Goal: Transaction & Acquisition: Purchase product/service

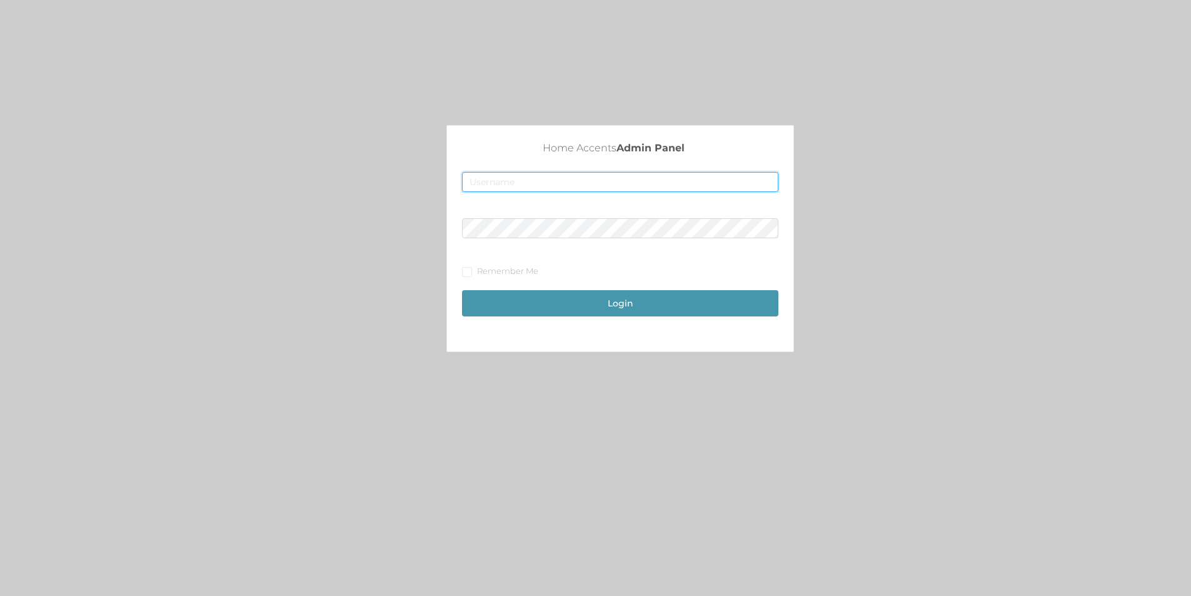
type input "[EMAIL_ADDRESS][DOMAIN_NAME]"
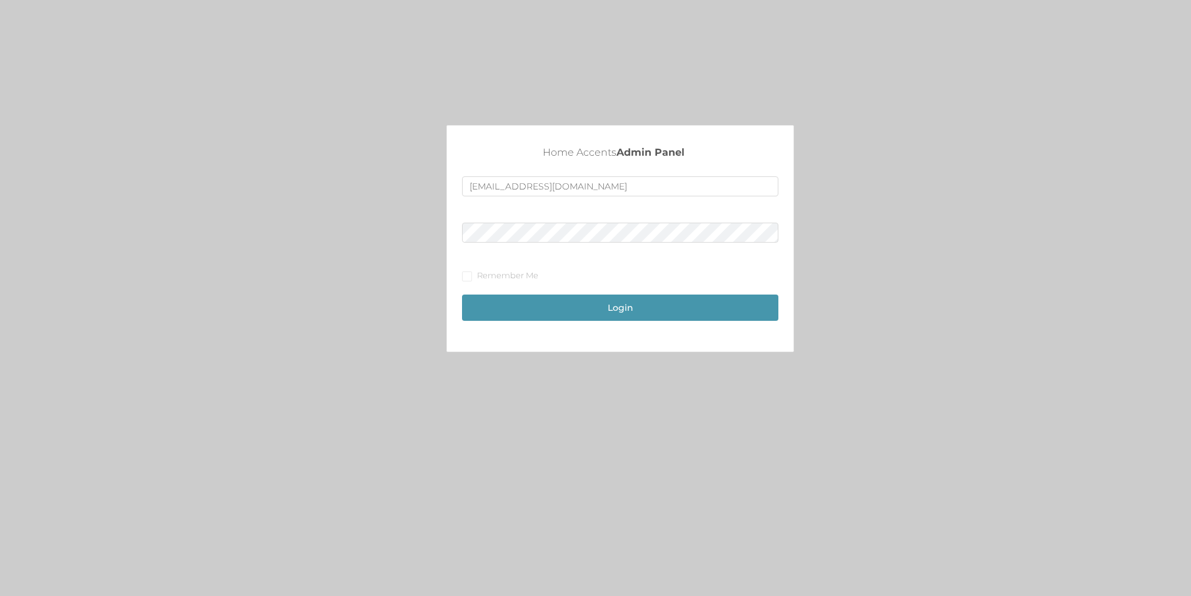
click at [630, 293] on div "Login" at bounding box center [620, 301] width 316 height 39
click at [615, 309] on button "Login" at bounding box center [620, 307] width 316 height 26
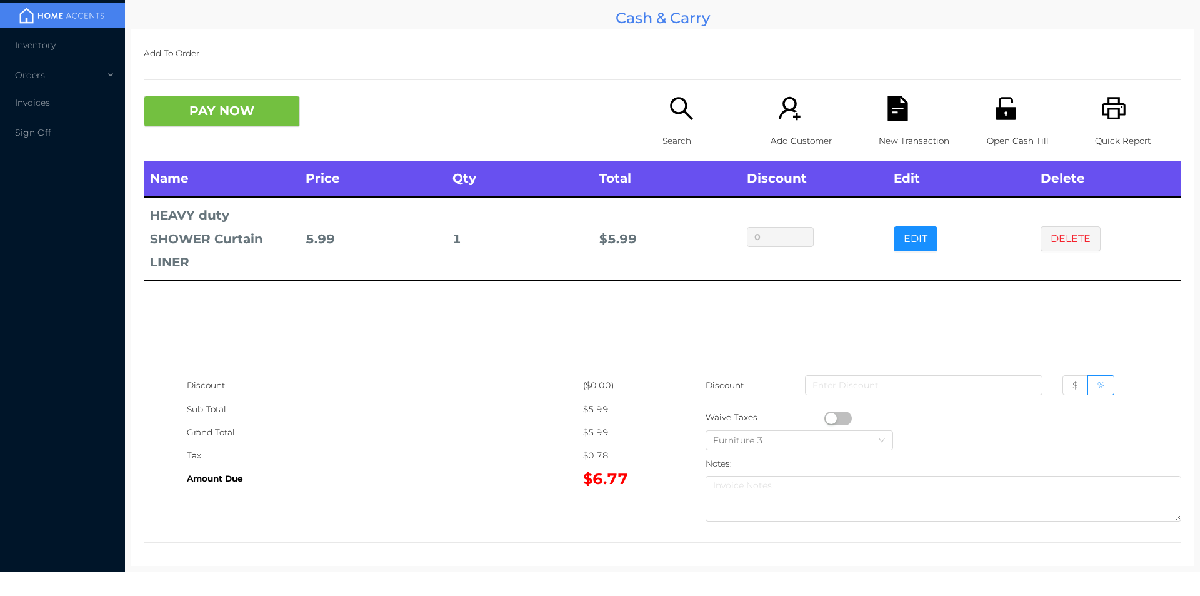
click at [676, 102] on icon "icon: search" at bounding box center [682, 109] width 26 height 26
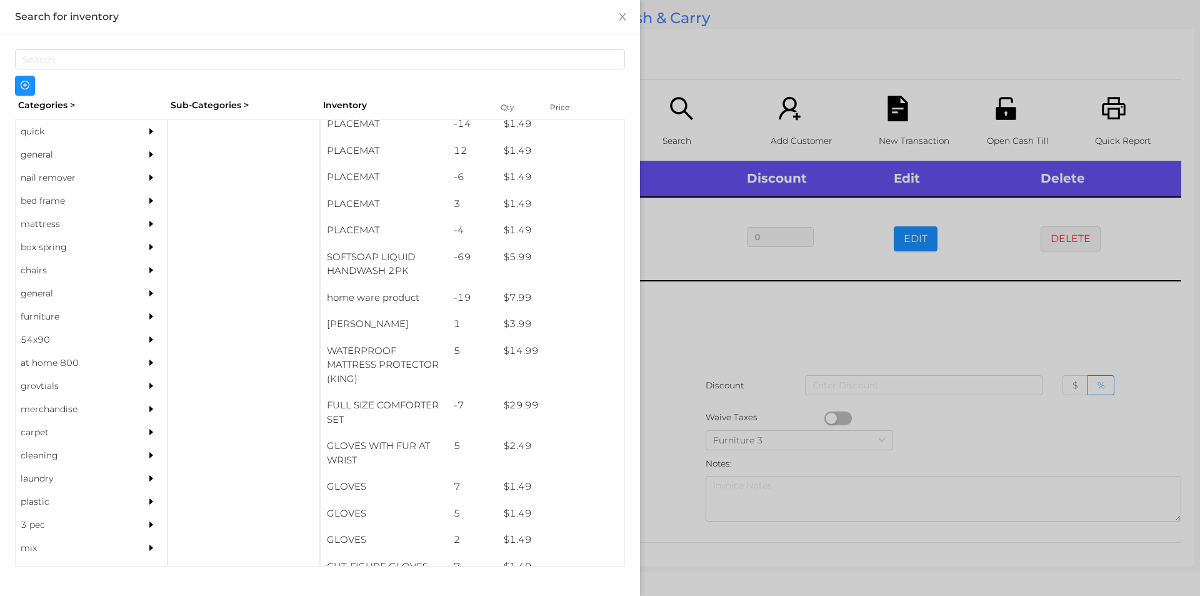
scroll to position [116, 0]
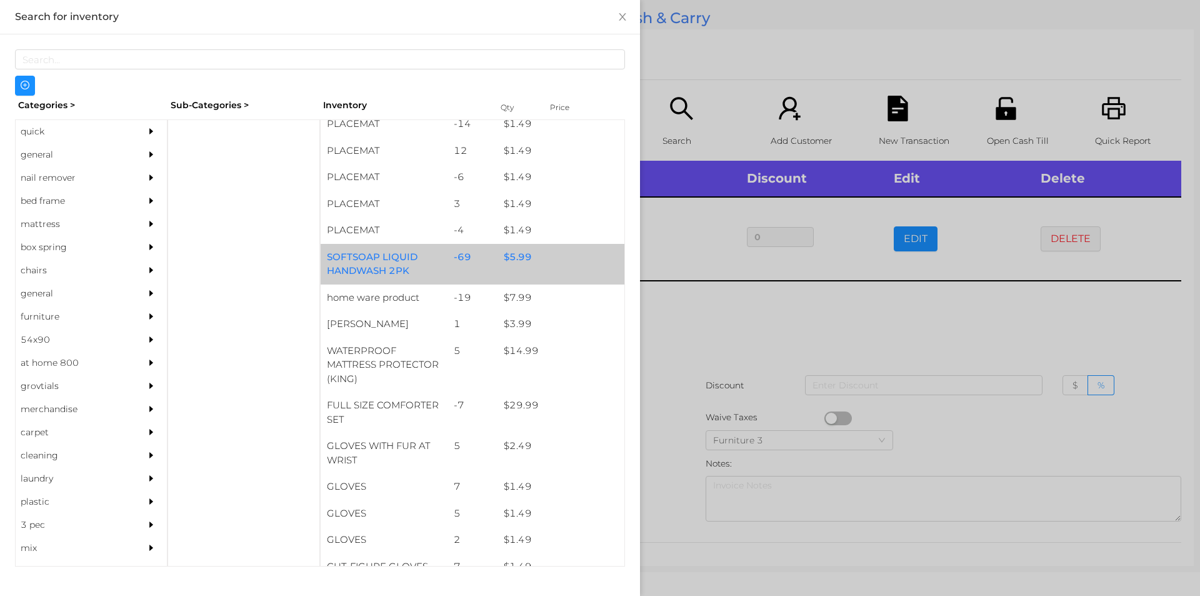
click at [526, 263] on div "$ 5.99" at bounding box center [561, 257] width 127 height 27
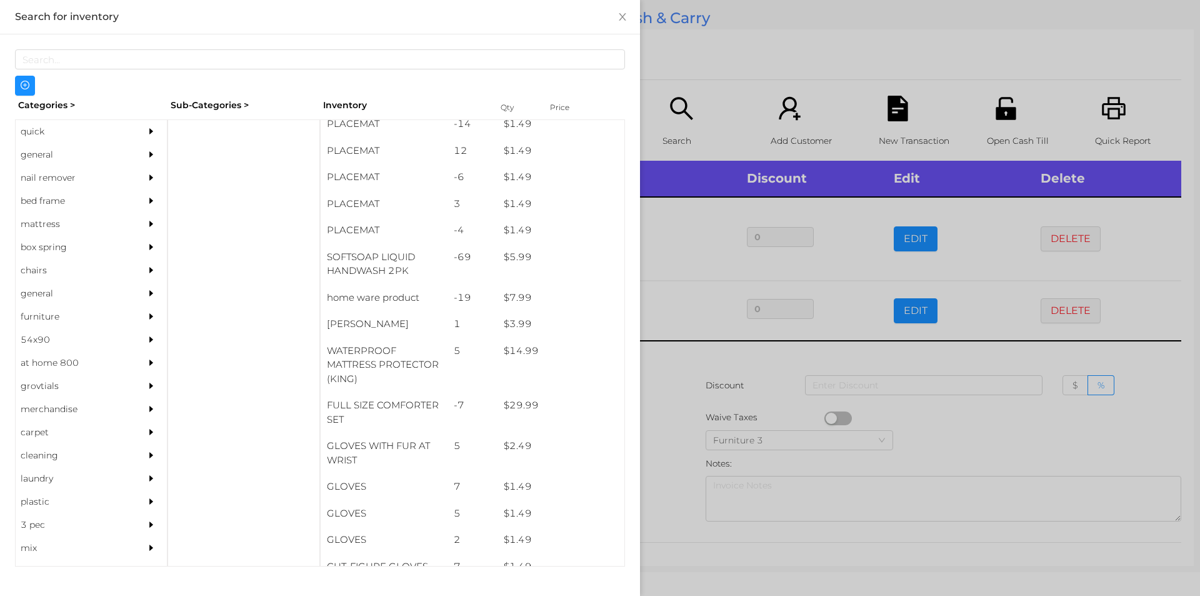
click at [666, 365] on div at bounding box center [600, 298] width 1200 height 596
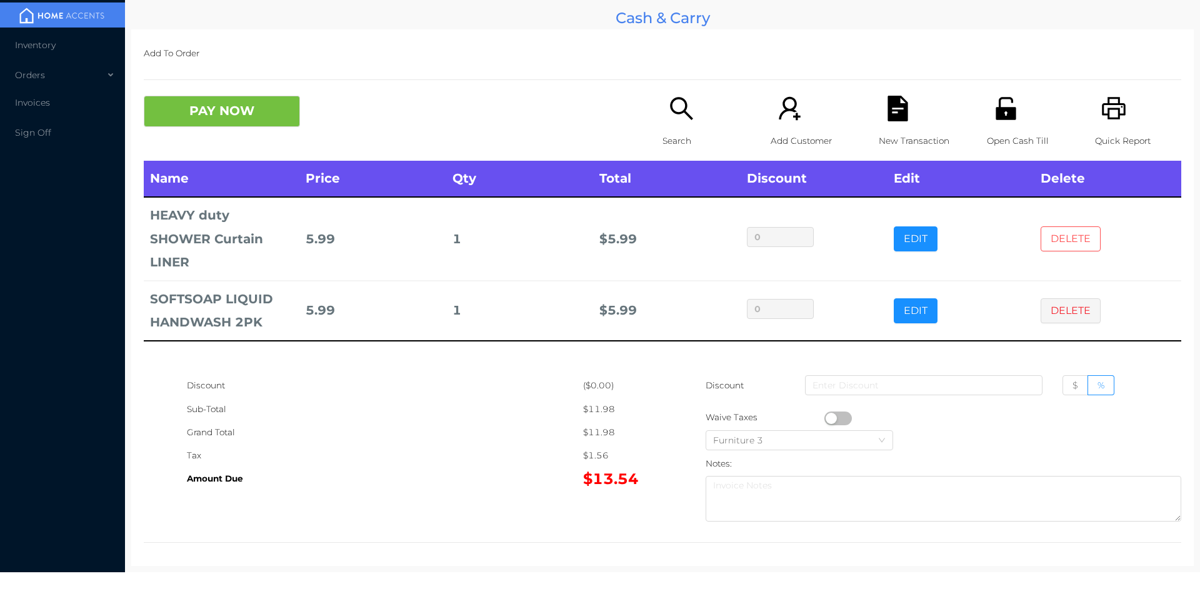
click at [1055, 236] on button "DELETE" at bounding box center [1071, 238] width 60 height 25
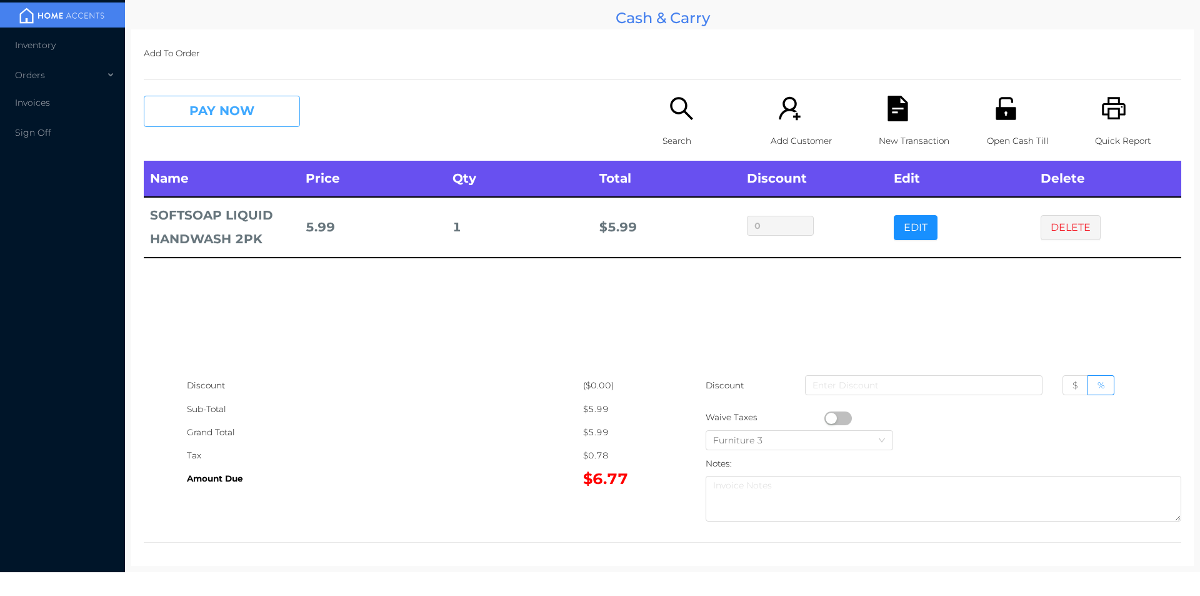
click at [217, 105] on button "PAY NOW" at bounding box center [222, 111] width 156 height 31
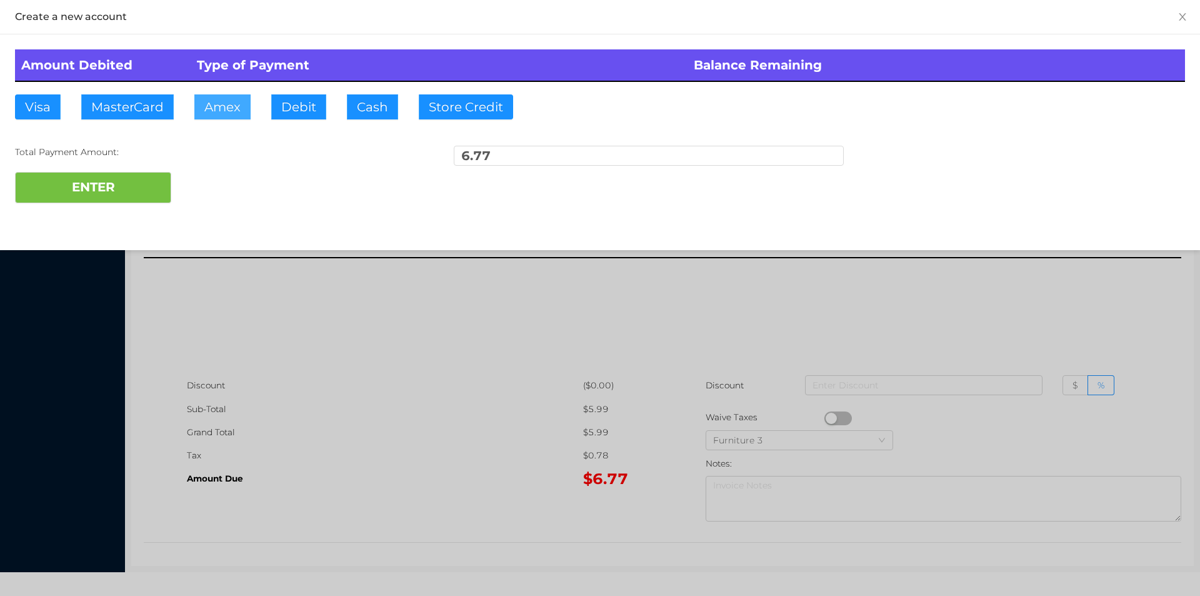
click at [221, 118] on button "Amex" at bounding box center [222, 106] width 56 height 25
click at [306, 111] on button "Debit" at bounding box center [298, 106] width 55 height 25
click at [91, 198] on button "ENTER" at bounding box center [93, 187] width 156 height 31
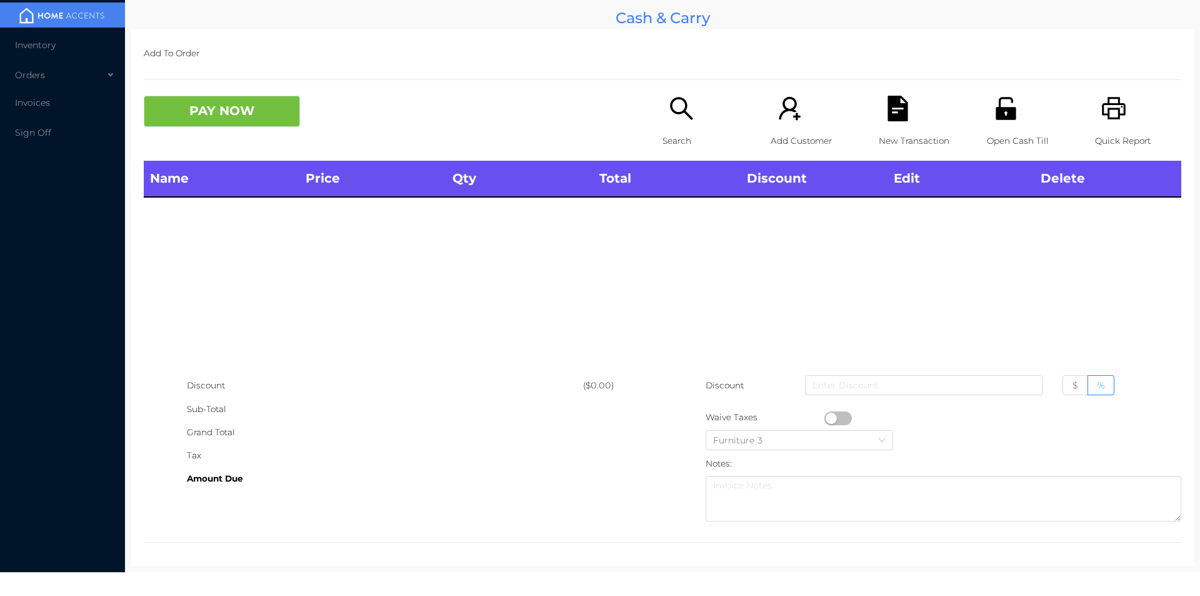
click at [680, 83] on div "Add To Order PAY NOW Search Add Customer New Transaction Open Cash Till Quick R…" at bounding box center [662, 297] width 1063 height 536
click at [681, 132] on p "Search" at bounding box center [706, 140] width 86 height 23
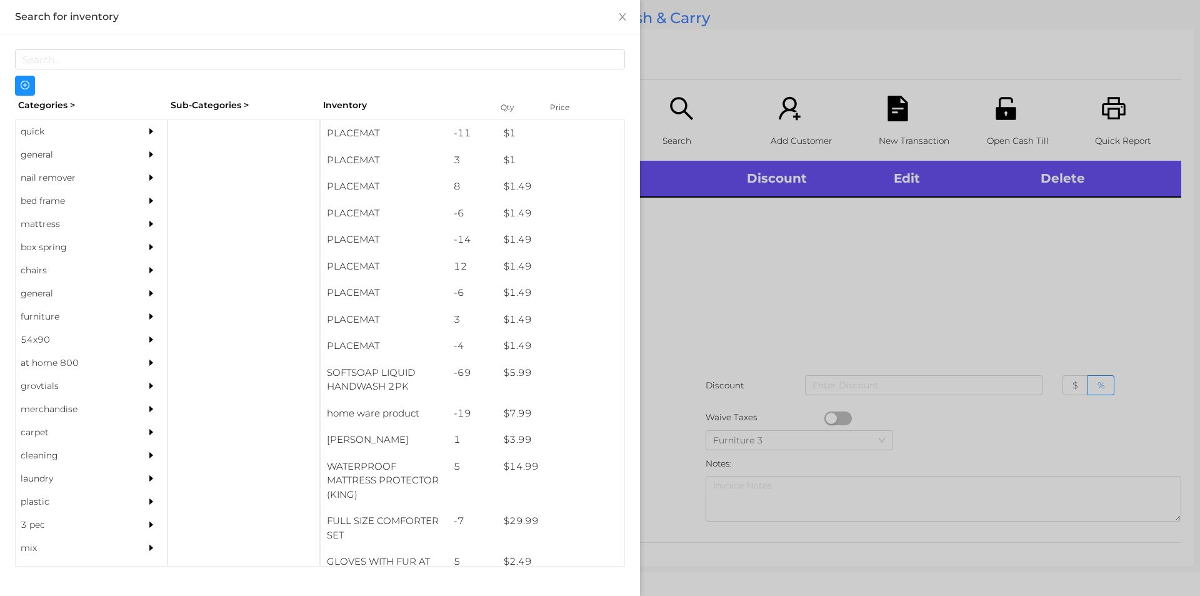
click at [61, 145] on div "general" at bounding box center [73, 154] width 114 height 23
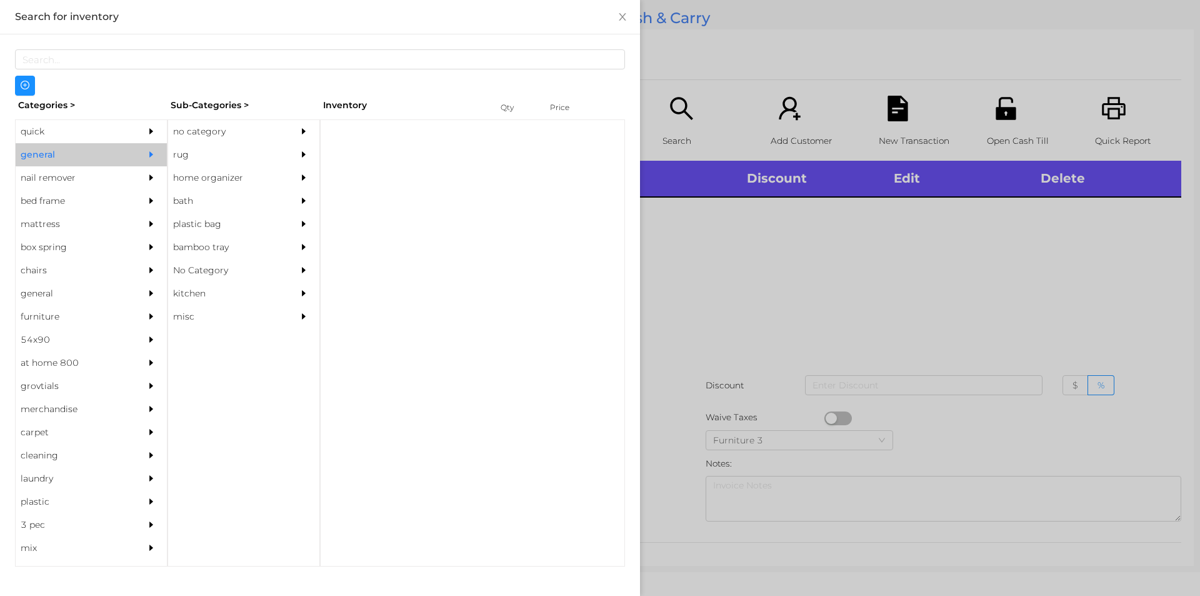
click at [239, 129] on div "no category" at bounding box center [225, 131] width 114 height 23
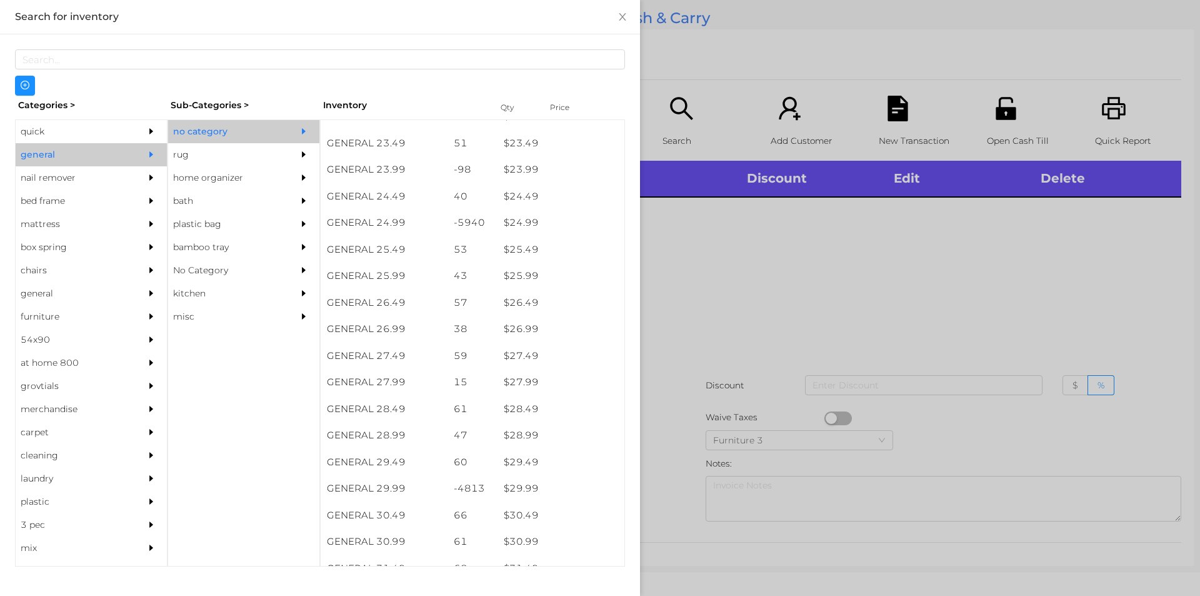
scroll to position [1524, 0]
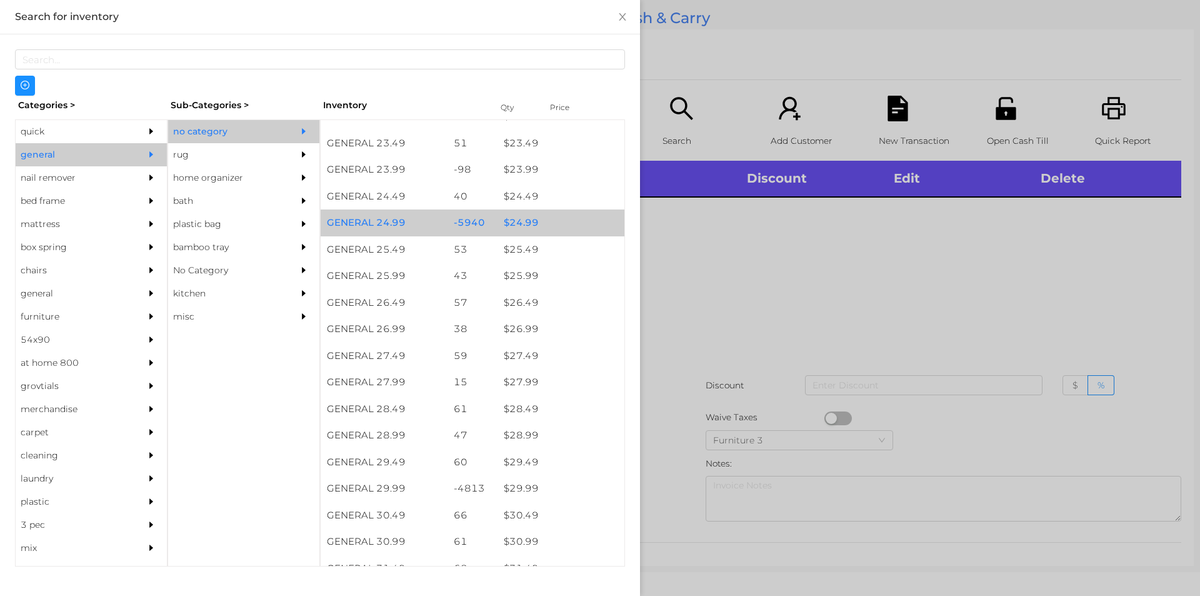
click at [525, 224] on div "$ 24.99" at bounding box center [561, 222] width 127 height 27
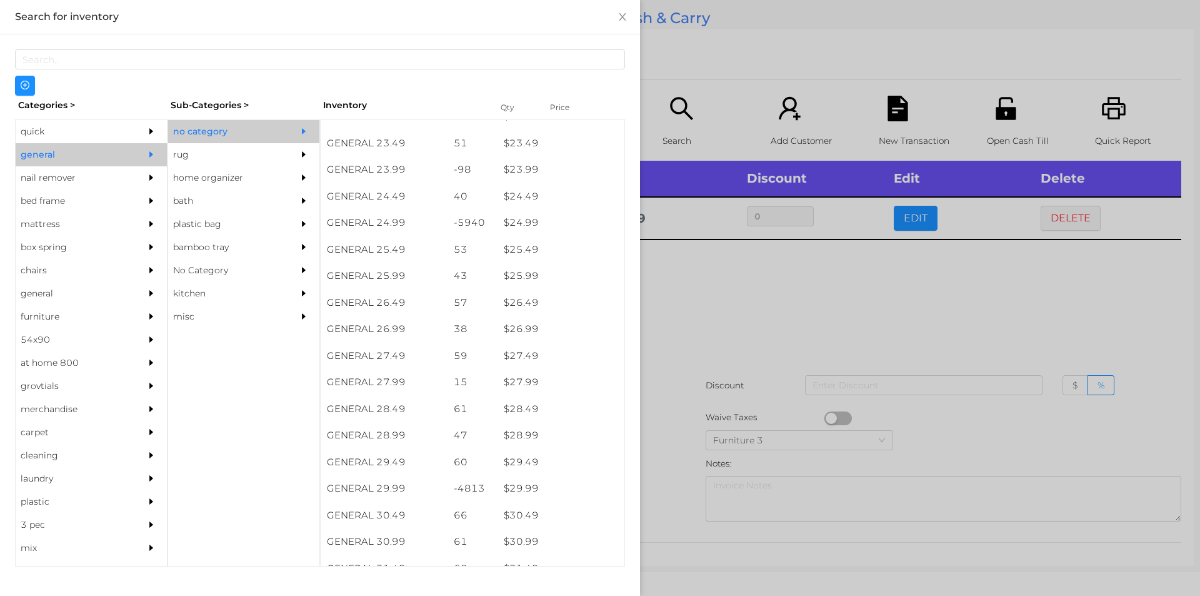
click at [714, 255] on div at bounding box center [600, 298] width 1200 height 596
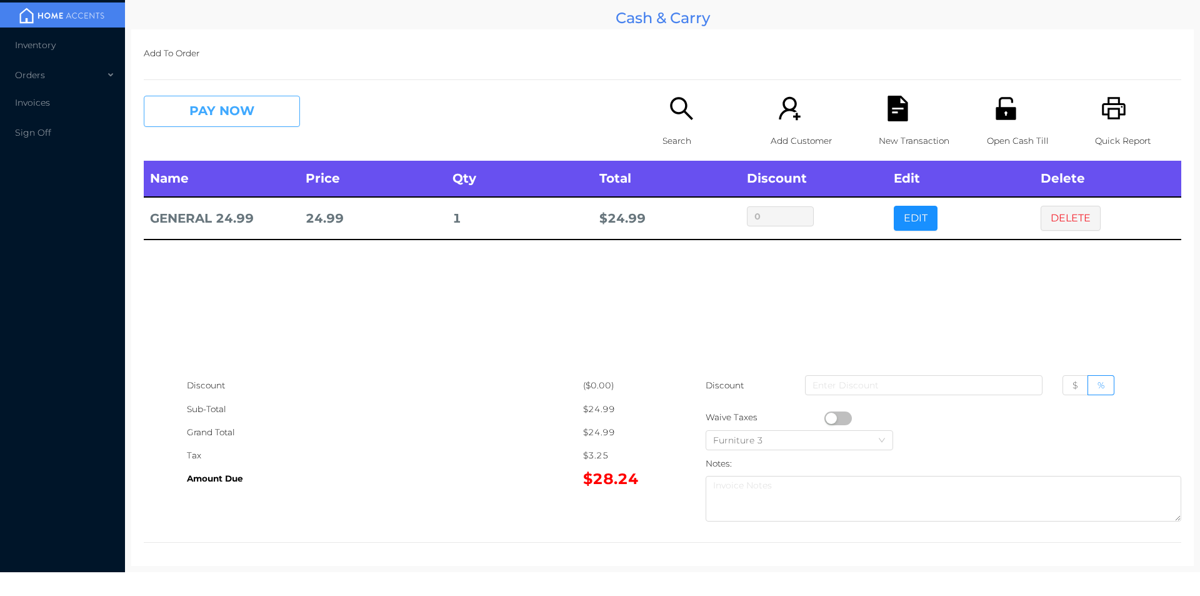
click at [191, 105] on button "PAY NOW" at bounding box center [222, 111] width 156 height 31
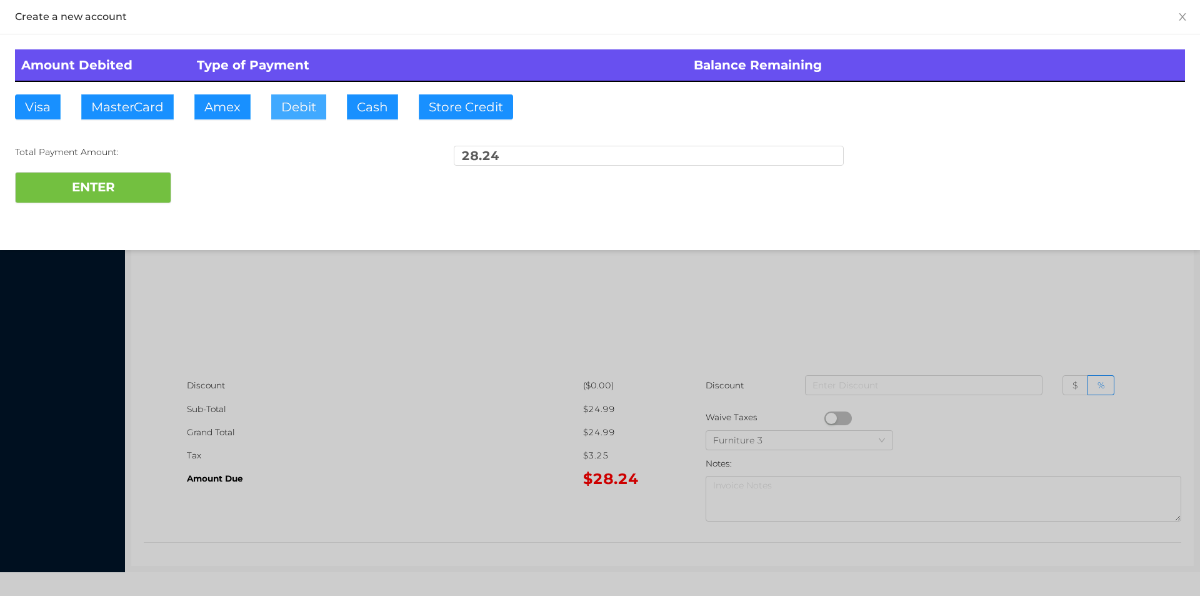
click at [301, 108] on button "Debit" at bounding box center [298, 106] width 55 height 25
click at [110, 186] on button "ENTER" at bounding box center [93, 187] width 156 height 31
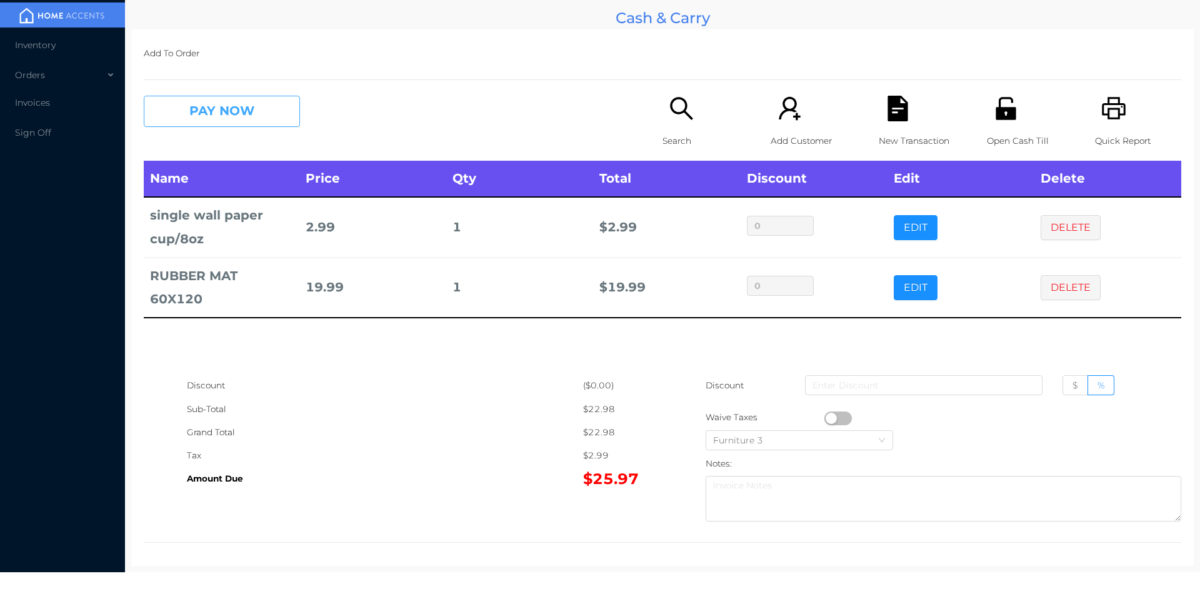
click at [235, 114] on button "PAY NOW" at bounding box center [222, 111] width 156 height 31
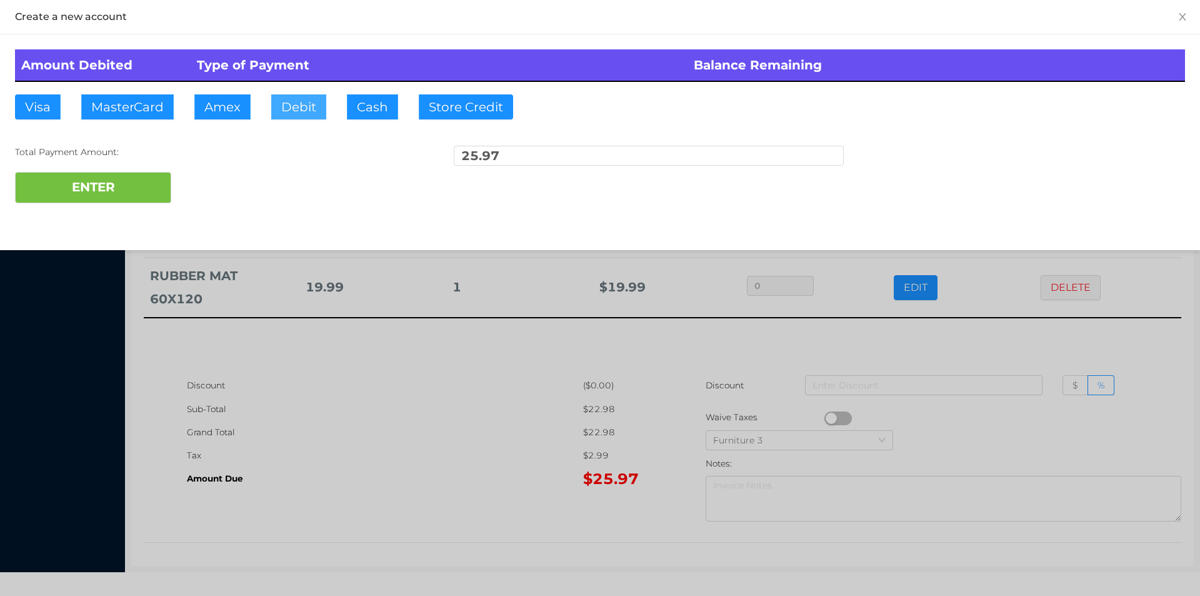
click at [288, 109] on button "Debit" at bounding box center [298, 106] width 55 height 25
type input "1"
type input "50"
click at [95, 178] on button "ENTER" at bounding box center [93, 187] width 156 height 31
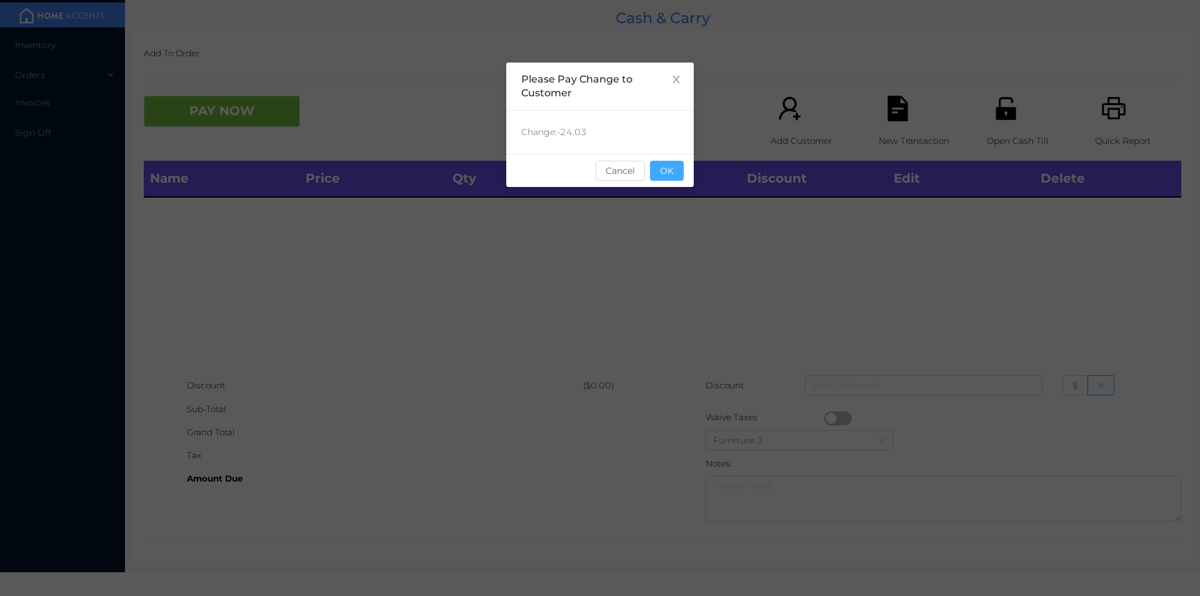
click at [675, 178] on button "OK" at bounding box center [667, 171] width 34 height 20
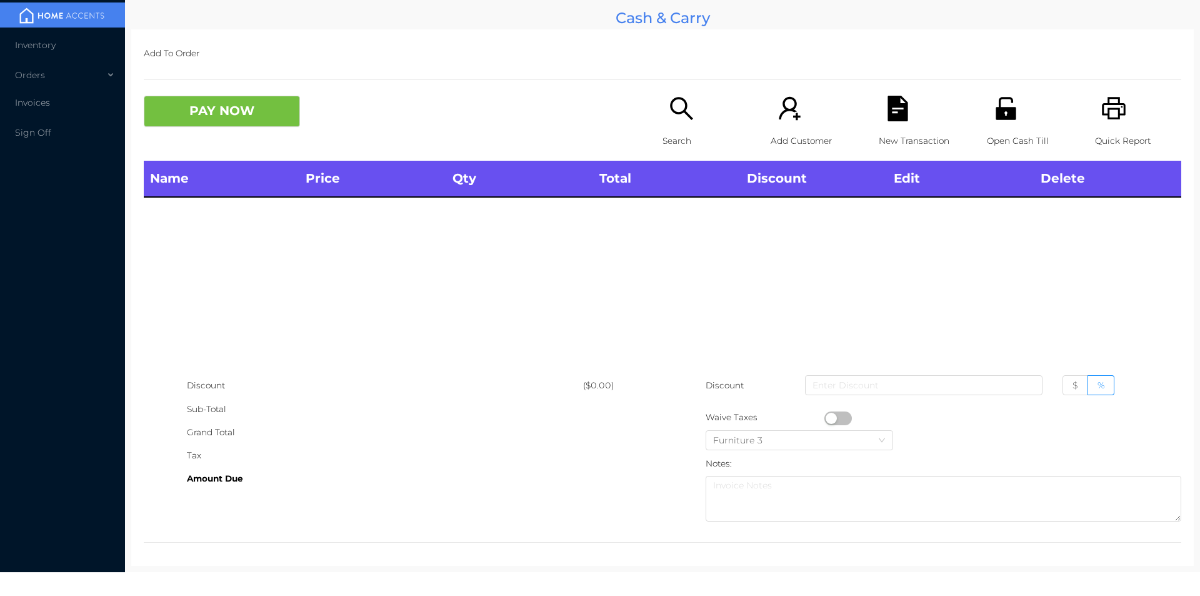
click at [992, 126] on div "Open Cash Till" at bounding box center [1030, 128] width 86 height 65
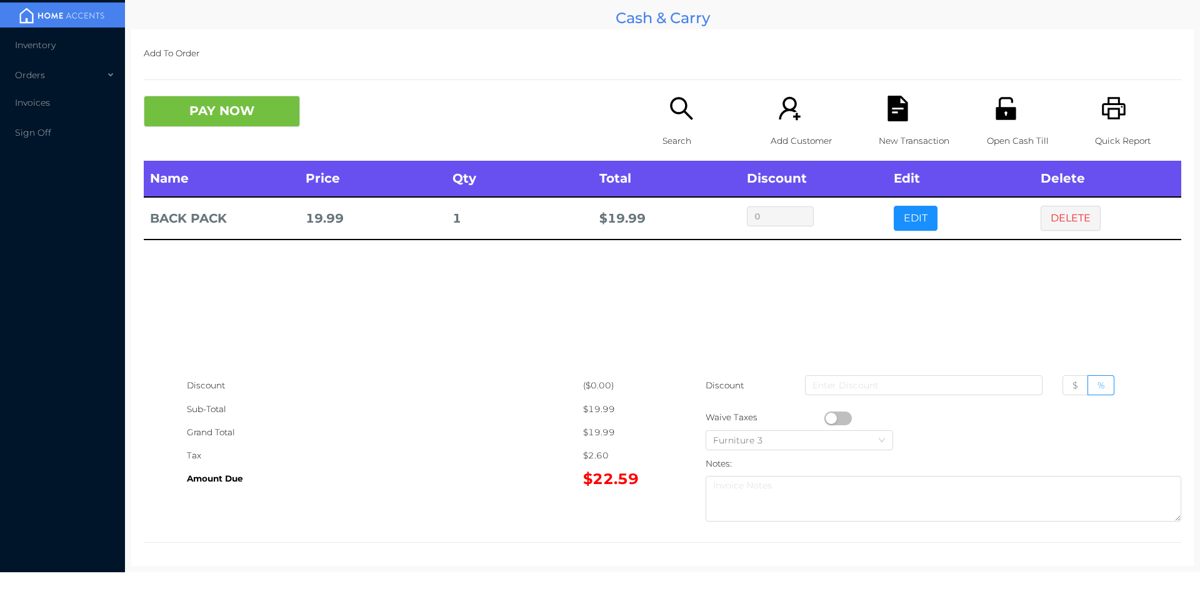
click at [686, 104] on icon "icon: search" at bounding box center [682, 109] width 26 height 26
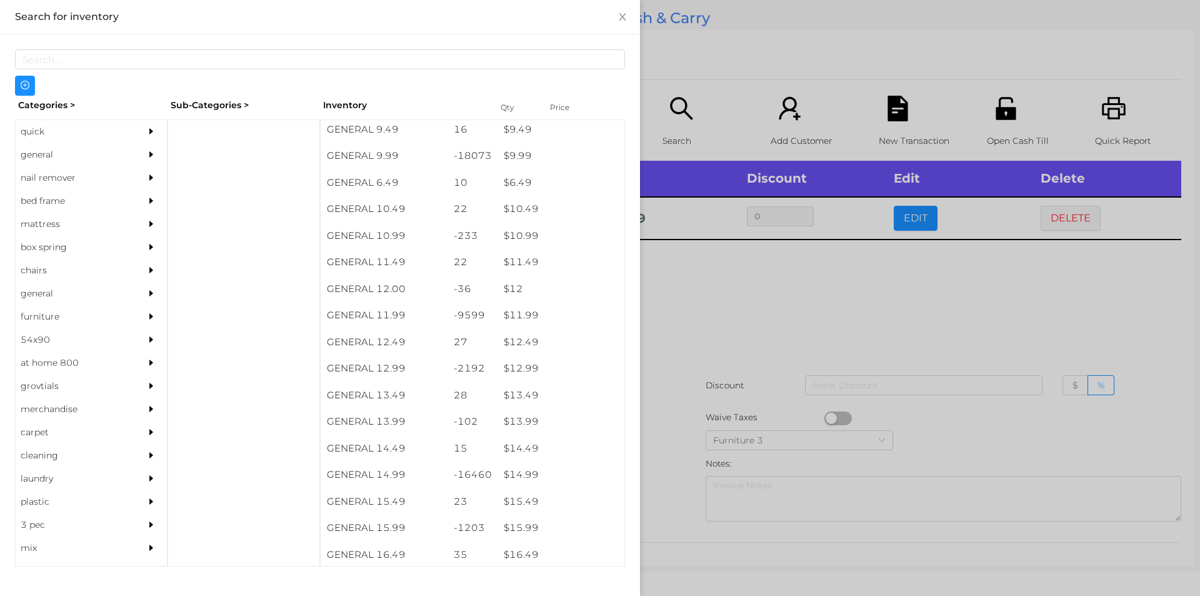
scroll to position [741, 0]
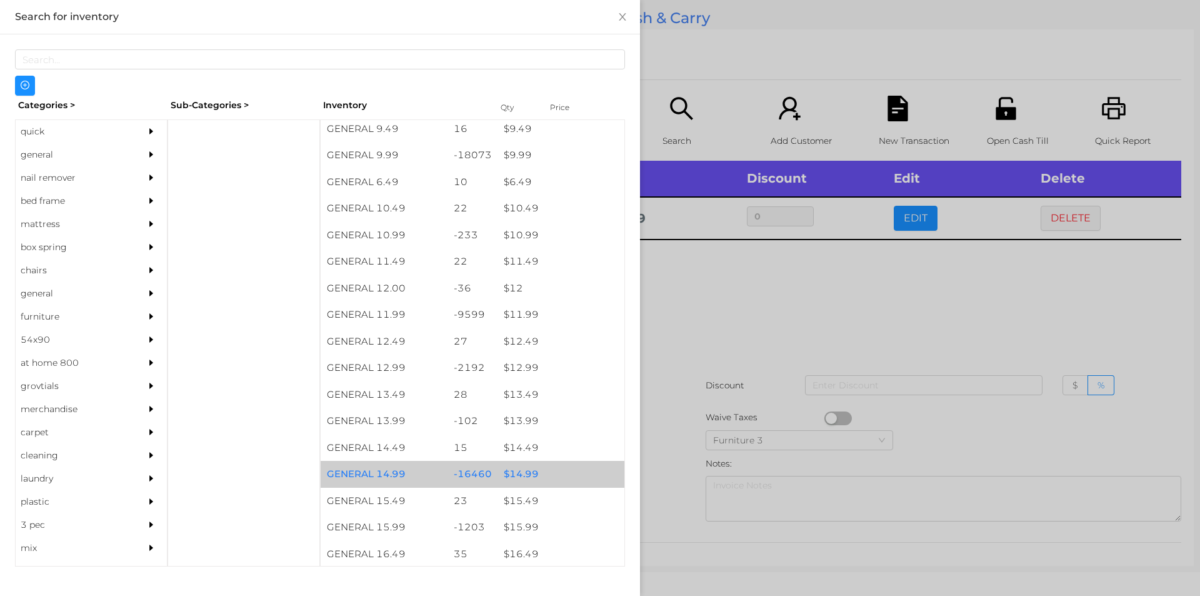
click at [540, 467] on div "$ 14.99" at bounding box center [561, 474] width 127 height 27
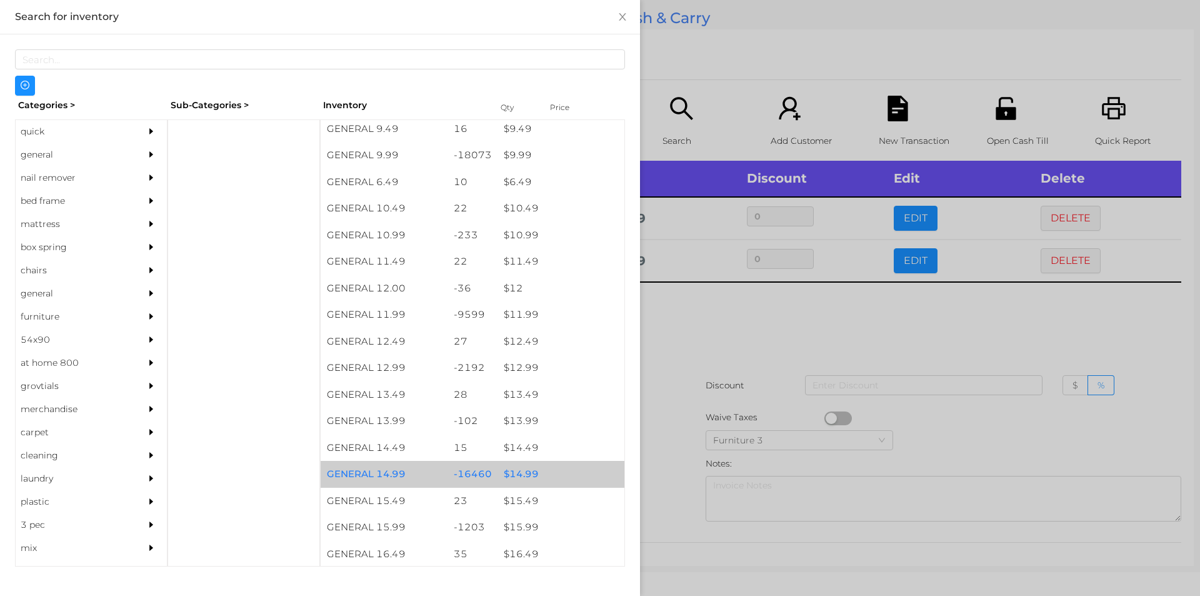
click at [548, 471] on div "$ 14.99" at bounding box center [561, 474] width 127 height 27
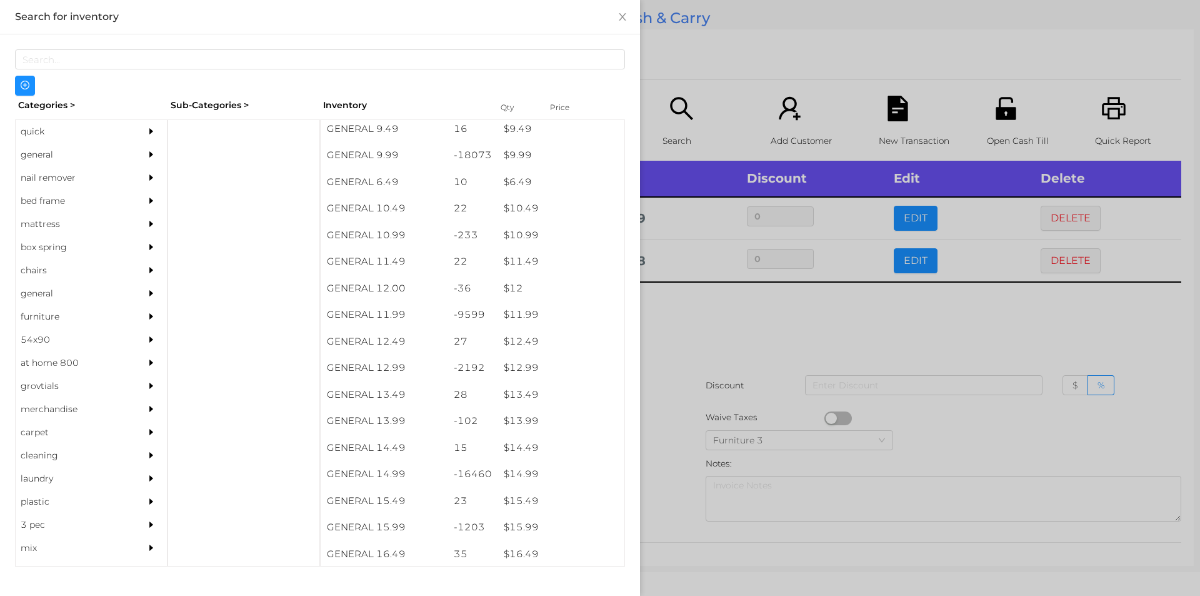
click at [675, 407] on div at bounding box center [600, 298] width 1200 height 596
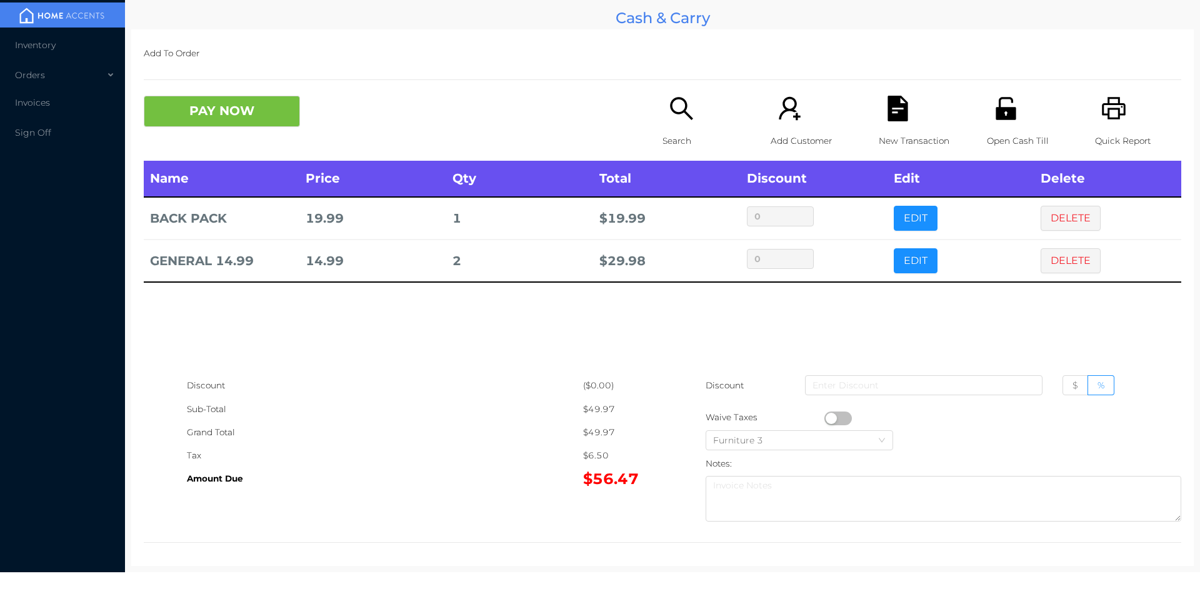
click at [211, 97] on button "PAY NOW" at bounding box center [222, 111] width 156 height 31
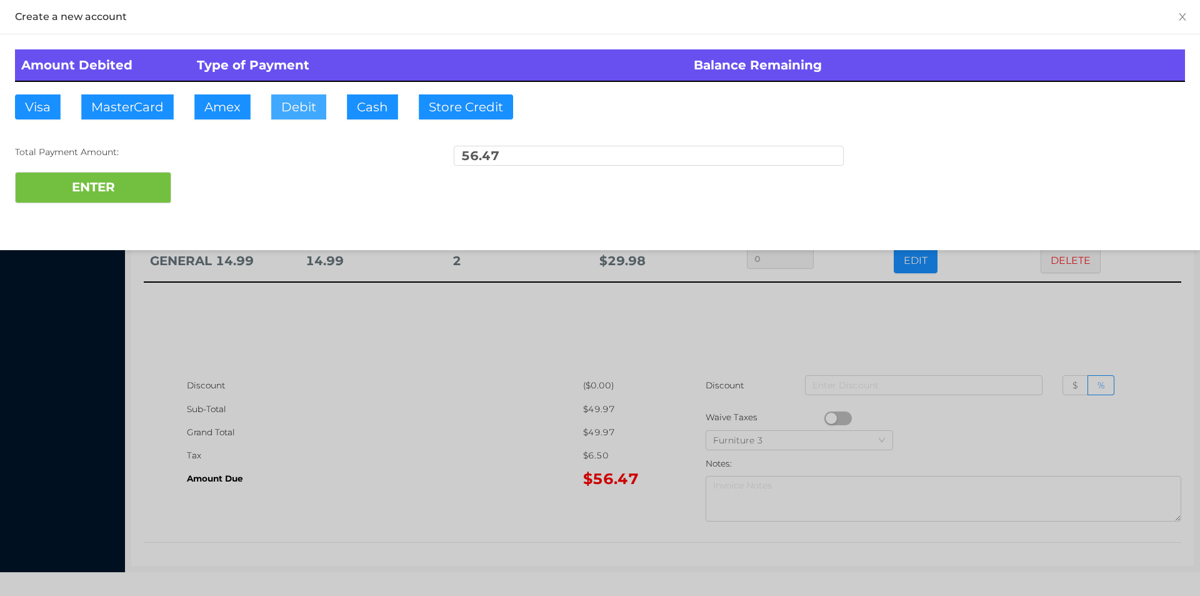
click at [298, 100] on button "Debit" at bounding box center [298, 106] width 55 height 25
type input "100"
click at [63, 183] on button "ENTER" at bounding box center [93, 187] width 156 height 31
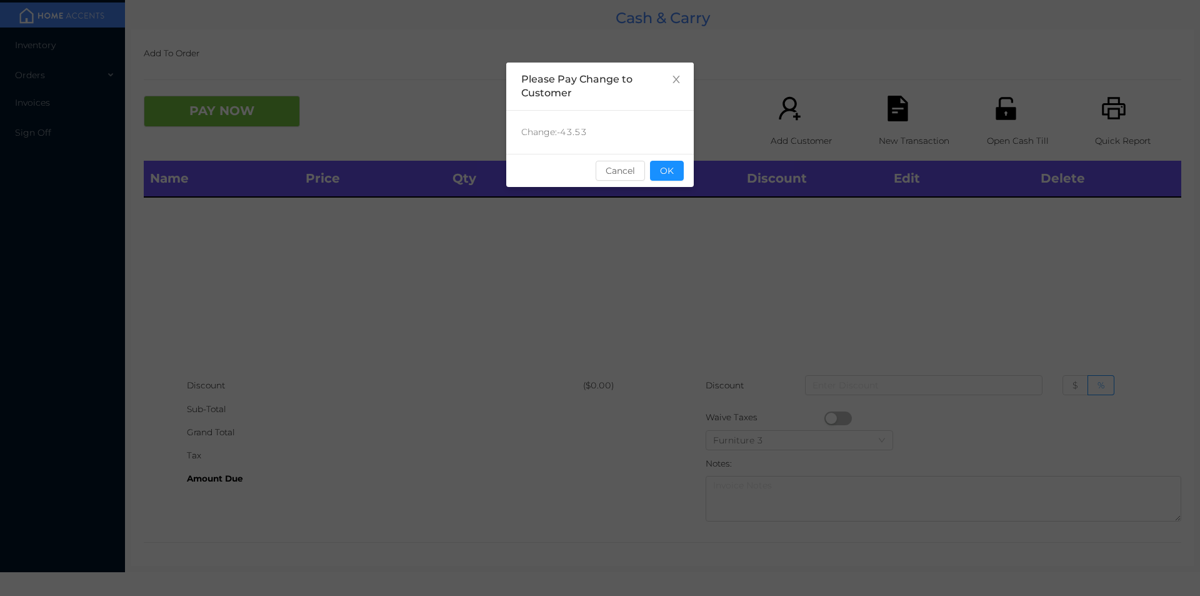
click at [698, 182] on div "sentinelStart Please Pay Change to Customer Change: -43.53 Cancel OK sentinelEnd" at bounding box center [600, 298] width 1200 height 596
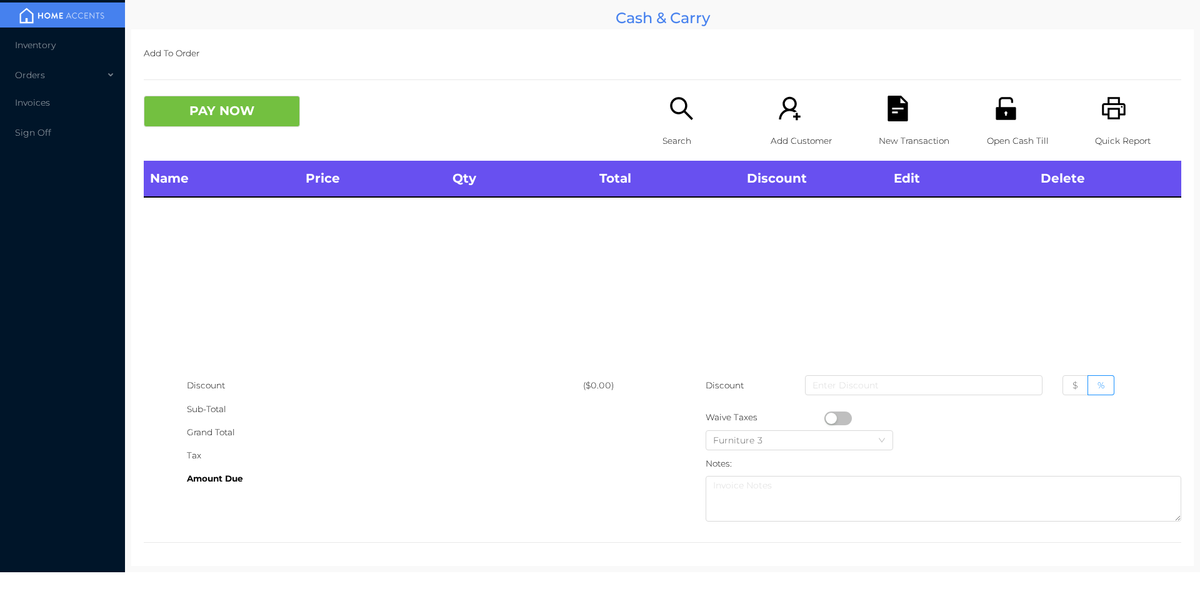
click at [667, 128] on div "Search" at bounding box center [706, 128] width 86 height 65
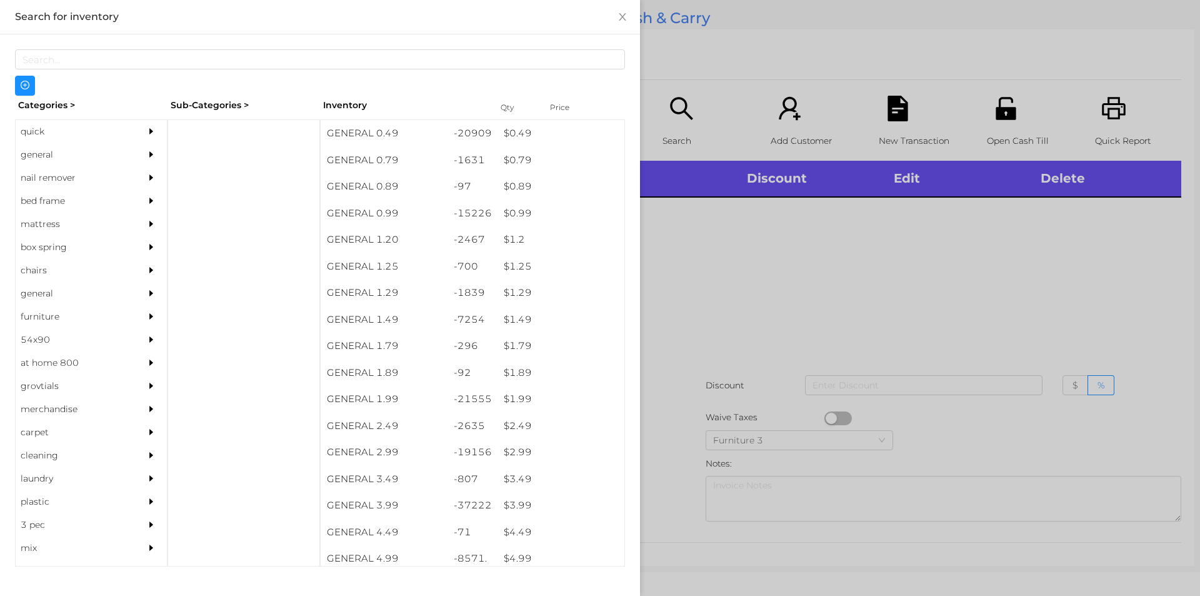
click at [41, 123] on div "quick" at bounding box center [73, 131] width 114 height 23
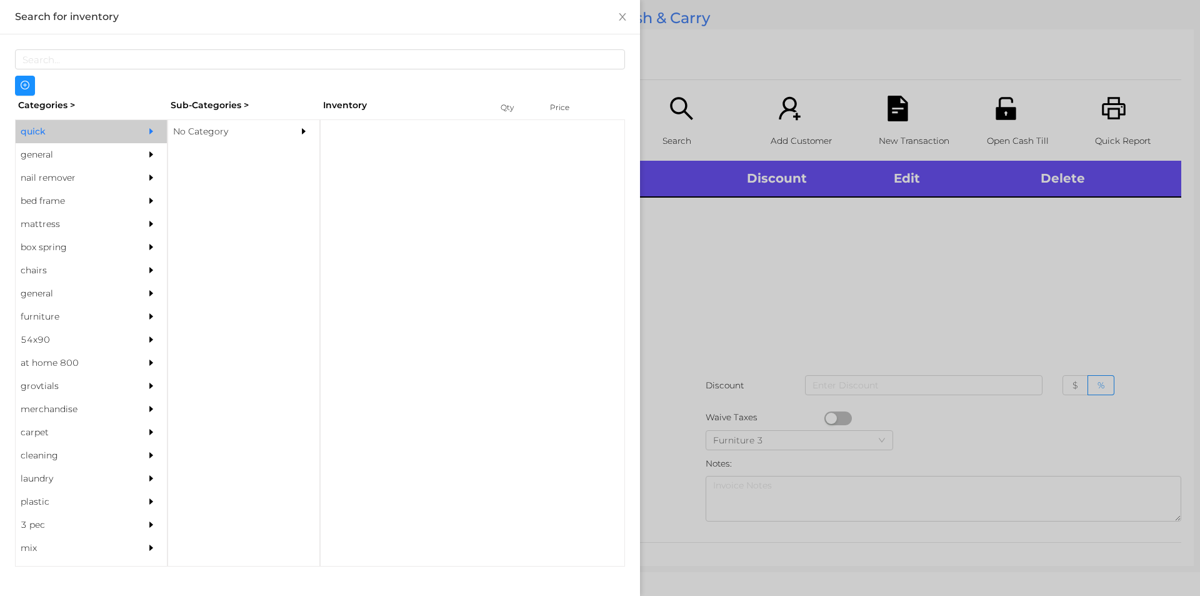
click at [229, 139] on div "No Category" at bounding box center [225, 131] width 114 height 23
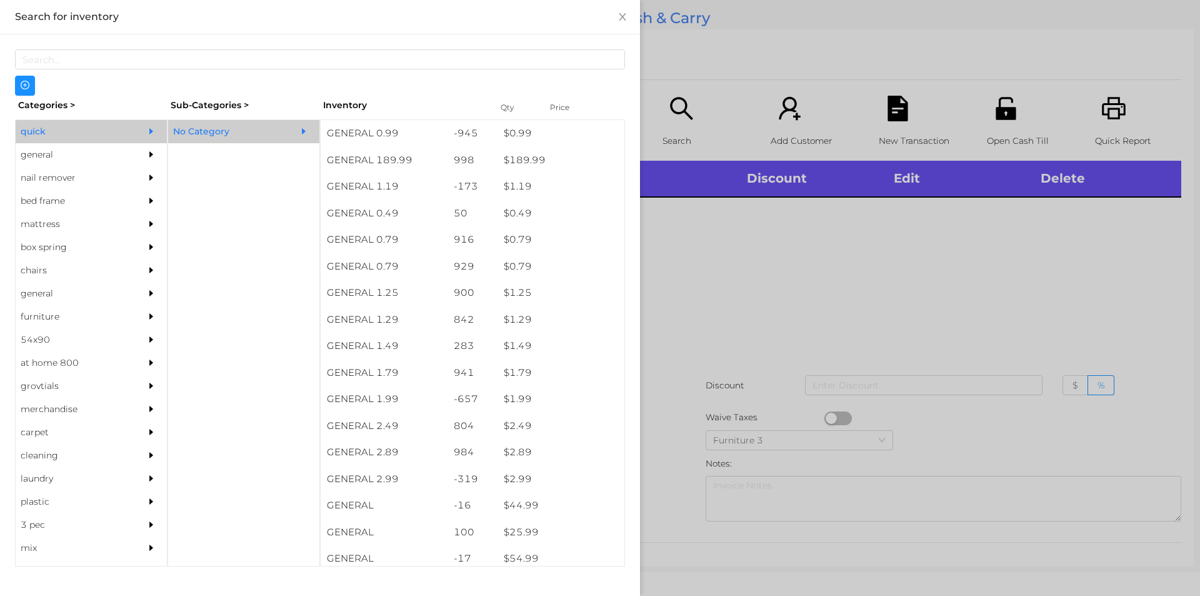
click at [51, 161] on div "general" at bounding box center [73, 154] width 114 height 23
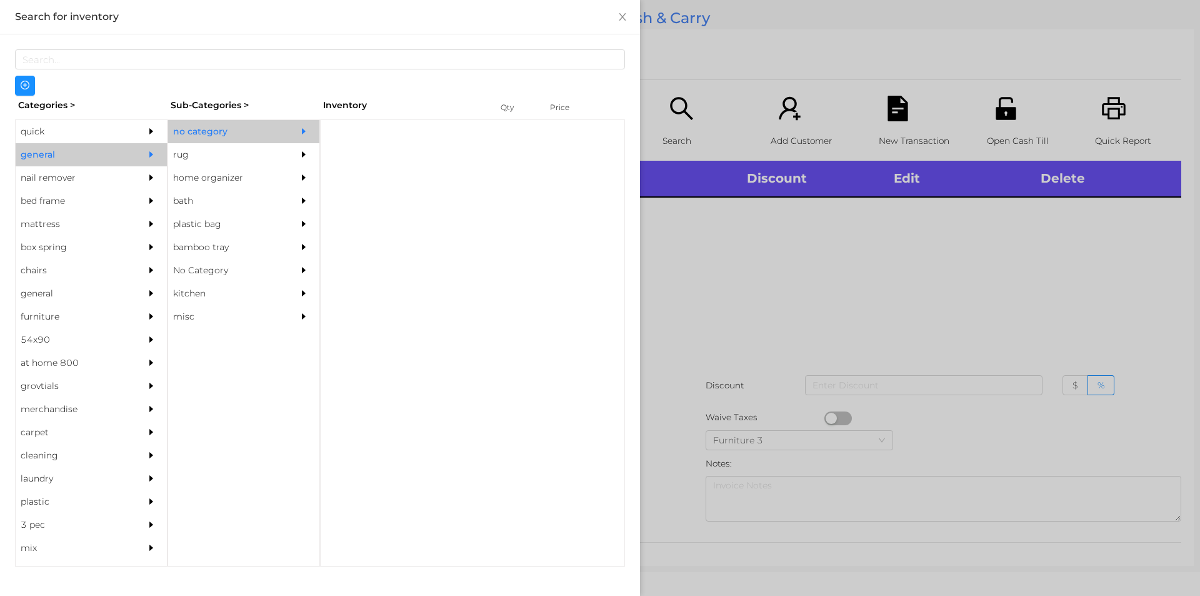
click at [224, 124] on div "no category" at bounding box center [225, 131] width 114 height 23
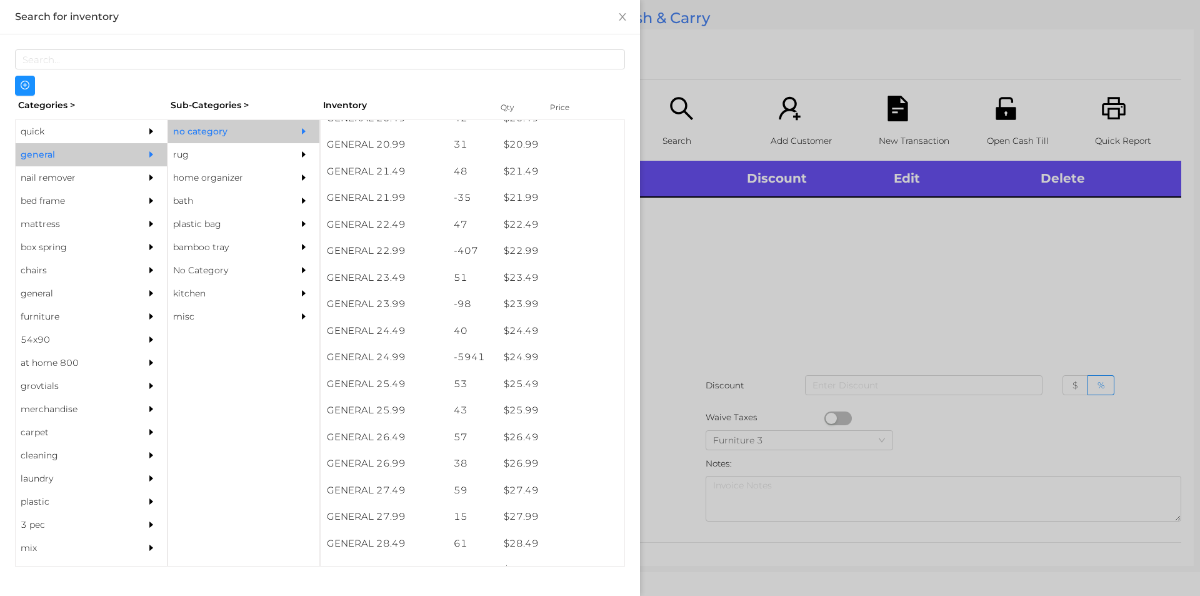
scroll to position [1387, 0]
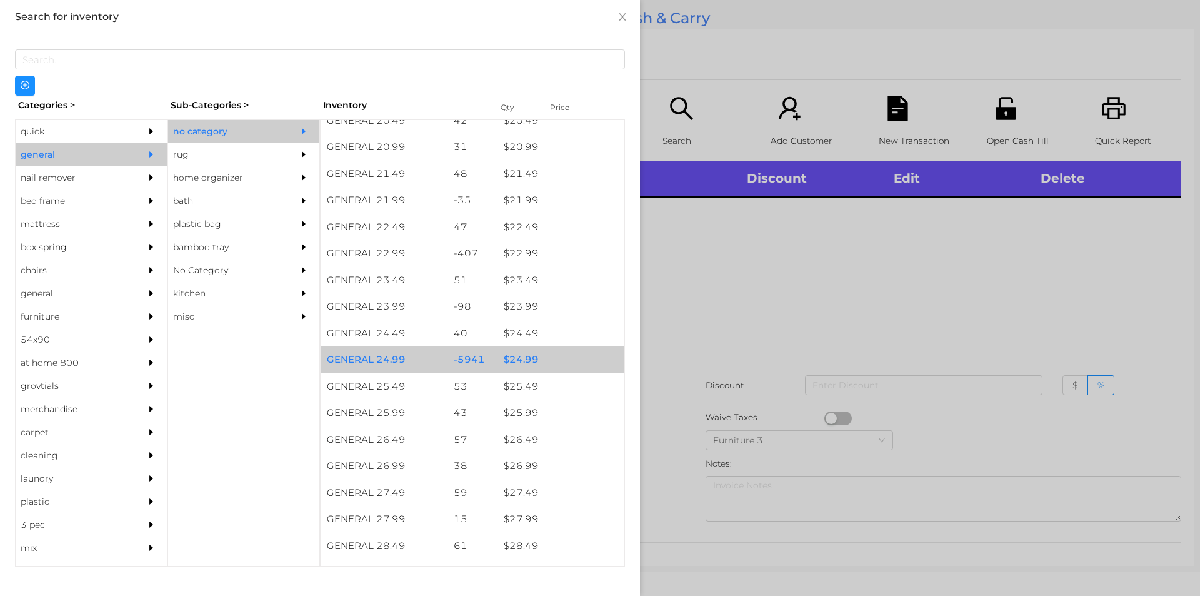
click at [541, 354] on div "$ 24.99" at bounding box center [561, 359] width 127 height 27
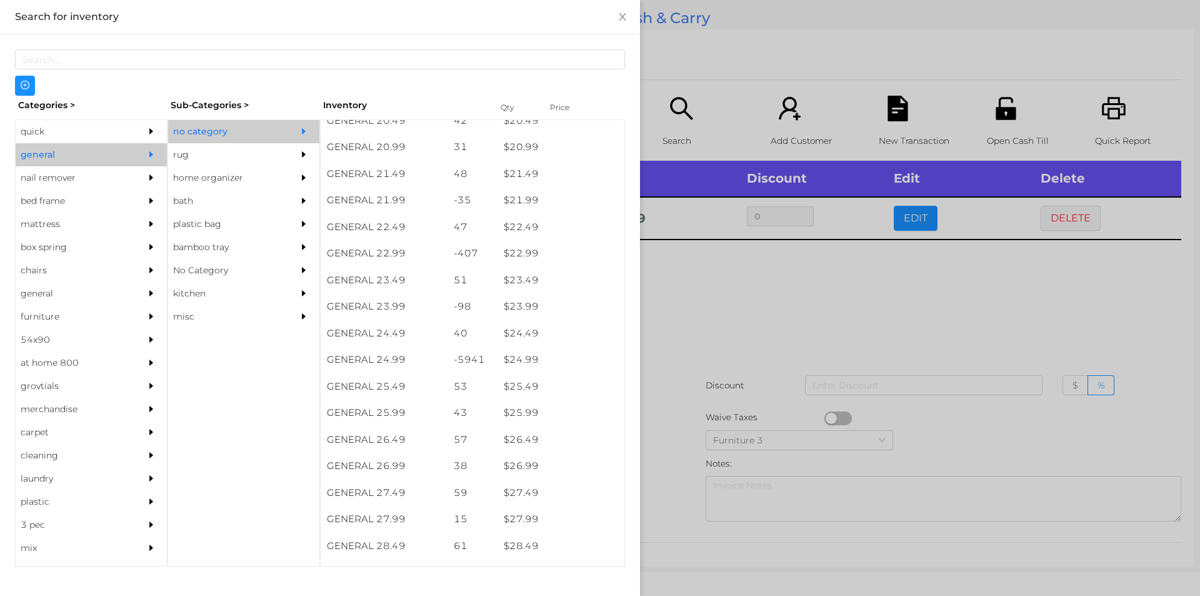
click at [681, 381] on div at bounding box center [600, 298] width 1200 height 596
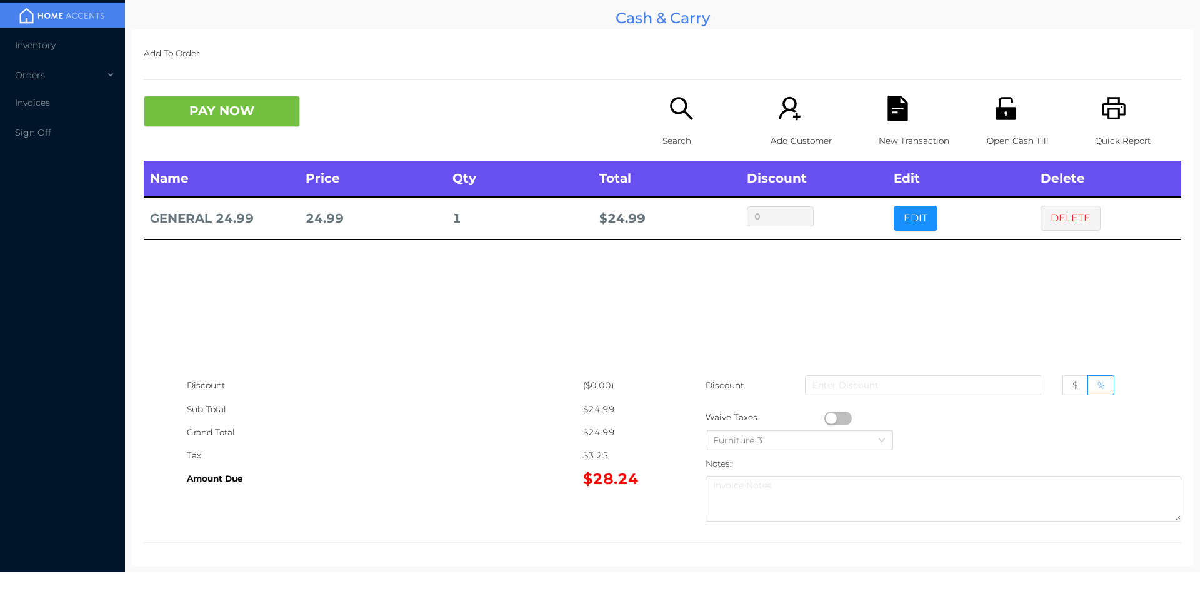
click at [1102, 100] on icon "icon: printer" at bounding box center [1115, 109] width 26 height 26
click at [898, 120] on icon "icon: file-text" at bounding box center [898, 109] width 20 height 26
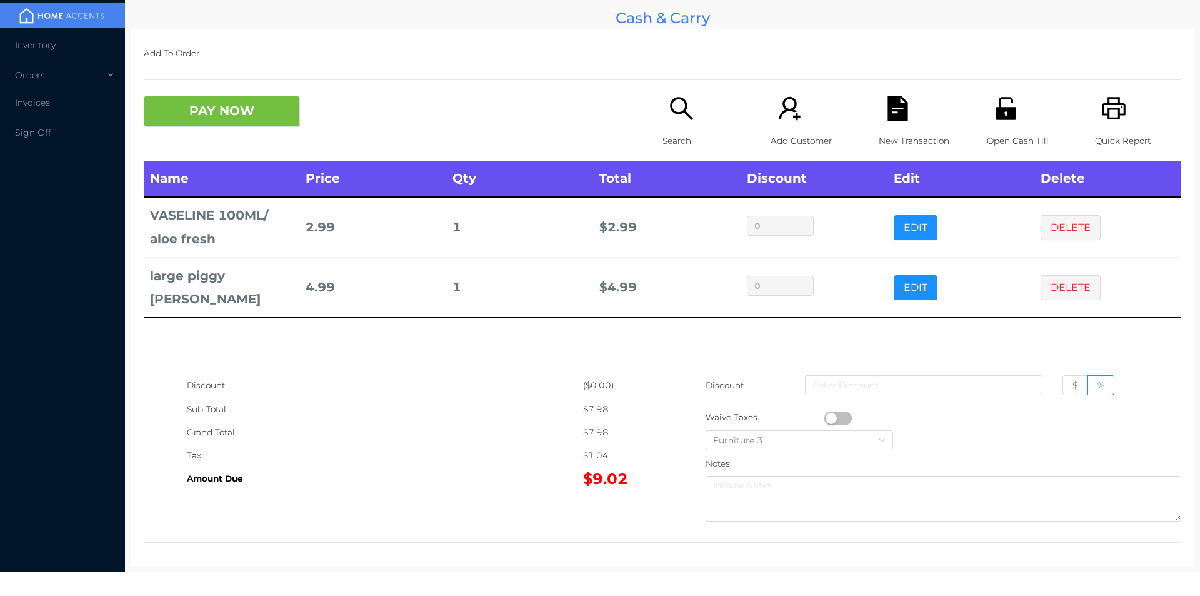
click at [889, 105] on icon "icon: file-text" at bounding box center [898, 109] width 20 height 26
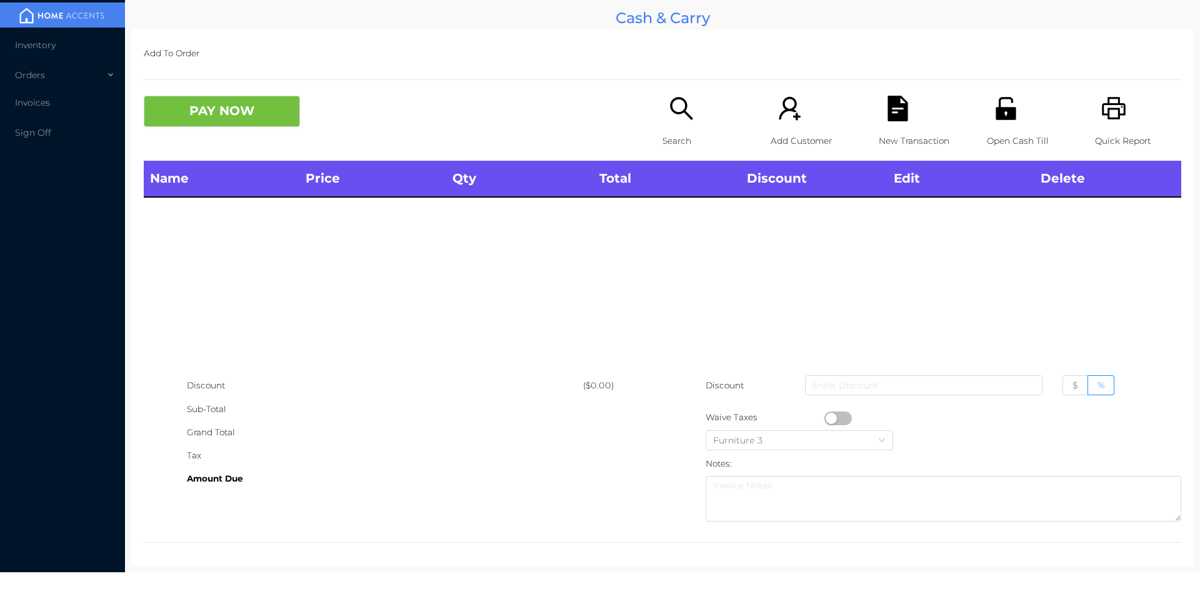
click at [1017, 112] on div "Open Cash Till" at bounding box center [1030, 128] width 86 height 65
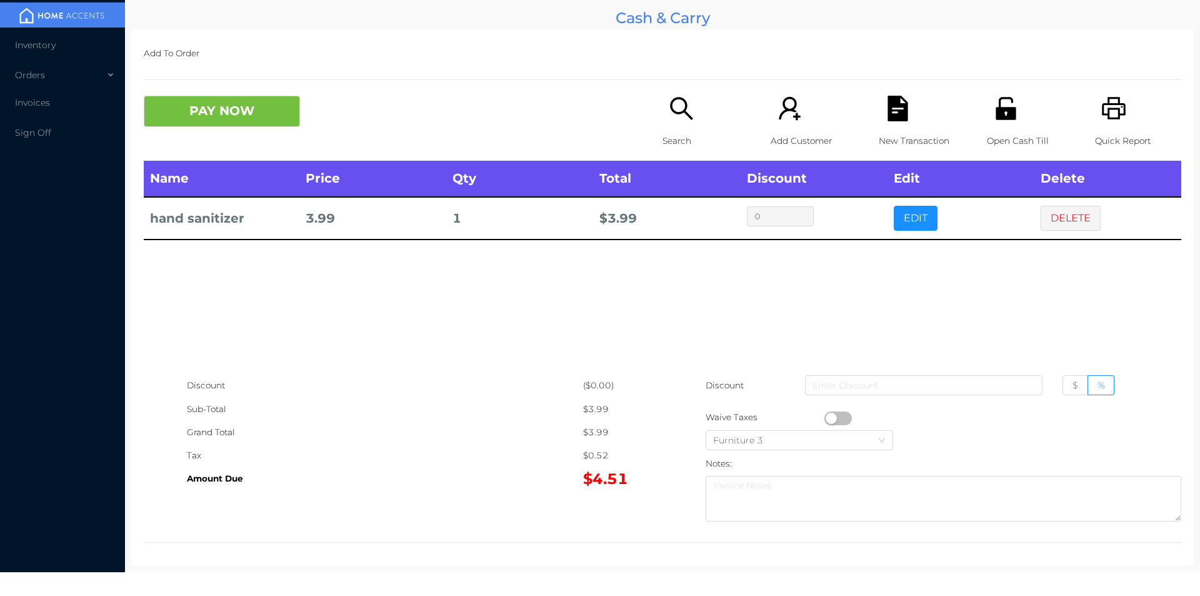
click at [909, 227] on button "EDIT" at bounding box center [916, 218] width 44 height 25
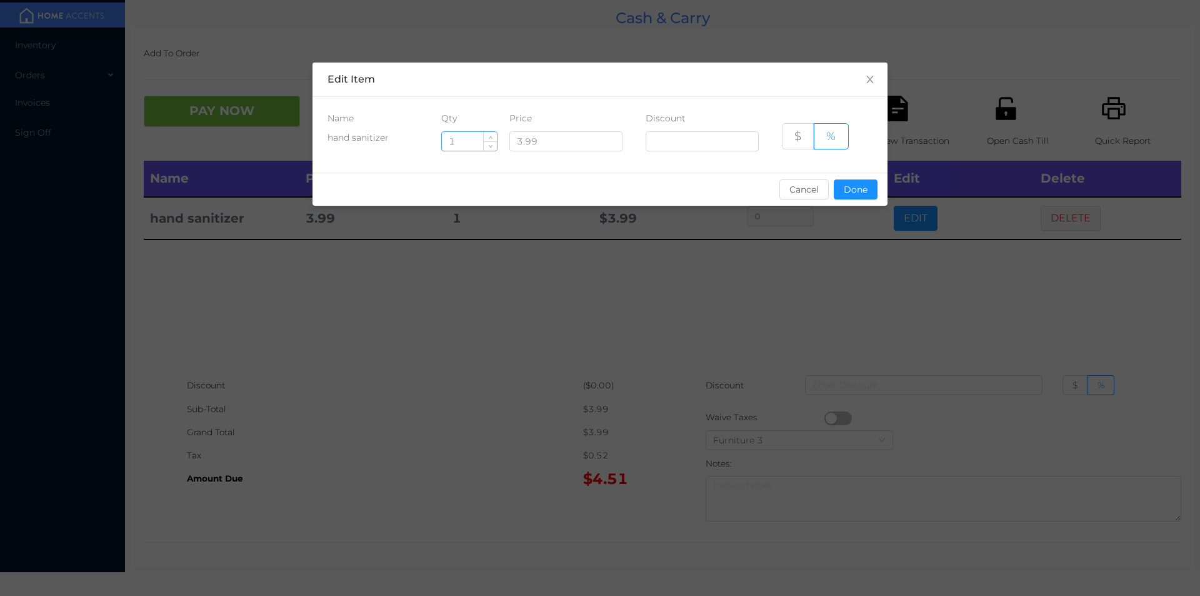
click at [468, 146] on input "1" at bounding box center [469, 141] width 55 height 19
type input "5"
click at [850, 179] on button "Done" at bounding box center [856, 189] width 44 height 20
type input "0%"
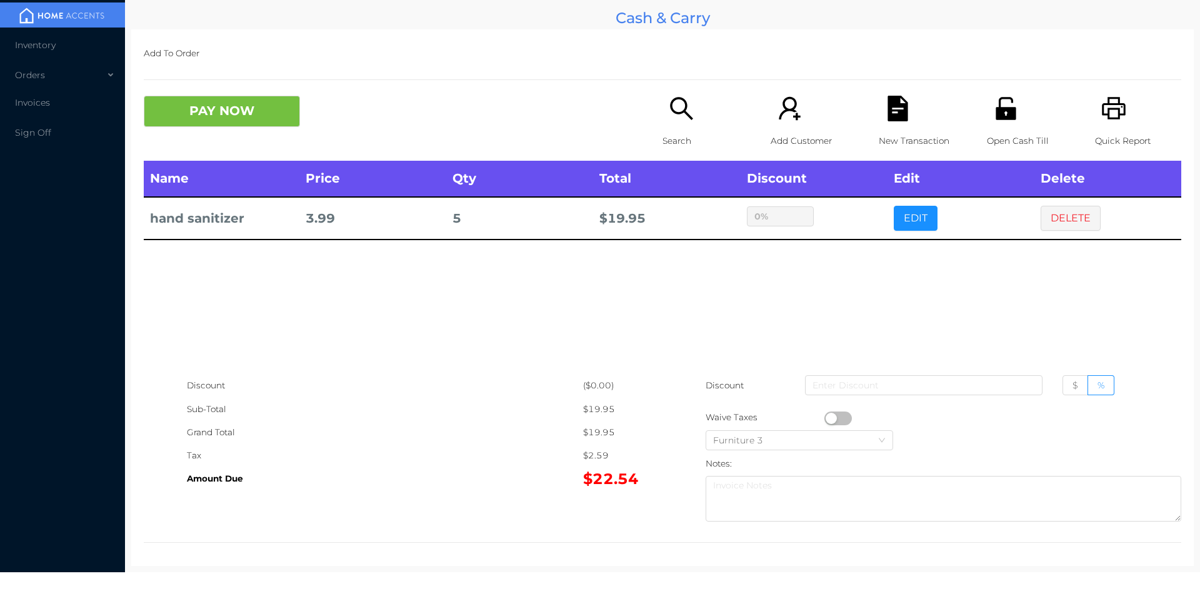
click at [898, 118] on icon "icon: file-text" at bounding box center [898, 109] width 20 height 26
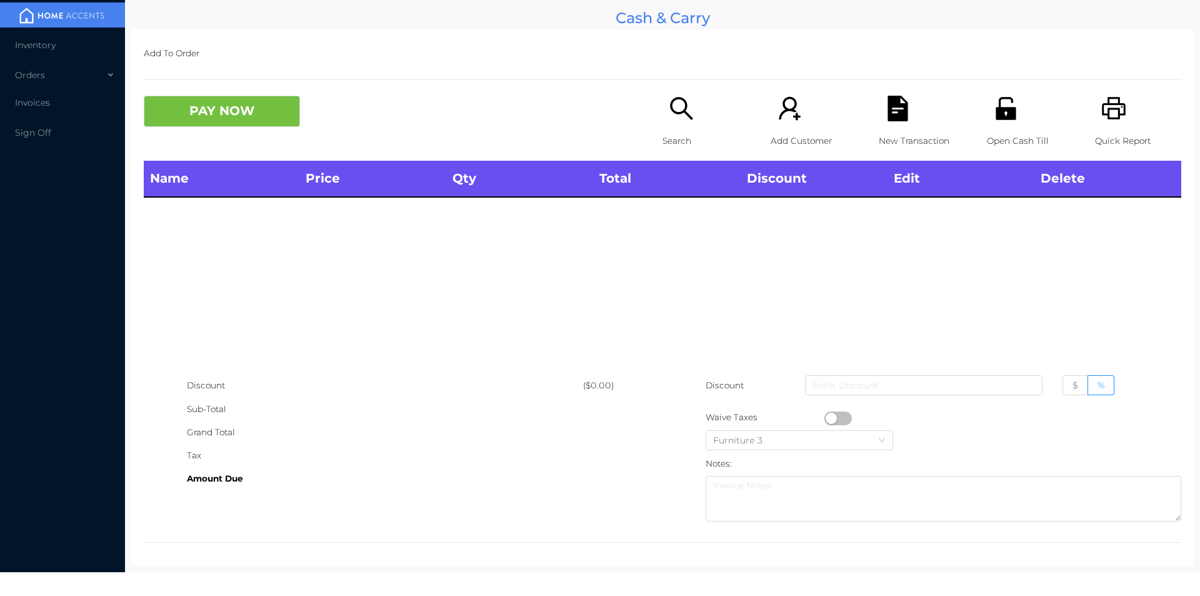
click at [1137, 108] on div "Quick Report" at bounding box center [1138, 128] width 86 height 65
click at [1004, 119] on icon "icon: unlock" at bounding box center [1006, 108] width 20 height 23
click at [681, 122] on div "Search" at bounding box center [706, 128] width 86 height 65
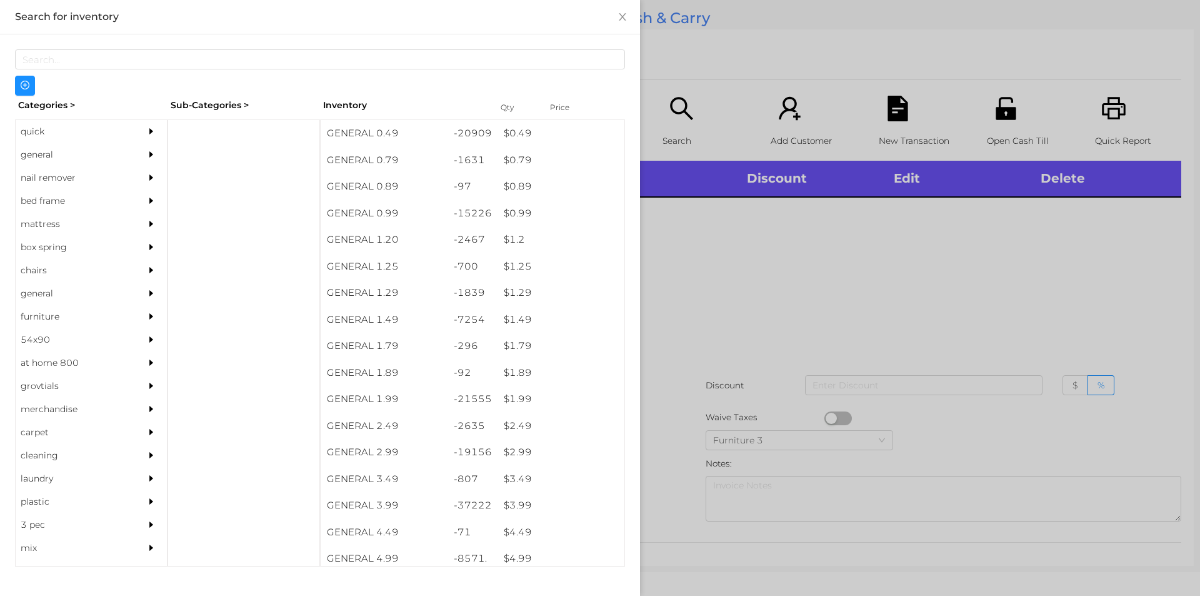
click at [82, 158] on div "general" at bounding box center [73, 154] width 114 height 23
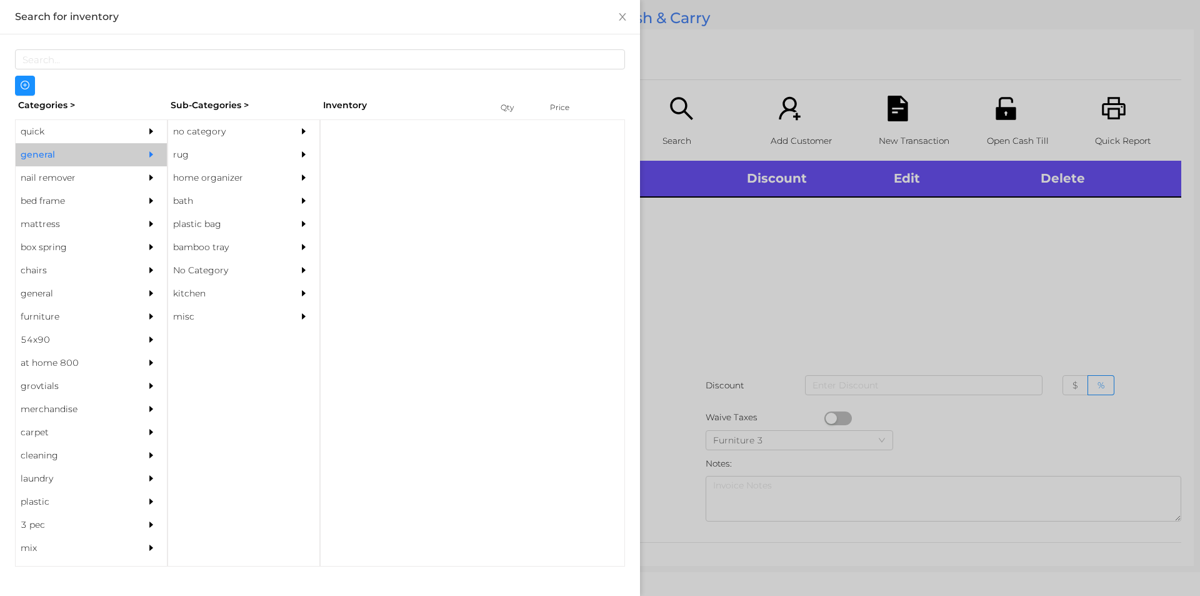
click at [205, 127] on div "no category" at bounding box center [225, 131] width 114 height 23
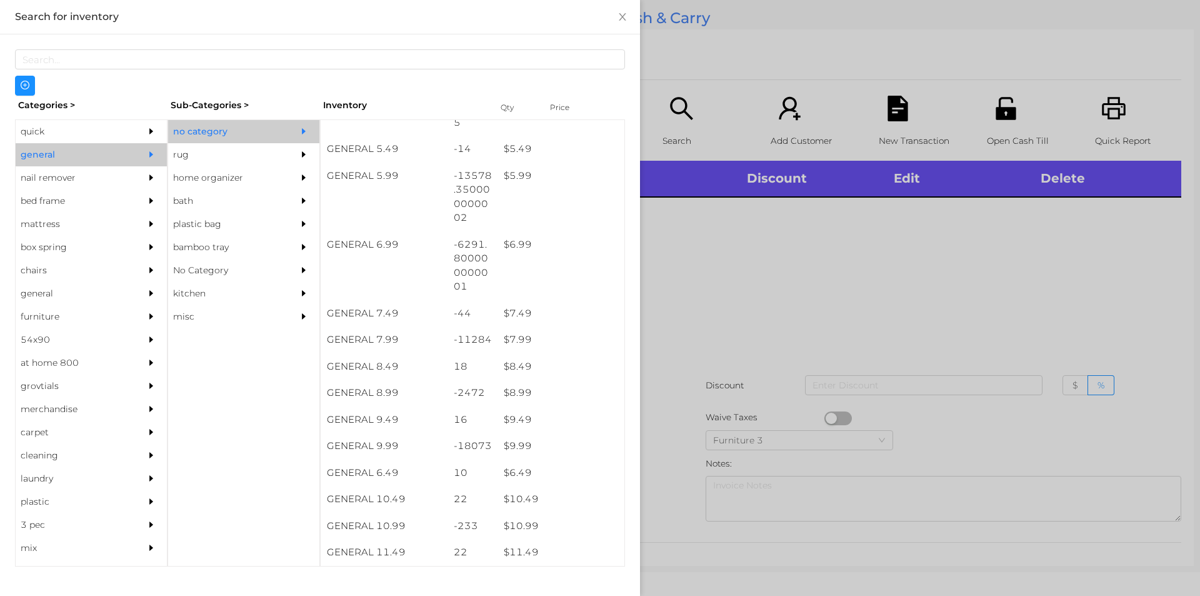
scroll to position [388, 0]
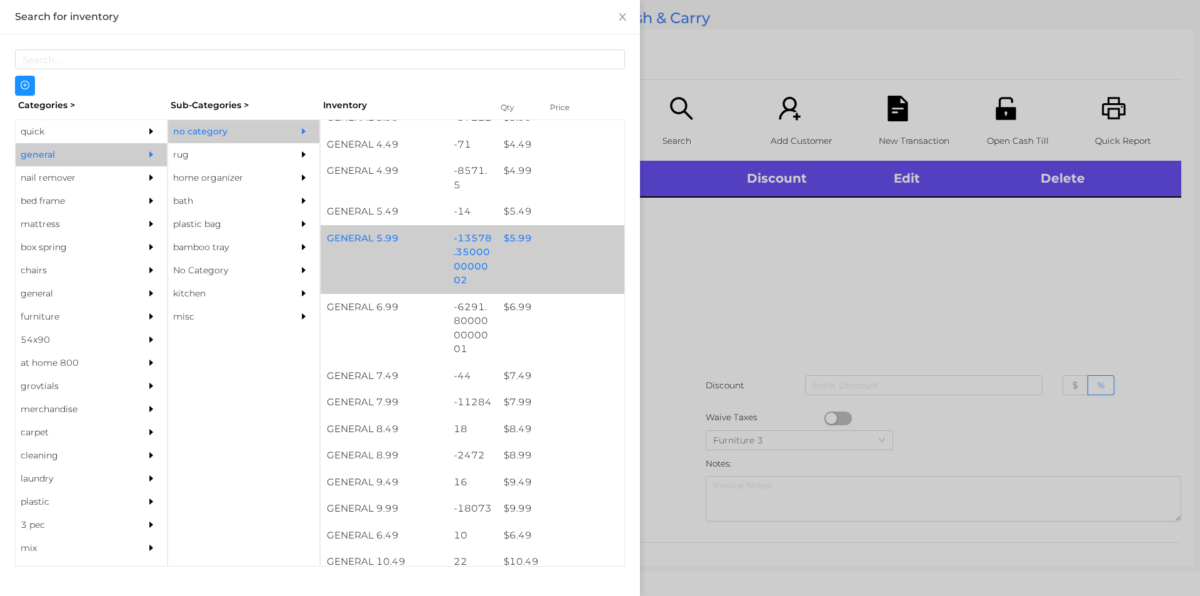
click at [518, 238] on div "$ 5.99" at bounding box center [561, 238] width 127 height 27
click at [513, 241] on div "$ 5.99" at bounding box center [561, 238] width 127 height 27
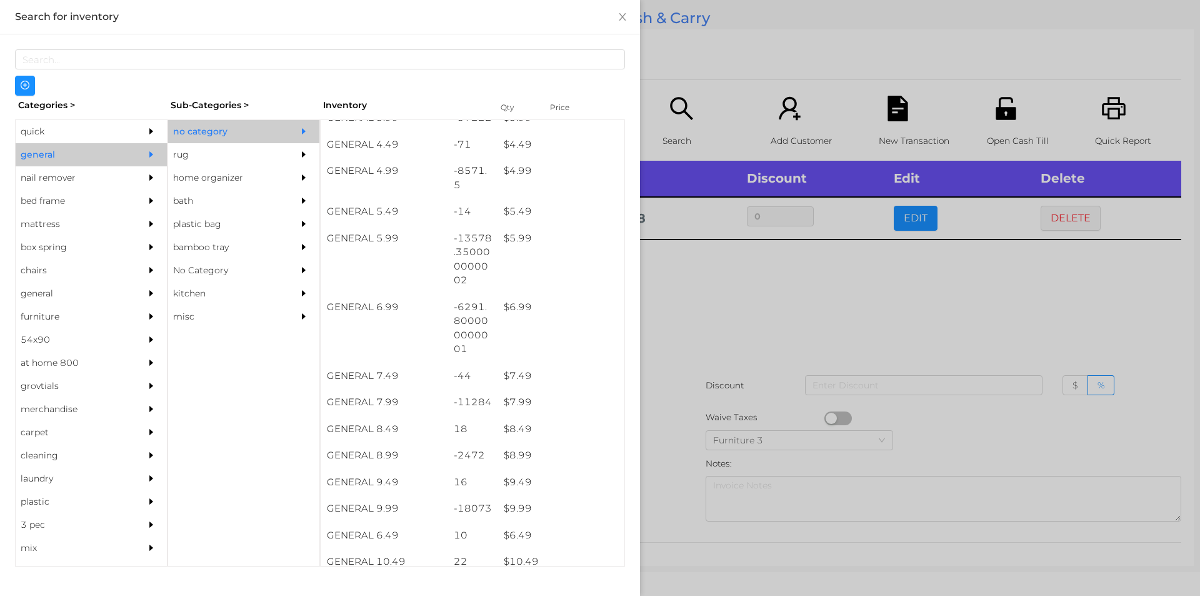
click at [740, 265] on div at bounding box center [600, 298] width 1200 height 596
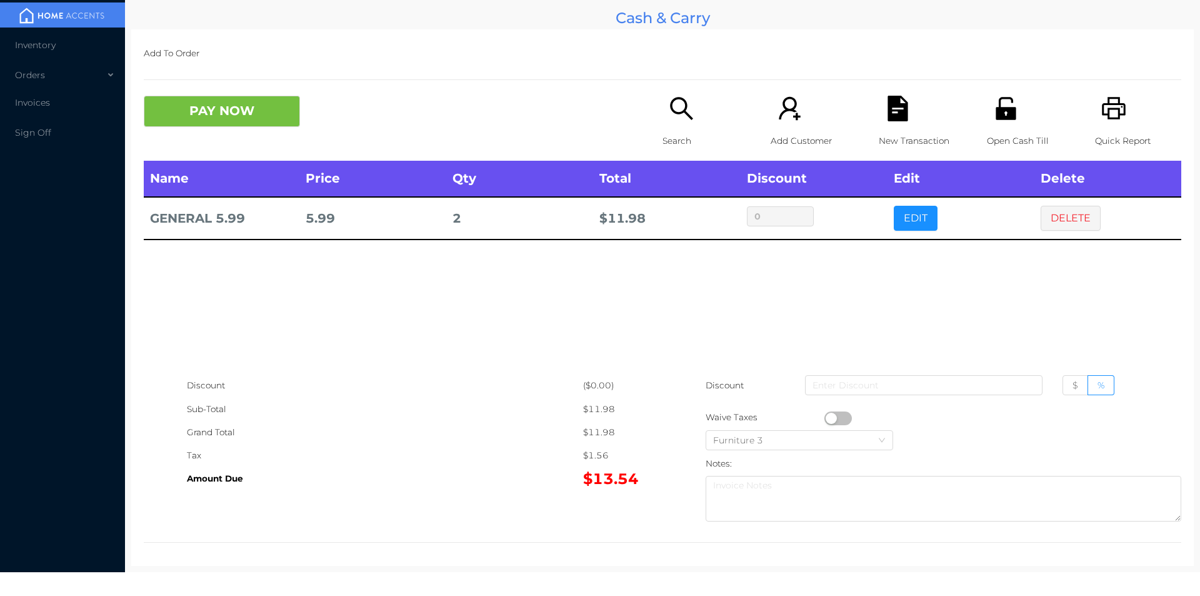
click at [998, 116] on icon "icon: unlock" at bounding box center [1006, 108] width 20 height 23
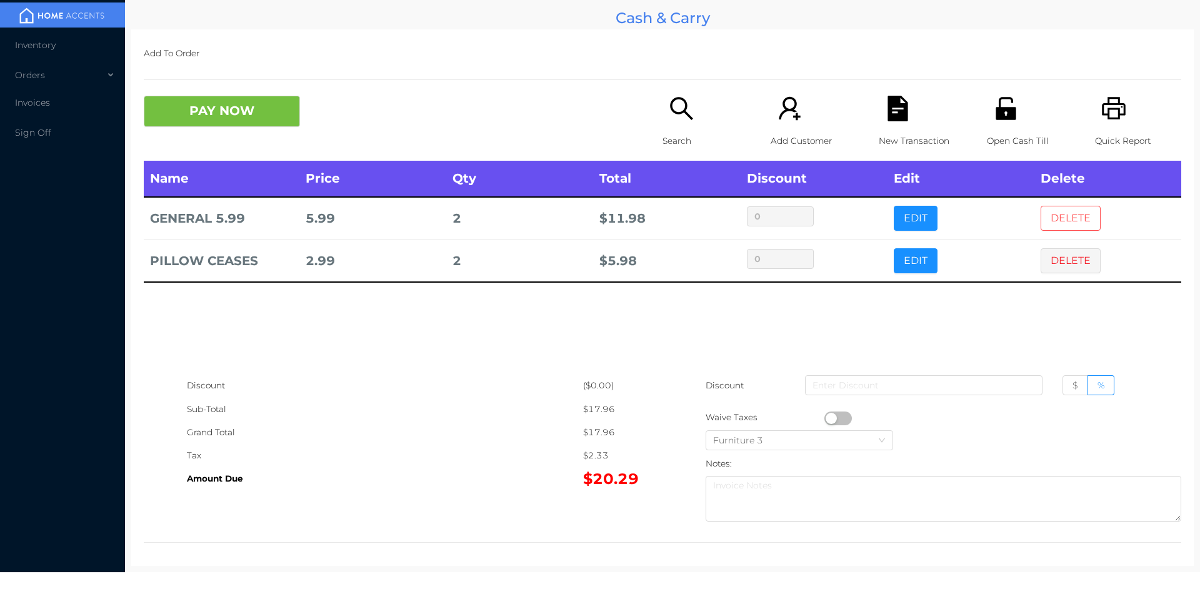
click at [1070, 214] on button "DELETE" at bounding box center [1071, 218] width 60 height 25
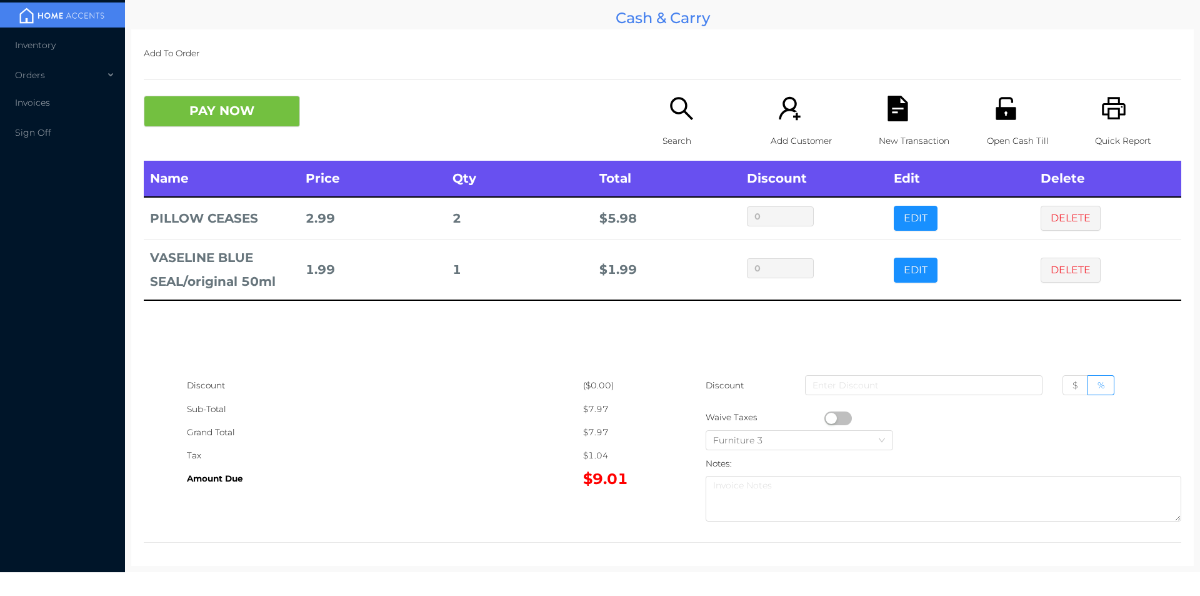
click at [231, 102] on button "PAY NOW" at bounding box center [222, 111] width 156 height 31
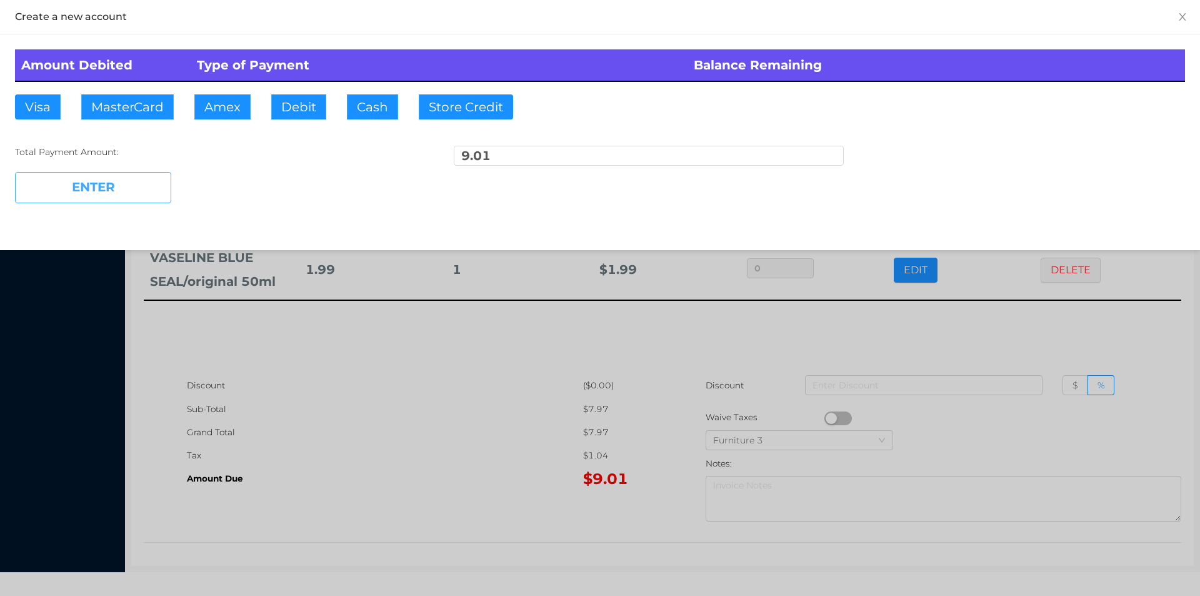
click at [126, 193] on button "ENTER" at bounding box center [93, 187] width 156 height 31
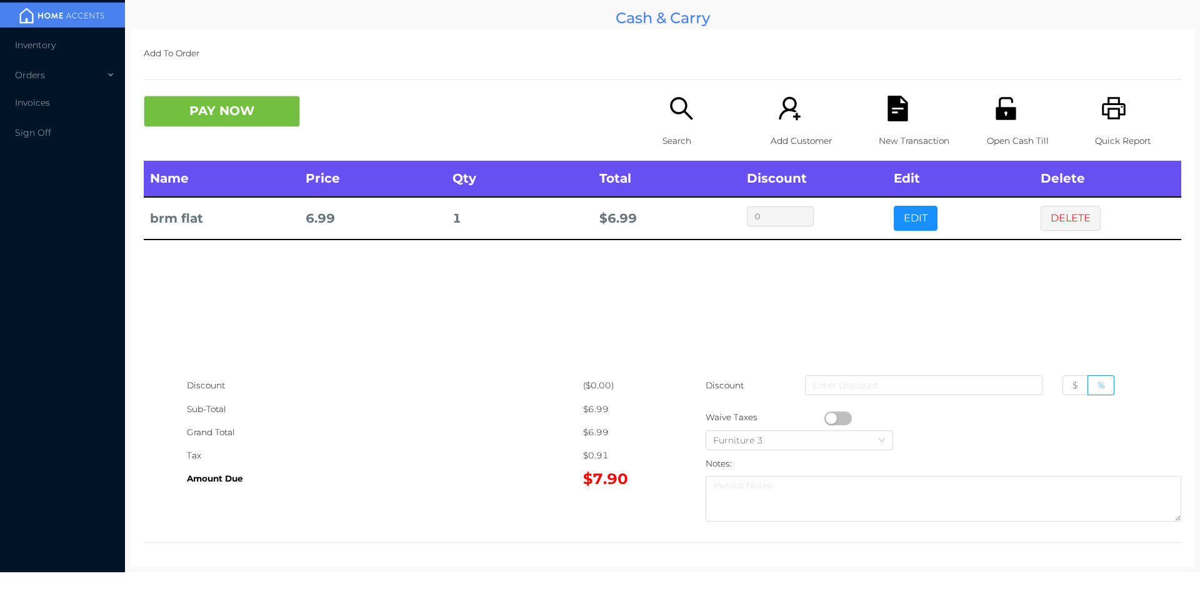
click at [889, 106] on icon "icon: file-text" at bounding box center [898, 109] width 20 height 26
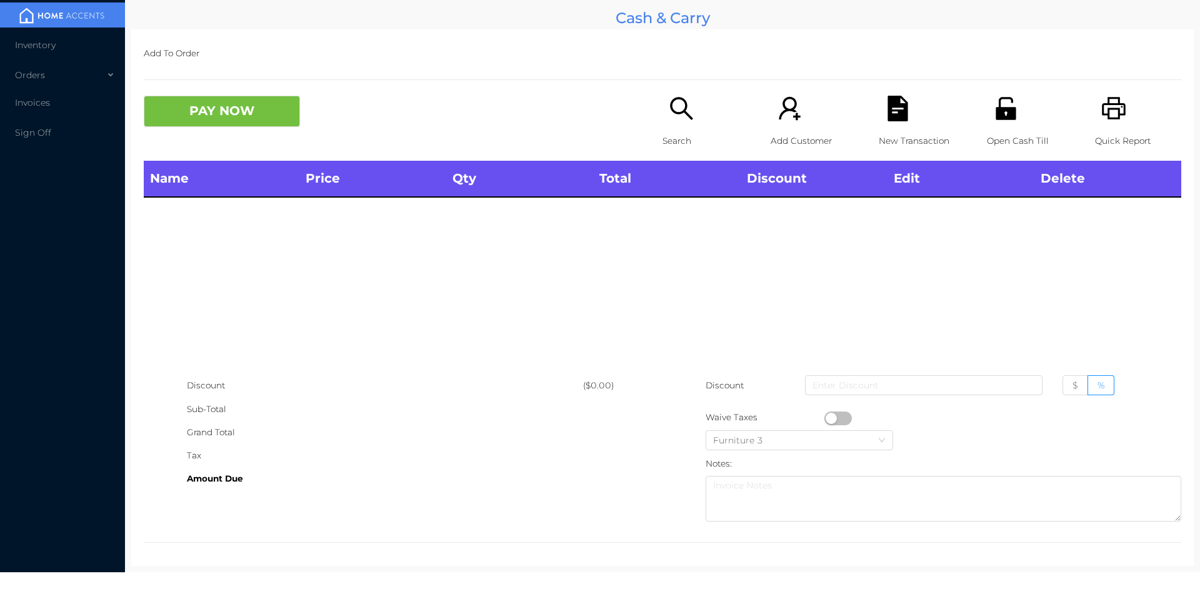
click at [1017, 116] on div "Open Cash Till" at bounding box center [1030, 128] width 86 height 65
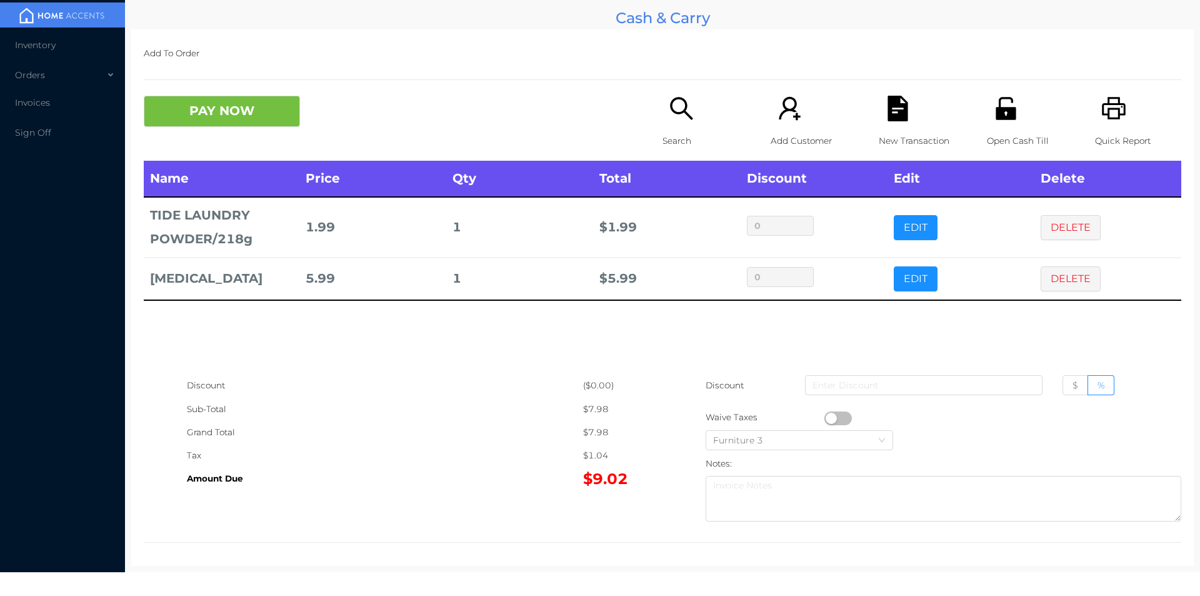
click at [699, 109] on div "Search" at bounding box center [706, 128] width 86 height 65
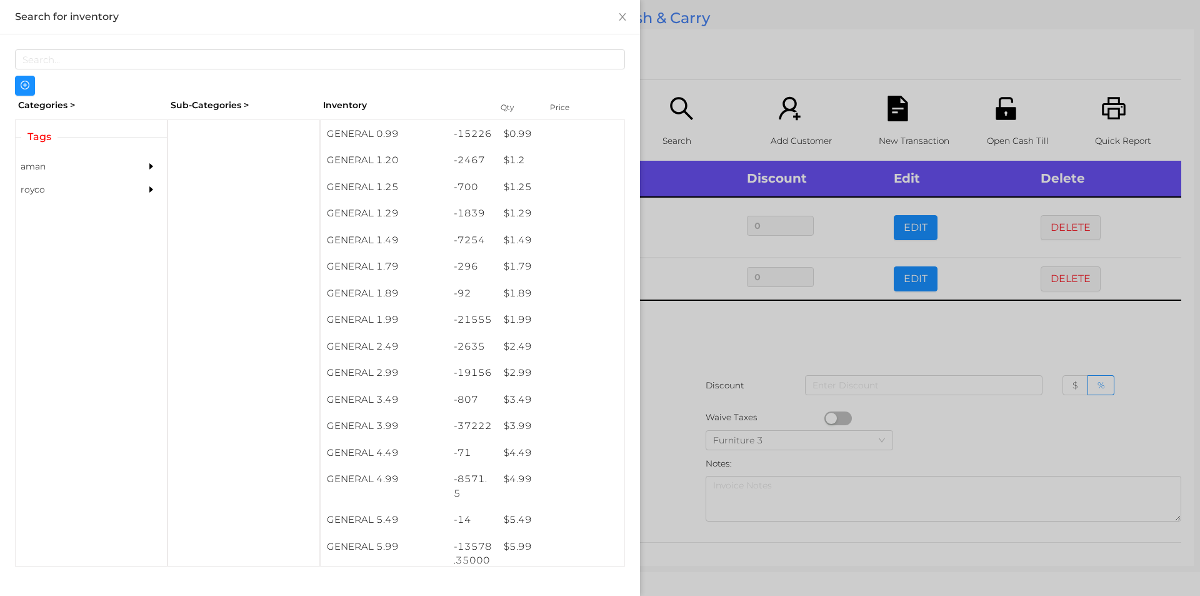
scroll to position [148, 0]
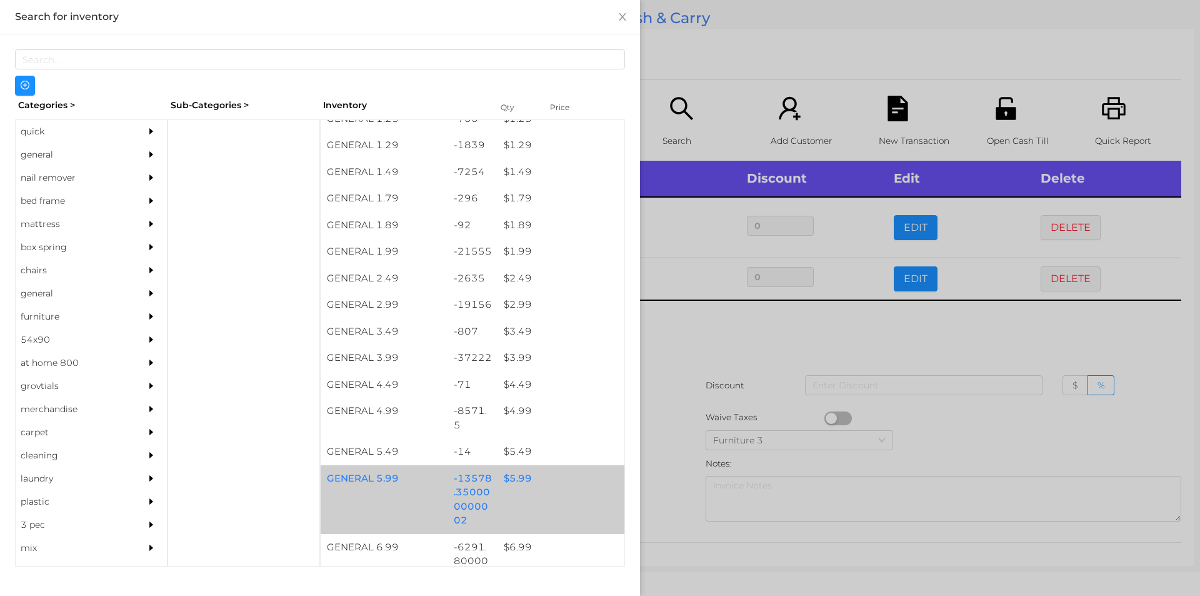
click at [520, 482] on div "$ 5.99" at bounding box center [561, 478] width 127 height 27
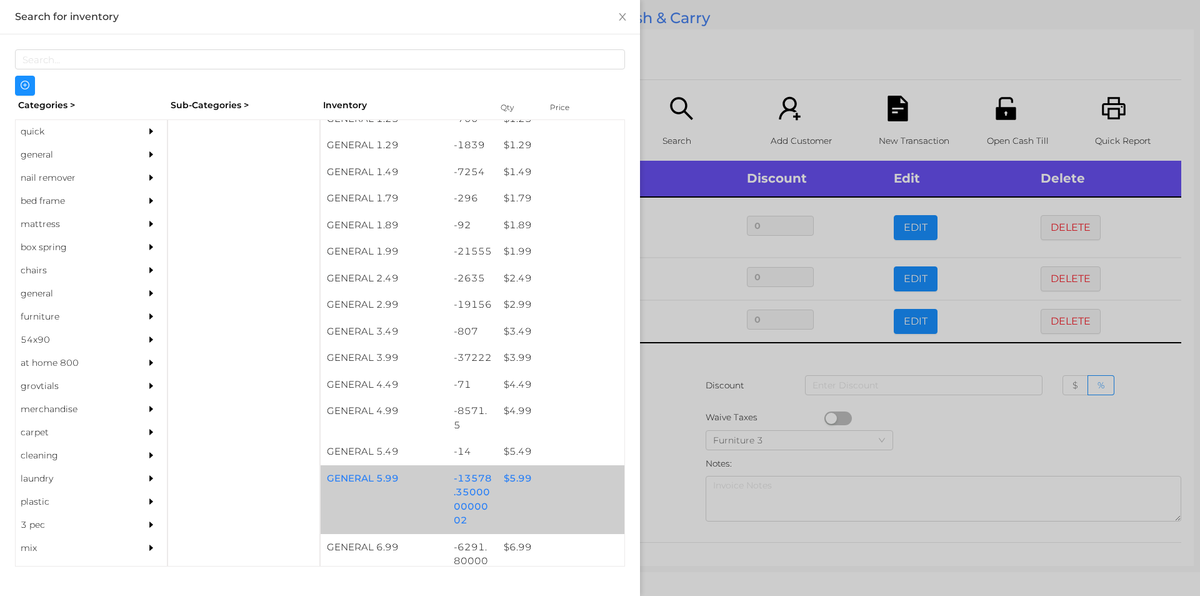
click at [537, 489] on div "$ 5.99" at bounding box center [561, 478] width 127 height 27
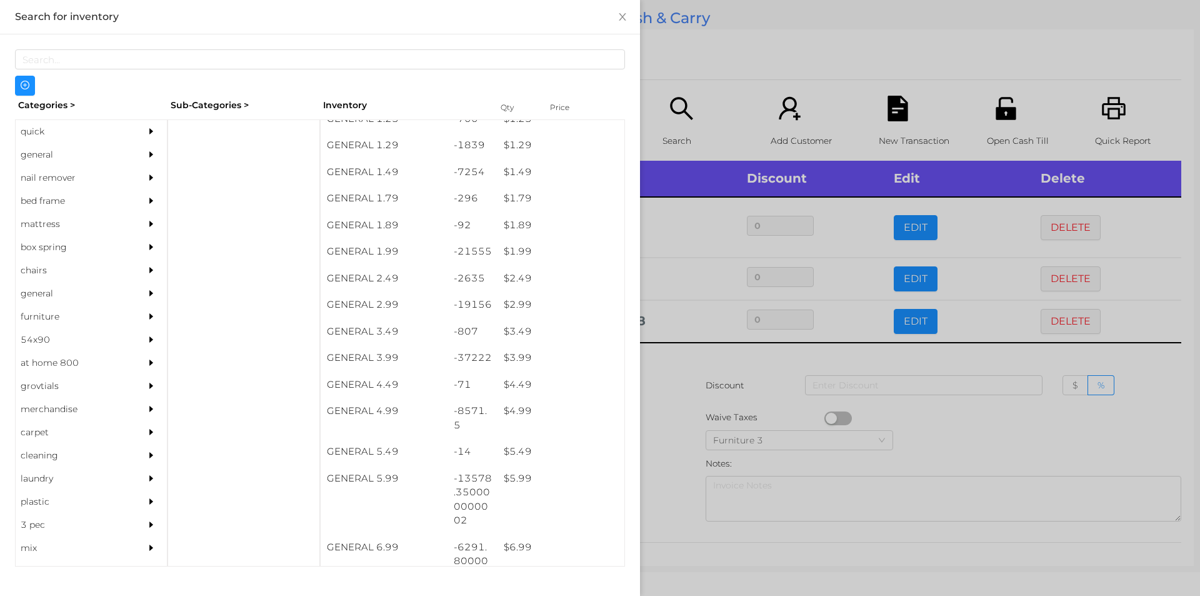
click at [709, 433] on div at bounding box center [600, 298] width 1200 height 596
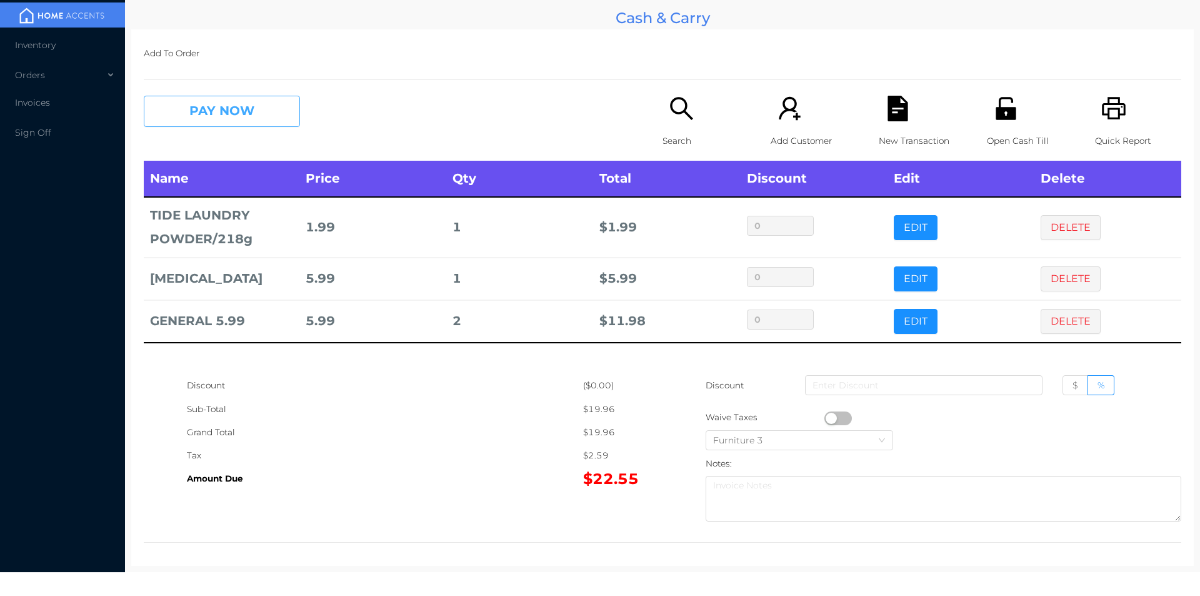
click at [224, 99] on button "PAY NOW" at bounding box center [222, 111] width 156 height 31
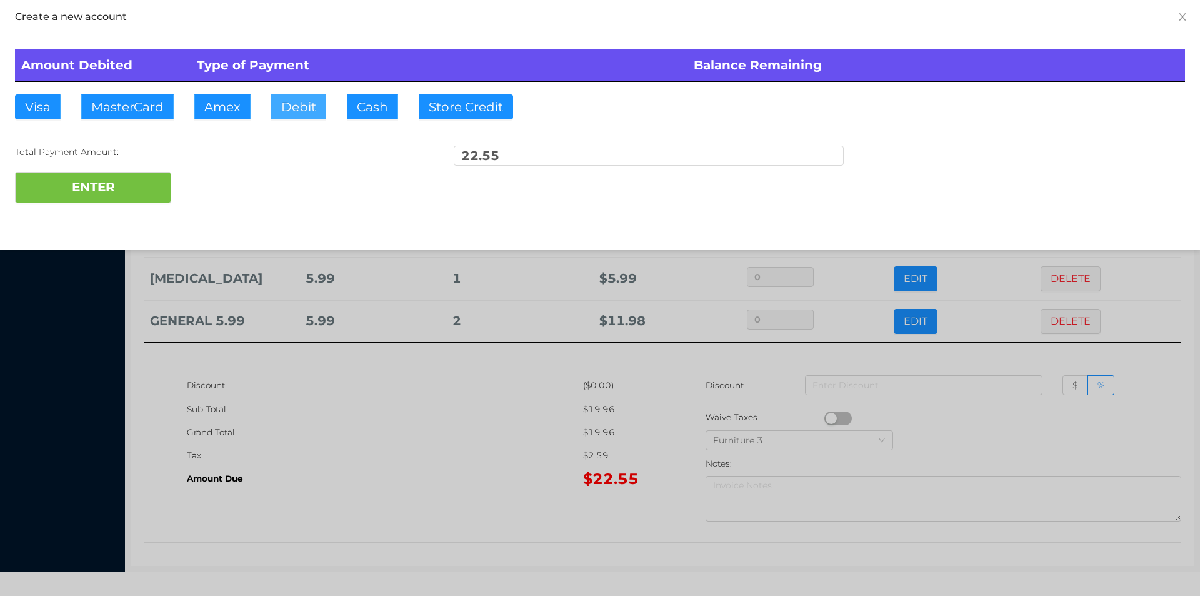
click at [293, 113] on button "Debit" at bounding box center [298, 106] width 55 height 25
click at [152, 180] on button "ENTER" at bounding box center [93, 187] width 156 height 31
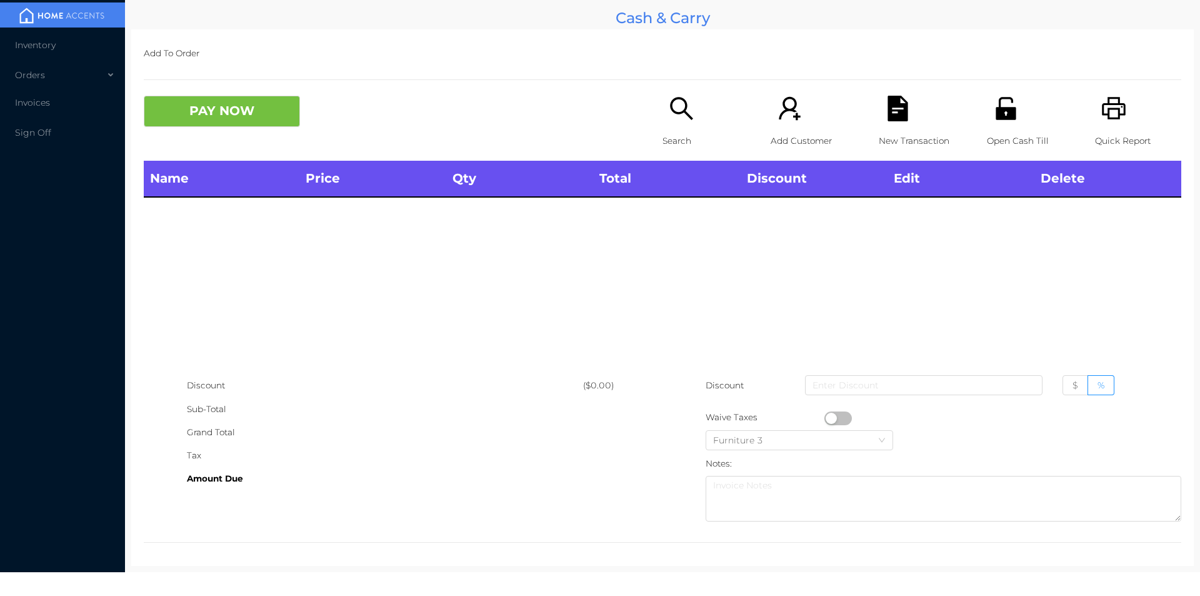
click at [683, 116] on icon "icon: search" at bounding box center [681, 108] width 23 height 23
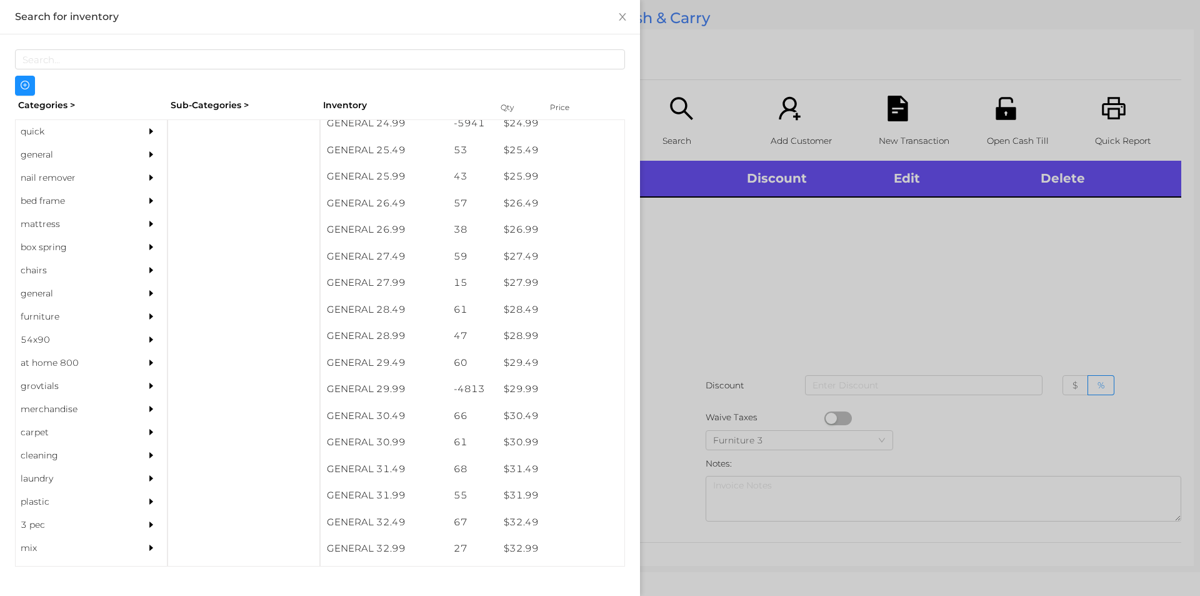
scroll to position [1719, 0]
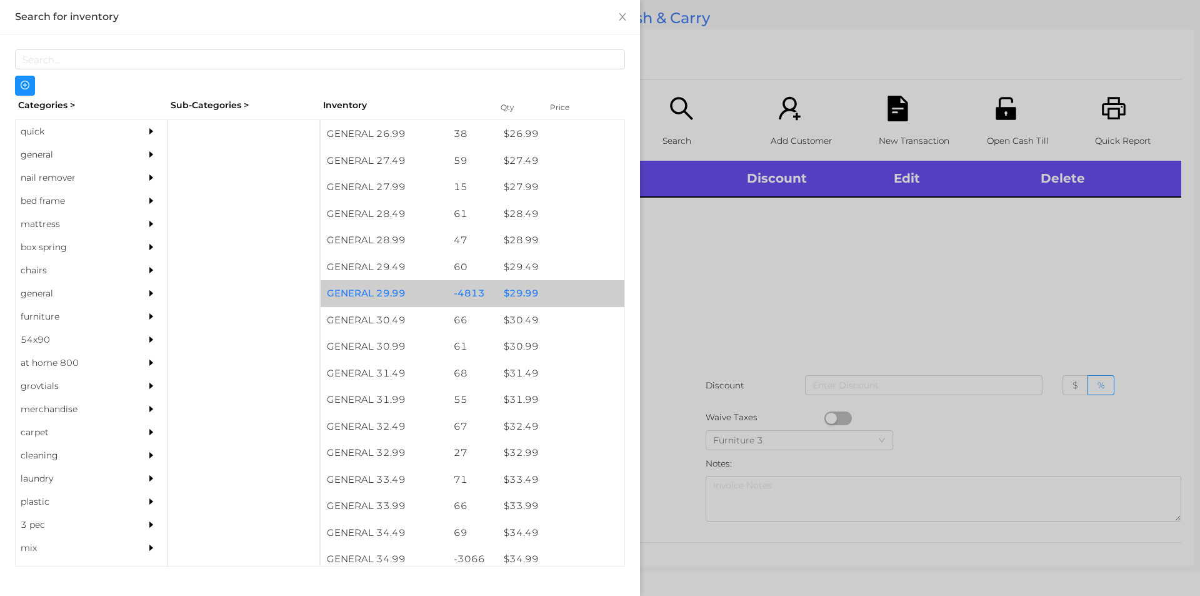
click at [557, 294] on div "$ 29.99" at bounding box center [561, 293] width 127 height 27
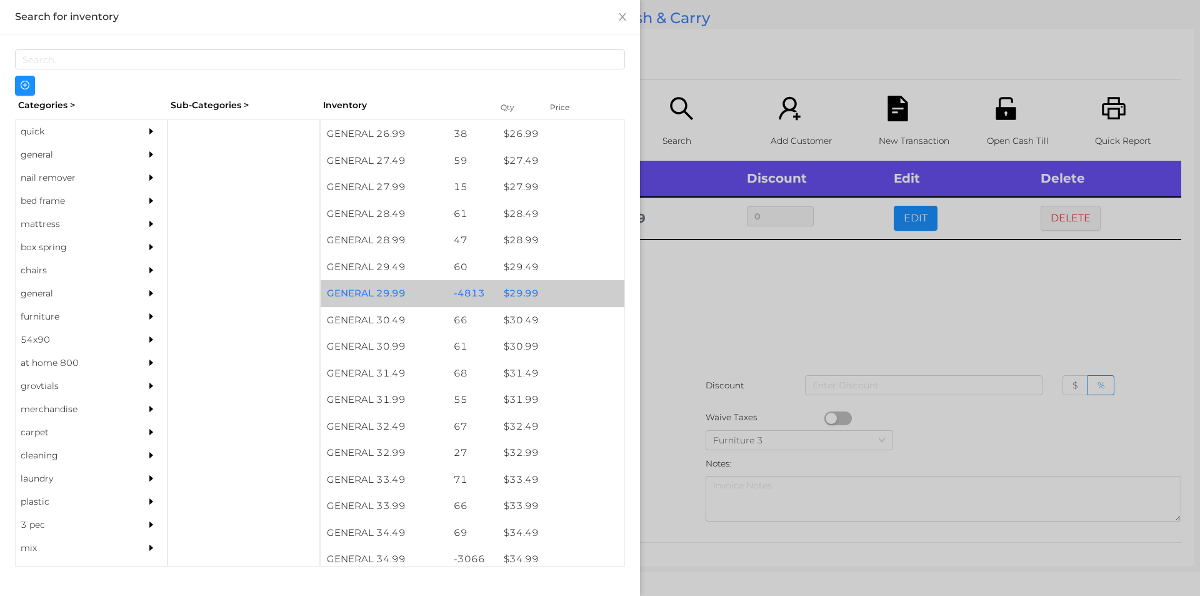
click at [555, 293] on div "$ 29.99" at bounding box center [561, 293] width 127 height 27
click at [705, 389] on div at bounding box center [600, 298] width 1200 height 596
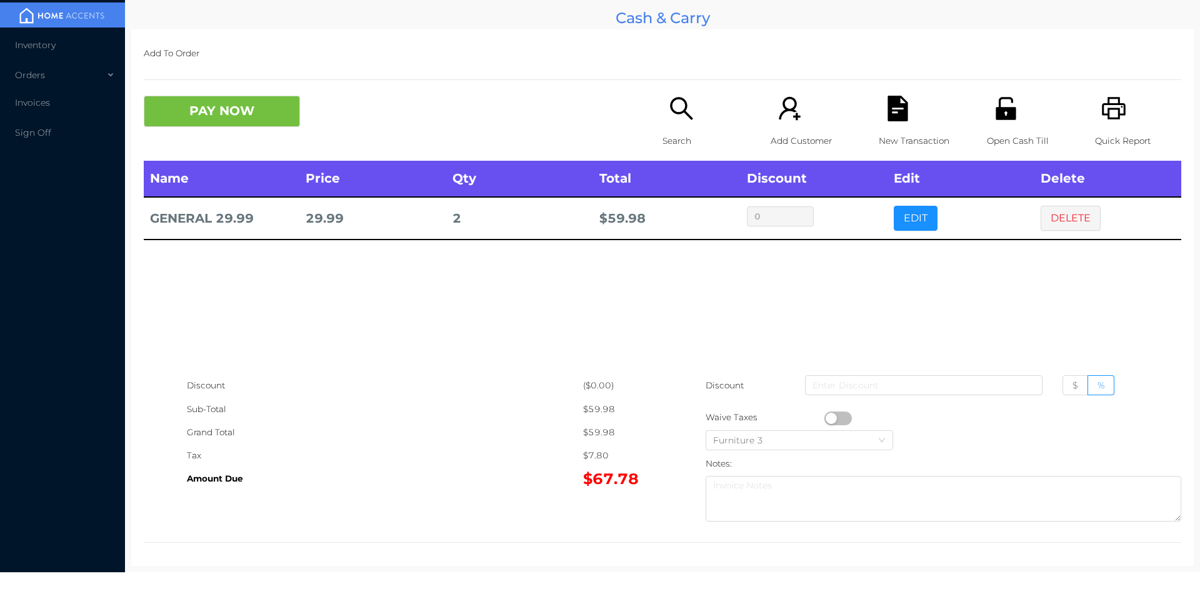
click at [919, 224] on button "EDIT" at bounding box center [916, 218] width 44 height 25
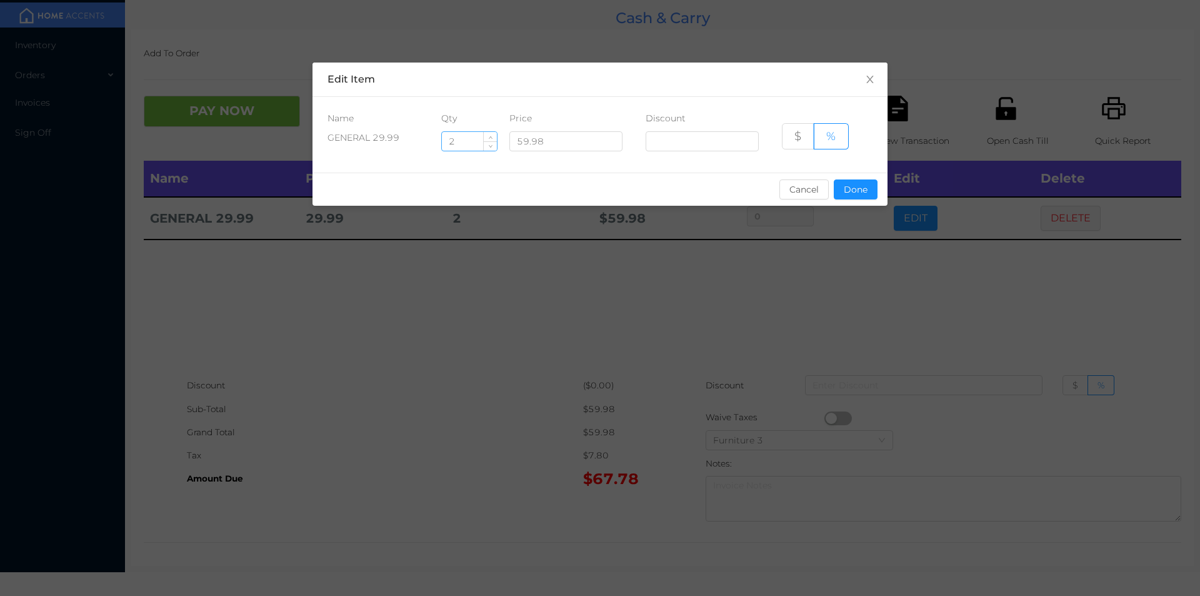
click at [459, 141] on input "2" at bounding box center [469, 141] width 55 height 19
type input "8"
click at [840, 210] on div "sentinelStart Edit Item Name Qty Price Discount GENERAL 29.99 8 59.98 $ % Cance…" at bounding box center [600, 142] width 575 height 158
click at [858, 192] on button "Done" at bounding box center [856, 189] width 44 height 20
type input "0%"
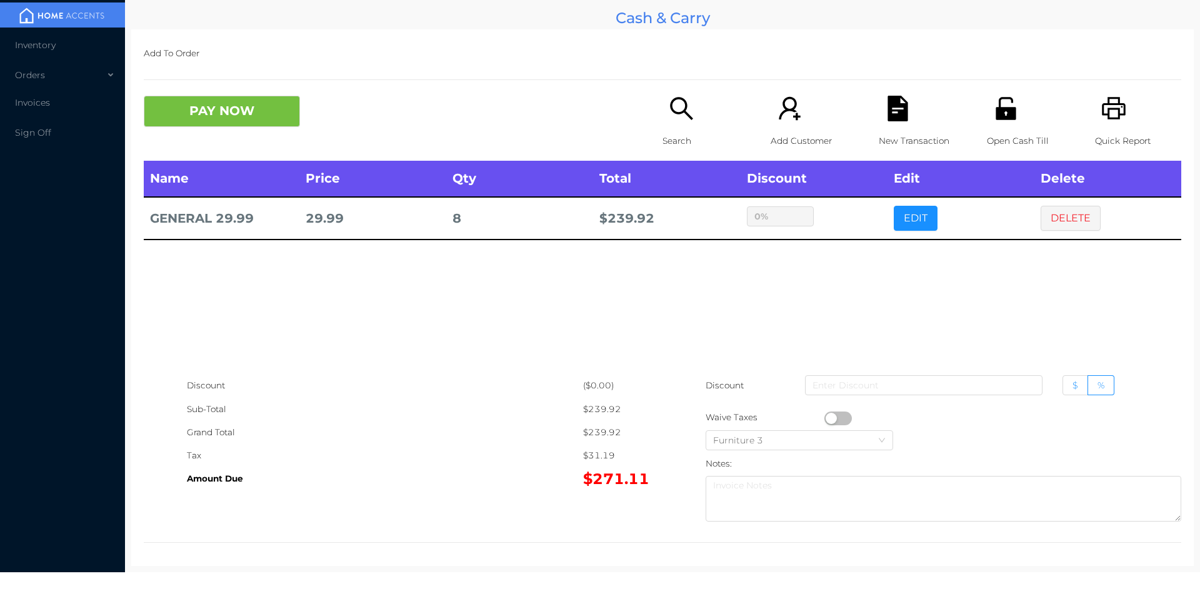
click at [1065, 378] on label "$" at bounding box center [1076, 385] width 26 height 20
click at [1073, 388] on input "$" at bounding box center [1073, 388] width 0 height 0
click at [923, 376] on input at bounding box center [924, 385] width 238 height 20
type input "1"
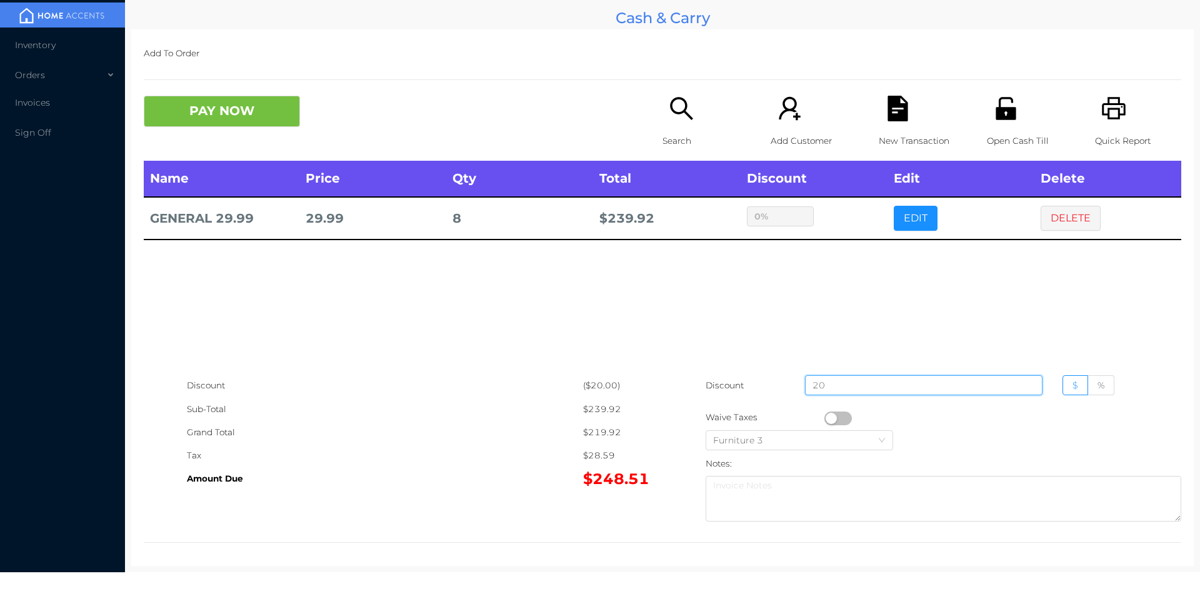
type input "20"
click at [246, 118] on button "PAY NOW" at bounding box center [222, 111] width 156 height 31
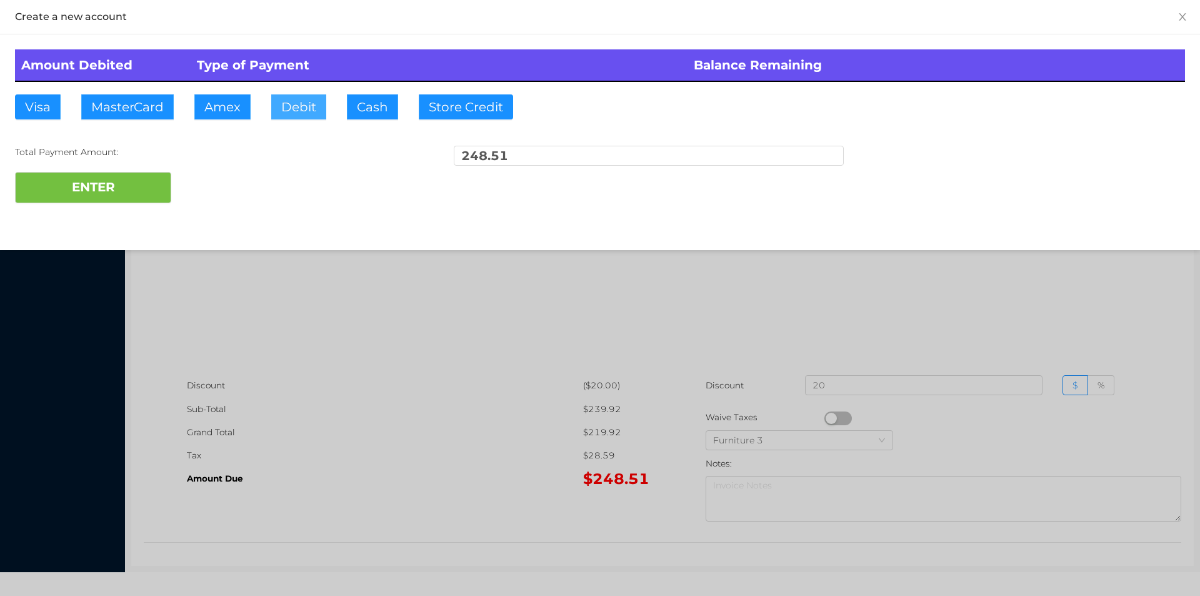
click at [304, 104] on button "Debit" at bounding box center [298, 106] width 55 height 25
type input "250"
click at [99, 184] on button "ENTER" at bounding box center [93, 187] width 156 height 31
type input "0"
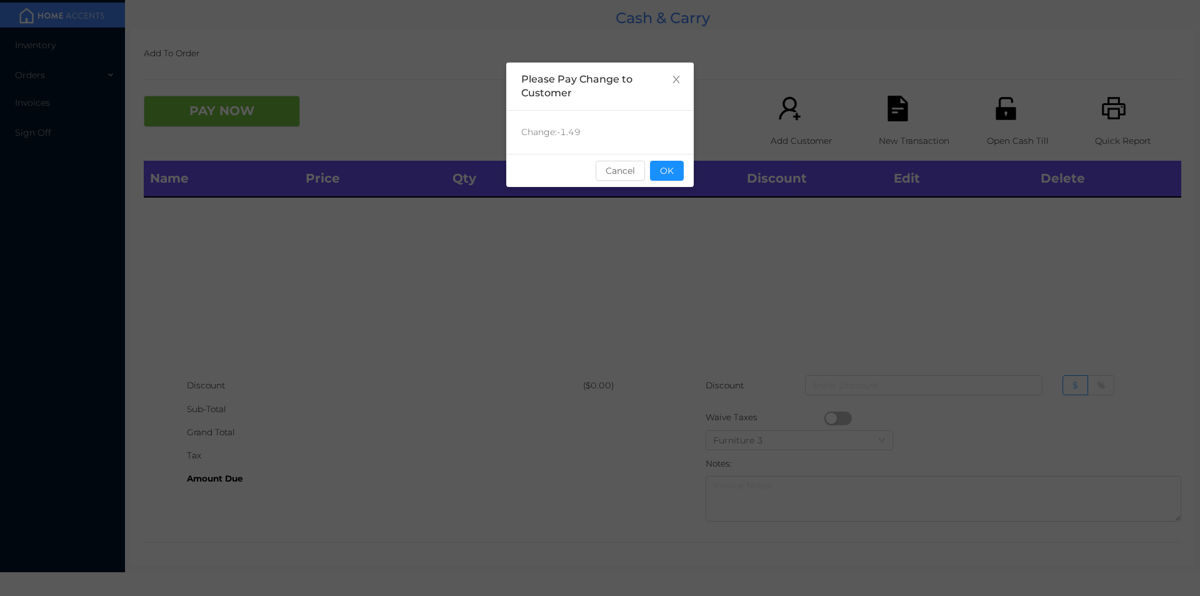
click at [676, 168] on button "OK" at bounding box center [667, 171] width 34 height 20
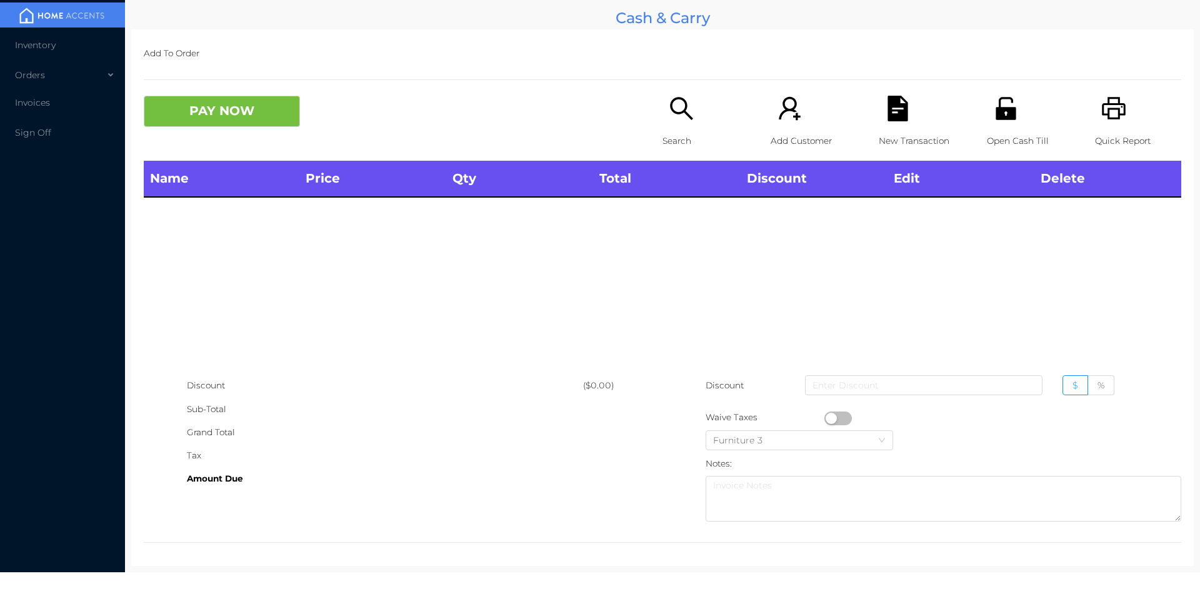
click at [683, 129] on p "Search" at bounding box center [706, 140] width 86 height 23
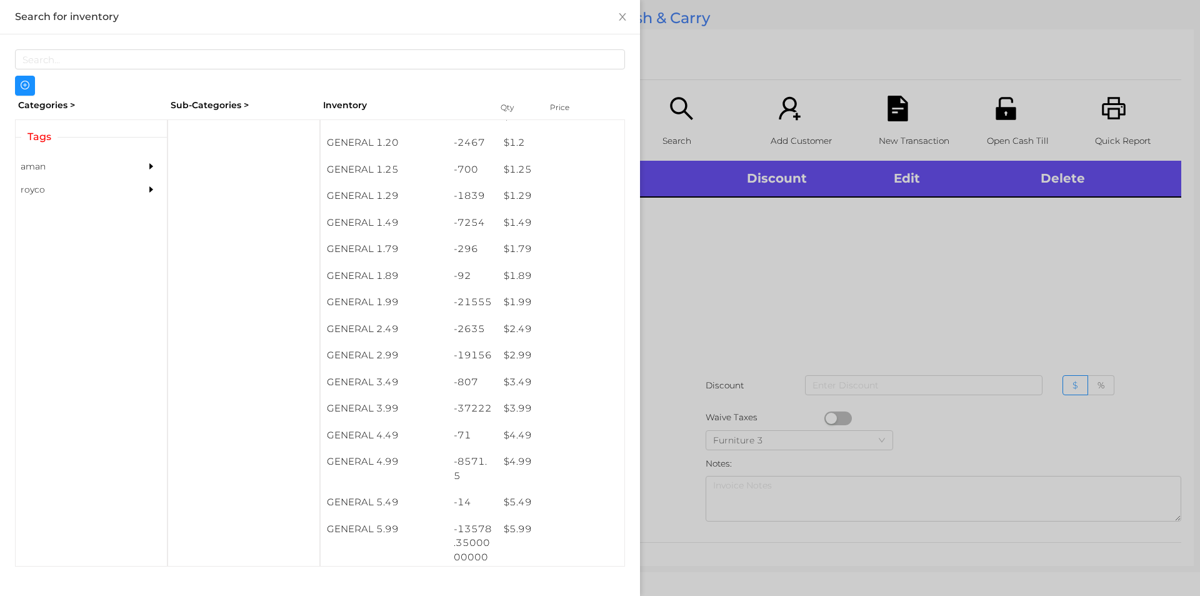
scroll to position [129, 0]
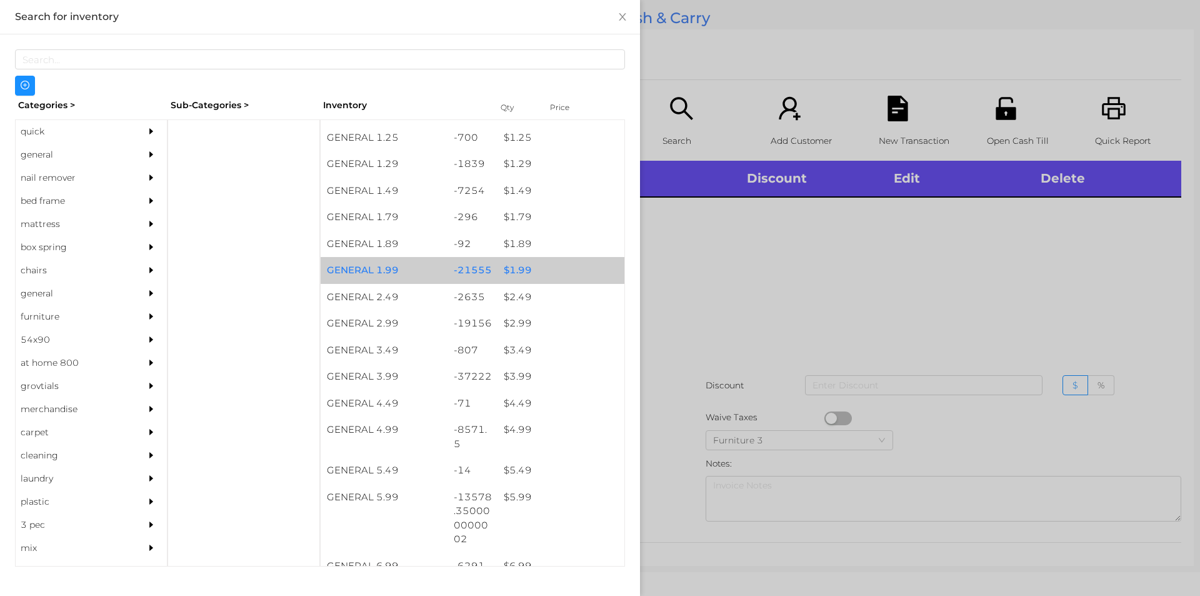
click at [545, 271] on div "$ 1.99" at bounding box center [561, 270] width 127 height 27
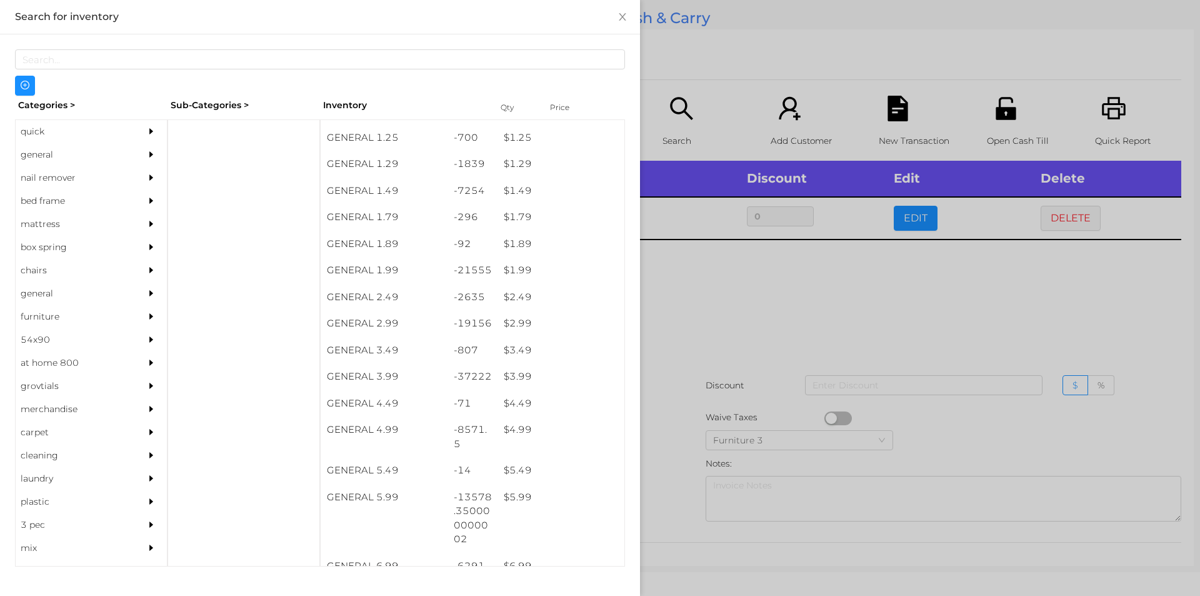
click at [710, 322] on div at bounding box center [600, 298] width 1200 height 596
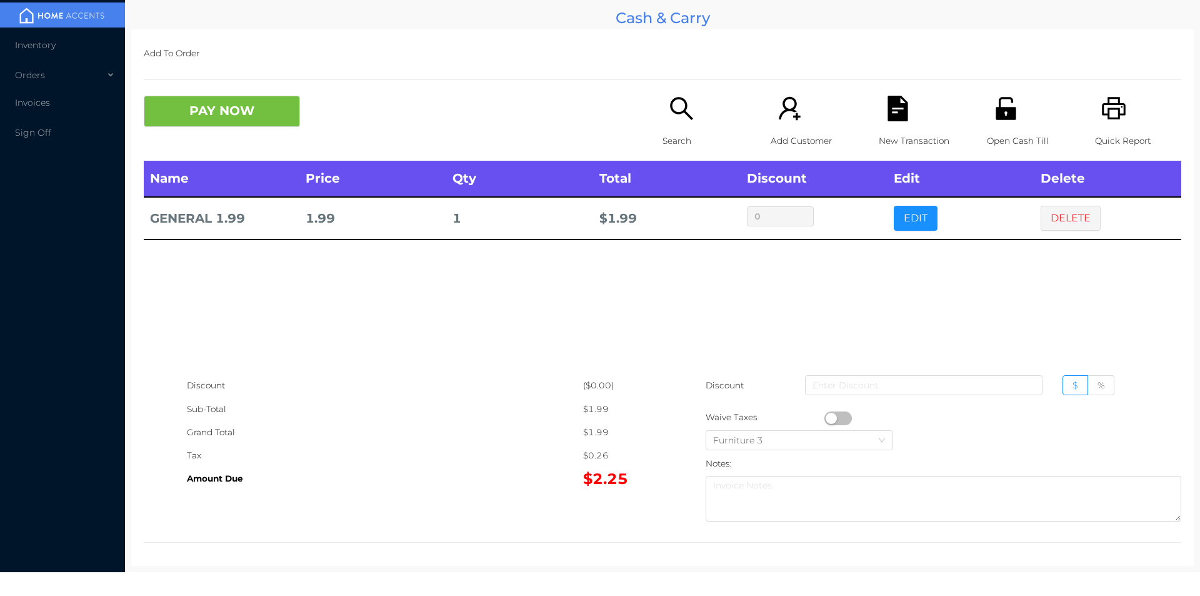
click at [190, 161] on th "Name" at bounding box center [222, 179] width 156 height 36
click at [216, 139] on div "PAY NOW Search Add Customer New Transaction Open Cash Till Quick Report" at bounding box center [663, 128] width 1038 height 65
click at [285, 106] on button "PAY NOW" at bounding box center [222, 111] width 156 height 31
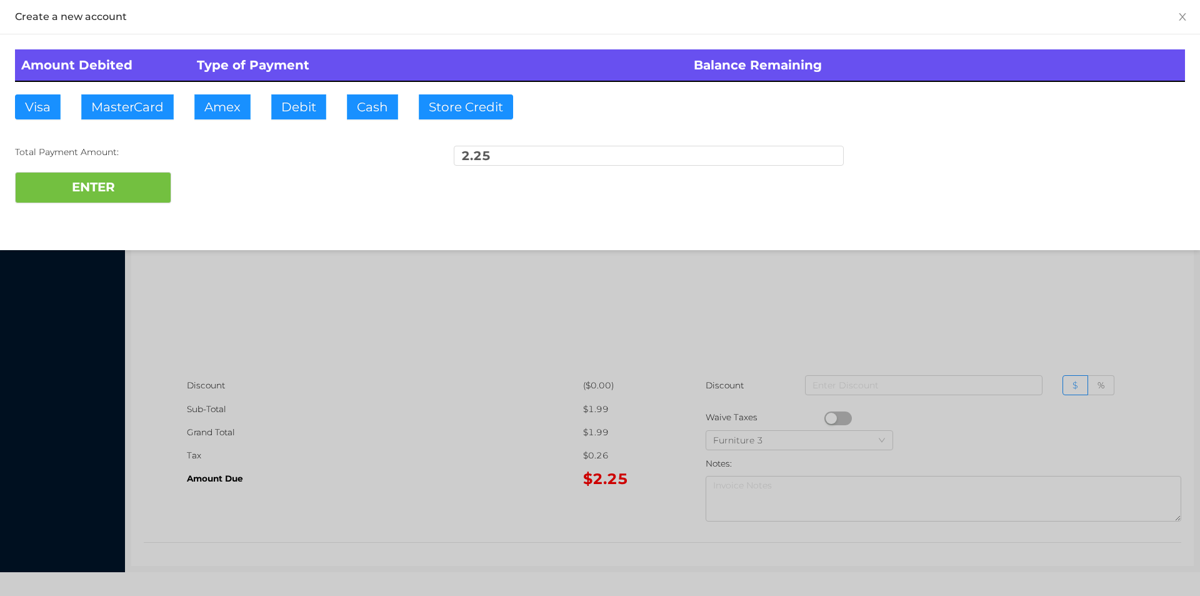
click at [350, 153] on div "Total Payment Amount:" at bounding box center [210, 152] width 390 height 13
click at [159, 263] on div at bounding box center [600, 298] width 1200 height 596
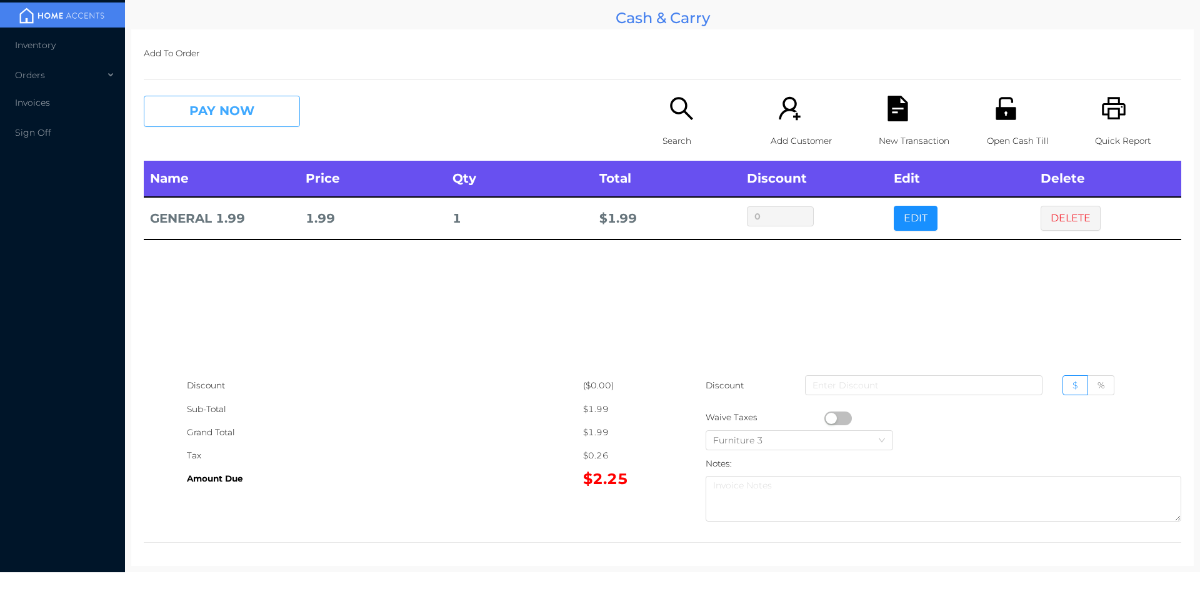
click at [240, 116] on button "PAY NOW" at bounding box center [222, 111] width 156 height 31
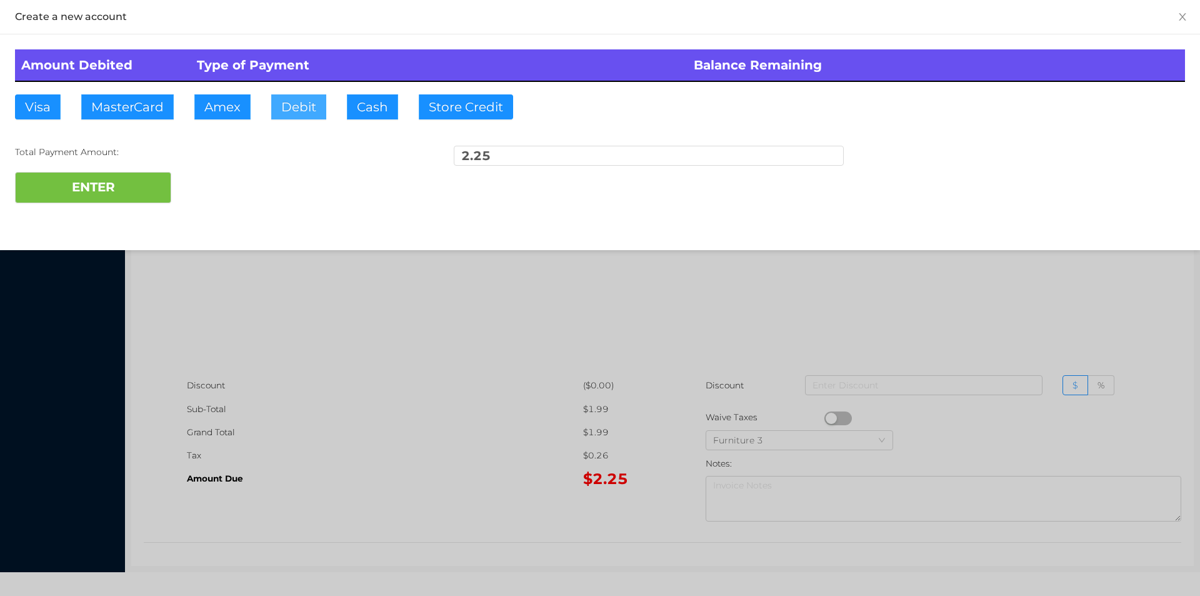
click at [312, 114] on button "Debit" at bounding box center [298, 106] width 55 height 25
click at [126, 217] on div "Amount Debited Type of Payment Balance Remaining Visa MasterCard Amex Debit Cas…" at bounding box center [600, 126] width 1200 height 184
click at [429, 395] on div at bounding box center [600, 298] width 1200 height 596
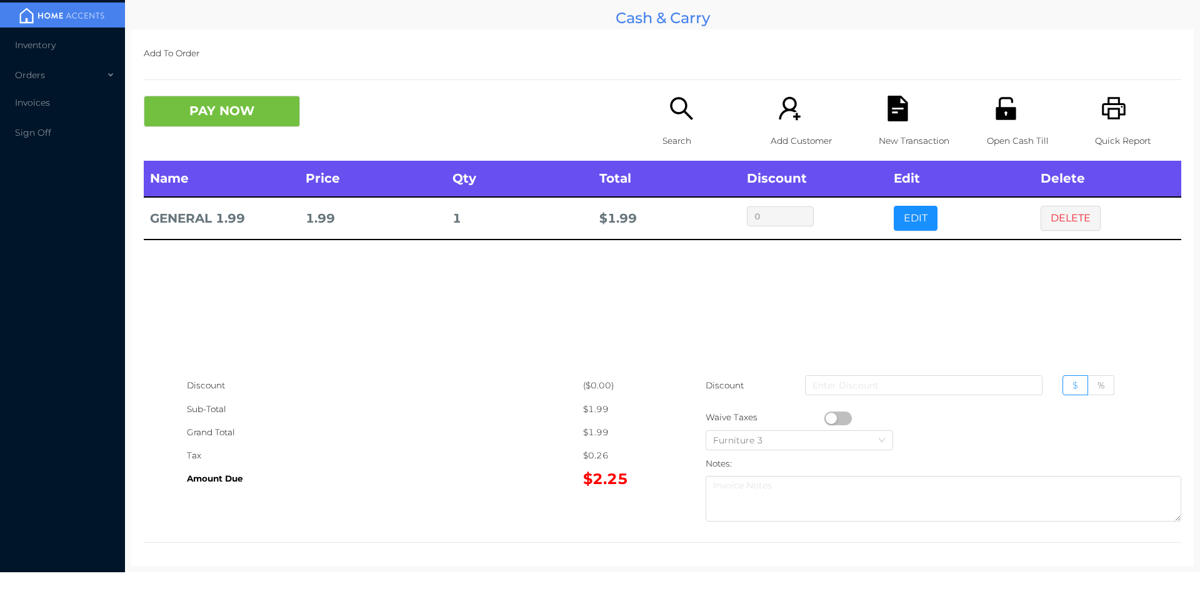
click at [533, 360] on div "Name Price Qty Total Discount Edit Delete GENERAL 1.99 1.99 1 $ 1.99 0 EDIT DEL…" at bounding box center [663, 267] width 1038 height 213
click at [991, 127] on div "Open Cash Till" at bounding box center [1030, 128] width 86 height 65
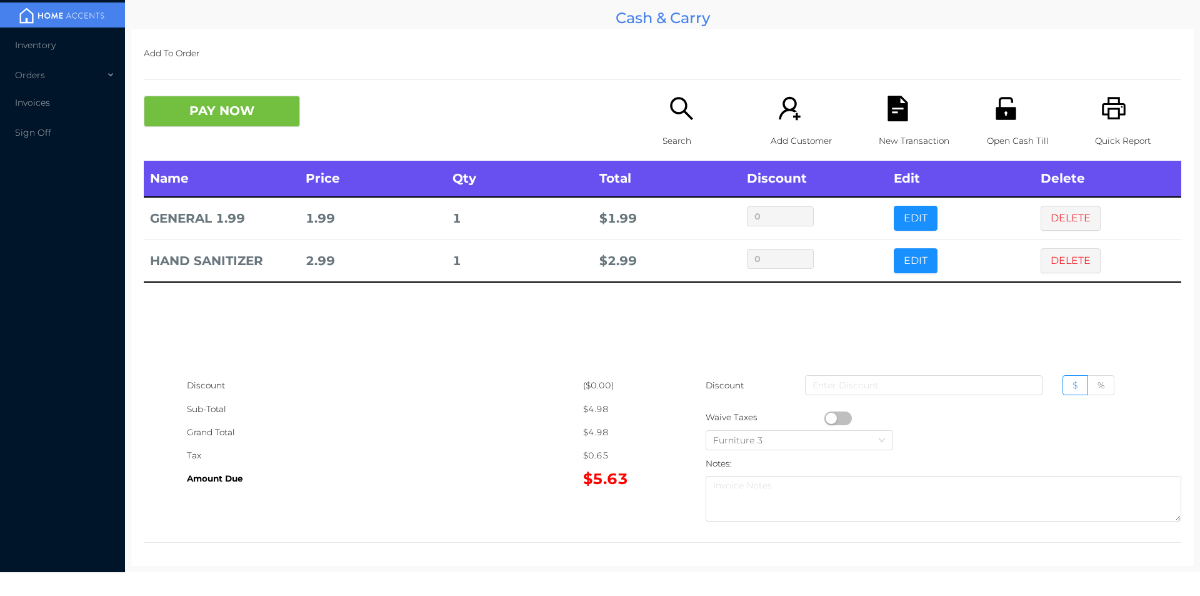
click at [898, 113] on icon "icon: file-text" at bounding box center [898, 109] width 20 height 26
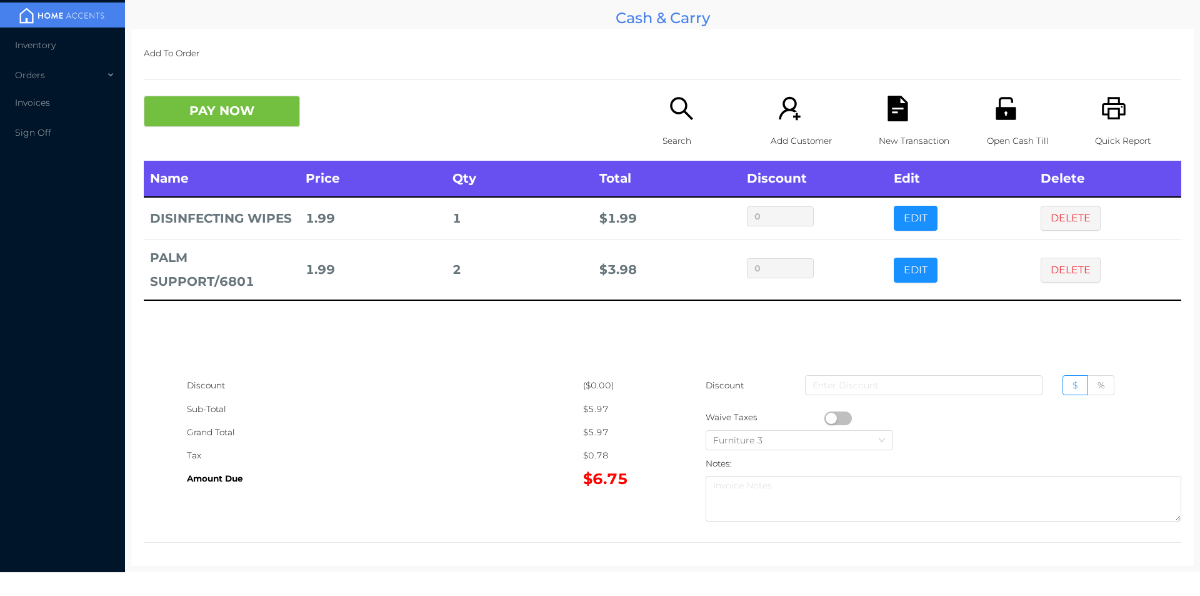
click at [675, 126] on div "Search" at bounding box center [706, 128] width 86 height 65
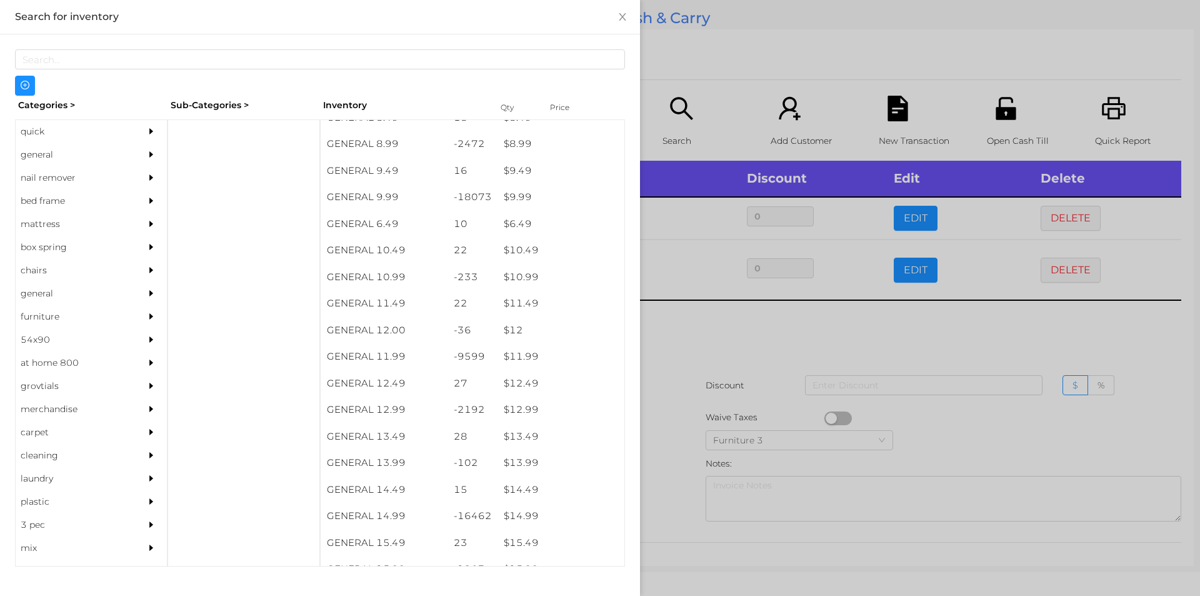
scroll to position [696, 0]
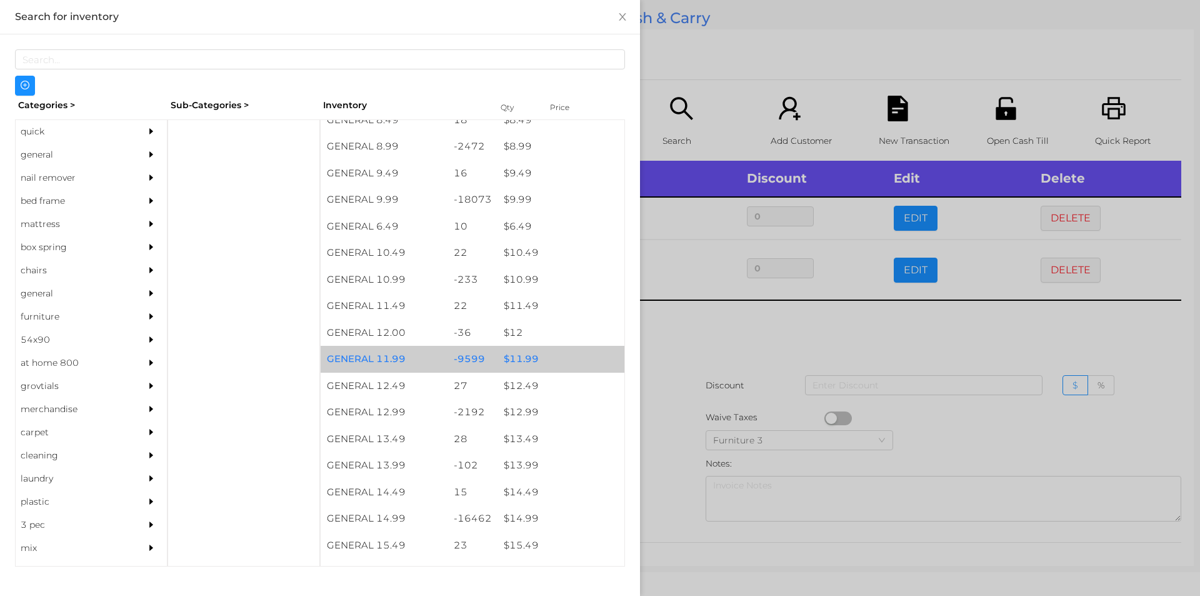
click at [511, 355] on div "$ 11.99" at bounding box center [561, 359] width 127 height 27
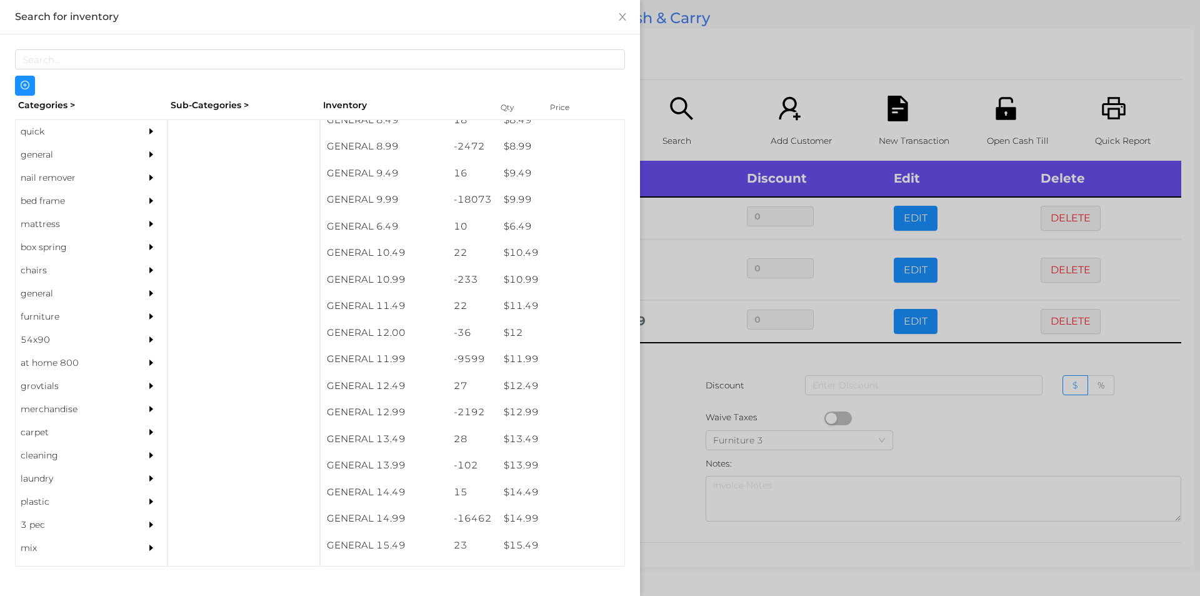
click at [666, 386] on div at bounding box center [600, 298] width 1200 height 596
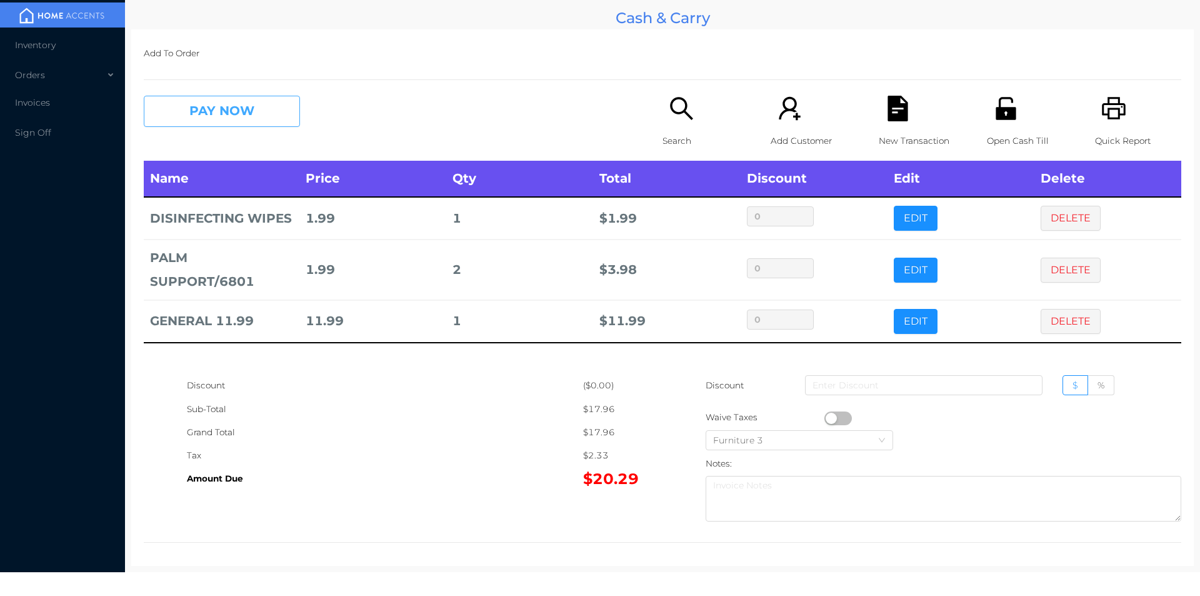
click at [216, 103] on button "PAY NOW" at bounding box center [222, 111] width 156 height 31
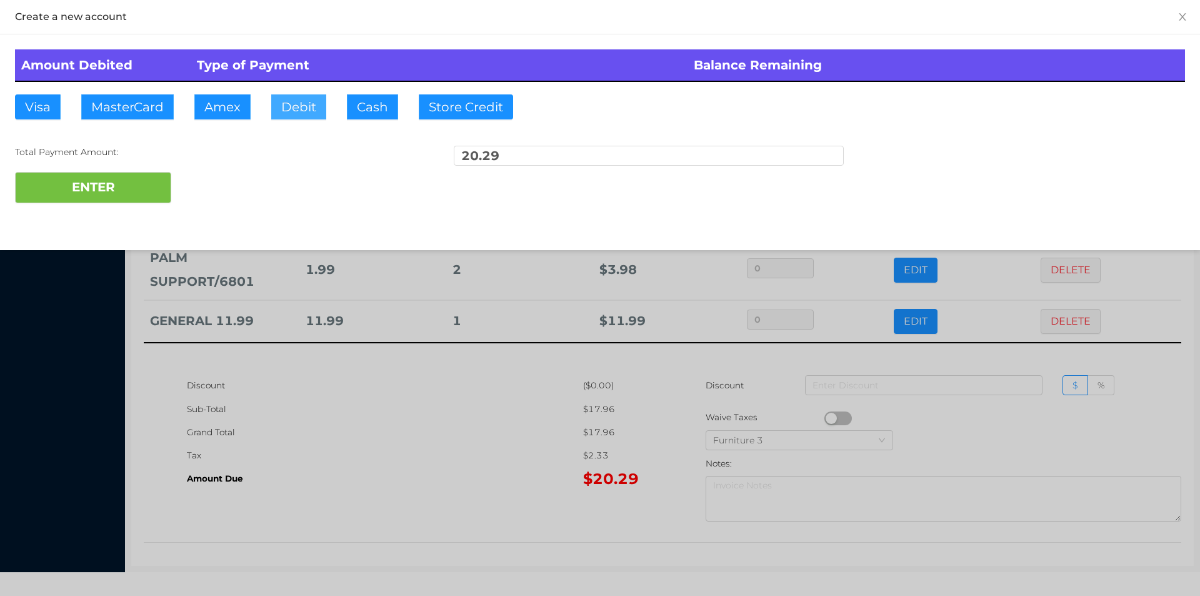
click at [313, 114] on button "Debit" at bounding box center [298, 106] width 55 height 25
type input "50."
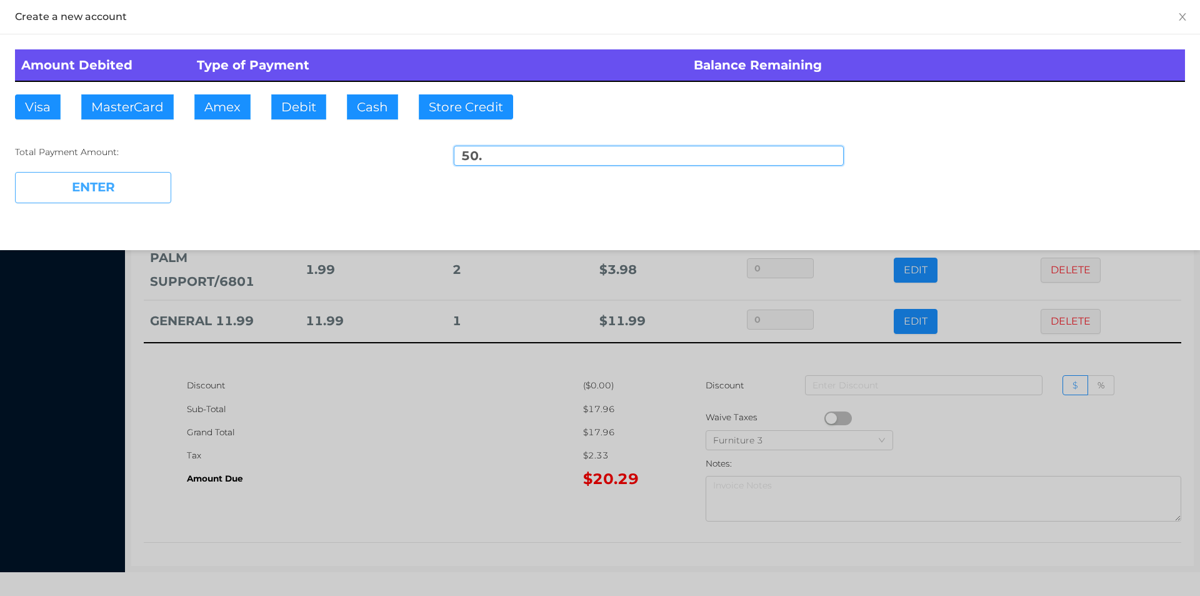
click at [136, 186] on button "ENTER" at bounding box center [93, 187] width 156 height 31
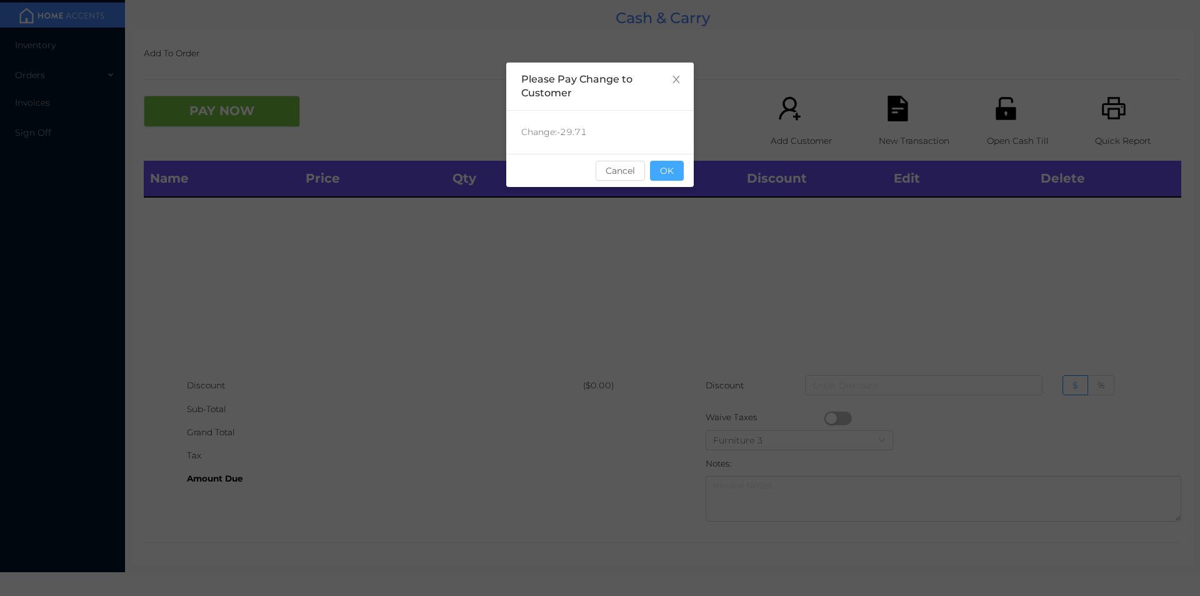
click at [683, 168] on button "OK" at bounding box center [667, 171] width 34 height 20
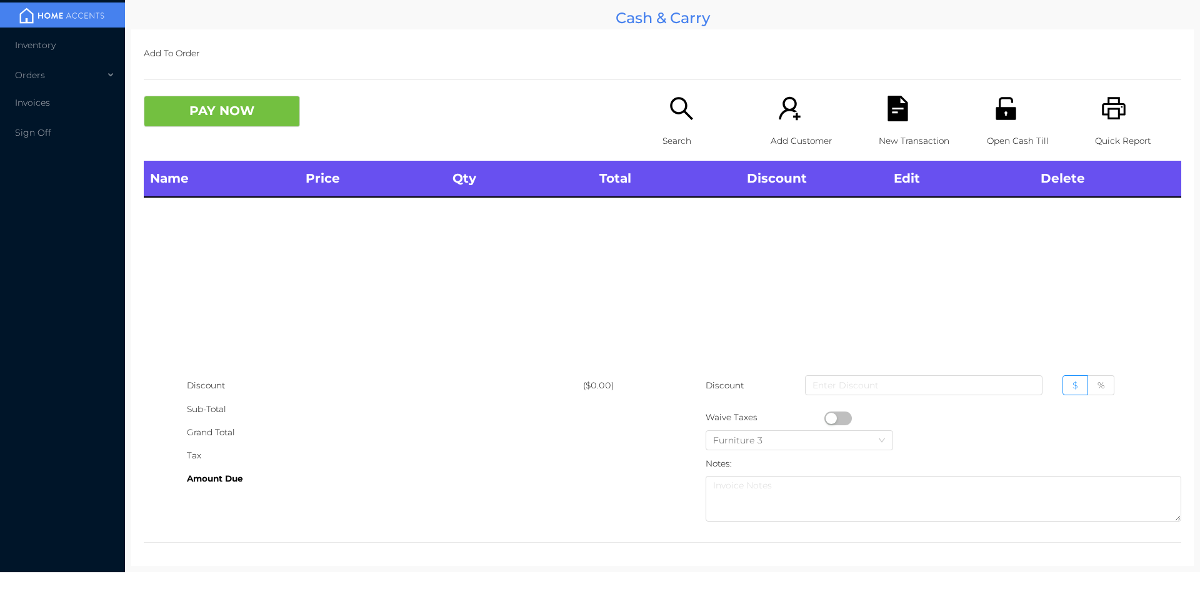
click at [1003, 126] on div "Open Cash Till" at bounding box center [1030, 128] width 86 height 65
click at [665, 122] on div "Search" at bounding box center [706, 128] width 86 height 65
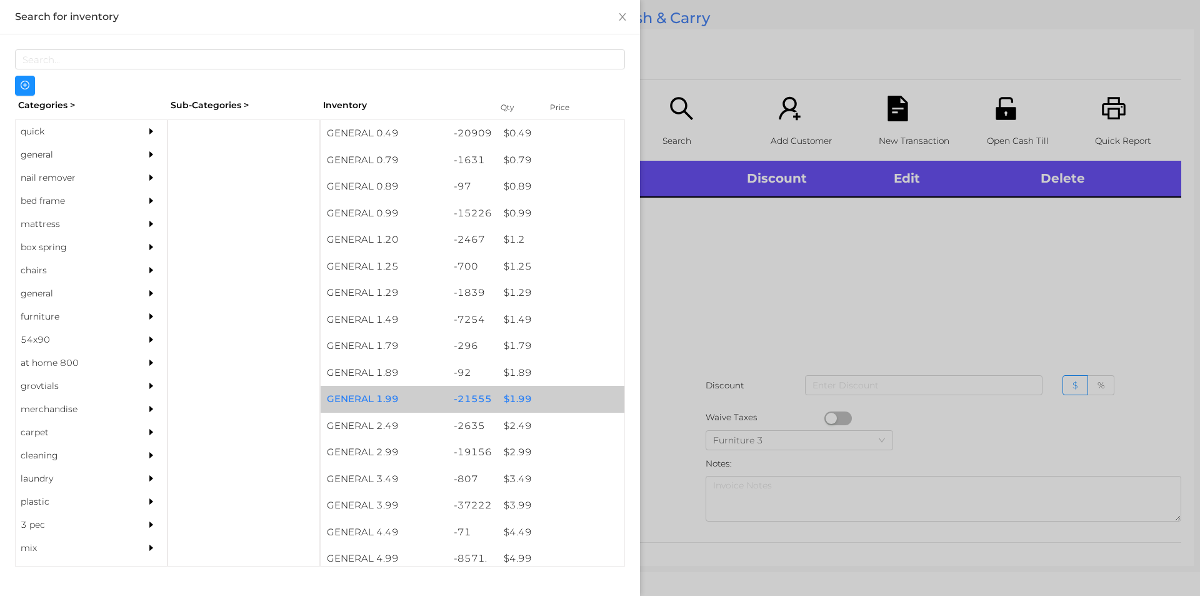
click at [525, 395] on div "$ 1.99" at bounding box center [561, 399] width 127 height 27
click at [676, 371] on div at bounding box center [600, 298] width 1200 height 596
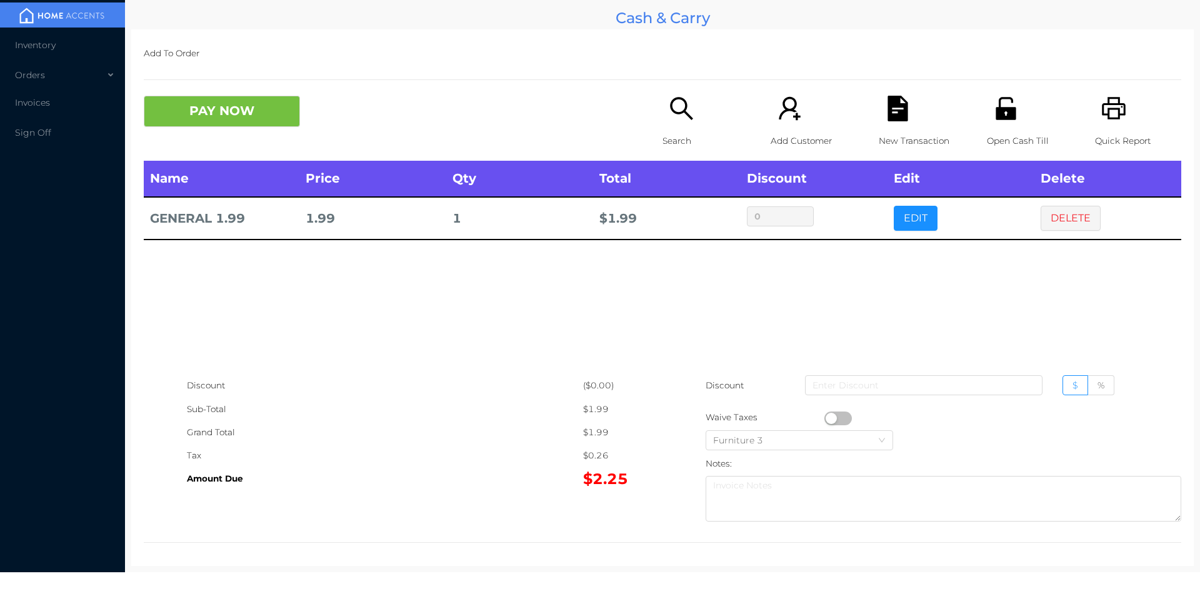
click at [675, 134] on p "Search" at bounding box center [706, 140] width 86 height 23
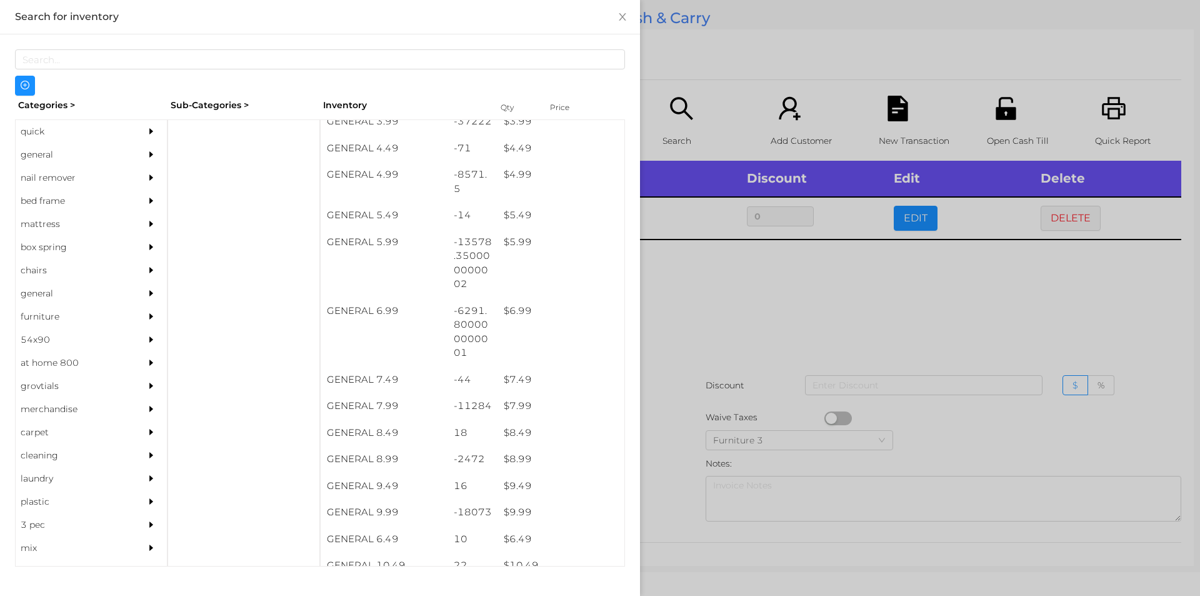
scroll to position [383, 0]
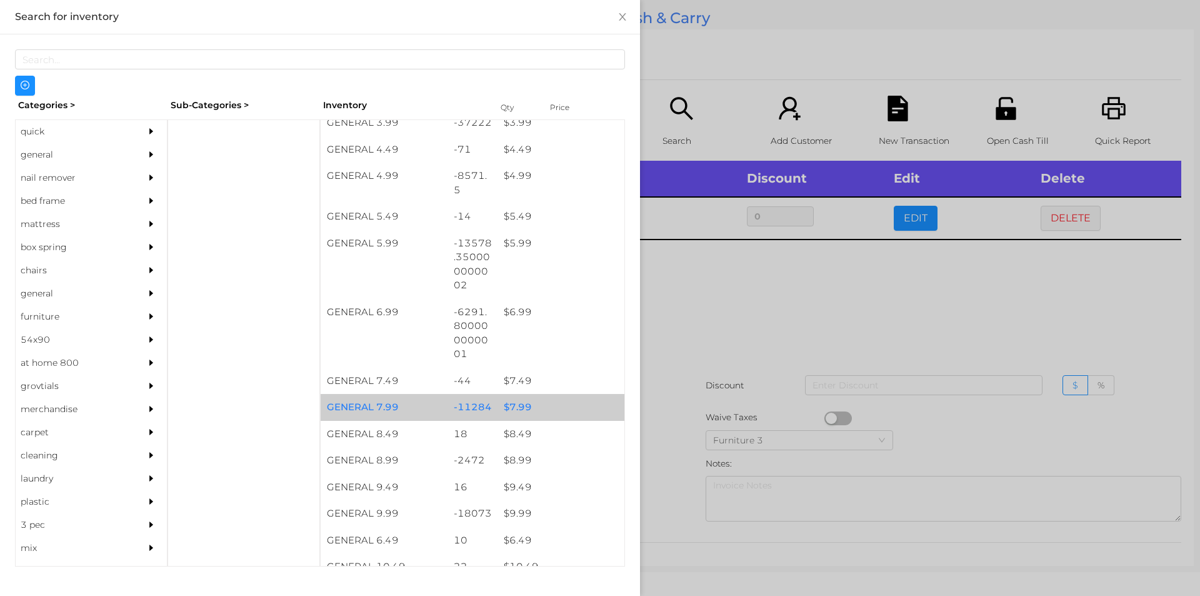
click at [506, 406] on div "$ 7.99" at bounding box center [561, 407] width 127 height 27
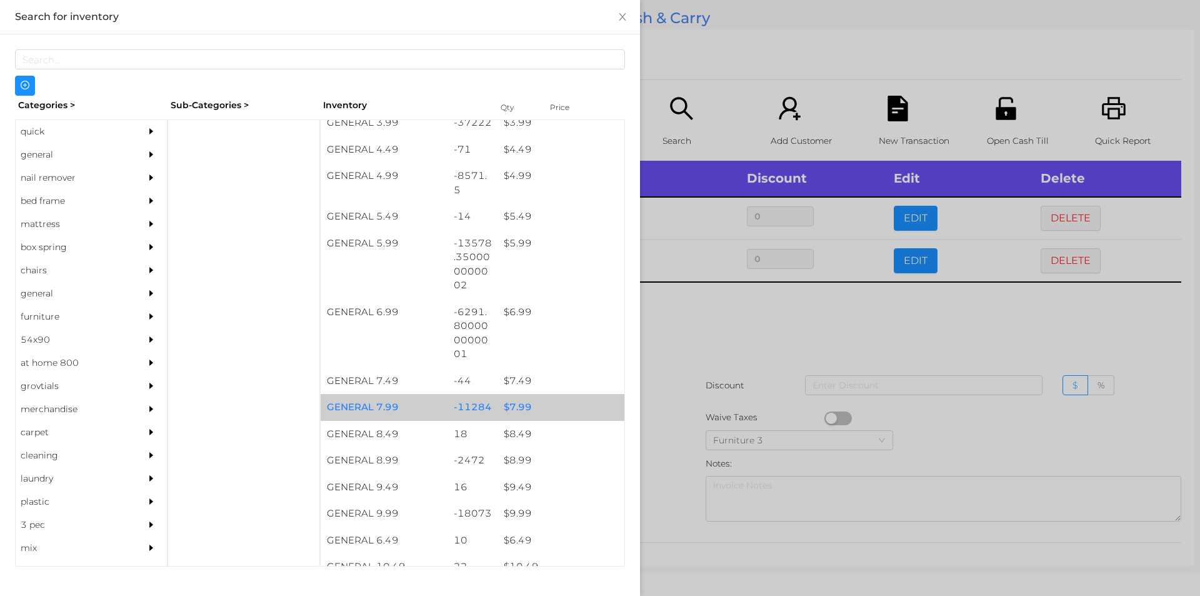
click at [519, 404] on div "$ 7.99" at bounding box center [561, 407] width 127 height 27
click at [703, 331] on div at bounding box center [600, 298] width 1200 height 596
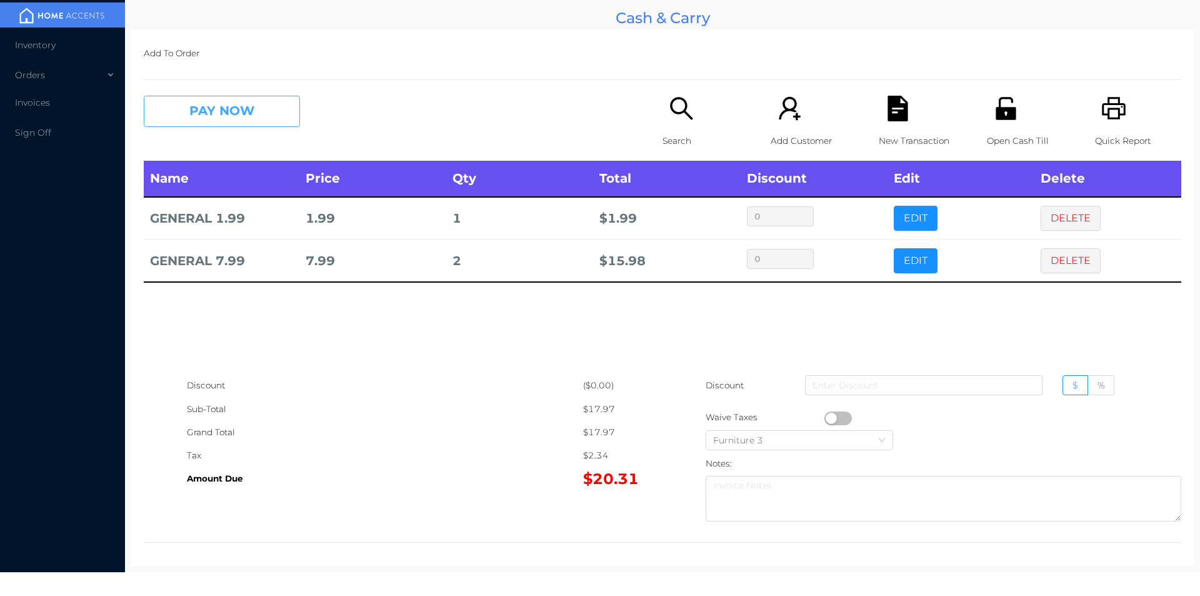
click at [258, 106] on button "PAY NOW" at bounding box center [222, 111] width 156 height 31
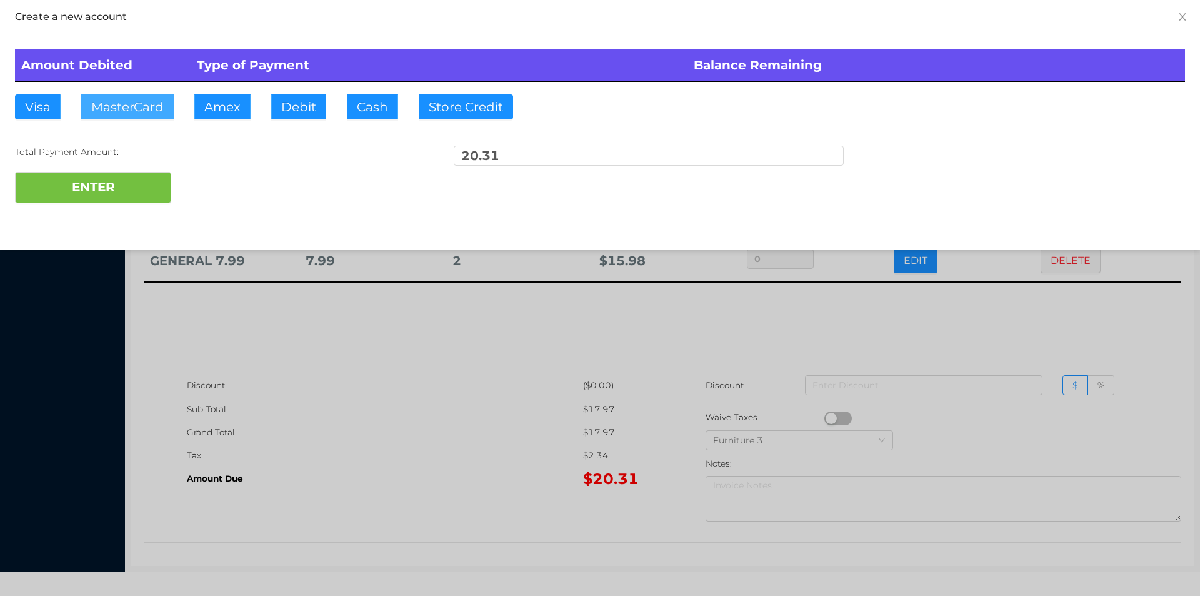
click at [122, 111] on button "MasterCard" at bounding box center [127, 106] width 93 height 25
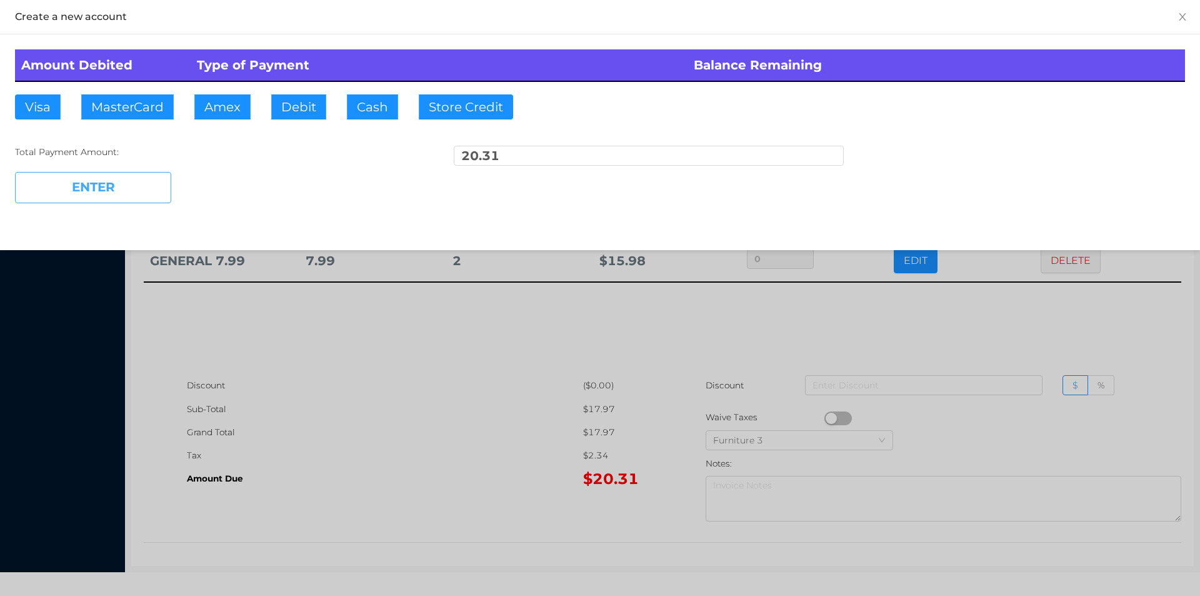
click at [143, 188] on button "ENTER" at bounding box center [93, 187] width 156 height 31
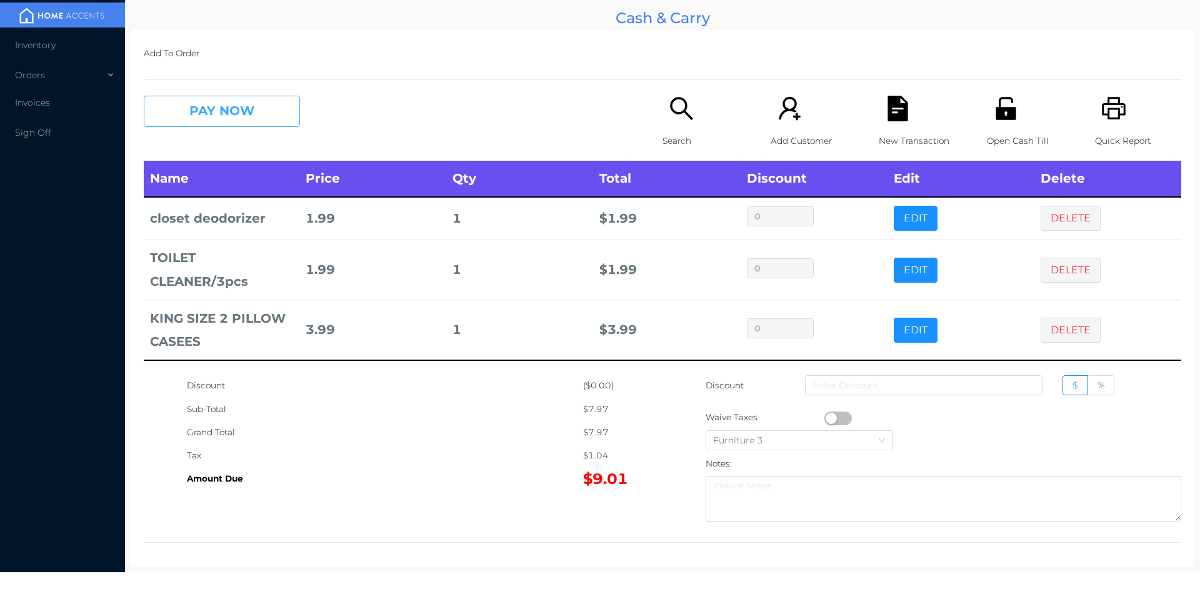
click at [263, 112] on button "PAY NOW" at bounding box center [222, 111] width 156 height 31
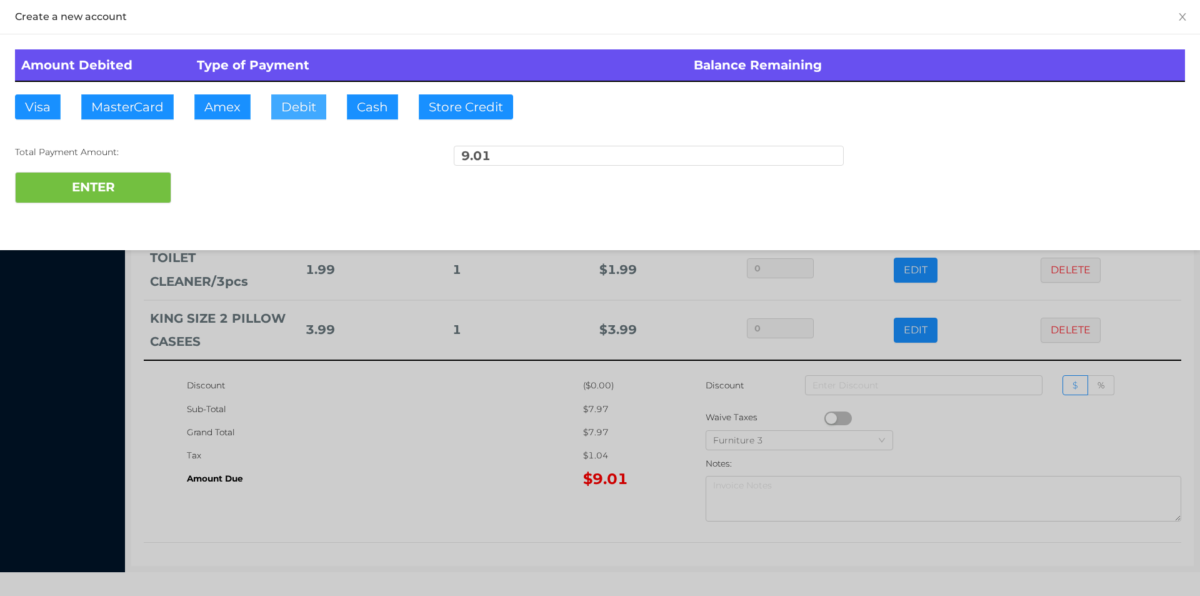
click at [300, 96] on button "Debit" at bounding box center [298, 106] width 55 height 25
click at [134, 174] on button "ENTER" at bounding box center [93, 187] width 156 height 31
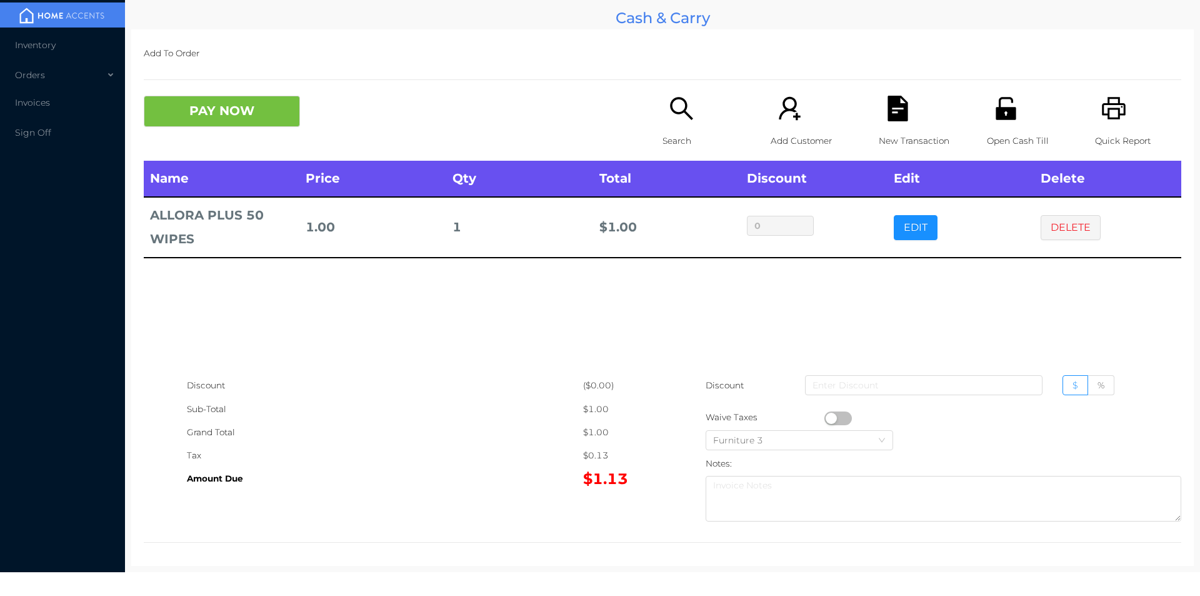
click at [826, 418] on button "button" at bounding box center [839, 418] width 28 height 14
click at [216, 97] on button "PAY NOW" at bounding box center [222, 111] width 156 height 31
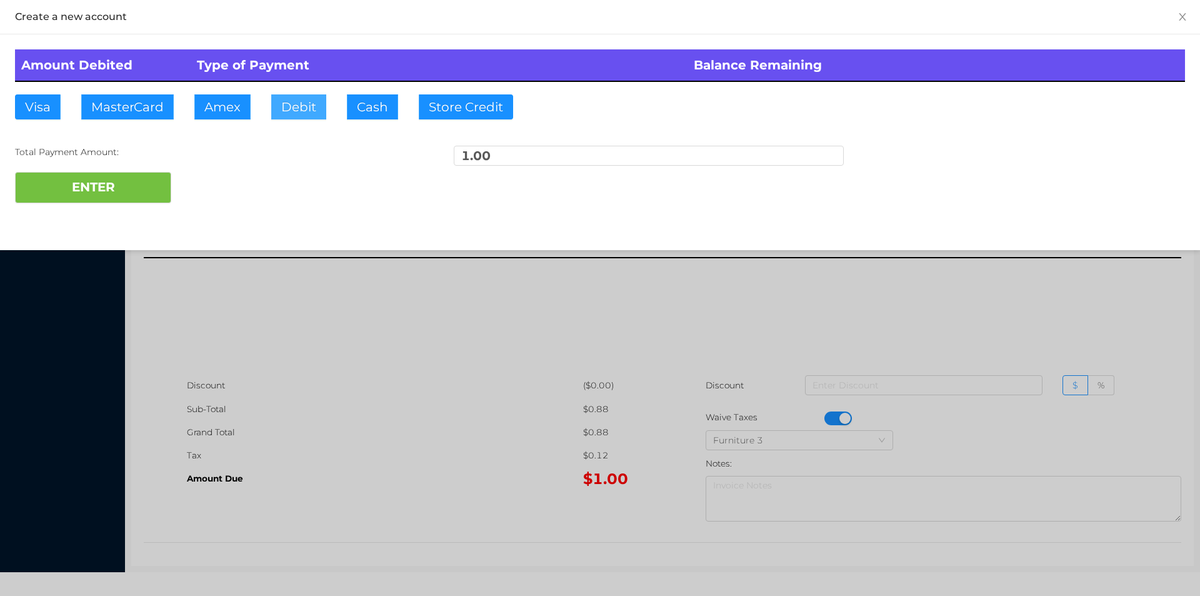
click at [321, 101] on button "Debit" at bounding box center [298, 106] width 55 height 25
click at [114, 178] on button "ENTER" at bounding box center [93, 187] width 156 height 31
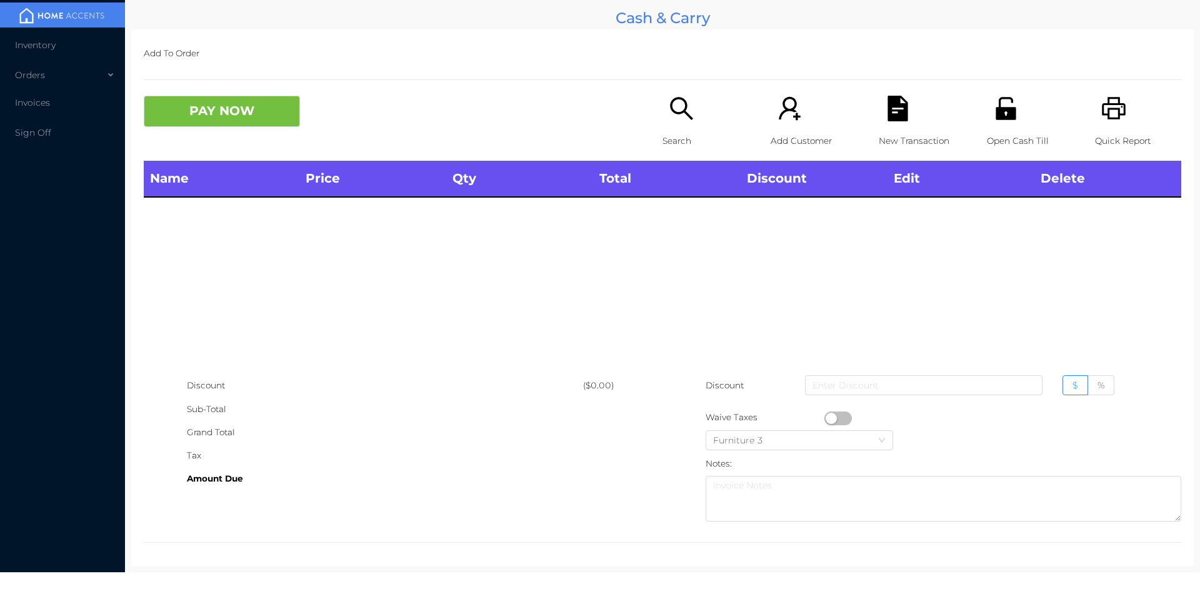
click at [680, 145] on p "Search" at bounding box center [706, 140] width 86 height 23
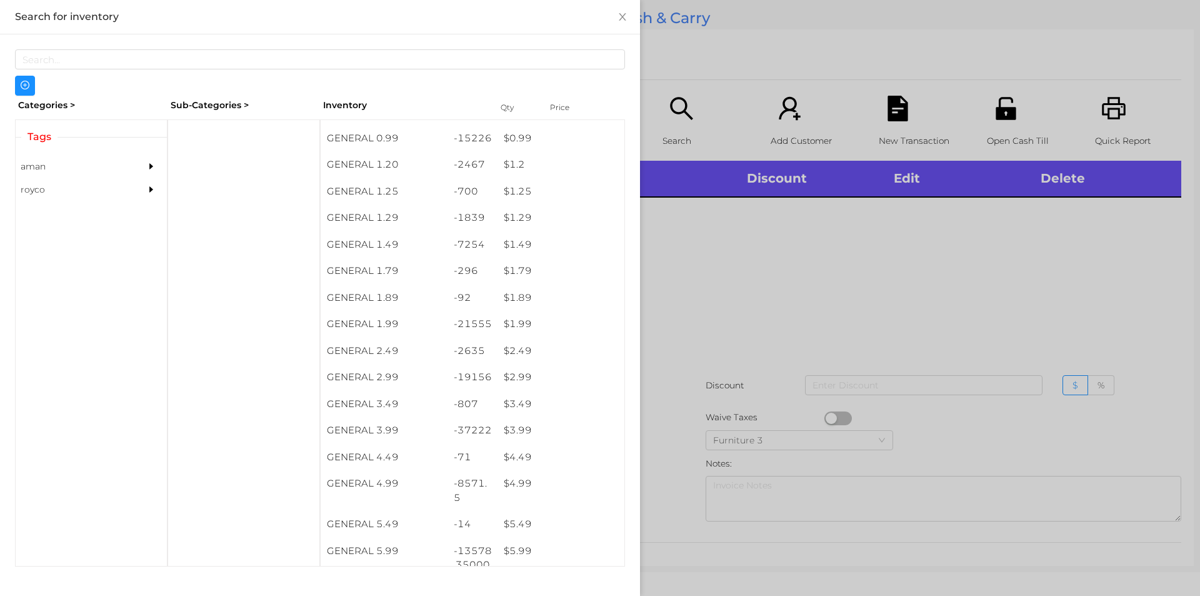
scroll to position [94, 0]
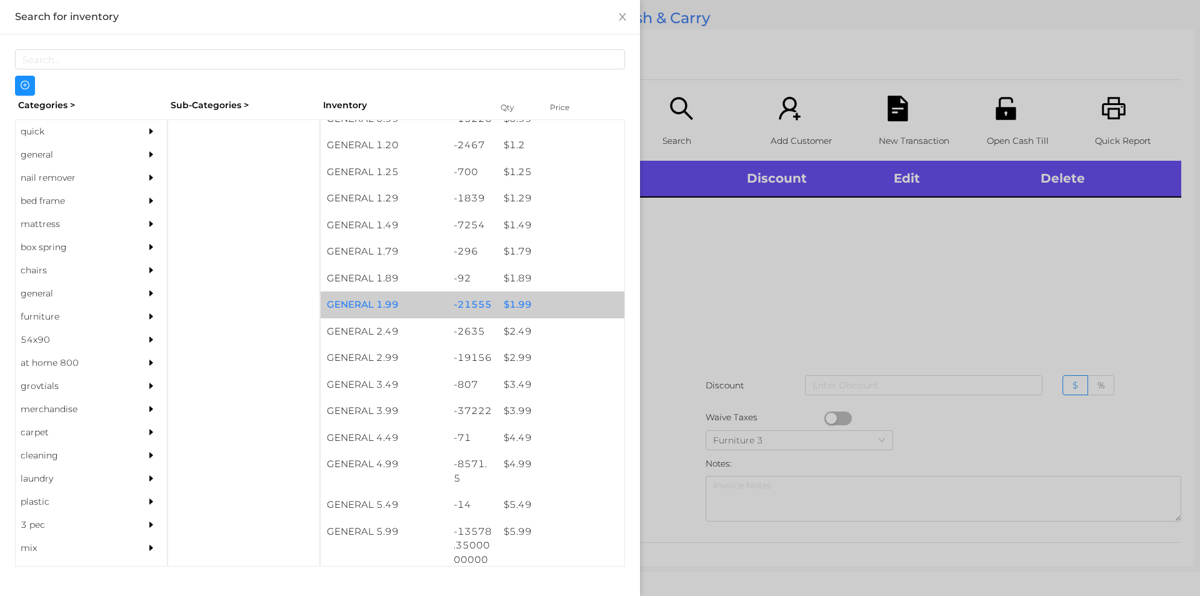
click at [512, 304] on div "$ 1.99" at bounding box center [561, 304] width 127 height 27
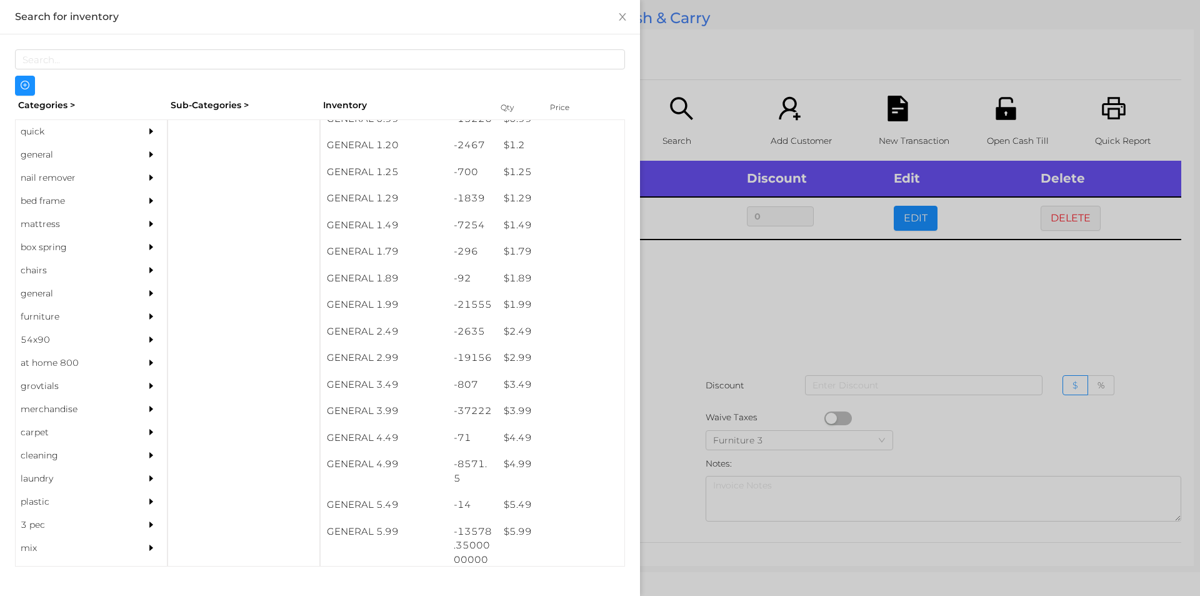
click at [673, 363] on div at bounding box center [600, 298] width 1200 height 596
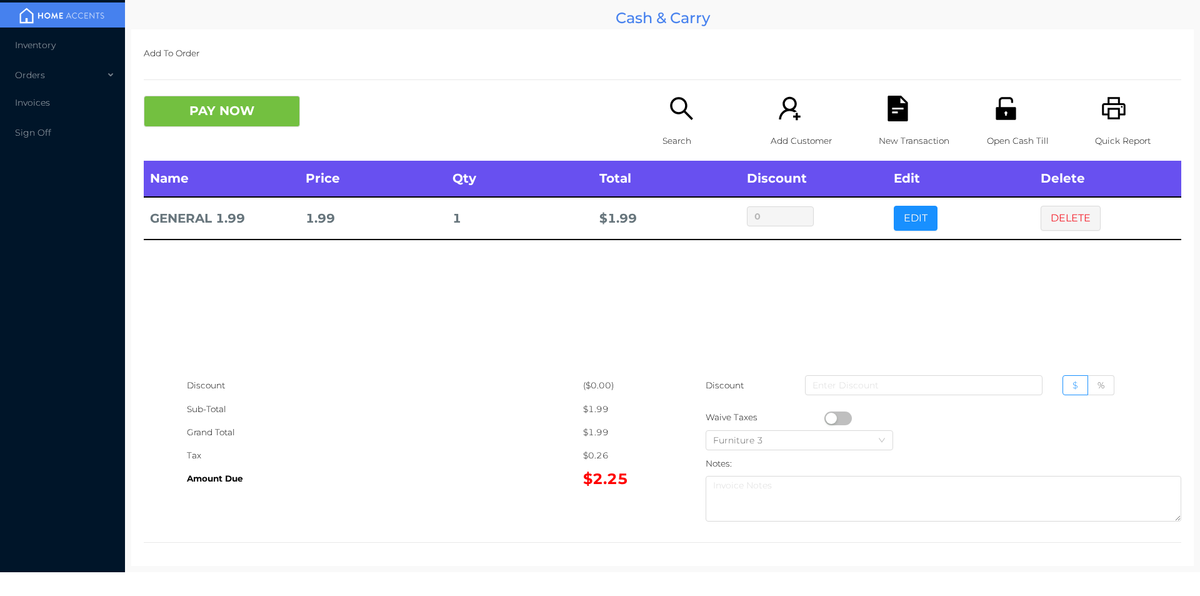
click at [825, 416] on button "button" at bounding box center [839, 418] width 28 height 14
click at [248, 124] on button "PAY NOW" at bounding box center [222, 111] width 156 height 31
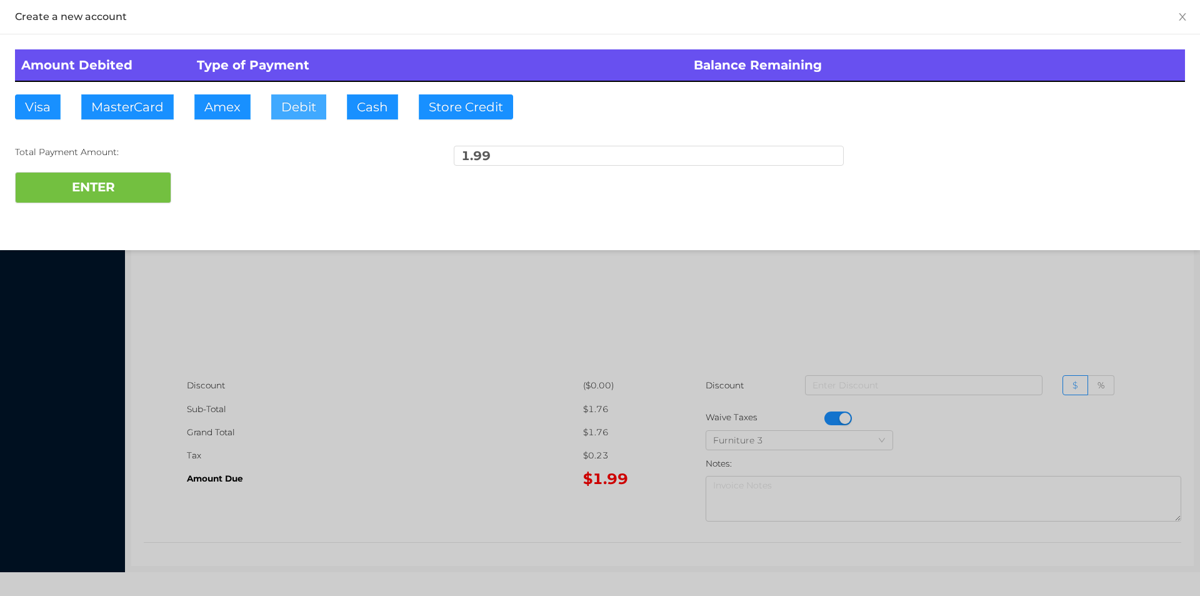
click at [308, 99] on button "Debit" at bounding box center [298, 106] width 55 height 25
click at [121, 195] on button "ENTER" at bounding box center [93, 187] width 156 height 31
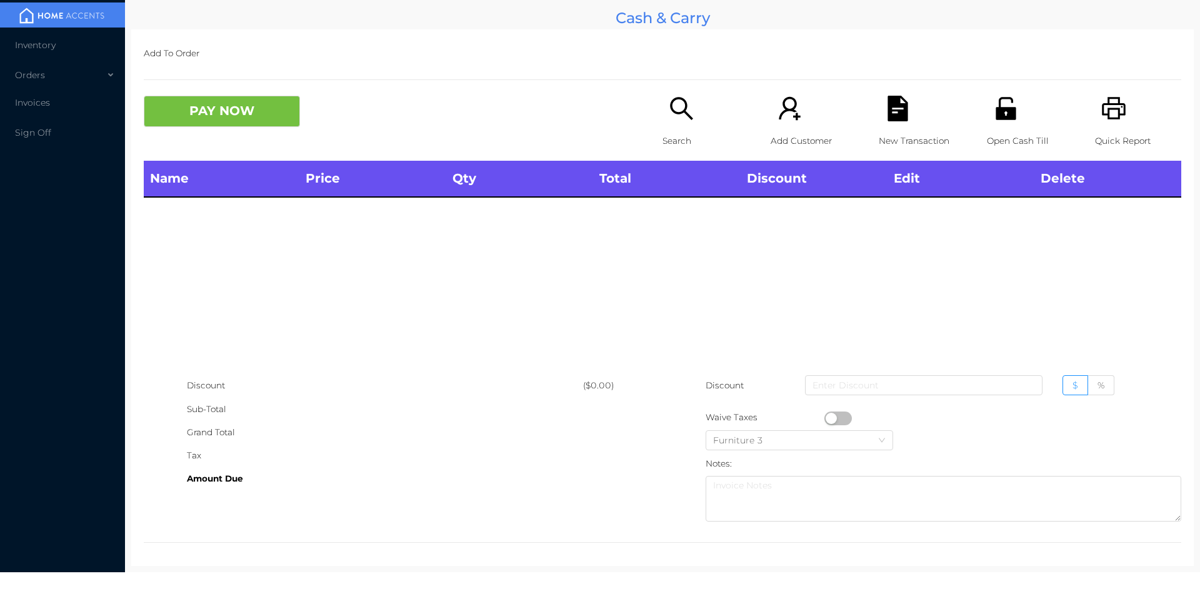
click at [1108, 113] on icon "icon: printer" at bounding box center [1115, 109] width 26 height 26
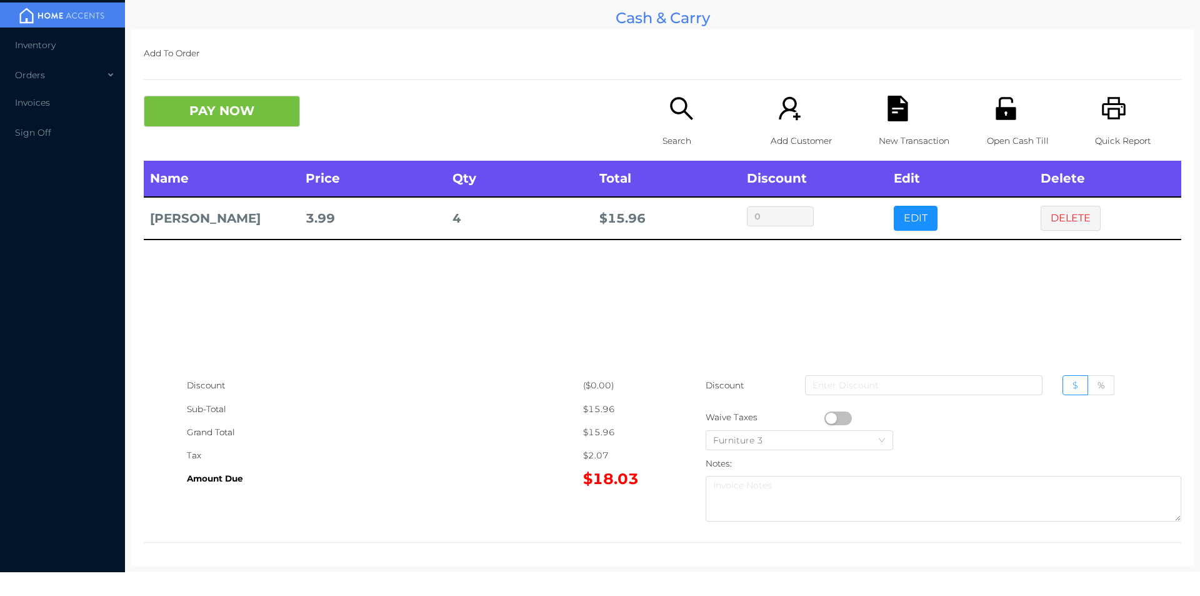
click at [830, 413] on button "button" at bounding box center [839, 418] width 28 height 14
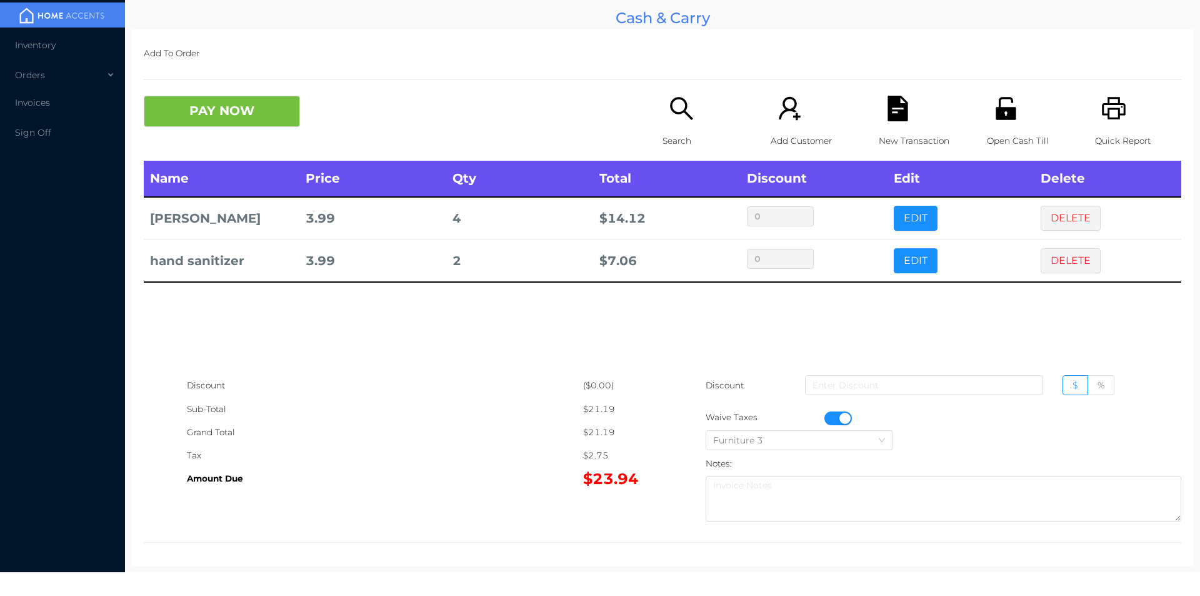
click at [897, 103] on icon "icon: file-text" at bounding box center [898, 109] width 26 height 26
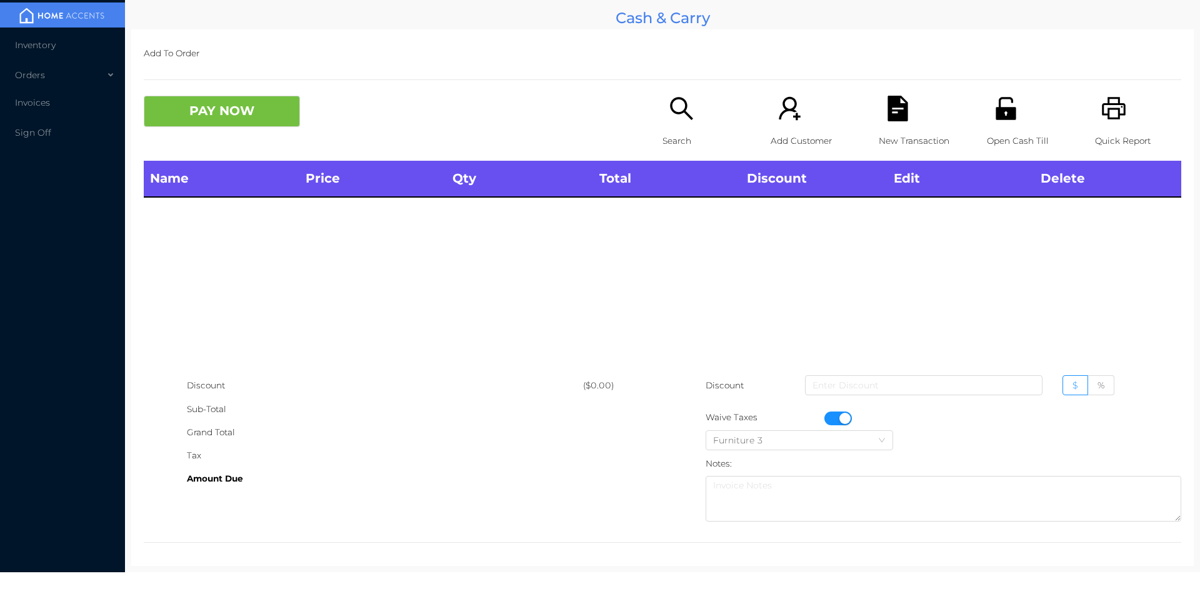
click at [1103, 102] on icon "icon: printer" at bounding box center [1115, 109] width 26 height 26
click at [840, 416] on button "button" at bounding box center [839, 418] width 28 height 14
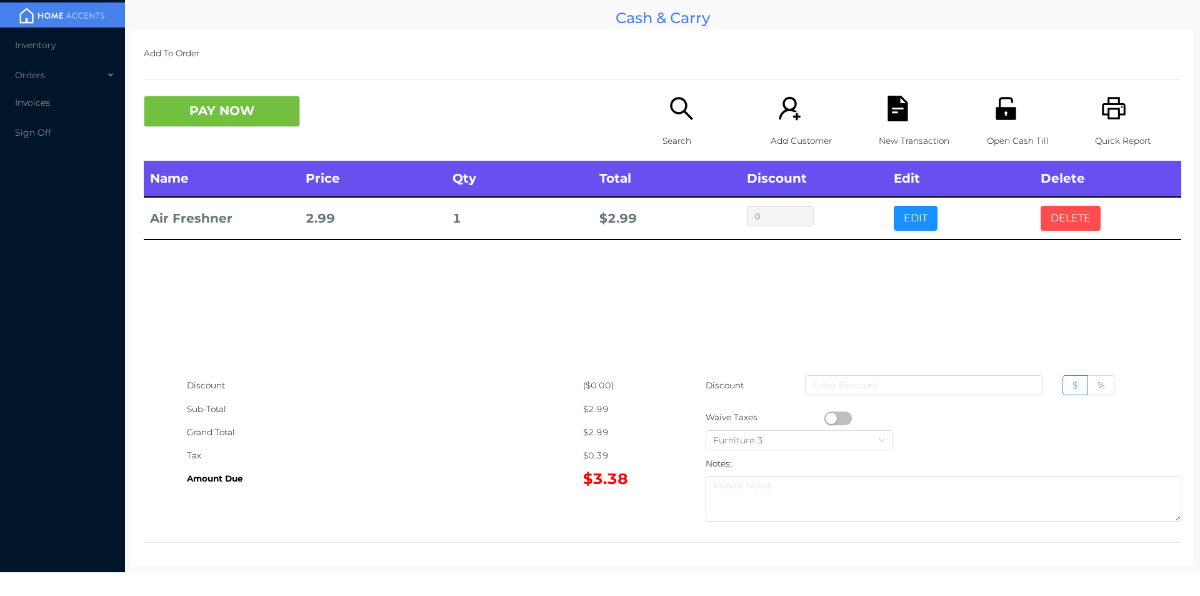
click at [1064, 226] on button "DELETE" at bounding box center [1071, 218] width 60 height 25
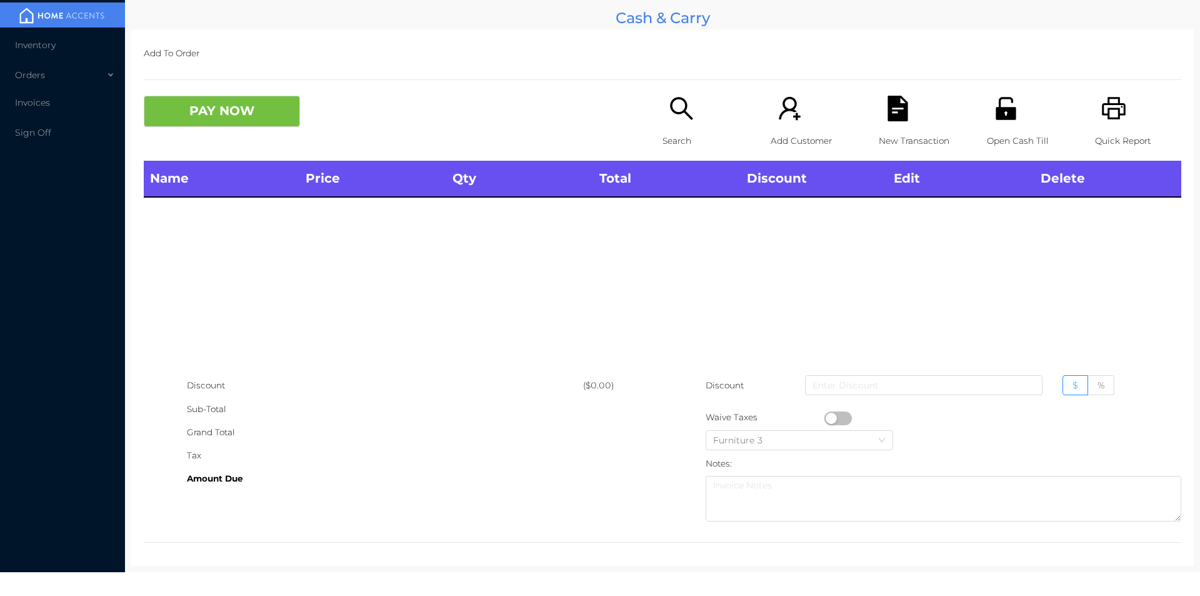
click at [688, 124] on div "Search" at bounding box center [706, 128] width 86 height 65
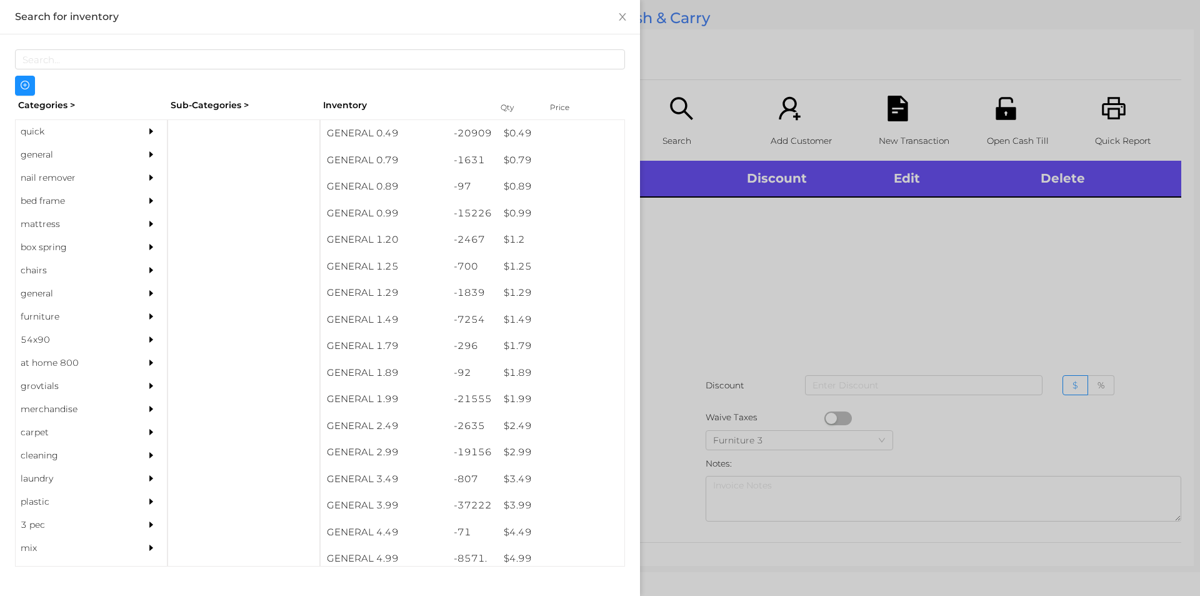
click at [525, 136] on div "$ 0.49" at bounding box center [561, 133] width 127 height 27
click at [720, 109] on div at bounding box center [600, 298] width 1200 height 596
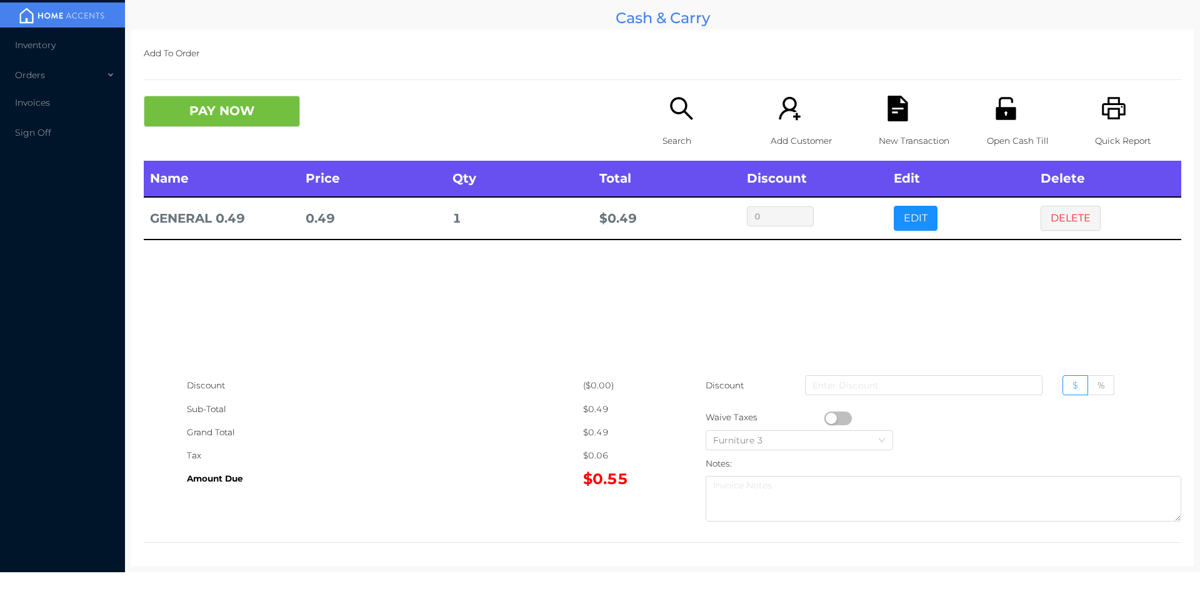
click at [828, 418] on button "button" at bounding box center [839, 418] width 28 height 14
click at [262, 117] on button "PAY NOW" at bounding box center [222, 111] width 156 height 31
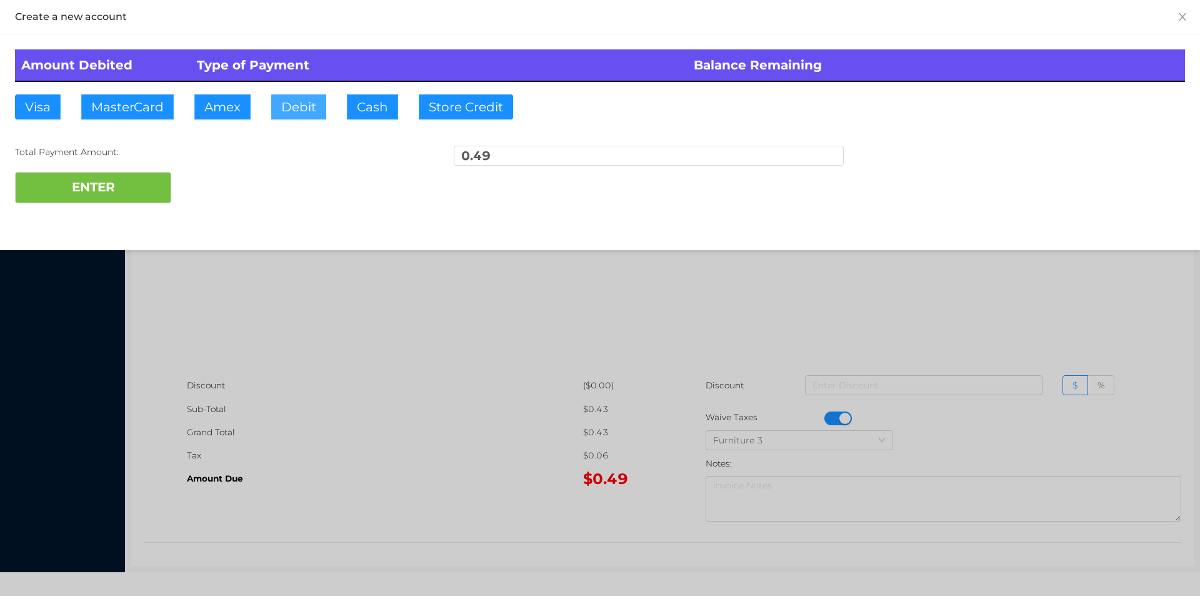
click at [316, 101] on button "Debit" at bounding box center [298, 106] width 55 height 25
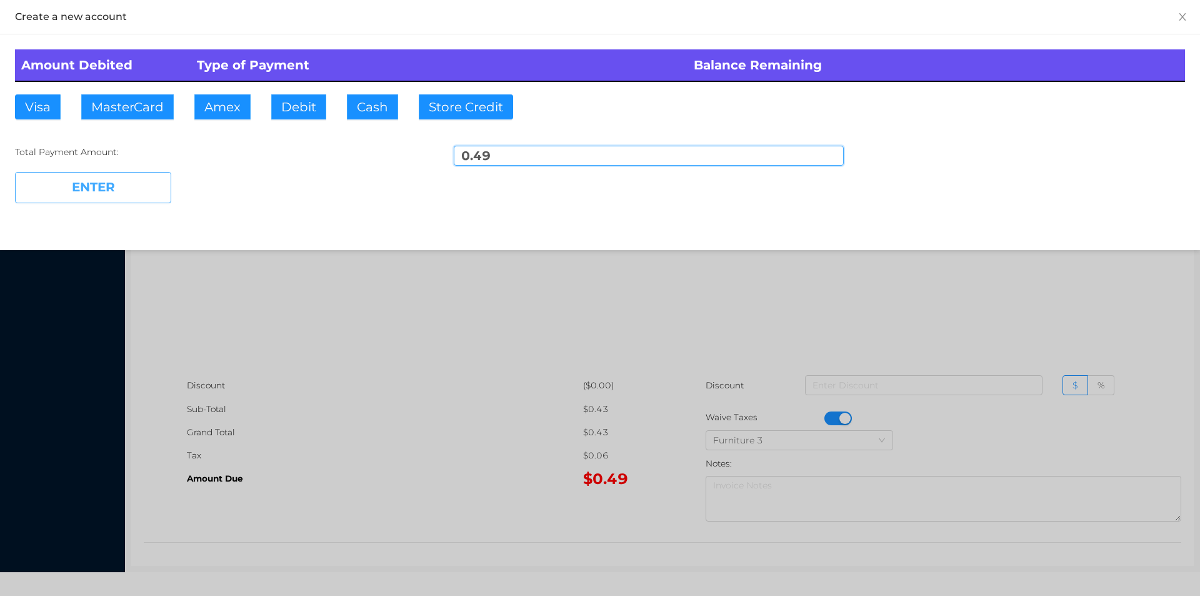
click at [156, 186] on button "ENTER" at bounding box center [93, 187] width 156 height 31
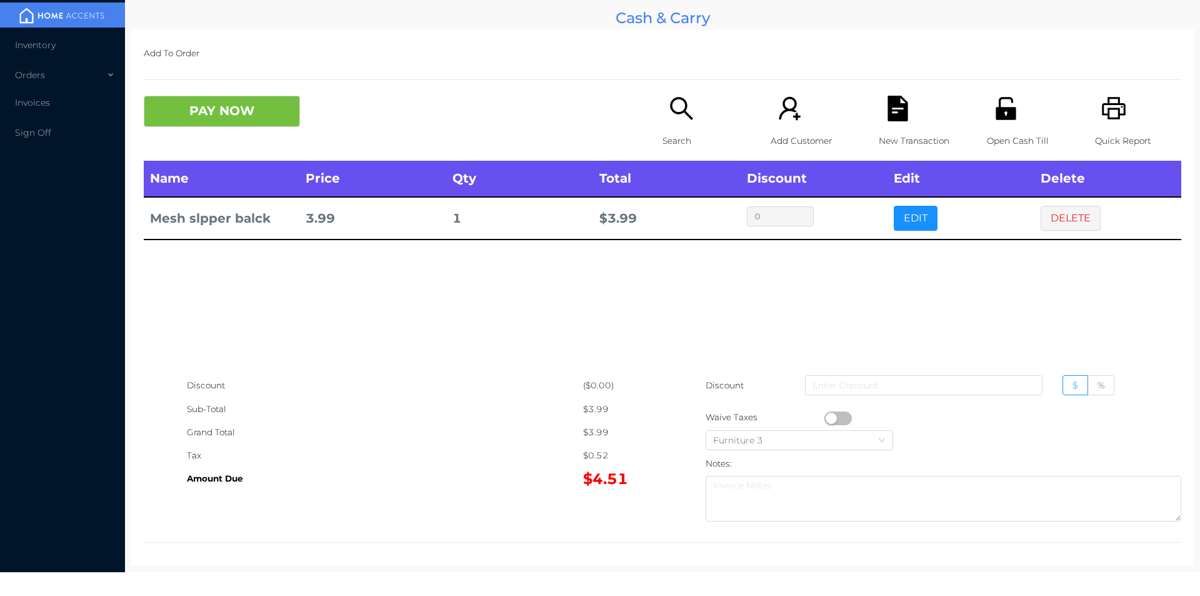
click at [216, 178] on th "Name" at bounding box center [222, 179] width 156 height 36
click at [195, 124] on button "PAY NOW" at bounding box center [222, 111] width 156 height 31
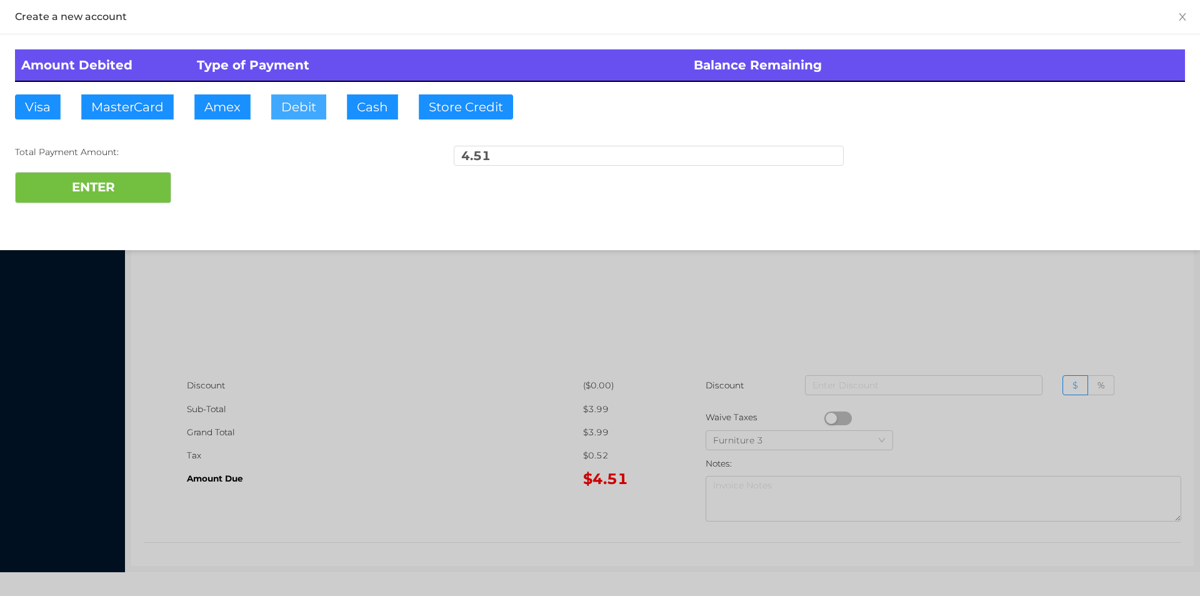
click at [301, 109] on button "Debit" at bounding box center [298, 106] width 55 height 25
click at [75, 173] on button "ENTER" at bounding box center [93, 187] width 156 height 31
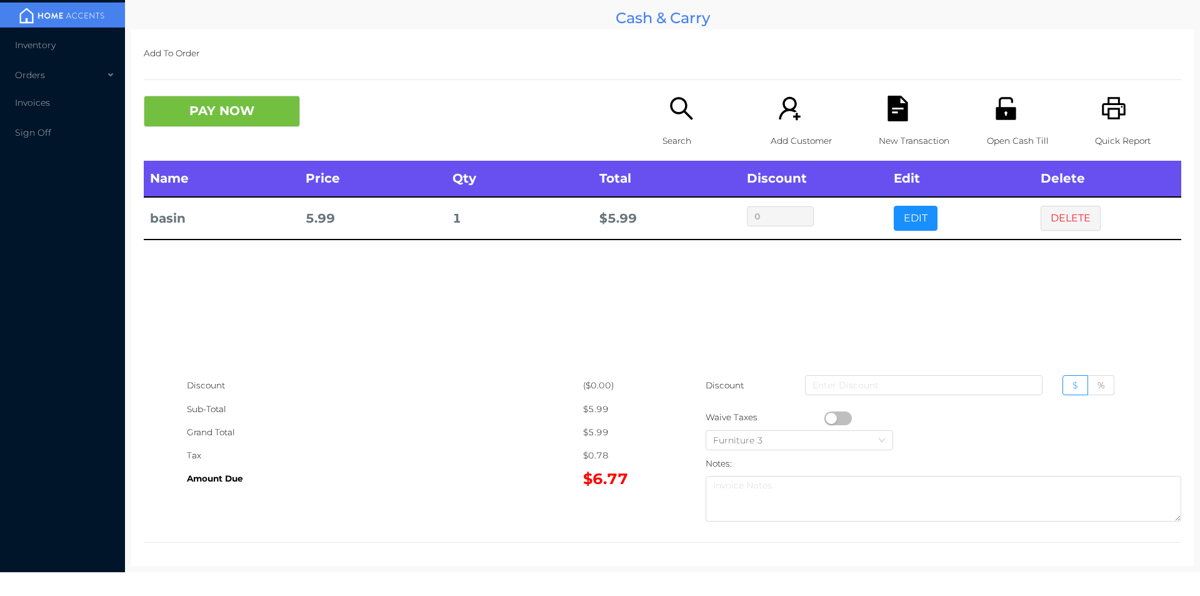
click at [186, 108] on button "PAY NOW" at bounding box center [222, 111] width 156 height 31
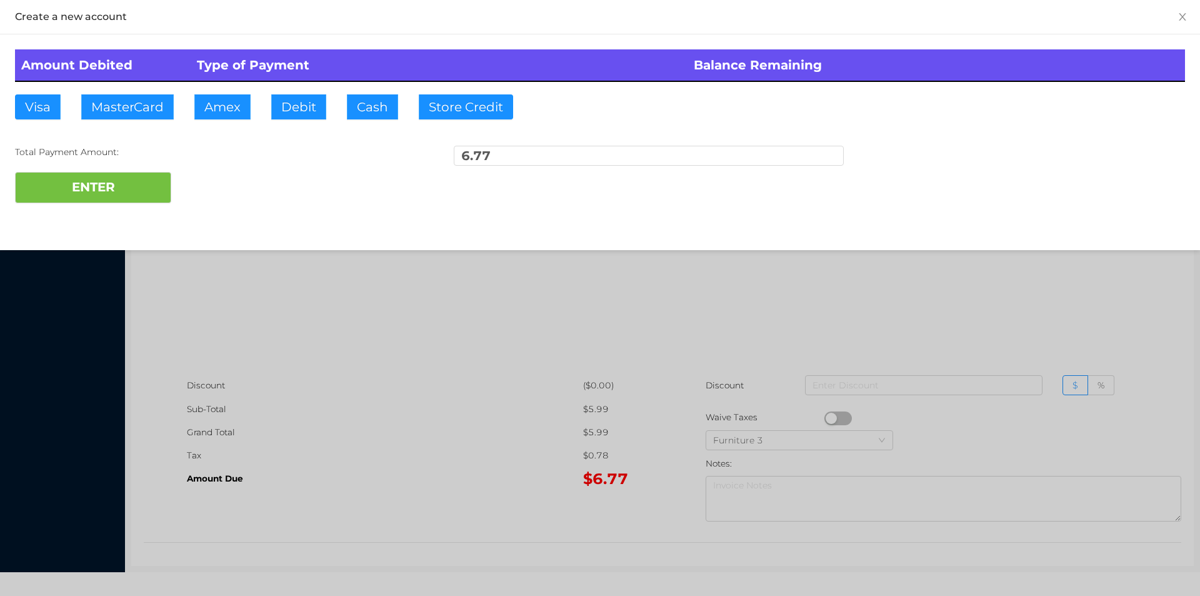
click at [368, 113] on button "Cash" at bounding box center [372, 106] width 51 height 25
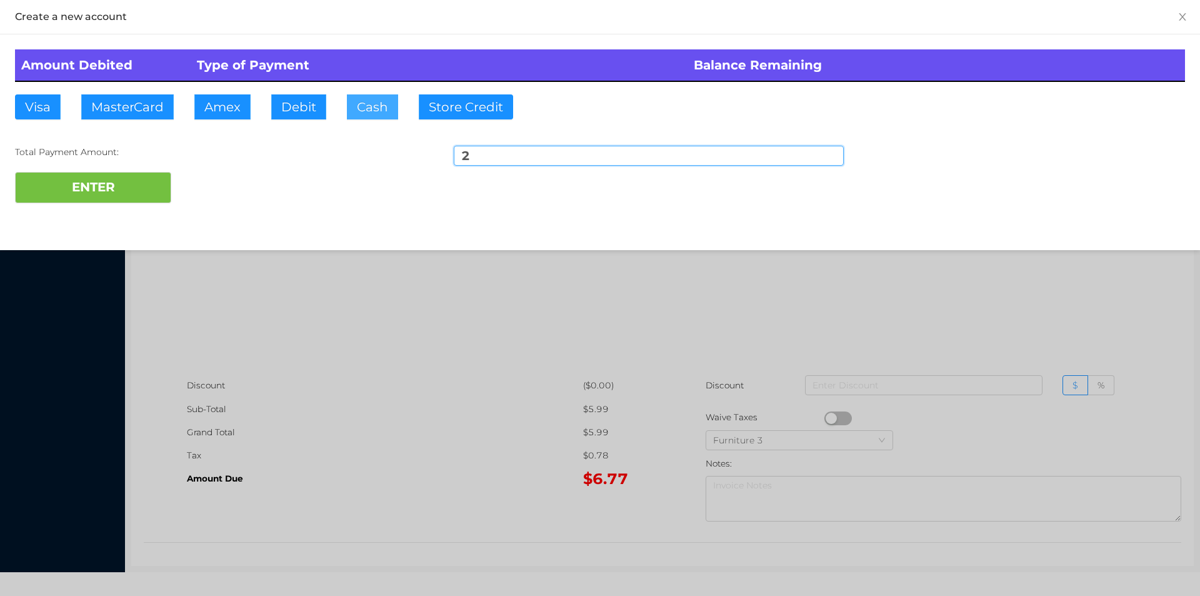
type input "20"
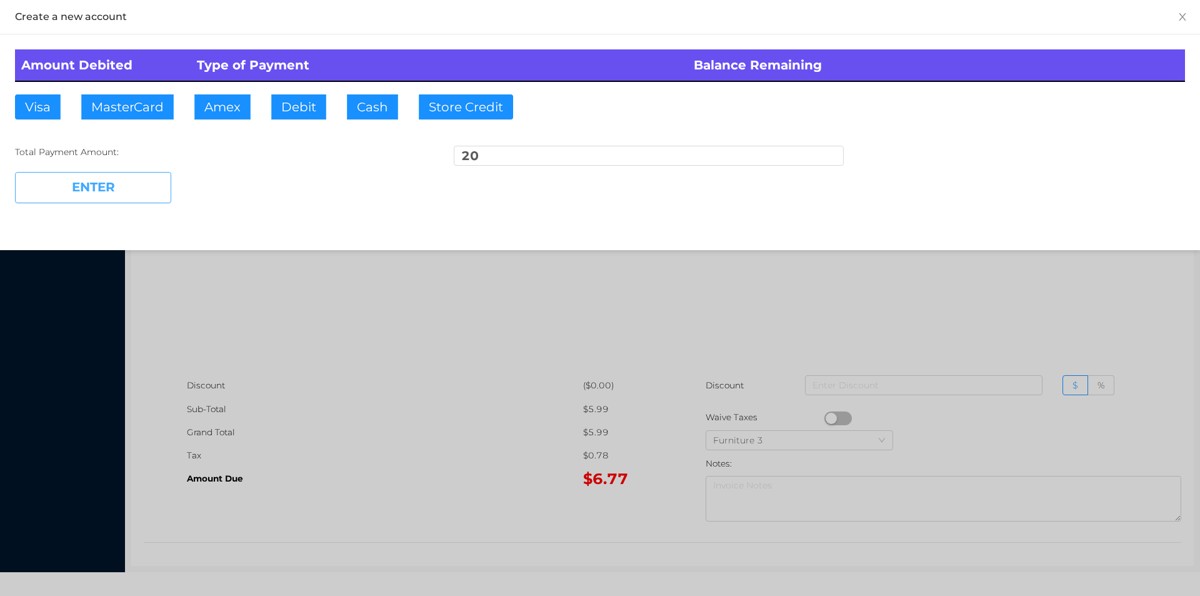
click at [103, 175] on button "ENTER" at bounding box center [93, 187] width 156 height 31
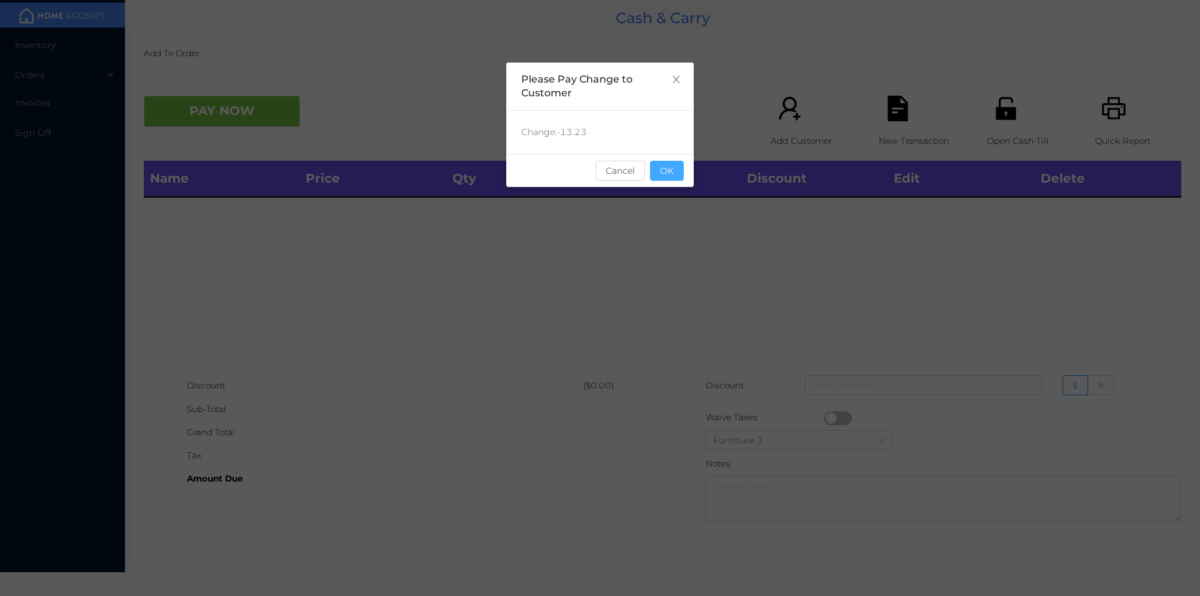
click at [670, 175] on button "OK" at bounding box center [667, 171] width 34 height 20
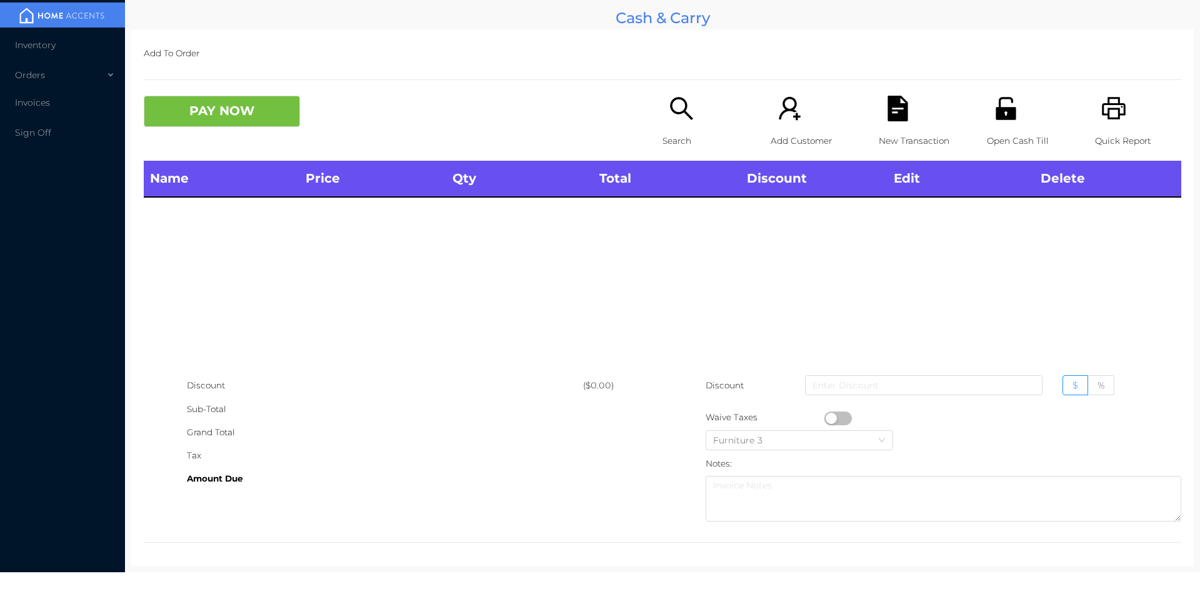
click at [1015, 99] on div "Open Cash Till" at bounding box center [1030, 128] width 86 height 65
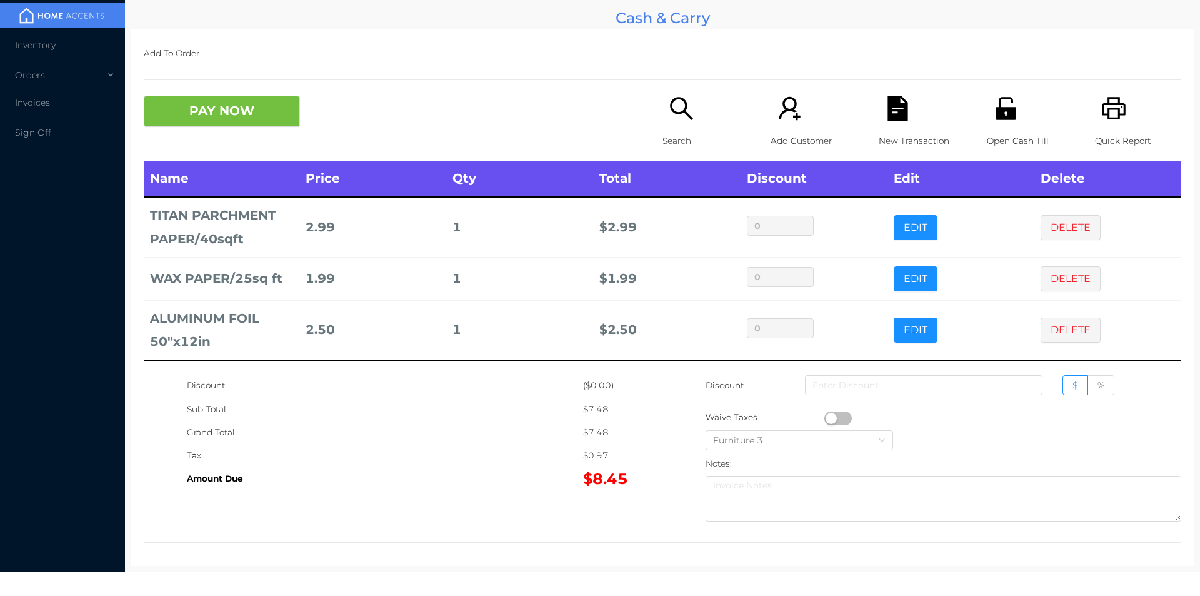
click at [670, 121] on icon "icon: search" at bounding box center [682, 109] width 26 height 26
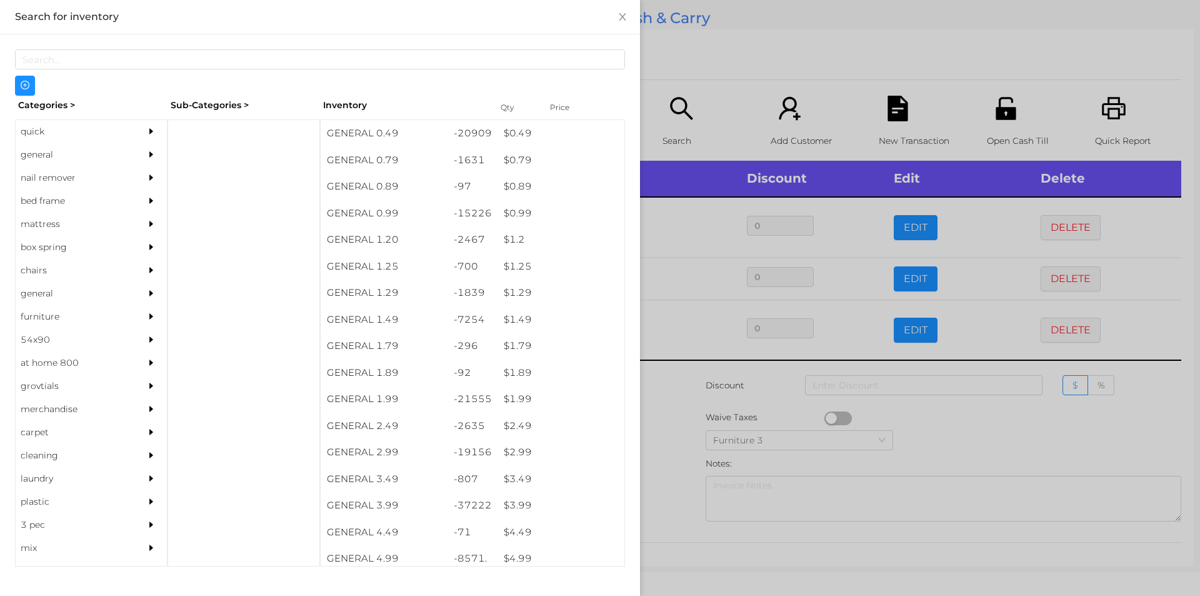
click at [58, 156] on div "general" at bounding box center [73, 154] width 114 height 23
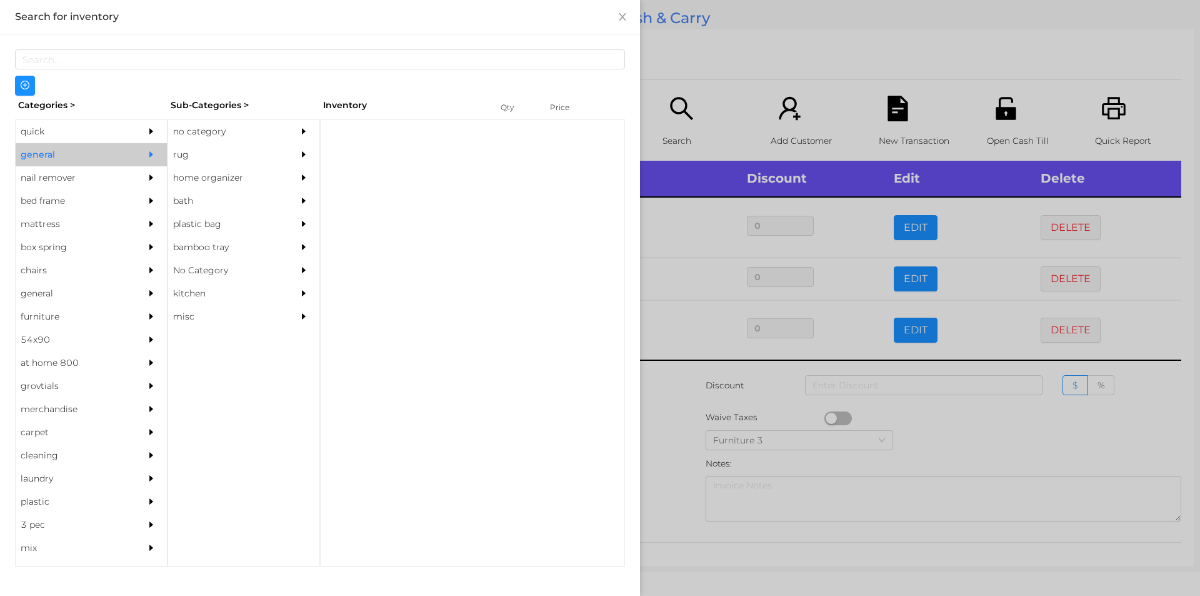
click at [186, 134] on div "no category" at bounding box center [225, 131] width 114 height 23
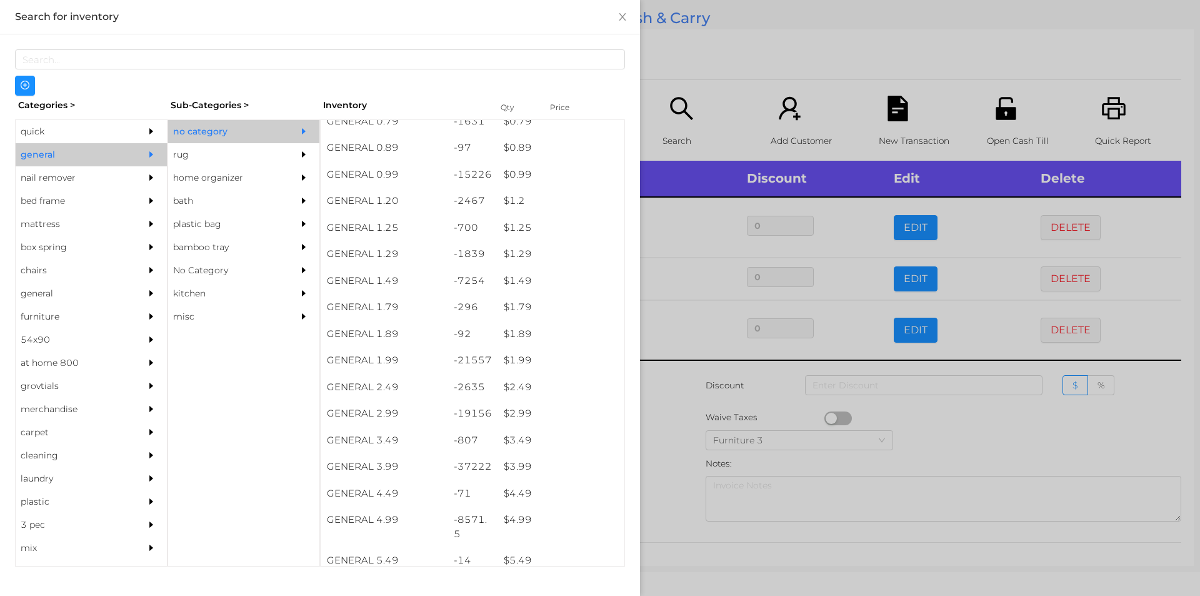
scroll to position [40, 0]
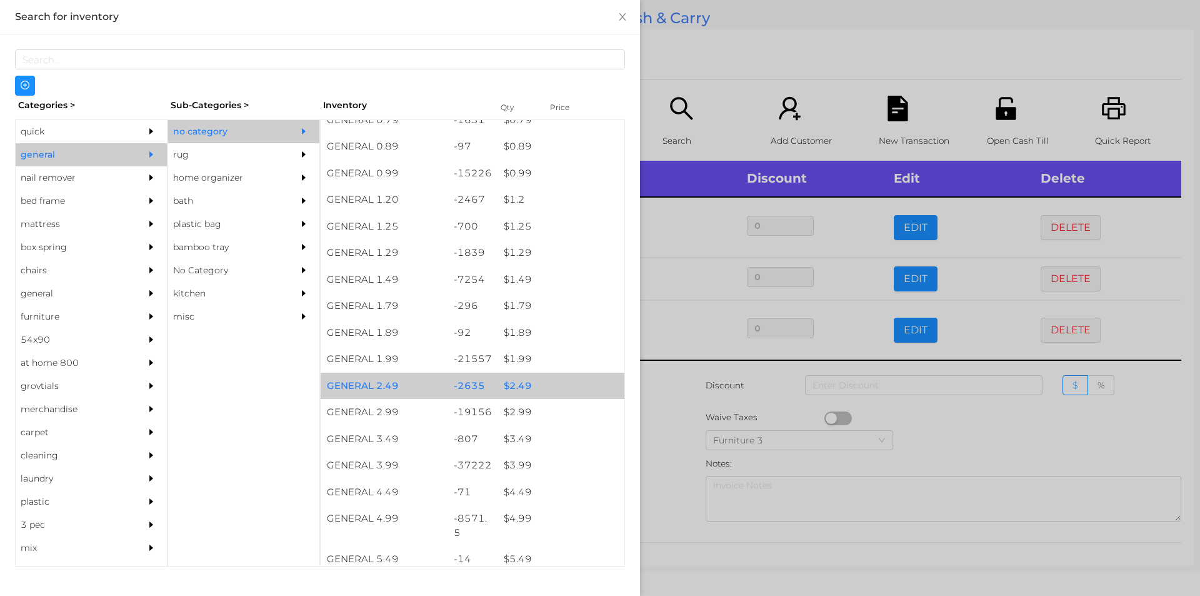
click at [518, 378] on div "$ 2.49" at bounding box center [561, 386] width 127 height 27
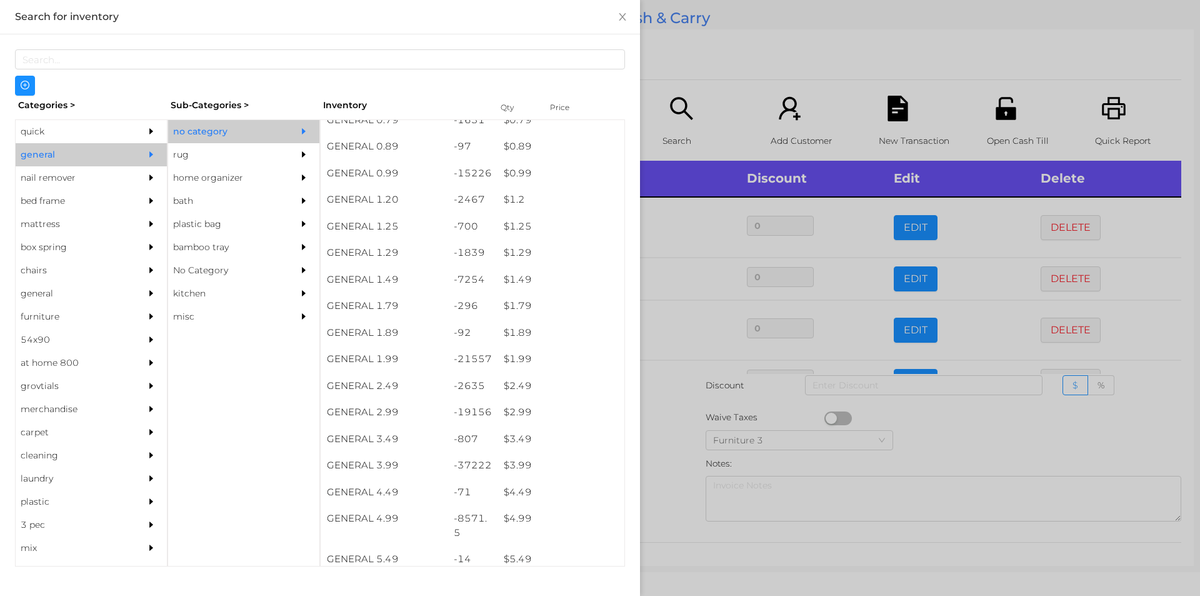
click at [669, 440] on div at bounding box center [600, 298] width 1200 height 596
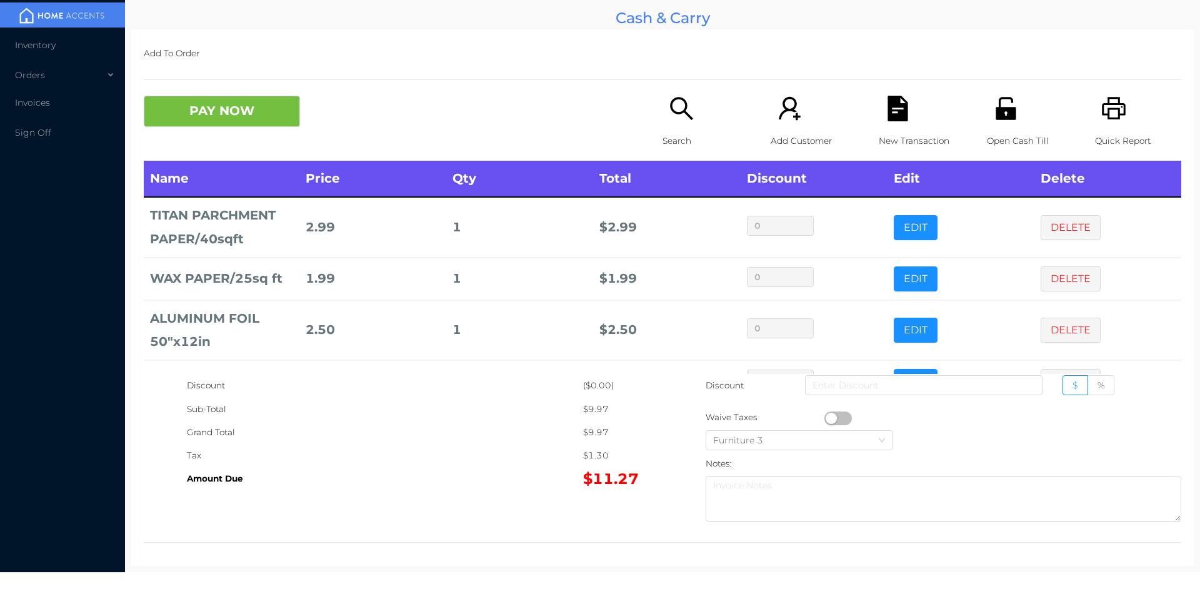
scroll to position [42, 0]
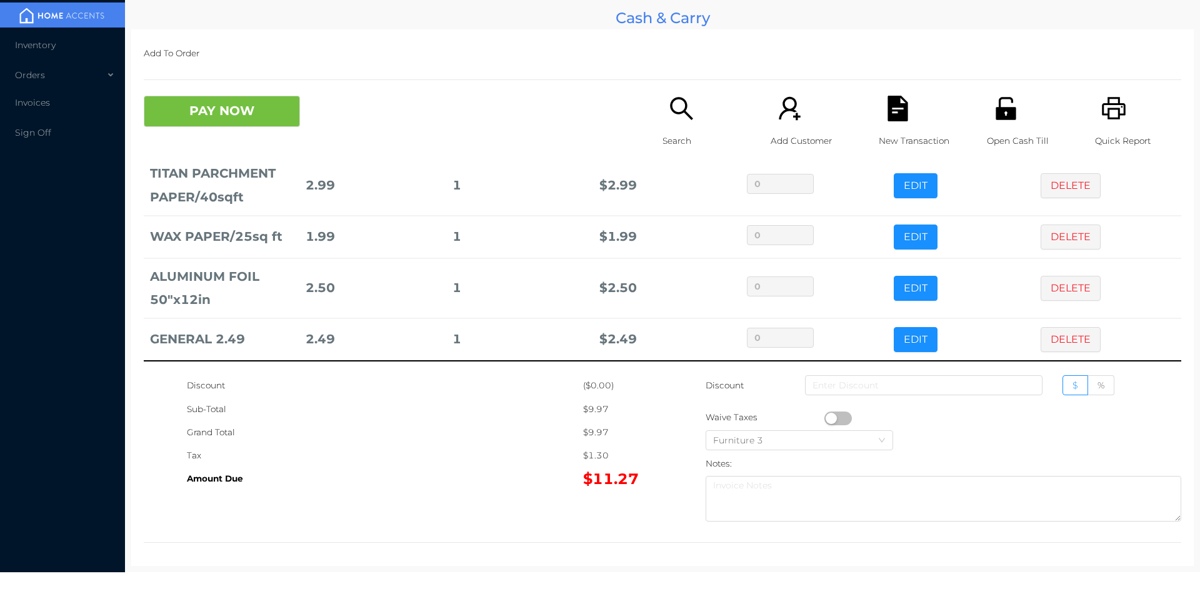
click at [194, 119] on button "PAY NOW" at bounding box center [222, 111] width 156 height 31
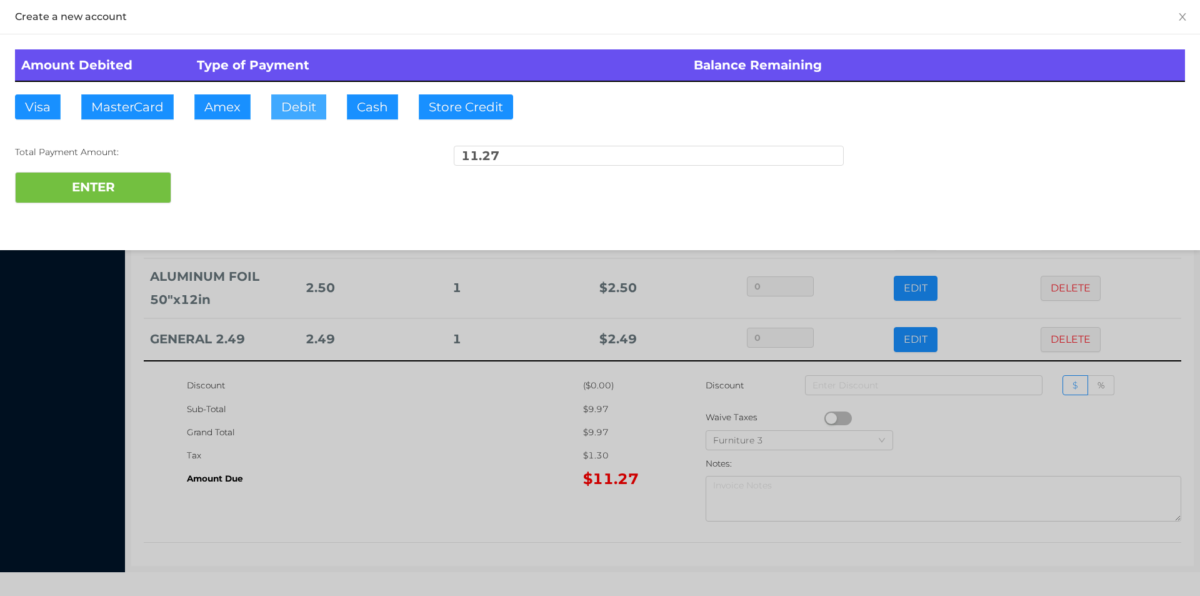
click at [308, 114] on button "Debit" at bounding box center [298, 106] width 55 height 25
click at [96, 191] on button "ENTER" at bounding box center [93, 187] width 156 height 31
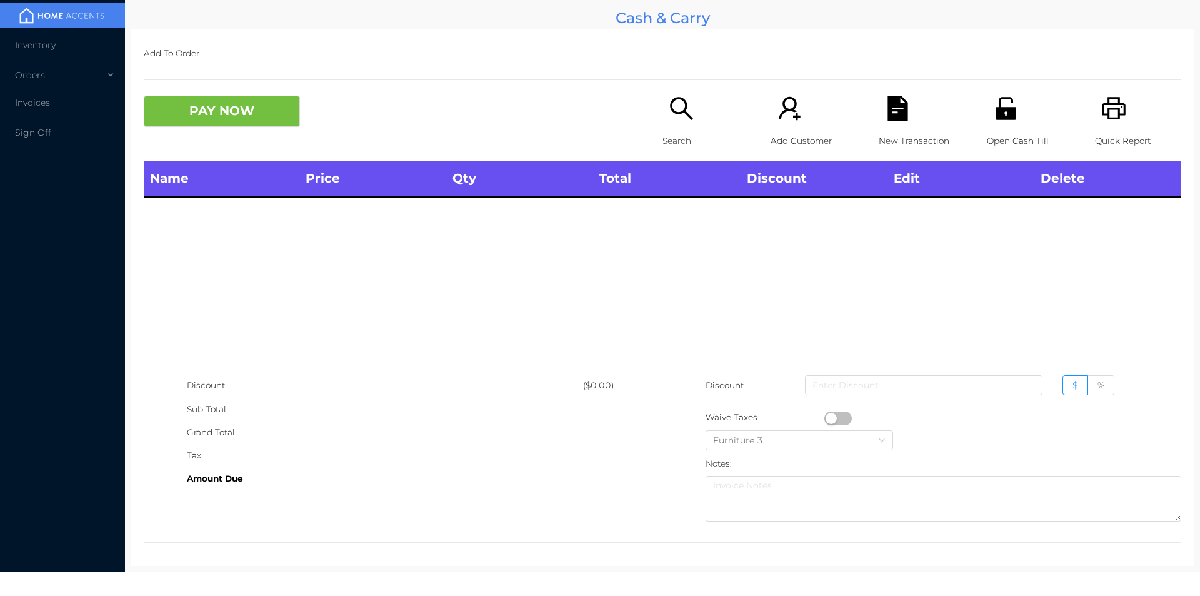
scroll to position [0, 0]
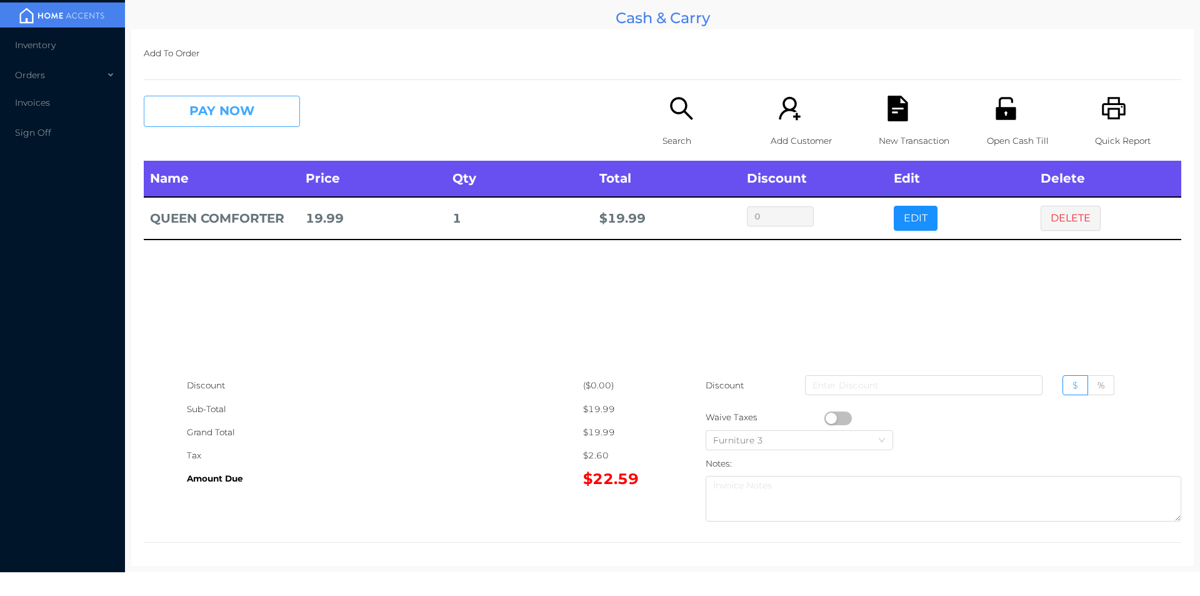
click at [214, 109] on button "PAY NOW" at bounding box center [222, 111] width 156 height 31
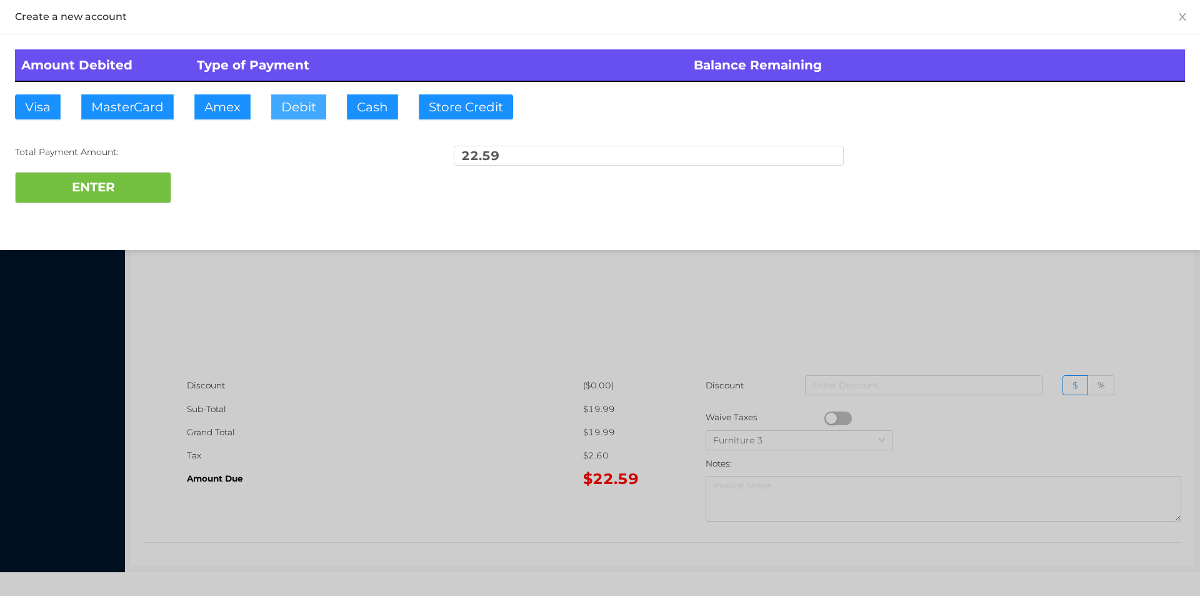
click at [285, 106] on button "Debit" at bounding box center [298, 106] width 55 height 25
type input "25."
click at [119, 198] on button "ENTER" at bounding box center [93, 187] width 156 height 31
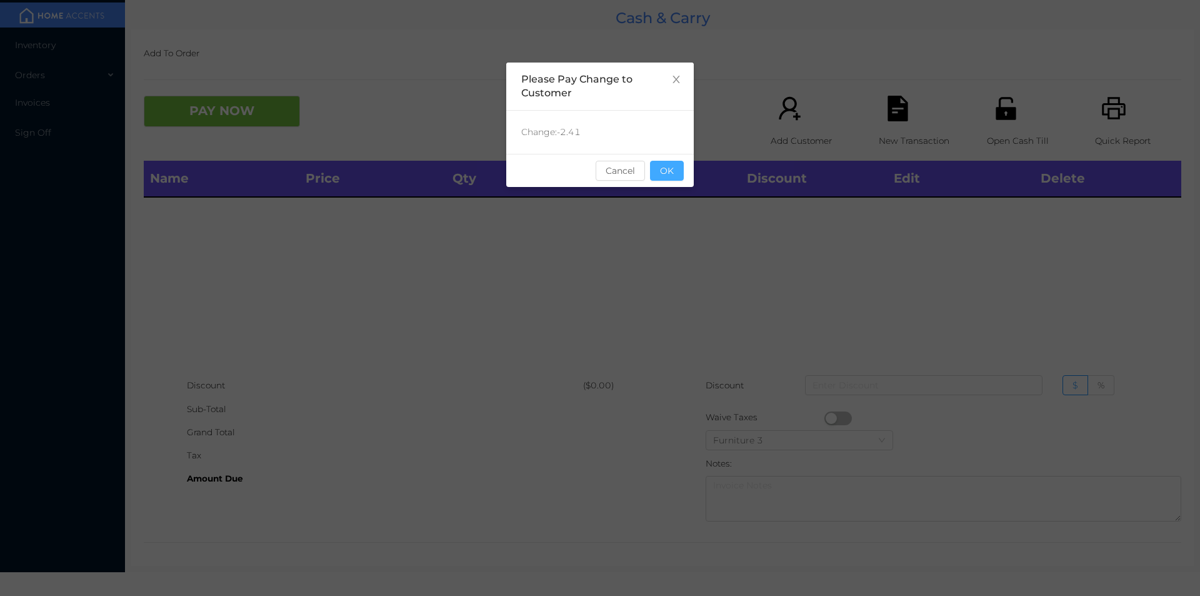
click at [671, 170] on button "OK" at bounding box center [667, 171] width 34 height 20
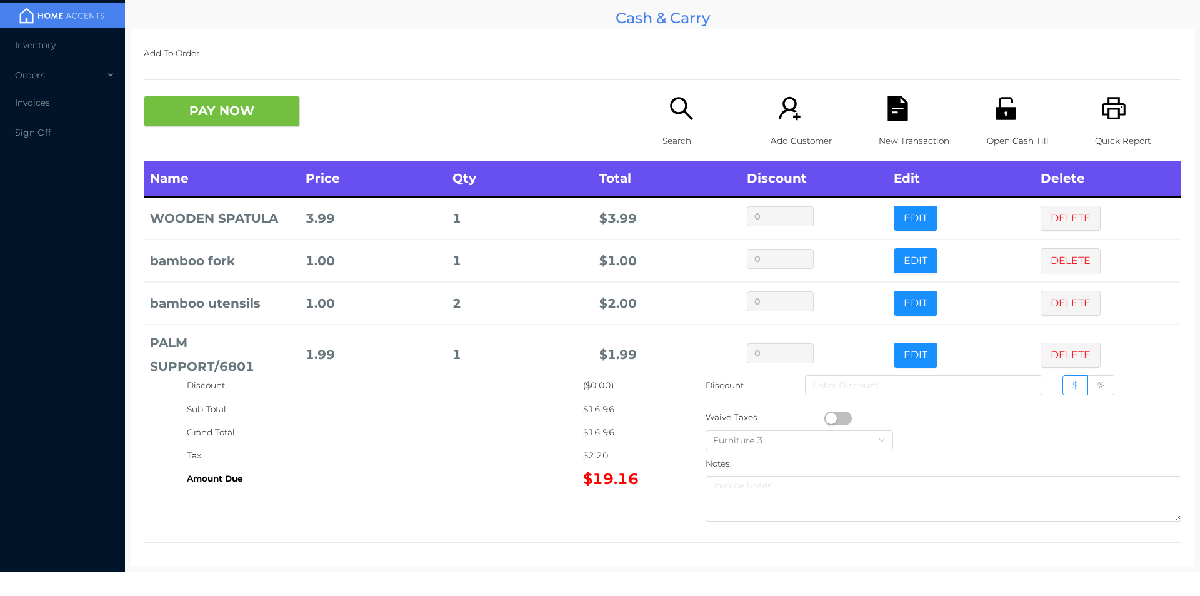
click at [218, 124] on button "PAY NOW" at bounding box center [222, 111] width 156 height 31
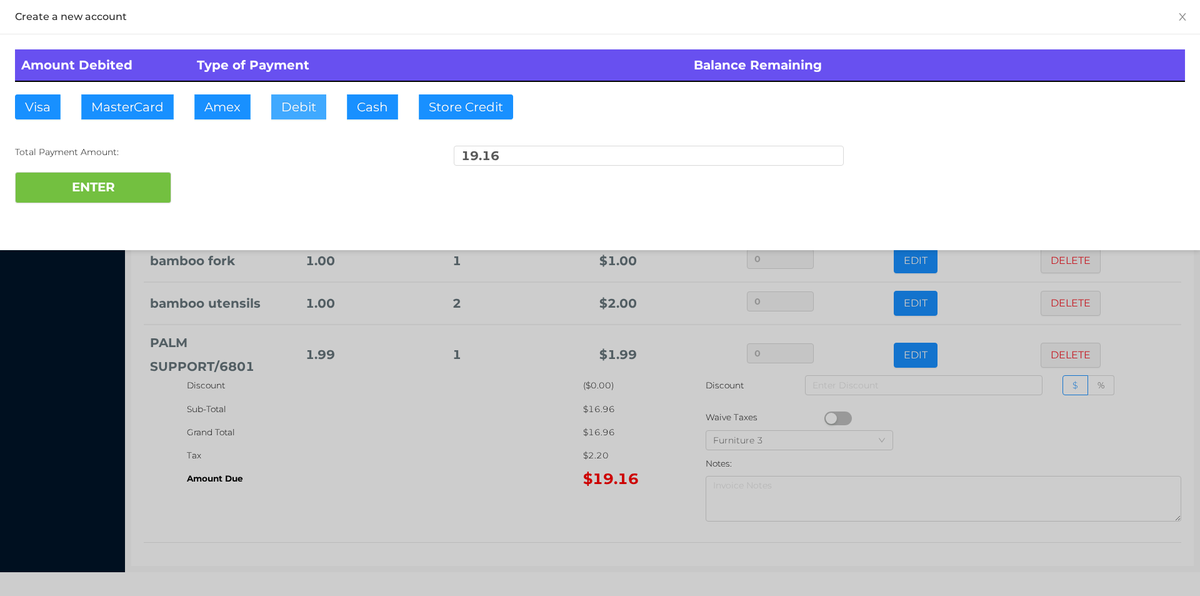
click at [301, 98] on button "Debit" at bounding box center [298, 106] width 55 height 25
type input "100"
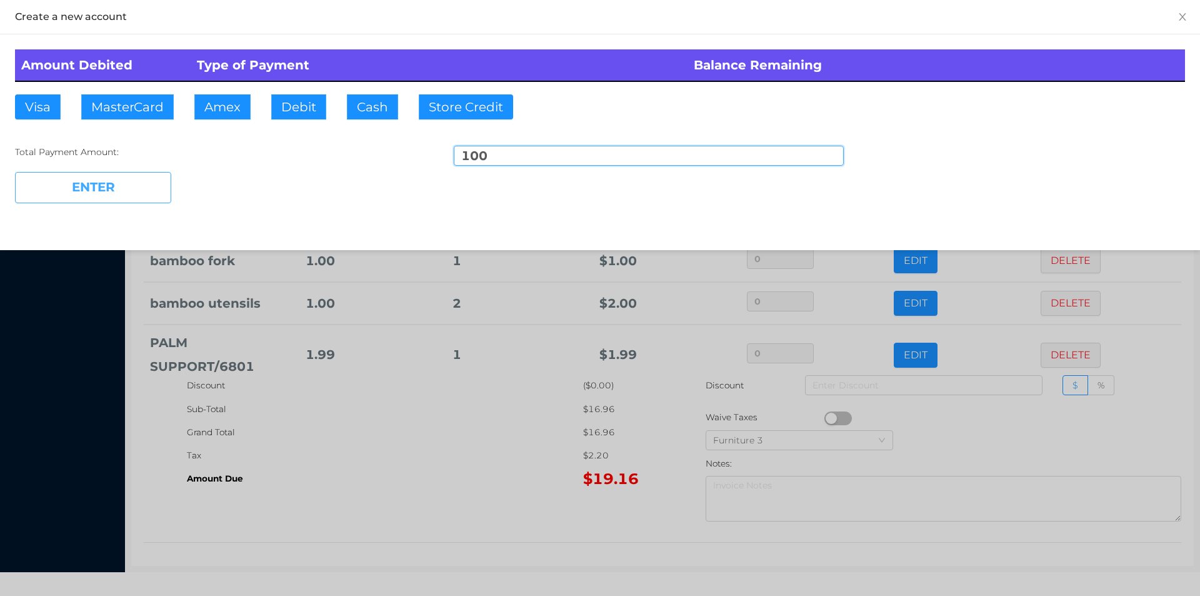
click at [77, 194] on button "ENTER" at bounding box center [93, 187] width 156 height 31
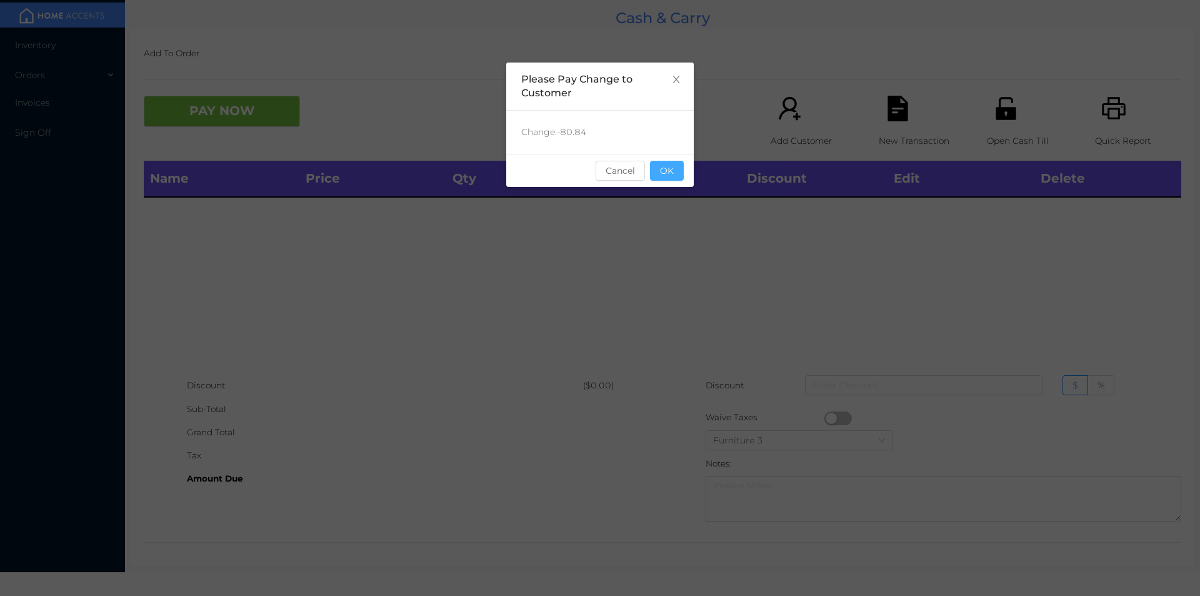
click at [664, 179] on button "OK" at bounding box center [667, 171] width 34 height 20
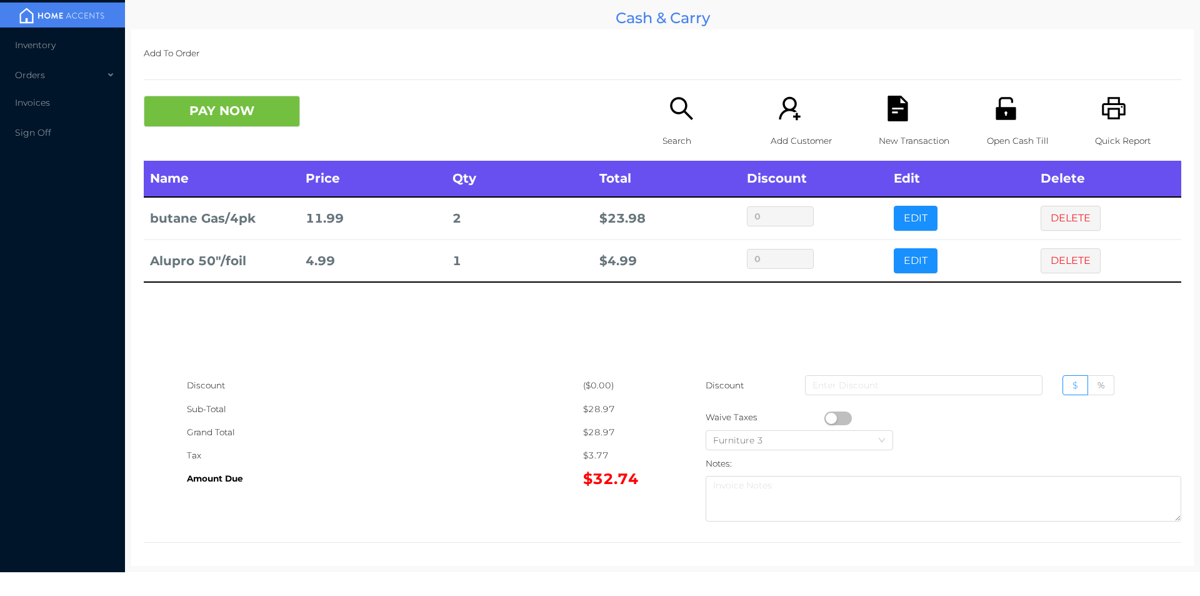
click at [895, 104] on icon "icon: file-text" at bounding box center [898, 109] width 20 height 26
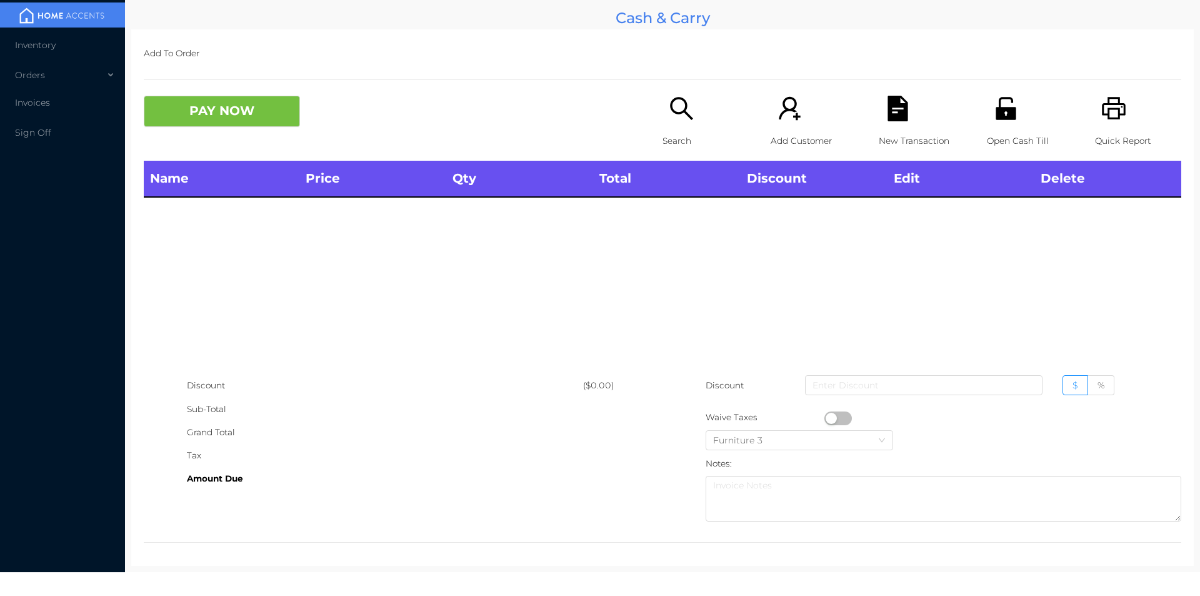
click at [1102, 114] on icon "icon: printer" at bounding box center [1114, 108] width 24 height 23
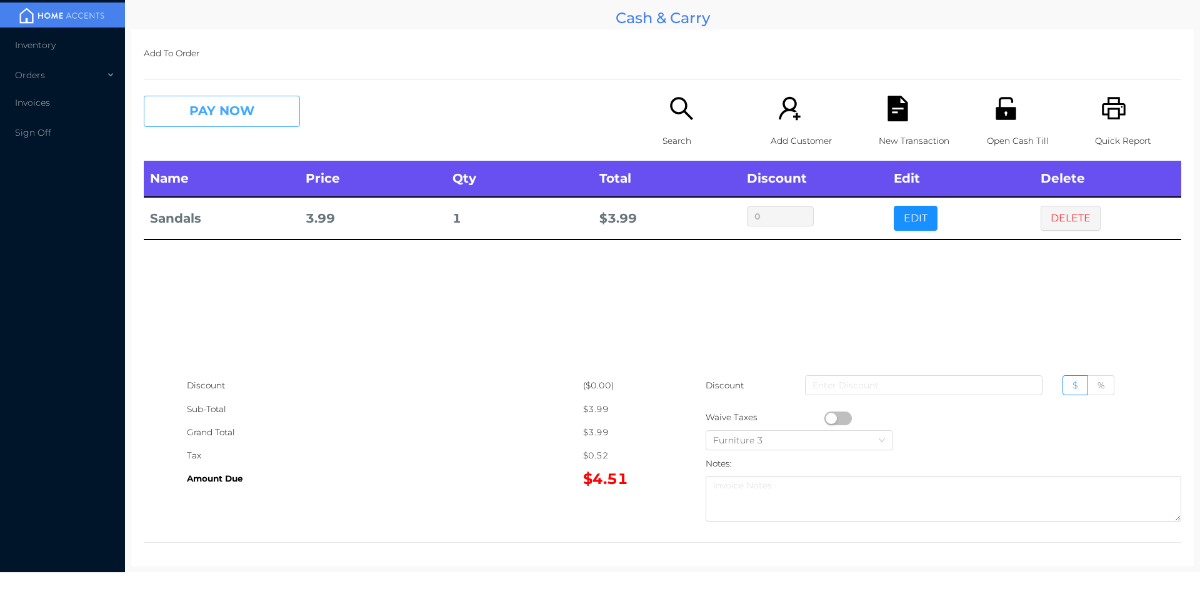
click at [264, 109] on button "PAY NOW" at bounding box center [222, 111] width 156 height 31
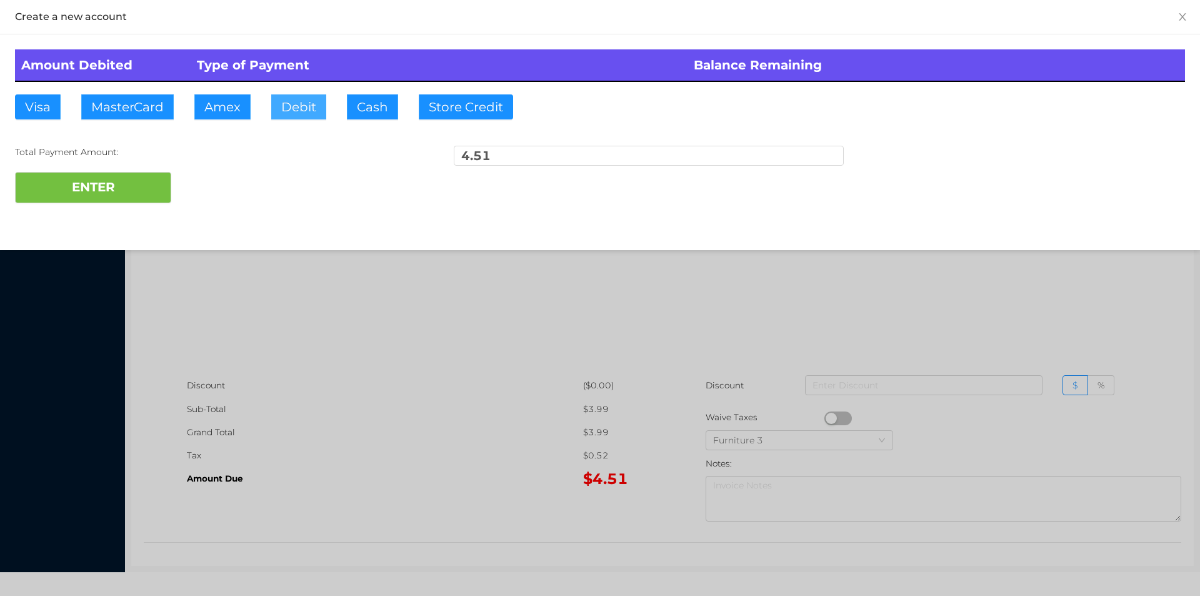
click at [300, 110] on button "Debit" at bounding box center [298, 106] width 55 height 25
click at [120, 194] on button "ENTER" at bounding box center [93, 187] width 156 height 31
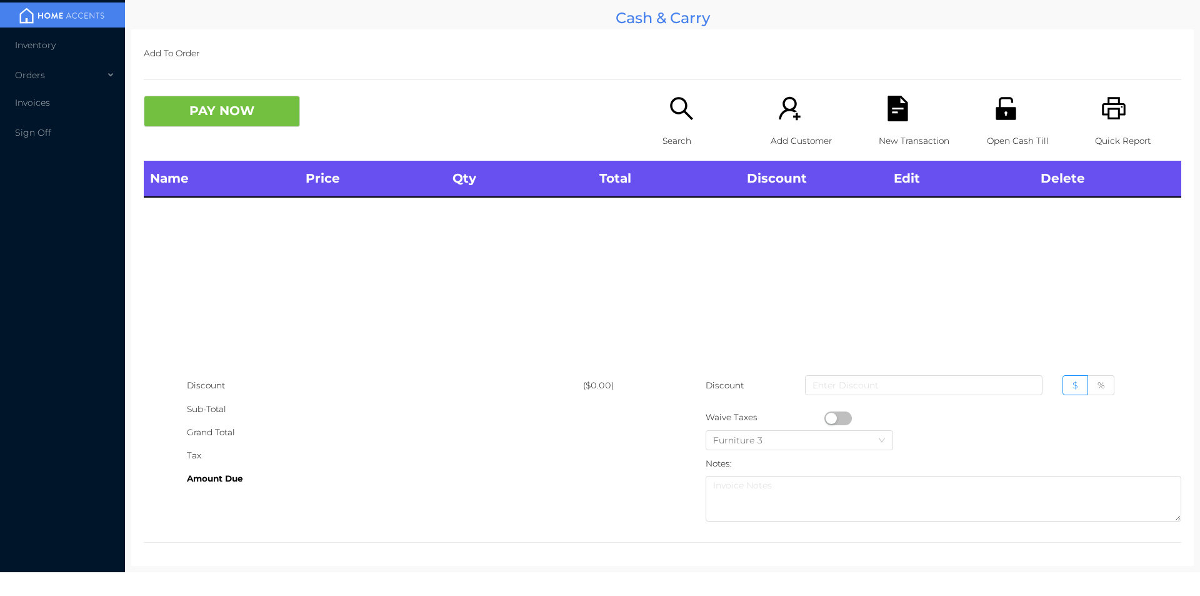
click at [1035, 135] on p "Open Cash Till" at bounding box center [1030, 140] width 86 height 23
click at [667, 158] on div "Search" at bounding box center [706, 128] width 86 height 65
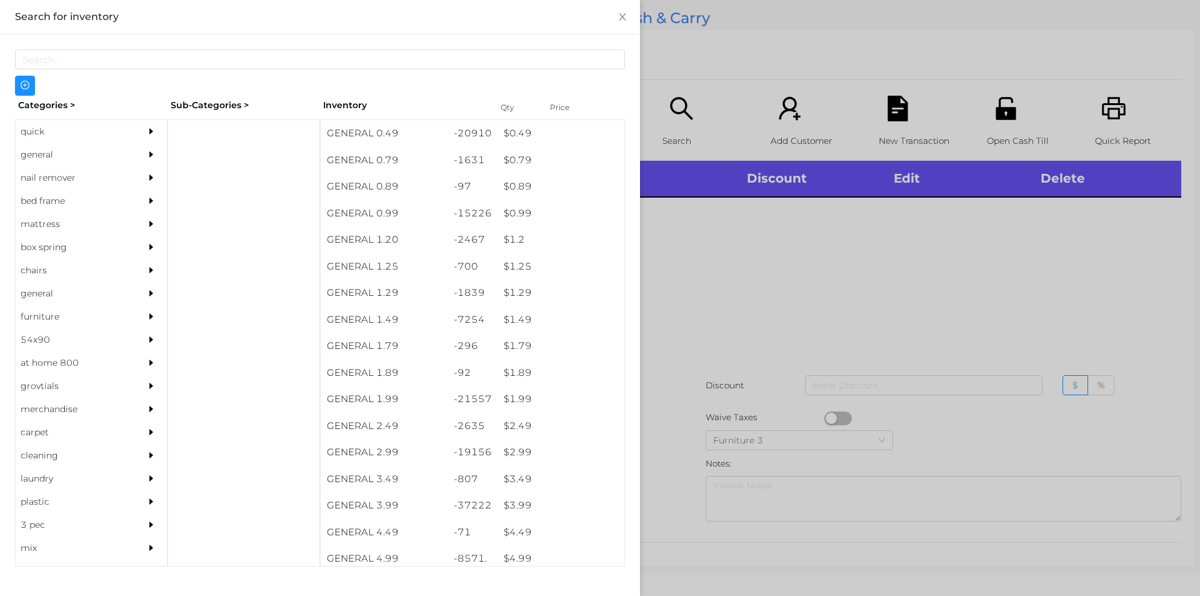
click at [69, 151] on div "general" at bounding box center [73, 154] width 114 height 23
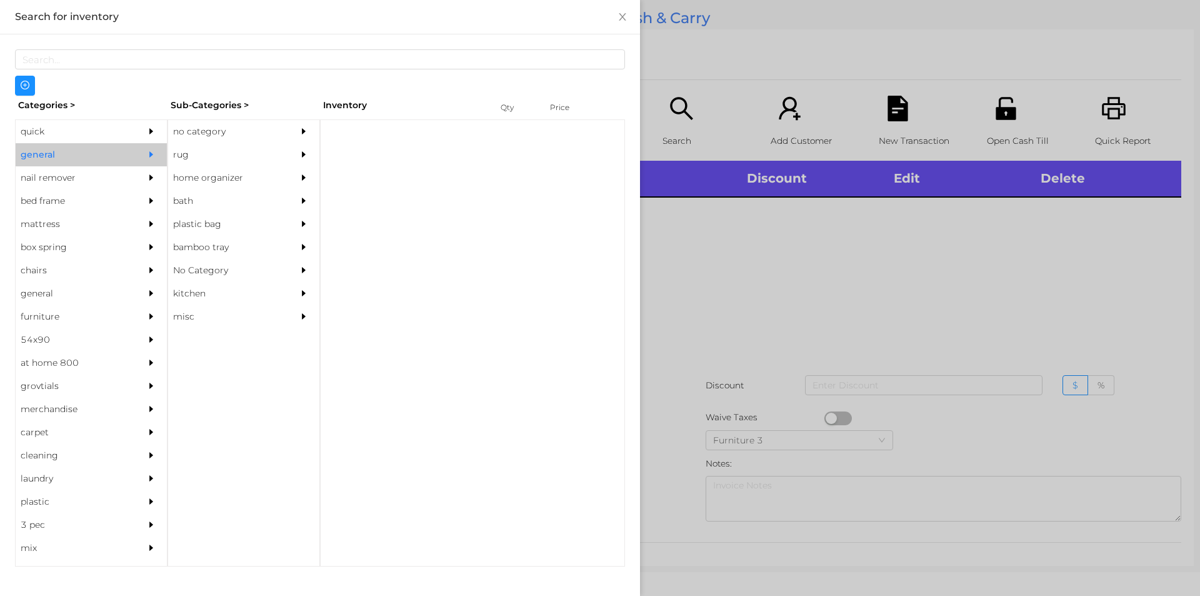
click at [249, 128] on div "no category" at bounding box center [225, 131] width 114 height 23
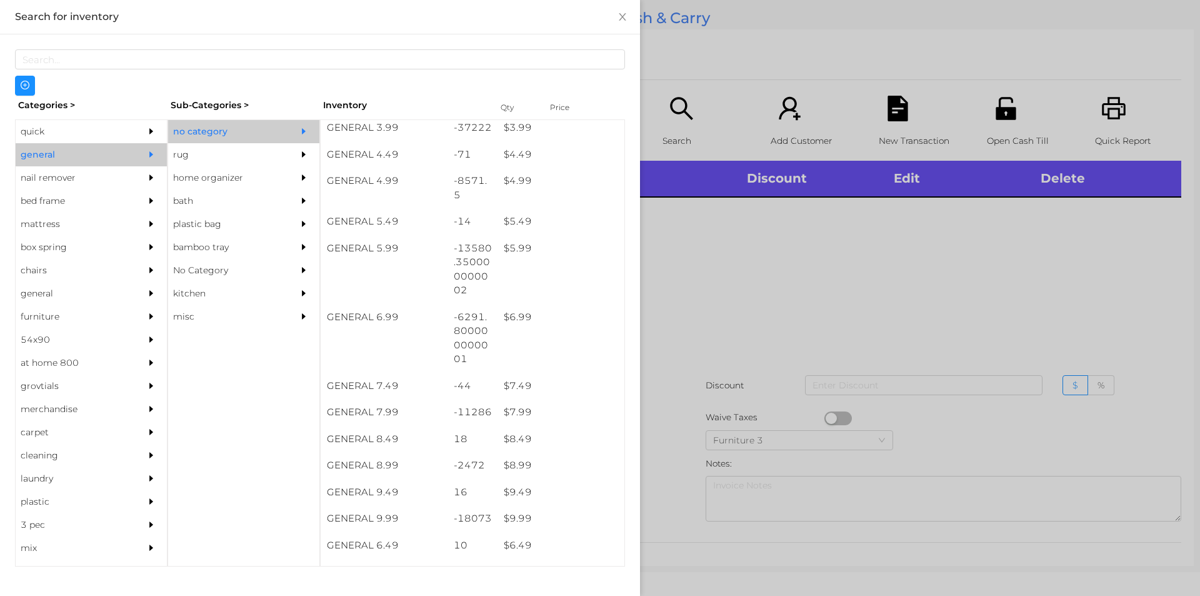
scroll to position [376, 0]
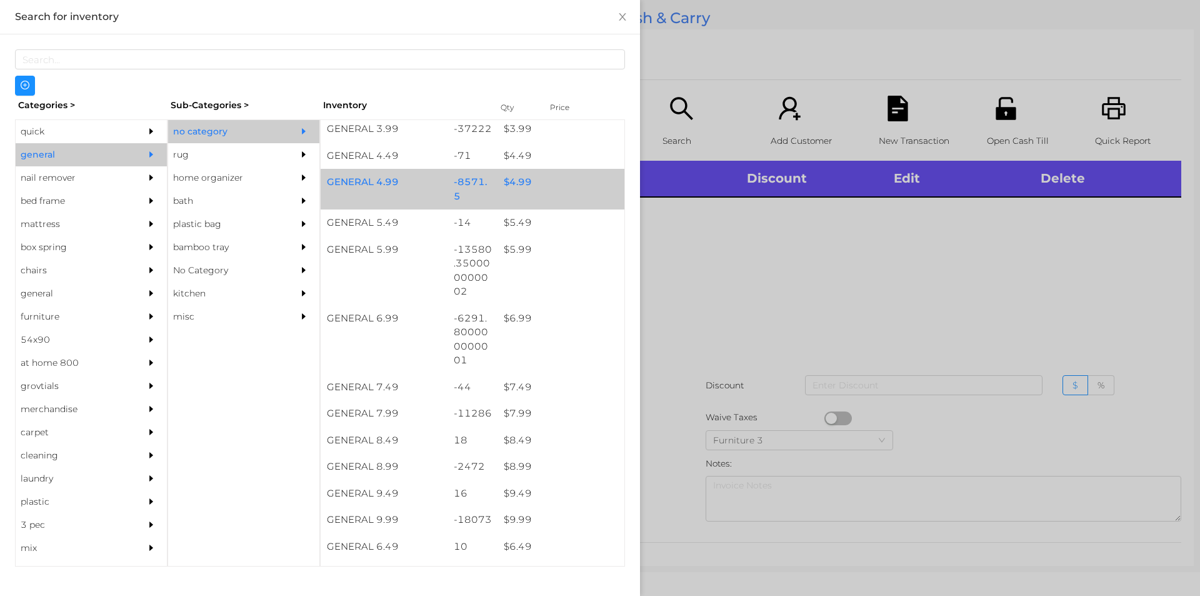
click at [524, 186] on div "$ 4.99" at bounding box center [561, 182] width 127 height 27
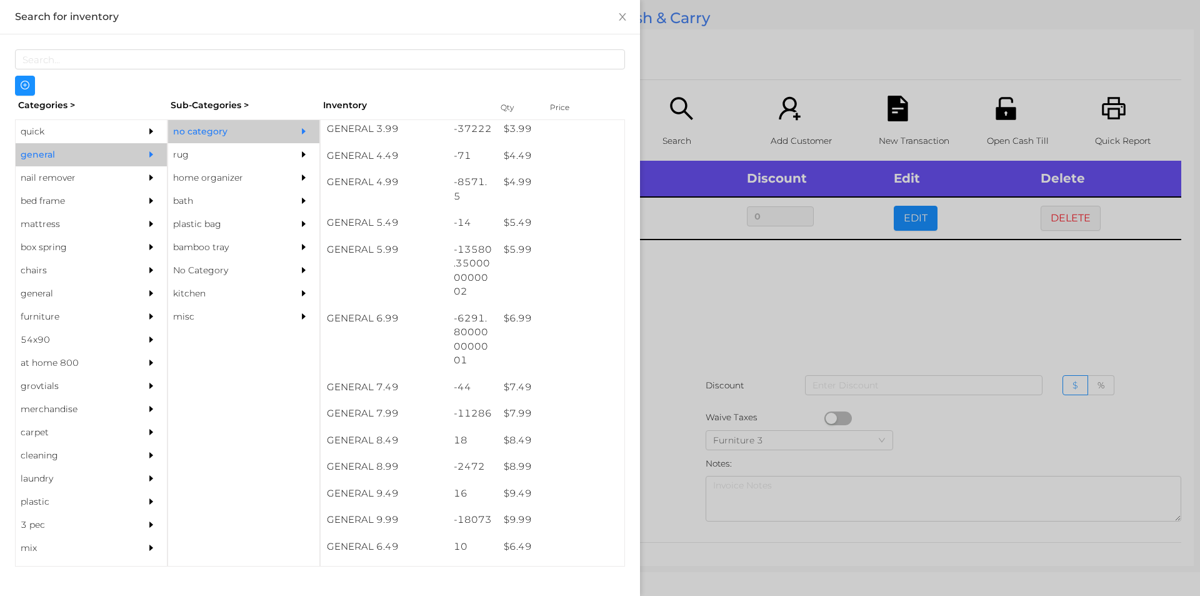
click at [768, 312] on div at bounding box center [600, 298] width 1200 height 596
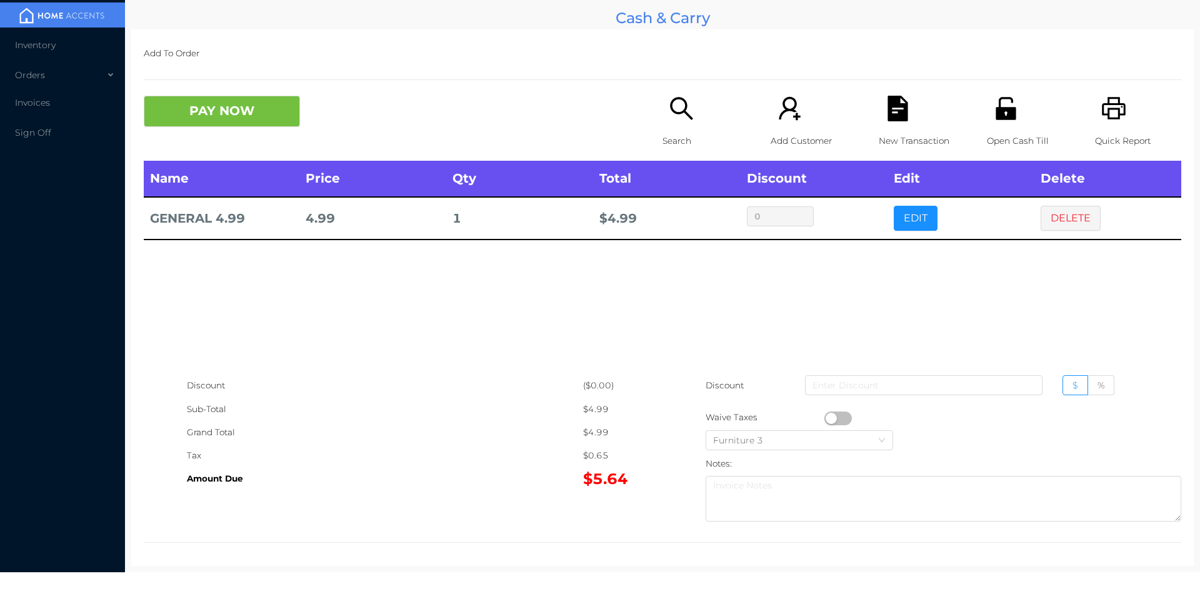
click at [845, 417] on button "button" at bounding box center [839, 418] width 28 height 14
click at [222, 111] on button "PAY NOW" at bounding box center [222, 111] width 156 height 31
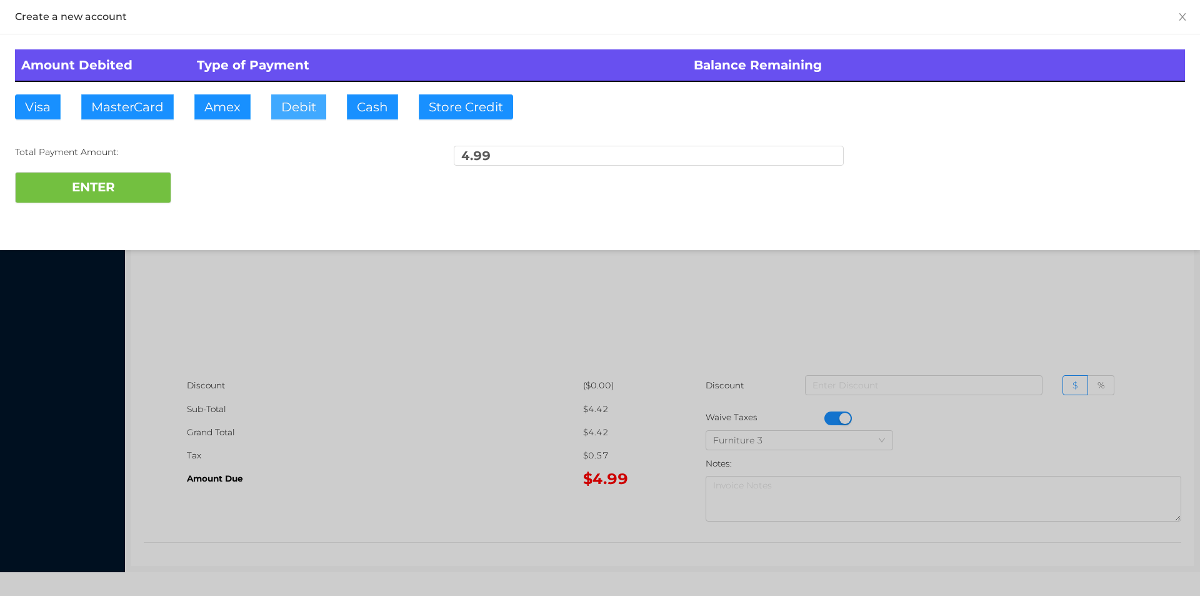
click at [309, 96] on button "Debit" at bounding box center [298, 106] width 55 height 25
click at [139, 174] on button "ENTER" at bounding box center [93, 187] width 156 height 31
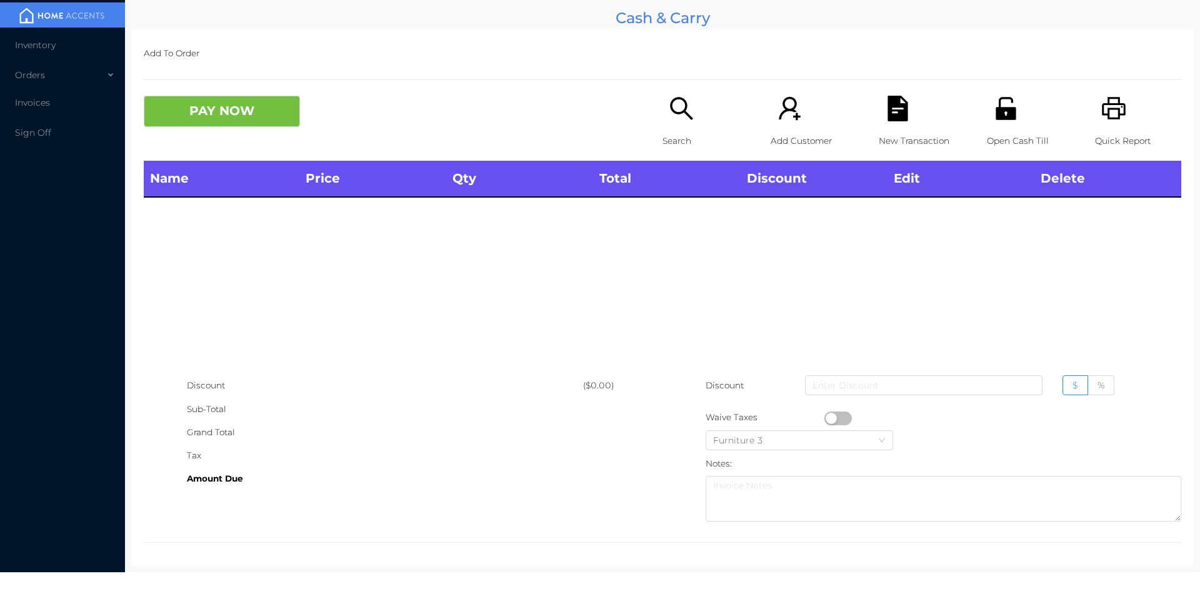
click at [672, 110] on icon "icon: search" at bounding box center [682, 109] width 26 height 26
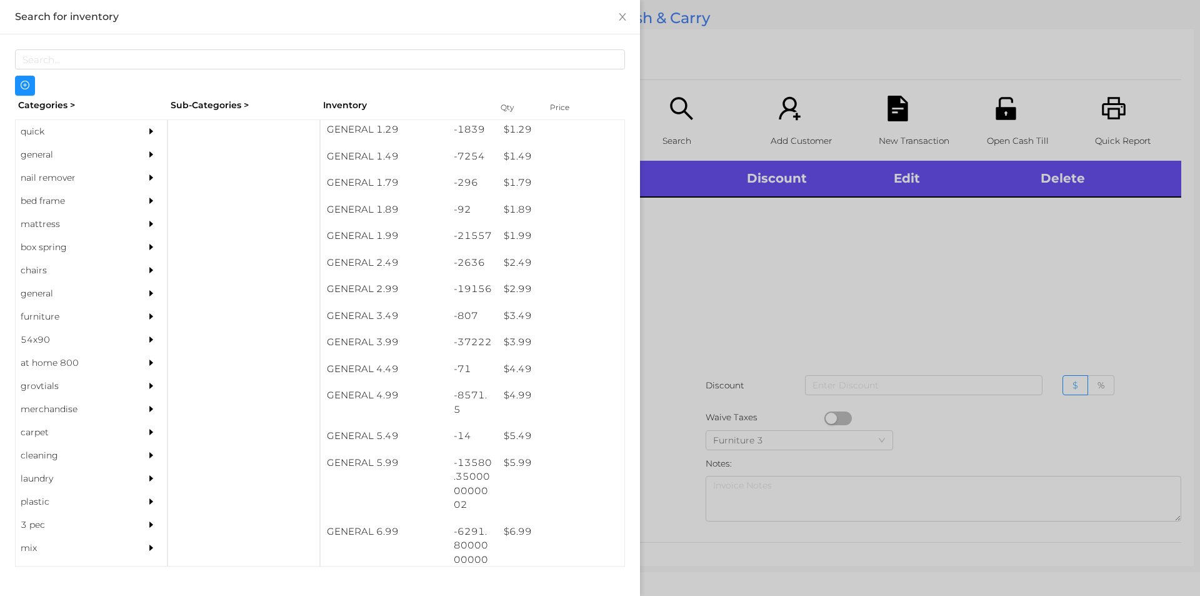
scroll to position [249, 0]
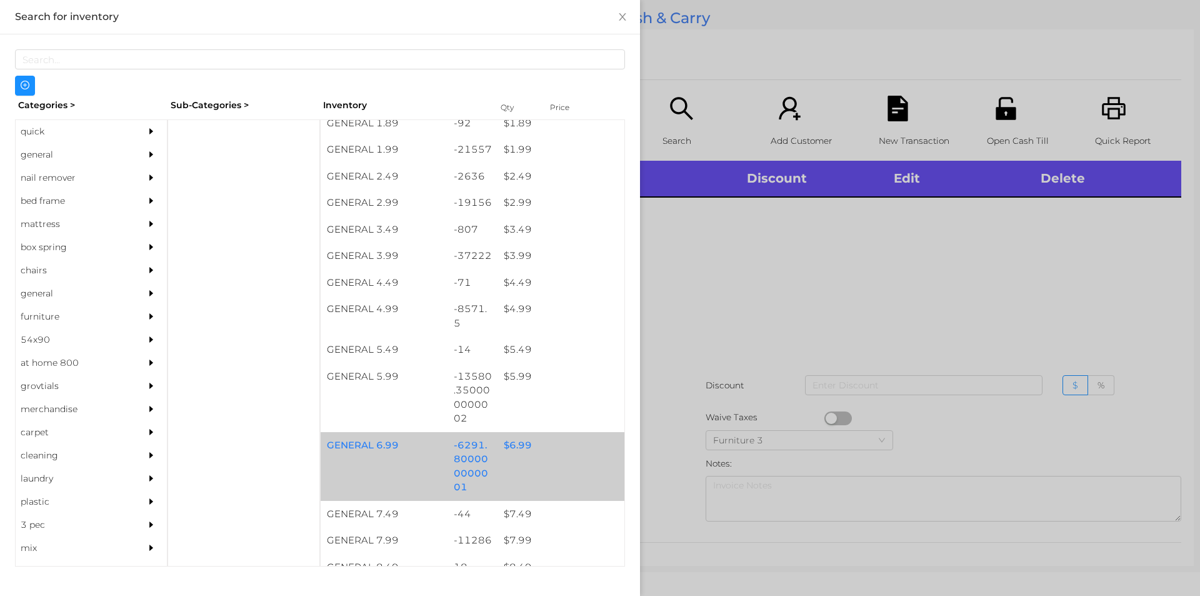
click at [451, 462] on div "-6291.800000000001" at bounding box center [473, 466] width 51 height 69
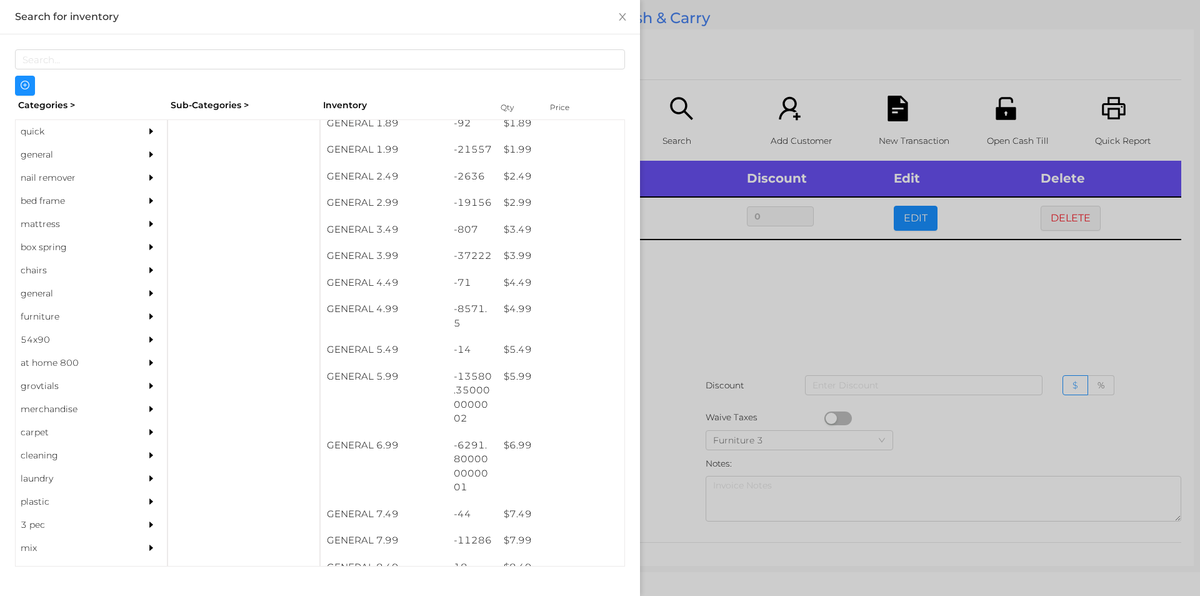
click at [736, 404] on div at bounding box center [600, 298] width 1200 height 596
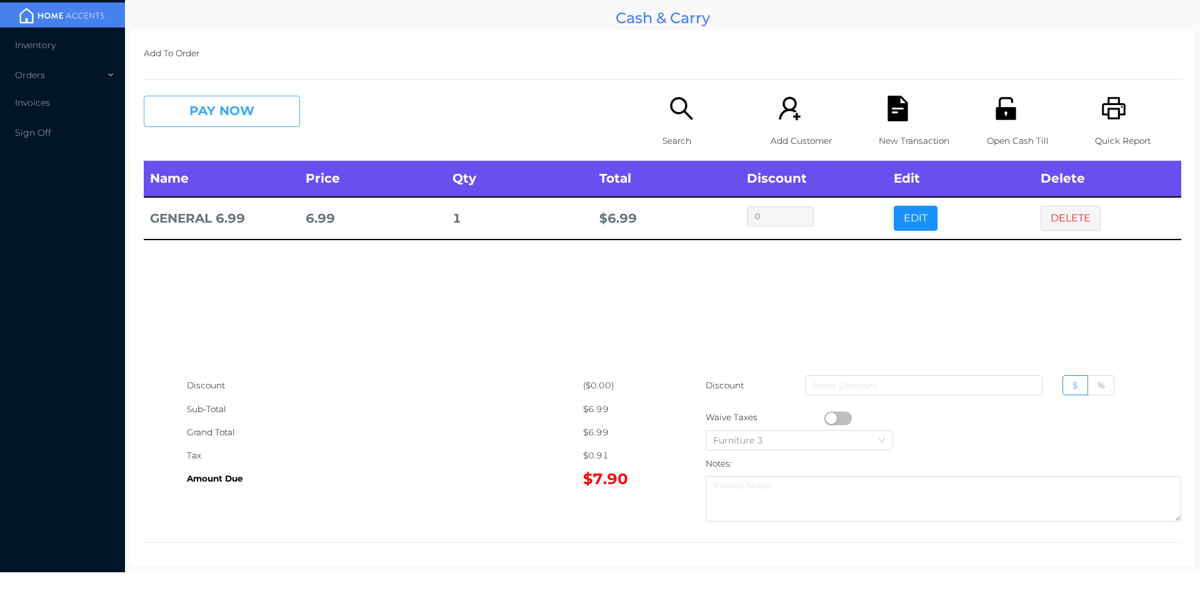
click at [198, 109] on button "PAY NOW" at bounding box center [222, 111] width 156 height 31
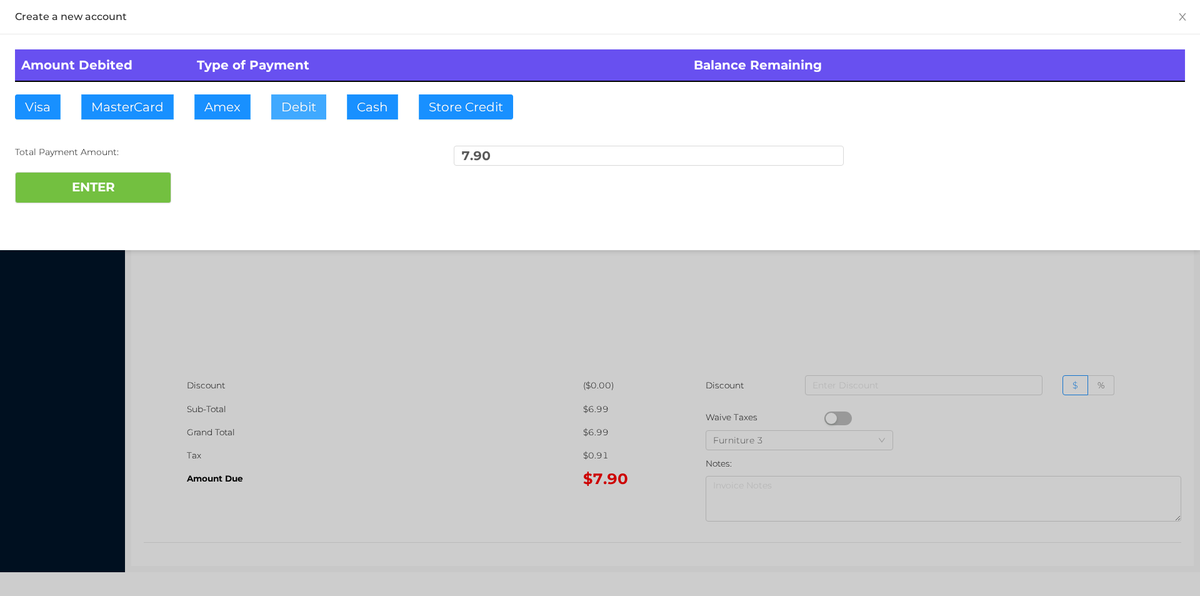
click at [292, 110] on button "Debit" at bounding box center [298, 106] width 55 height 25
type input "10"
click at [131, 172] on button "ENTER" at bounding box center [93, 187] width 156 height 31
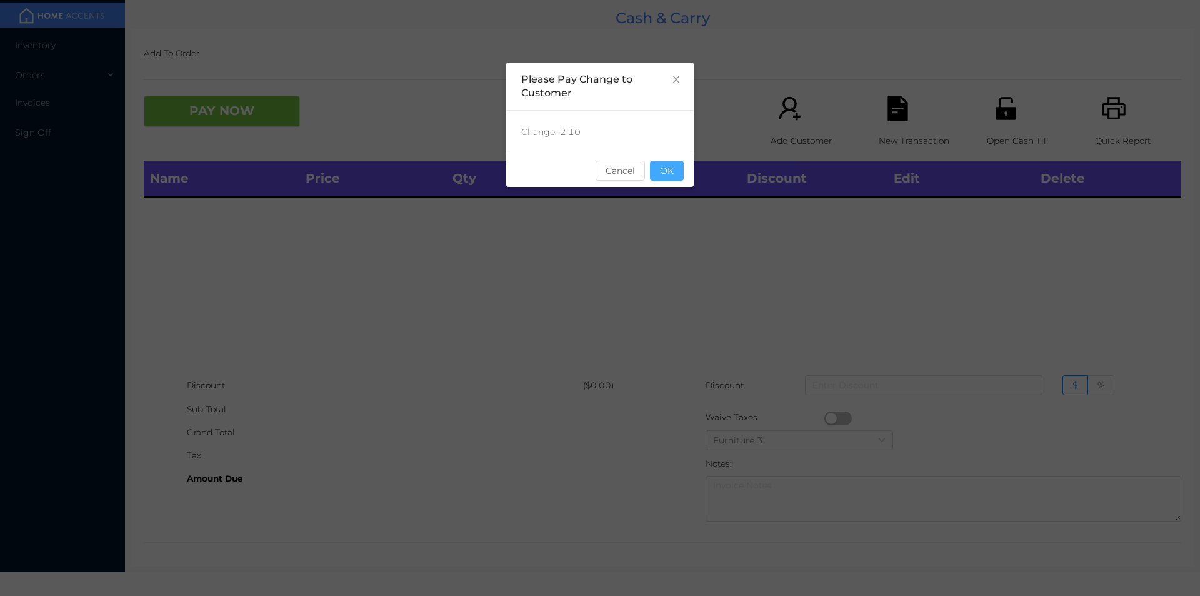
click at [672, 168] on button "OK" at bounding box center [667, 171] width 34 height 20
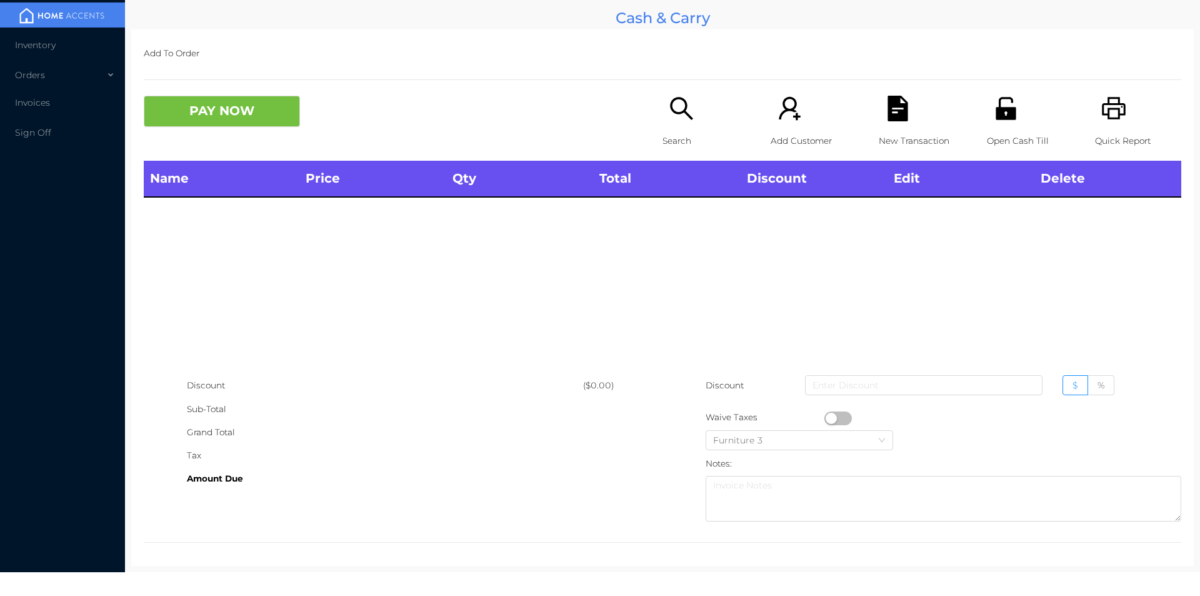
click at [674, 119] on icon "icon: search" at bounding box center [682, 109] width 26 height 26
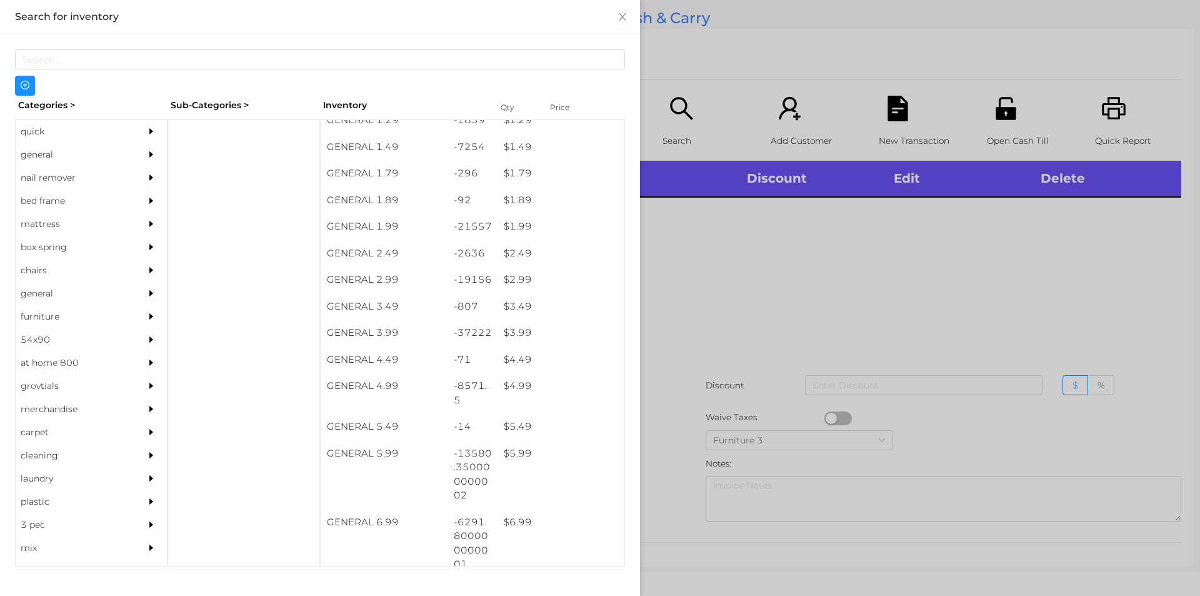
scroll to position [194, 0]
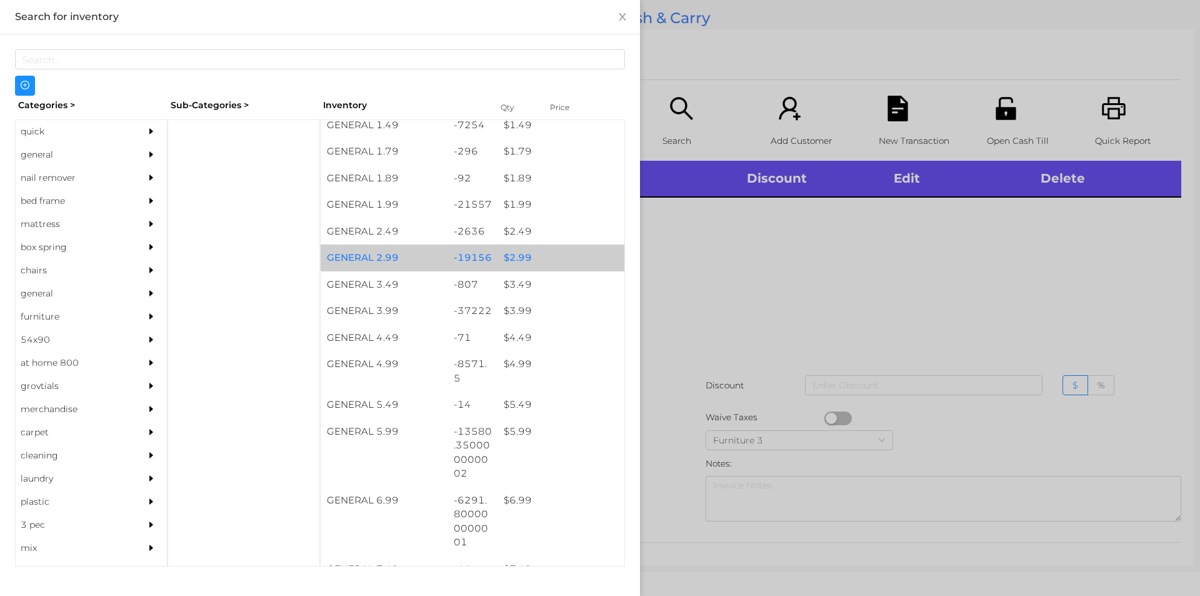
click at [525, 254] on div "$ 2.99" at bounding box center [561, 257] width 127 height 27
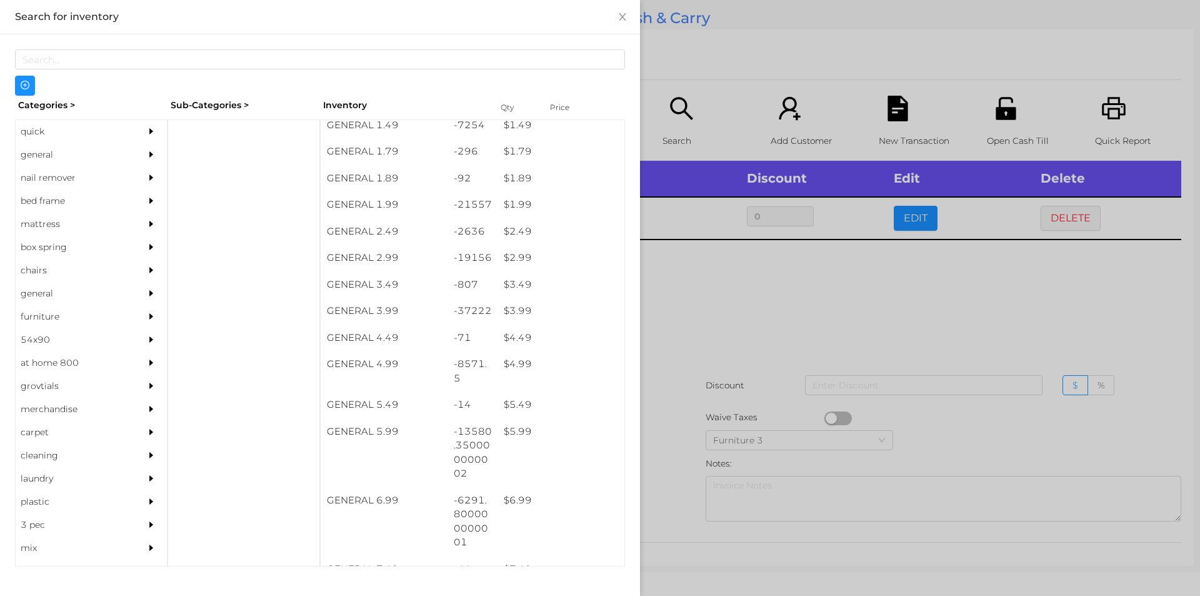
click at [737, 376] on div at bounding box center [600, 298] width 1200 height 596
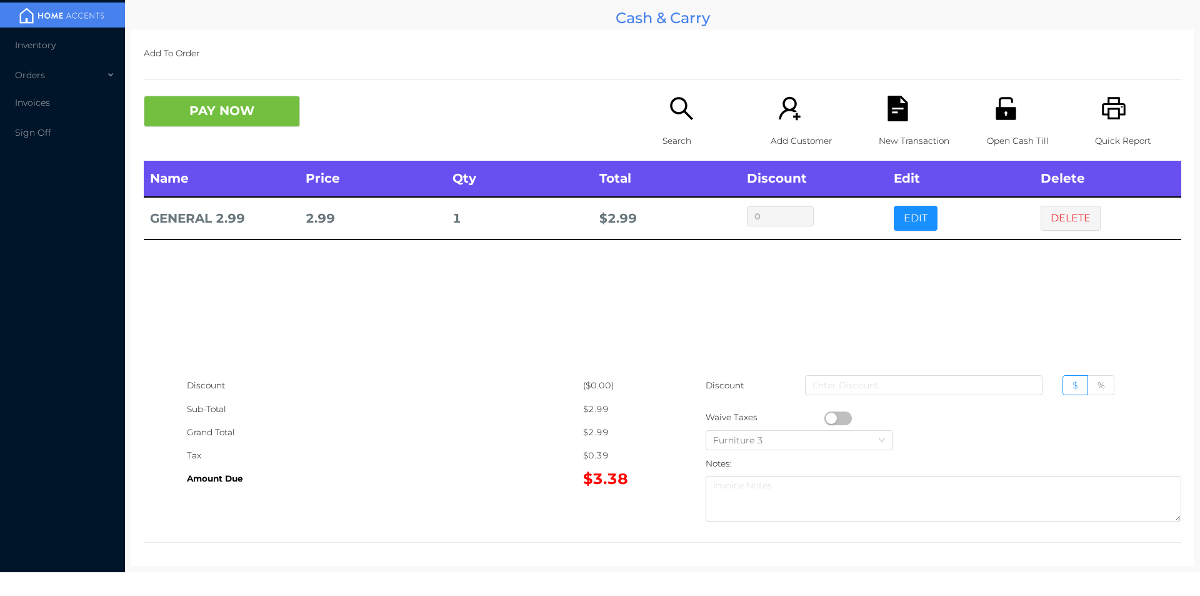
click at [825, 417] on button "button" at bounding box center [839, 418] width 28 height 14
click at [193, 124] on button "PAY NOW" at bounding box center [222, 111] width 156 height 31
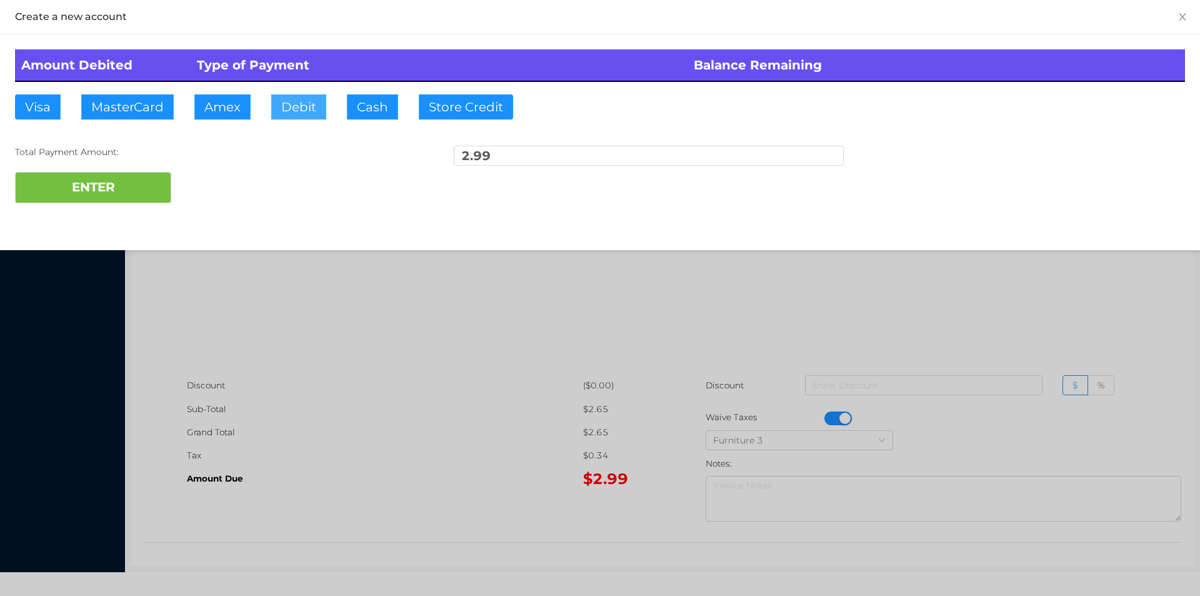
click at [303, 96] on button "Debit" at bounding box center [298, 106] width 55 height 25
click at [106, 173] on button "ENTER" at bounding box center [93, 187] width 156 height 31
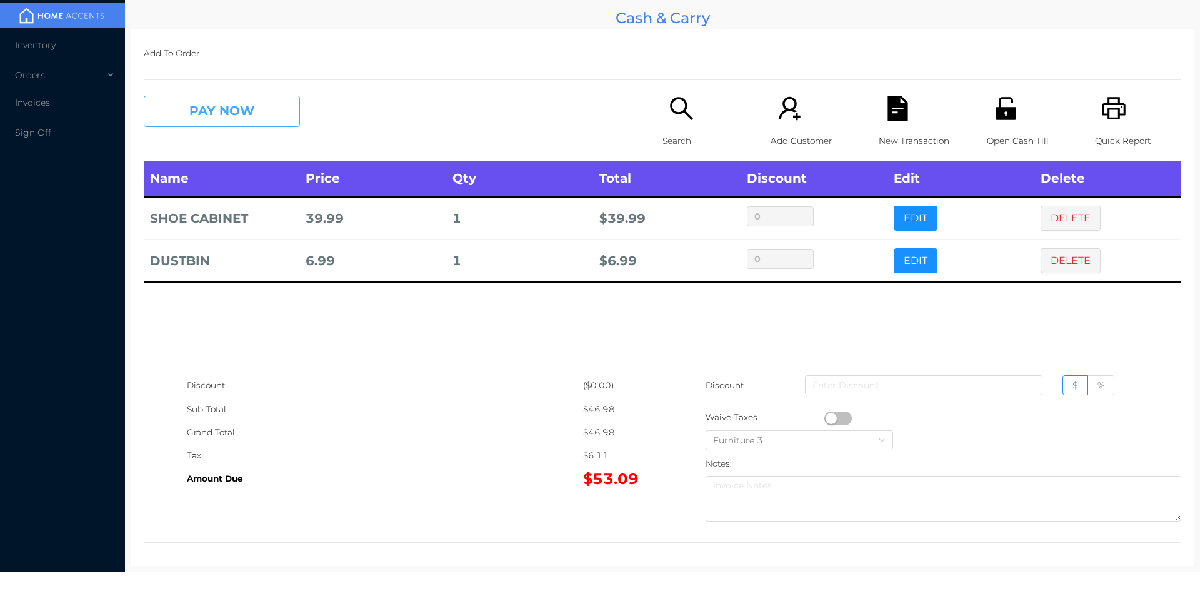
click at [263, 99] on button "PAY NOW" at bounding box center [222, 111] width 156 height 31
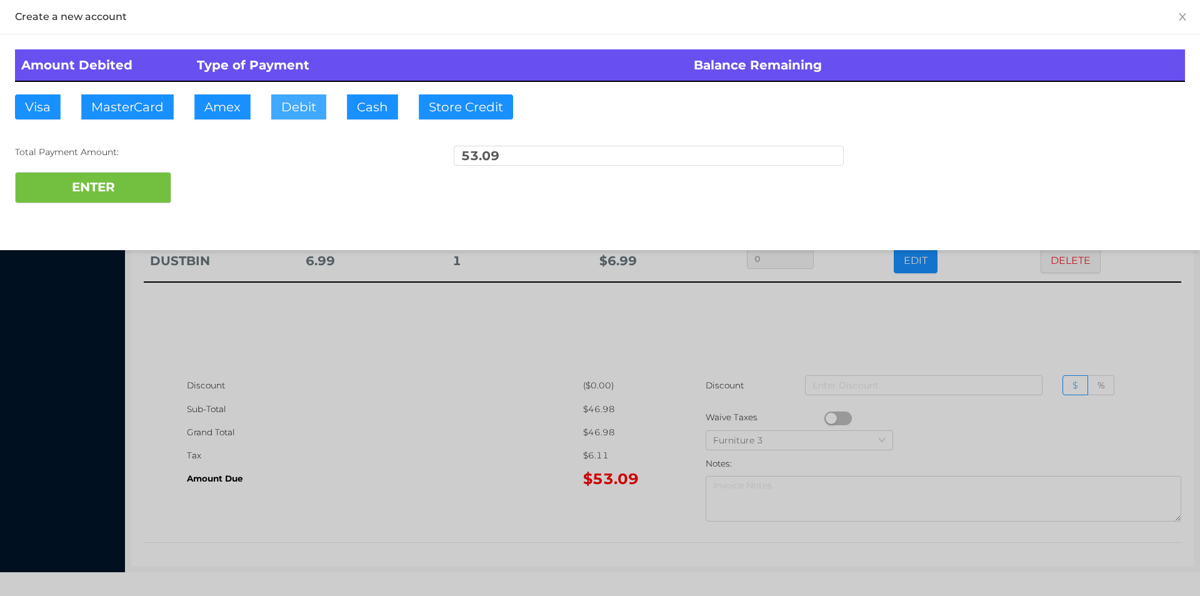
click at [300, 109] on button "Debit" at bounding box center [298, 106] width 55 height 25
click at [124, 183] on button "ENTER" at bounding box center [93, 187] width 156 height 31
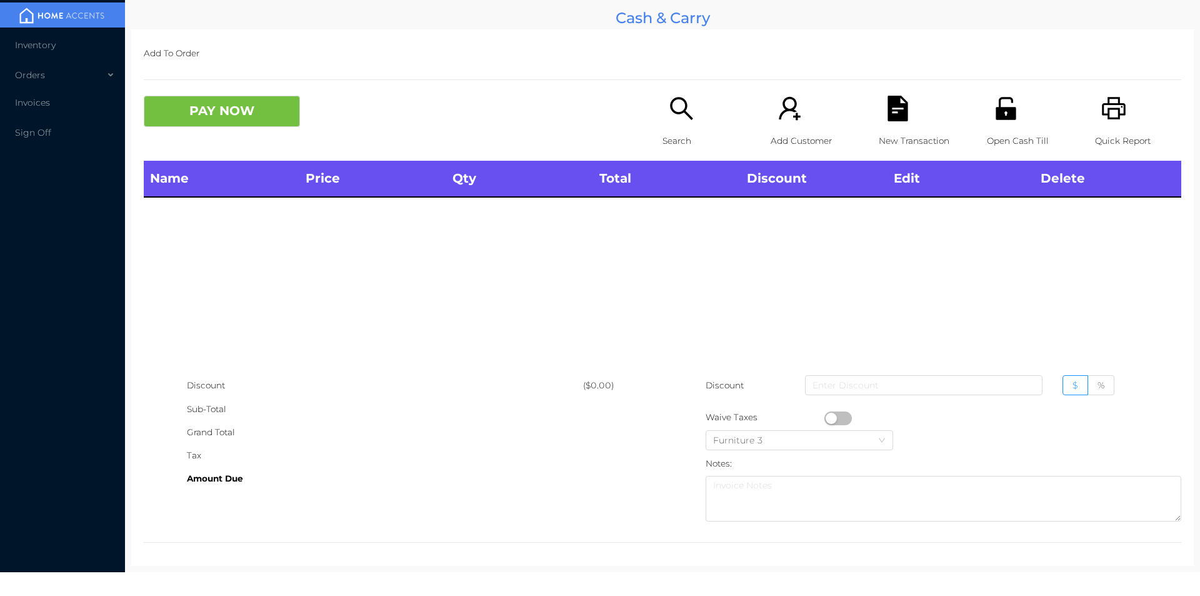
click at [676, 85] on div "Add To Order PAY NOW Search Add Customer New Transaction Open Cash Till Quick R…" at bounding box center [662, 297] width 1063 height 536
click at [675, 105] on icon "icon: search" at bounding box center [682, 109] width 26 height 26
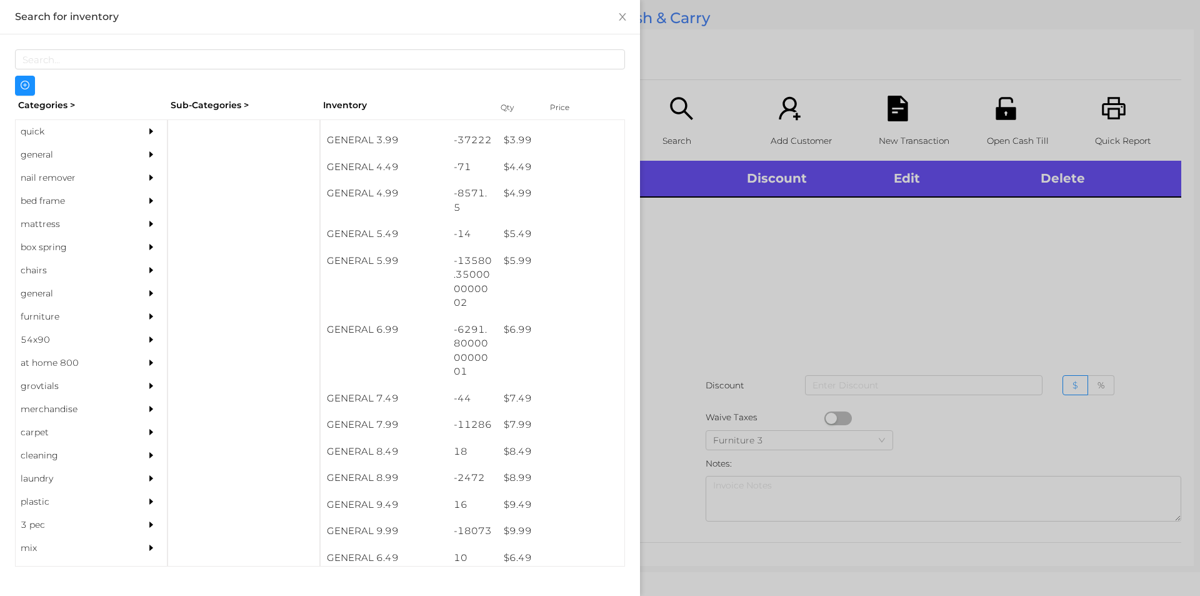
scroll to position [408, 0]
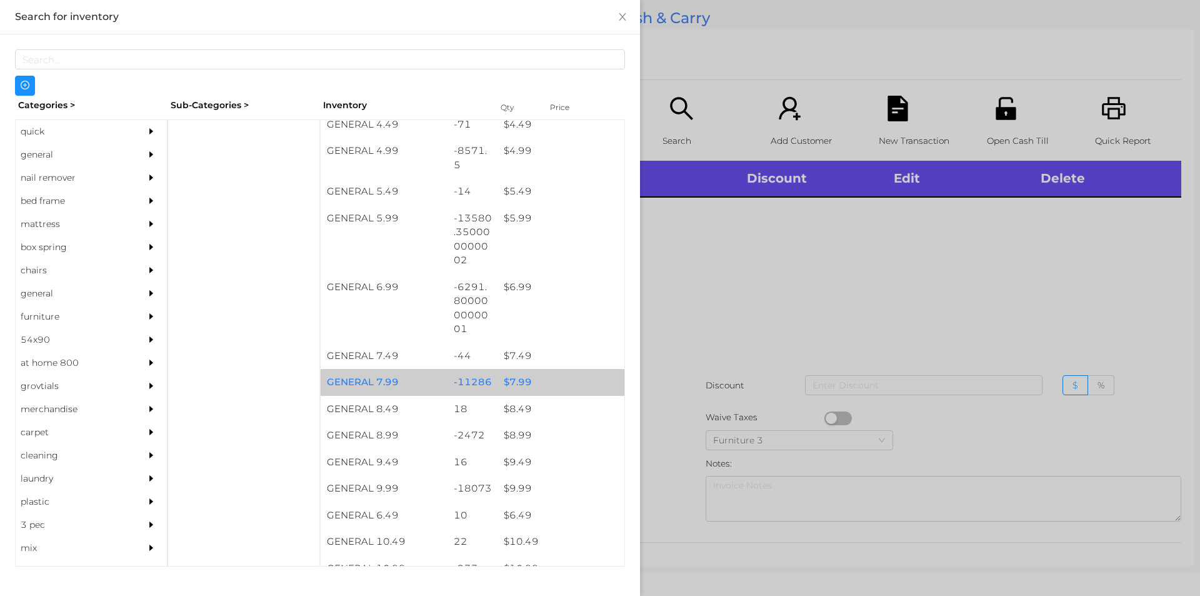
click at [520, 383] on div "$ 7.99" at bounding box center [561, 382] width 127 height 27
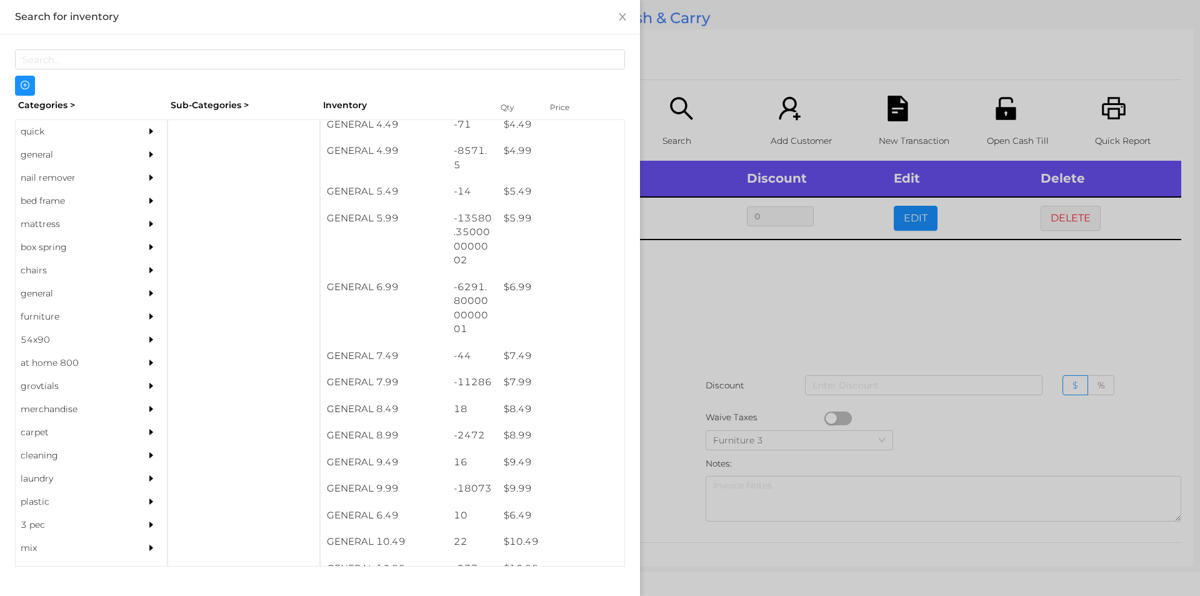
click at [740, 311] on div at bounding box center [600, 298] width 1200 height 596
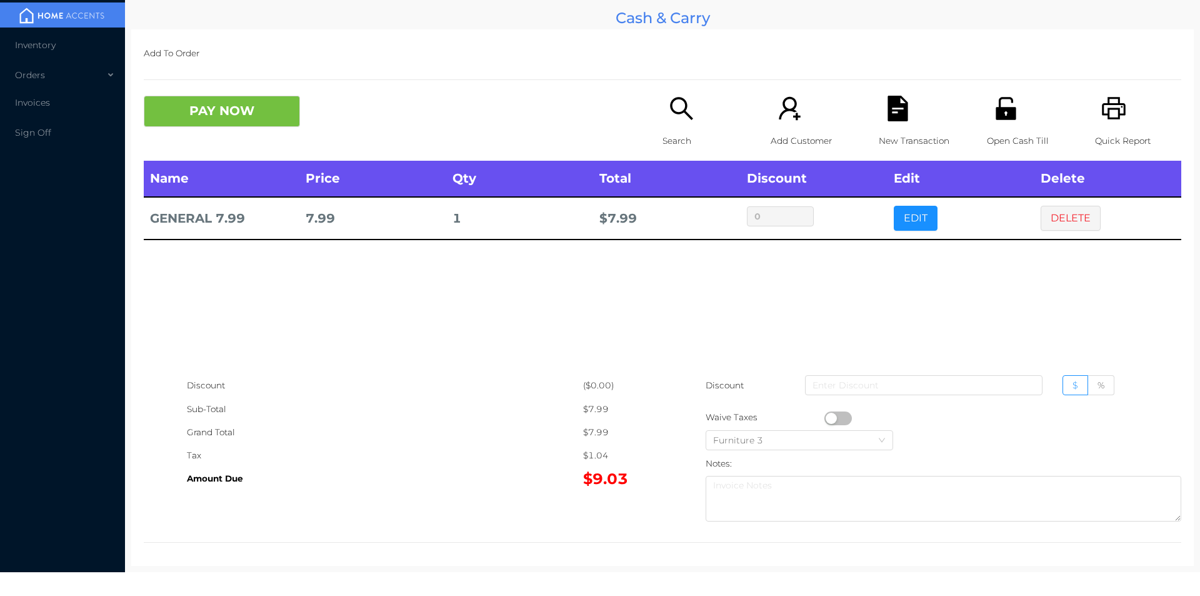
click at [256, 109] on button "PAY NOW" at bounding box center [222, 111] width 156 height 31
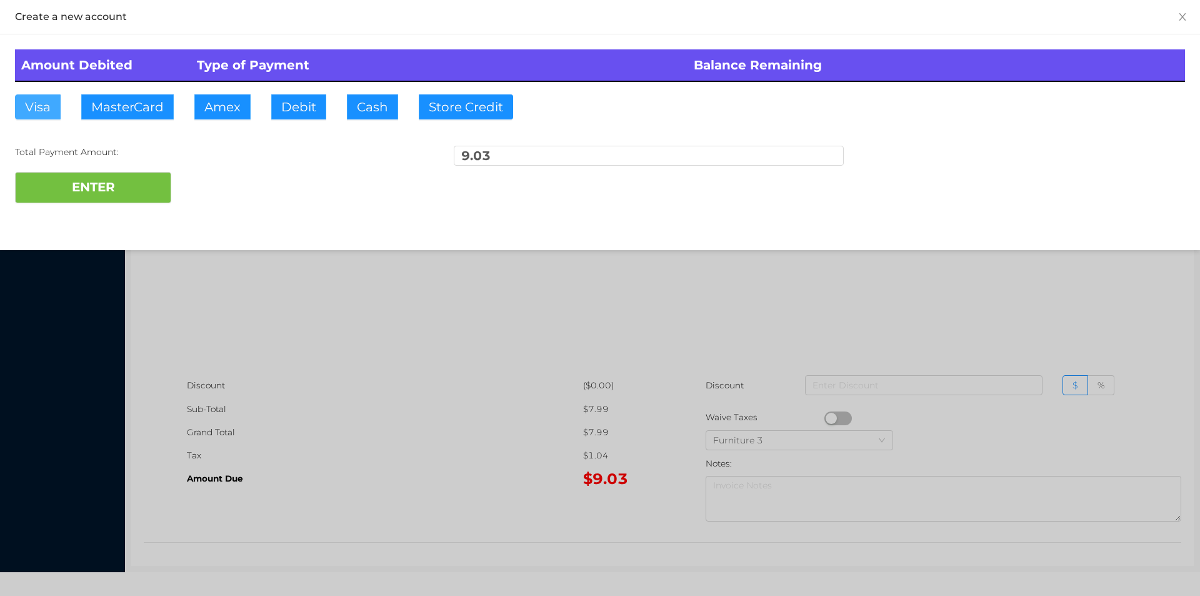
click at [40, 107] on button "Visa" at bounding box center [38, 106] width 46 height 25
click at [111, 189] on button "ENTER" at bounding box center [93, 187] width 156 height 31
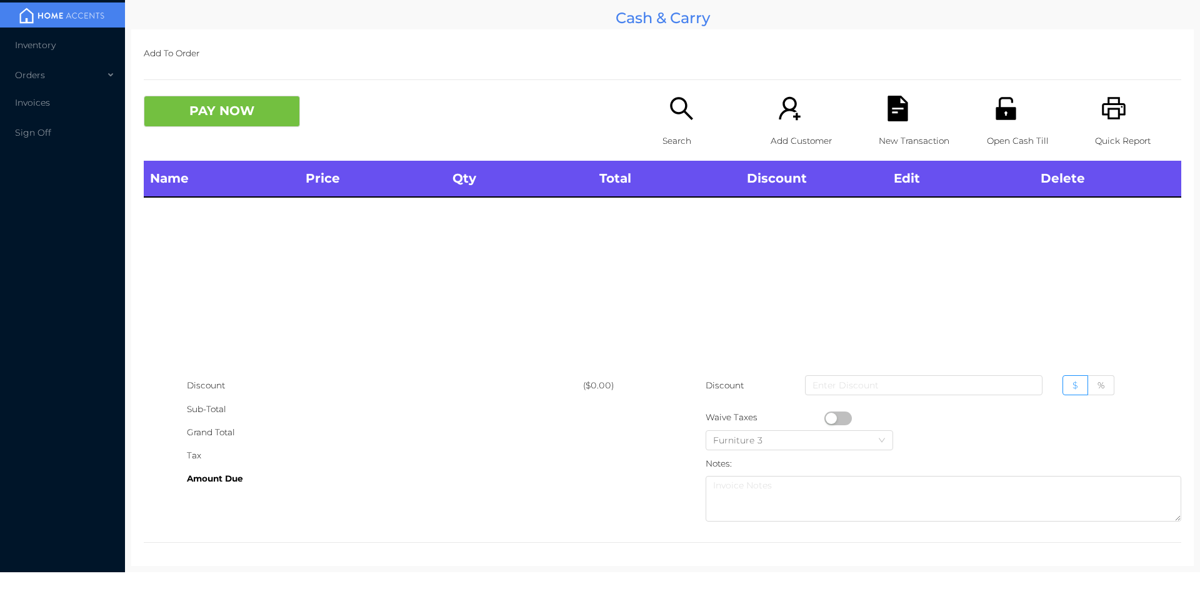
click at [681, 118] on icon "icon: search" at bounding box center [682, 109] width 26 height 26
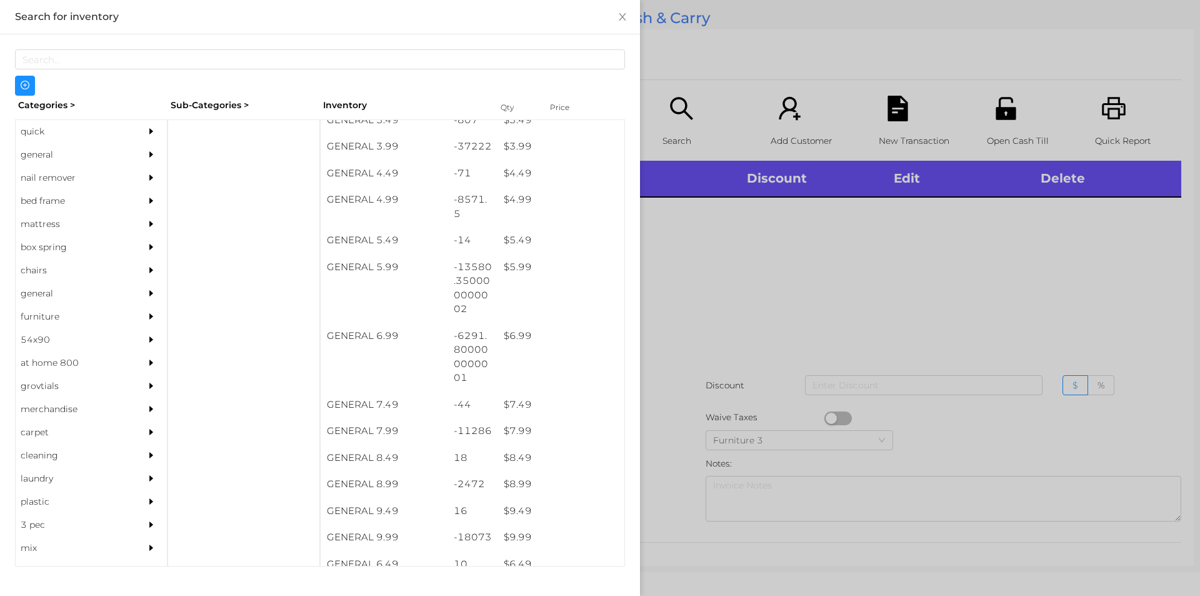
scroll to position [364, 0]
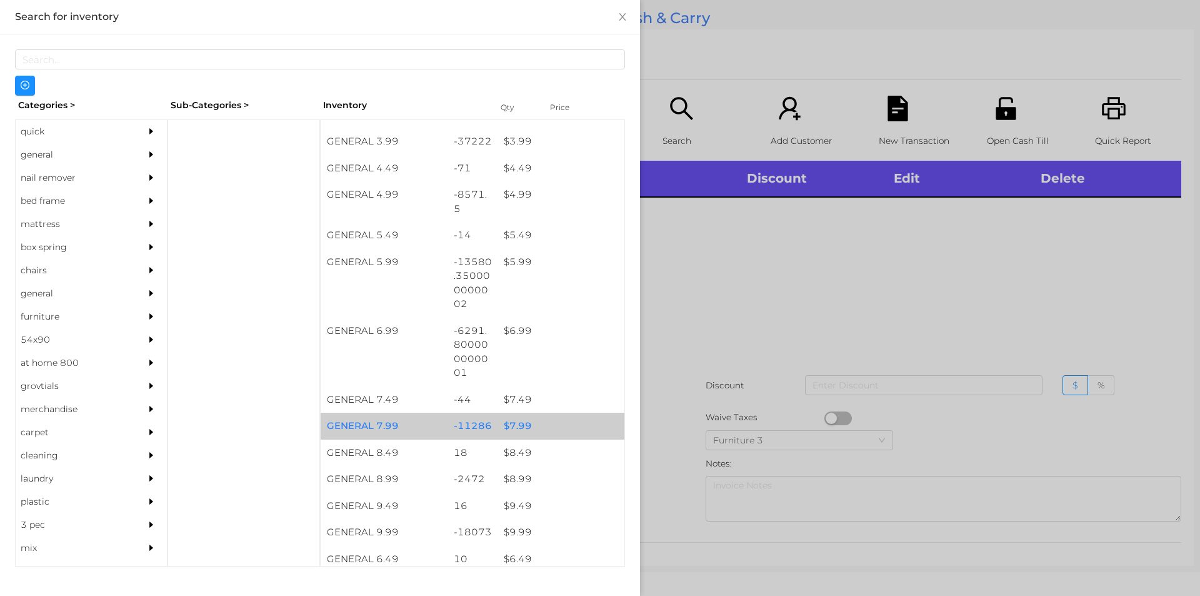
click at [516, 425] on div "$ 7.99" at bounding box center [561, 426] width 127 height 27
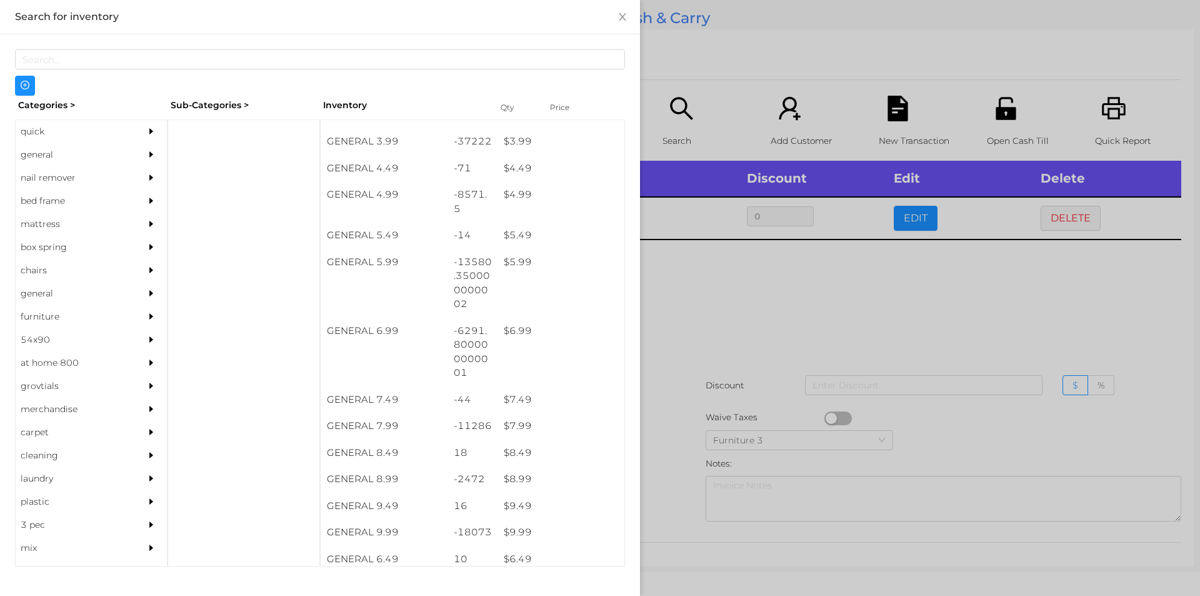
click at [810, 301] on div at bounding box center [600, 298] width 1200 height 596
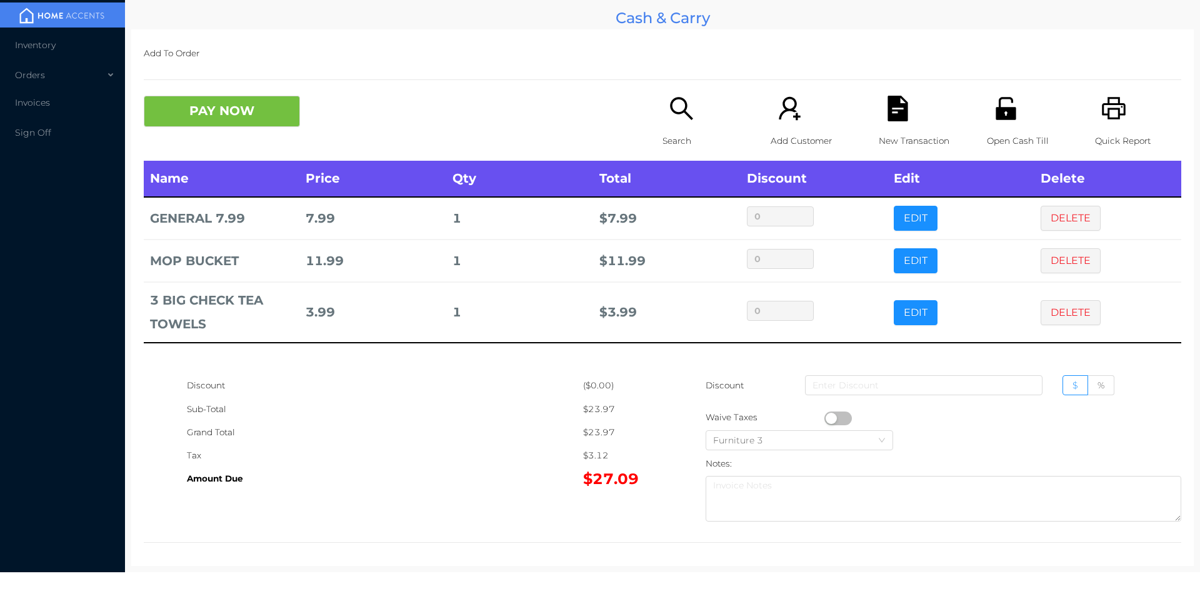
click at [669, 103] on icon "icon: search" at bounding box center [682, 109] width 26 height 26
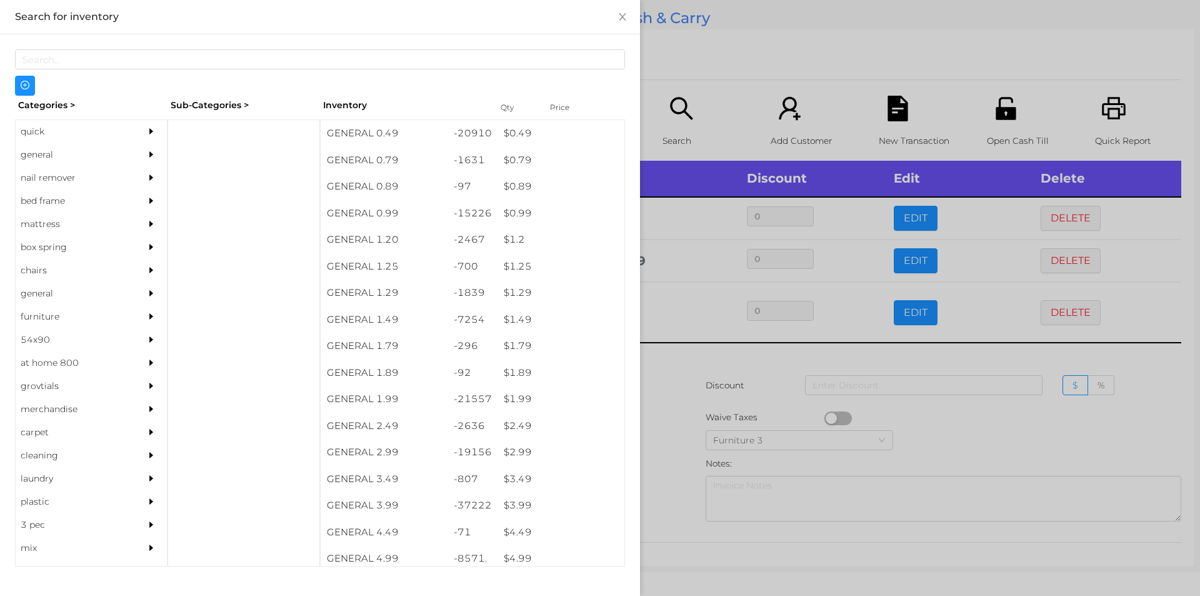
click at [506, 451] on div "$ 2.99" at bounding box center [561, 452] width 127 height 27
click at [673, 413] on div at bounding box center [600, 298] width 1200 height 596
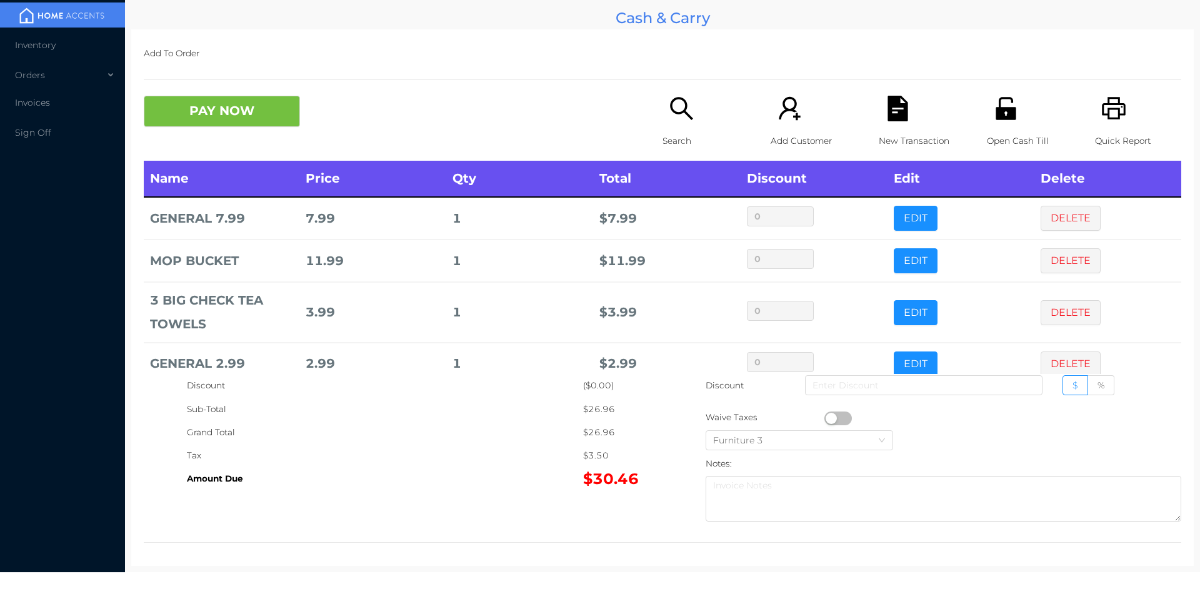
scroll to position [24, 0]
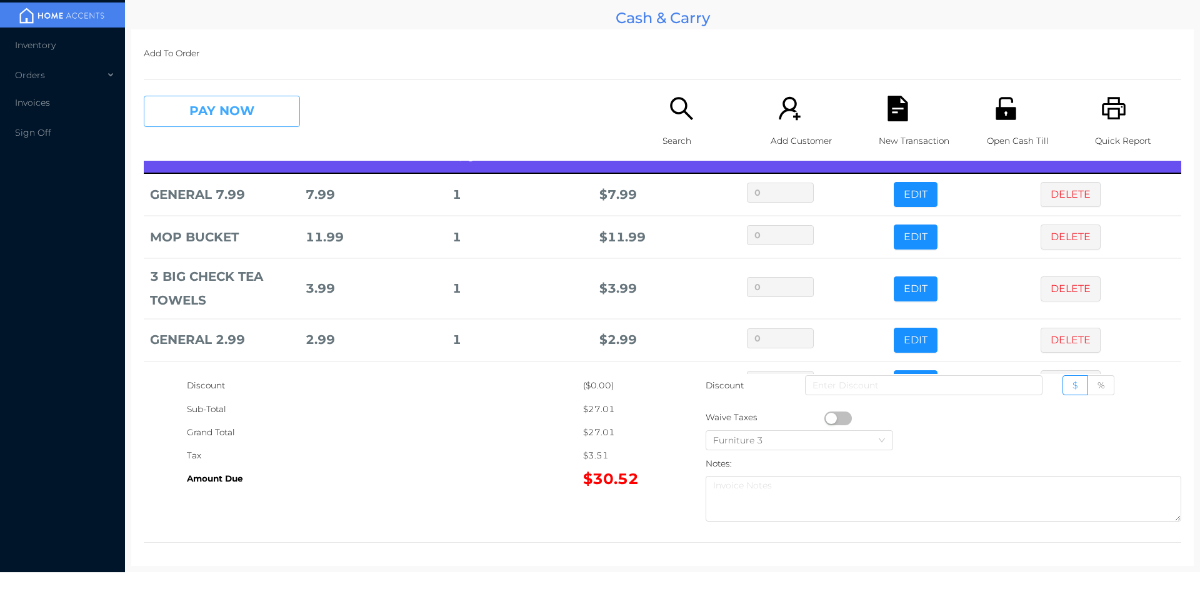
click at [267, 112] on button "PAY NOW" at bounding box center [222, 111] width 156 height 31
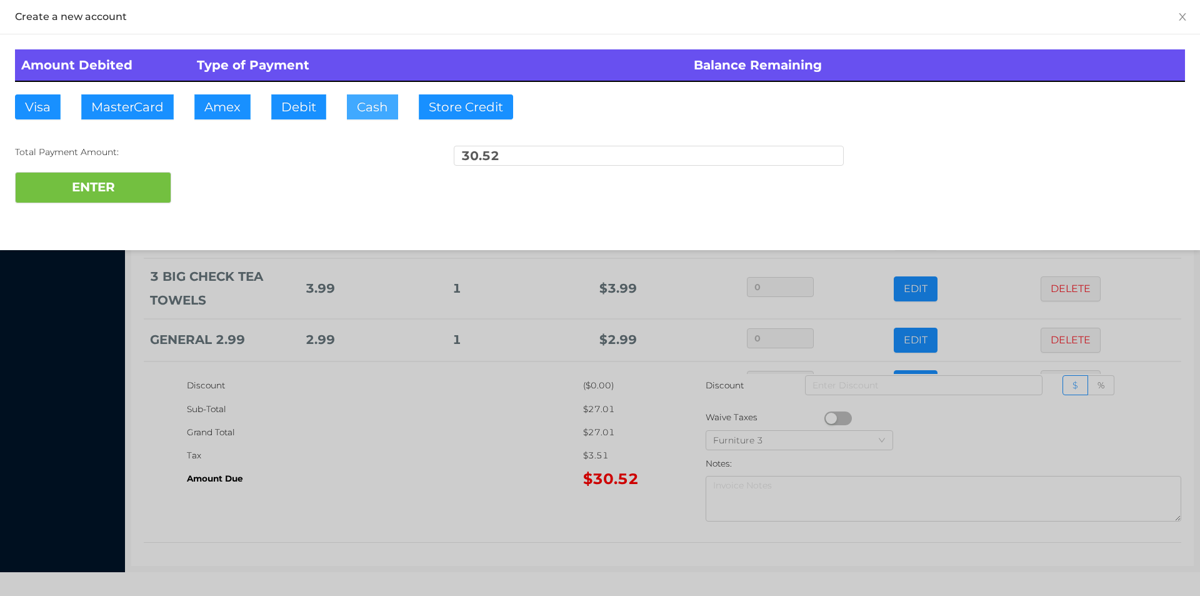
click at [374, 111] on button "Cash" at bounding box center [372, 106] width 51 height 25
type input "51"
click at [121, 188] on button "ENTER" at bounding box center [93, 187] width 156 height 31
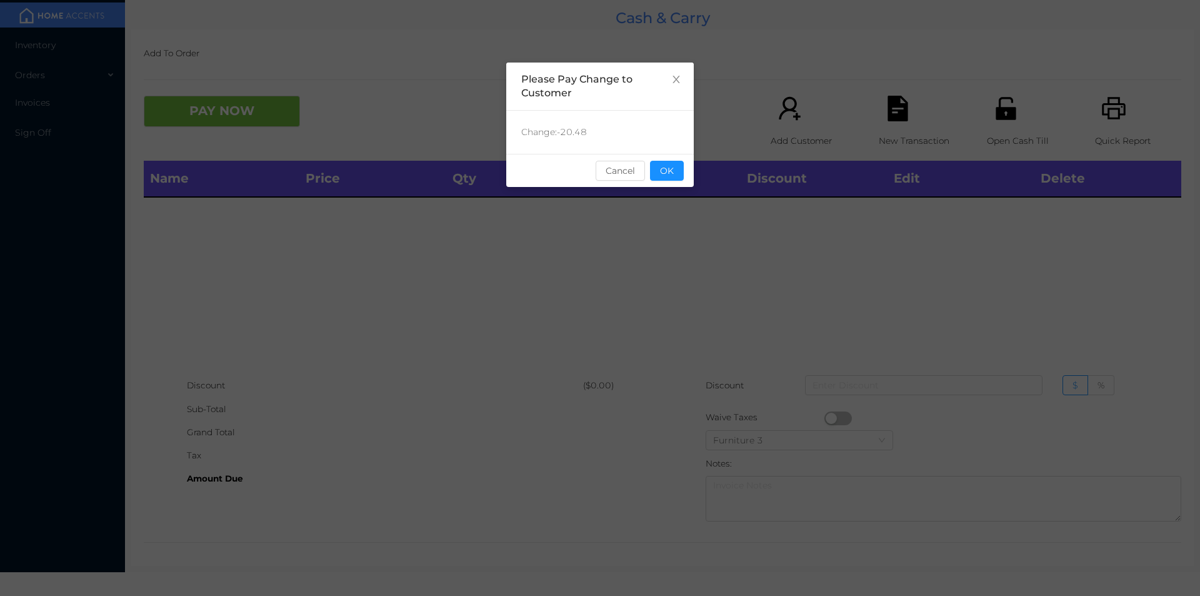
scroll to position [0, 0]
click at [676, 163] on button "OK" at bounding box center [667, 171] width 34 height 20
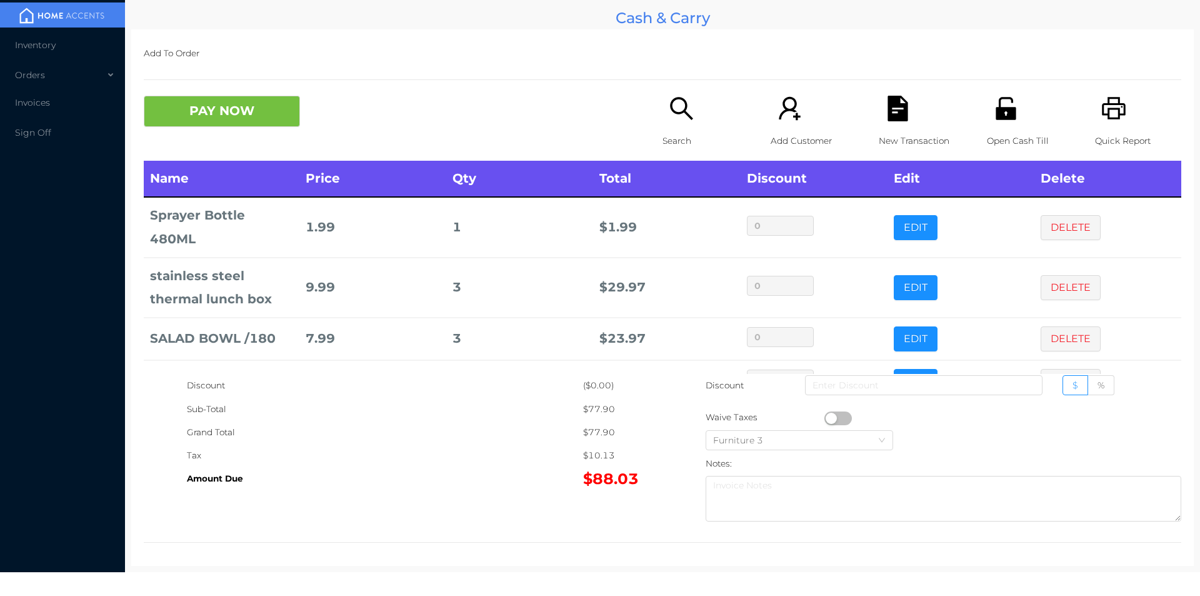
scroll to position [84, 0]
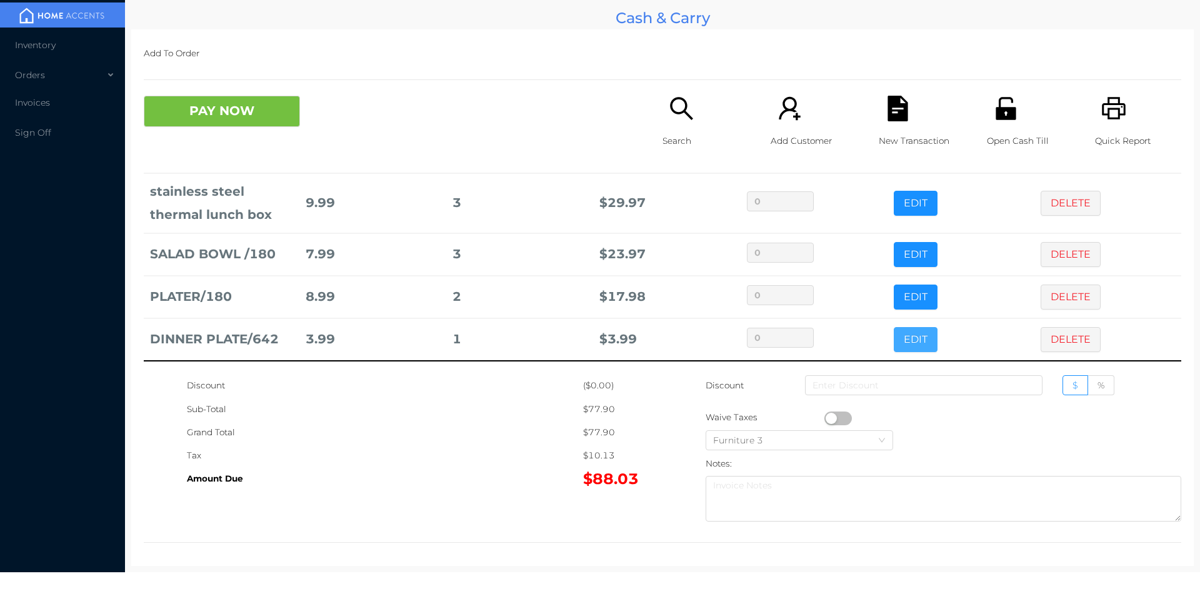
click at [902, 332] on button "EDIT" at bounding box center [916, 339] width 44 height 25
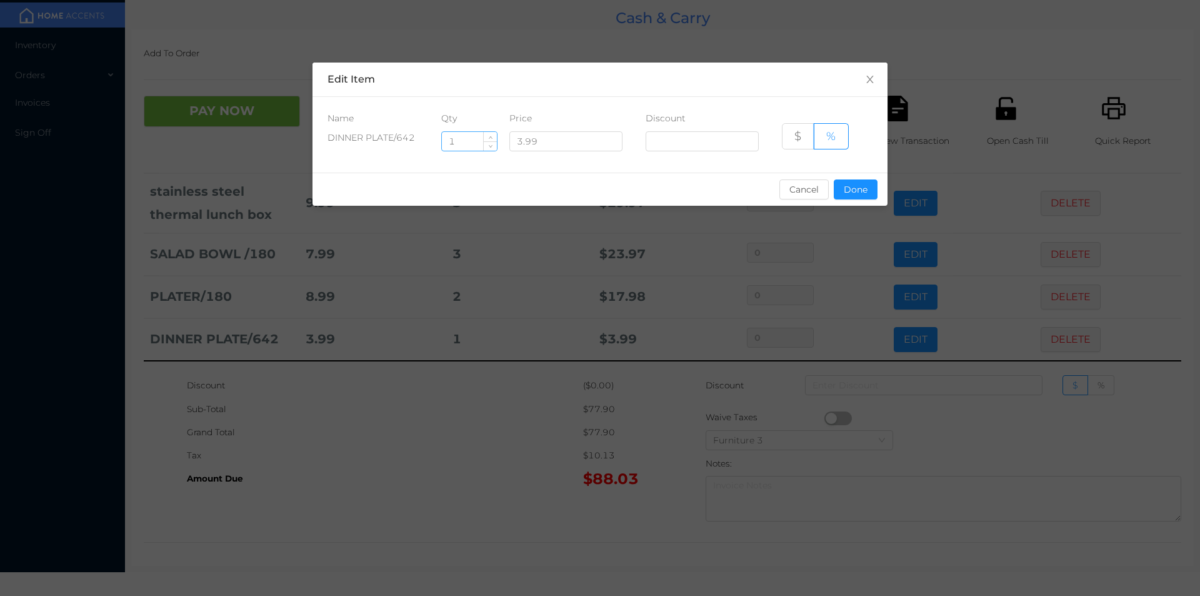
click at [469, 138] on input "1" at bounding box center [469, 141] width 55 height 19
type input "6"
click at [849, 190] on button "Done" at bounding box center [856, 189] width 44 height 20
type input "0%"
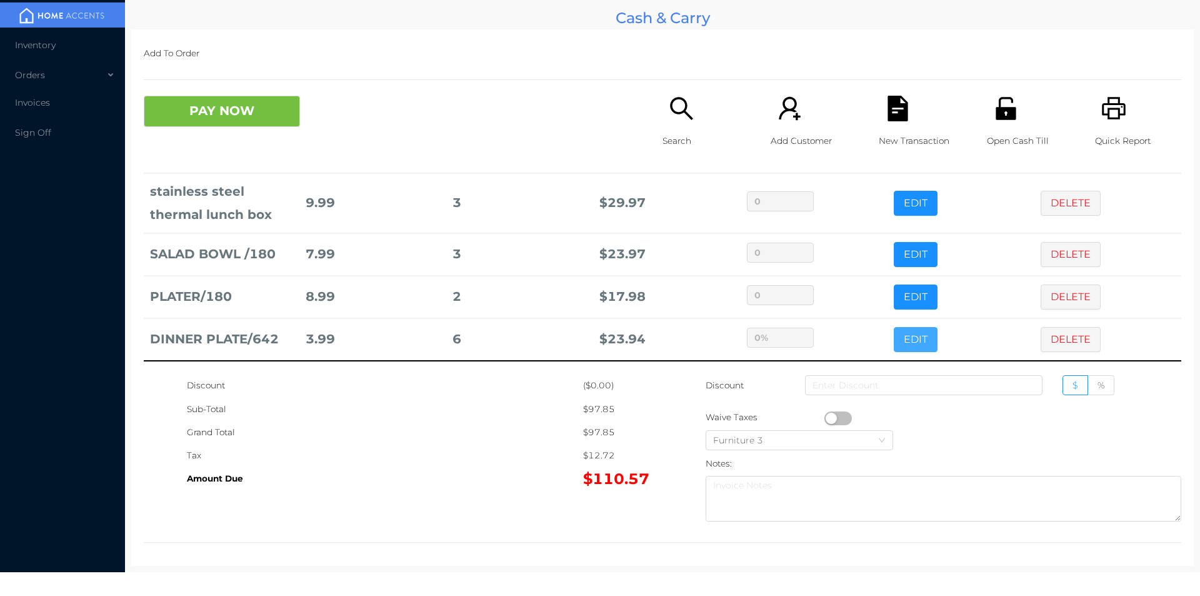
click at [894, 327] on button "EDIT" at bounding box center [916, 339] width 44 height 25
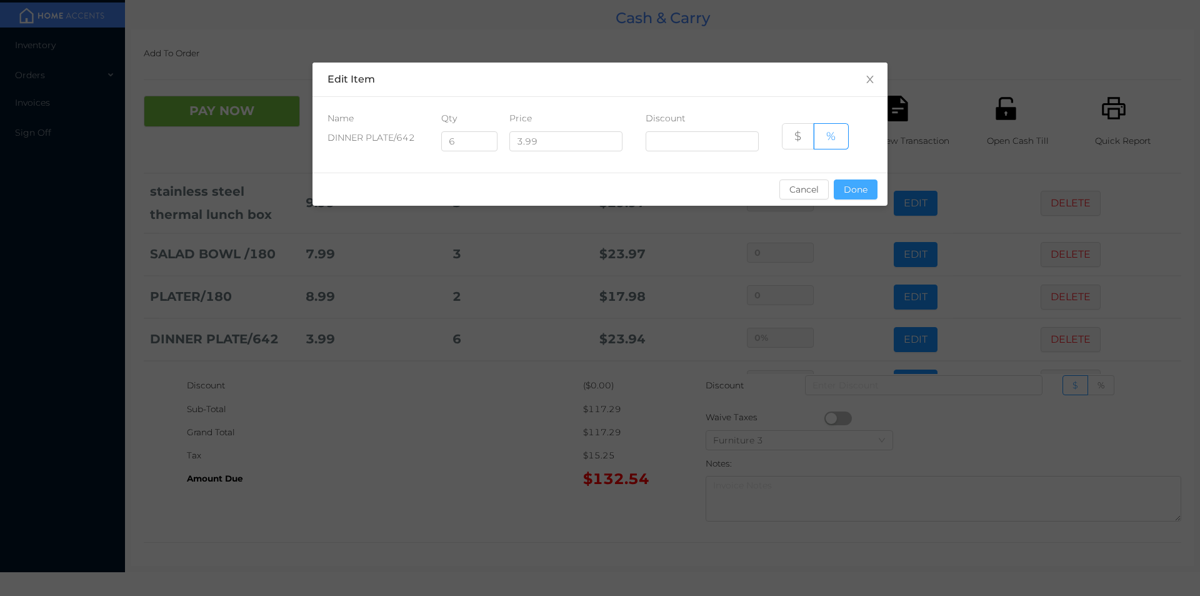
click at [867, 196] on button "Done" at bounding box center [856, 189] width 44 height 20
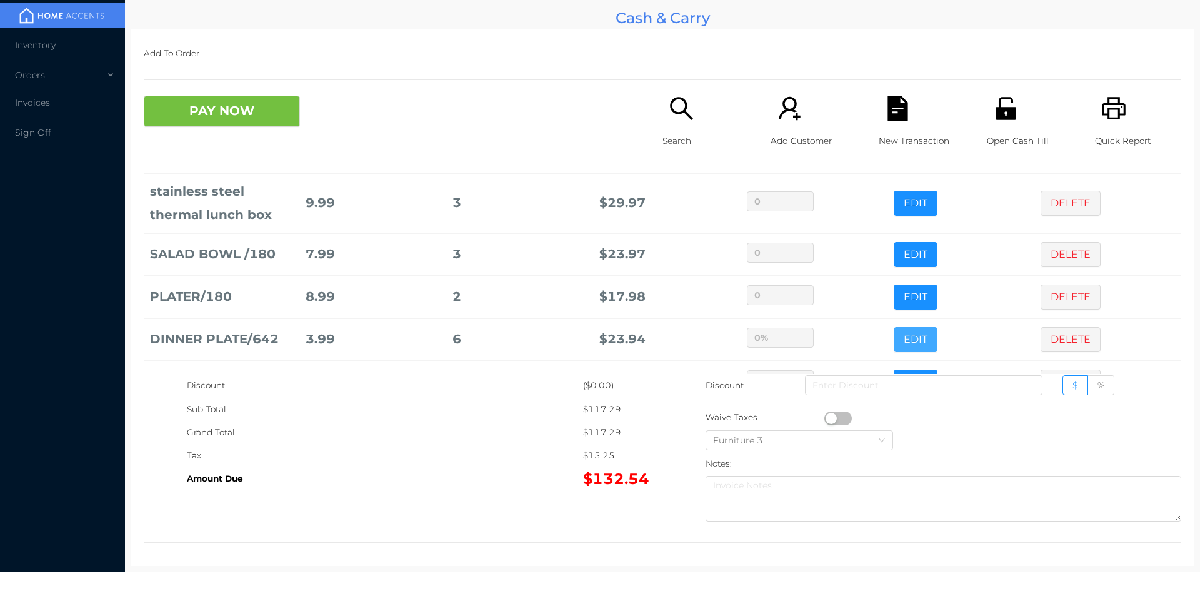
click at [894, 327] on button "EDIT" at bounding box center [916, 339] width 44 height 25
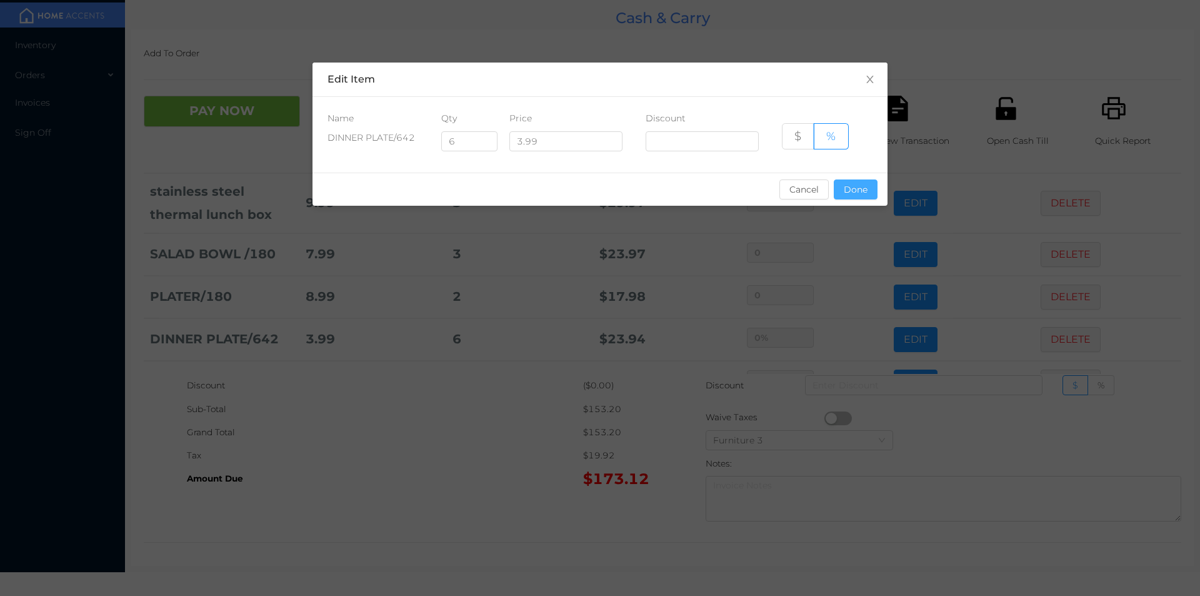
click at [840, 198] on button "Done" at bounding box center [856, 189] width 44 height 20
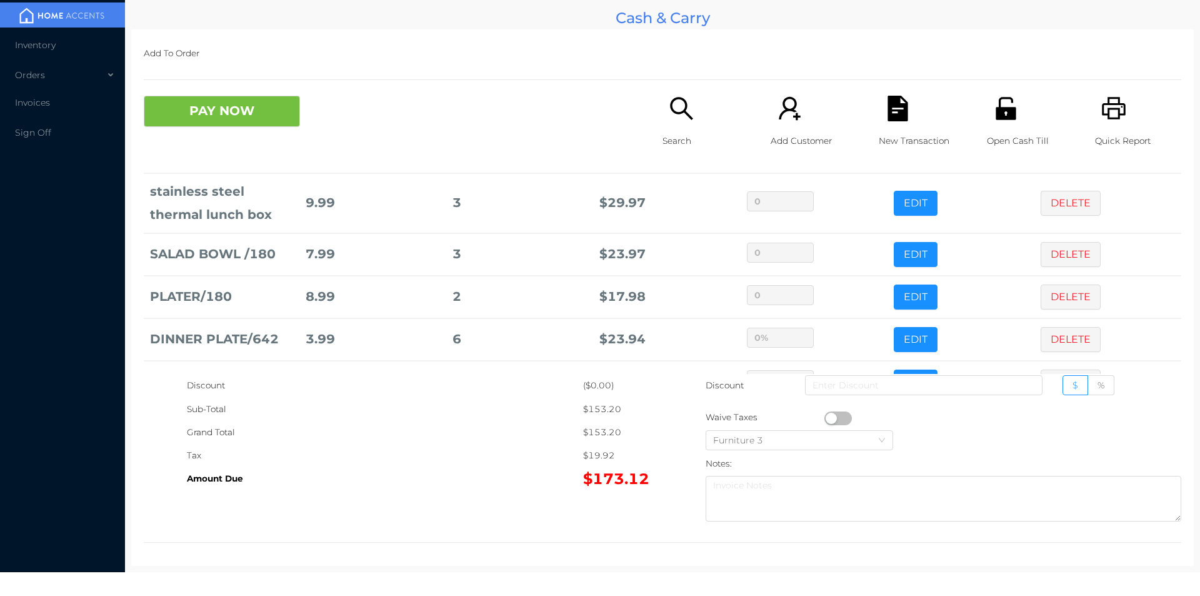
click at [888, 116] on icon "icon: file-text" at bounding box center [898, 109] width 20 height 26
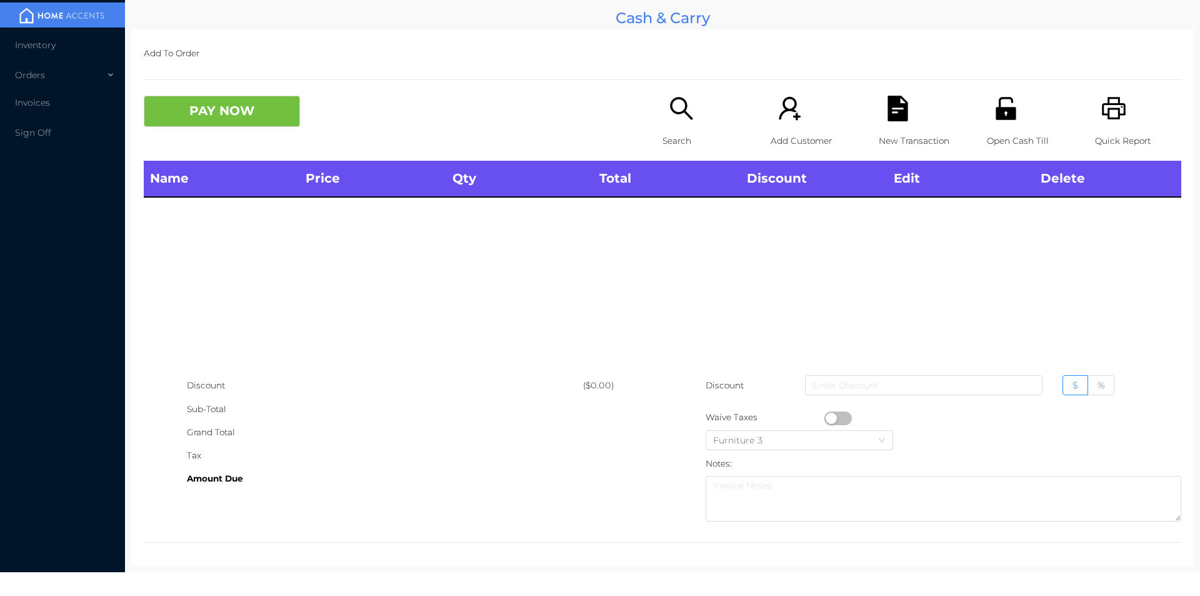
click at [1102, 105] on icon "icon: printer" at bounding box center [1114, 108] width 24 height 23
click at [1002, 109] on icon "icon: unlock" at bounding box center [1006, 108] width 20 height 23
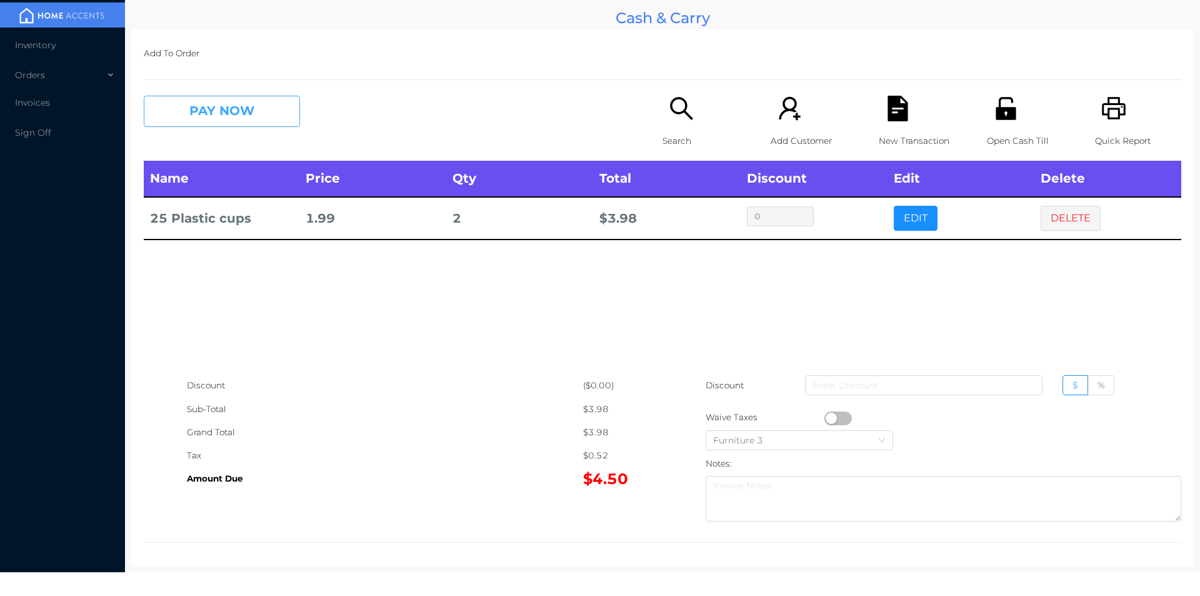
click at [209, 116] on button "PAY NOW" at bounding box center [222, 111] width 156 height 31
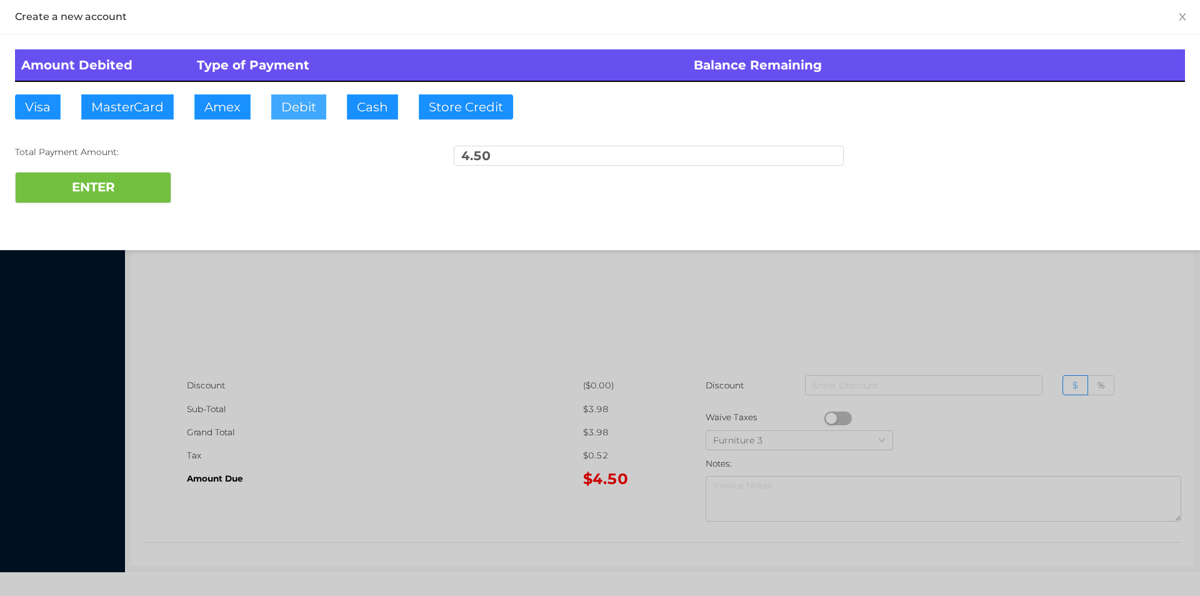
click at [323, 97] on button "Debit" at bounding box center [298, 106] width 55 height 25
type input "5"
click at [59, 185] on button "ENTER" at bounding box center [93, 187] width 156 height 31
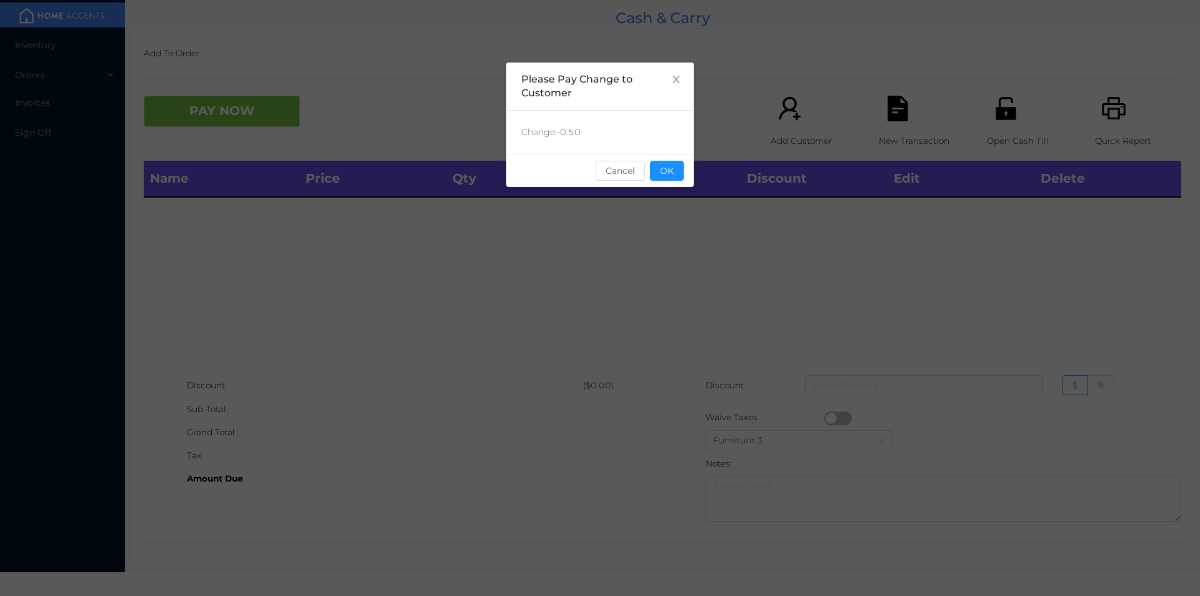
click at [665, 191] on div "sentinelStart Please Pay Change to Customer Change: -0.50 Cancel OK sentinelEnd" at bounding box center [600, 188] width 188 height 250
click at [661, 178] on button "OK" at bounding box center [667, 171] width 34 height 20
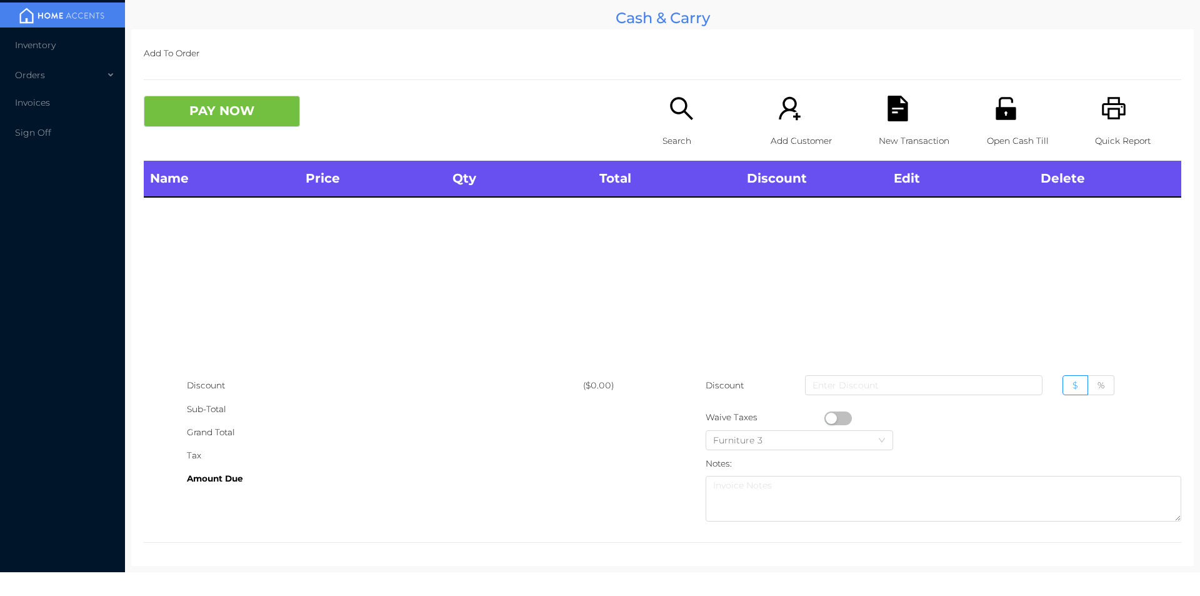
click at [685, 123] on div "Search" at bounding box center [706, 128] width 86 height 65
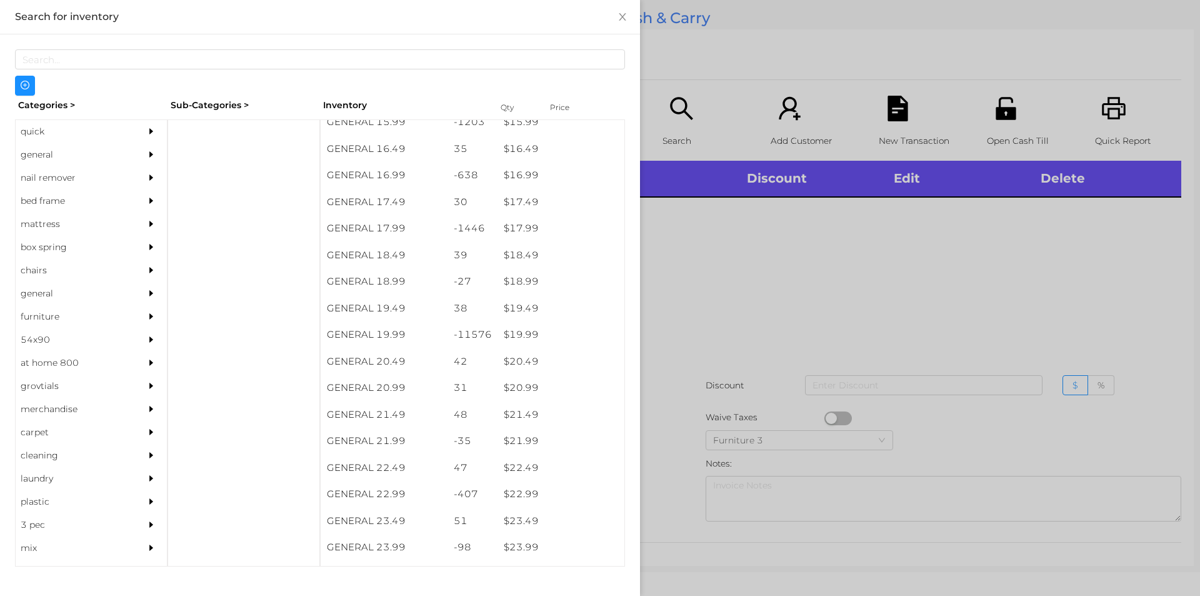
scroll to position [1164, 0]
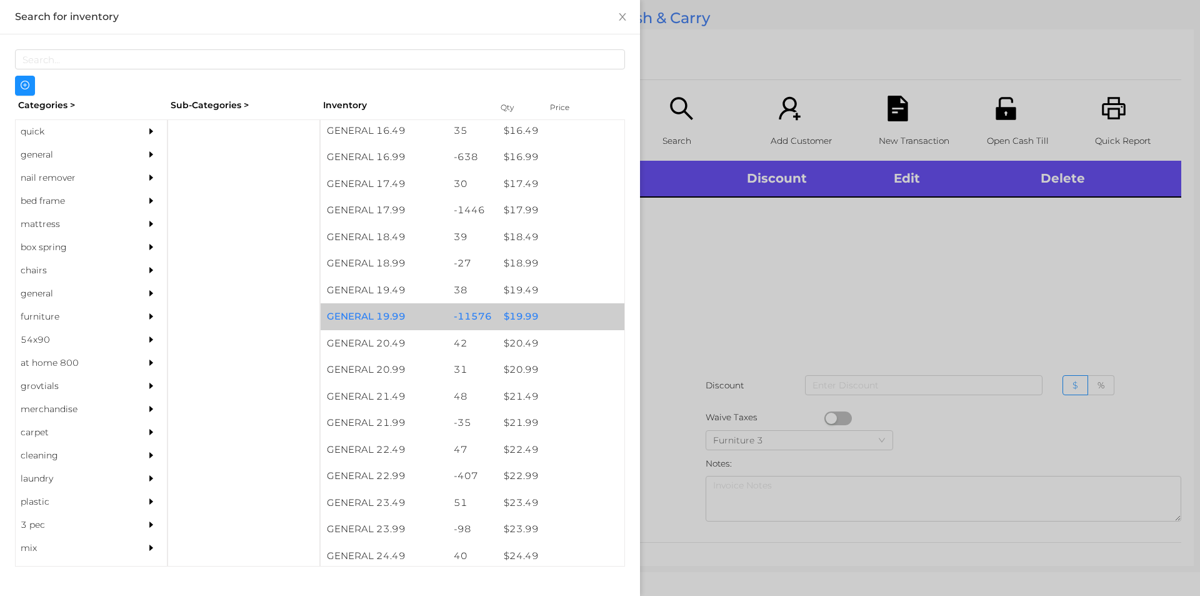
click at [555, 311] on div "$ 19.99" at bounding box center [561, 316] width 127 height 27
click at [564, 308] on div "$ 19.99" at bounding box center [561, 316] width 127 height 27
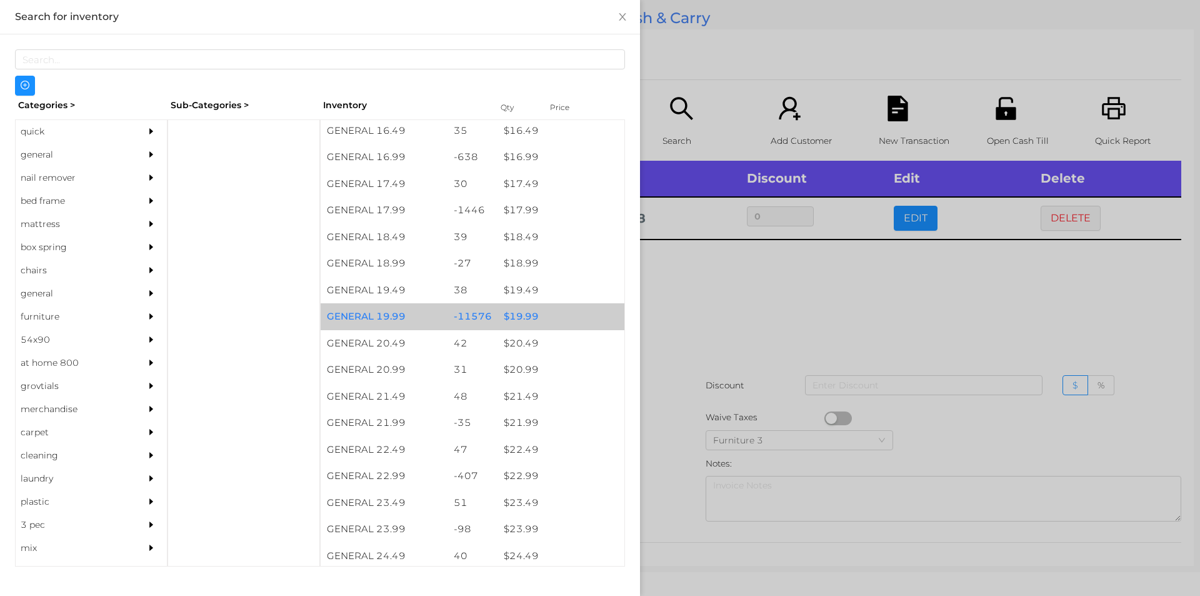
click at [564, 314] on div "$ 19.99" at bounding box center [561, 316] width 127 height 27
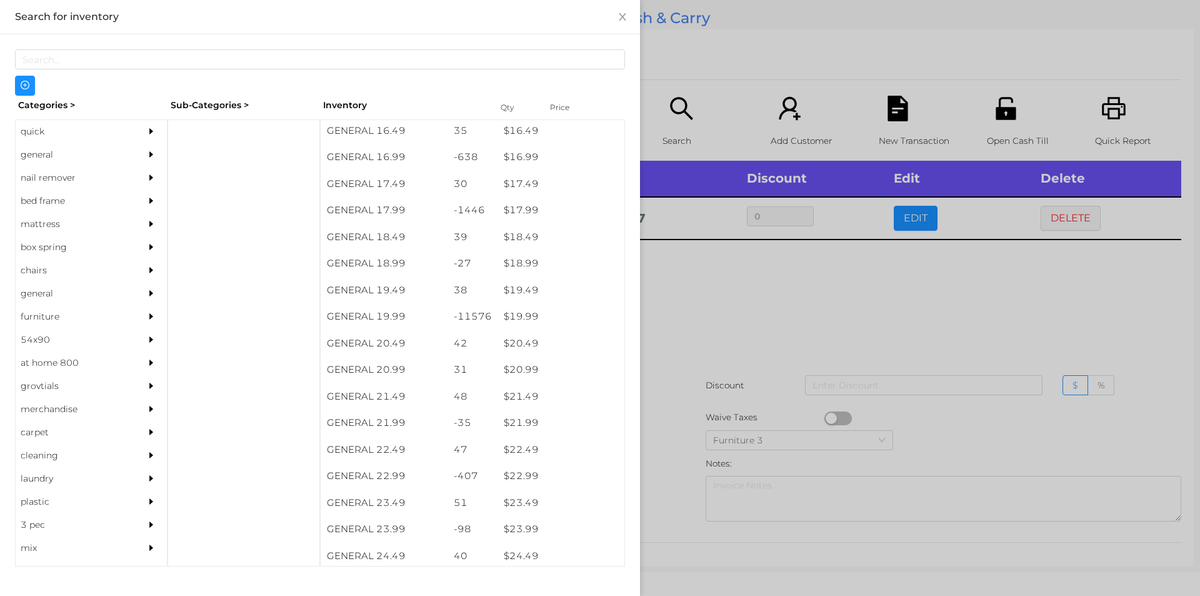
click at [733, 329] on div at bounding box center [600, 298] width 1200 height 596
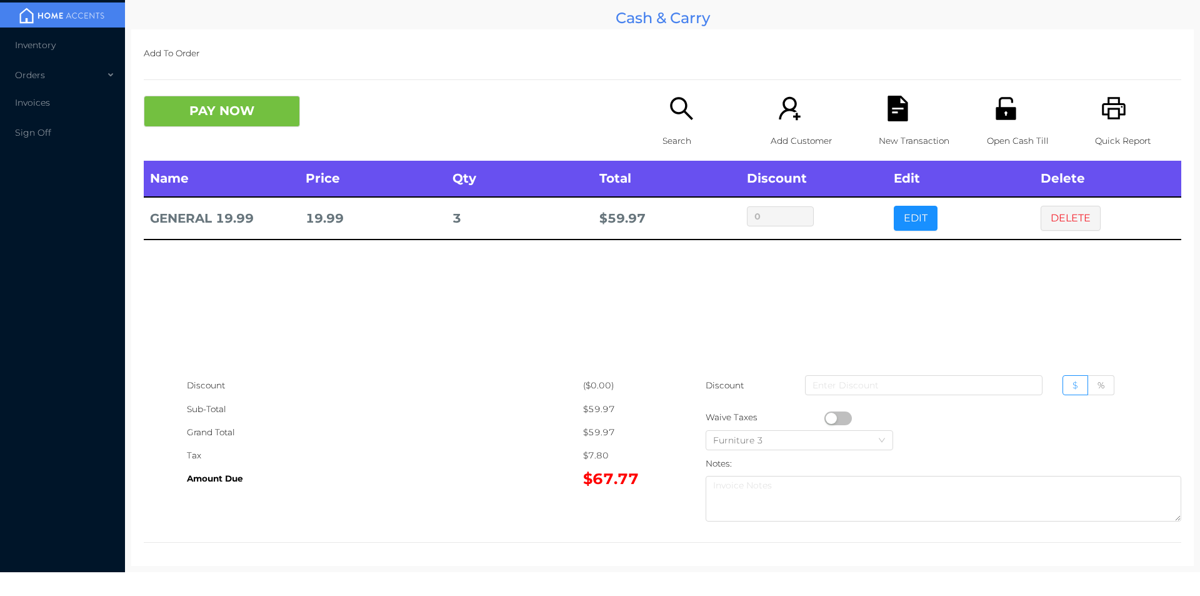
click at [826, 415] on button "button" at bounding box center [839, 418] width 28 height 14
click at [879, 116] on div "New Transaction" at bounding box center [922, 128] width 86 height 65
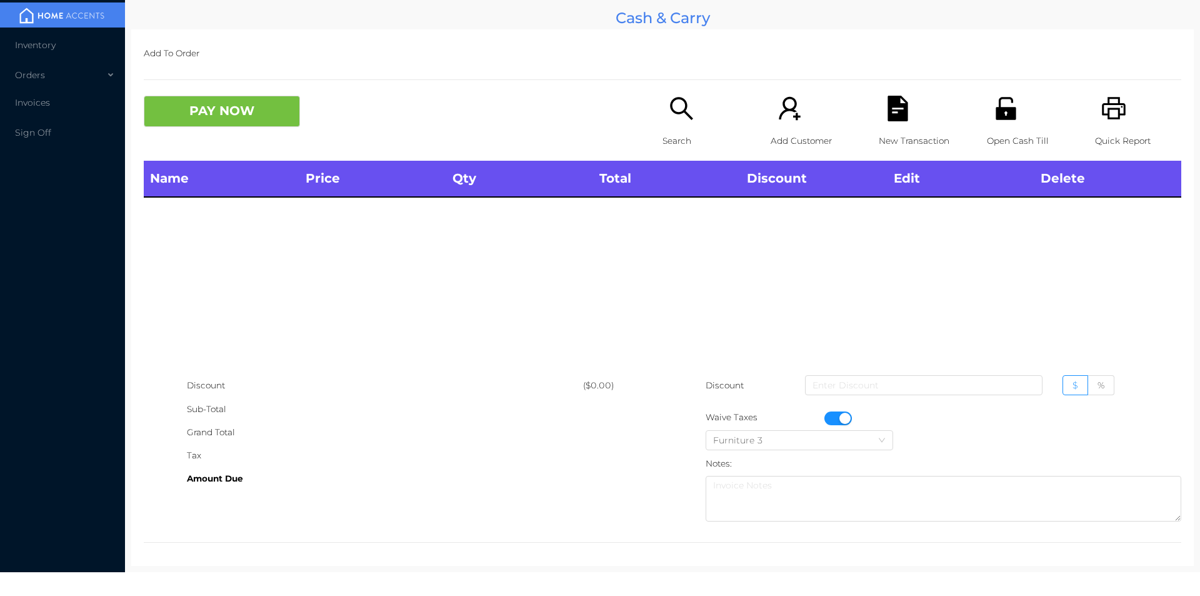
click at [1107, 116] on icon "icon: printer" at bounding box center [1115, 109] width 26 height 26
click at [844, 414] on button "button" at bounding box center [839, 418] width 28 height 14
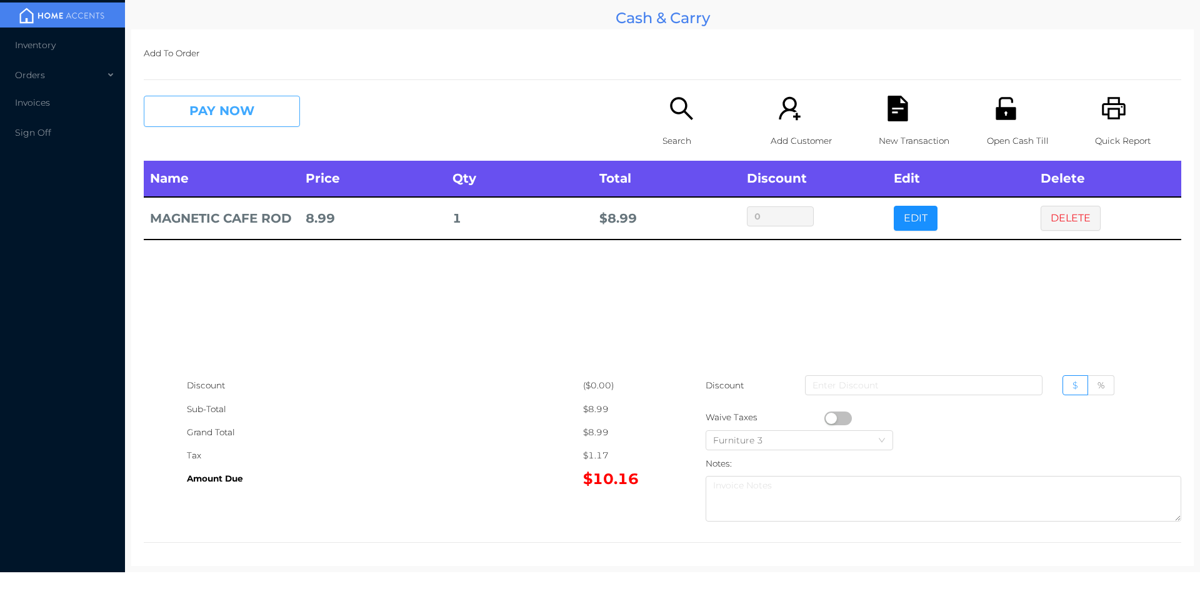
click at [203, 101] on button "PAY NOW" at bounding box center [222, 111] width 156 height 31
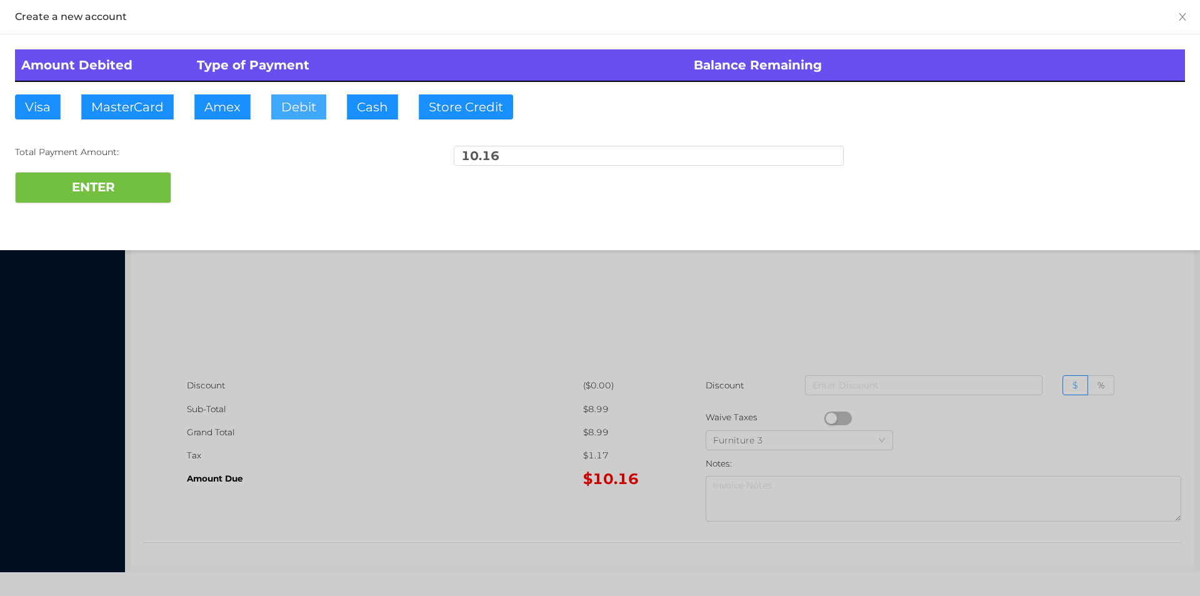
click at [281, 108] on button "Debit" at bounding box center [298, 106] width 55 height 25
click at [119, 189] on button "ENTER" at bounding box center [93, 187] width 156 height 31
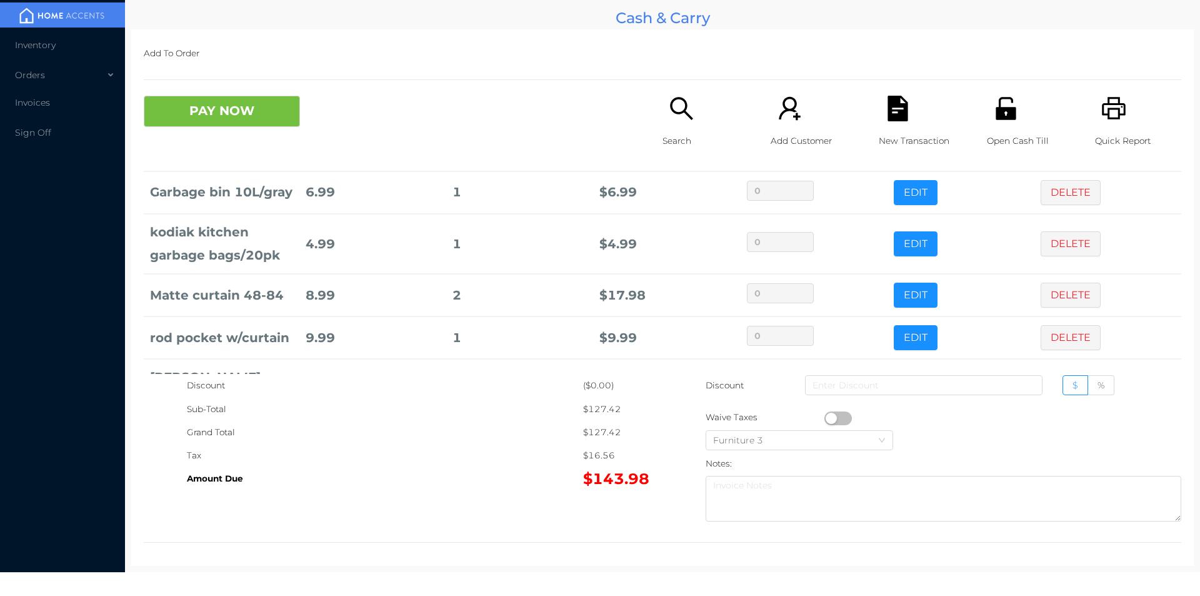
scroll to position [204, 0]
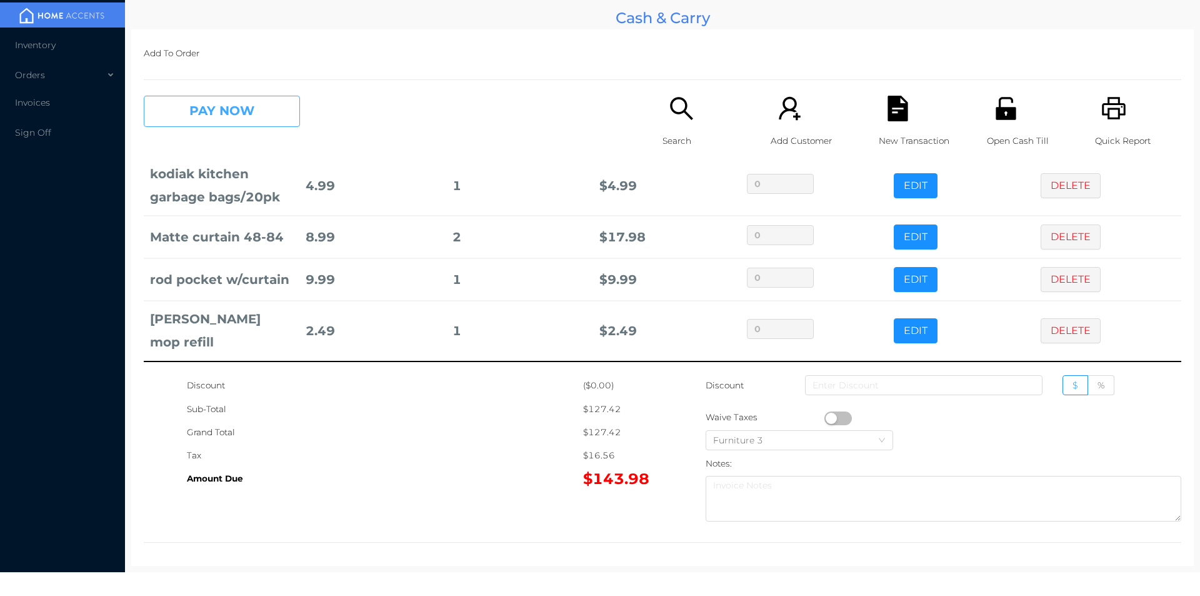
click at [236, 122] on button "PAY NOW" at bounding box center [222, 111] width 156 height 31
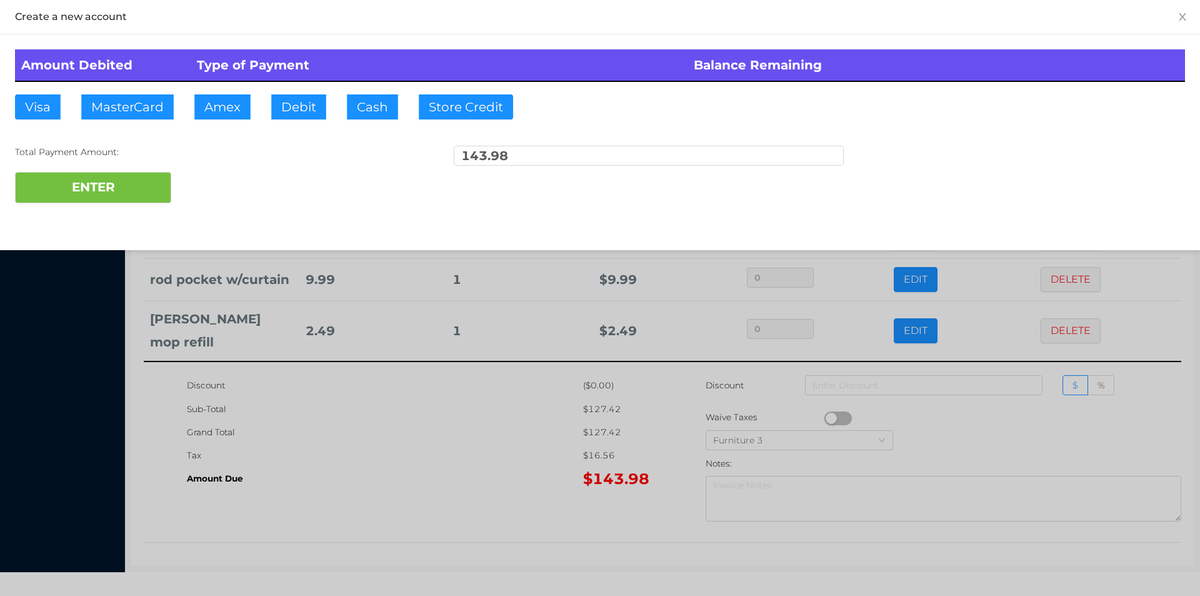
click at [220, 185] on div "ENTER" at bounding box center [600, 187] width 1170 height 31
click at [411, 519] on div at bounding box center [600, 298] width 1200 height 596
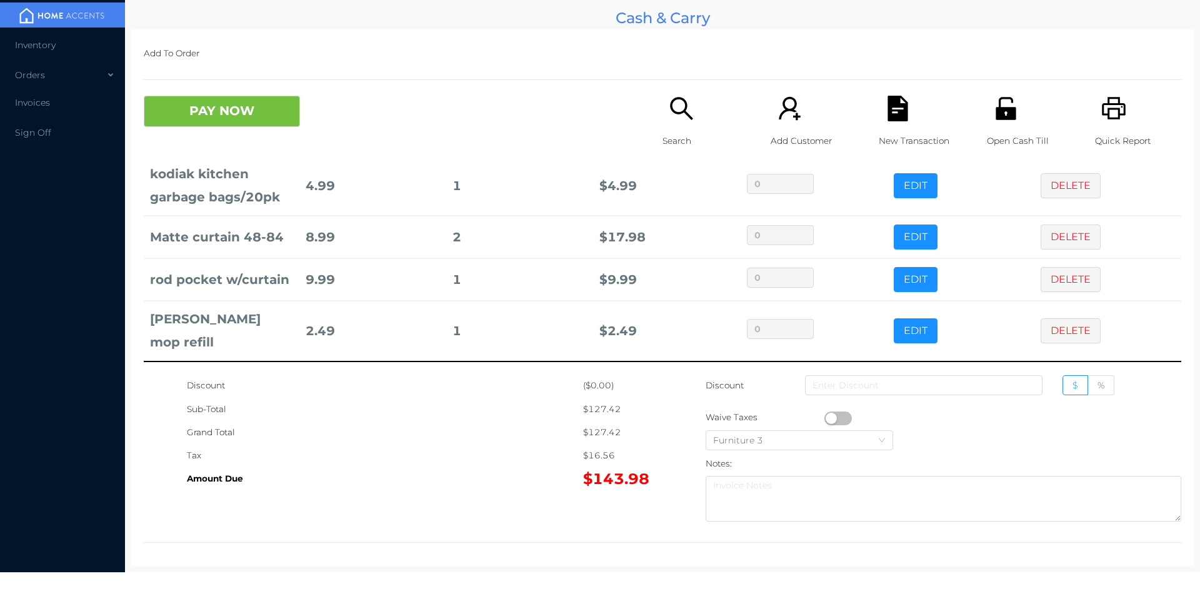
click at [993, 101] on icon "icon: unlock" at bounding box center [1006, 109] width 26 height 26
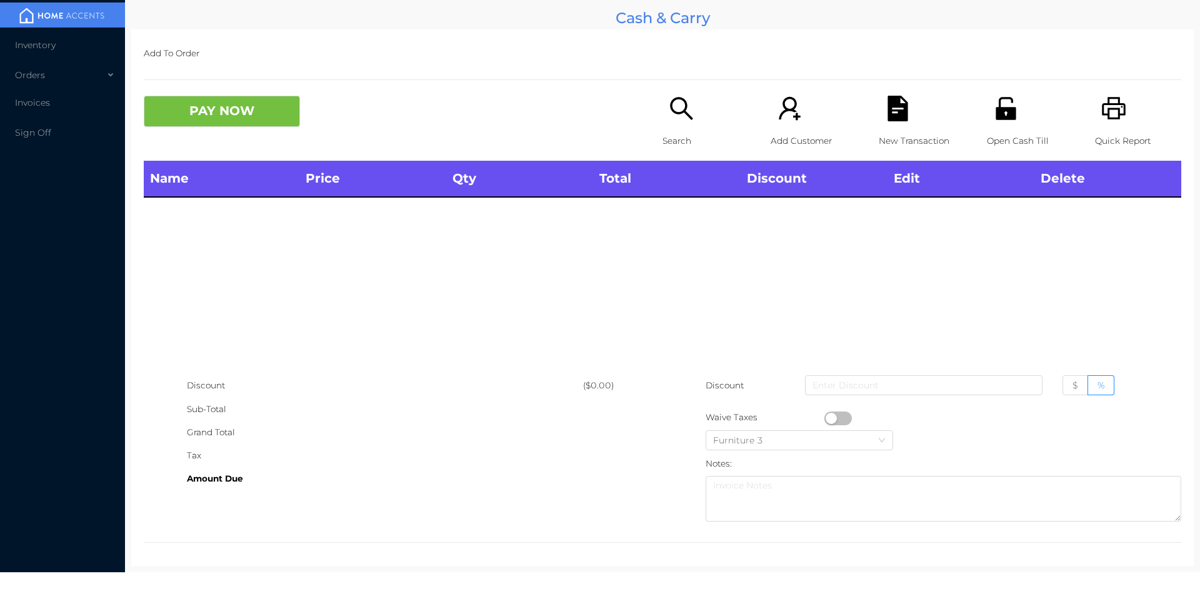
click at [669, 116] on icon "icon: search" at bounding box center [682, 109] width 26 height 26
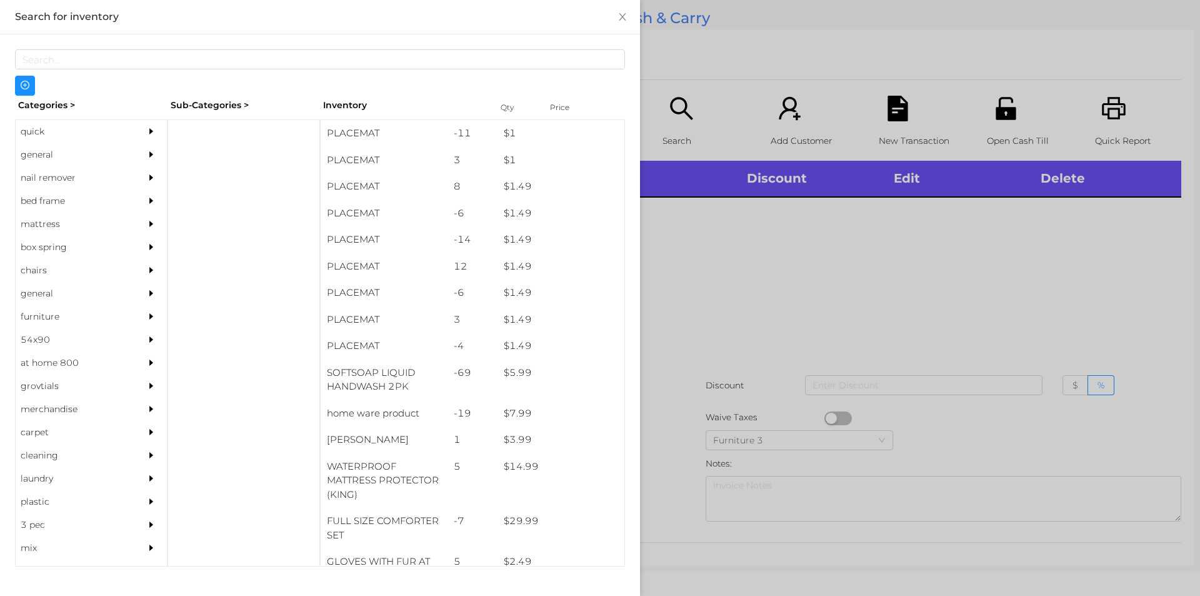
click at [47, 152] on div "general" at bounding box center [73, 154] width 114 height 23
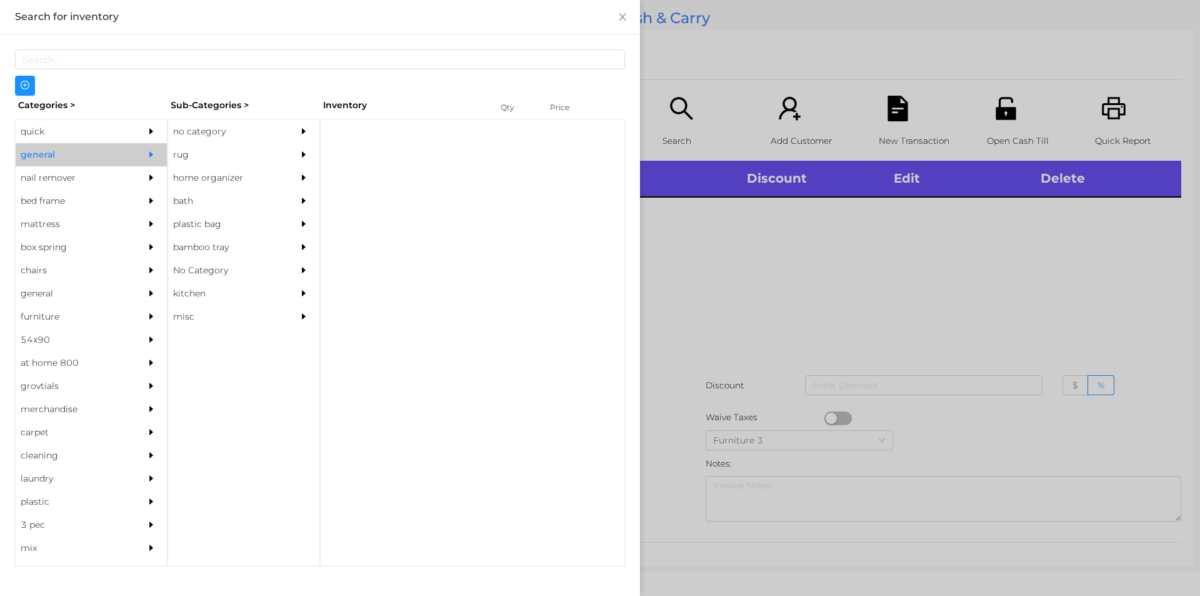
click at [208, 129] on div "no category" at bounding box center [225, 131] width 114 height 23
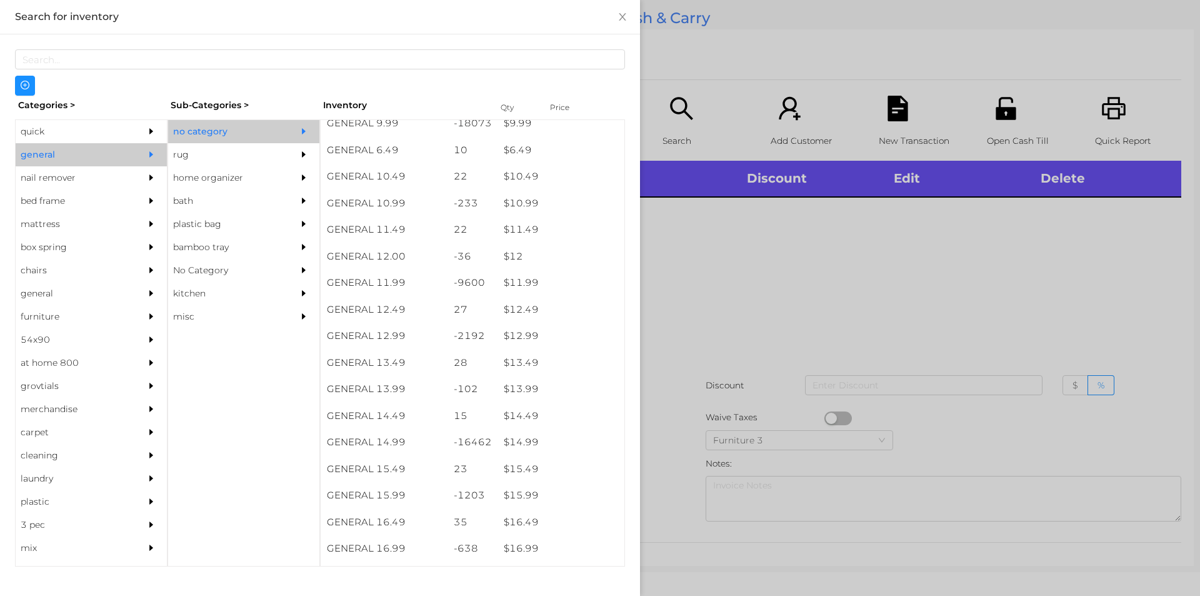
scroll to position [780, 0]
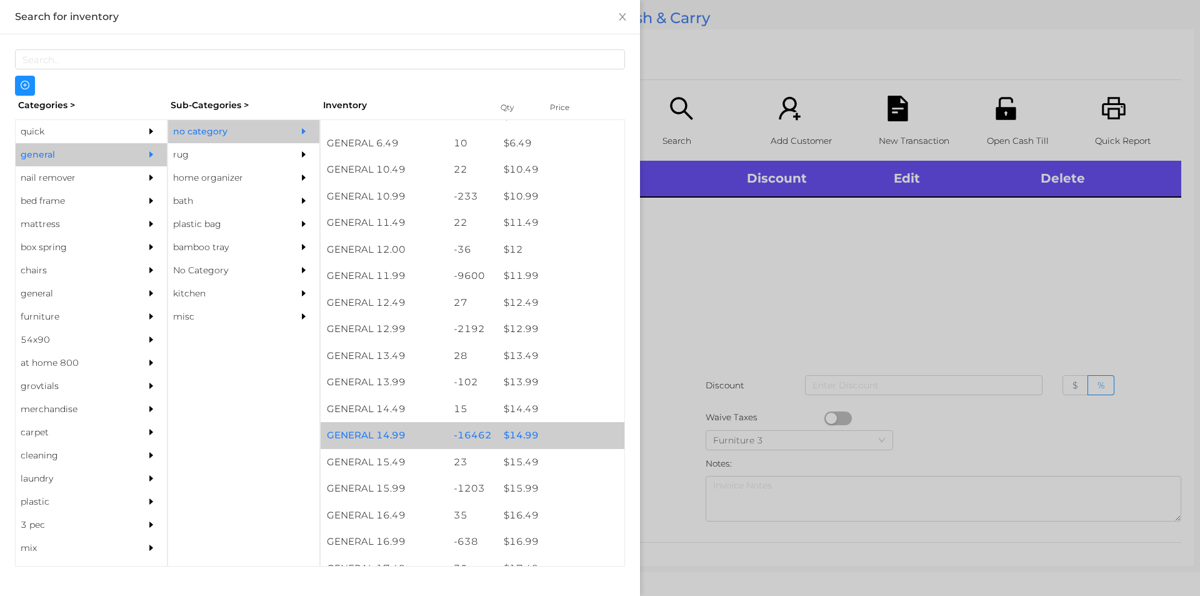
click at [515, 440] on div "$ 14.99" at bounding box center [561, 435] width 127 height 27
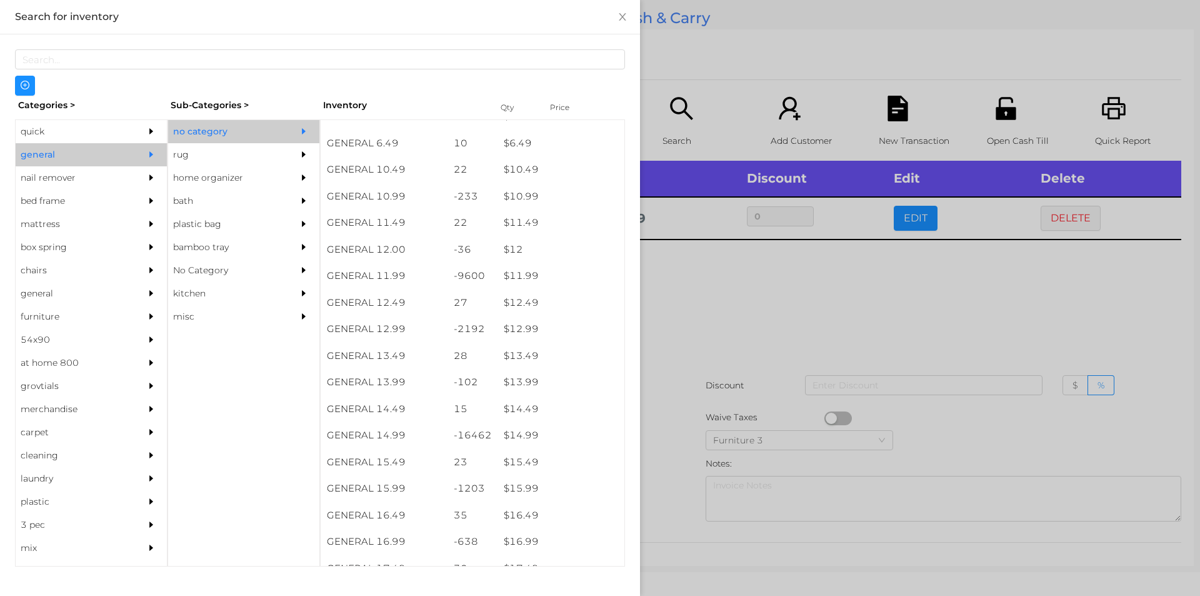
click at [670, 372] on div at bounding box center [600, 298] width 1200 height 596
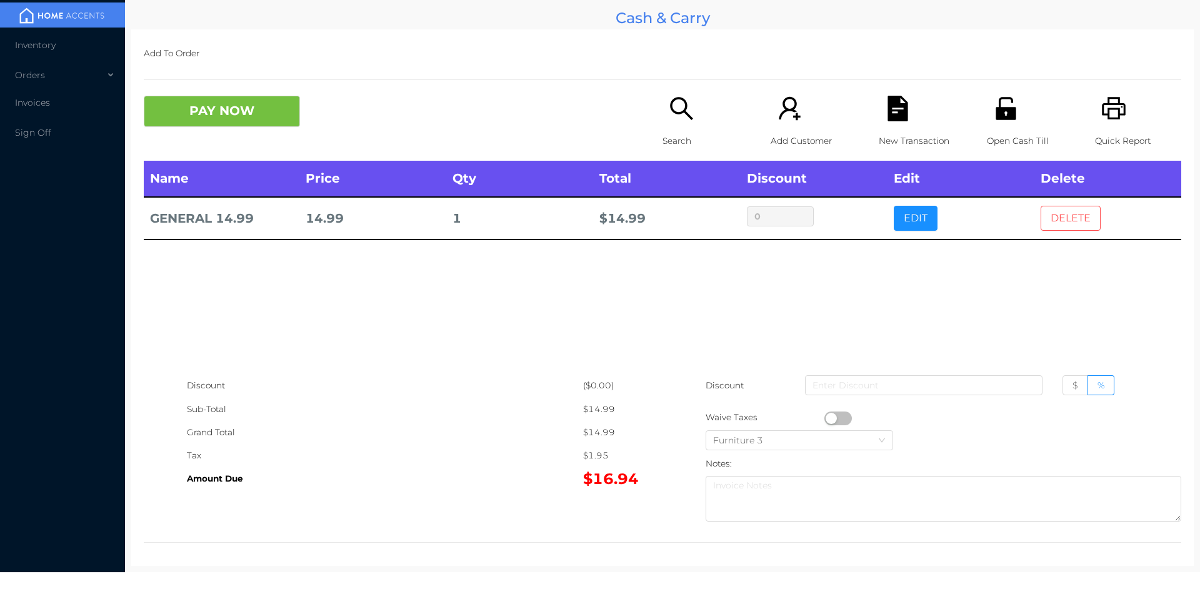
click at [1070, 230] on button "DELETE" at bounding box center [1071, 218] width 60 height 25
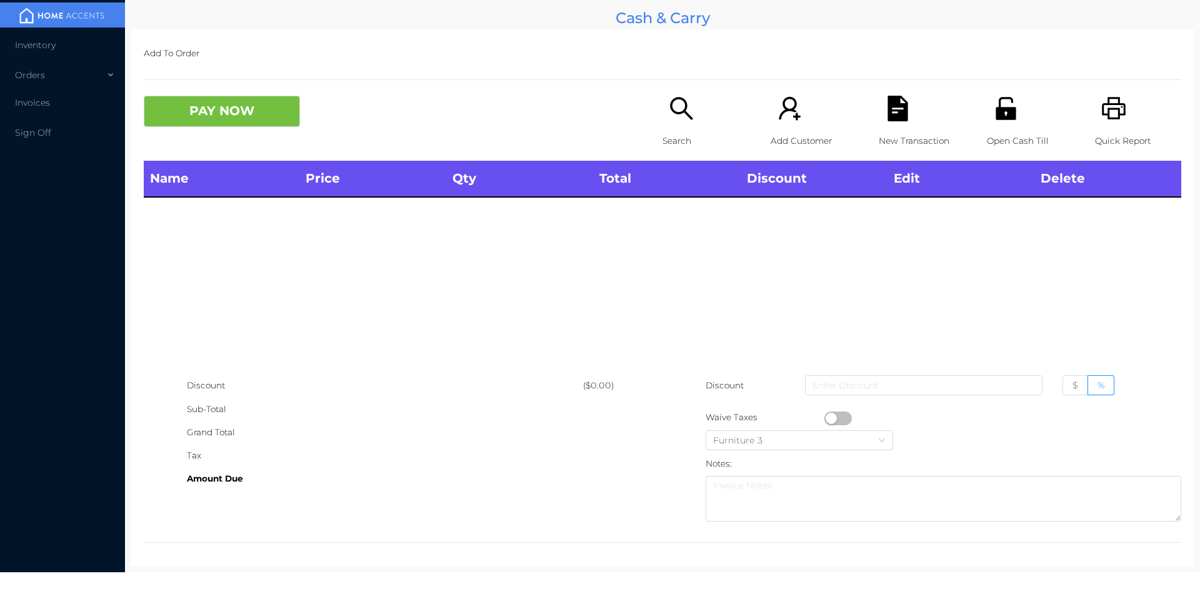
click at [678, 118] on icon "icon: search" at bounding box center [682, 109] width 26 height 26
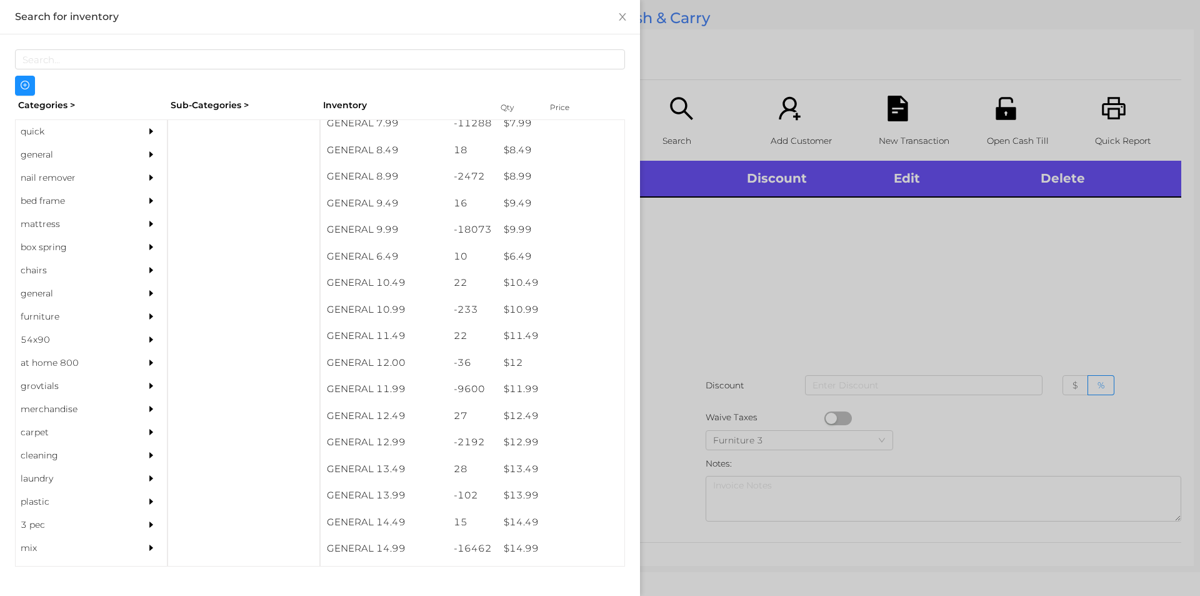
scroll to position [666, 0]
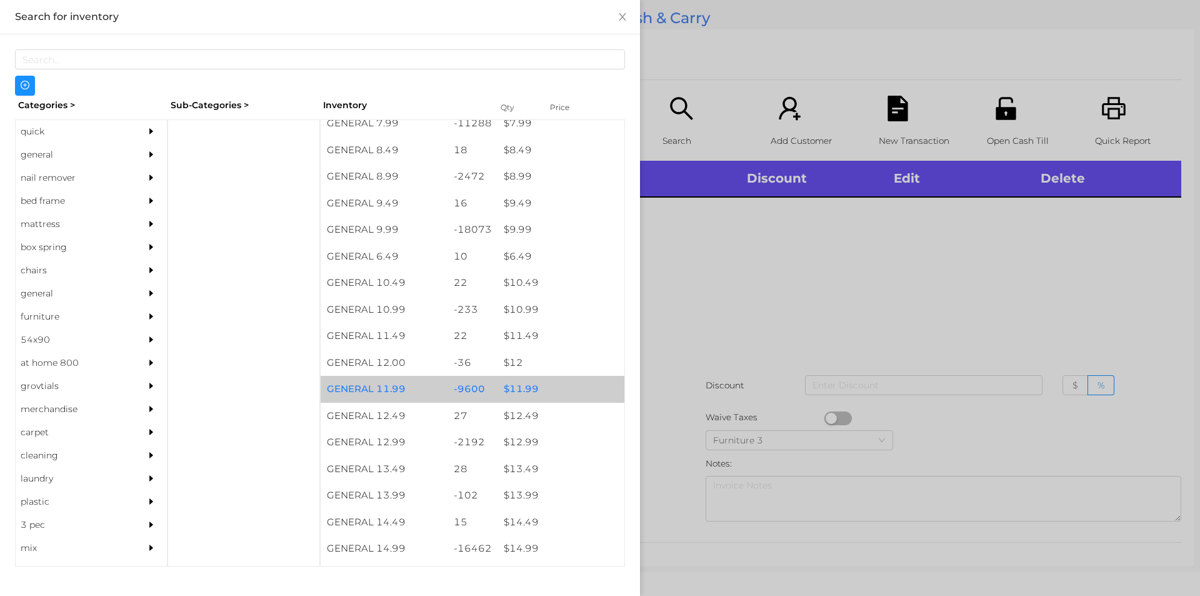
click at [523, 391] on div "$ 11.99" at bounding box center [561, 389] width 127 height 27
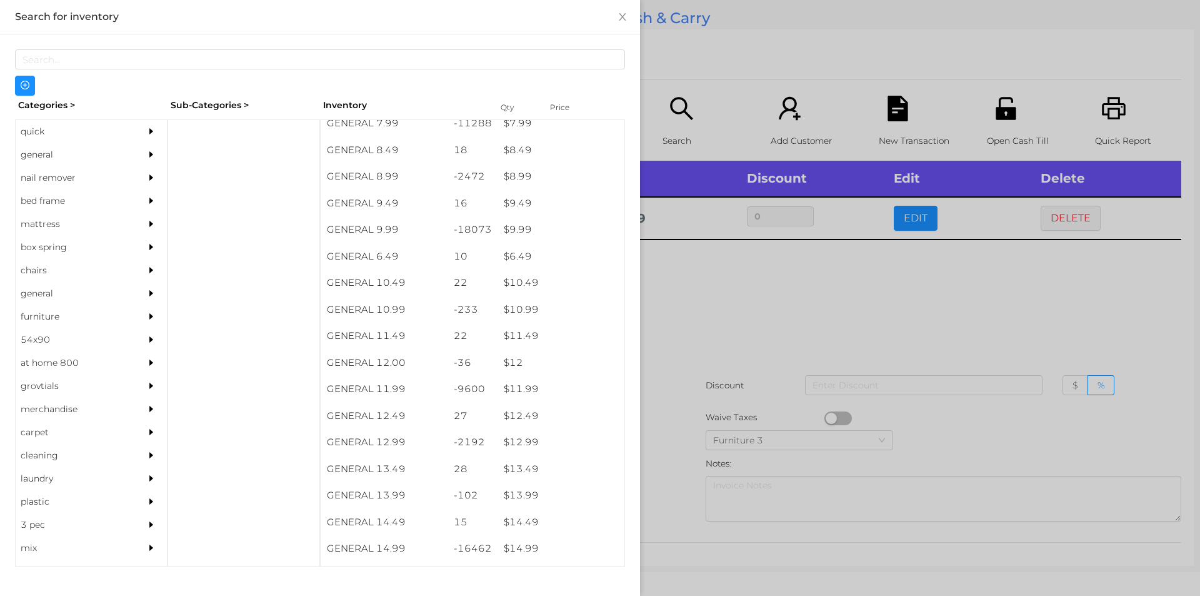
click at [735, 283] on div at bounding box center [600, 298] width 1200 height 596
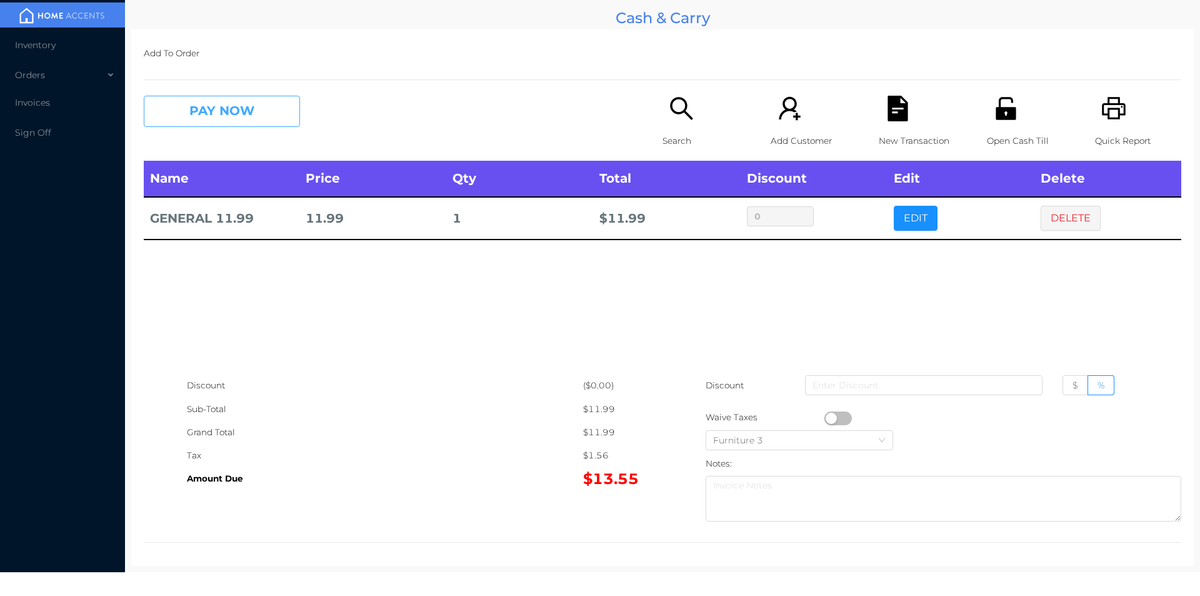
click at [261, 109] on button "PAY NOW" at bounding box center [222, 111] width 156 height 31
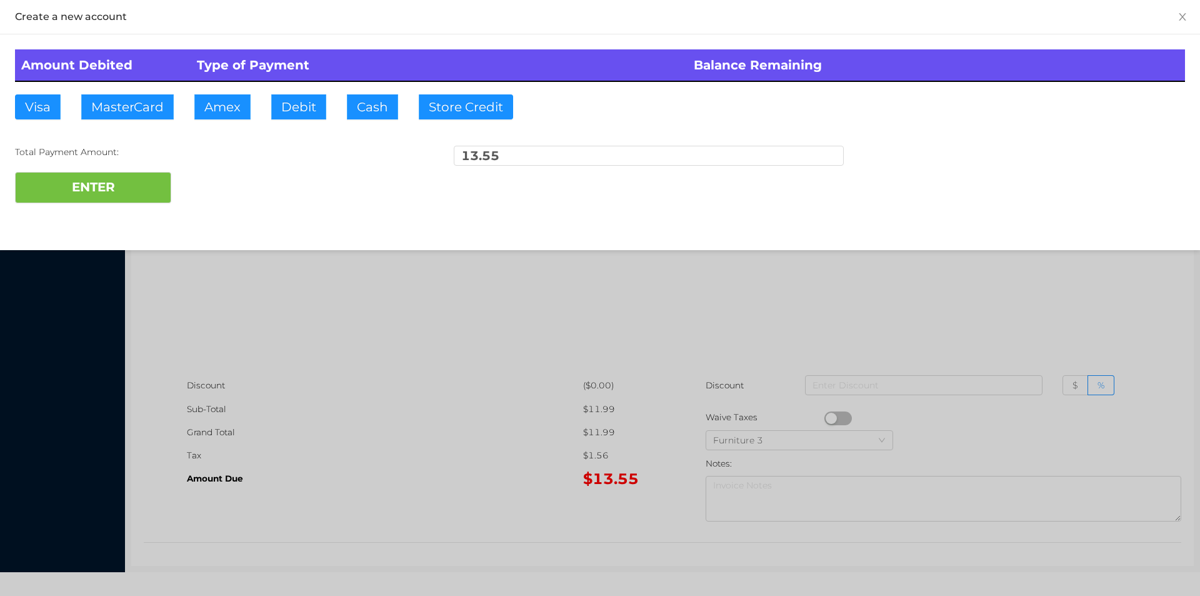
click at [246, 114] on div at bounding box center [600, 298] width 1200 height 596
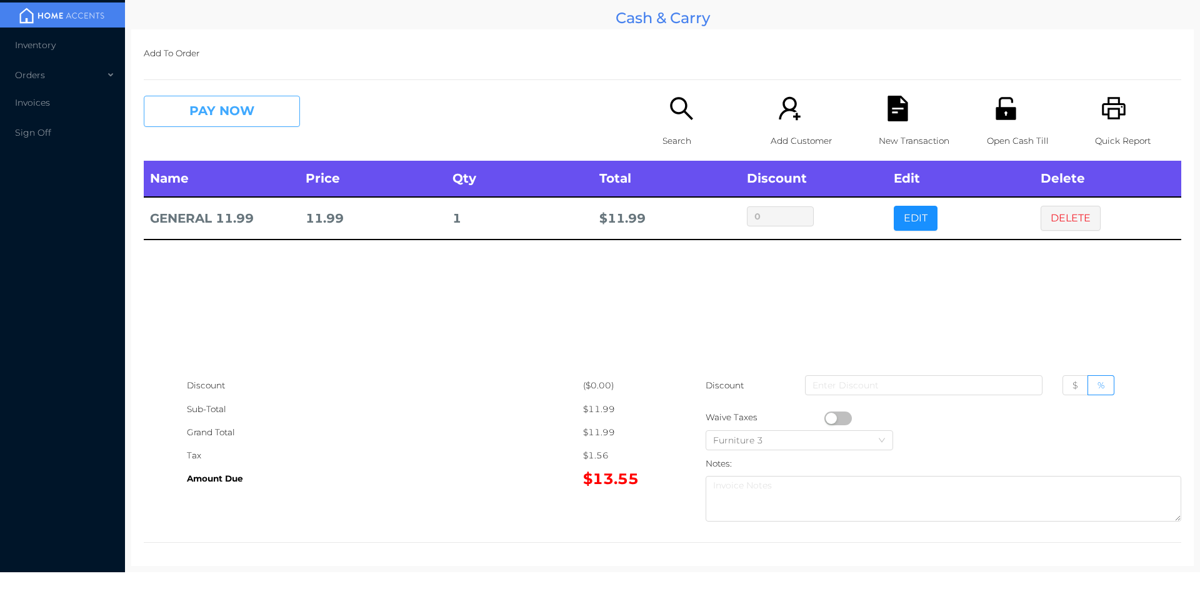
click at [264, 121] on button "PAY NOW" at bounding box center [222, 111] width 156 height 31
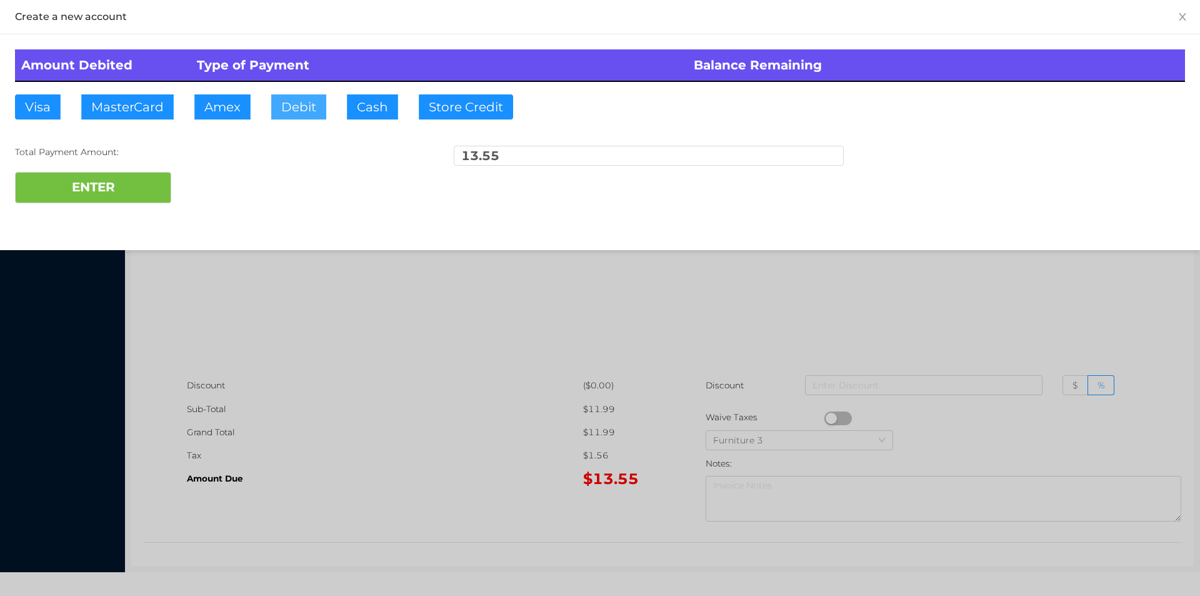
click at [304, 104] on button "Debit" at bounding box center [298, 106] width 55 height 25
click at [106, 218] on div "Amount Debited Type of Payment Balance Remaining Visa MasterCard Amex Debit Cas…" at bounding box center [600, 126] width 1200 height 184
click at [93, 180] on button "ENTER" at bounding box center [93, 187] width 156 height 31
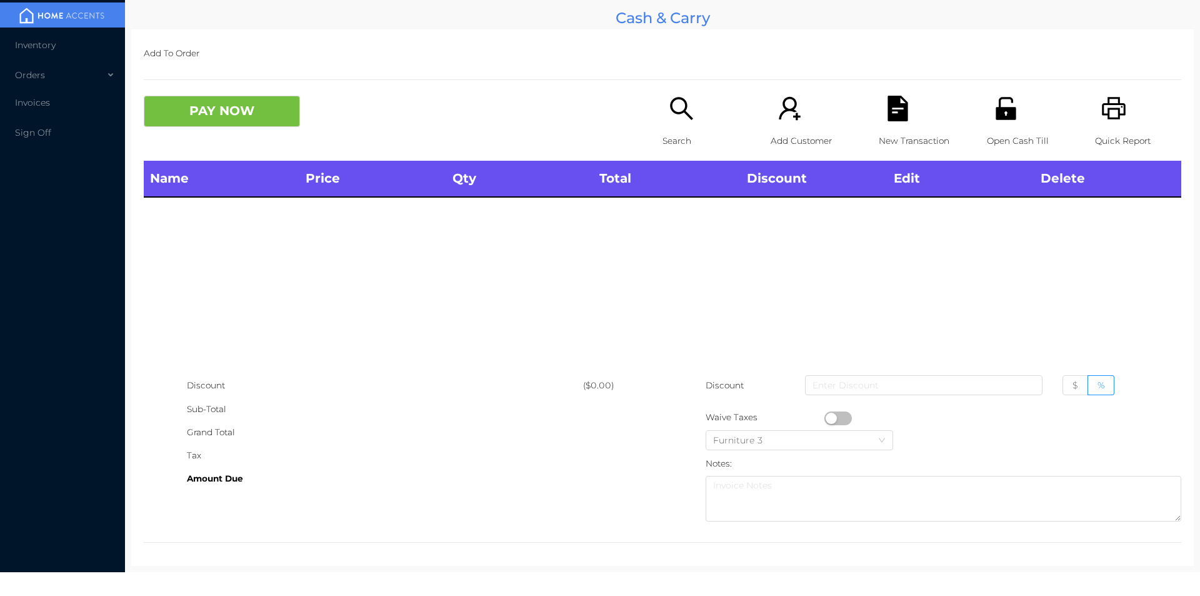
click at [994, 144] on p "Open Cash Till" at bounding box center [1030, 140] width 86 height 23
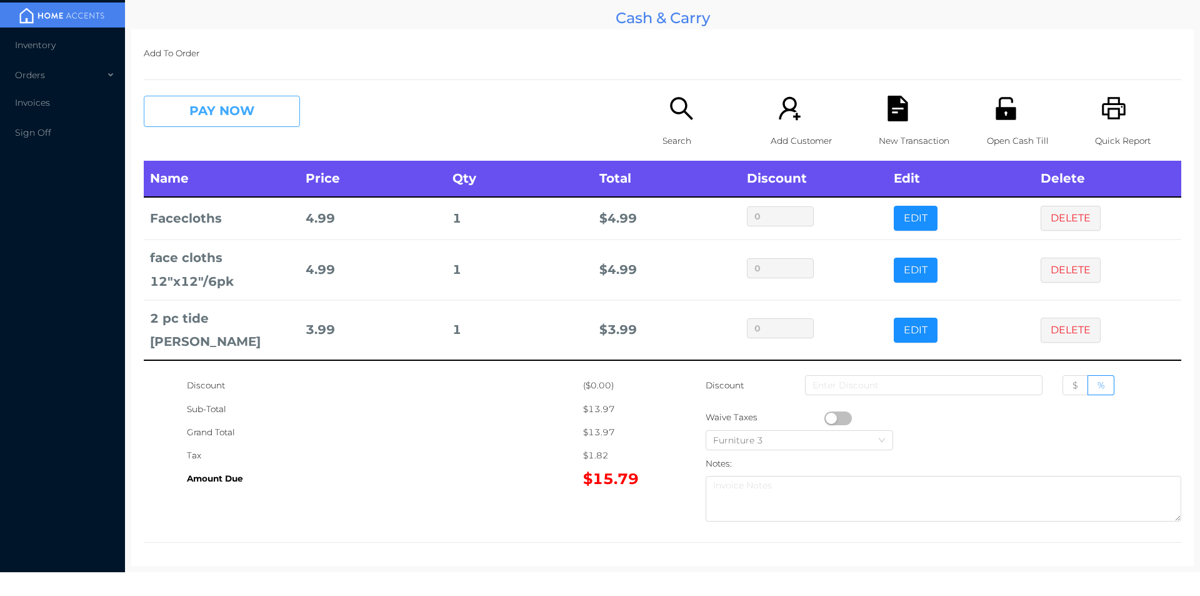
click at [215, 108] on button "PAY NOW" at bounding box center [222, 111] width 156 height 31
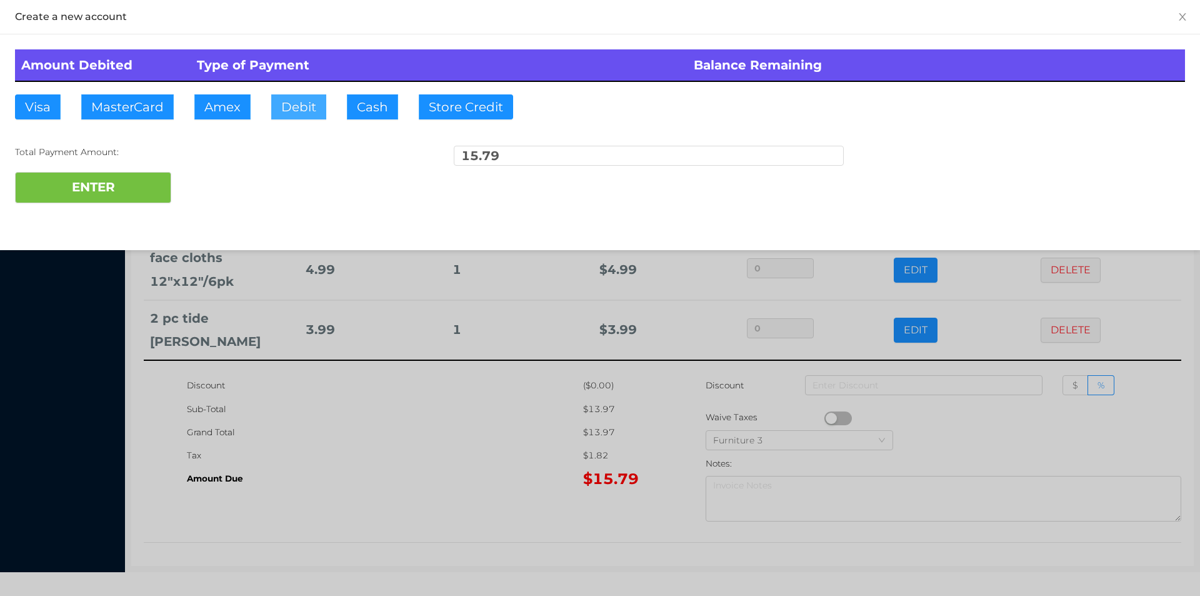
click at [303, 108] on button "Debit" at bounding box center [298, 106] width 55 height 25
click at [125, 187] on button "ENTER" at bounding box center [93, 187] width 156 height 31
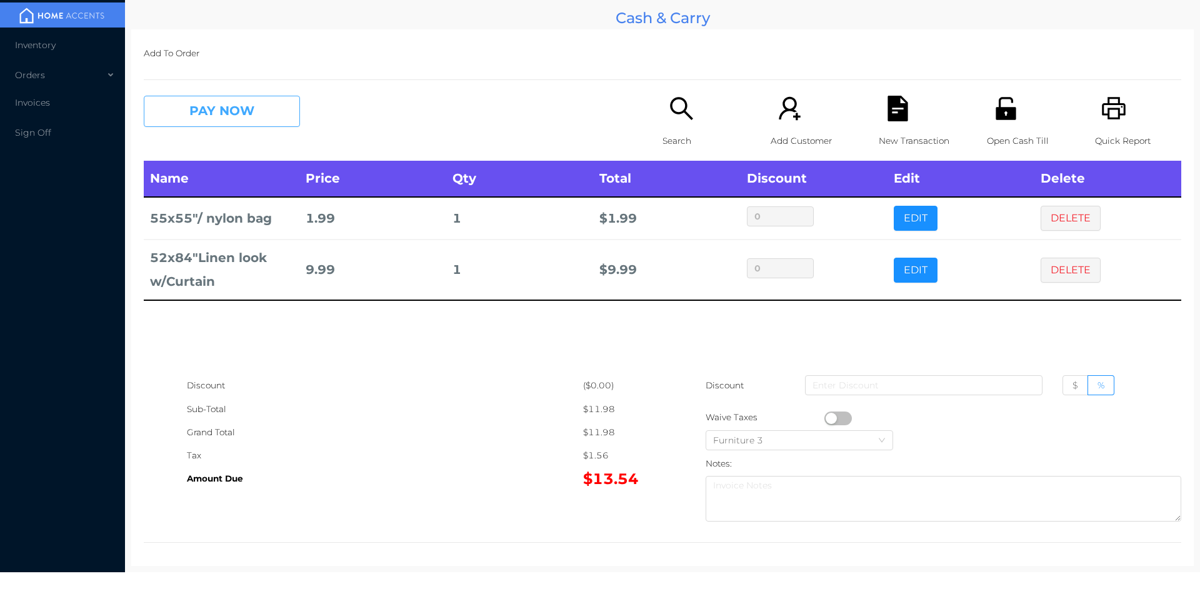
click at [212, 126] on button "PAY NOW" at bounding box center [222, 111] width 156 height 31
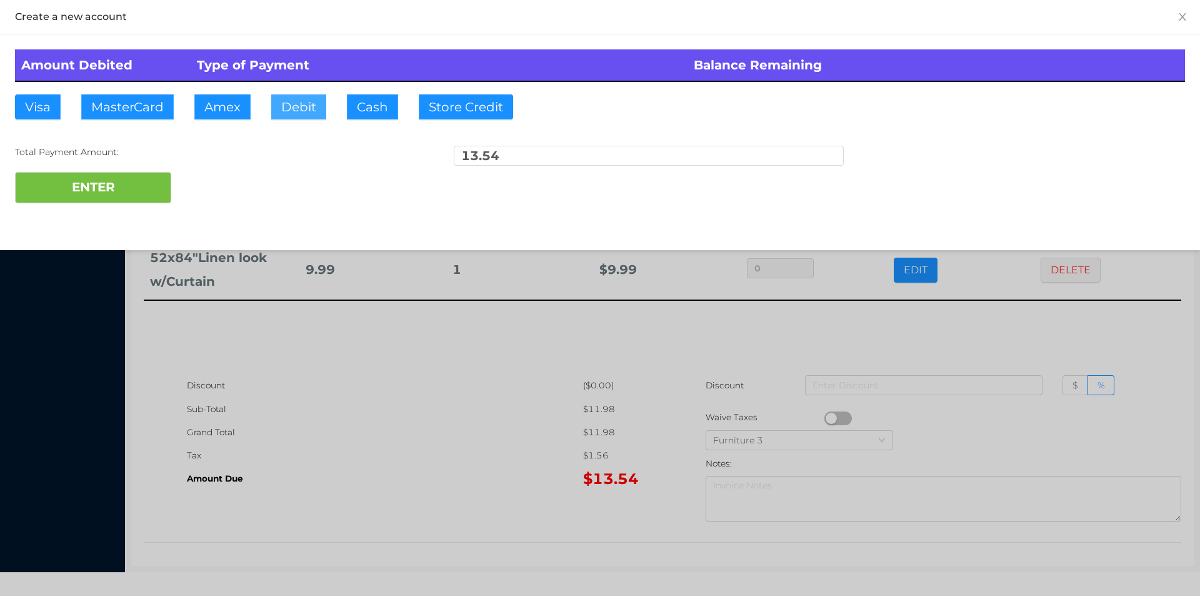
click at [302, 109] on button "Debit" at bounding box center [298, 106] width 55 height 25
click at [113, 184] on button "ENTER" at bounding box center [93, 187] width 156 height 31
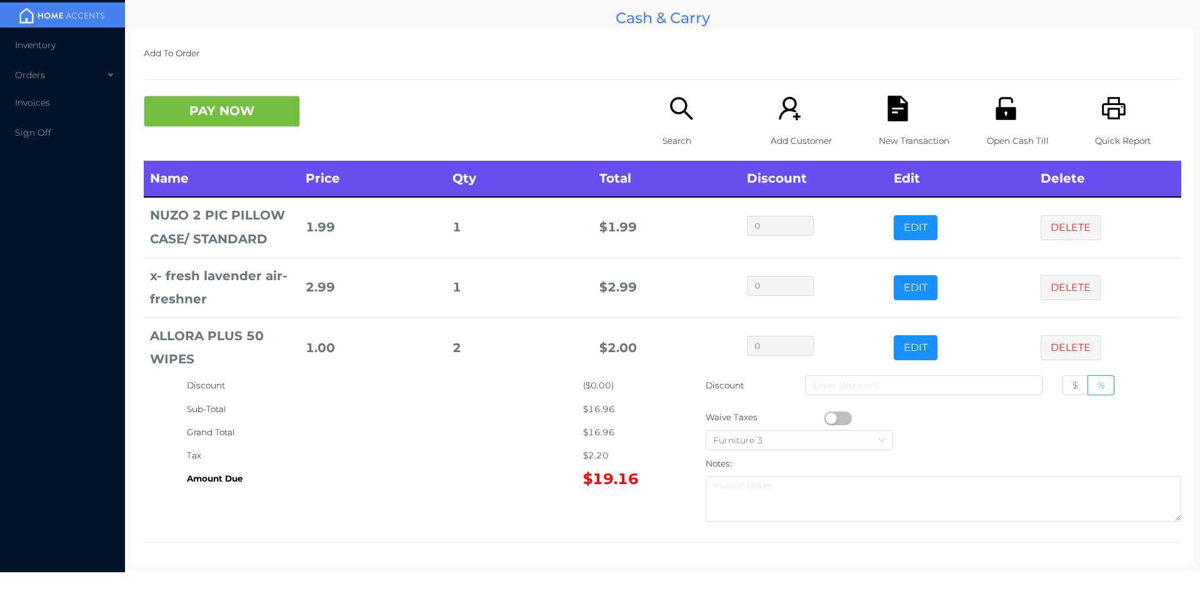
click at [921, 97] on div "New Transaction" at bounding box center [922, 128] width 86 height 65
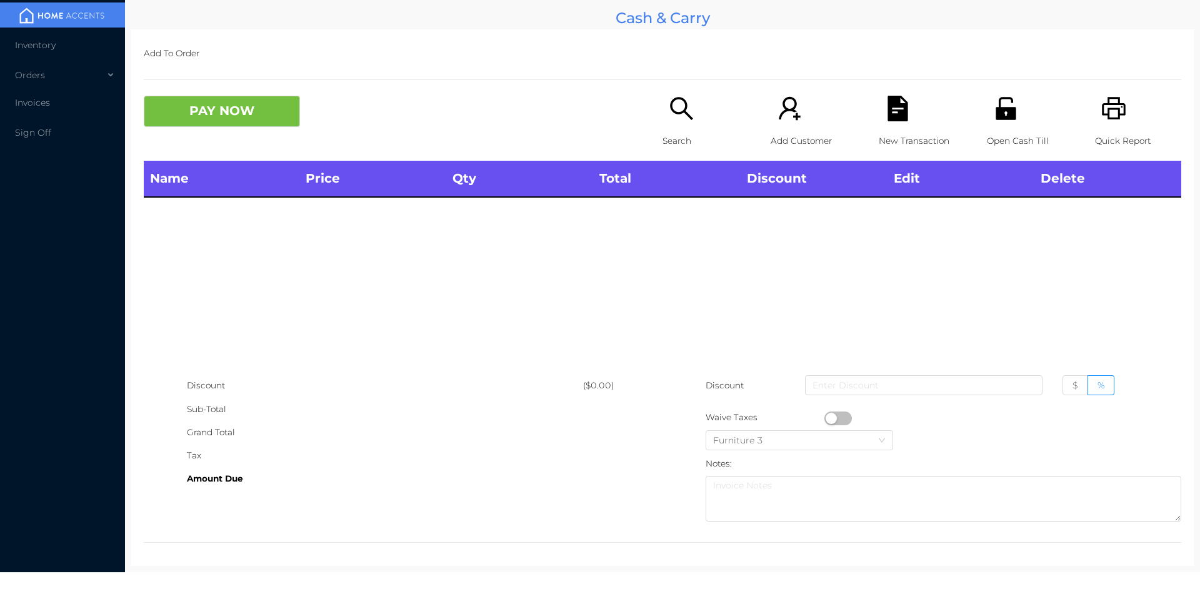
click at [1117, 111] on icon "icon: printer" at bounding box center [1114, 108] width 24 height 23
click at [890, 114] on icon "icon: file-text" at bounding box center [898, 109] width 20 height 26
click at [248, 122] on button "PAY NOW" at bounding box center [222, 111] width 156 height 31
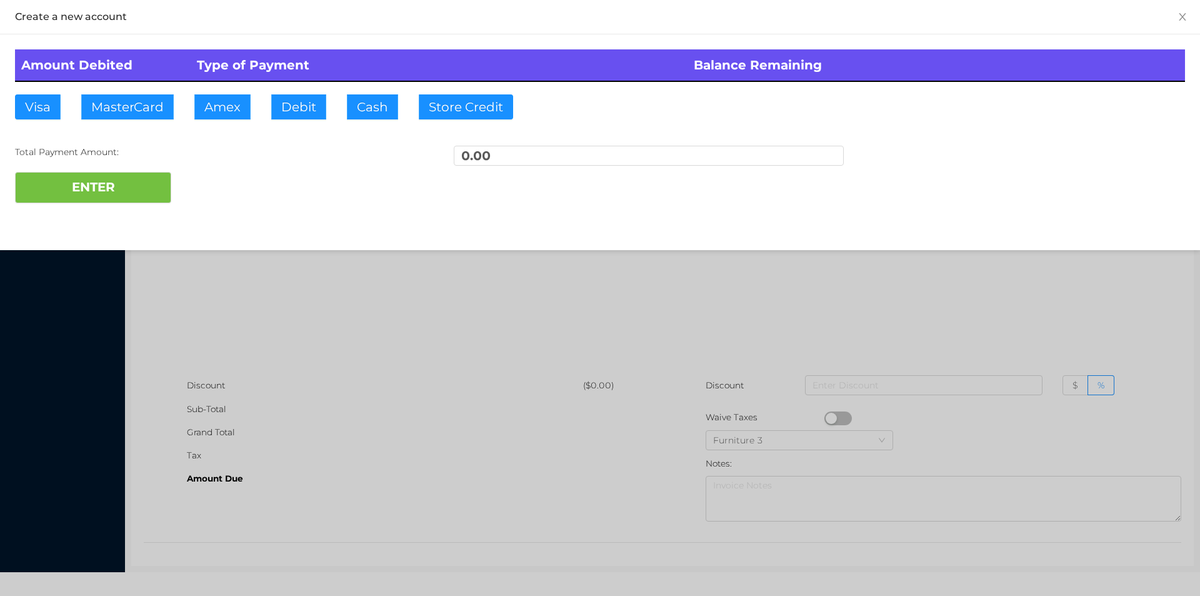
click at [445, 288] on div at bounding box center [600, 298] width 1200 height 596
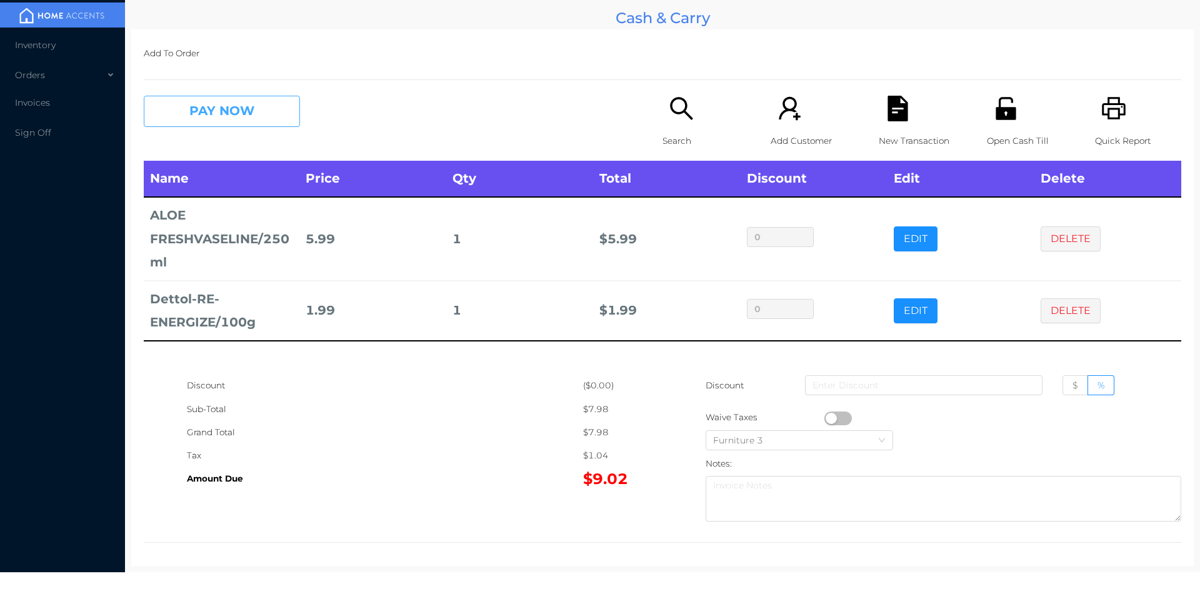
click at [206, 99] on button "PAY NOW" at bounding box center [222, 111] width 156 height 31
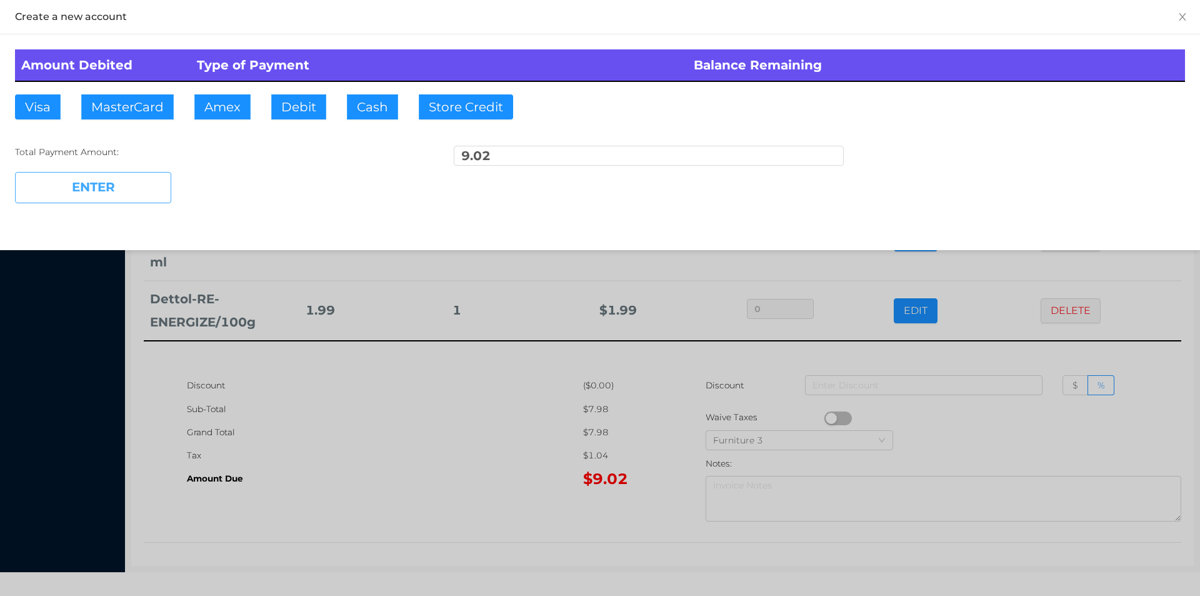
click at [130, 191] on button "ENTER" at bounding box center [93, 187] width 156 height 31
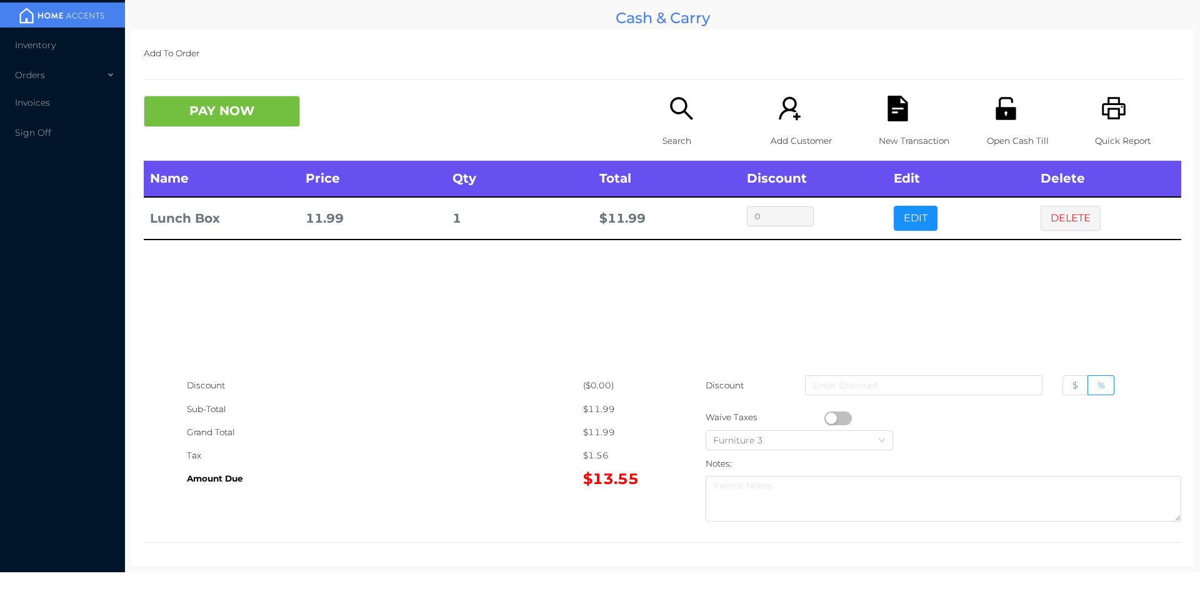
click at [888, 121] on icon "icon: file-text" at bounding box center [898, 109] width 20 height 26
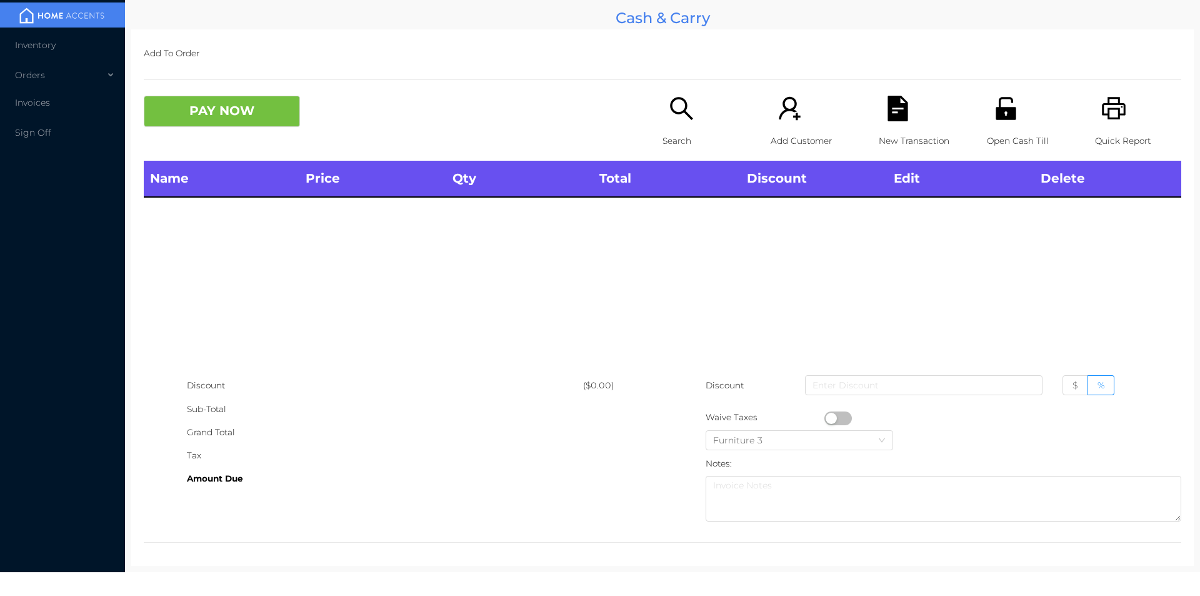
click at [1113, 119] on icon "icon: printer" at bounding box center [1115, 109] width 26 height 26
click at [974, 83] on div "Add To Order PAY NOW Search Add Customer New Transaction Open Cash Till Quick R…" at bounding box center [662, 297] width 1063 height 536
click at [996, 127] on div "Open Cash Till" at bounding box center [1030, 128] width 86 height 65
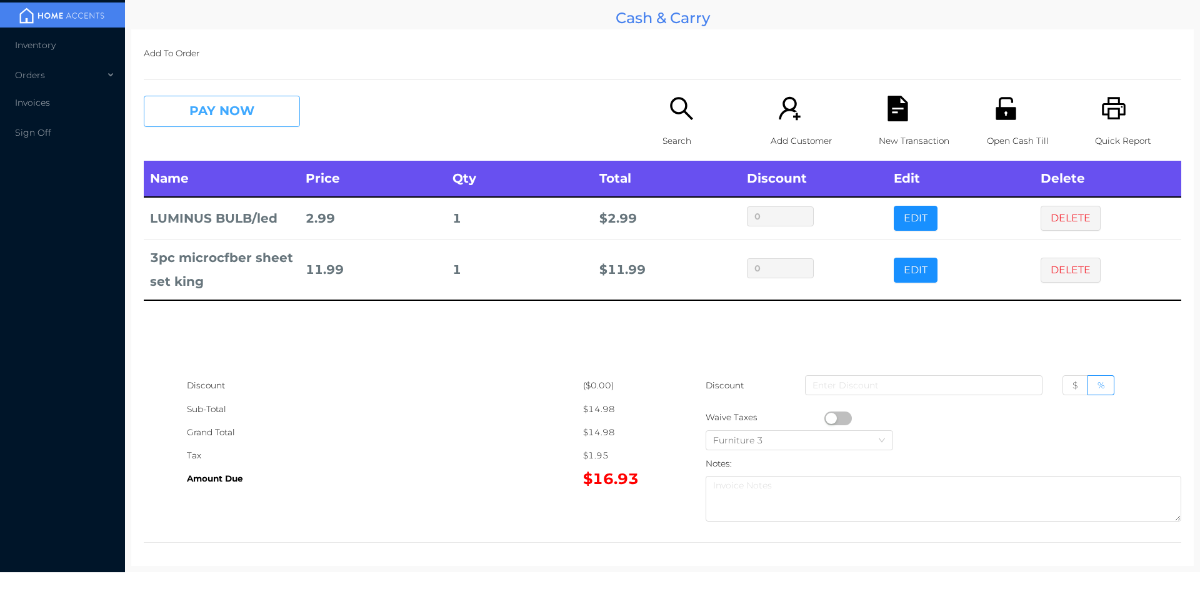
click at [235, 101] on button "PAY NOW" at bounding box center [222, 111] width 156 height 31
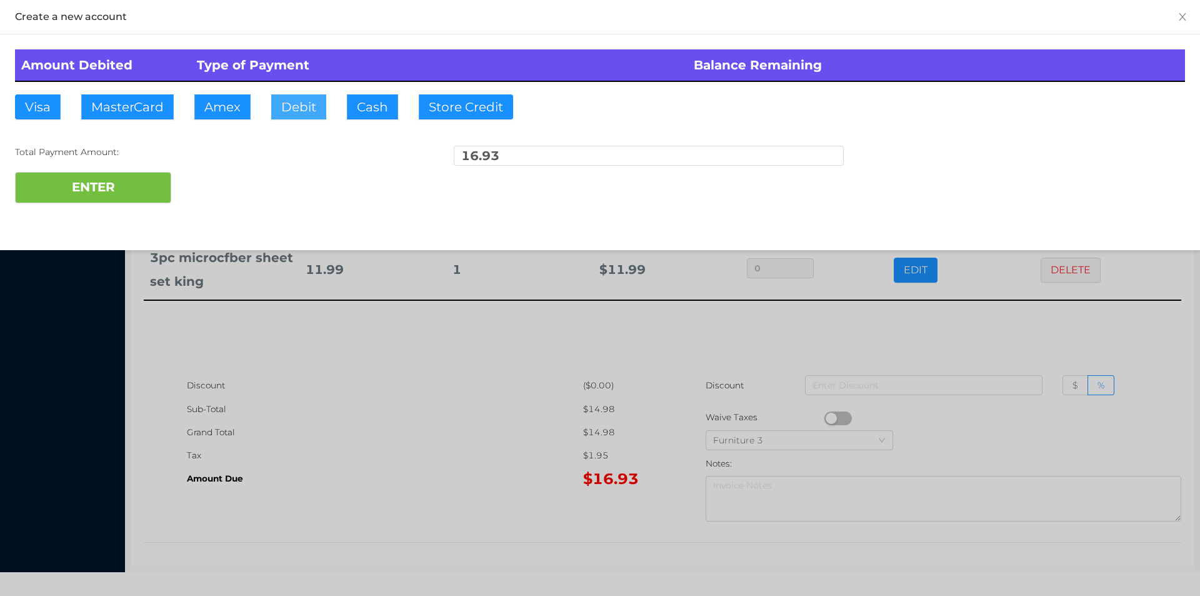
click at [292, 111] on button "Debit" at bounding box center [298, 106] width 55 height 25
click at [57, 174] on button "ENTER" at bounding box center [93, 187] width 156 height 31
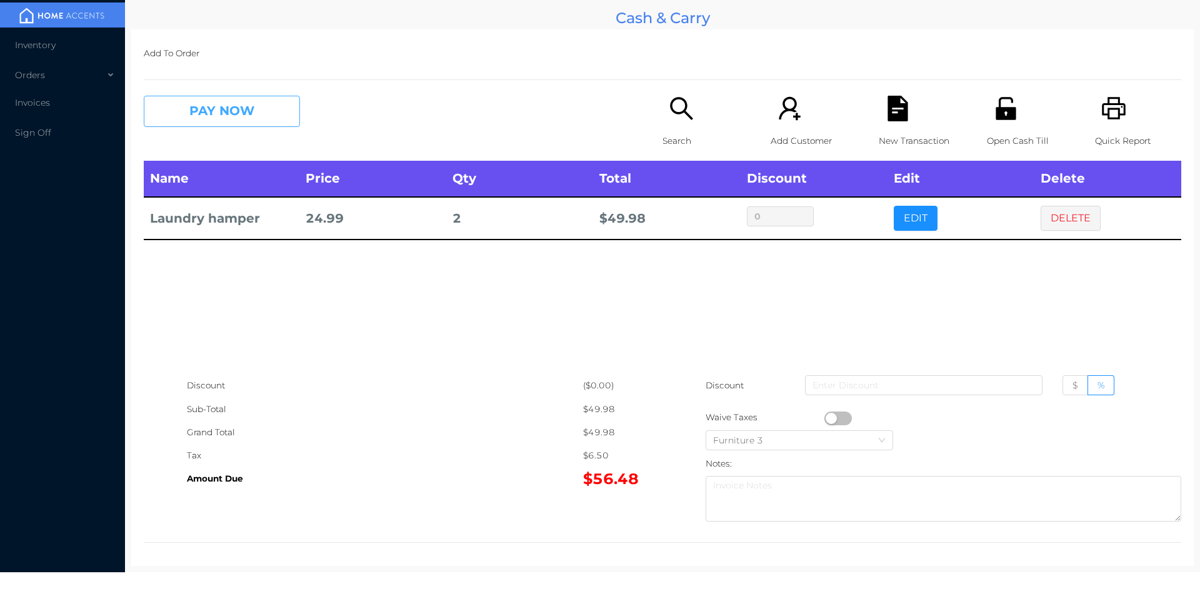
click at [218, 116] on button "PAY NOW" at bounding box center [222, 111] width 156 height 31
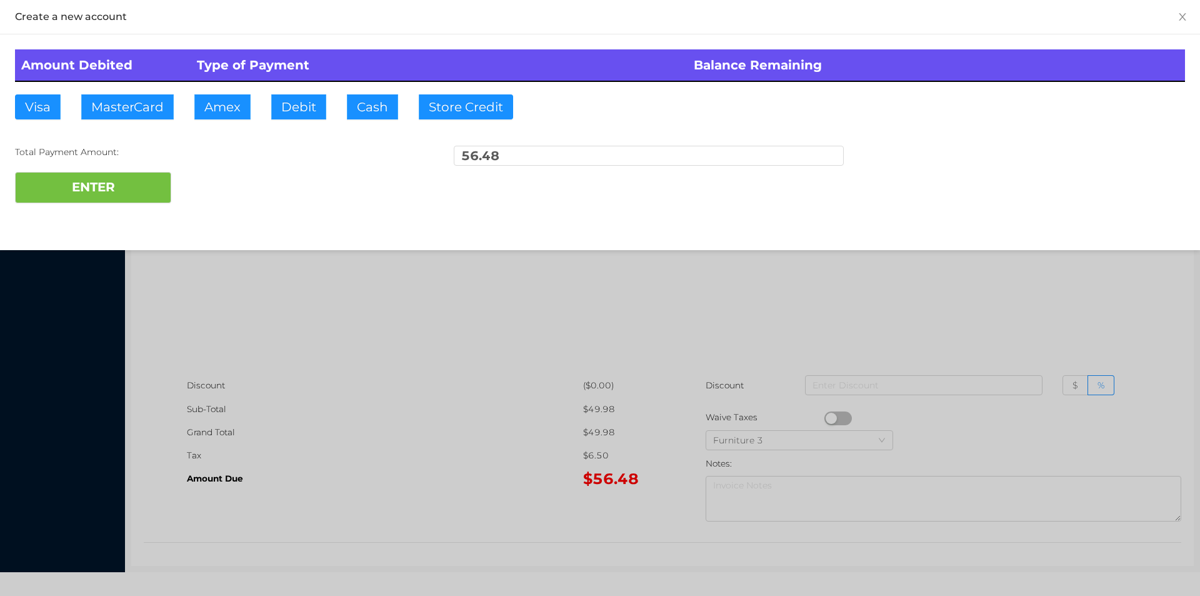
click at [199, 174] on div "ENTER" at bounding box center [600, 187] width 1170 height 31
click at [198, 189] on div "ENTER" at bounding box center [600, 187] width 1170 height 31
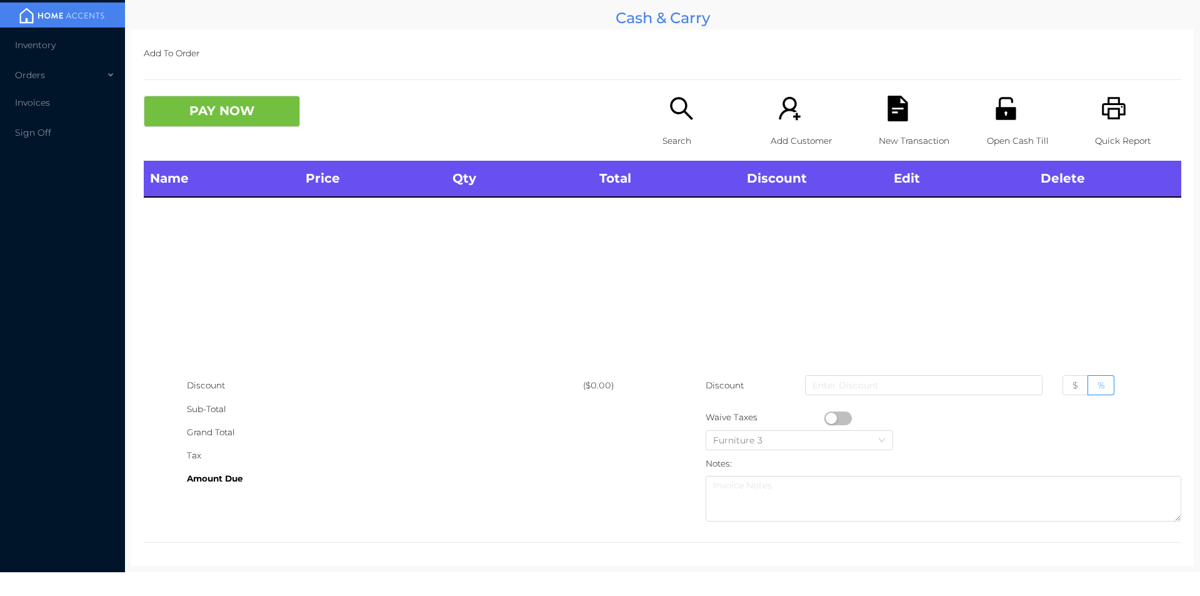
click at [687, 124] on div "Search" at bounding box center [706, 128] width 86 height 65
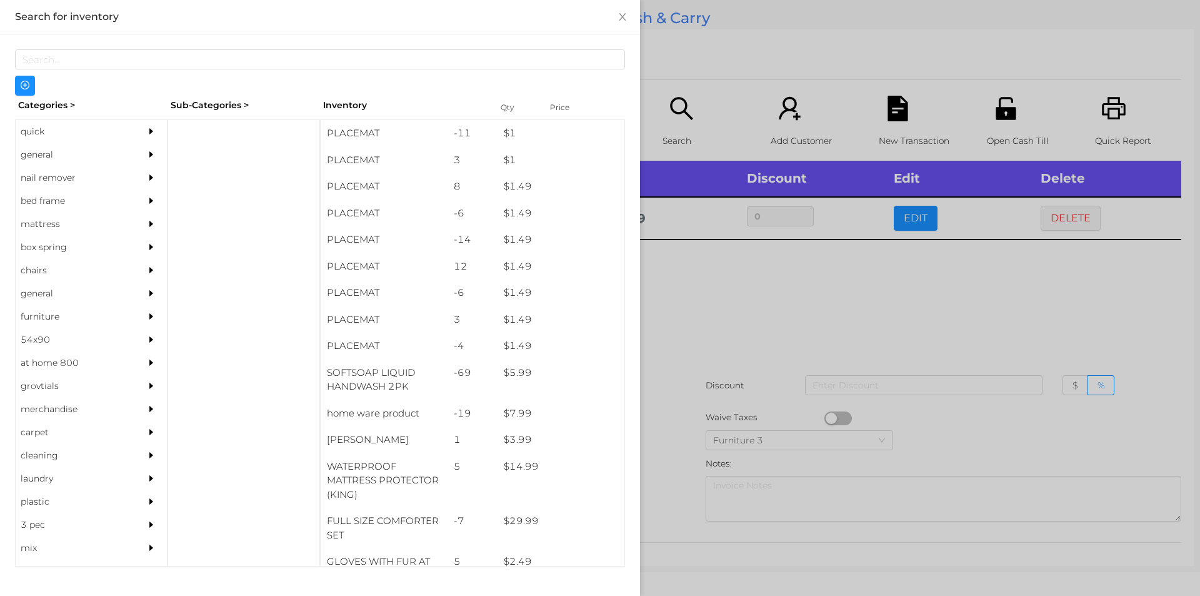
click at [700, 348] on div at bounding box center [600, 298] width 1200 height 596
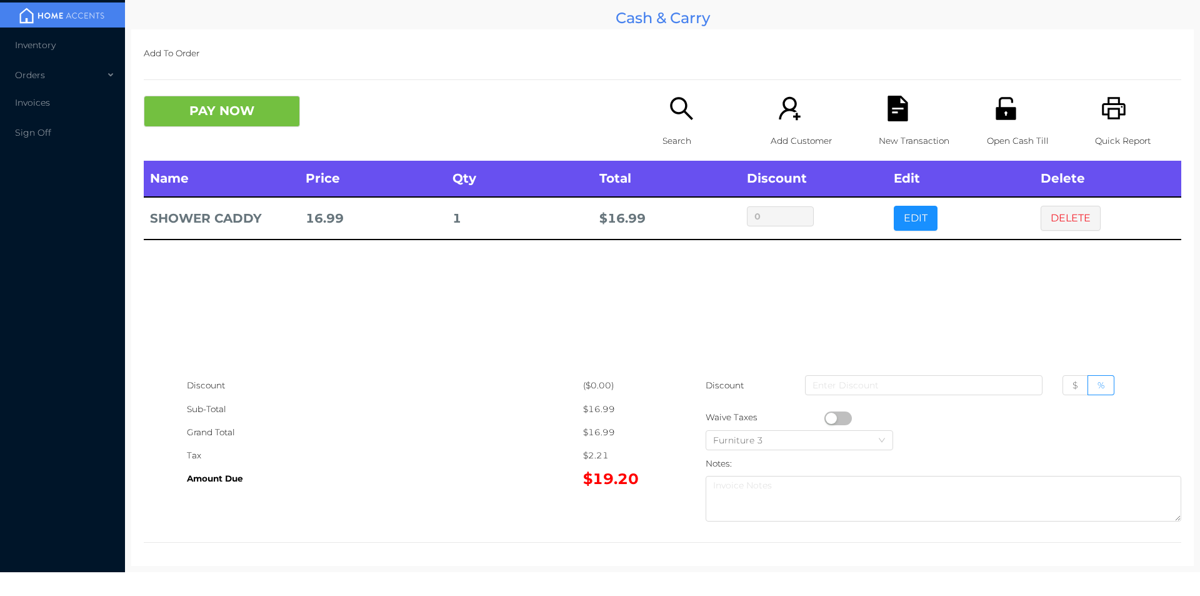
click at [690, 120] on icon "icon: search" at bounding box center [682, 109] width 26 height 26
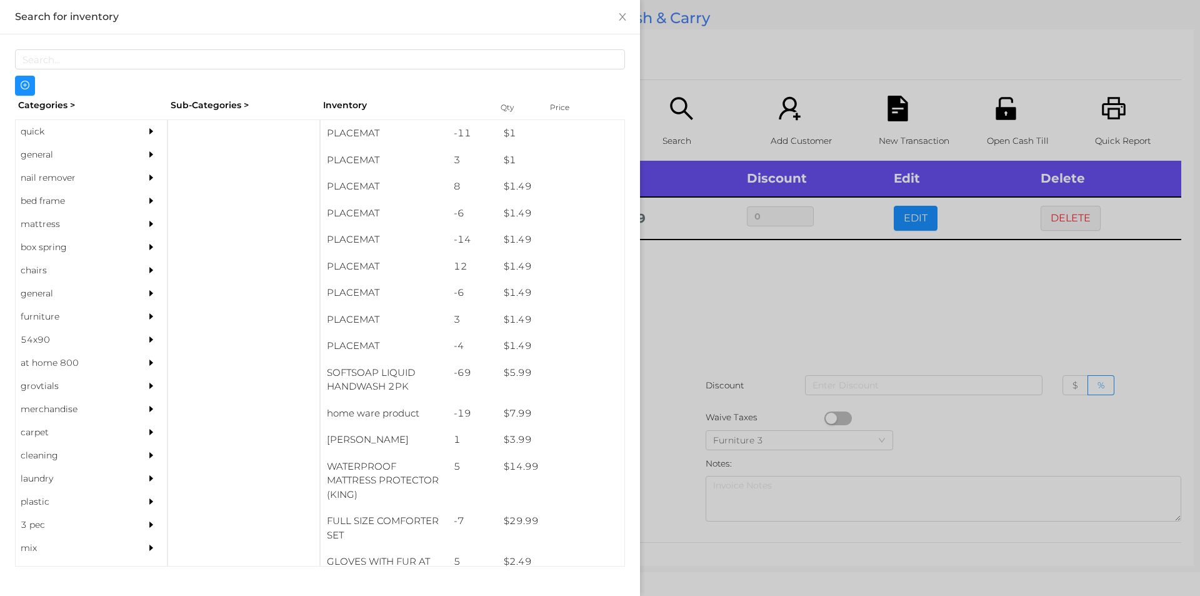
click at [43, 158] on div "general" at bounding box center [73, 154] width 114 height 23
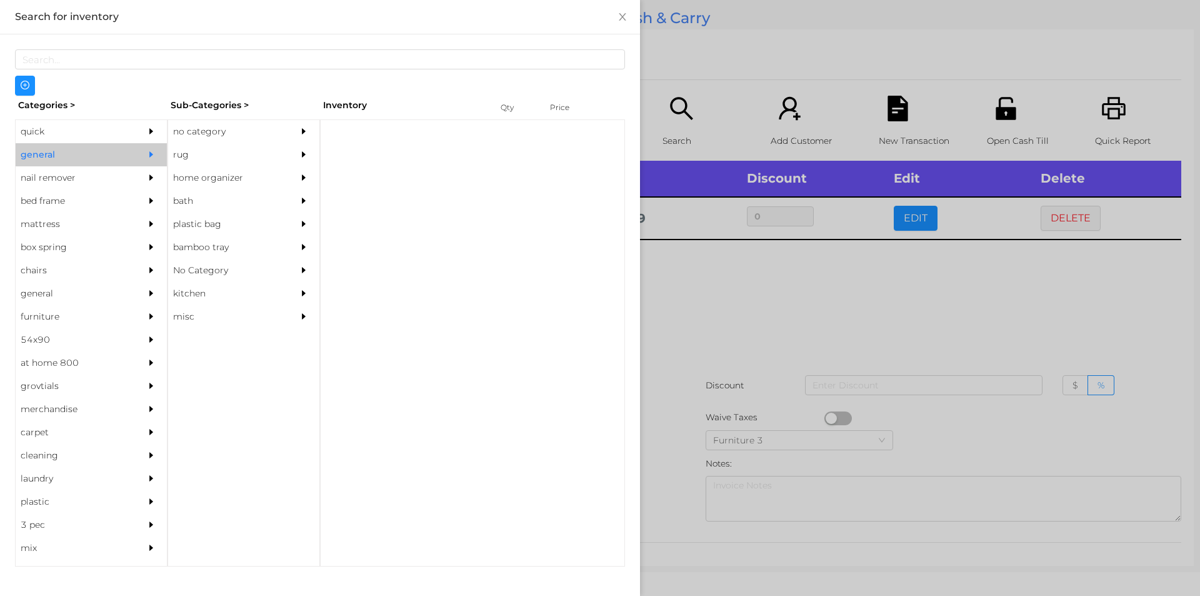
click at [211, 120] on div "no category" at bounding box center [225, 131] width 114 height 23
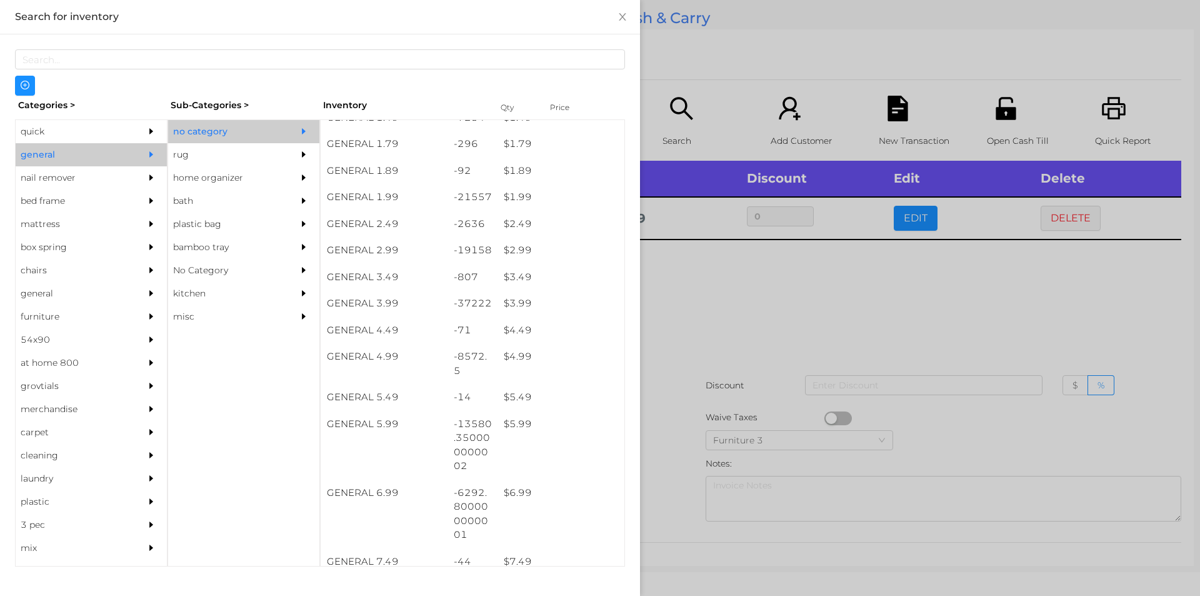
scroll to position [204, 0]
click at [518, 196] on div "$ 1.99" at bounding box center [561, 195] width 127 height 27
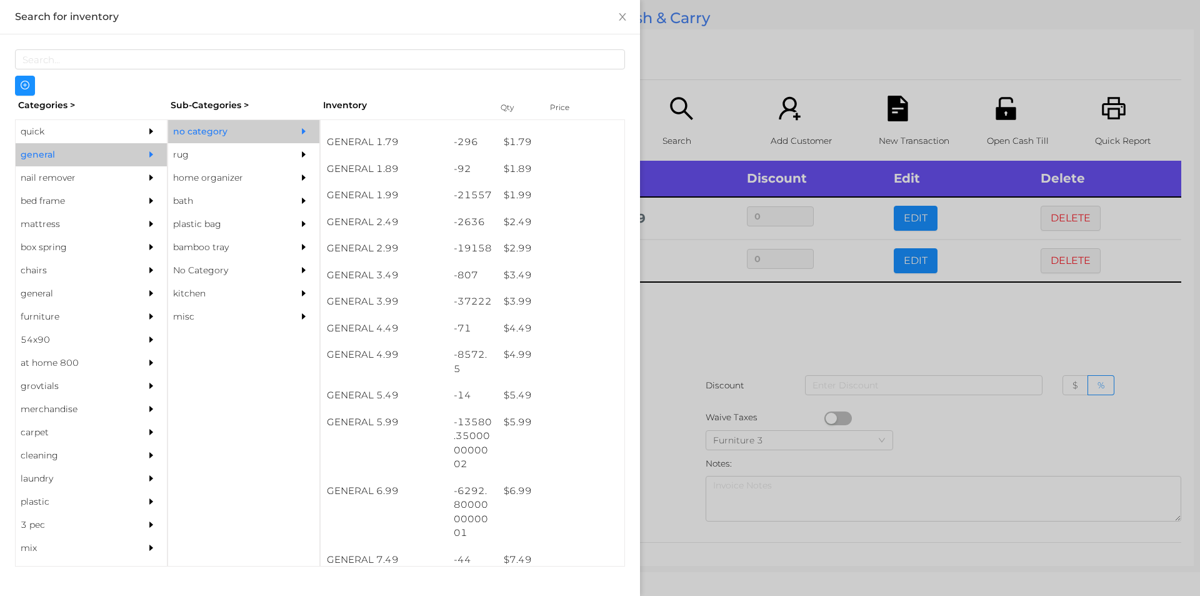
click at [700, 335] on div at bounding box center [600, 298] width 1200 height 596
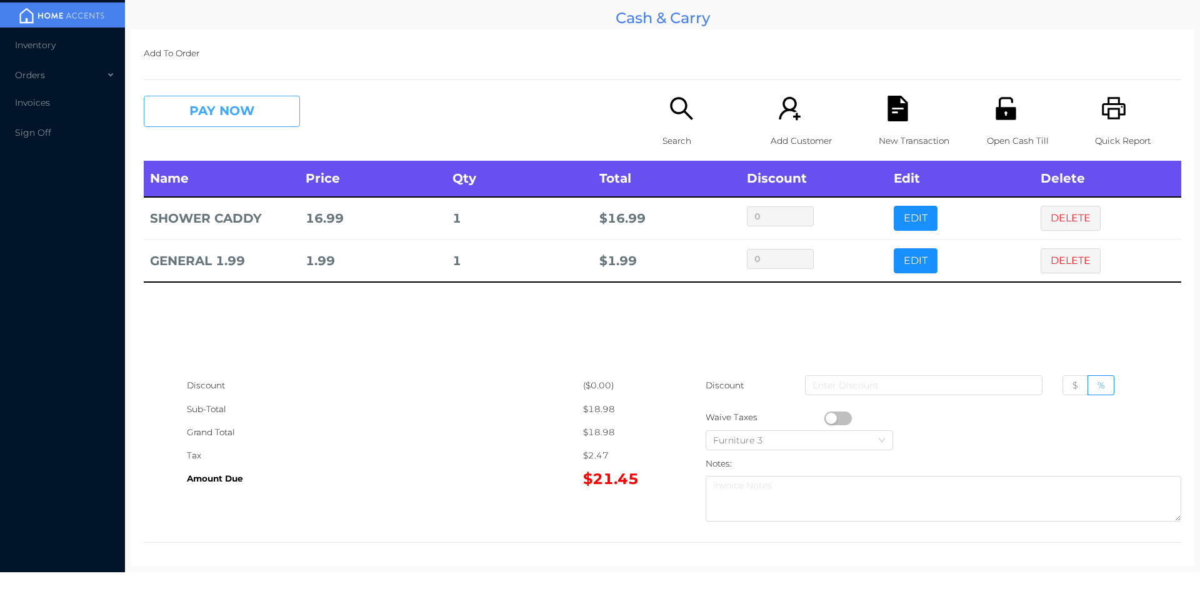
click at [251, 108] on button "PAY NOW" at bounding box center [222, 111] width 156 height 31
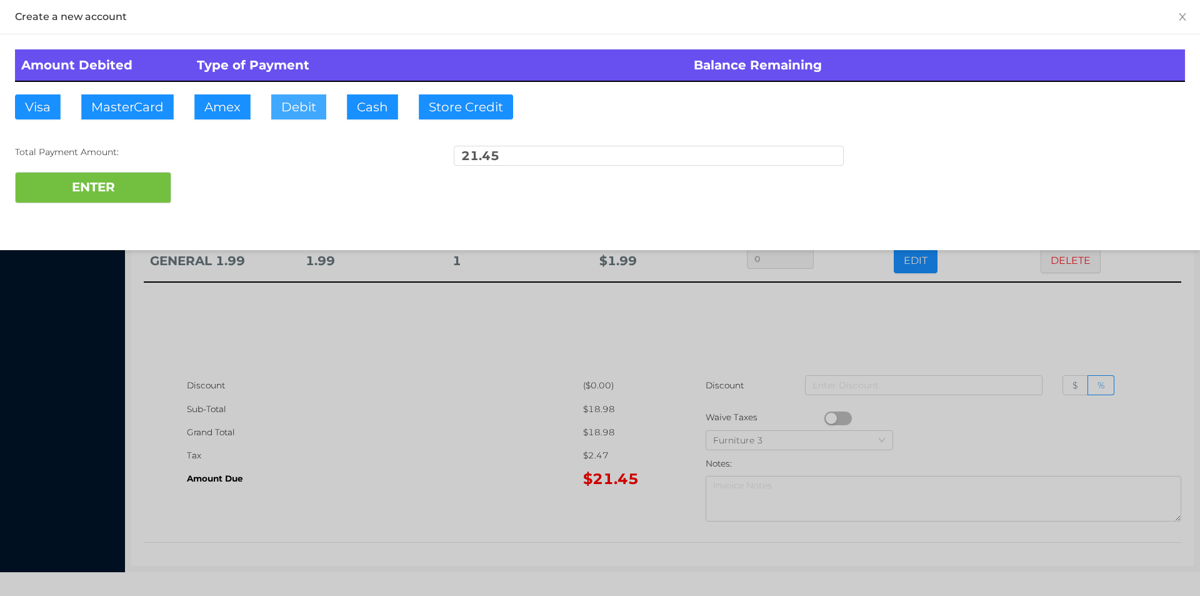
click at [303, 101] on button "Debit" at bounding box center [298, 106] width 55 height 25
click at [136, 176] on button "ENTER" at bounding box center [93, 187] width 156 height 31
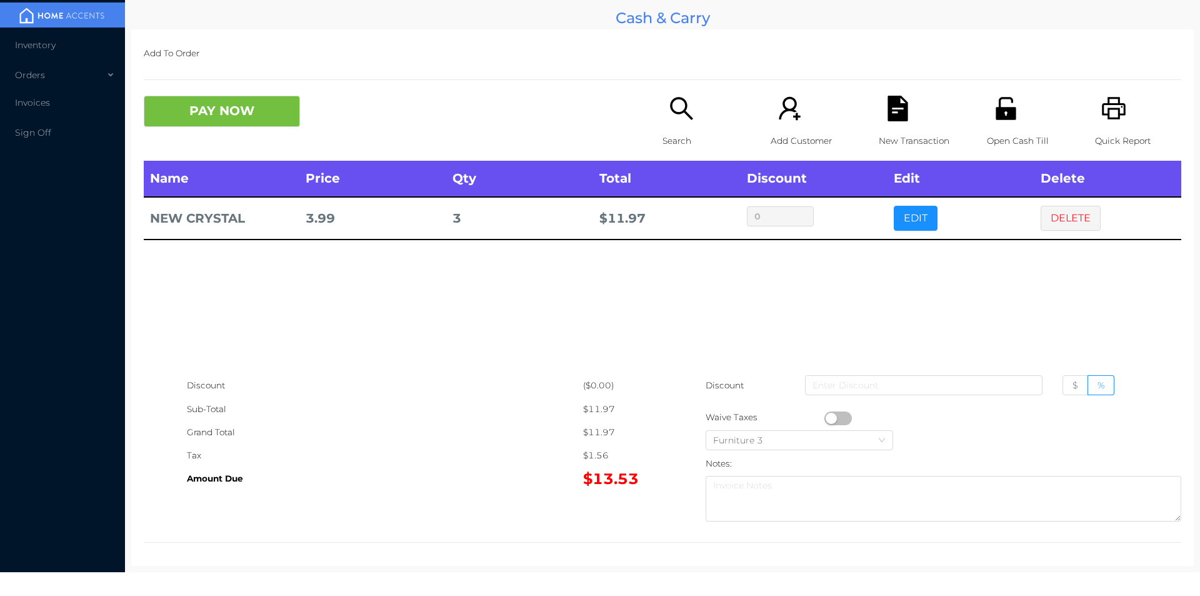
click at [233, 116] on button "PAY NOW" at bounding box center [222, 111] width 156 height 31
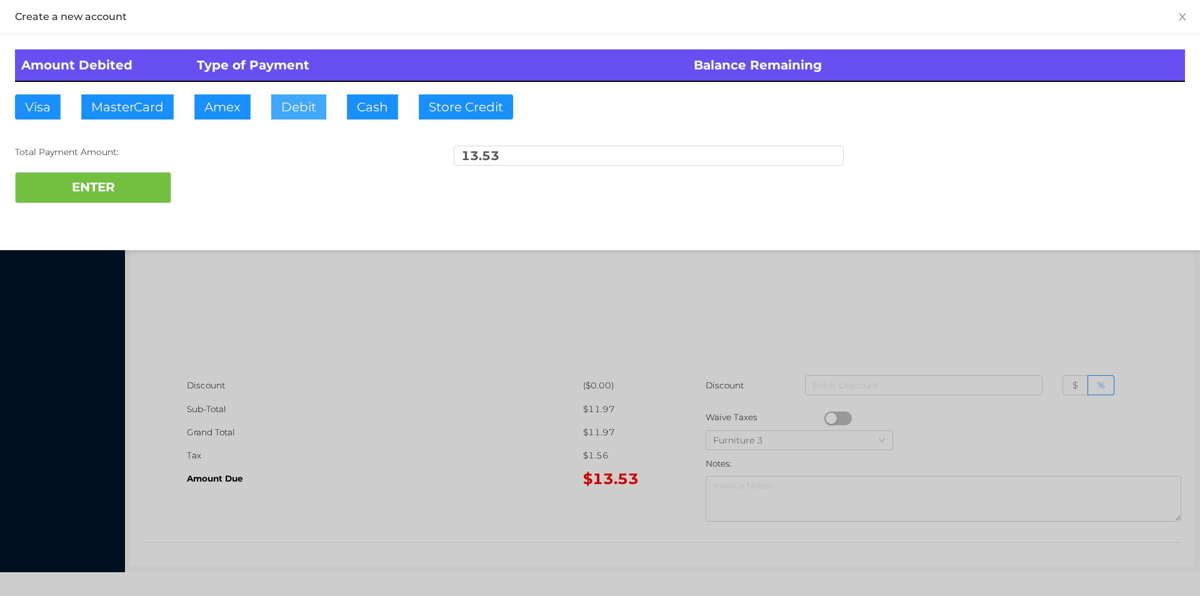
click at [309, 116] on button "Debit" at bounding box center [298, 106] width 55 height 25
click at [113, 177] on button "ENTER" at bounding box center [93, 187] width 156 height 31
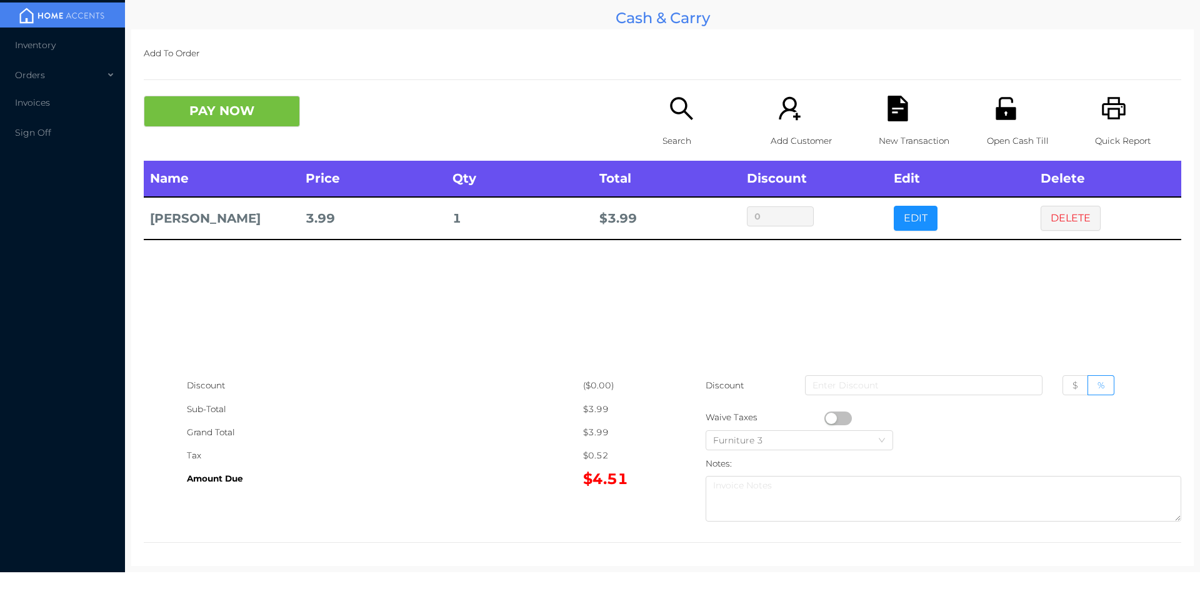
click at [1115, 114] on icon "icon: printer" at bounding box center [1115, 109] width 26 height 26
click at [914, 119] on div "New Transaction" at bounding box center [922, 128] width 86 height 65
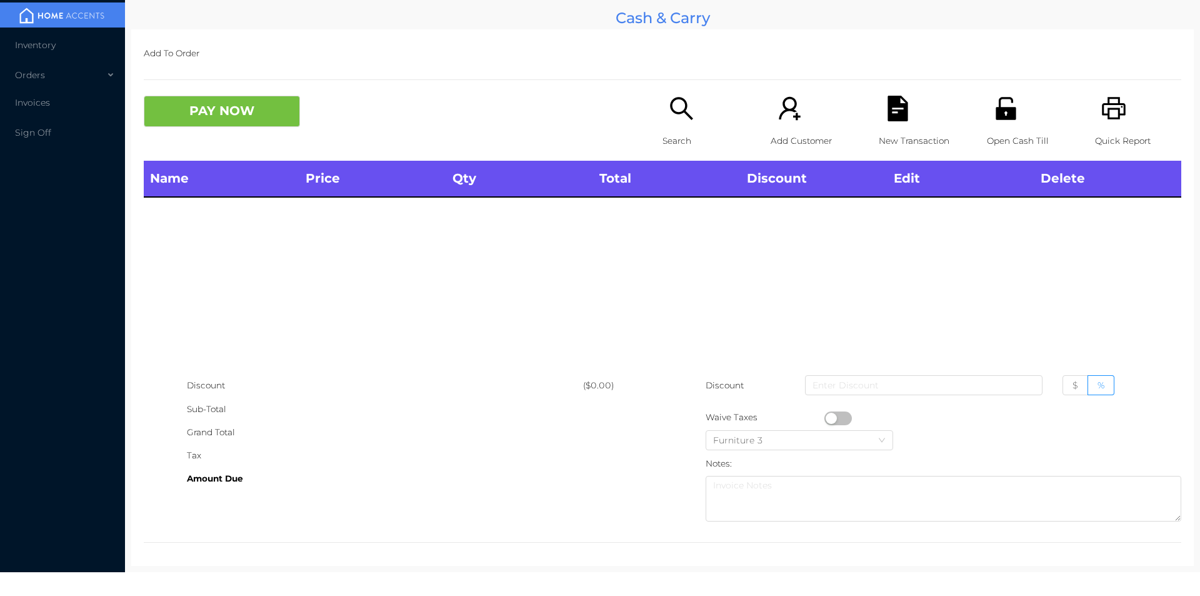
click at [683, 108] on icon "icon: search" at bounding box center [682, 109] width 26 height 26
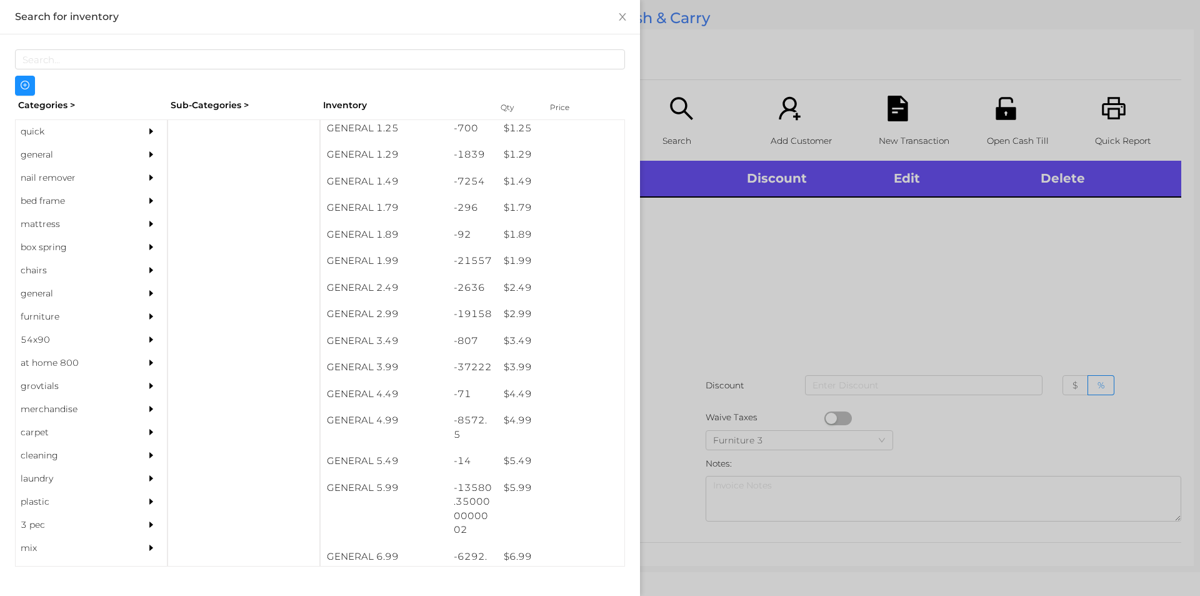
scroll to position [138, 0]
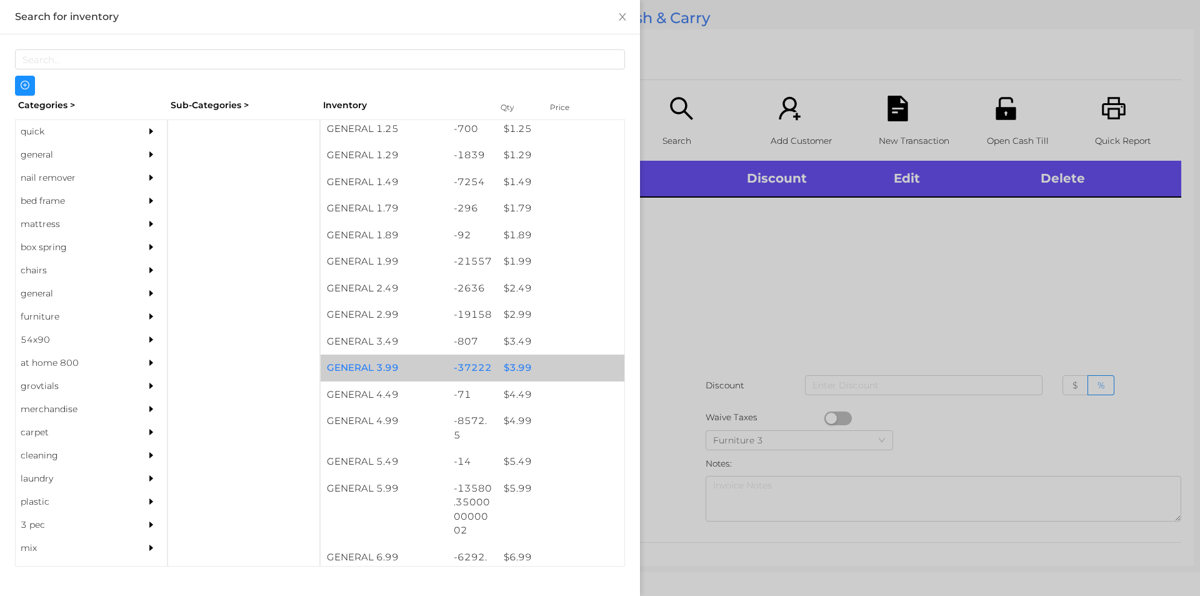
click at [530, 364] on div "$ 3.99" at bounding box center [561, 367] width 127 height 27
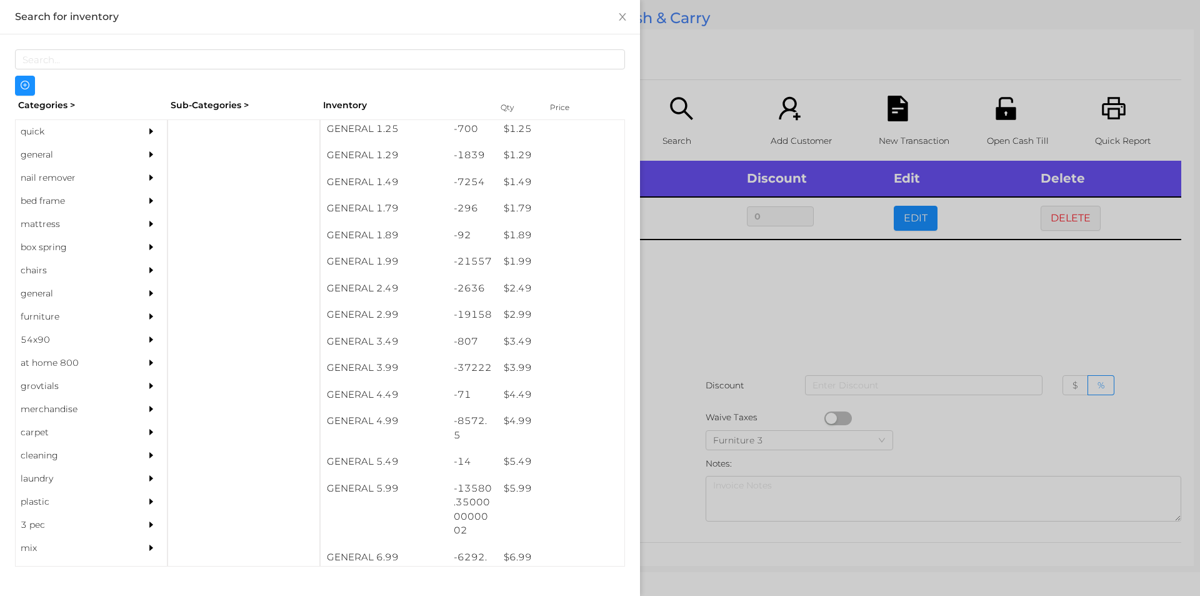
click at [734, 415] on div at bounding box center [600, 298] width 1200 height 596
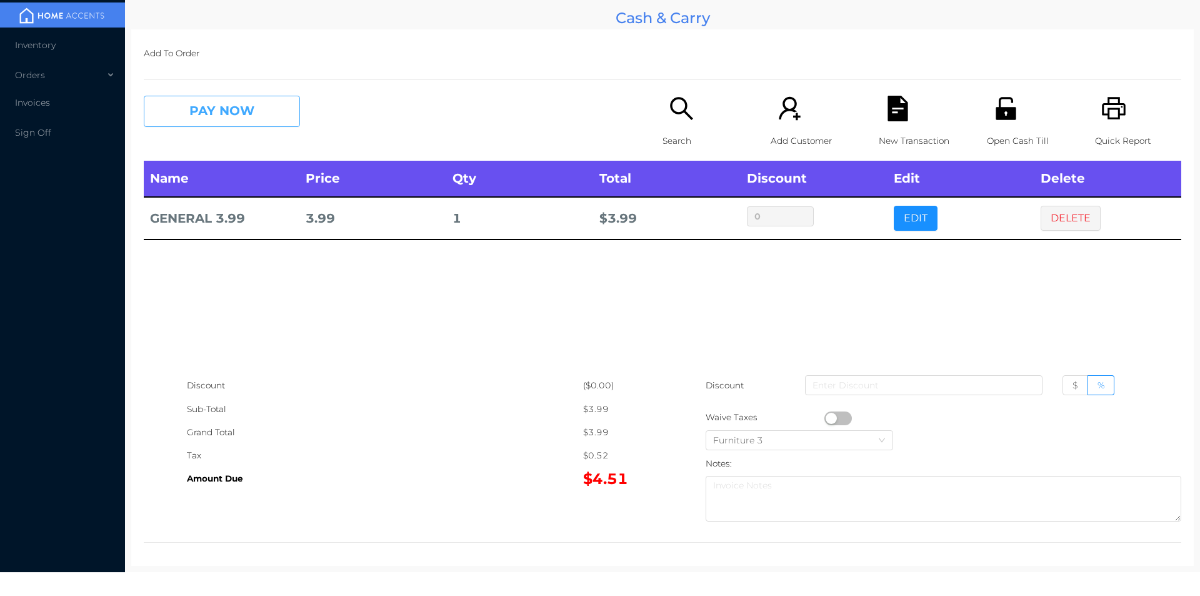
click at [262, 116] on button "PAY NOW" at bounding box center [222, 111] width 156 height 31
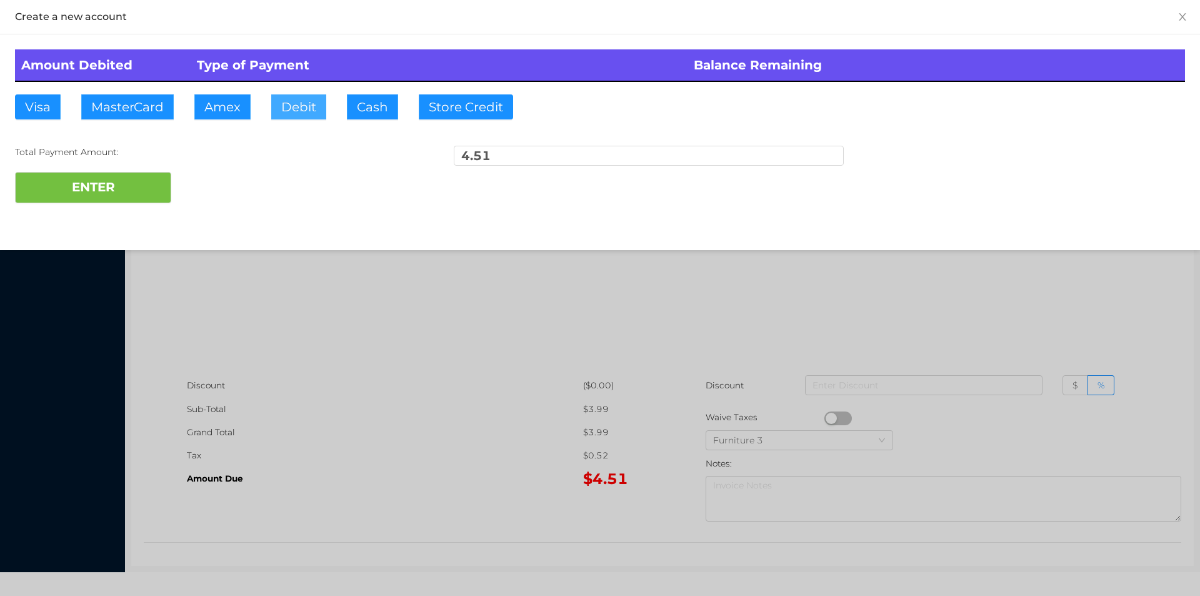
click at [279, 114] on button "Debit" at bounding box center [298, 106] width 55 height 25
click at [124, 184] on button "ENTER" at bounding box center [93, 187] width 156 height 31
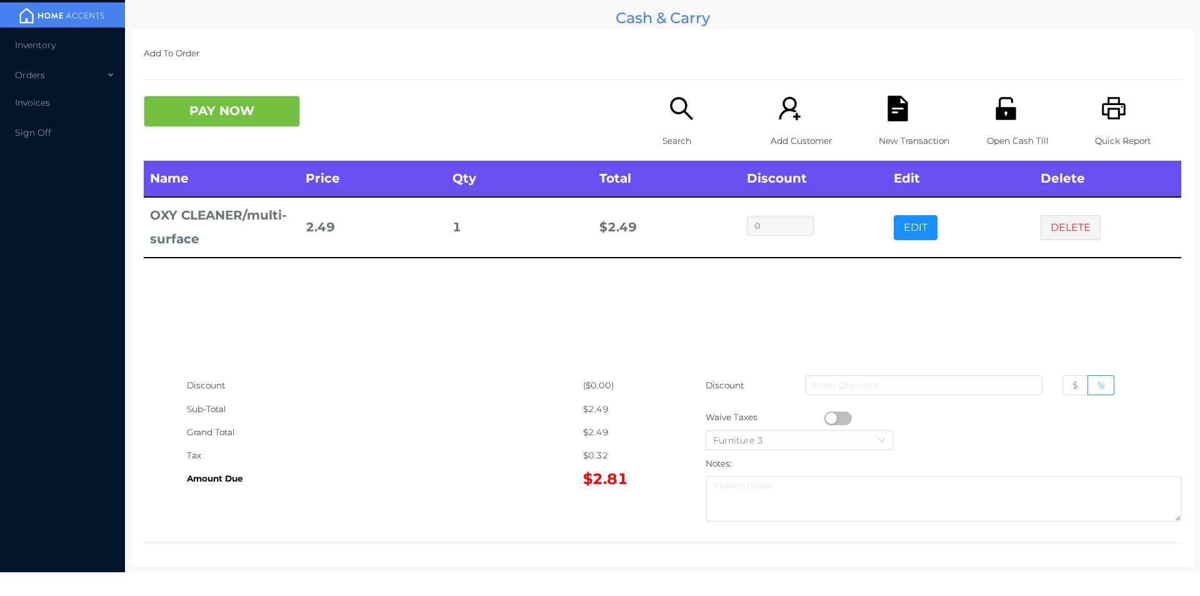
click at [670, 136] on p "Search" at bounding box center [706, 140] width 86 height 23
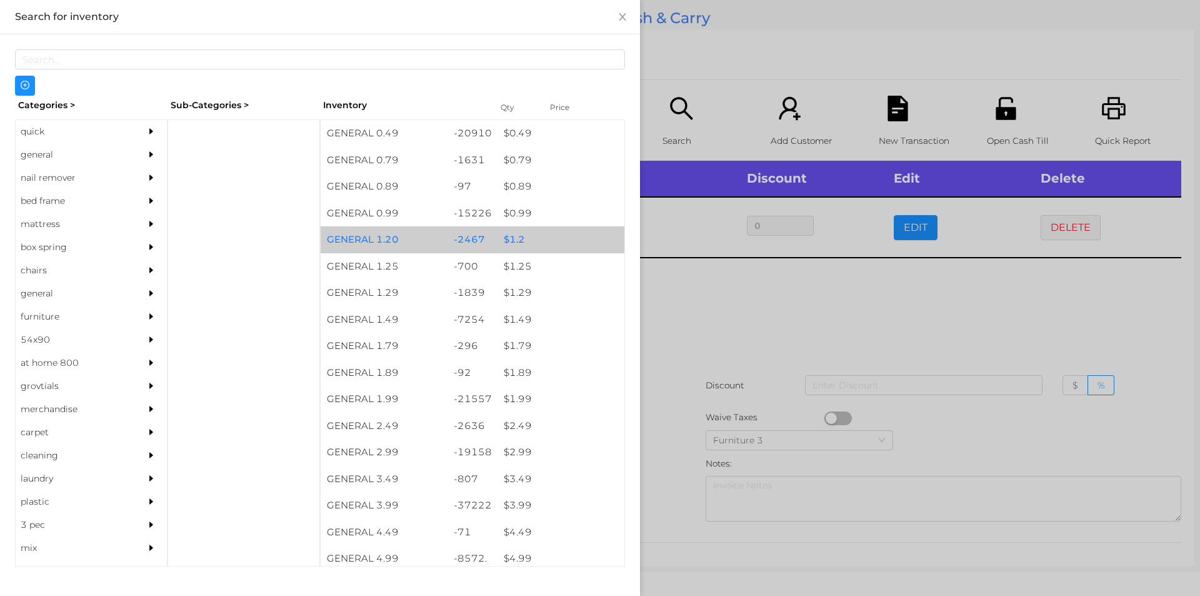
click at [521, 229] on div "$ 1.2" at bounding box center [561, 239] width 127 height 27
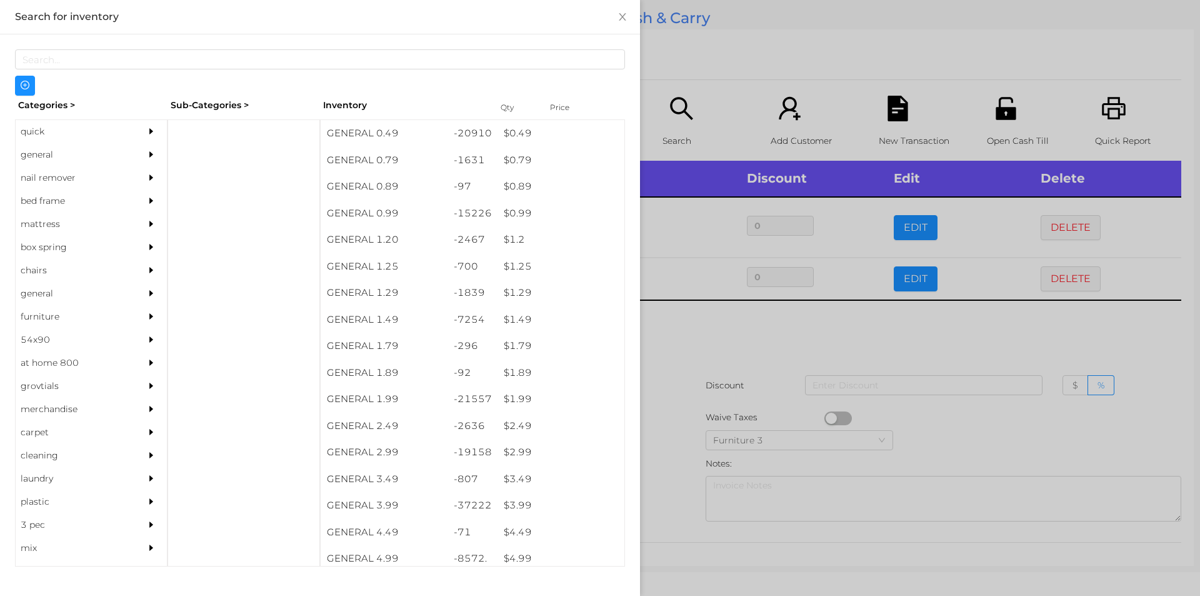
click at [734, 343] on div at bounding box center [600, 298] width 1200 height 596
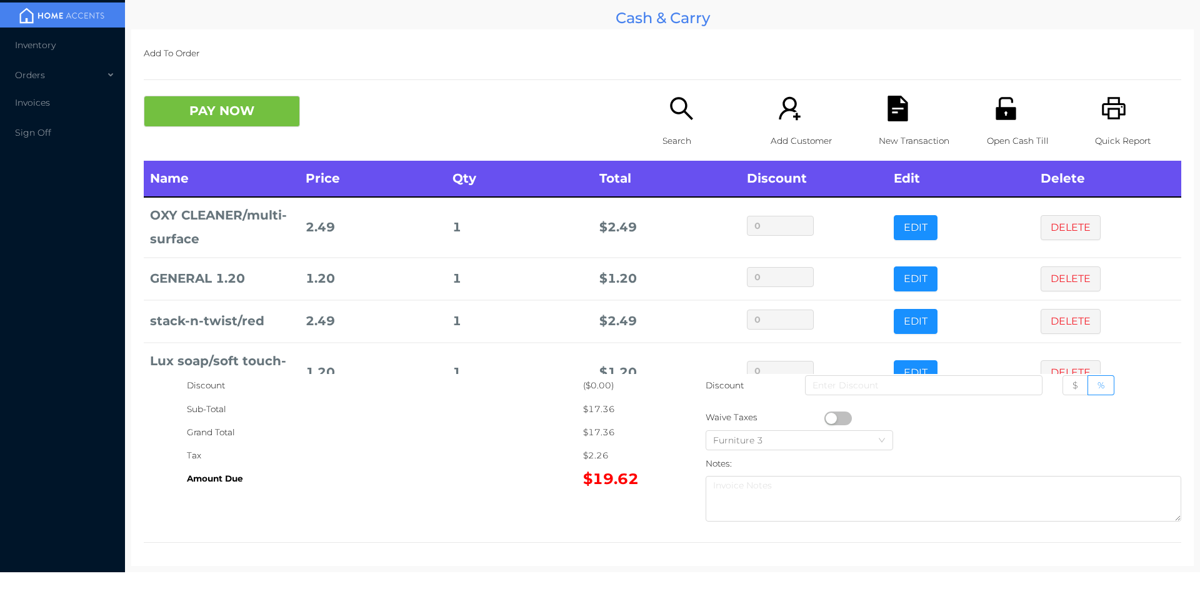
click at [891, 110] on icon "icon: file-text" at bounding box center [898, 109] width 20 height 26
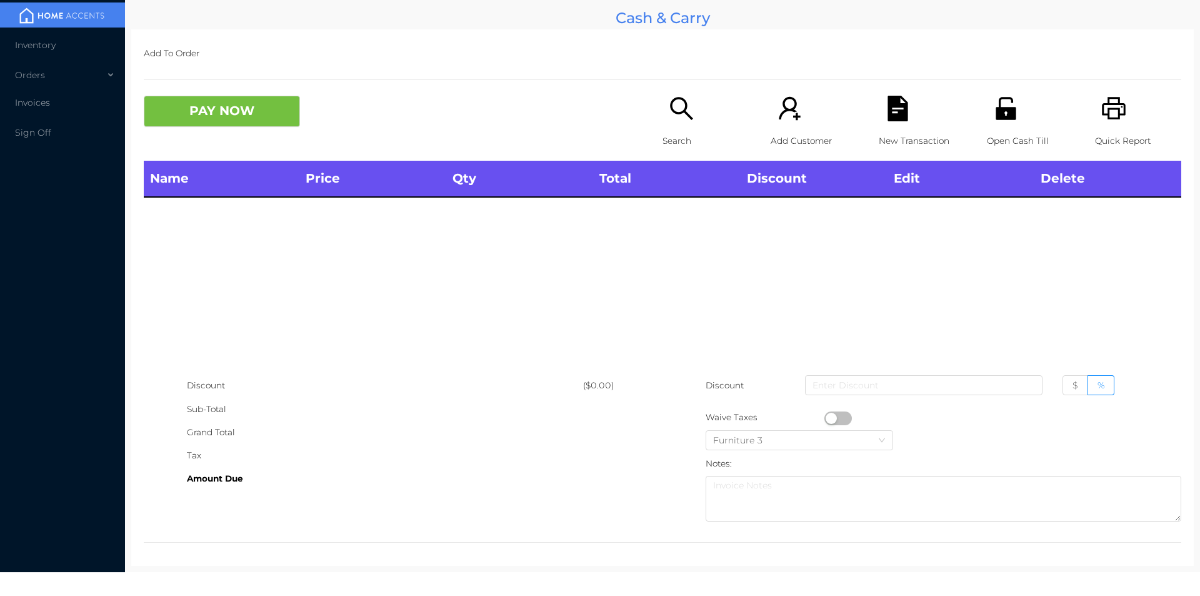
click at [1102, 117] on icon "icon: printer" at bounding box center [1114, 108] width 24 height 23
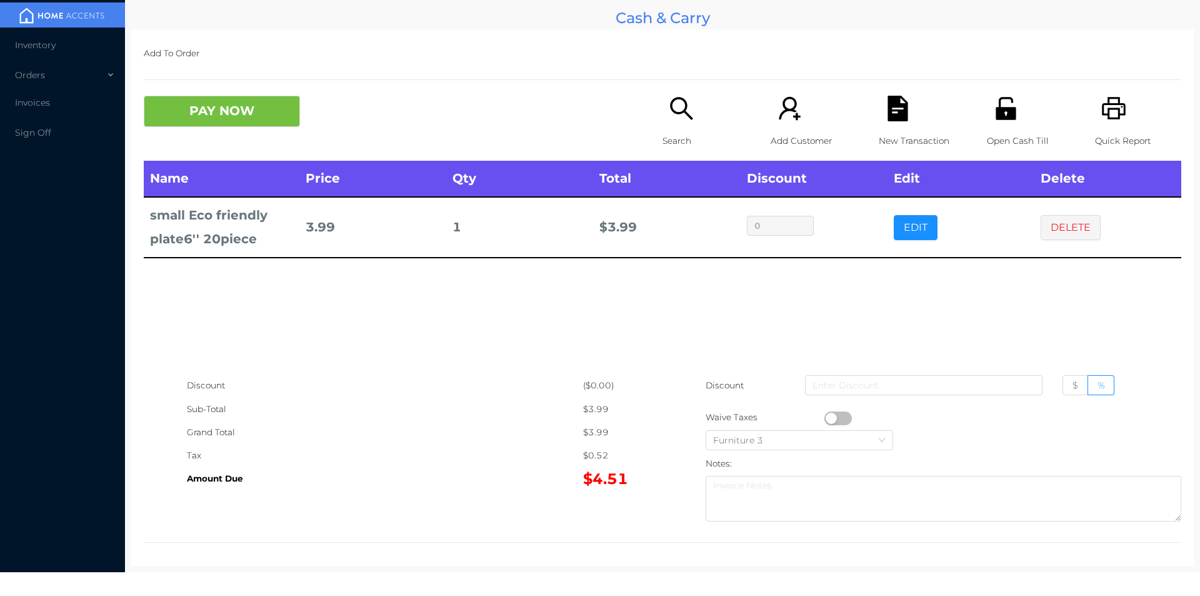
click at [905, 103] on div "New Transaction" at bounding box center [922, 128] width 86 height 65
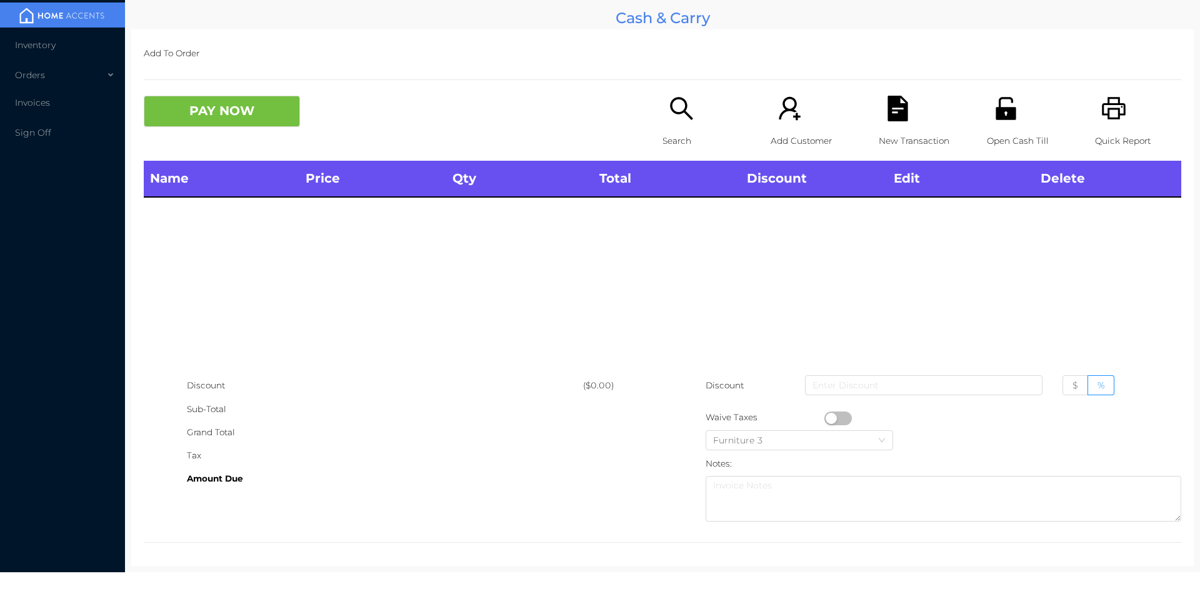
click at [1120, 106] on div "Quick Report" at bounding box center [1138, 128] width 86 height 65
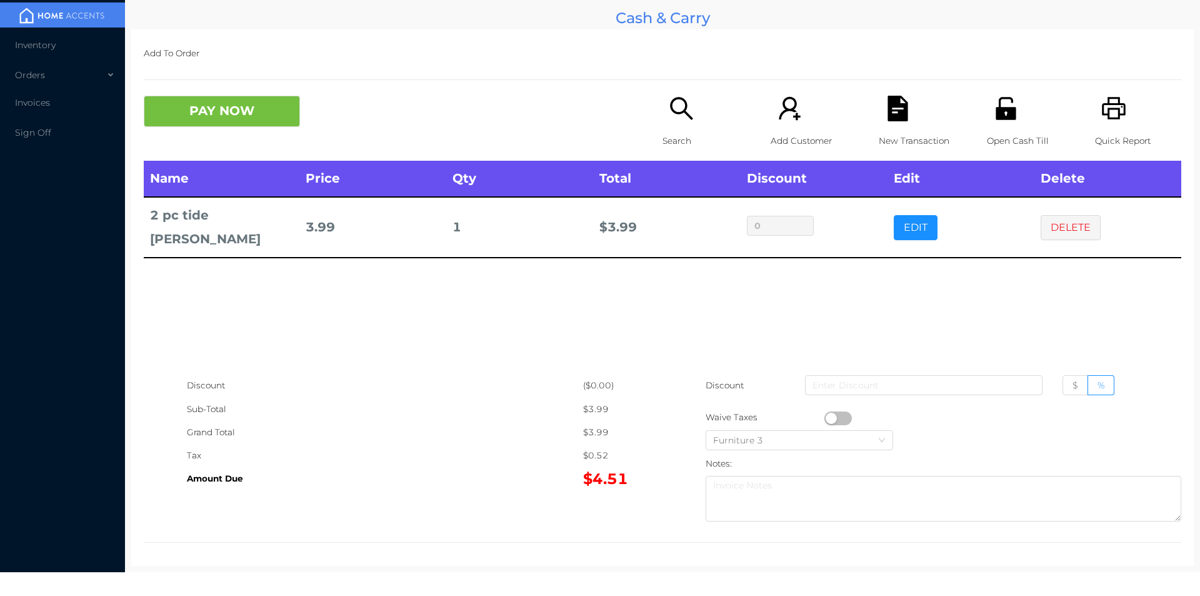
click at [1003, 128] on div "Open Cash Till" at bounding box center [1030, 128] width 86 height 65
click at [228, 104] on button "PAY NOW" at bounding box center [222, 111] width 156 height 31
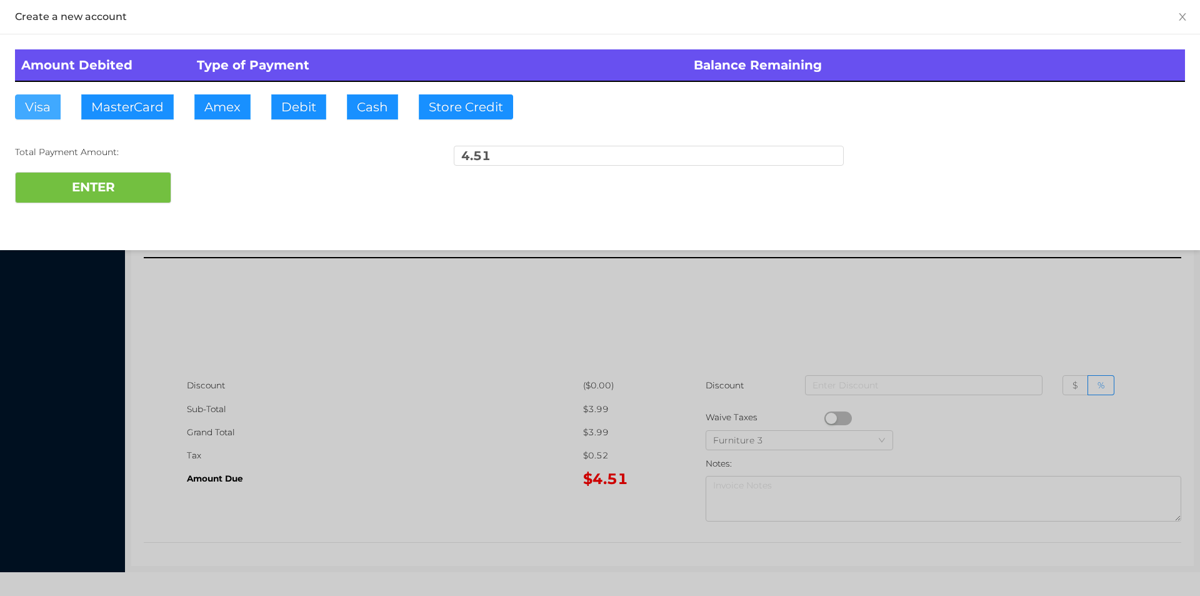
click at [51, 117] on button "Visa" at bounding box center [38, 106] width 46 height 25
click at [77, 195] on button "ENTER" at bounding box center [93, 187] width 156 height 31
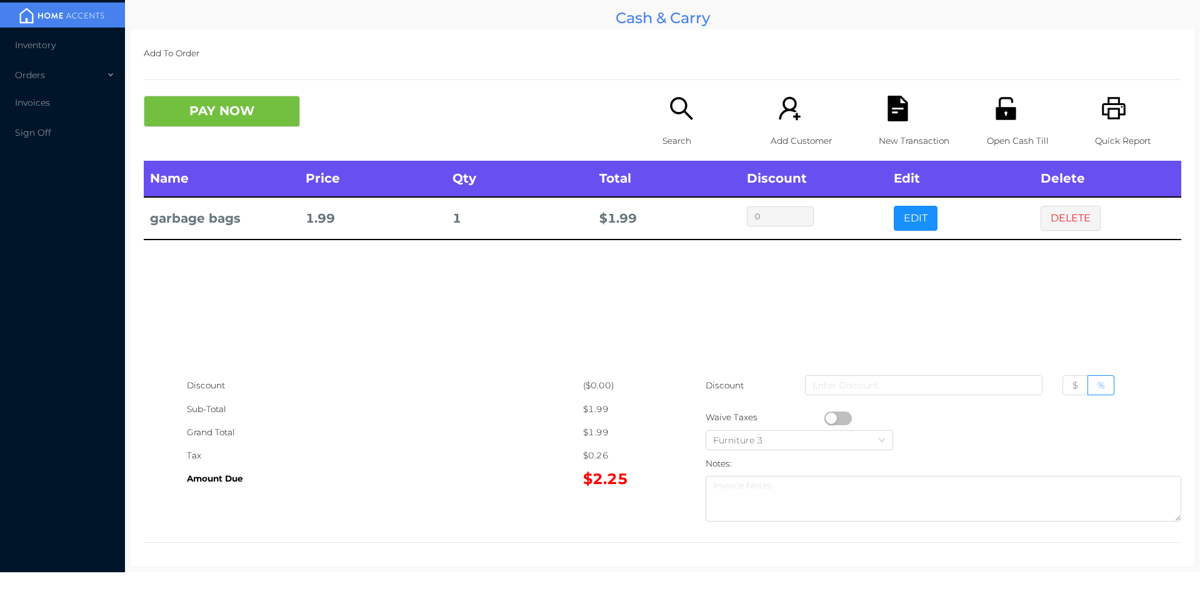
click at [686, 121] on icon "icon: search" at bounding box center [682, 109] width 26 height 26
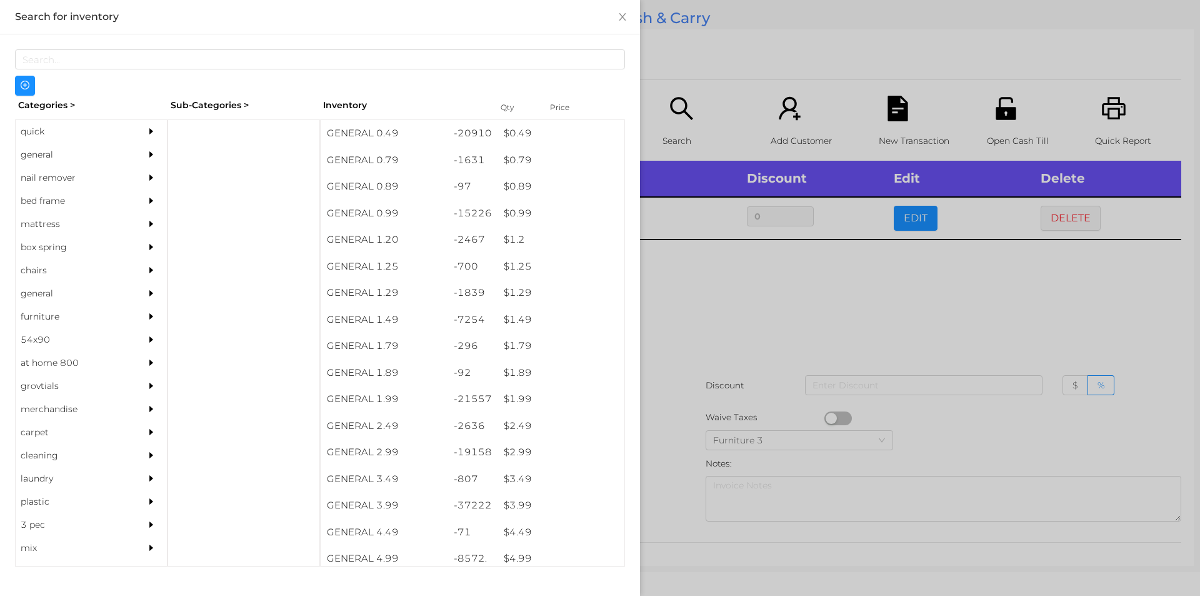
click at [53, 149] on div "general" at bounding box center [73, 154] width 114 height 23
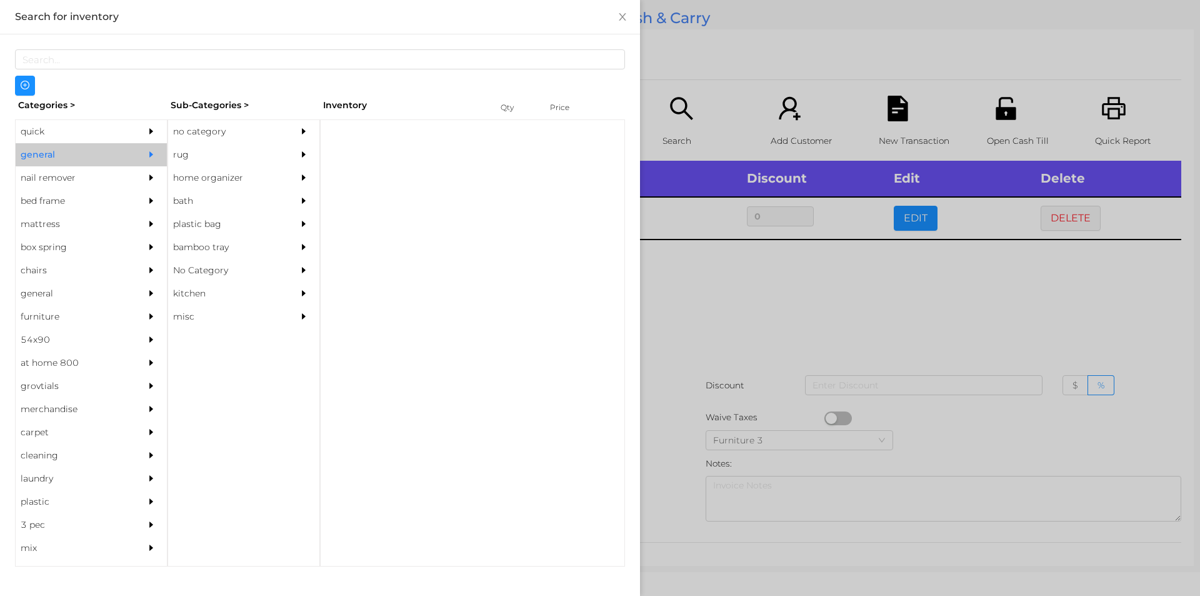
click at [197, 139] on div "no category" at bounding box center [225, 131] width 114 height 23
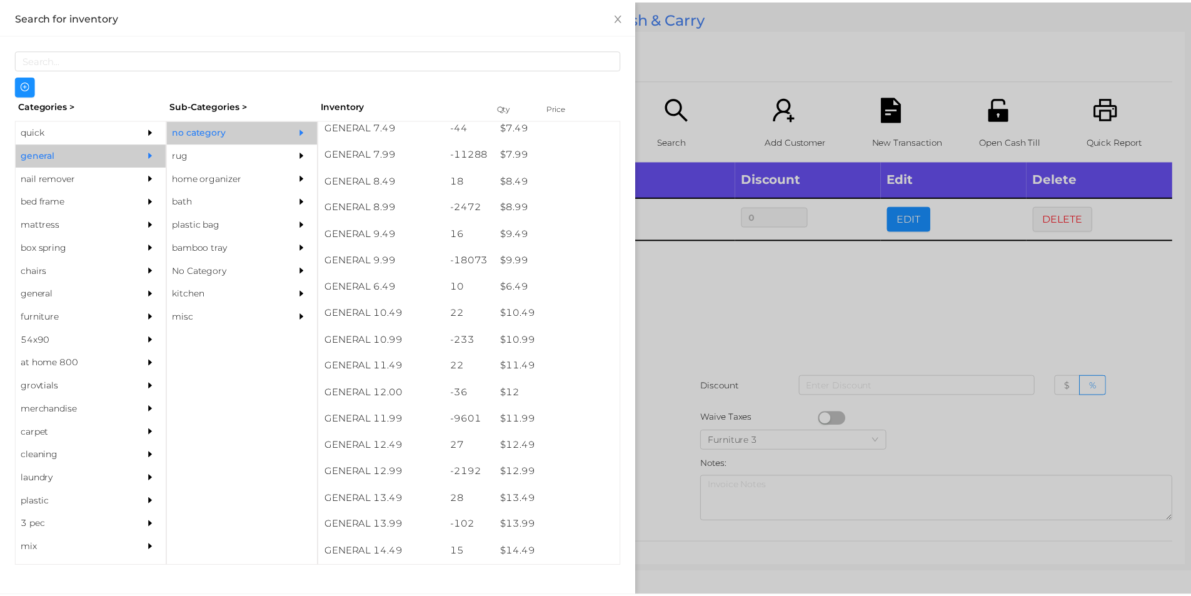
scroll to position [640, 0]
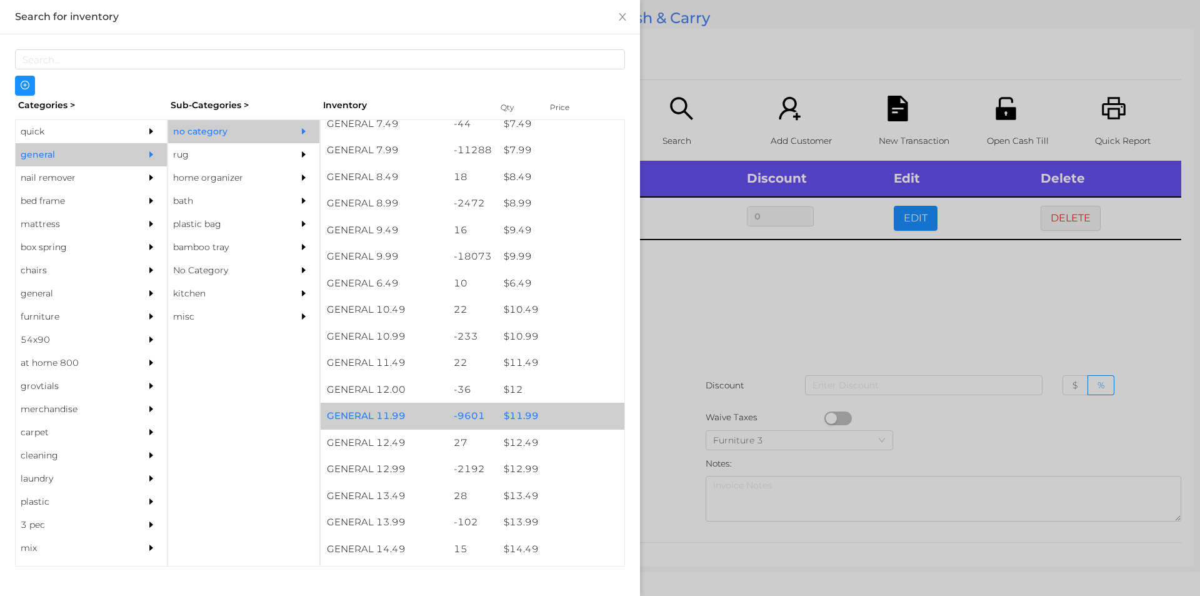
click at [521, 414] on div "$ 11.99" at bounding box center [561, 416] width 127 height 27
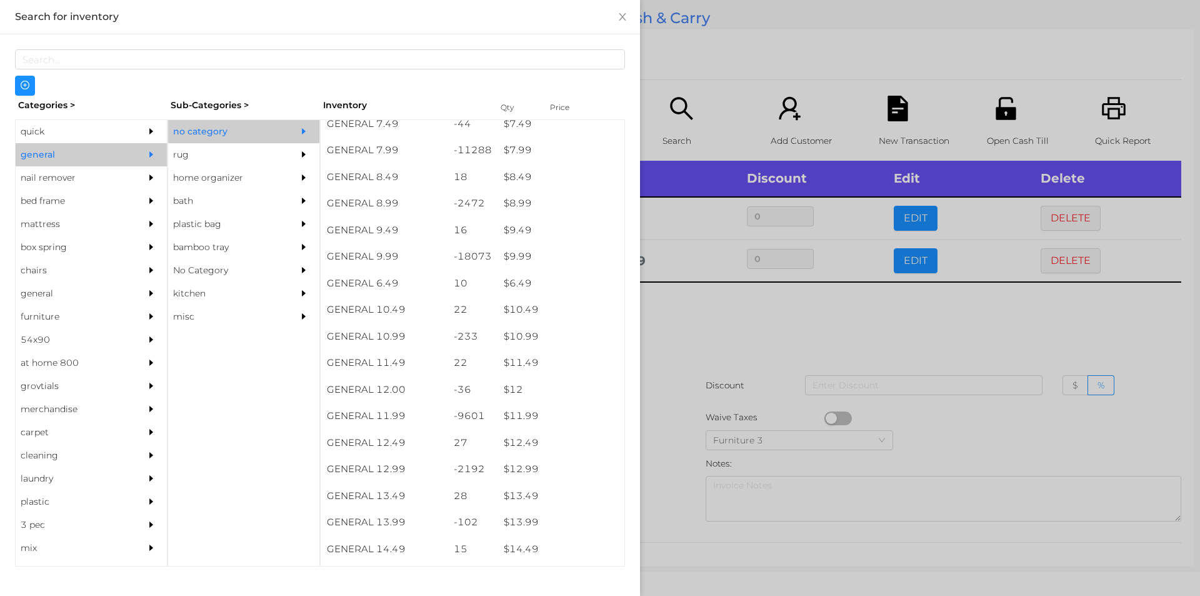
click at [660, 401] on div at bounding box center [600, 298] width 1200 height 596
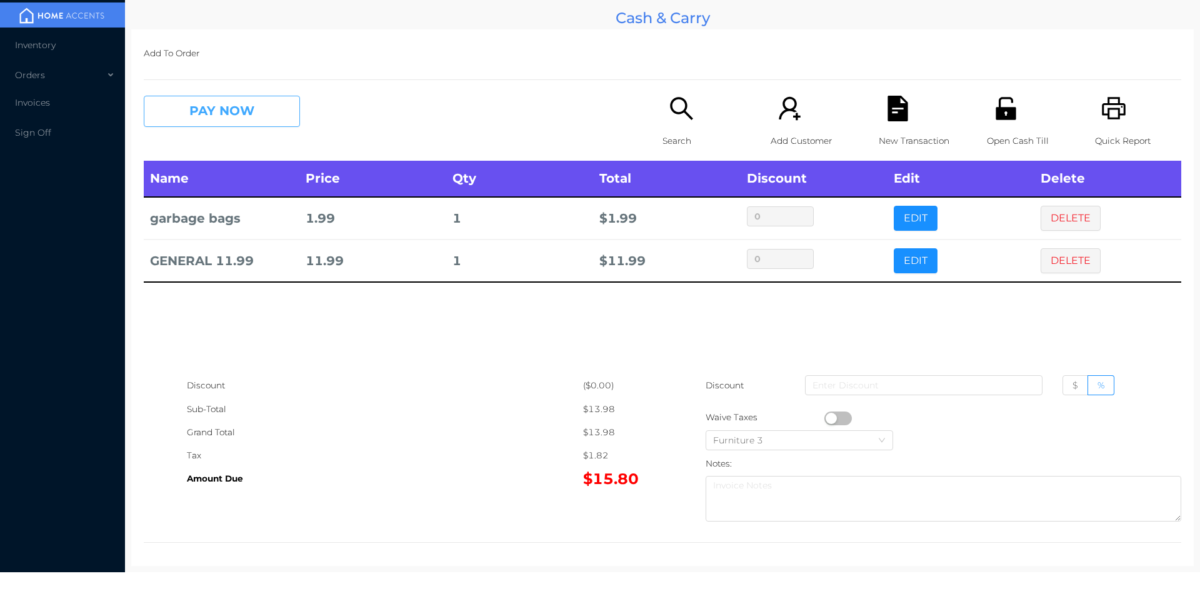
click at [248, 99] on button "PAY NOW" at bounding box center [222, 111] width 156 height 31
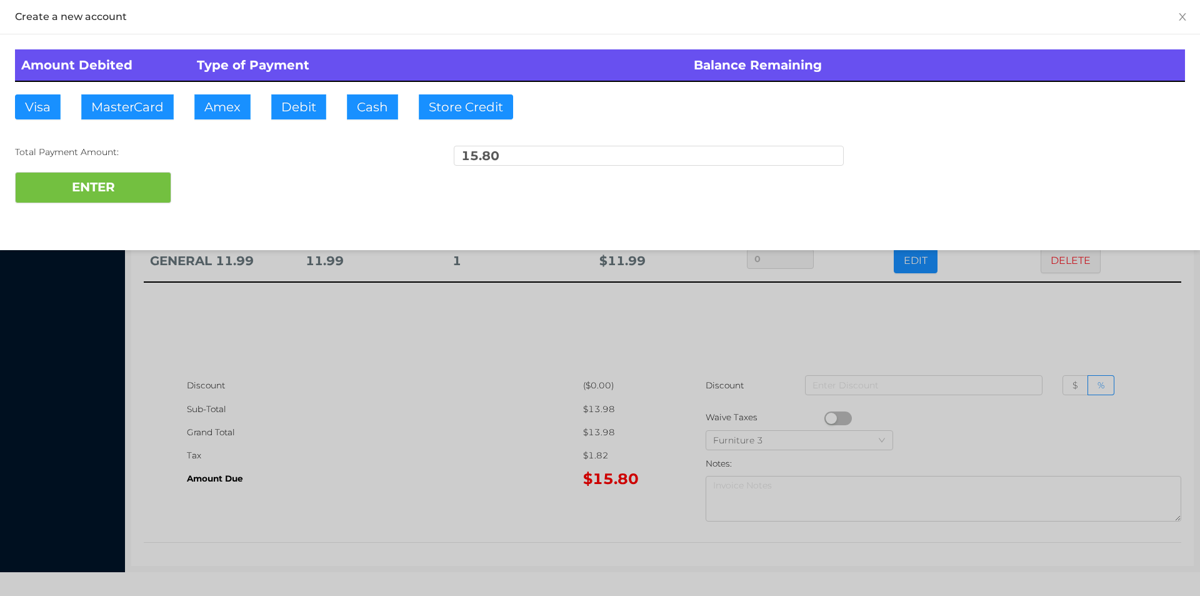
click at [453, 362] on div at bounding box center [600, 298] width 1200 height 596
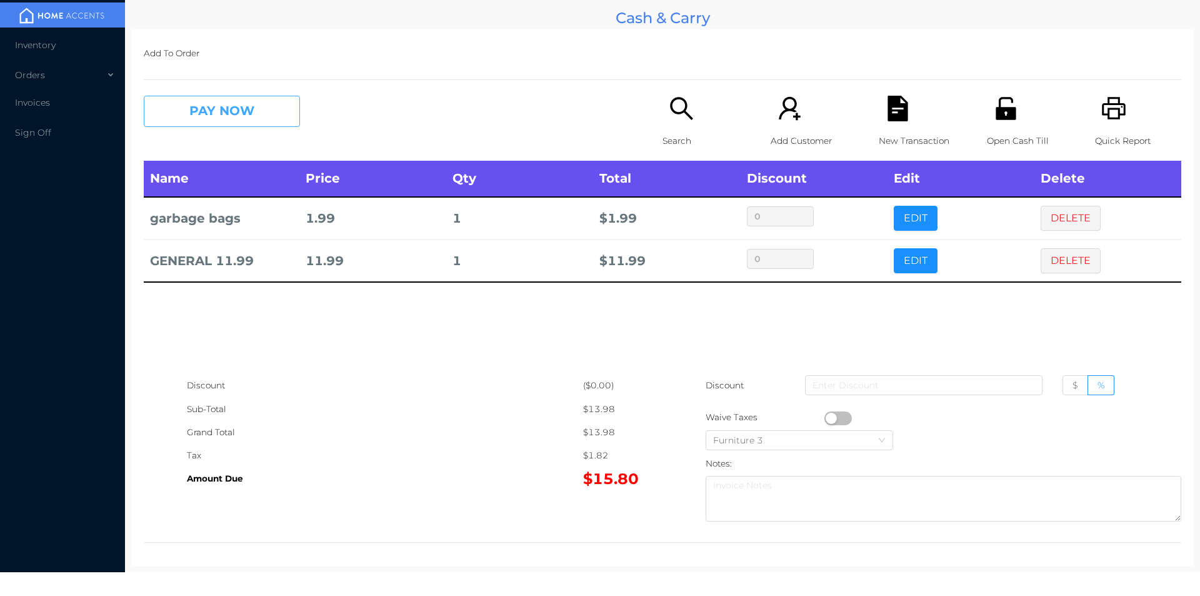
click at [234, 111] on button "PAY NOW" at bounding box center [222, 111] width 156 height 31
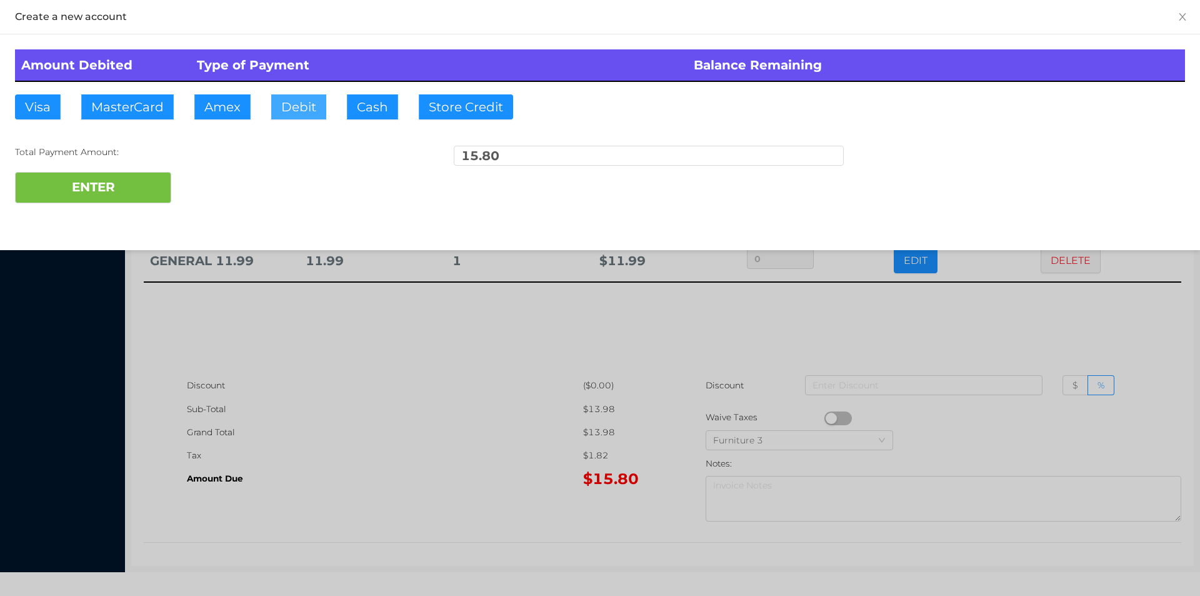
click at [298, 114] on button "Debit" at bounding box center [298, 106] width 55 height 25
click at [112, 178] on button "ENTER" at bounding box center [93, 187] width 156 height 31
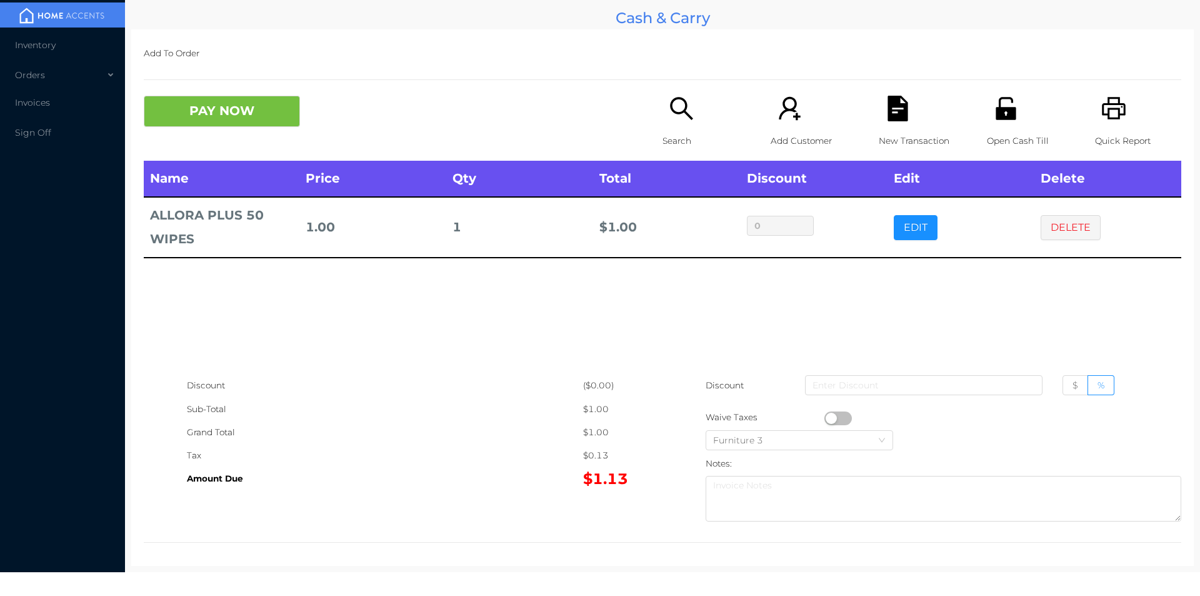
click at [220, 116] on button "PAY NOW" at bounding box center [222, 111] width 156 height 31
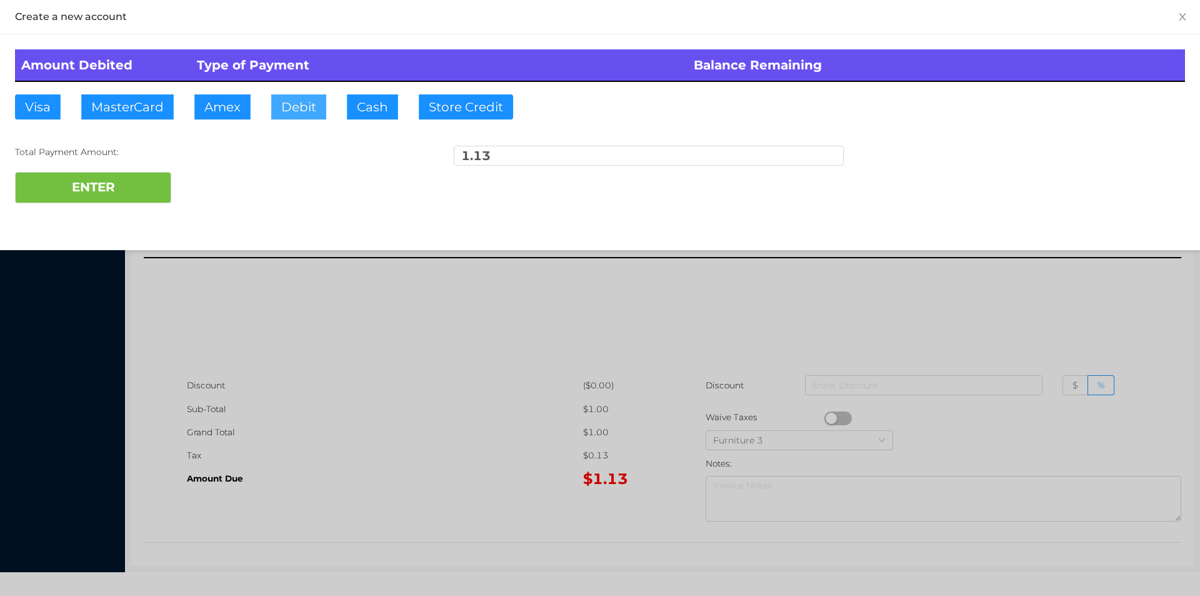
click at [301, 106] on button "Debit" at bounding box center [298, 106] width 55 height 25
click at [154, 161] on div "Total Payment Amount: 1.13" at bounding box center [600, 159] width 1170 height 26
click at [67, 186] on button "ENTER" at bounding box center [93, 187] width 156 height 31
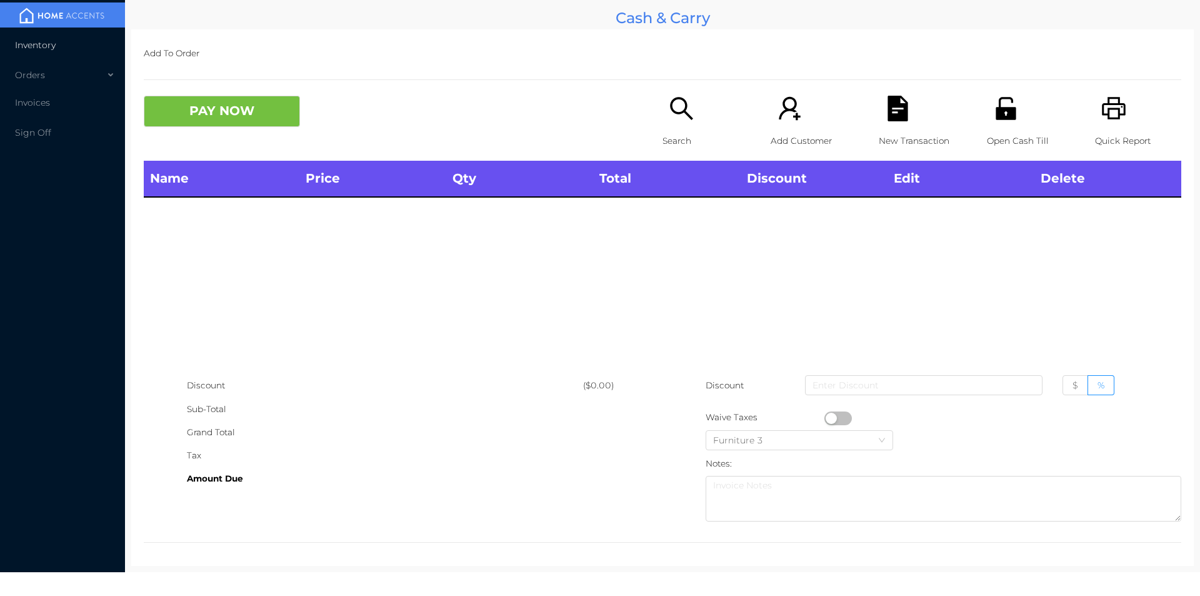
click at [57, 37] on li "Inventory" at bounding box center [62, 45] width 125 height 25
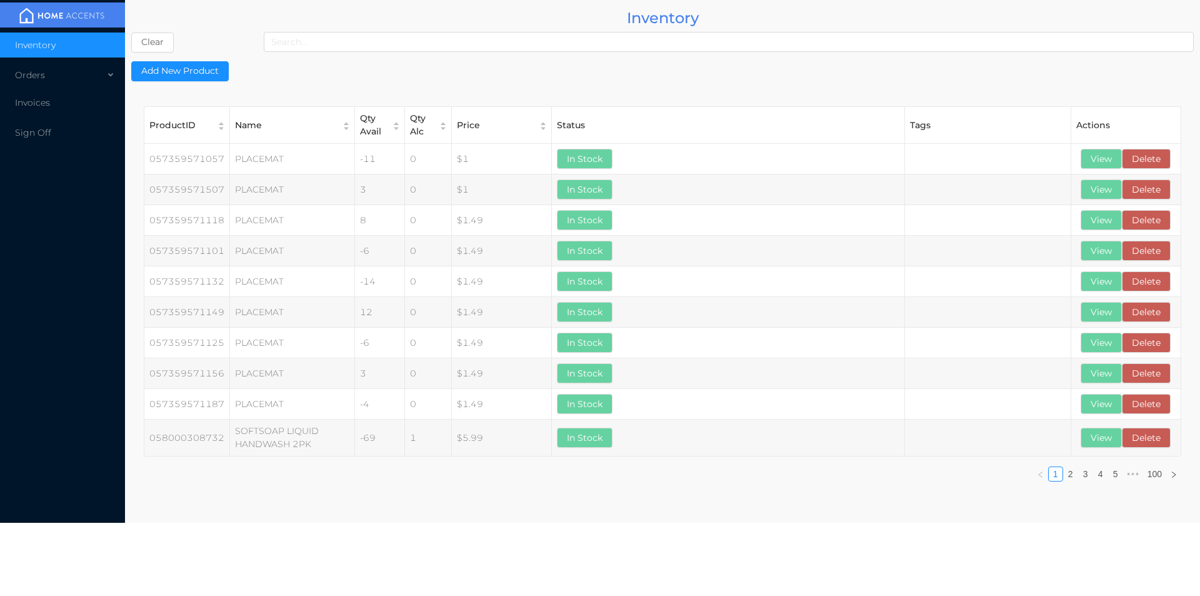
click at [186, 71] on button "Add New Product" at bounding box center [180, 71] width 98 height 20
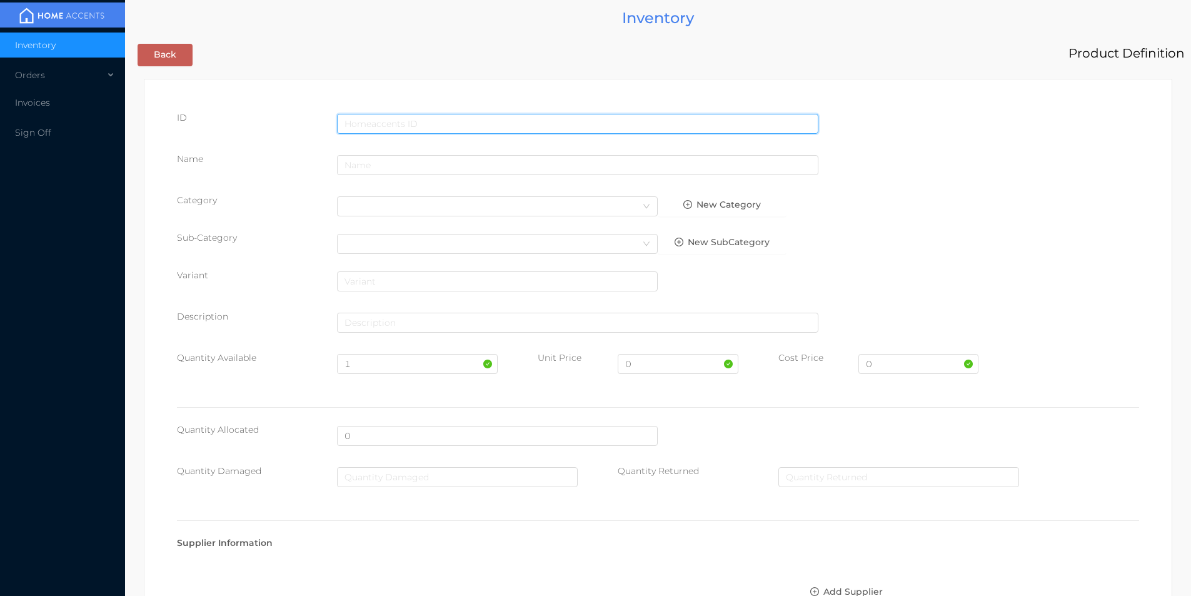
click at [363, 120] on input "text" at bounding box center [577, 124] width 481 height 20
type input "6988125016639"
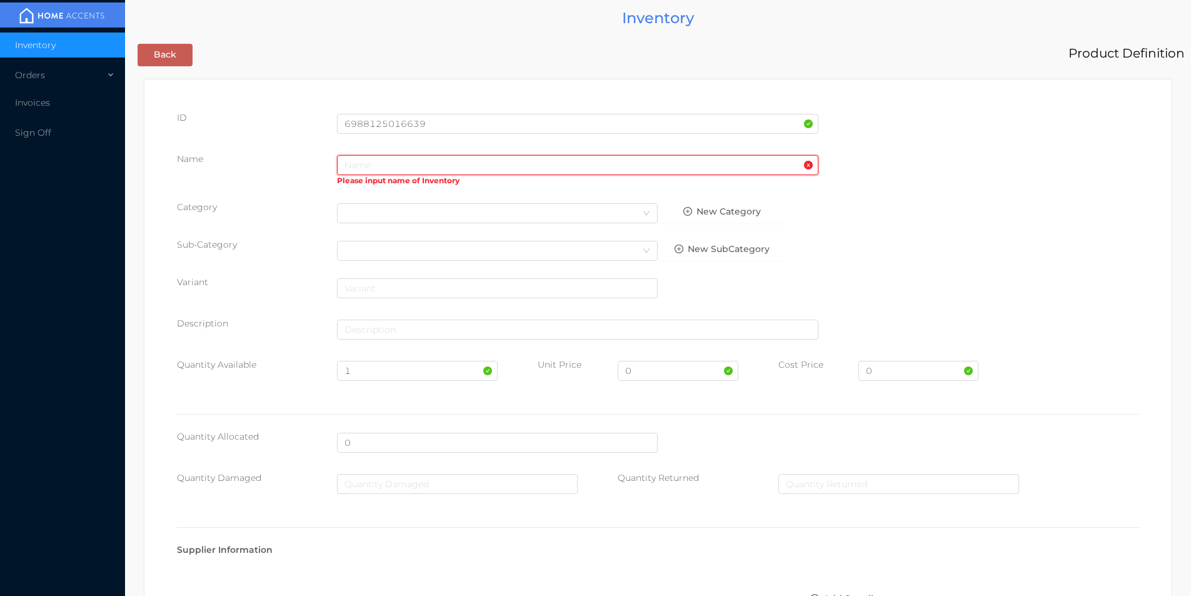
click at [381, 163] on input "text" at bounding box center [577, 165] width 481 height 20
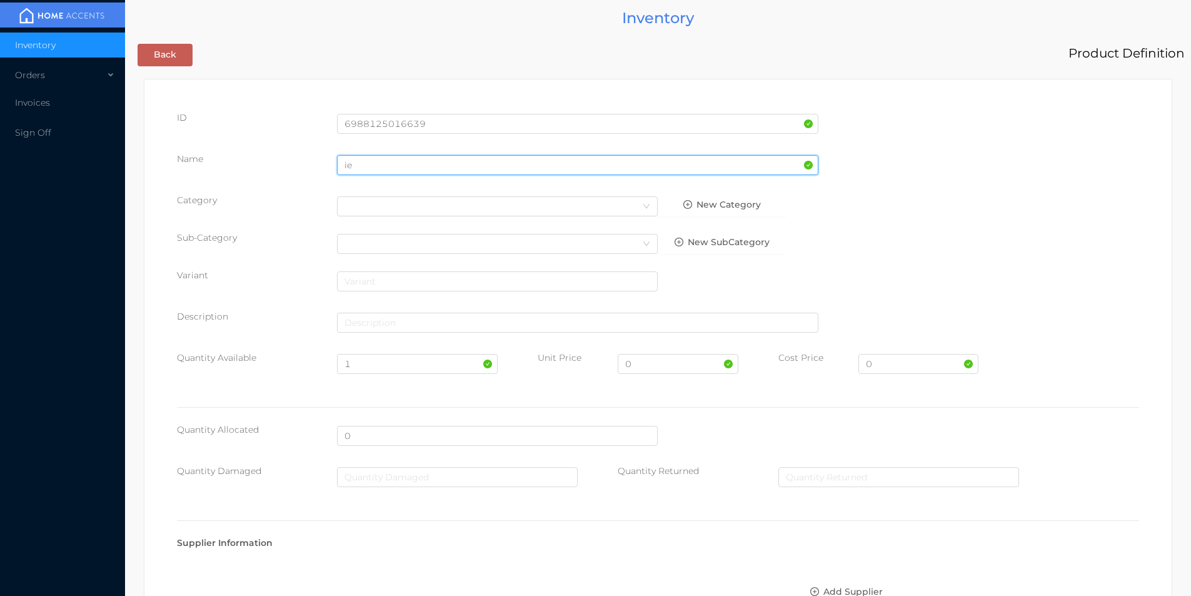
type input "i"
type input "IERFA 2L ELECTRIC KETTLE"
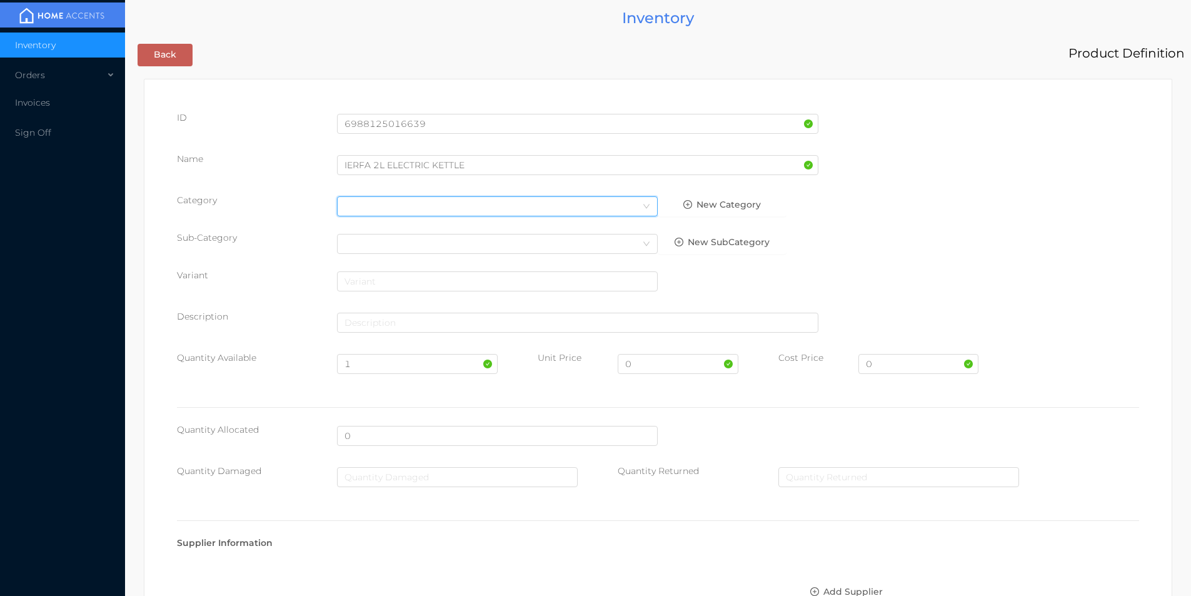
click at [361, 208] on div "Select Category" at bounding box center [497, 206] width 306 height 19
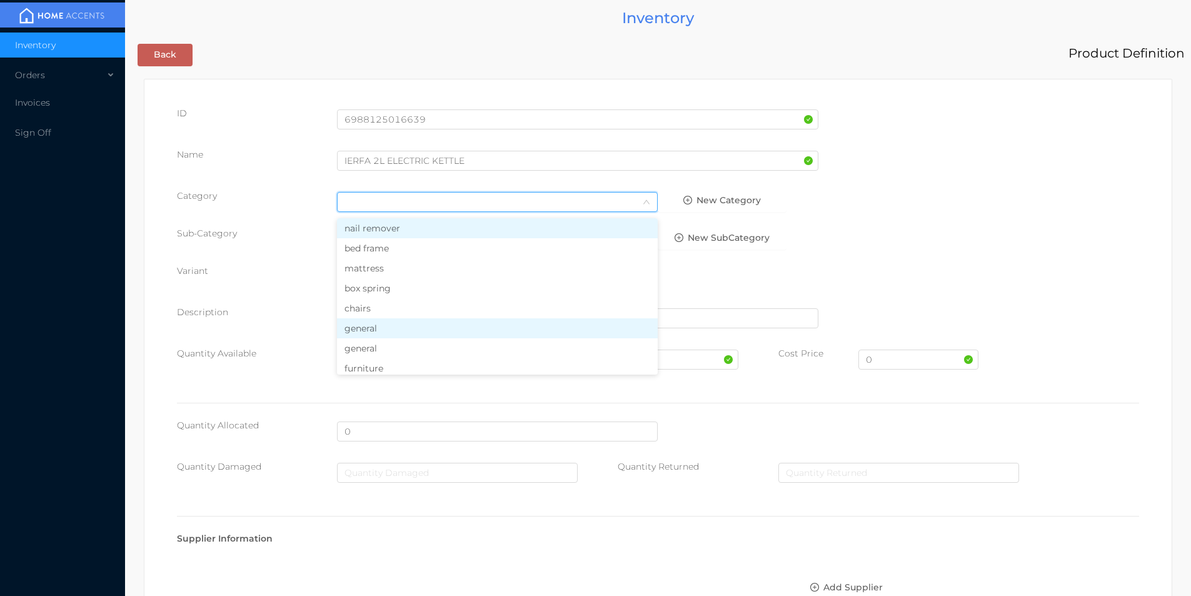
click at [383, 328] on li "general" at bounding box center [497, 328] width 321 height 20
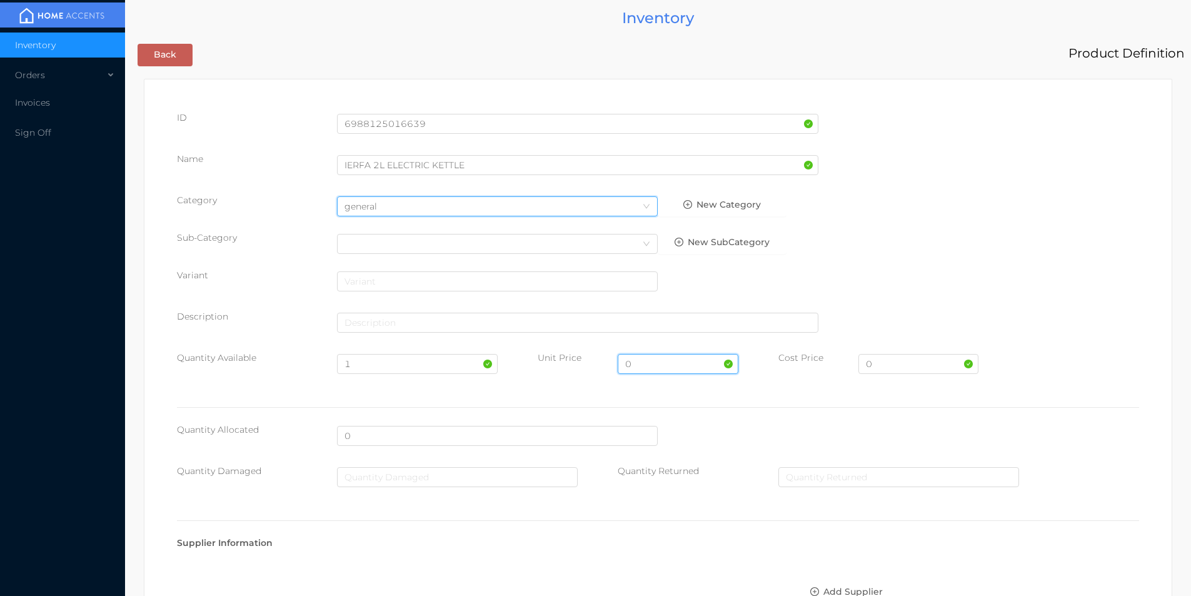
click at [646, 361] on input "0" at bounding box center [678, 364] width 120 height 20
type input "29.99"
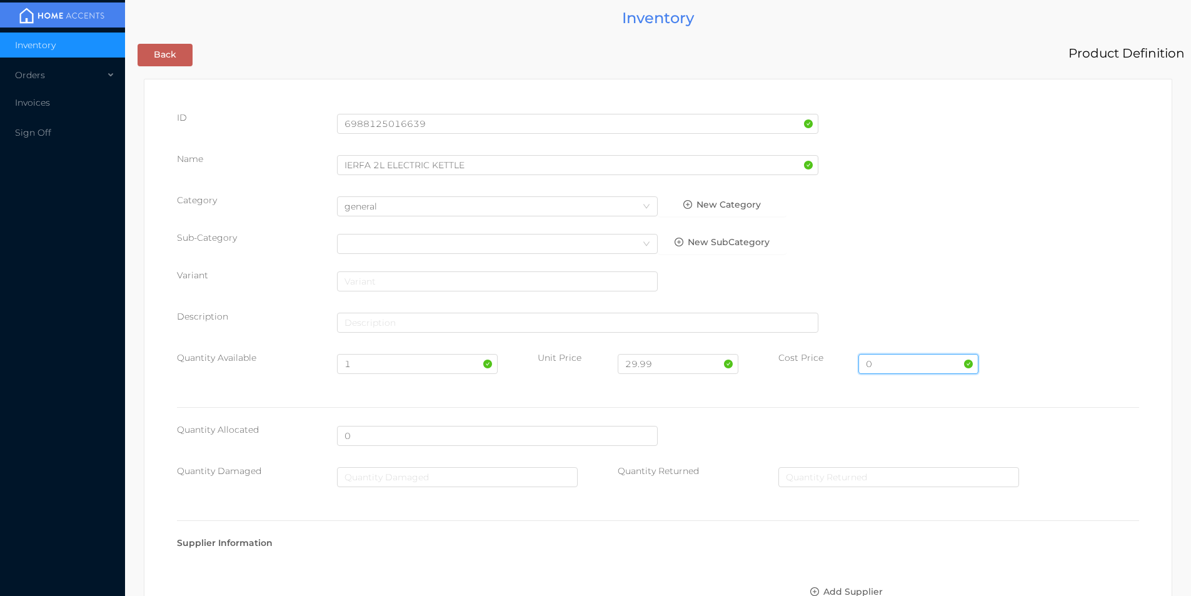
click at [883, 364] on input "0" at bounding box center [918, 364] width 120 height 20
type input "12"
click at [363, 366] on input "1" at bounding box center [417, 364] width 160 height 20
type input "12"
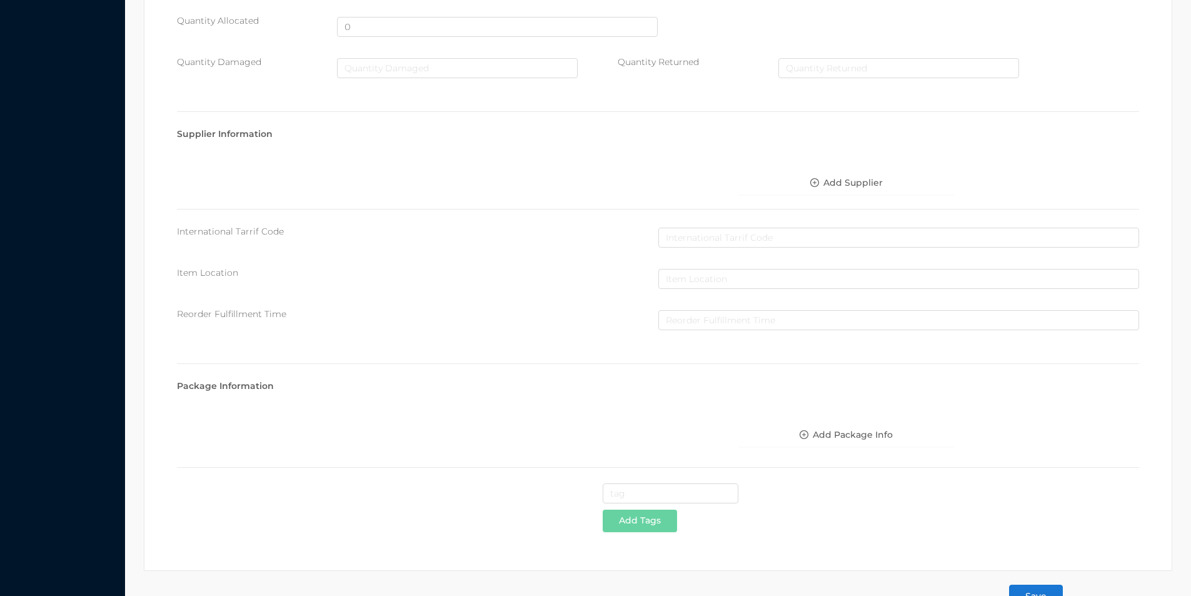
scroll to position [443, 0]
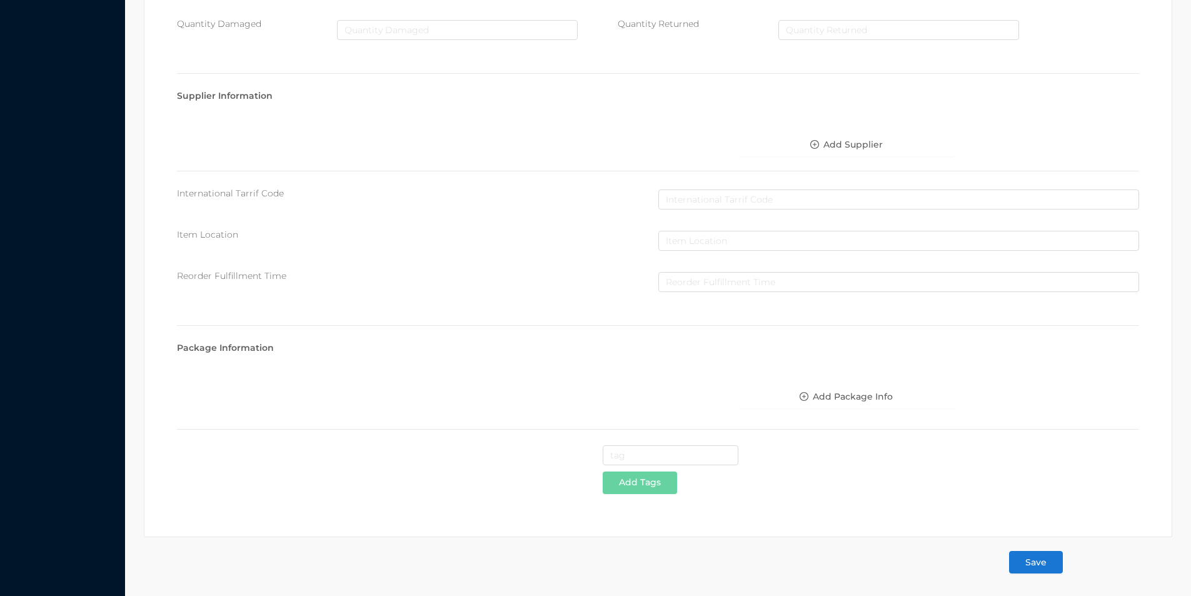
click at [1035, 565] on button "Save" at bounding box center [1036, 562] width 54 height 23
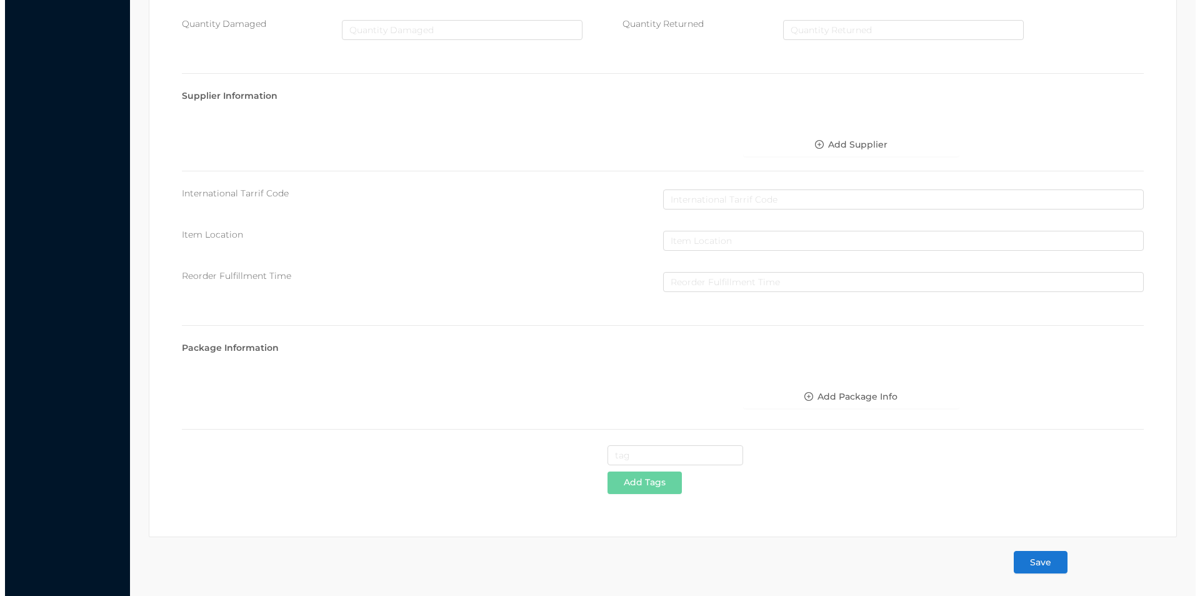
scroll to position [0, 0]
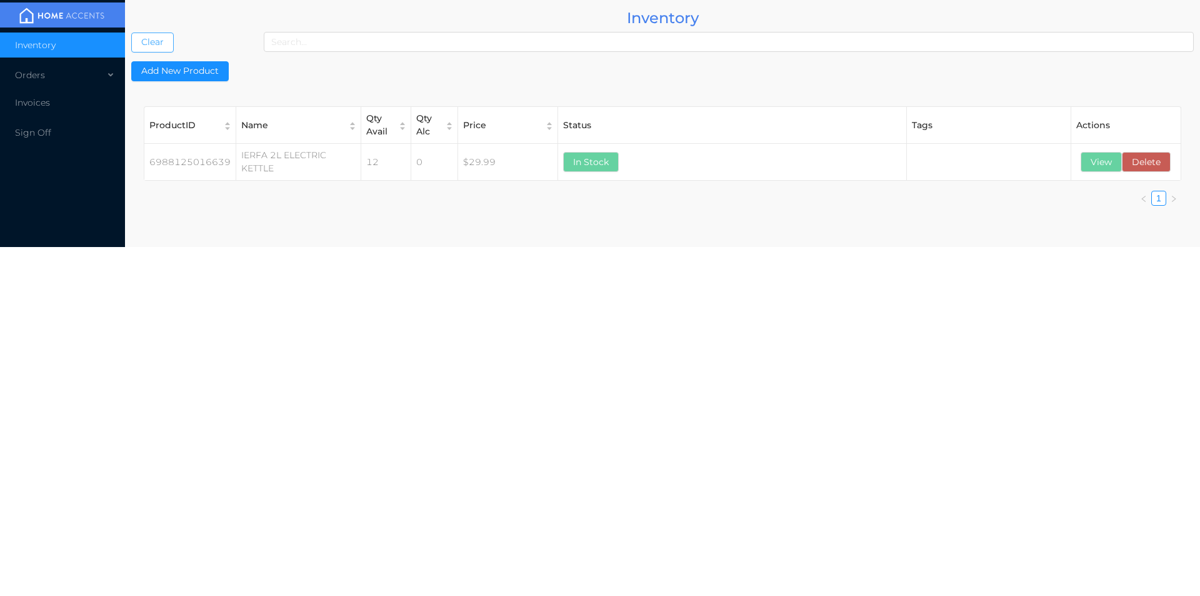
click at [164, 44] on button "Clear" at bounding box center [152, 43] width 43 height 20
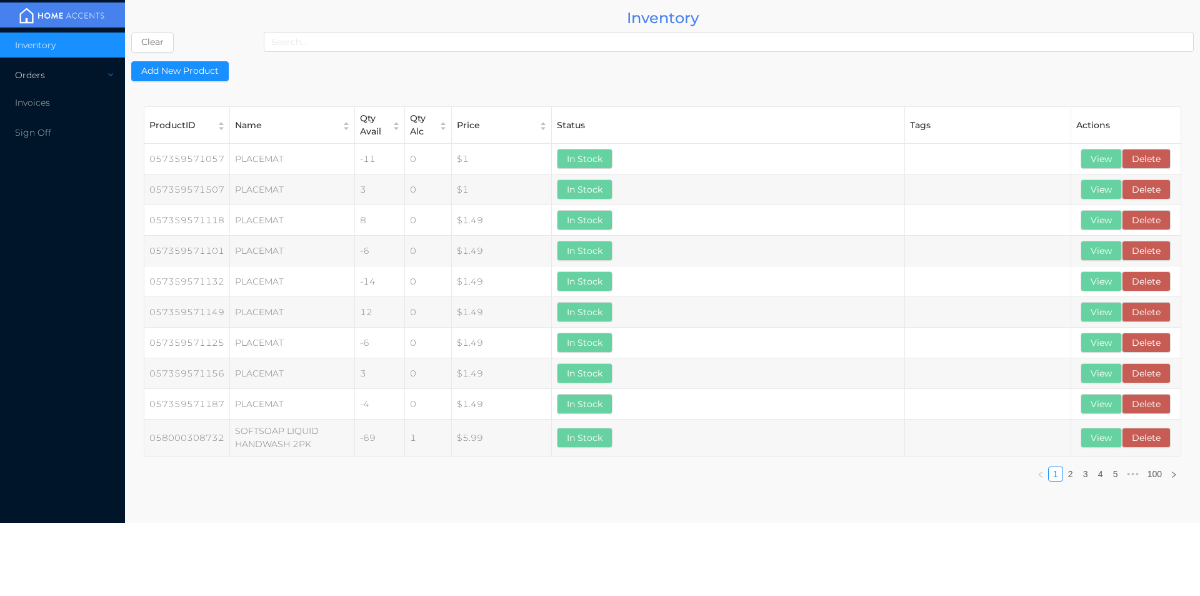
click at [46, 79] on div "Orders" at bounding box center [62, 75] width 125 height 25
click at [63, 113] on li "Cash & Carry" at bounding box center [62, 105] width 125 height 25
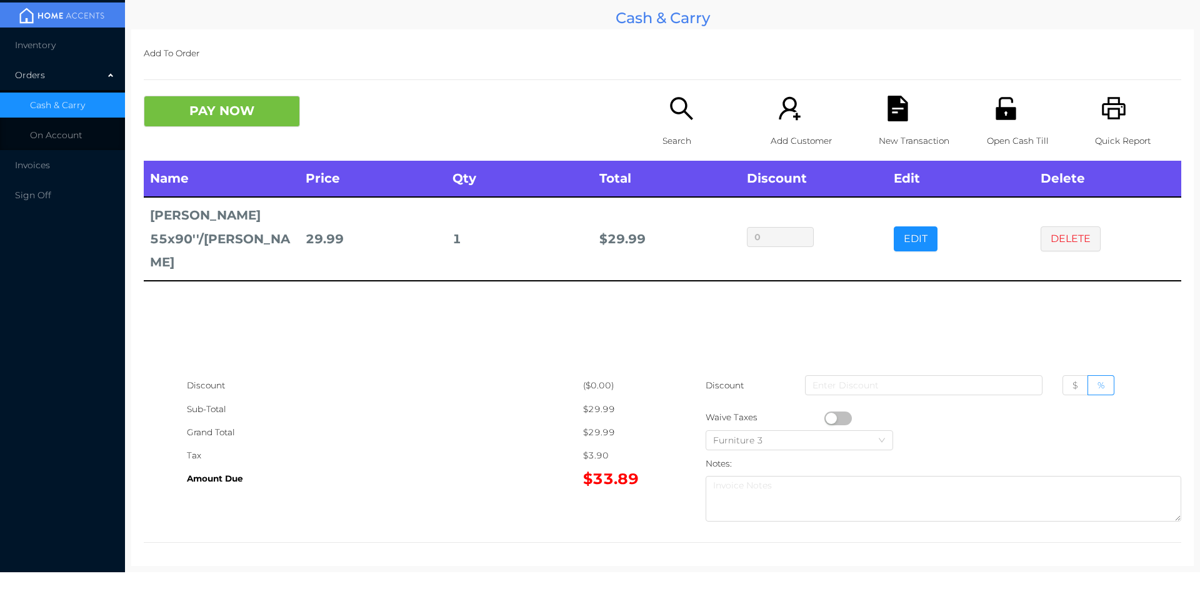
click at [924, 226] on button "EDIT" at bounding box center [916, 238] width 44 height 25
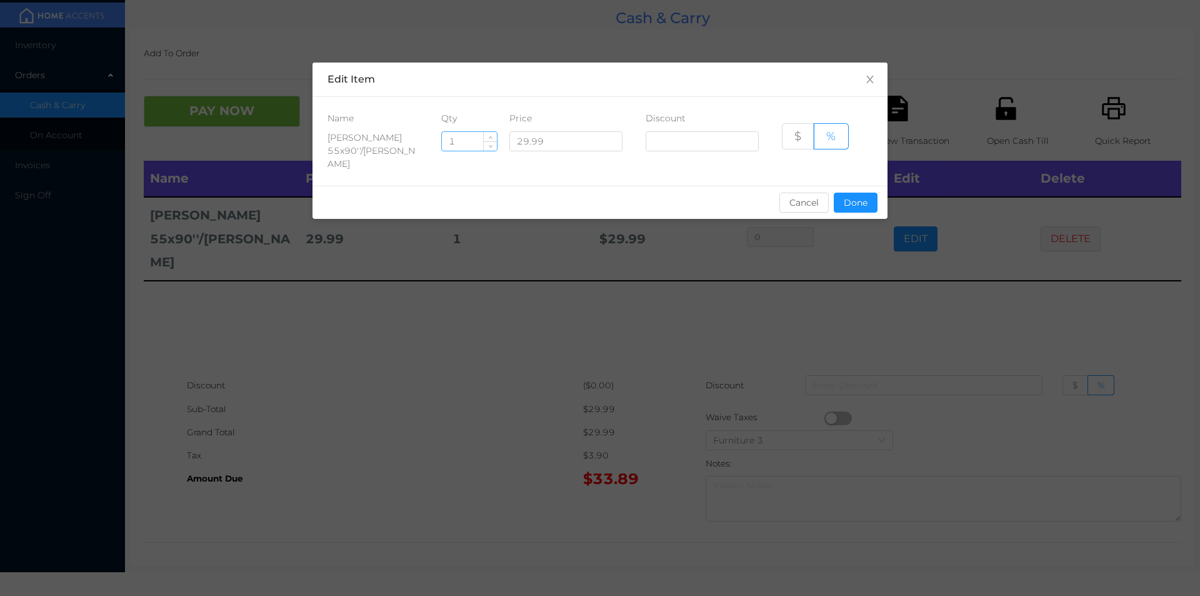
click at [470, 143] on input "1" at bounding box center [469, 141] width 55 height 19
type input "4"
click at [852, 193] on button "Done" at bounding box center [856, 203] width 44 height 20
type input "0%"
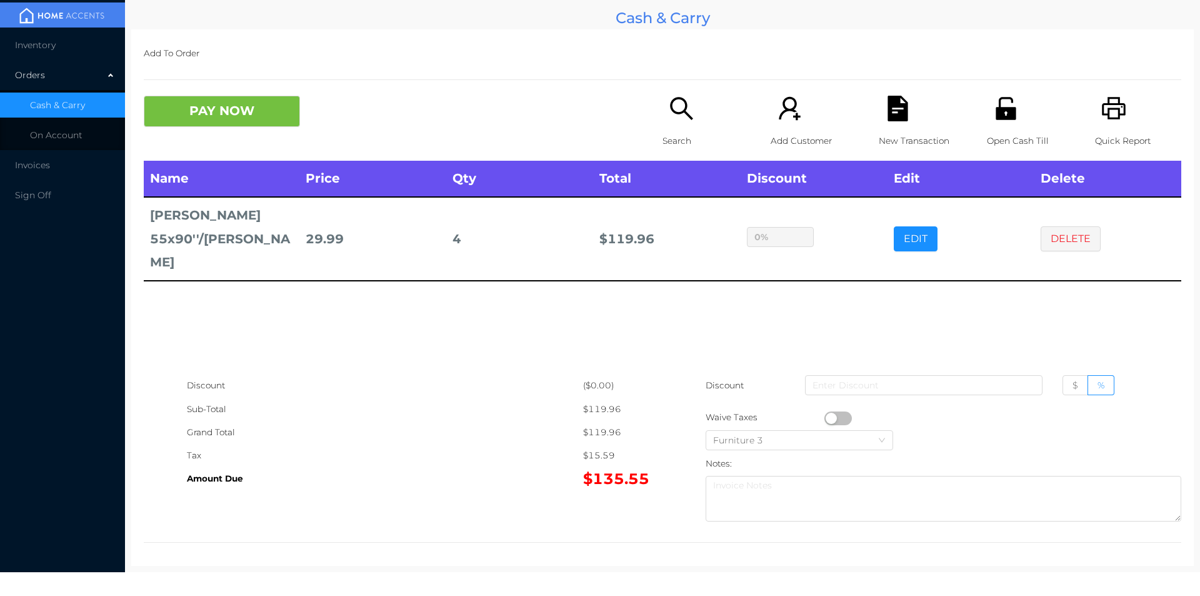
click at [1105, 109] on icon "icon: printer" at bounding box center [1114, 108] width 24 height 23
click at [238, 123] on button "PAY NOW" at bounding box center [222, 111] width 156 height 31
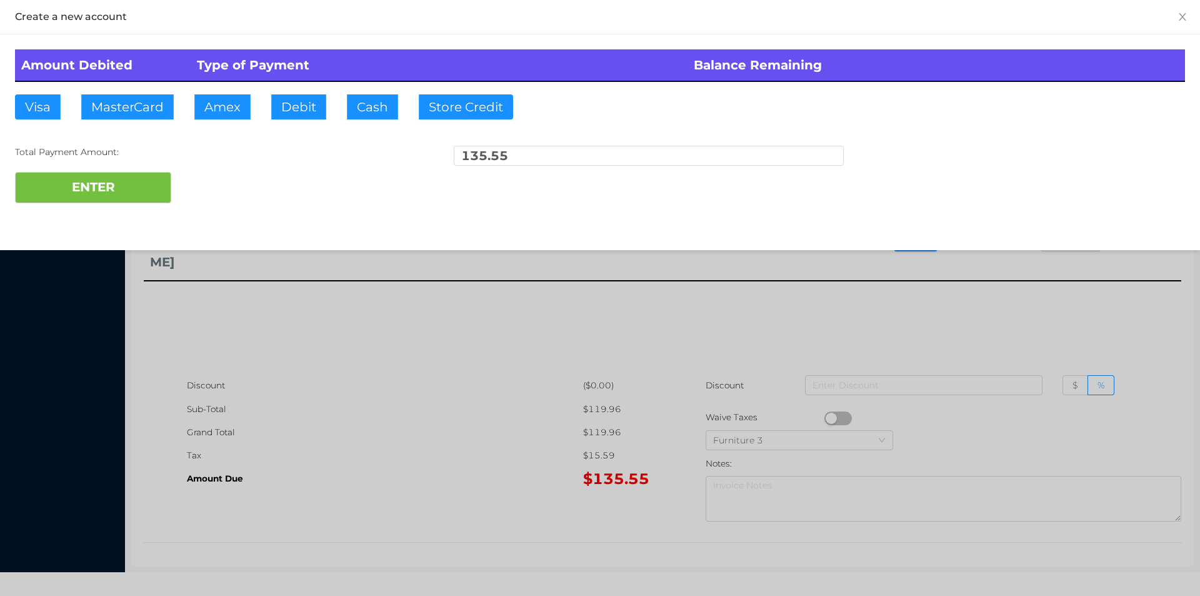
click at [369, 475] on div at bounding box center [600, 298] width 1200 height 596
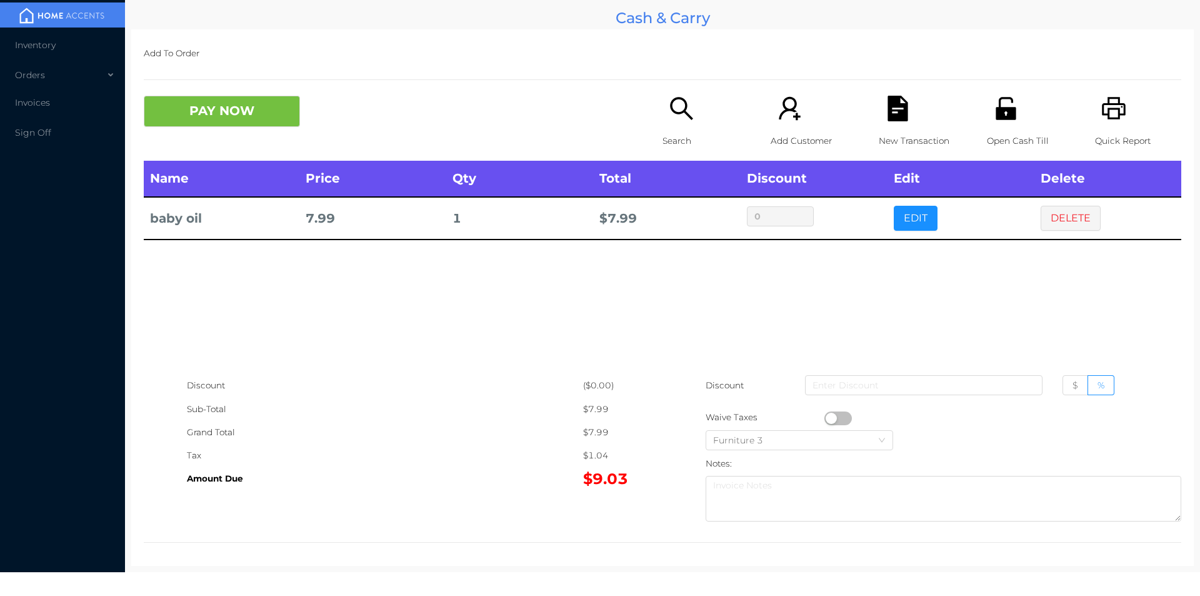
click at [676, 132] on p "Search" at bounding box center [706, 140] width 86 height 23
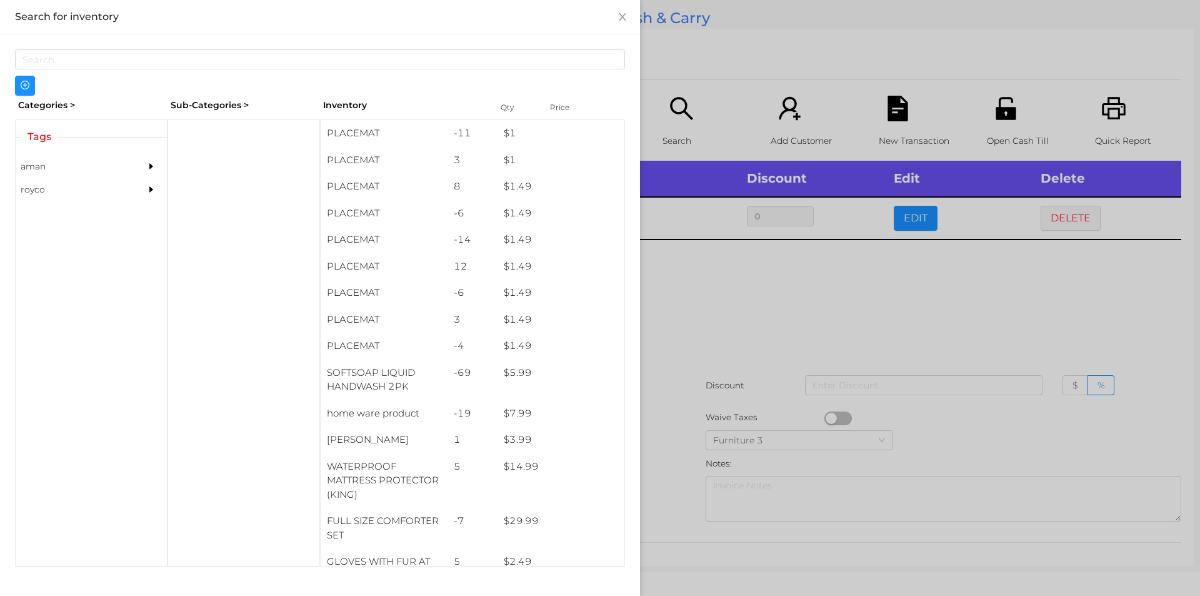
click at [668, 131] on div at bounding box center [600, 298] width 1200 height 596
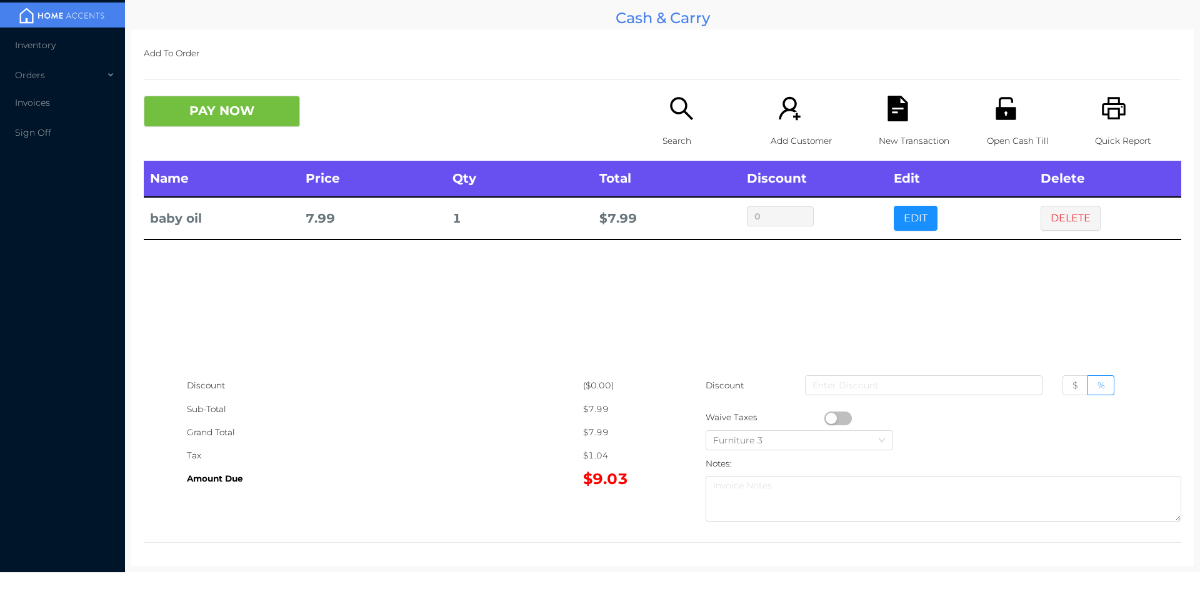
click at [690, 125] on div "Search" at bounding box center [706, 128] width 86 height 65
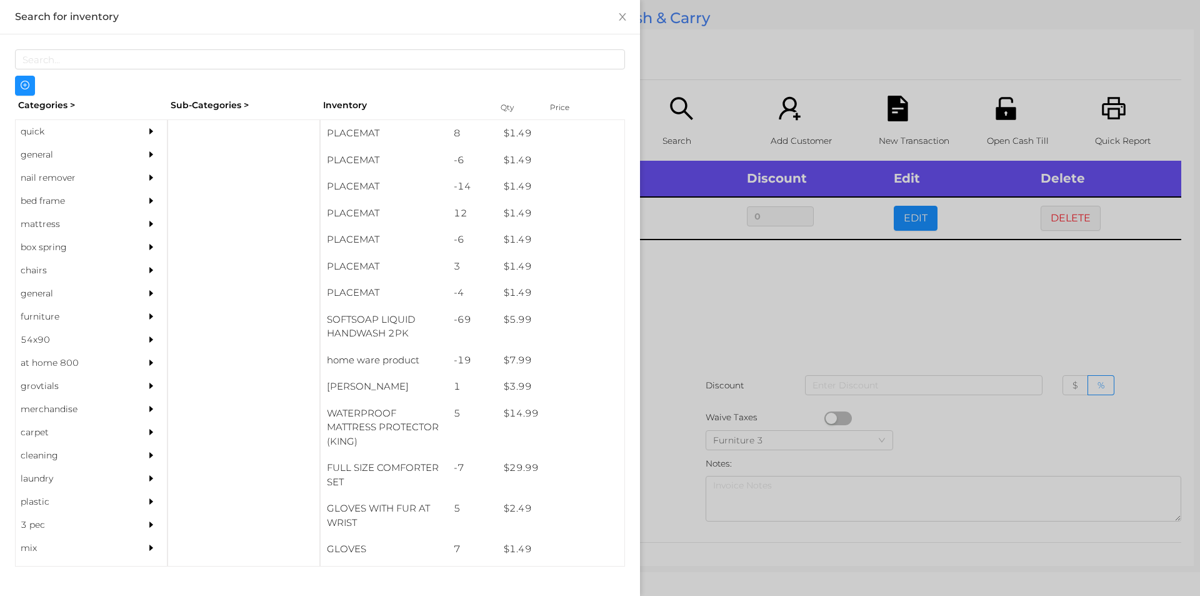
scroll to position [55, 0]
click at [108, 149] on div "general" at bounding box center [73, 154] width 114 height 23
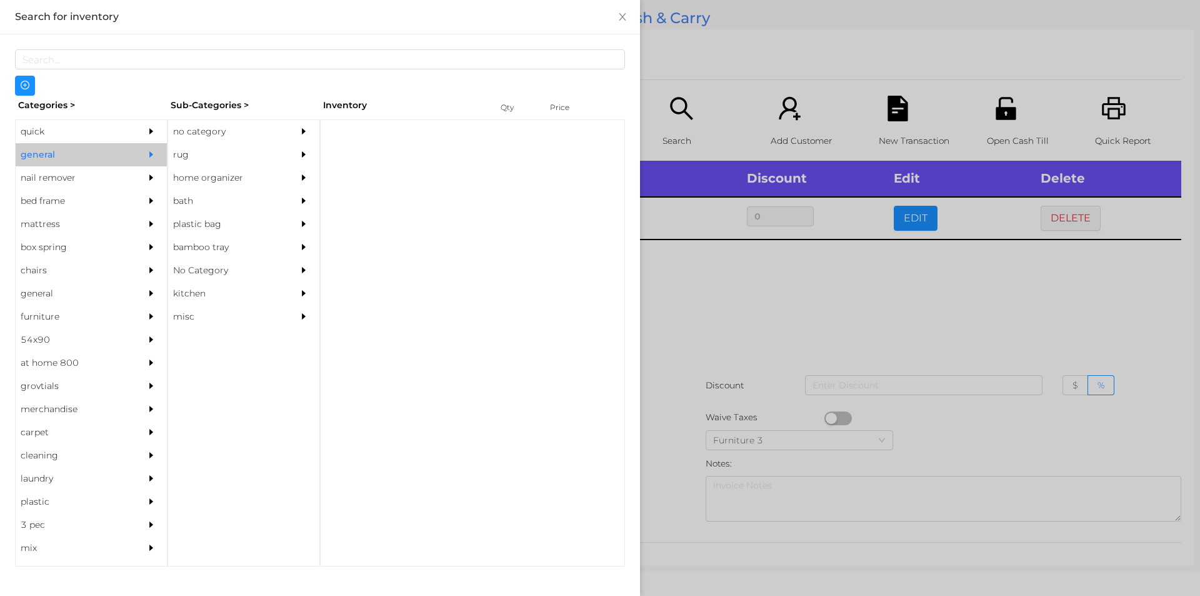
click at [231, 124] on div "no category" at bounding box center [225, 131] width 114 height 23
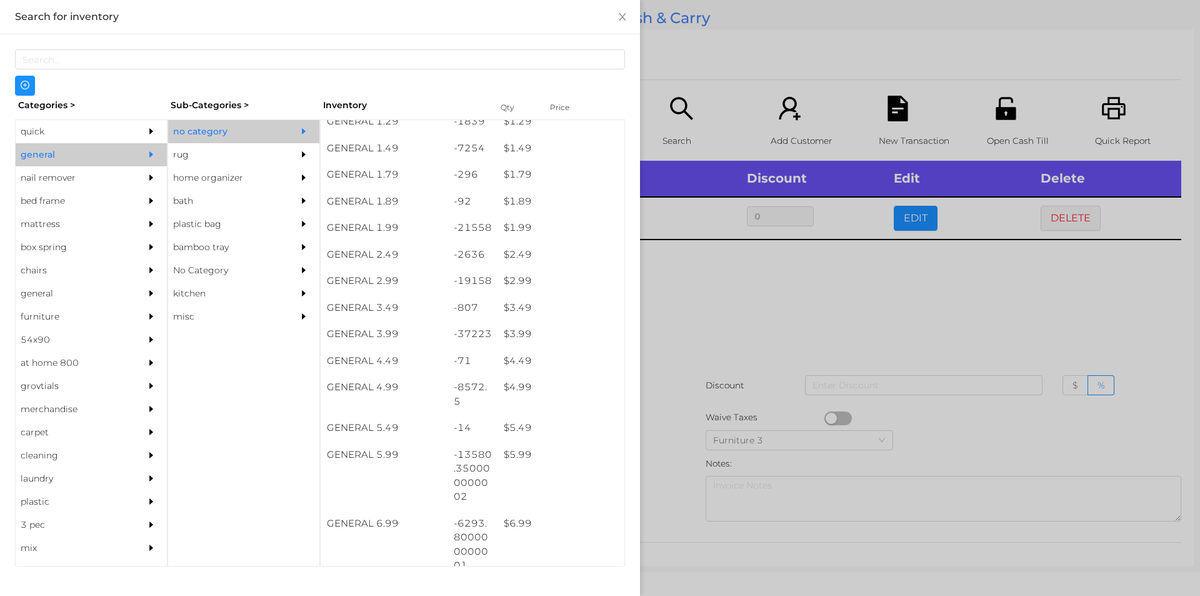
scroll to position [178, 0]
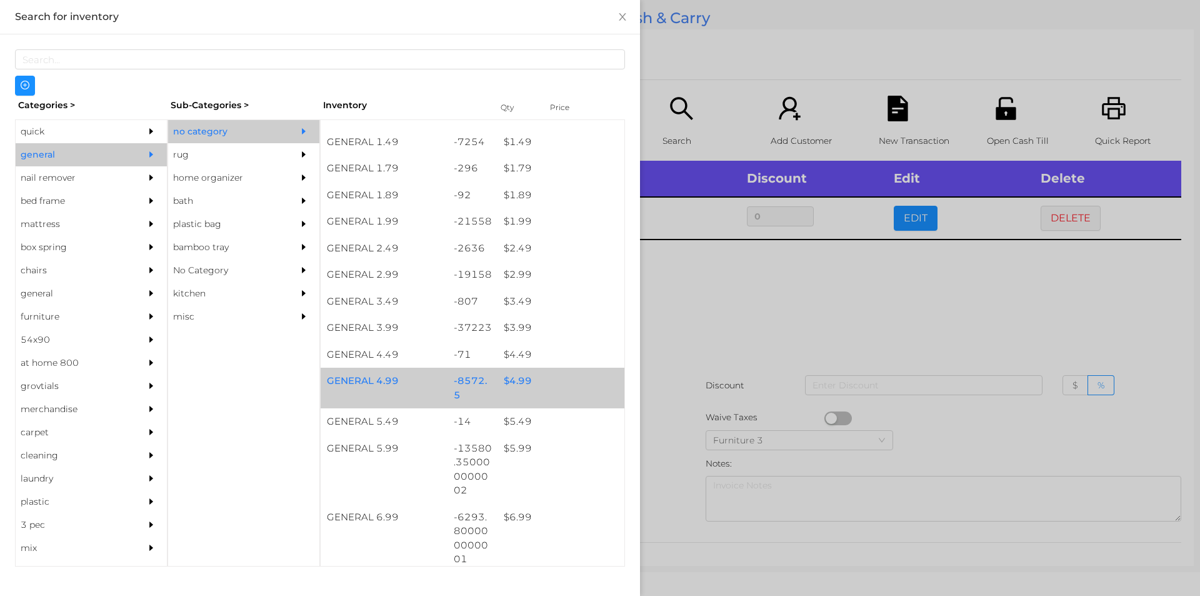
click at [567, 392] on div "$ 4.99" at bounding box center [561, 381] width 127 height 27
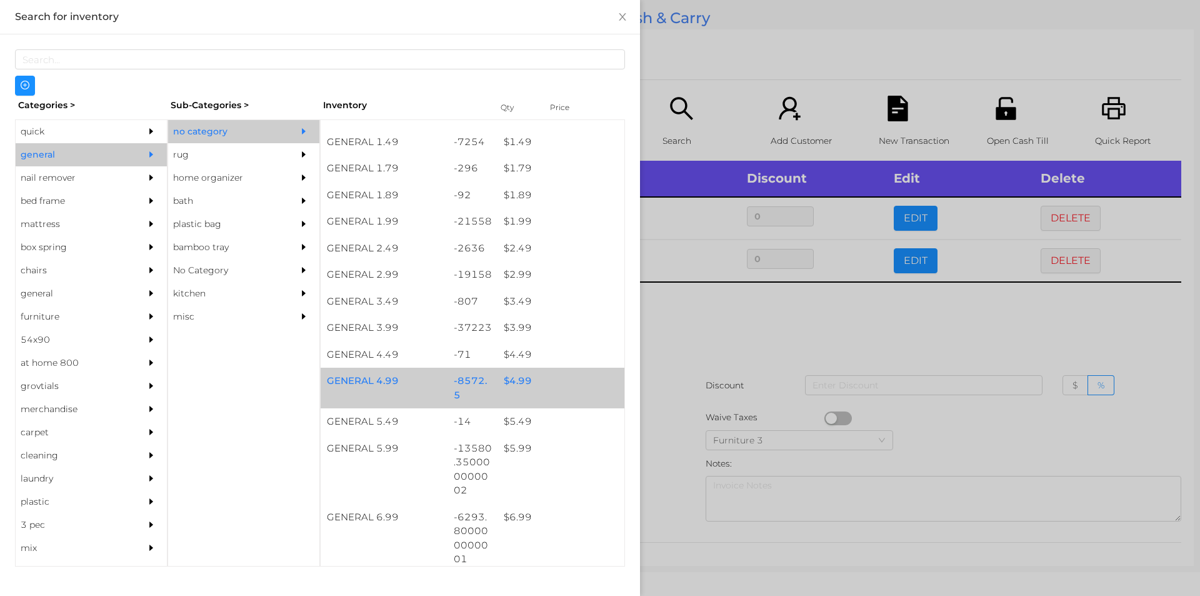
click at [554, 397] on div "GENERAL 4.99 -8572.5 $ 4.99" at bounding box center [473, 388] width 304 height 41
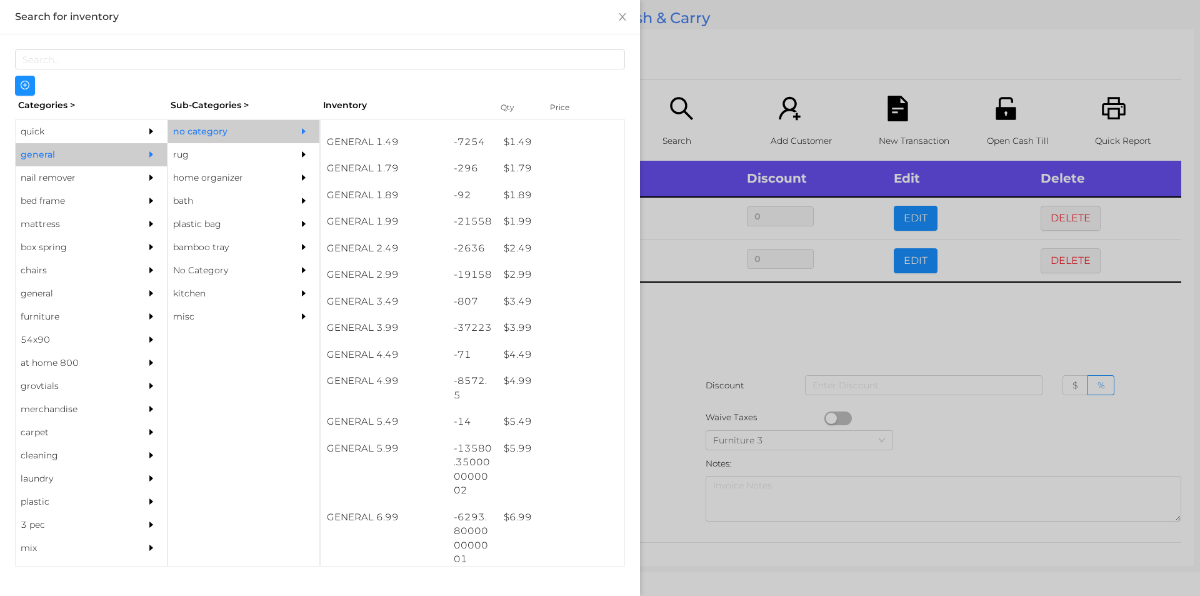
click at [731, 403] on div at bounding box center [600, 298] width 1200 height 596
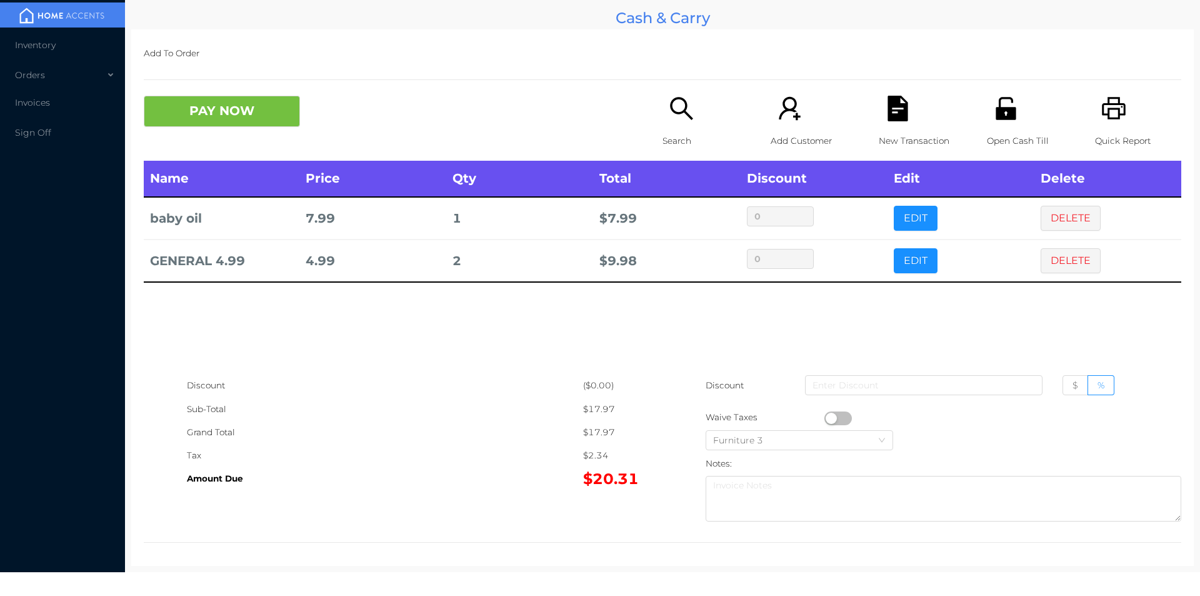
click at [899, 131] on p "New Transaction" at bounding box center [922, 140] width 86 height 23
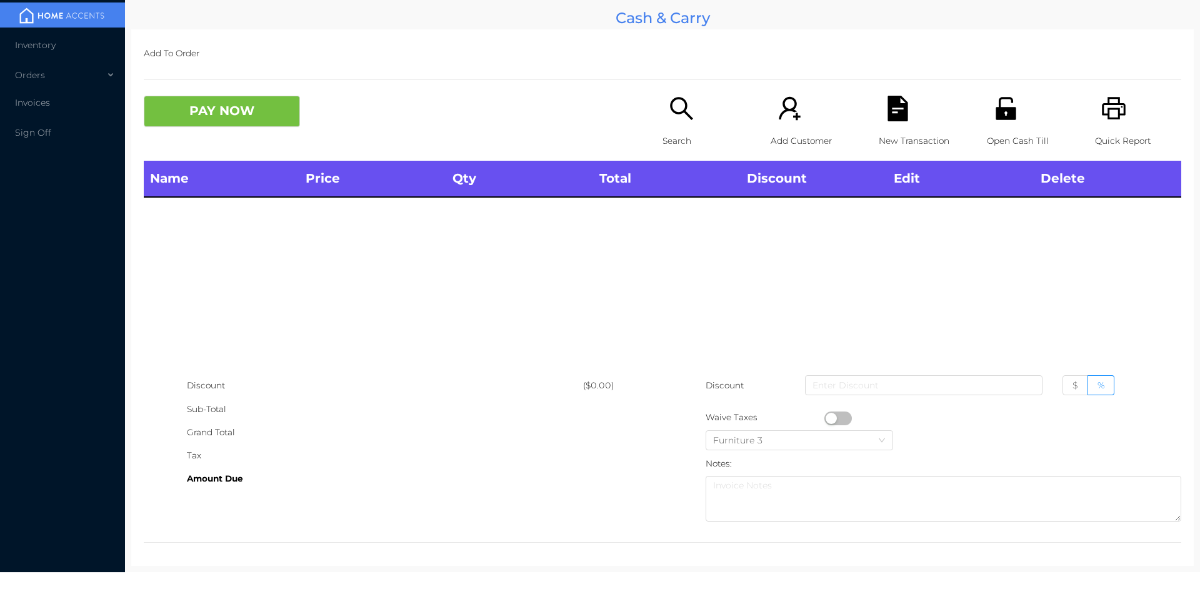
click at [1102, 113] on icon "icon: printer" at bounding box center [1115, 109] width 26 height 26
click at [987, 119] on div "Open Cash Till" at bounding box center [1030, 128] width 86 height 65
click at [683, 135] on p "Search" at bounding box center [706, 140] width 86 height 23
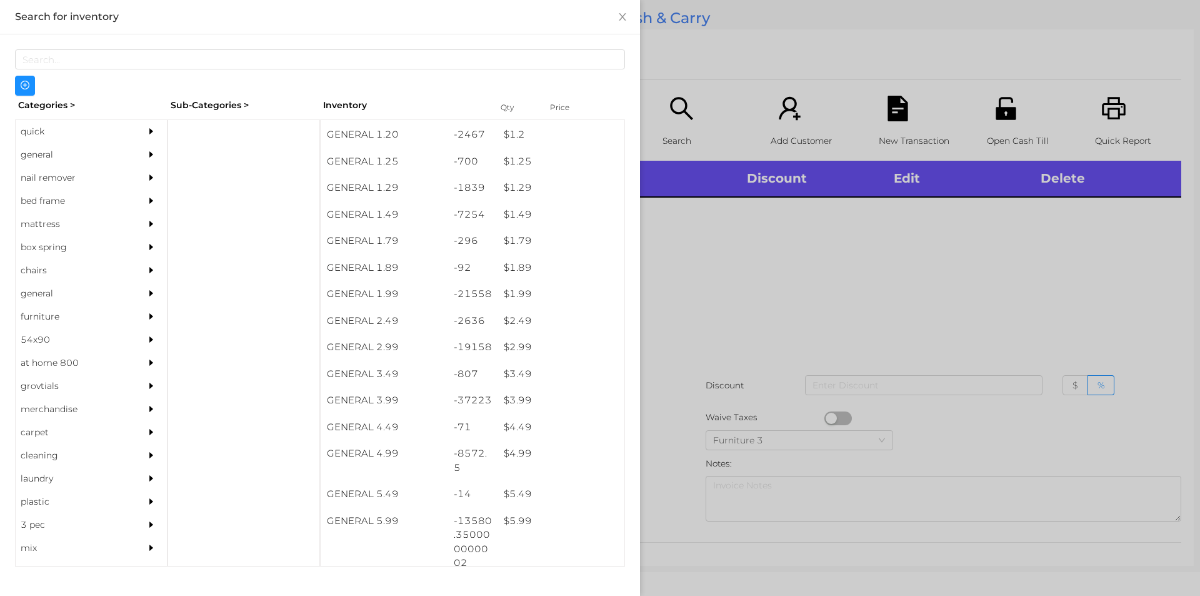
scroll to position [108, 0]
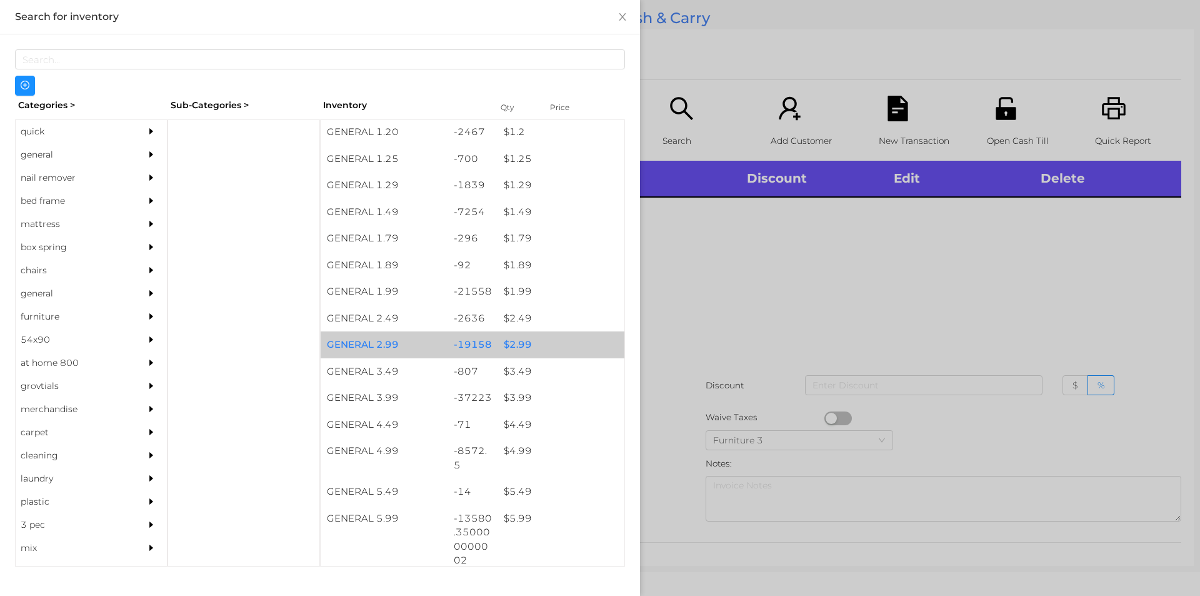
click at [536, 345] on div "$ 2.99" at bounding box center [561, 344] width 127 height 27
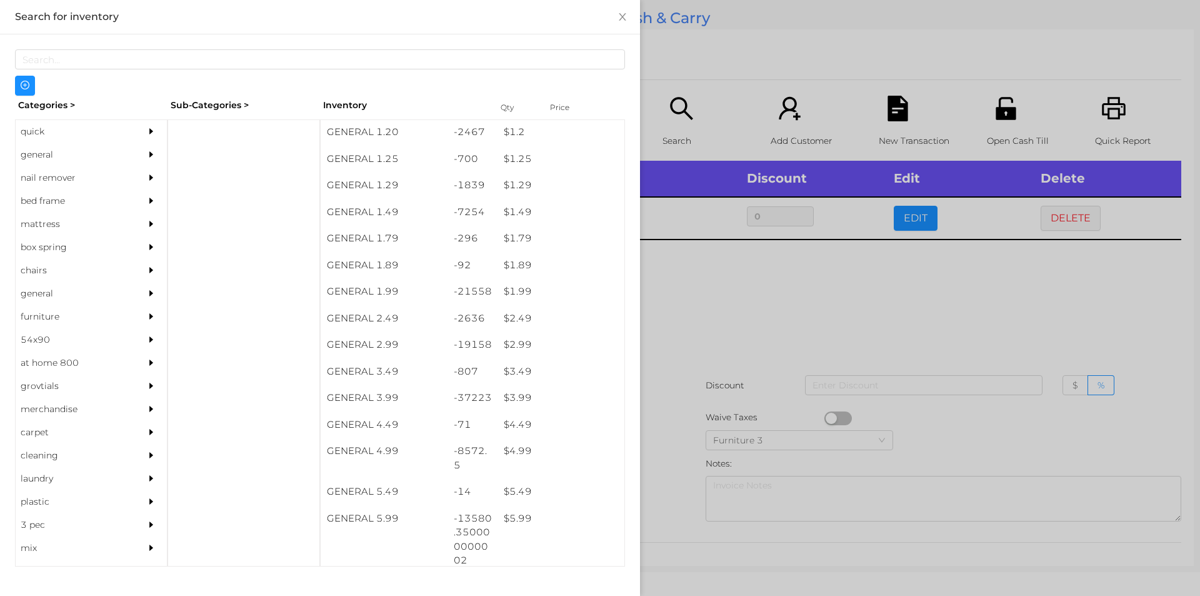
click at [691, 418] on div at bounding box center [600, 298] width 1200 height 596
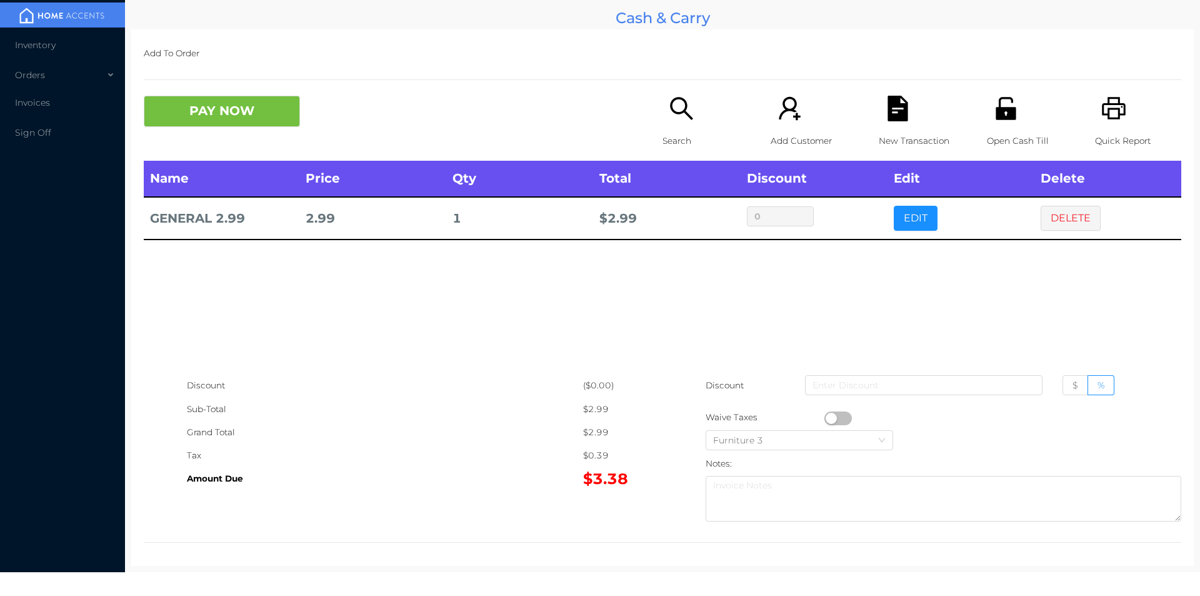
click at [888, 110] on icon "icon: file-text" at bounding box center [898, 109] width 20 height 26
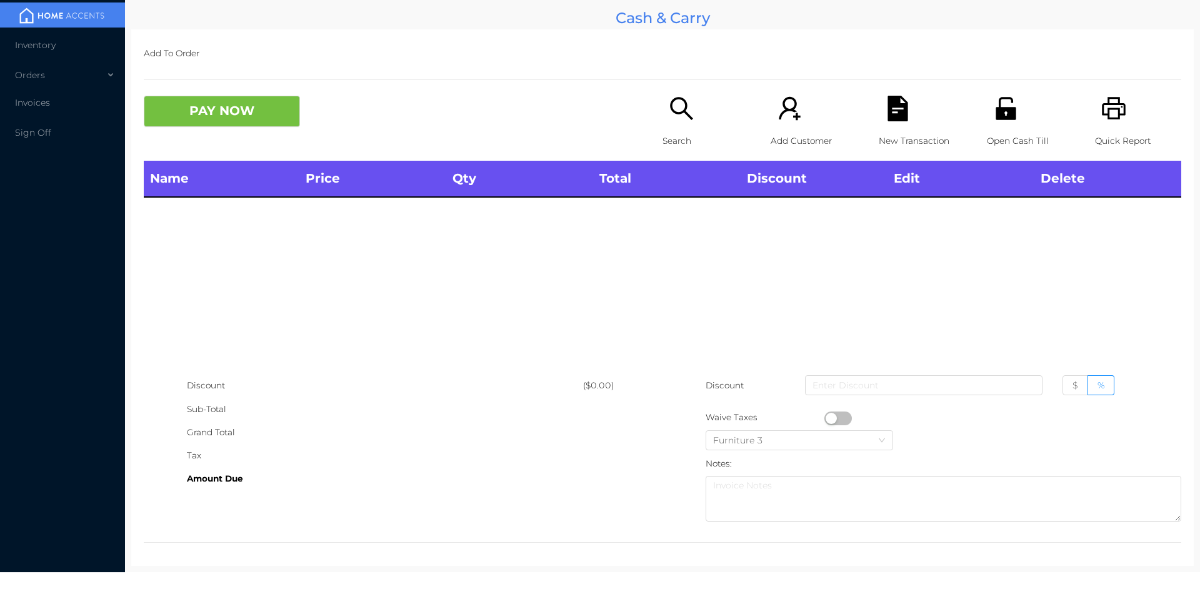
click at [1006, 124] on div "Open Cash Till" at bounding box center [1030, 128] width 86 height 65
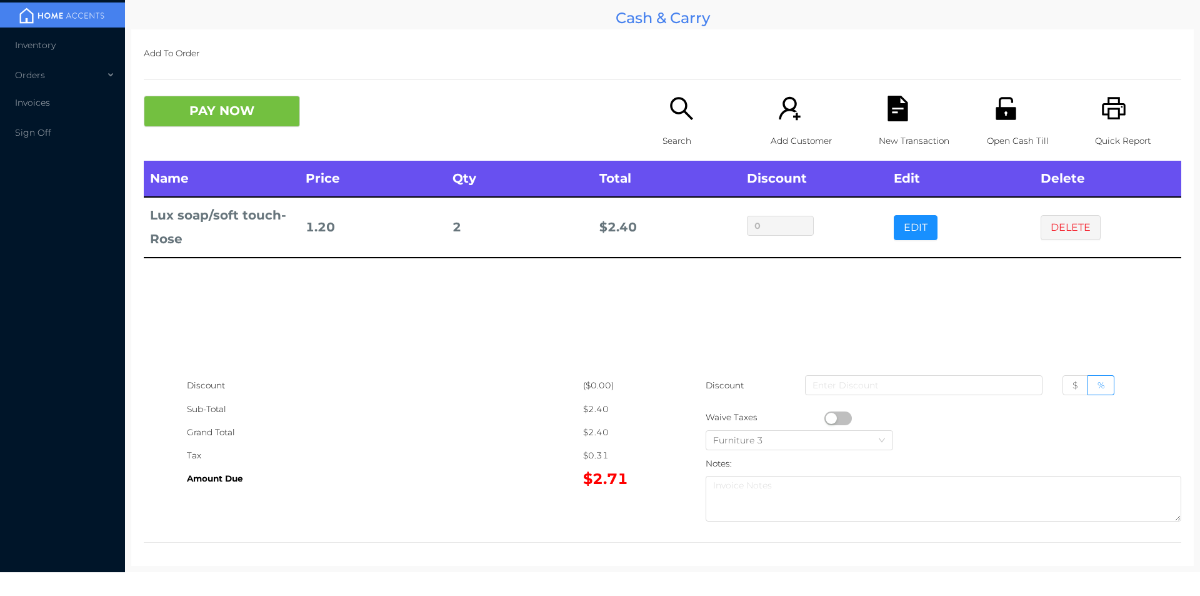
click at [890, 103] on icon "icon: file-text" at bounding box center [898, 109] width 20 height 26
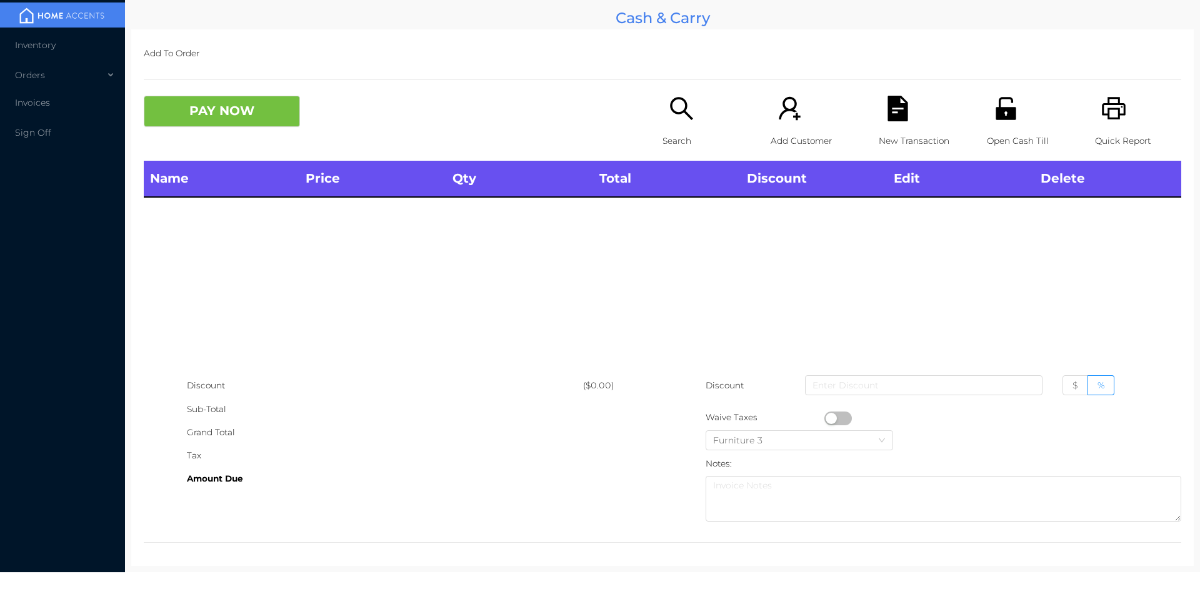
click at [1003, 116] on icon "icon: unlock" at bounding box center [1006, 108] width 20 height 23
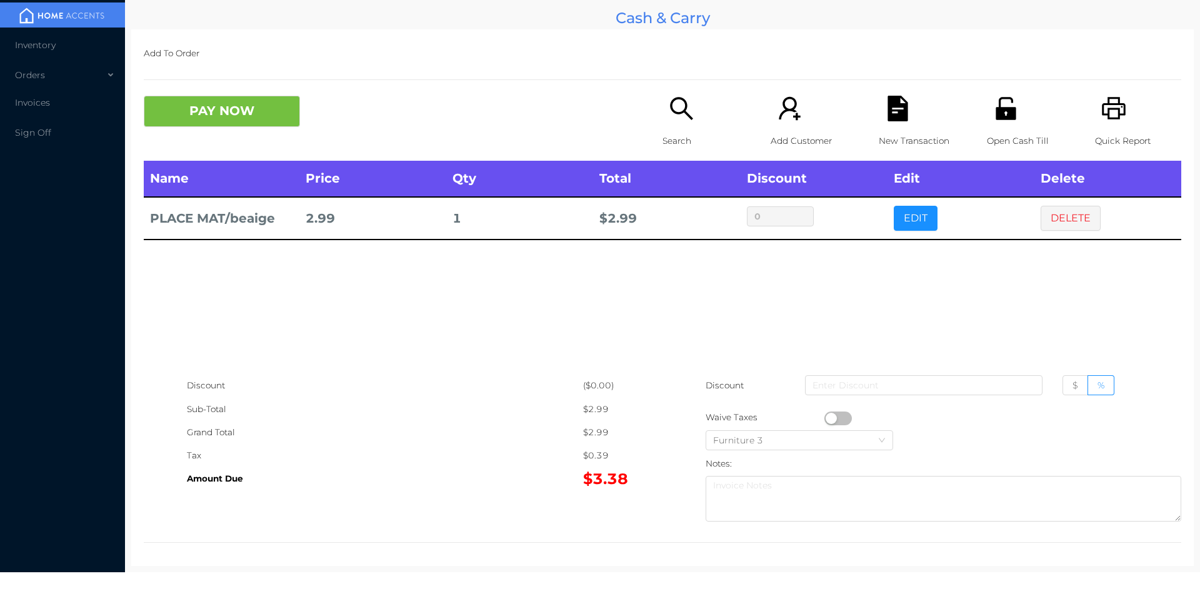
click at [663, 105] on div "Search" at bounding box center [706, 128] width 86 height 65
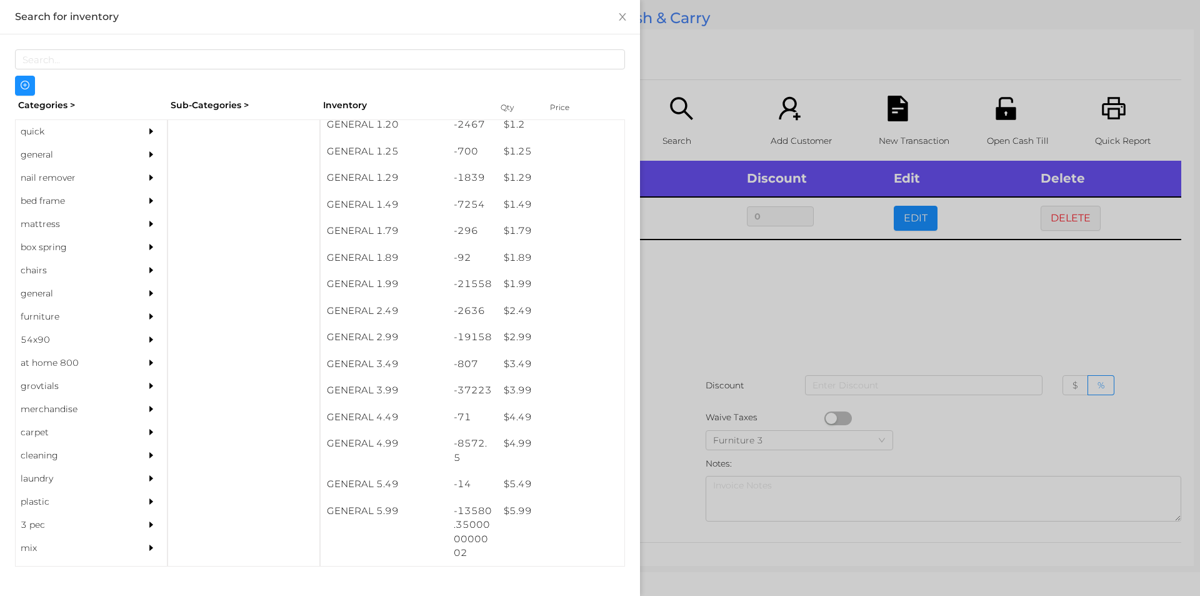
scroll to position [121, 0]
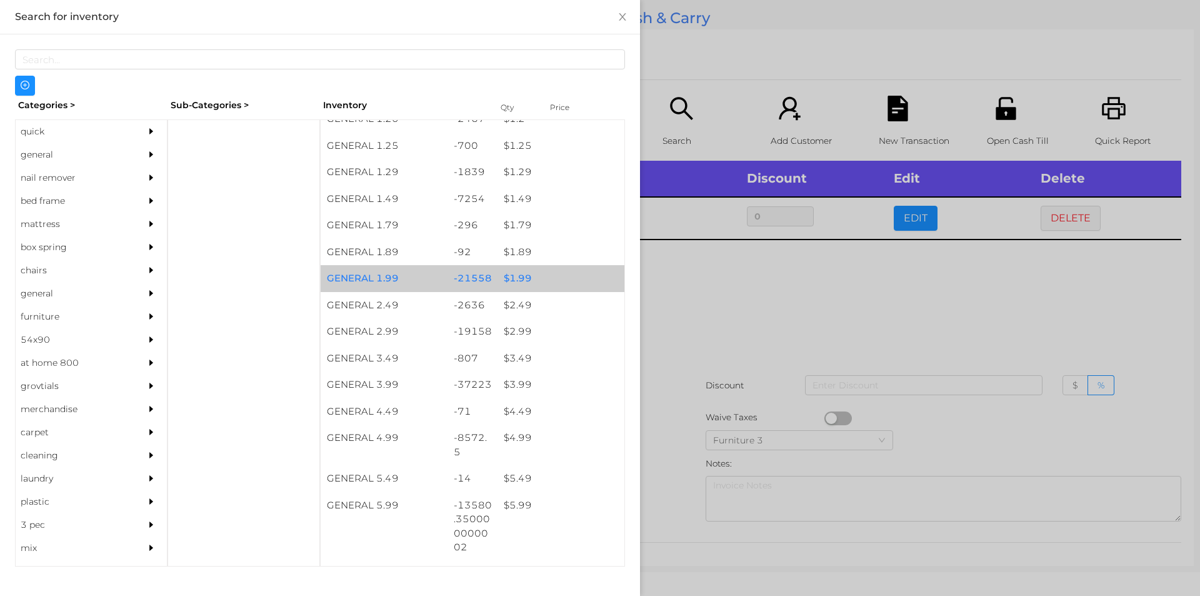
click at [523, 276] on div "$ 1.99" at bounding box center [561, 278] width 127 height 27
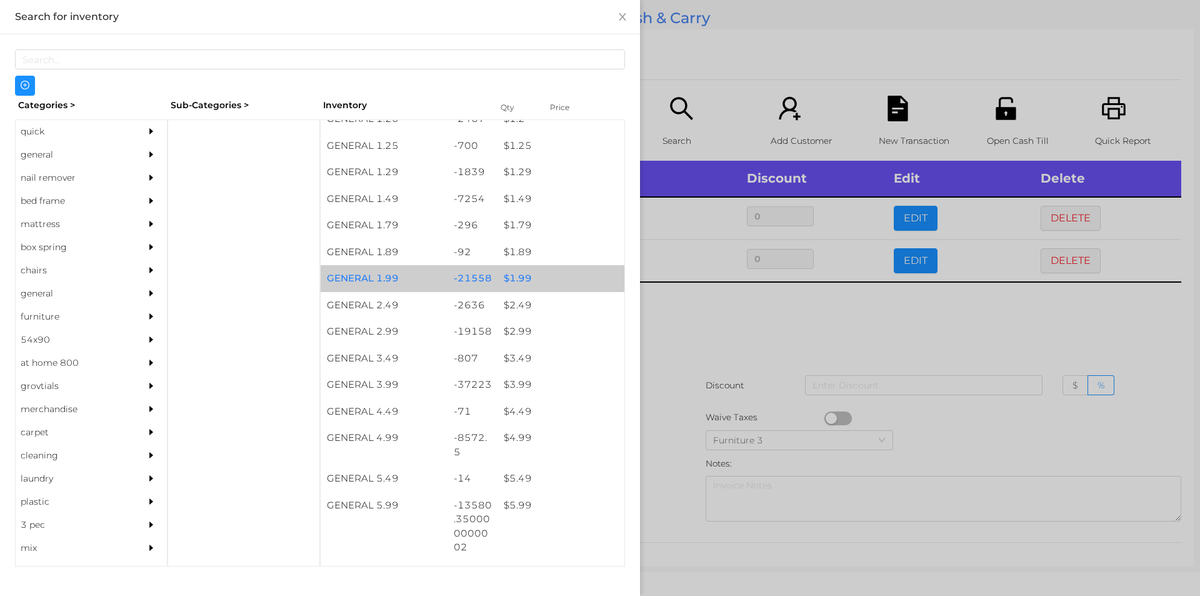
click at [661, 361] on div at bounding box center [600, 298] width 1200 height 596
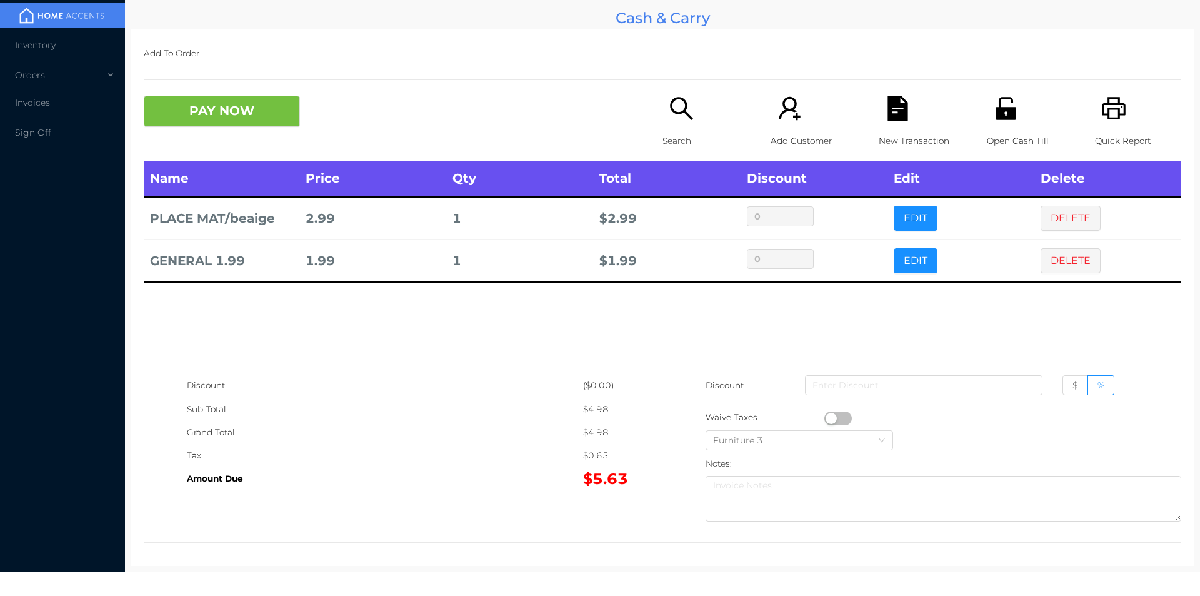
click at [673, 114] on icon "icon: search" at bounding box center [681, 108] width 23 height 23
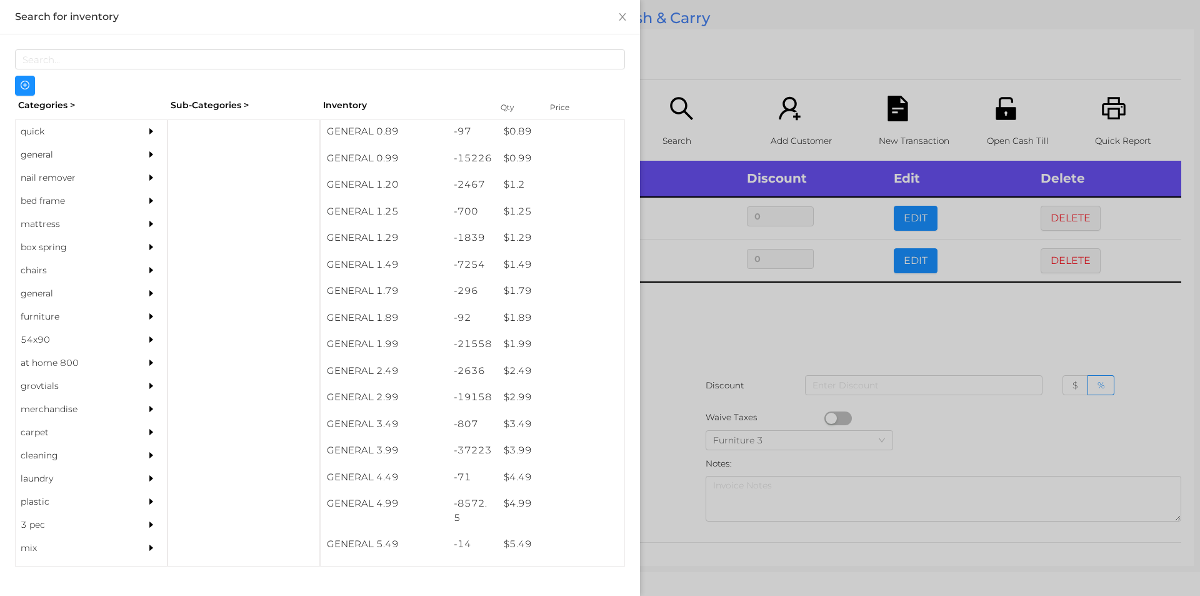
scroll to position [63, 0]
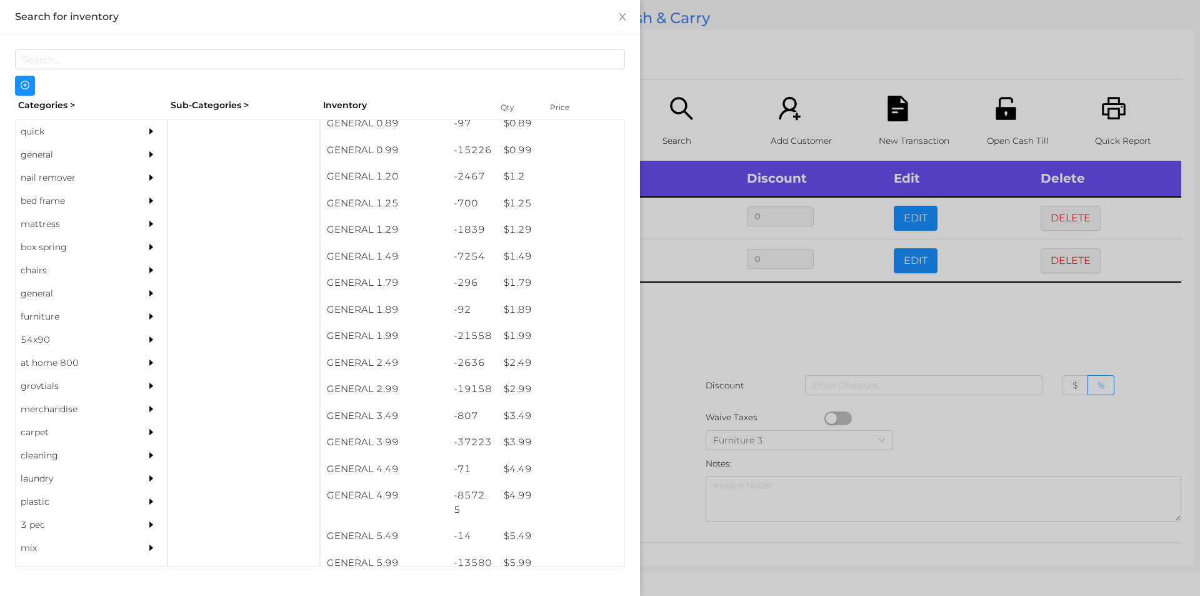
click at [740, 374] on div at bounding box center [600, 298] width 1200 height 596
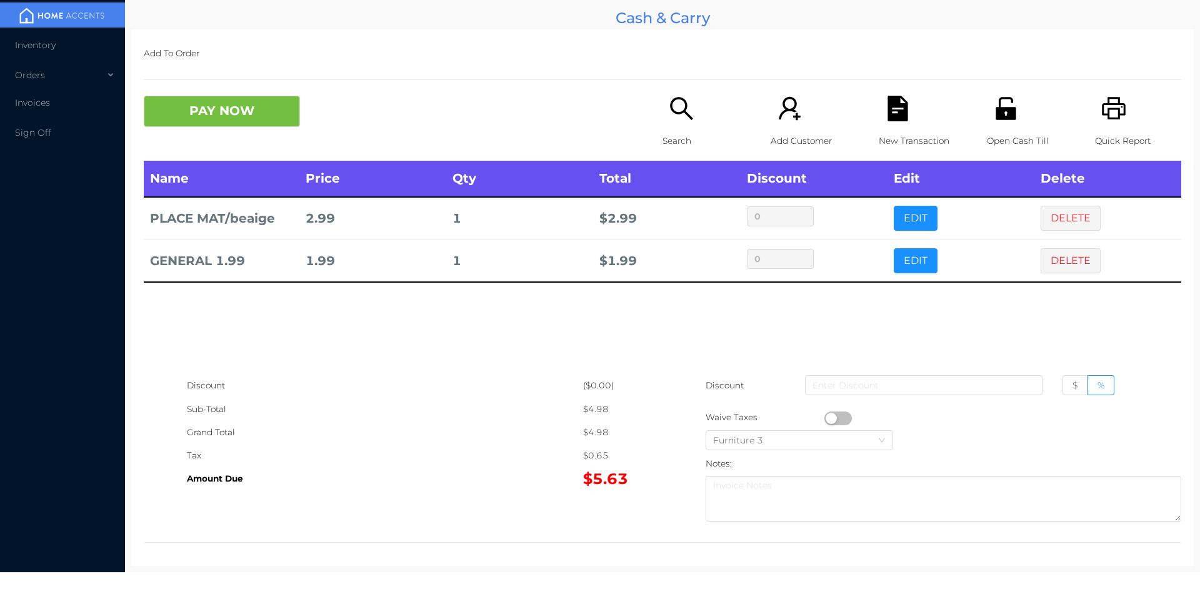
click at [691, 125] on div "Search" at bounding box center [706, 128] width 86 height 65
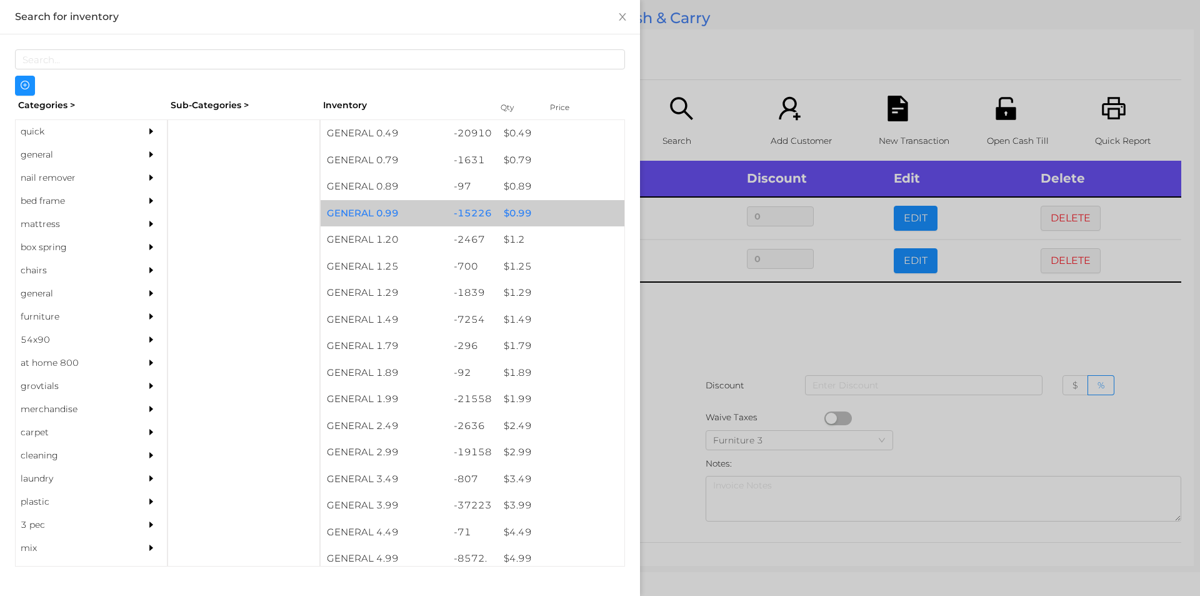
click at [545, 211] on div "$ 0.99" at bounding box center [561, 213] width 127 height 27
click at [571, 218] on div "$ 0.99" at bounding box center [561, 213] width 127 height 27
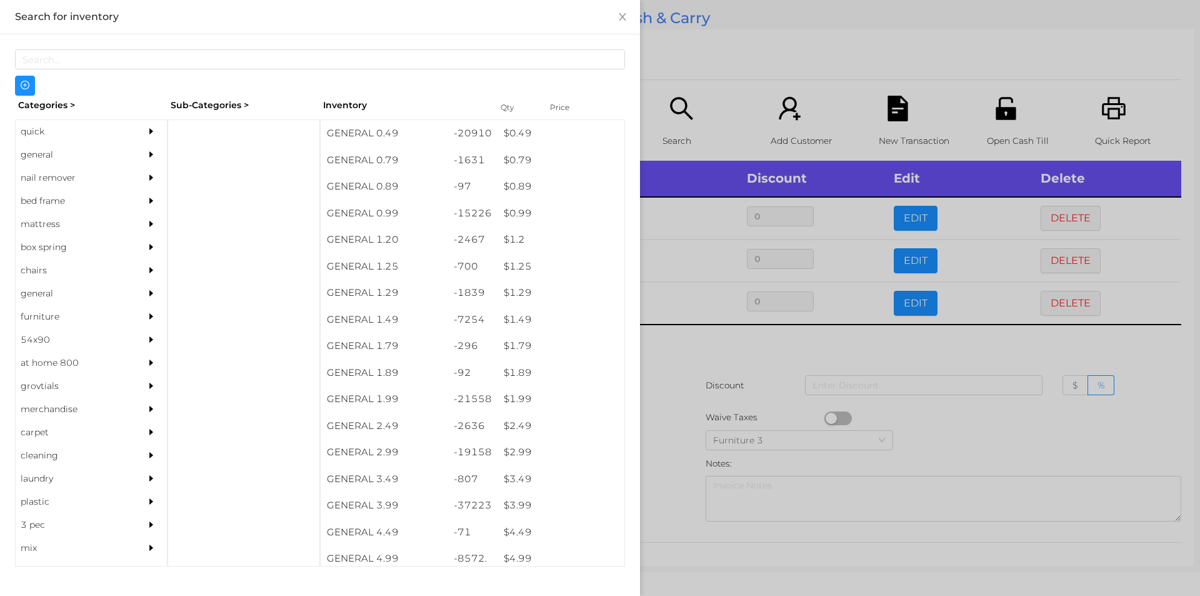
click at [735, 63] on div at bounding box center [600, 298] width 1200 height 596
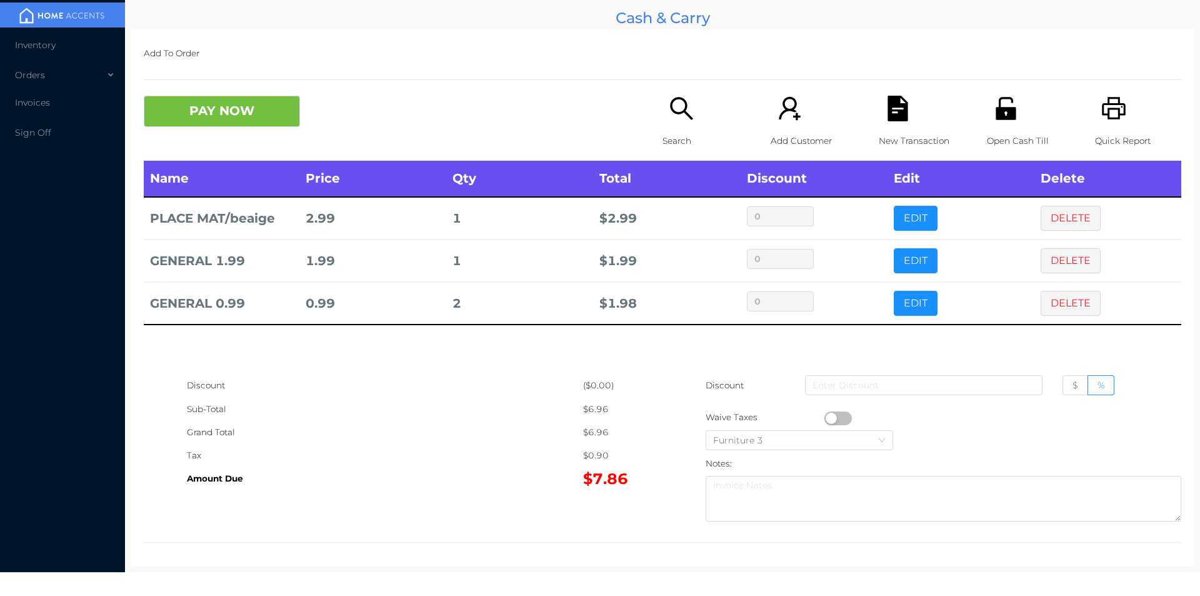
click at [887, 126] on div "New Transaction" at bounding box center [922, 128] width 86 height 65
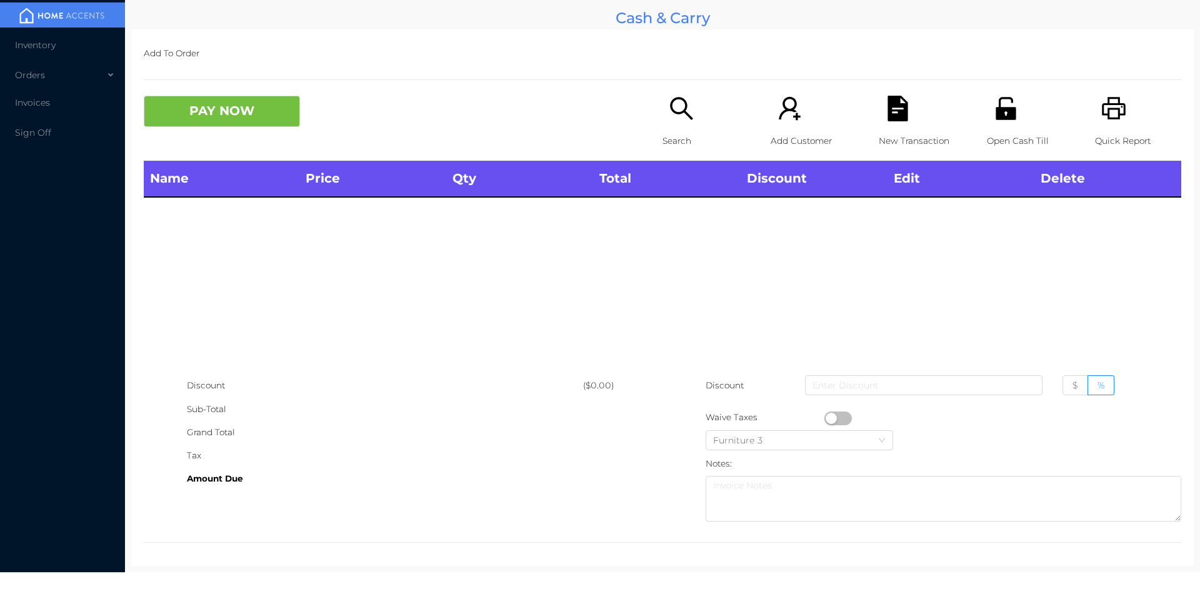
click at [1116, 120] on icon "icon: printer" at bounding box center [1115, 109] width 26 height 26
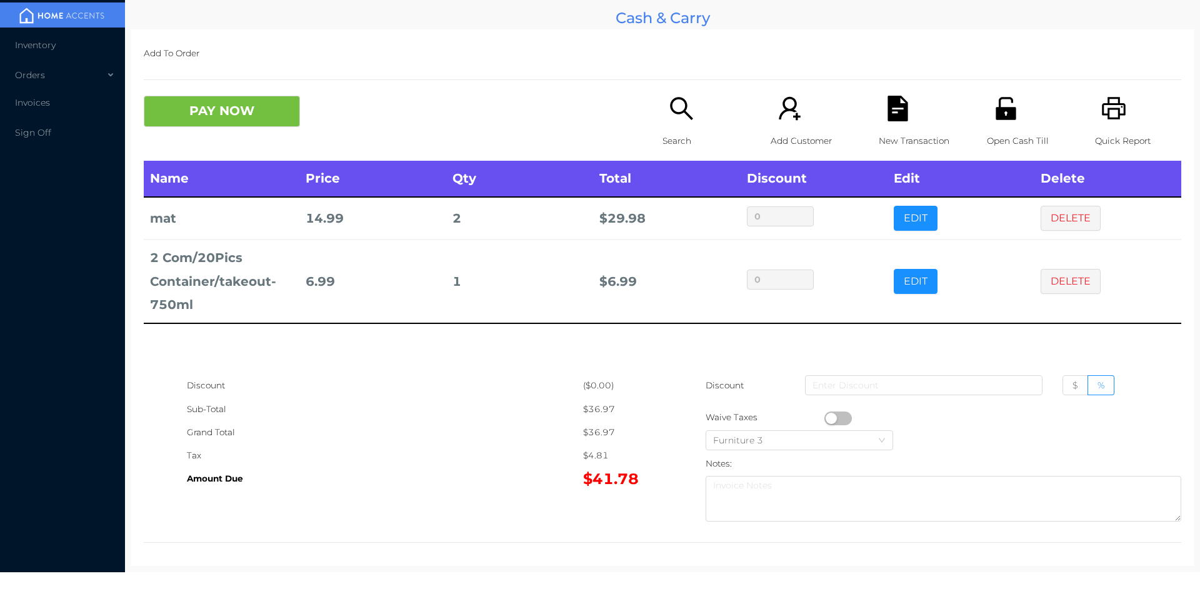
click at [891, 102] on icon "icon: file-text" at bounding box center [898, 109] width 20 height 26
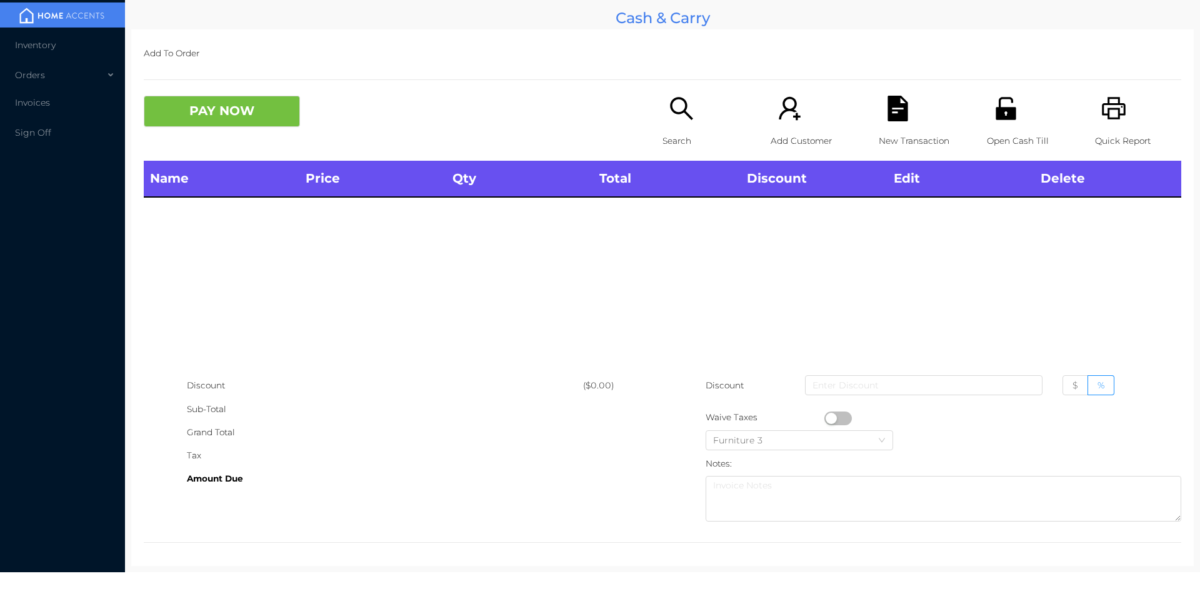
click at [1132, 128] on div "Quick Report" at bounding box center [1138, 128] width 86 height 65
click at [672, 132] on p "Search" at bounding box center [706, 140] width 86 height 23
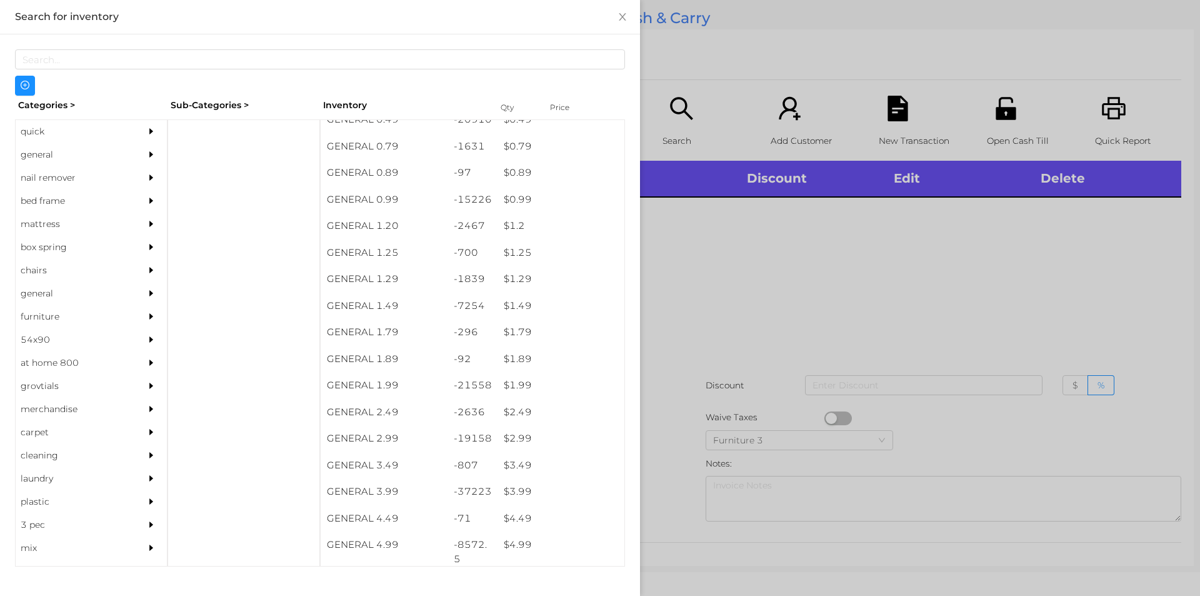
scroll to position [16, 0]
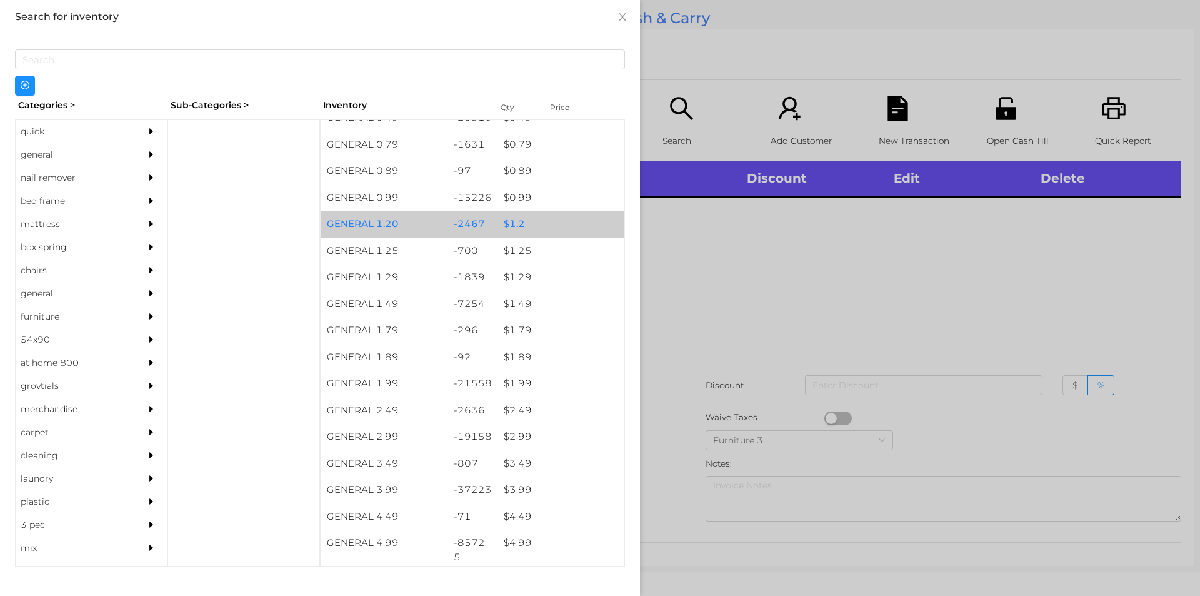
click at [557, 213] on div "$ 1.2" at bounding box center [561, 224] width 127 height 27
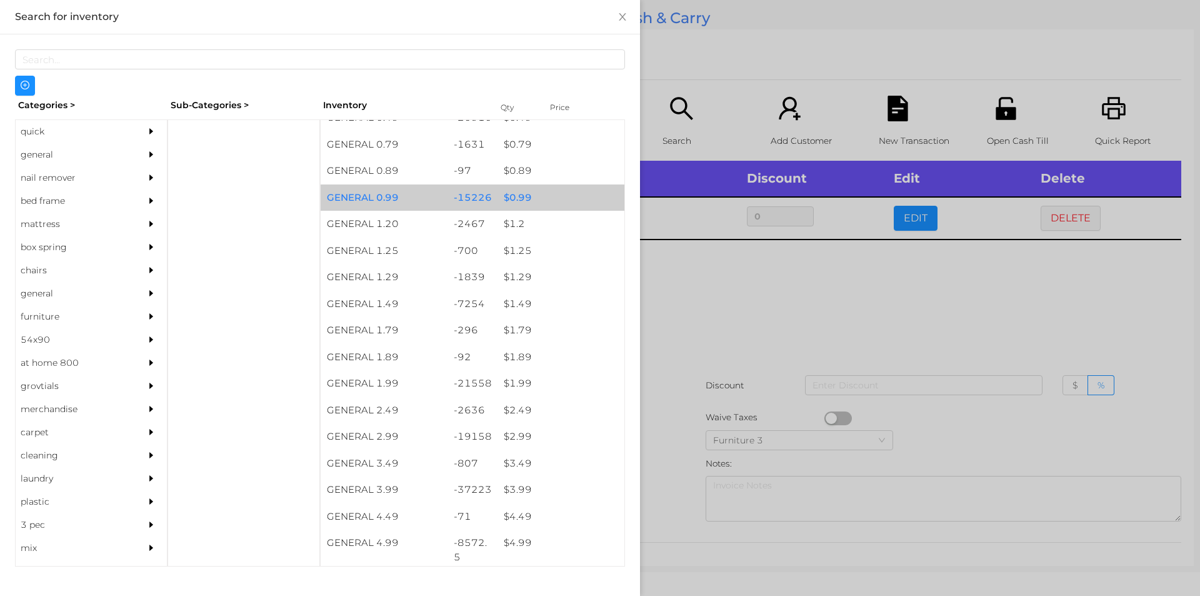
click at [564, 204] on div "$ 0.99" at bounding box center [561, 197] width 127 height 27
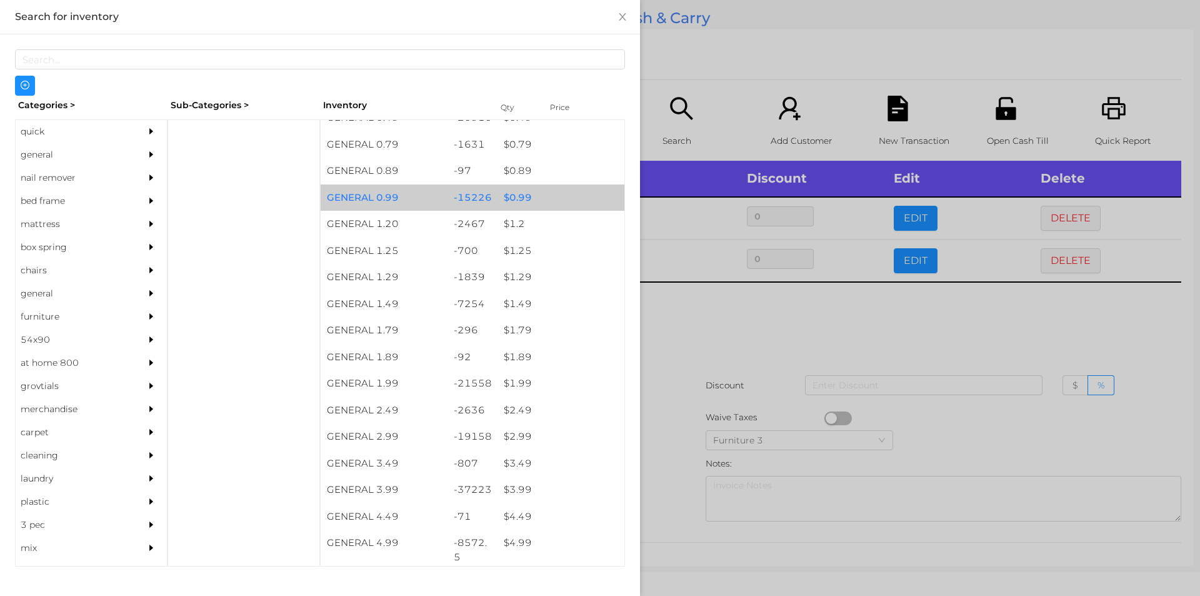
click at [736, 319] on div at bounding box center [600, 298] width 1200 height 596
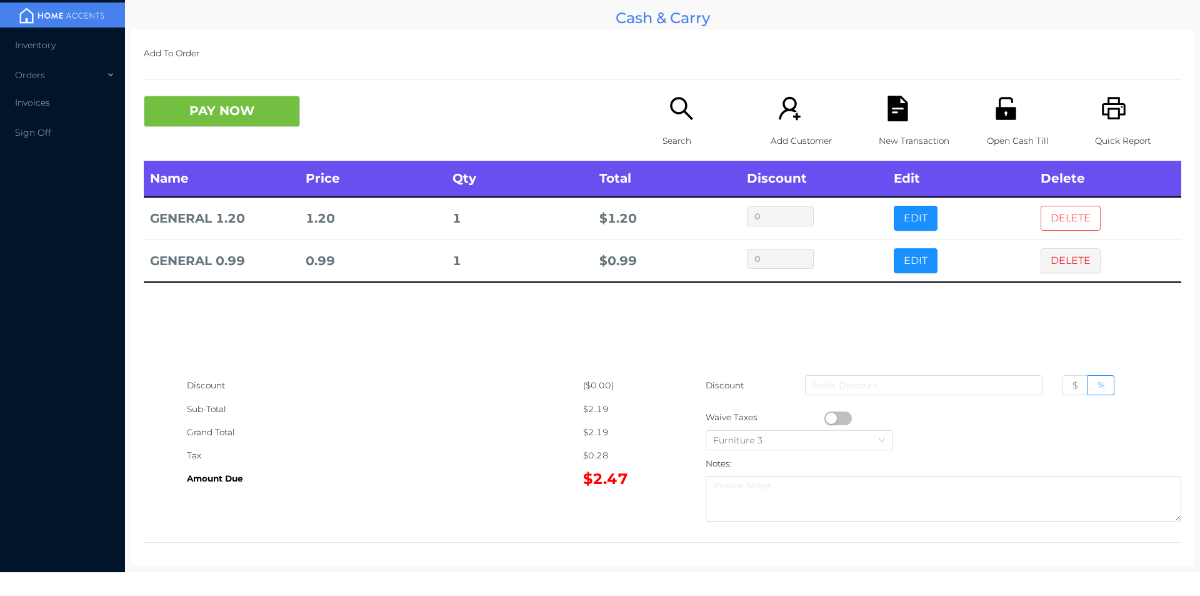
click at [1060, 213] on button "DELETE" at bounding box center [1071, 218] width 60 height 25
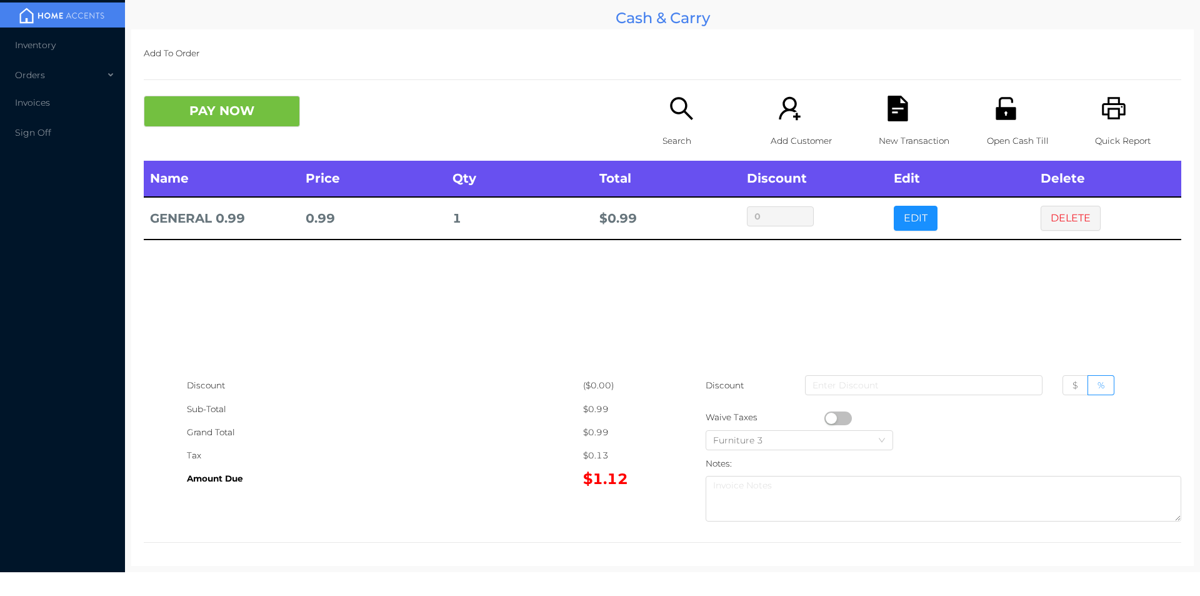
click at [1063, 228] on button "DELETE" at bounding box center [1071, 218] width 60 height 25
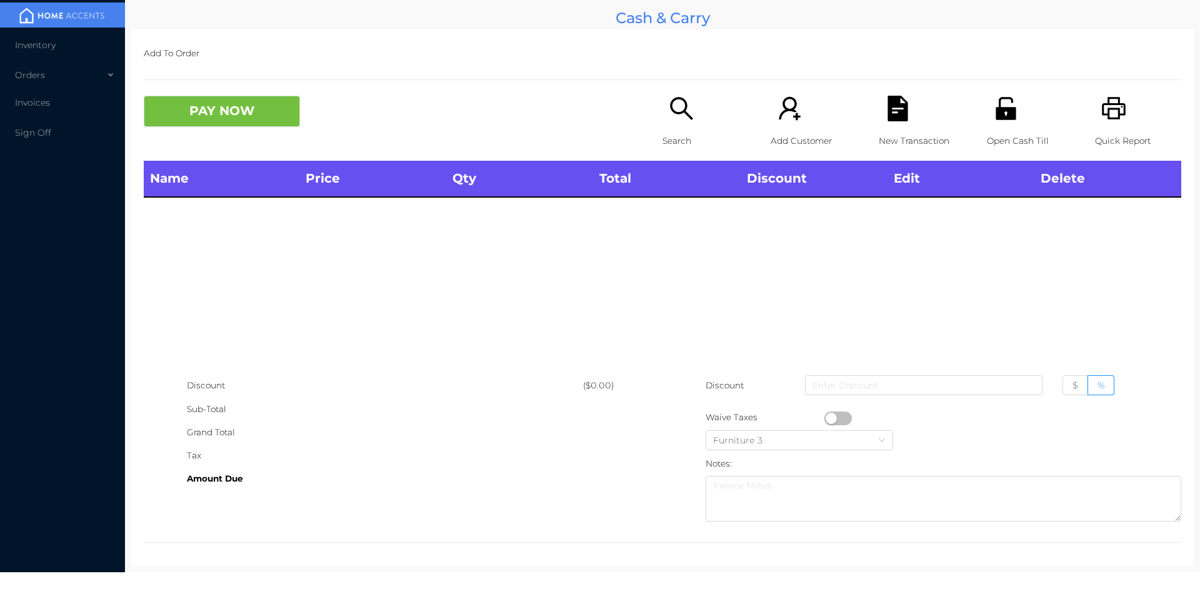
click at [645, 110] on div "PAY NOW" at bounding box center [403, 111] width 519 height 31
click at [684, 113] on icon "icon: search" at bounding box center [682, 109] width 26 height 26
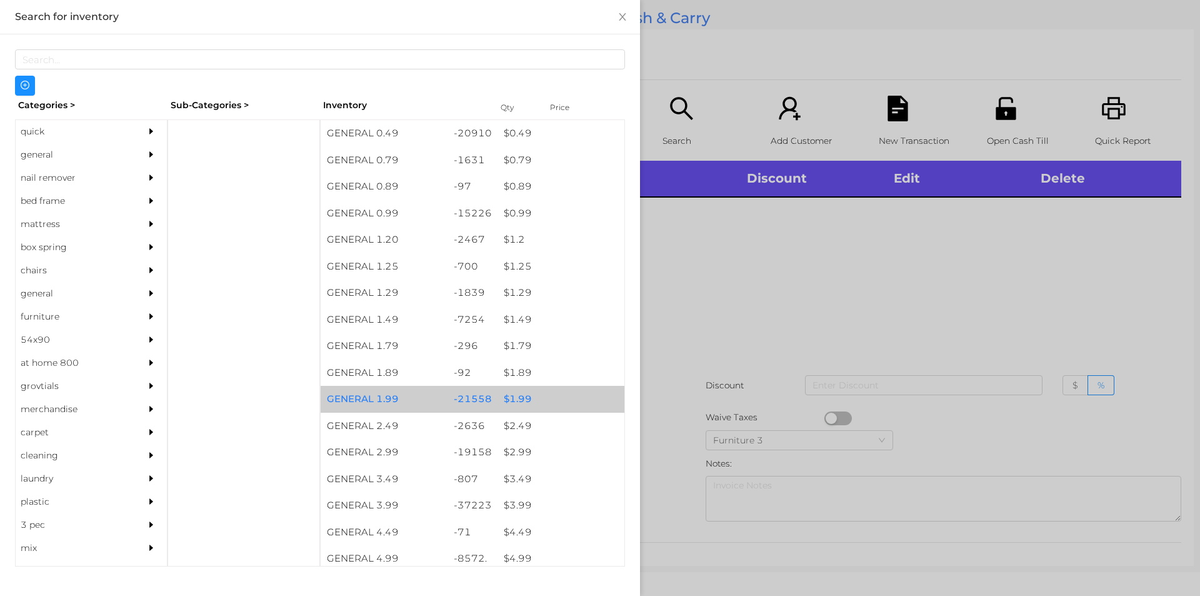
click at [473, 403] on div "-21558" at bounding box center [473, 399] width 51 height 27
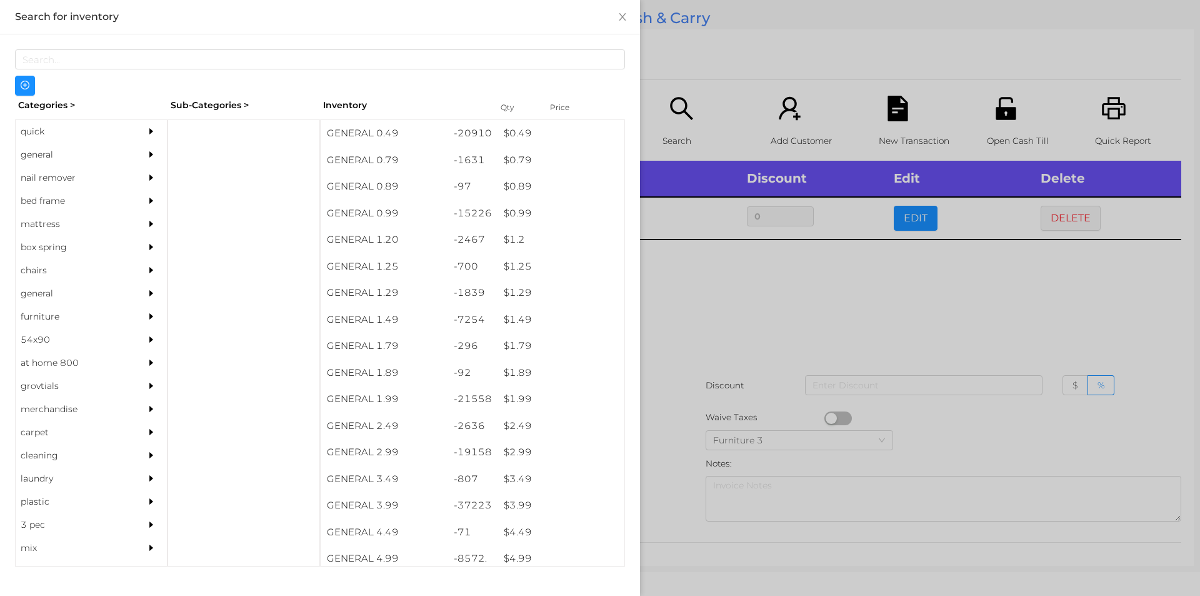
click at [650, 404] on div at bounding box center [600, 298] width 1200 height 596
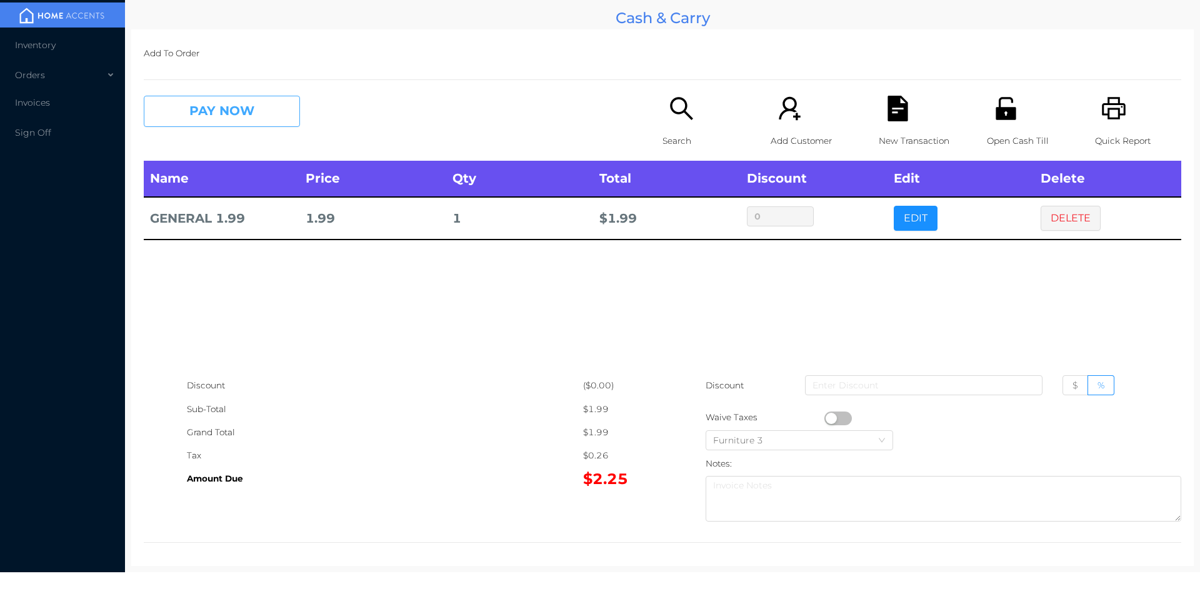
click at [243, 124] on button "PAY NOW" at bounding box center [222, 111] width 156 height 31
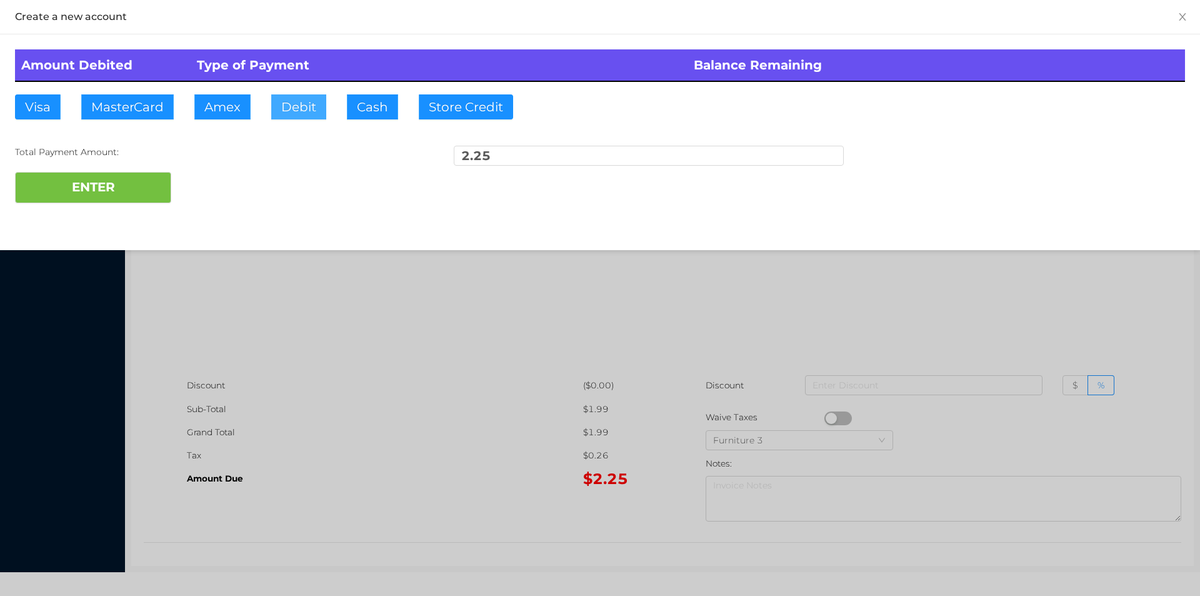
click at [298, 108] on button "Debit" at bounding box center [298, 106] width 55 height 25
click at [122, 199] on button "ENTER" at bounding box center [93, 187] width 156 height 31
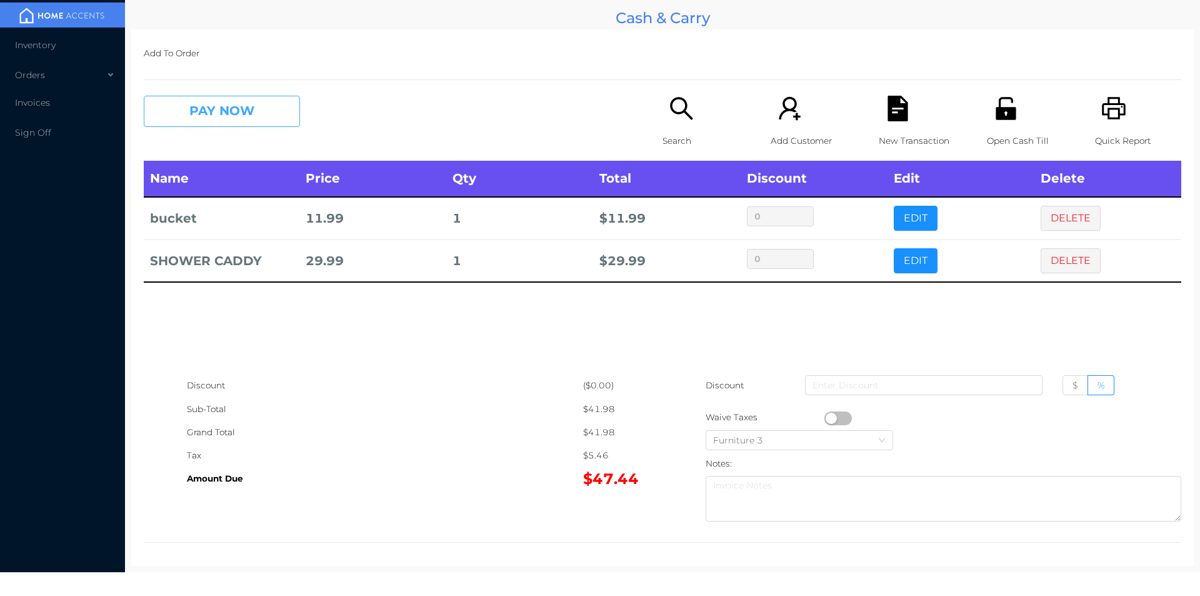
click at [248, 98] on button "PAY NOW" at bounding box center [222, 111] width 156 height 31
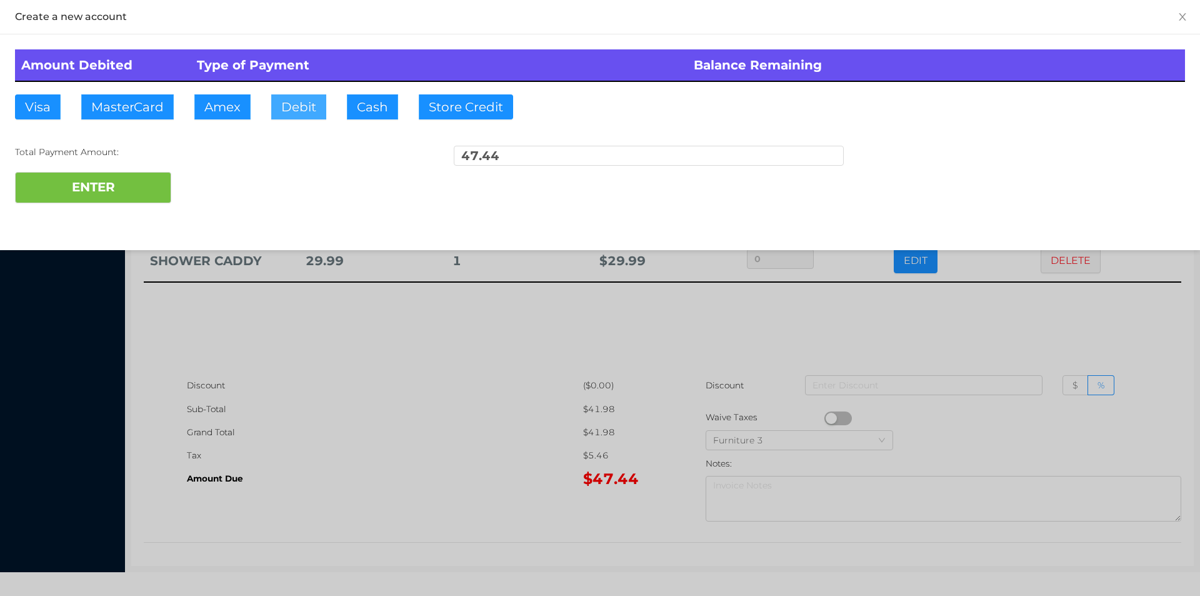
click at [298, 104] on button "Debit" at bounding box center [298, 106] width 55 height 25
click at [132, 173] on button "ENTER" at bounding box center [93, 187] width 156 height 31
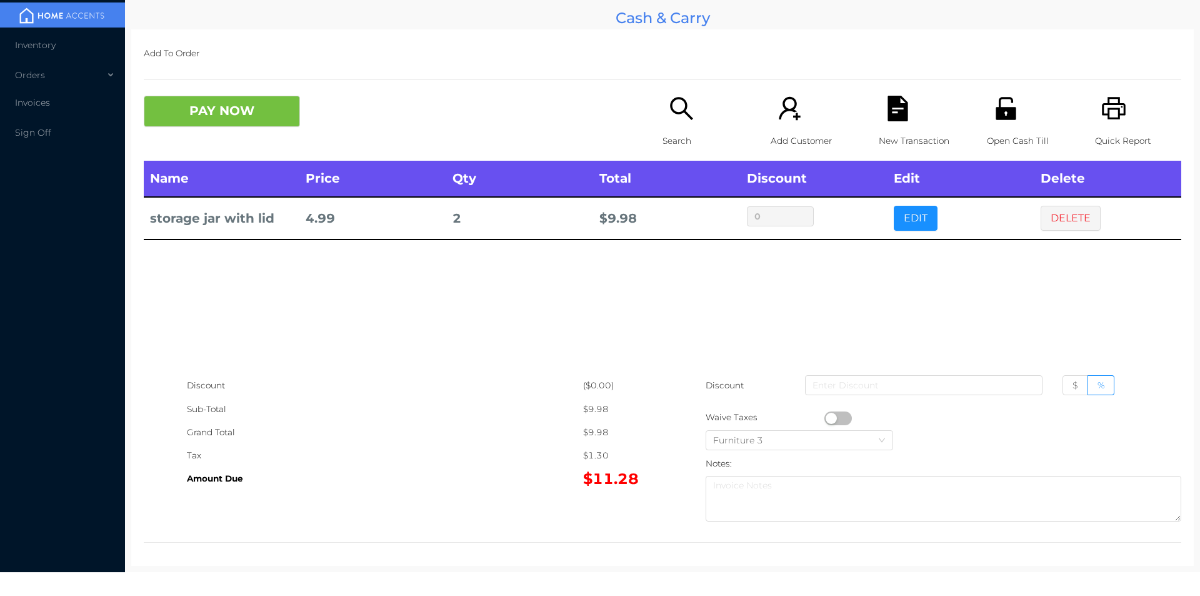
click at [882, 130] on p "New Transaction" at bounding box center [922, 140] width 86 height 23
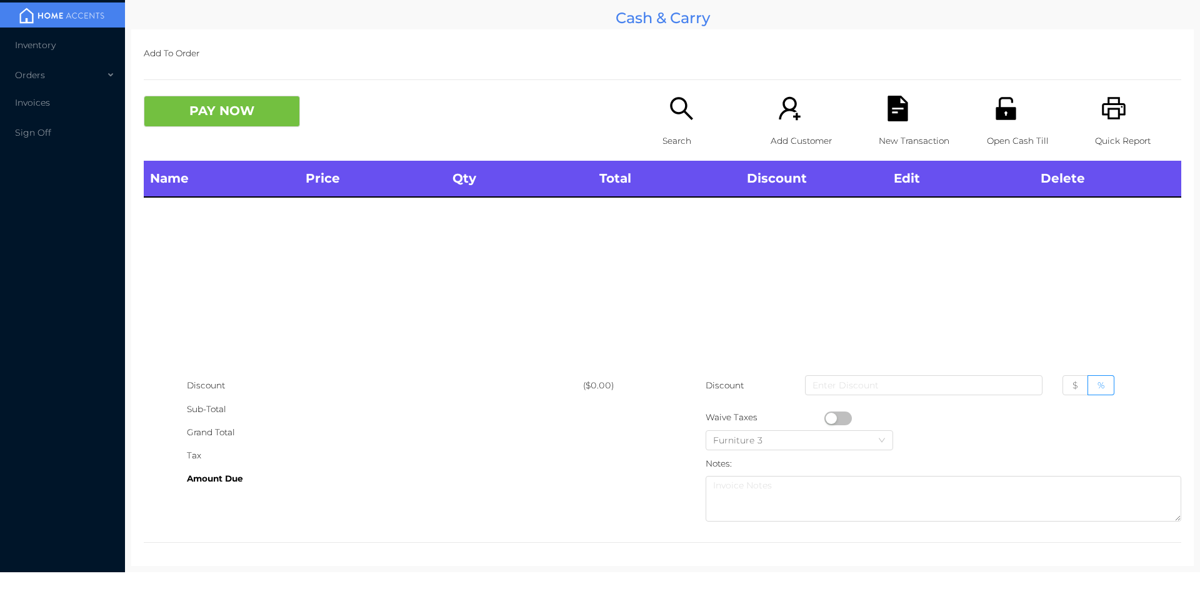
click at [996, 118] on icon "icon: unlock" at bounding box center [1006, 108] width 20 height 23
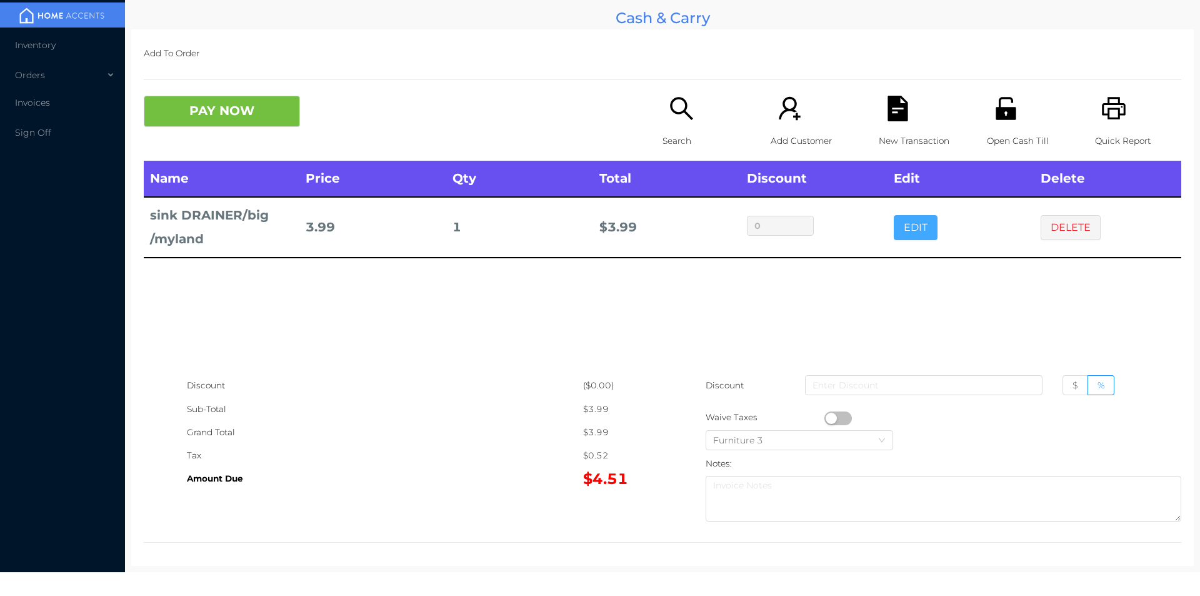
click at [903, 236] on button "EDIT" at bounding box center [916, 227] width 44 height 25
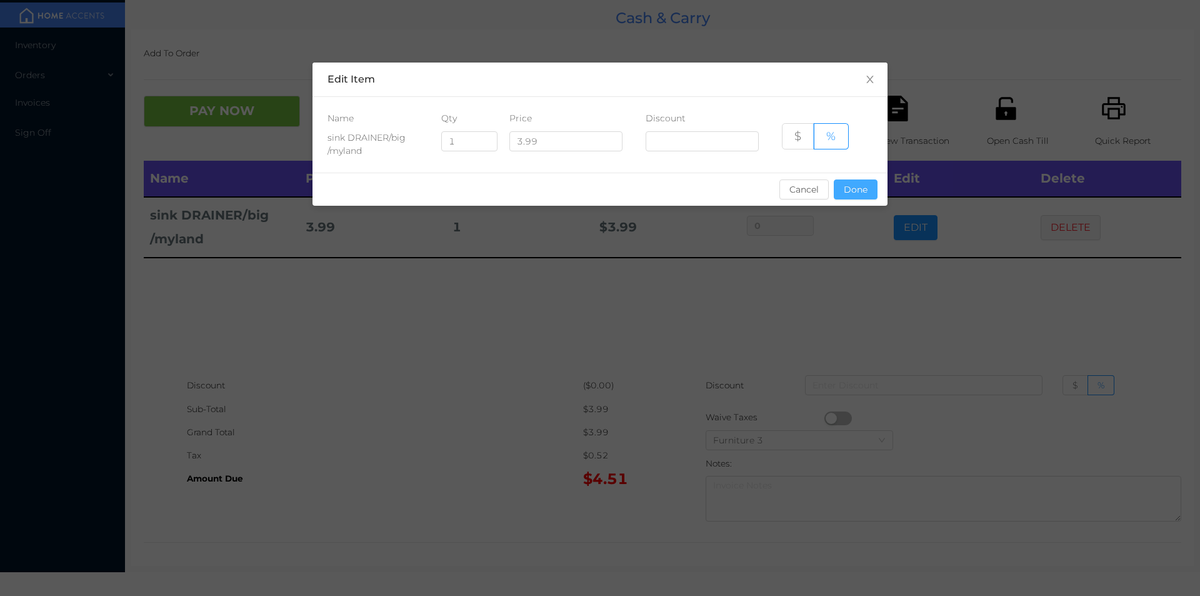
click at [862, 187] on button "Done" at bounding box center [856, 189] width 44 height 20
type input "0%"
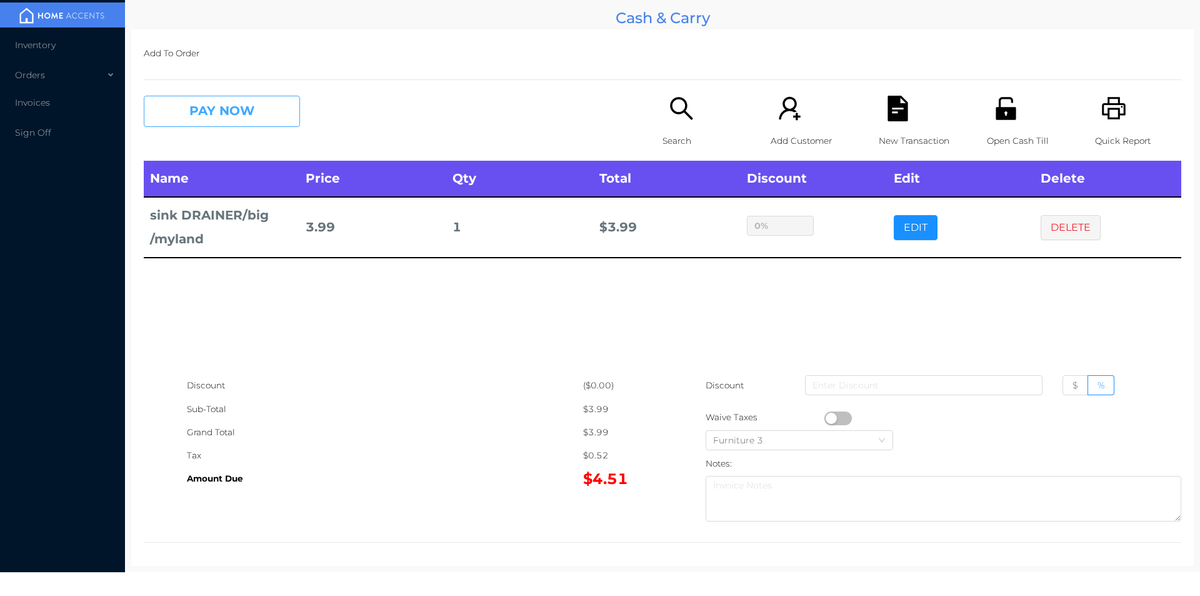
click at [208, 110] on button "PAY NOW" at bounding box center [222, 111] width 156 height 31
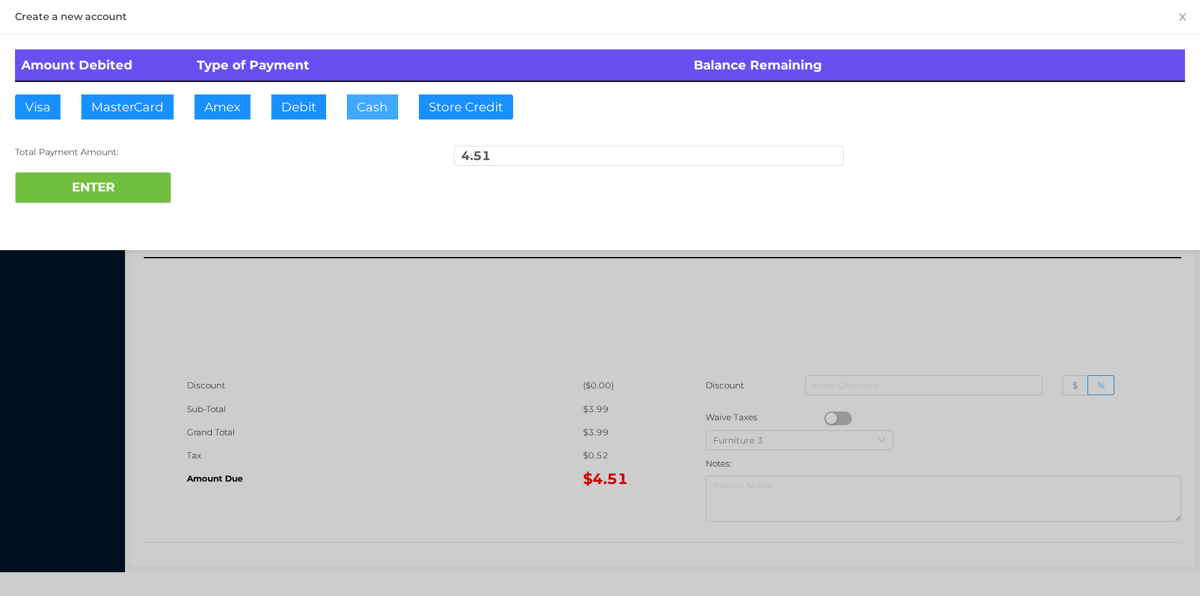
click at [367, 114] on button "Cash" at bounding box center [372, 106] width 51 height 25
type input "50"
click at [134, 187] on button "ENTER" at bounding box center [93, 187] width 156 height 31
type input "0"
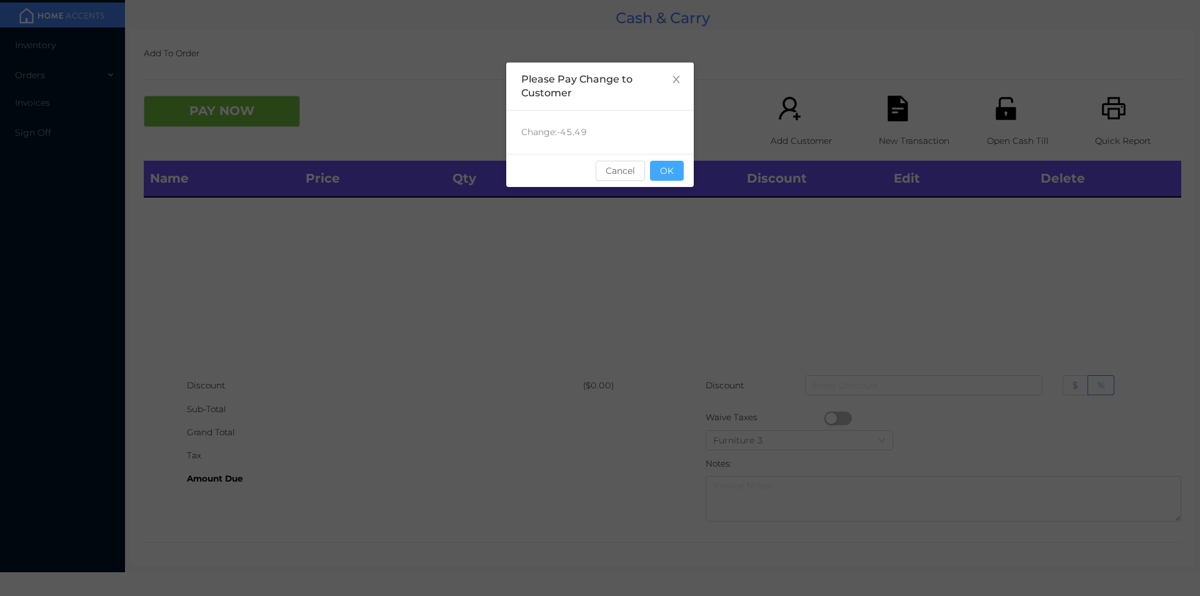
click at [674, 179] on button "OK" at bounding box center [667, 171] width 34 height 20
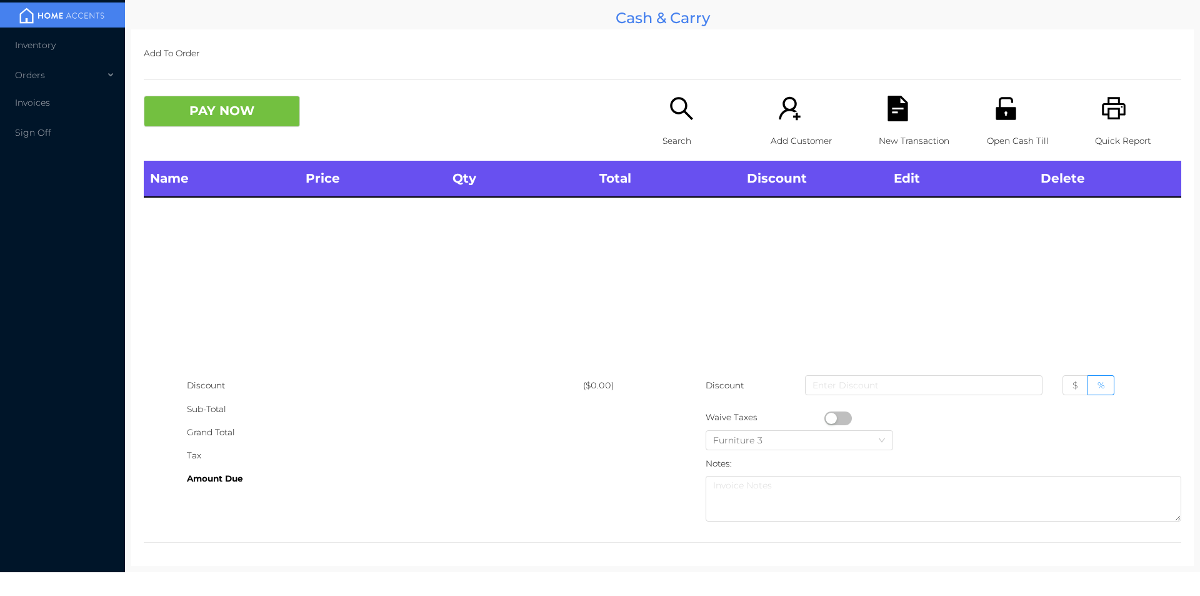
click at [663, 126] on div "Search" at bounding box center [706, 128] width 86 height 65
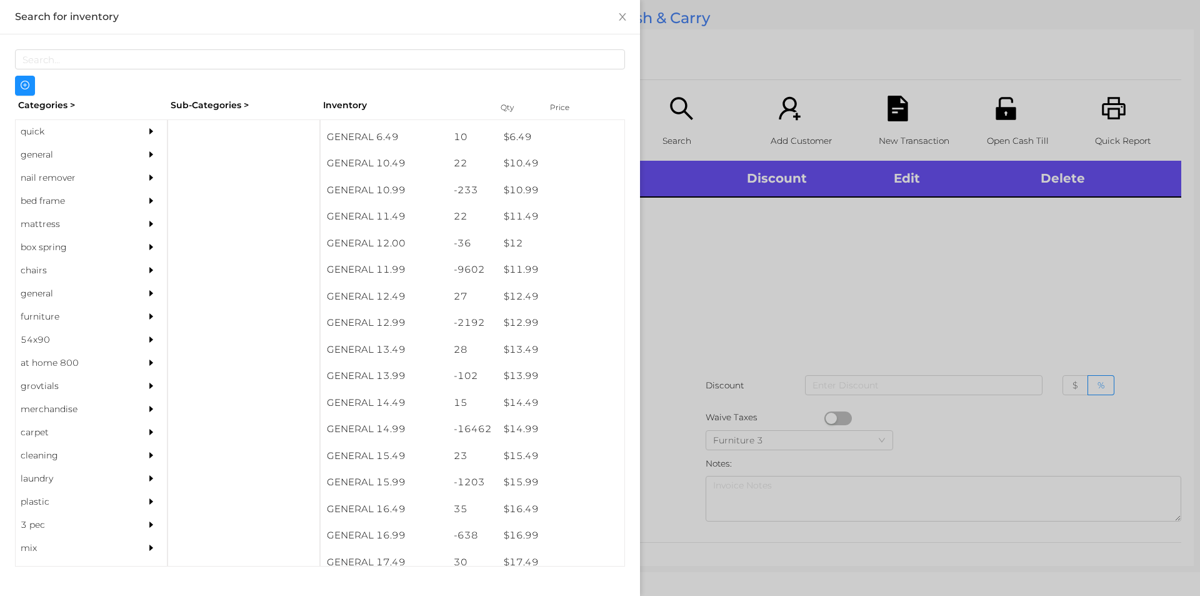
scroll to position [801, 0]
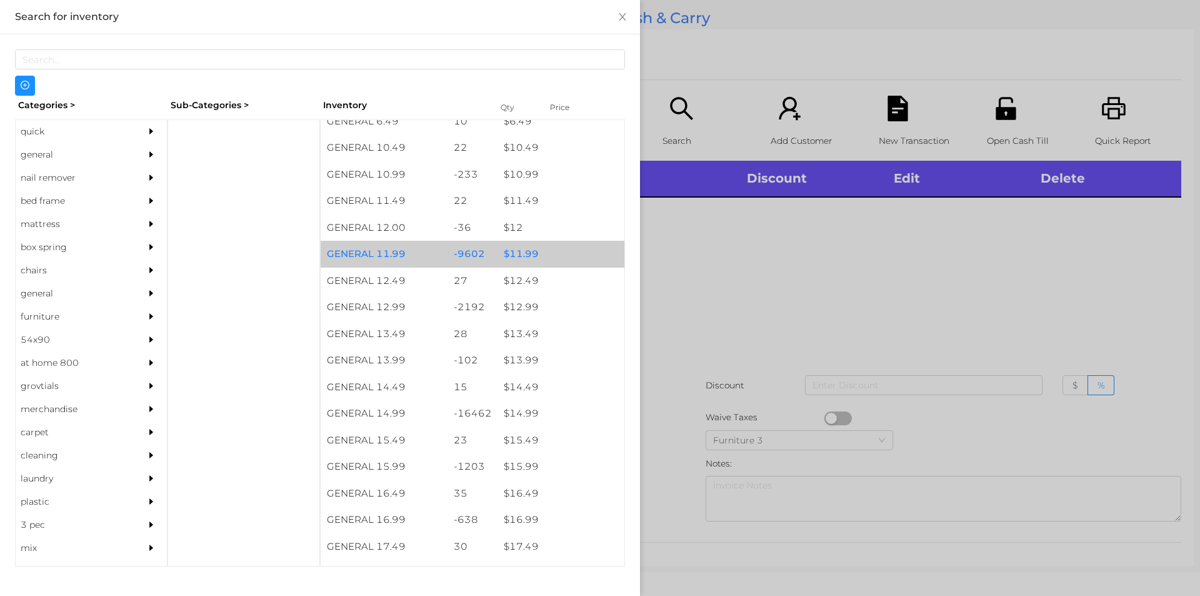
click at [556, 259] on div "$ 11.99" at bounding box center [561, 254] width 127 height 27
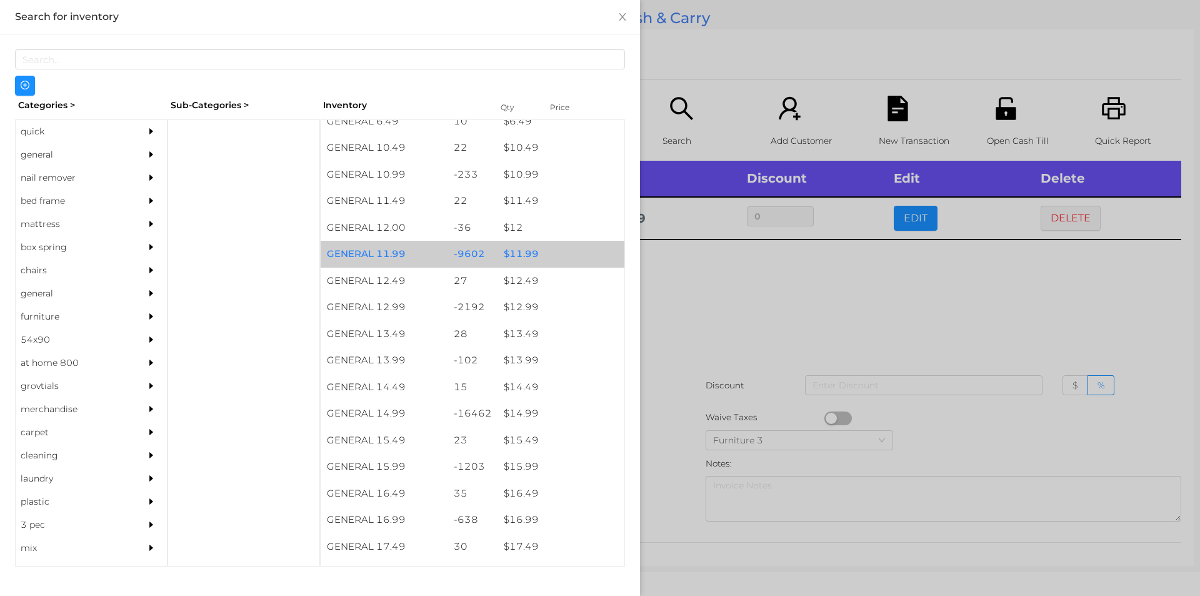
click at [563, 262] on div "$ 11.99" at bounding box center [561, 254] width 127 height 27
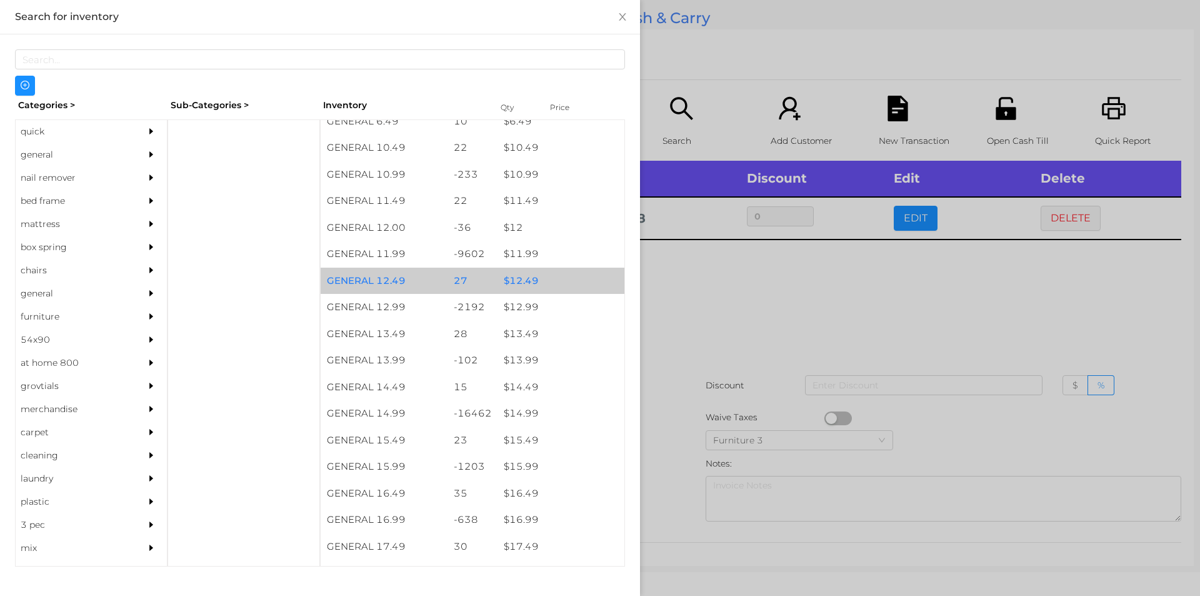
click at [553, 269] on div "$ 12.49" at bounding box center [561, 281] width 127 height 27
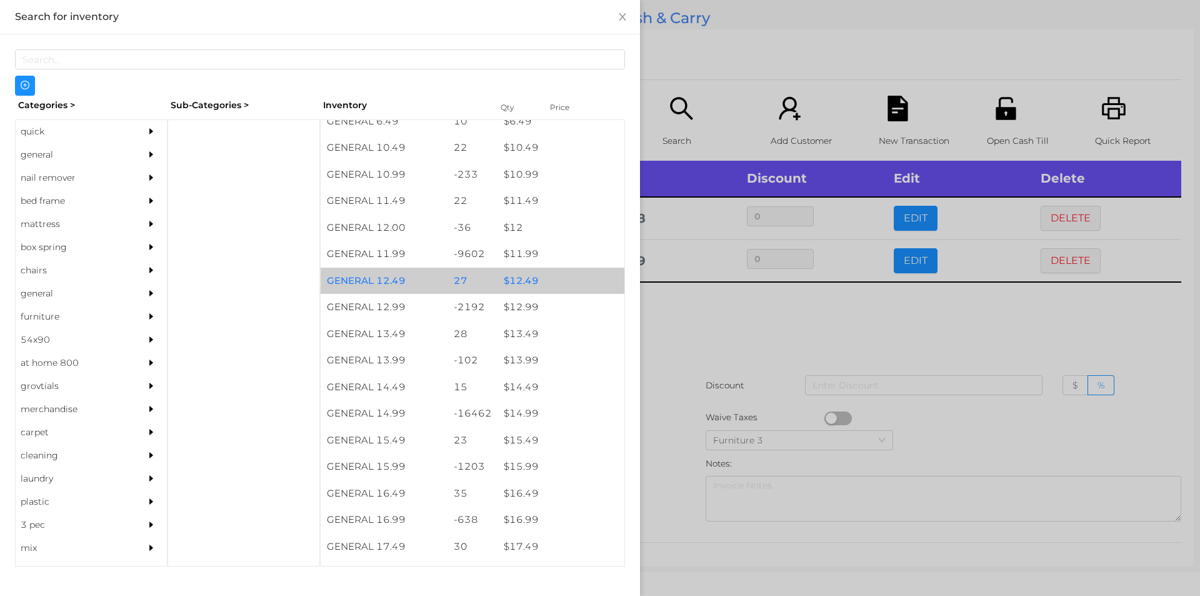
click at [572, 278] on div "$ 12.49" at bounding box center [561, 281] width 127 height 27
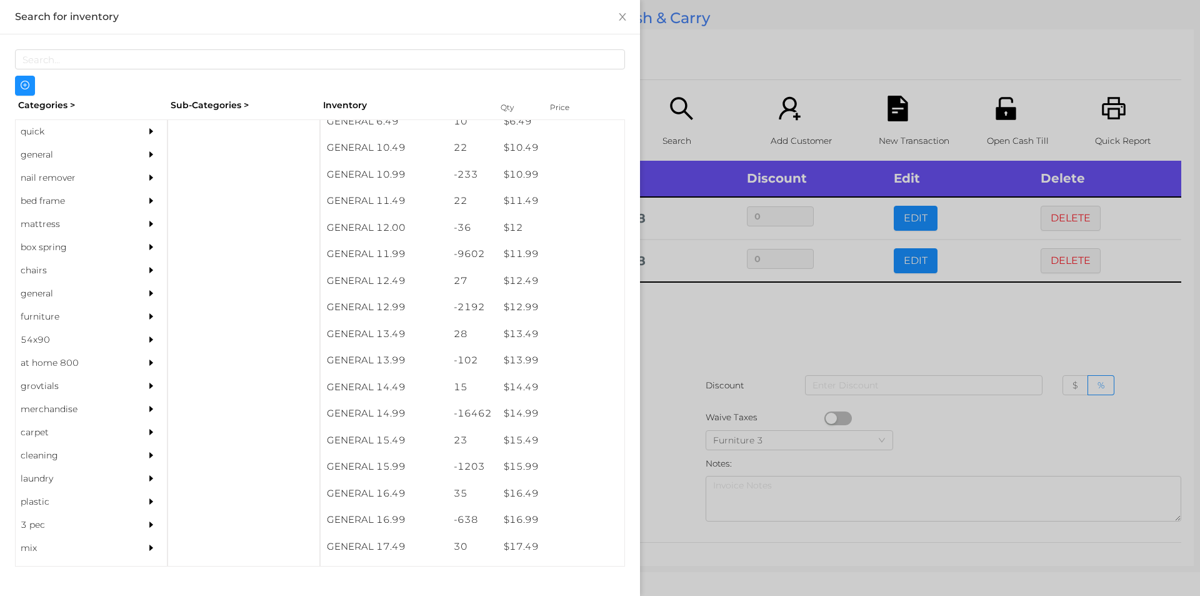
click at [783, 387] on div at bounding box center [600, 298] width 1200 height 596
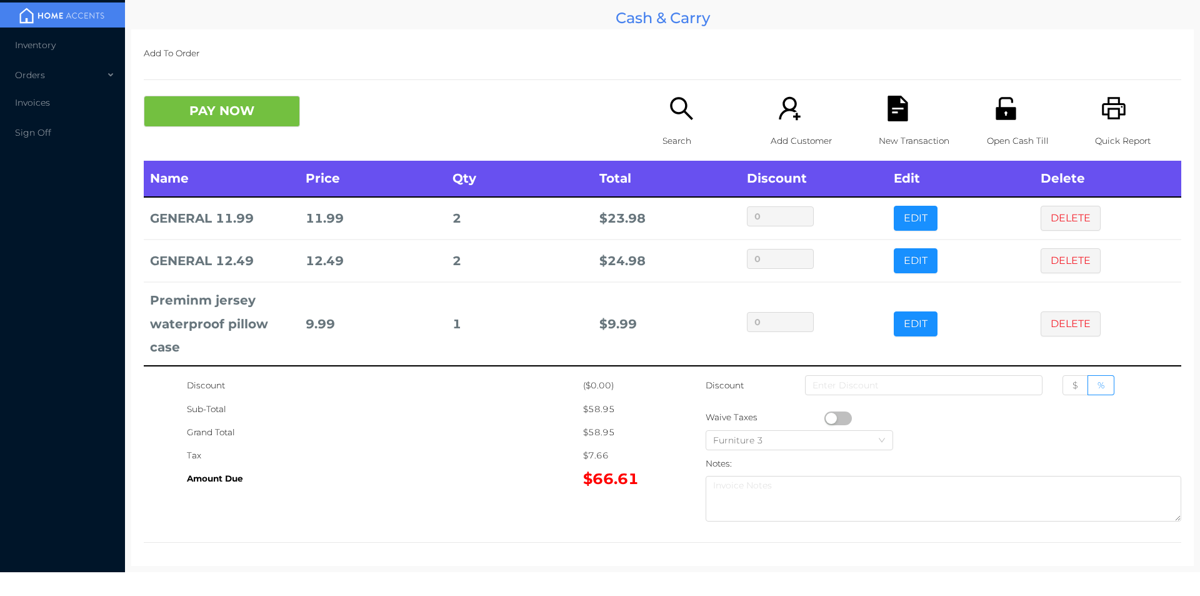
click at [826, 419] on button "button" at bounding box center [839, 418] width 28 height 14
click at [227, 113] on button "PAY NOW" at bounding box center [222, 111] width 156 height 31
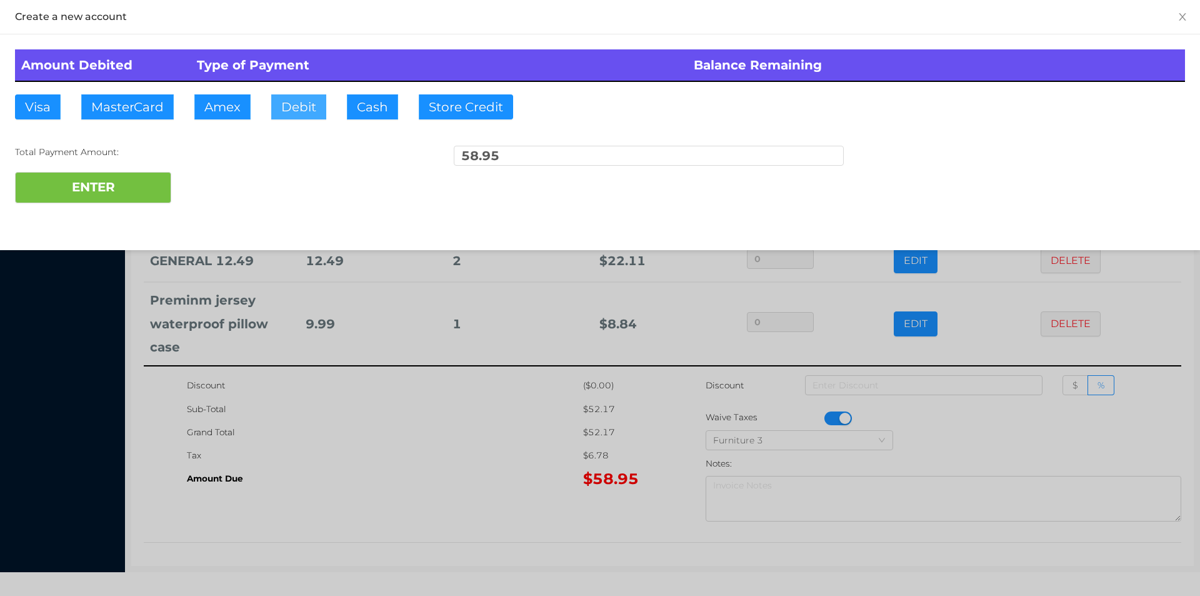
click at [288, 114] on button "Debit" at bounding box center [298, 106] width 55 height 25
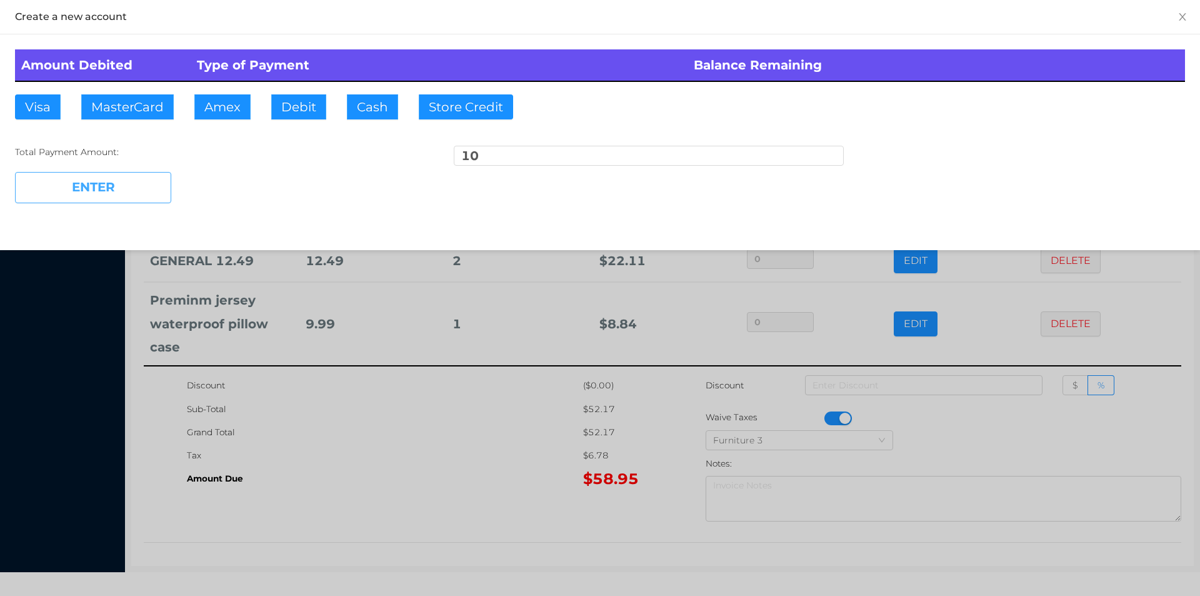
click at [90, 191] on button "ENTER" at bounding box center [93, 187] width 156 height 31
type input "48.95"
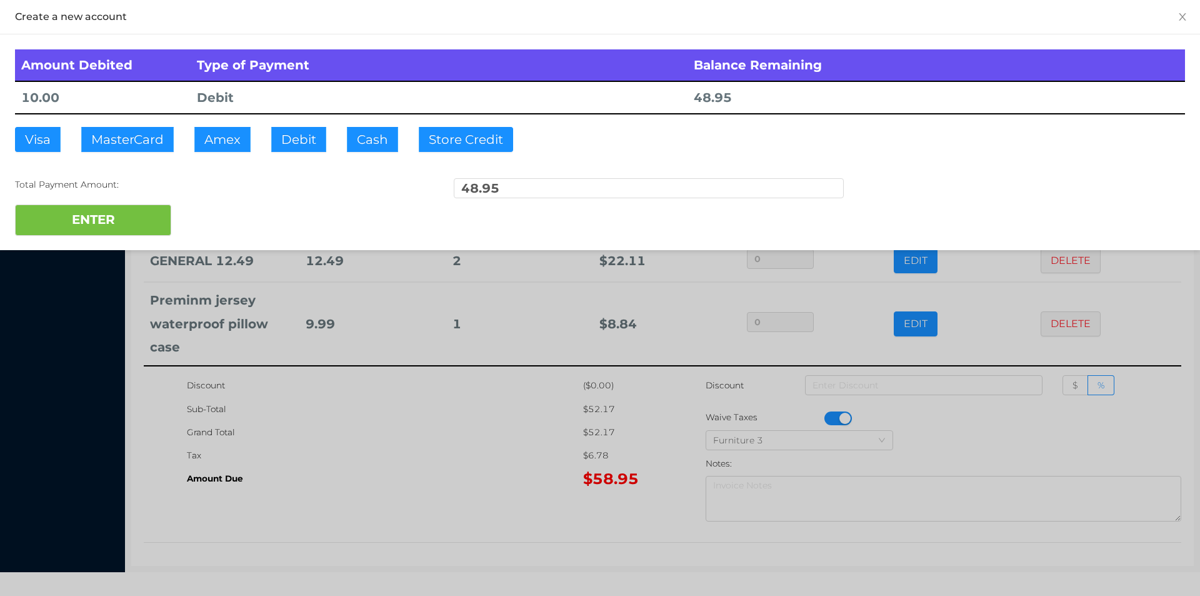
click at [484, 525] on div at bounding box center [600, 298] width 1200 height 596
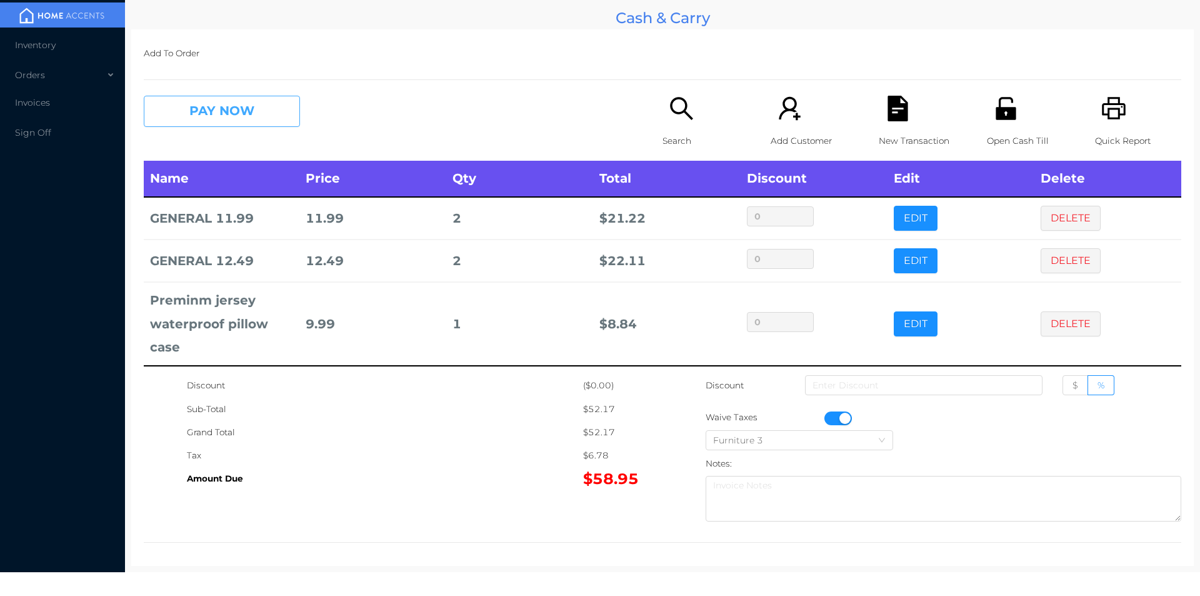
click at [196, 118] on button "PAY NOW" at bounding box center [222, 111] width 156 height 31
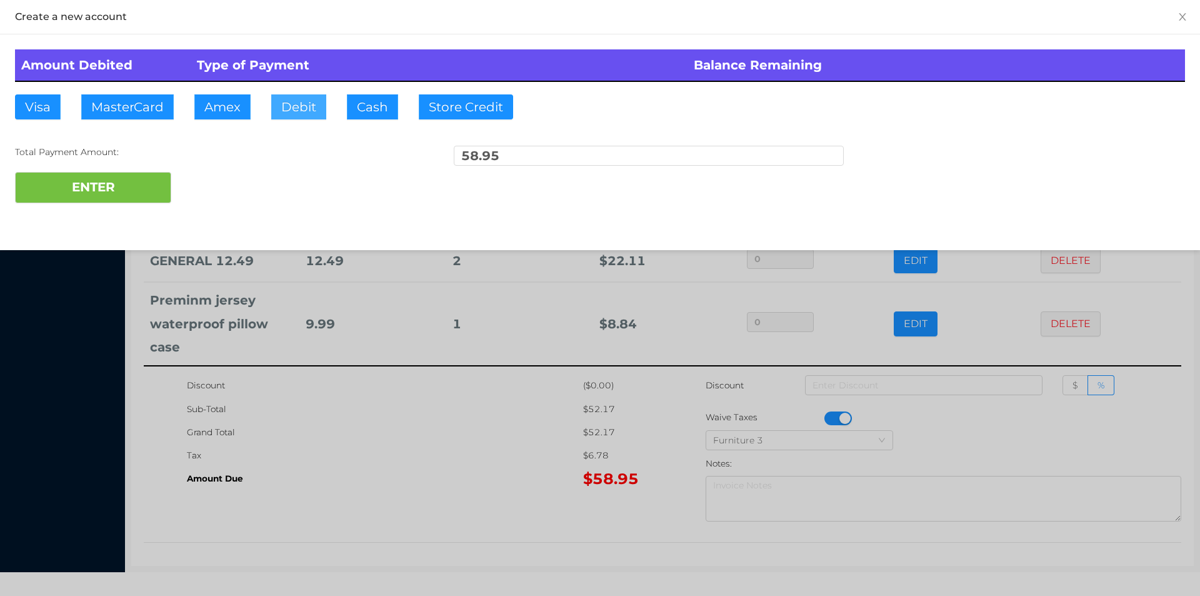
click at [295, 113] on button "Debit" at bounding box center [298, 106] width 55 height 25
type input "100"
click at [99, 193] on button "ENTER" at bounding box center [93, 187] width 156 height 31
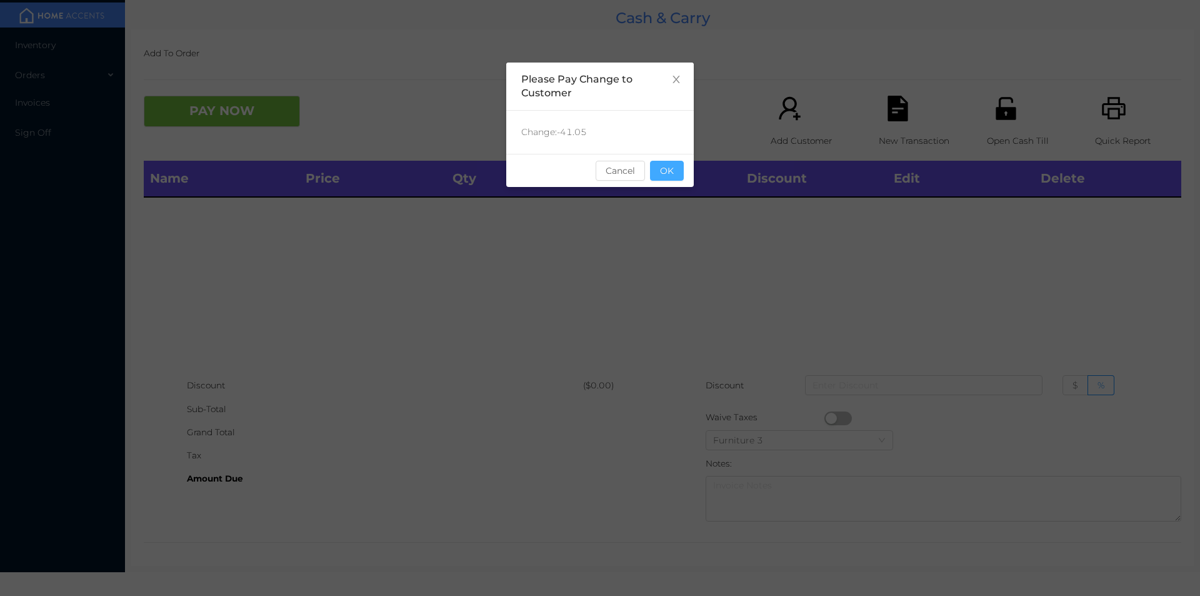
click at [667, 172] on button "OK" at bounding box center [667, 171] width 34 height 20
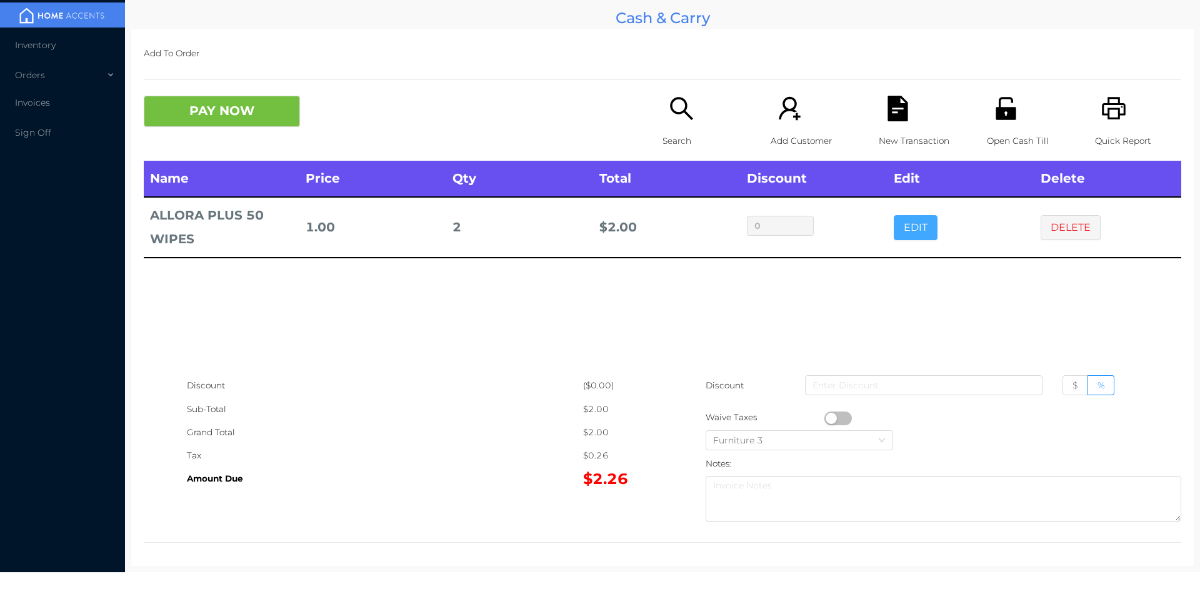
click at [916, 234] on button "EDIT" at bounding box center [916, 227] width 44 height 25
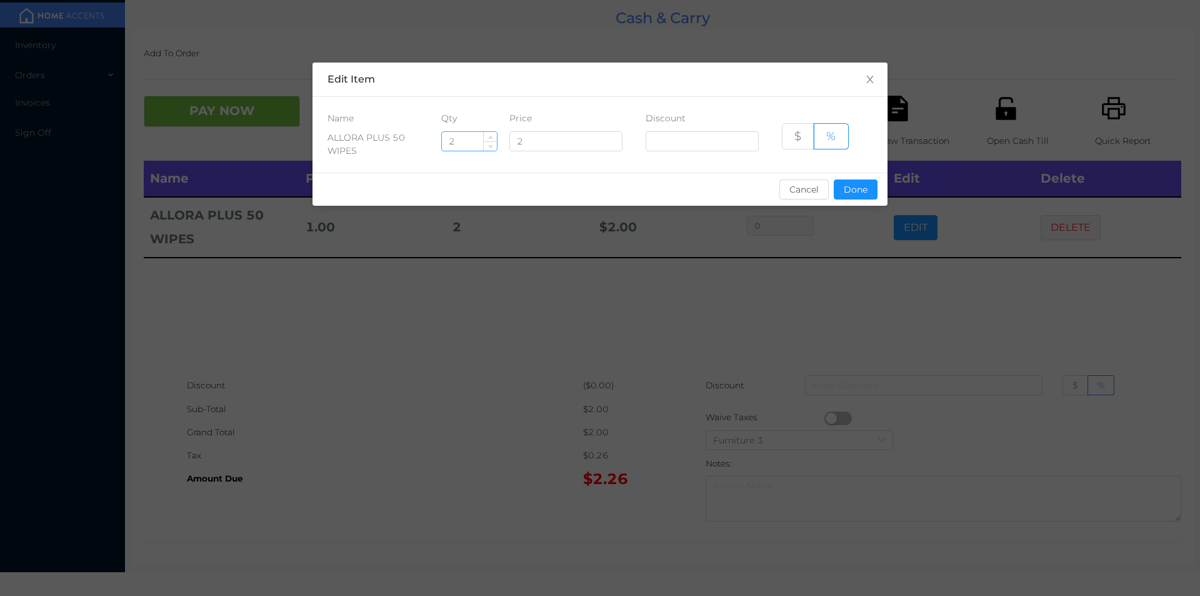
click at [460, 139] on input "2" at bounding box center [469, 141] width 55 height 19
type input "5"
click at [839, 196] on button "Done" at bounding box center [856, 189] width 44 height 20
type input "0%"
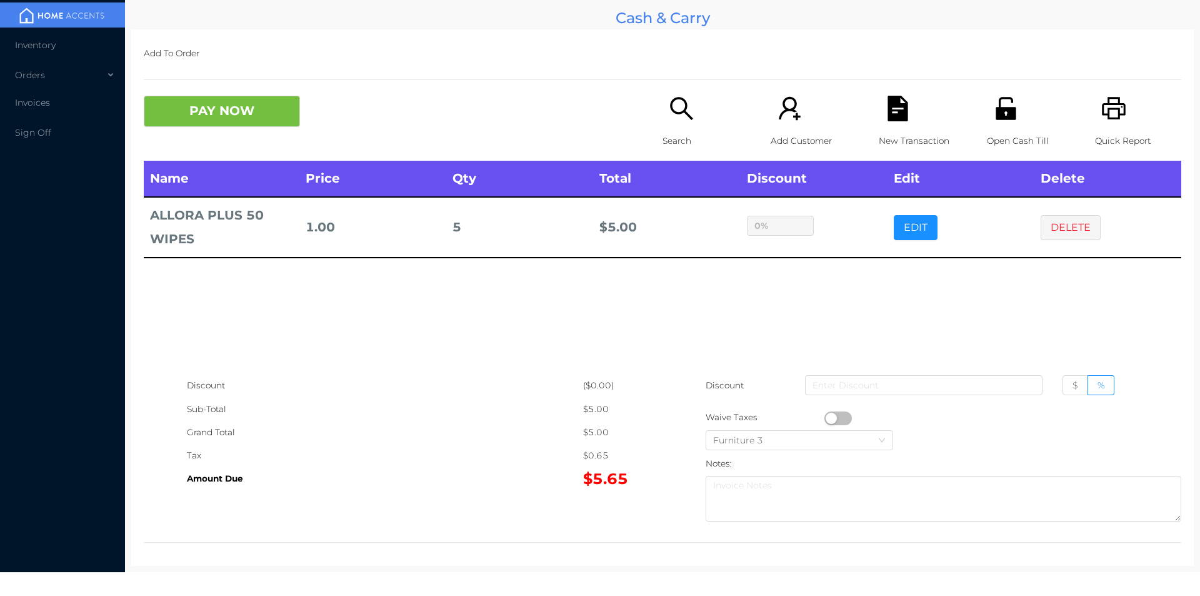
click at [239, 146] on div "PAY NOW Search Add Customer New Transaction Open Cash Till Quick Report" at bounding box center [663, 128] width 1038 height 65
click at [441, 542] on div at bounding box center [663, 542] width 1038 height 1
click at [891, 128] on div "New Transaction" at bounding box center [922, 128] width 86 height 65
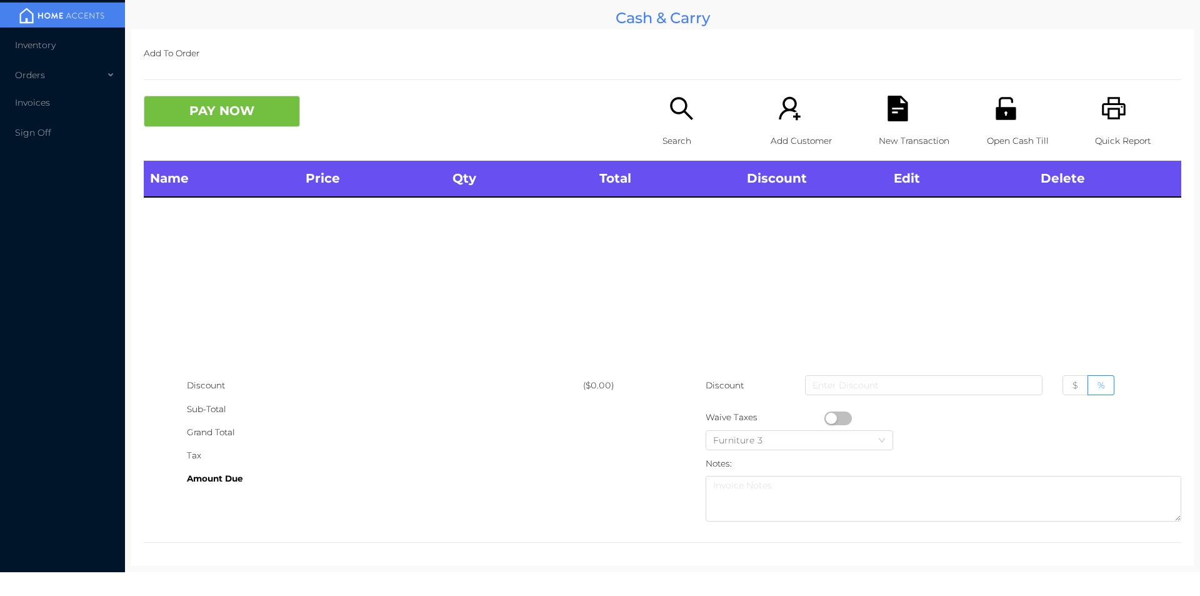
click at [1102, 109] on icon "icon: printer" at bounding box center [1115, 109] width 26 height 26
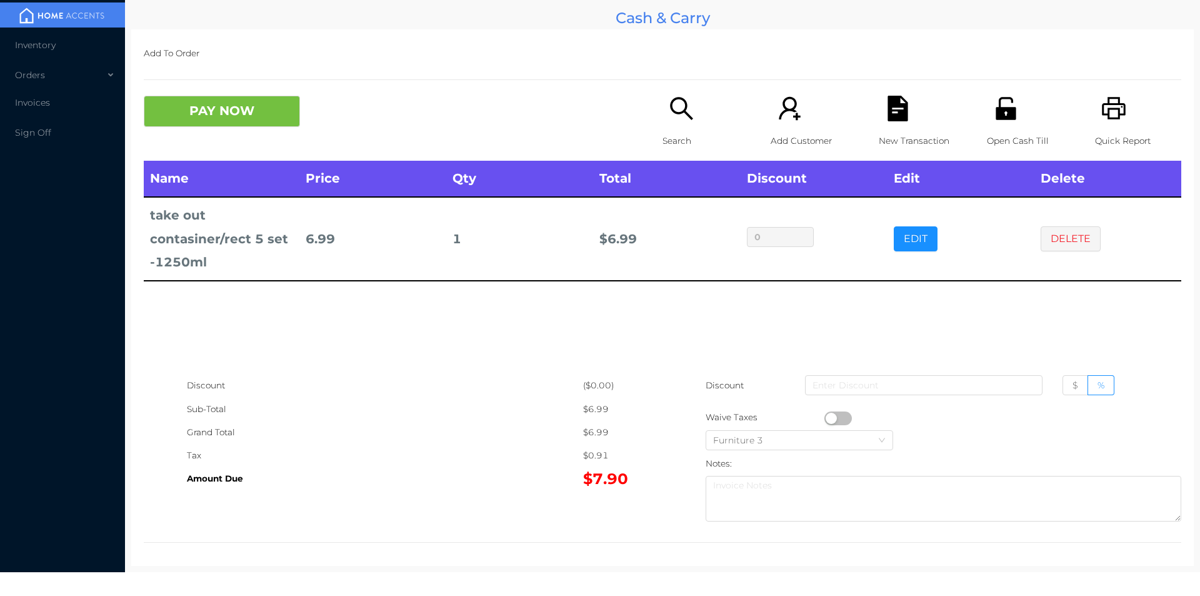
click at [892, 107] on icon "icon: file-text" at bounding box center [898, 109] width 20 height 26
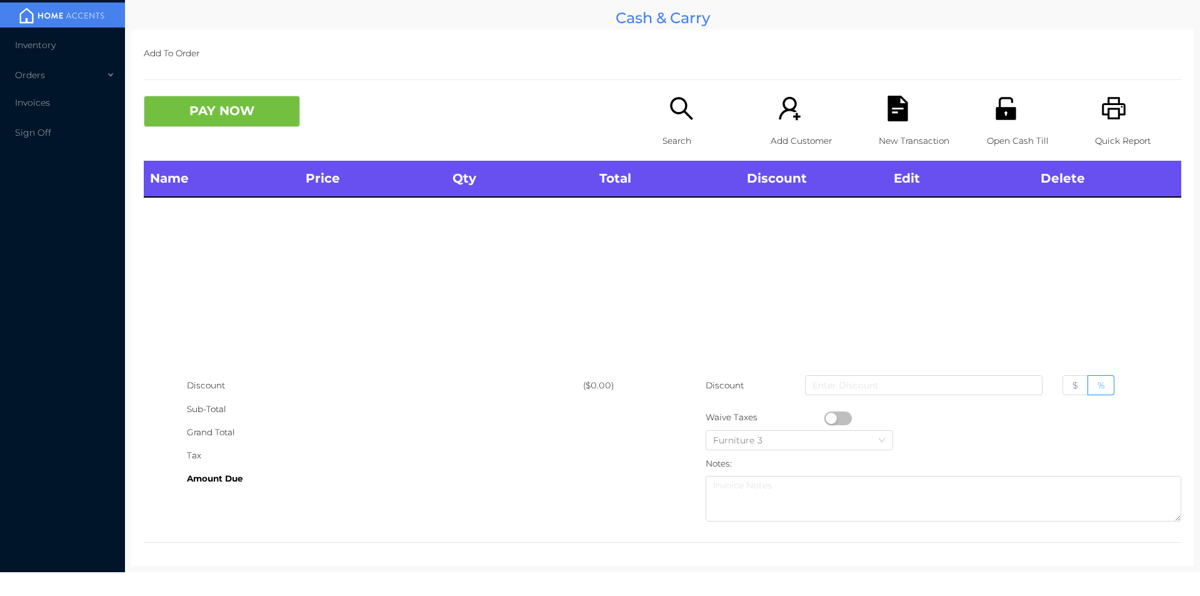
click at [1113, 109] on icon "icon: printer" at bounding box center [1115, 109] width 26 height 26
click at [663, 120] on div "Search" at bounding box center [706, 128] width 86 height 65
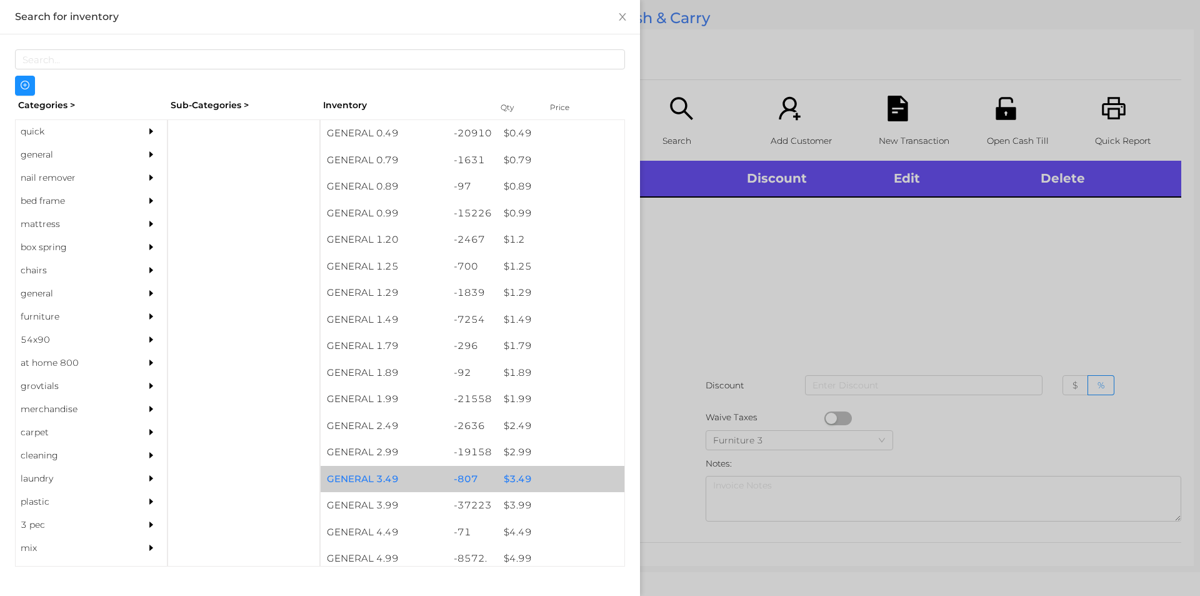
click at [560, 491] on div "$ 3.49" at bounding box center [561, 479] width 127 height 27
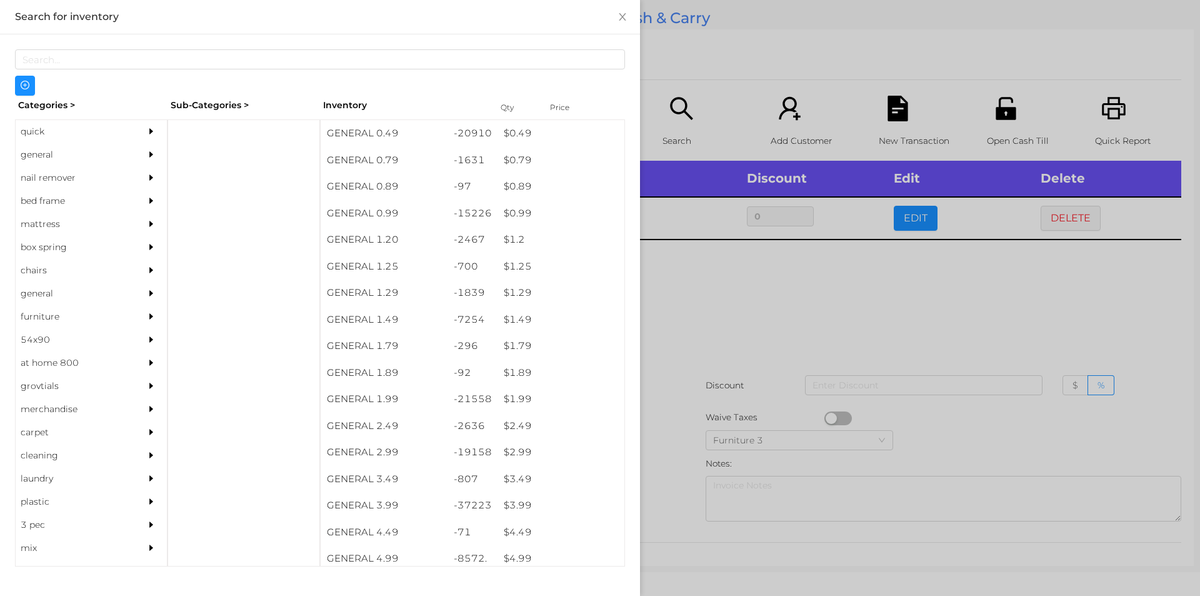
click at [770, 374] on div at bounding box center [600, 298] width 1200 height 596
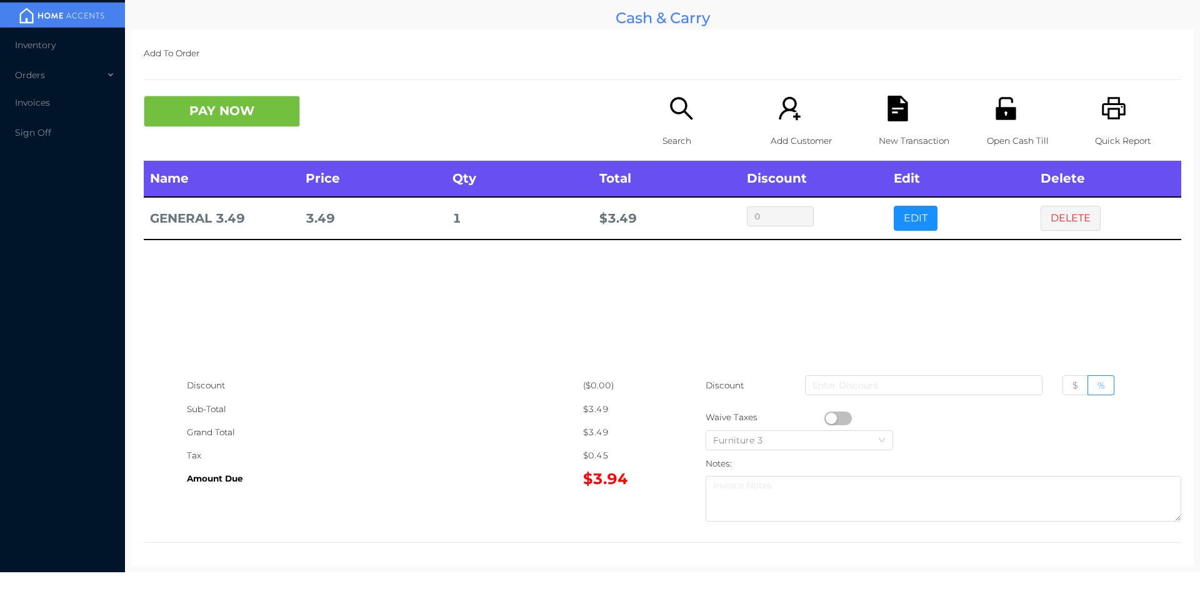
click at [883, 124] on div "New Transaction" at bounding box center [922, 128] width 86 height 65
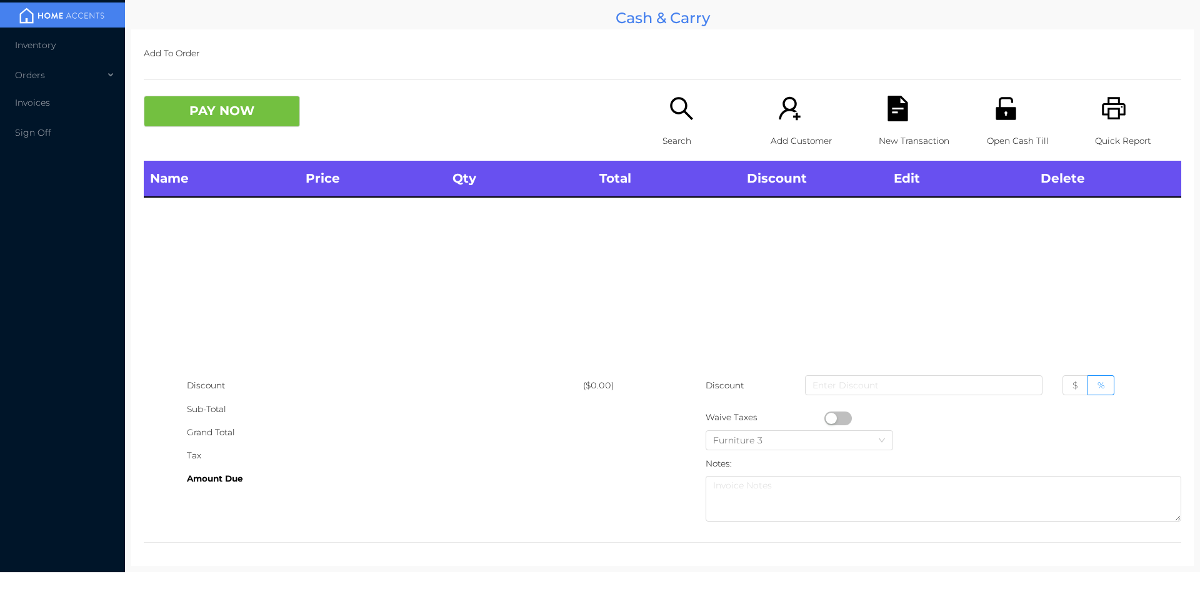
click at [1125, 126] on div "Quick Report" at bounding box center [1138, 128] width 86 height 65
click at [684, 104] on icon "icon: search" at bounding box center [682, 109] width 26 height 26
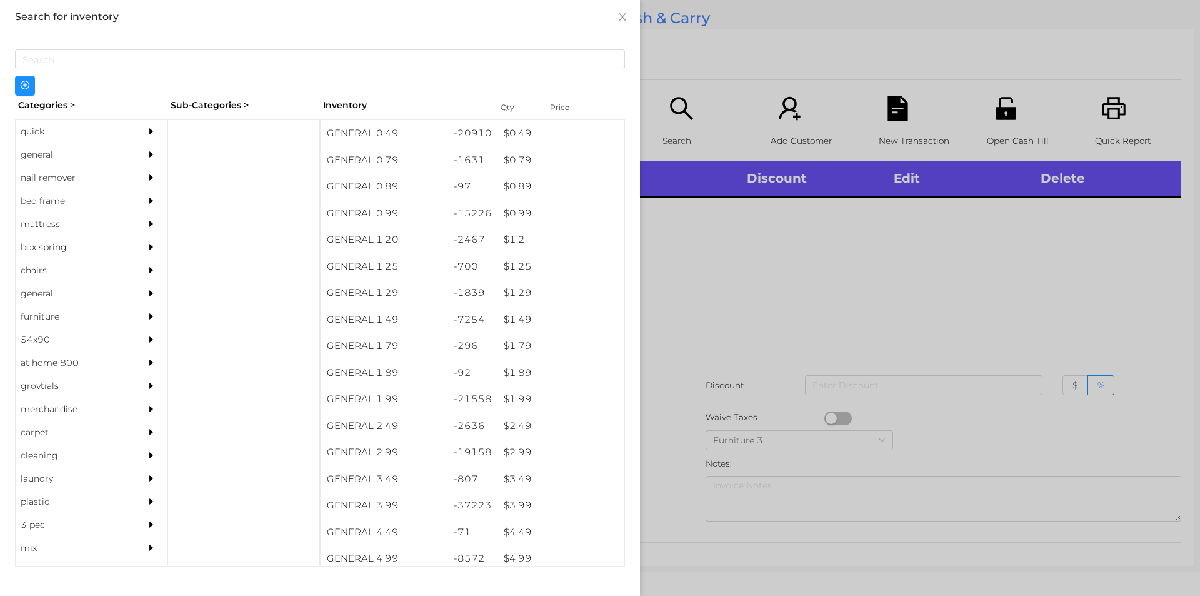
click at [78, 153] on div "general" at bounding box center [73, 154] width 114 height 23
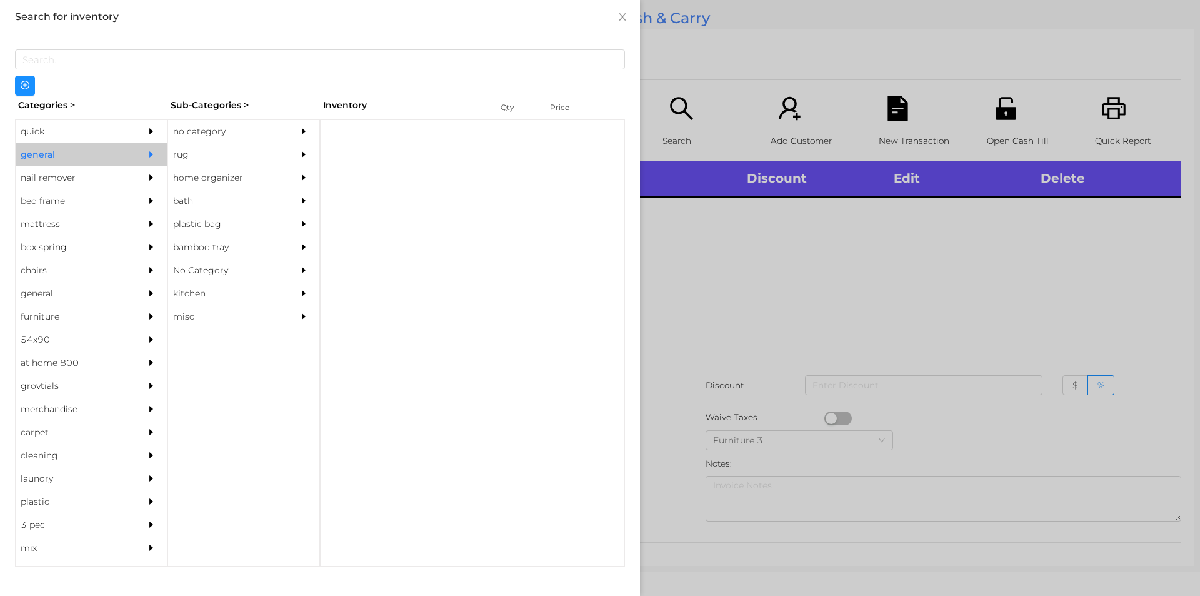
click at [228, 124] on div "no category" at bounding box center [225, 131] width 114 height 23
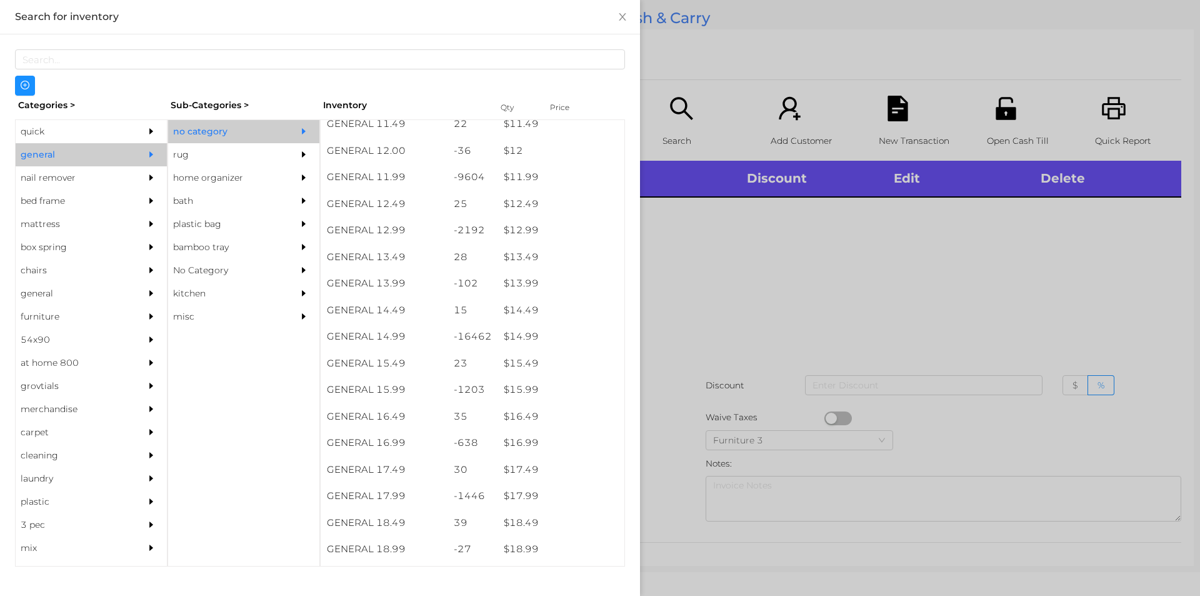
scroll to position [877, 0]
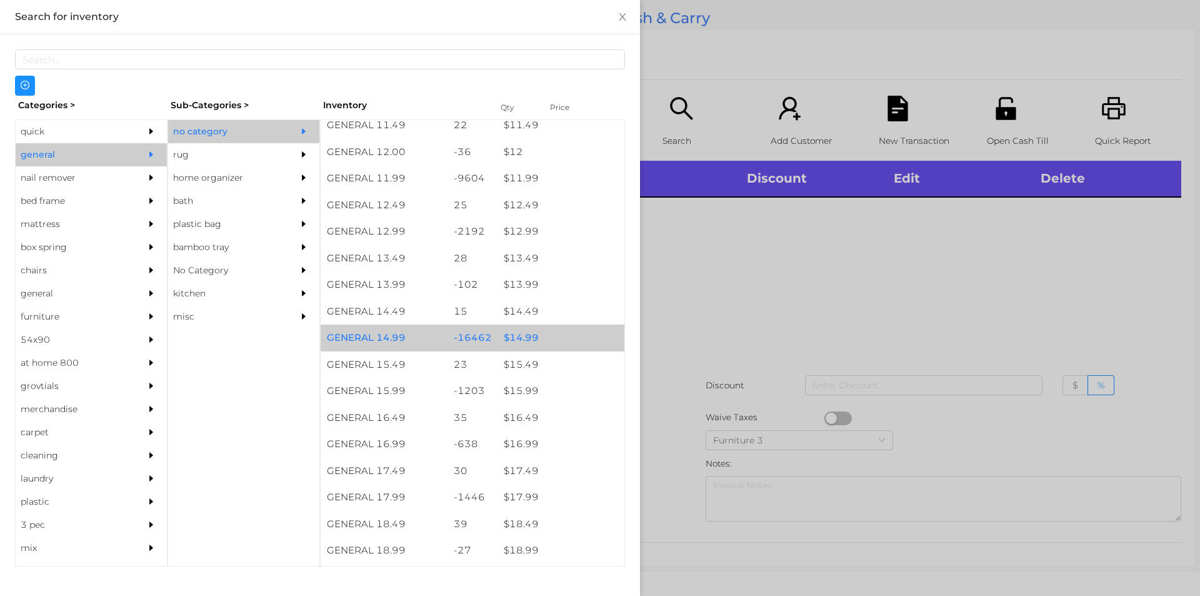
click at [528, 349] on div "$ 14.99" at bounding box center [561, 337] width 127 height 27
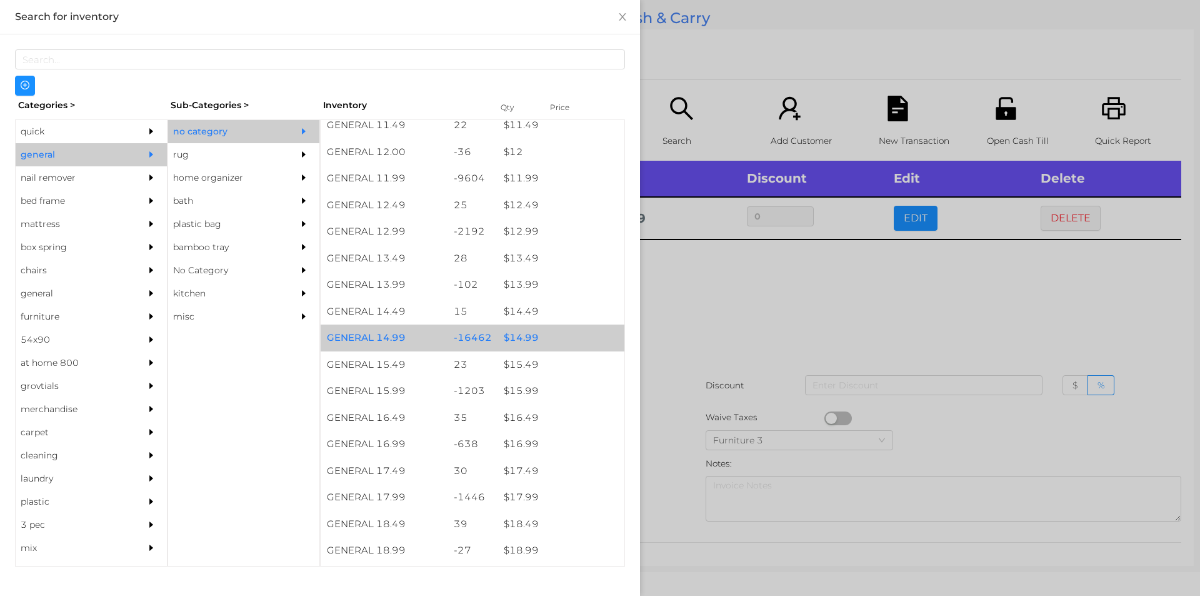
click at [546, 344] on div "$ 14.99" at bounding box center [561, 337] width 127 height 27
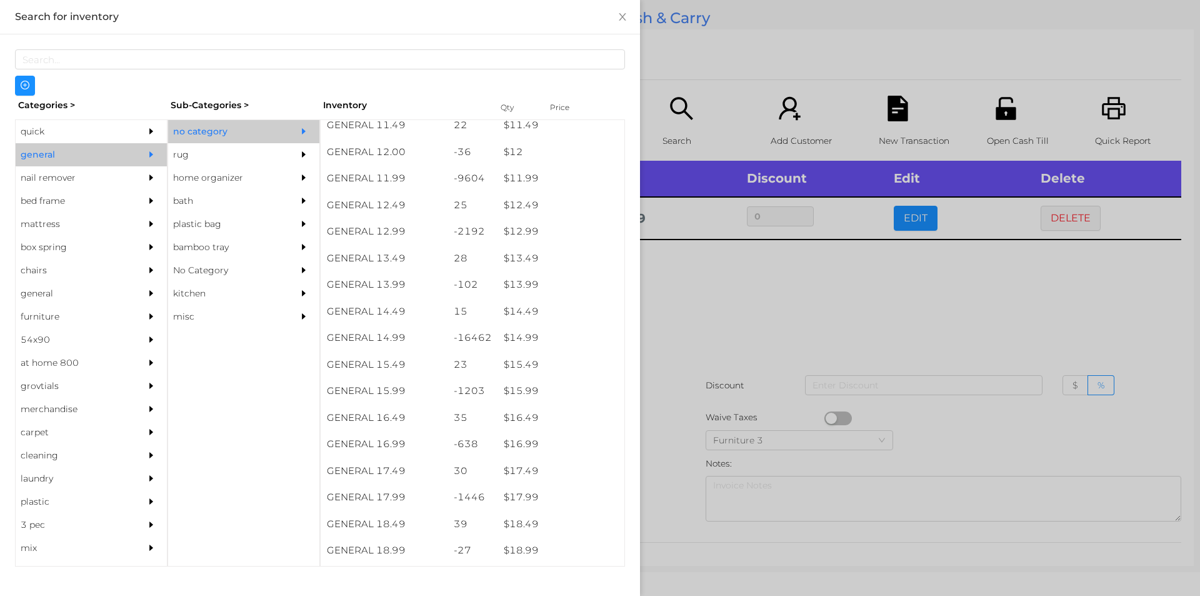
click at [719, 351] on div at bounding box center [600, 298] width 1200 height 596
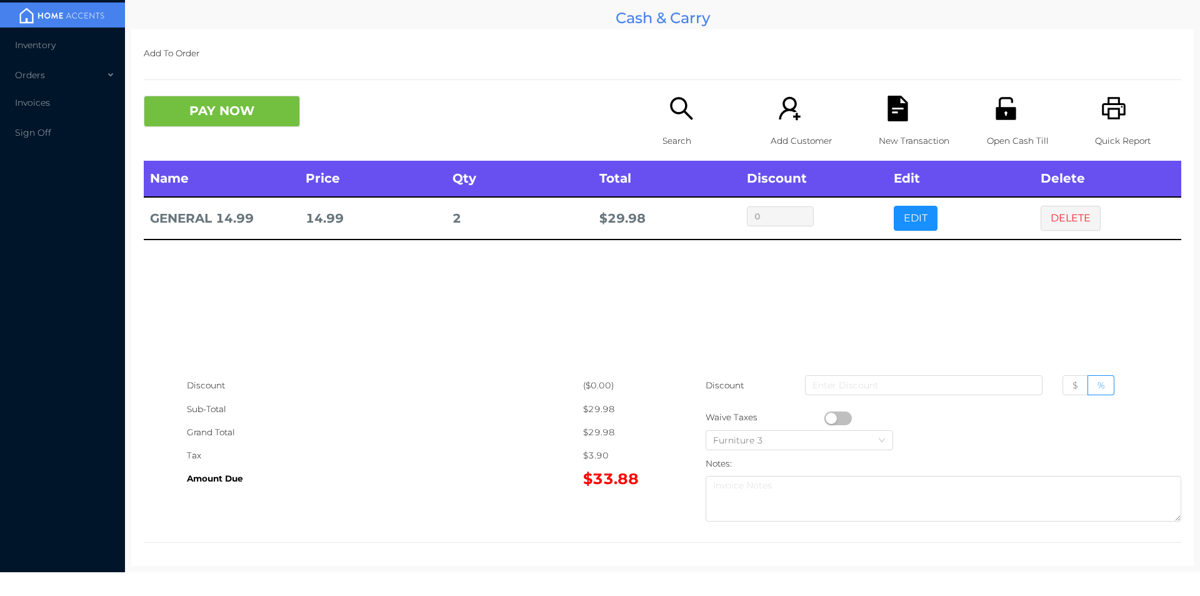
click at [885, 114] on icon "icon: file-text" at bounding box center [898, 109] width 26 height 26
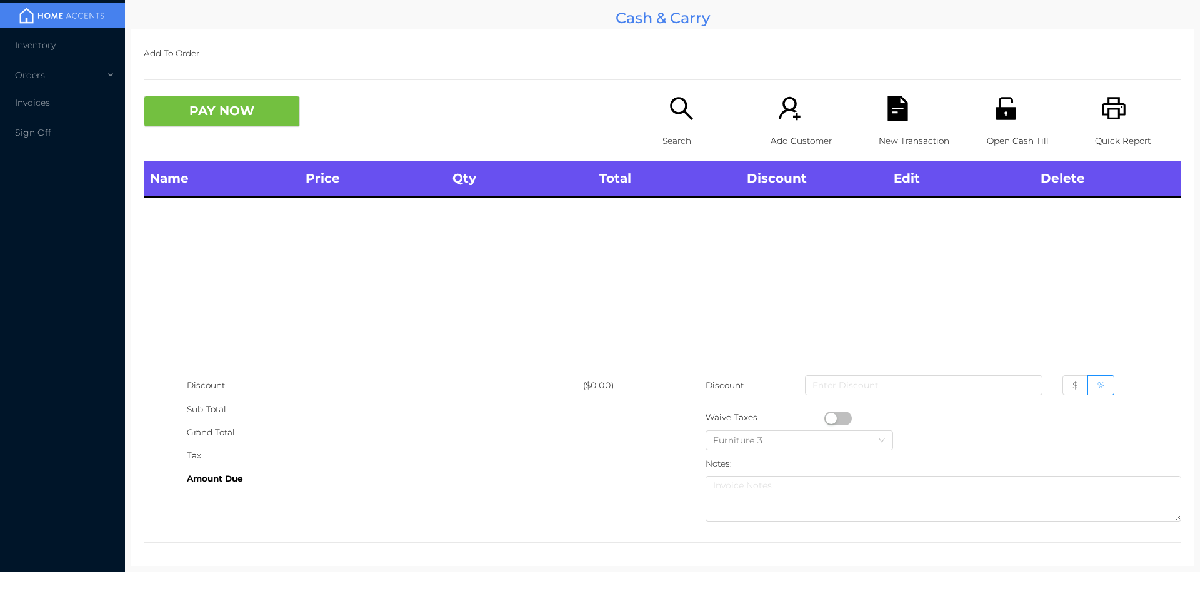
click at [688, 120] on icon "icon: search" at bounding box center [682, 109] width 26 height 26
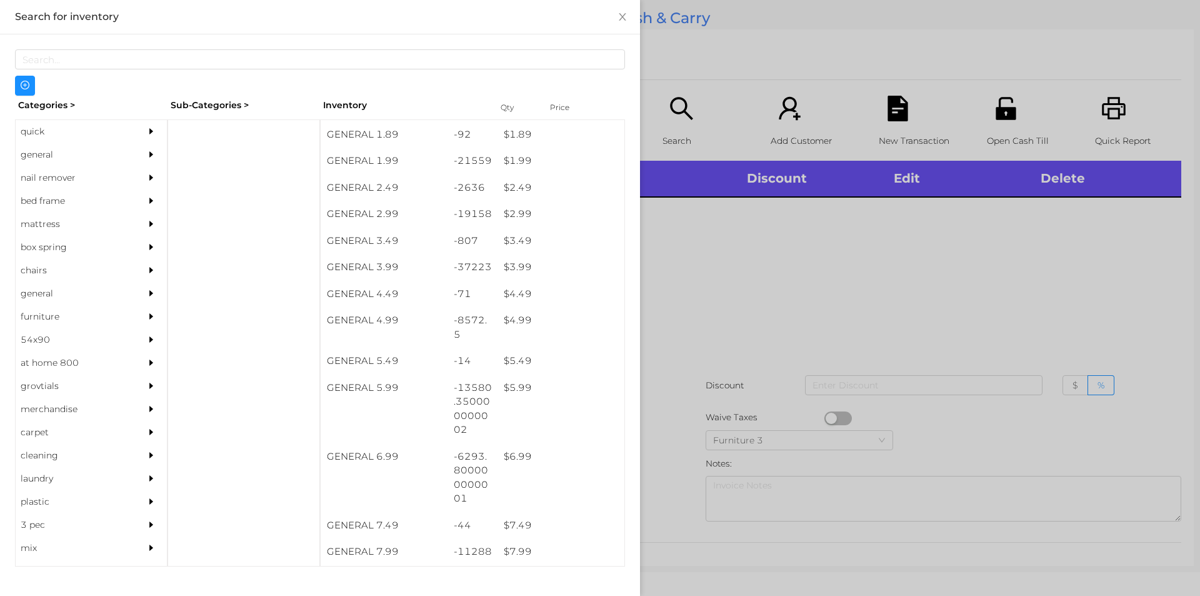
scroll to position [283, 0]
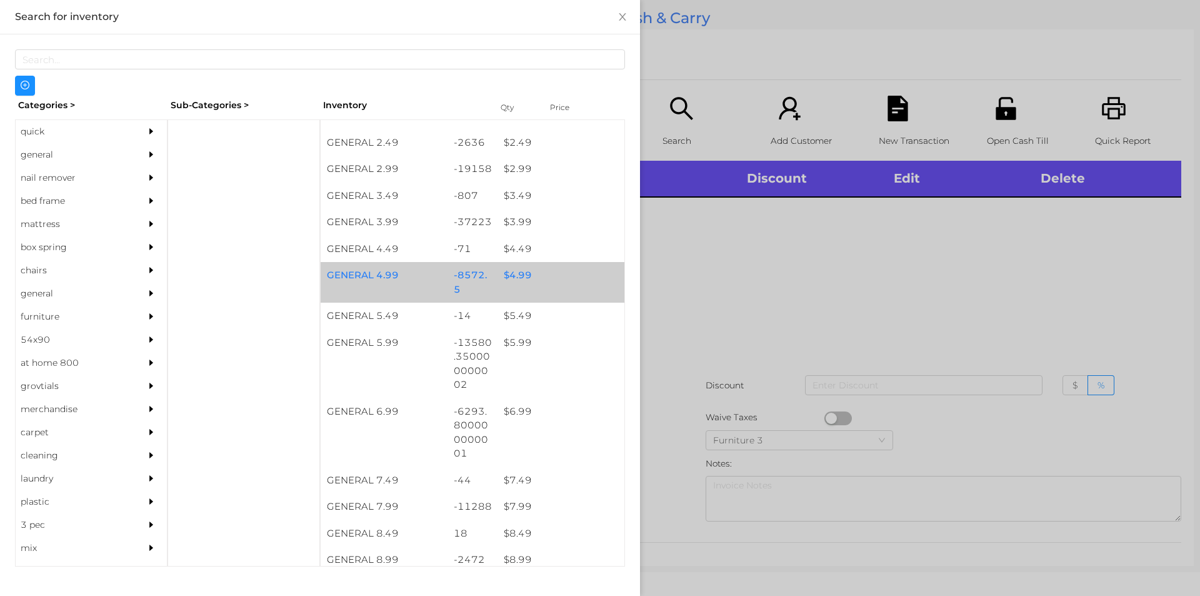
click at [528, 271] on div "$ 4.99" at bounding box center [561, 275] width 127 height 27
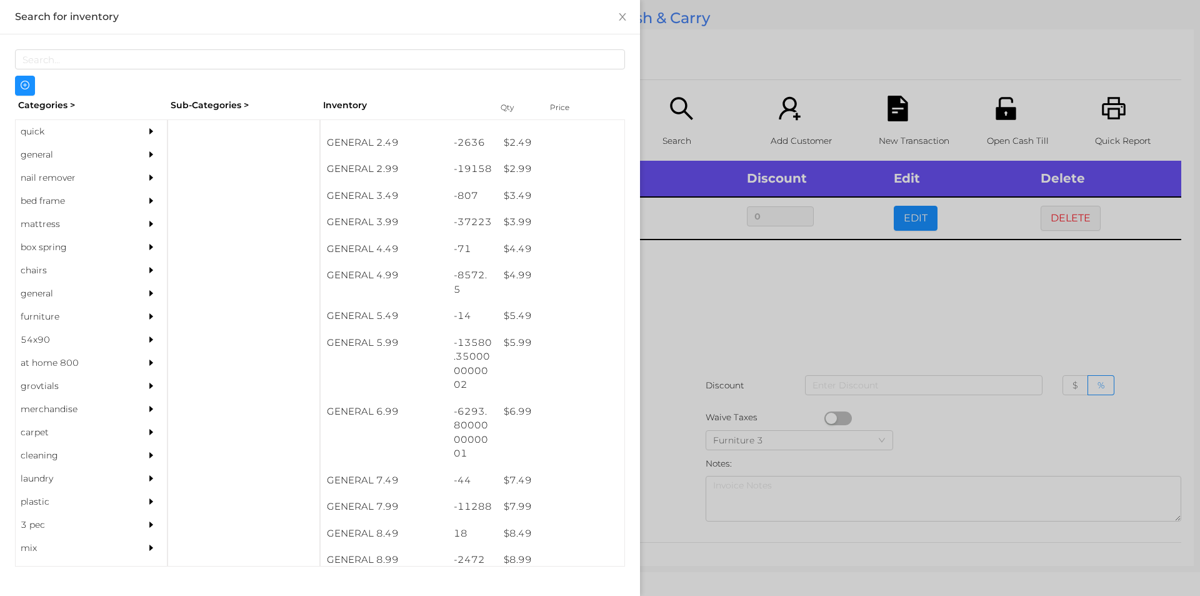
click at [736, 374] on div at bounding box center [600, 298] width 1200 height 596
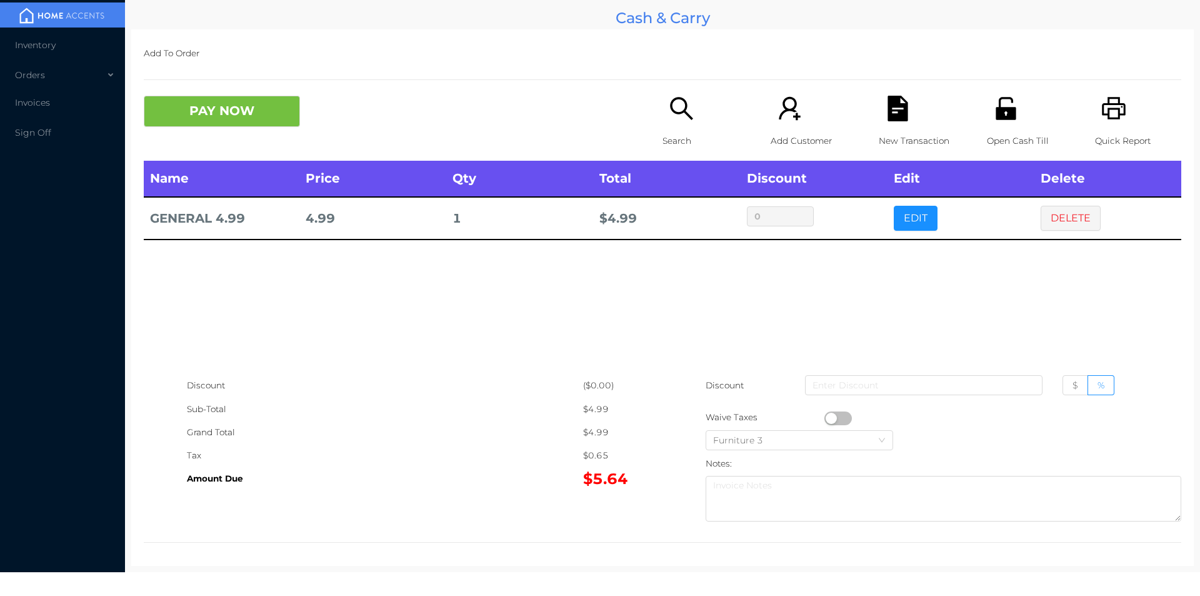
click at [843, 417] on button "button" at bounding box center [839, 418] width 28 height 14
click at [236, 116] on button "PAY NOW" at bounding box center [222, 111] width 156 height 31
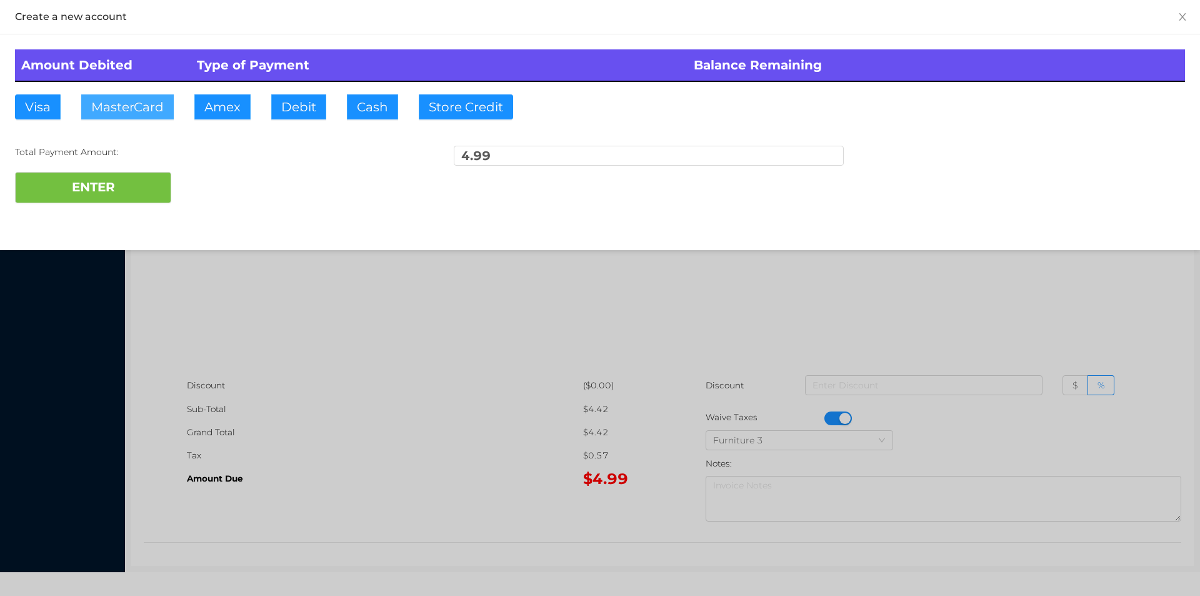
click at [120, 99] on button "MasterCard" at bounding box center [127, 106] width 93 height 25
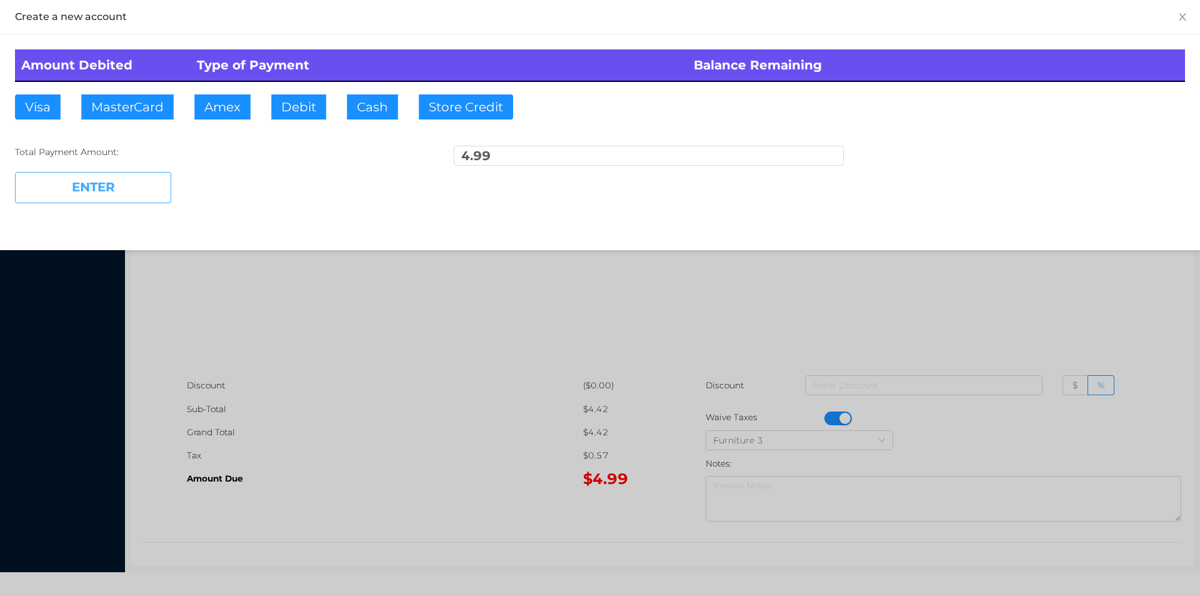
click at [68, 195] on button "ENTER" at bounding box center [93, 187] width 156 height 31
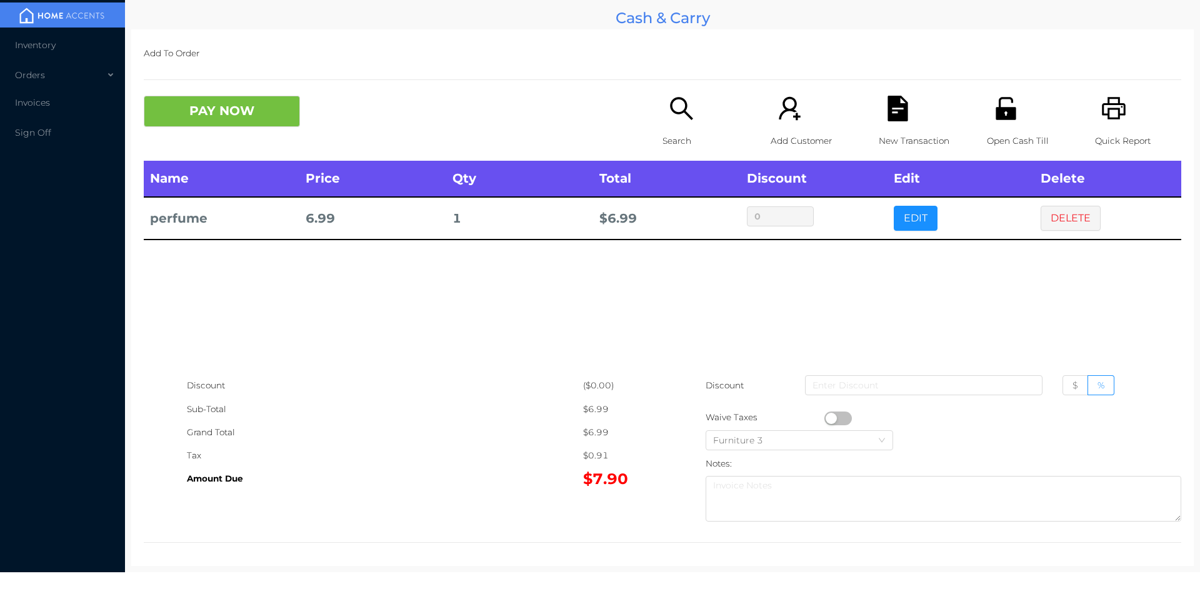
click at [228, 115] on button "PAY NOW" at bounding box center [222, 111] width 156 height 31
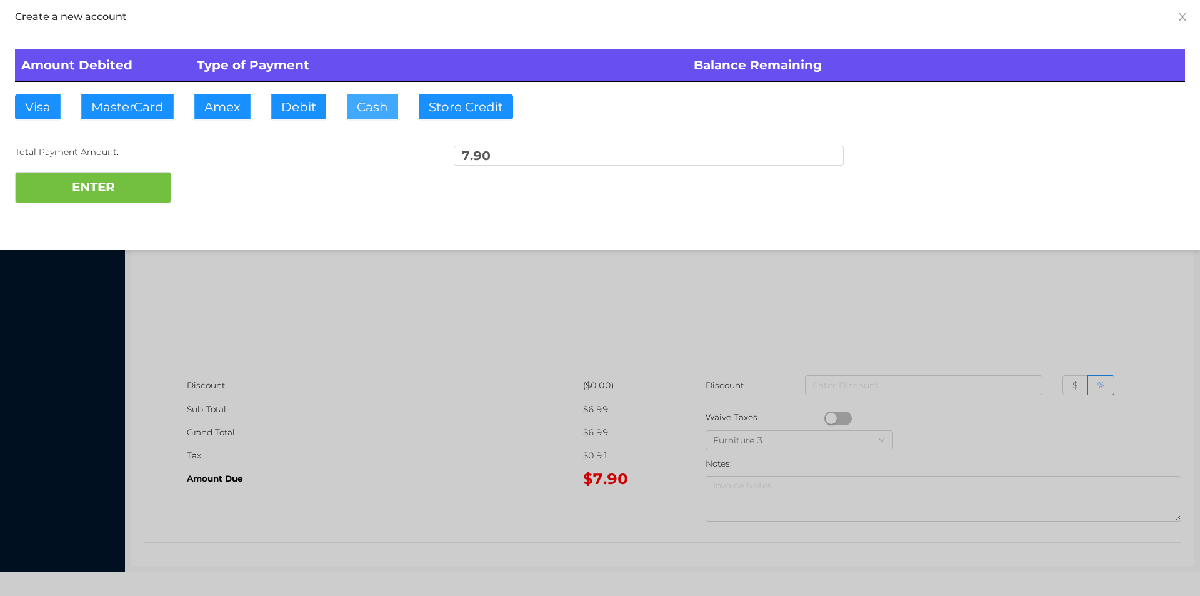
click at [366, 107] on button "Cash" at bounding box center [372, 106] width 51 height 25
click at [469, 325] on div at bounding box center [600, 298] width 1200 height 596
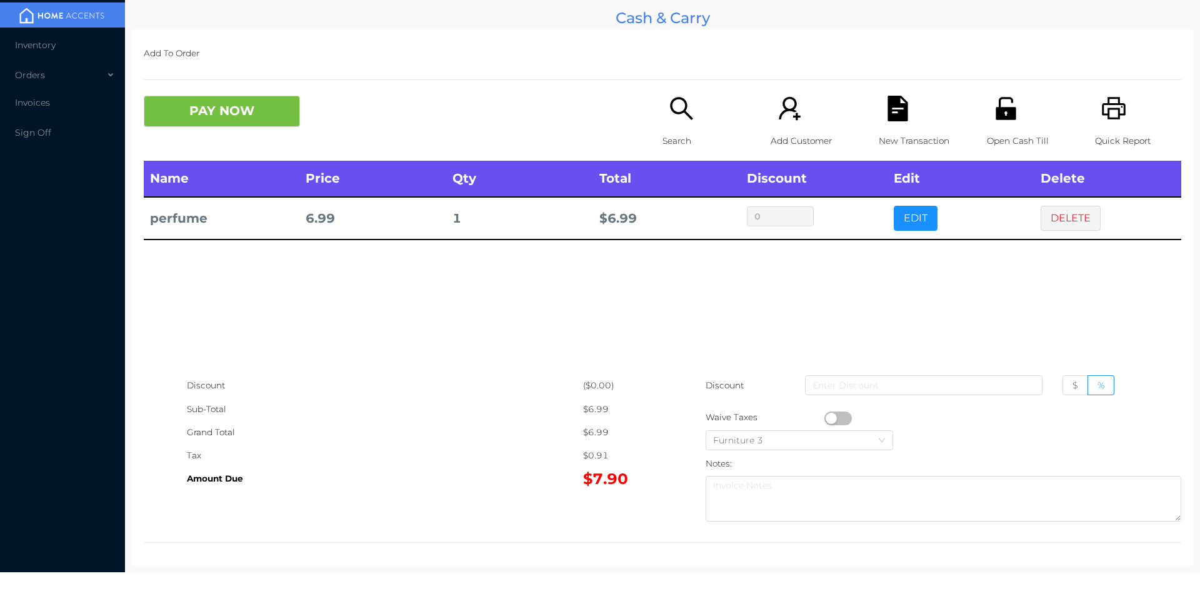
click at [1003, 138] on p "Open Cash Till" at bounding box center [1030, 140] width 86 height 23
click at [215, 116] on button "PAY NOW" at bounding box center [222, 111] width 156 height 31
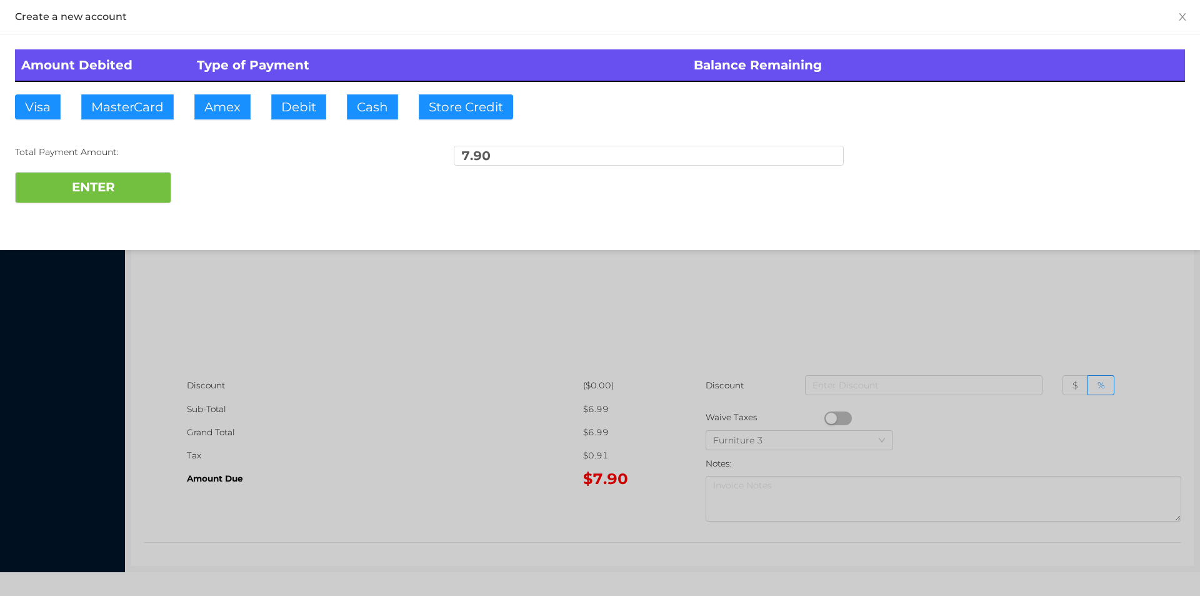
click at [243, 300] on div at bounding box center [600, 298] width 1200 height 596
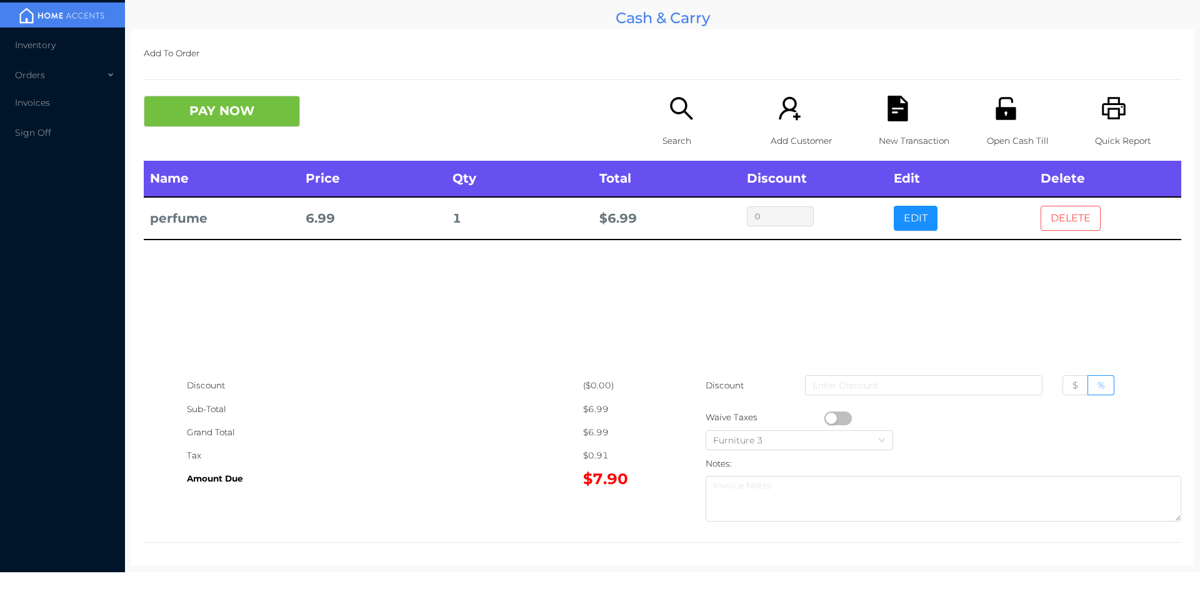
click at [1065, 212] on button "DELETE" at bounding box center [1071, 218] width 60 height 25
click at [1066, 224] on button "DELETE" at bounding box center [1071, 218] width 60 height 25
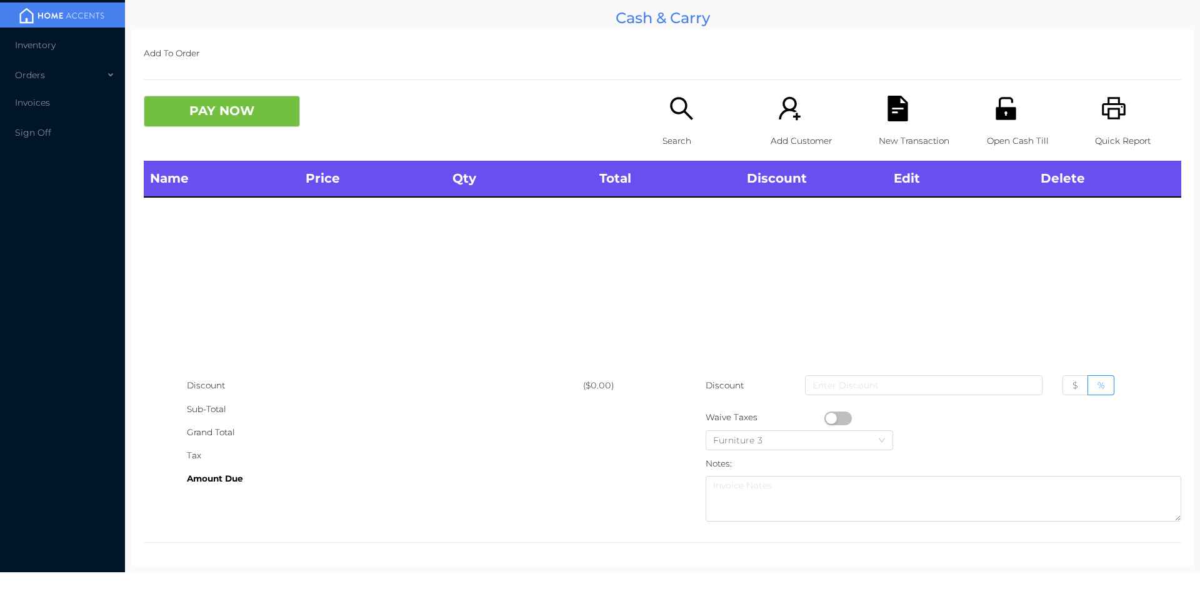
click at [673, 124] on div "Search" at bounding box center [706, 128] width 86 height 65
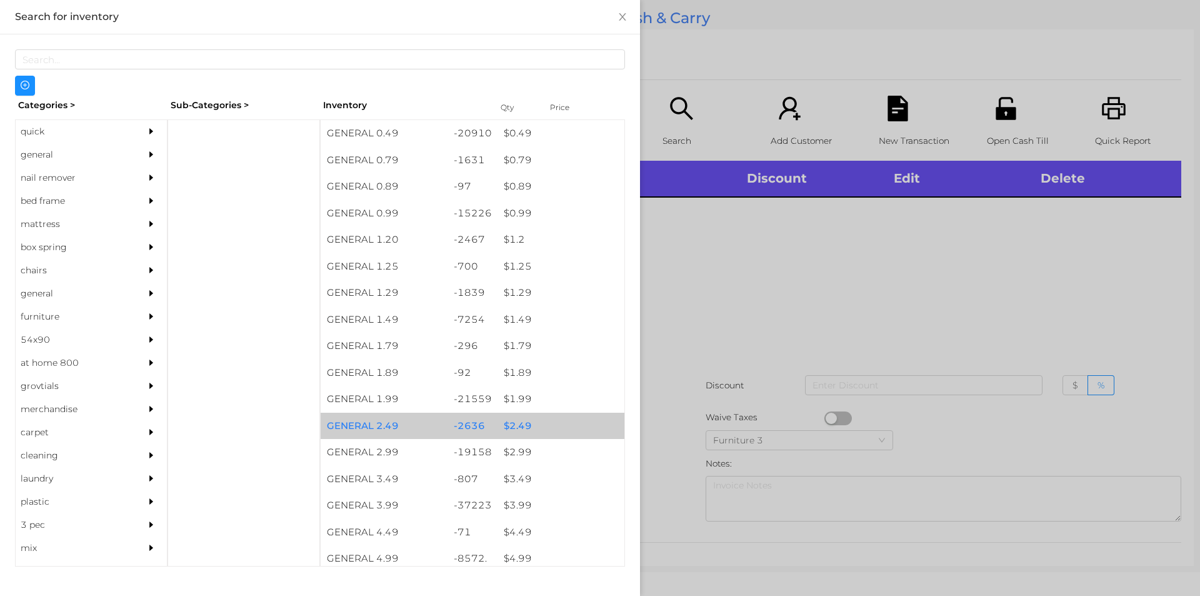
click at [516, 423] on div "$ 2.49" at bounding box center [561, 426] width 127 height 27
click at [517, 423] on div "$ 2.49" at bounding box center [561, 426] width 127 height 27
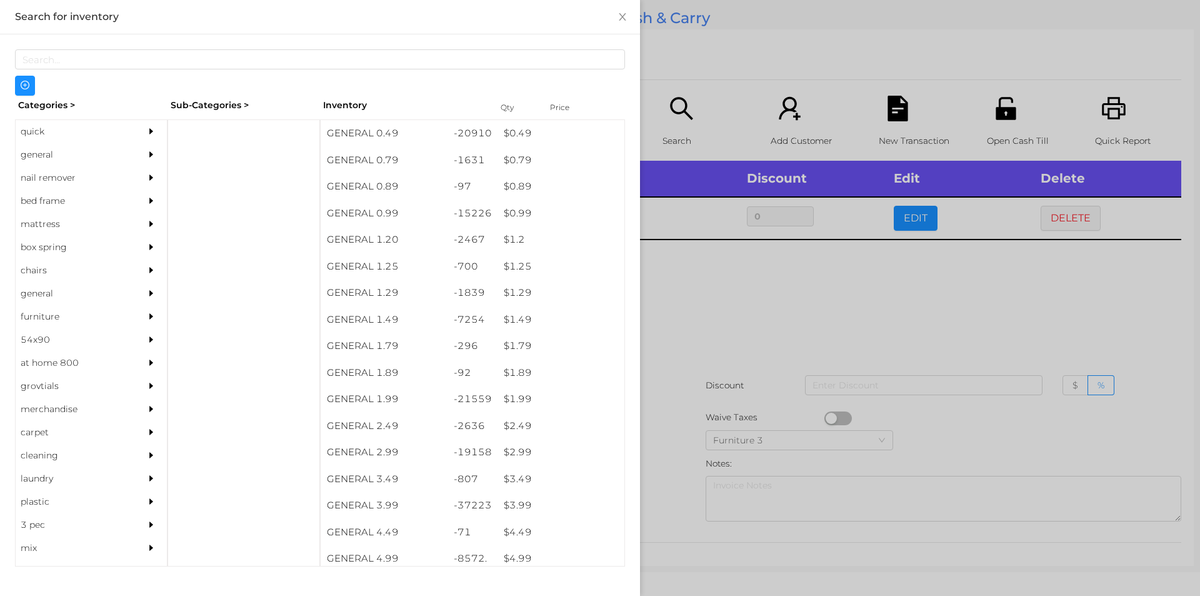
click at [717, 317] on div at bounding box center [600, 298] width 1200 height 596
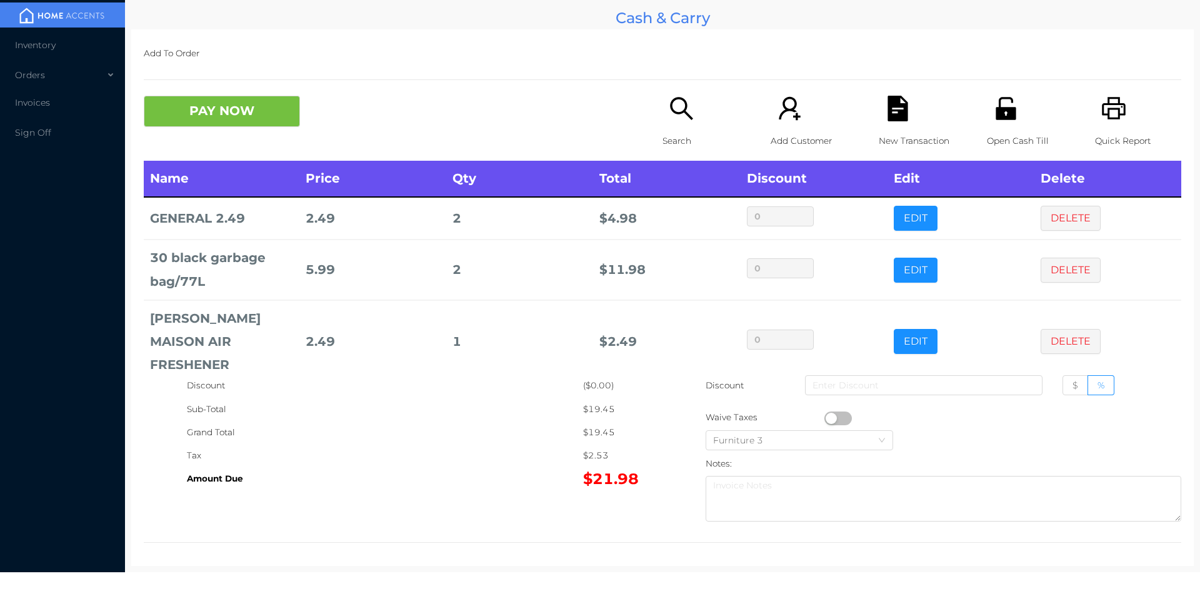
click at [204, 115] on button "PAY NOW" at bounding box center [222, 111] width 156 height 31
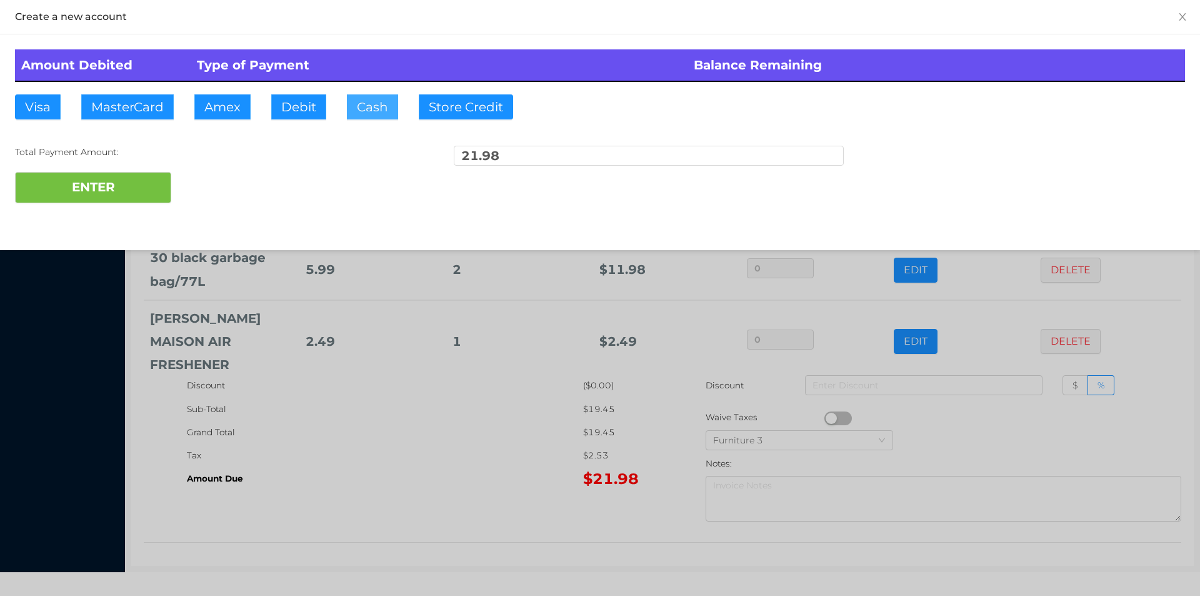
click at [364, 109] on button "Cash" at bounding box center [372, 106] width 51 height 25
type input "50."
click at [113, 203] on button "ENTER" at bounding box center [93, 187] width 156 height 31
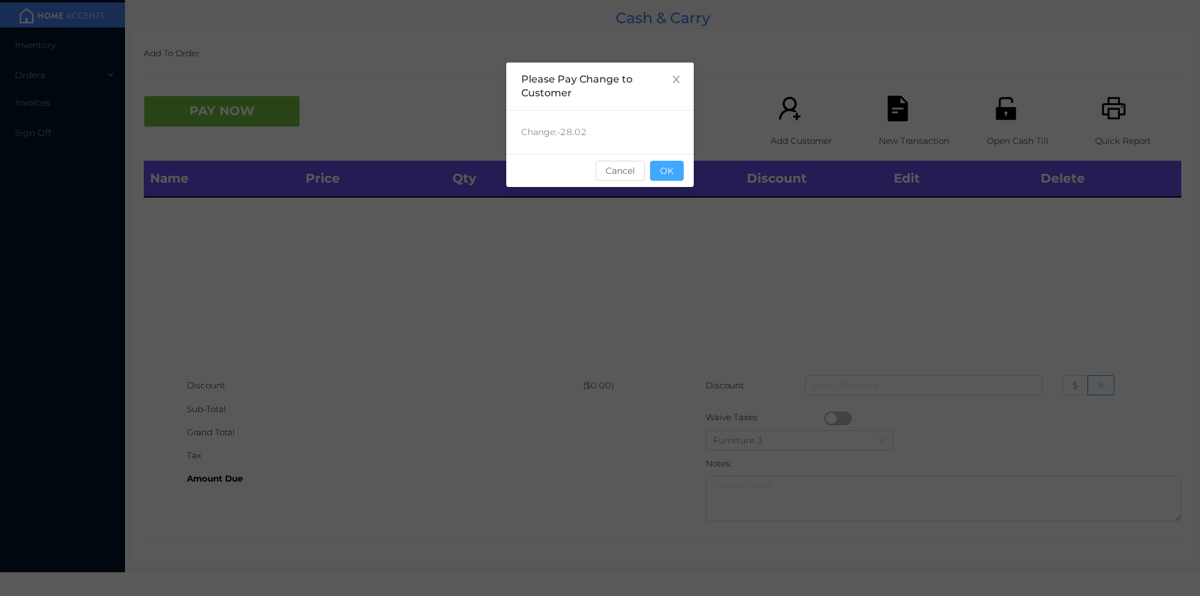
click at [659, 165] on button "OK" at bounding box center [667, 171] width 34 height 20
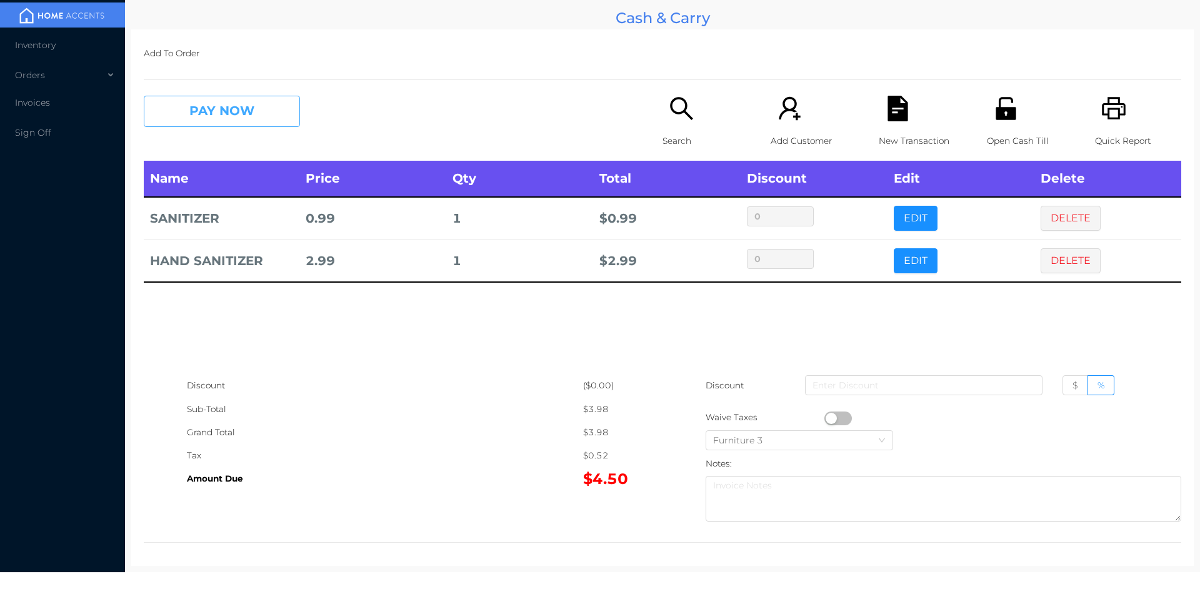
click at [225, 121] on button "PAY NOW" at bounding box center [222, 111] width 156 height 31
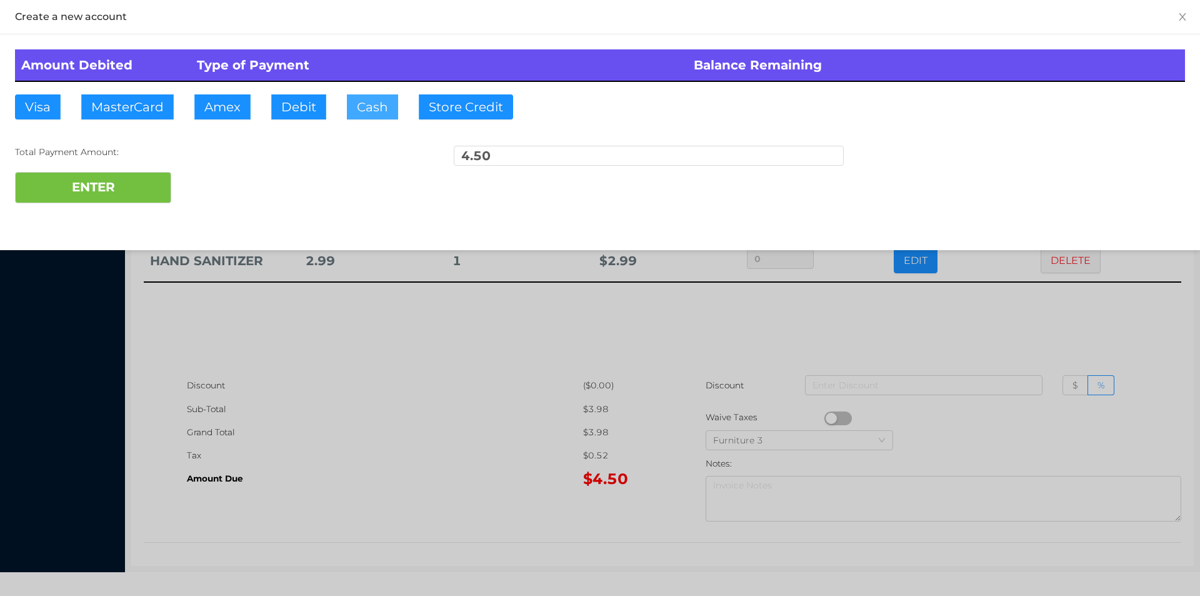
click at [358, 97] on button "Cash" at bounding box center [372, 106] width 51 height 25
click at [124, 177] on button "ENTER" at bounding box center [93, 187] width 156 height 31
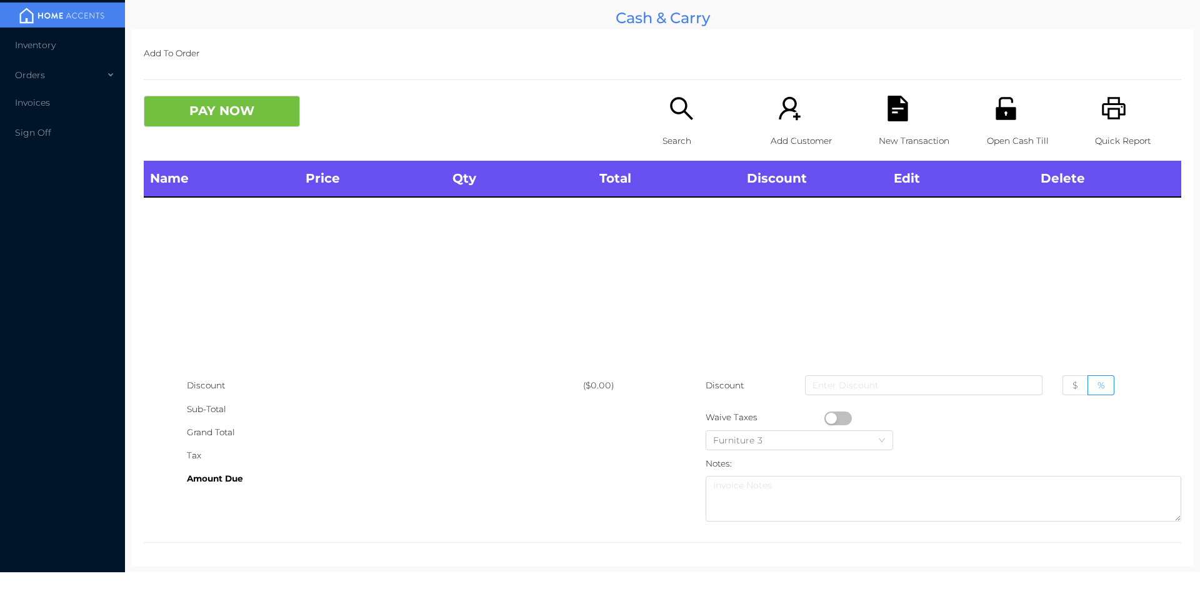
click at [990, 123] on div "Open Cash Till" at bounding box center [1030, 128] width 86 height 65
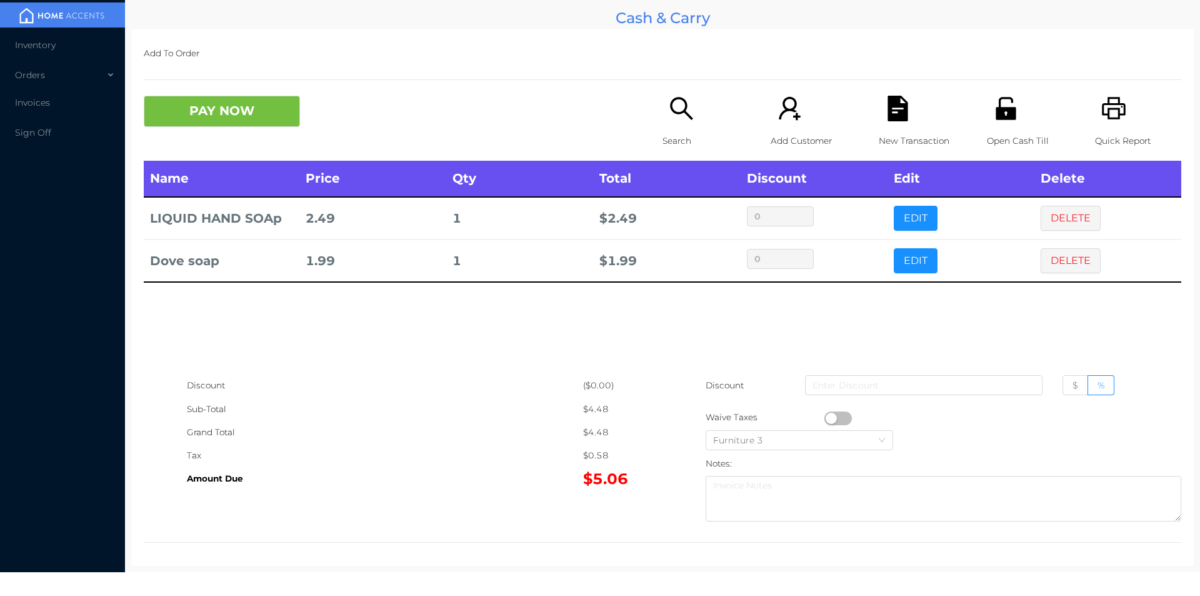
click at [675, 131] on p "Search" at bounding box center [706, 140] width 86 height 23
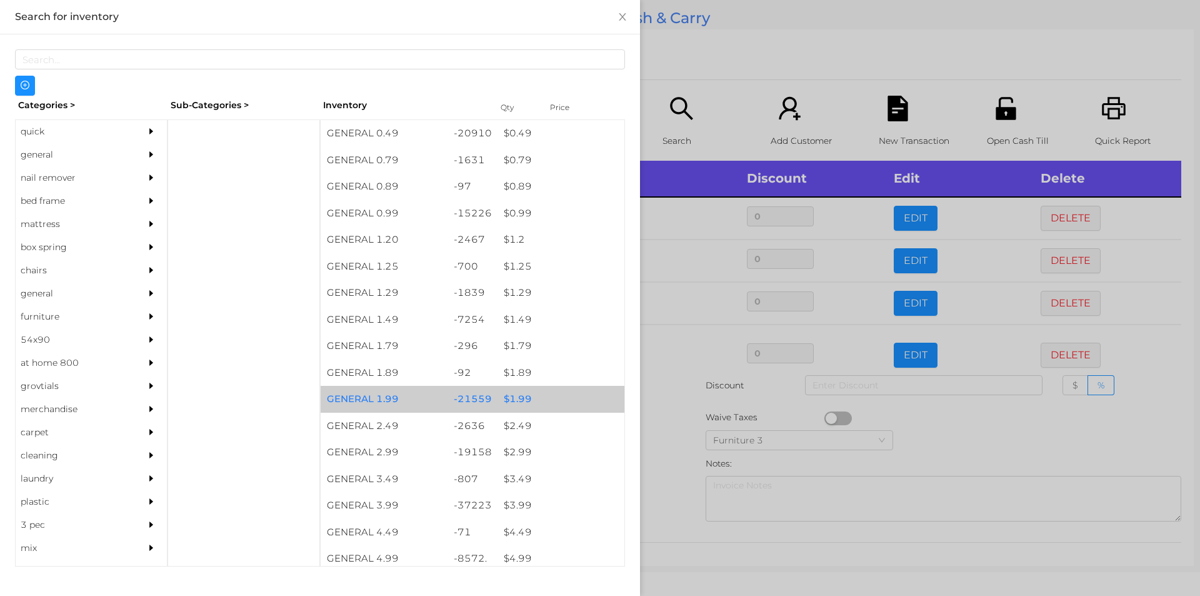
click at [516, 400] on div "$ 1.99" at bounding box center [561, 399] width 127 height 27
click at [518, 392] on div "$ 1.99" at bounding box center [561, 399] width 127 height 27
click at [515, 386] on div "$ 1.99" at bounding box center [561, 399] width 127 height 27
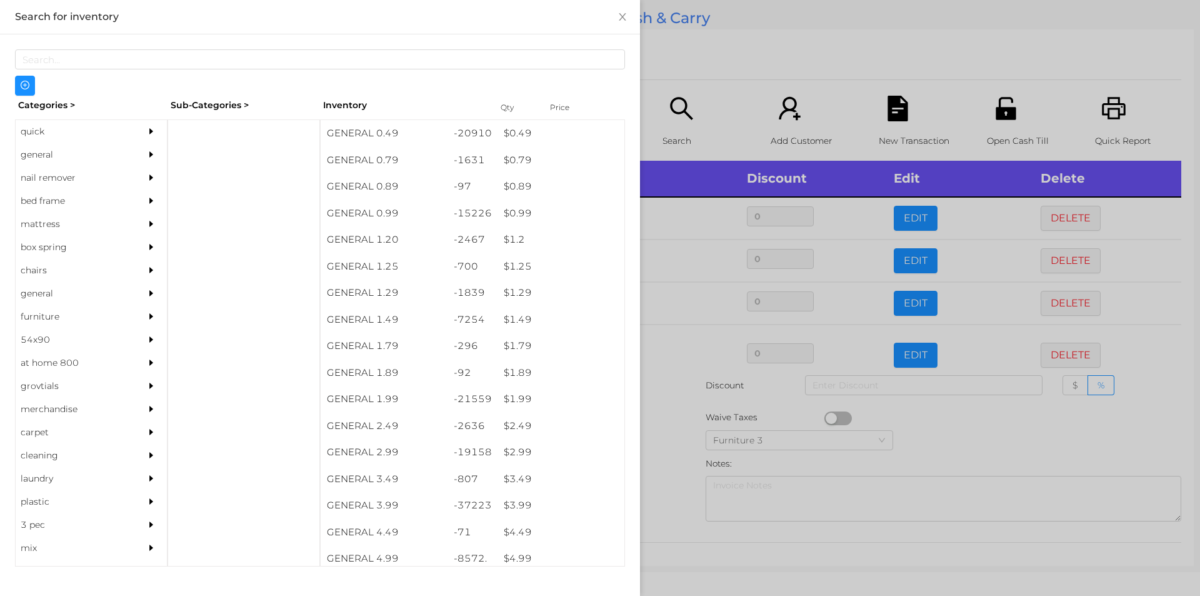
click at [680, 414] on div at bounding box center [600, 298] width 1200 height 596
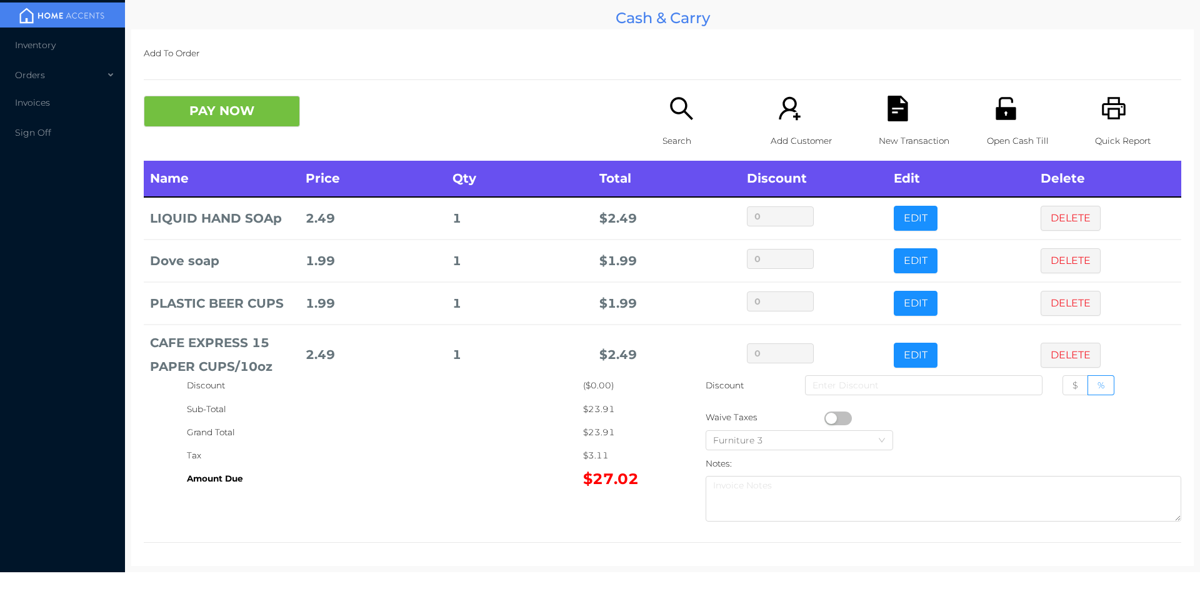
scroll to position [151, 0]
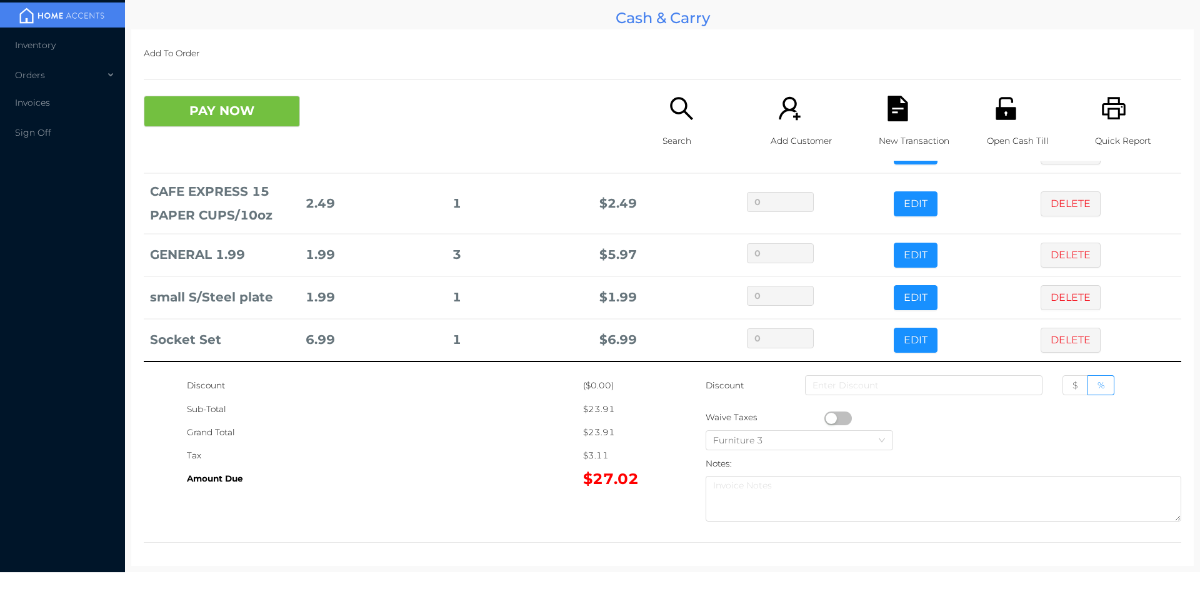
click at [1048, 336] on button "DELETE" at bounding box center [1071, 340] width 60 height 25
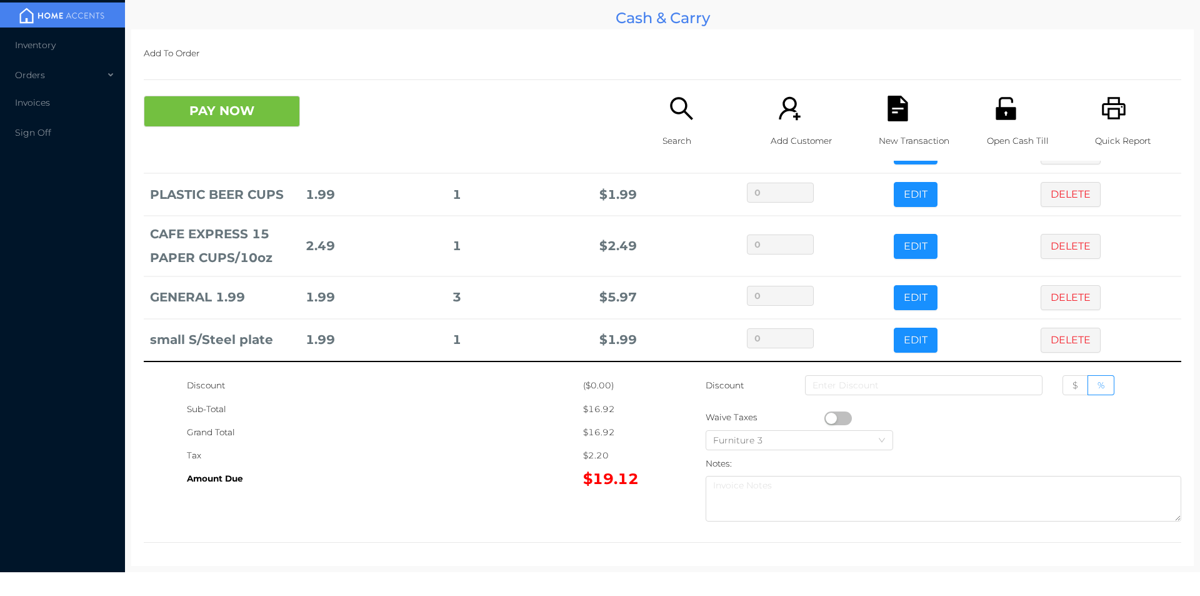
click at [686, 112] on icon "icon: search" at bounding box center [682, 109] width 26 height 26
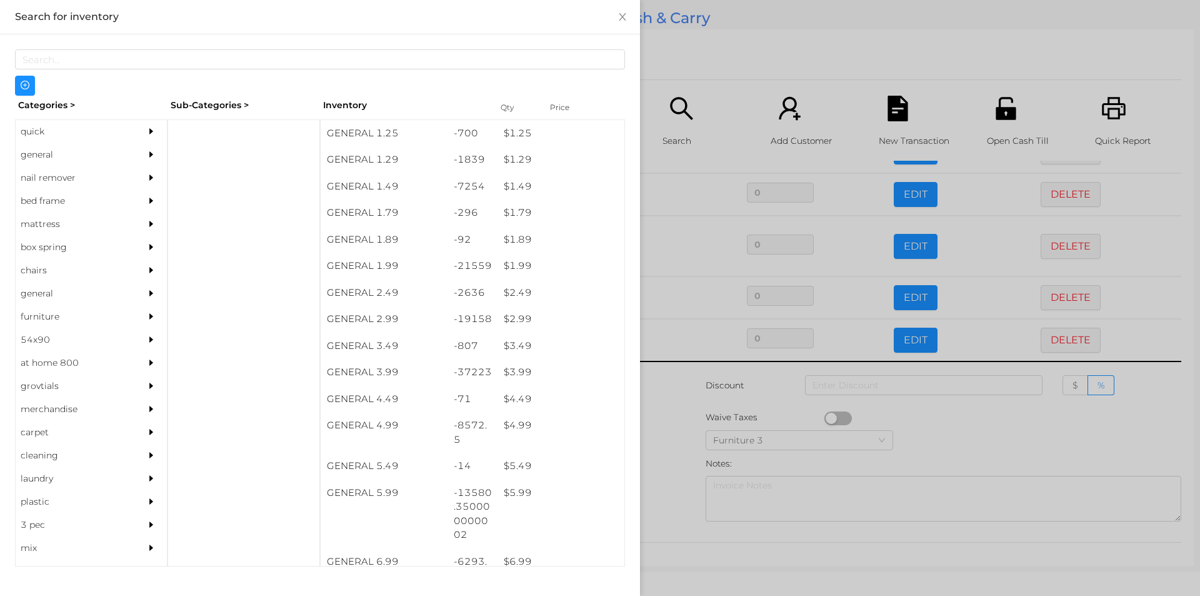
scroll to position [131, 0]
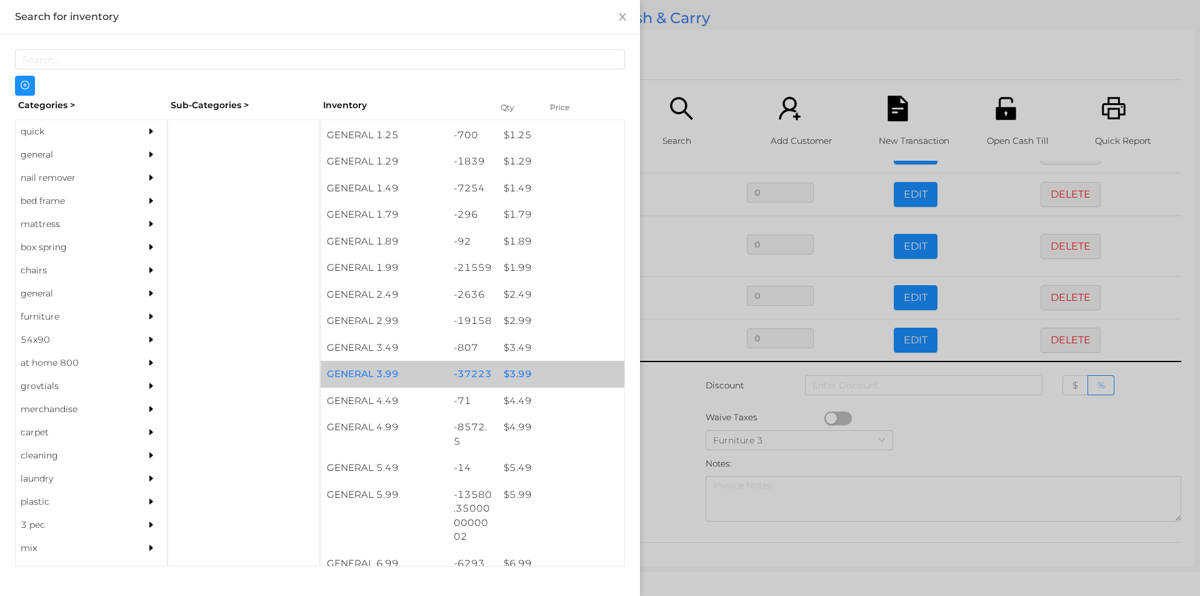
click at [516, 373] on div "$ 3.99" at bounding box center [561, 374] width 127 height 27
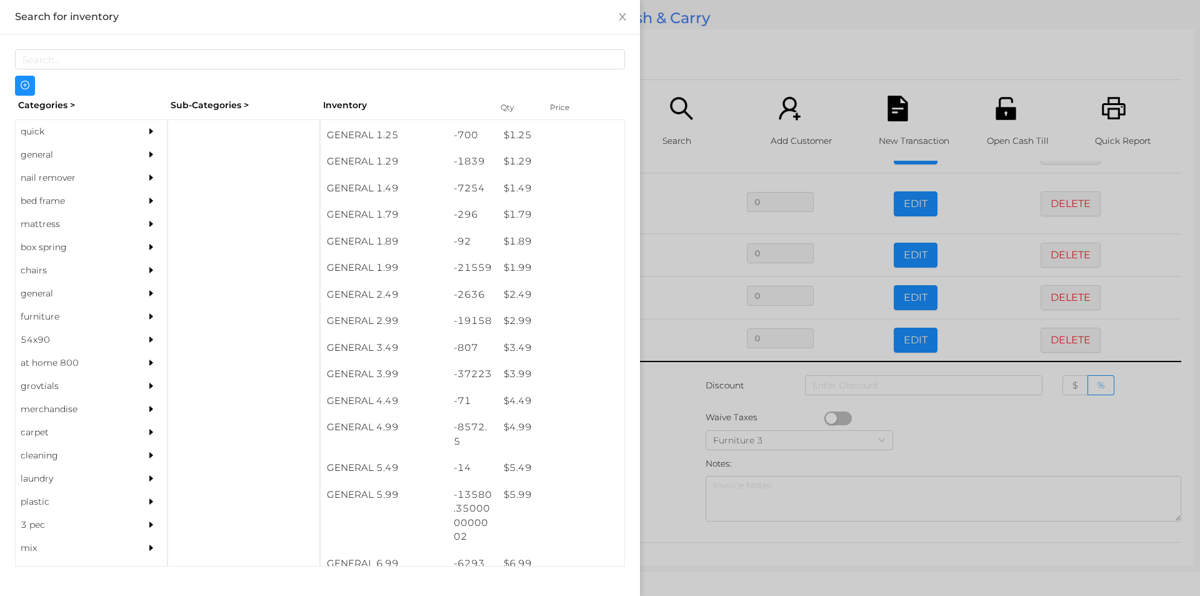
click at [671, 433] on div at bounding box center [600, 298] width 1200 height 596
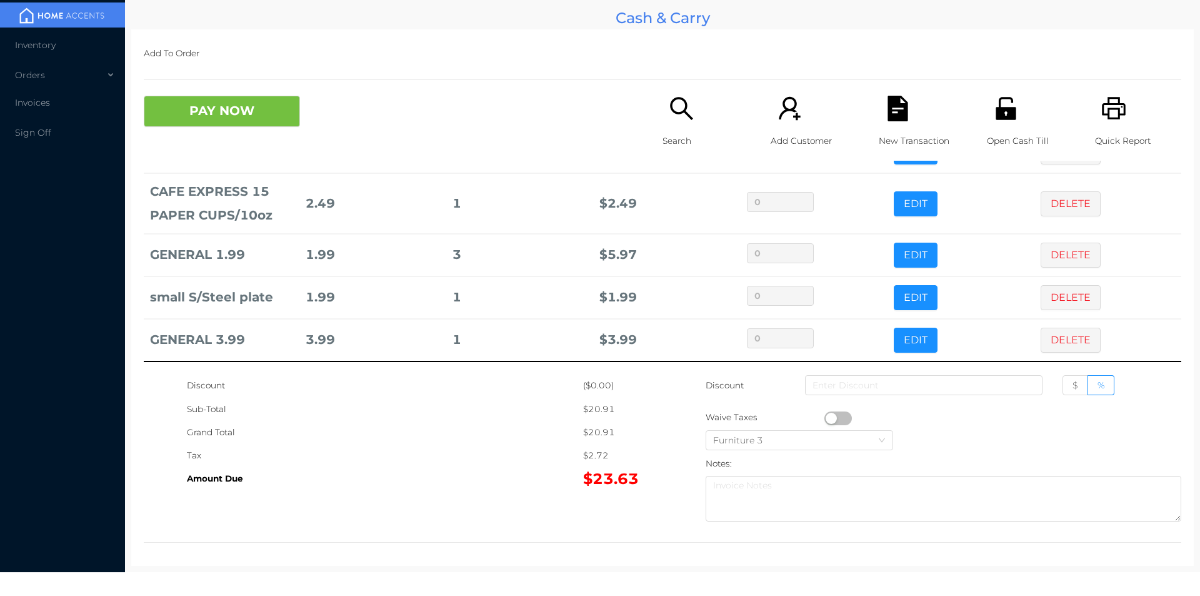
click at [670, 119] on icon "icon: search" at bounding box center [682, 109] width 26 height 26
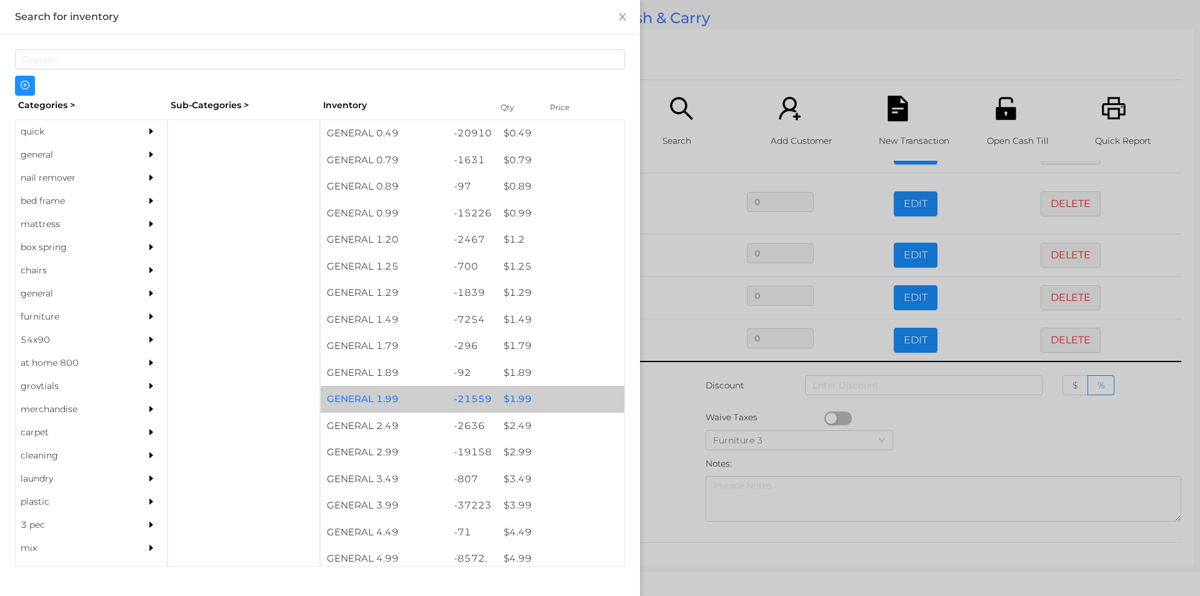
click at [508, 403] on div "$ 1.99" at bounding box center [561, 399] width 127 height 27
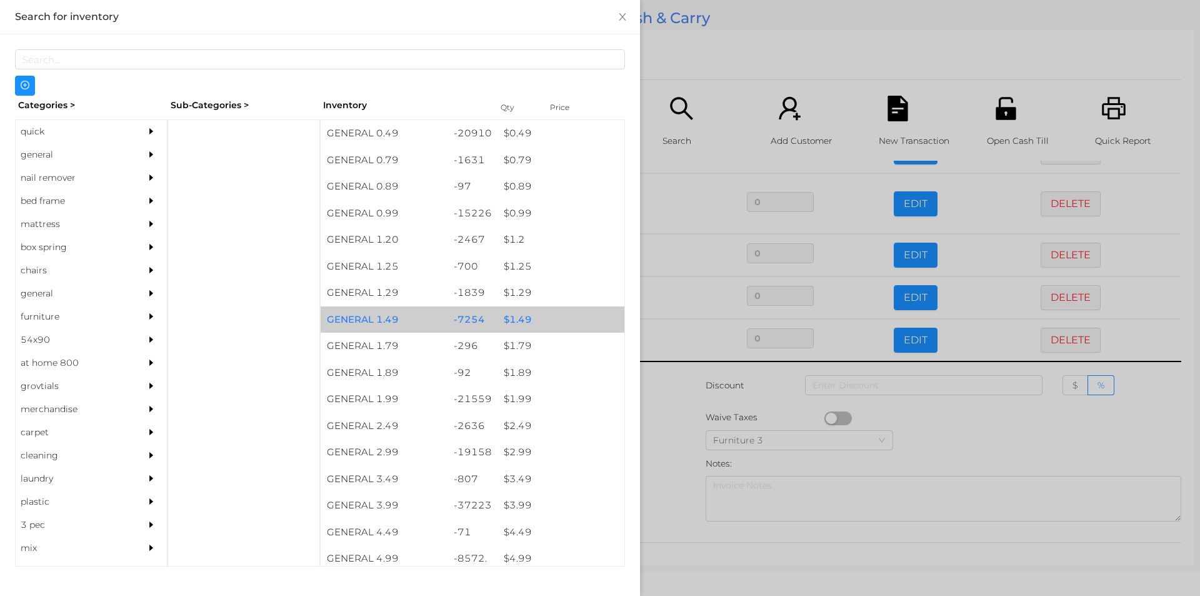
click at [521, 319] on div "$ 1.49" at bounding box center [561, 319] width 127 height 27
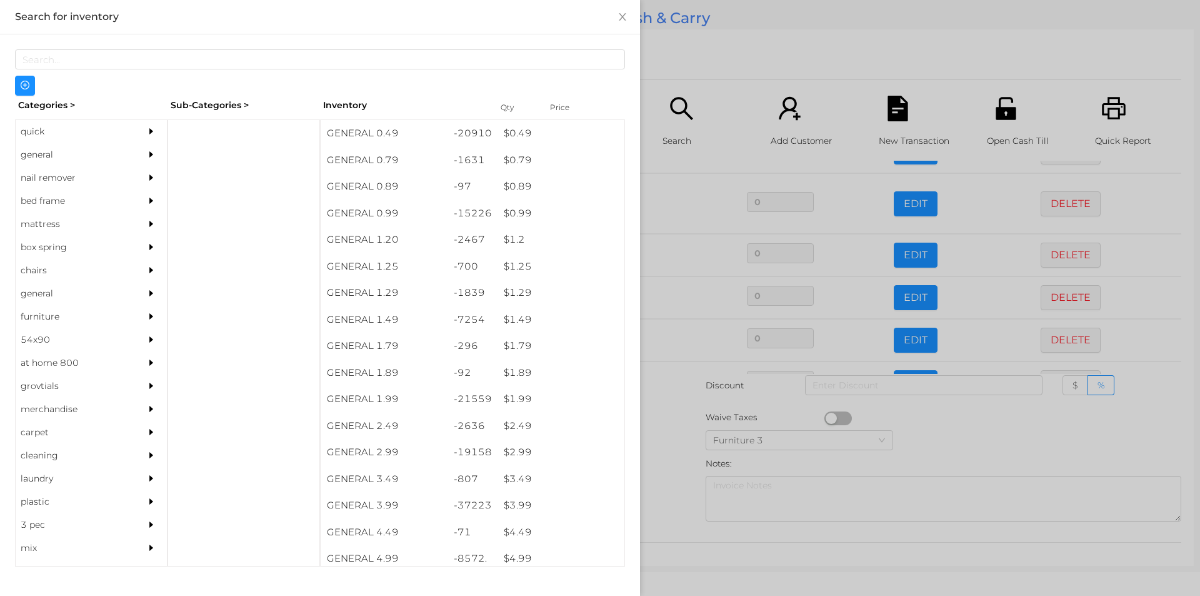
click at [683, 451] on div at bounding box center [600, 298] width 1200 height 596
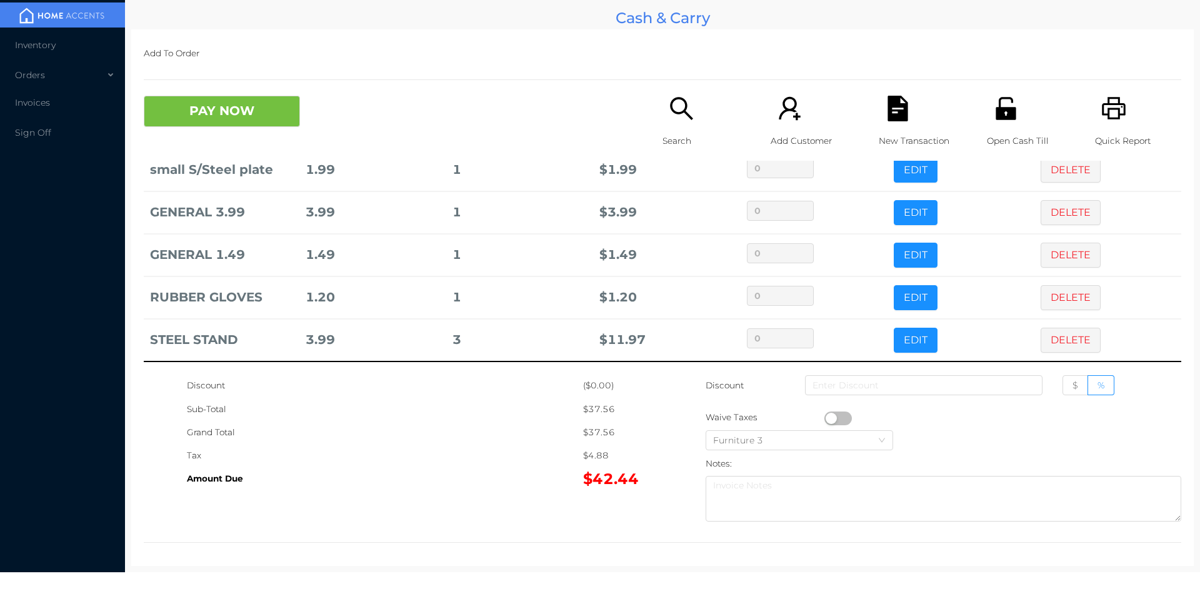
scroll to position [4, 0]
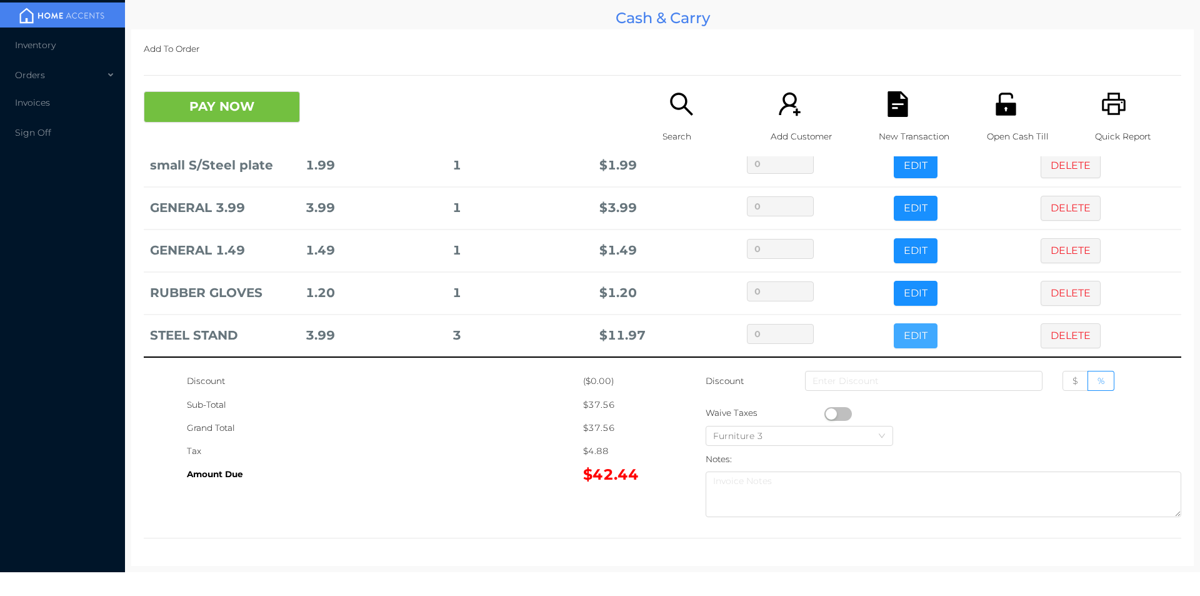
click at [897, 328] on button "EDIT" at bounding box center [916, 335] width 44 height 25
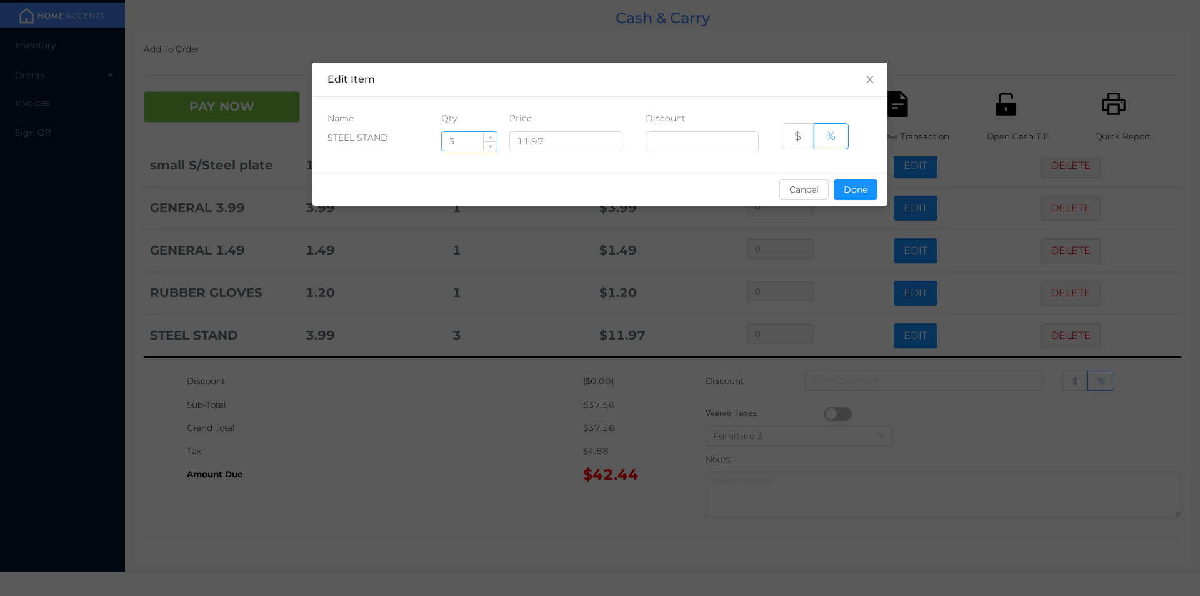
click at [460, 144] on input "3" at bounding box center [469, 141] width 55 height 19
type input "2"
click at [855, 194] on button "Done" at bounding box center [856, 189] width 44 height 20
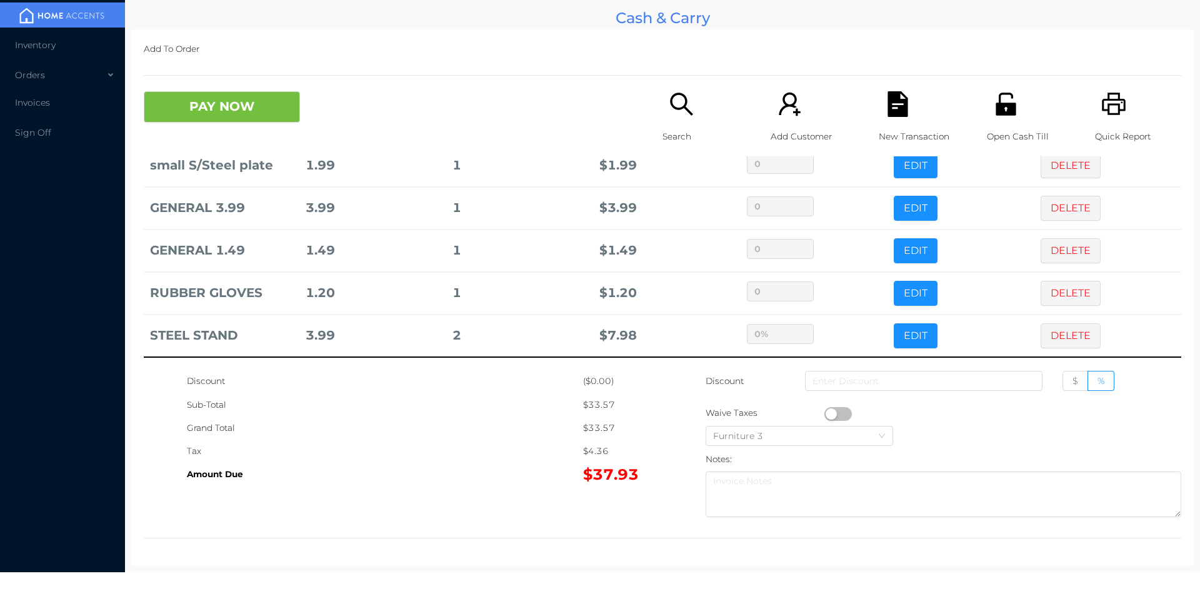
click at [525, 424] on div "Grand Total" at bounding box center [385, 427] width 396 height 23
click at [701, 128] on p "Search" at bounding box center [706, 136] width 86 height 23
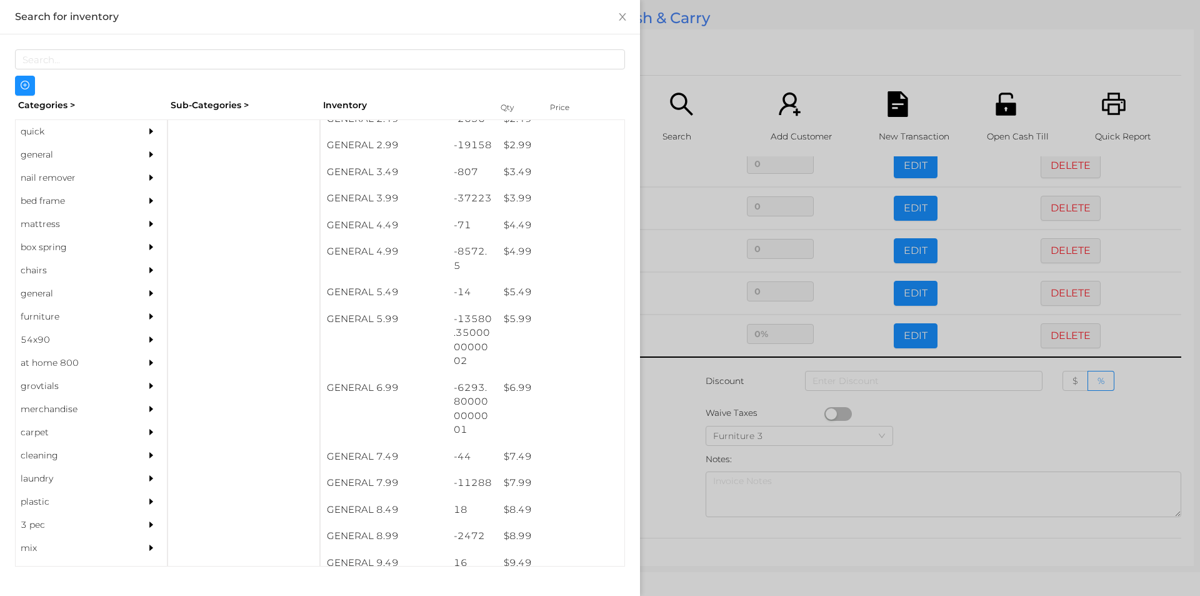
scroll to position [307, 0]
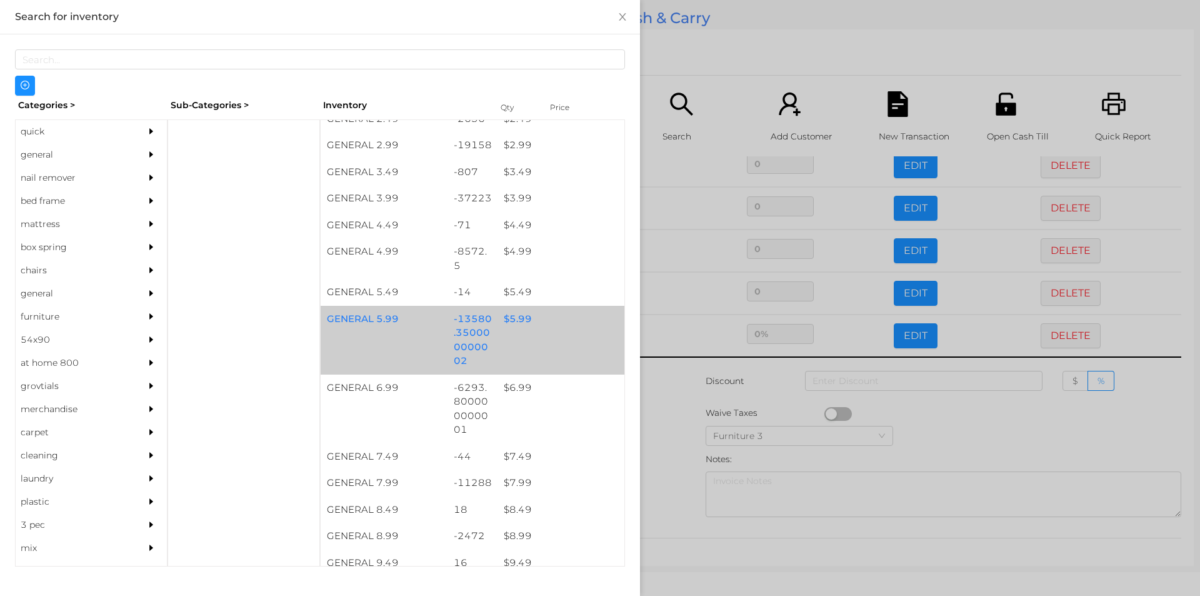
click at [509, 319] on div "$ 5.99" at bounding box center [561, 319] width 127 height 27
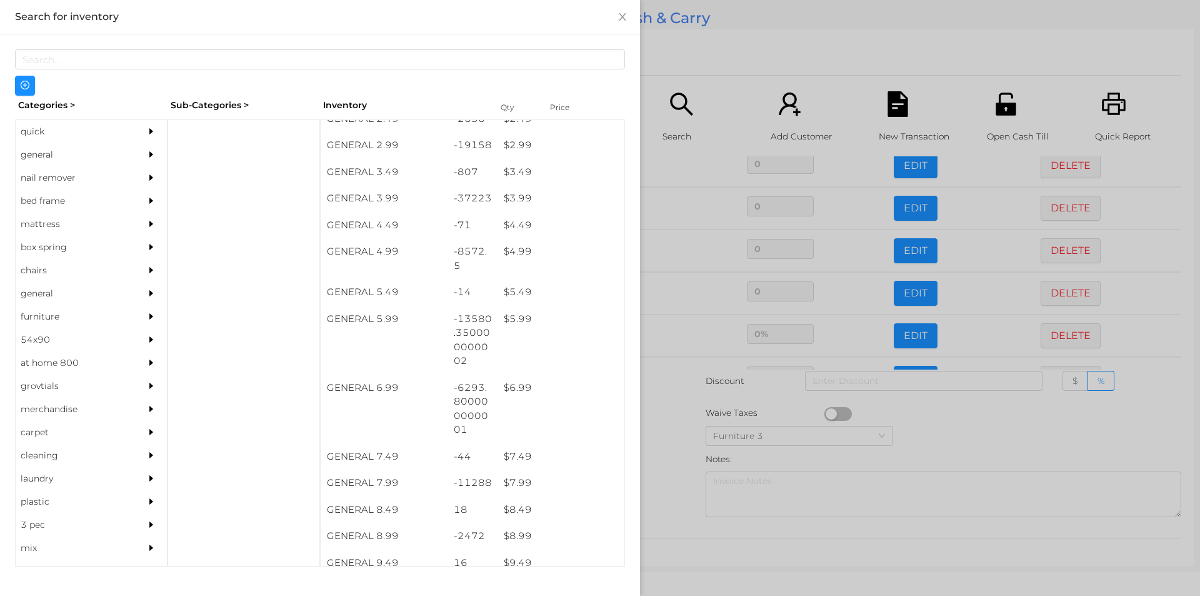
click at [670, 442] on div at bounding box center [600, 298] width 1200 height 596
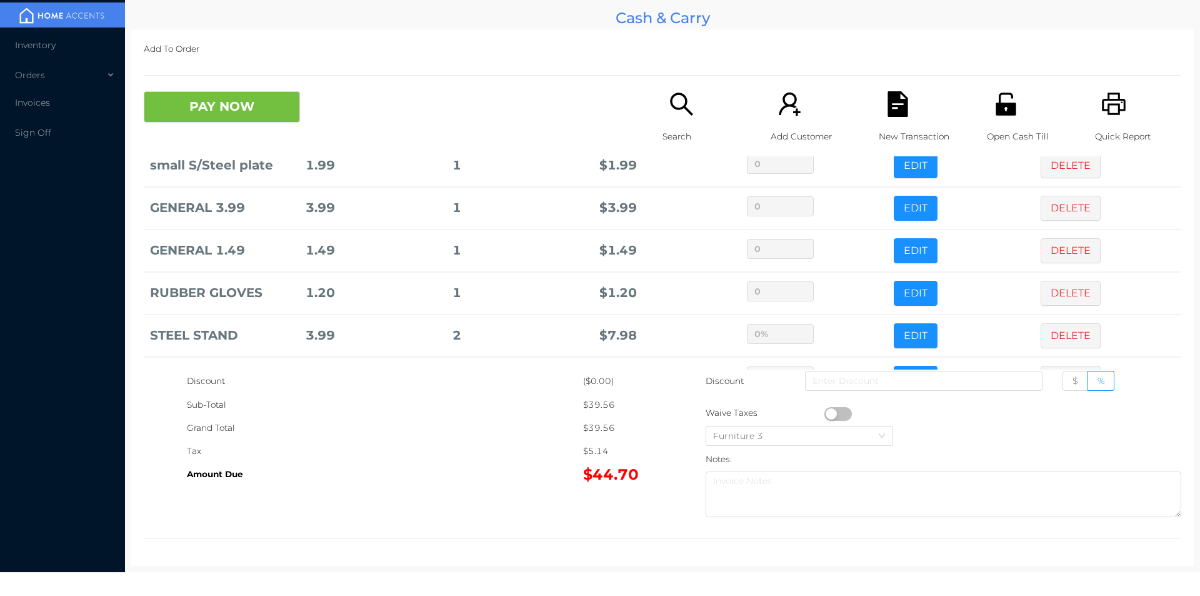
scroll to position [321, 0]
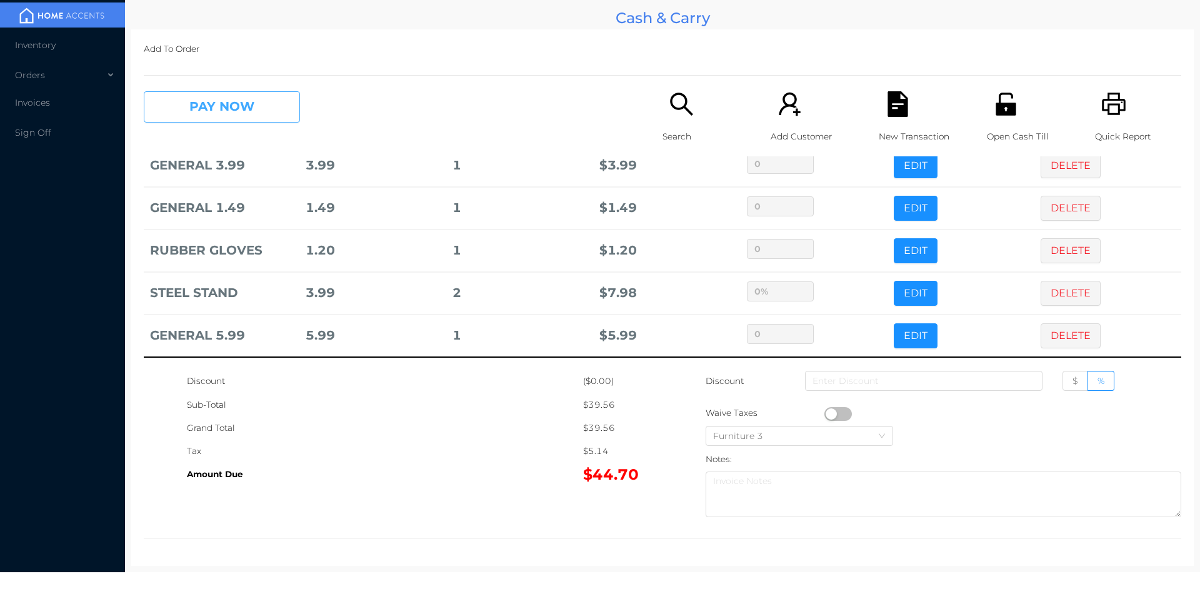
click at [197, 116] on button "PAY NOW" at bounding box center [222, 106] width 156 height 31
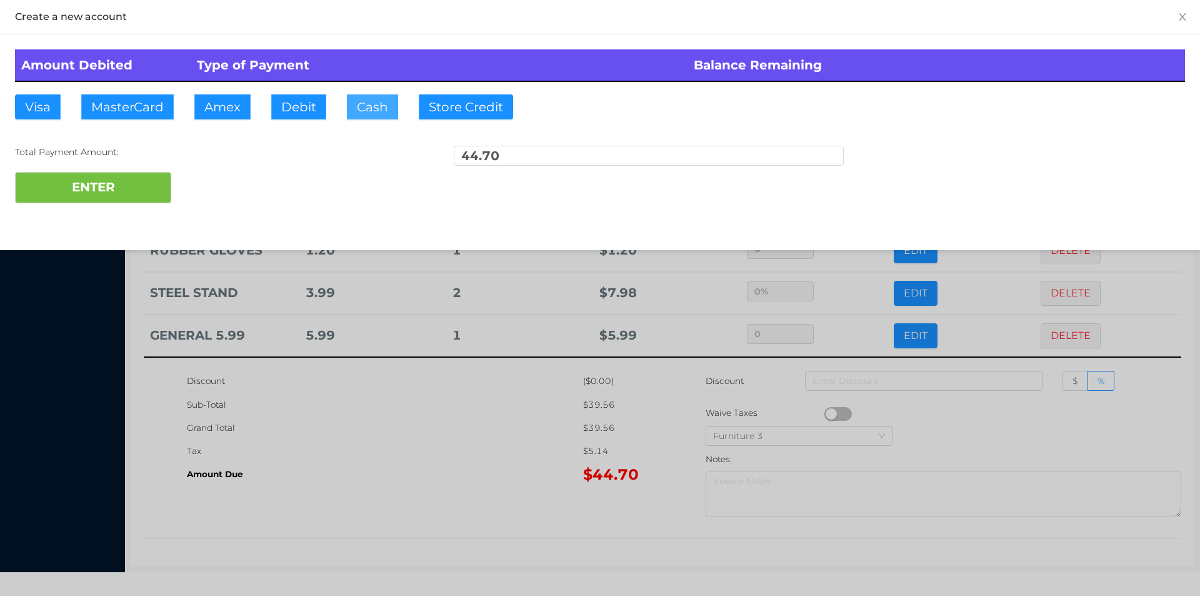
click at [364, 112] on button "Cash" at bounding box center [372, 106] width 51 height 25
click at [119, 189] on button "ENTER" at bounding box center [93, 187] width 156 height 31
type input "0"
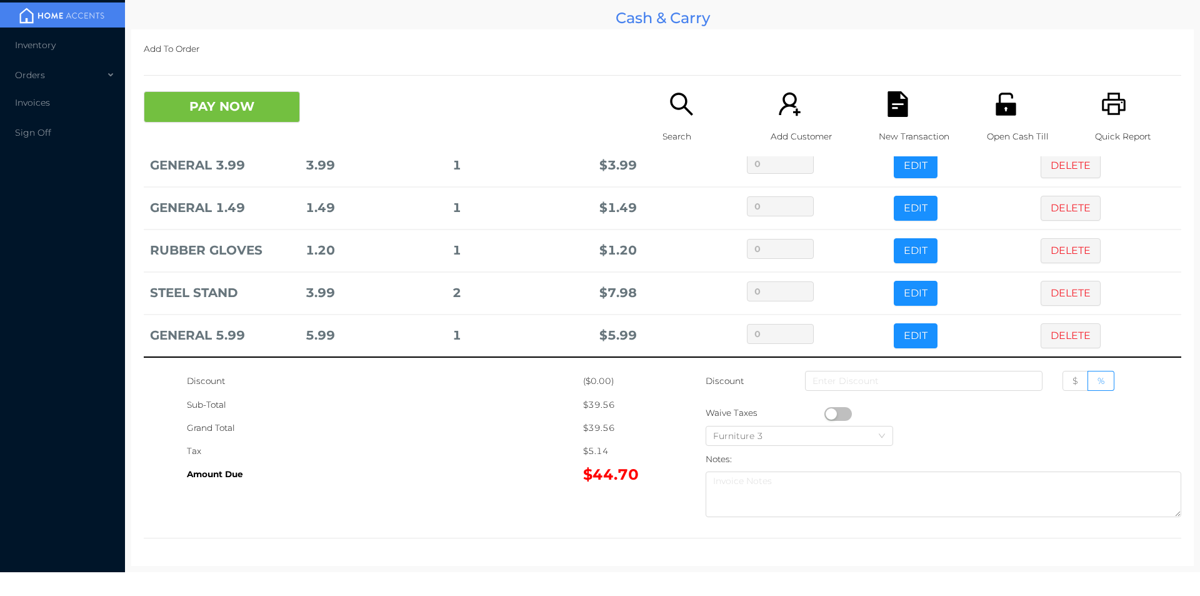
scroll to position [0, 0]
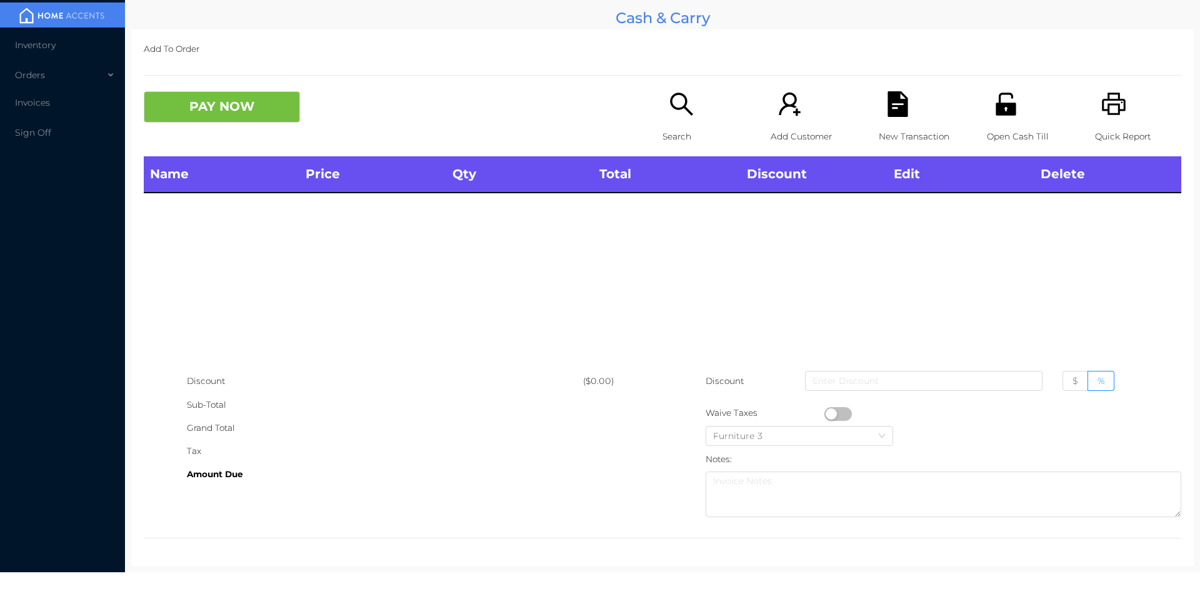
click at [1101, 128] on p "Quick Report" at bounding box center [1138, 136] width 86 height 23
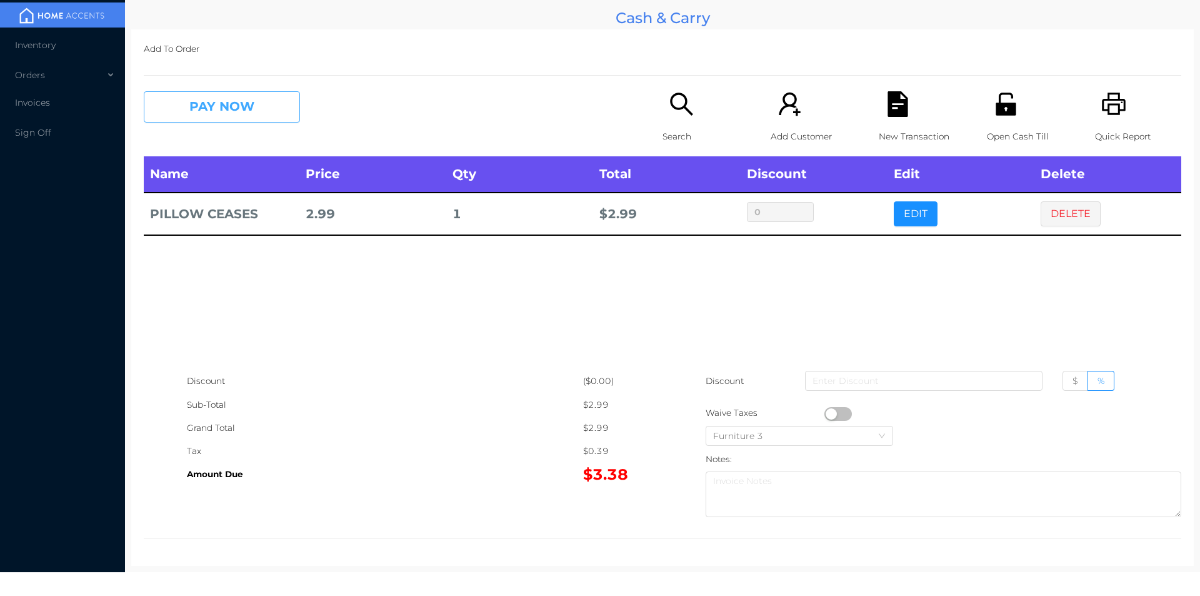
click at [253, 106] on button "PAY NOW" at bounding box center [222, 106] width 156 height 31
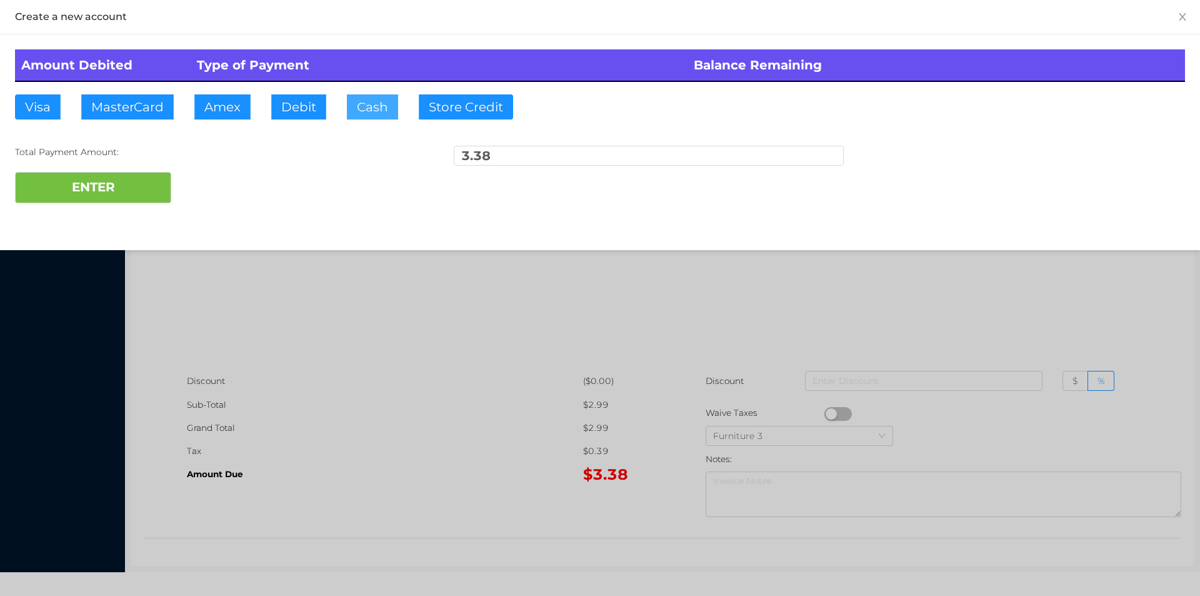
click at [366, 102] on button "Cash" at bounding box center [372, 106] width 51 height 25
type input "3.50"
click at [150, 177] on button "ENTER" at bounding box center [93, 187] width 156 height 31
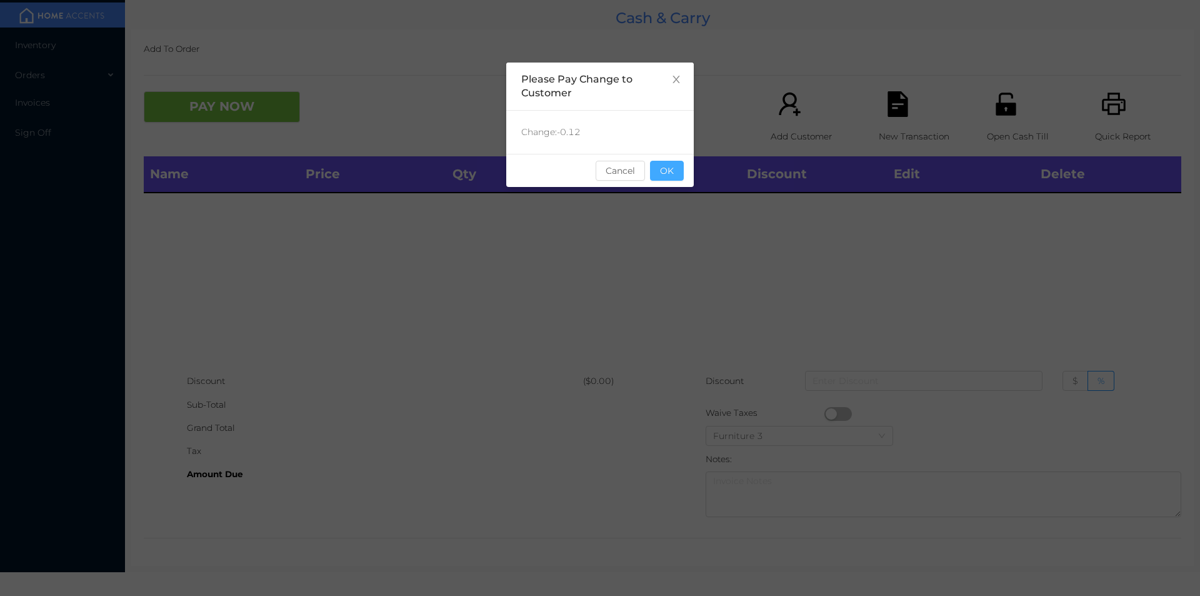
click at [670, 175] on button "OK" at bounding box center [667, 171] width 34 height 20
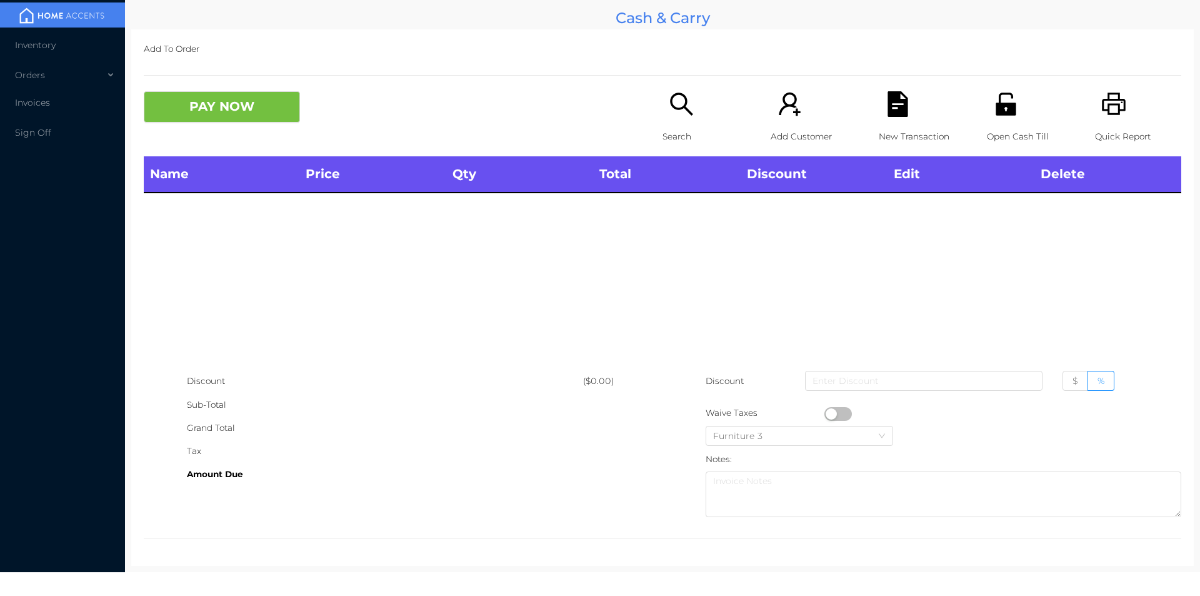
click at [987, 126] on p "Open Cash Till" at bounding box center [1030, 136] width 86 height 23
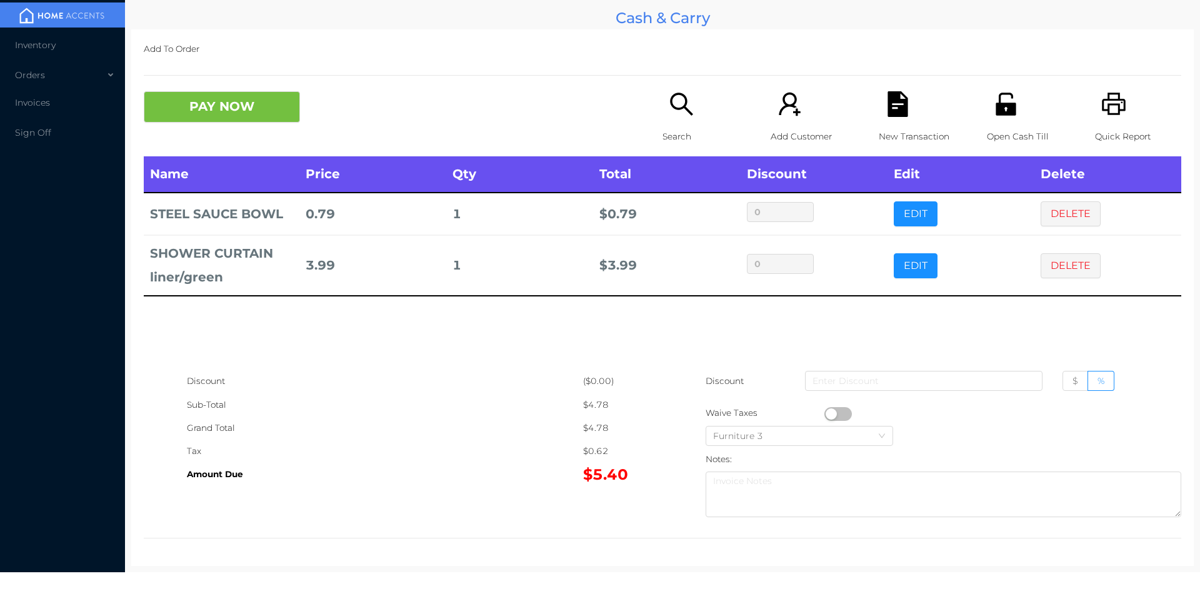
click at [254, 118] on button "PAY NOW" at bounding box center [222, 106] width 156 height 31
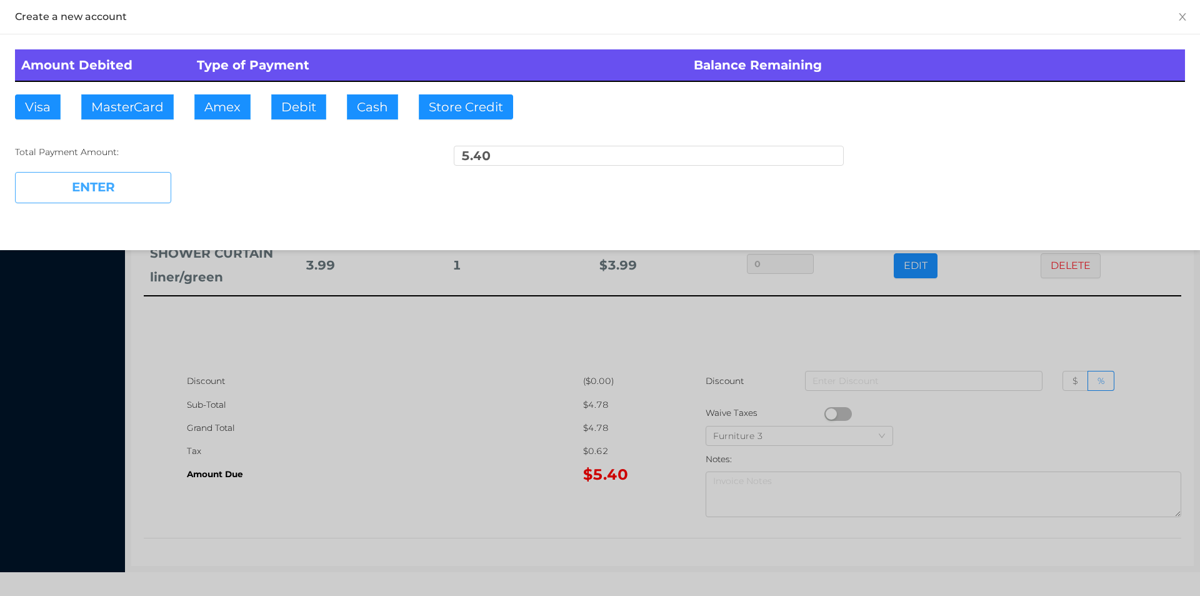
click at [154, 186] on button "ENTER" at bounding box center [93, 187] width 156 height 31
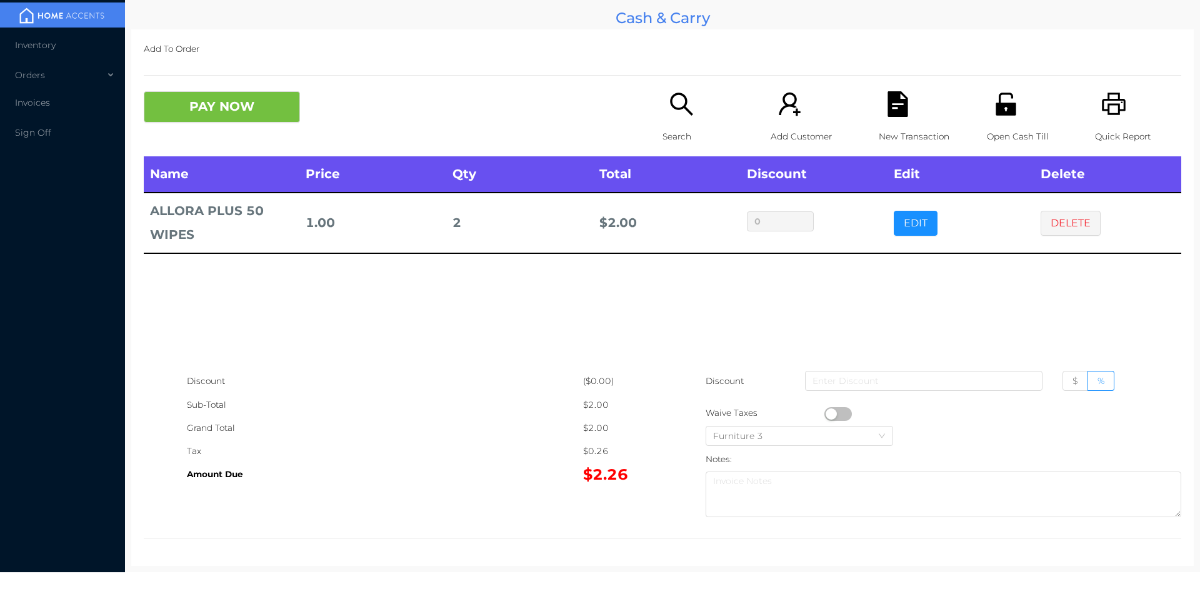
click at [670, 102] on icon "icon: search" at bounding box center [682, 104] width 26 height 26
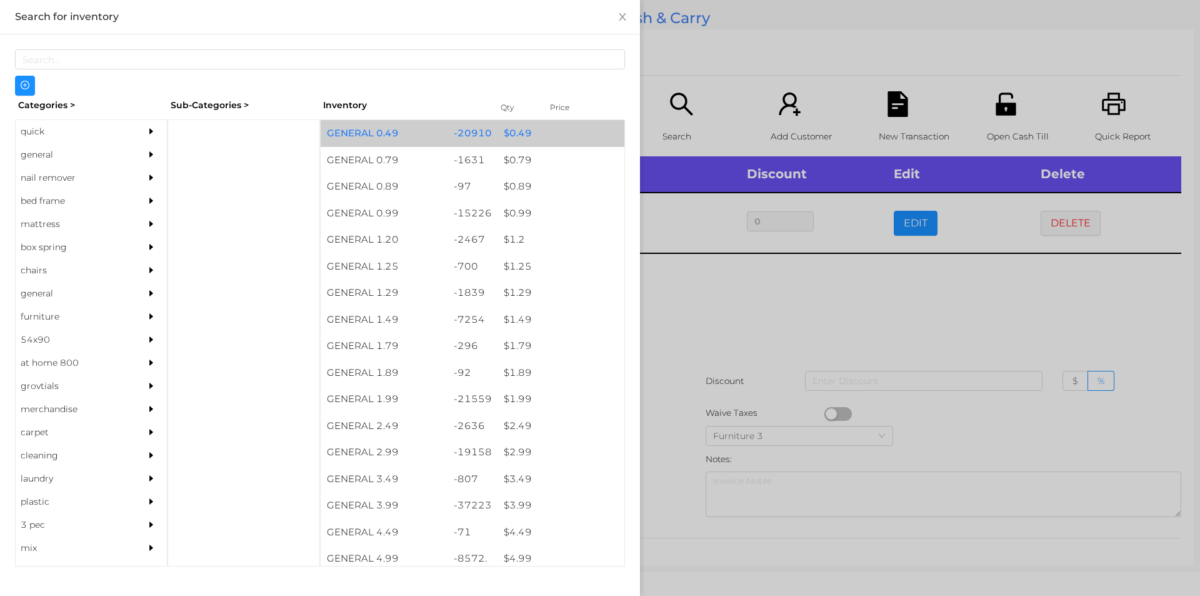
click at [508, 136] on div "$ 0.49" at bounding box center [561, 133] width 127 height 27
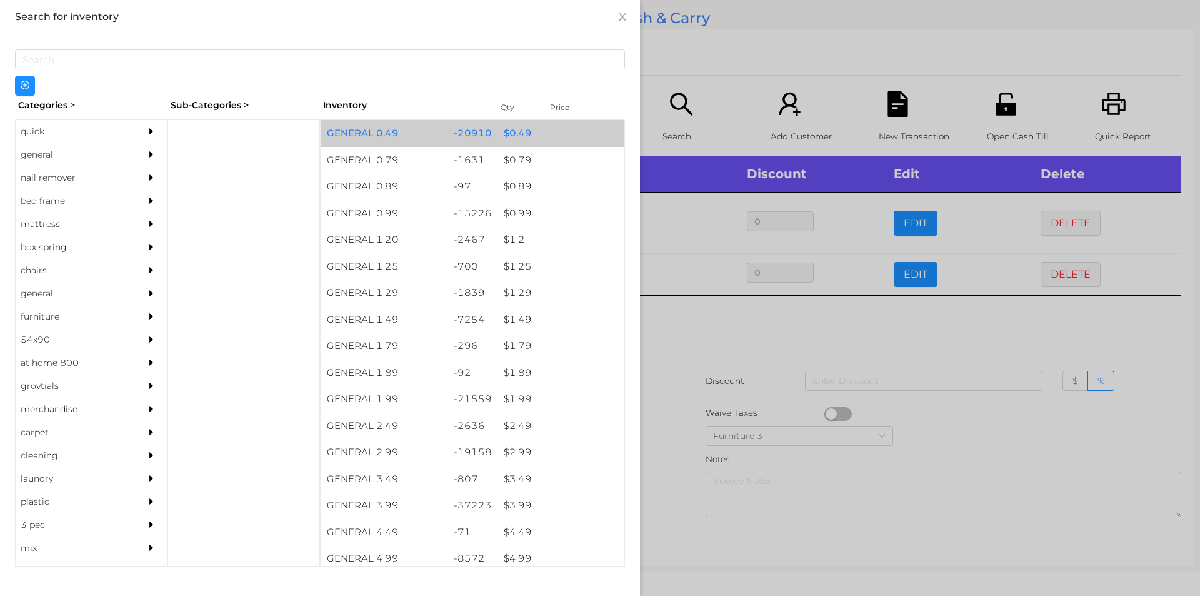
click at [501, 139] on div "$ 0.49" at bounding box center [561, 133] width 127 height 27
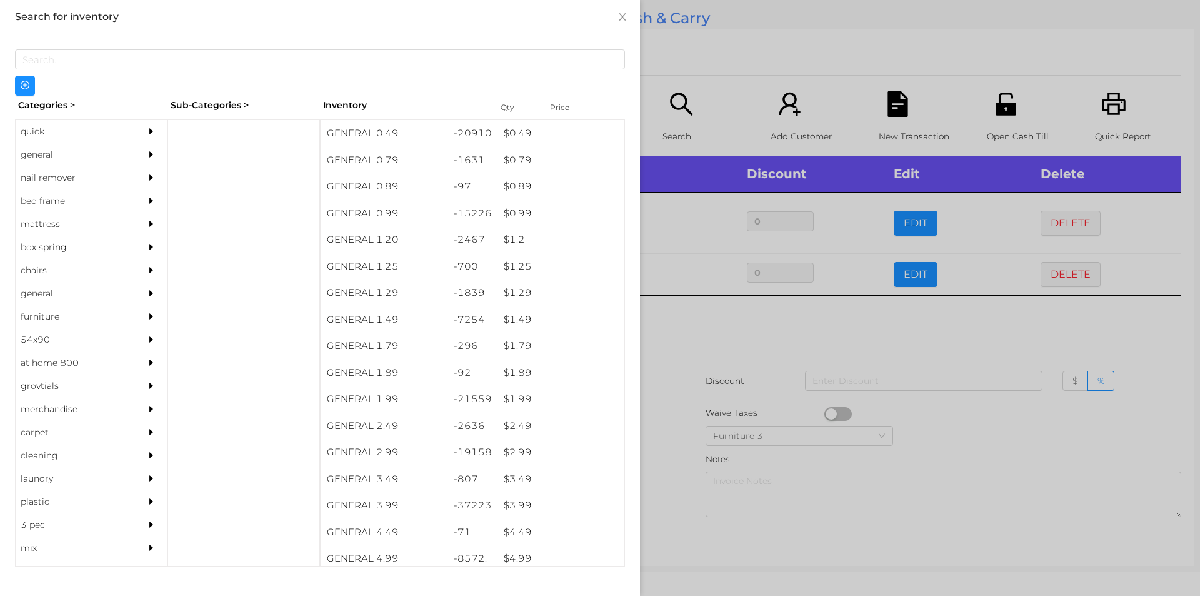
click at [667, 323] on div at bounding box center [600, 298] width 1200 height 596
click at [690, 324] on div "Name Price Qty Total Discount Edit Delete ALLORA PLUS 50 WIPES 1.00 2 $ 2.00 0 …" at bounding box center [663, 262] width 1038 height 213
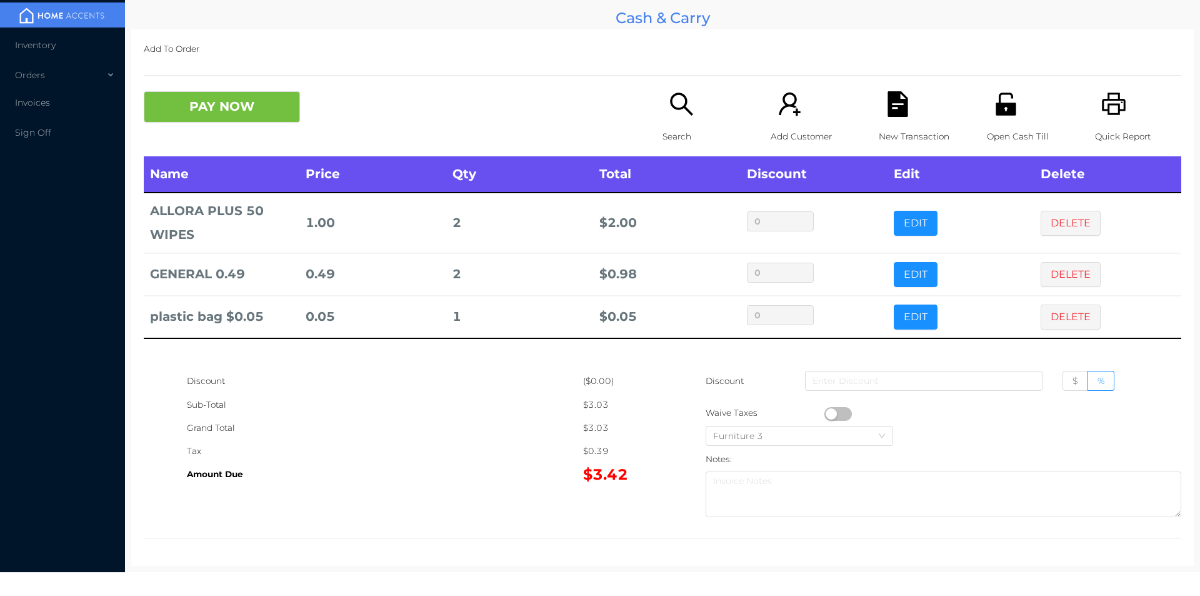
click at [238, 107] on button "PAY NOW" at bounding box center [222, 106] width 156 height 31
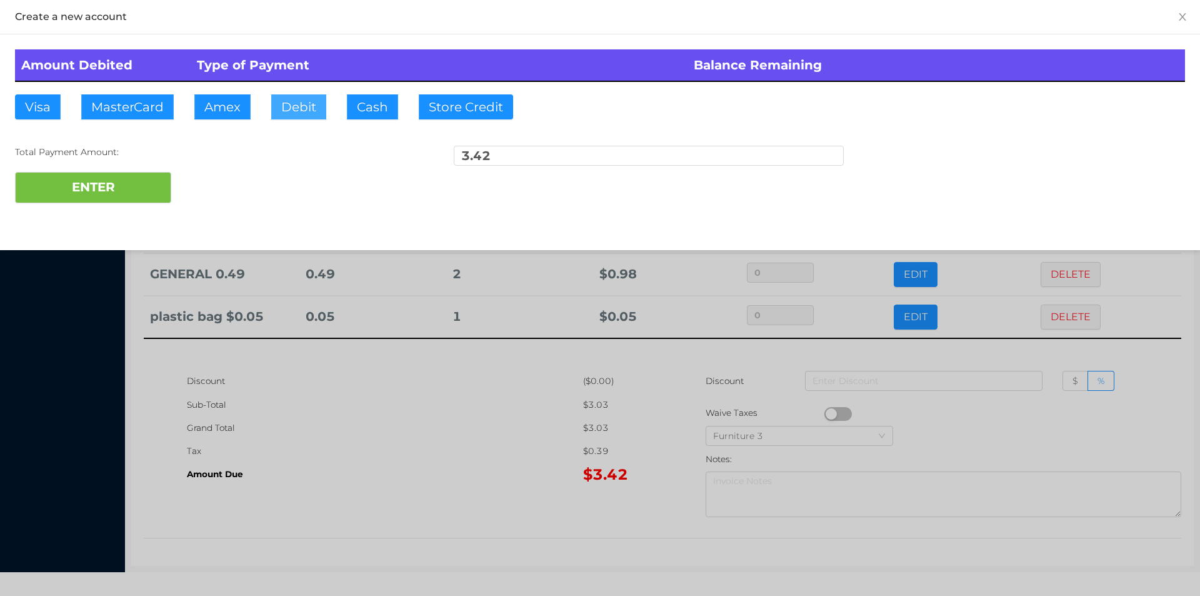
click at [286, 101] on button "Debit" at bounding box center [298, 106] width 55 height 25
click at [136, 184] on button "ENTER" at bounding box center [93, 187] width 156 height 31
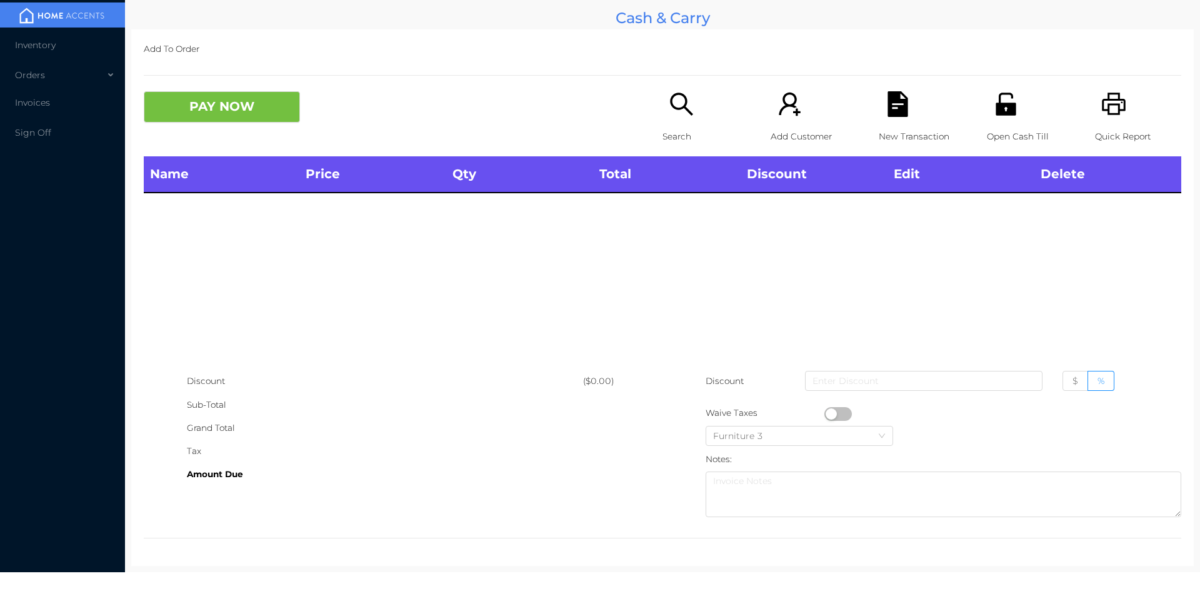
click at [678, 116] on icon "icon: search" at bounding box center [682, 104] width 26 height 26
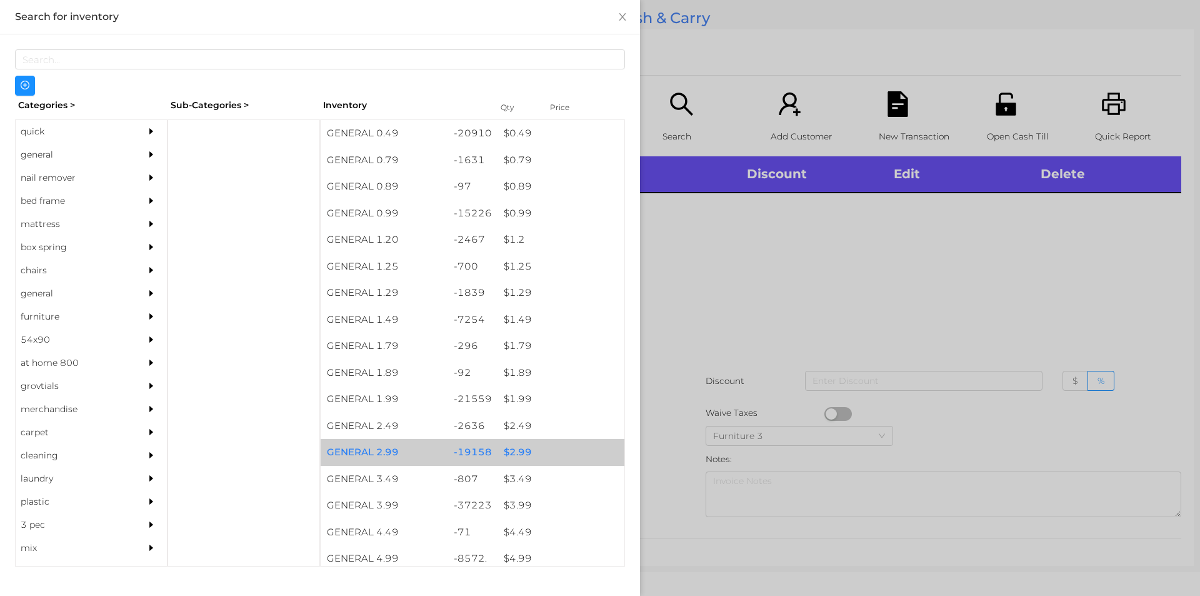
click at [516, 457] on div "$ 2.99" at bounding box center [561, 452] width 127 height 27
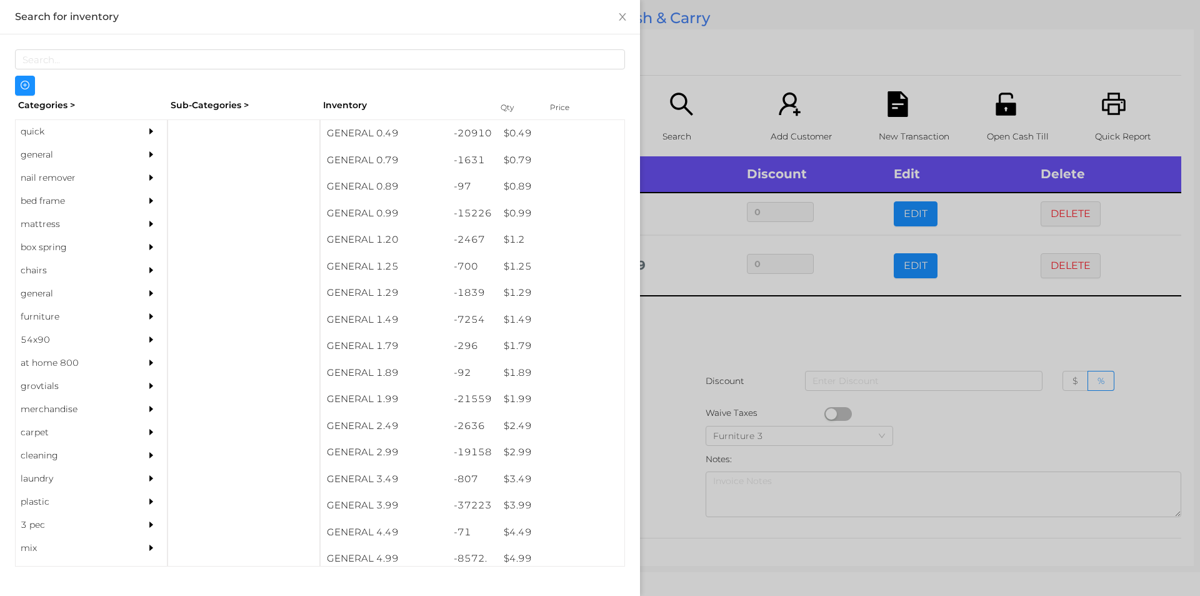
click at [708, 334] on div at bounding box center [600, 298] width 1200 height 596
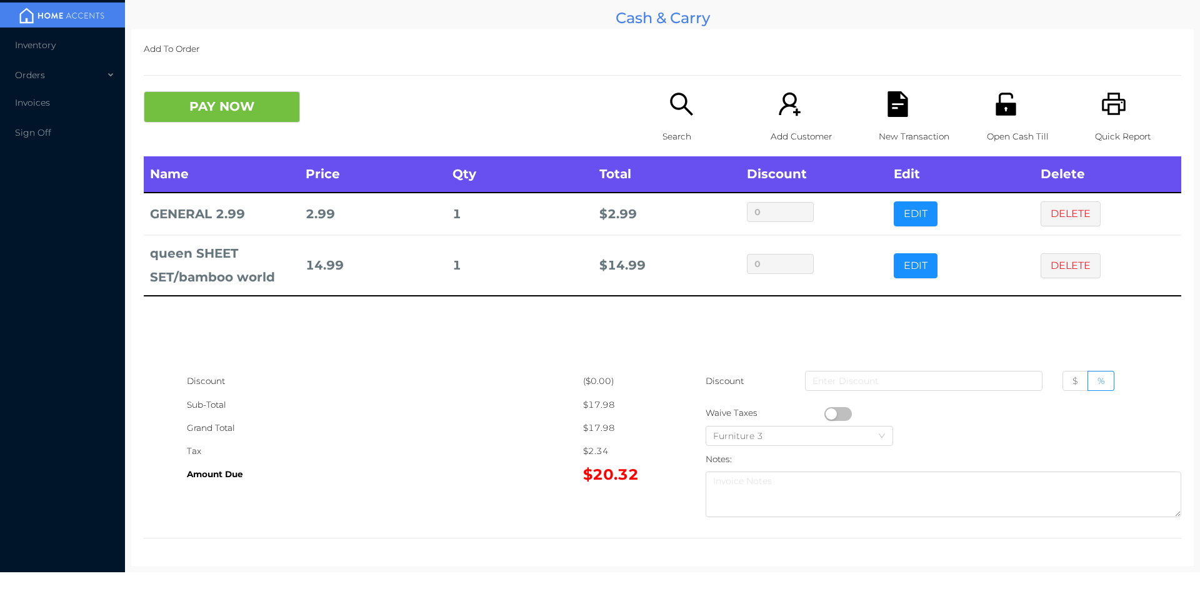
click at [1062, 258] on button "DELETE" at bounding box center [1071, 265] width 60 height 25
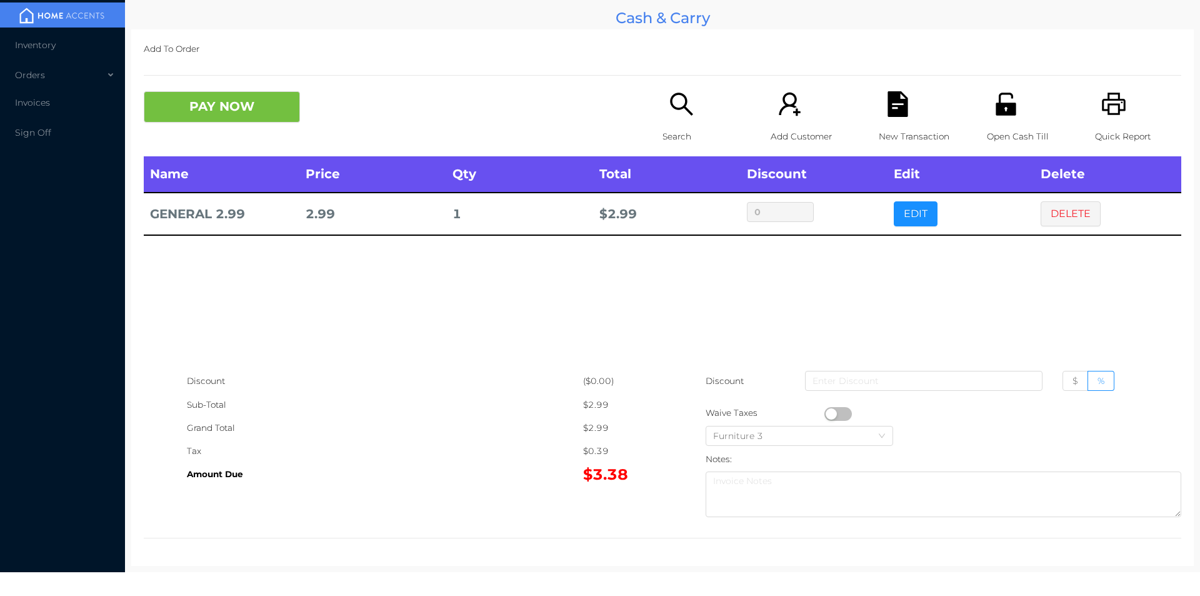
click at [663, 112] on div "Search" at bounding box center [706, 123] width 86 height 65
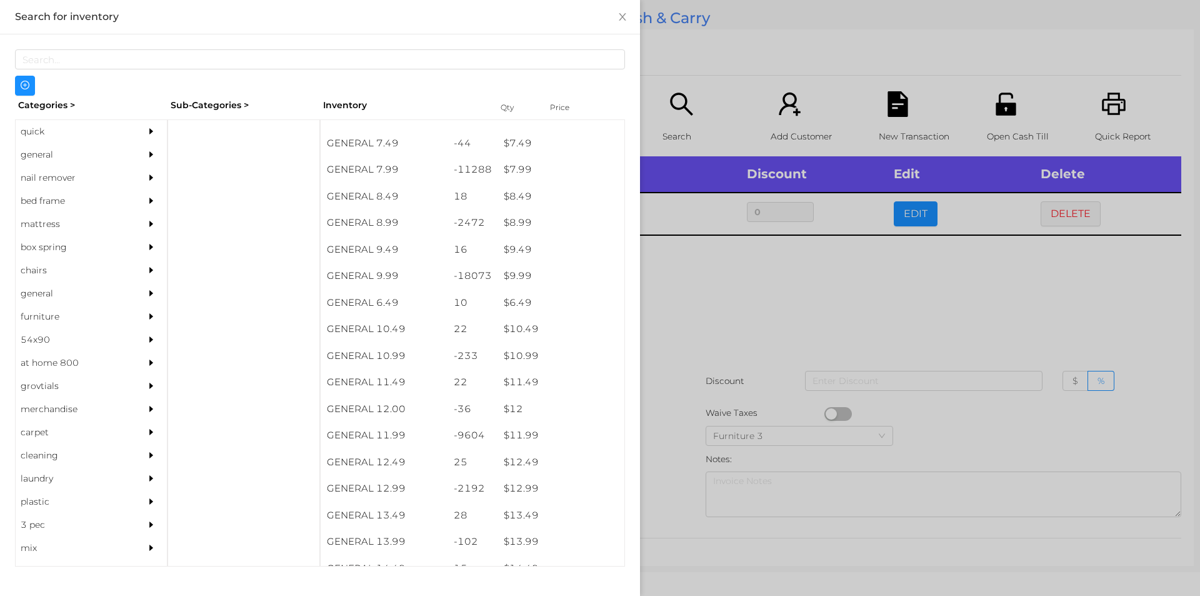
scroll to position [620, 0]
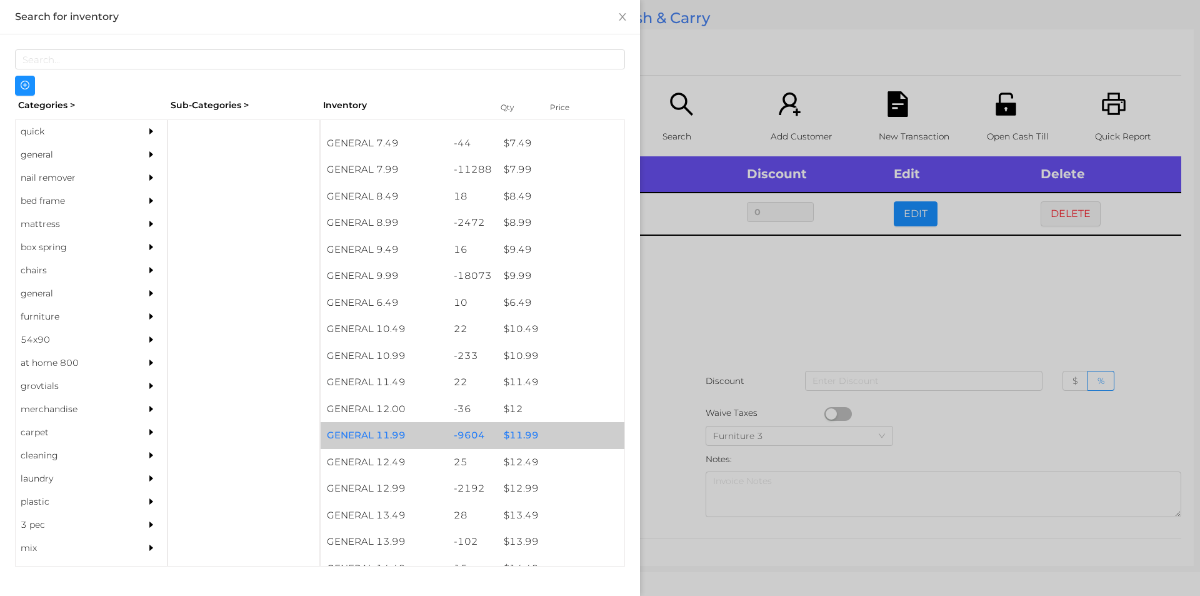
click at [521, 438] on div "$ 11.99" at bounding box center [561, 435] width 127 height 27
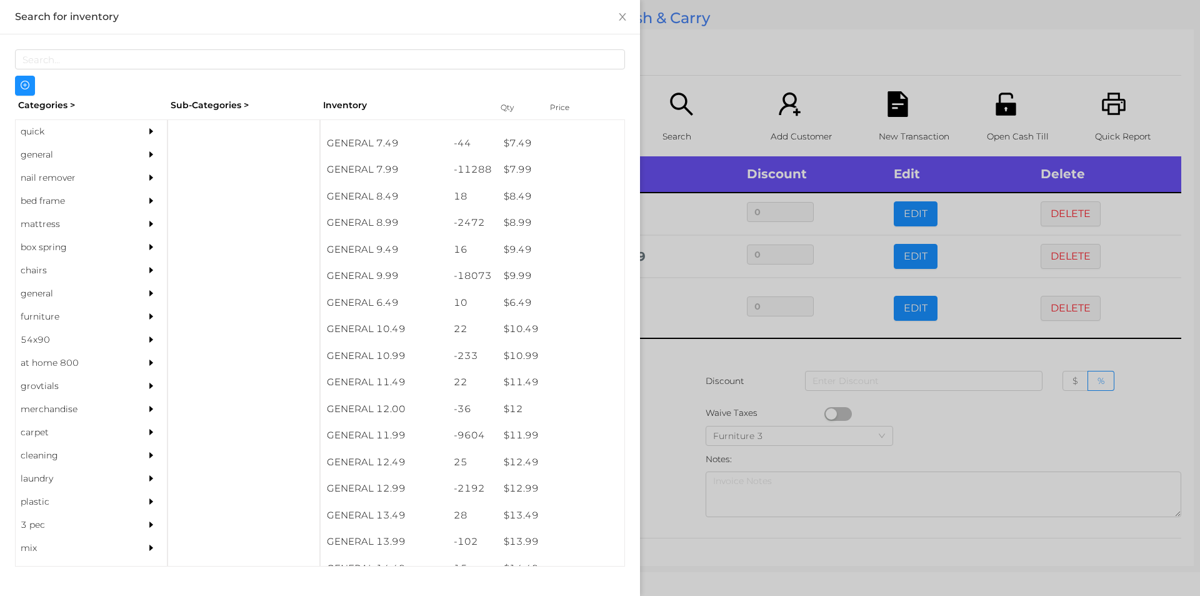
click at [974, 432] on div at bounding box center [600, 298] width 1200 height 596
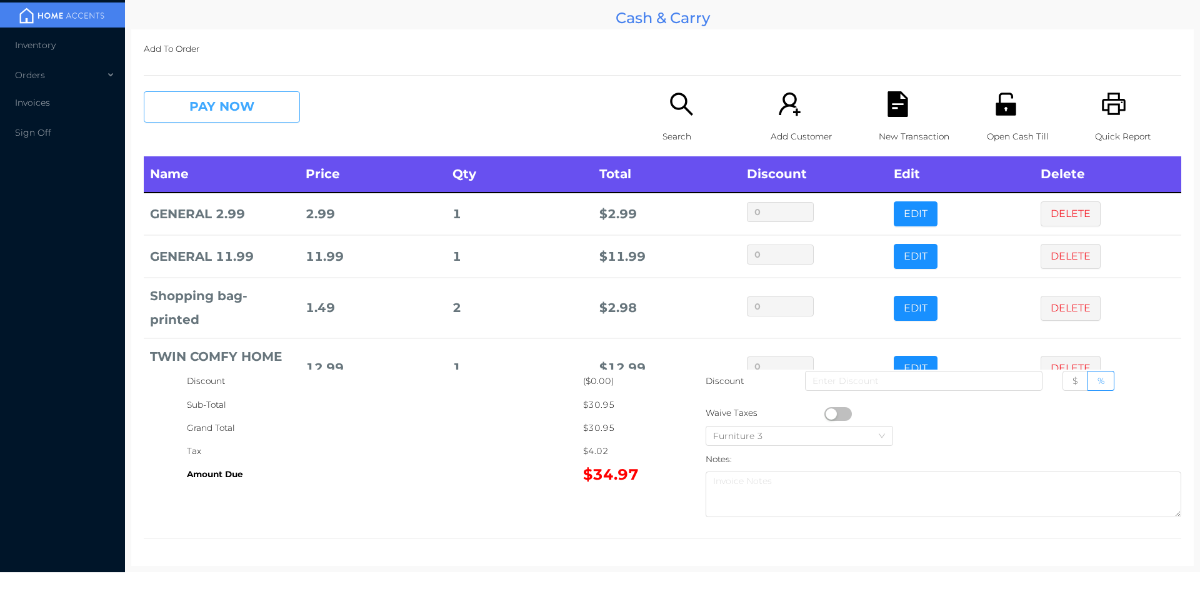
click at [267, 102] on button "PAY NOW" at bounding box center [222, 106] width 156 height 31
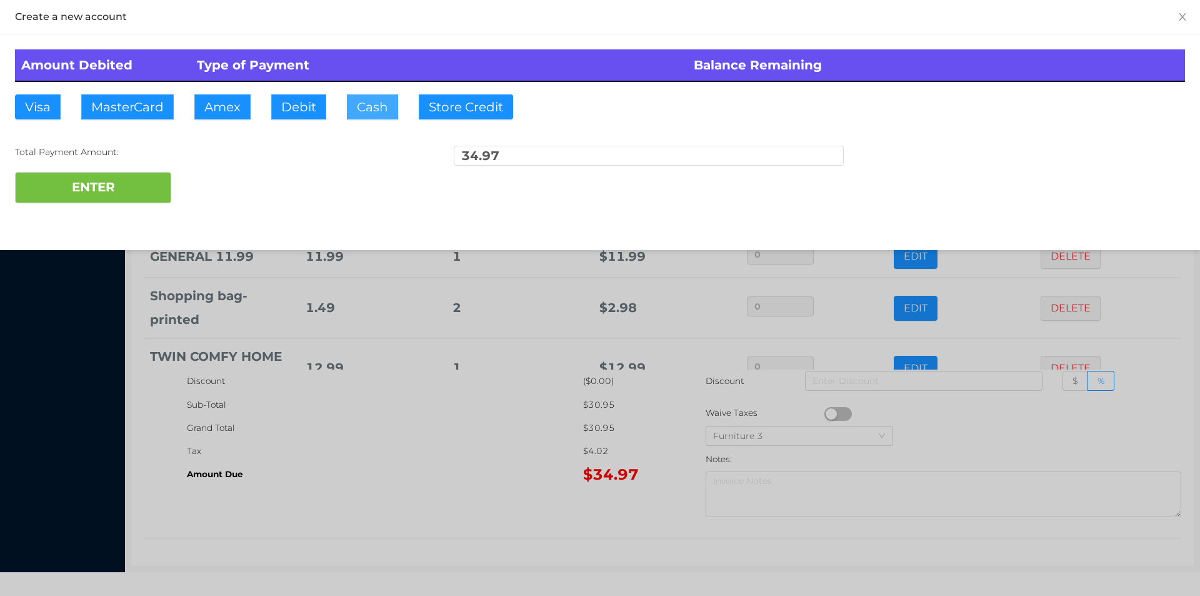
click at [374, 94] on button "Cash" at bounding box center [372, 106] width 51 height 25
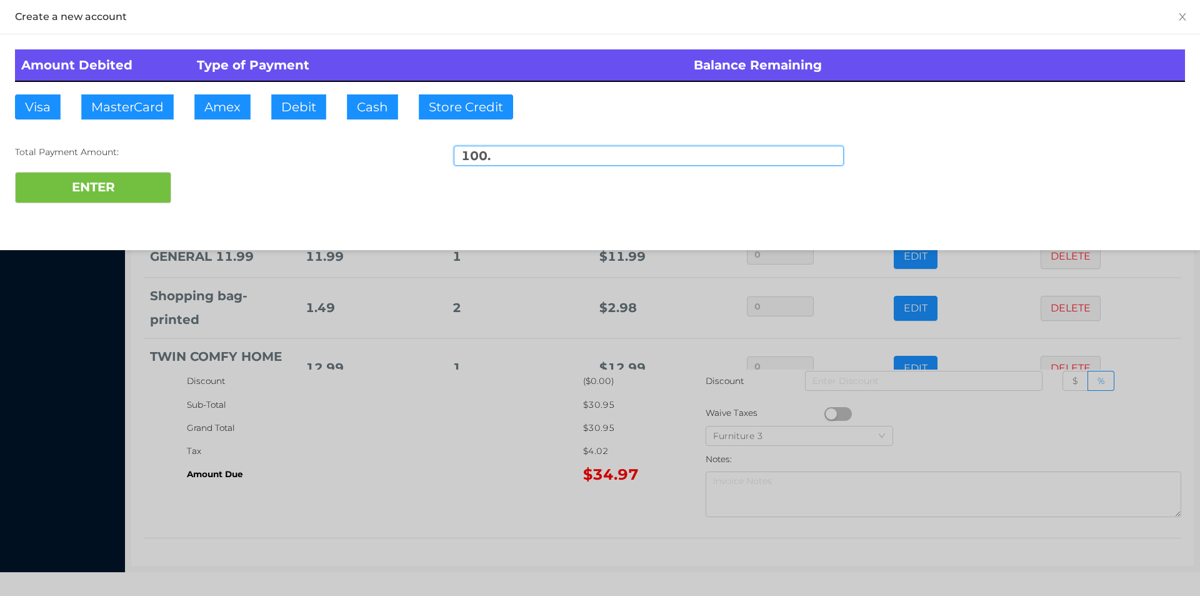
type input "100."
click at [220, 185] on div "ENTER" at bounding box center [600, 187] width 1170 height 31
click at [452, 475] on div at bounding box center [600, 298] width 1200 height 596
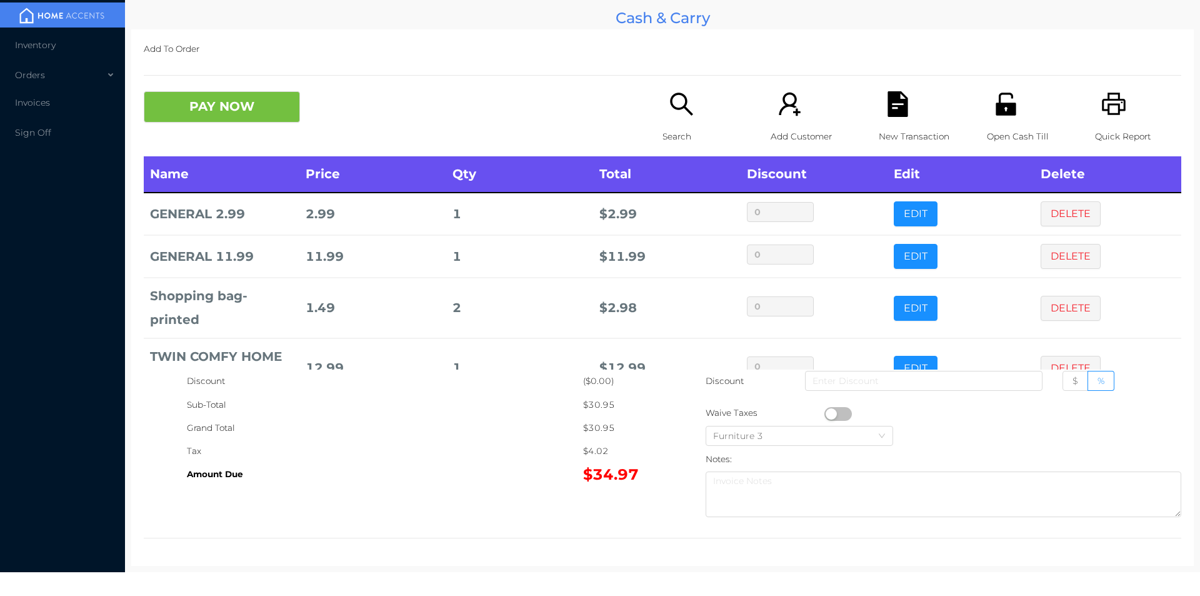
click at [1000, 127] on p "Open Cash Till" at bounding box center [1030, 136] width 86 height 23
click at [268, 98] on button "PAY NOW" at bounding box center [222, 106] width 156 height 31
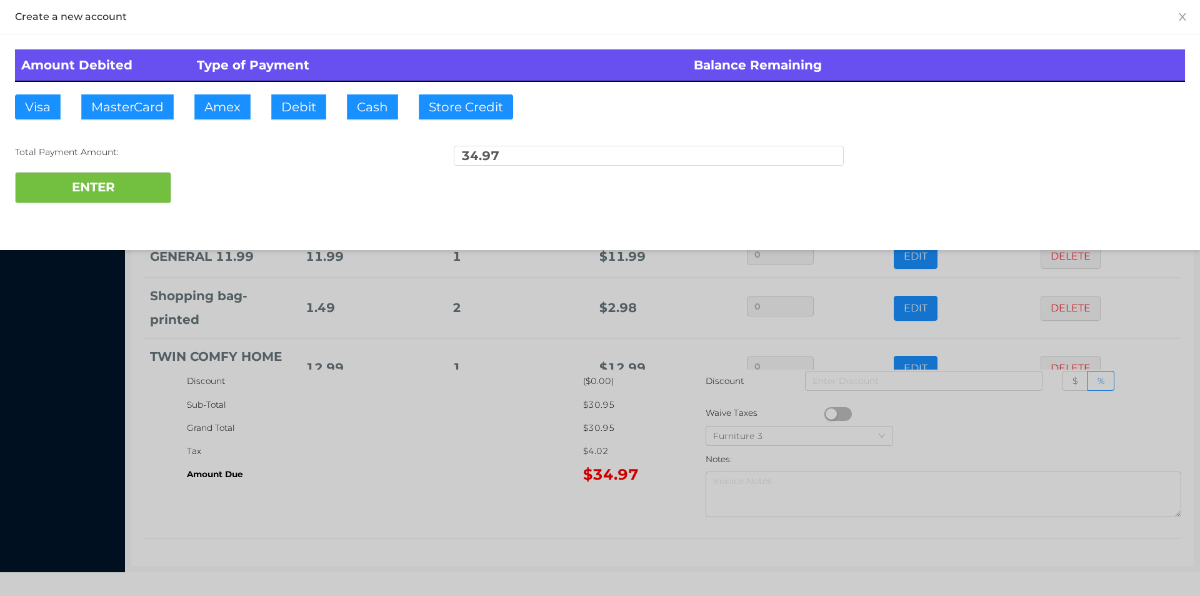
click at [226, 196] on div "ENTER" at bounding box center [600, 187] width 1170 height 31
click at [399, 485] on div at bounding box center [600, 298] width 1200 height 596
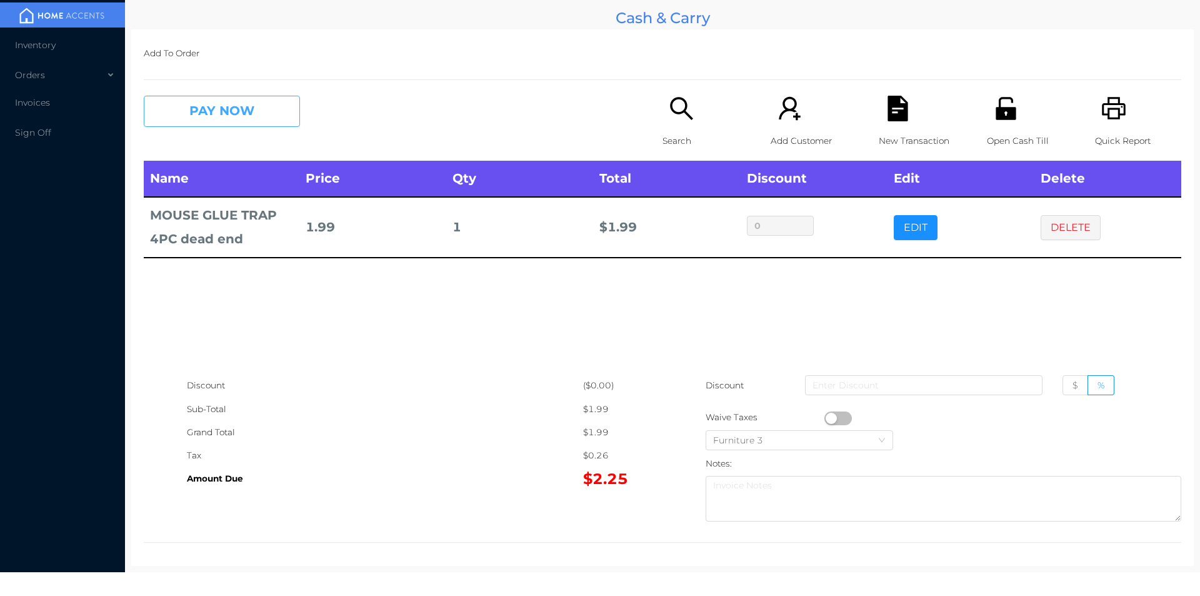
click at [213, 121] on button "PAY NOW" at bounding box center [222, 111] width 156 height 31
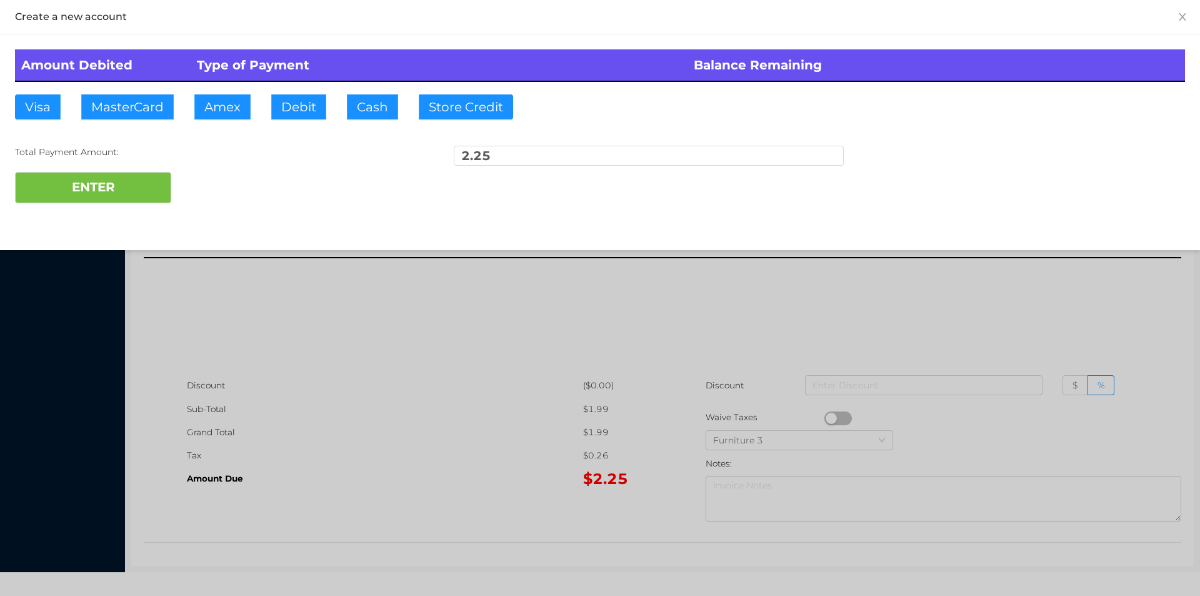
click at [240, 115] on div at bounding box center [600, 298] width 1200 height 596
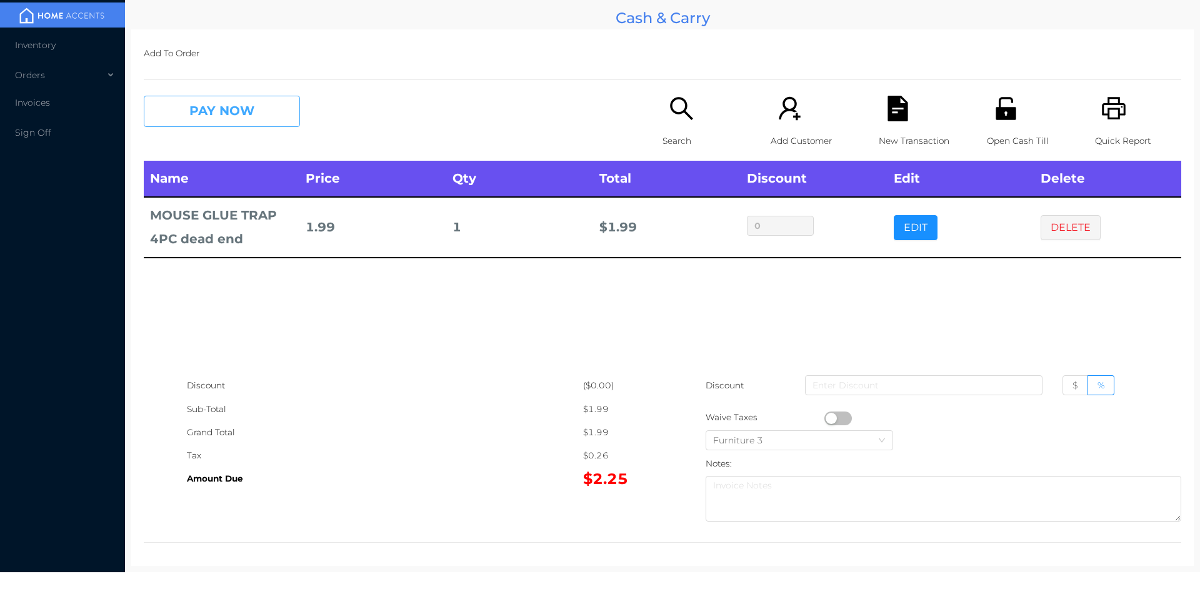
click at [263, 116] on button "PAY NOW" at bounding box center [222, 111] width 156 height 31
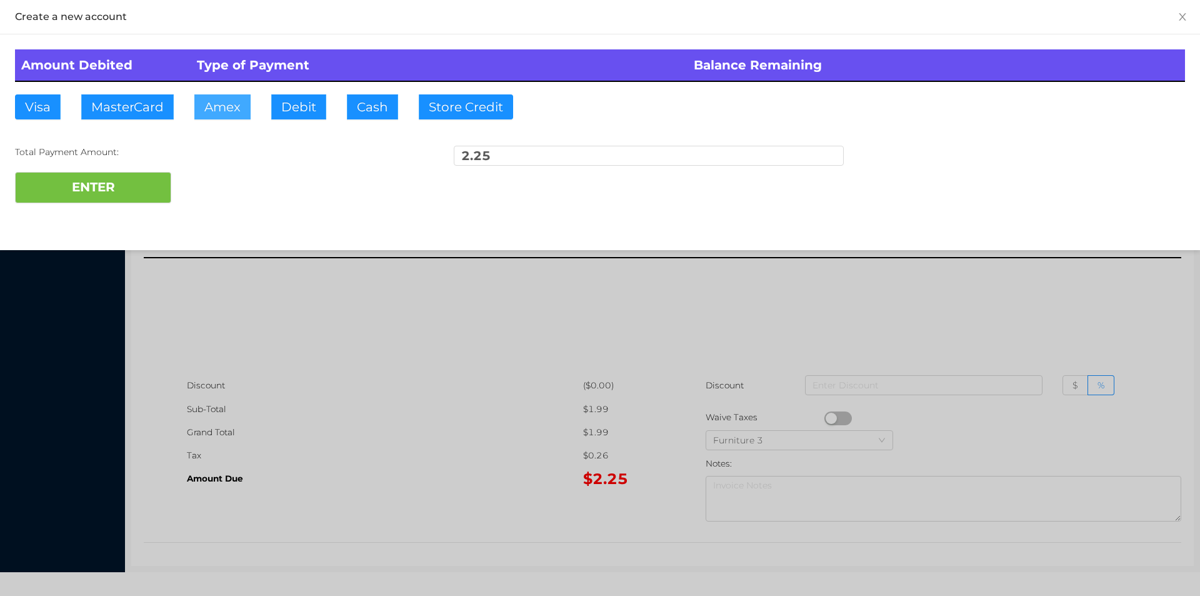
click at [236, 114] on button "Amex" at bounding box center [222, 106] width 56 height 25
click at [363, 114] on button "Cash" at bounding box center [372, 106] width 51 height 25
click at [140, 176] on button "ENTER" at bounding box center [93, 187] width 156 height 31
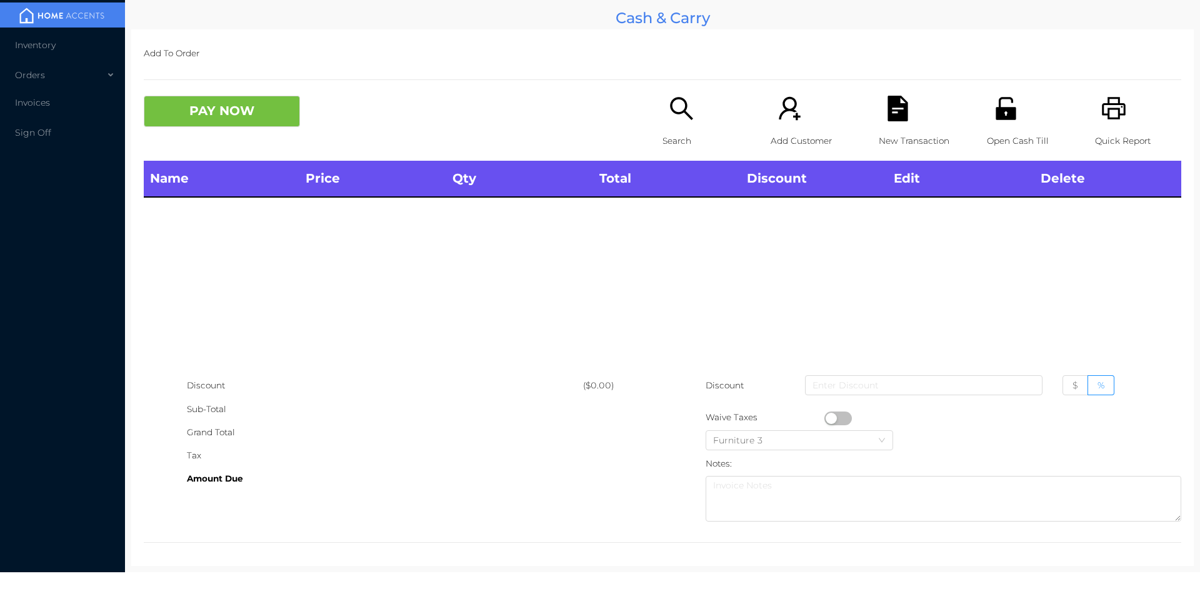
click at [679, 117] on icon "icon: search" at bounding box center [682, 109] width 26 height 26
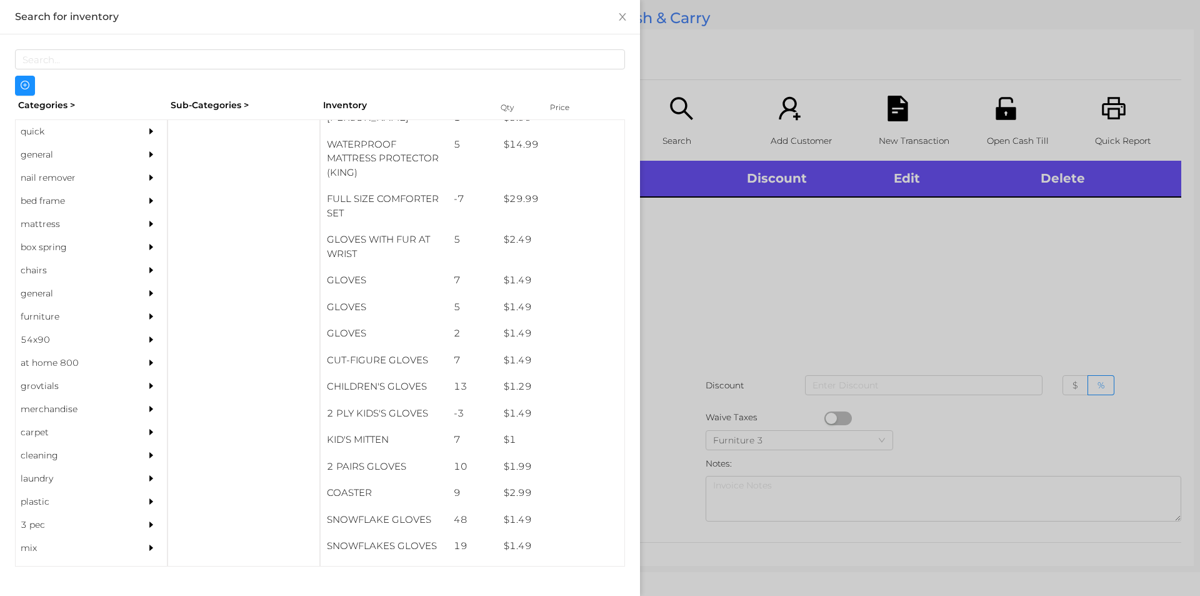
scroll to position [322, 0]
click at [53, 158] on div "general" at bounding box center [73, 154] width 114 height 23
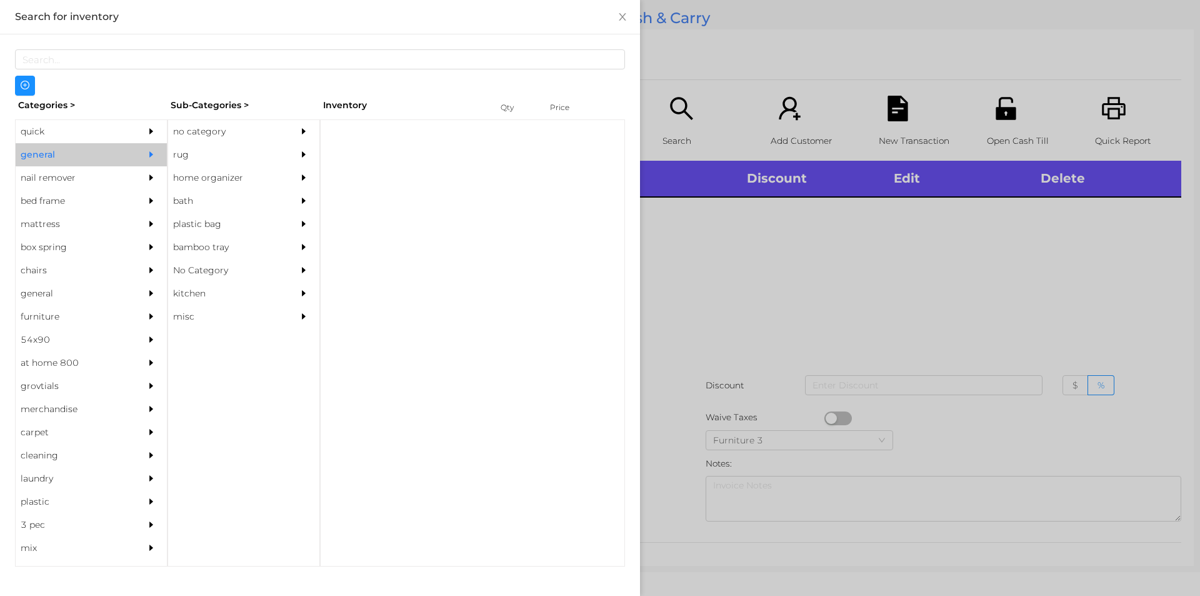
click at [209, 128] on div "no category" at bounding box center [225, 131] width 114 height 23
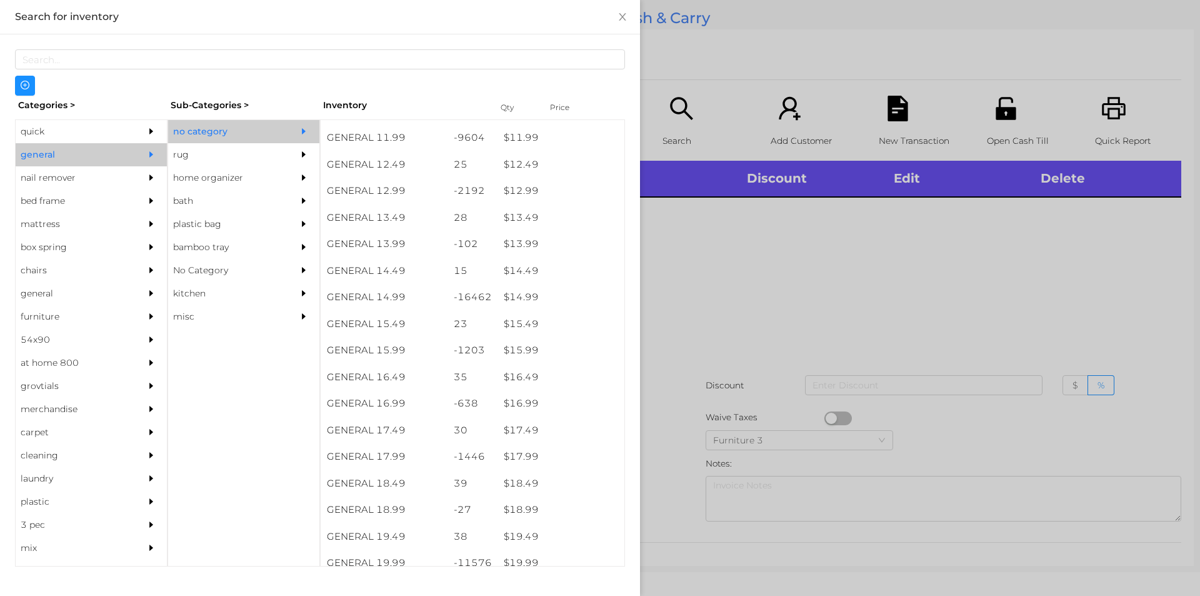
scroll to position [985, 0]
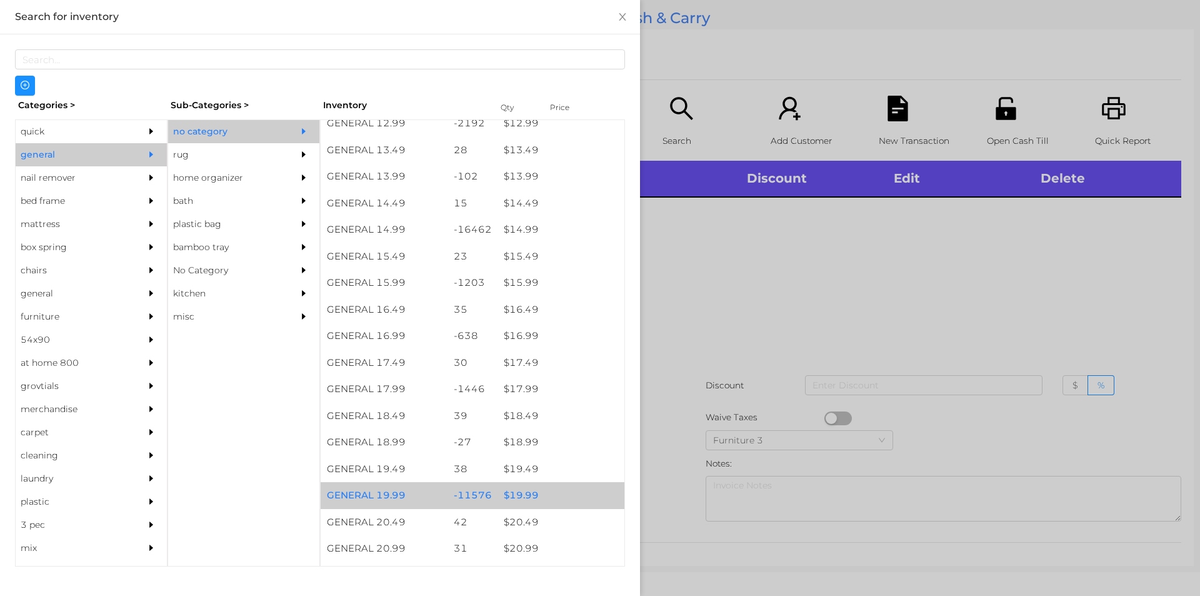
click at [514, 494] on div "$ 19.99" at bounding box center [561, 495] width 127 height 27
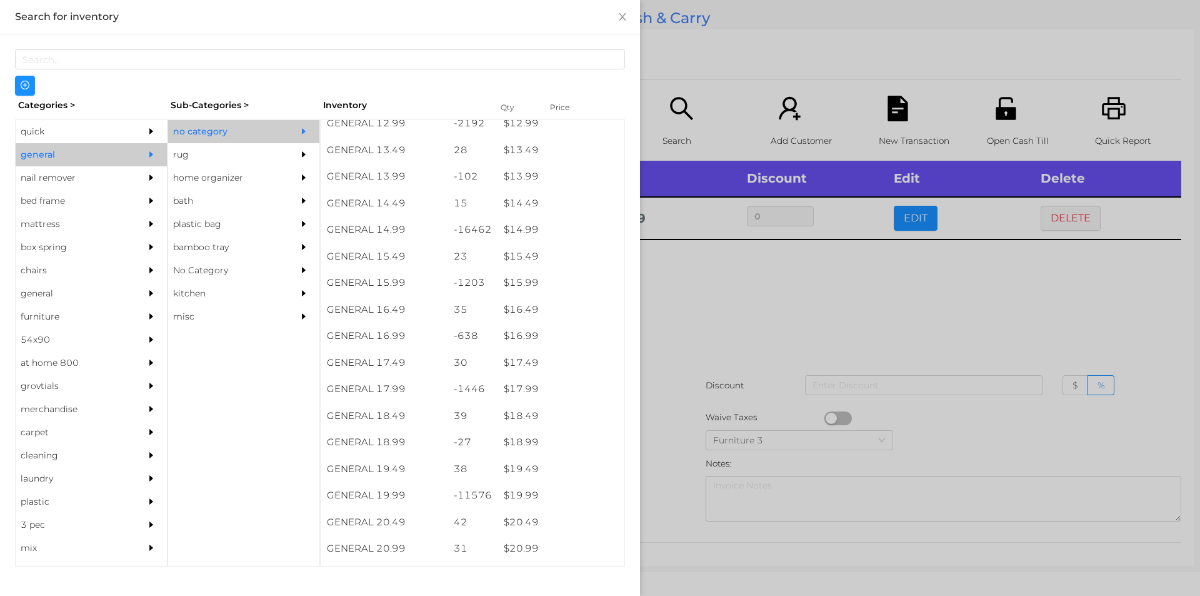
click at [781, 314] on div at bounding box center [600, 298] width 1200 height 596
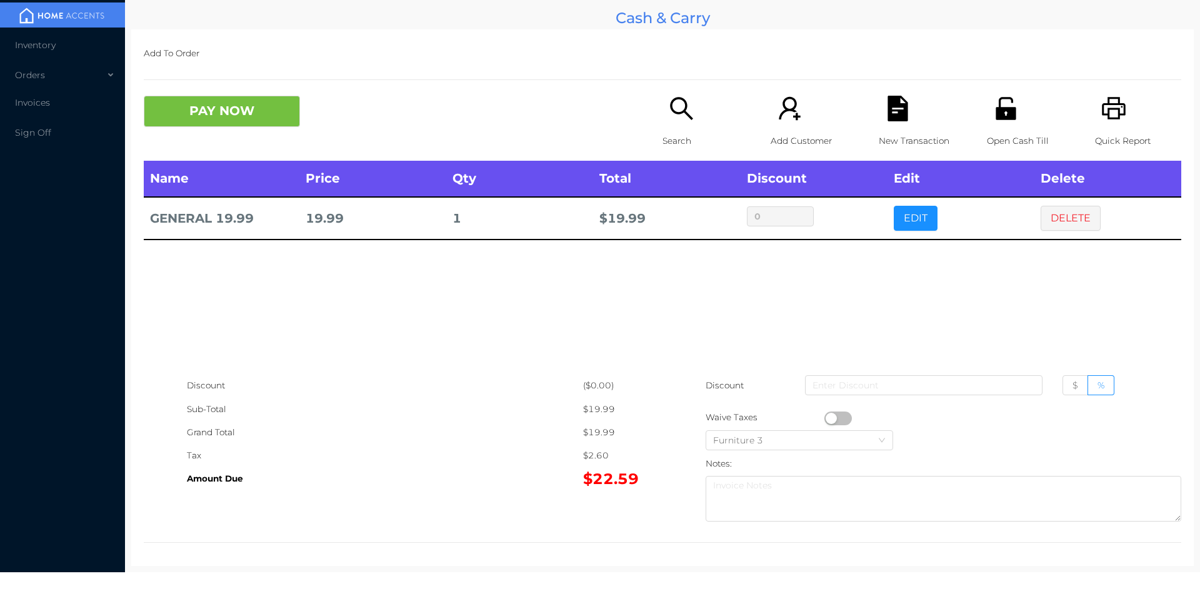
click at [1006, 131] on p "Open Cash Till" at bounding box center [1030, 140] width 86 height 23
click at [195, 115] on button "PAY NOW" at bounding box center [222, 111] width 156 height 31
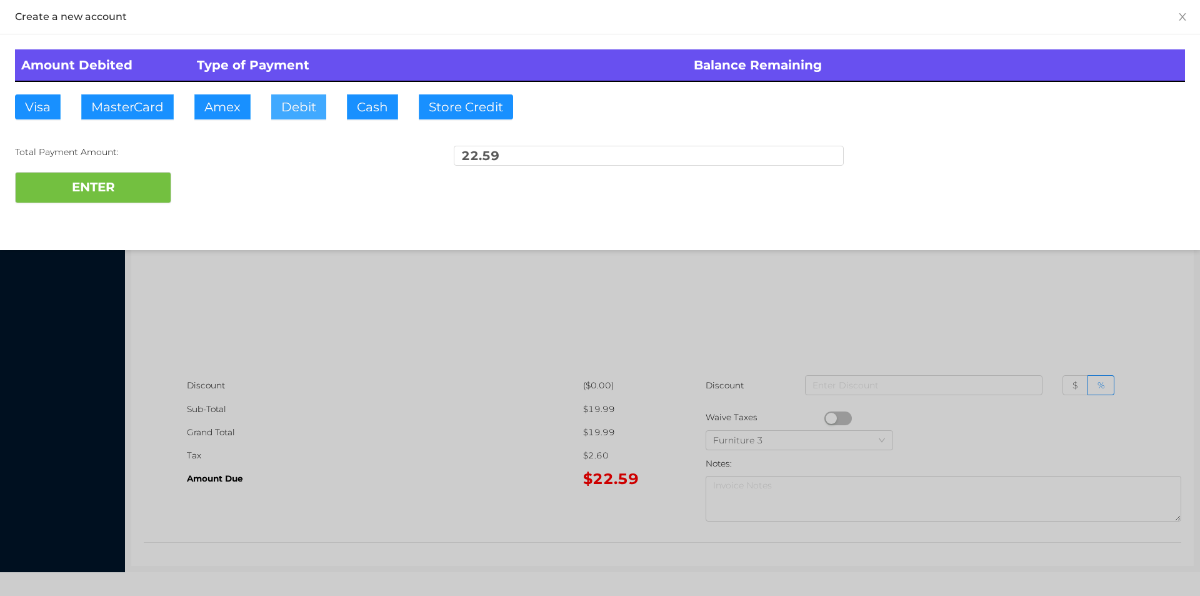
click at [274, 101] on button "Debit" at bounding box center [298, 106] width 55 height 25
click at [111, 181] on button "ENTER" at bounding box center [93, 187] width 156 height 31
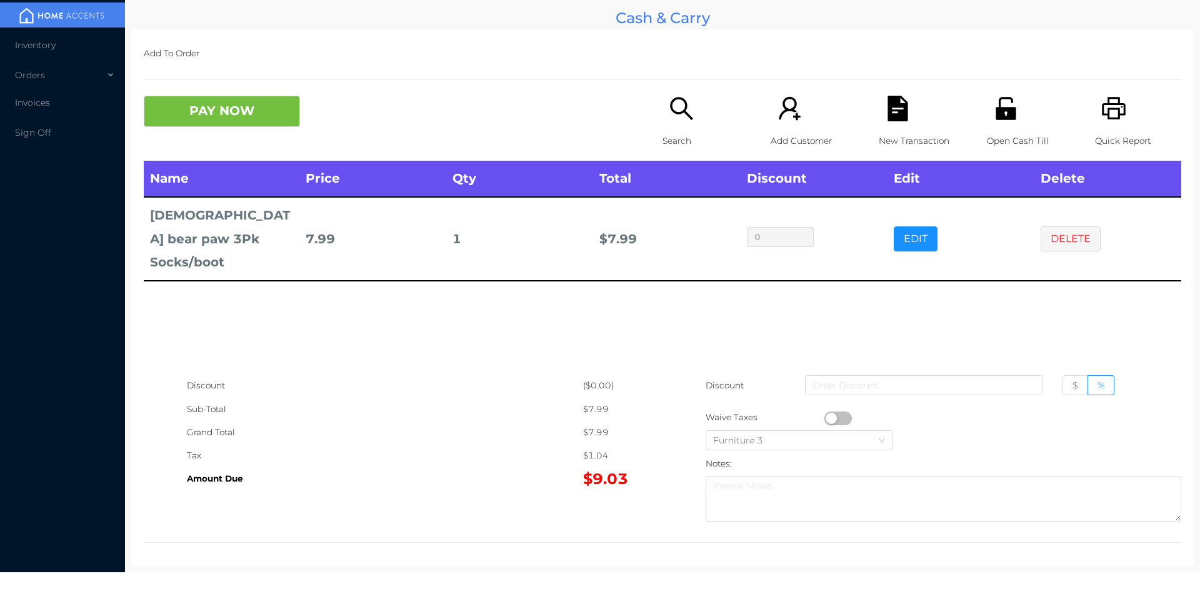
click at [681, 122] on div "Search" at bounding box center [706, 128] width 86 height 65
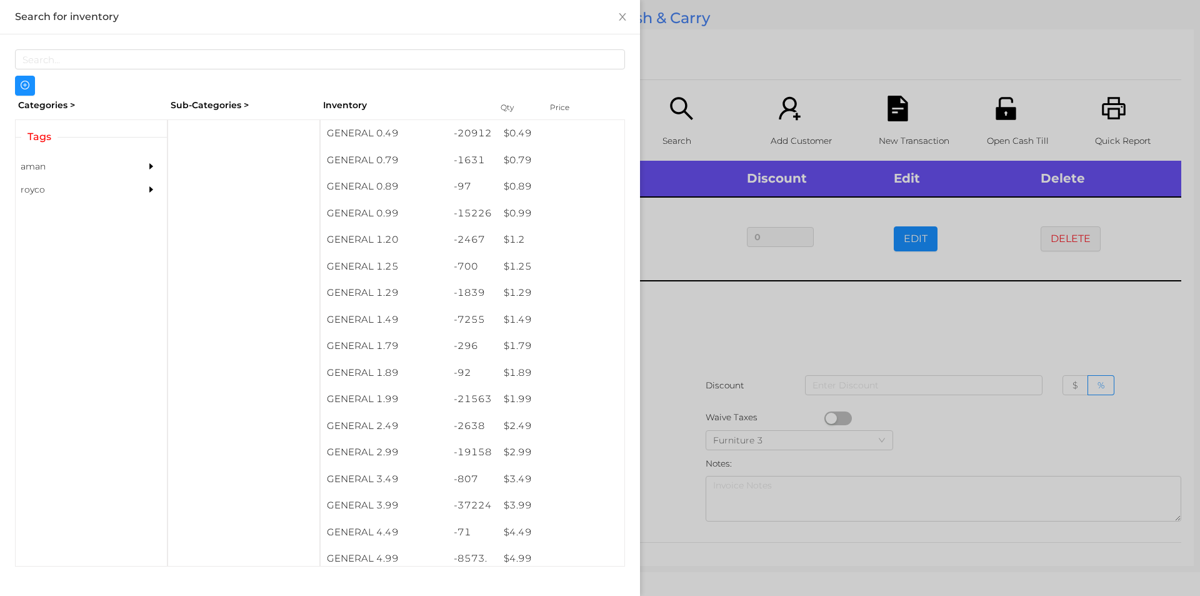
click at [775, 309] on div at bounding box center [600, 298] width 1200 height 596
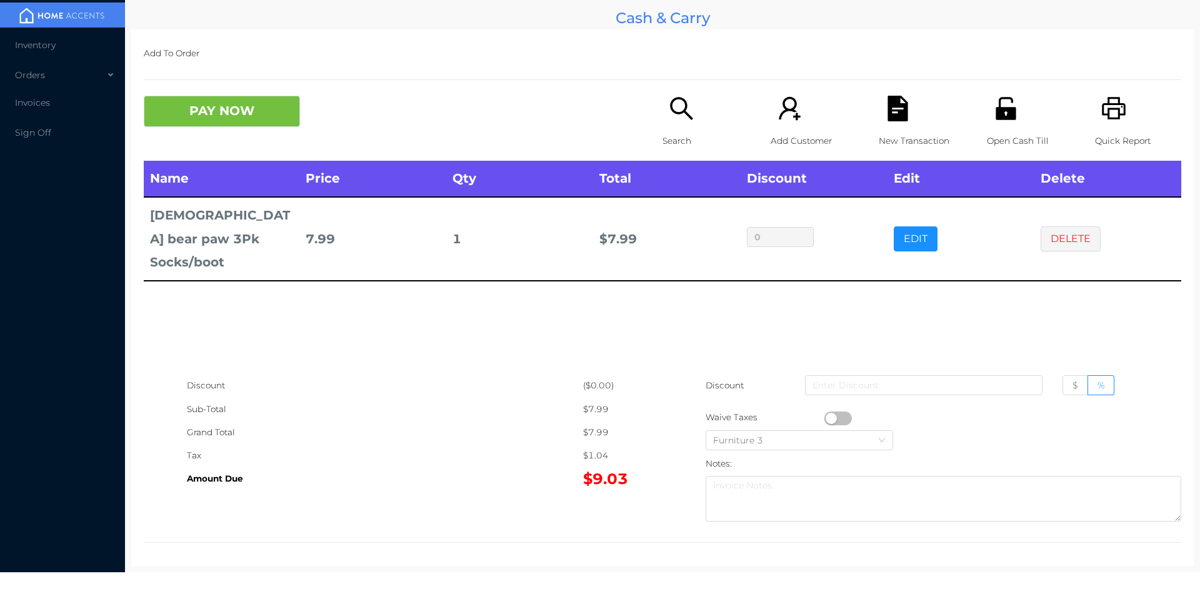
click at [201, 118] on button "PAY NOW" at bounding box center [222, 111] width 156 height 31
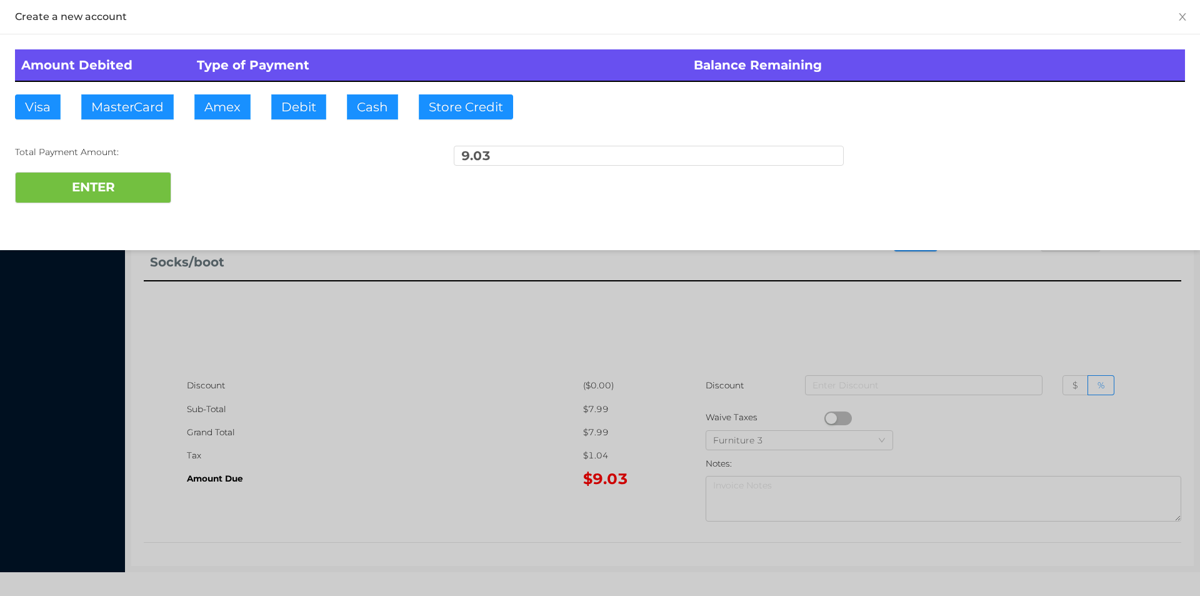
click at [374, 350] on div at bounding box center [600, 298] width 1200 height 596
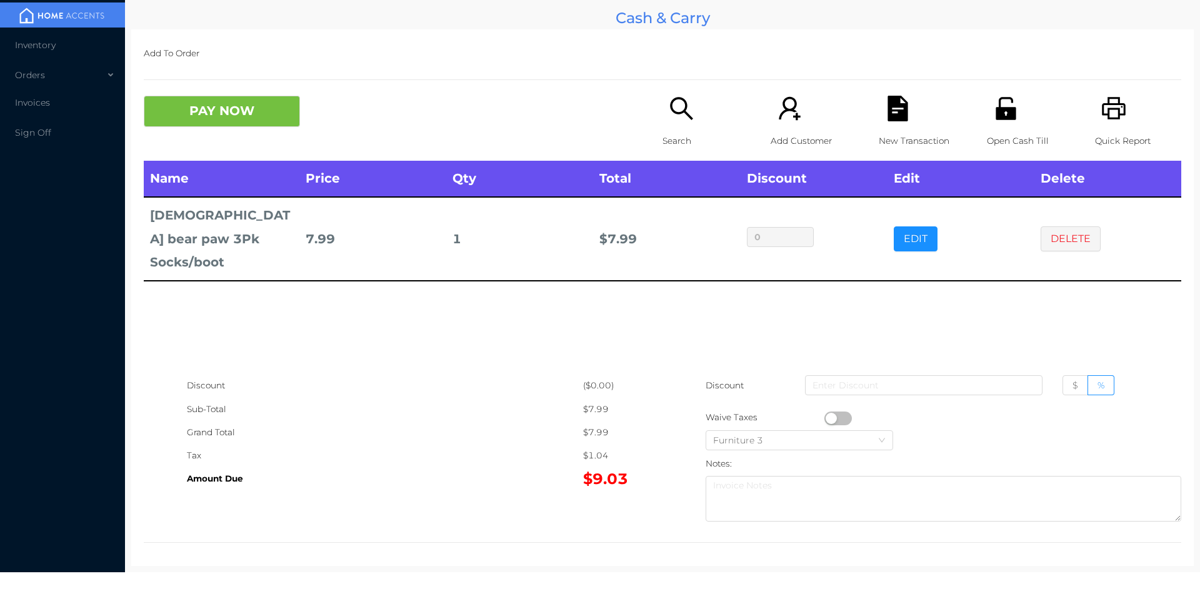
click at [1090, 320] on div "Name Price Qty Total Discount Edit Delete [DEMOGRAPHIC_DATA] bear paw 3Pk Socks…" at bounding box center [663, 267] width 1038 height 213
click at [1010, 118] on icon "icon: unlock" at bounding box center [1006, 109] width 26 height 26
click at [206, 117] on button "PAY NOW" at bounding box center [222, 111] width 156 height 31
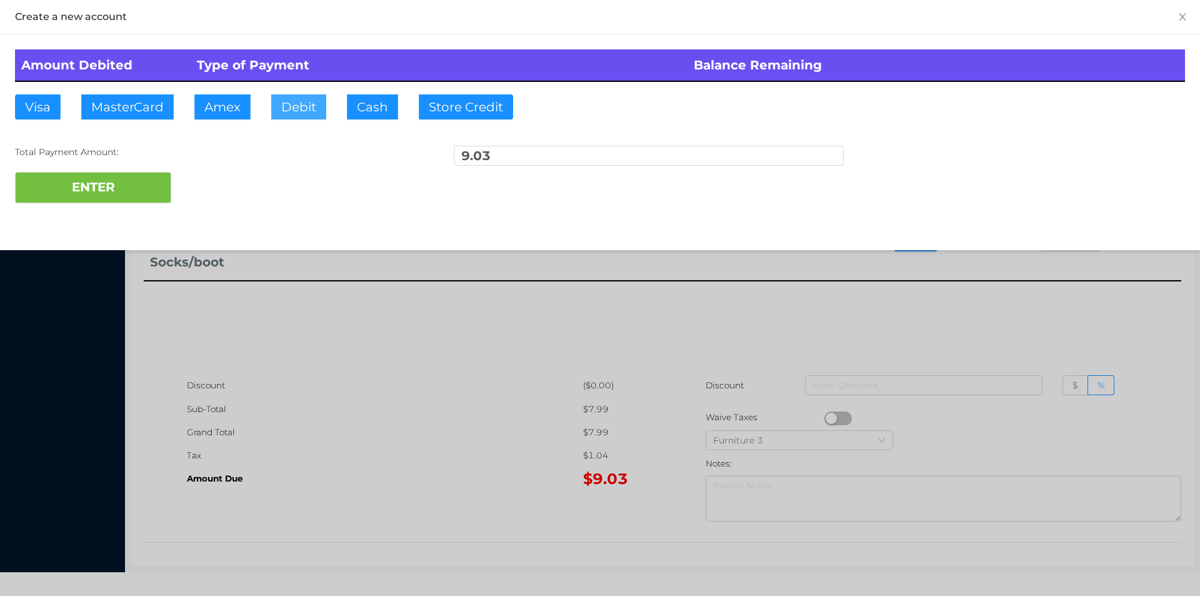
click at [296, 108] on button "Debit" at bounding box center [298, 106] width 55 height 25
click at [81, 200] on button "ENTER" at bounding box center [93, 187] width 156 height 31
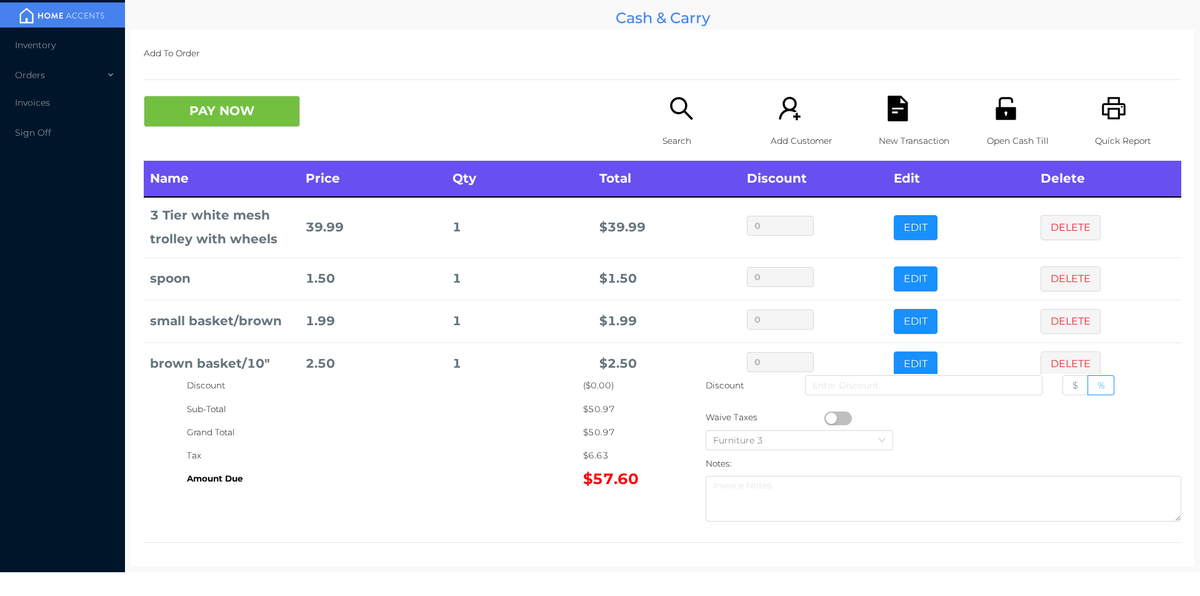
click at [684, 141] on p "Search" at bounding box center [706, 140] width 86 height 23
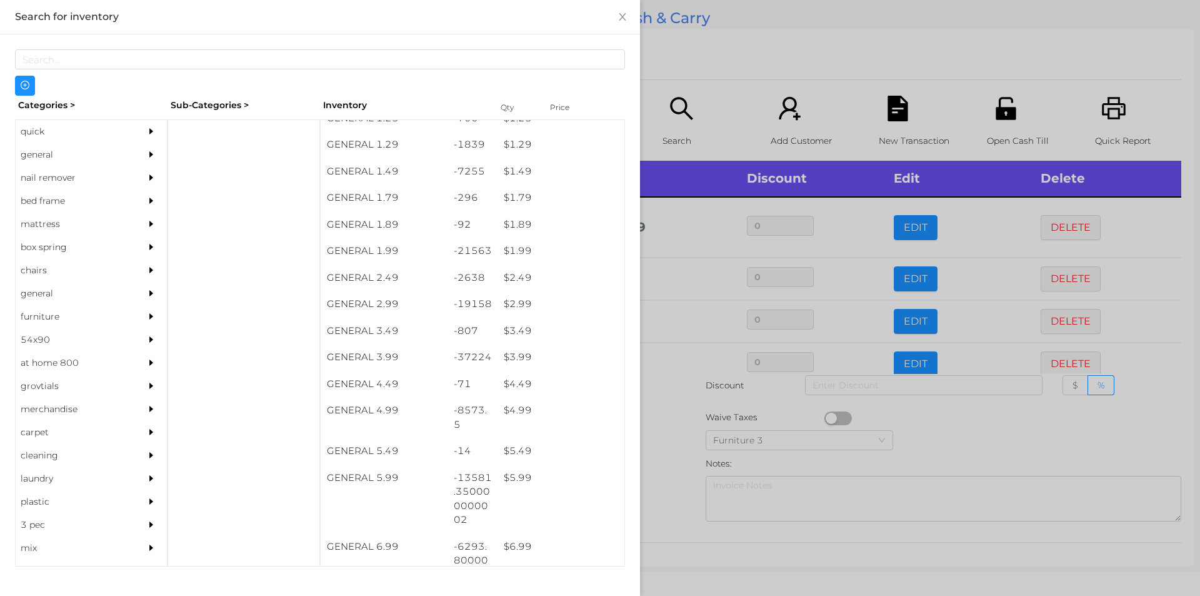
scroll to position [148, 0]
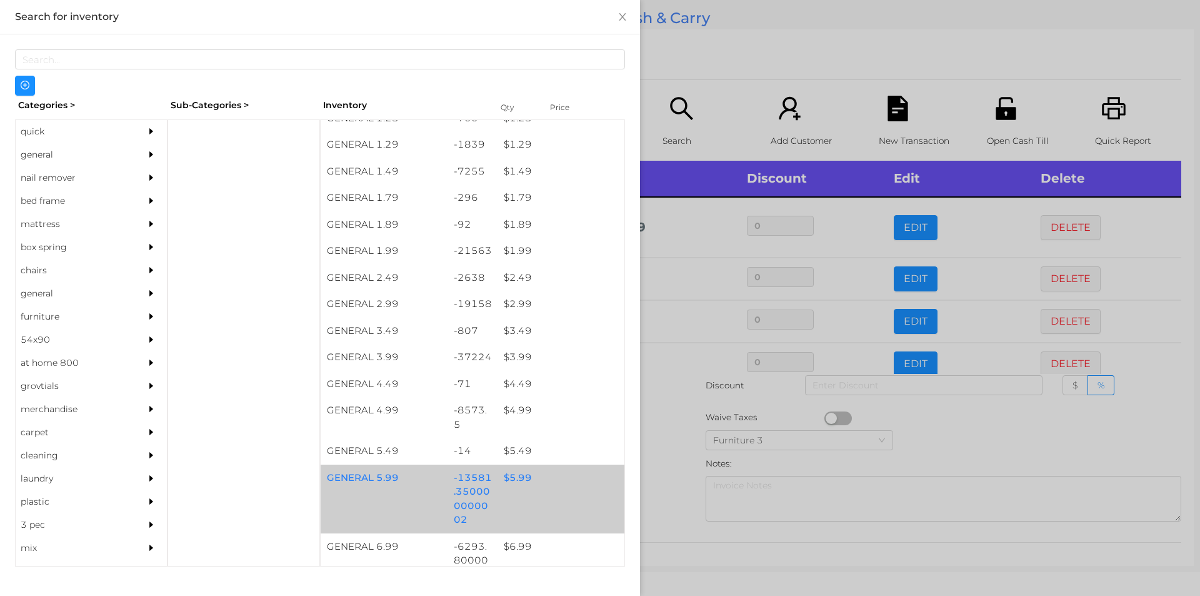
click at [508, 478] on div "$ 5.99" at bounding box center [561, 478] width 127 height 27
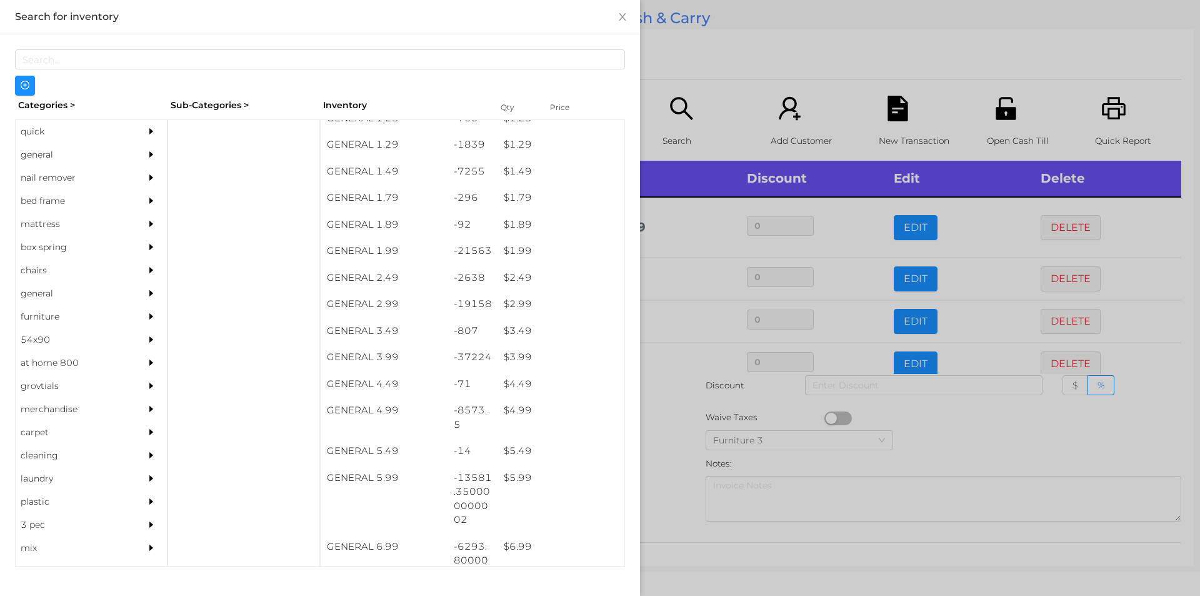
click at [662, 414] on div at bounding box center [600, 298] width 1200 height 596
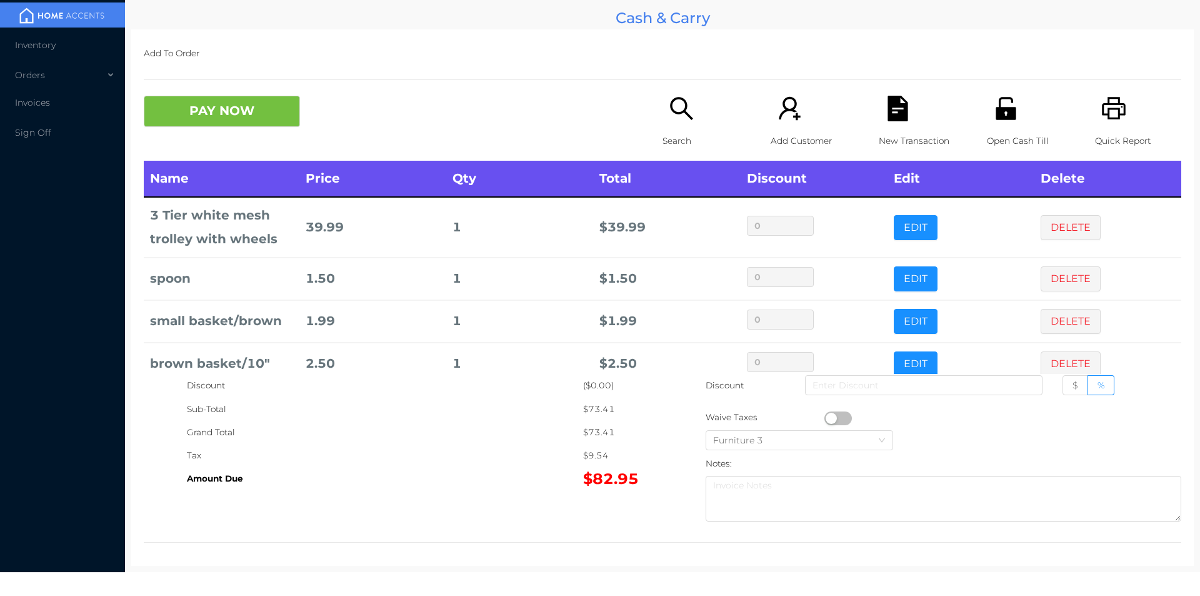
click at [1102, 105] on icon "icon: printer" at bounding box center [1114, 108] width 24 height 23
click at [901, 110] on icon "icon: file-text" at bounding box center [898, 109] width 20 height 26
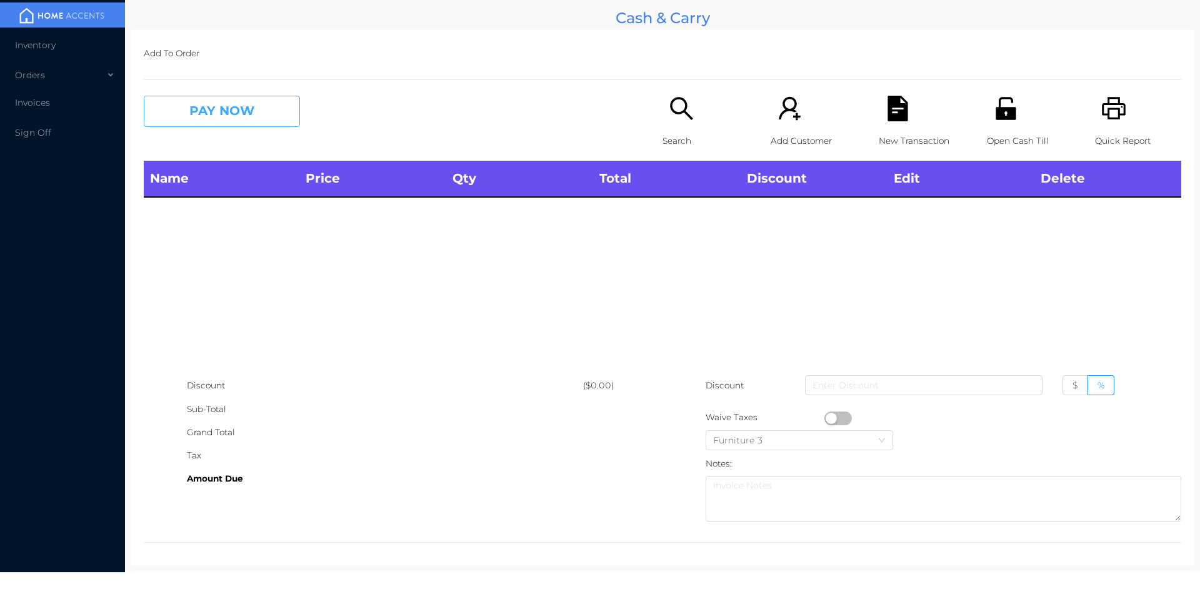
click at [264, 103] on button "PAY NOW" at bounding box center [222, 111] width 156 height 31
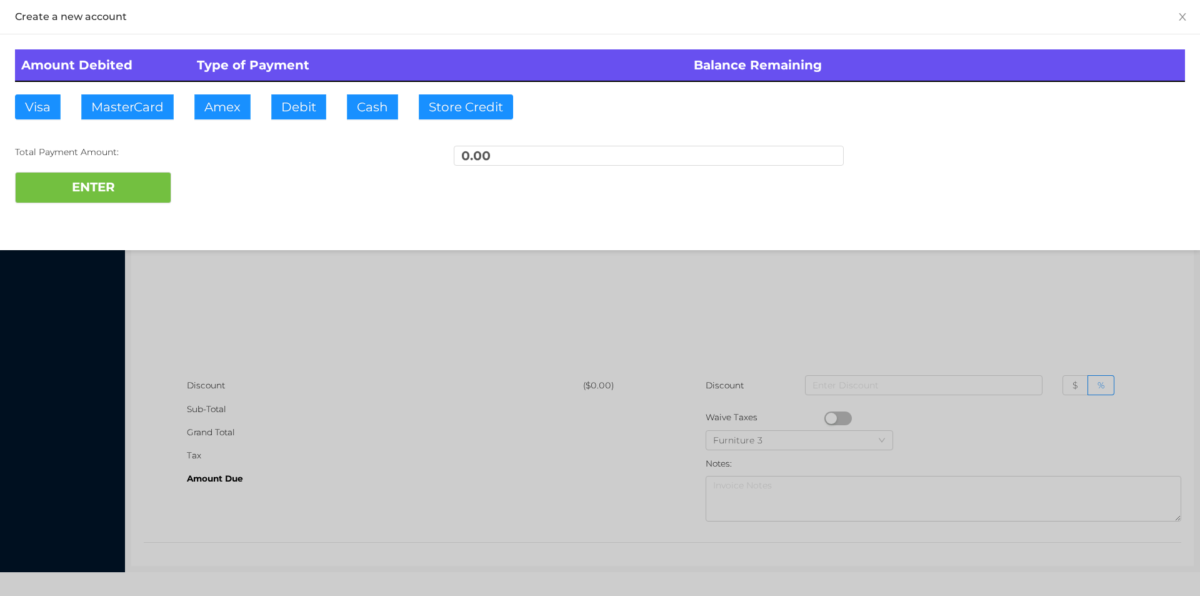
click at [265, 329] on div at bounding box center [600, 298] width 1200 height 596
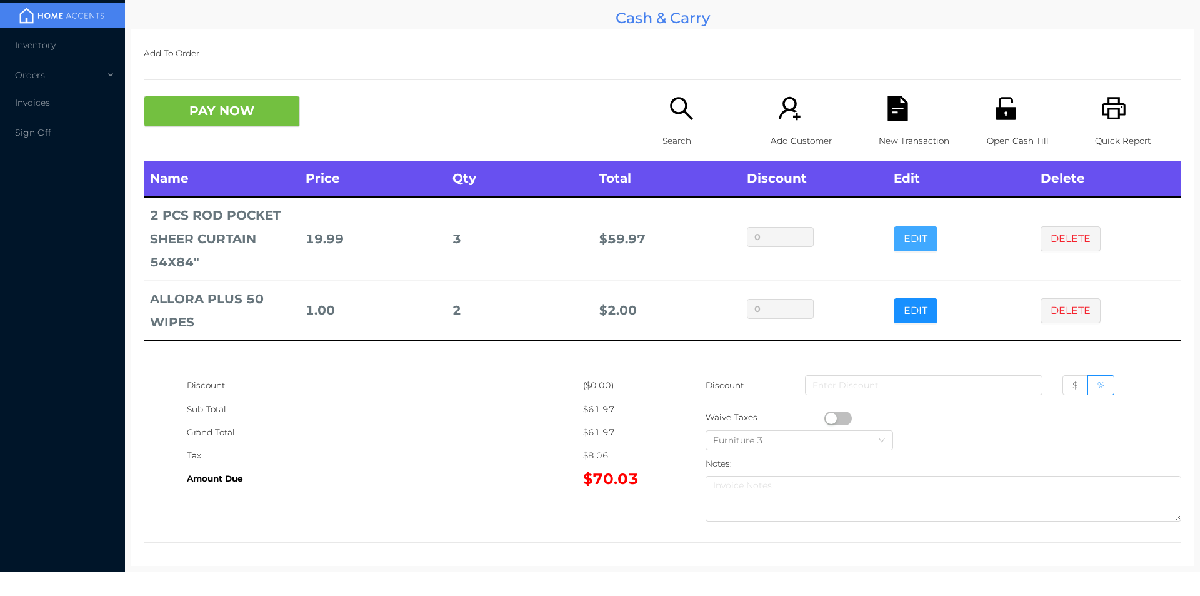
click at [905, 228] on button "EDIT" at bounding box center [916, 238] width 44 height 25
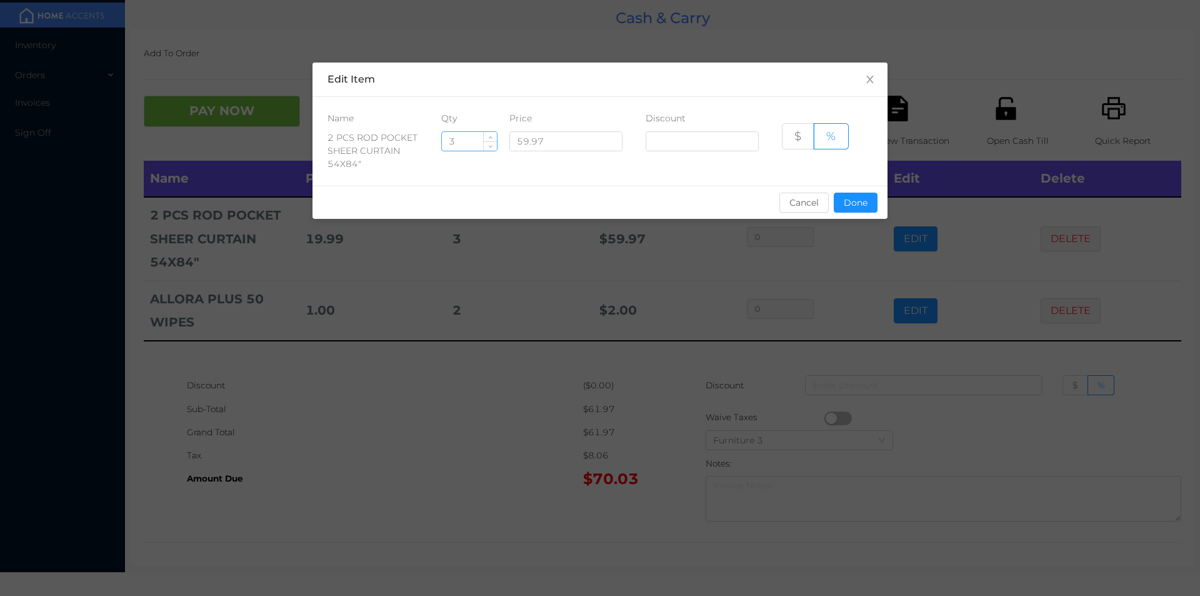
click at [450, 141] on input "3" at bounding box center [469, 141] width 55 height 19
click at [464, 136] on input "3" at bounding box center [469, 141] width 55 height 19
type input "2"
click at [837, 223] on div "sentinelStart Edit Item Name Qty Price Discount 2 PCS ROD POCKET SHEER CURTAIN …" at bounding box center [600, 148] width 575 height 171
click at [858, 208] on button "Done" at bounding box center [856, 203] width 44 height 20
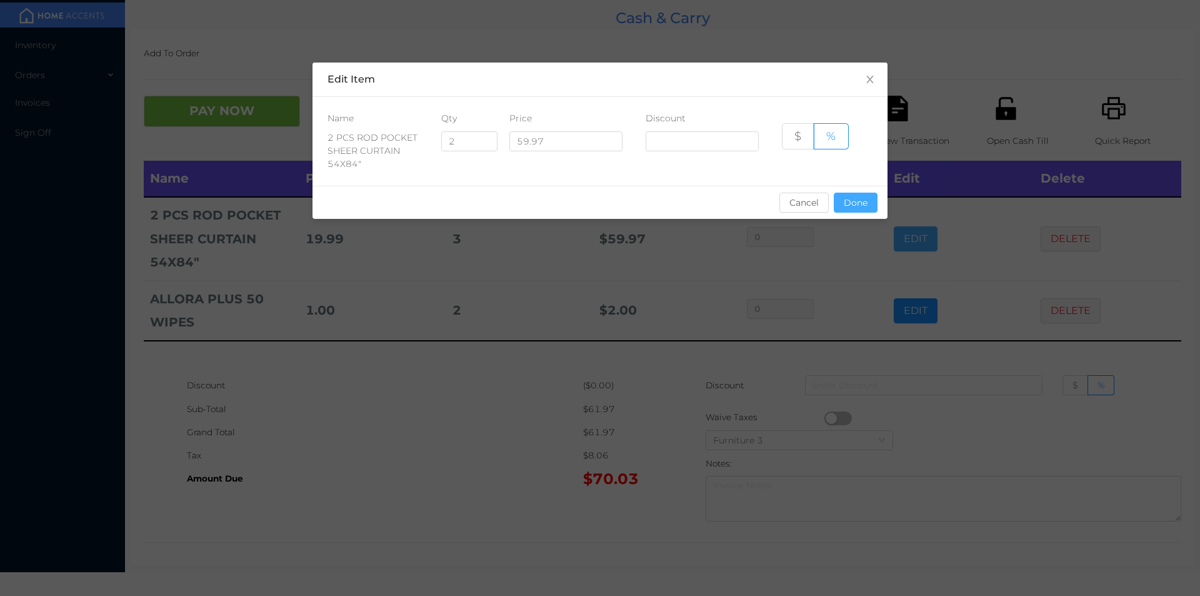
type input "0%"
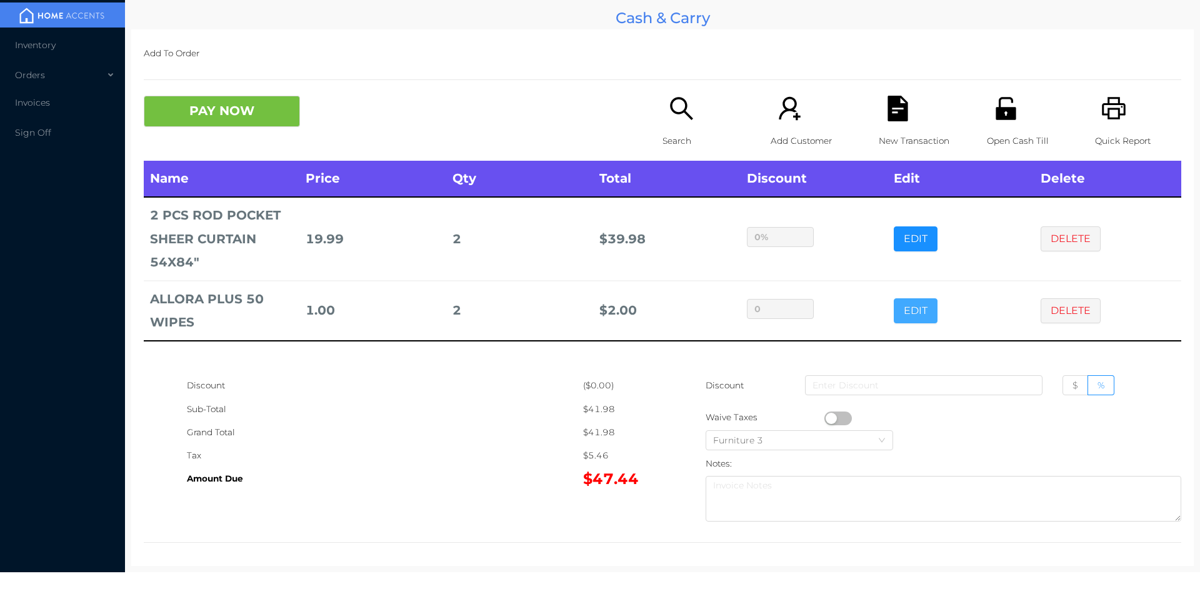
click at [894, 301] on button "EDIT" at bounding box center [916, 310] width 44 height 25
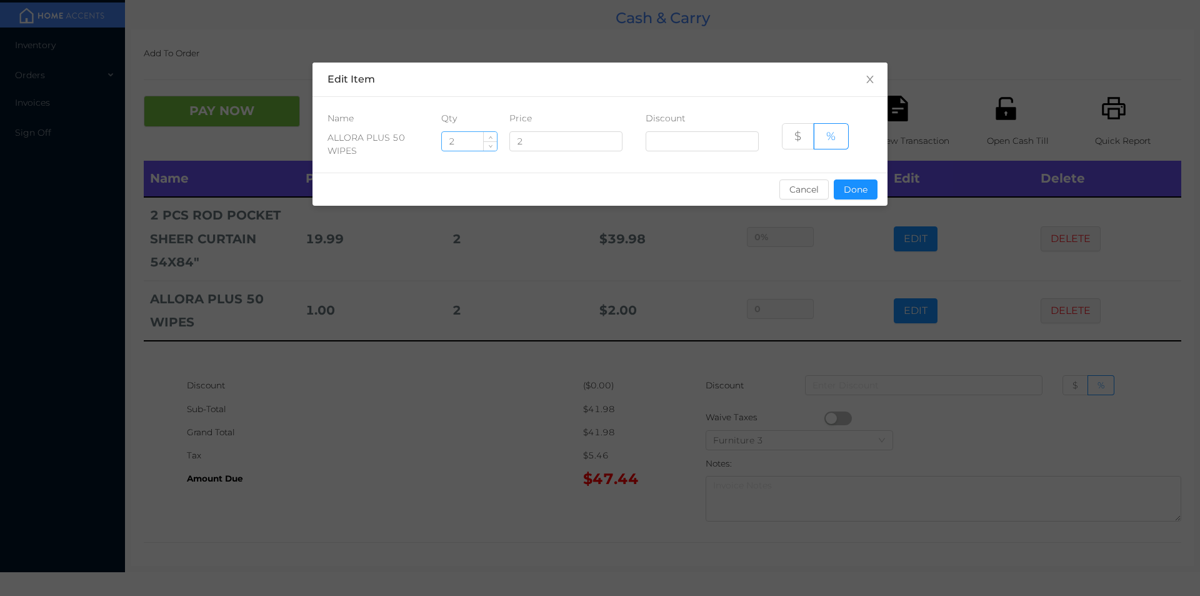
click at [465, 138] on input "2" at bounding box center [469, 141] width 55 height 19
type input "7"
click at [860, 185] on button "Done" at bounding box center [856, 189] width 44 height 20
type input "0%"
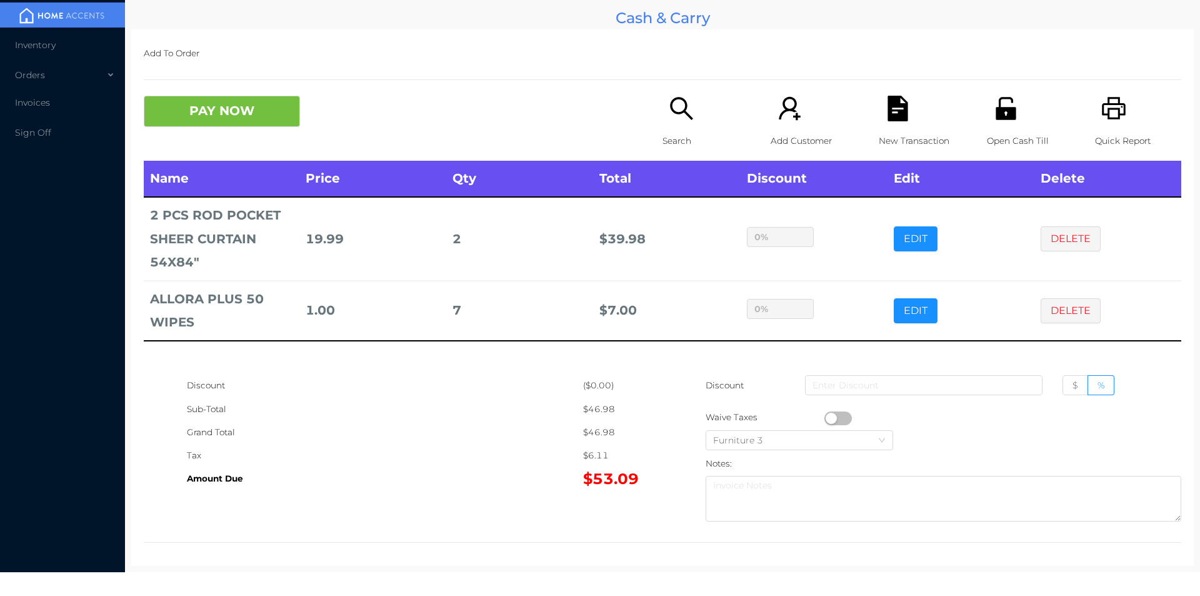
click at [686, 119] on icon "icon: search" at bounding box center [681, 108] width 23 height 23
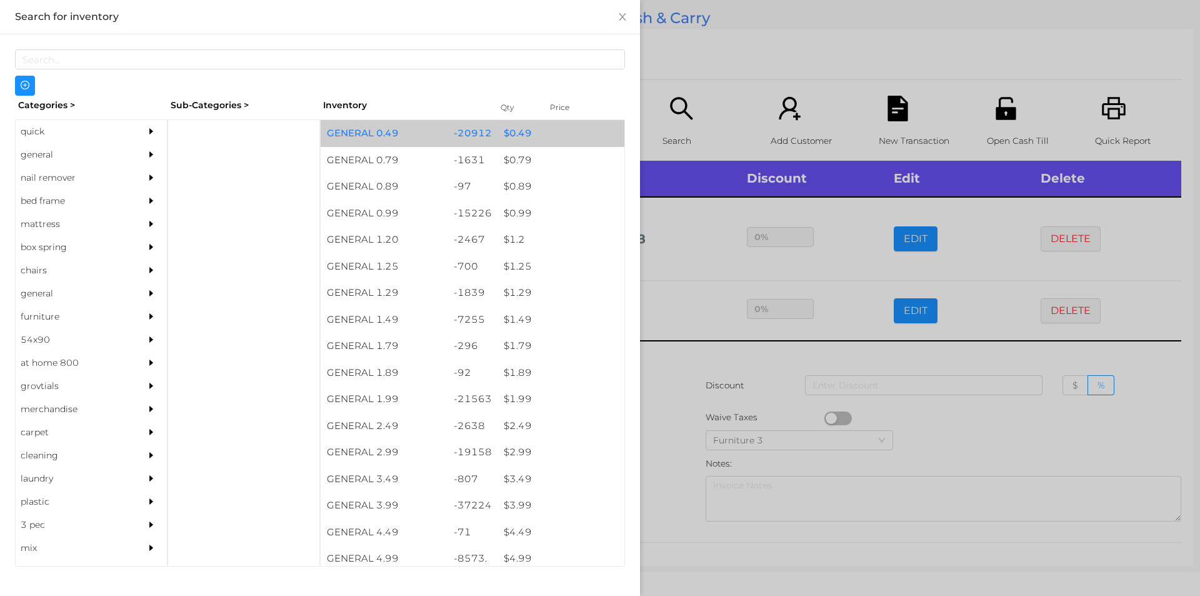
click at [541, 134] on div "$ 0.49" at bounding box center [561, 133] width 127 height 27
click at [554, 132] on div "$ 0.49" at bounding box center [561, 133] width 127 height 27
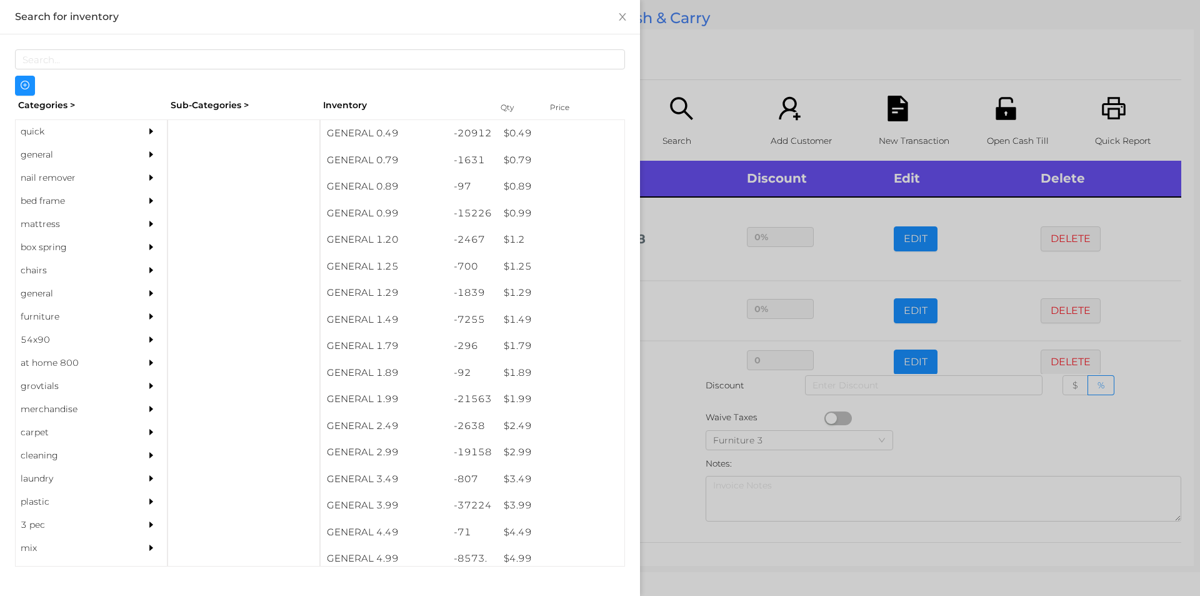
click at [694, 68] on div at bounding box center [600, 298] width 1200 height 596
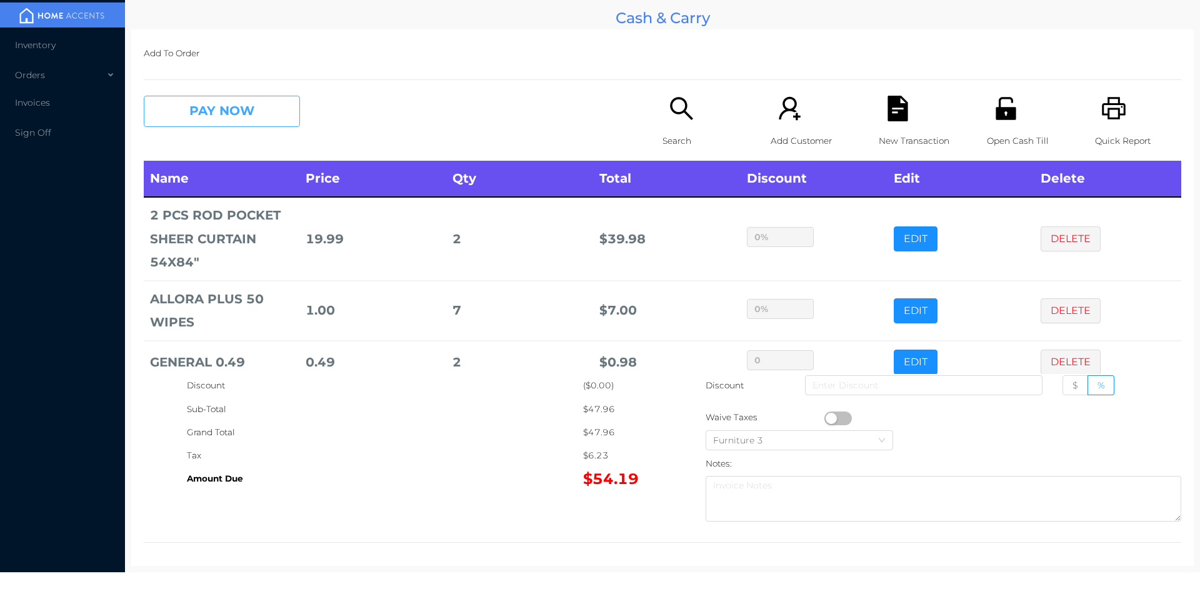
click at [239, 121] on button "PAY NOW" at bounding box center [222, 111] width 156 height 31
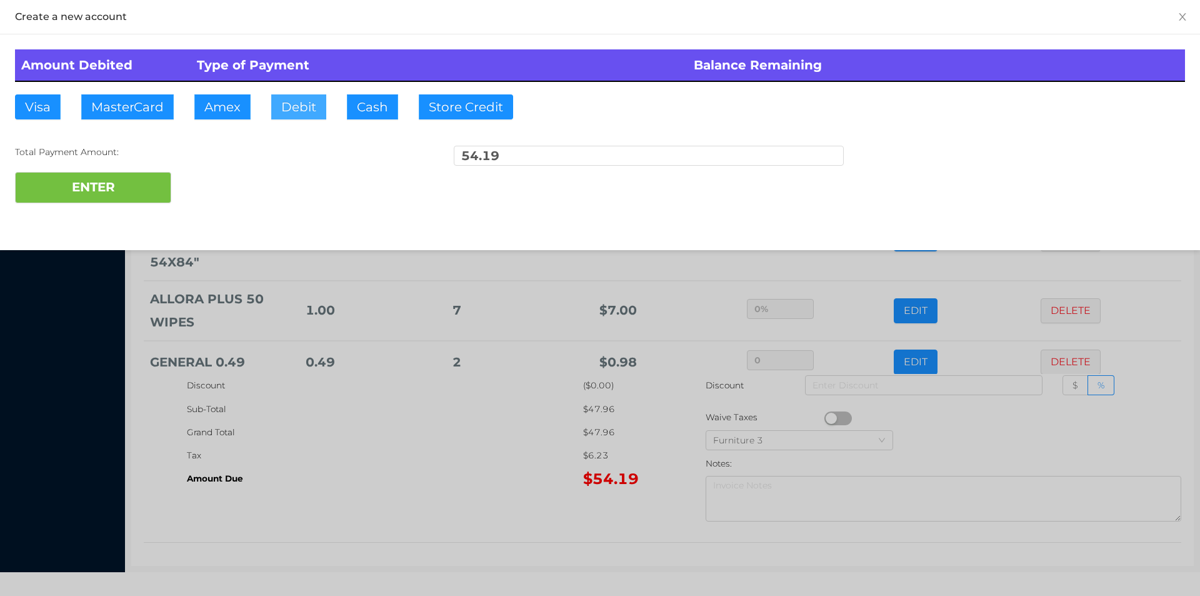
click at [303, 98] on button "Debit" at bounding box center [298, 106] width 55 height 25
type input "55"
click at [116, 184] on button "ENTER" at bounding box center [93, 187] width 156 height 31
type input "0"
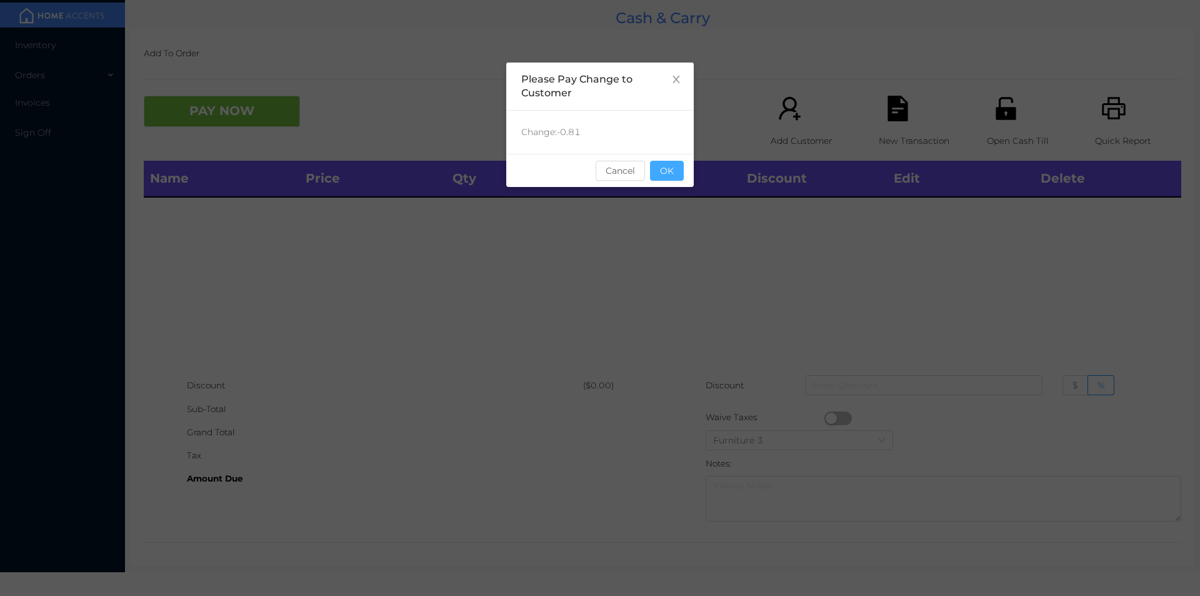
click at [681, 171] on button "OK" at bounding box center [667, 171] width 34 height 20
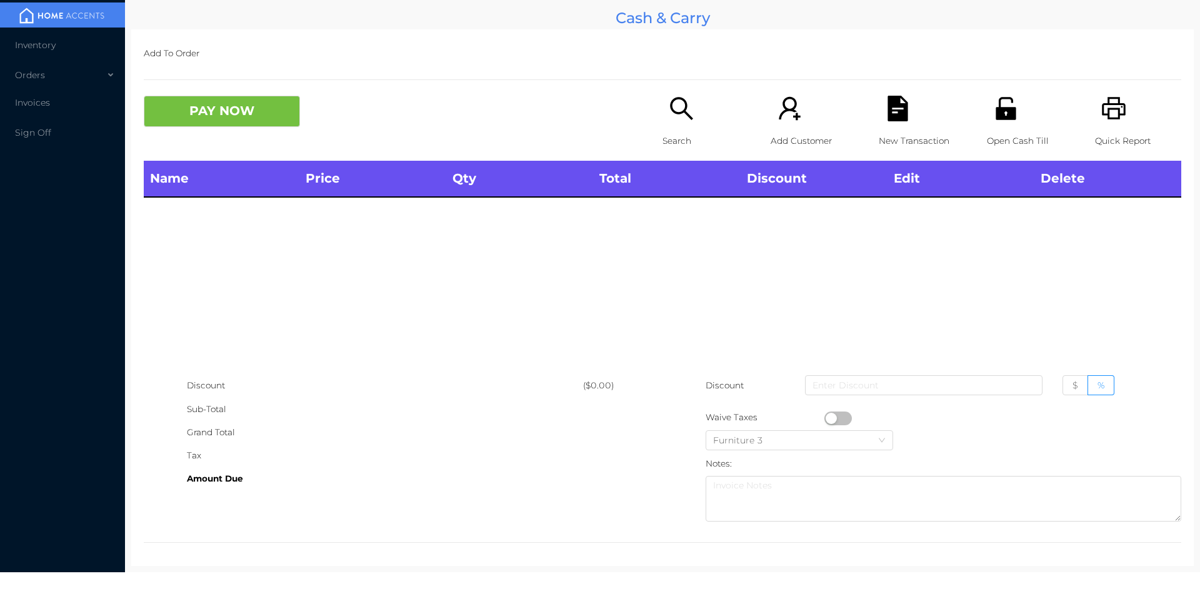
click at [685, 121] on icon "icon: search" at bounding box center [682, 109] width 26 height 26
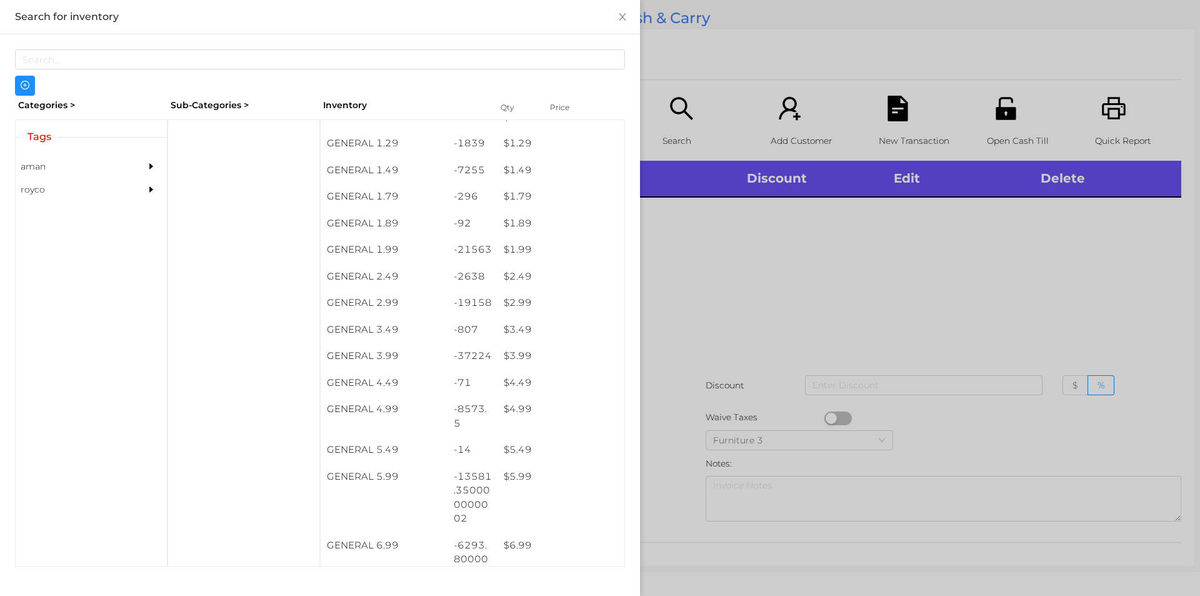
scroll to position [162, 0]
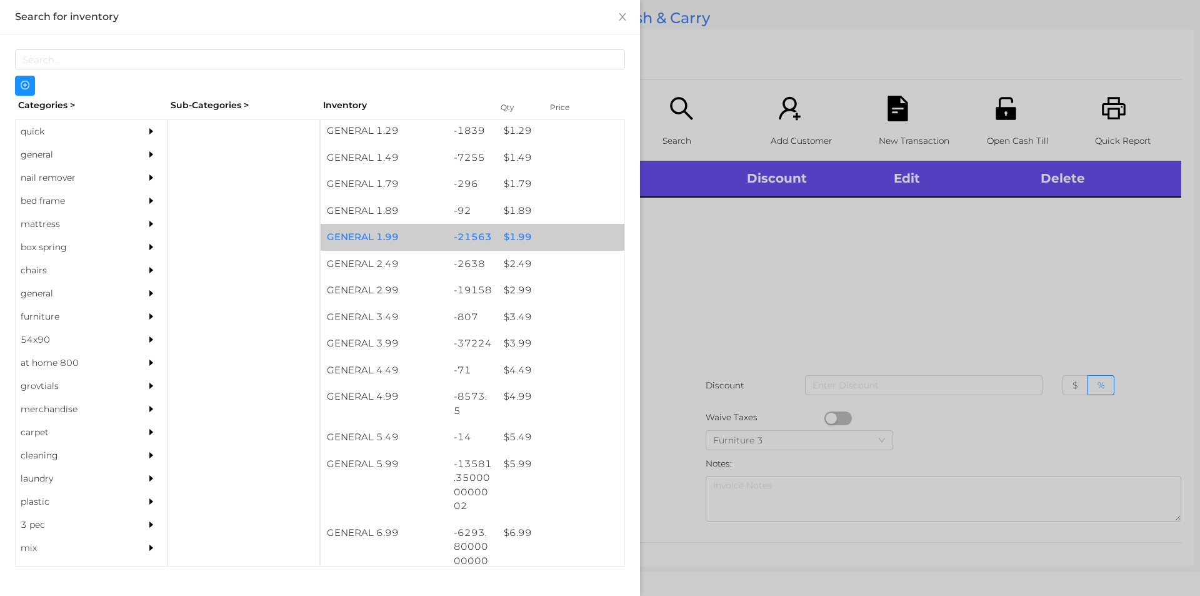
click at [542, 232] on div "$ 1.99" at bounding box center [561, 237] width 127 height 27
click at [546, 234] on div "$ 1.99" at bounding box center [561, 237] width 127 height 27
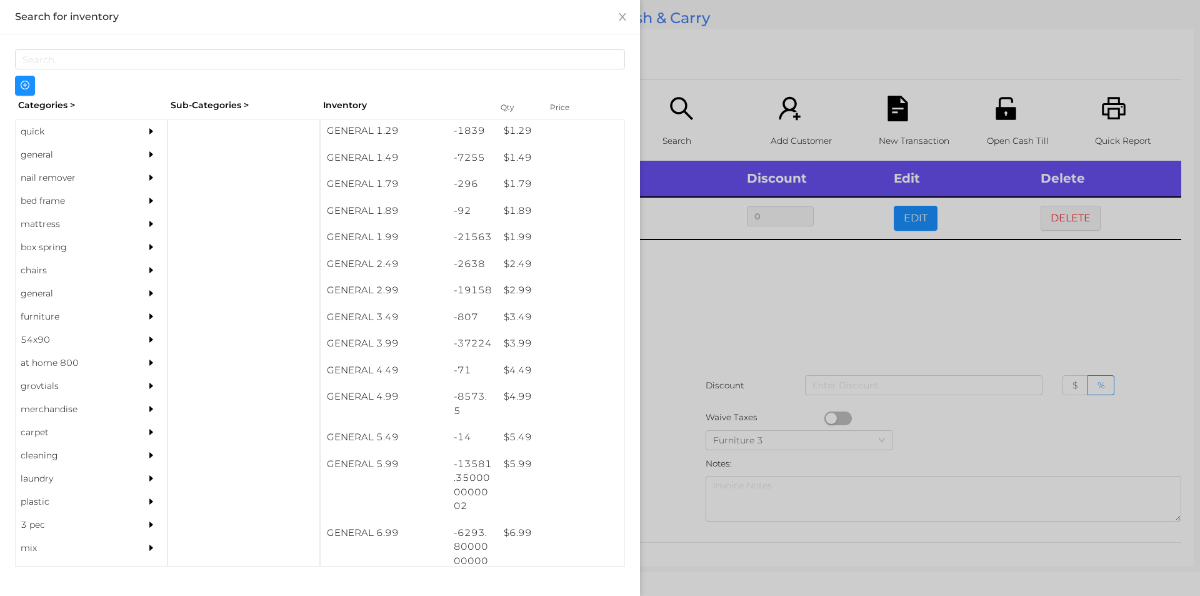
click at [728, 294] on div at bounding box center [600, 298] width 1200 height 596
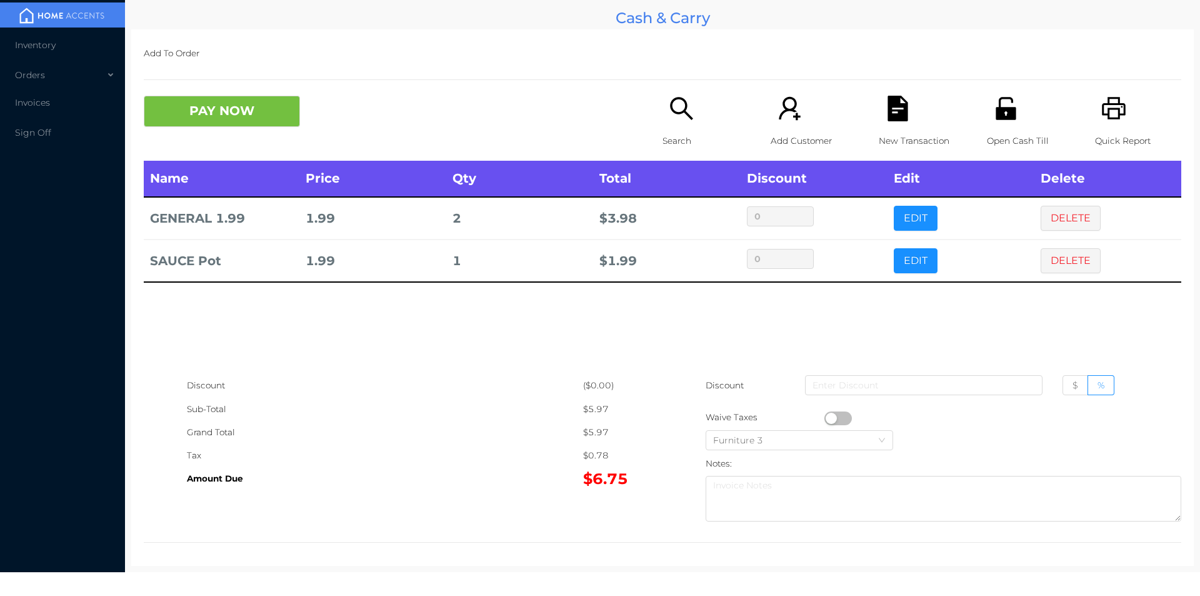
click at [193, 113] on button "PAY NOW" at bounding box center [222, 111] width 156 height 31
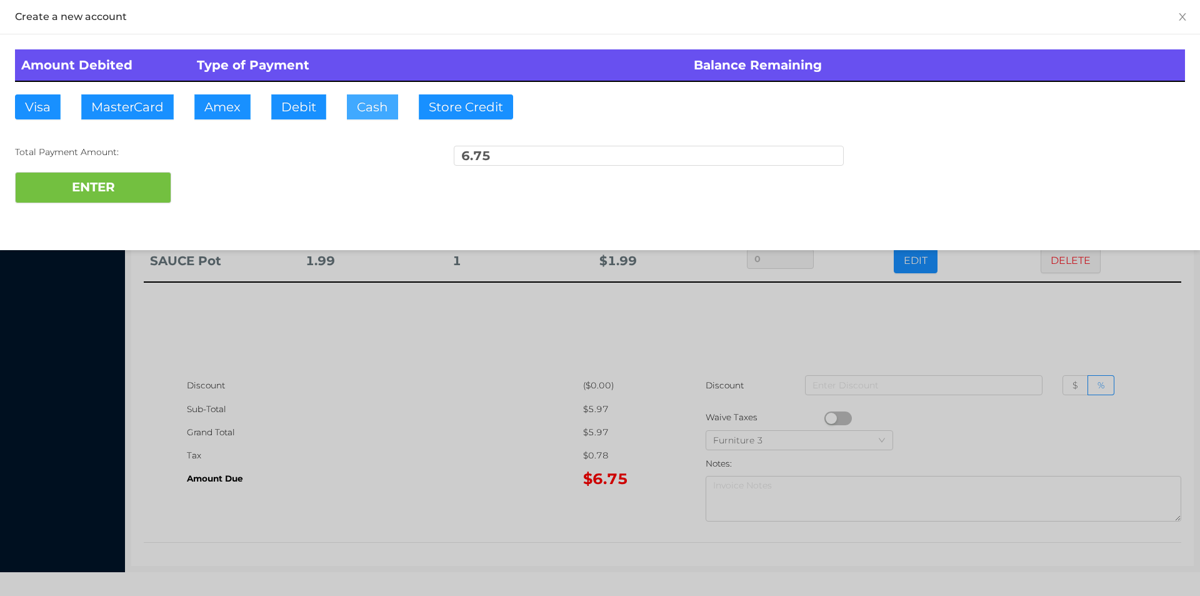
click at [354, 117] on button "Cash" at bounding box center [372, 106] width 51 height 25
click at [103, 186] on button "ENTER" at bounding box center [93, 187] width 156 height 31
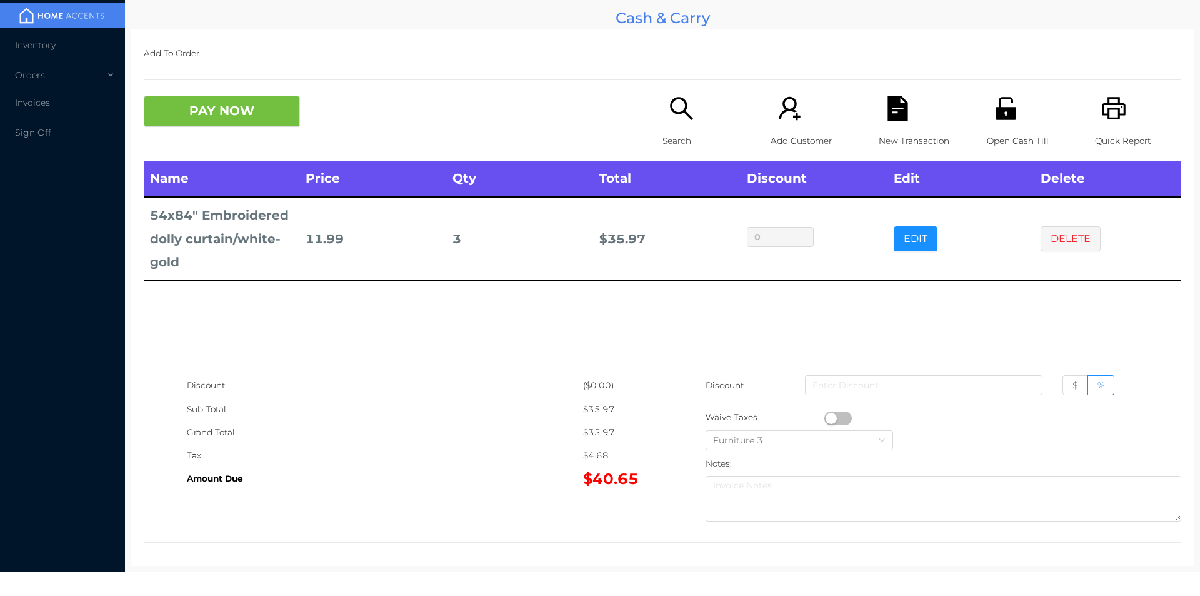
click at [670, 118] on icon "icon: search" at bounding box center [682, 109] width 26 height 26
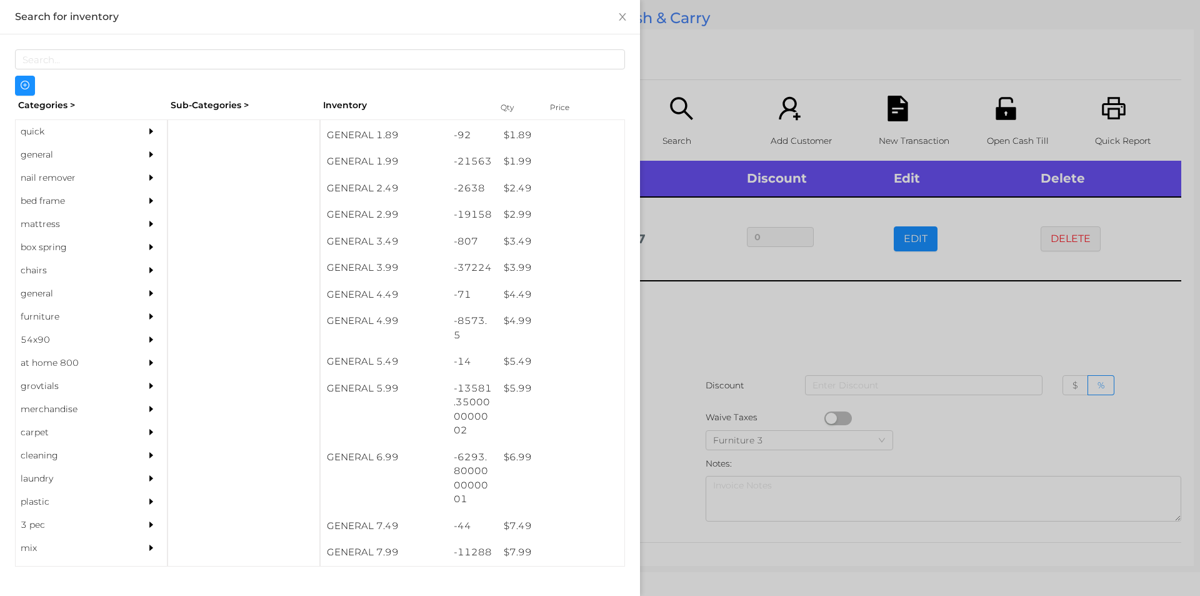
scroll to position [239, 0]
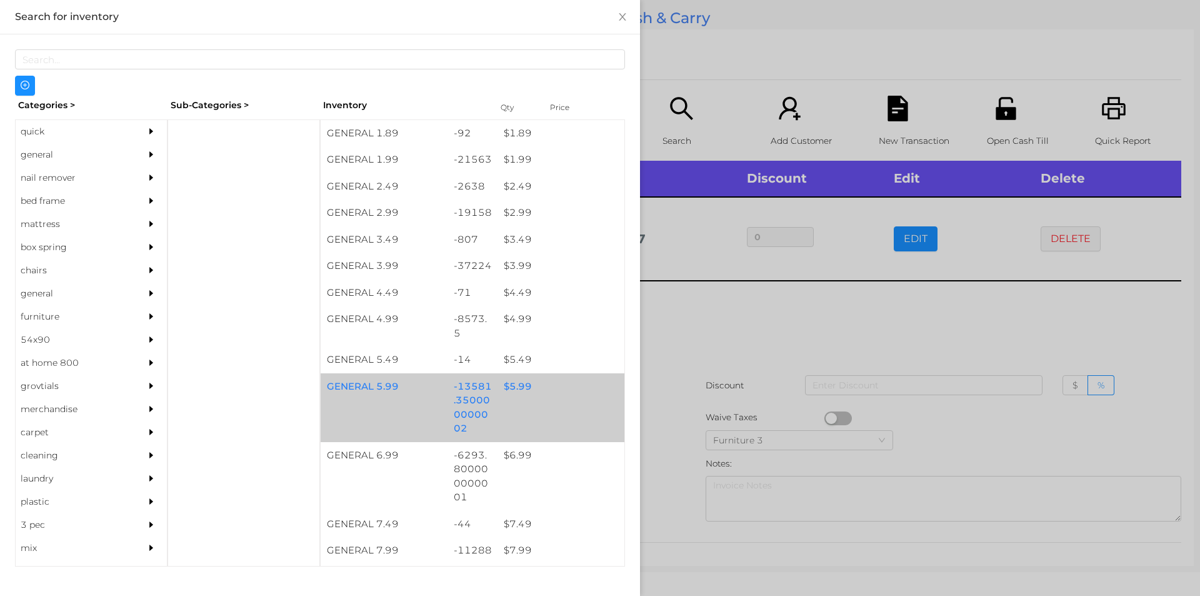
click at [530, 401] on div "GENERAL 5.99 -13581.350000000002 $ 5.99" at bounding box center [473, 407] width 304 height 69
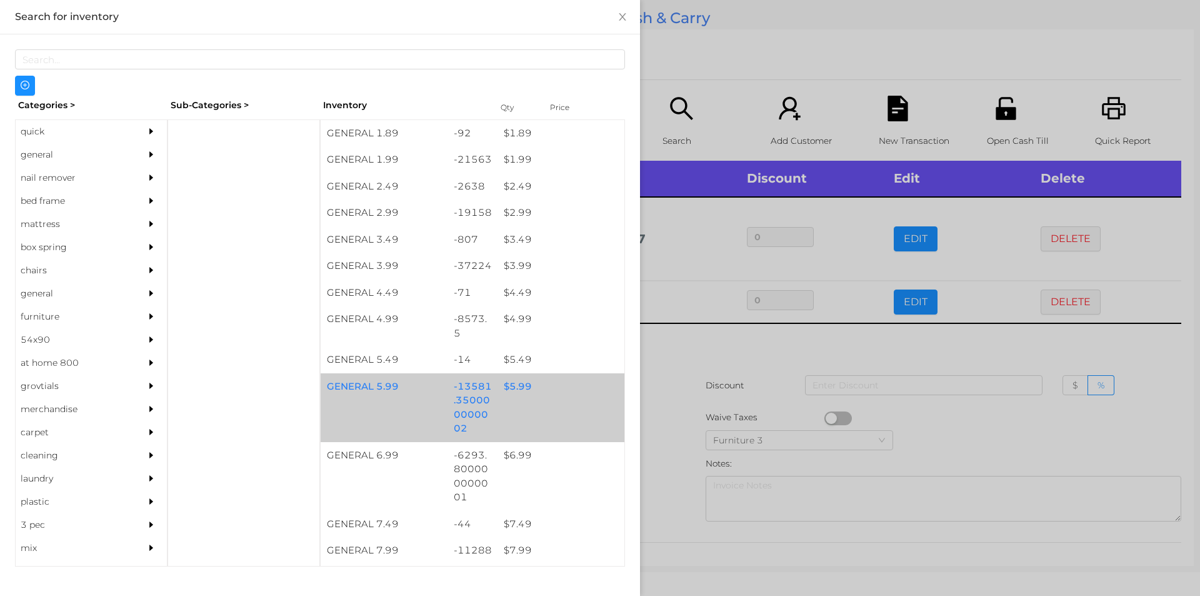
click at [546, 414] on div "GENERAL 5.99 -13581.350000000002 $ 5.99" at bounding box center [473, 407] width 304 height 69
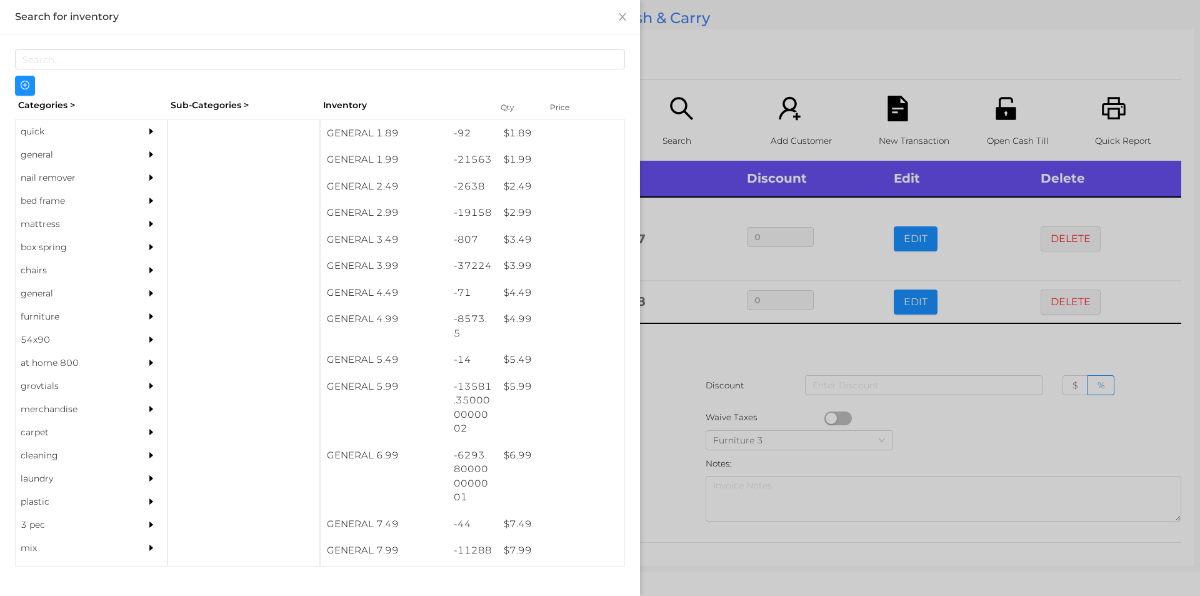
click at [734, 401] on div at bounding box center [600, 298] width 1200 height 596
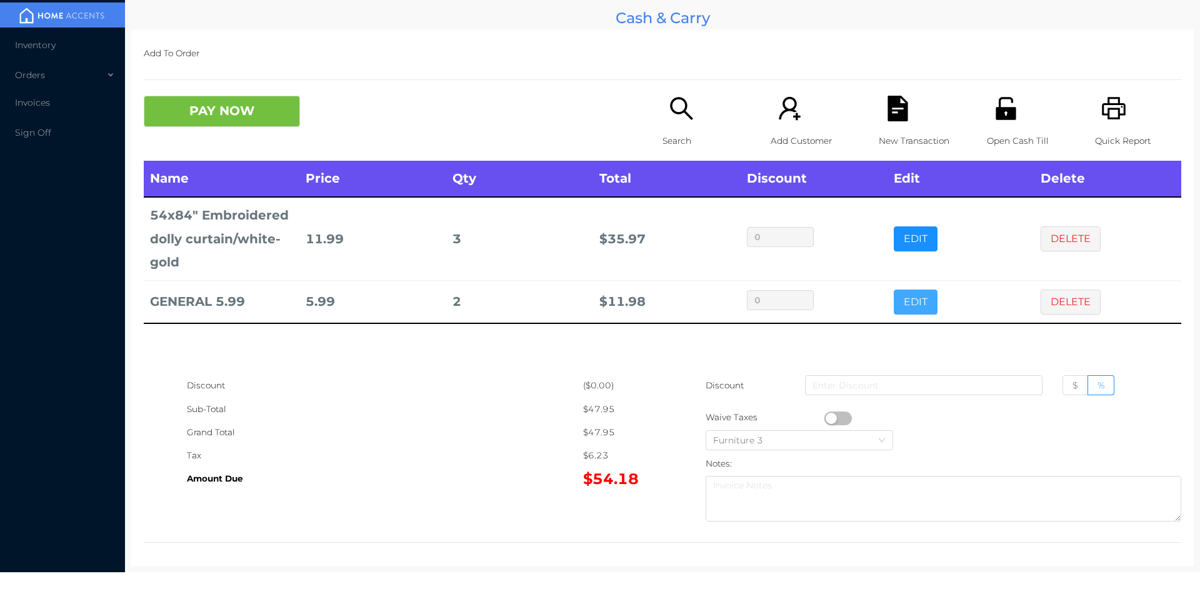
click at [913, 304] on button "EDIT" at bounding box center [916, 301] width 44 height 25
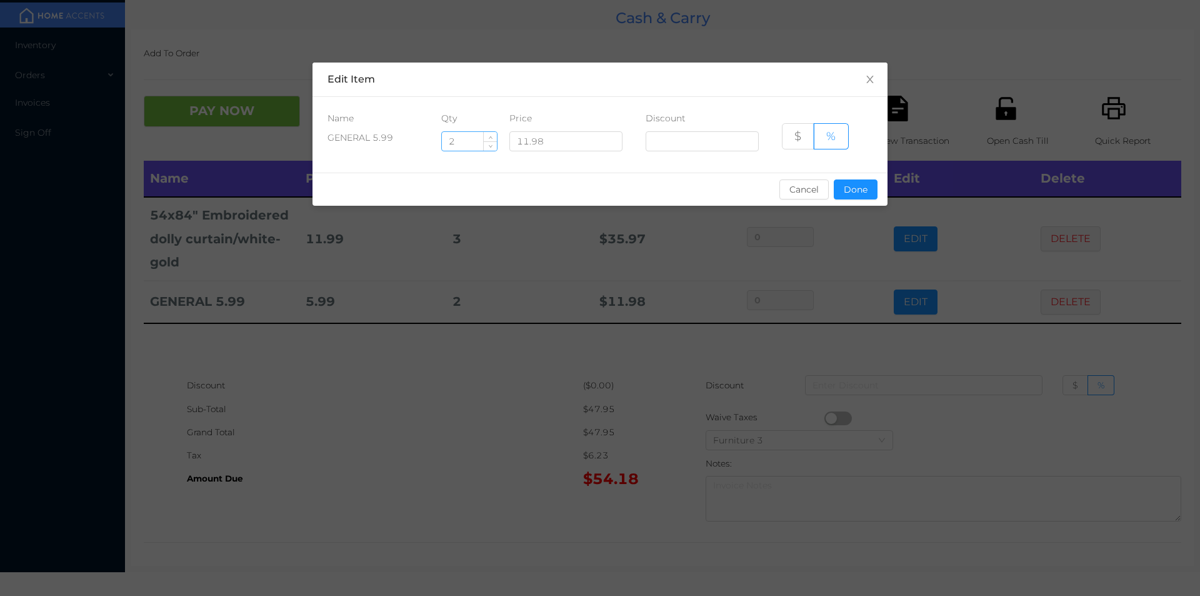
click at [465, 146] on input "2" at bounding box center [469, 141] width 55 height 19
type input "2.5"
click at [868, 189] on button "Done" at bounding box center [856, 189] width 44 height 20
type input "0%"
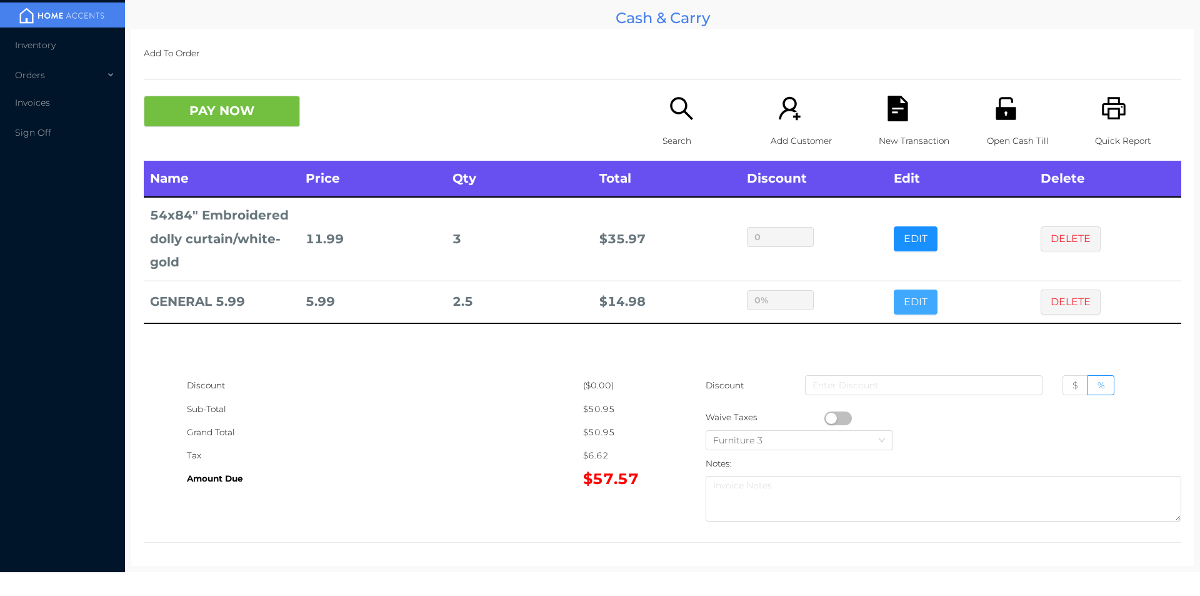
click at [894, 289] on button "EDIT" at bounding box center [916, 301] width 44 height 25
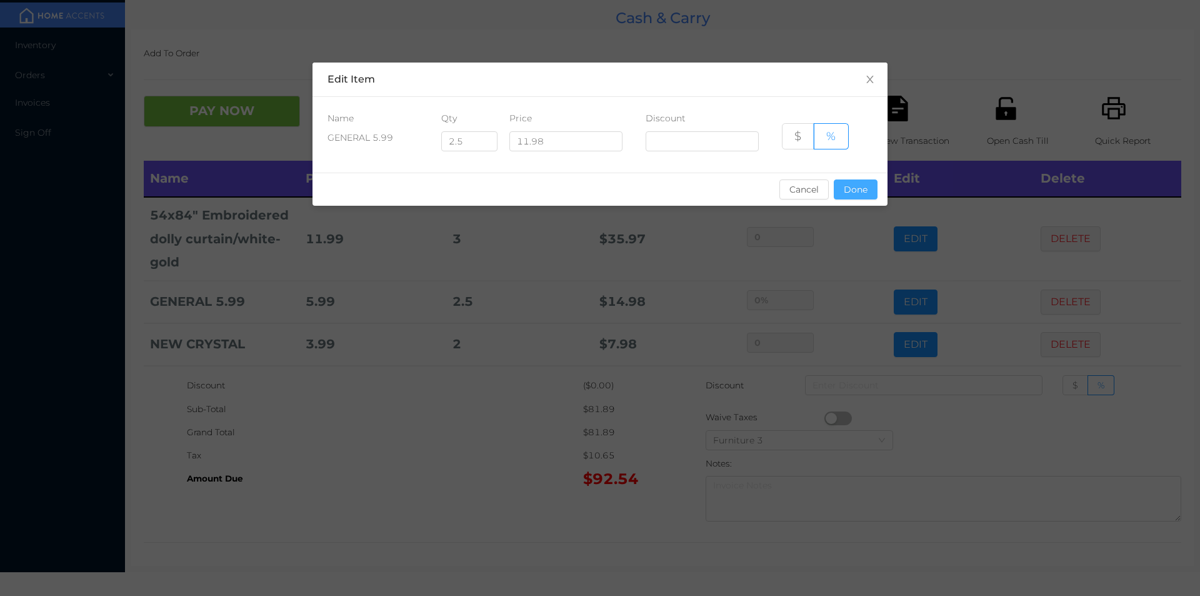
click at [865, 192] on button "Done" at bounding box center [856, 189] width 44 height 20
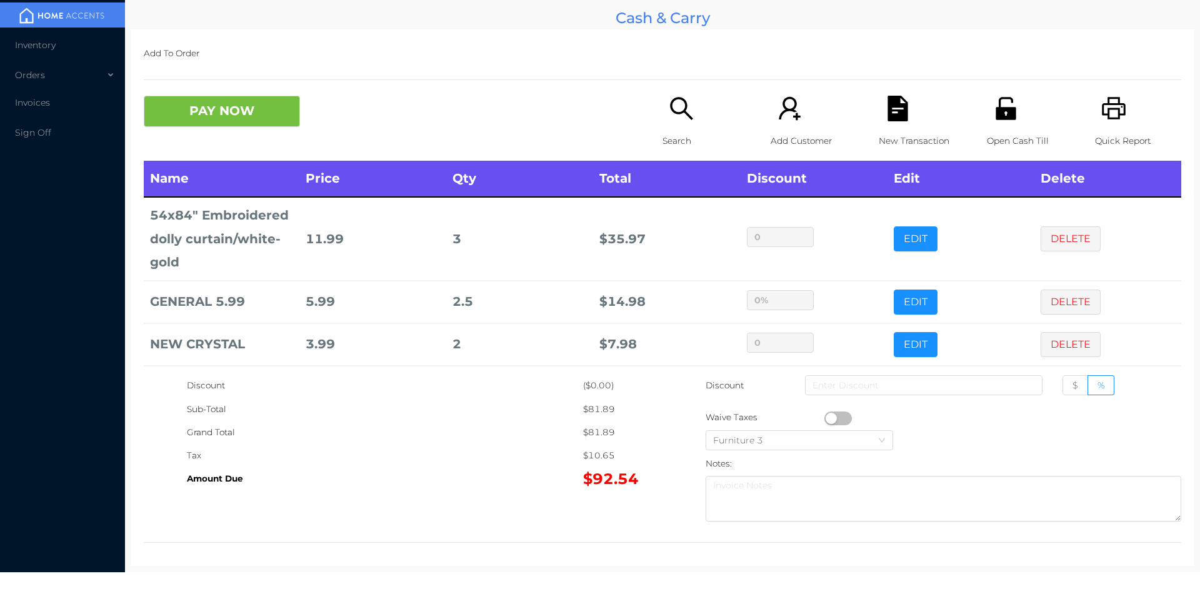
click at [673, 115] on icon "icon: search" at bounding box center [682, 109] width 26 height 26
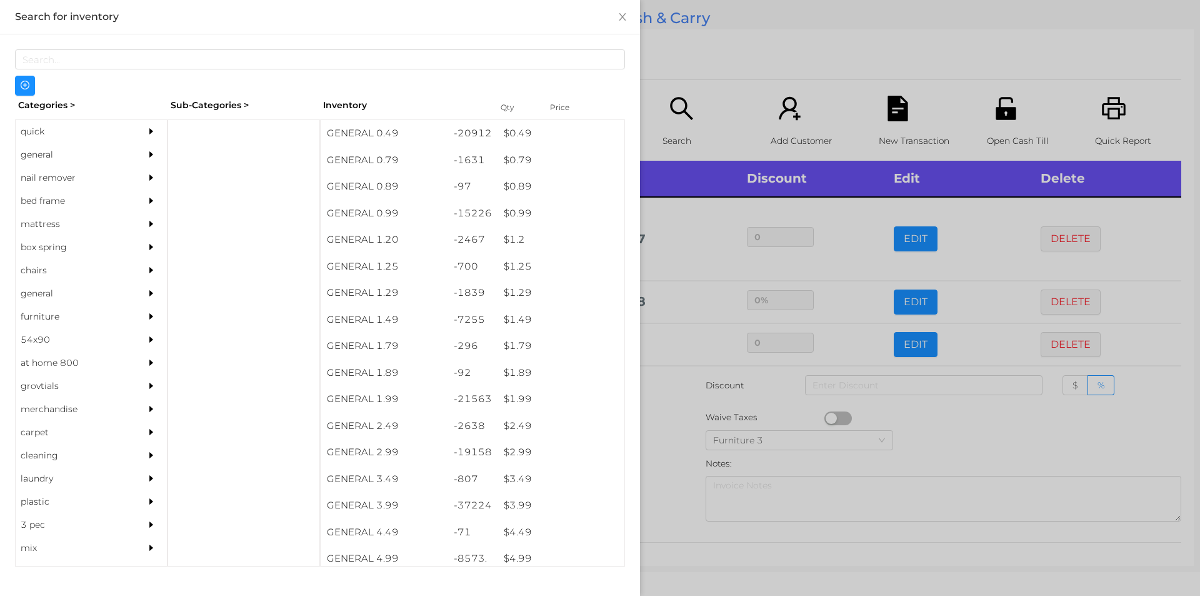
click at [49, 142] on div "quick" at bounding box center [73, 131] width 114 height 23
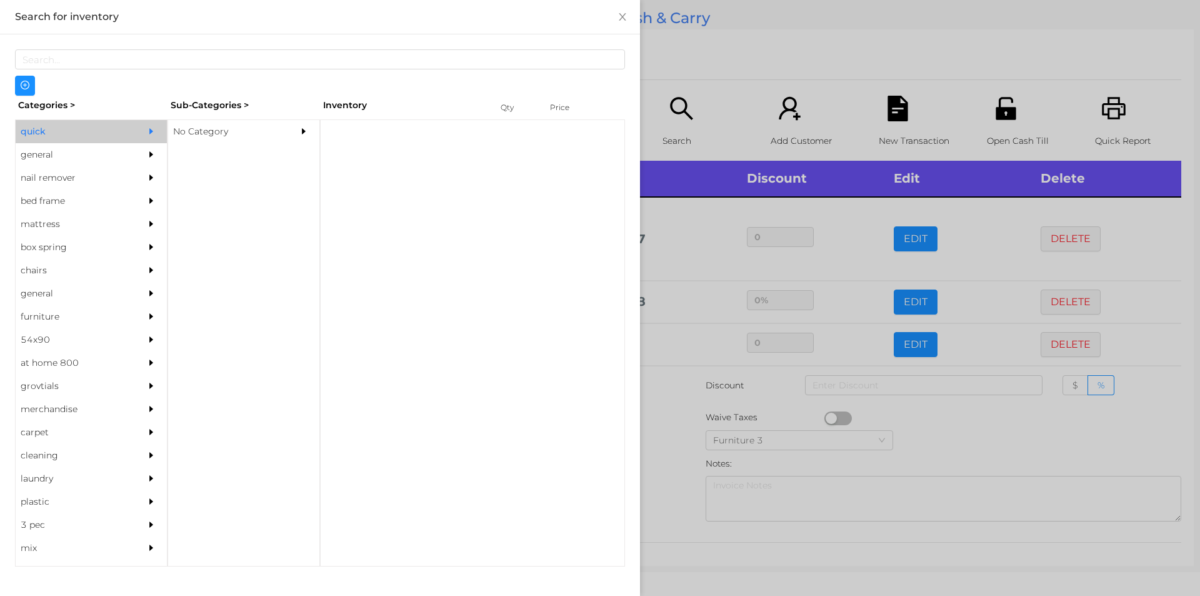
click at [199, 120] on div "No Category" at bounding box center [225, 131] width 114 height 23
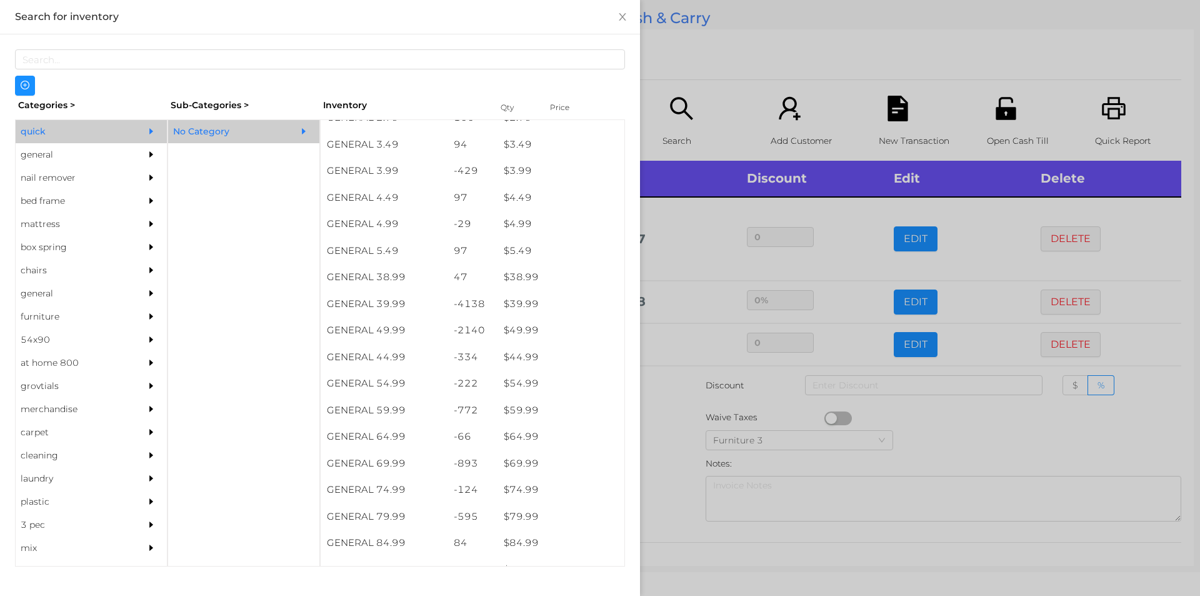
scroll to position [575, 0]
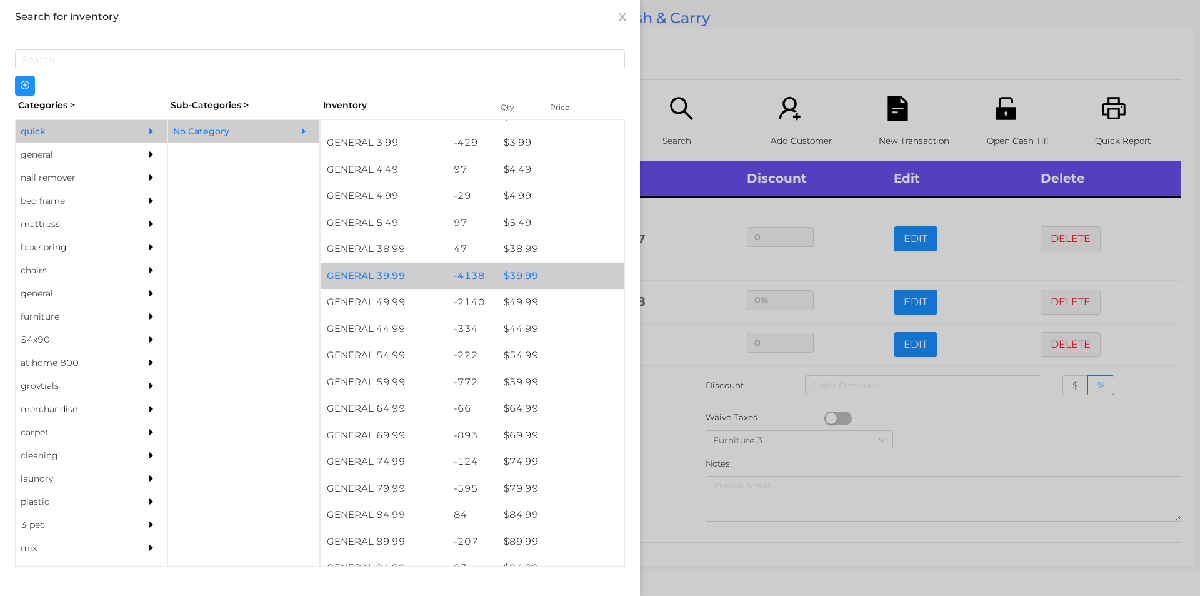
click at [540, 278] on div "$ 39.99" at bounding box center [561, 276] width 127 height 27
click at [678, 65] on div at bounding box center [600, 298] width 1200 height 596
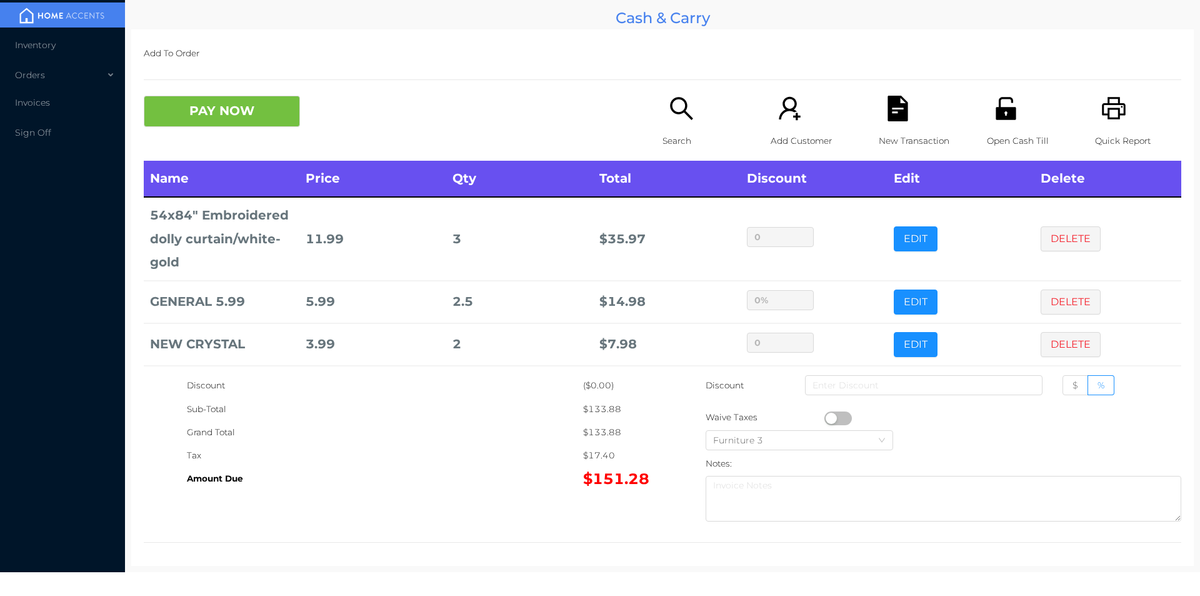
click at [206, 108] on button "PAY NOW" at bounding box center [222, 111] width 156 height 31
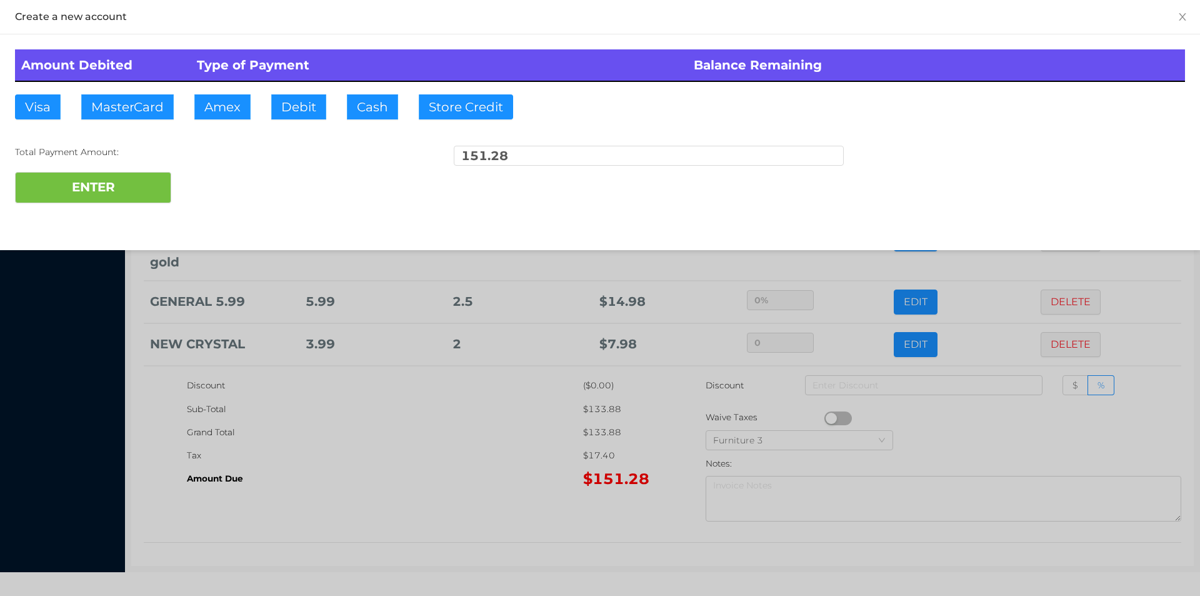
click at [443, 496] on div at bounding box center [600, 298] width 1200 height 596
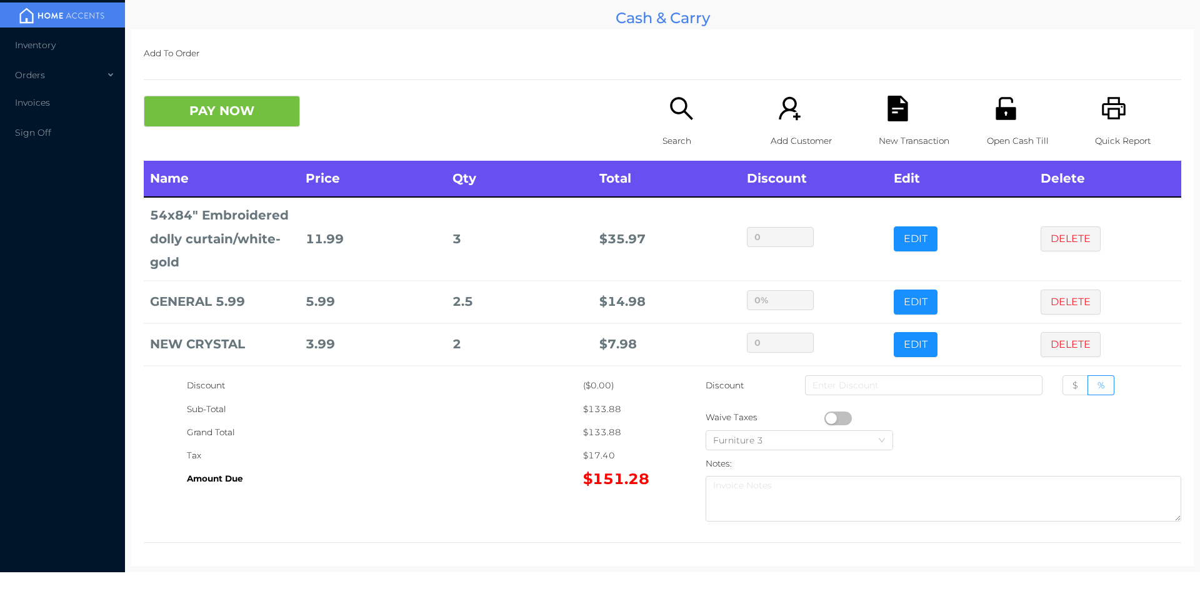
click at [689, 124] on div "Search" at bounding box center [706, 128] width 86 height 65
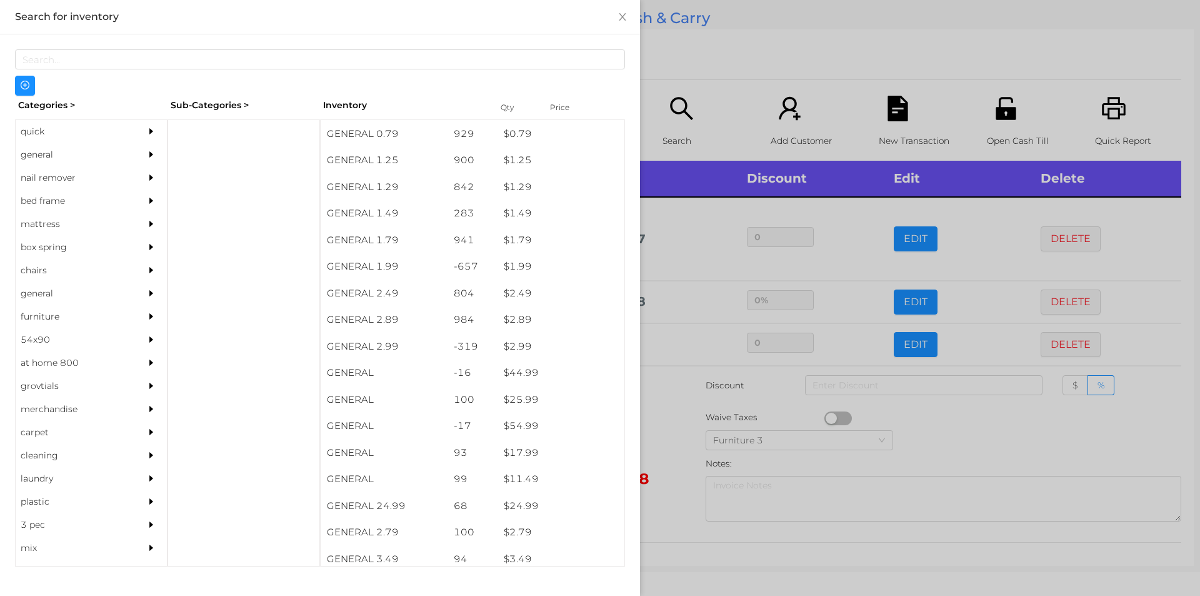
scroll to position [133, 0]
click at [51, 142] on div "quick" at bounding box center [73, 131] width 114 height 23
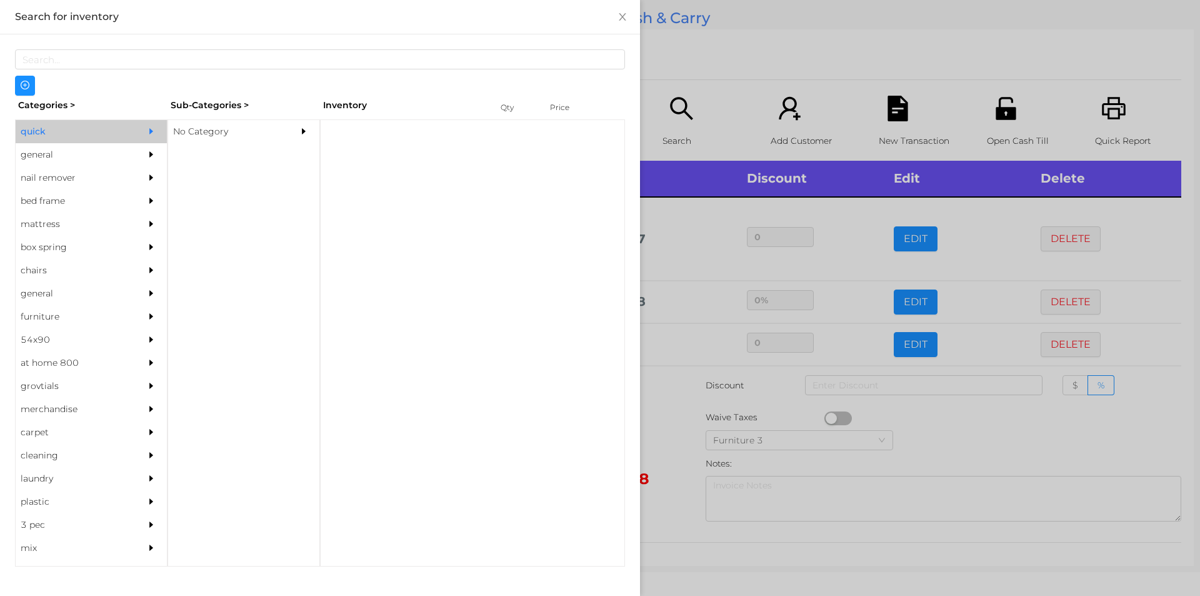
click at [84, 157] on div "general" at bounding box center [73, 154] width 114 height 23
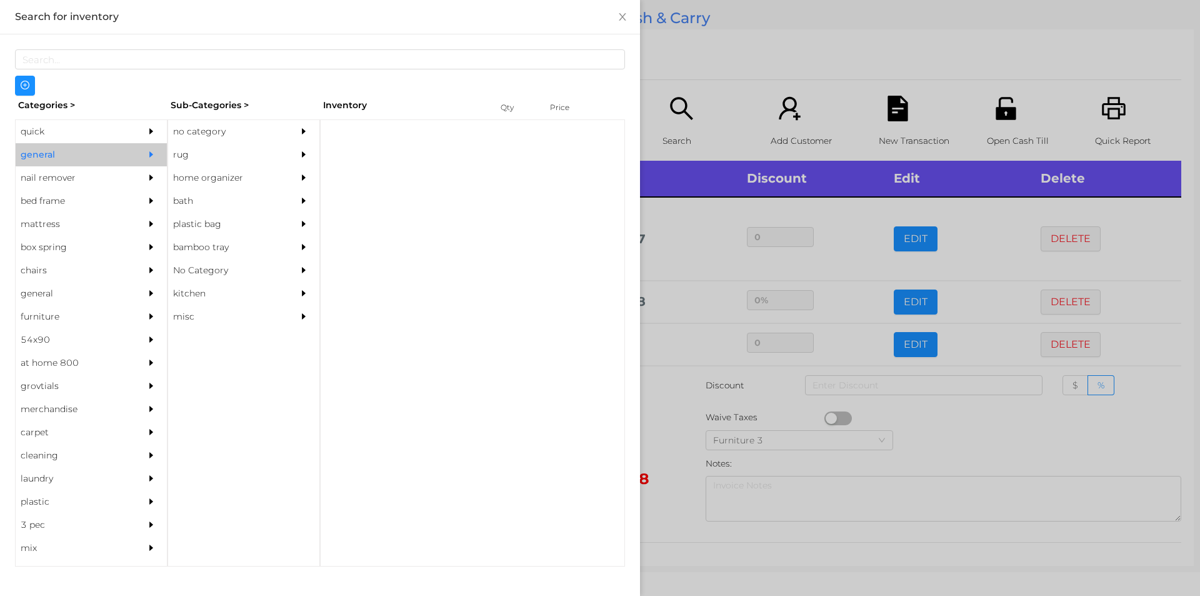
click at [216, 132] on div "no category" at bounding box center [225, 131] width 114 height 23
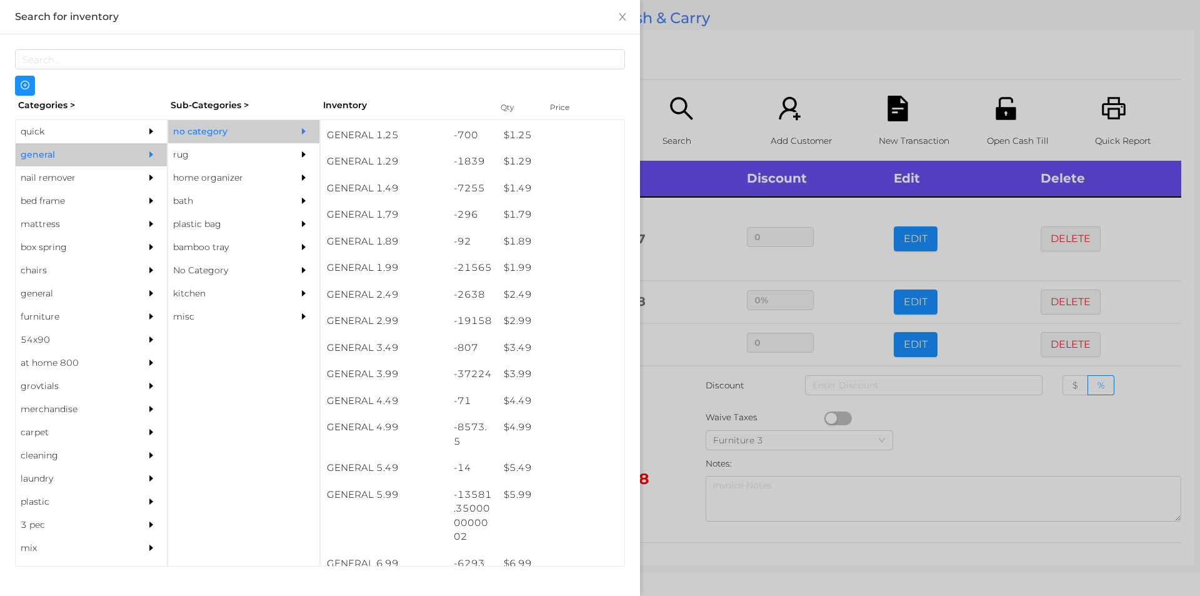
scroll to position [131, 0]
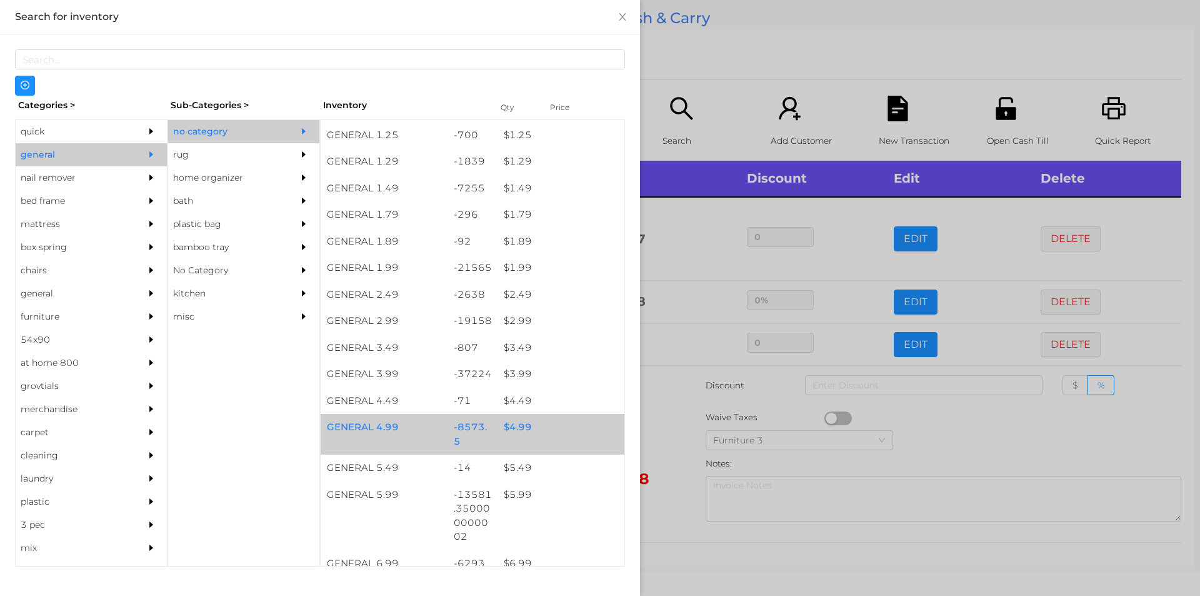
click at [520, 431] on div "$ 4.99" at bounding box center [561, 427] width 127 height 27
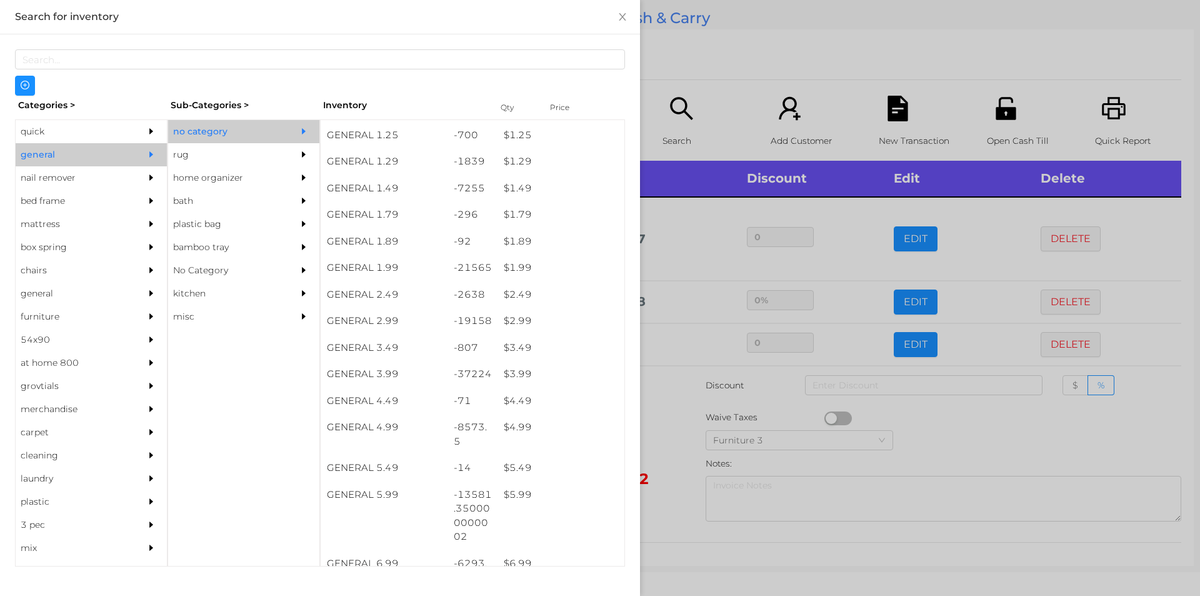
click at [721, 87] on div at bounding box center [600, 298] width 1200 height 596
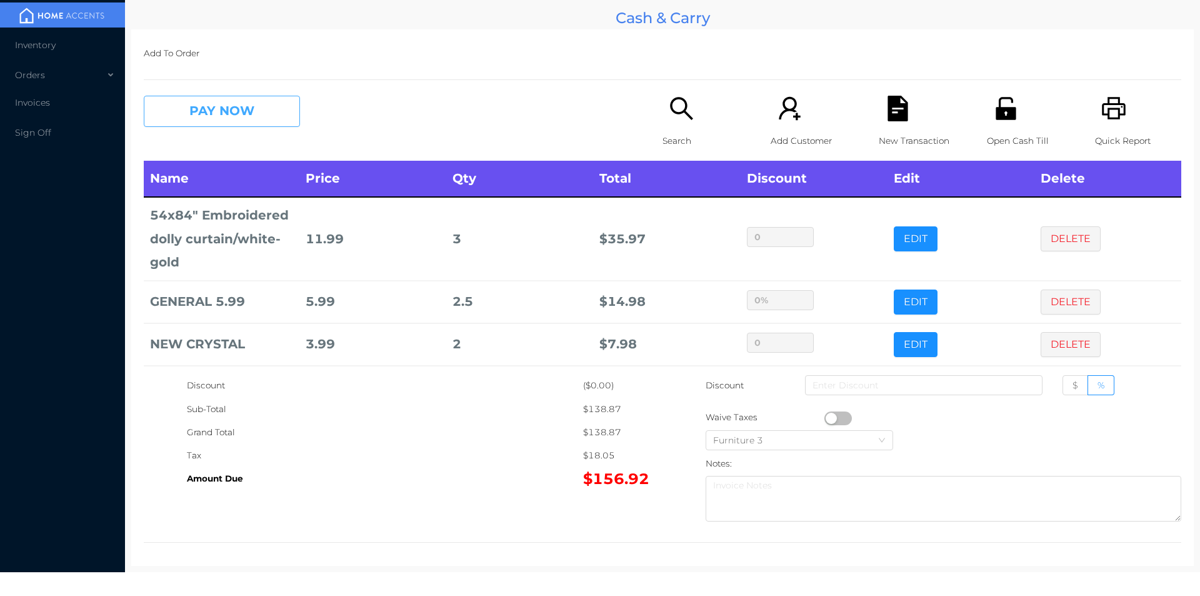
click at [225, 118] on button "PAY NOW" at bounding box center [222, 111] width 156 height 31
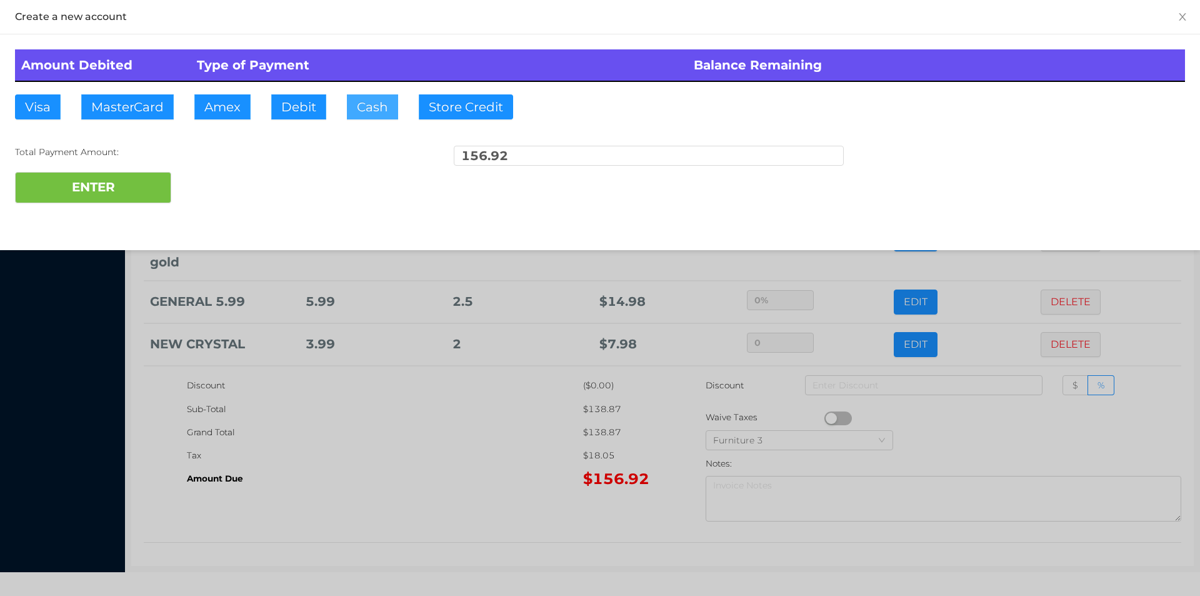
click at [368, 108] on button "Cash" at bounding box center [372, 106] width 51 height 25
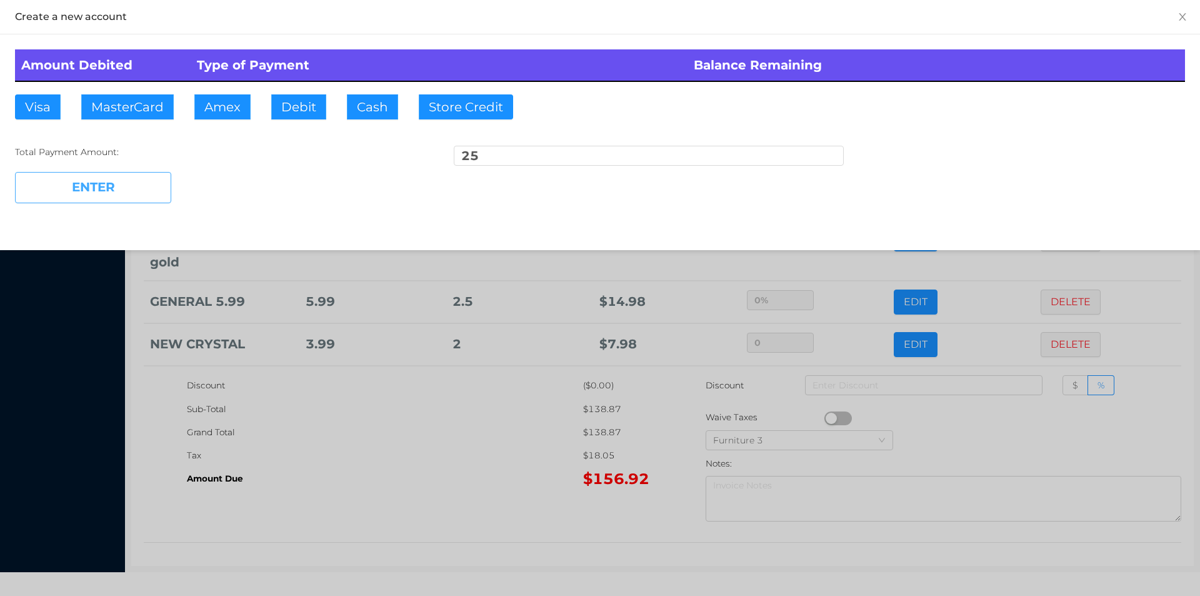
click at [105, 179] on button "ENTER" at bounding box center [93, 187] width 156 height 31
type input "131.92"
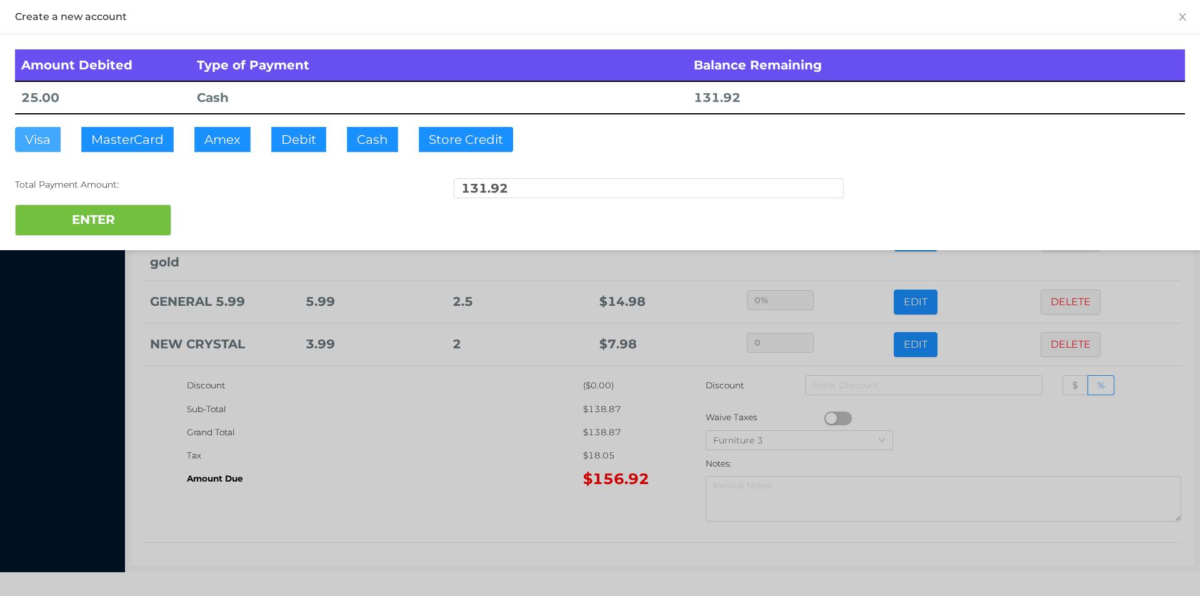
click at [26, 134] on button "Visa" at bounding box center [38, 139] width 46 height 25
click at [275, 458] on div at bounding box center [600, 298] width 1200 height 596
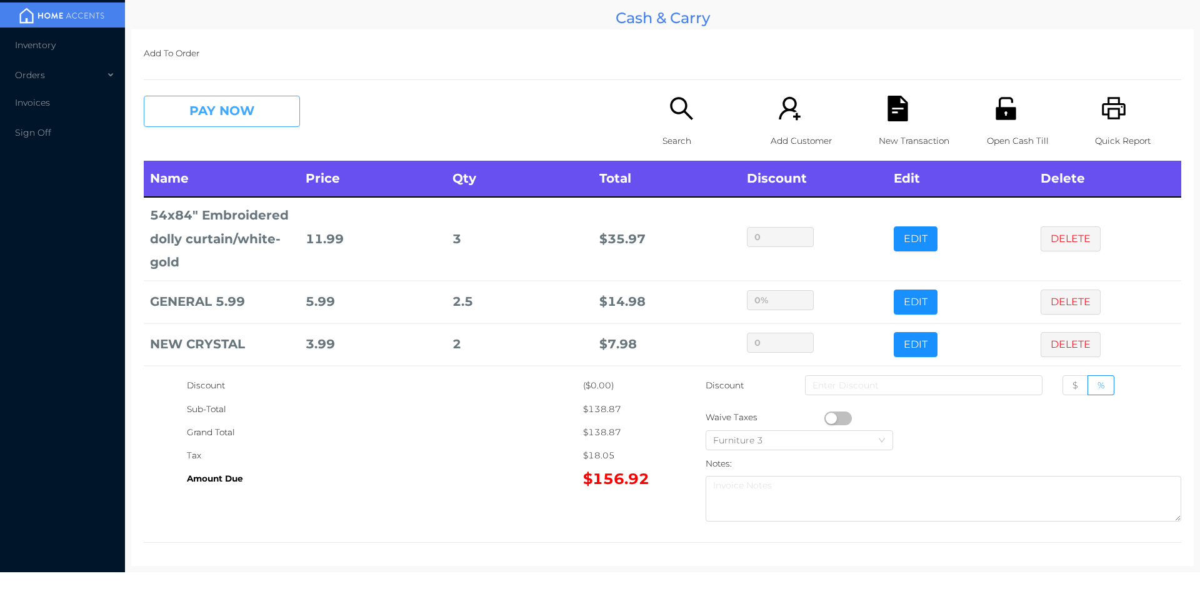
click at [224, 119] on button "PAY NOW" at bounding box center [222, 111] width 156 height 31
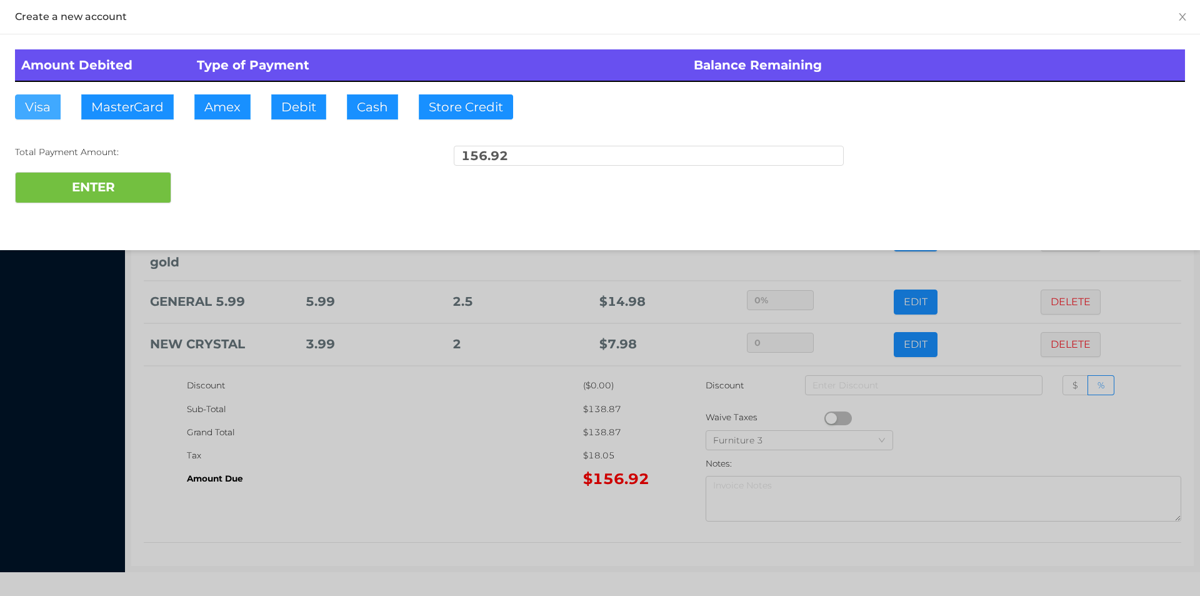
click at [39, 111] on button "Visa" at bounding box center [38, 106] width 46 height 25
click at [81, 190] on button "ENTER" at bounding box center [93, 187] width 156 height 31
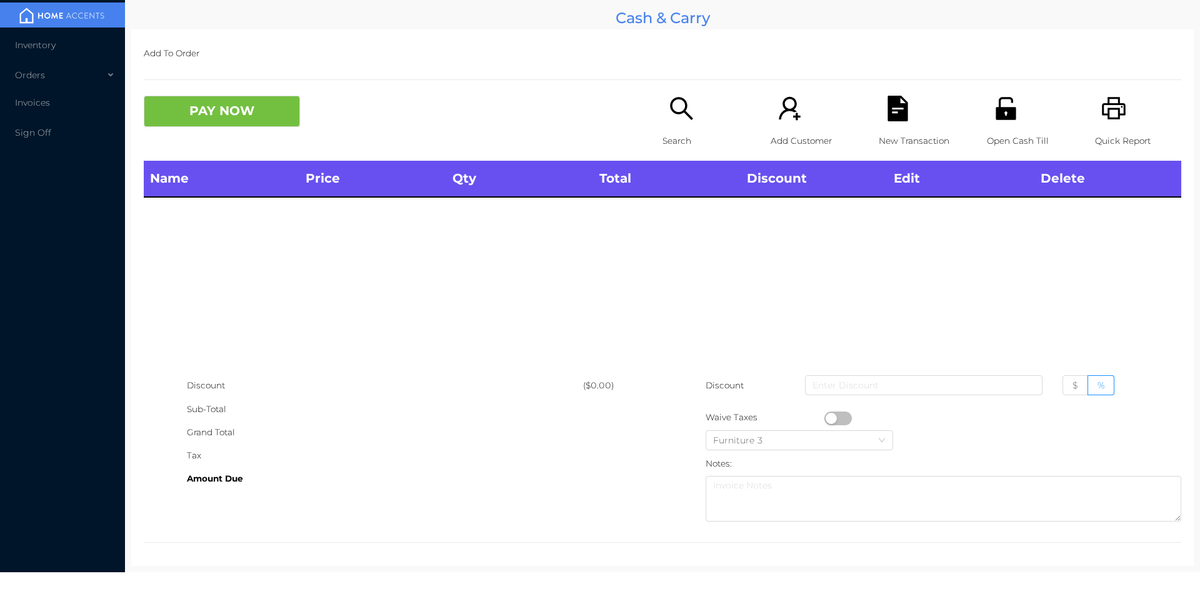
click at [1102, 100] on icon "icon: printer" at bounding box center [1115, 109] width 26 height 26
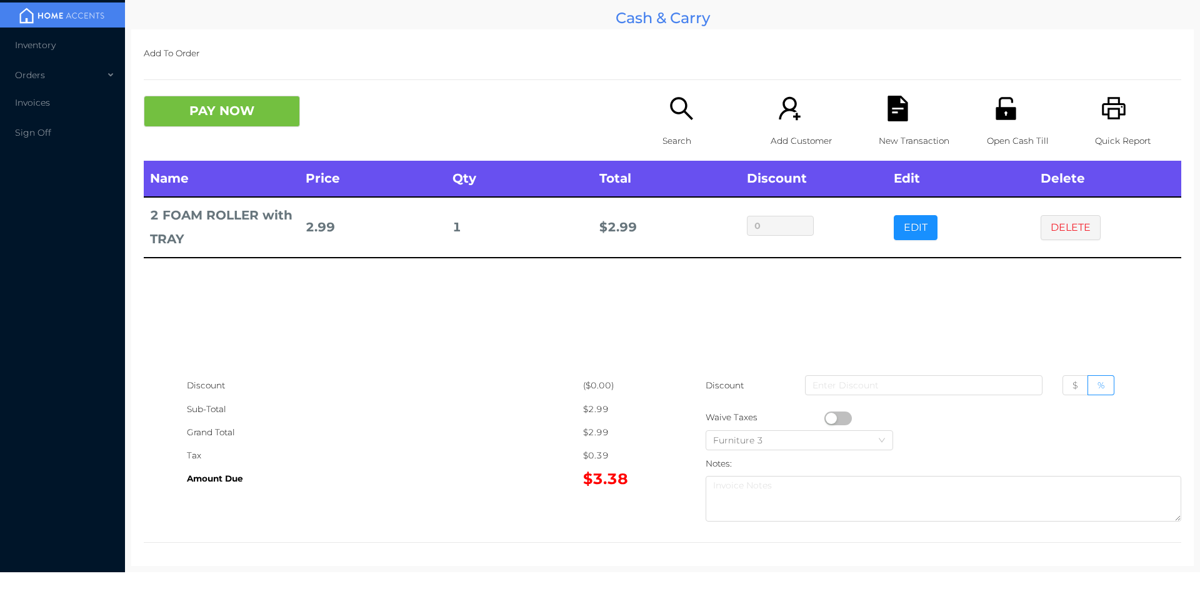
click at [679, 114] on icon "icon: search" at bounding box center [682, 109] width 26 height 26
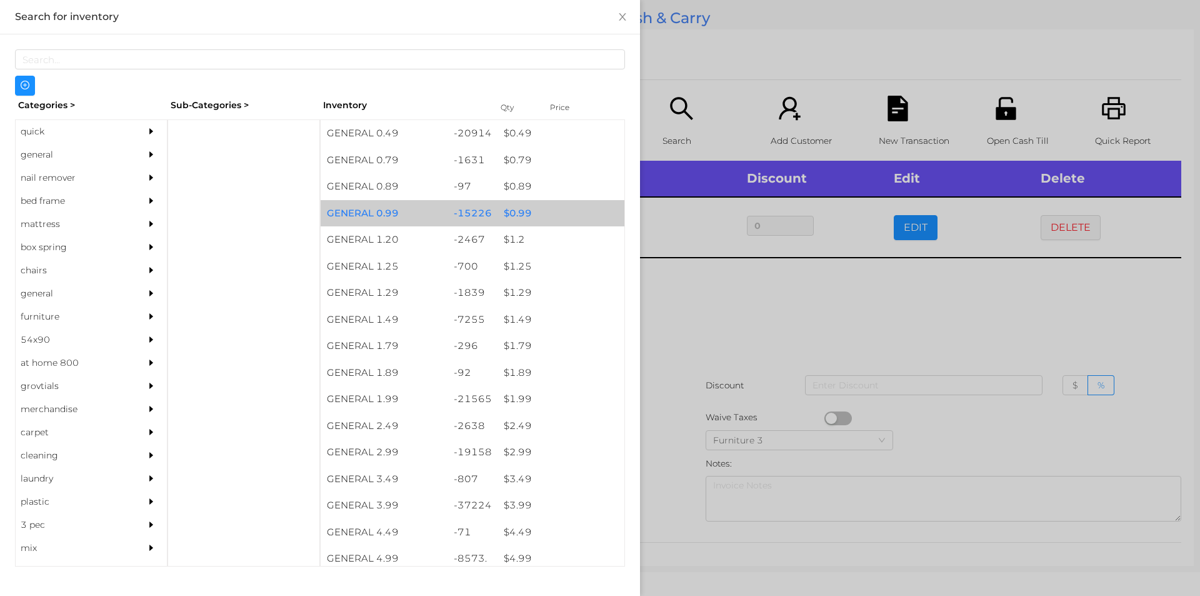
click at [440, 212] on div "GENERAL 0.99" at bounding box center [384, 213] width 127 height 27
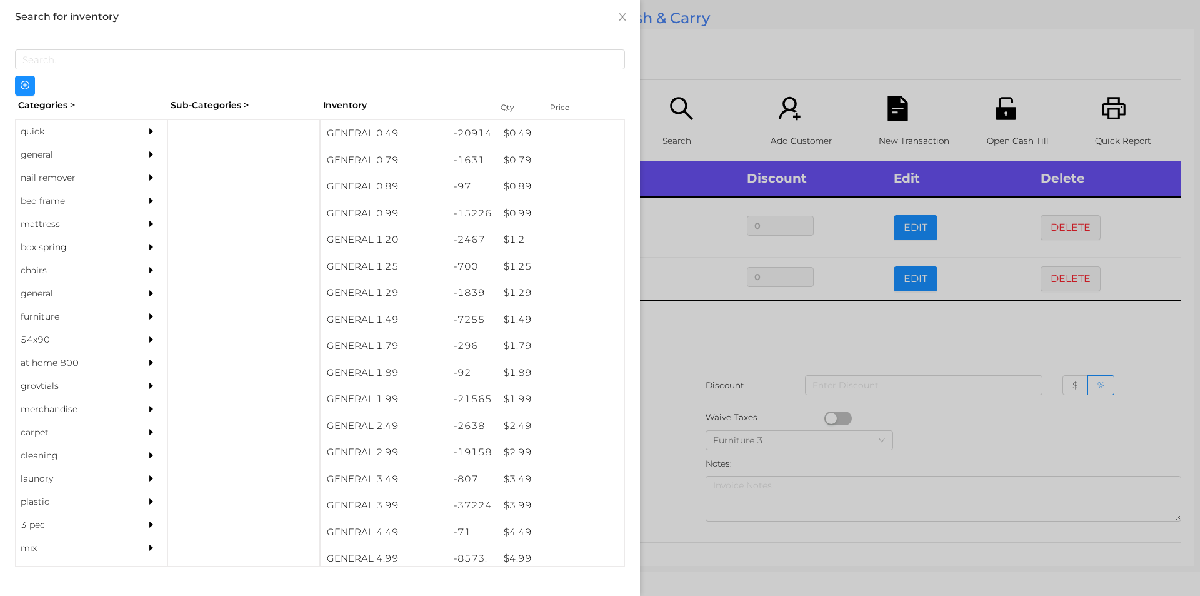
click at [726, 407] on div at bounding box center [600, 298] width 1200 height 596
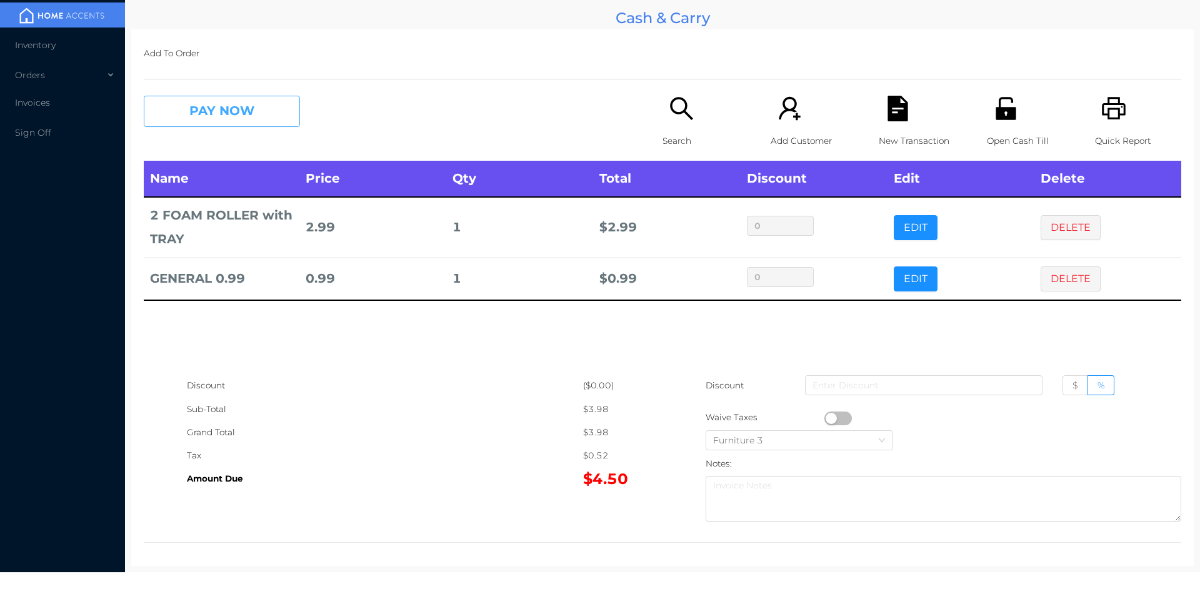
click at [226, 111] on button "PAY NOW" at bounding box center [222, 111] width 156 height 31
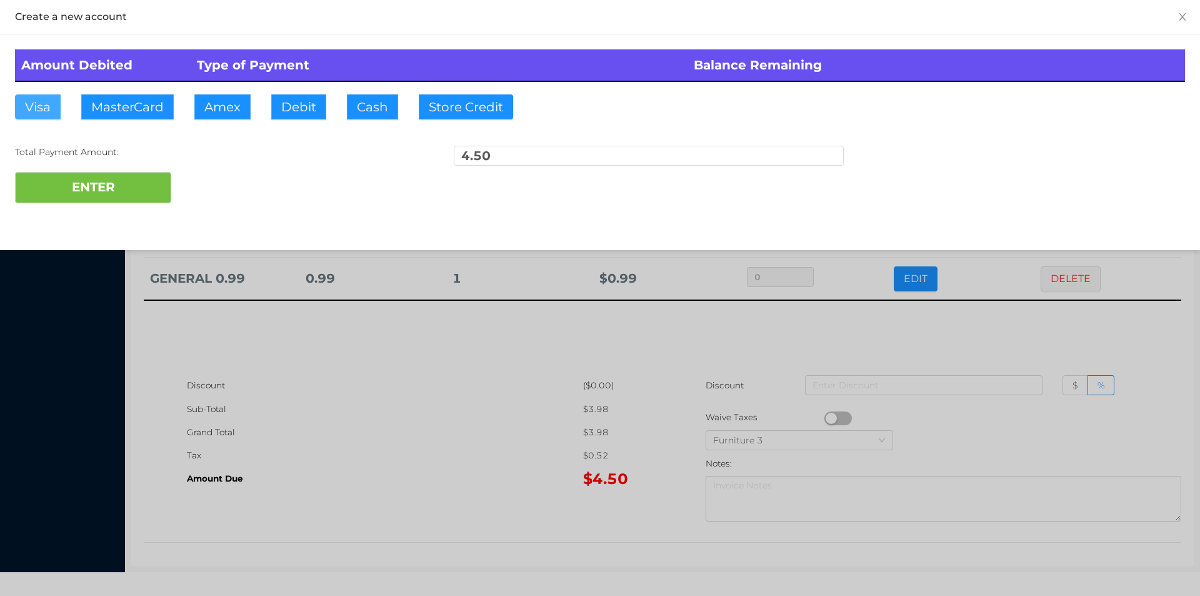
click at [44, 114] on button "Visa" at bounding box center [38, 106] width 46 height 25
click at [57, 185] on button "ENTER" at bounding box center [93, 187] width 156 height 31
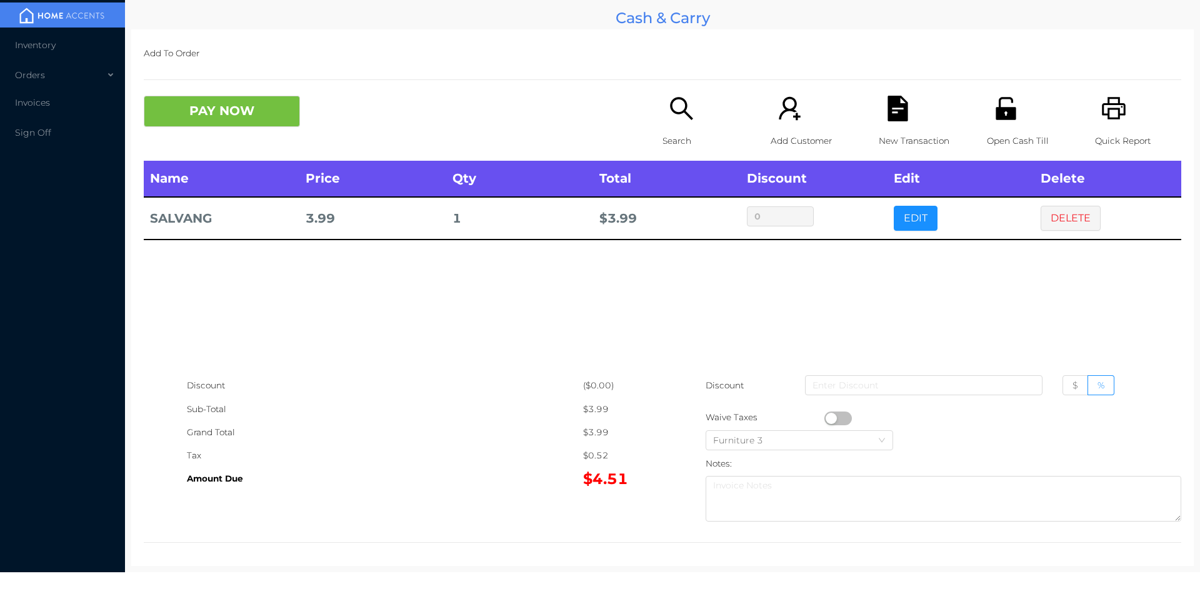
click at [675, 144] on p "Search" at bounding box center [706, 140] width 86 height 23
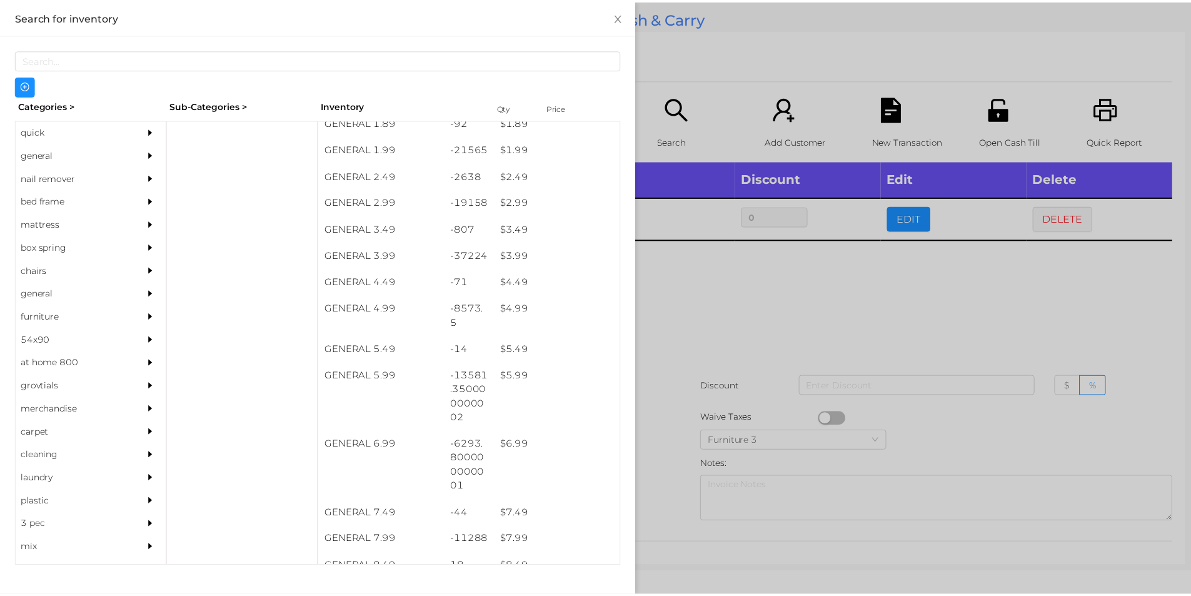
scroll to position [295, 0]
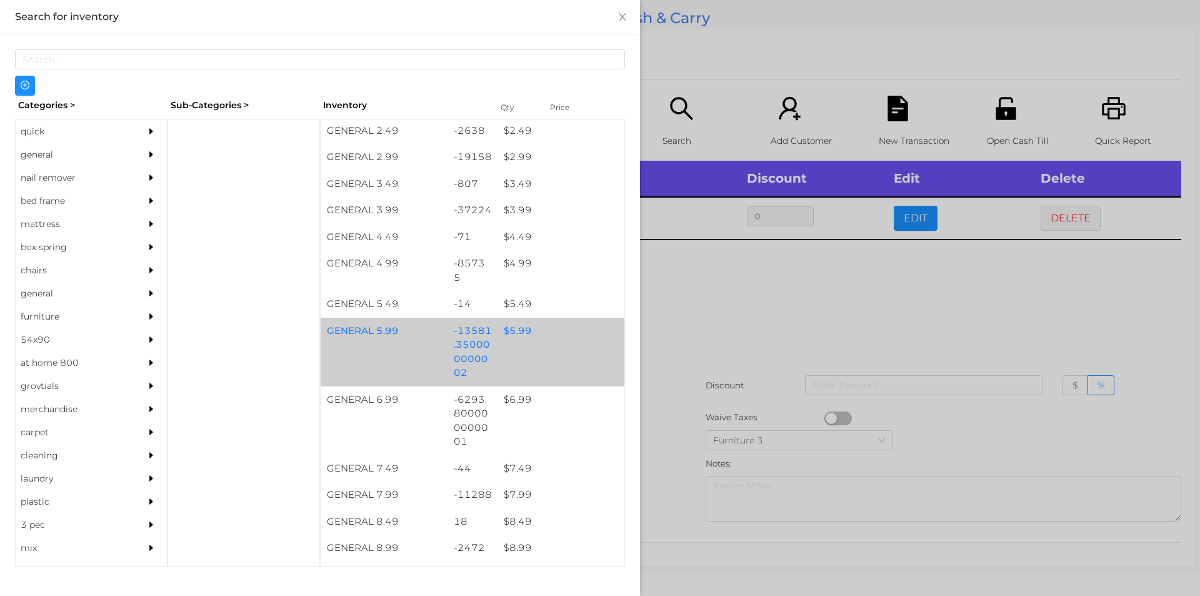
click at [472, 324] on div "-13581.350000000002" at bounding box center [473, 352] width 51 height 69
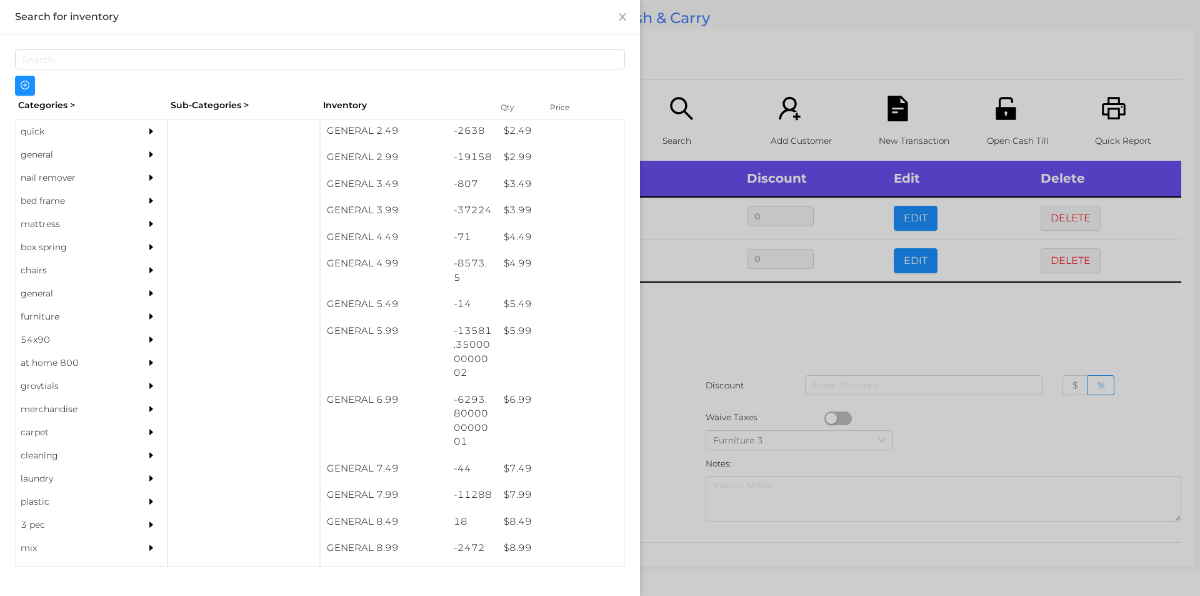
click at [705, 383] on div at bounding box center [600, 298] width 1200 height 596
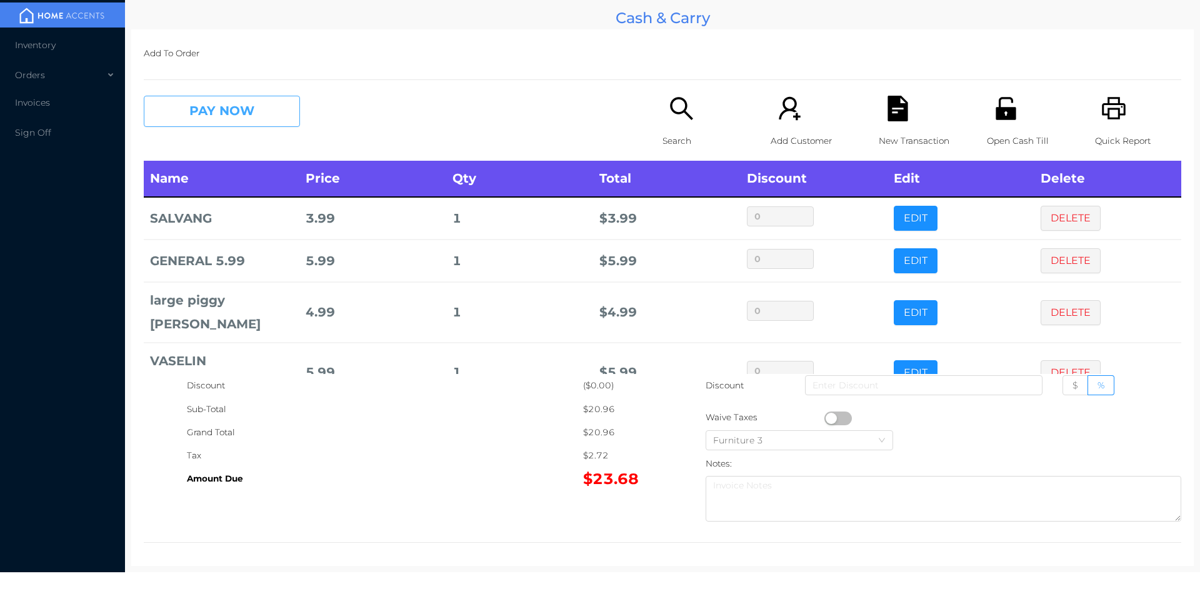
click at [222, 103] on button "PAY NOW" at bounding box center [222, 111] width 156 height 31
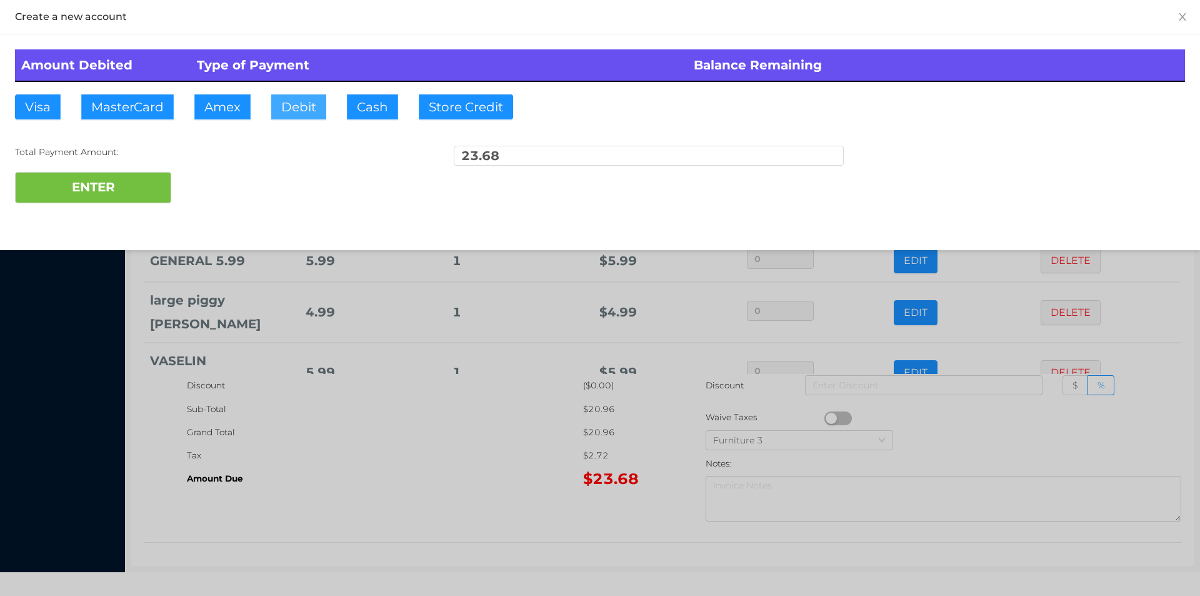
click at [296, 104] on button "Debit" at bounding box center [298, 106] width 55 height 25
type input "25"
click at [83, 197] on button "ENTER" at bounding box center [93, 187] width 156 height 31
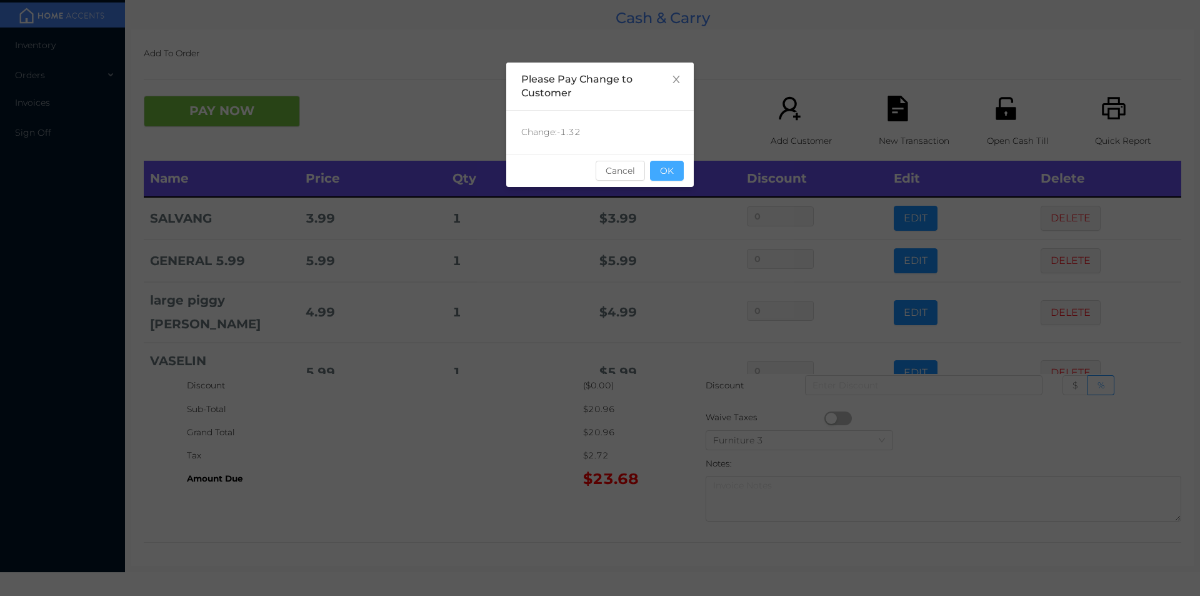
click at [679, 176] on button "OK" at bounding box center [667, 171] width 34 height 20
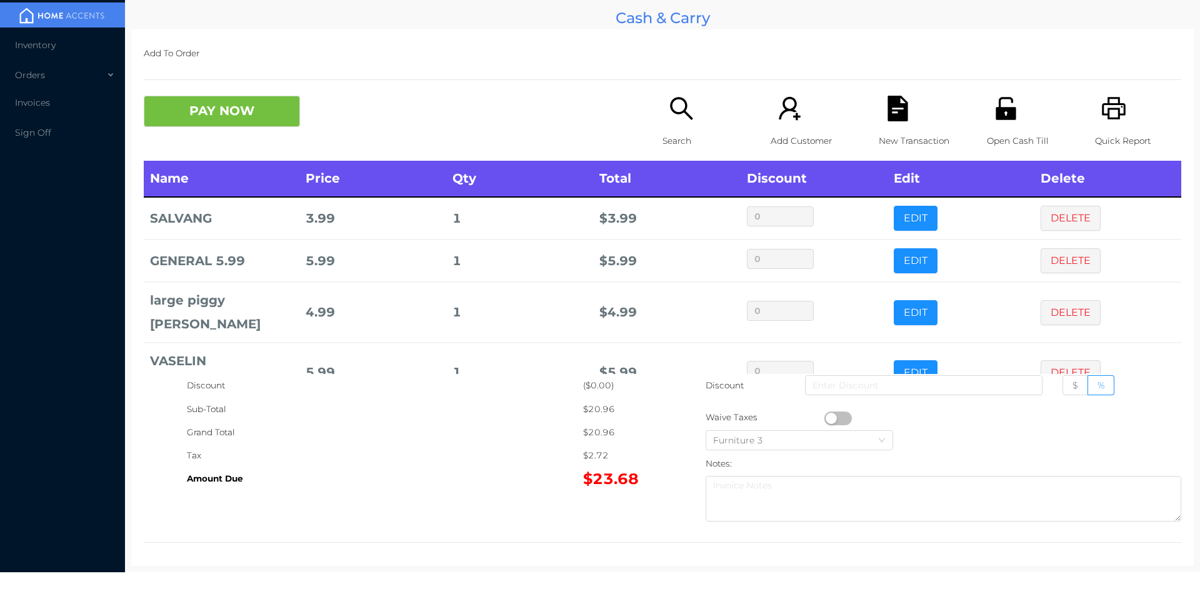
click at [996, 111] on icon "icon: unlock" at bounding box center [1006, 108] width 20 height 23
click at [59, 108] on li "Invoices" at bounding box center [62, 102] width 125 height 25
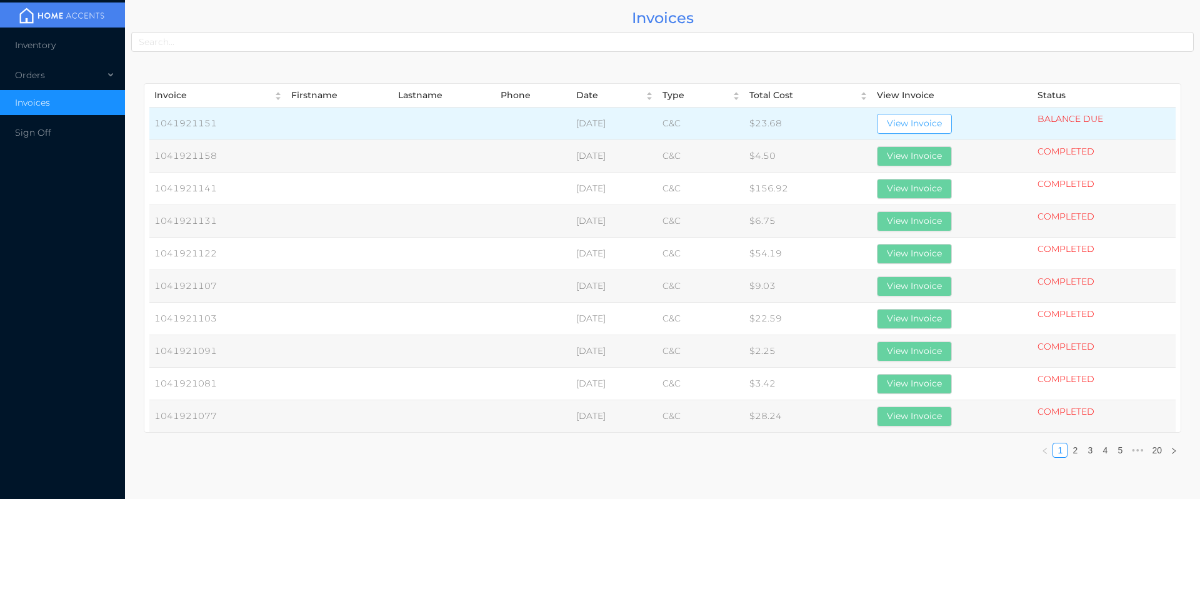
click at [938, 128] on button "View Invoice" at bounding box center [914, 124] width 75 height 20
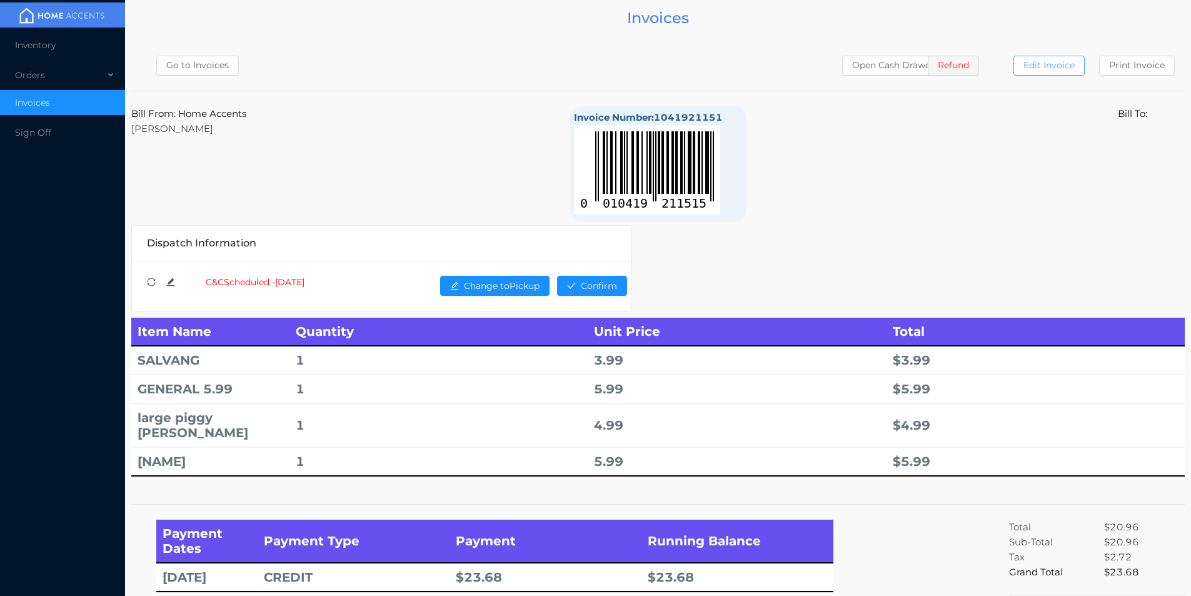
click at [1064, 71] on button "Edit Invoice" at bounding box center [1048, 66] width 71 height 20
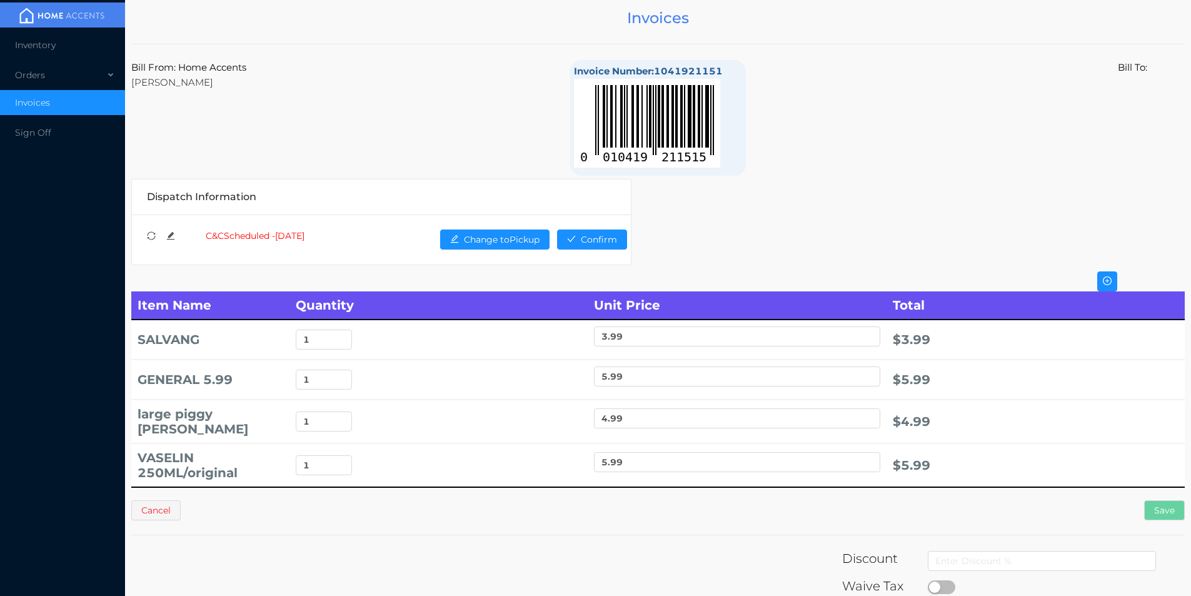
click at [38, 95] on li "Invoices" at bounding box center [62, 102] width 125 height 25
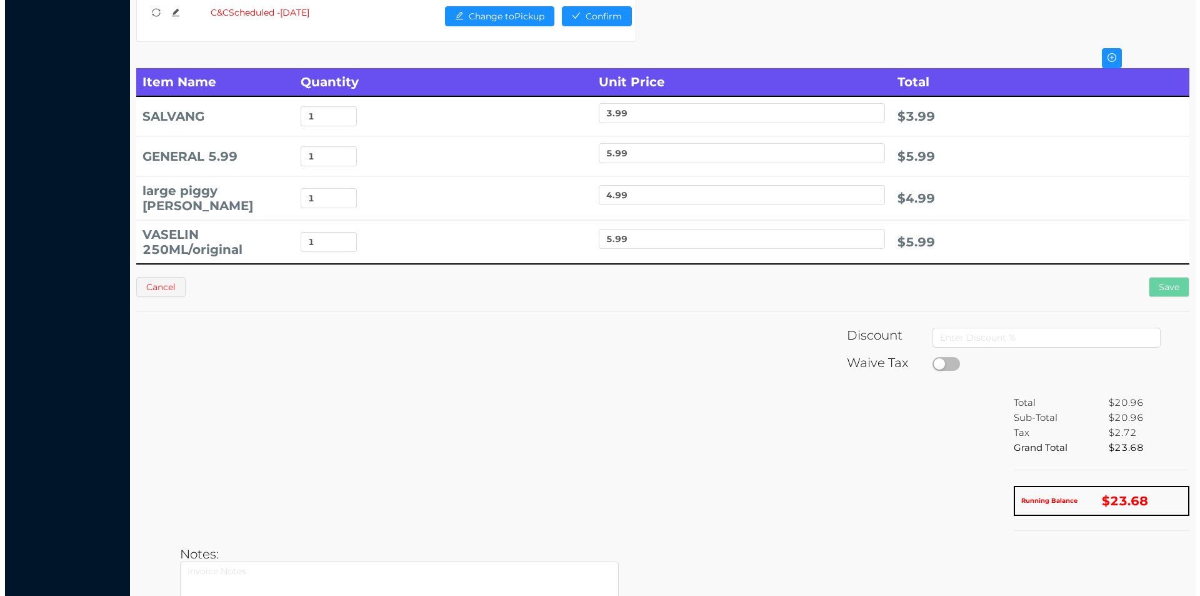
scroll to position [0, 0]
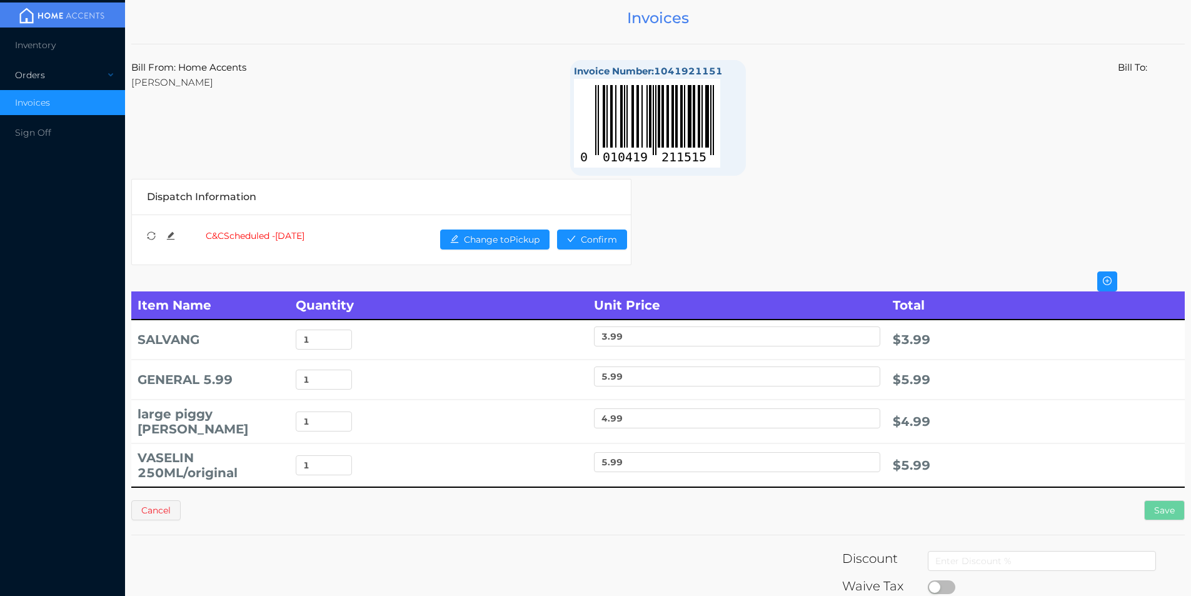
click at [43, 75] on div "Orders" at bounding box center [62, 75] width 125 height 25
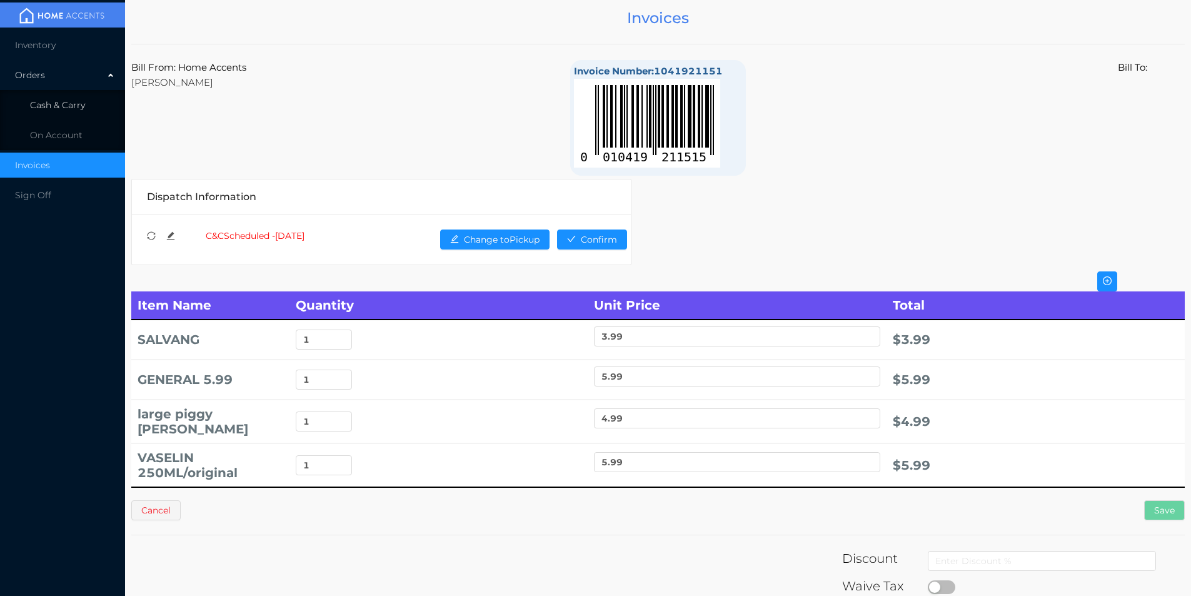
click at [69, 110] on span "Cash & Carry" at bounding box center [57, 104] width 55 height 11
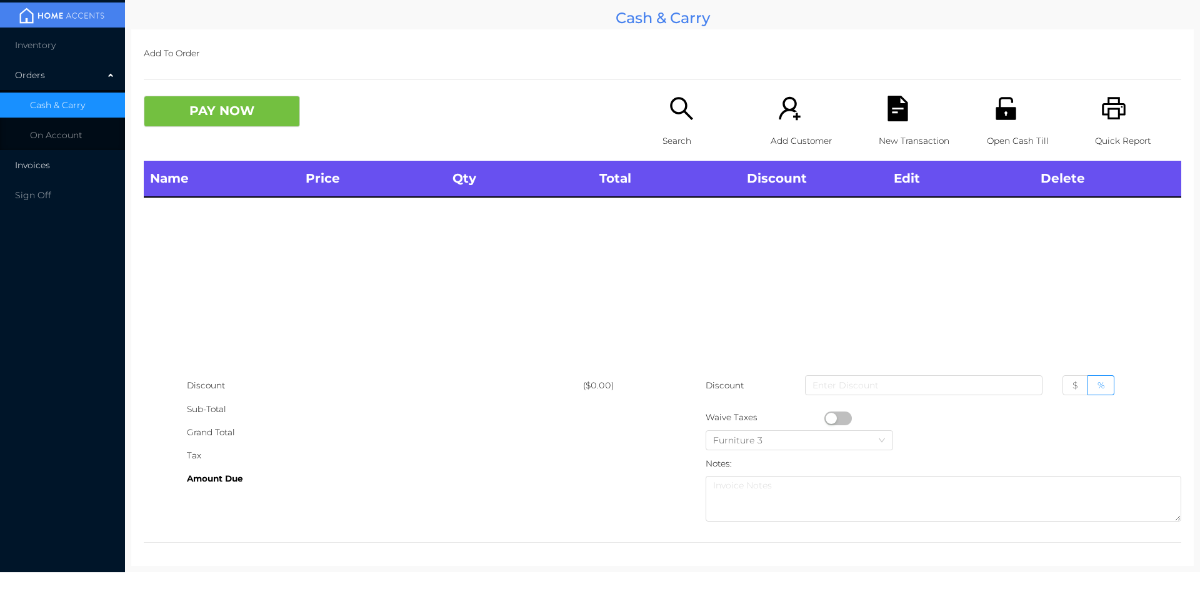
click at [49, 162] on span "Invoices" at bounding box center [32, 164] width 35 height 11
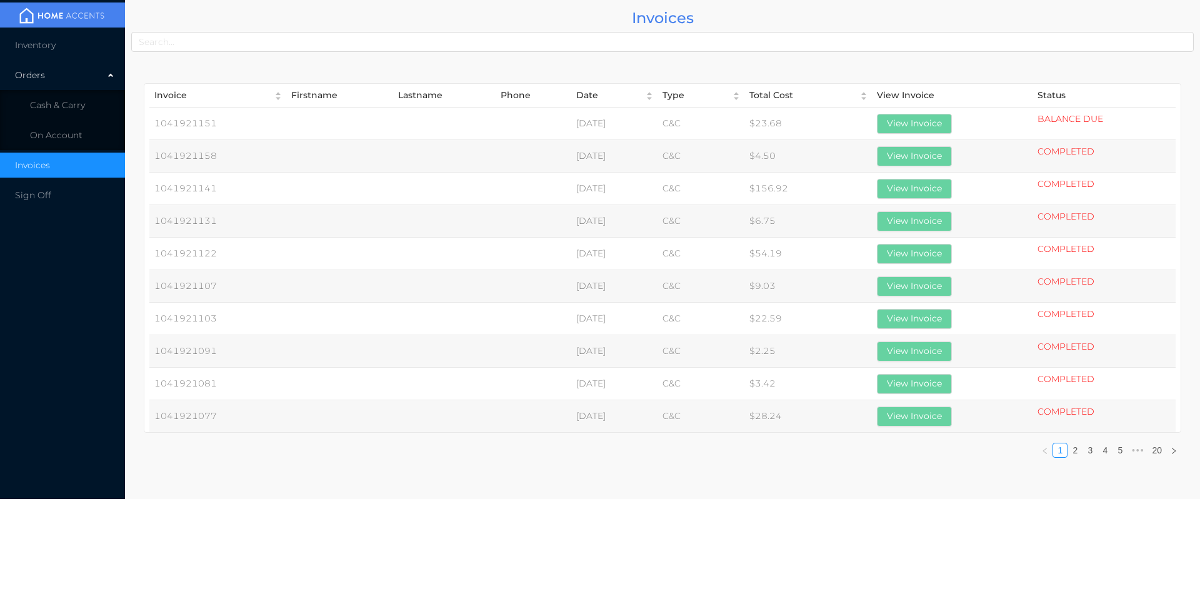
click at [938, 103] on th "View Invoice" at bounding box center [952, 96] width 161 height 24
click at [952, 121] on button "View Invoice" at bounding box center [914, 124] width 75 height 20
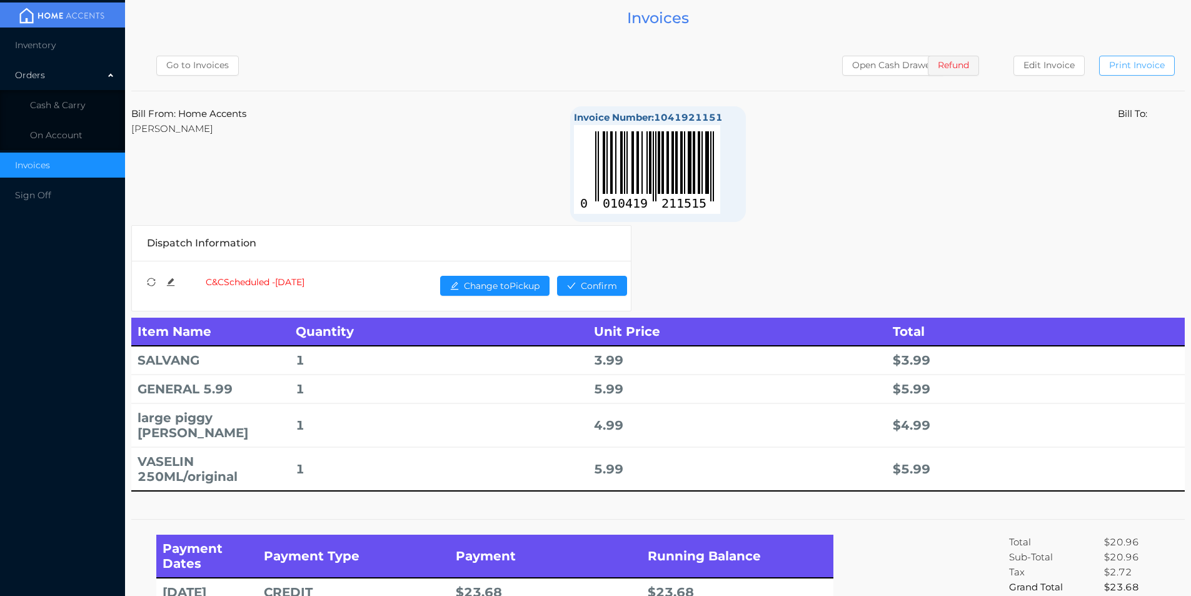
click at [1143, 68] on button "Print Invoice" at bounding box center [1137, 66] width 76 height 20
click at [61, 93] on li "Cash & Carry" at bounding box center [62, 105] width 125 height 25
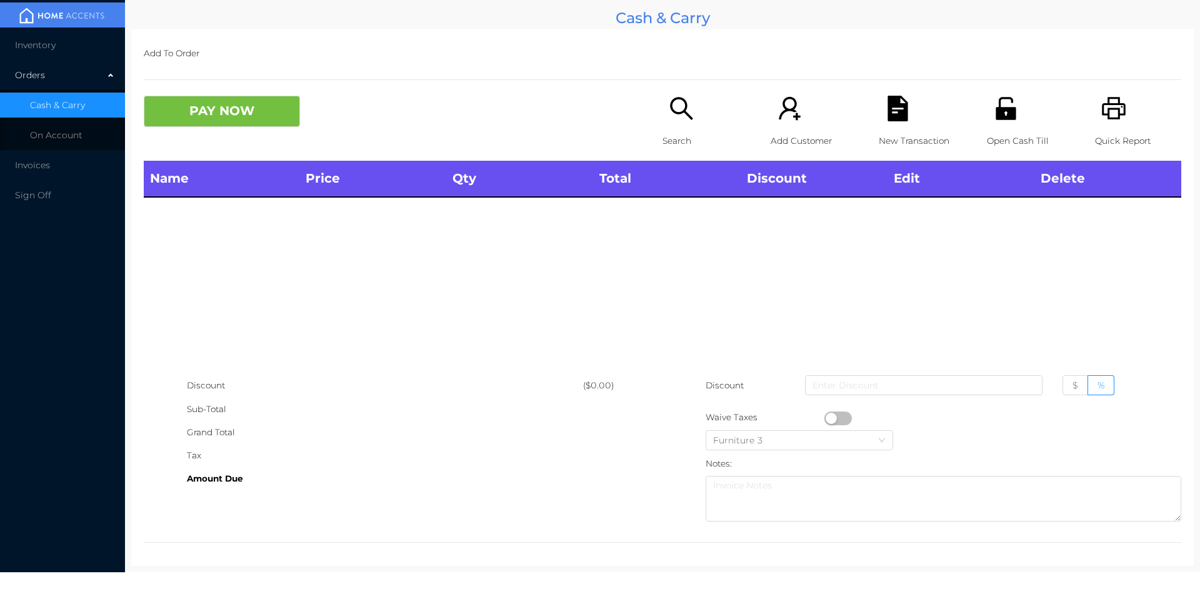
click at [667, 136] on p "Search" at bounding box center [706, 140] width 86 height 23
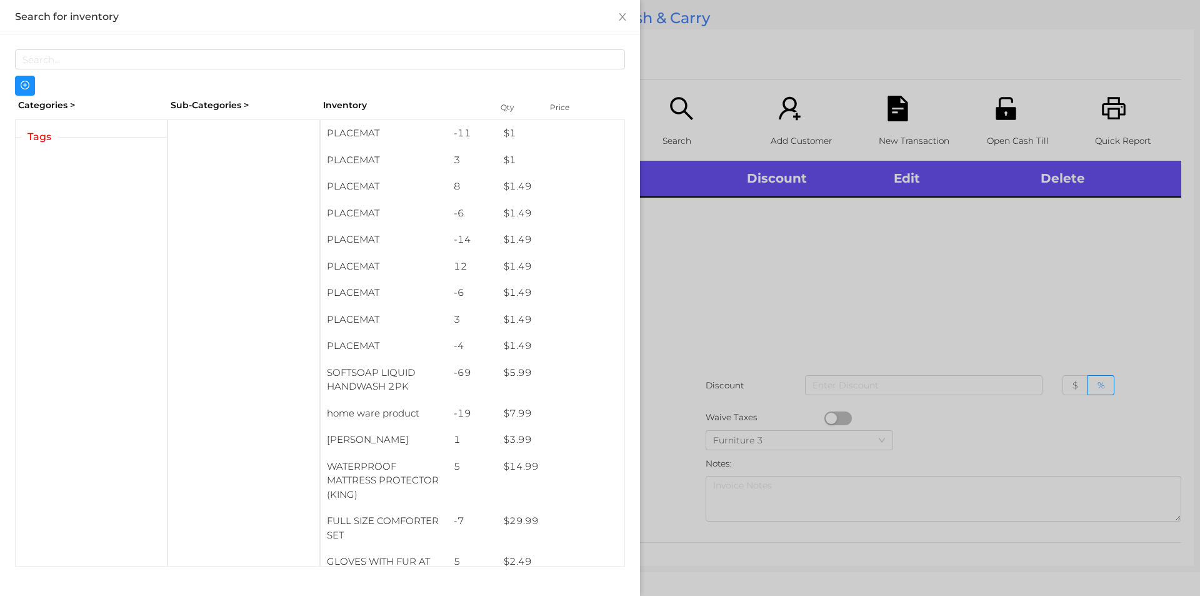
scroll to position [4, 0]
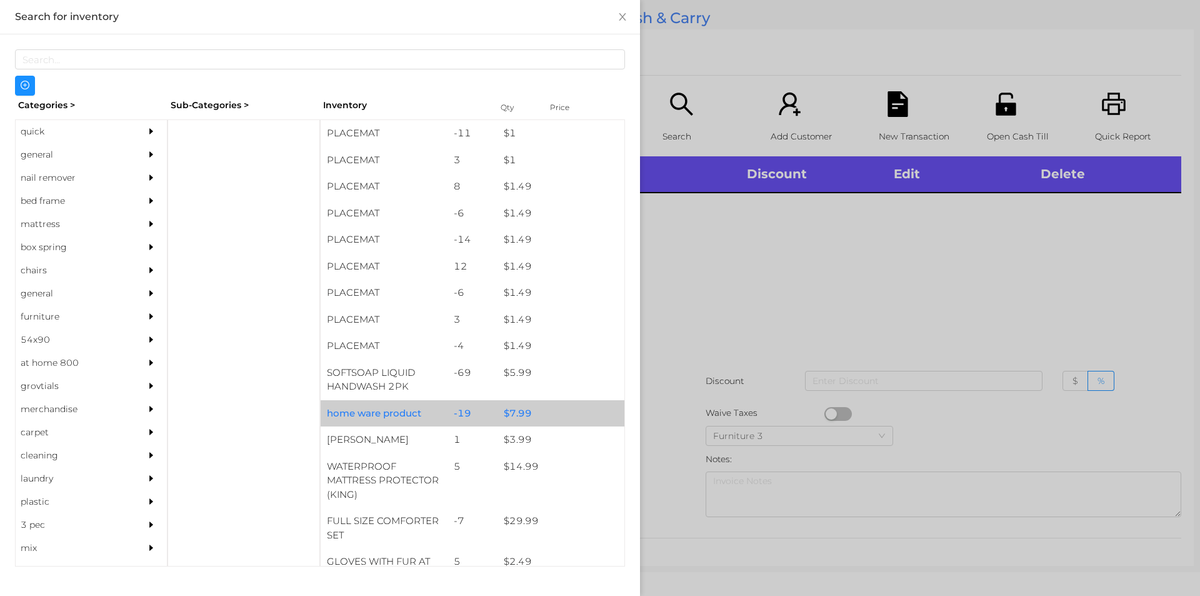
click at [511, 413] on div "$ 7.99" at bounding box center [561, 413] width 127 height 27
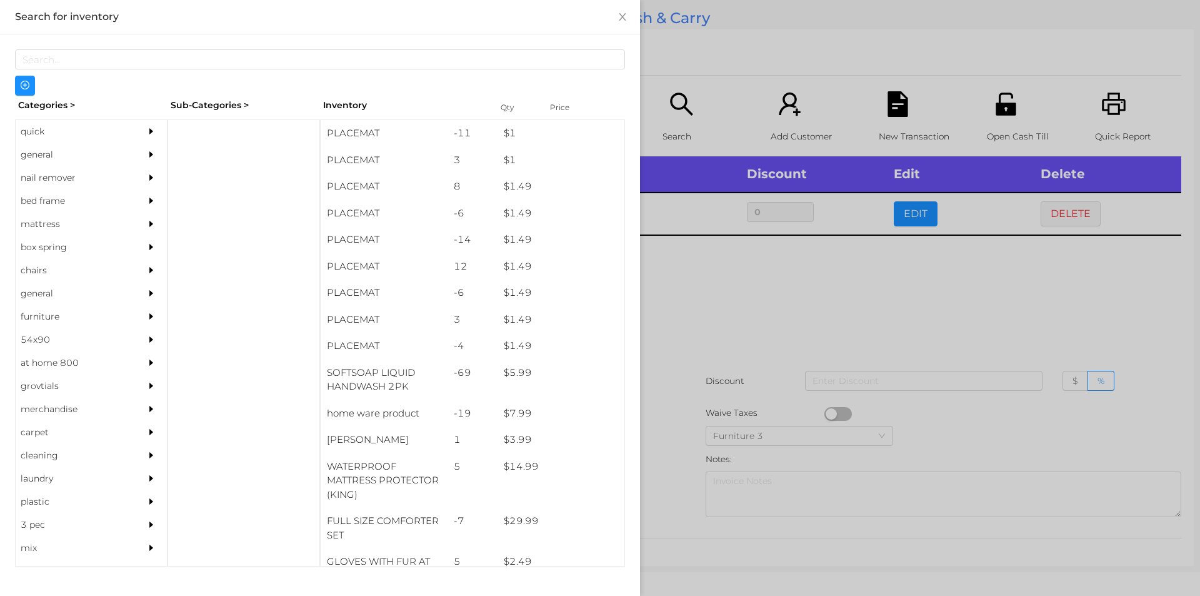
click at [693, 433] on div at bounding box center [600, 298] width 1200 height 596
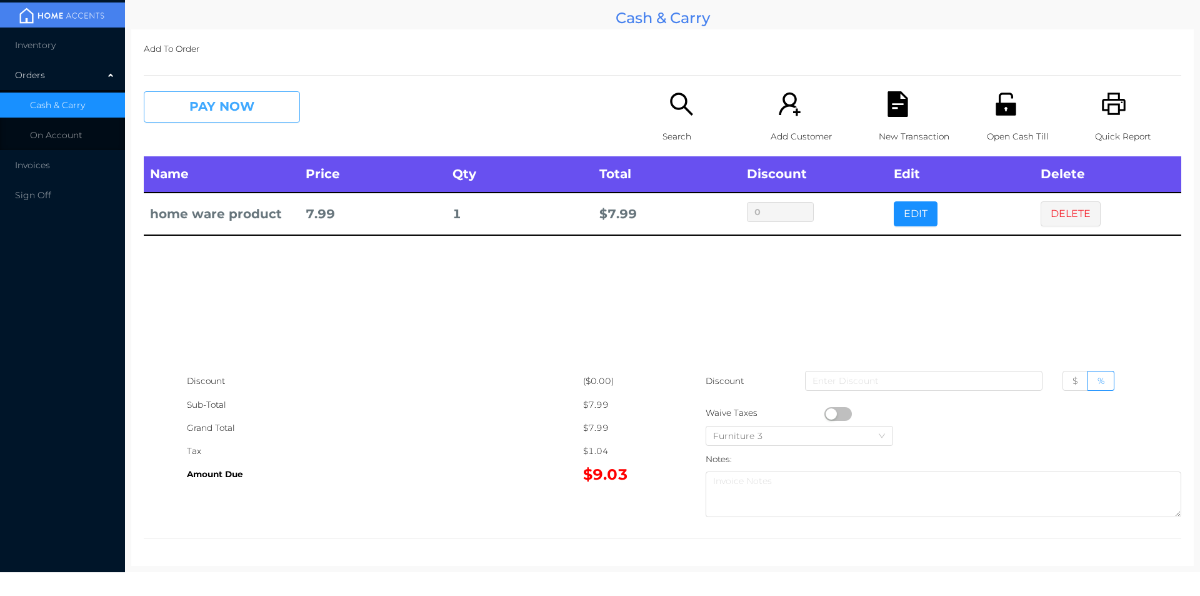
click at [147, 122] on button "PAY NOW" at bounding box center [222, 106] width 156 height 31
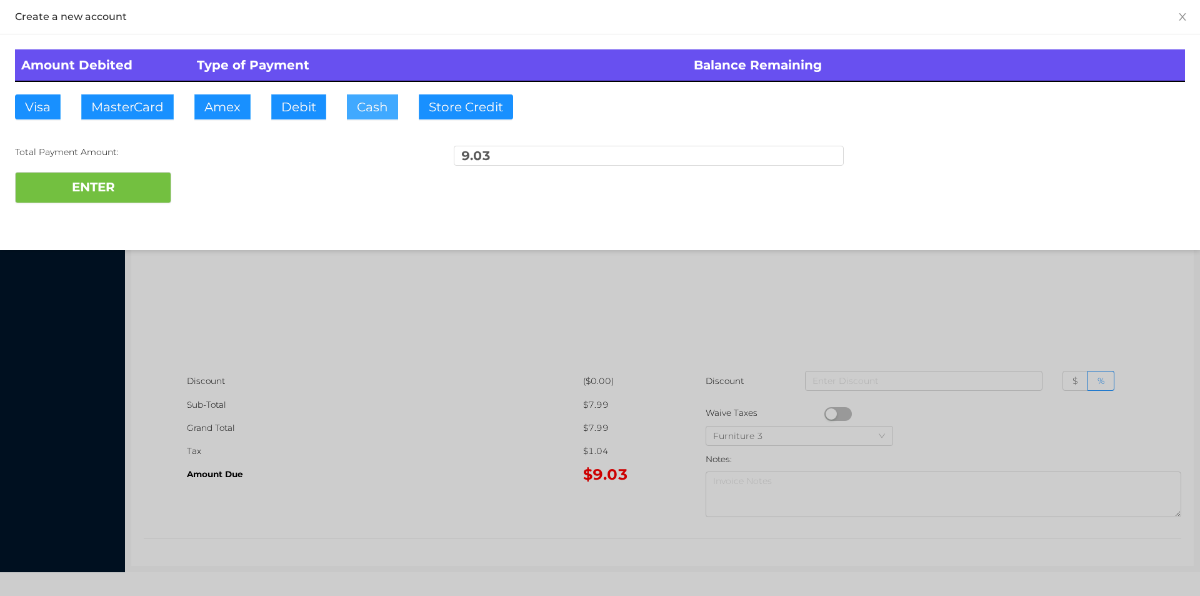
click at [362, 118] on button "Cash" at bounding box center [372, 106] width 51 height 25
click at [164, 184] on button "ENTER" at bounding box center [93, 187] width 156 height 31
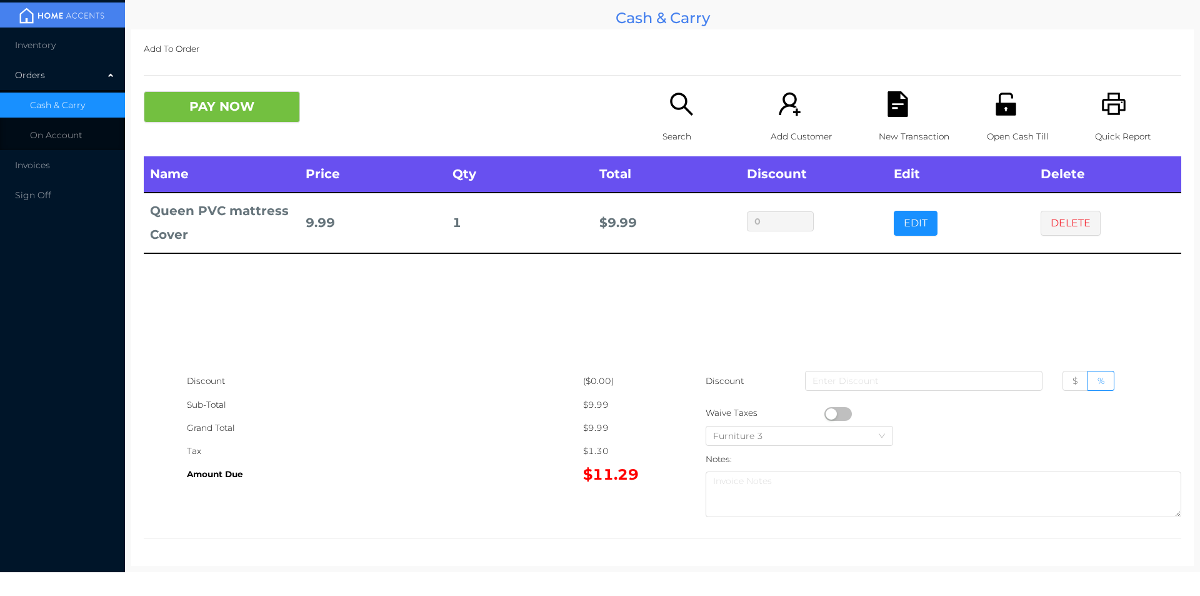
click at [901, 103] on icon "icon: file-text" at bounding box center [898, 104] width 20 height 26
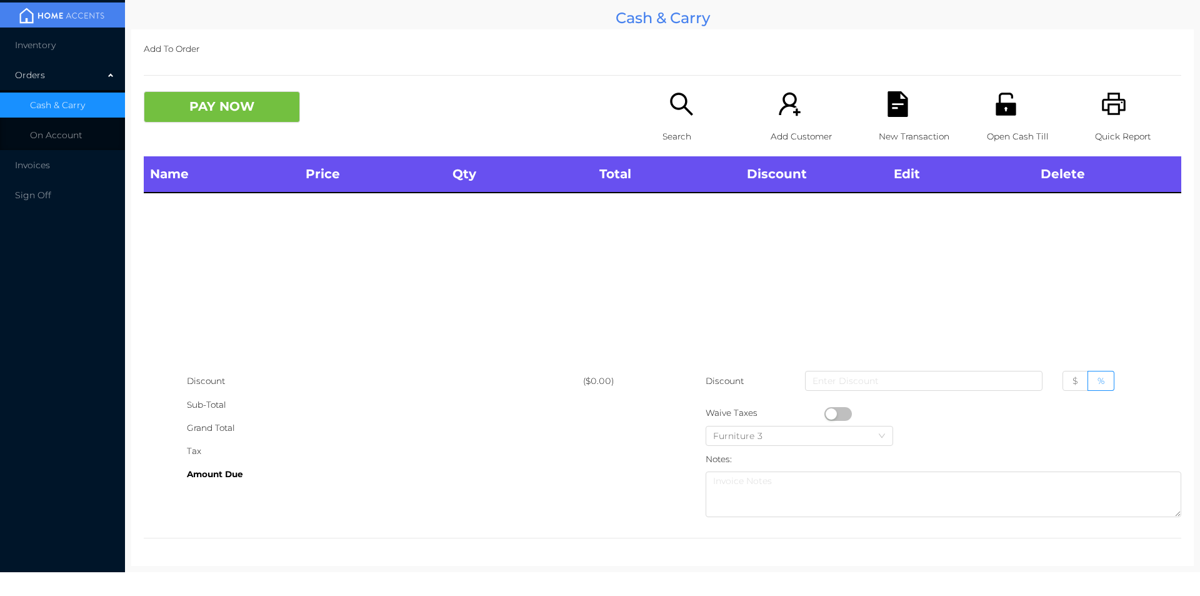
click at [1114, 125] on p "Quick Report" at bounding box center [1138, 136] width 86 height 23
click at [675, 95] on icon "icon: search" at bounding box center [681, 104] width 23 height 23
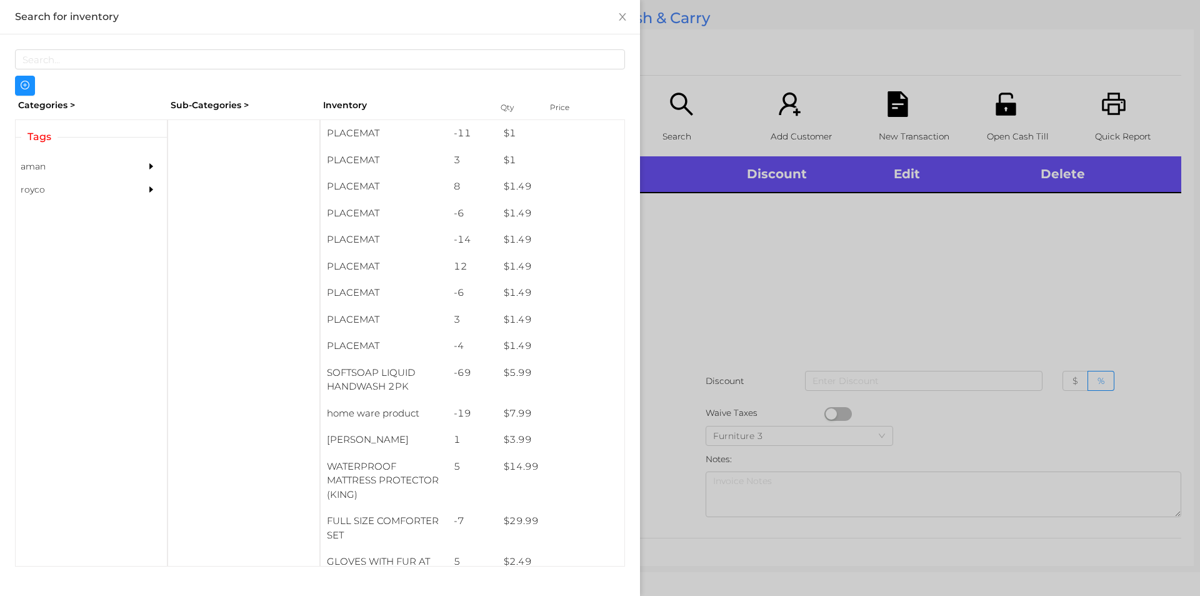
click at [698, 97] on div at bounding box center [600, 298] width 1200 height 596
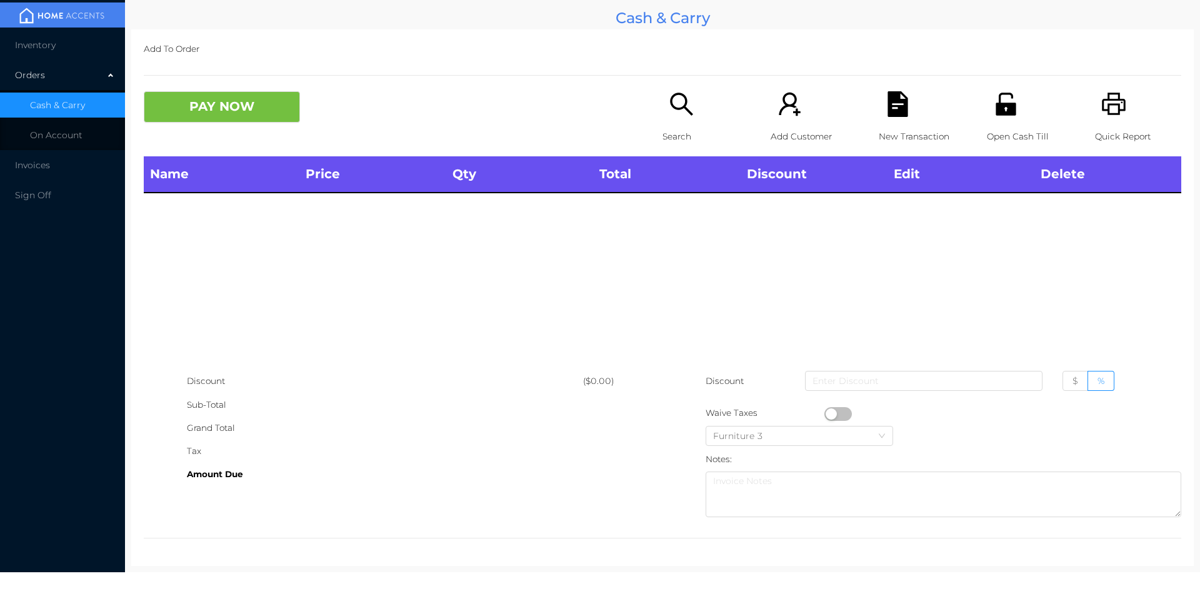
click at [681, 132] on p "Search" at bounding box center [706, 136] width 86 height 23
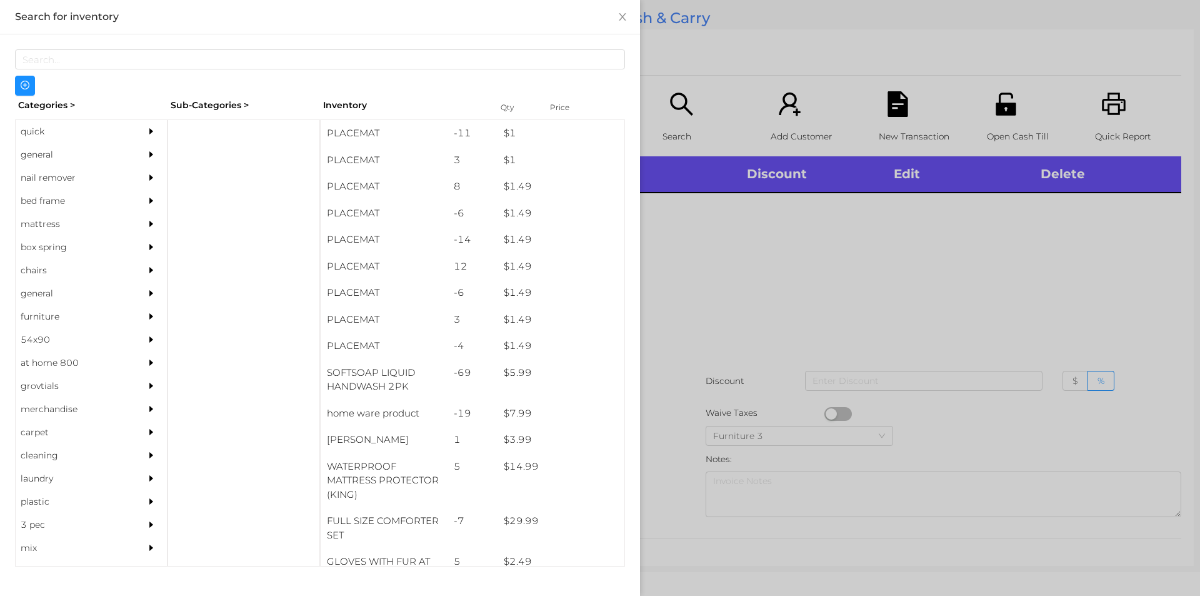
click at [59, 147] on div "general" at bounding box center [73, 154] width 114 height 23
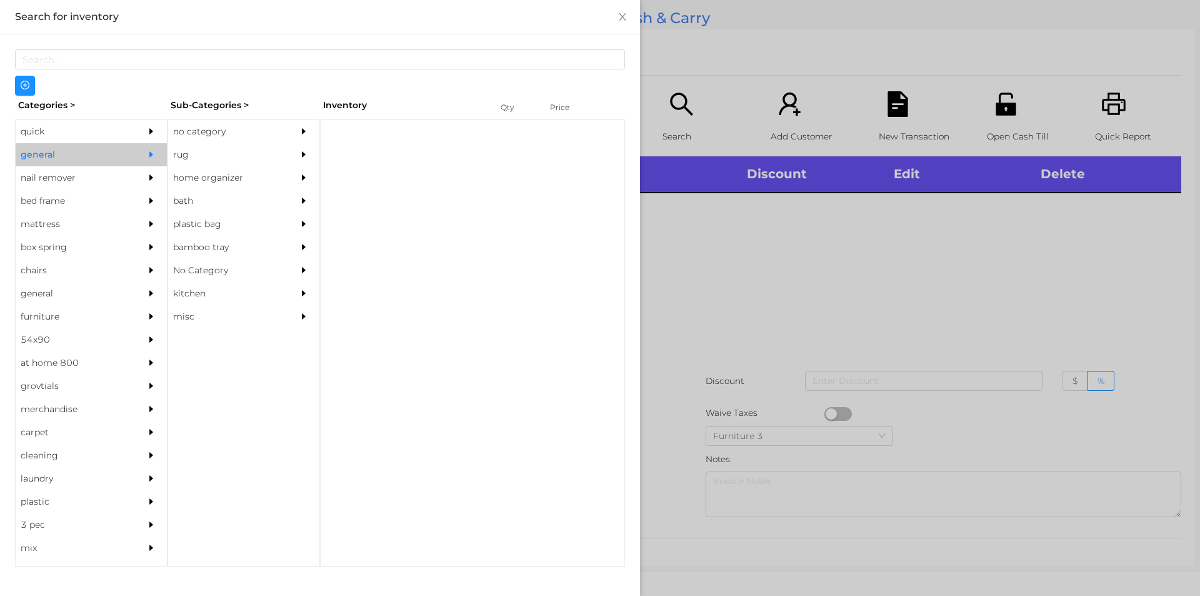
click at [200, 122] on div "no category" at bounding box center [225, 131] width 114 height 23
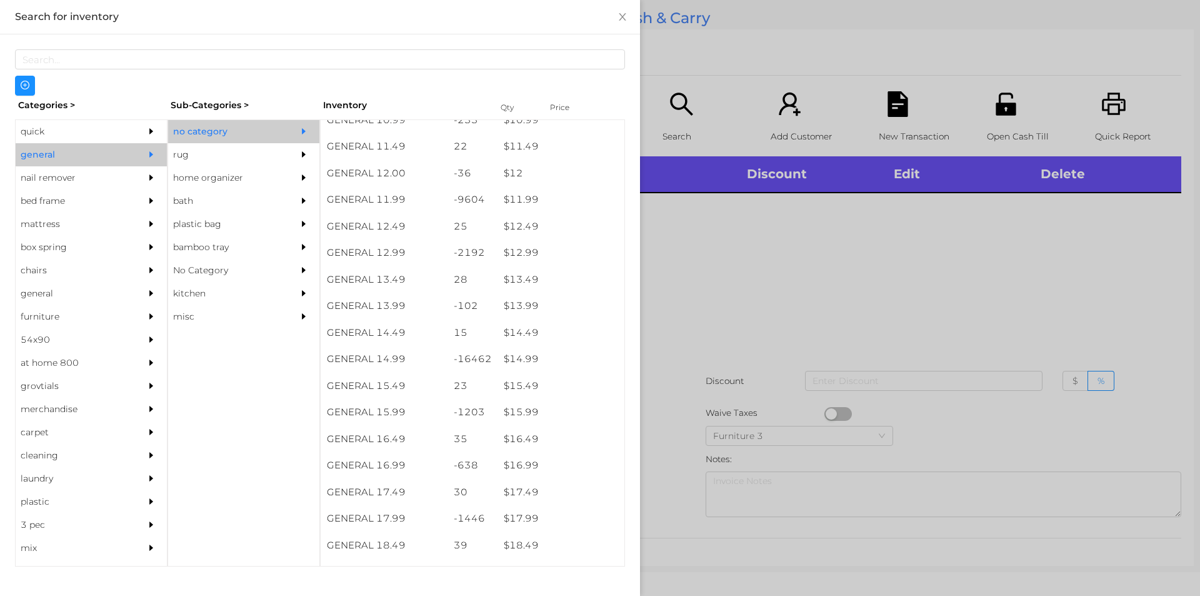
scroll to position [860, 0]
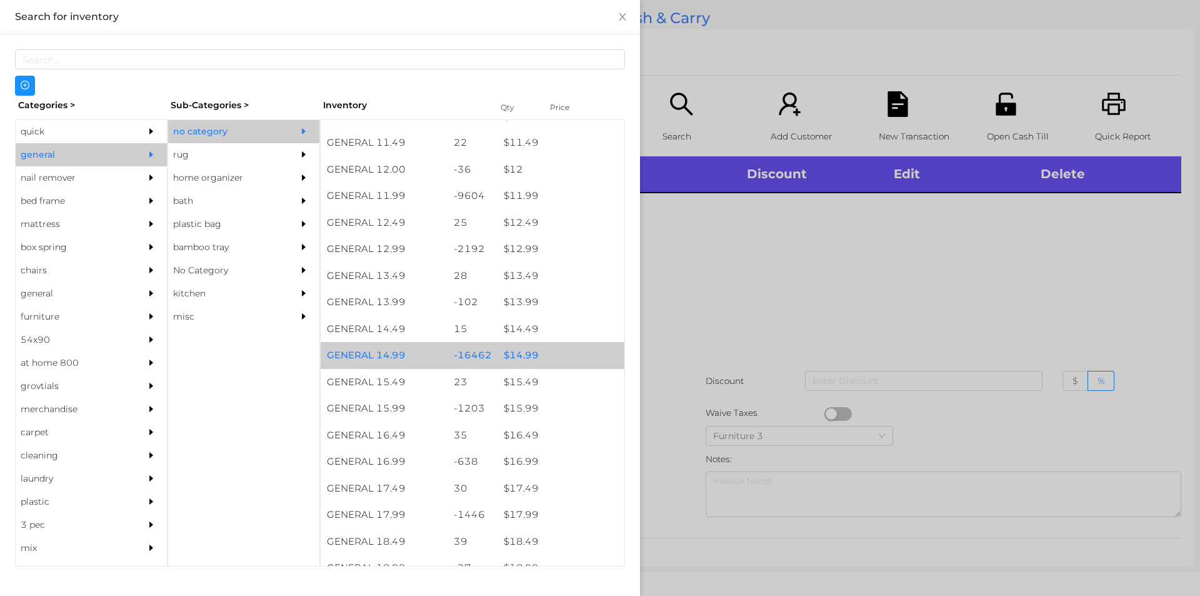
click at [555, 351] on div "$ 14.99" at bounding box center [561, 355] width 127 height 27
click at [568, 349] on div "$ 14.99" at bounding box center [561, 355] width 127 height 27
click at [575, 348] on div "$ 14.99" at bounding box center [561, 355] width 127 height 27
click at [586, 353] on div "$ 14.99" at bounding box center [561, 355] width 127 height 27
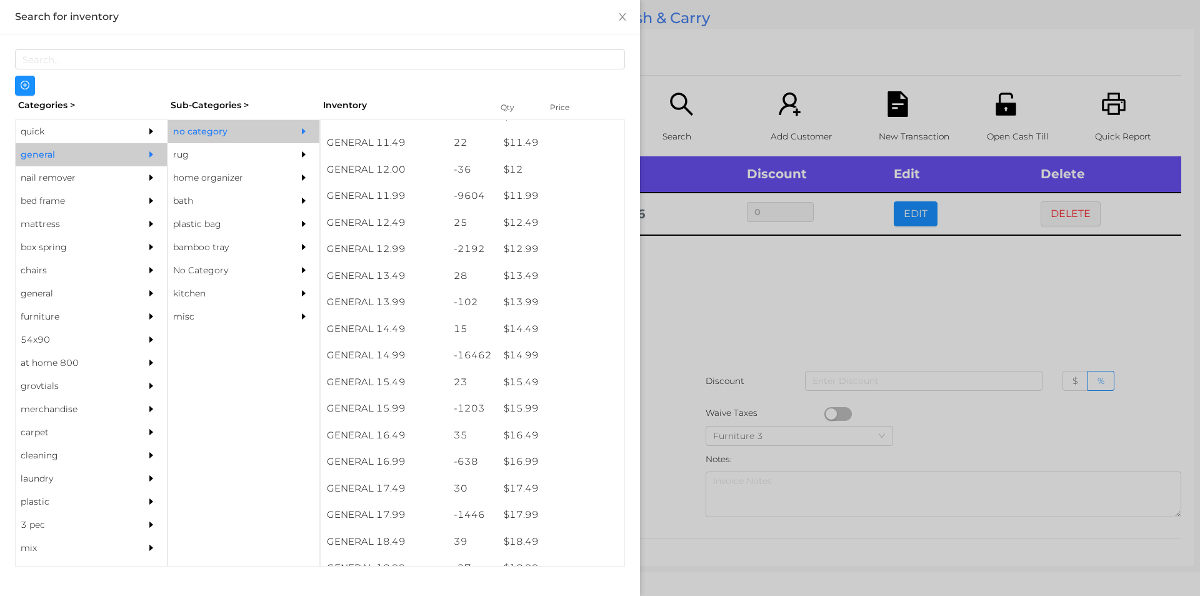
click at [704, 354] on div at bounding box center [600, 298] width 1200 height 596
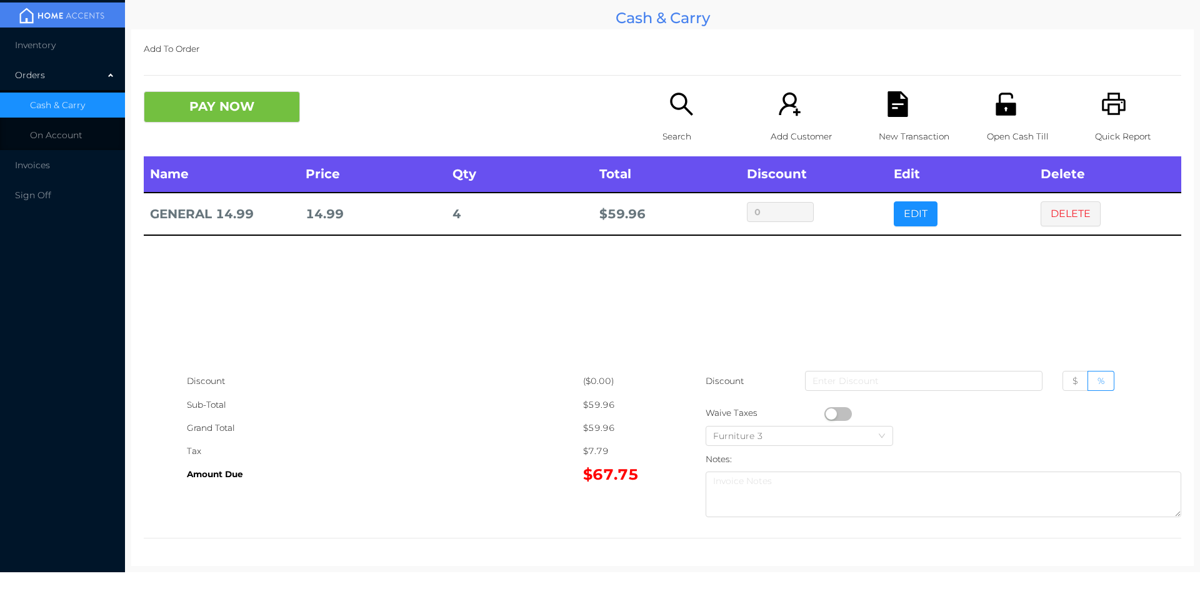
click at [888, 128] on p "New Transaction" at bounding box center [922, 136] width 86 height 23
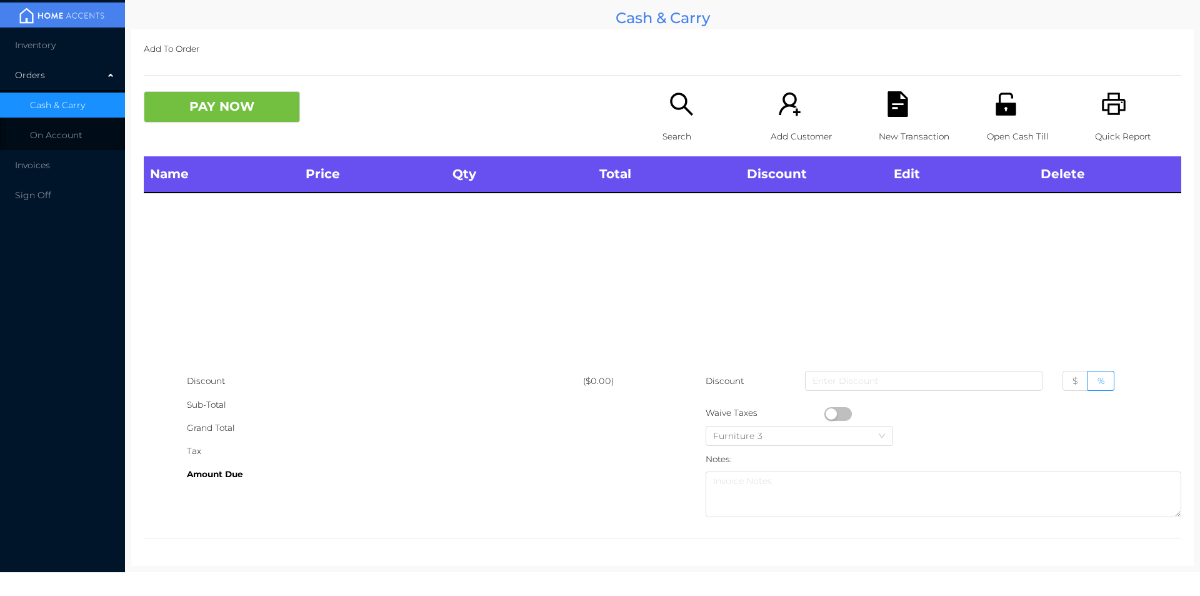
click at [1126, 113] on div "Quick Report" at bounding box center [1138, 123] width 86 height 65
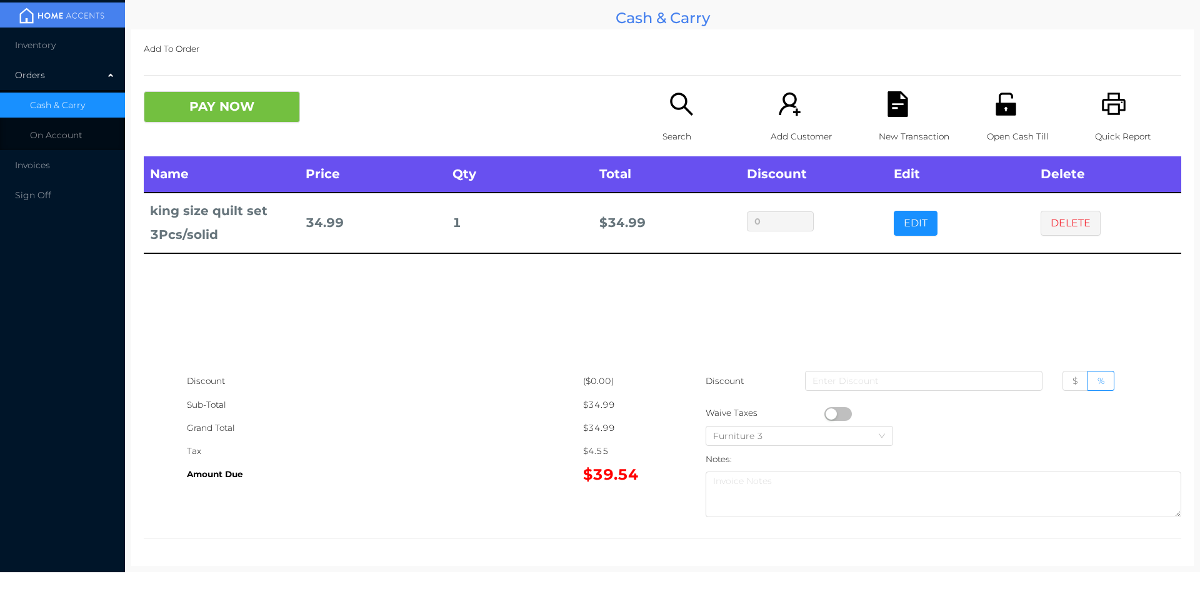
click at [663, 109] on div "Search" at bounding box center [706, 123] width 86 height 65
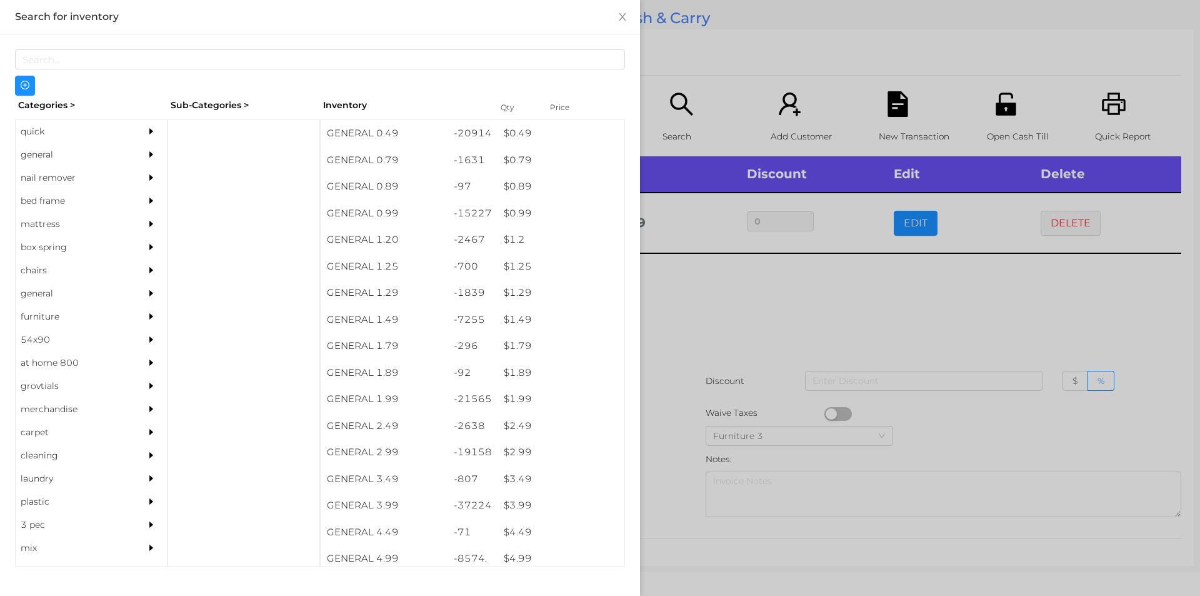
click at [77, 129] on div "quick" at bounding box center [73, 131] width 114 height 23
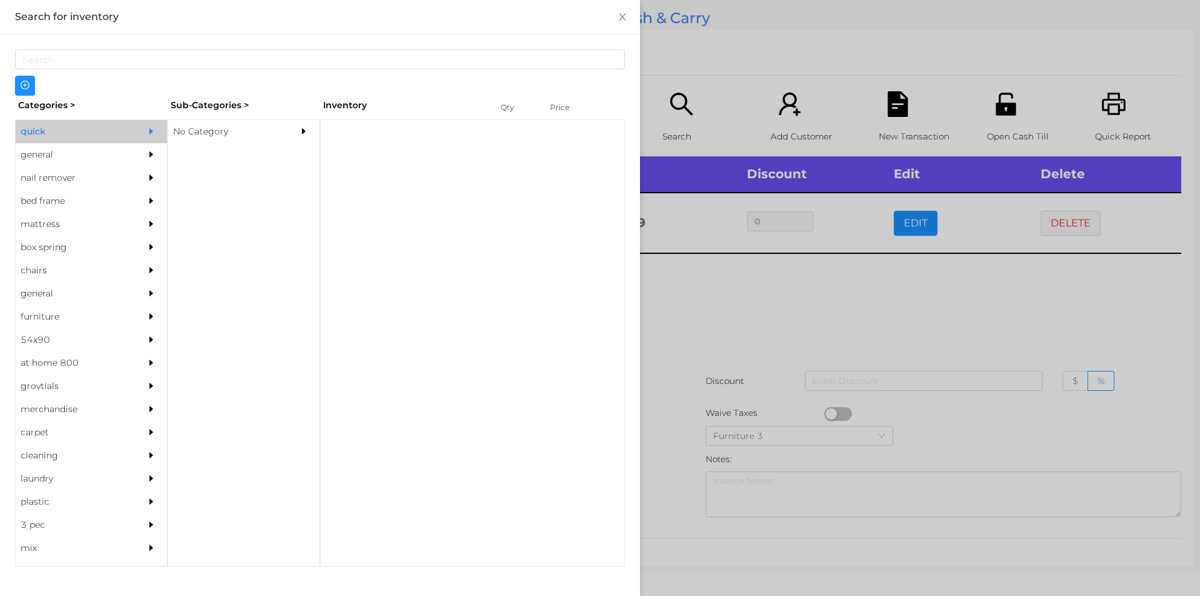
click at [251, 122] on div "No Category" at bounding box center [225, 131] width 114 height 23
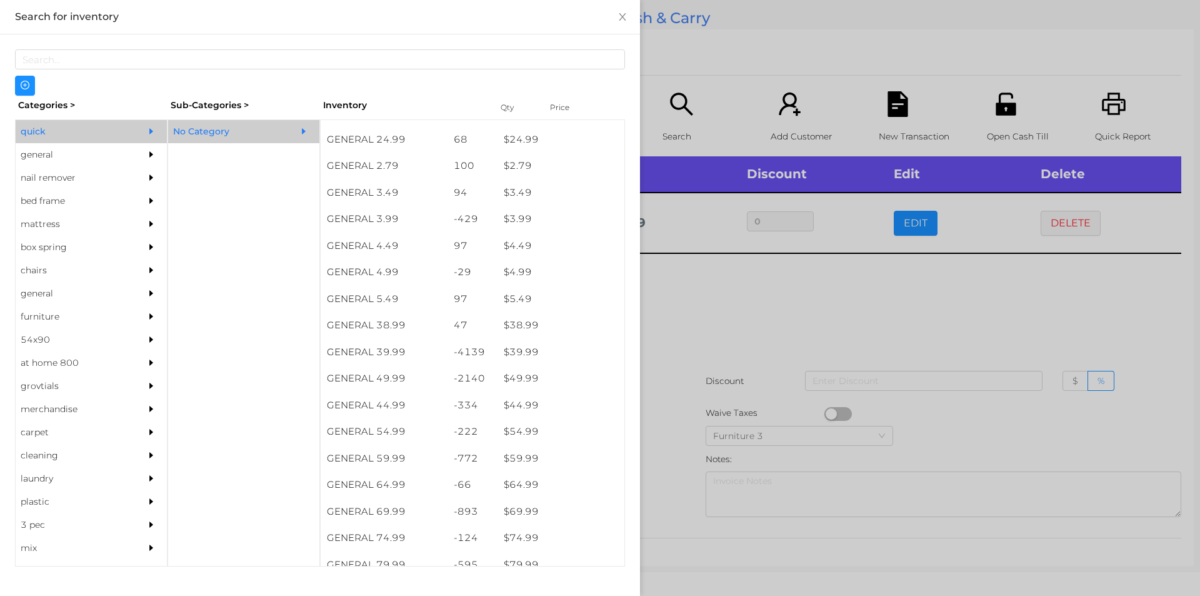
scroll to position [493, 0]
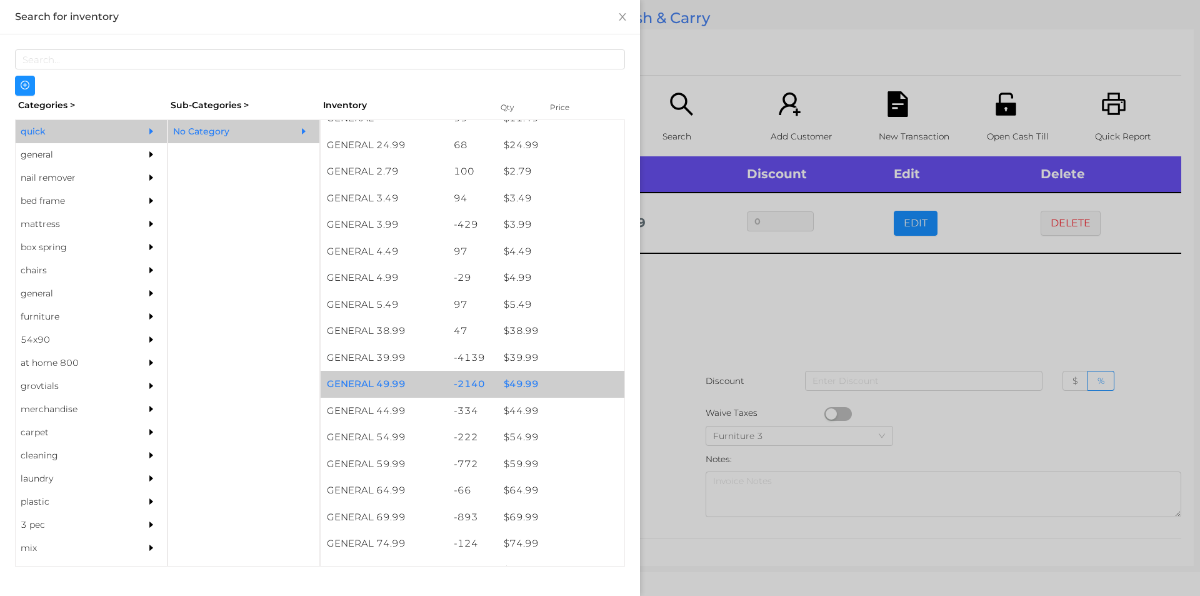
click at [524, 374] on div "$ 49.99" at bounding box center [561, 384] width 127 height 27
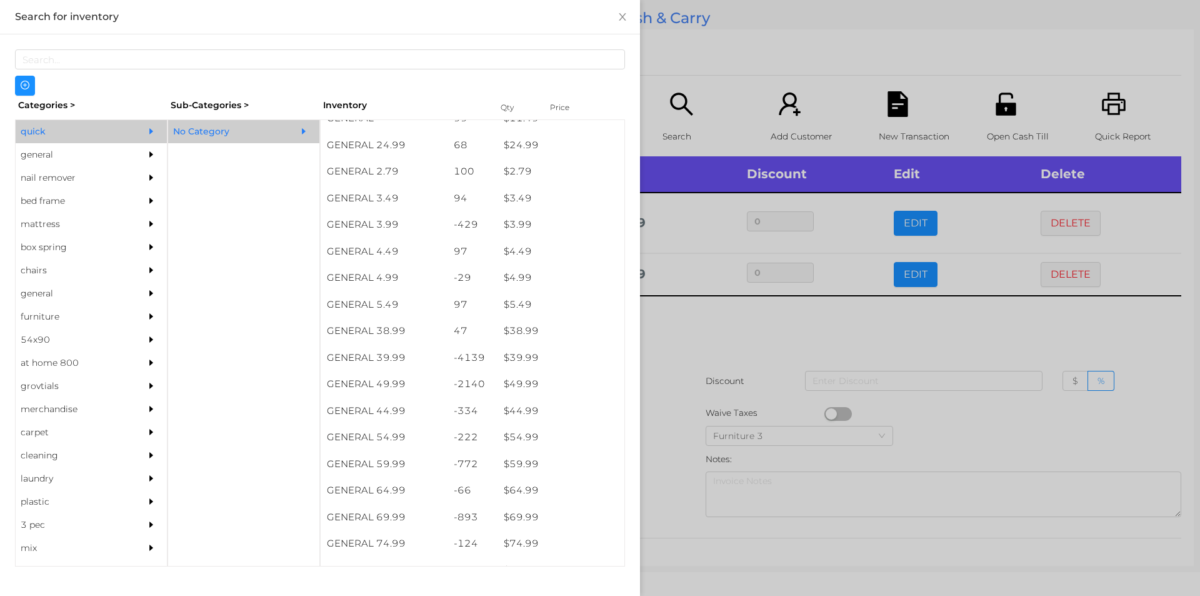
click at [696, 404] on div at bounding box center [600, 298] width 1200 height 596
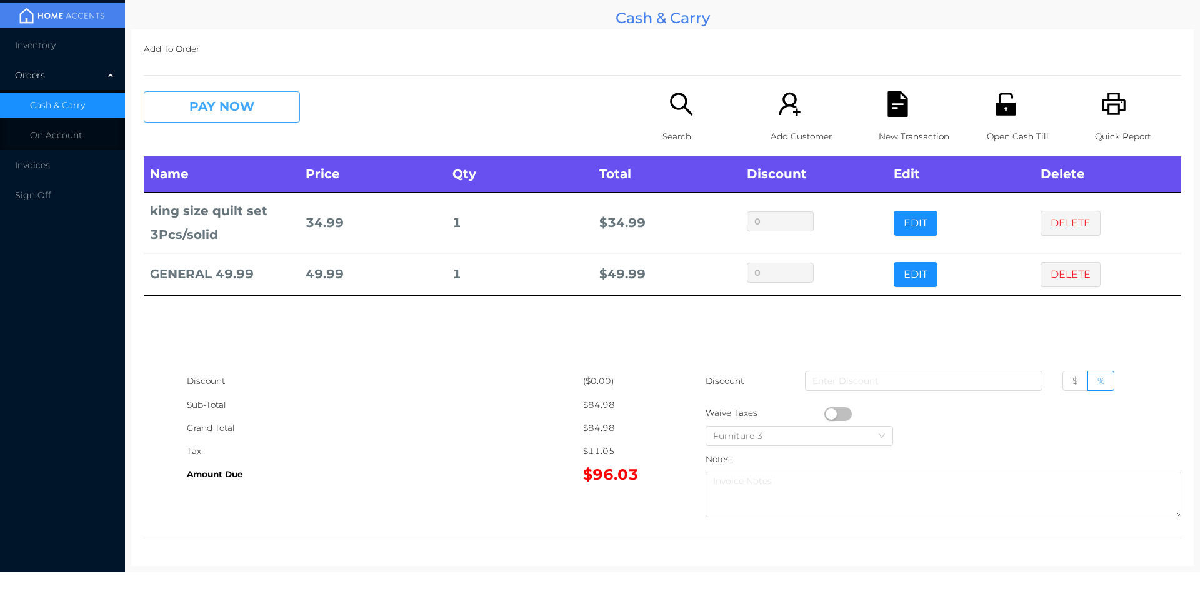
click at [249, 123] on button "PAY NOW" at bounding box center [222, 106] width 156 height 31
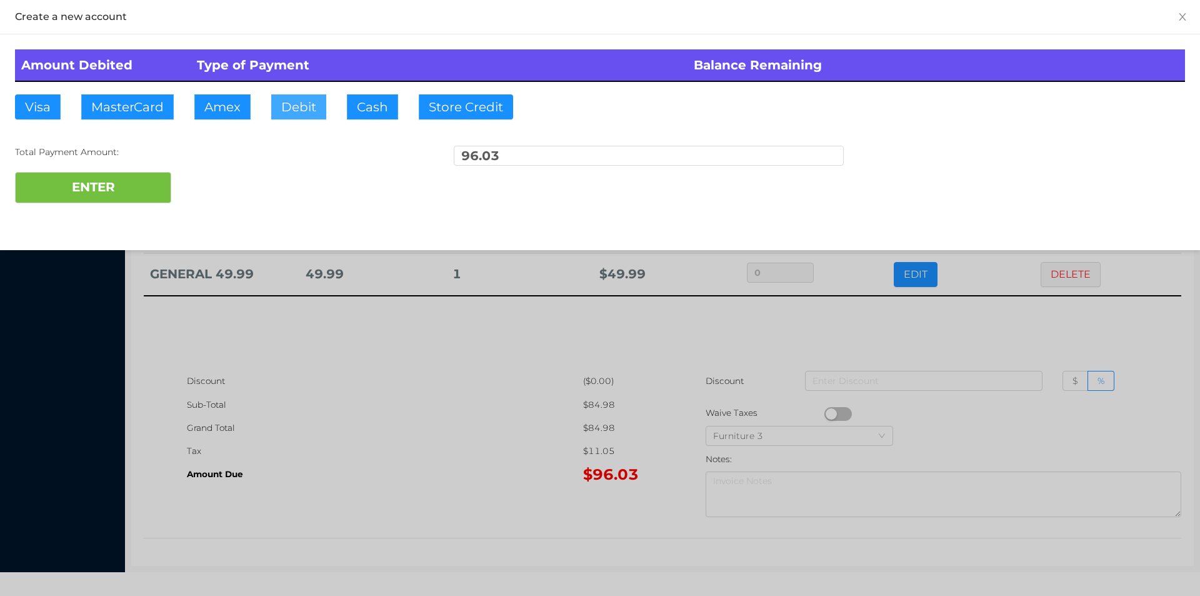
click at [319, 109] on button "Debit" at bounding box center [298, 106] width 55 height 25
type input "100"
click at [98, 174] on button "ENTER" at bounding box center [93, 187] width 156 height 31
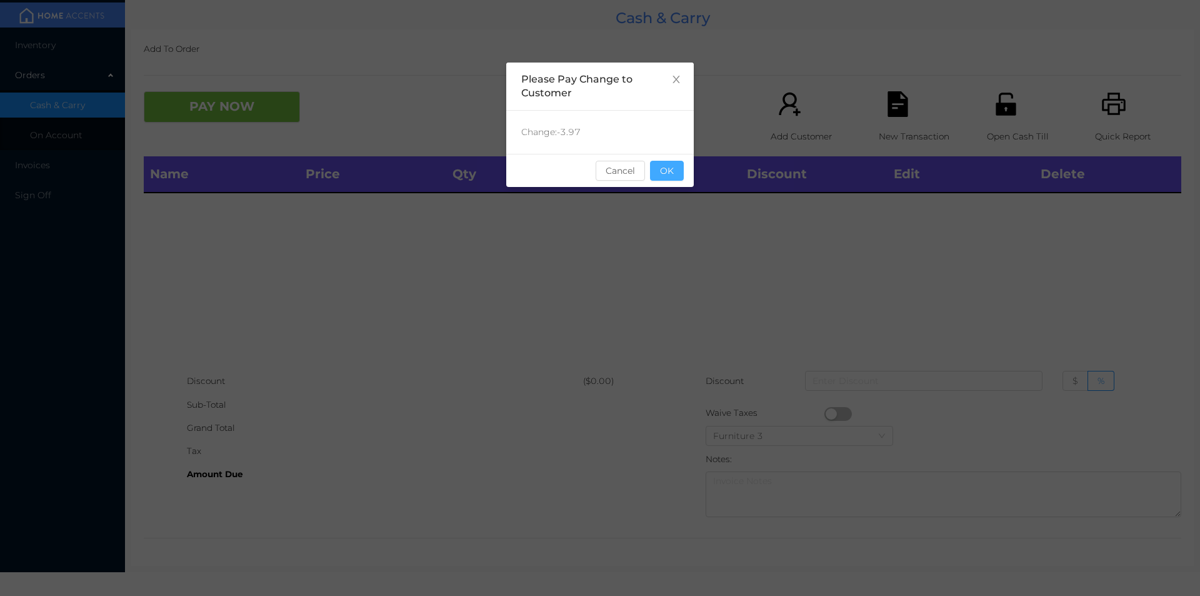
click at [671, 178] on button "OK" at bounding box center [667, 171] width 34 height 20
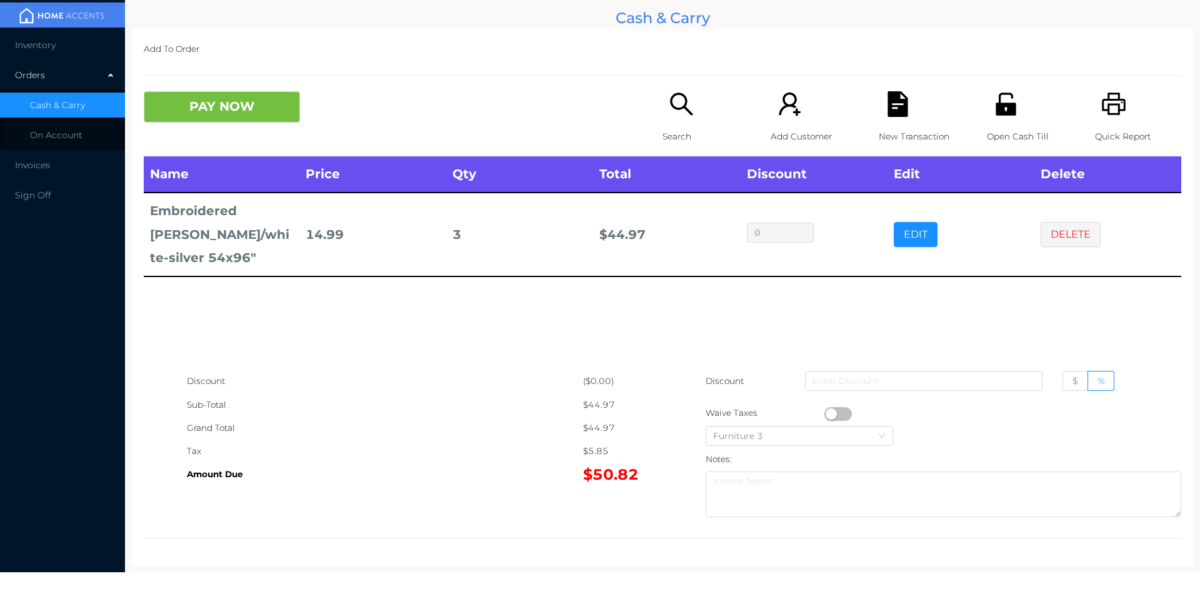
click at [672, 111] on icon "icon: search" at bounding box center [682, 104] width 26 height 26
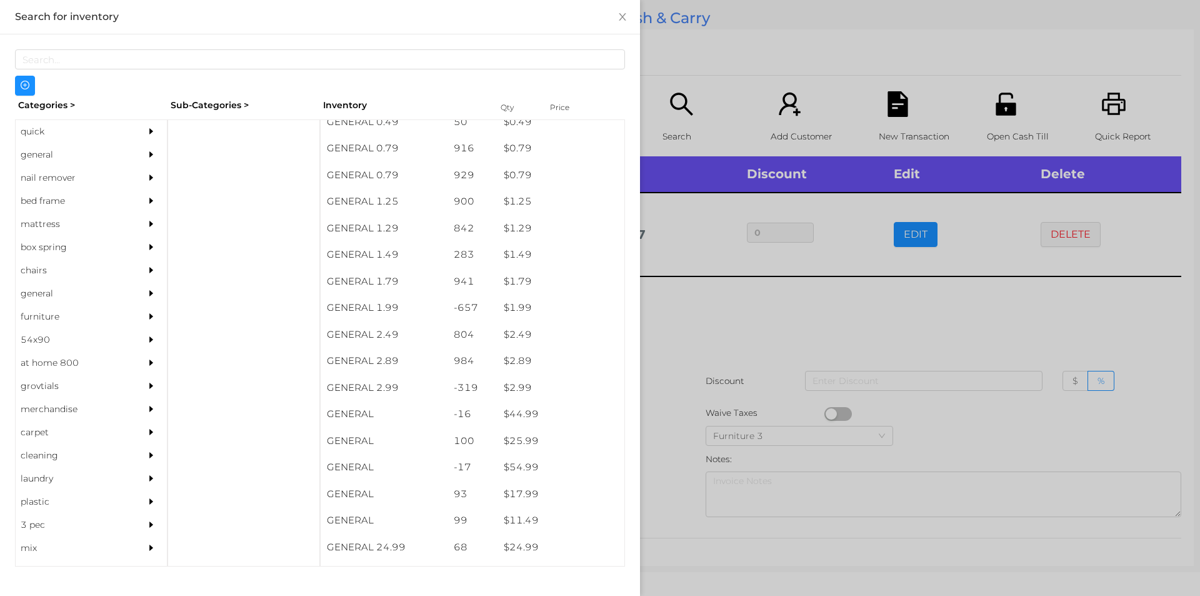
scroll to position [80, 0]
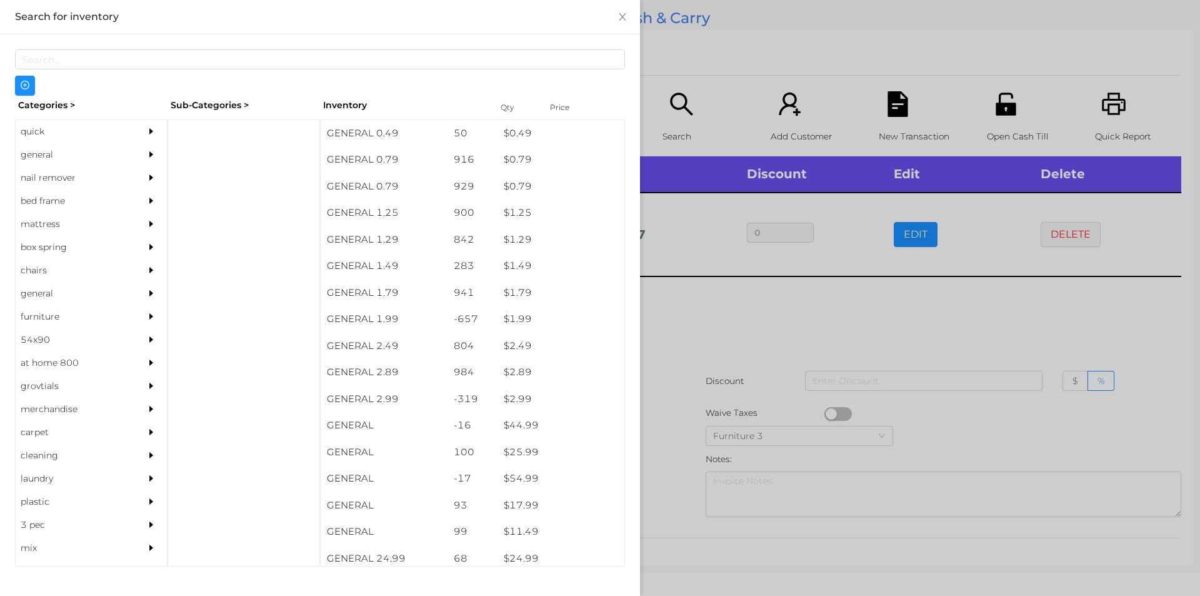
click at [71, 160] on div "general" at bounding box center [73, 154] width 114 height 23
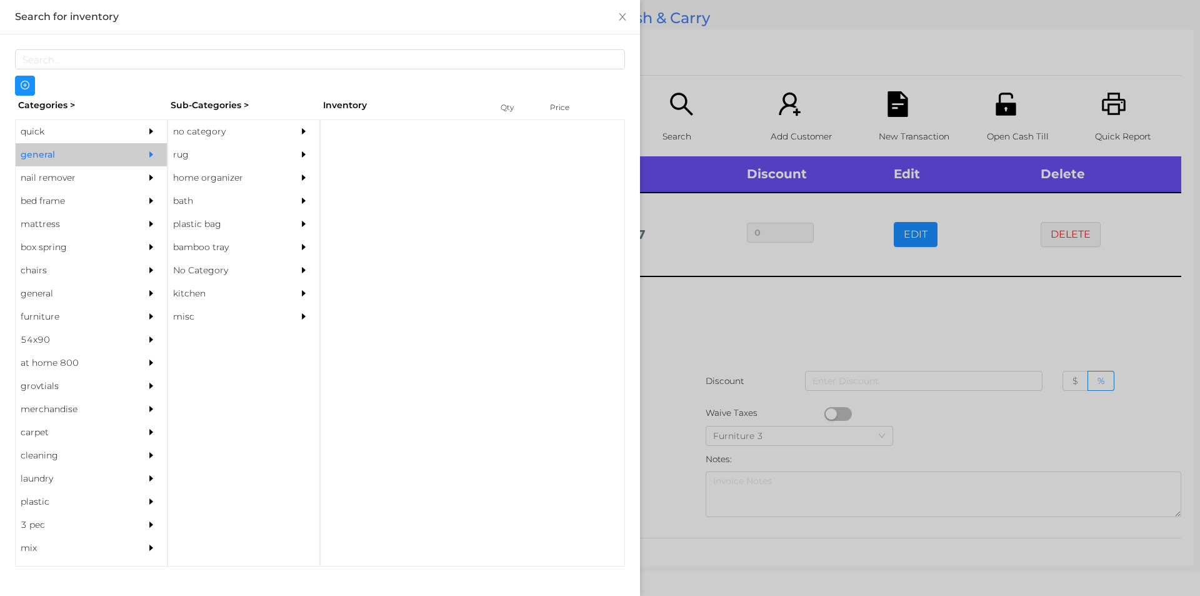
click at [239, 131] on div "no category" at bounding box center [225, 131] width 114 height 23
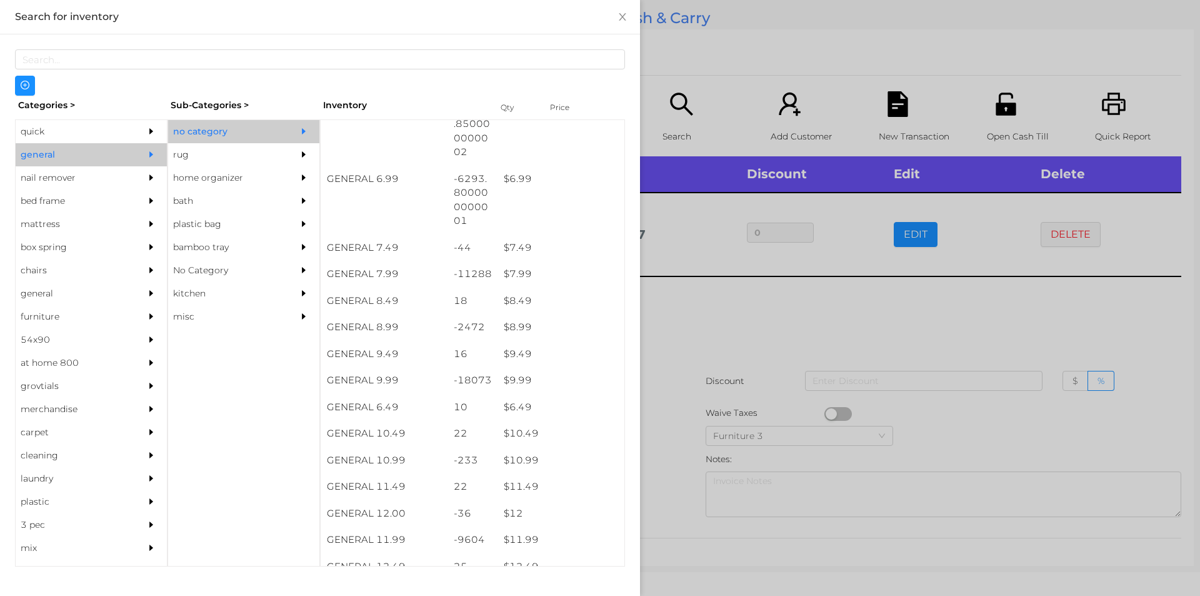
scroll to position [521, 0]
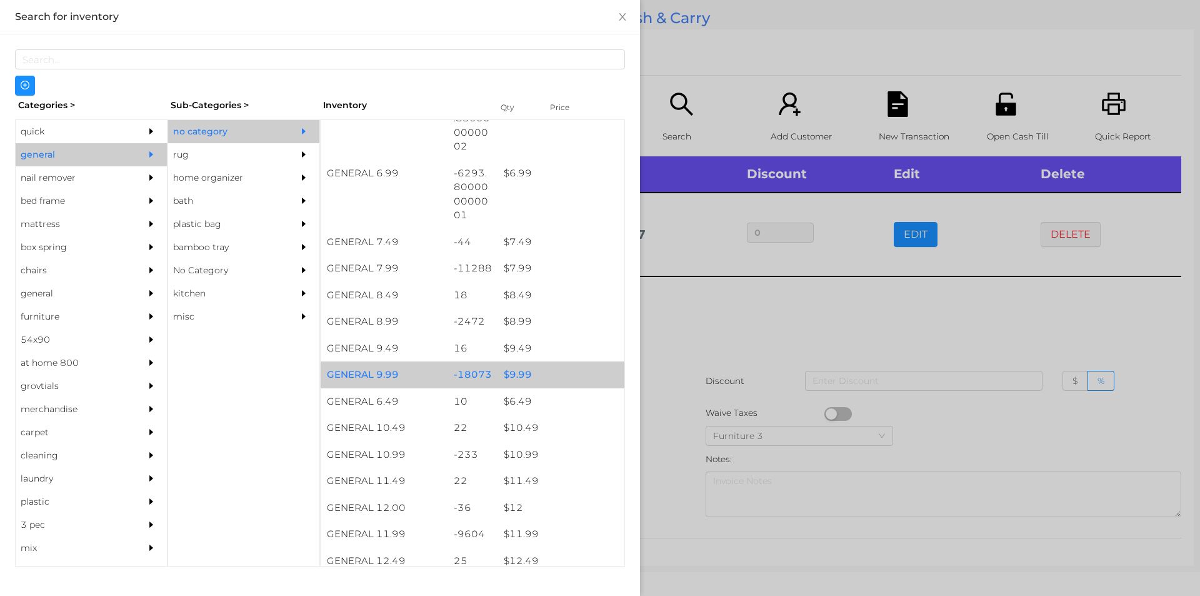
click at [541, 374] on div "$ 9.99" at bounding box center [561, 374] width 127 height 27
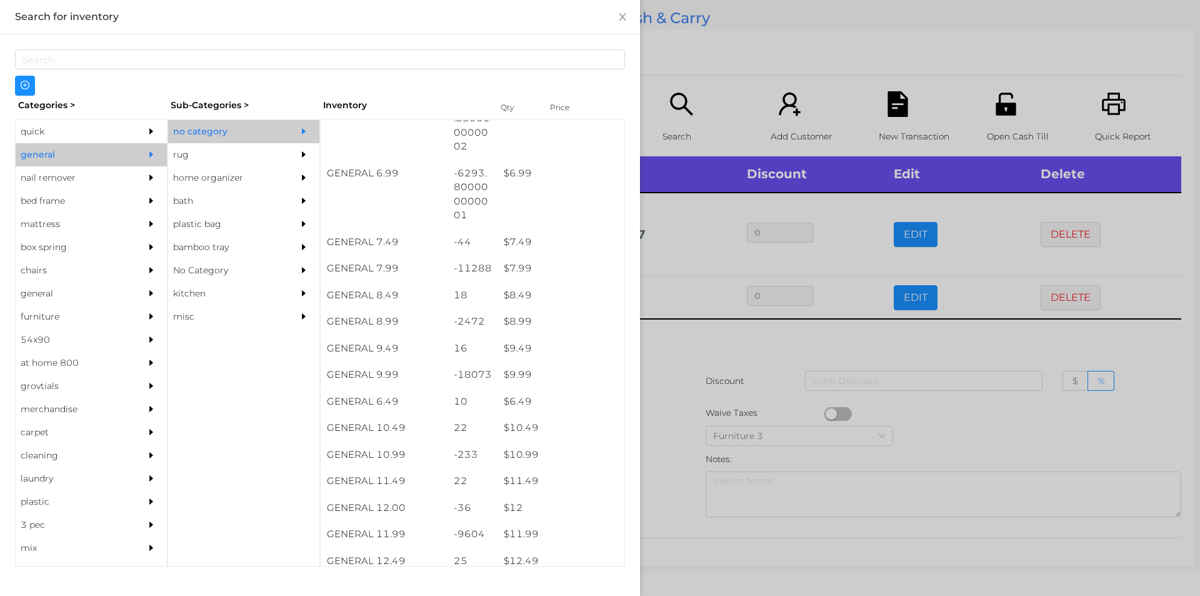
click at [700, 383] on div at bounding box center [600, 298] width 1200 height 596
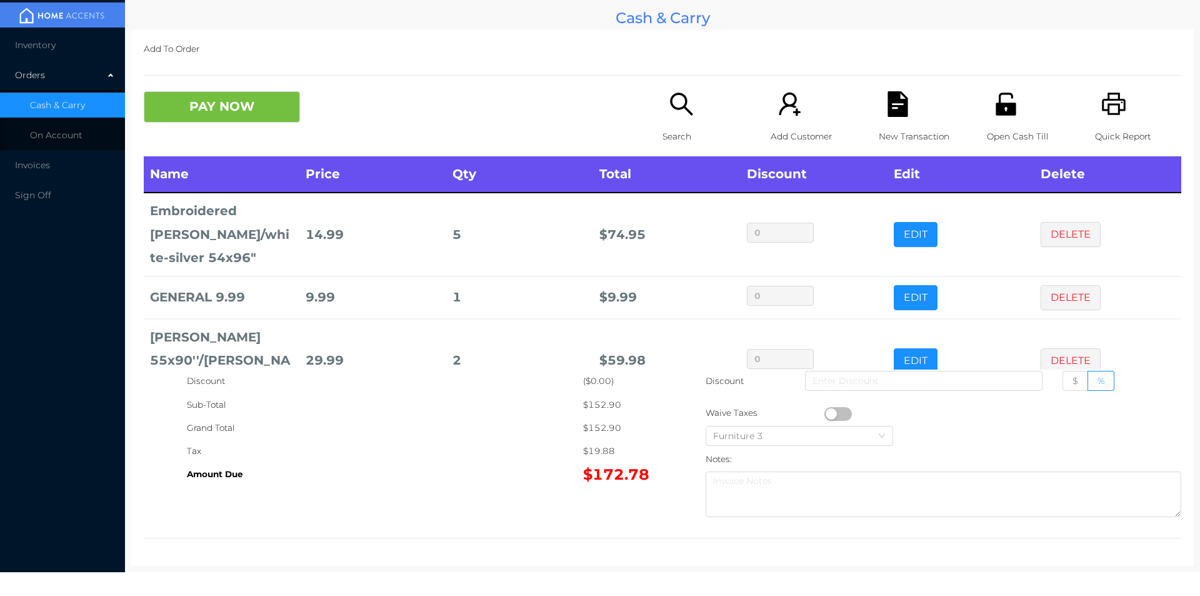
click at [676, 120] on div "Search" at bounding box center [706, 123] width 86 height 65
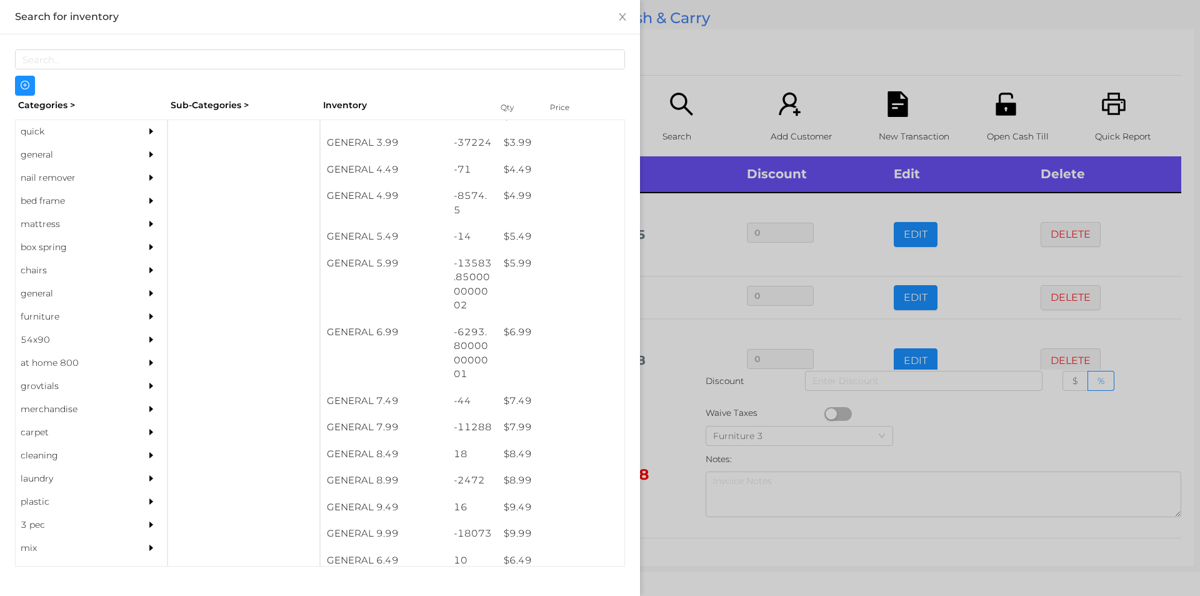
scroll to position [371, 0]
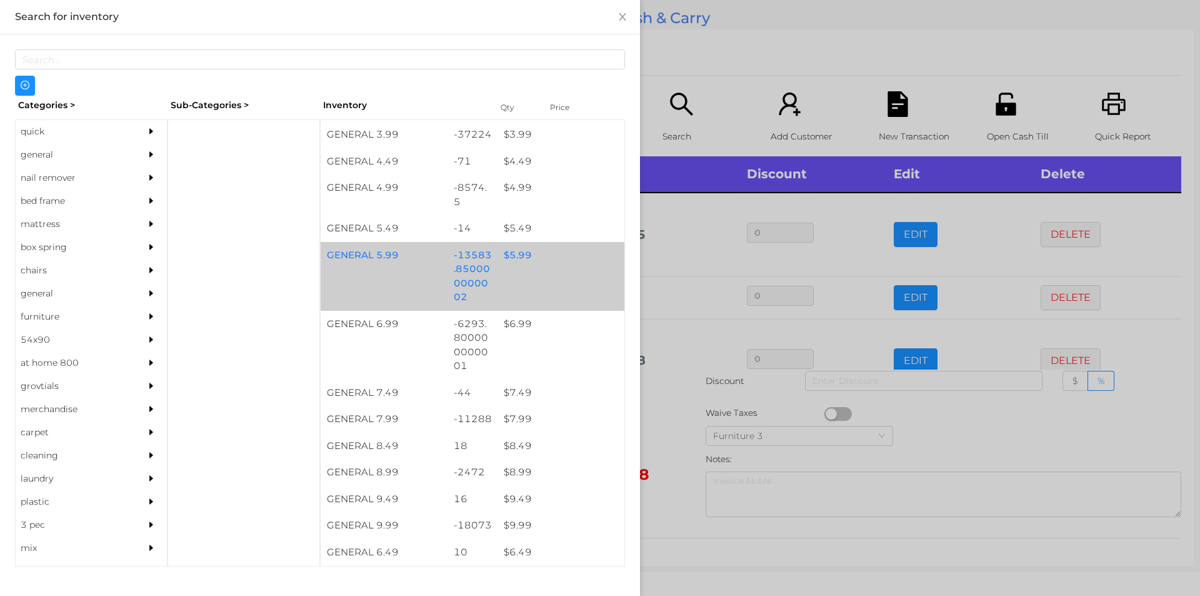
click at [538, 261] on div "$ 5.99" at bounding box center [561, 255] width 127 height 27
click at [548, 262] on div "$ 5.99" at bounding box center [561, 255] width 127 height 27
click at [550, 266] on div "$ 5.99" at bounding box center [561, 255] width 127 height 27
click at [563, 274] on div "GENERAL 5.99 -13583.850000000002 $ 5.99" at bounding box center [473, 276] width 304 height 69
click at [563, 276] on div "GENERAL 5.99 -13583.850000000002 $ 5.99" at bounding box center [473, 276] width 304 height 69
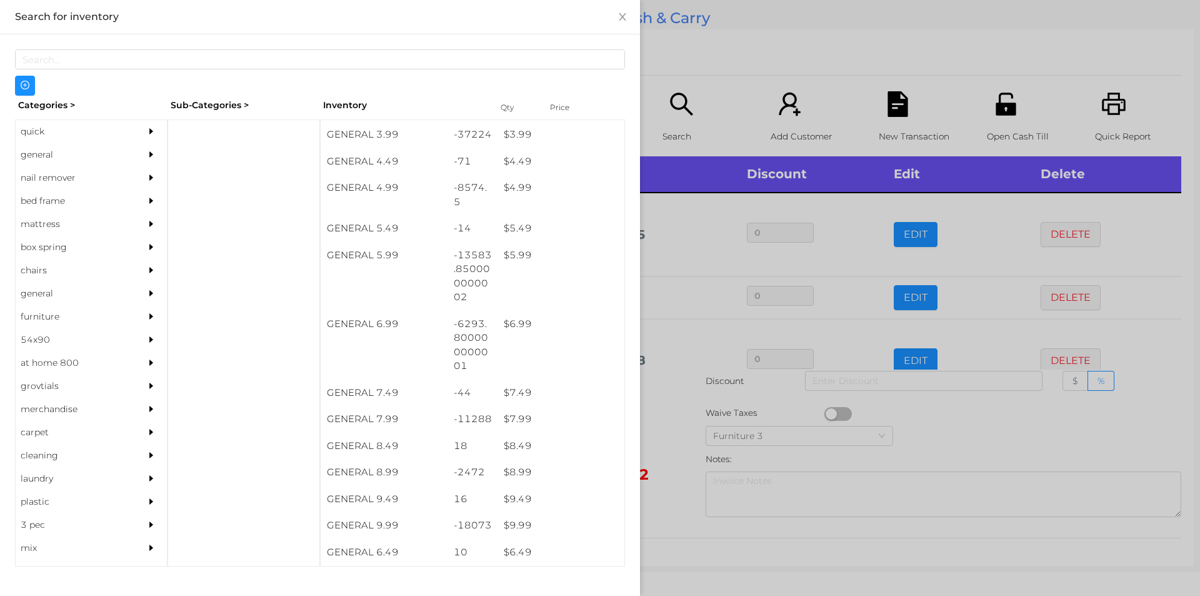
click at [710, 58] on div at bounding box center [600, 298] width 1200 height 596
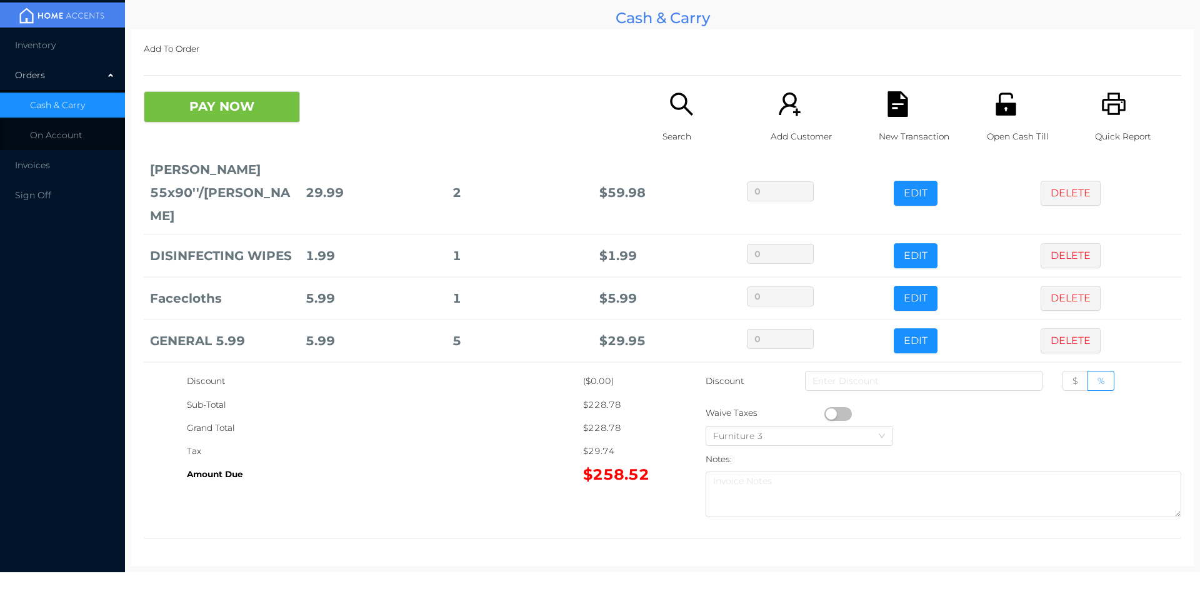
scroll to position [270, 0]
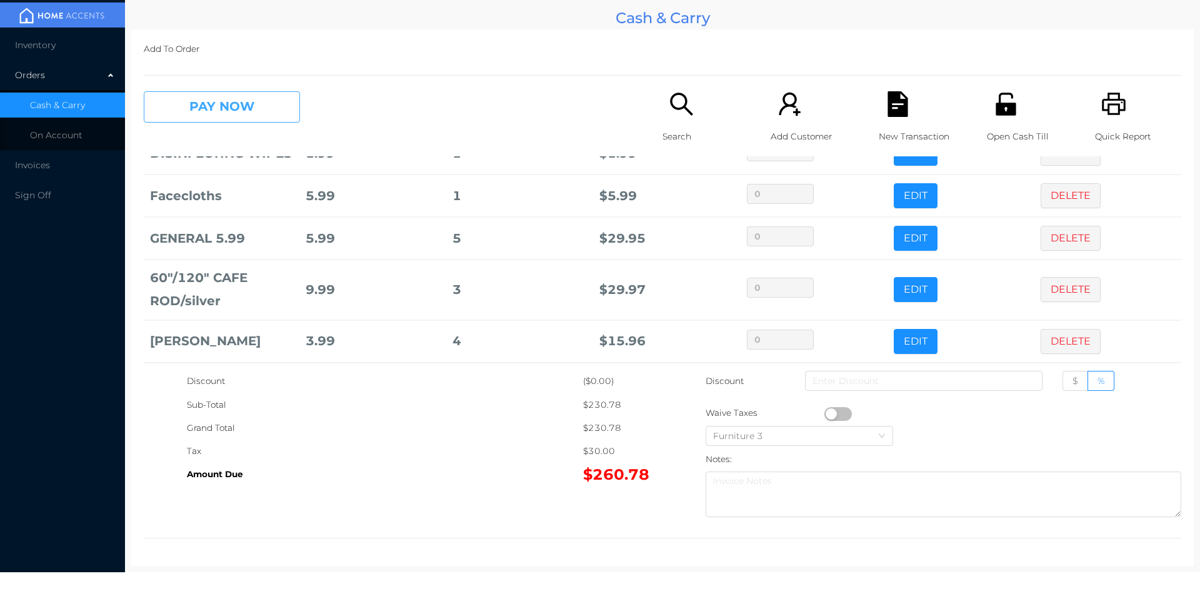
click at [212, 121] on button "PAY NOW" at bounding box center [222, 106] width 156 height 31
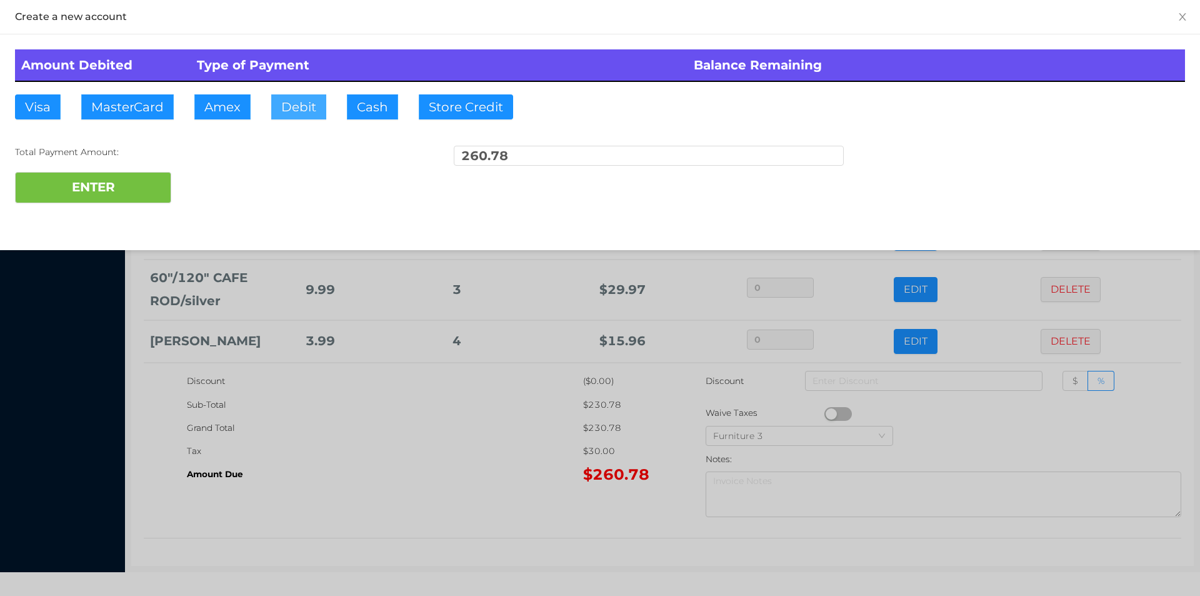
click at [306, 110] on button "Debit" at bounding box center [298, 106] width 55 height 25
click at [90, 176] on button "ENTER" at bounding box center [93, 187] width 156 height 31
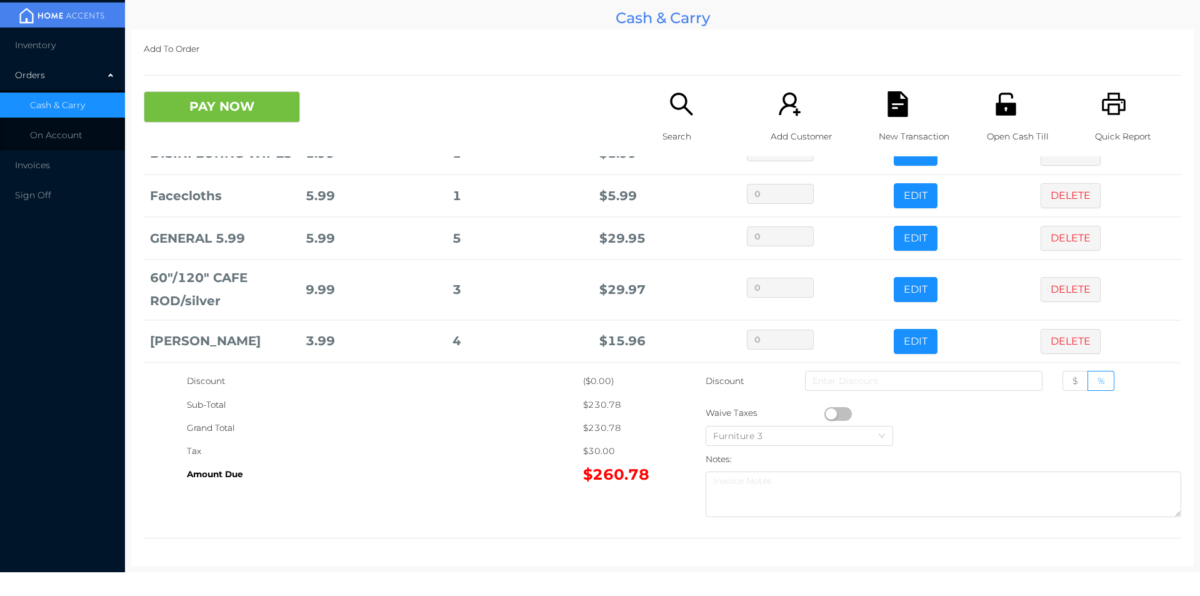
scroll to position [0, 0]
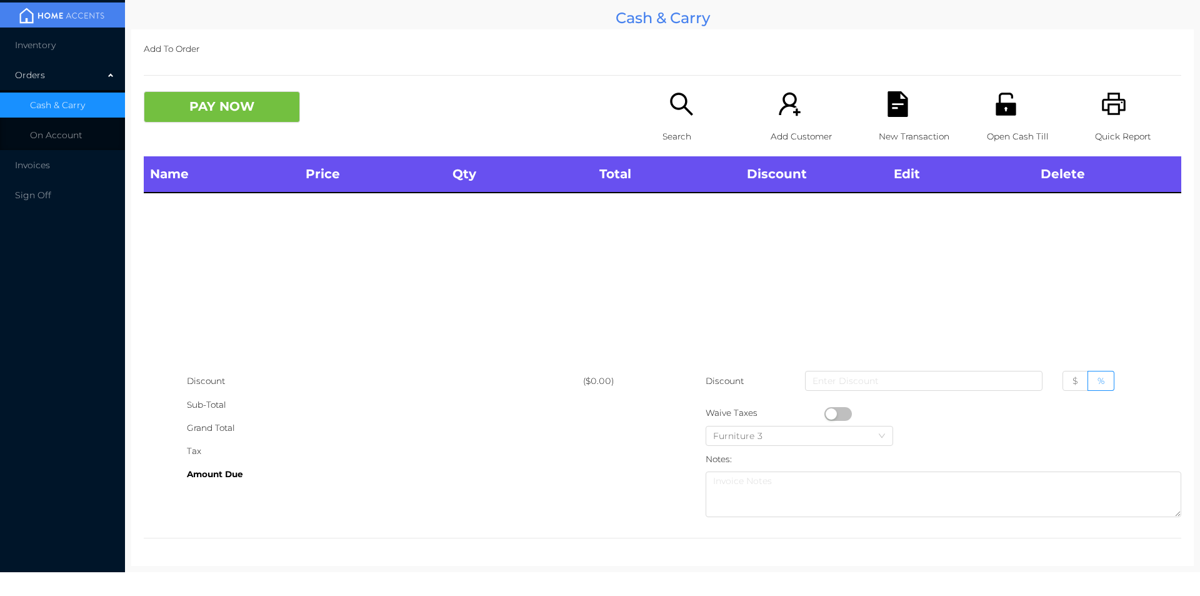
click at [663, 109] on div "Search" at bounding box center [706, 123] width 86 height 65
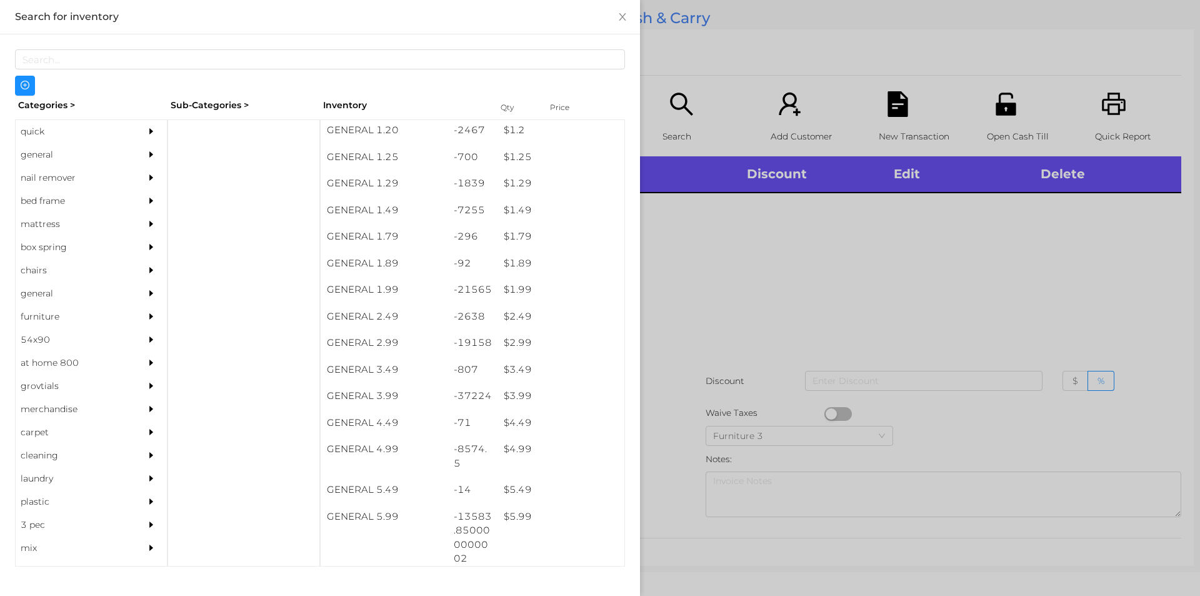
scroll to position [116, 0]
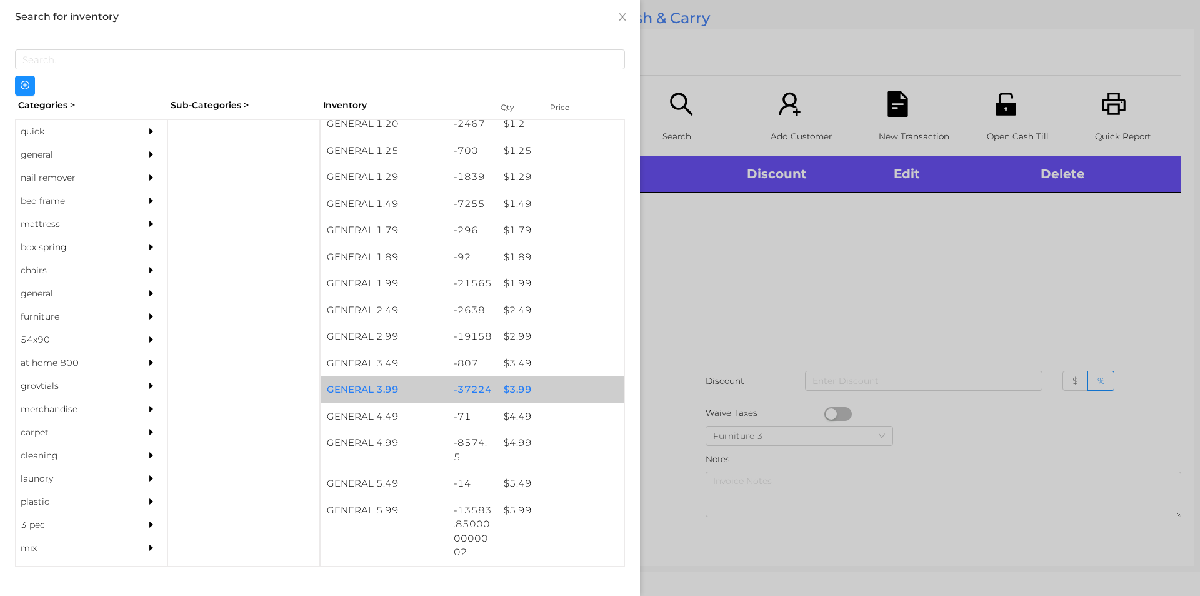
click at [535, 386] on div "$ 3.99" at bounding box center [561, 389] width 127 height 27
click at [534, 388] on div "$ 3.99" at bounding box center [561, 389] width 127 height 27
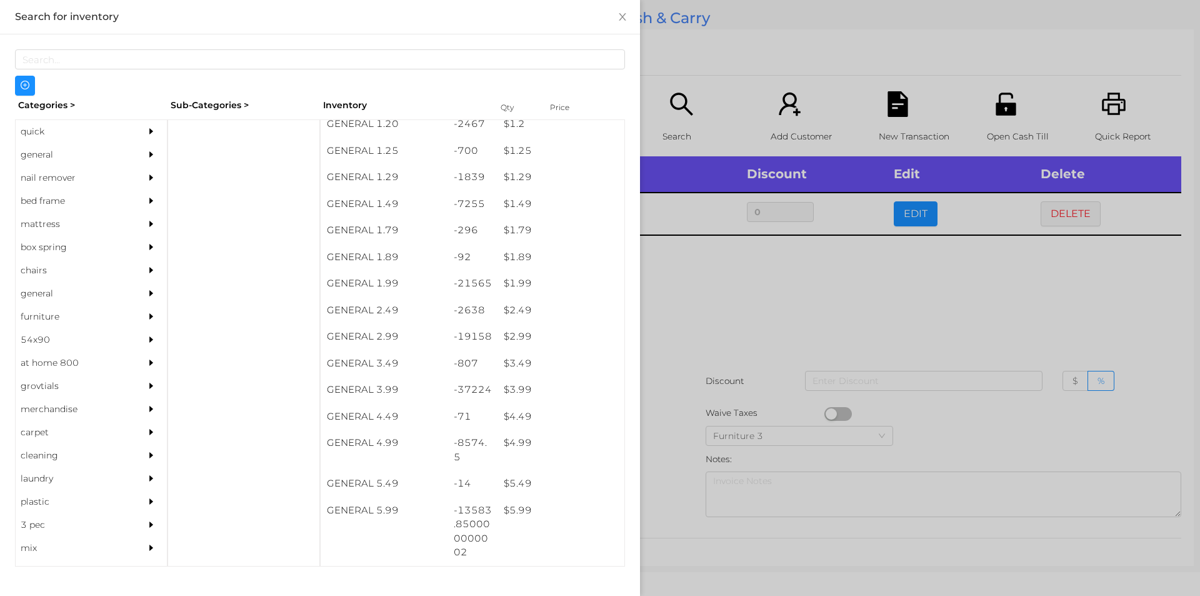
click at [685, 321] on div at bounding box center [600, 298] width 1200 height 596
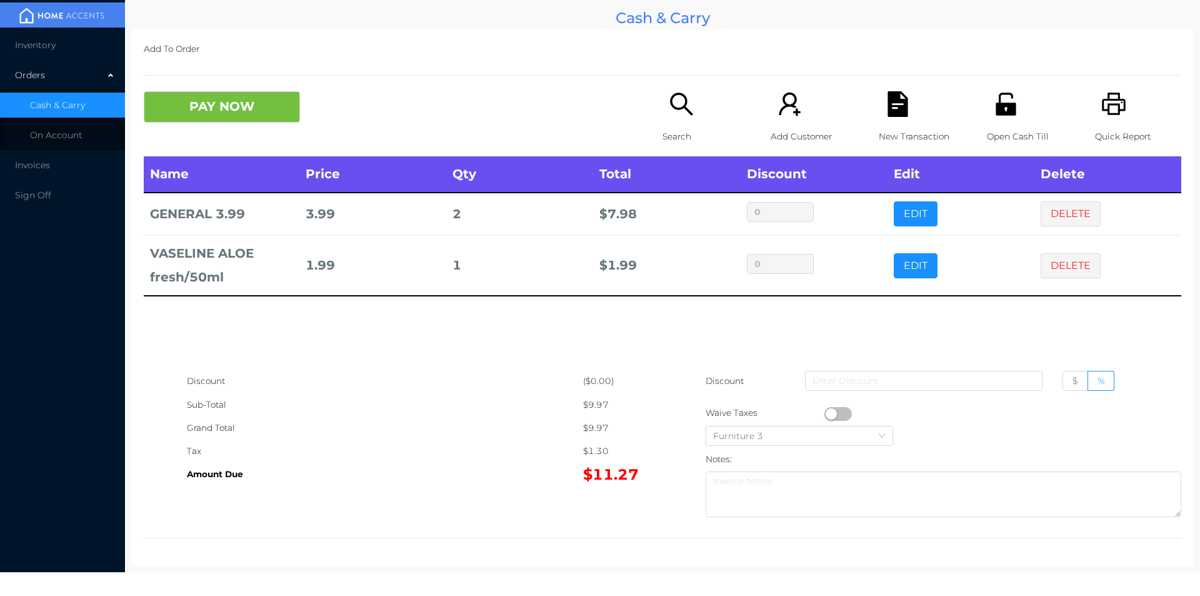
click at [890, 106] on icon "icon: file-text" at bounding box center [898, 104] width 20 height 26
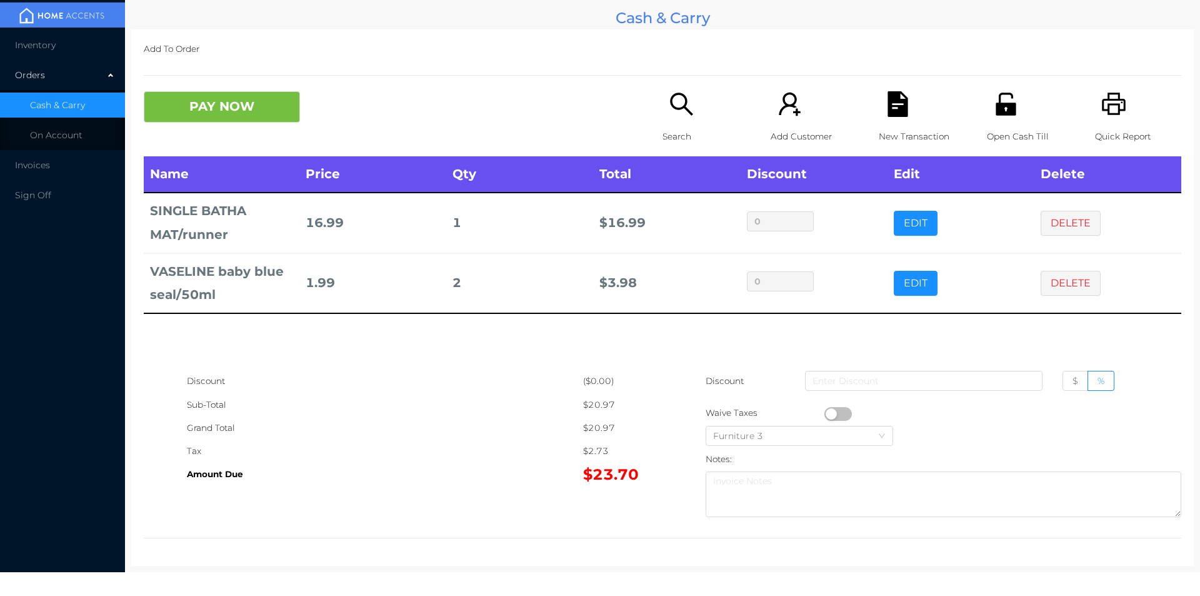
click at [1006, 113] on icon "icon: unlock" at bounding box center [1006, 104] width 20 height 23
click at [216, 114] on button "PAY NOW" at bounding box center [222, 106] width 156 height 31
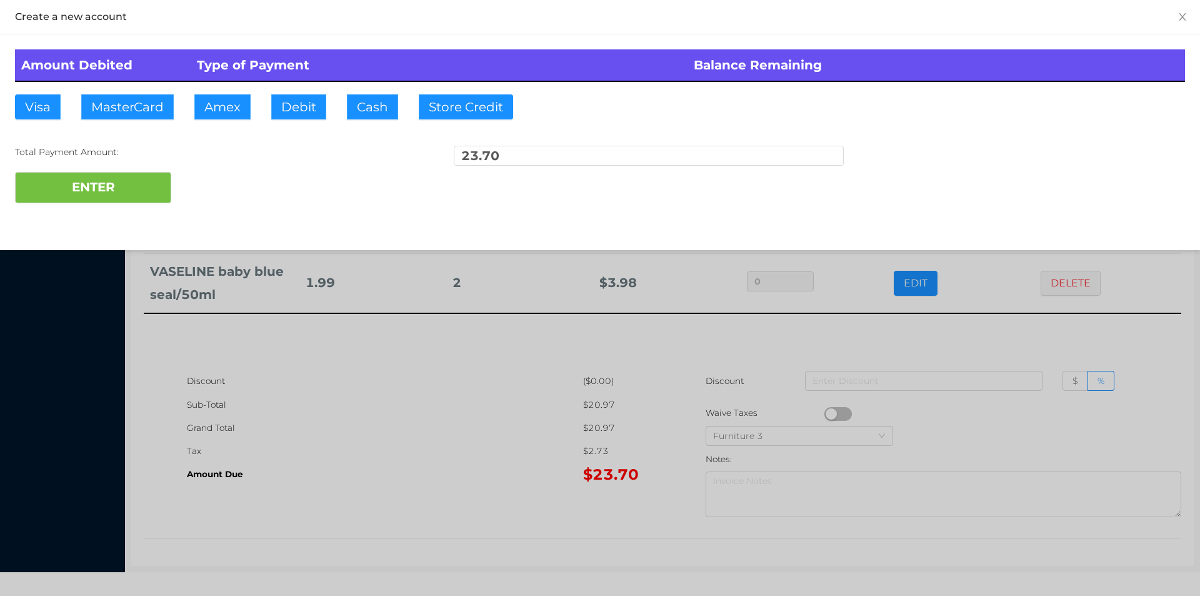
click at [579, 440] on div at bounding box center [600, 298] width 1200 height 596
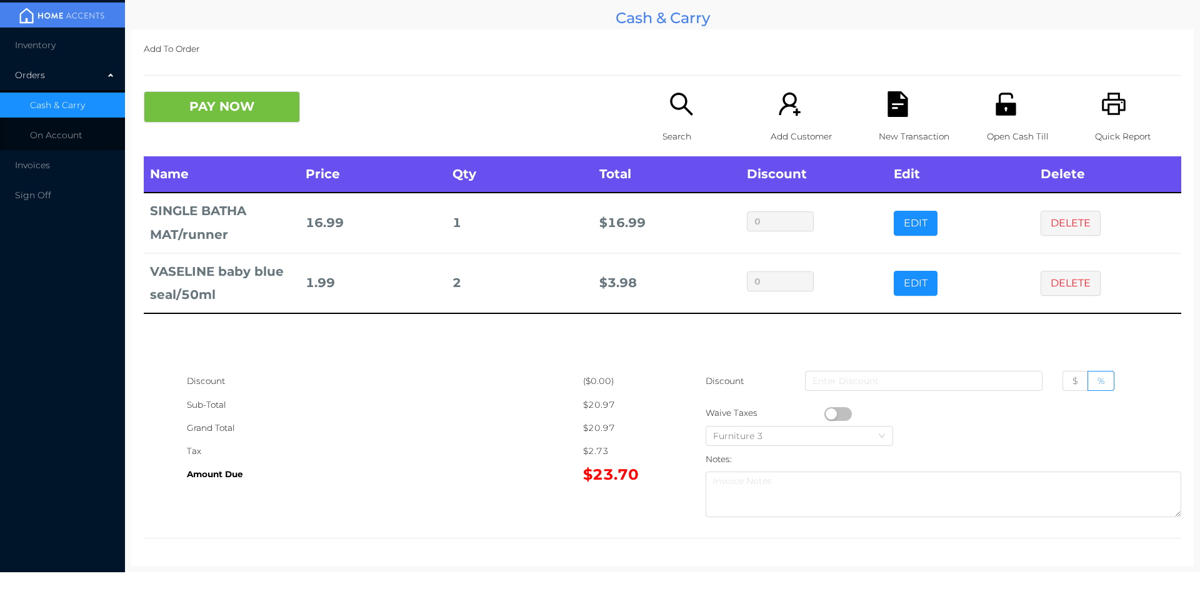
click at [888, 123] on div "New Transaction" at bounding box center [922, 123] width 86 height 65
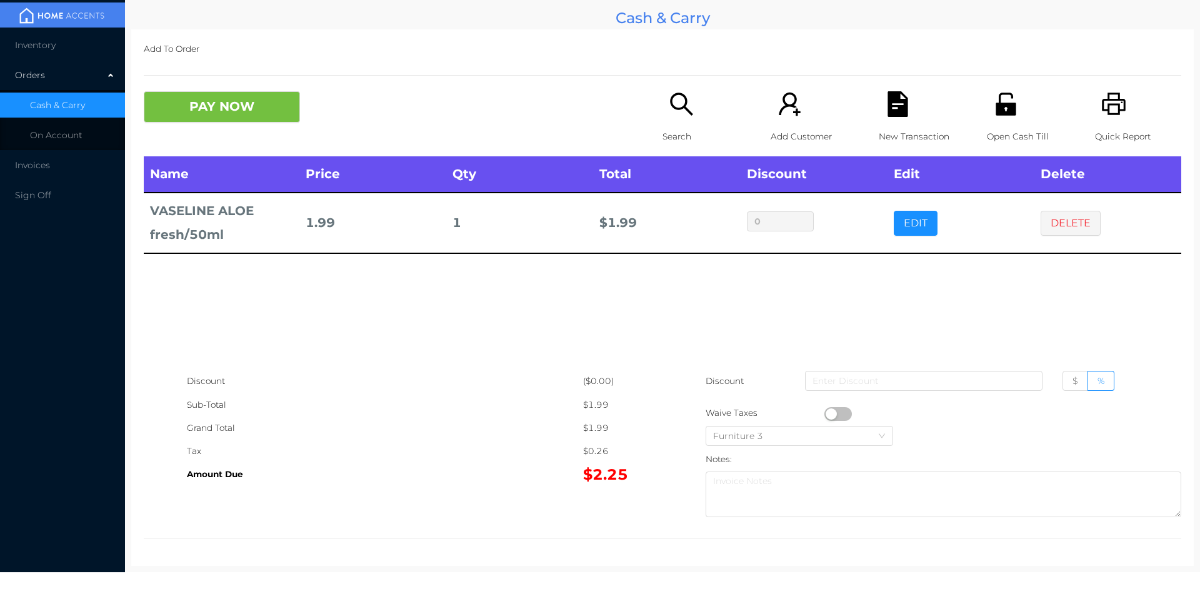
click at [679, 113] on icon "icon: search" at bounding box center [682, 104] width 26 height 26
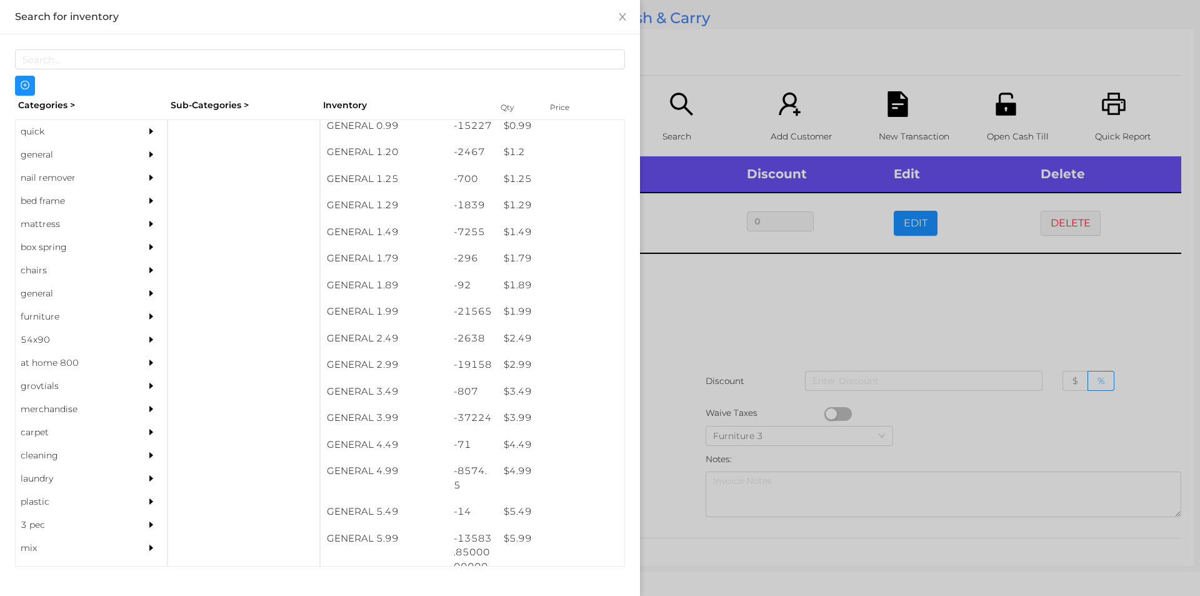
scroll to position [170, 0]
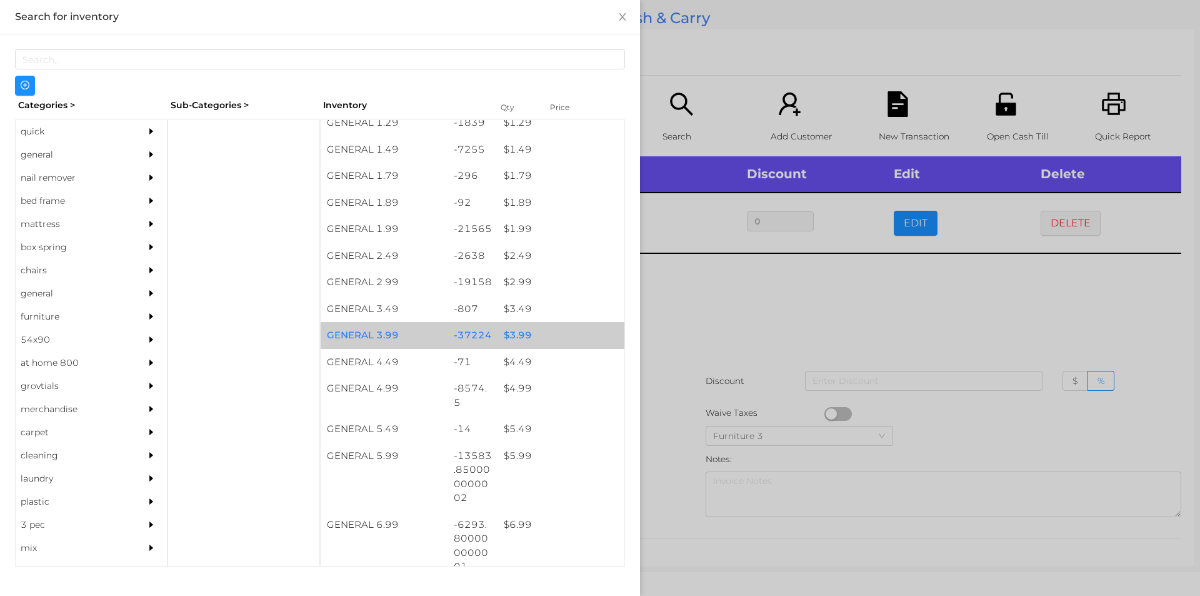
click at [556, 341] on div "$ 3.99" at bounding box center [561, 335] width 127 height 27
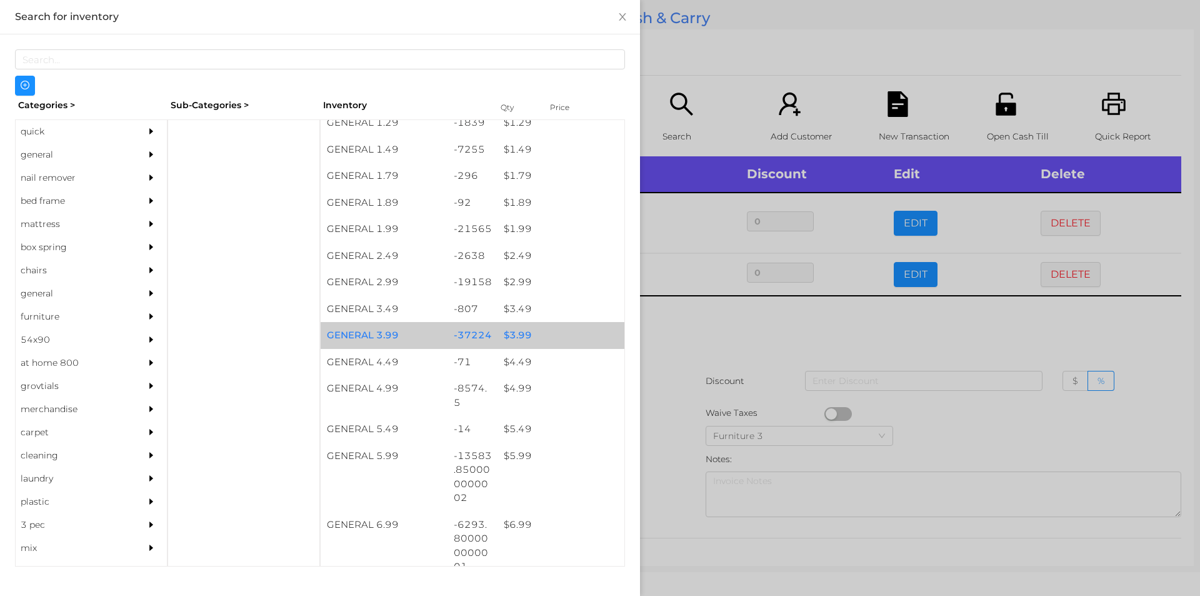
click at [551, 329] on div "$ 3.99" at bounding box center [561, 335] width 127 height 27
click at [706, 379] on div at bounding box center [600, 298] width 1200 height 596
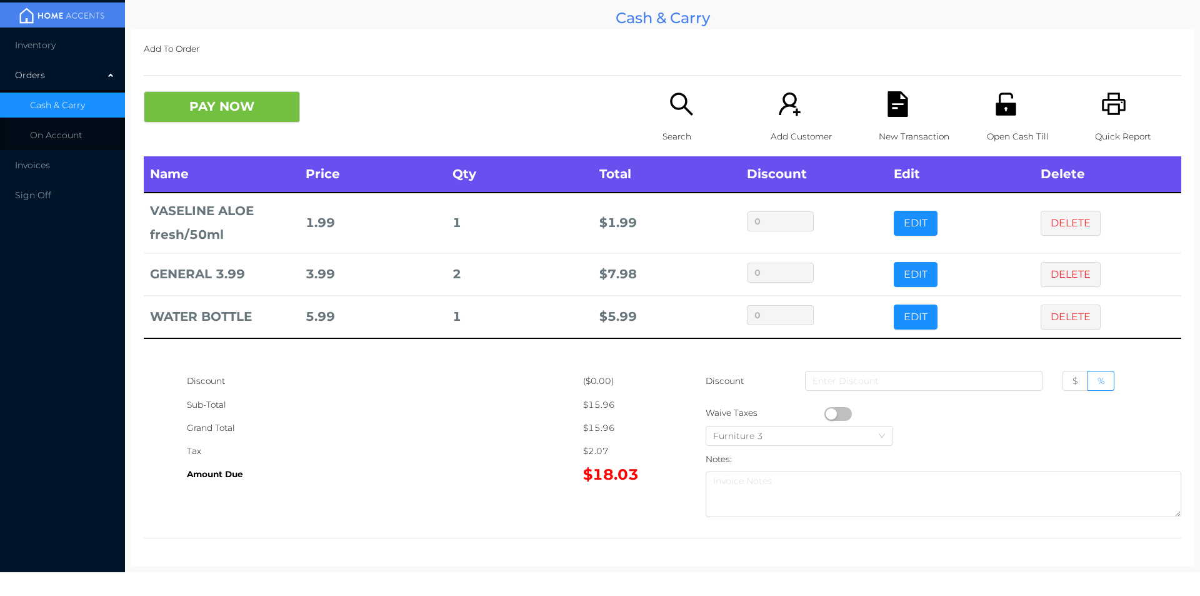
click at [210, 118] on button "PAY NOW" at bounding box center [222, 106] width 156 height 31
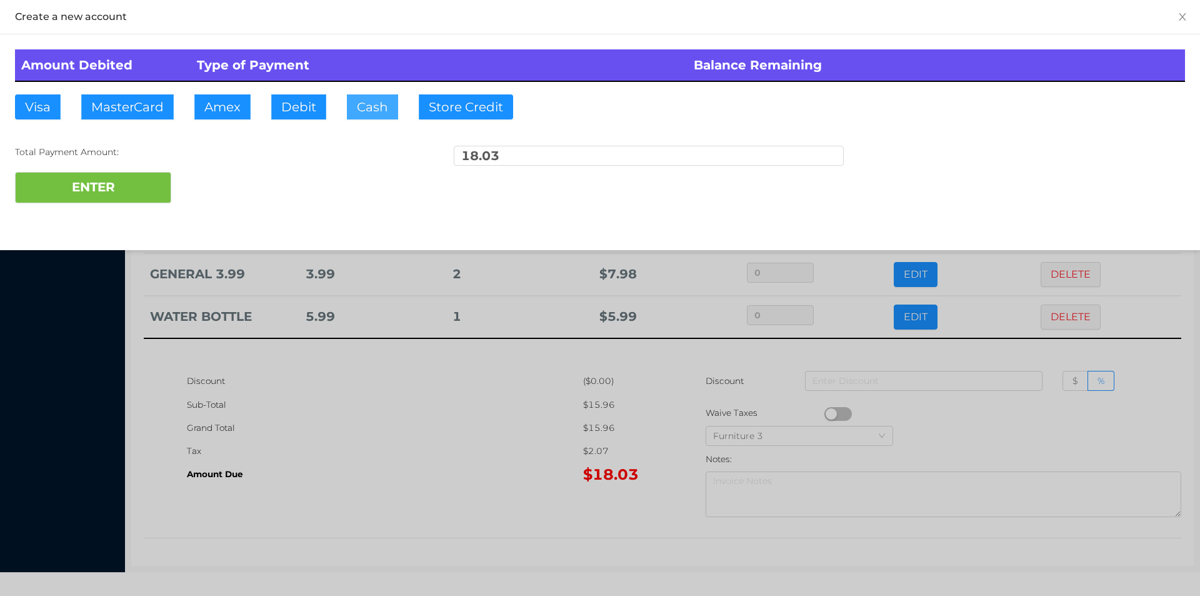
click at [362, 115] on button "Cash" at bounding box center [372, 106] width 51 height 25
click at [118, 186] on button "ENTER" at bounding box center [93, 187] width 156 height 31
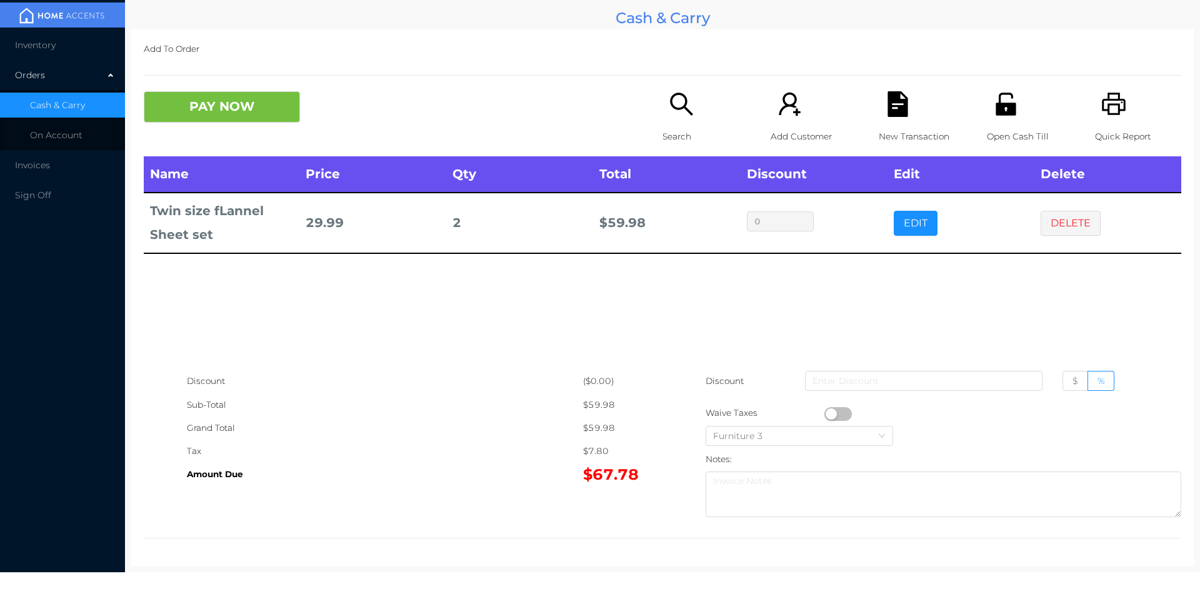
click at [918, 214] on button "EDIT" at bounding box center [916, 223] width 44 height 25
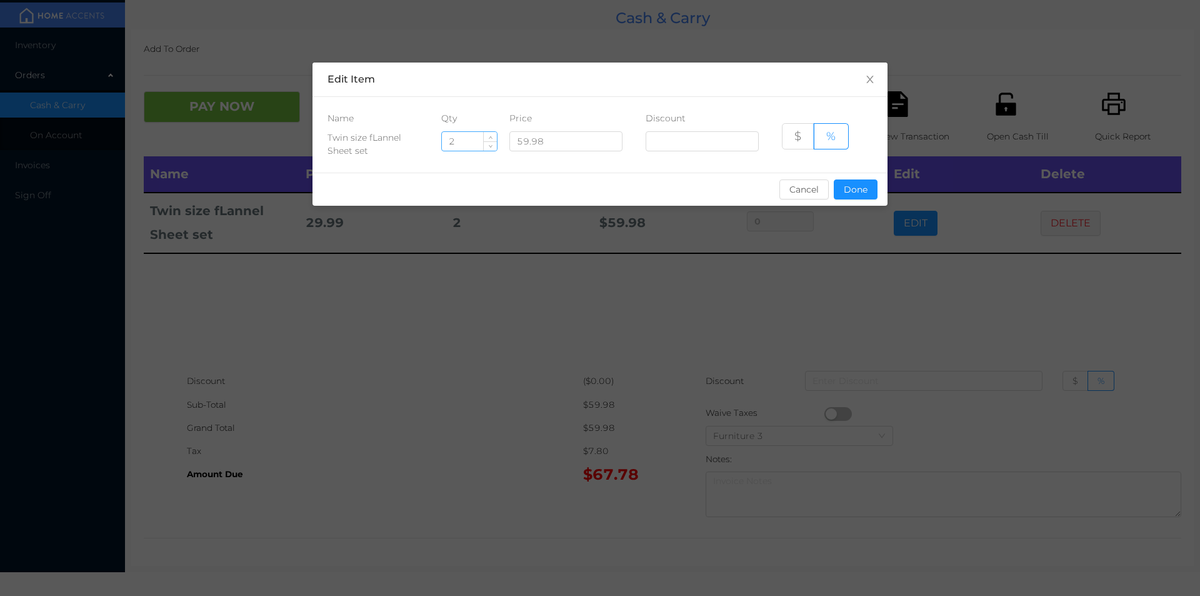
click at [469, 139] on input "2" at bounding box center [469, 141] width 55 height 19
type input "1"
click at [858, 192] on button "Done" at bounding box center [856, 189] width 44 height 20
type input "0%"
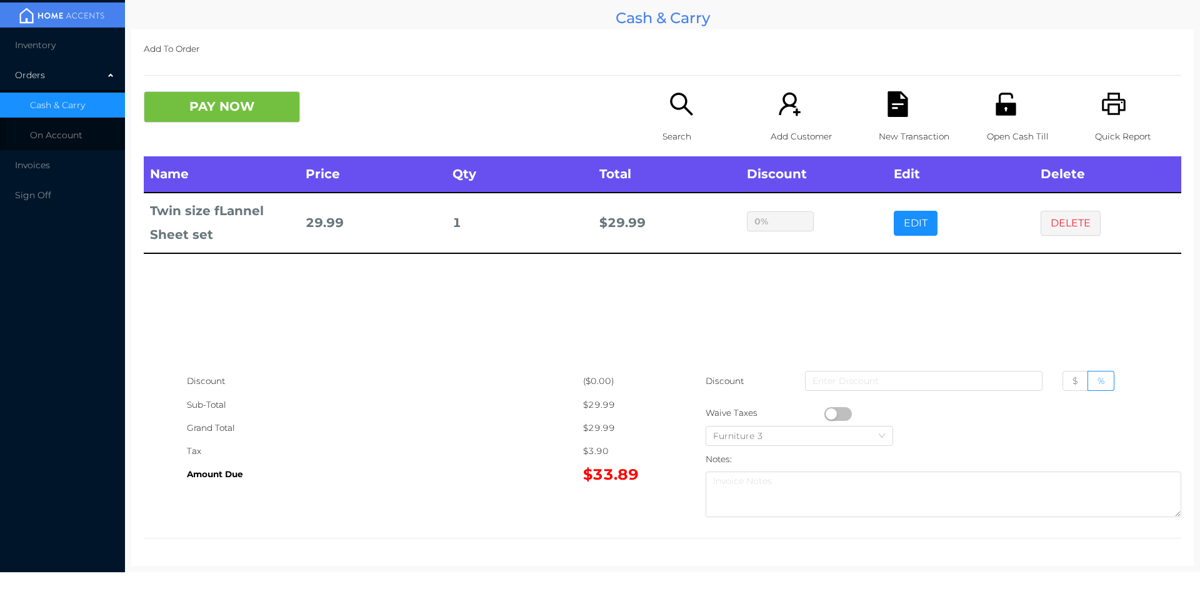
click at [891, 117] on icon "icon: file-text" at bounding box center [898, 104] width 20 height 26
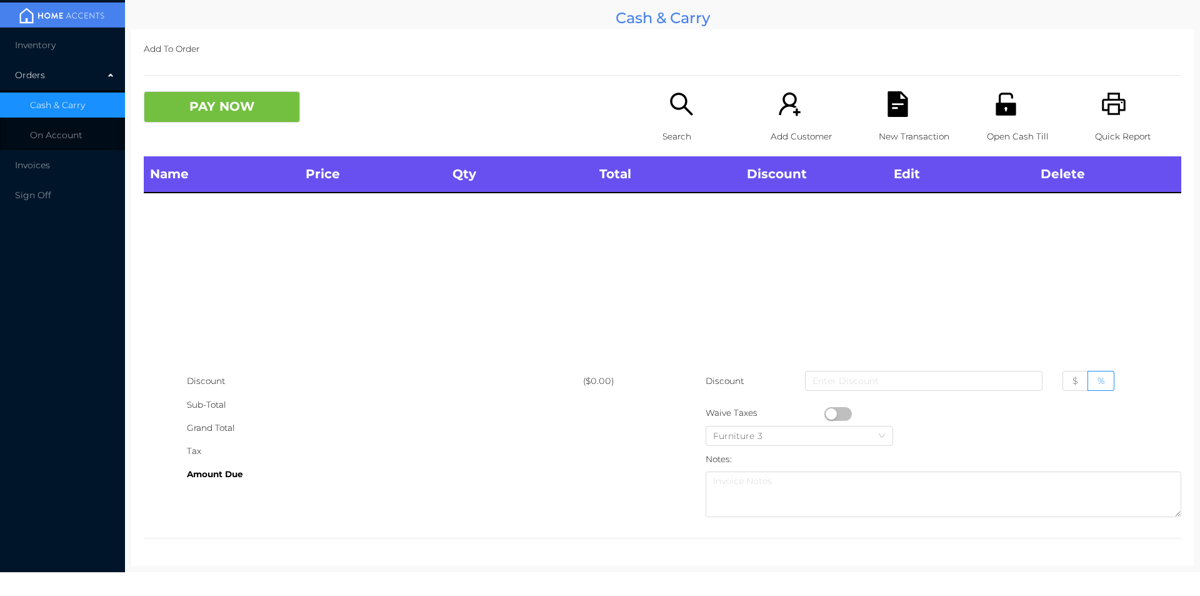
click at [996, 108] on icon "icon: unlock" at bounding box center [1006, 104] width 20 height 23
click at [663, 103] on div "Search" at bounding box center [706, 123] width 86 height 65
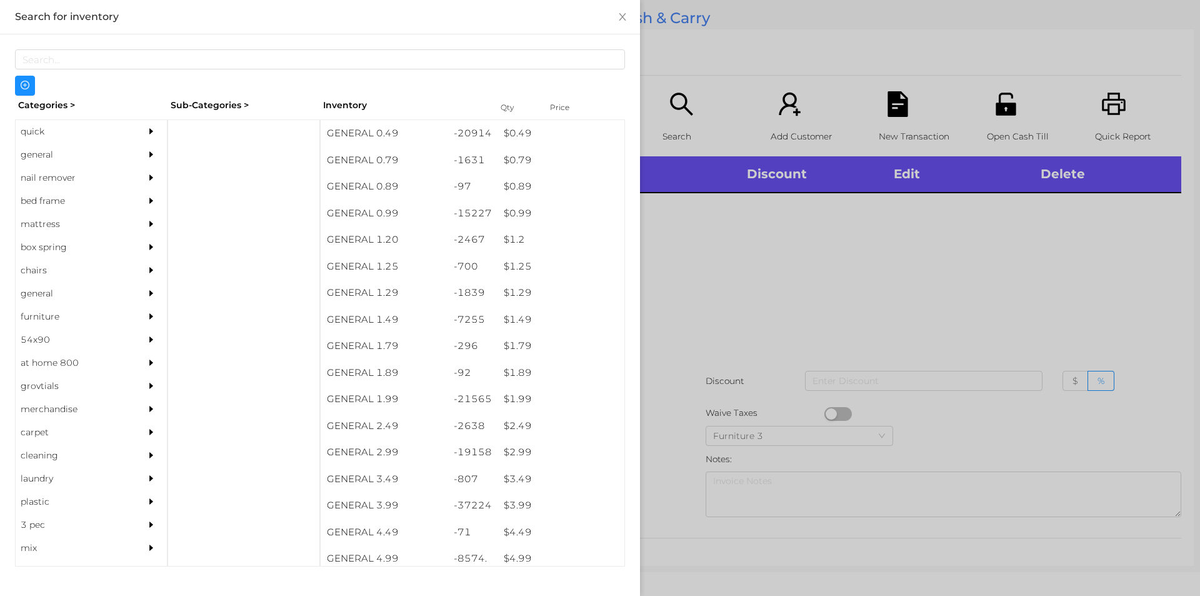
click at [60, 142] on div "quick" at bounding box center [73, 131] width 114 height 23
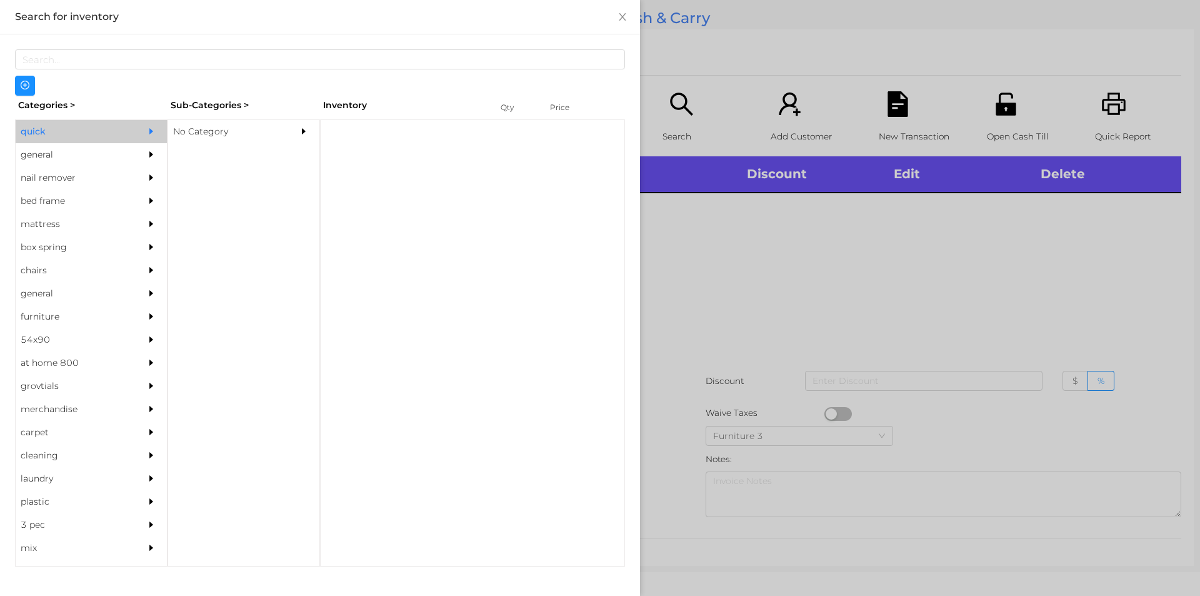
click at [211, 138] on div "No Category" at bounding box center [225, 131] width 114 height 23
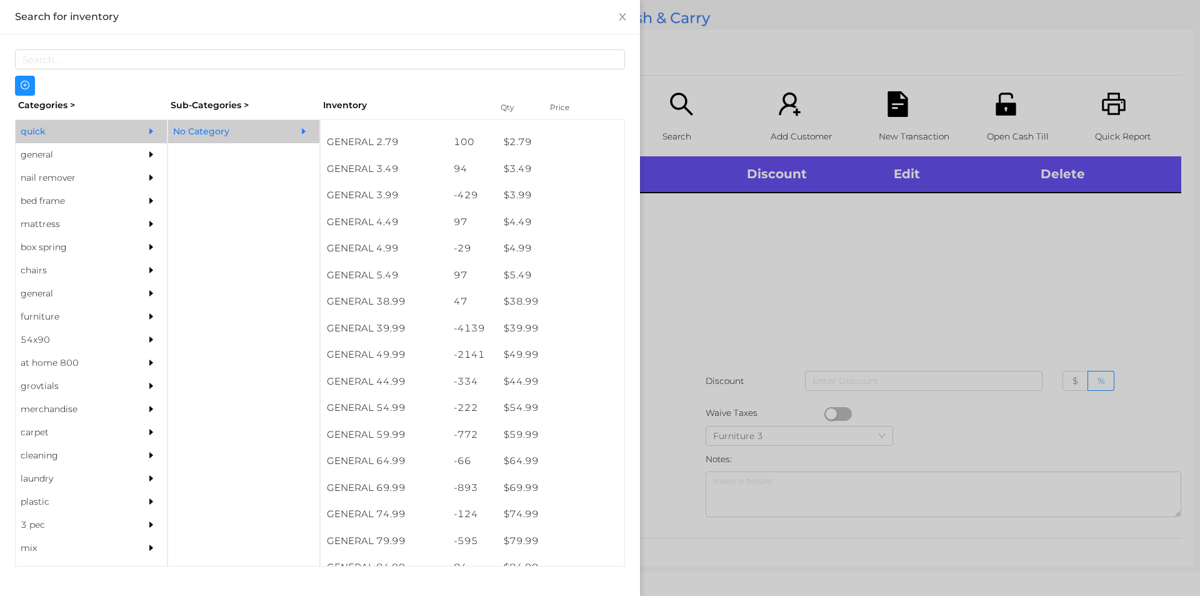
scroll to position [524, 0]
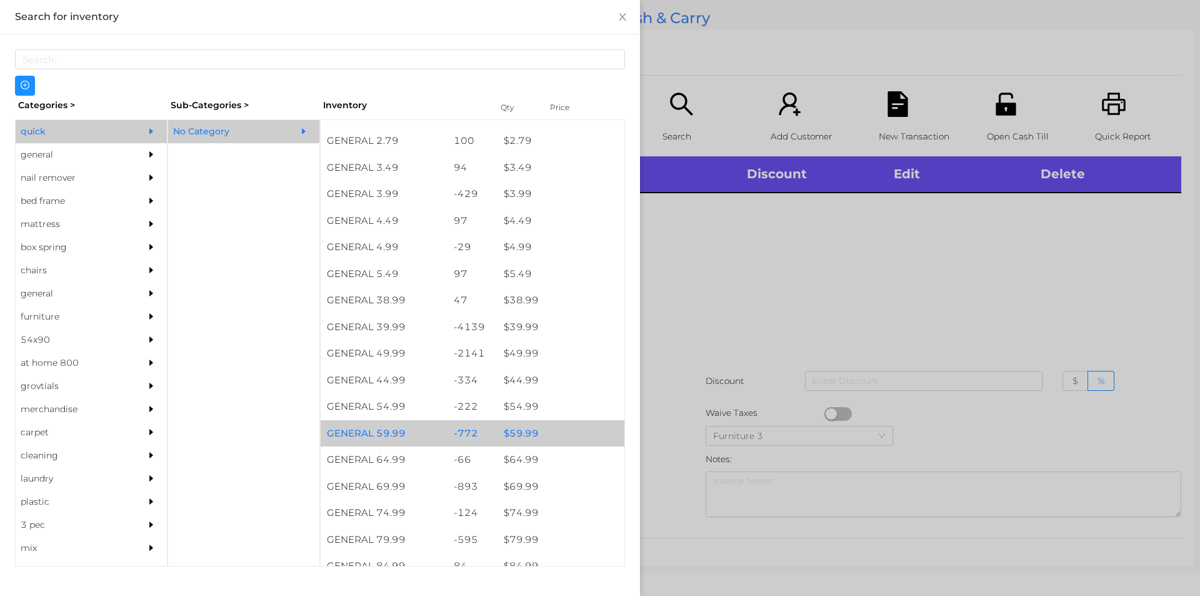
click at [533, 434] on div "$ 59.99" at bounding box center [561, 433] width 127 height 27
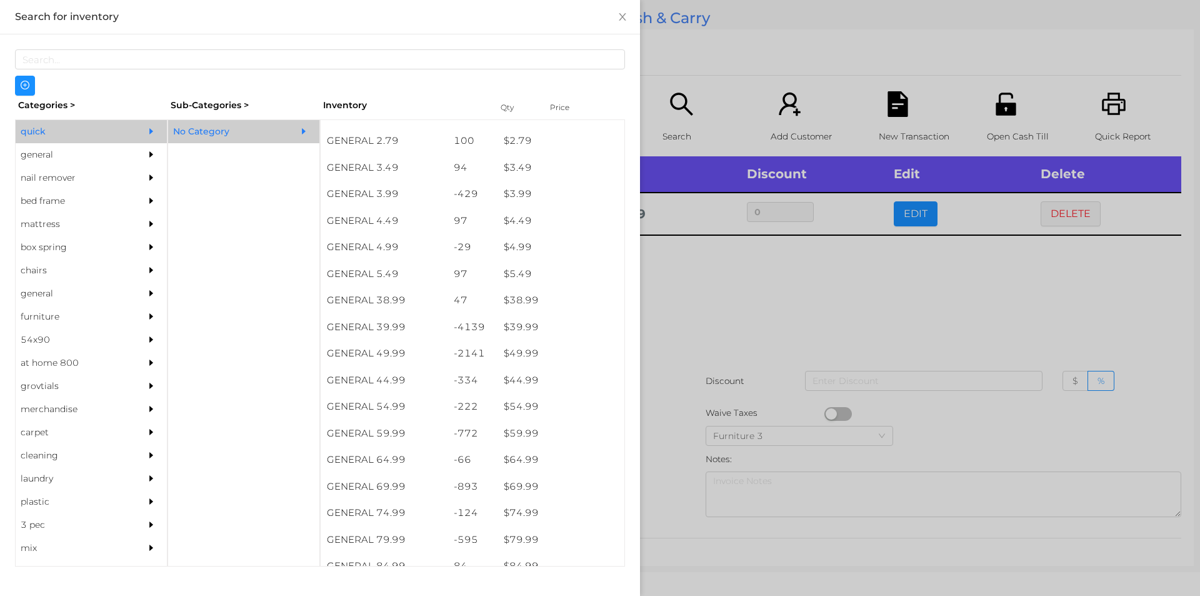
click at [733, 351] on div at bounding box center [600, 298] width 1200 height 596
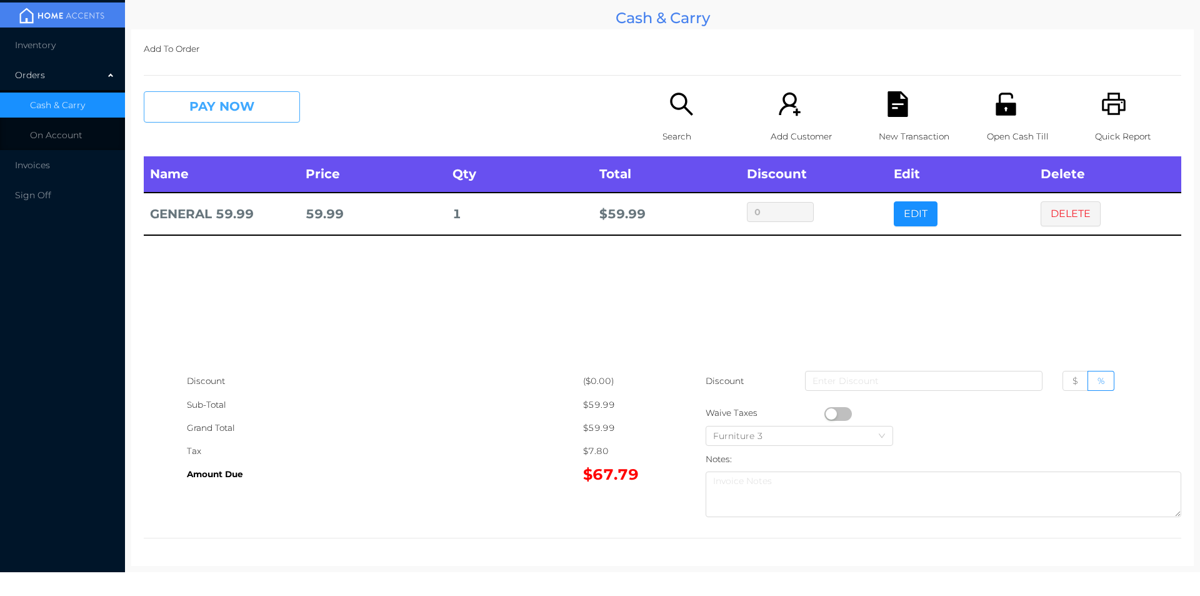
click at [238, 117] on button "PAY NOW" at bounding box center [222, 106] width 156 height 31
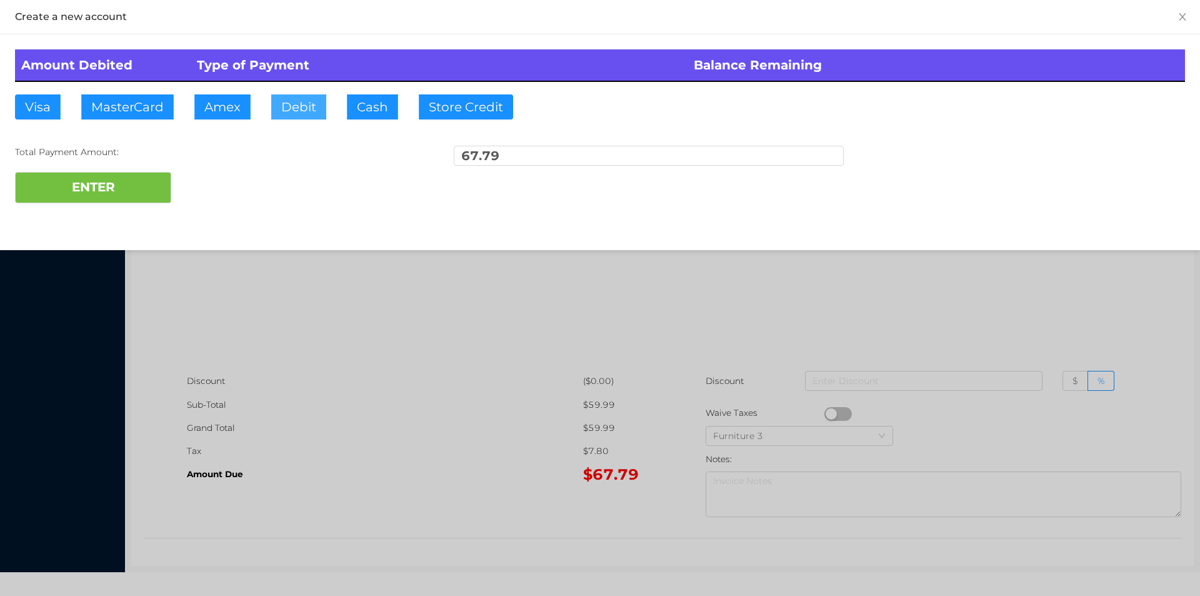
click at [302, 98] on button "Debit" at bounding box center [298, 106] width 55 height 25
click at [113, 191] on button "ENTER" at bounding box center [93, 187] width 156 height 31
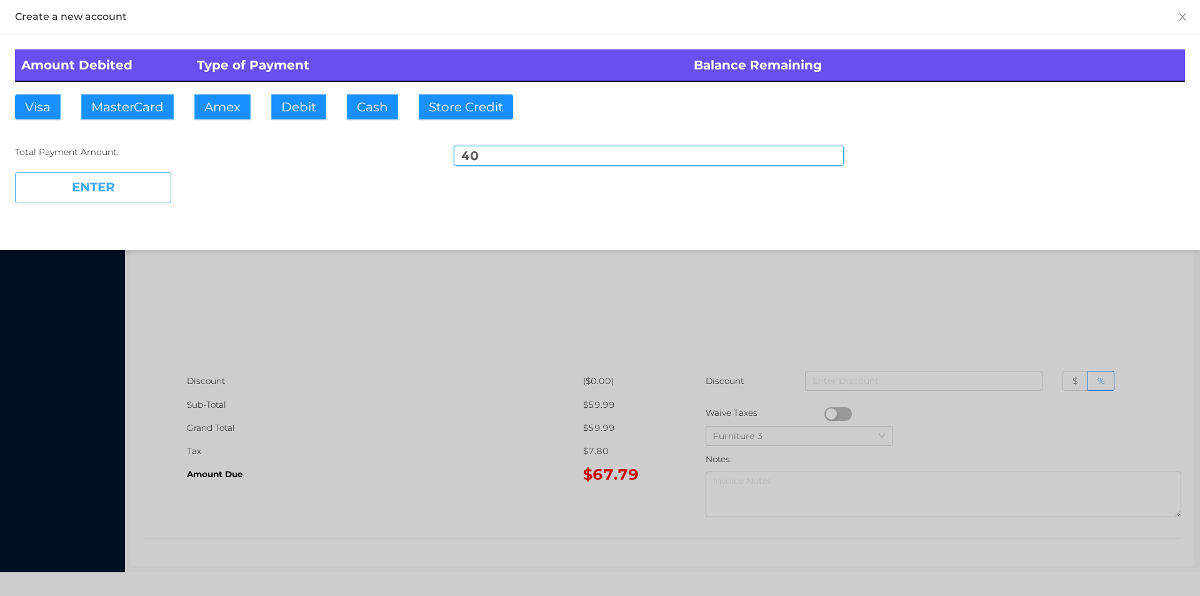
type input "27.79"
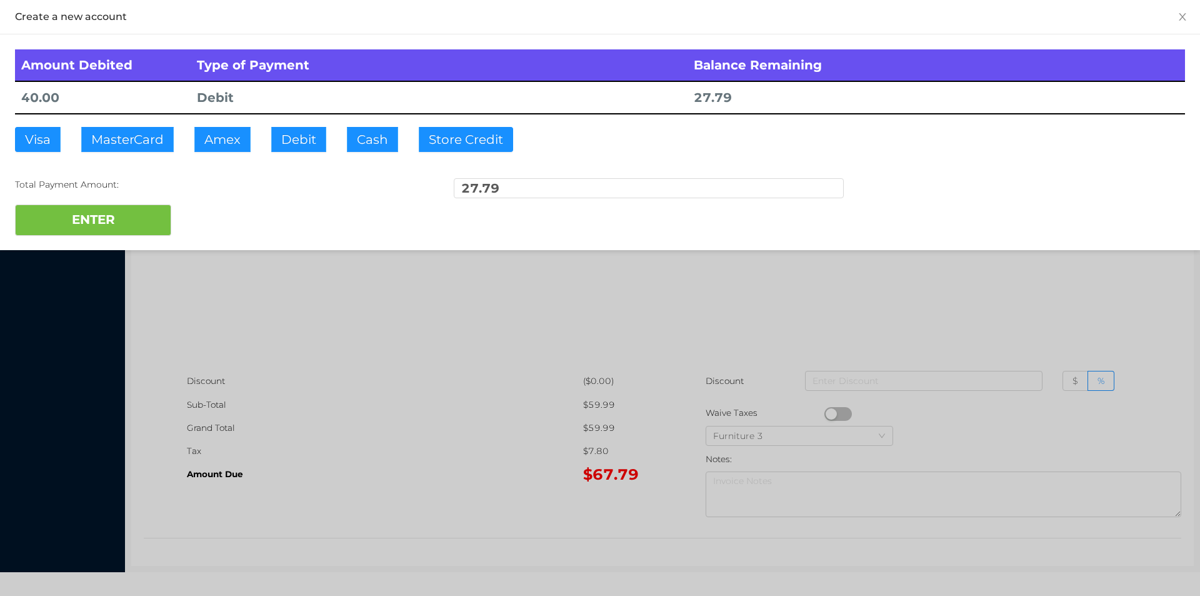
click at [379, 421] on div at bounding box center [600, 298] width 1200 height 596
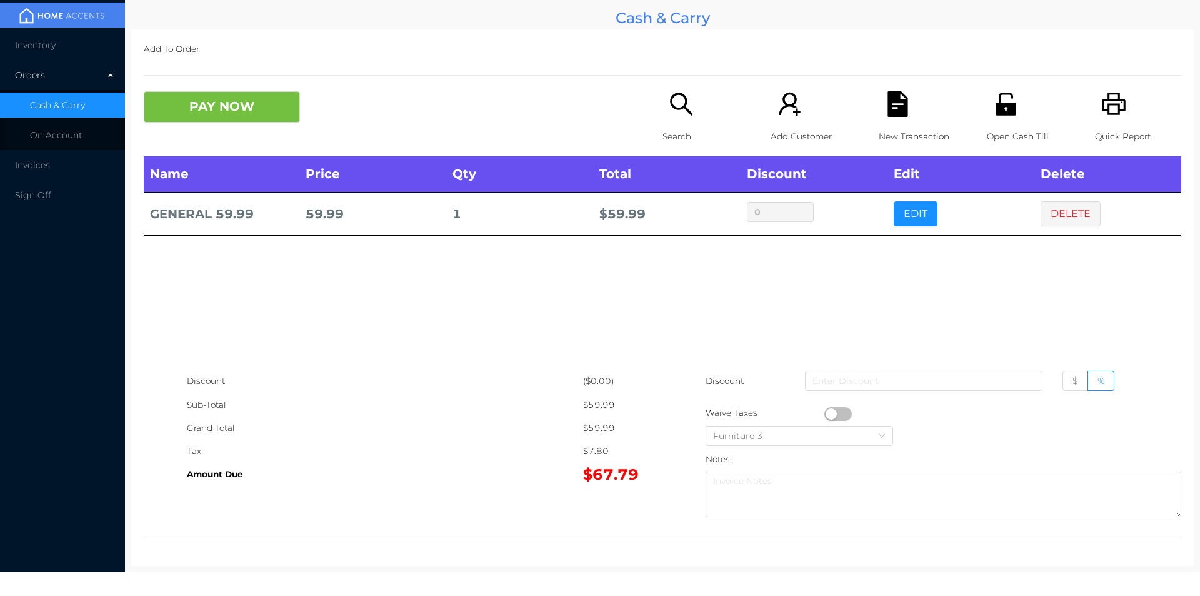
click at [228, 115] on button "PAY NOW" at bounding box center [222, 106] width 156 height 31
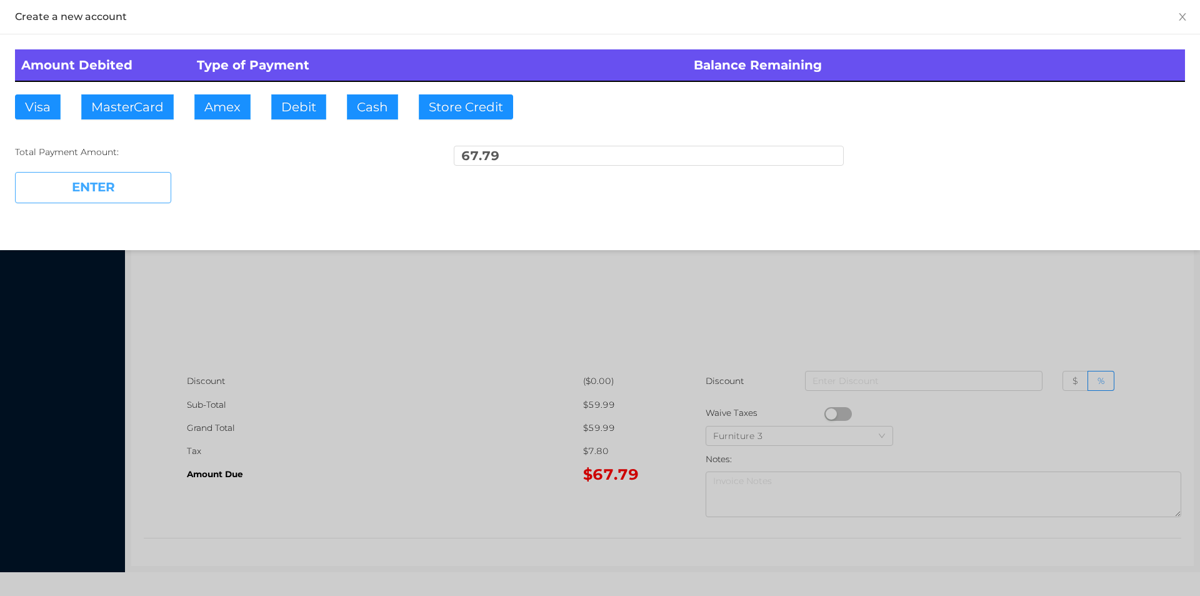
click at [129, 175] on button "ENTER" at bounding box center [93, 187] width 156 height 31
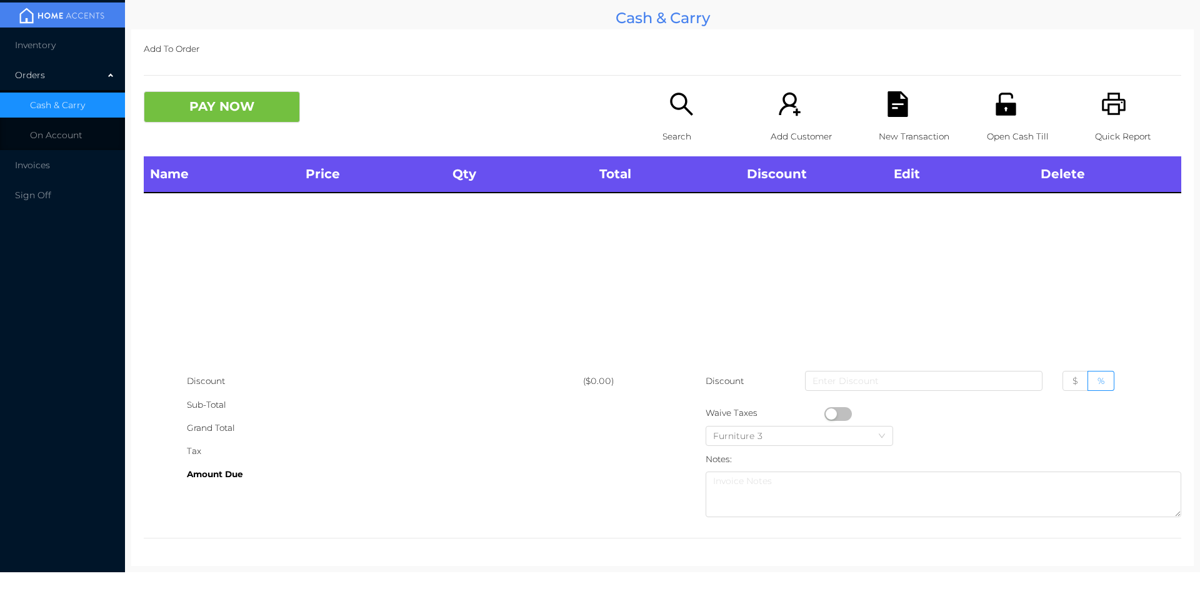
click at [997, 122] on div "Open Cash Till" at bounding box center [1030, 123] width 86 height 65
click at [676, 103] on icon "icon: search" at bounding box center [682, 104] width 26 height 26
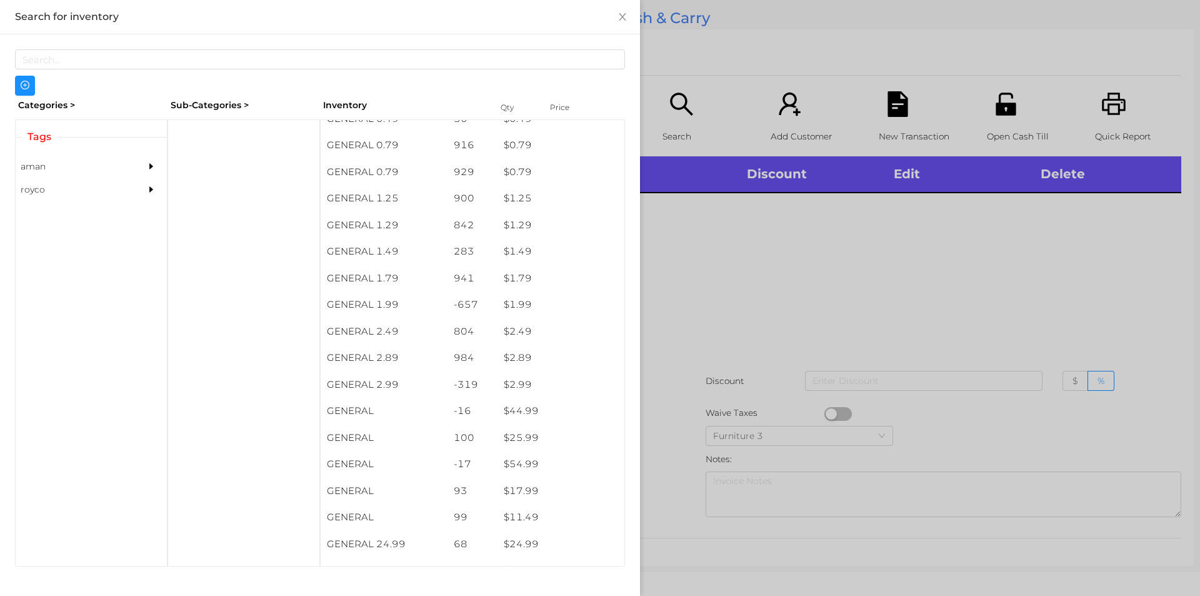
scroll to position [109, 0]
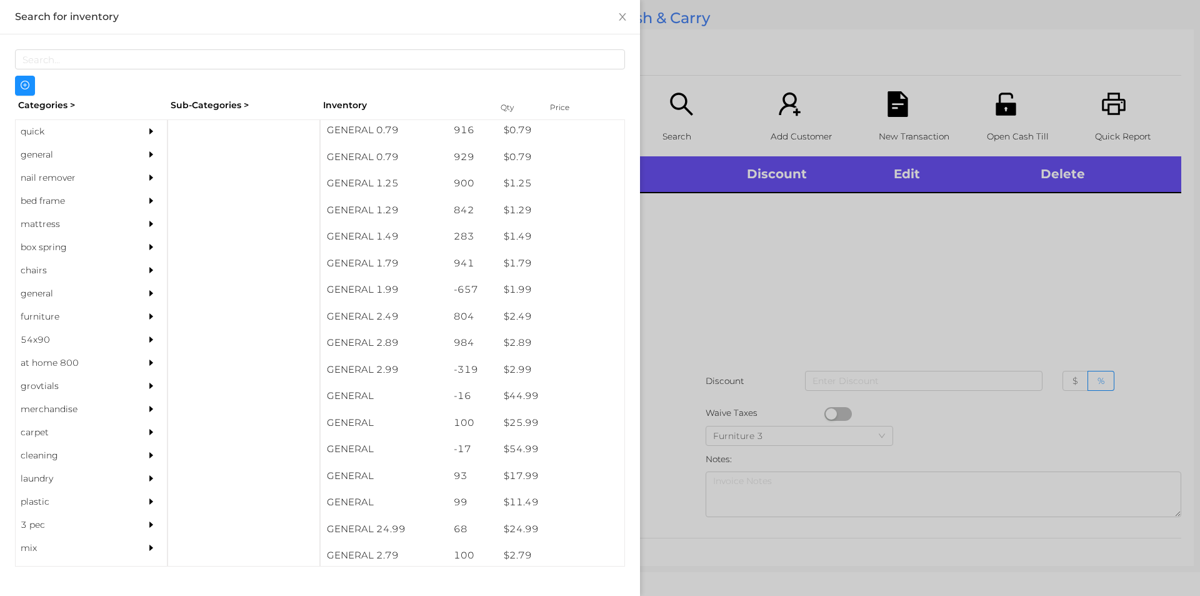
click at [51, 155] on div "general" at bounding box center [73, 154] width 114 height 23
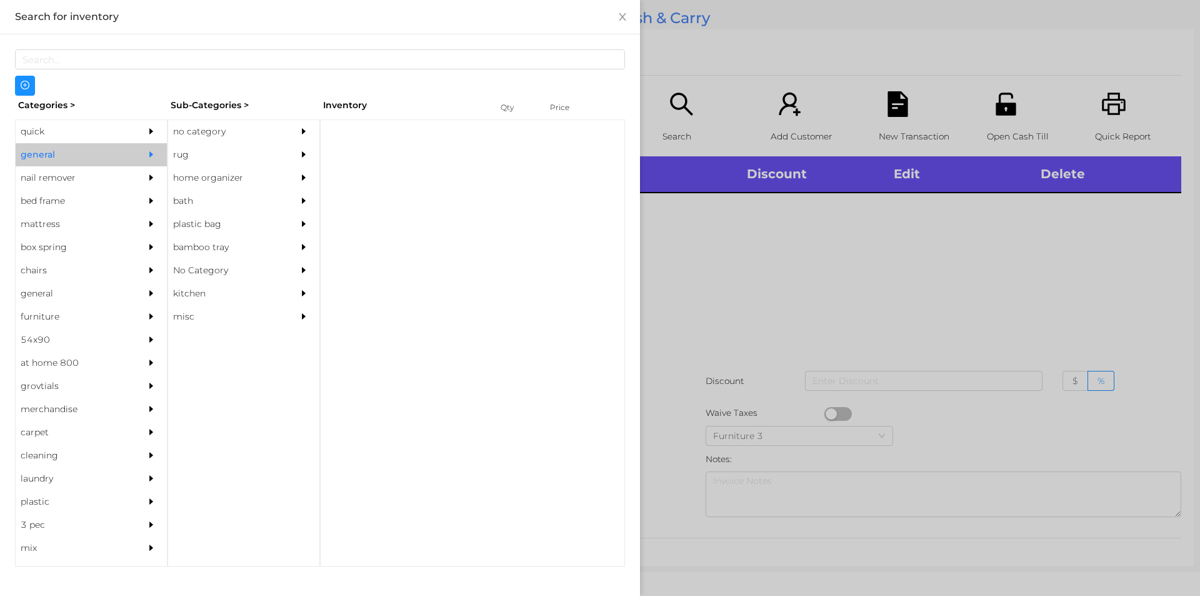
click at [221, 108] on div "Sub-Categories >" at bounding box center [244, 105] width 153 height 19
click at [221, 128] on div "no category" at bounding box center [225, 131] width 114 height 23
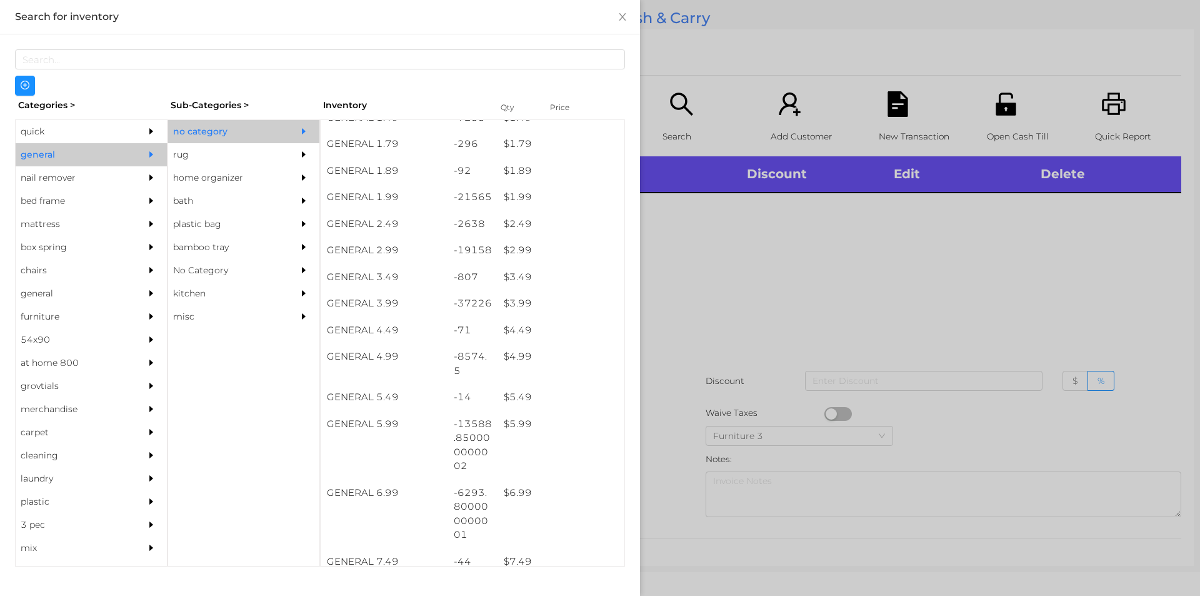
scroll to position [199, 0]
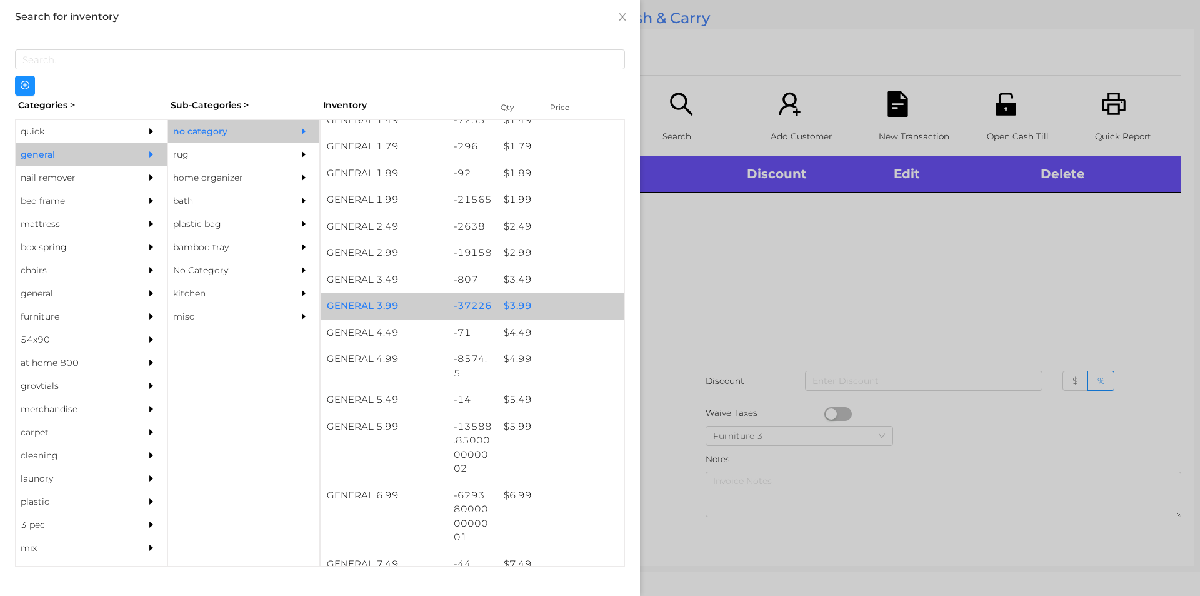
click at [532, 307] on div "$ 3.99" at bounding box center [561, 306] width 127 height 27
click at [531, 313] on div "$ 3.99" at bounding box center [561, 306] width 127 height 27
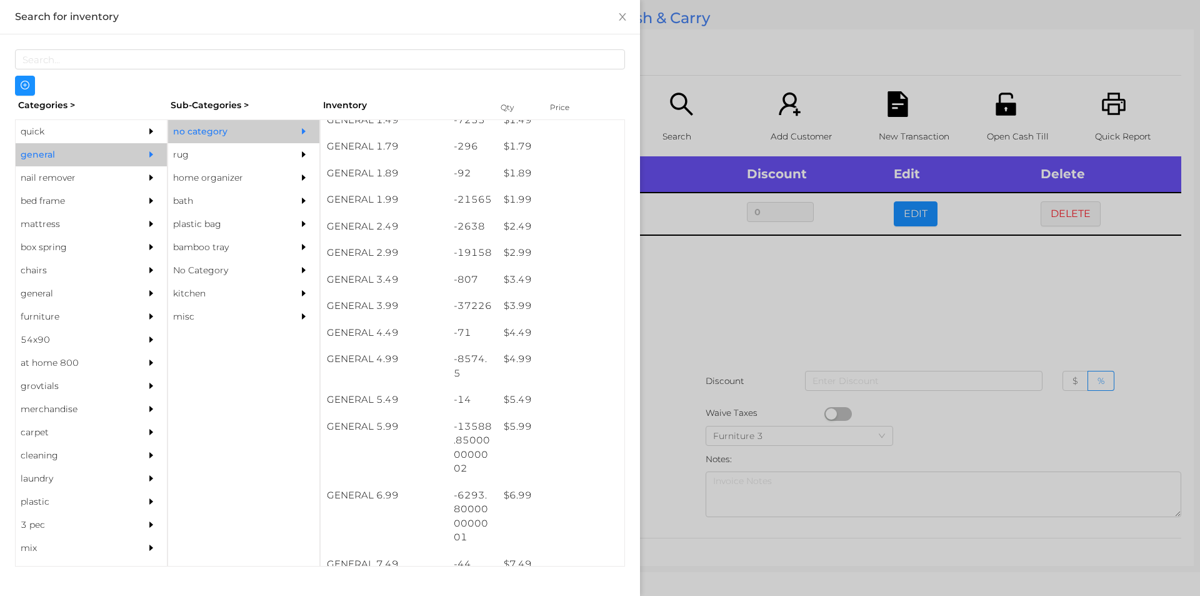
click at [670, 416] on div at bounding box center [600, 298] width 1200 height 596
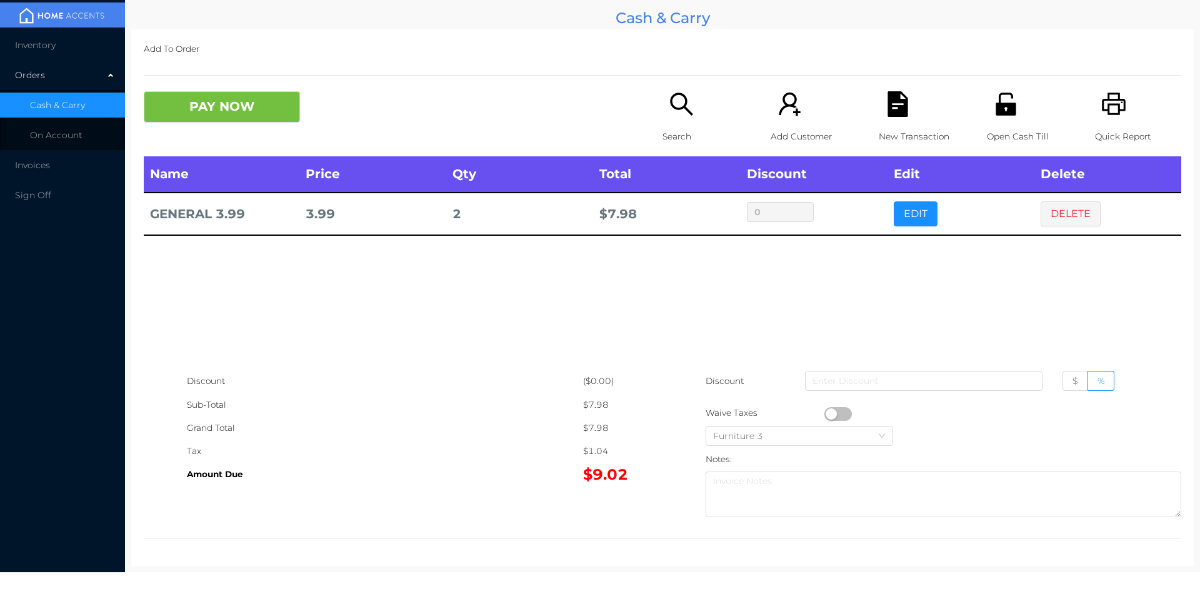
click at [1102, 113] on icon "icon: printer" at bounding box center [1115, 104] width 26 height 26
click at [243, 118] on button "PAY NOW" at bounding box center [222, 106] width 156 height 31
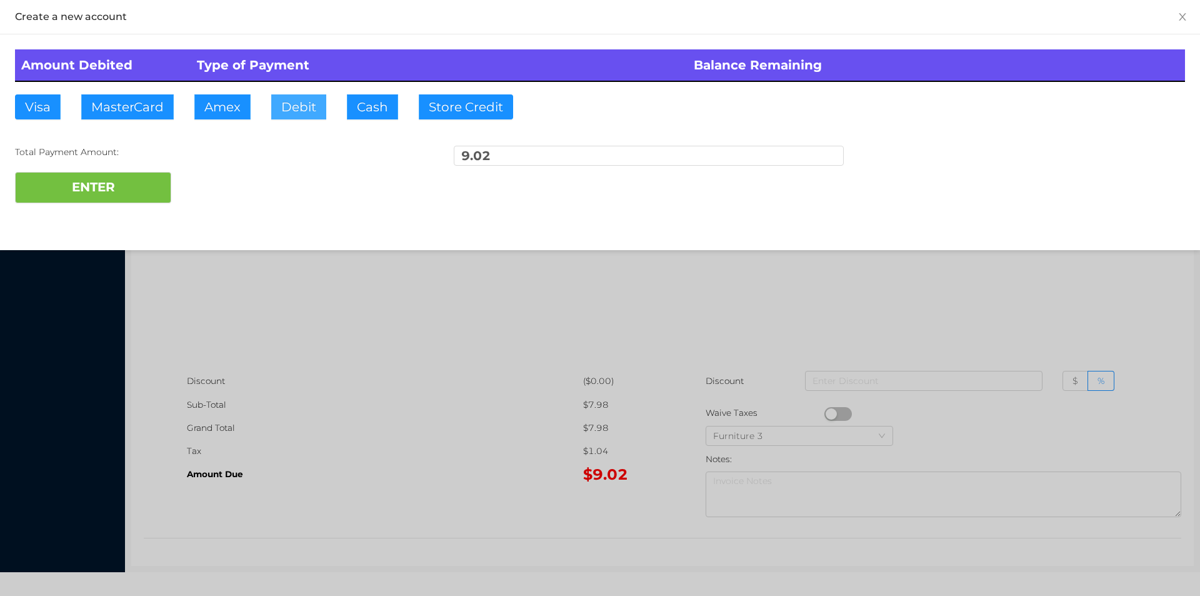
click at [297, 94] on button "Debit" at bounding box center [298, 106] width 55 height 25
click at [166, 174] on button "ENTER" at bounding box center [93, 187] width 156 height 31
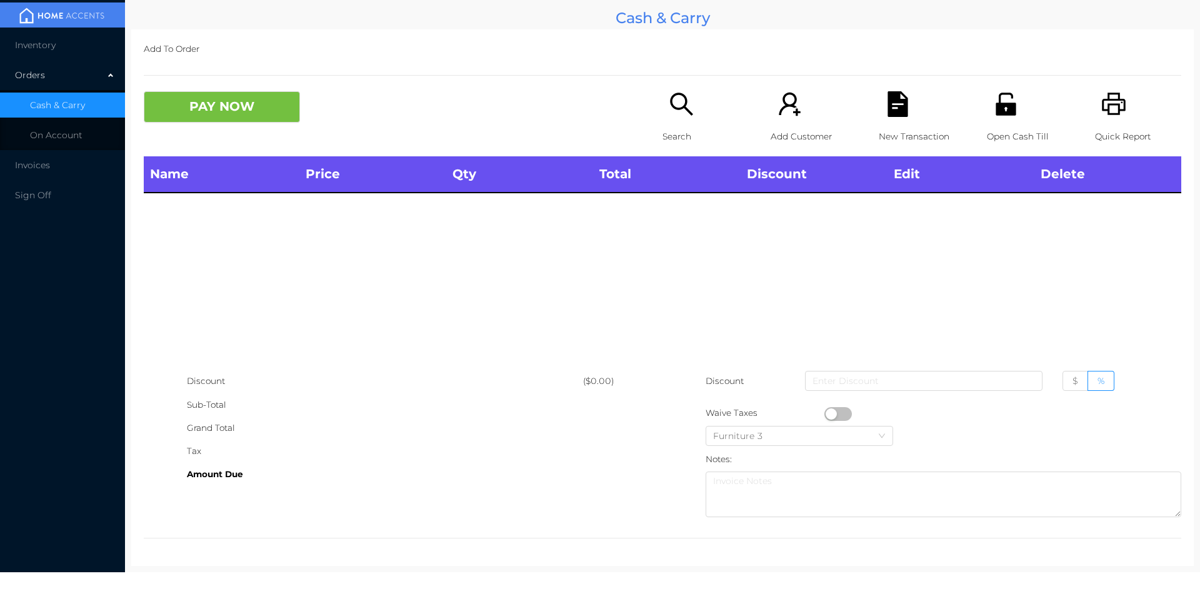
click at [999, 99] on icon "icon: unlock" at bounding box center [1006, 104] width 26 height 26
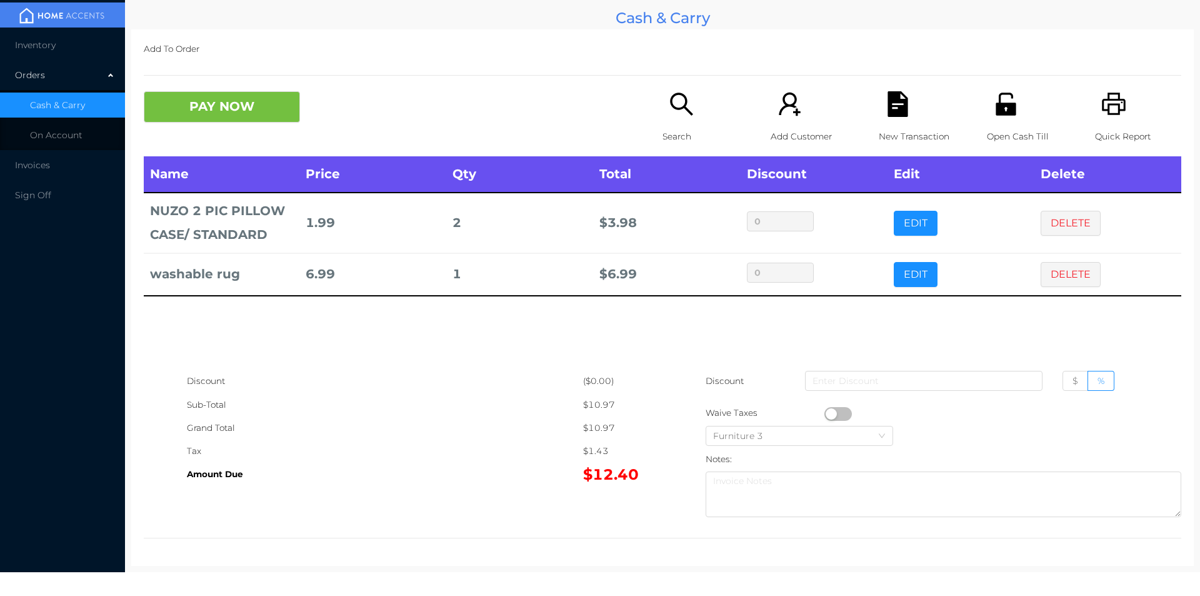
click at [675, 134] on p "Search" at bounding box center [706, 136] width 86 height 23
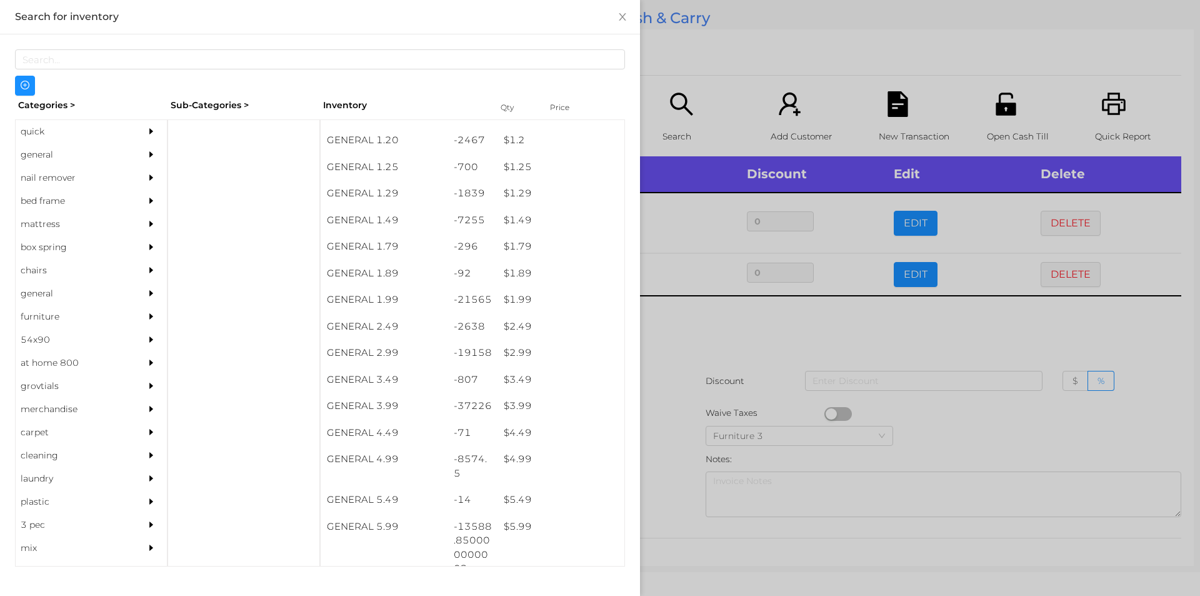
scroll to position [128, 0]
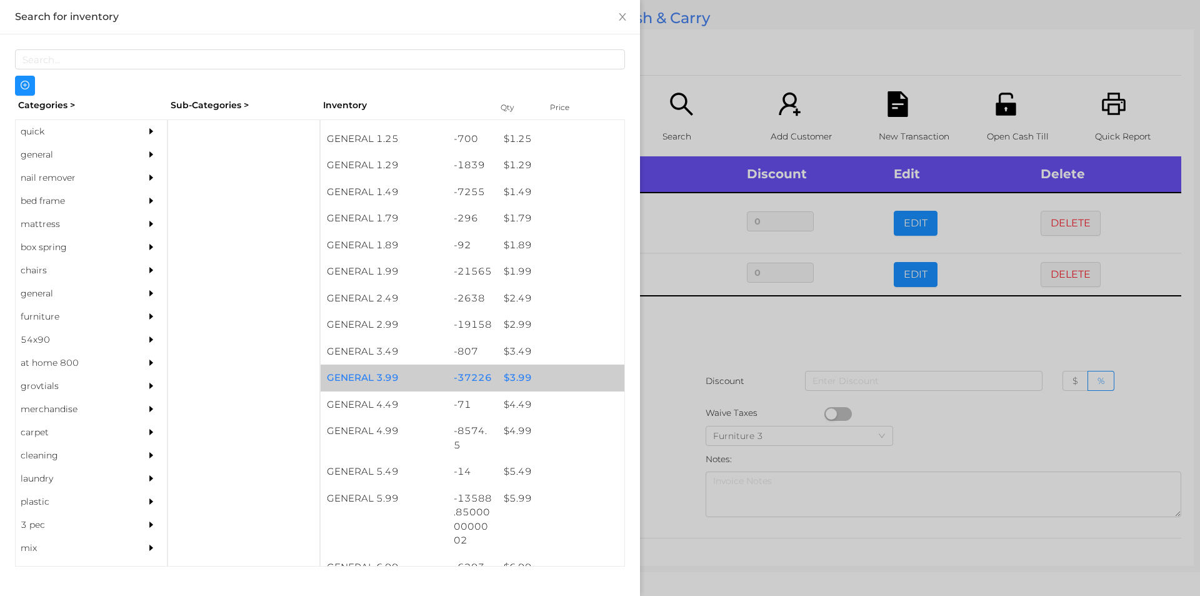
click at [521, 381] on div "$ 3.99" at bounding box center [561, 377] width 127 height 27
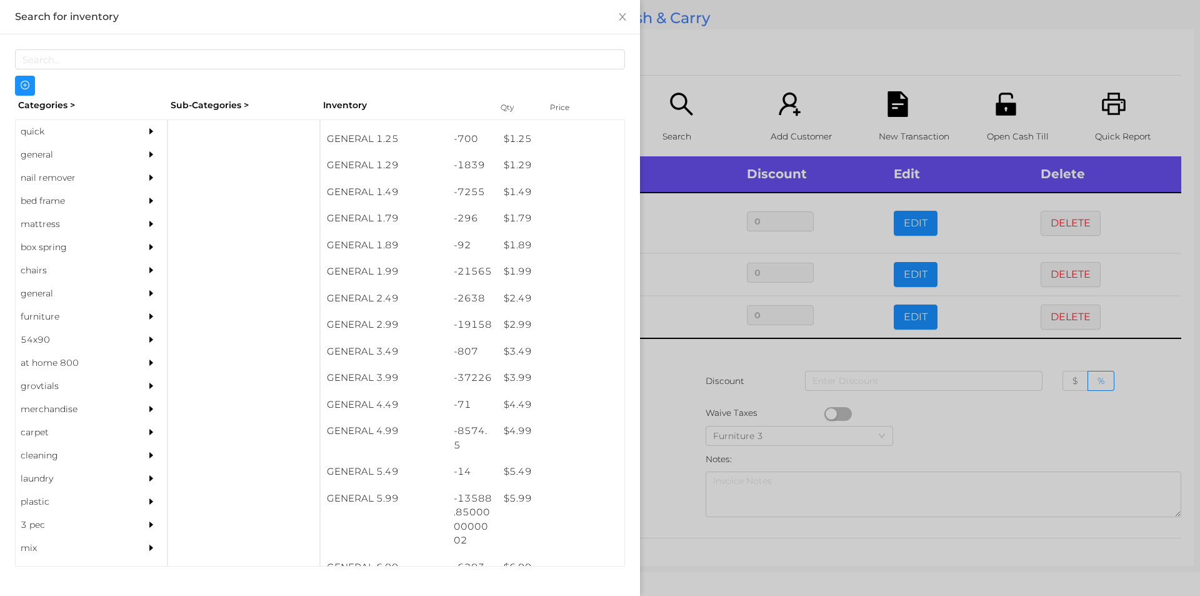
click at [702, 411] on div at bounding box center [600, 298] width 1200 height 596
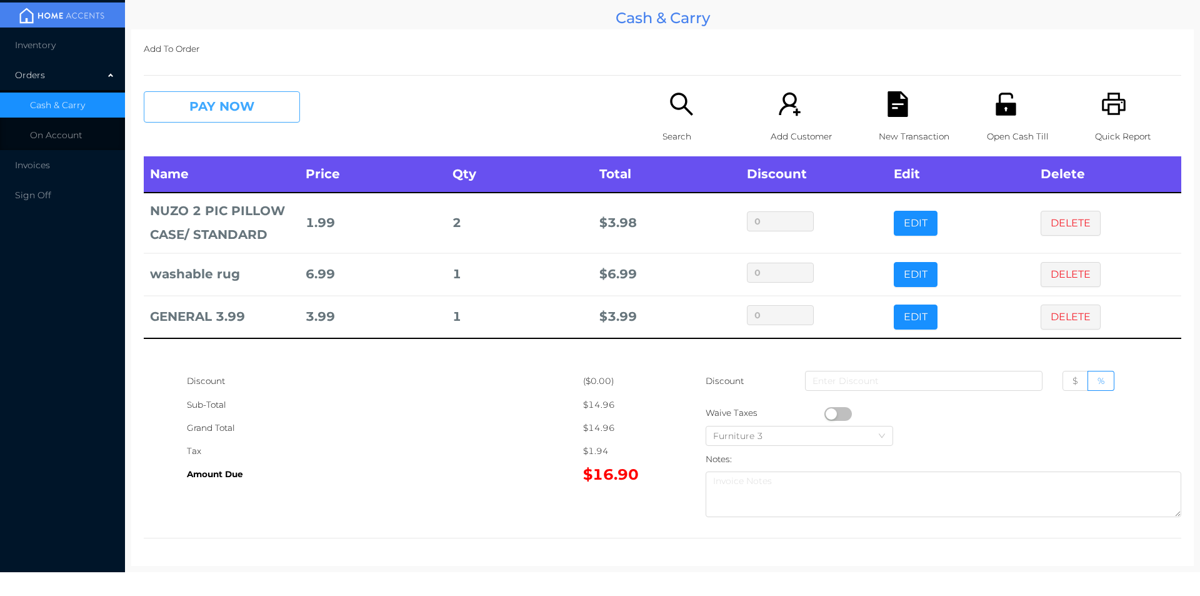
click at [205, 102] on button "PAY NOW" at bounding box center [222, 106] width 156 height 31
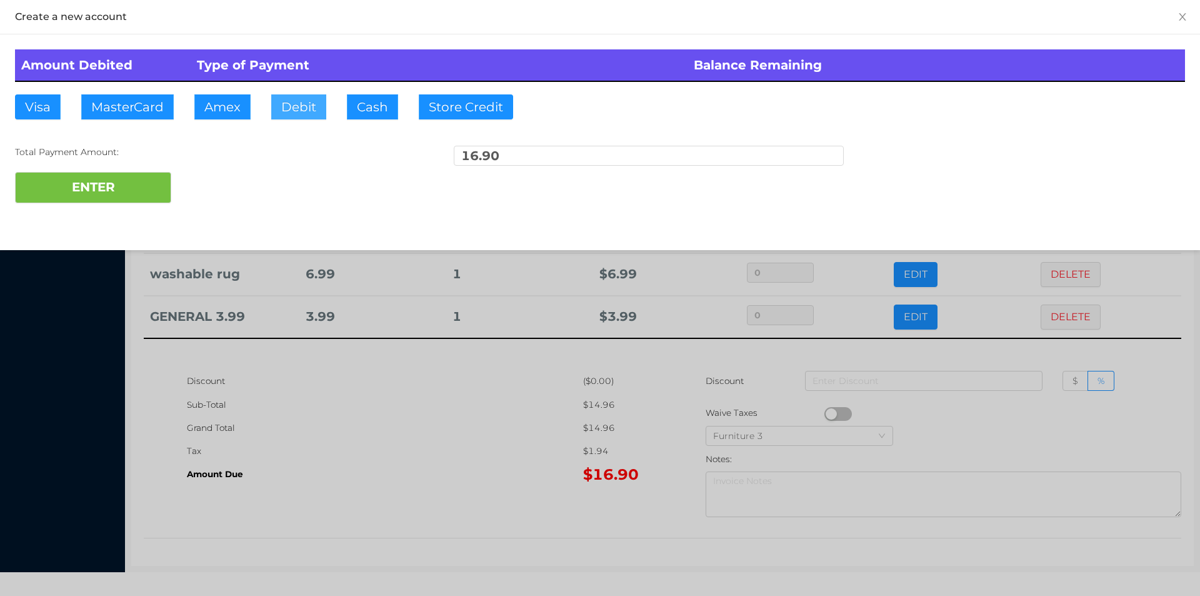
click at [289, 104] on button "Debit" at bounding box center [298, 106] width 55 height 25
click at [136, 192] on button "ENTER" at bounding box center [93, 187] width 156 height 31
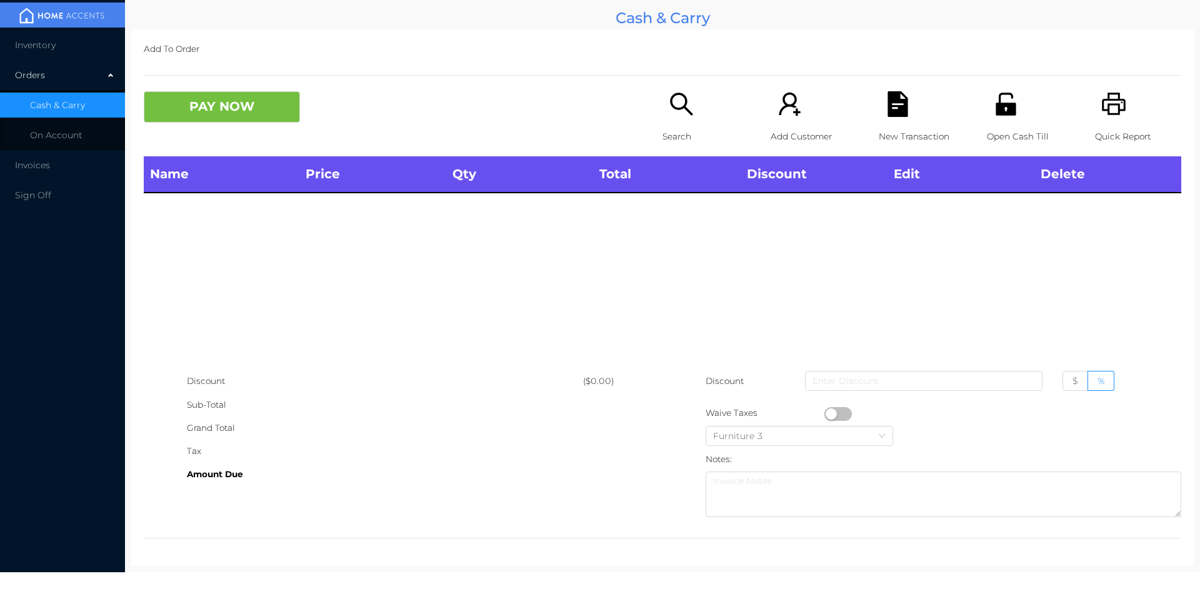
click at [1010, 107] on icon "icon: unlock" at bounding box center [1006, 104] width 26 height 26
click at [672, 111] on icon "icon: search" at bounding box center [682, 104] width 26 height 26
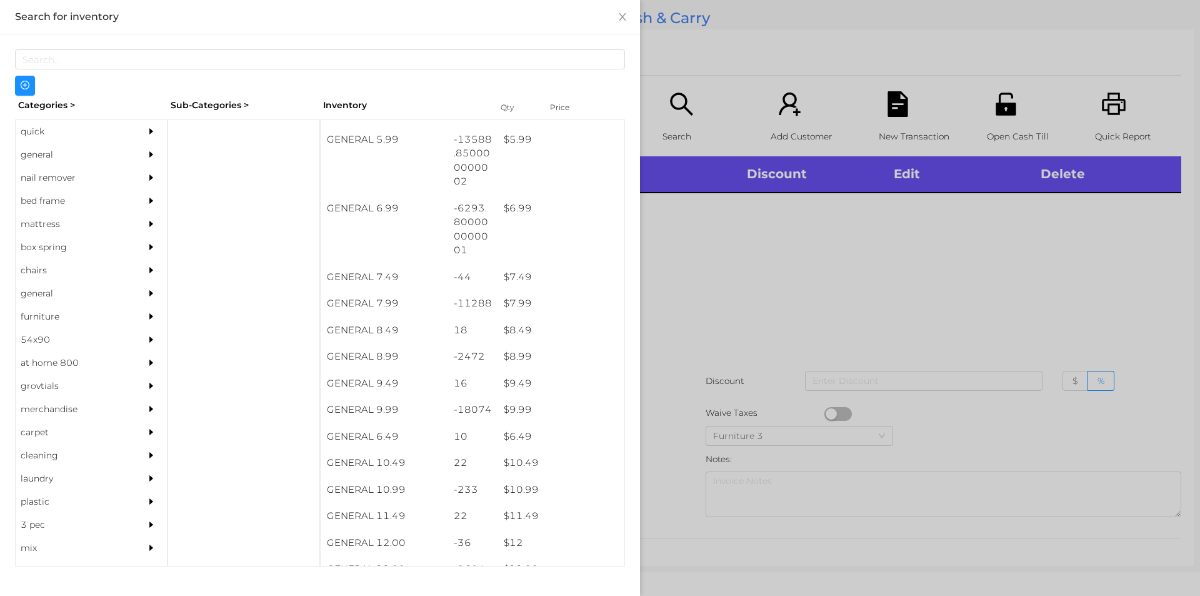
scroll to position [506, 0]
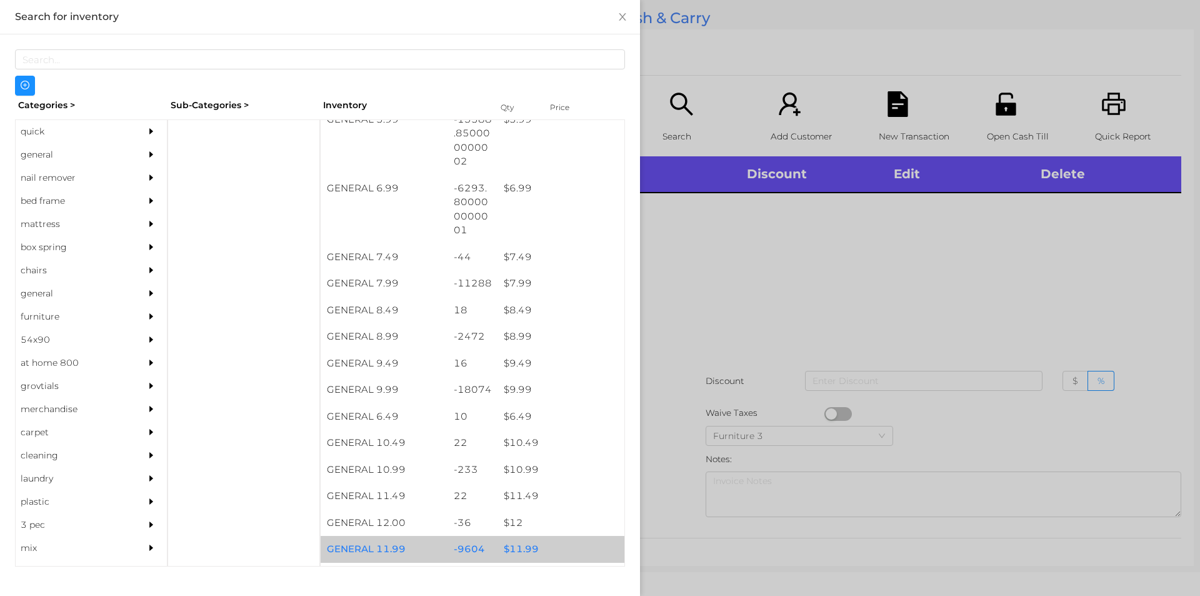
click at [521, 551] on div "$ 11.99" at bounding box center [561, 549] width 127 height 27
click at [528, 550] on div "$ 11.99" at bounding box center [561, 549] width 127 height 27
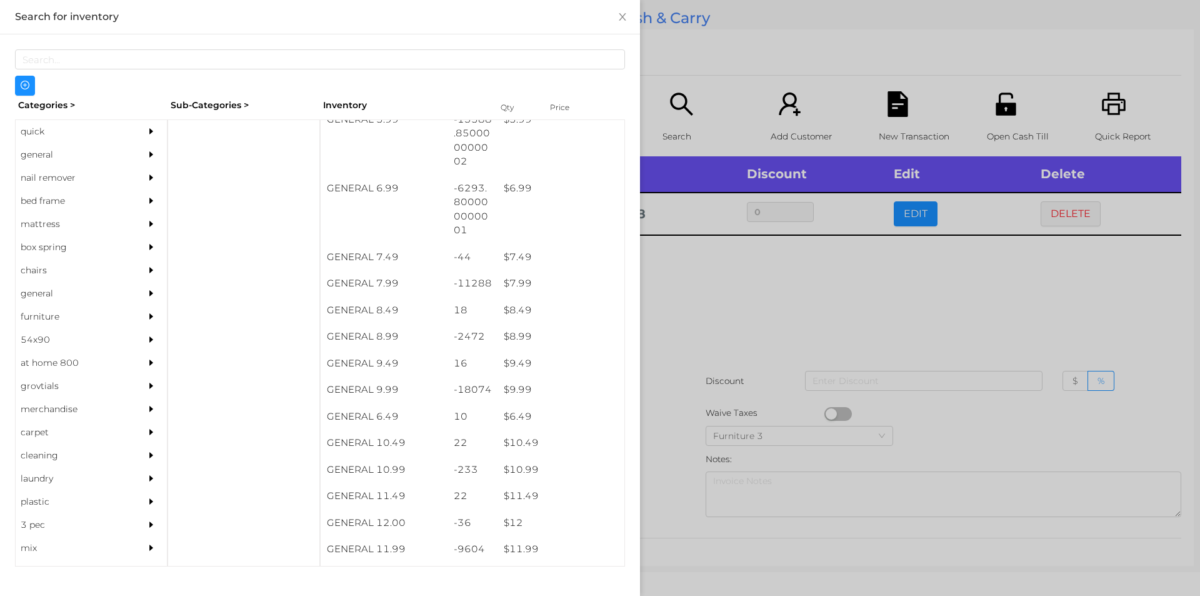
click at [678, 489] on div at bounding box center [600, 298] width 1200 height 596
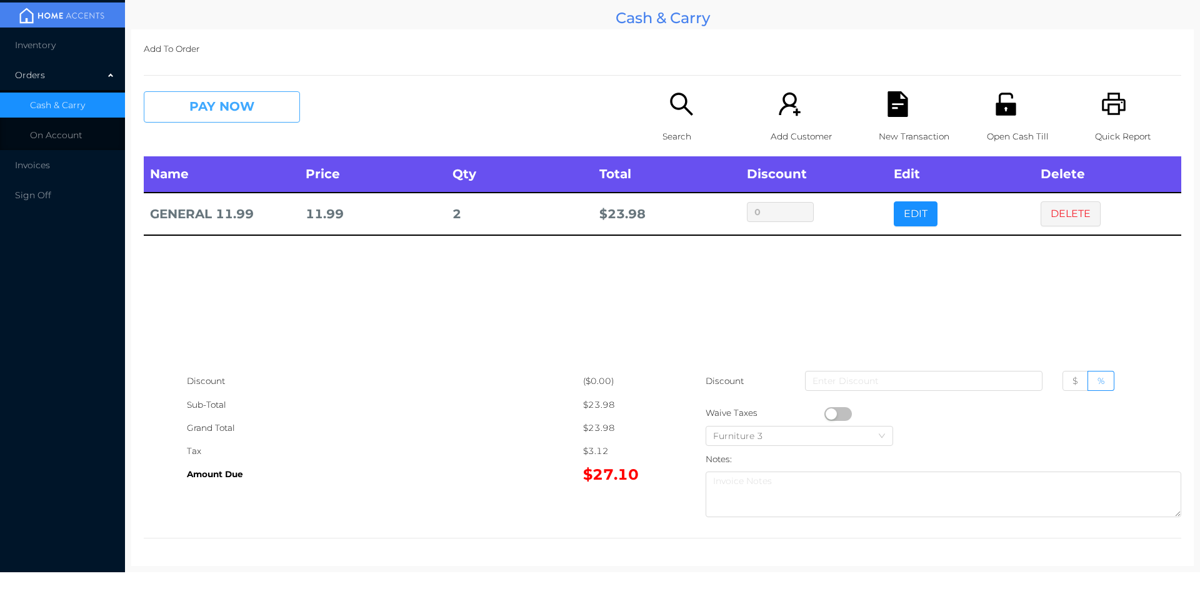
click at [284, 109] on button "PAY NOW" at bounding box center [222, 106] width 156 height 31
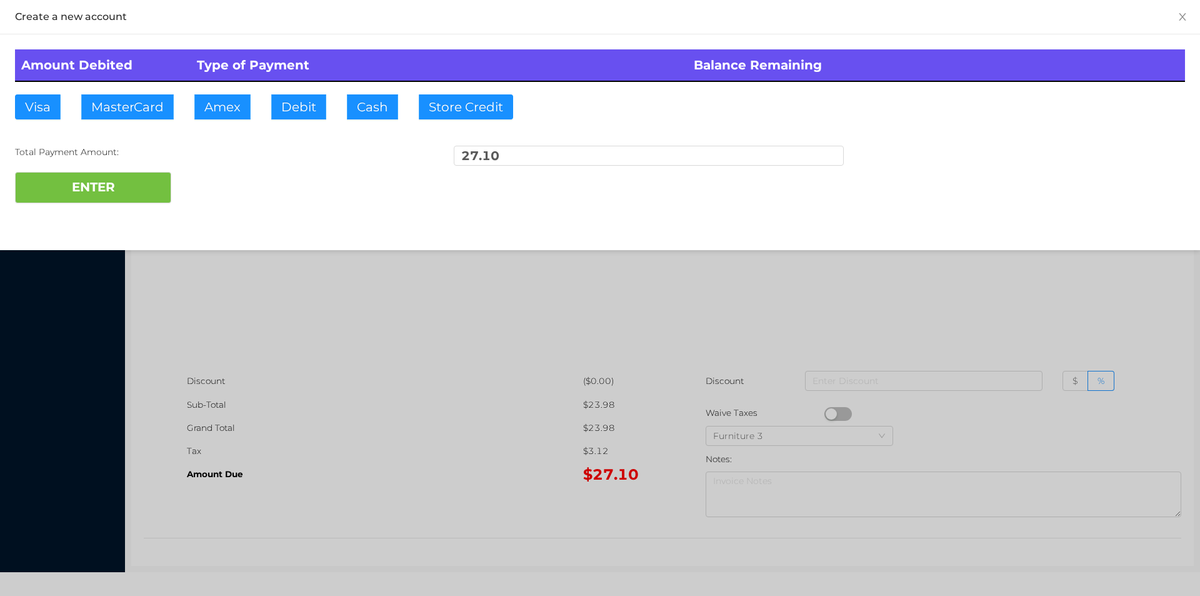
click at [223, 201] on div "ENTER" at bounding box center [600, 187] width 1170 height 31
click at [525, 308] on div at bounding box center [600, 298] width 1200 height 596
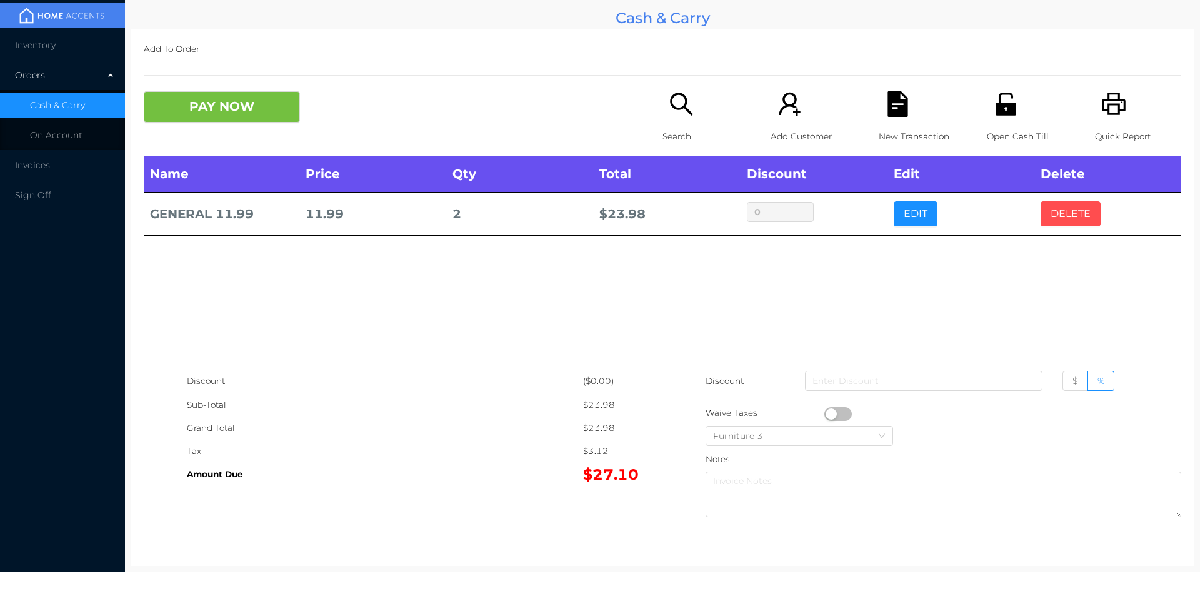
click at [1071, 219] on button "DELETE" at bounding box center [1071, 213] width 60 height 25
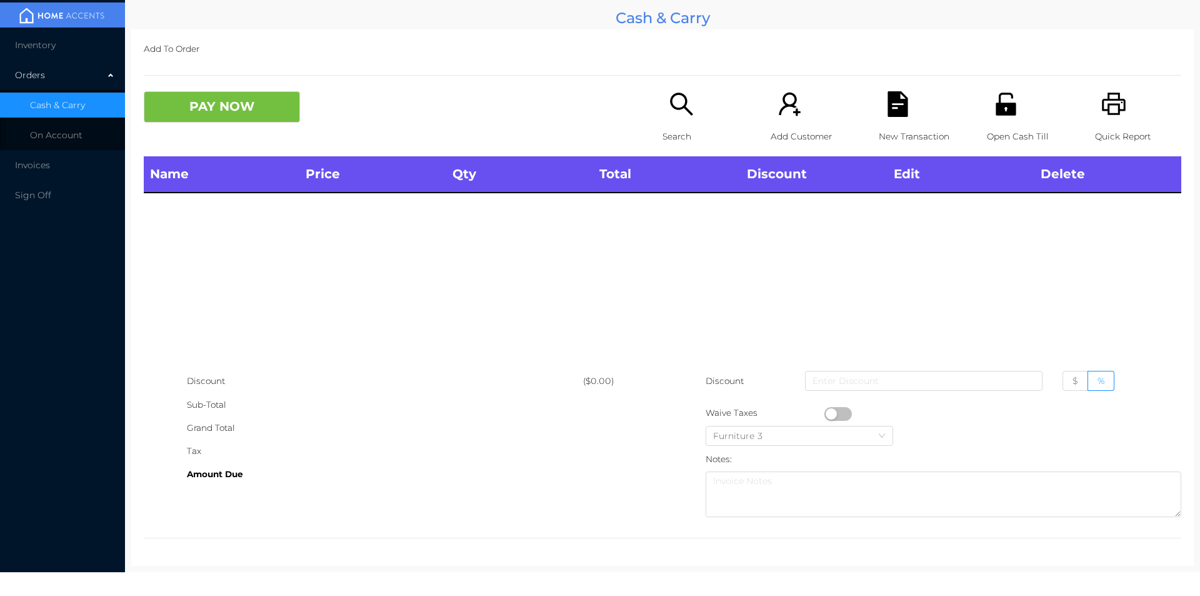
click at [1012, 120] on div "Open Cash Till" at bounding box center [1030, 123] width 86 height 65
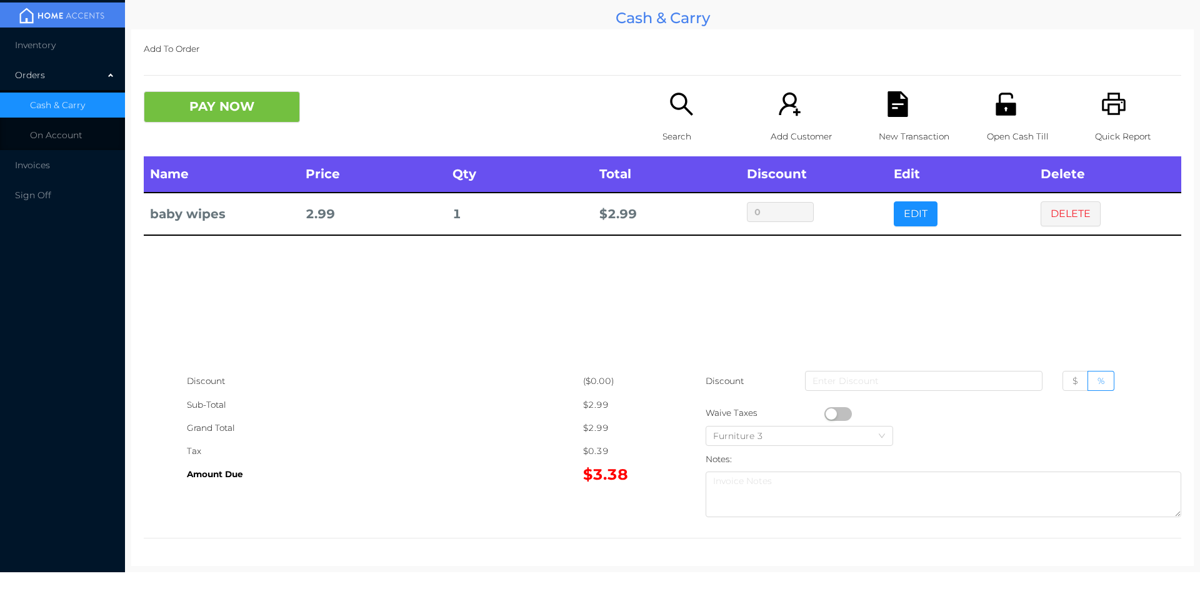
click at [202, 101] on button "PAY NOW" at bounding box center [222, 106] width 156 height 31
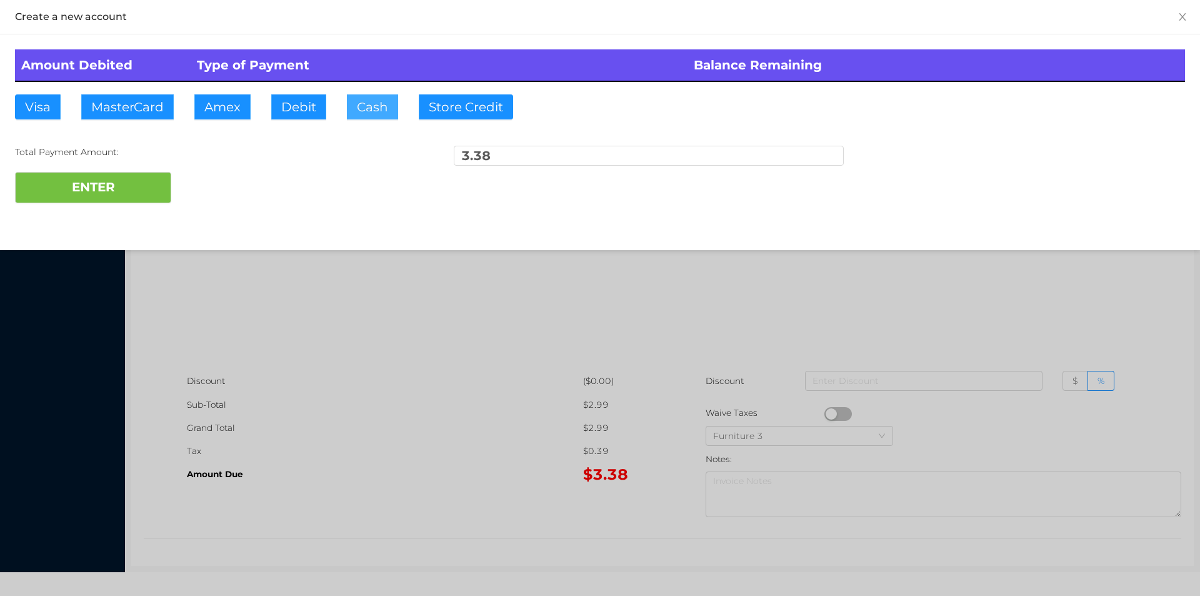
click at [367, 114] on button "Cash" at bounding box center [372, 106] width 51 height 25
type input "5."
click at [122, 191] on button "ENTER" at bounding box center [93, 187] width 156 height 31
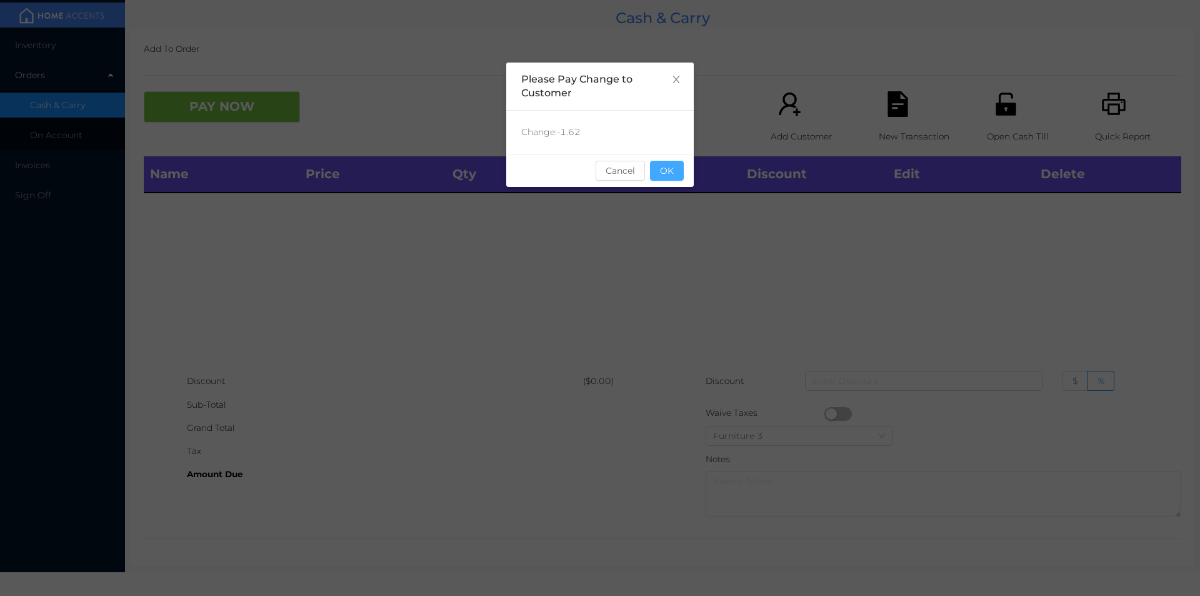
click at [671, 161] on button "OK" at bounding box center [667, 171] width 34 height 20
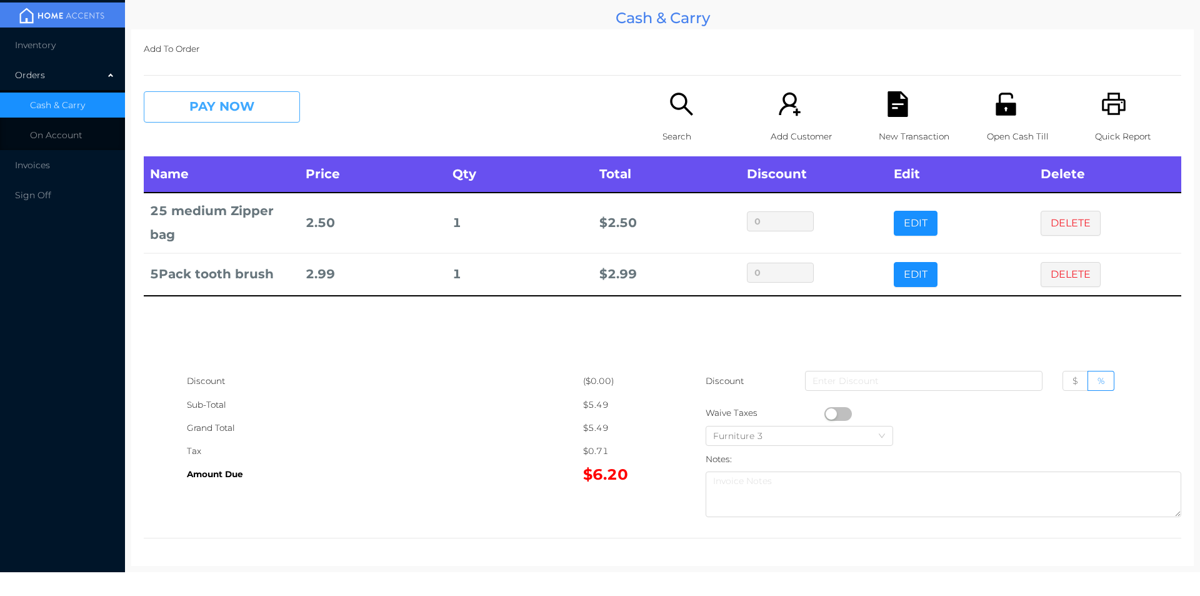
click at [234, 109] on button "PAY NOW" at bounding box center [222, 106] width 156 height 31
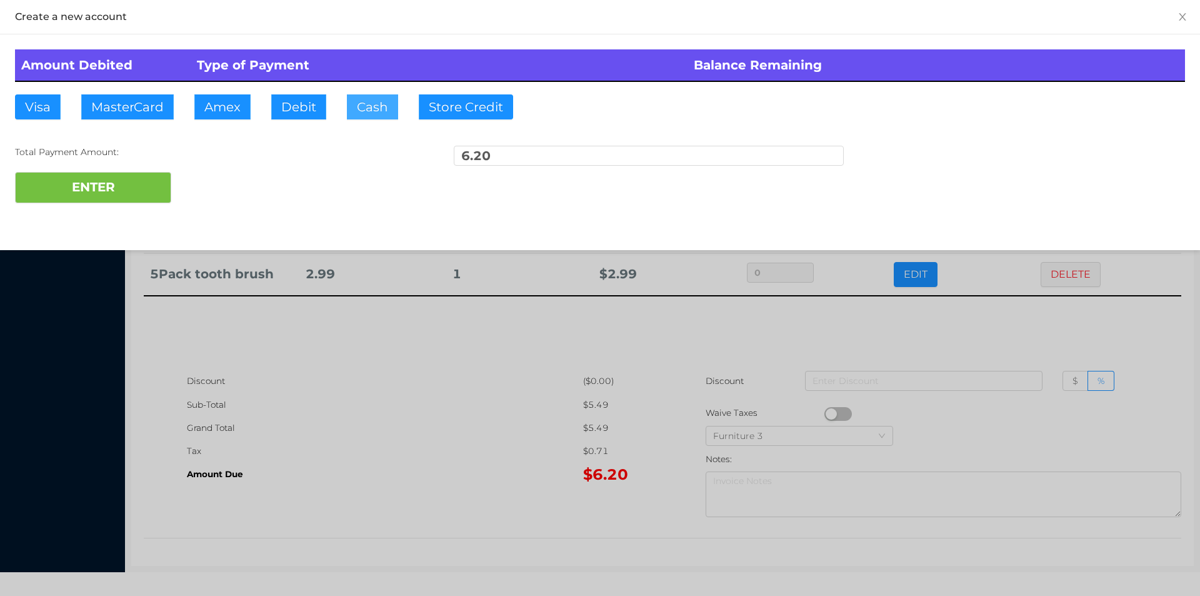
click at [354, 111] on button "Cash" at bounding box center [372, 106] width 51 height 25
click at [121, 198] on button "ENTER" at bounding box center [93, 187] width 156 height 31
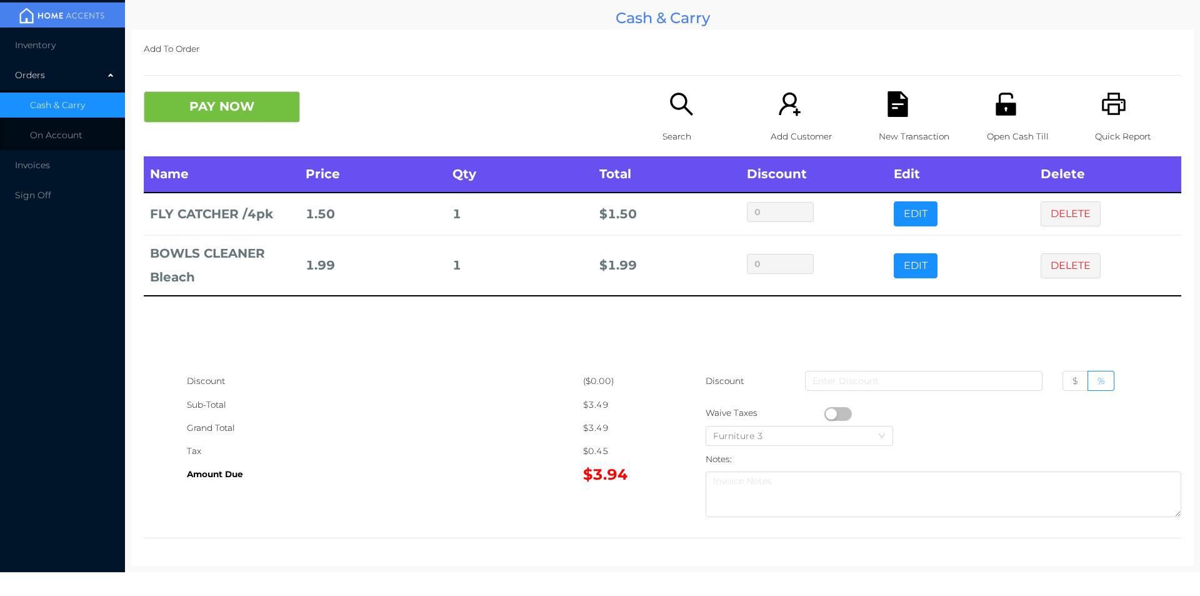
click at [234, 107] on button "PAY NOW" at bounding box center [222, 106] width 156 height 31
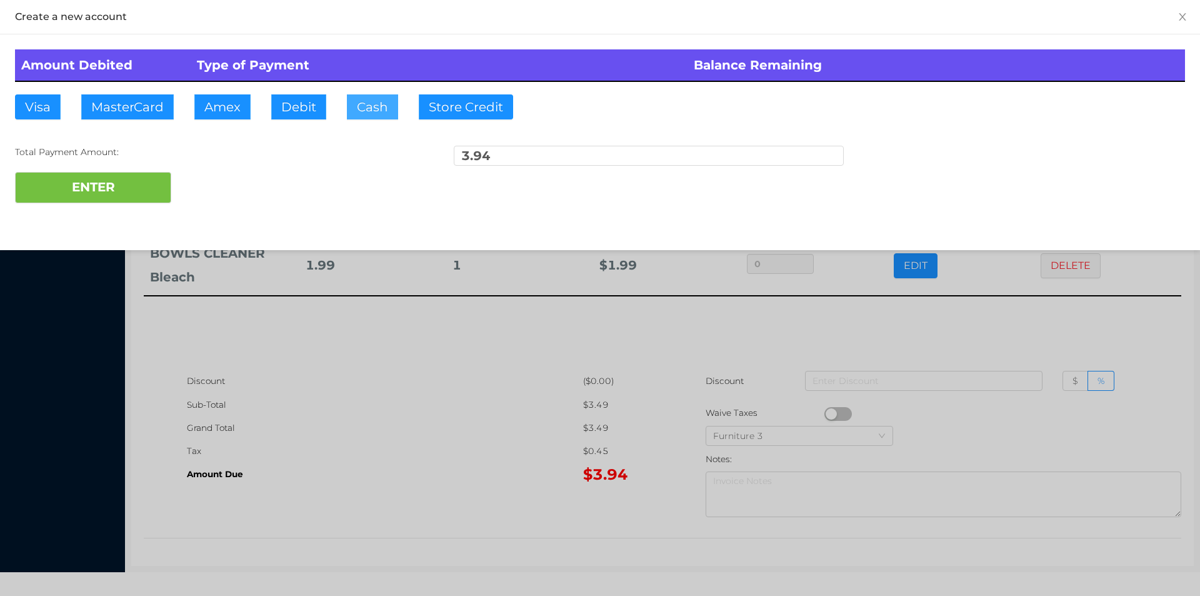
click at [355, 119] on button "Cash" at bounding box center [372, 106] width 51 height 25
click at [101, 193] on button "ENTER" at bounding box center [93, 187] width 156 height 31
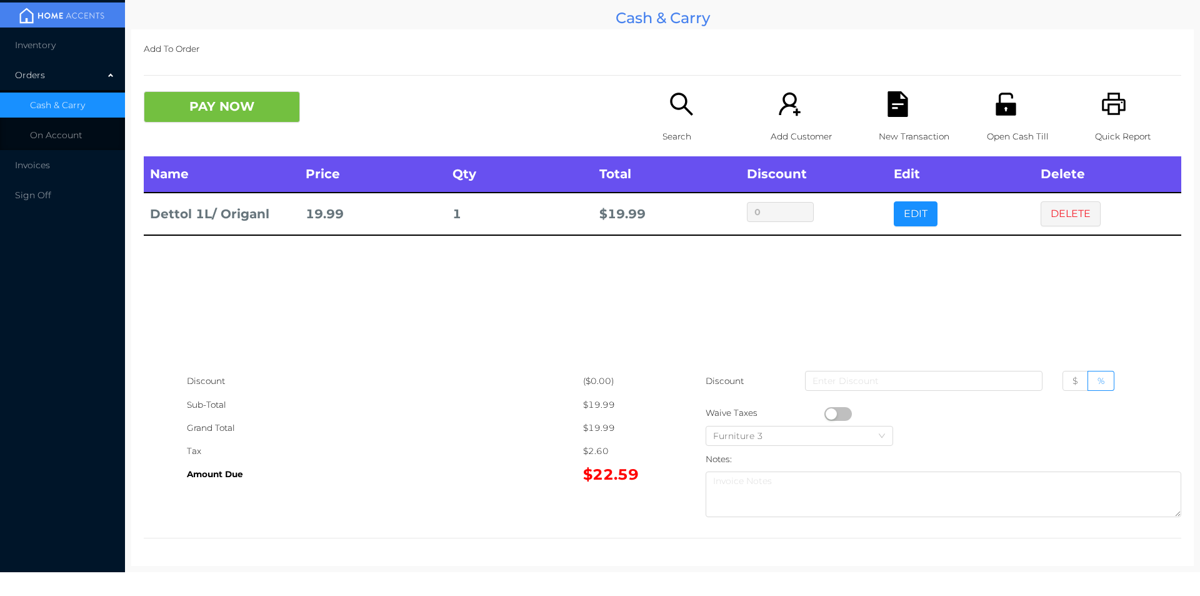
click at [236, 104] on button "PAY NOW" at bounding box center [222, 106] width 156 height 31
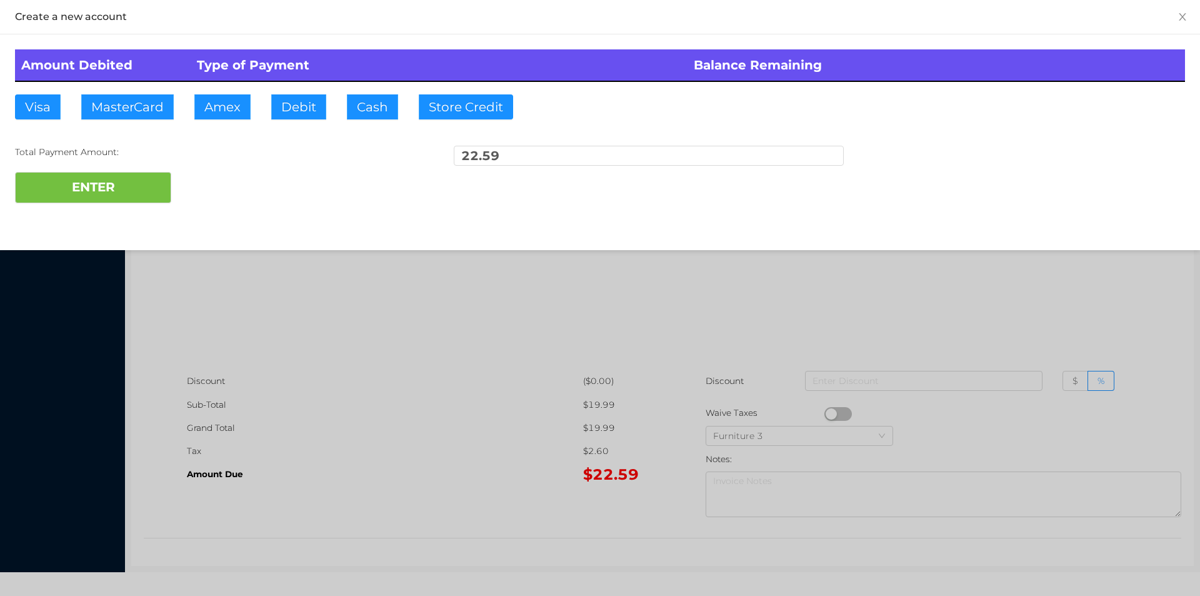
click at [910, 306] on div at bounding box center [600, 298] width 1200 height 596
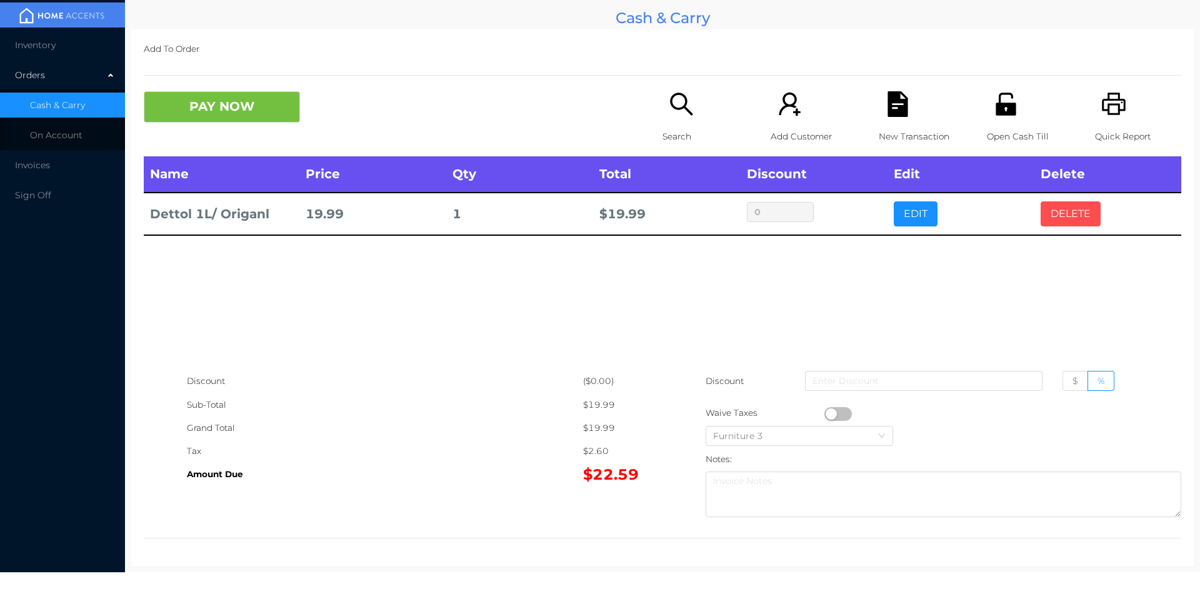
click at [1070, 216] on button "DELETE" at bounding box center [1071, 213] width 60 height 25
click at [1072, 214] on button "DELETE" at bounding box center [1071, 213] width 60 height 25
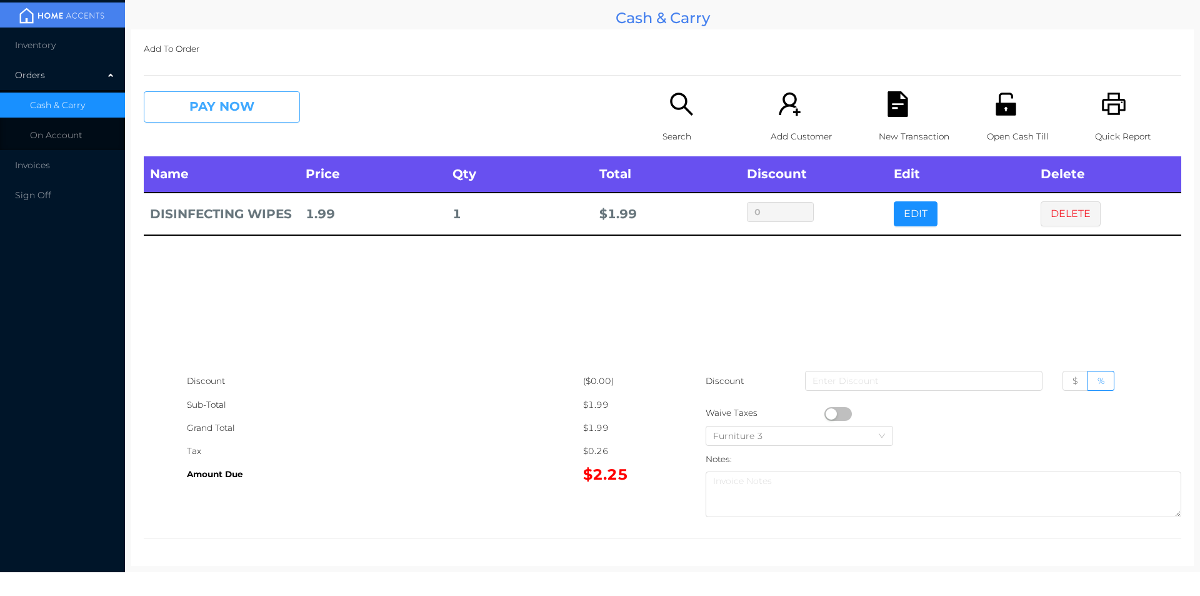
click at [231, 110] on button "PAY NOW" at bounding box center [222, 106] width 156 height 31
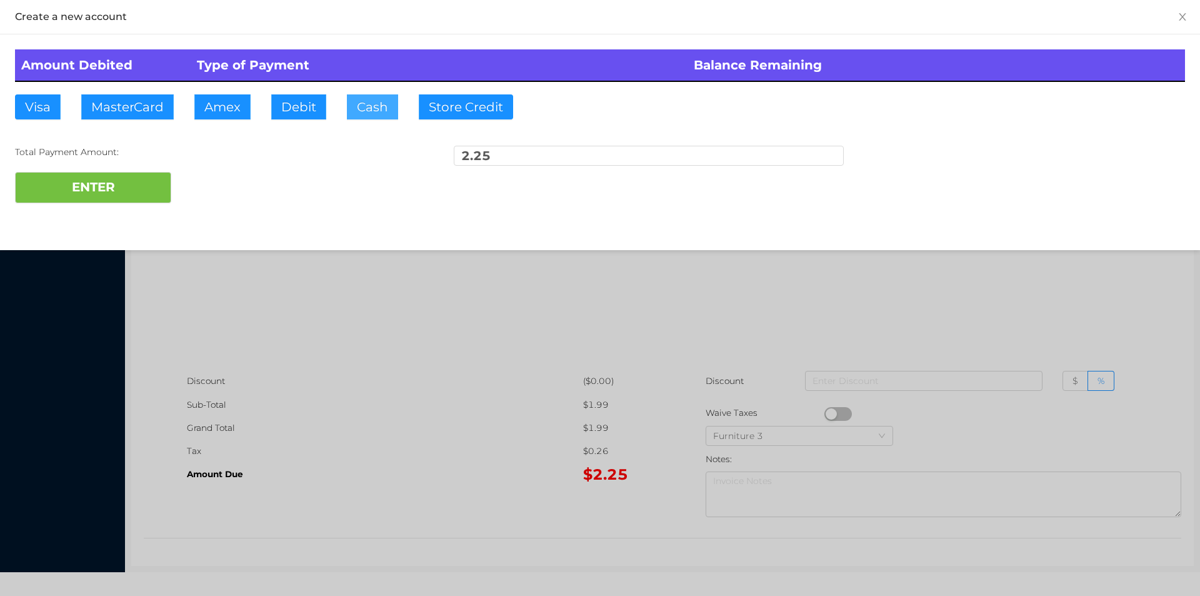
click at [373, 117] on button "Cash" at bounding box center [372, 106] width 51 height 25
click at [120, 189] on button "ENTER" at bounding box center [93, 187] width 156 height 31
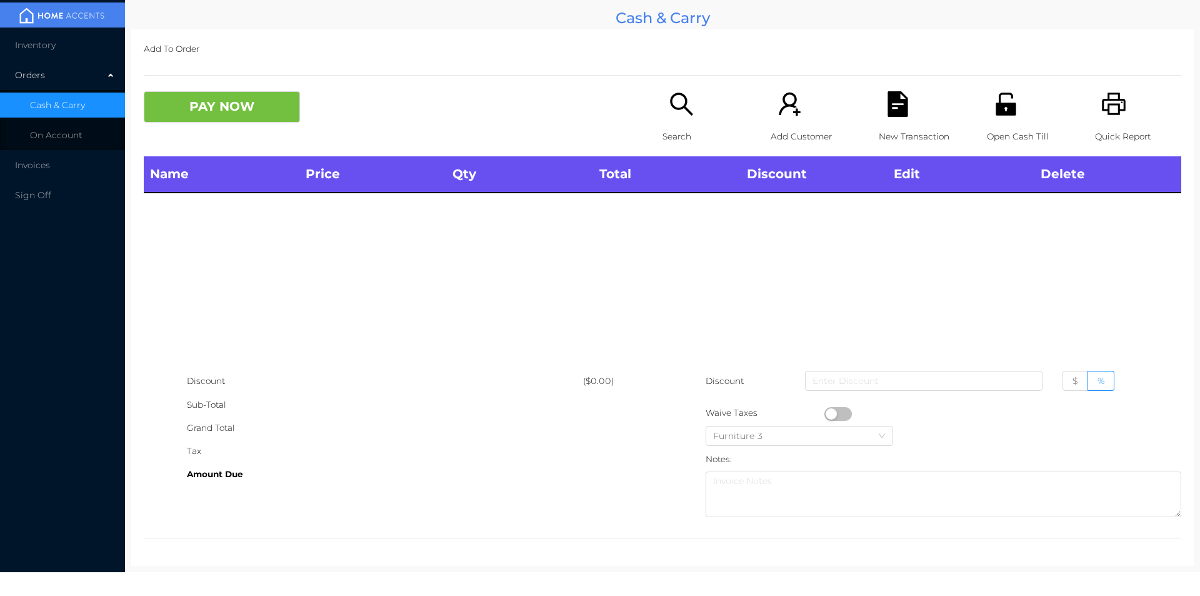
click at [1011, 133] on p "Open Cash Till" at bounding box center [1030, 136] width 86 height 23
click at [663, 112] on div "Search" at bounding box center [706, 123] width 86 height 65
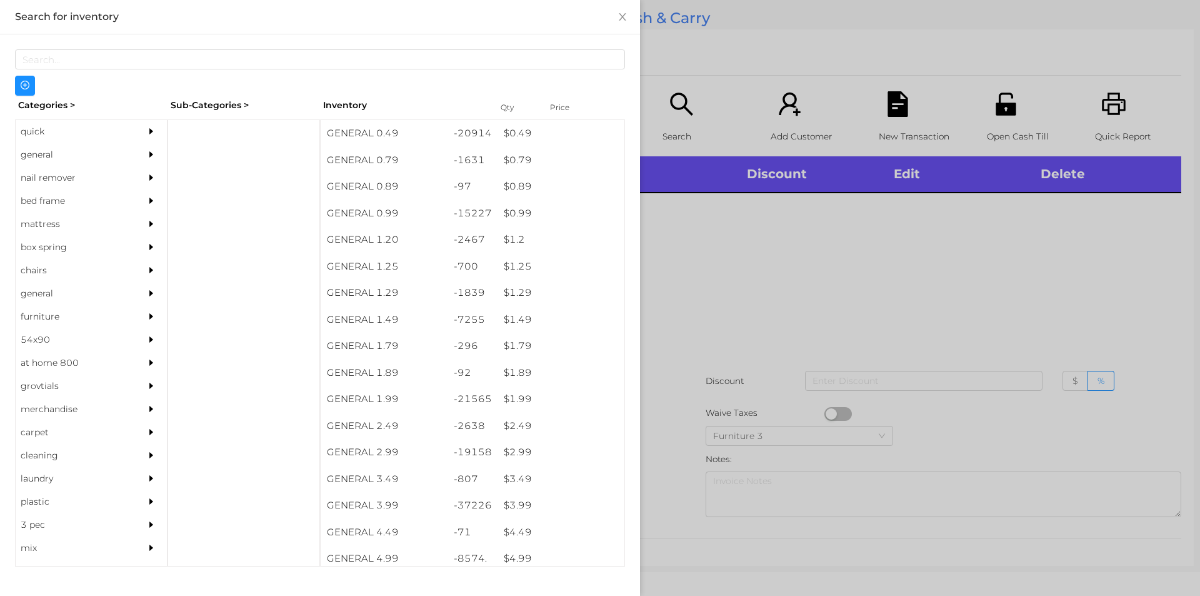
click at [76, 159] on div "general" at bounding box center [73, 154] width 114 height 23
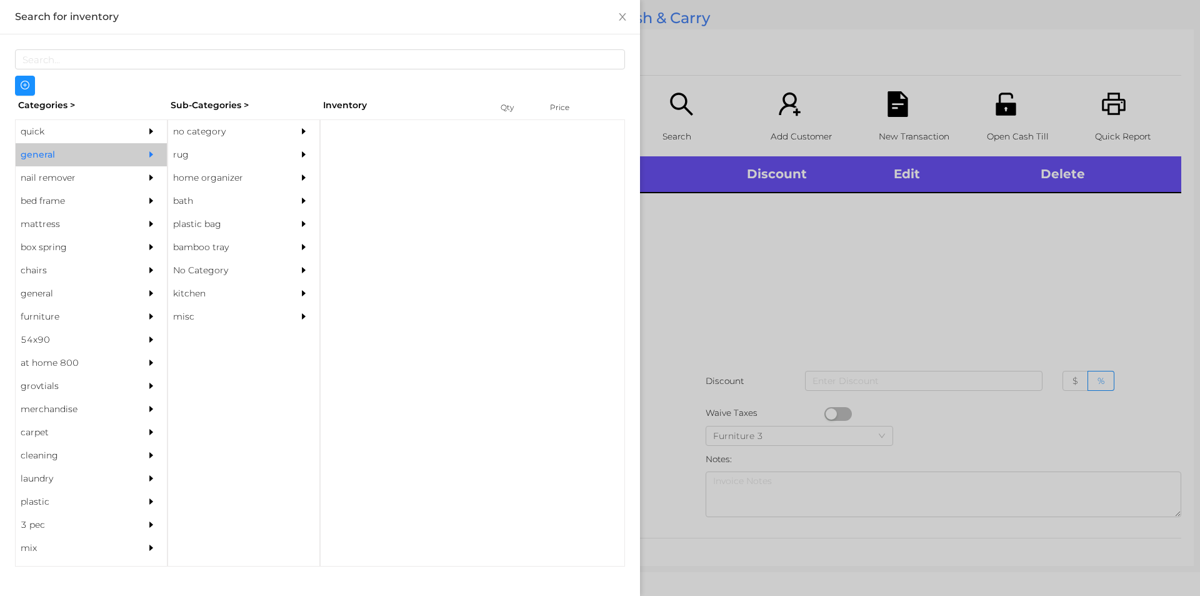
click at [190, 129] on div "no category" at bounding box center [225, 131] width 114 height 23
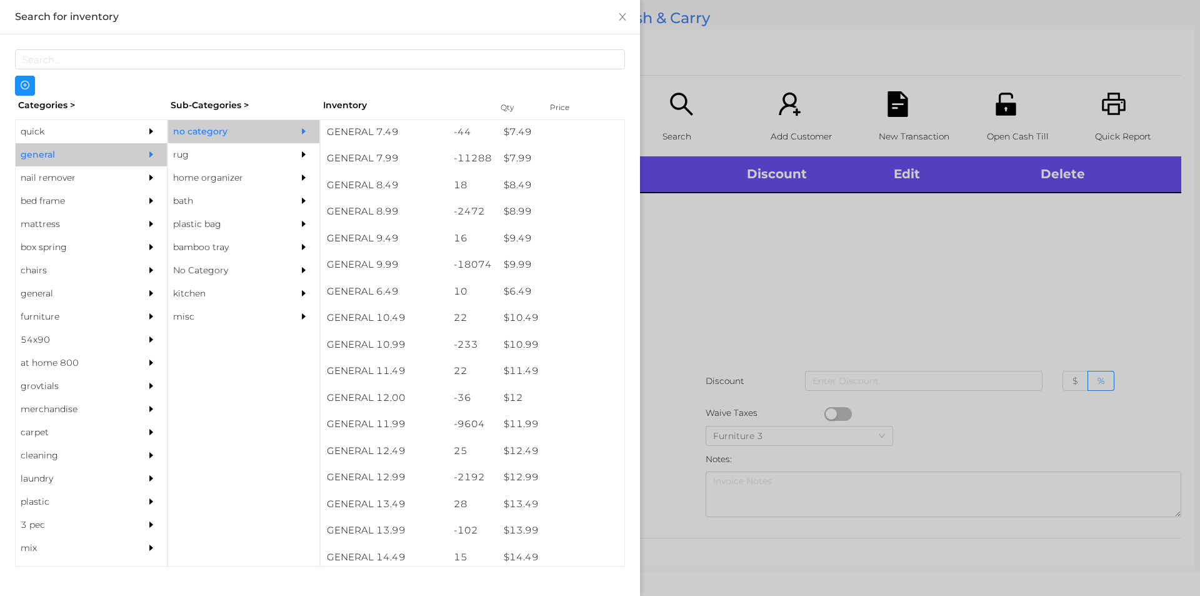
scroll to position [634, 0]
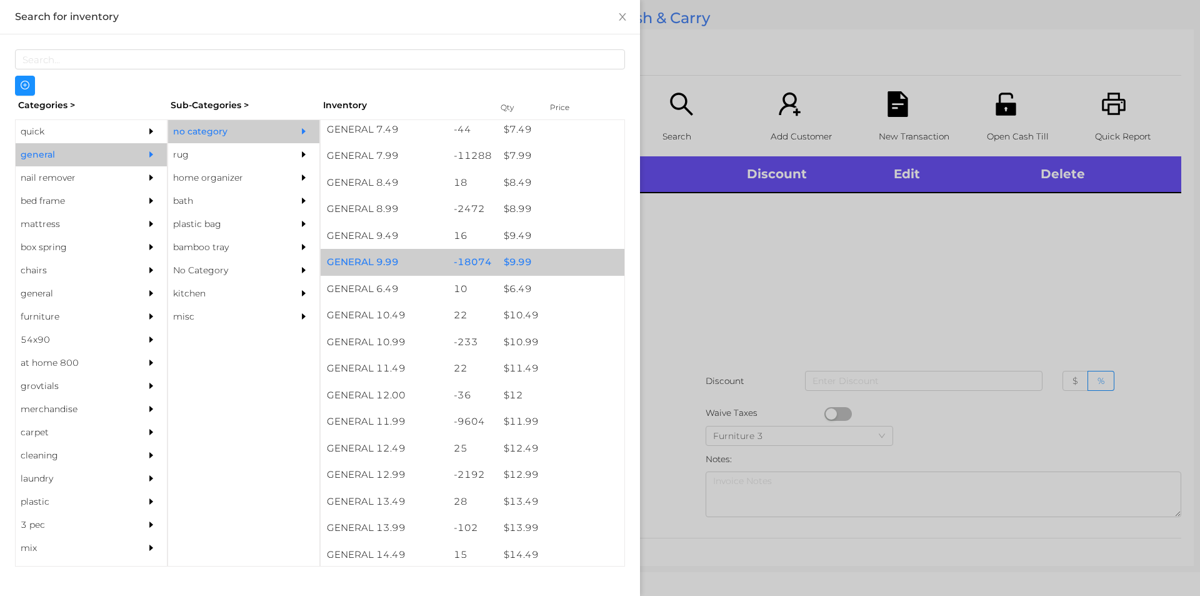
click at [535, 261] on div "$ 9.99" at bounding box center [561, 262] width 127 height 27
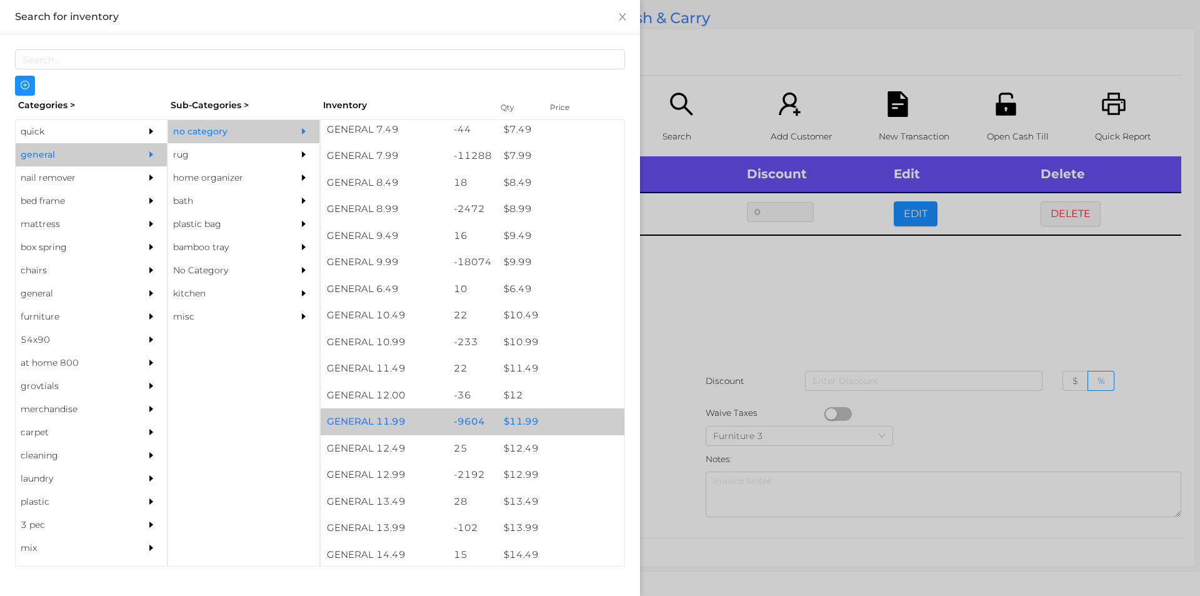
click at [549, 427] on div "$ 11.99" at bounding box center [561, 421] width 127 height 27
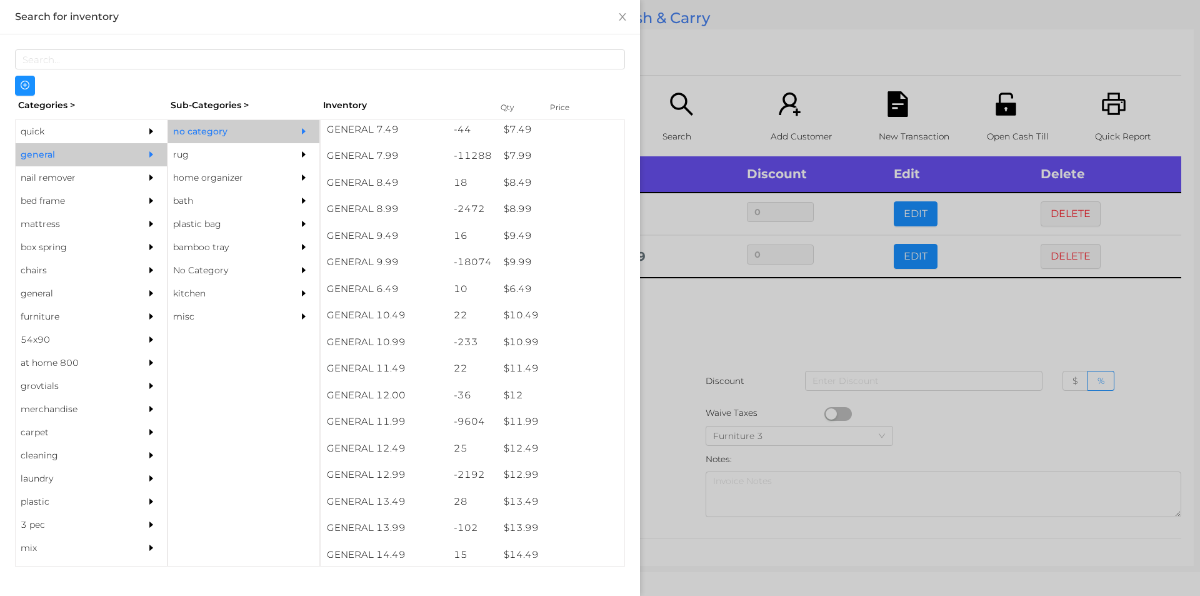
click at [810, 366] on div at bounding box center [600, 298] width 1200 height 596
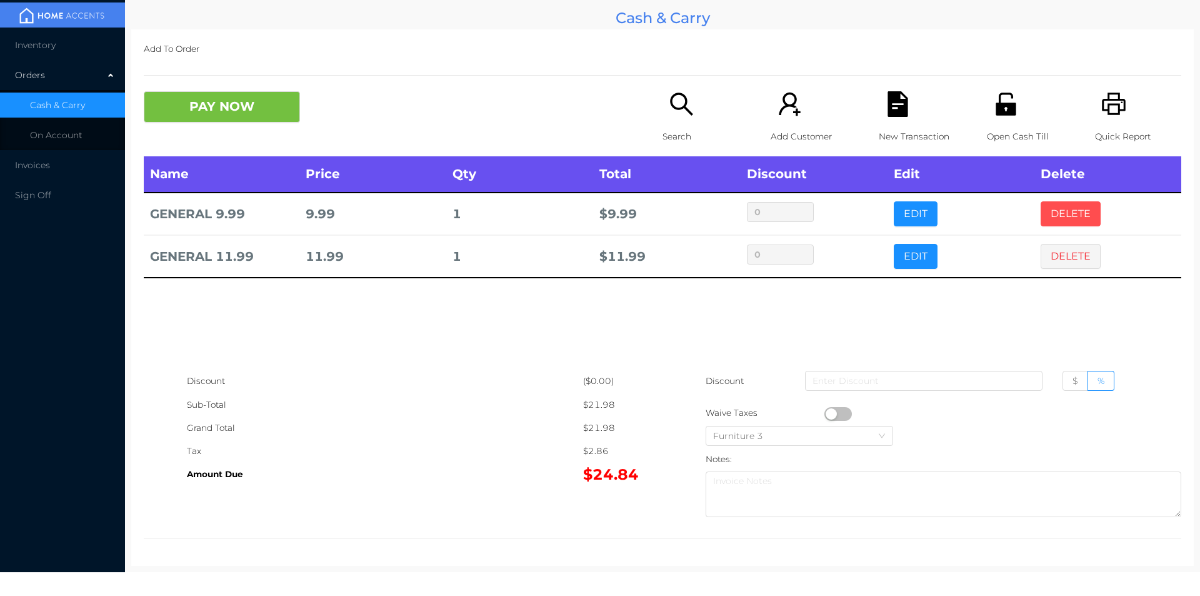
click at [1058, 210] on button "DELETE" at bounding box center [1071, 213] width 60 height 25
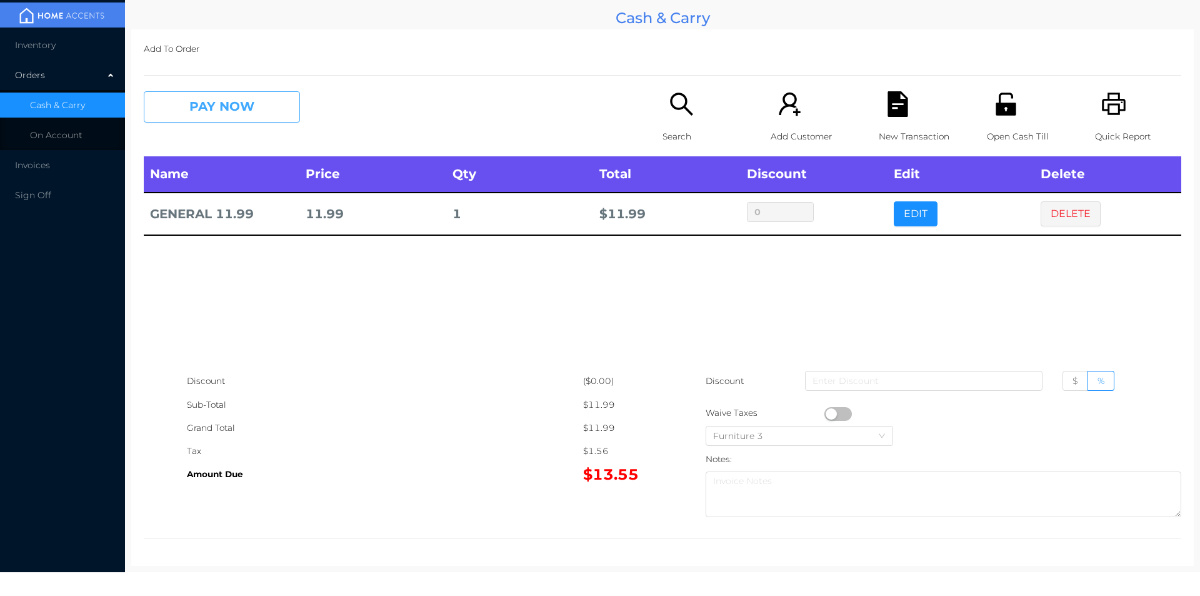
click at [254, 121] on button "PAY NOW" at bounding box center [222, 106] width 156 height 31
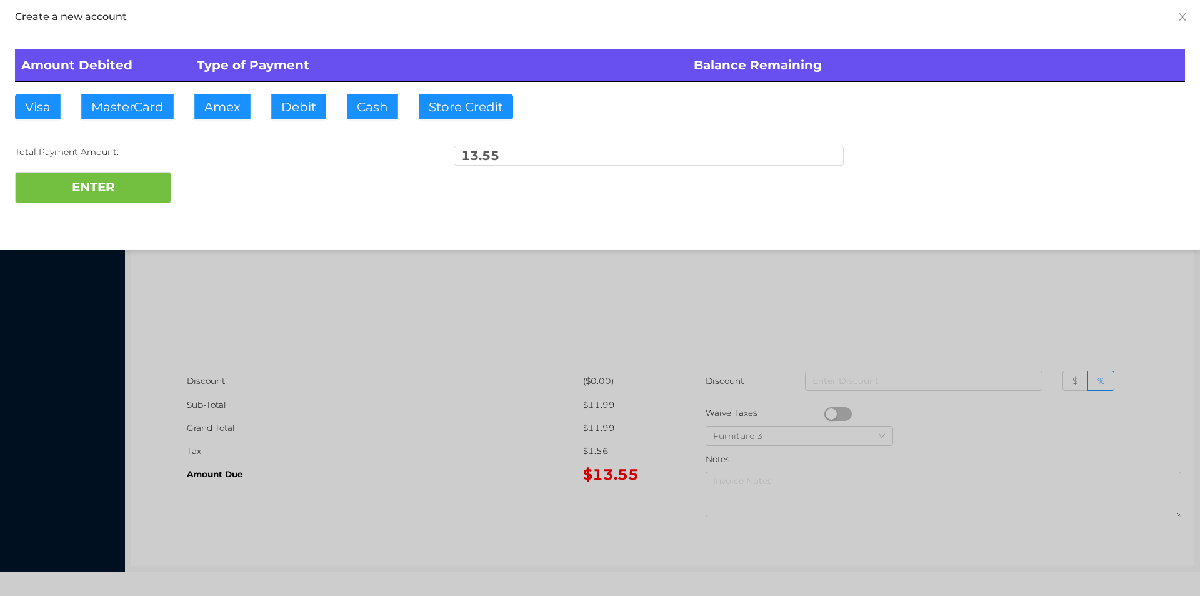
click at [630, 381] on div at bounding box center [600, 298] width 1200 height 596
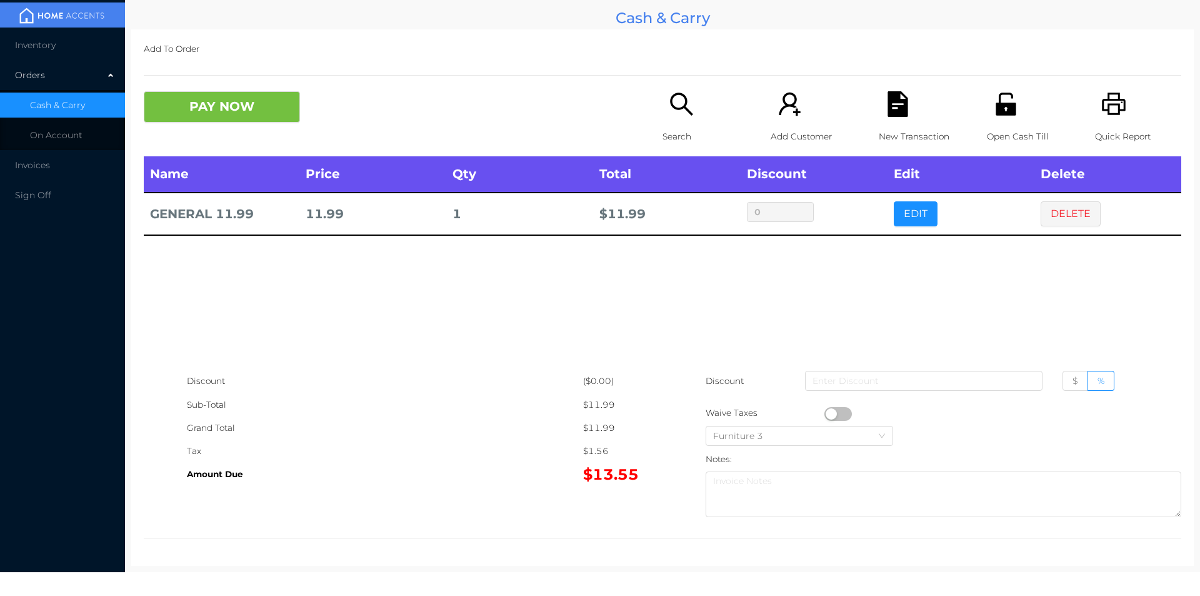
click at [888, 114] on icon "icon: file-text" at bounding box center [898, 104] width 20 height 26
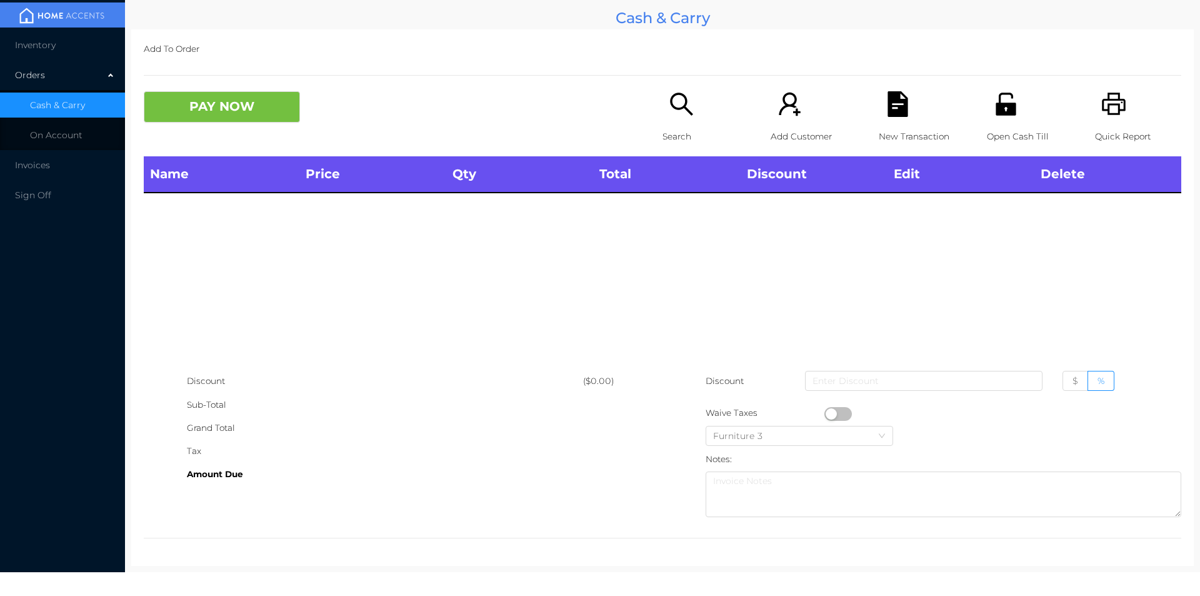
click at [1112, 113] on icon "icon: printer" at bounding box center [1115, 104] width 26 height 26
click at [675, 128] on p "Search" at bounding box center [706, 136] width 86 height 23
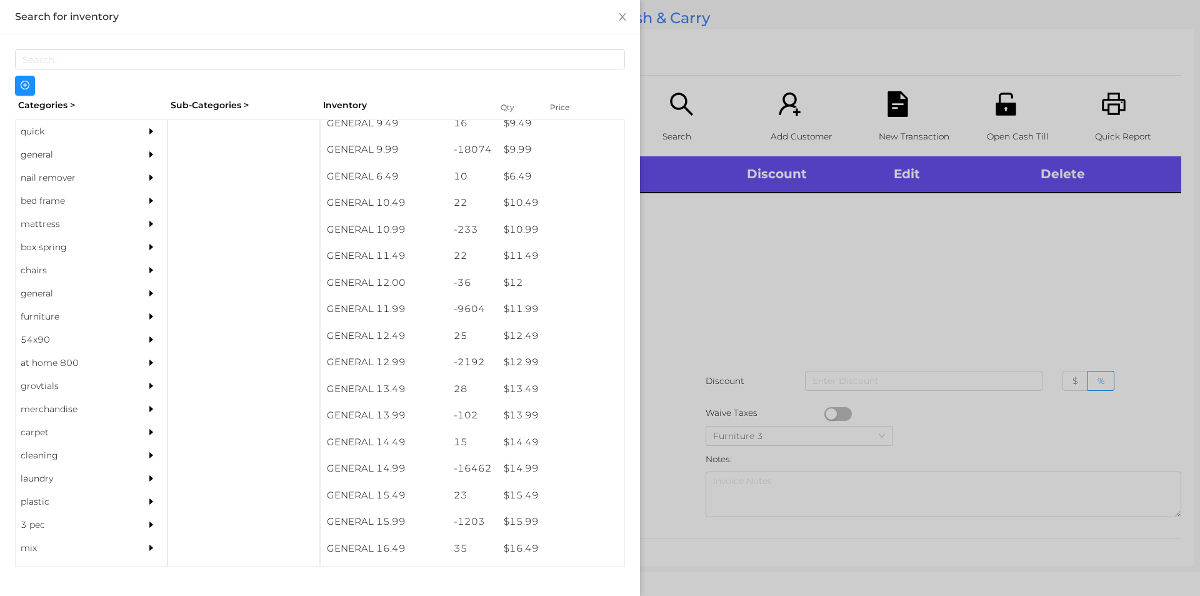
scroll to position [746, 0]
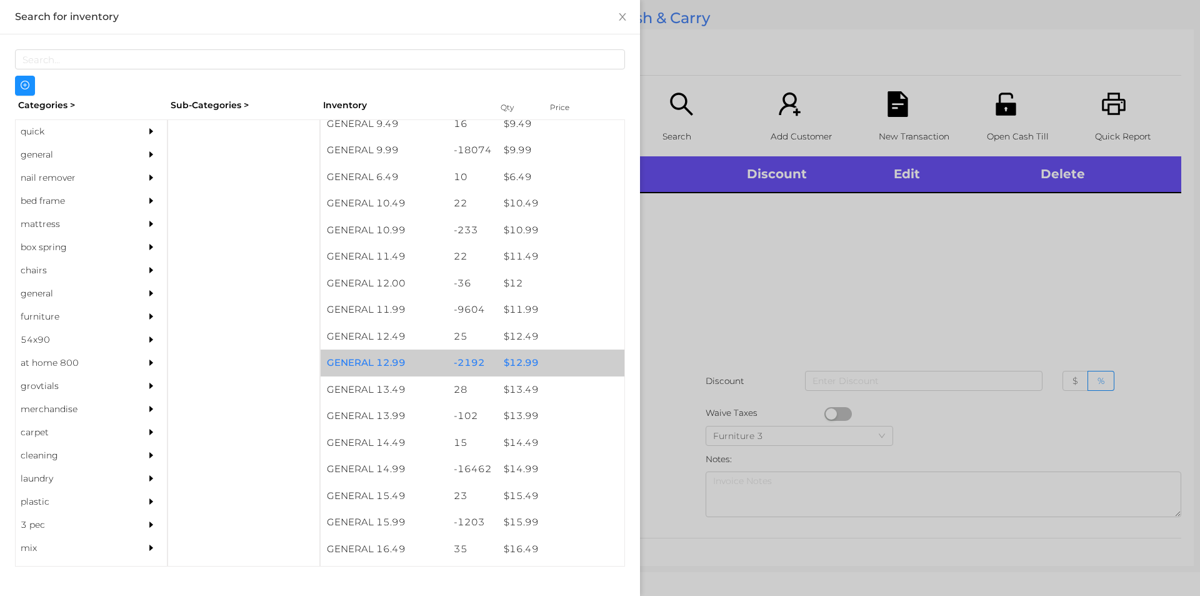
click at [526, 362] on div "$ 12.99" at bounding box center [561, 362] width 127 height 27
click at [528, 363] on div "$ 12.99" at bounding box center [561, 362] width 127 height 27
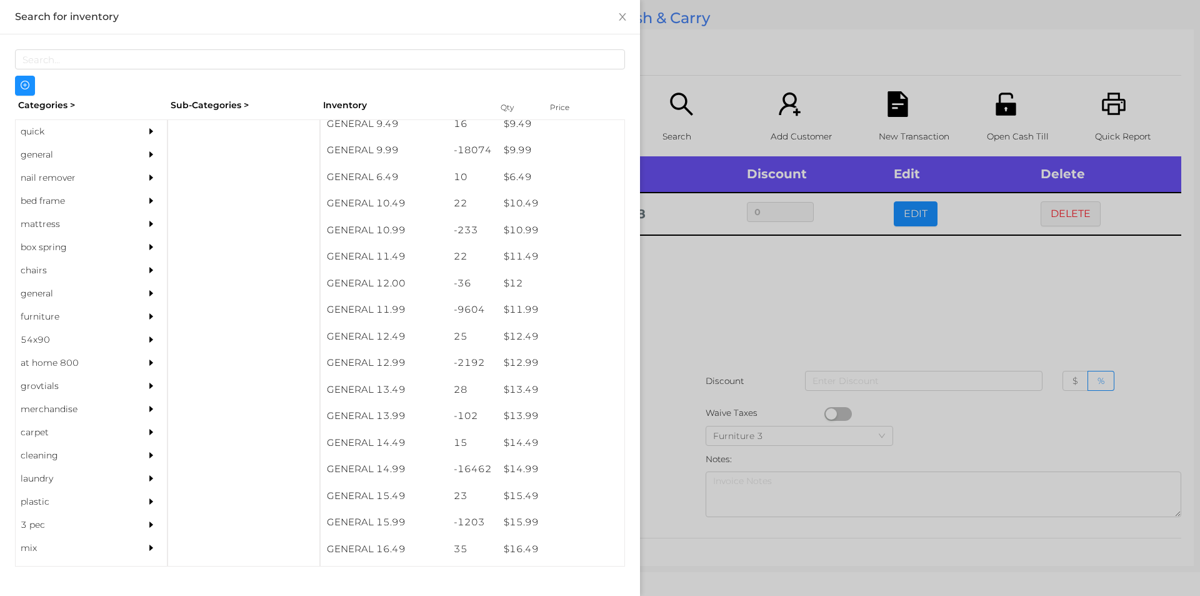
click at [694, 321] on div at bounding box center [600, 298] width 1200 height 596
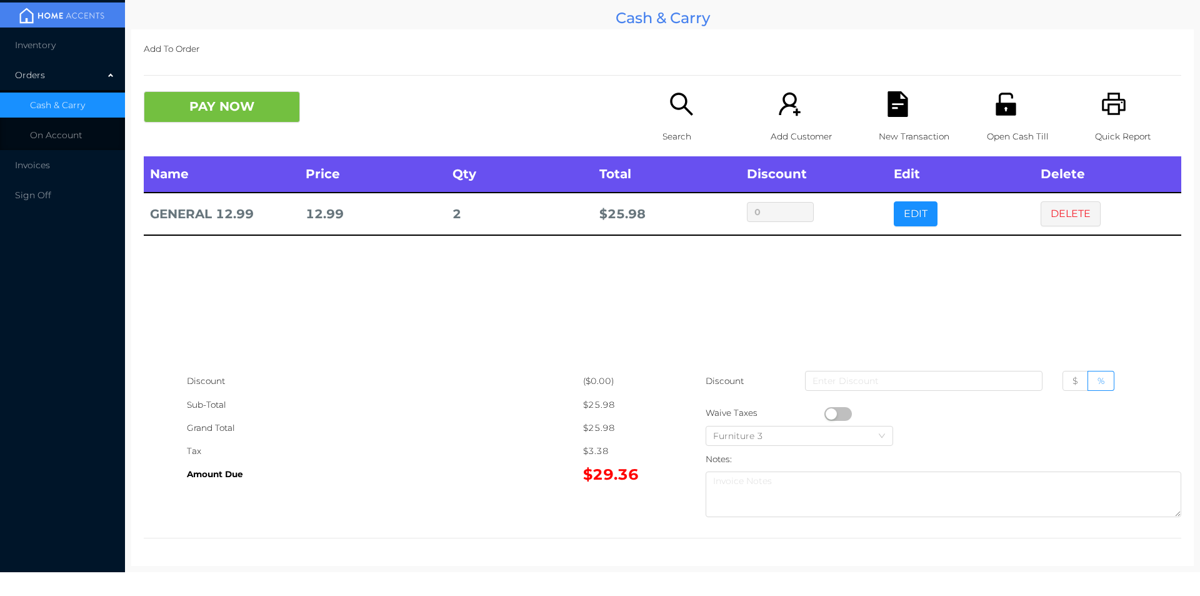
click at [665, 124] on div "Search" at bounding box center [706, 123] width 86 height 65
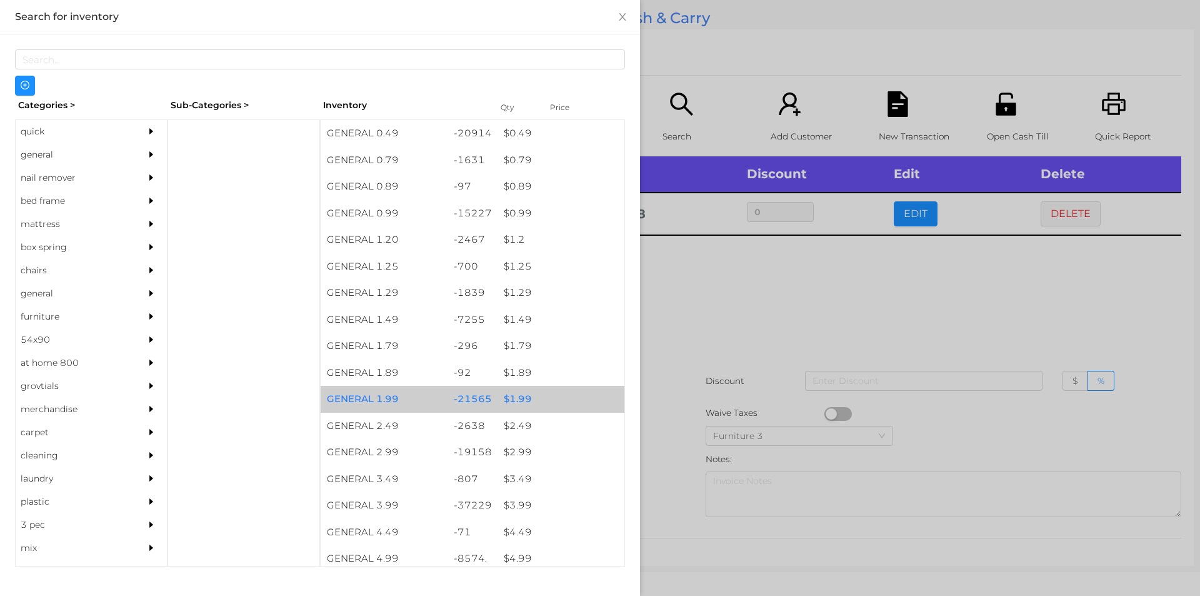
click at [500, 401] on div "$ 1.99" at bounding box center [561, 399] width 127 height 27
click at [498, 393] on div "$ 1.99" at bounding box center [561, 399] width 127 height 27
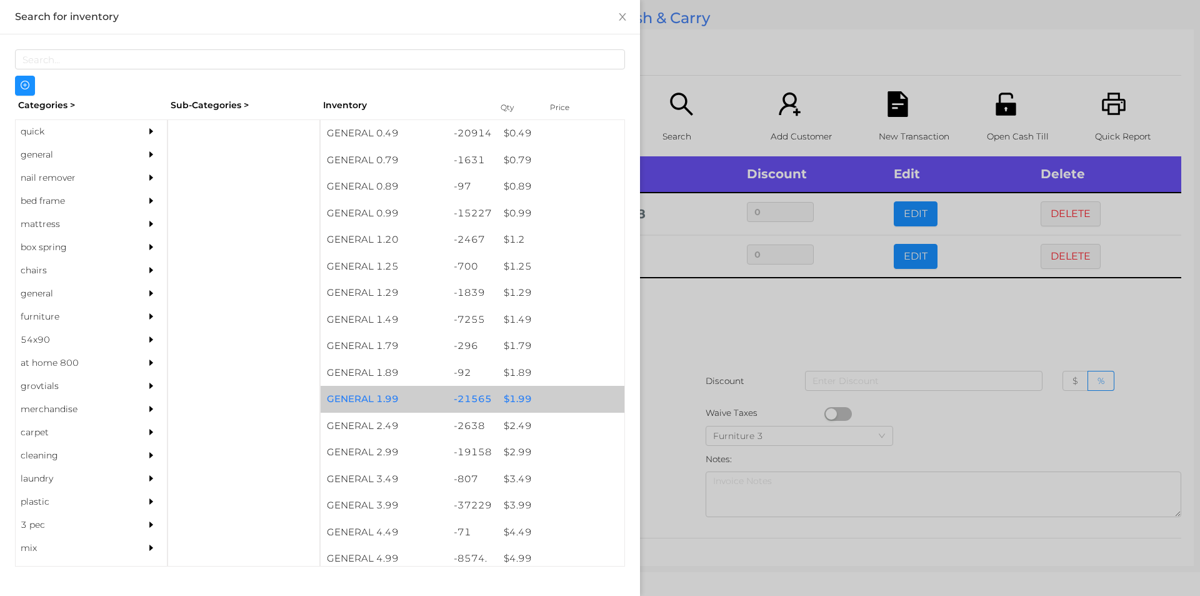
click at [506, 392] on div "$ 1.99" at bounding box center [561, 399] width 127 height 27
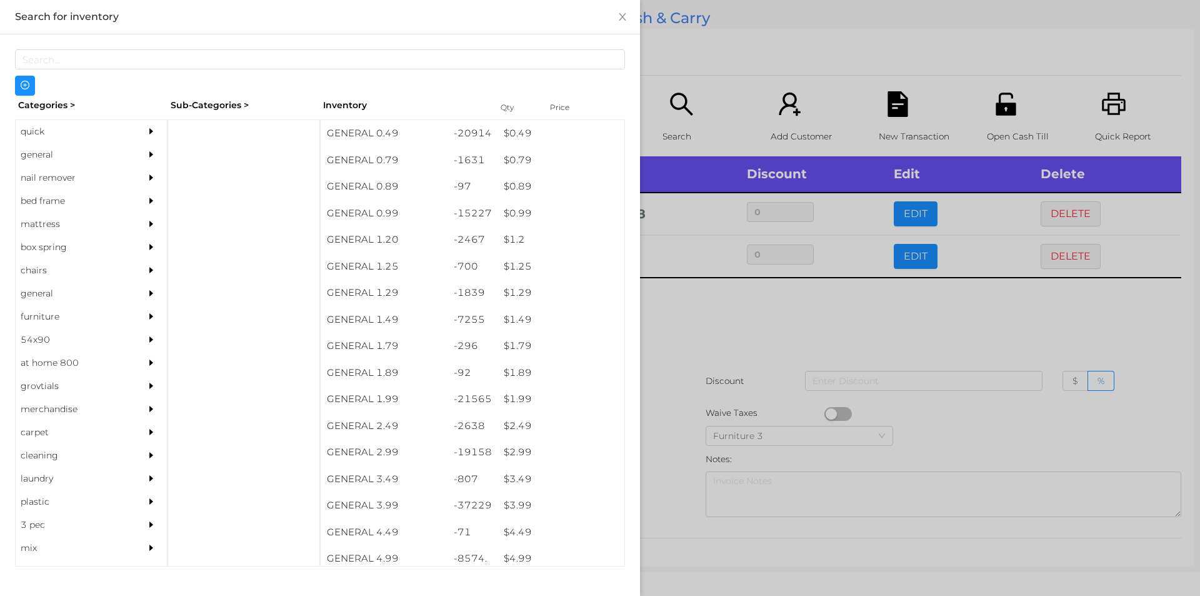
click at [750, 340] on div at bounding box center [600, 298] width 1200 height 596
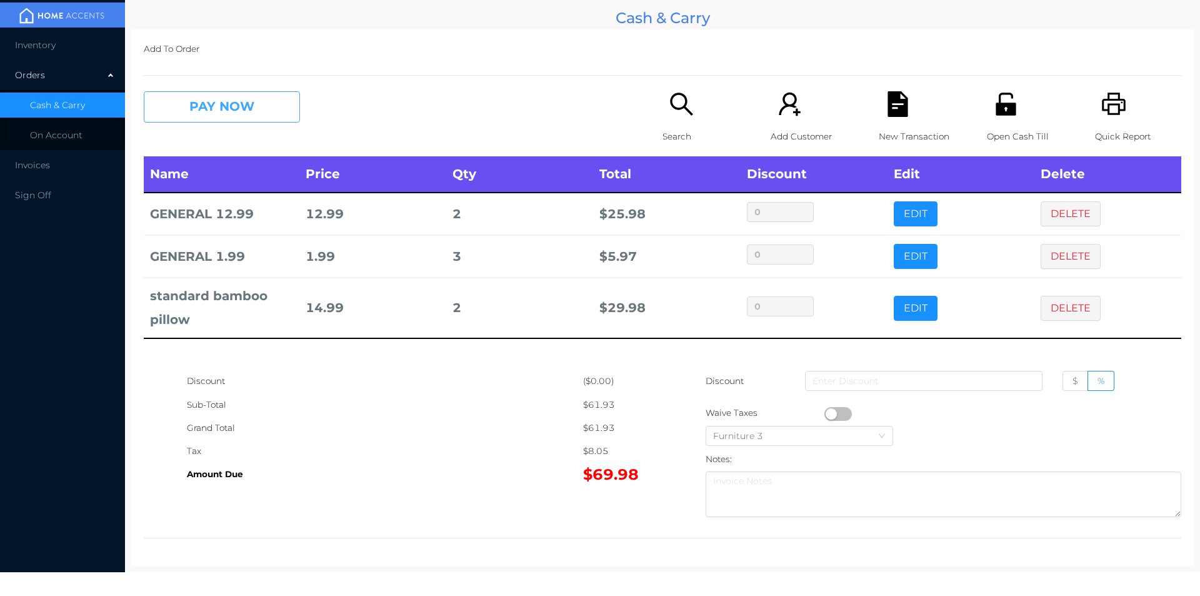
click at [214, 101] on button "PAY NOW" at bounding box center [222, 106] width 156 height 31
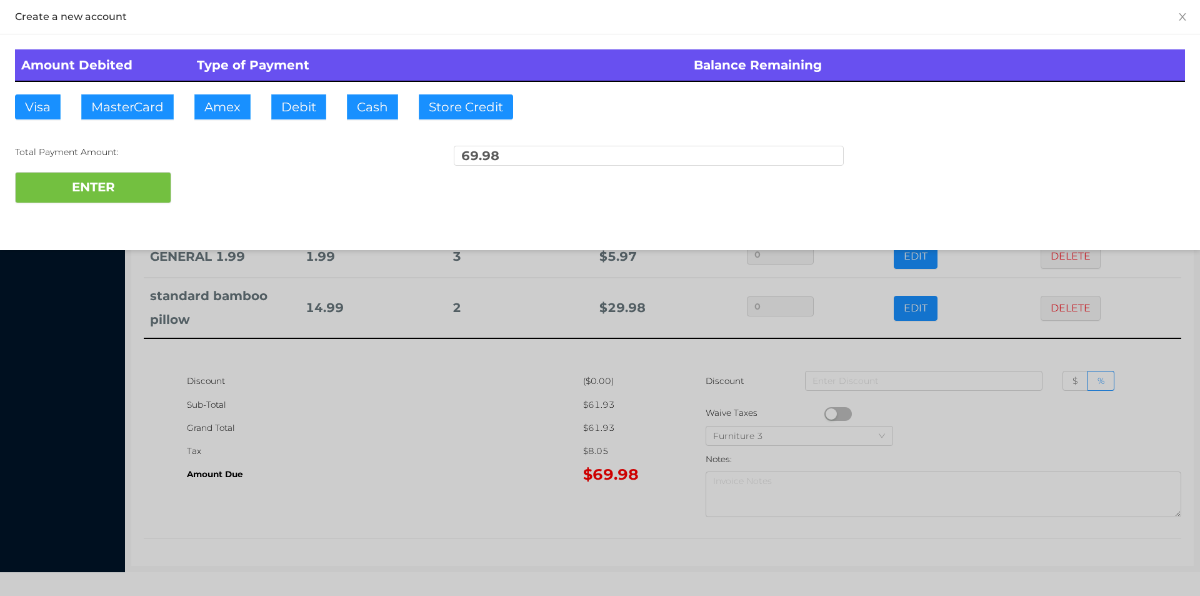
click at [211, 183] on div "ENTER" at bounding box center [600, 187] width 1170 height 31
click at [431, 444] on div at bounding box center [600, 298] width 1200 height 596
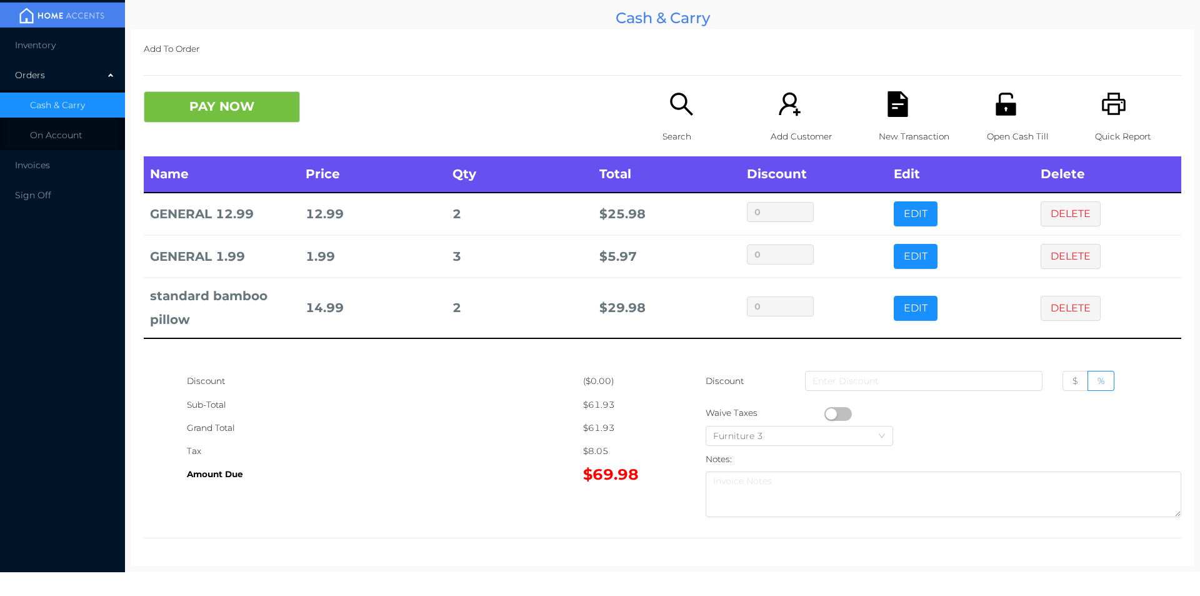
click at [1011, 126] on p "Open Cash Till" at bounding box center [1030, 136] width 86 height 23
click at [901, 106] on icon "icon: file-text" at bounding box center [898, 104] width 20 height 26
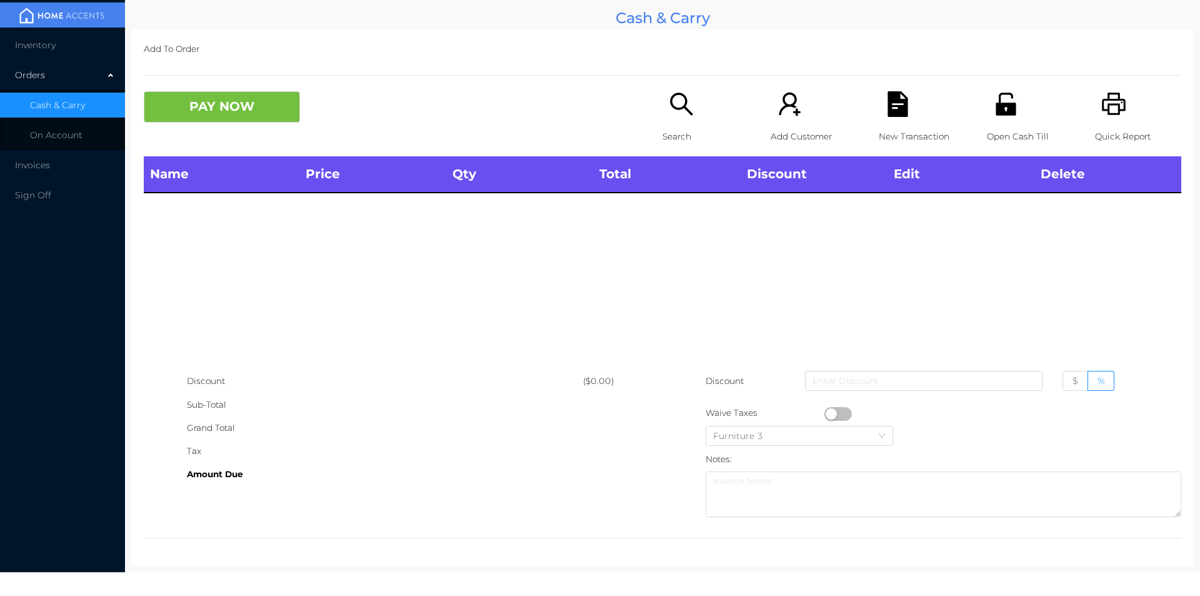
click at [679, 102] on icon "icon: search" at bounding box center [682, 104] width 26 height 26
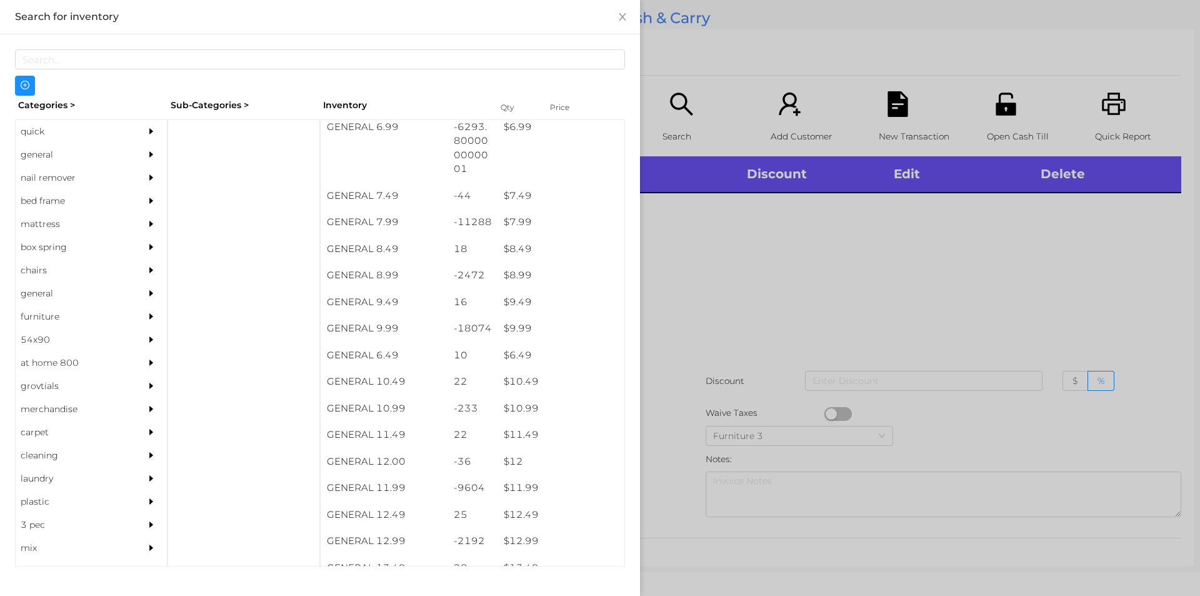
scroll to position [567, 0]
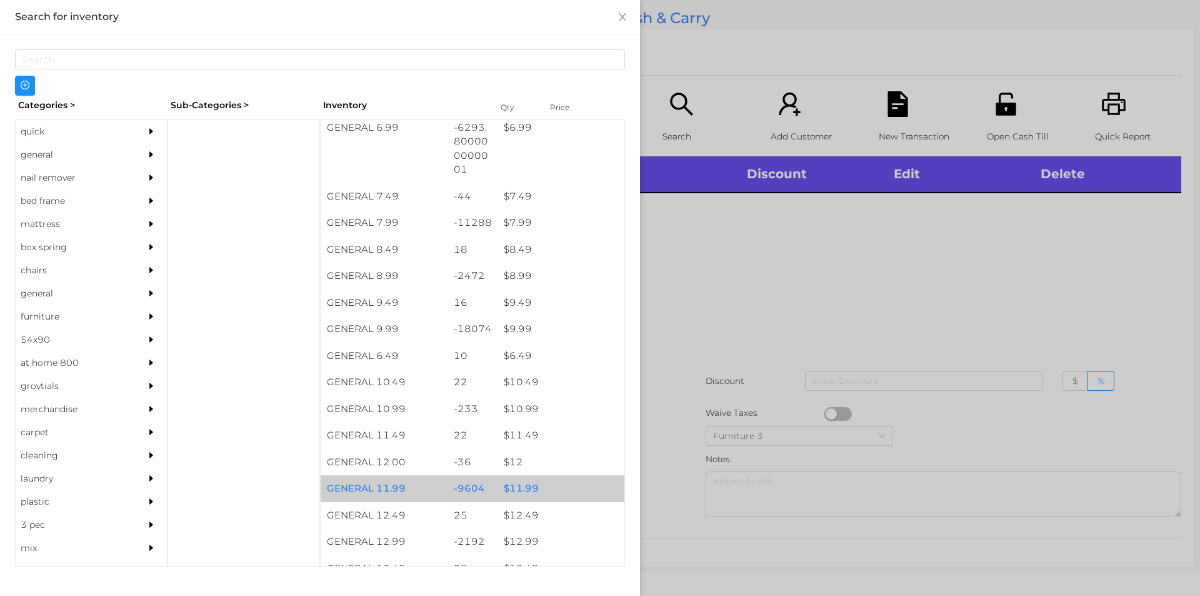
click at [522, 499] on div "$ 11.99" at bounding box center [561, 488] width 127 height 27
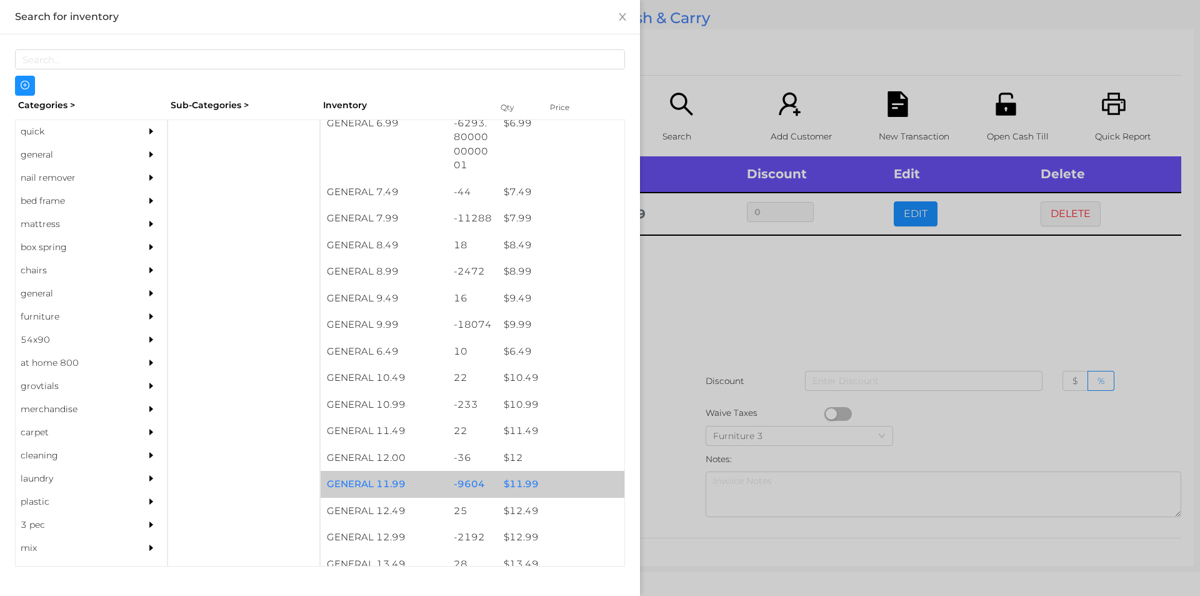
scroll to position [555, 0]
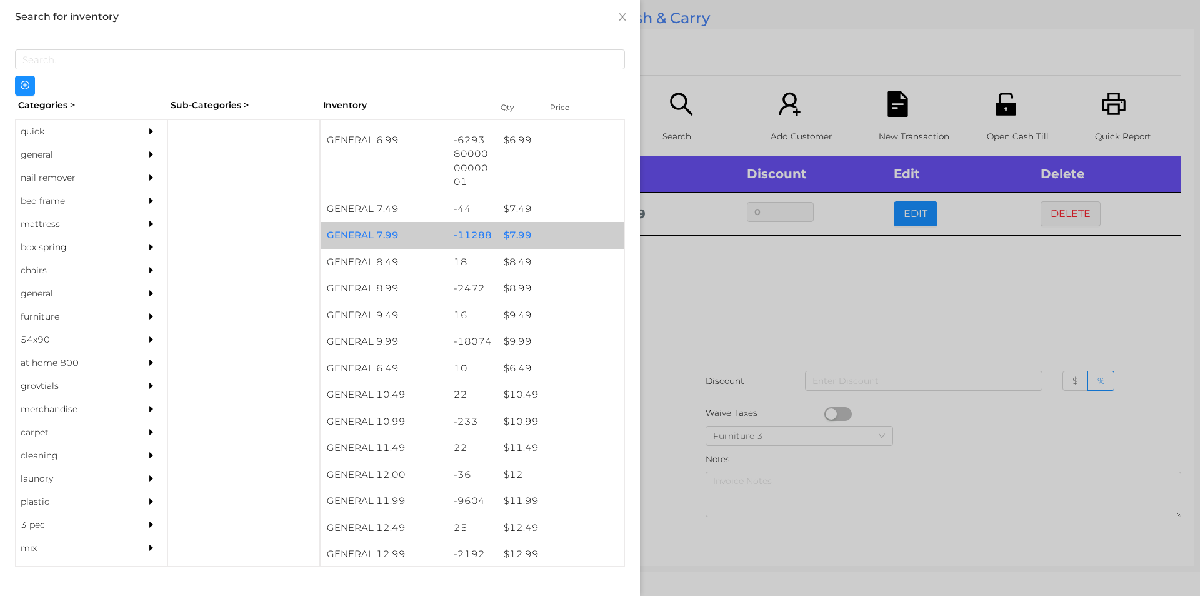
click at [517, 243] on div "$ 7.99" at bounding box center [561, 235] width 127 height 27
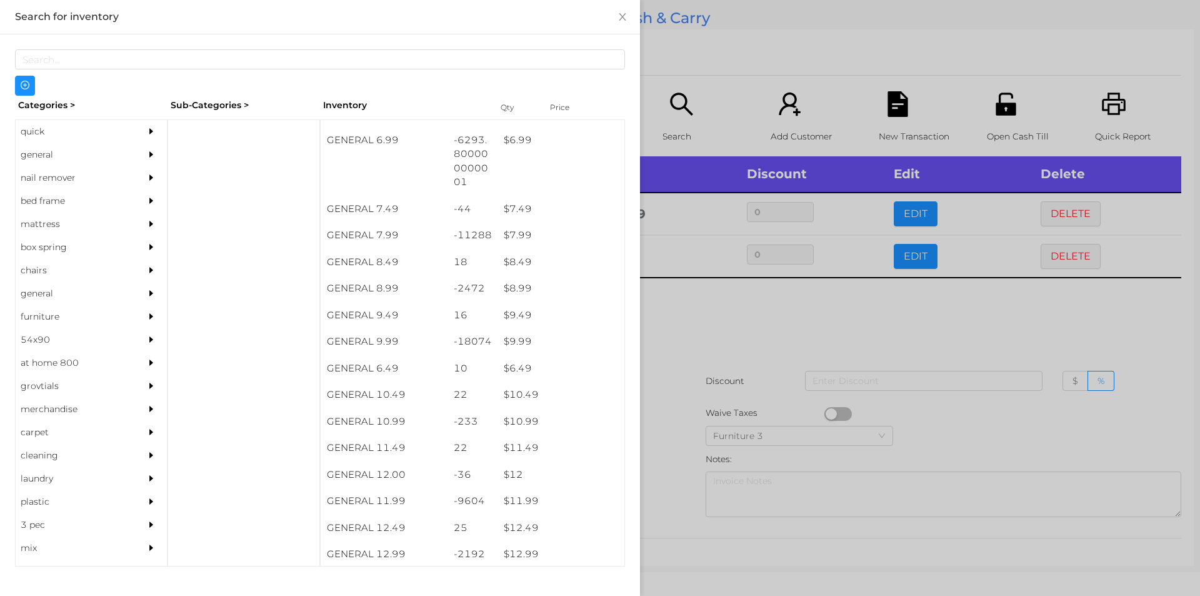
click at [668, 356] on div at bounding box center [600, 298] width 1200 height 596
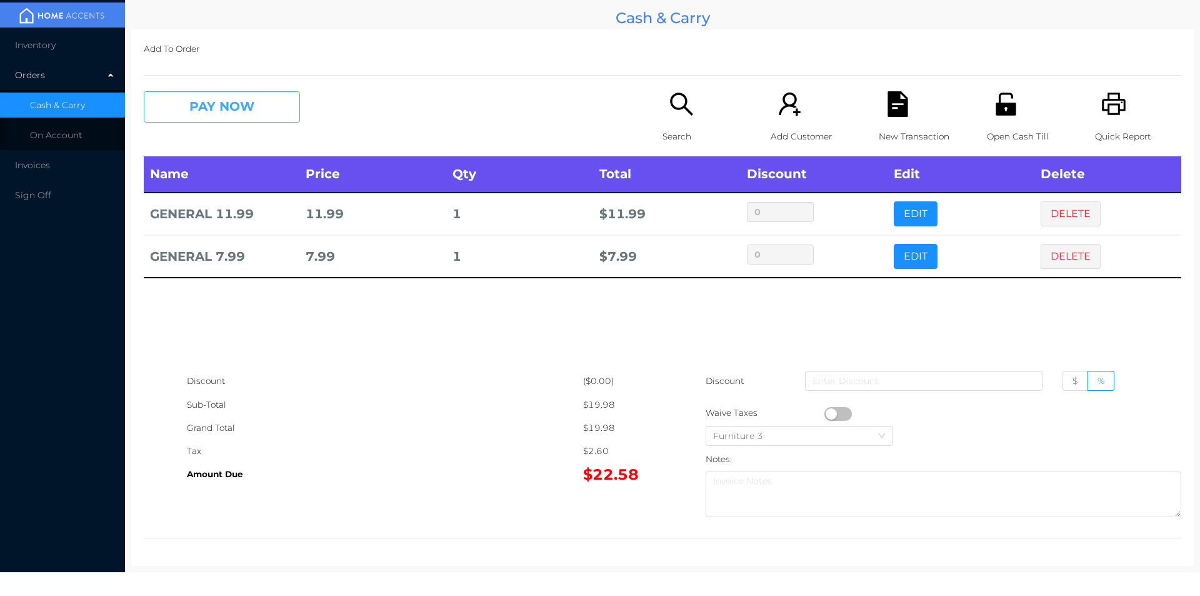
click at [248, 119] on button "PAY NOW" at bounding box center [222, 106] width 156 height 31
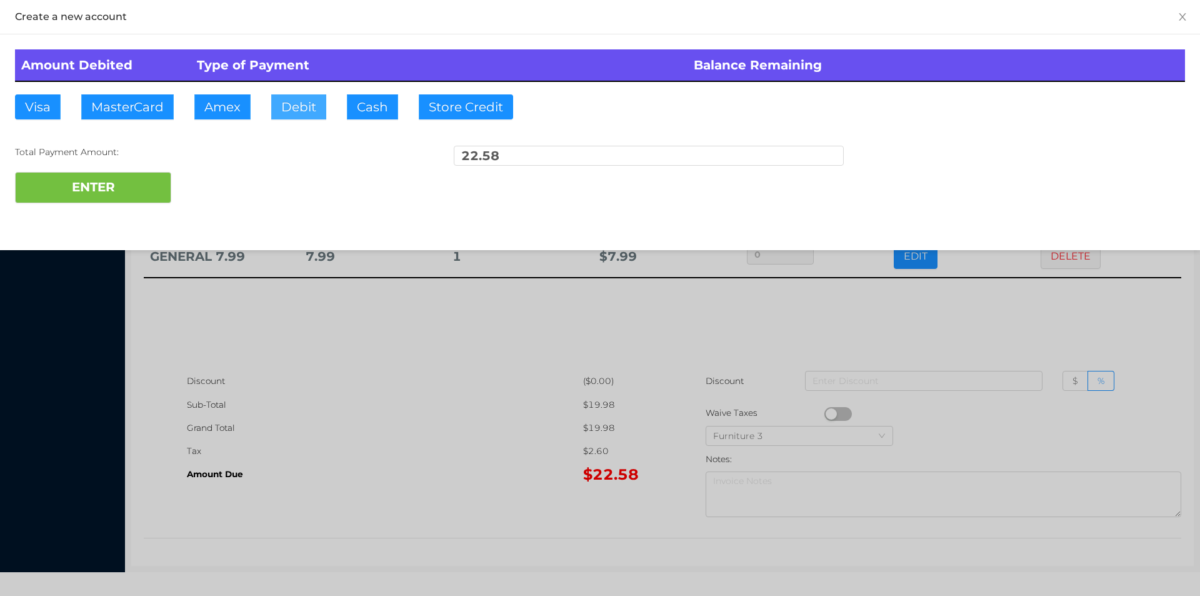
click at [308, 117] on button "Debit" at bounding box center [298, 106] width 55 height 25
click at [132, 182] on button "ENTER" at bounding box center [93, 187] width 156 height 31
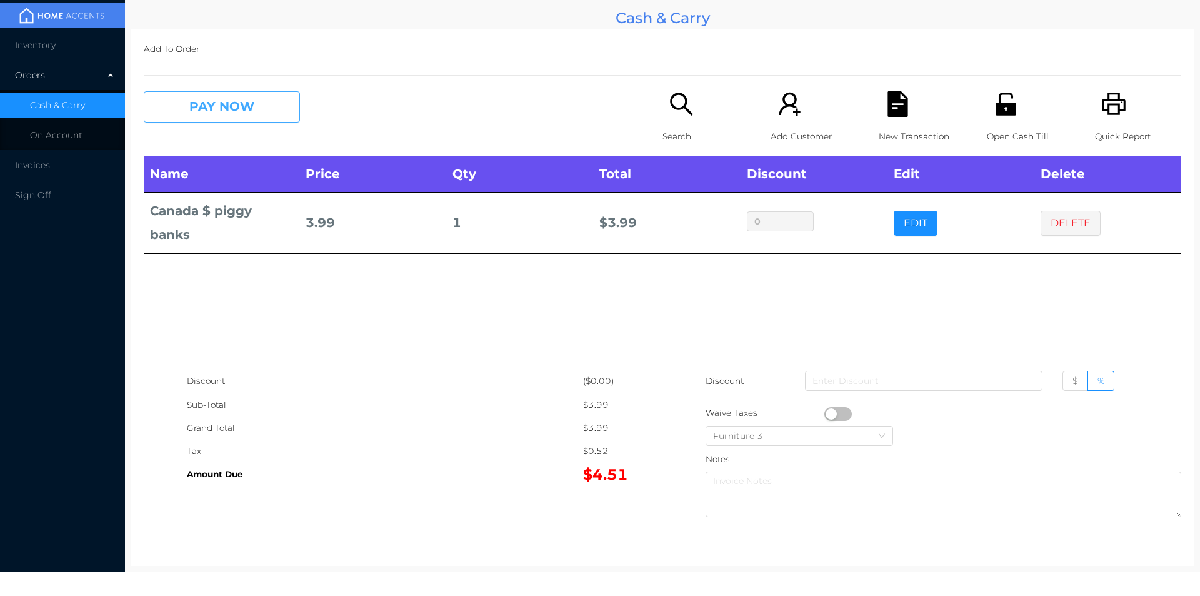
click at [197, 120] on button "PAY NOW" at bounding box center [222, 106] width 156 height 31
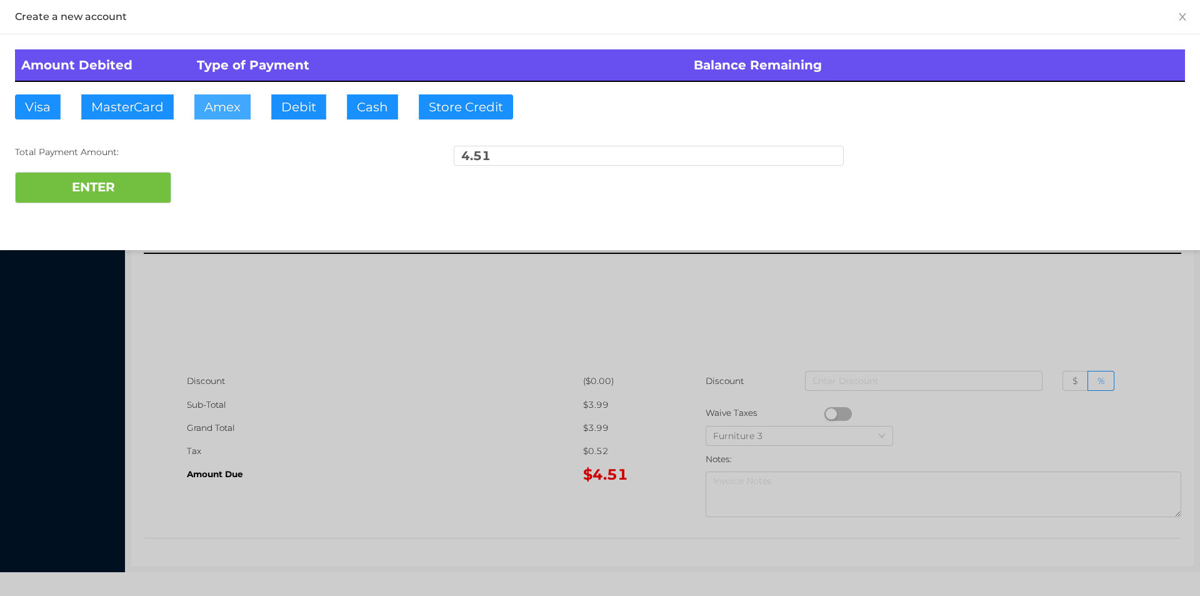
click at [249, 110] on button "Amex" at bounding box center [222, 106] width 56 height 25
click at [426, 349] on div at bounding box center [600, 298] width 1200 height 596
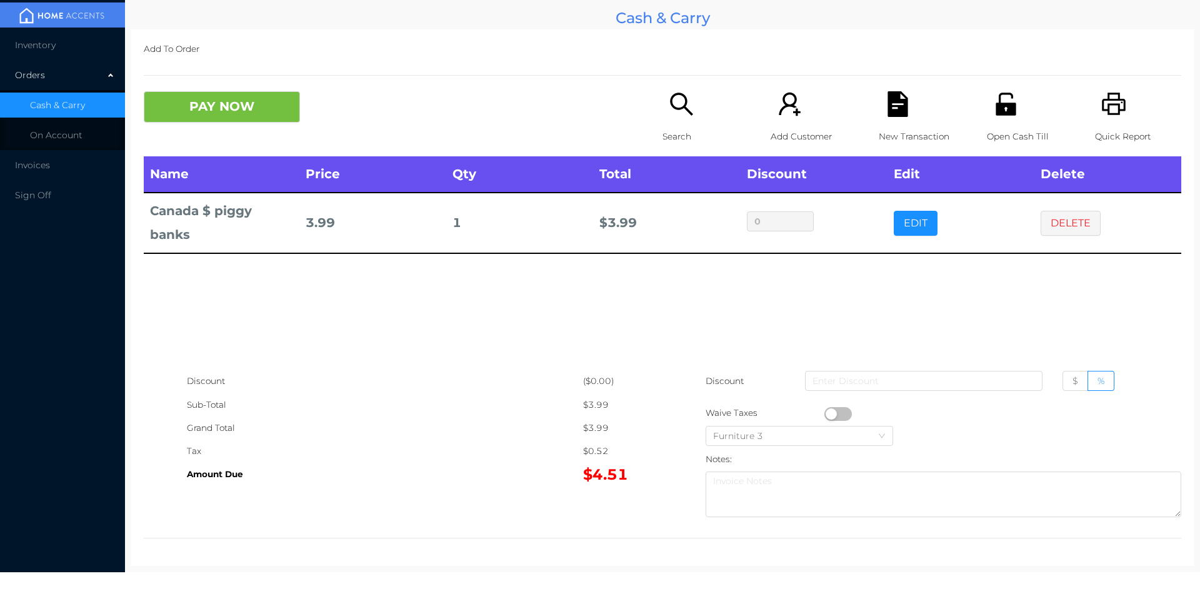
click at [216, 104] on button "PAY NOW" at bounding box center [222, 106] width 156 height 31
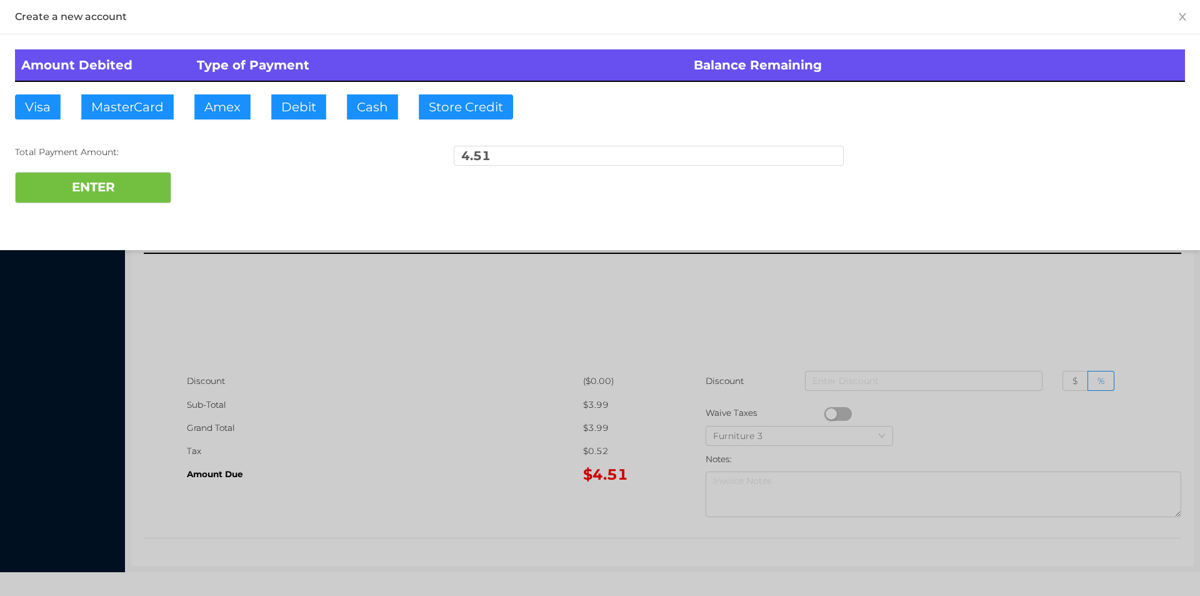
click at [483, 374] on div at bounding box center [600, 298] width 1200 height 596
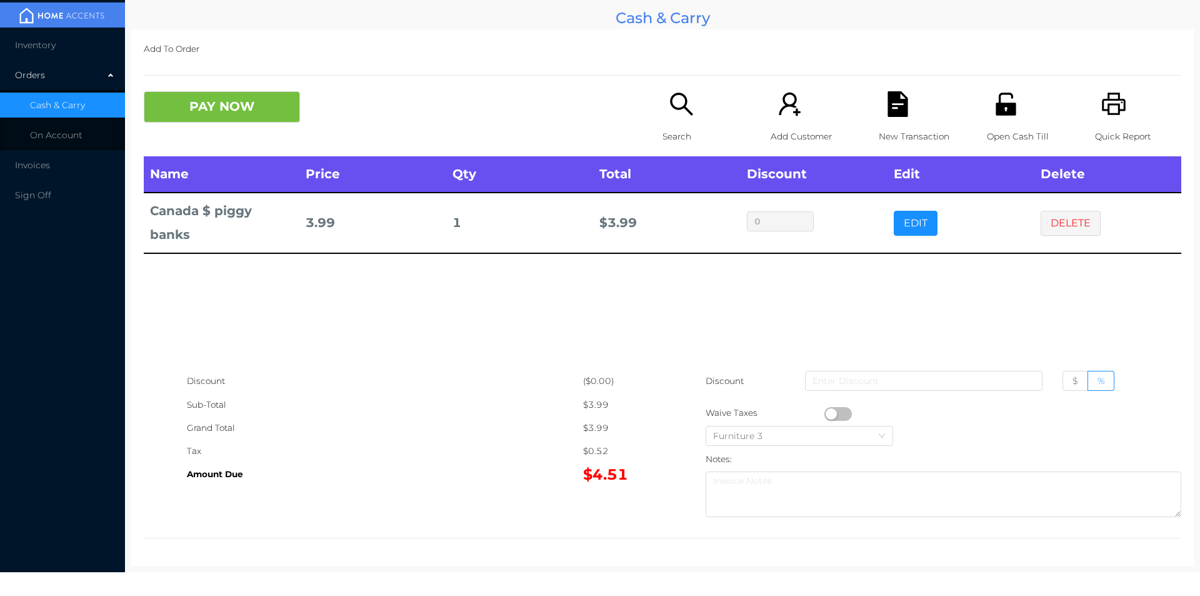
click at [830, 413] on button "button" at bounding box center [839, 414] width 28 height 14
click at [256, 119] on button "PAY NOW" at bounding box center [222, 106] width 156 height 31
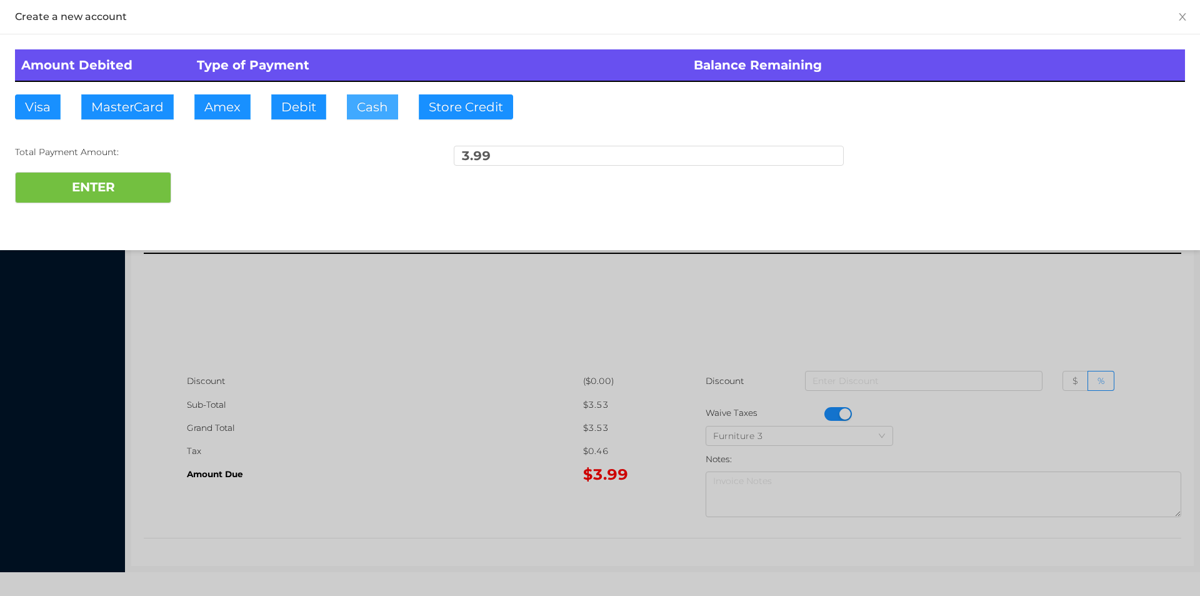
click at [366, 109] on button "Cash" at bounding box center [372, 106] width 51 height 25
click at [101, 194] on button "ENTER" at bounding box center [93, 187] width 156 height 31
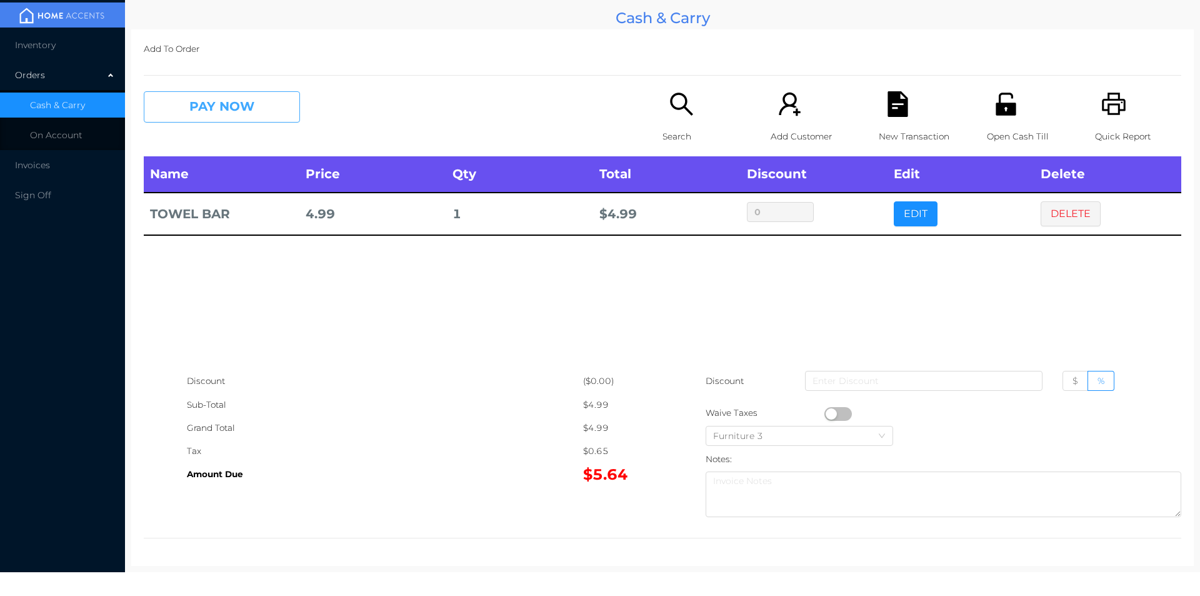
click at [228, 120] on button "PAY NOW" at bounding box center [222, 106] width 156 height 31
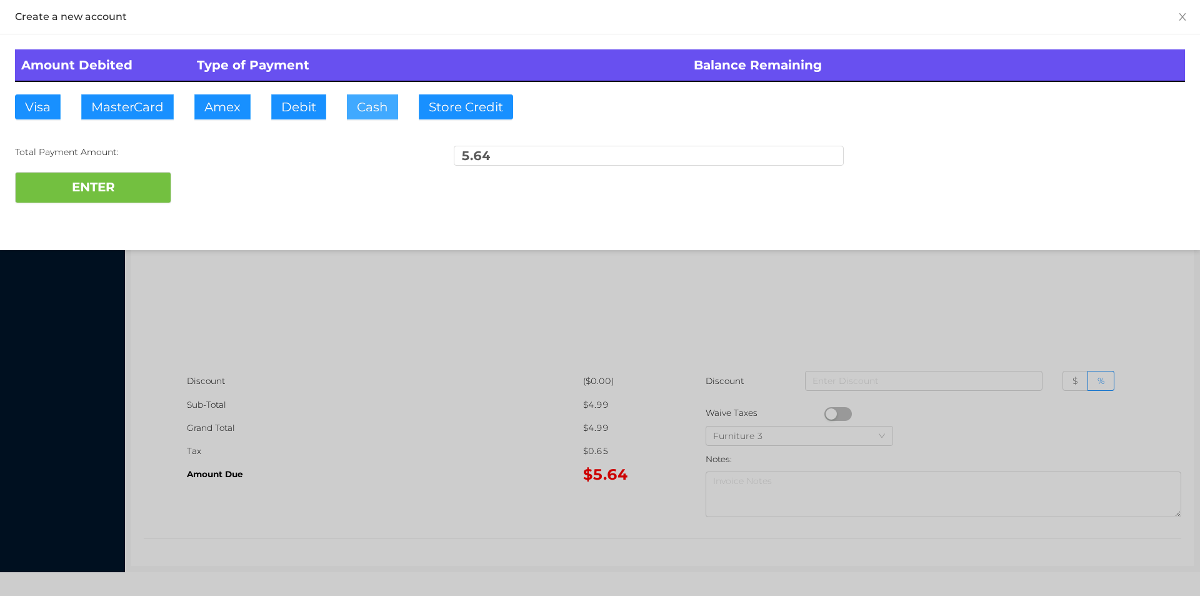
click at [364, 110] on button "Cash" at bounding box center [372, 106] width 51 height 25
type input "20."
click at [125, 189] on button "ENTER" at bounding box center [93, 187] width 156 height 31
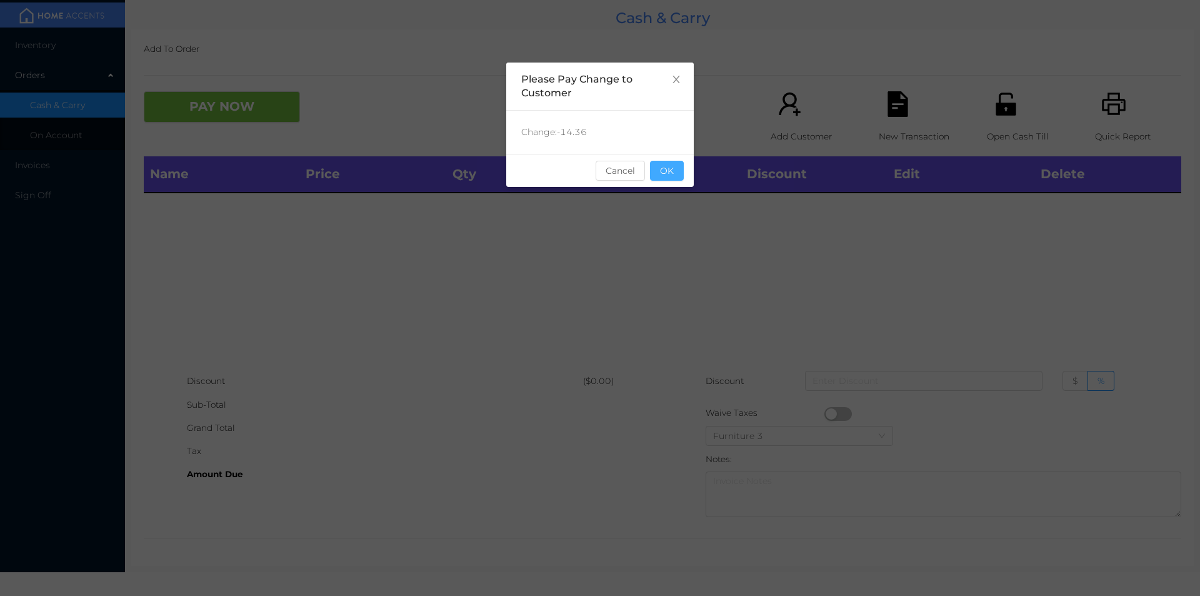
click at [671, 166] on button "OK" at bounding box center [667, 171] width 34 height 20
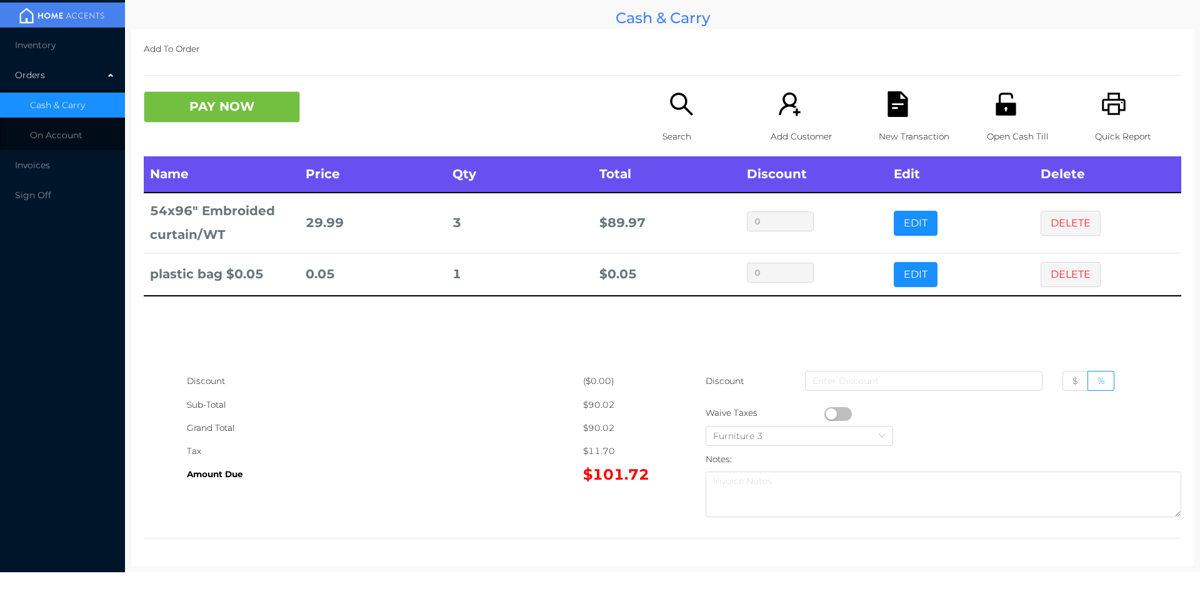
click at [190, 91] on button "PAY NOW" at bounding box center [222, 106] width 156 height 31
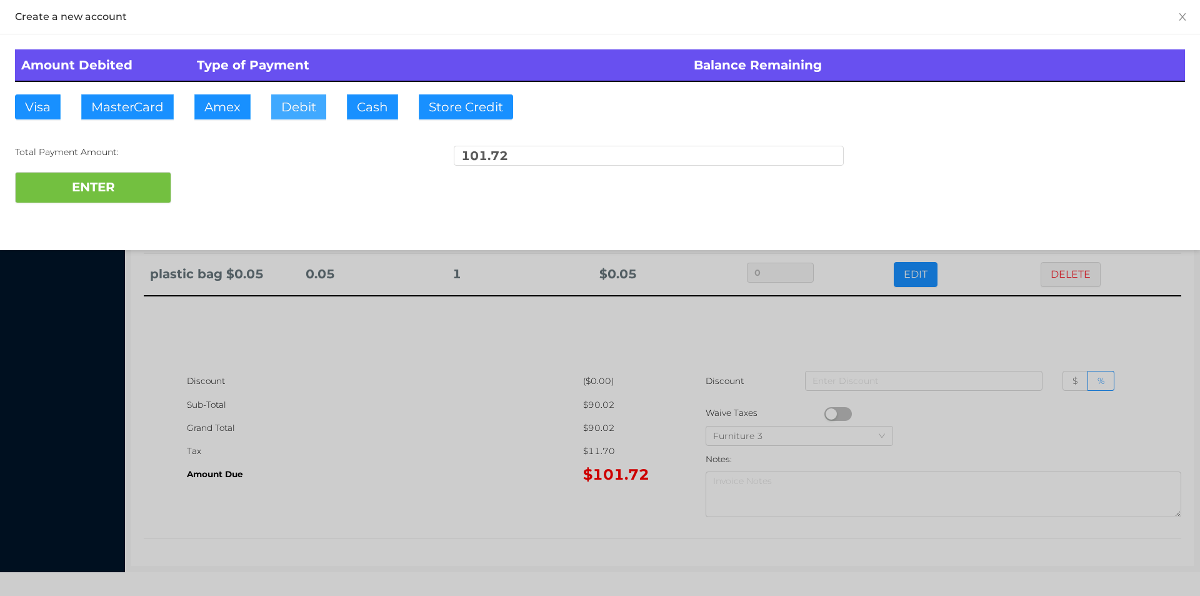
click at [289, 94] on button "Debit" at bounding box center [298, 106] width 55 height 25
click at [90, 184] on button "ENTER" at bounding box center [93, 187] width 156 height 31
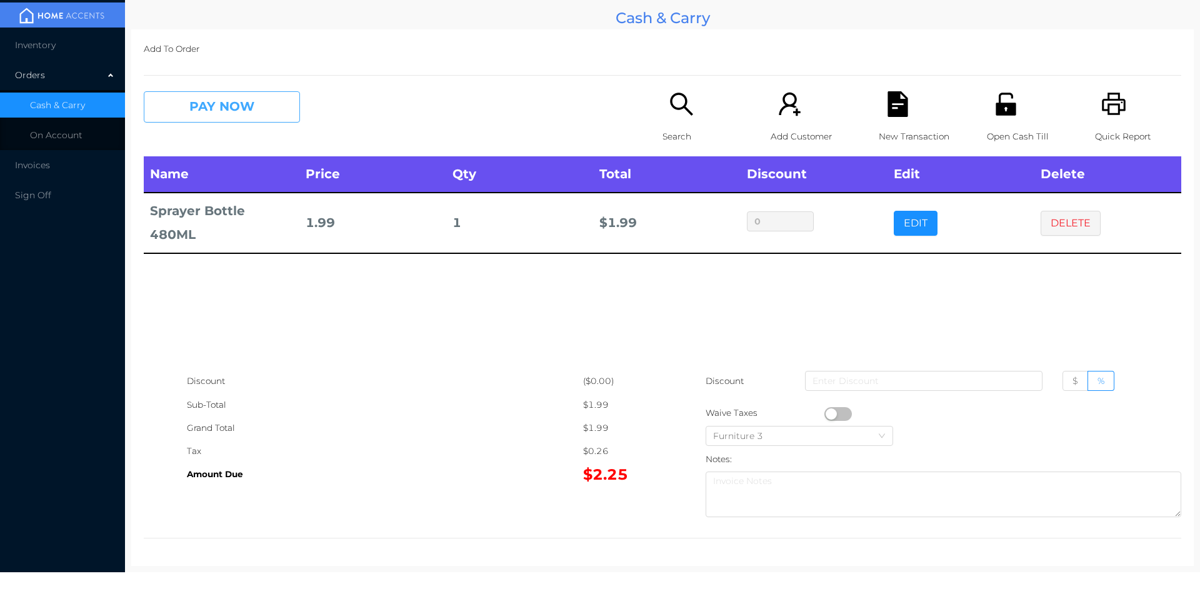
click at [207, 105] on button "PAY NOW" at bounding box center [222, 106] width 156 height 31
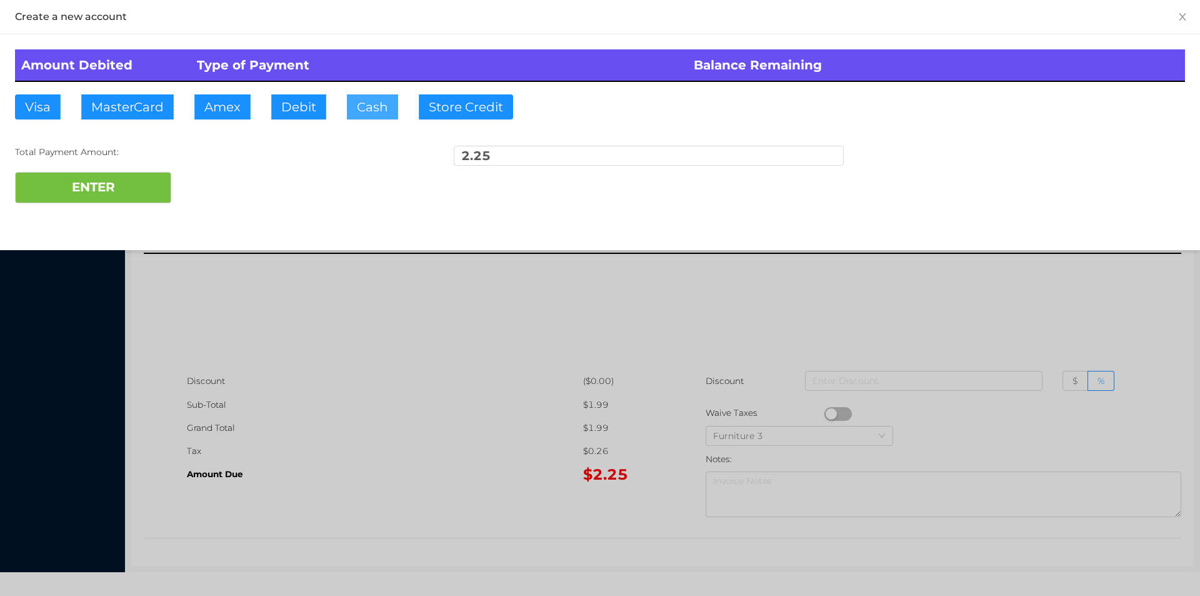
click at [356, 112] on button "Cash" at bounding box center [372, 106] width 51 height 25
type input "5."
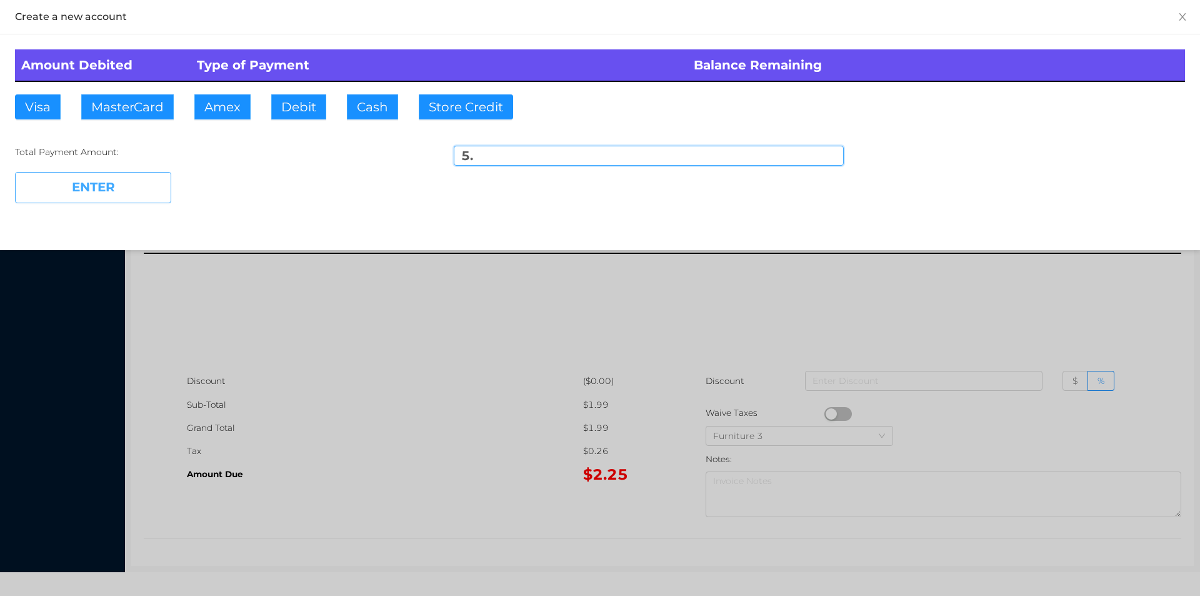
click at [137, 188] on button "ENTER" at bounding box center [93, 187] width 156 height 31
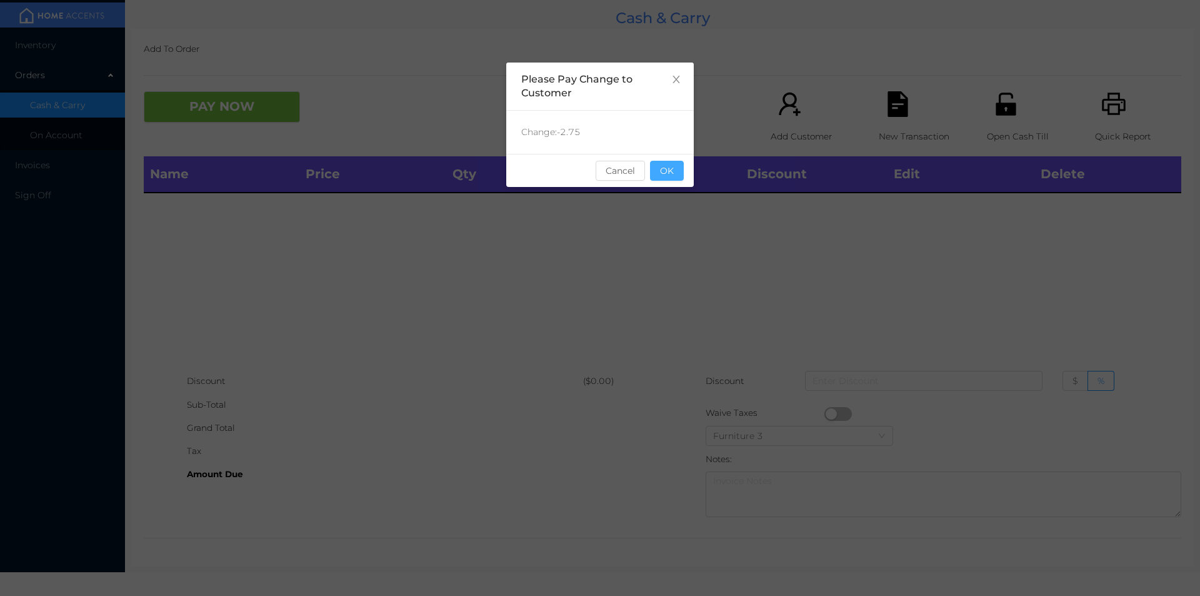
click at [670, 171] on button "OK" at bounding box center [667, 171] width 34 height 20
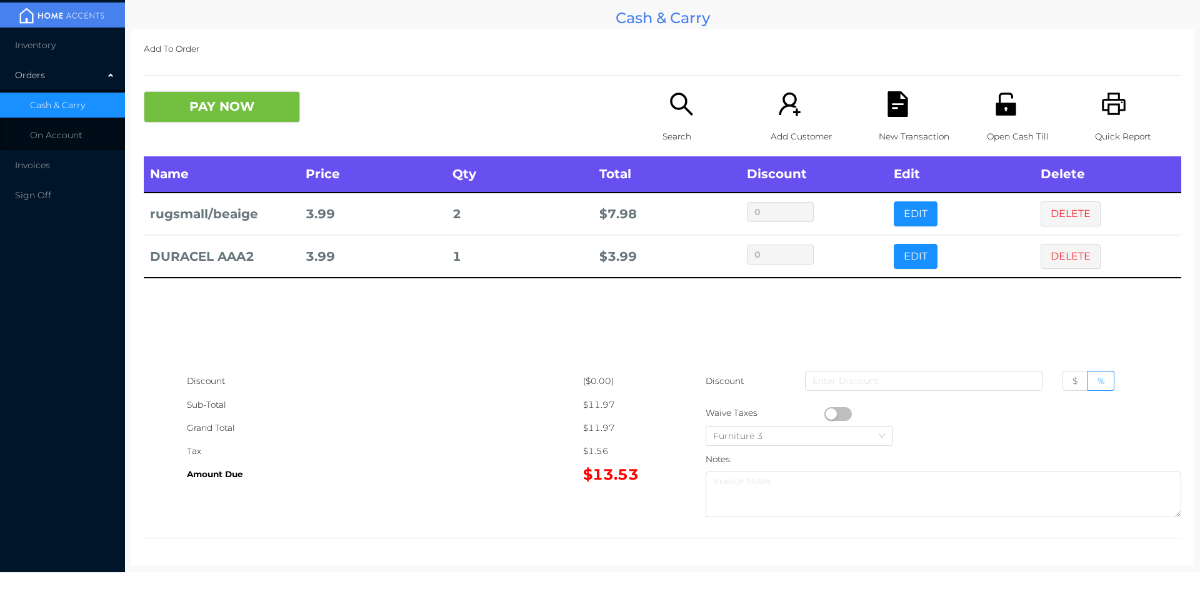
click at [214, 121] on button "PAY NOW" at bounding box center [222, 106] width 156 height 31
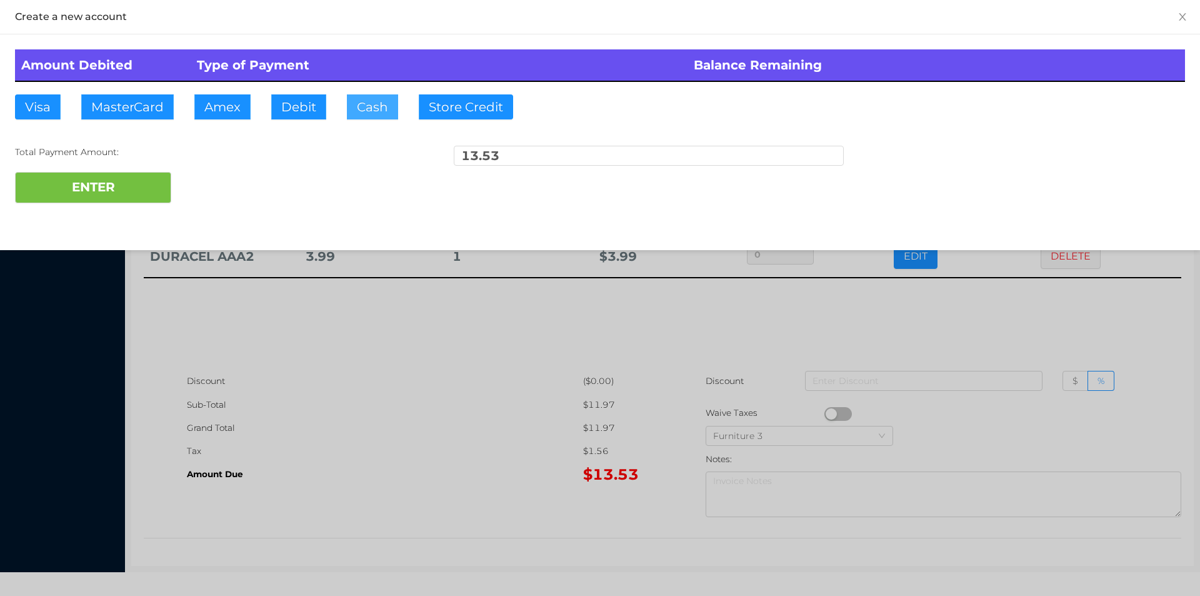
click at [372, 119] on button "Cash" at bounding box center [372, 106] width 51 height 25
type input "20."
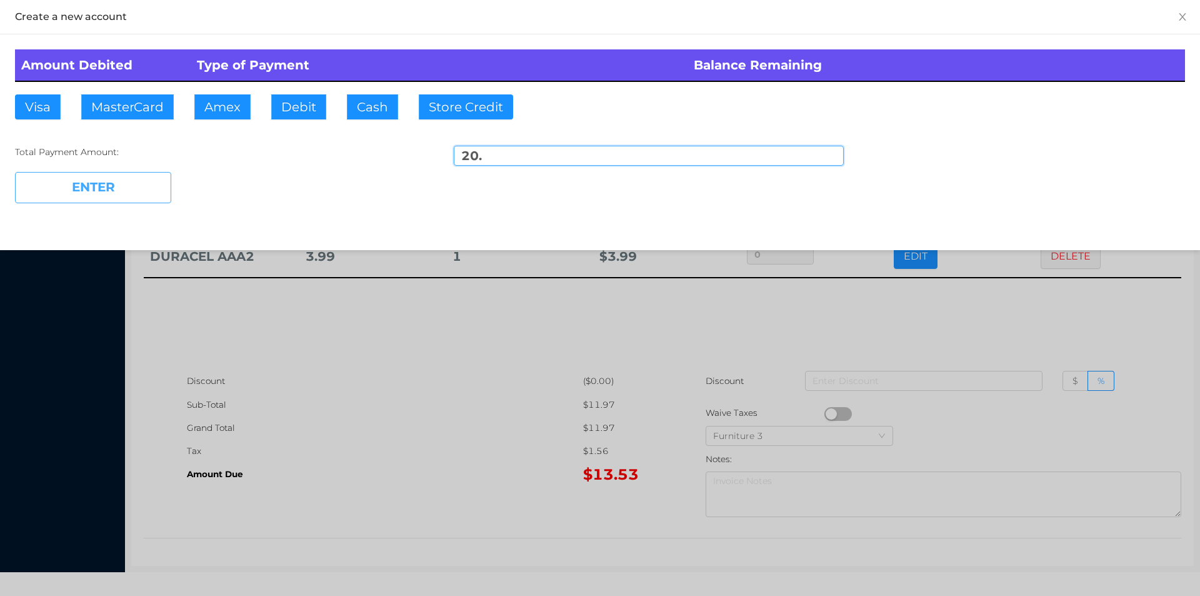
click at [119, 191] on button "ENTER" at bounding box center [93, 187] width 156 height 31
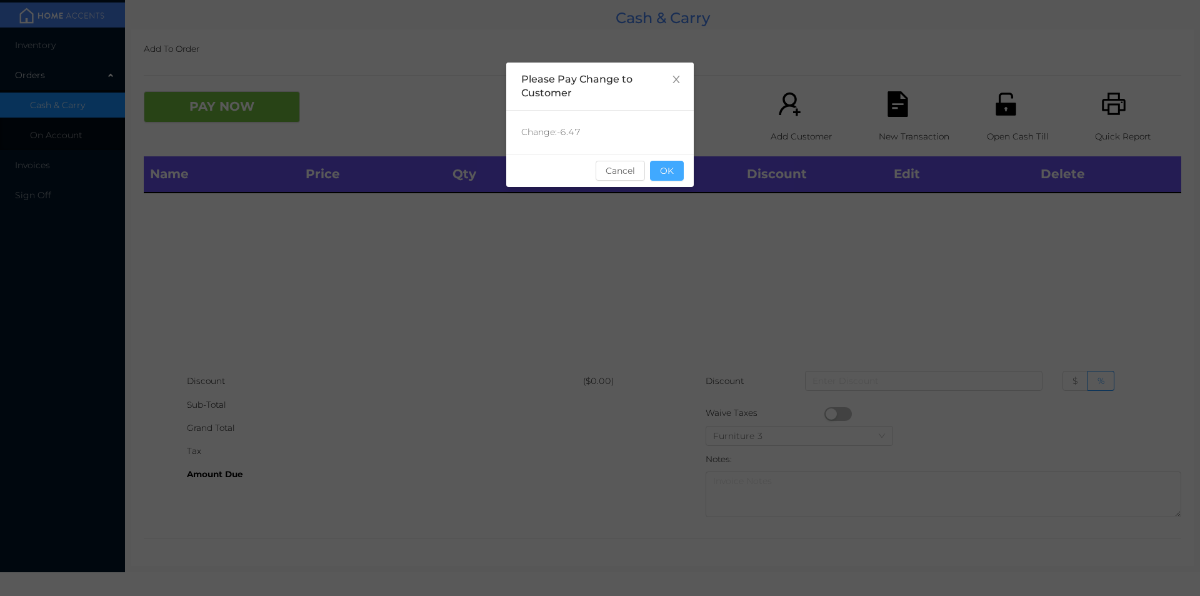
click at [665, 163] on button "OK" at bounding box center [667, 171] width 34 height 20
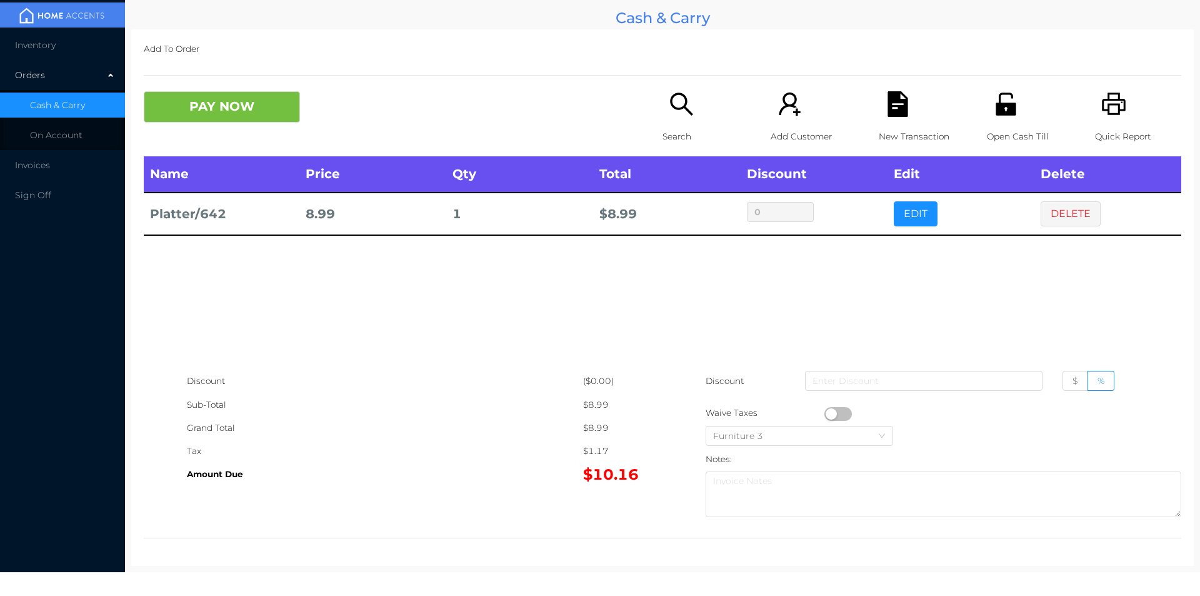
click at [678, 108] on icon "icon: search" at bounding box center [681, 104] width 23 height 23
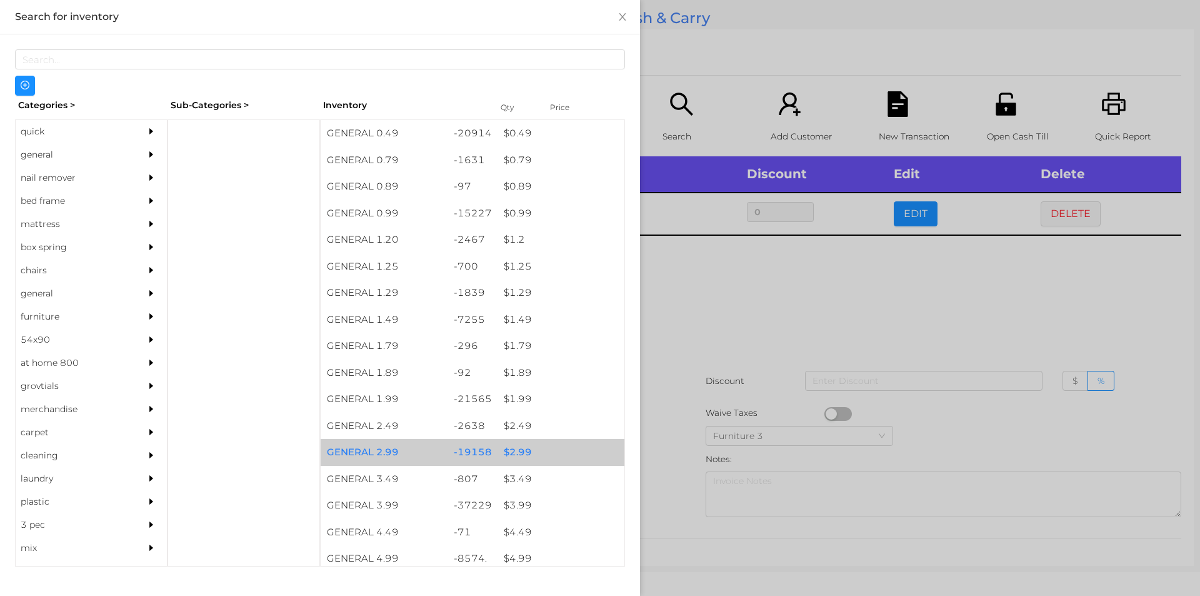
click at [513, 450] on div "$ 2.99" at bounding box center [561, 452] width 127 height 27
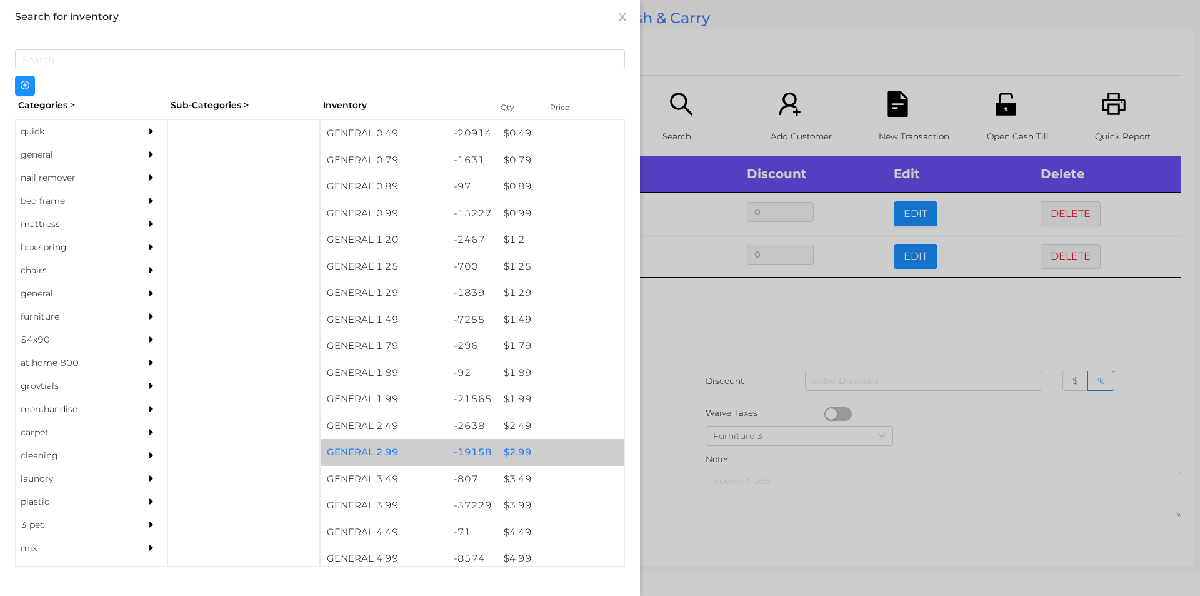
click at [514, 440] on div "$ 2.99" at bounding box center [561, 452] width 127 height 27
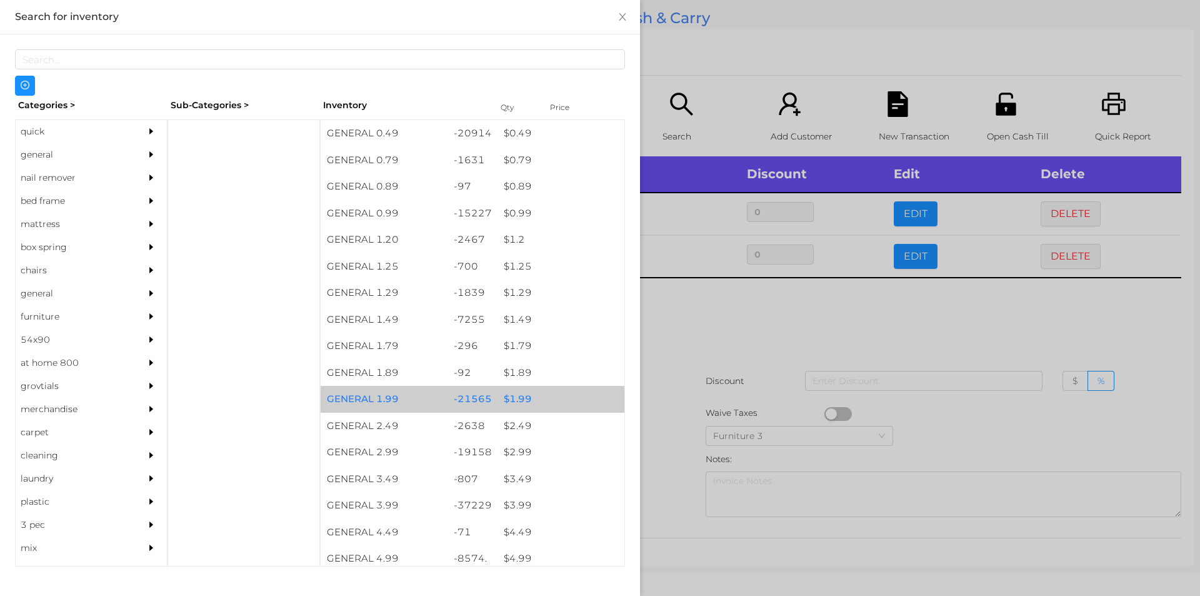
click at [511, 399] on div "$ 1.99" at bounding box center [561, 399] width 127 height 27
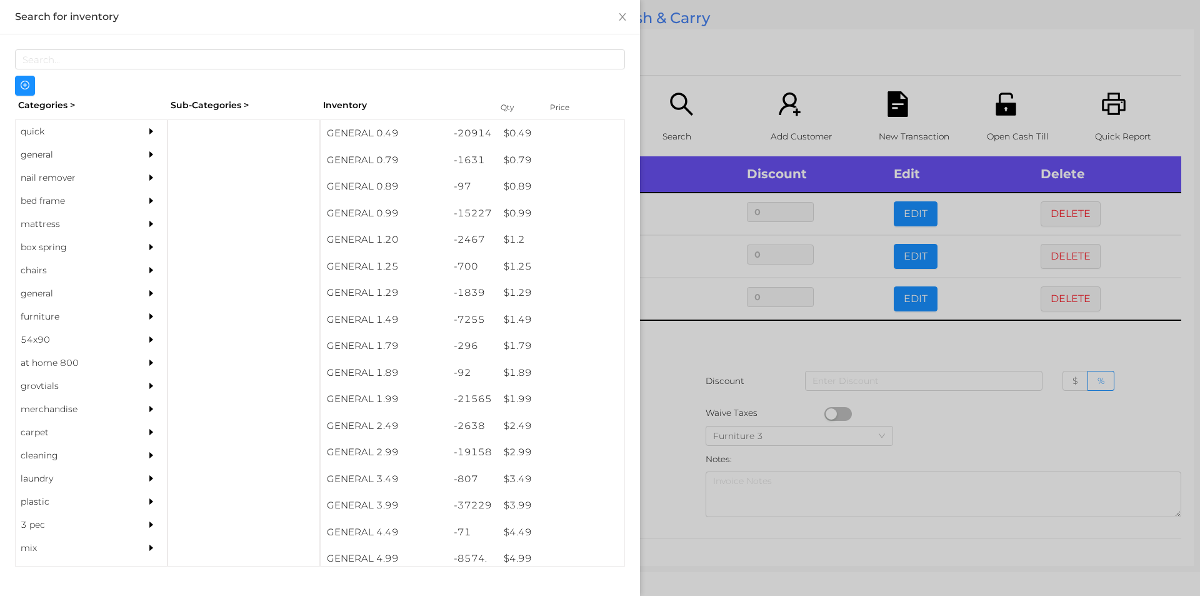
click at [694, 356] on div at bounding box center [600, 298] width 1200 height 596
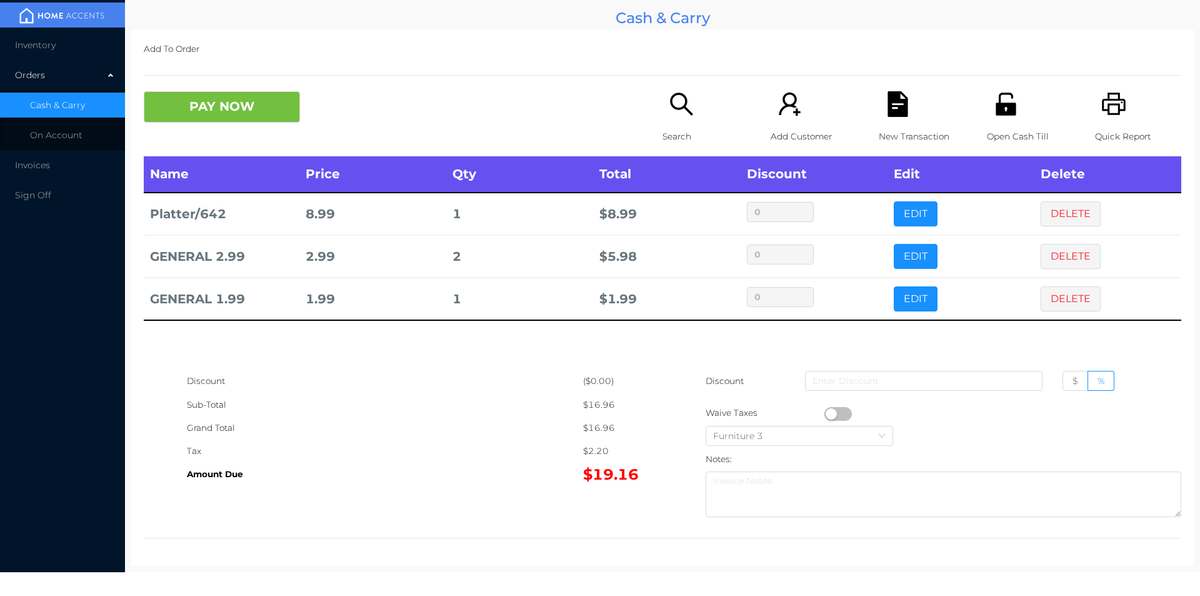
click at [678, 113] on icon "icon: search" at bounding box center [682, 104] width 26 height 26
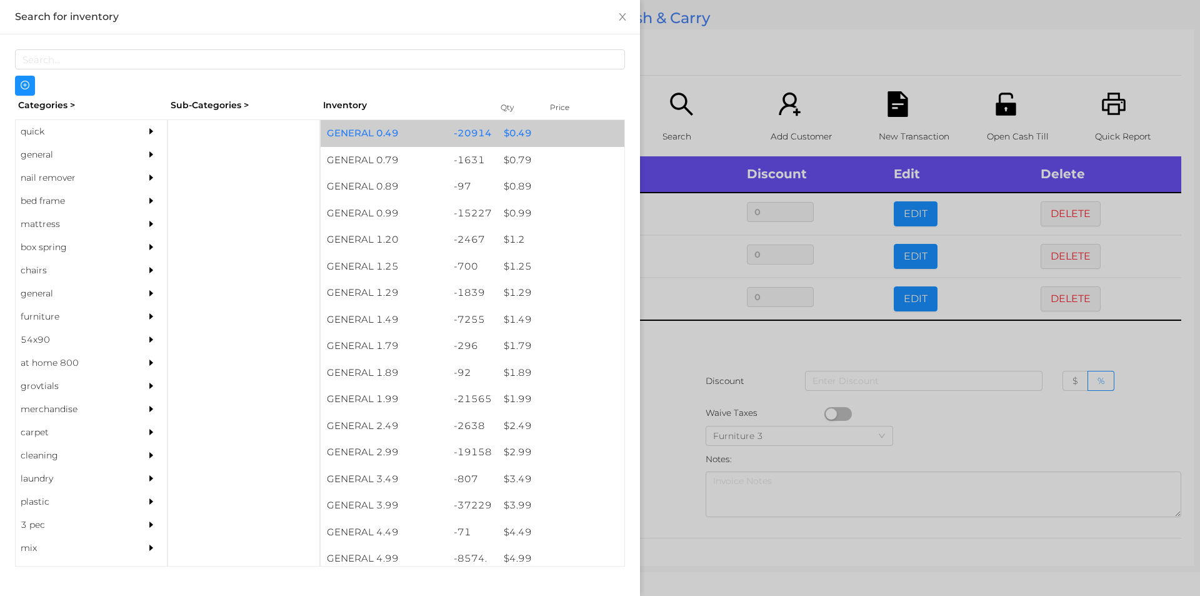
click at [511, 127] on div "$ 0.49" at bounding box center [561, 133] width 127 height 27
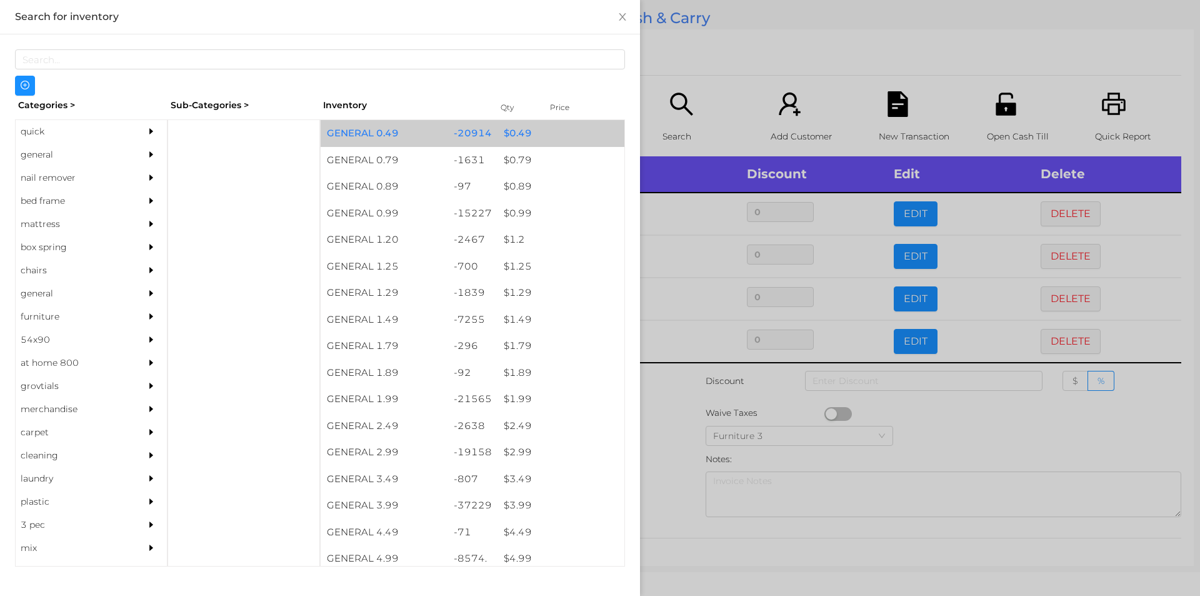
click at [503, 129] on div "$ 0.49" at bounding box center [561, 133] width 127 height 27
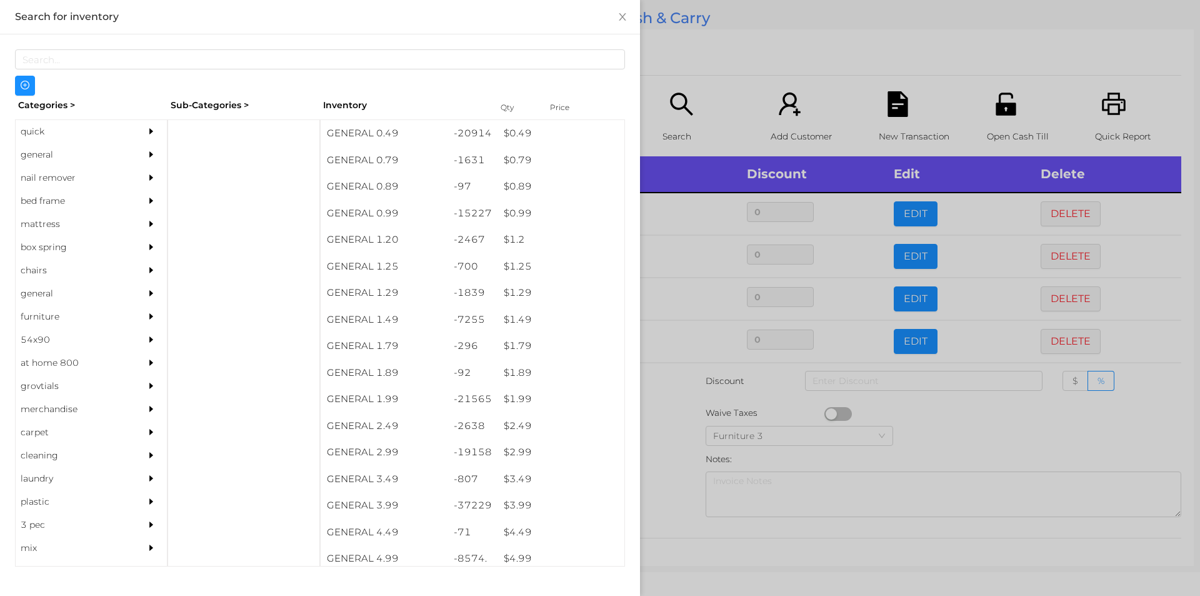
click at [1004, 437] on div at bounding box center [600, 298] width 1200 height 596
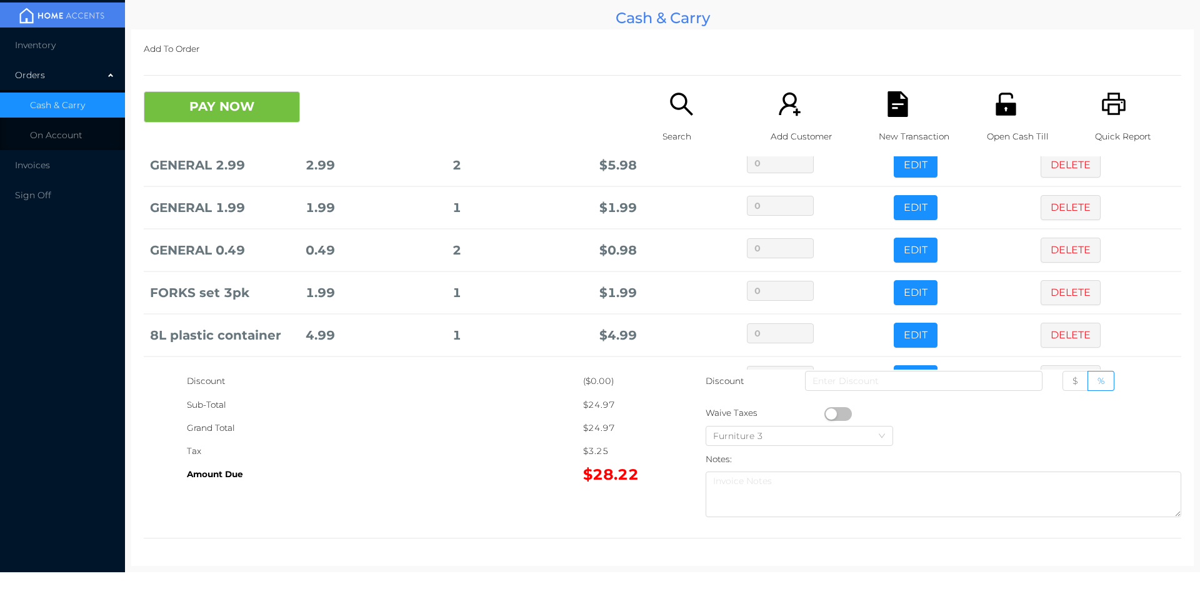
scroll to position [134, 0]
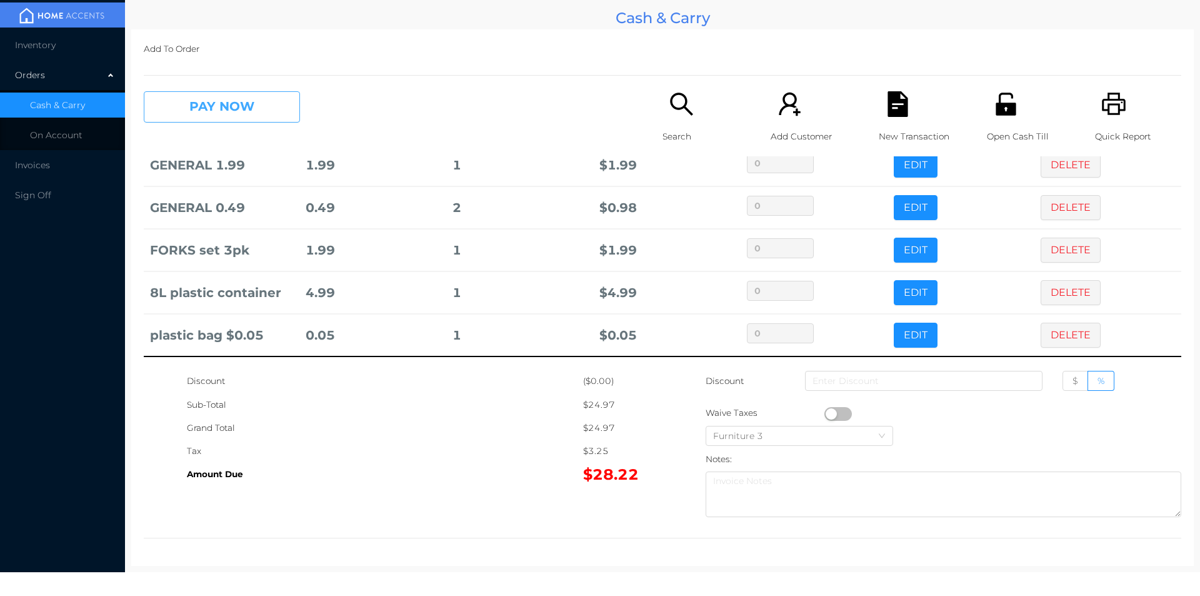
click at [196, 97] on button "PAY NOW" at bounding box center [222, 106] width 156 height 31
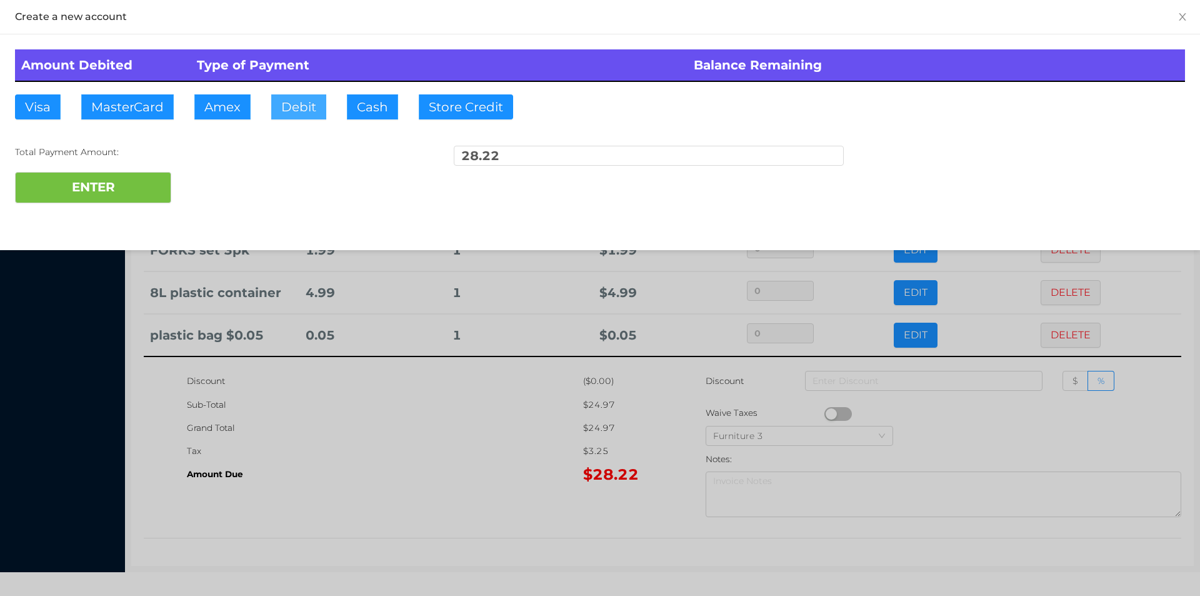
click at [295, 111] on button "Debit" at bounding box center [298, 106] width 55 height 25
click at [129, 189] on button "ENTER" at bounding box center [93, 187] width 156 height 31
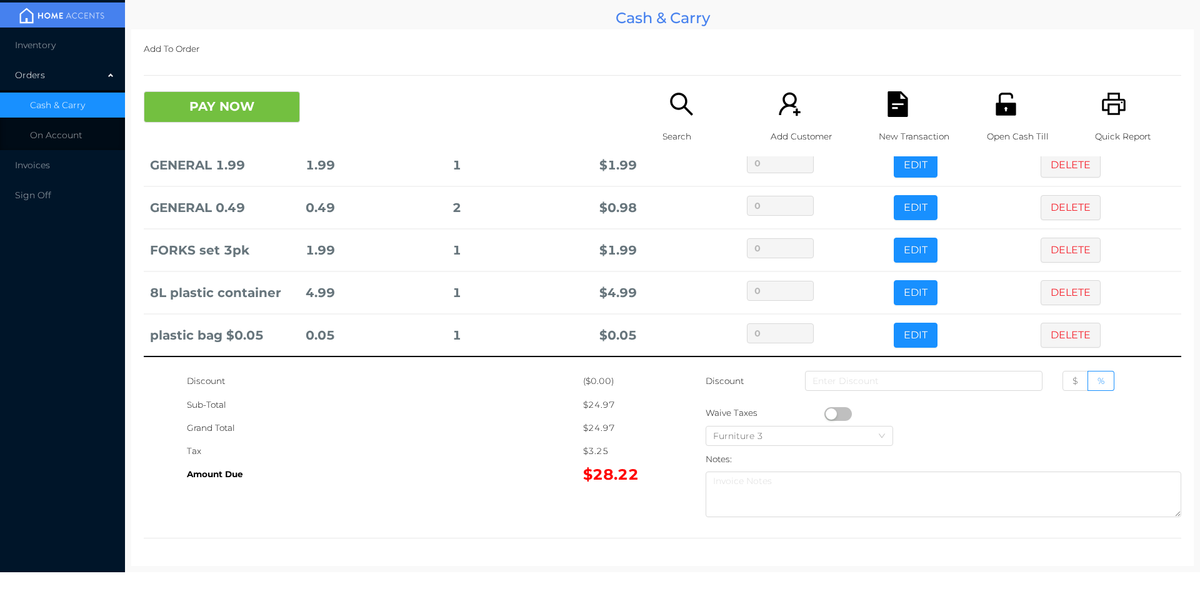
scroll to position [0, 0]
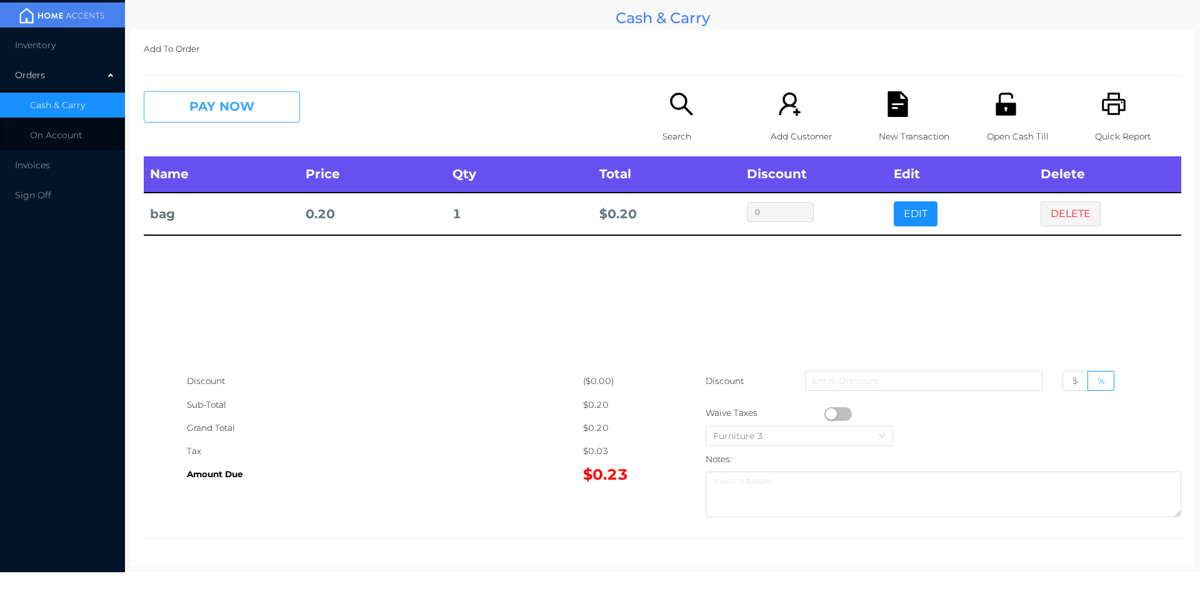
click at [191, 98] on button "PAY NOW" at bounding box center [222, 106] width 156 height 31
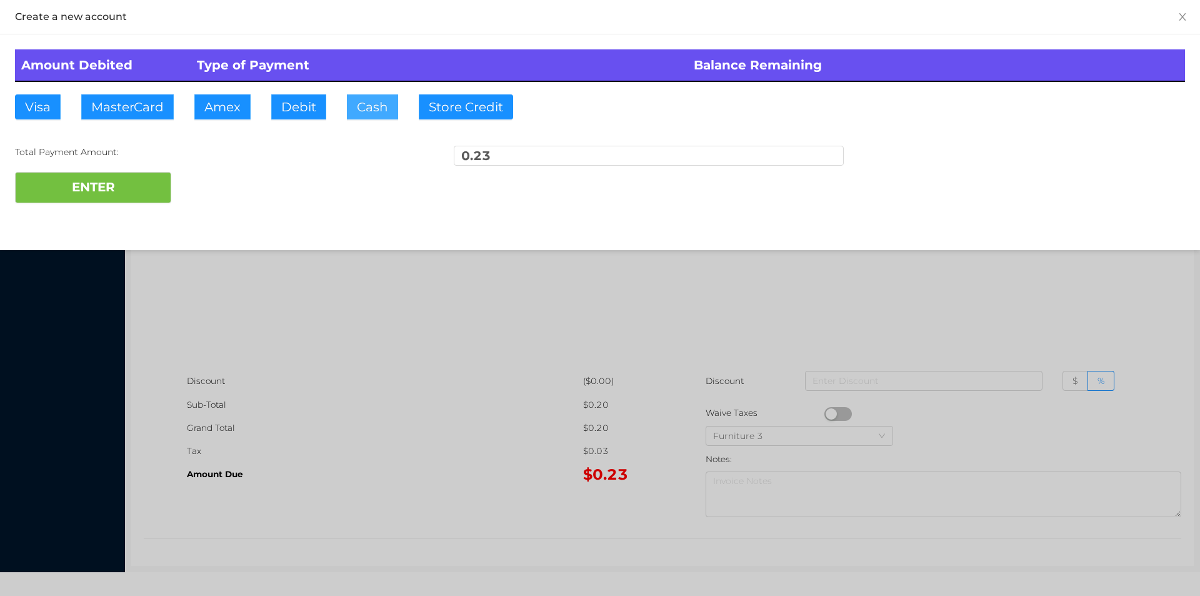
click at [365, 114] on button "Cash" at bounding box center [372, 106] width 51 height 25
click at [117, 192] on button "ENTER" at bounding box center [93, 187] width 156 height 31
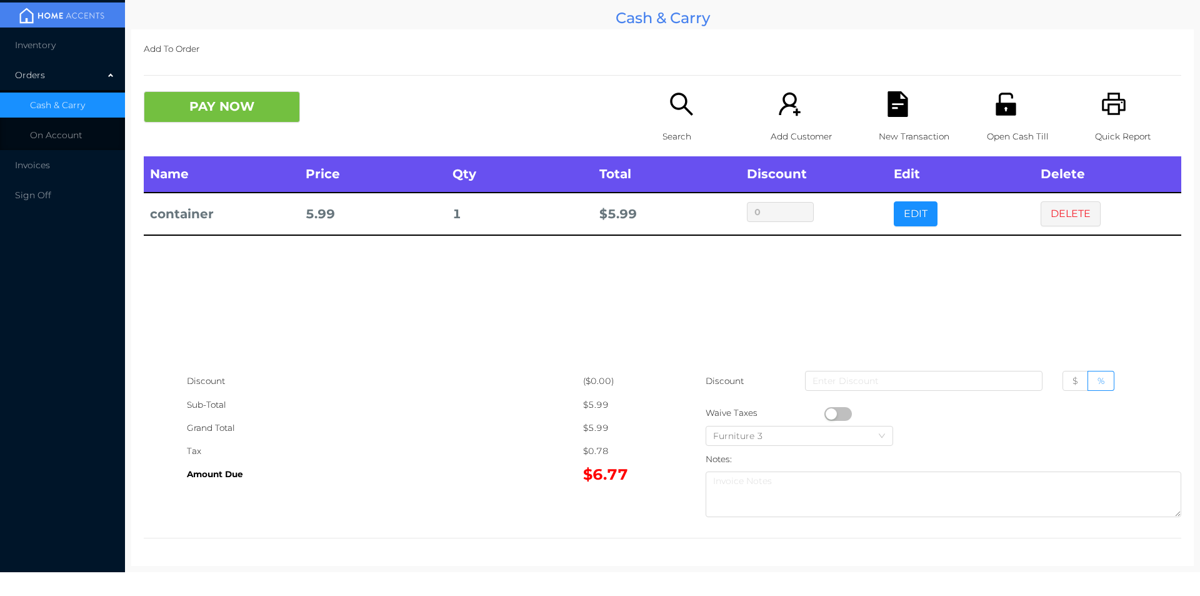
click at [826, 413] on button "button" at bounding box center [839, 414] width 28 height 14
click at [1069, 209] on button "DELETE" at bounding box center [1071, 213] width 60 height 25
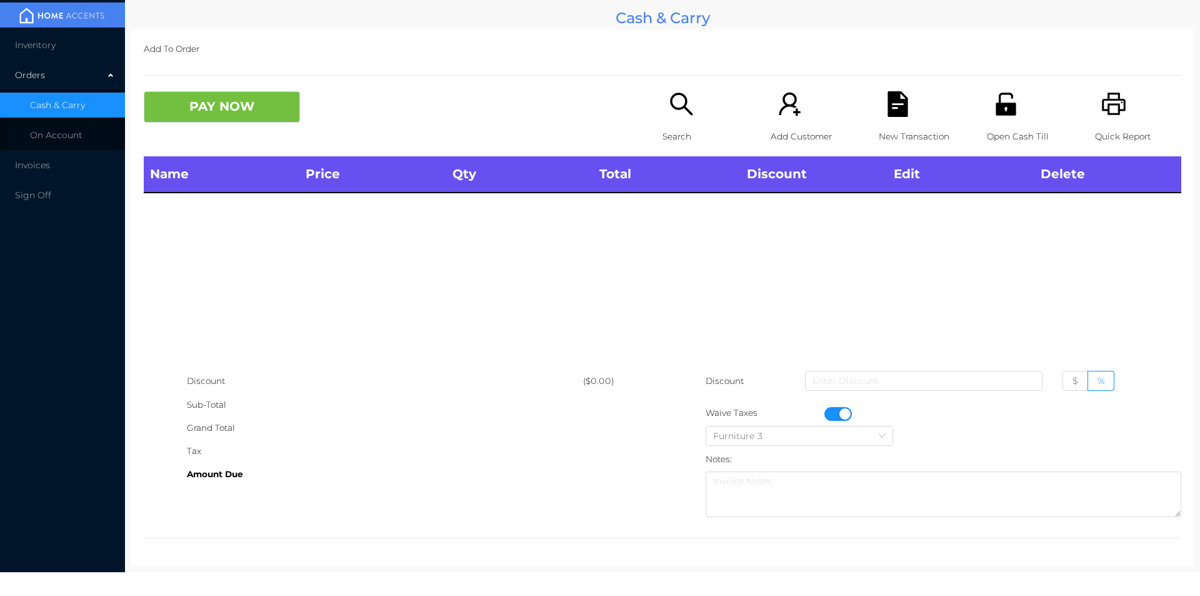
click at [1112, 94] on icon "icon: printer" at bounding box center [1114, 104] width 24 height 23
click at [261, 116] on button "PAY NOW" at bounding box center [222, 106] width 156 height 31
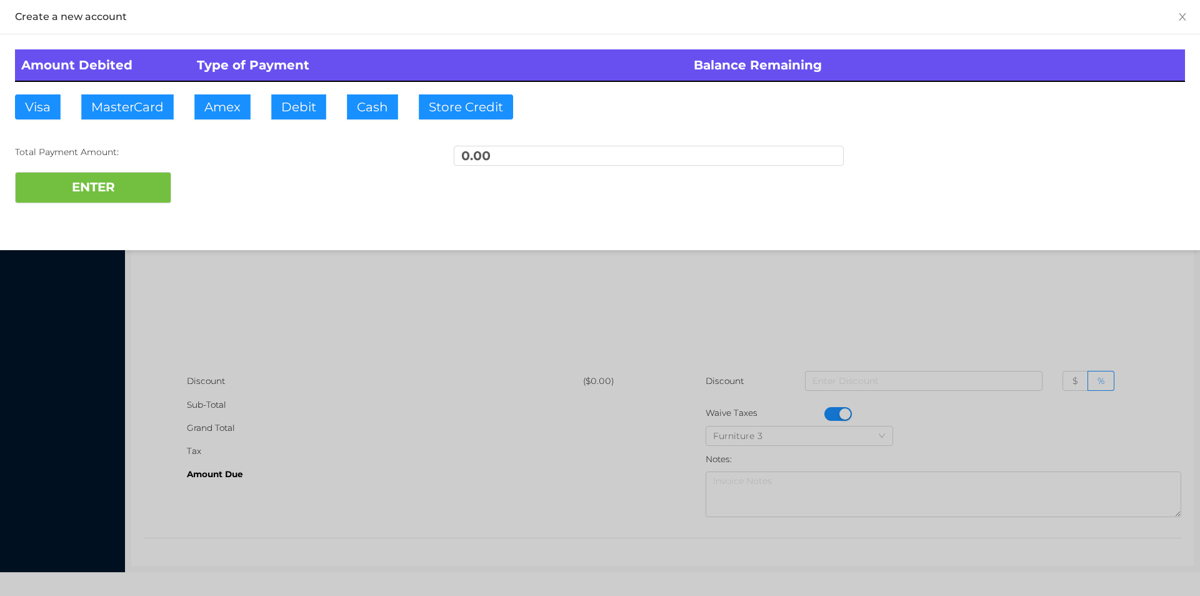
click at [366, 331] on div at bounding box center [600, 298] width 1200 height 596
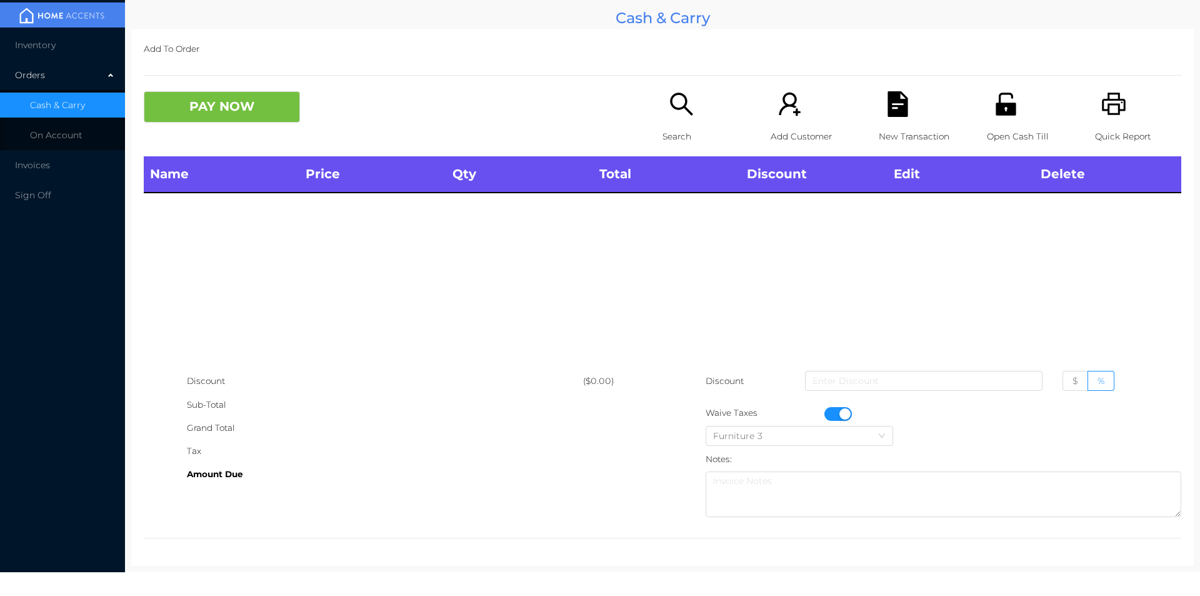
click at [836, 414] on button "button" at bounding box center [839, 414] width 28 height 14
click at [678, 122] on div "Search" at bounding box center [706, 123] width 86 height 65
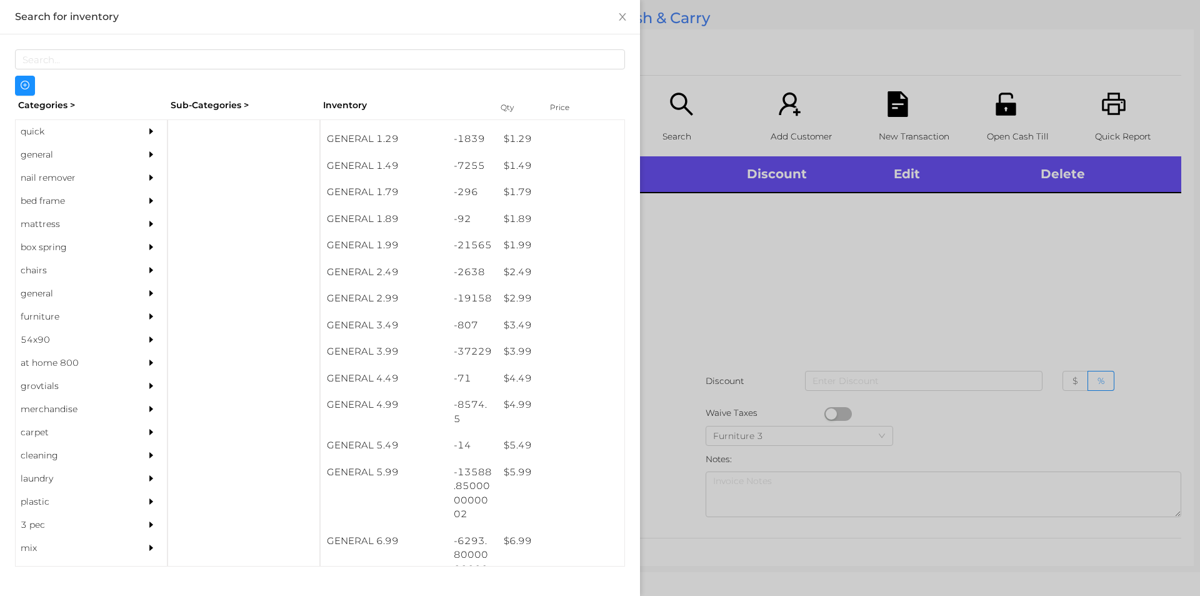
scroll to position [155, 0]
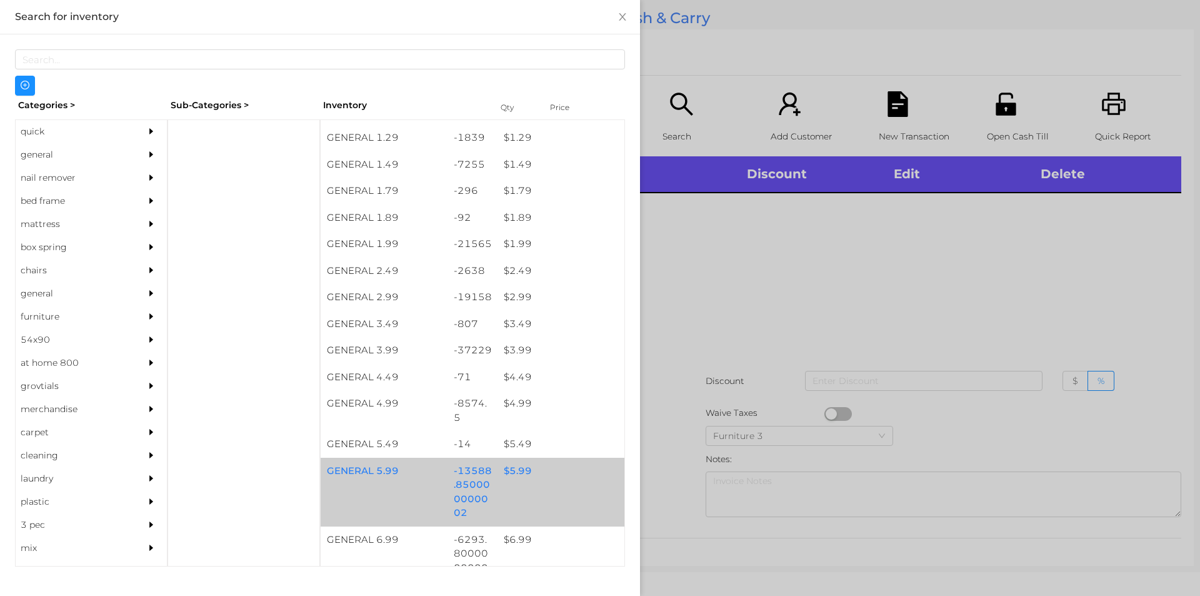
click at [516, 474] on div "$ 5.99" at bounding box center [561, 471] width 127 height 27
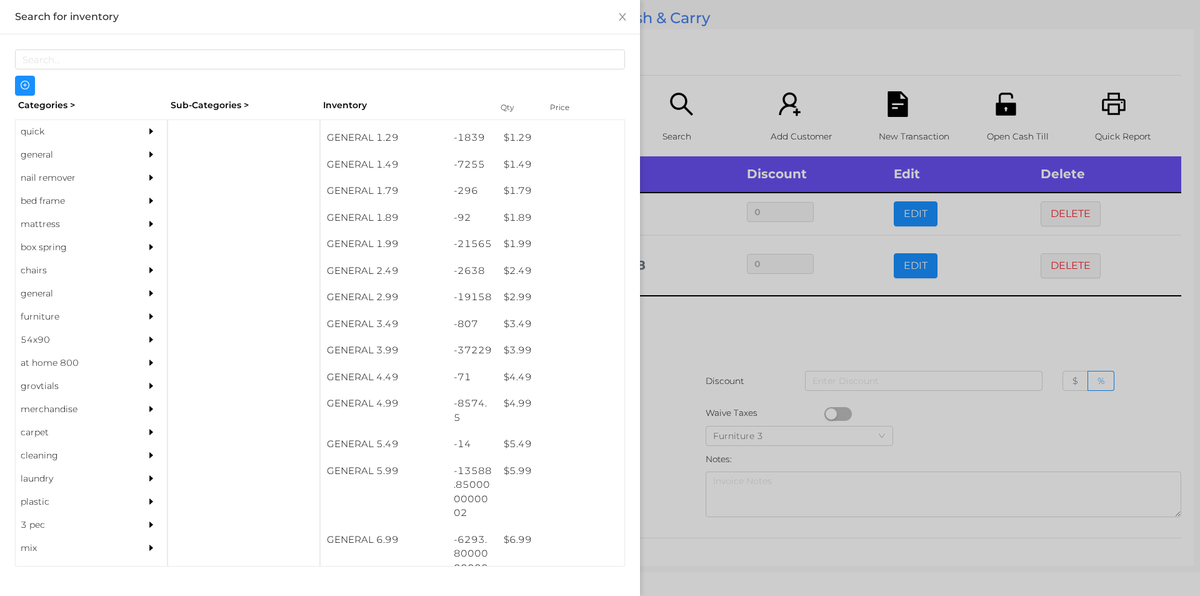
click at [746, 342] on div at bounding box center [600, 298] width 1200 height 596
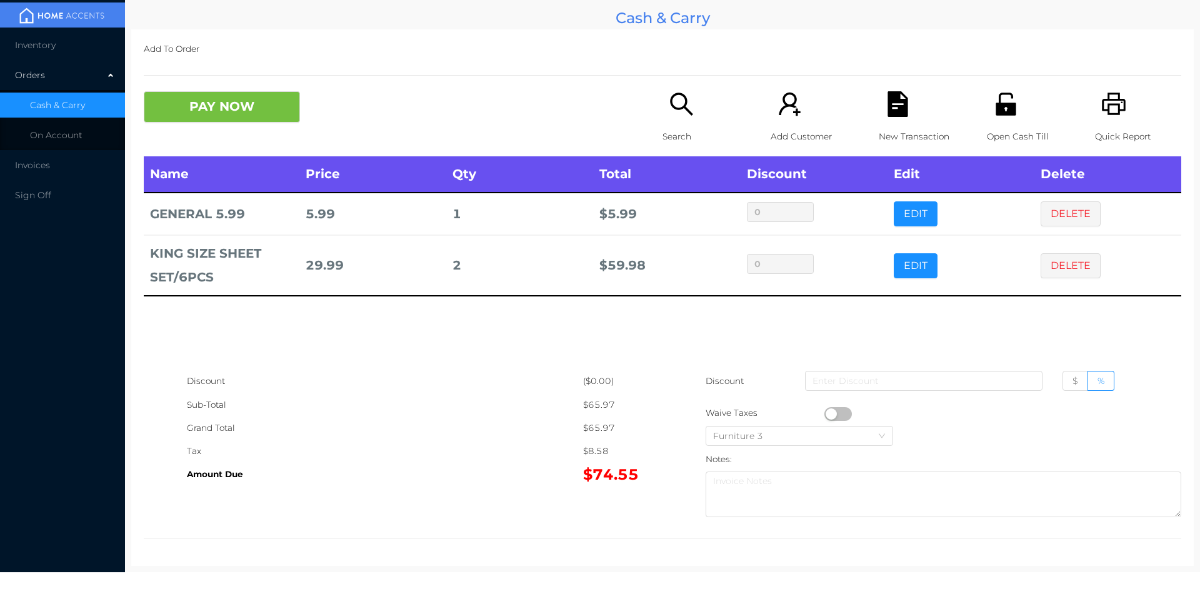
click at [209, 95] on button "PAY NOW" at bounding box center [222, 106] width 156 height 31
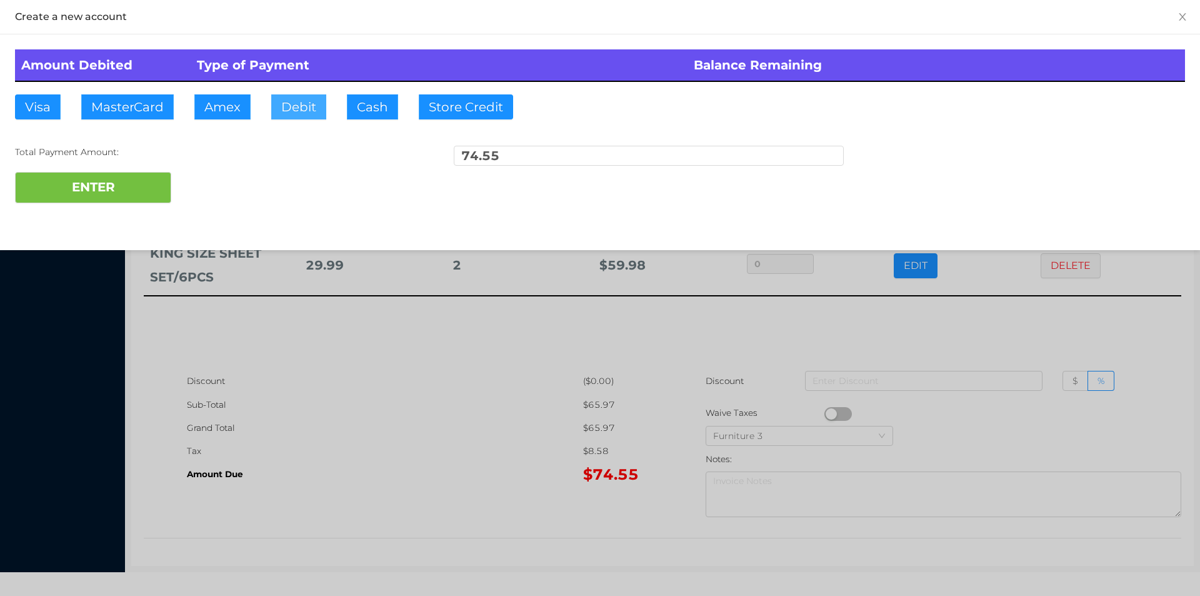
click at [306, 104] on button "Debit" at bounding box center [298, 106] width 55 height 25
click at [134, 194] on button "ENTER" at bounding box center [93, 187] width 156 height 31
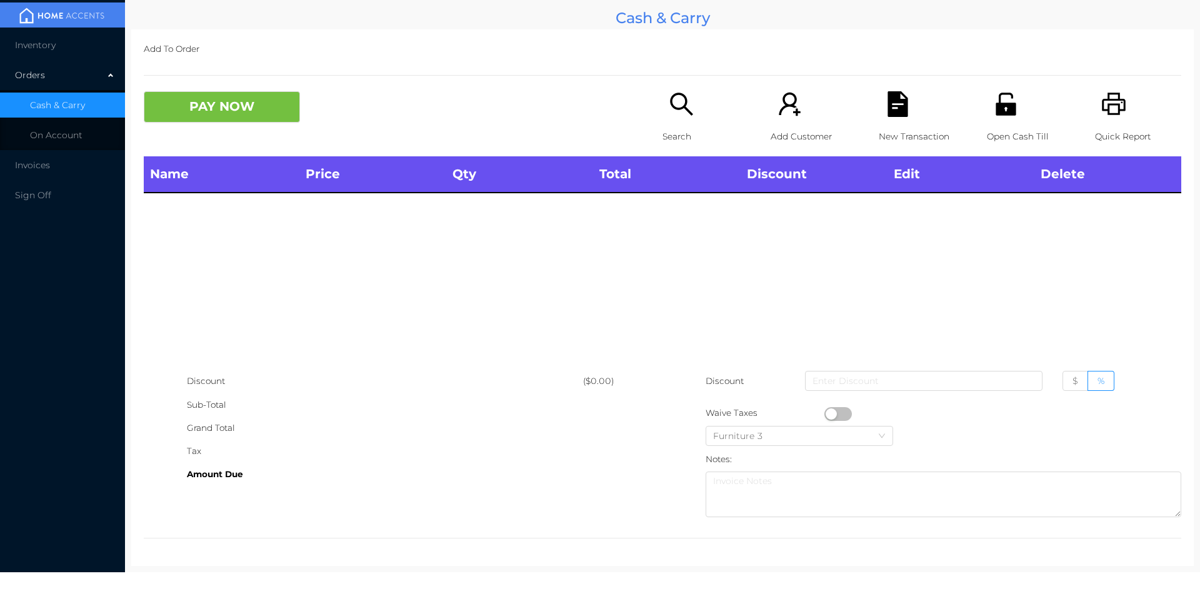
click at [665, 121] on div "Search" at bounding box center [706, 123] width 86 height 65
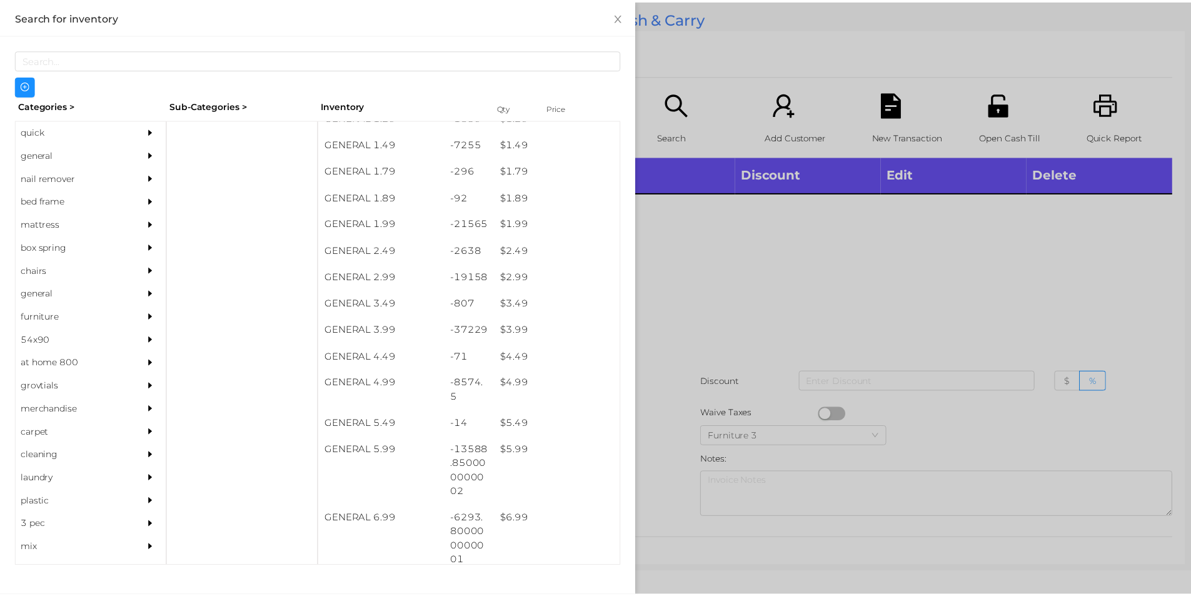
scroll to position [170, 0]
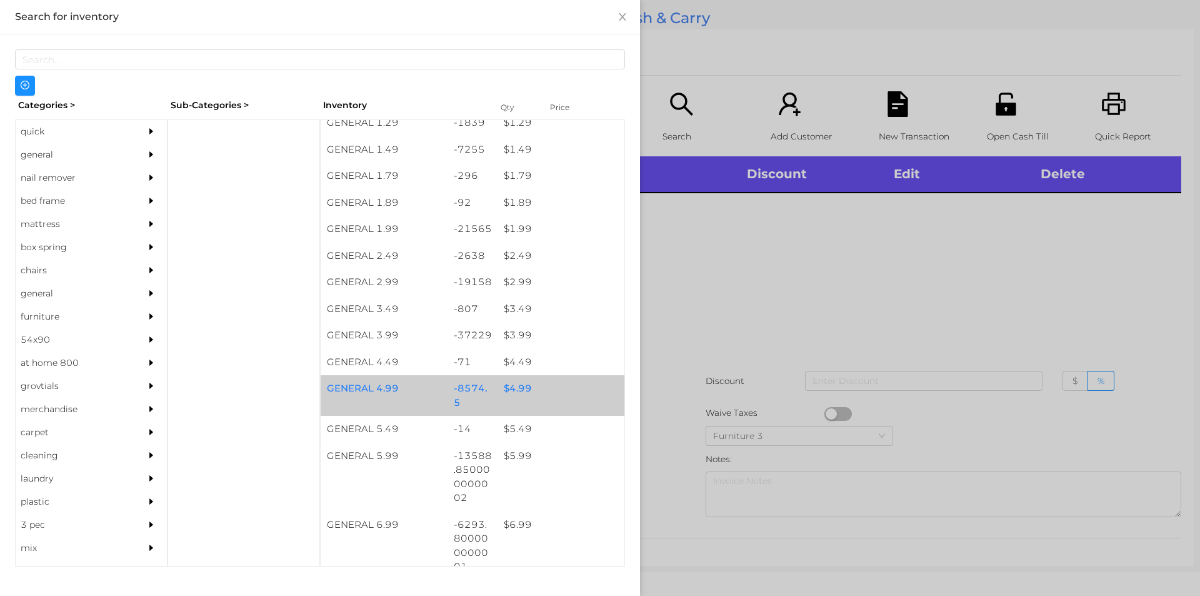
click at [515, 381] on div "$ 4.99" at bounding box center [561, 388] width 127 height 27
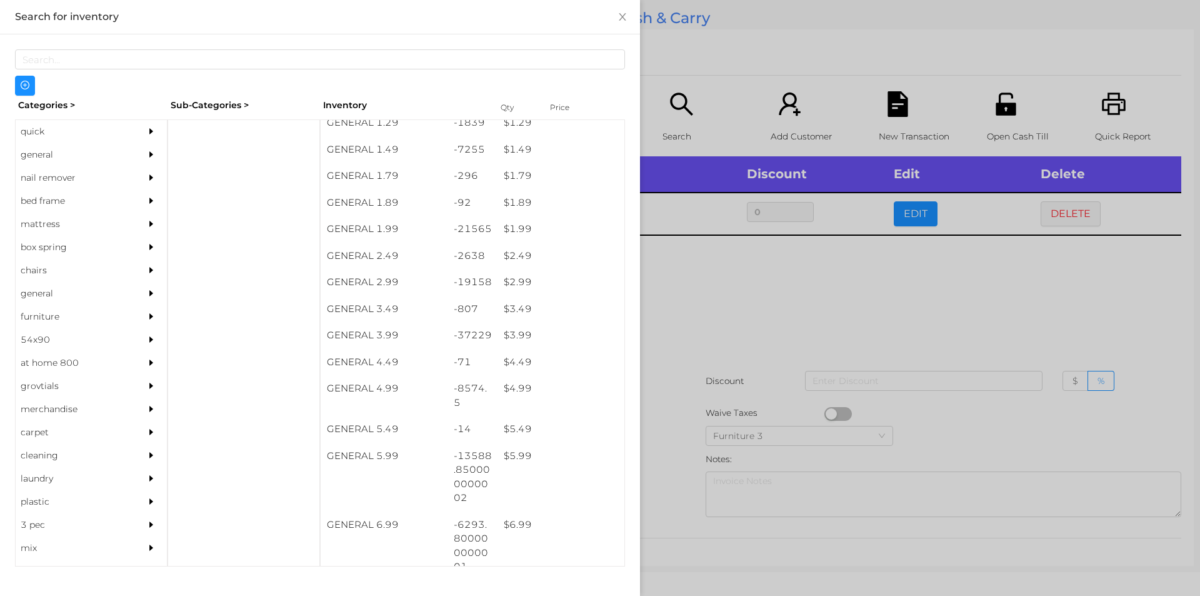
click at [708, 321] on div at bounding box center [600, 298] width 1200 height 596
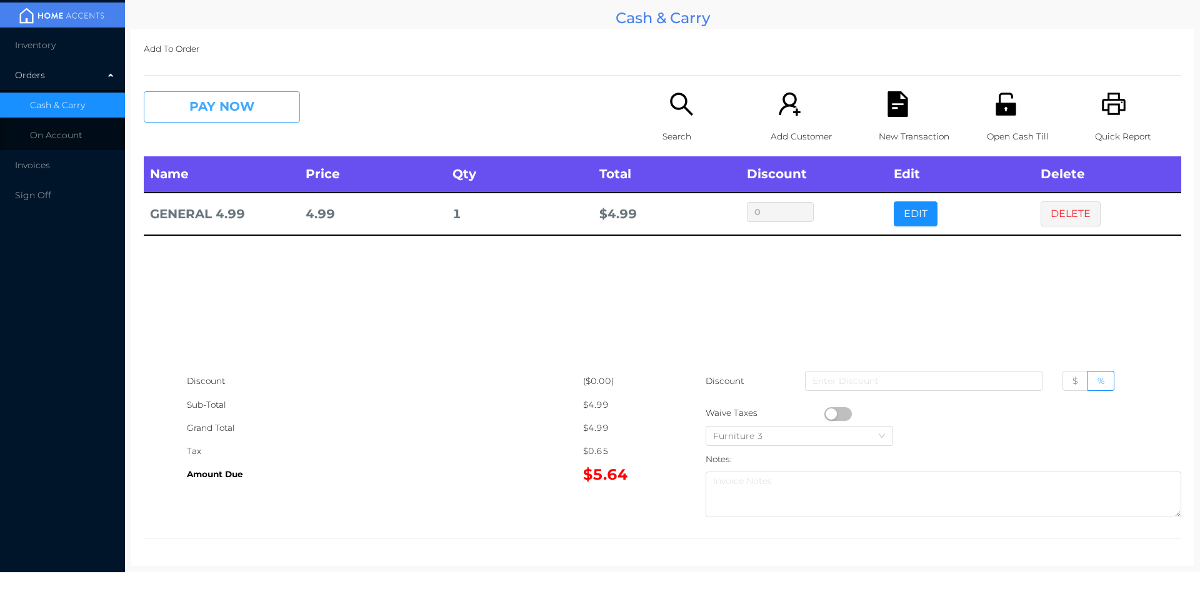
click at [239, 96] on button "PAY NOW" at bounding box center [222, 106] width 156 height 31
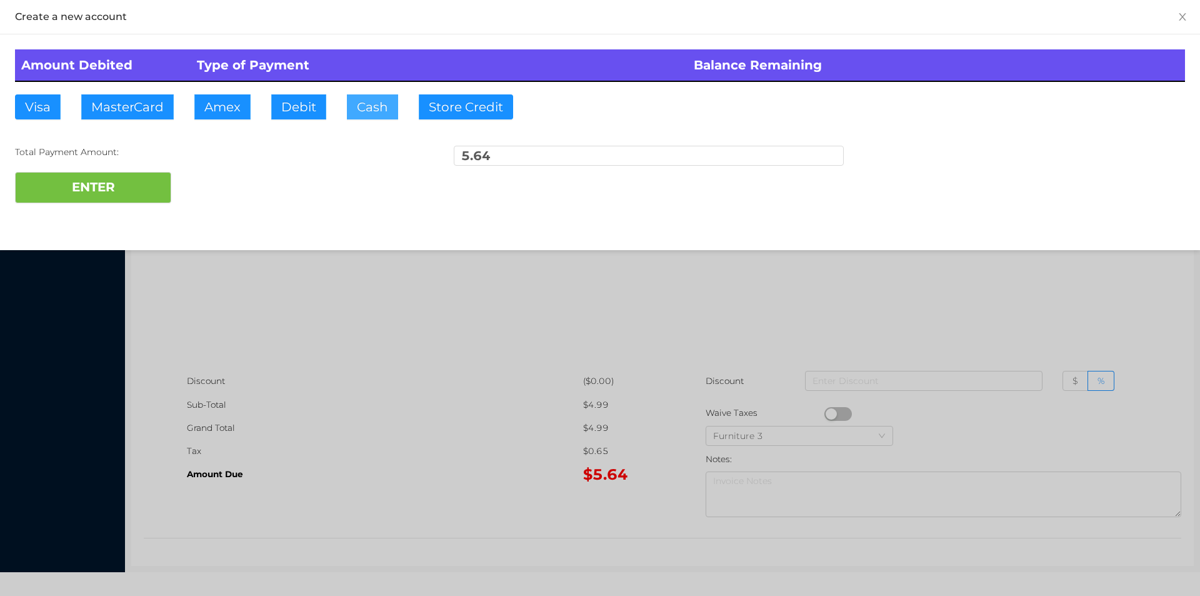
click at [383, 99] on button "Cash" at bounding box center [372, 106] width 51 height 25
type input "5"
type input "6."
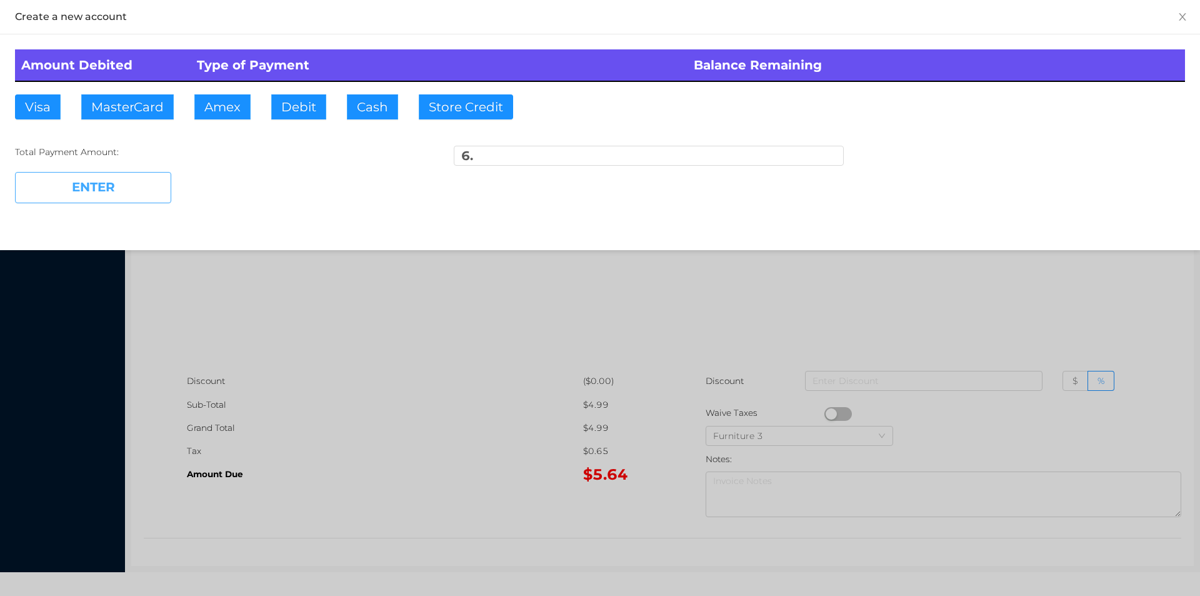
click at [141, 199] on button "ENTER" at bounding box center [93, 187] width 156 height 31
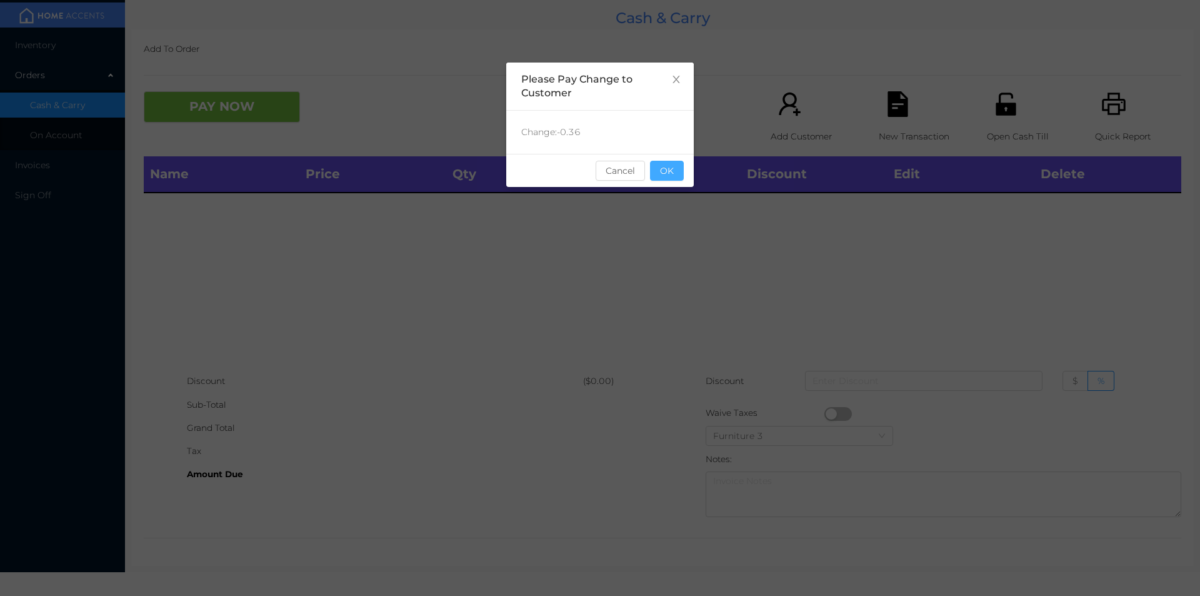
click at [660, 178] on button "OK" at bounding box center [667, 171] width 34 height 20
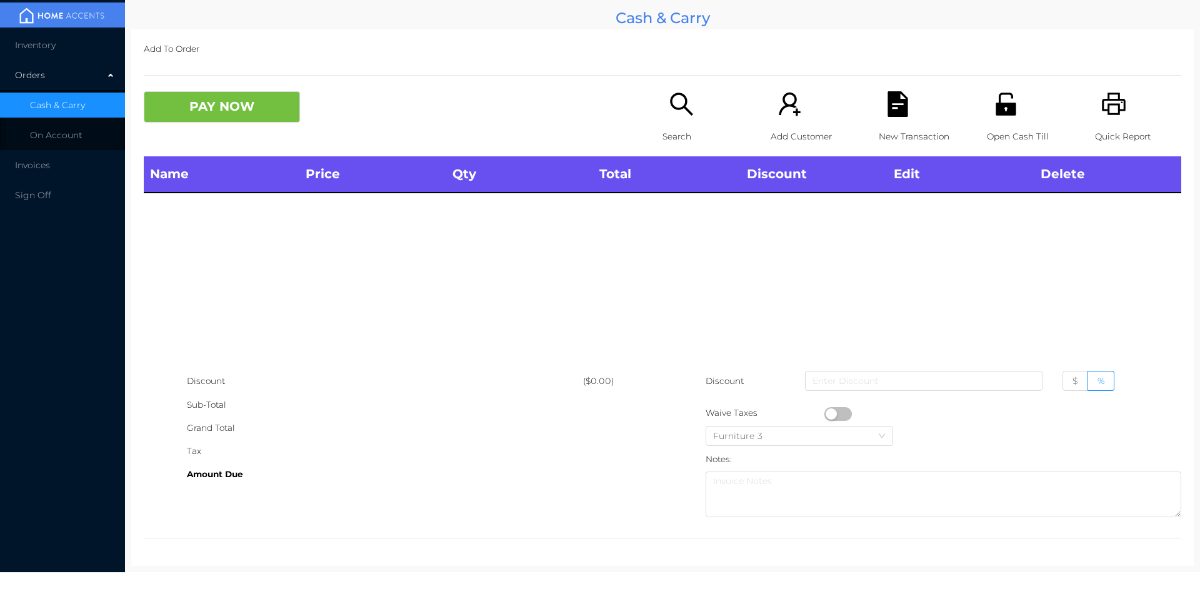
click at [665, 214] on div "Name Price Qty Total Discount Edit Delete" at bounding box center [663, 262] width 1038 height 213
click at [28, 49] on span "Inventory" at bounding box center [35, 44] width 41 height 11
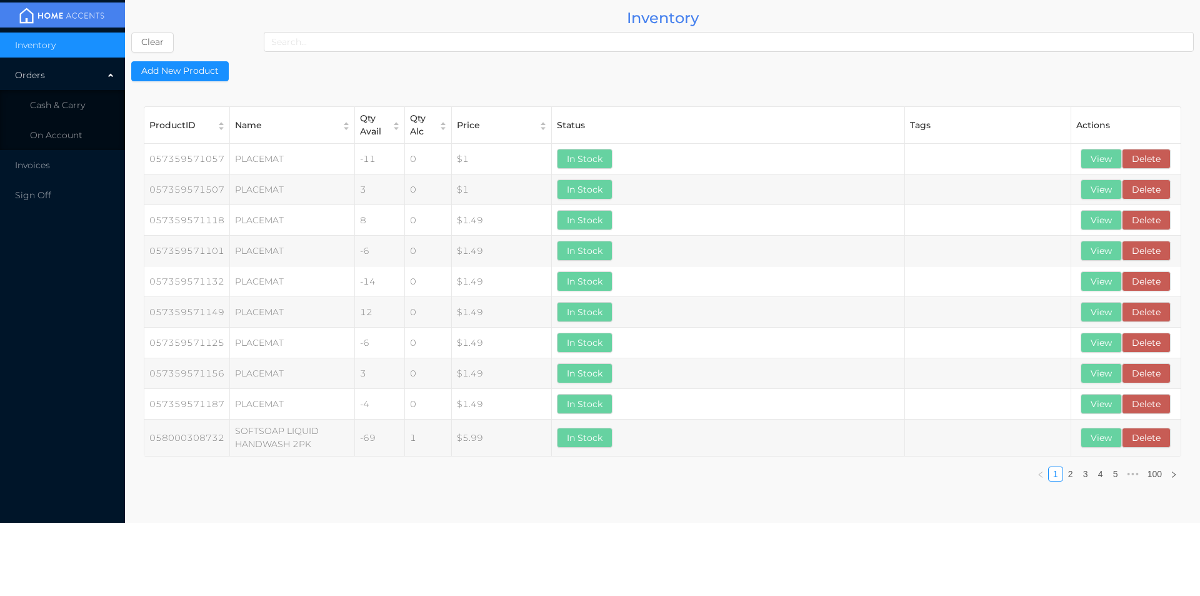
click at [53, 47] on span "Inventory" at bounding box center [35, 44] width 41 height 11
click at [174, 76] on button "Add New Product" at bounding box center [180, 71] width 98 height 20
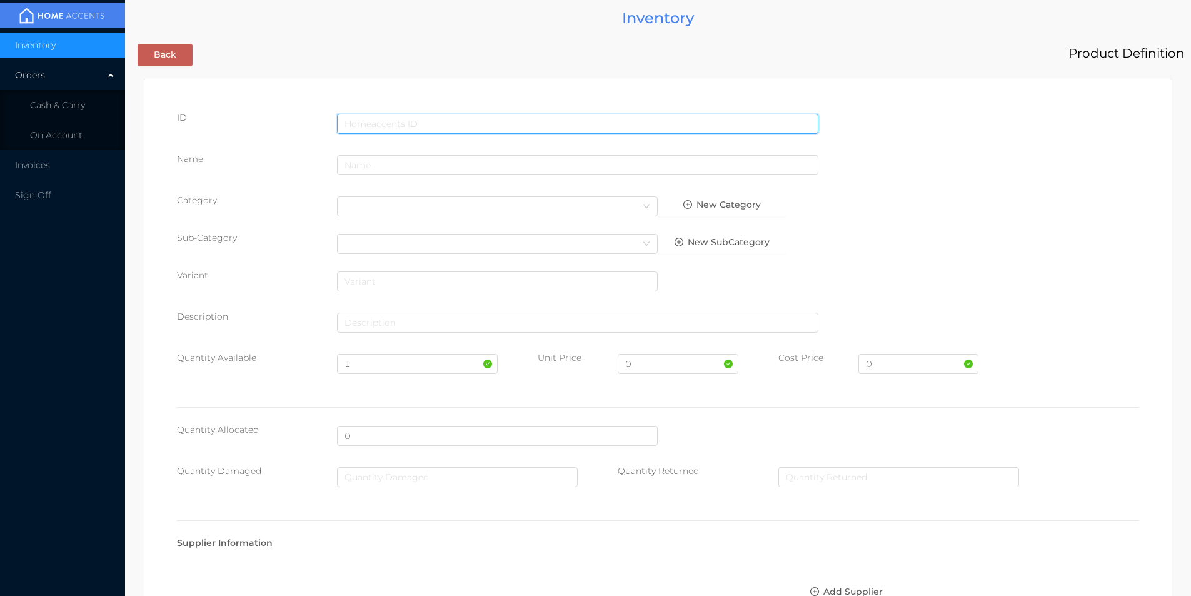
click at [428, 115] on input "text" at bounding box center [577, 124] width 481 height 20
type input "628719165874"
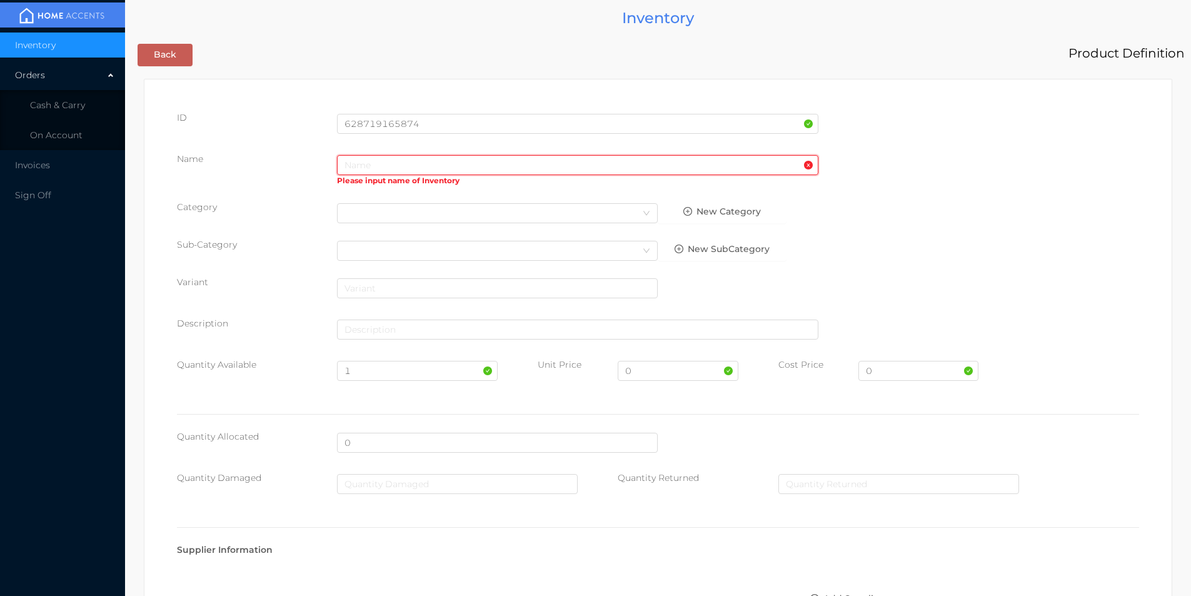
click at [409, 163] on input "text" at bounding box center [577, 165] width 481 height 20
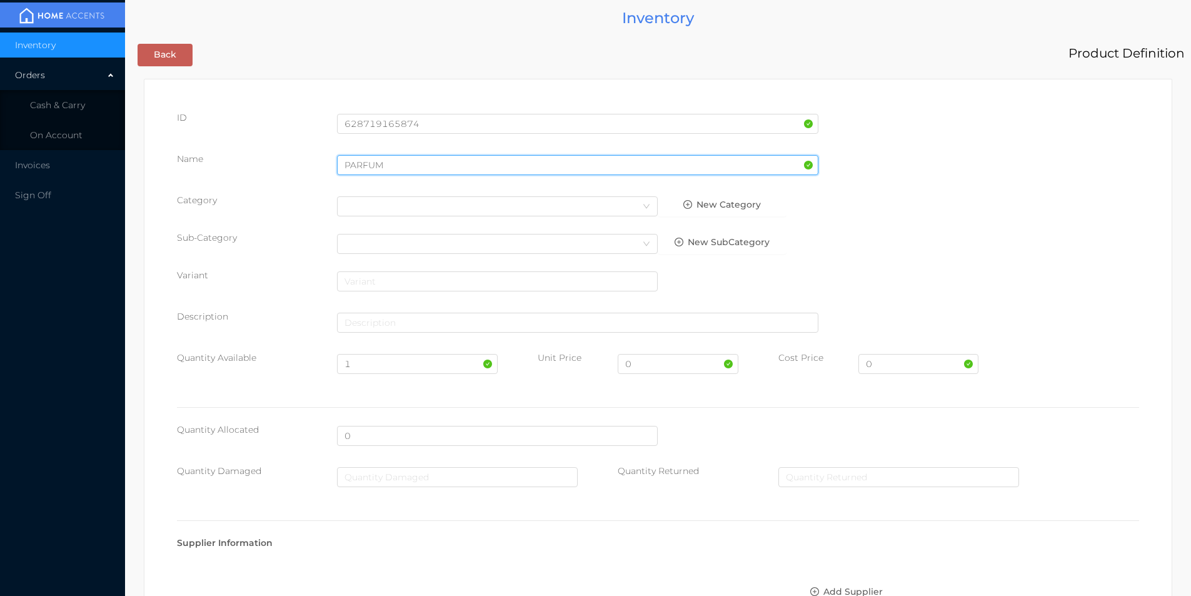
type input "PARFUM"
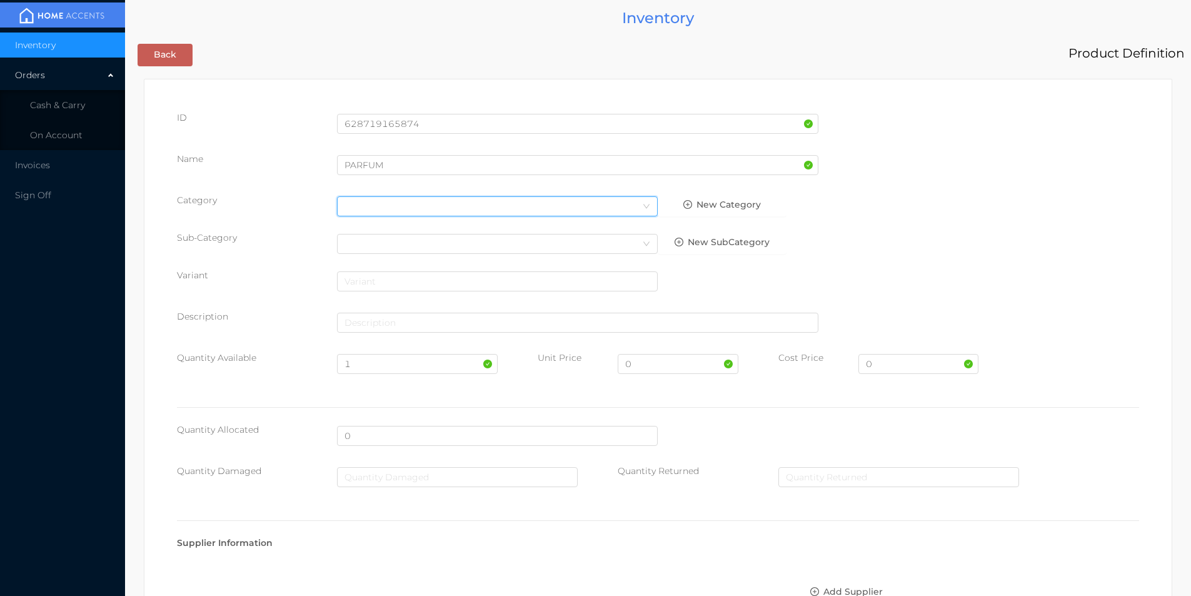
click at [399, 204] on div "Select Category" at bounding box center [497, 206] width 306 height 19
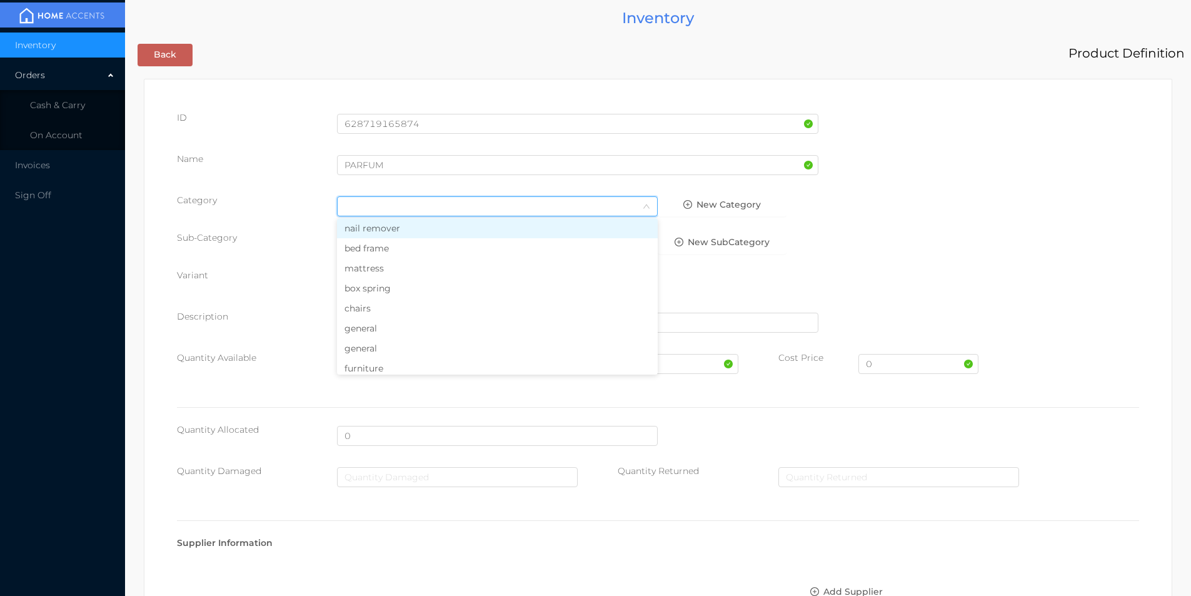
click at [368, 328] on li "general" at bounding box center [497, 328] width 321 height 20
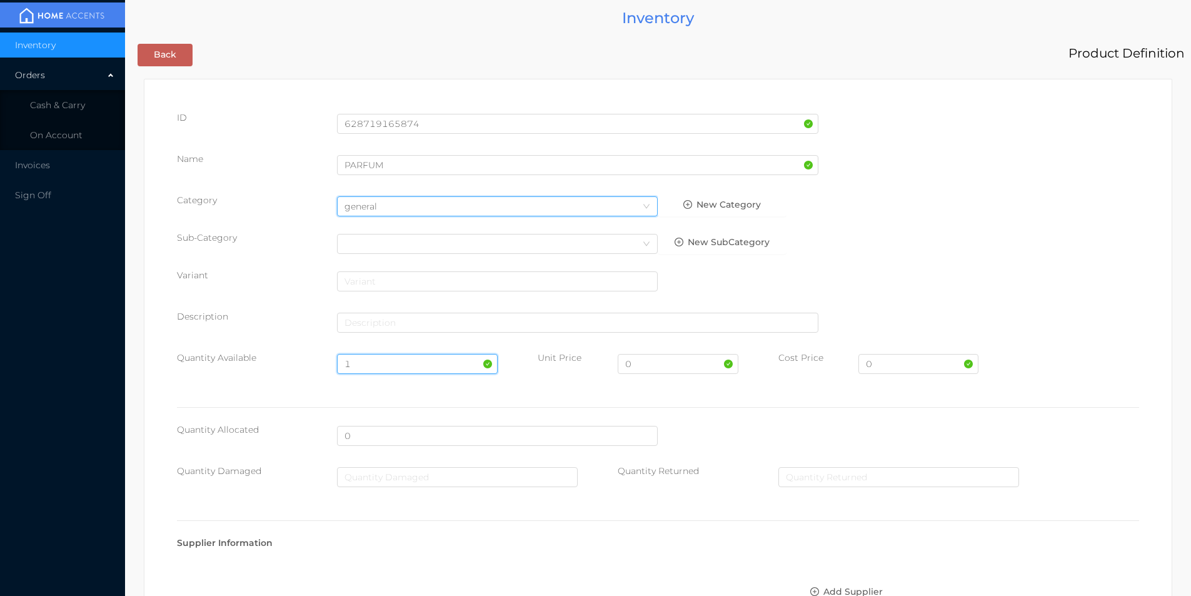
click at [373, 364] on input "1" at bounding box center [417, 364] width 160 height 20
type input "100"
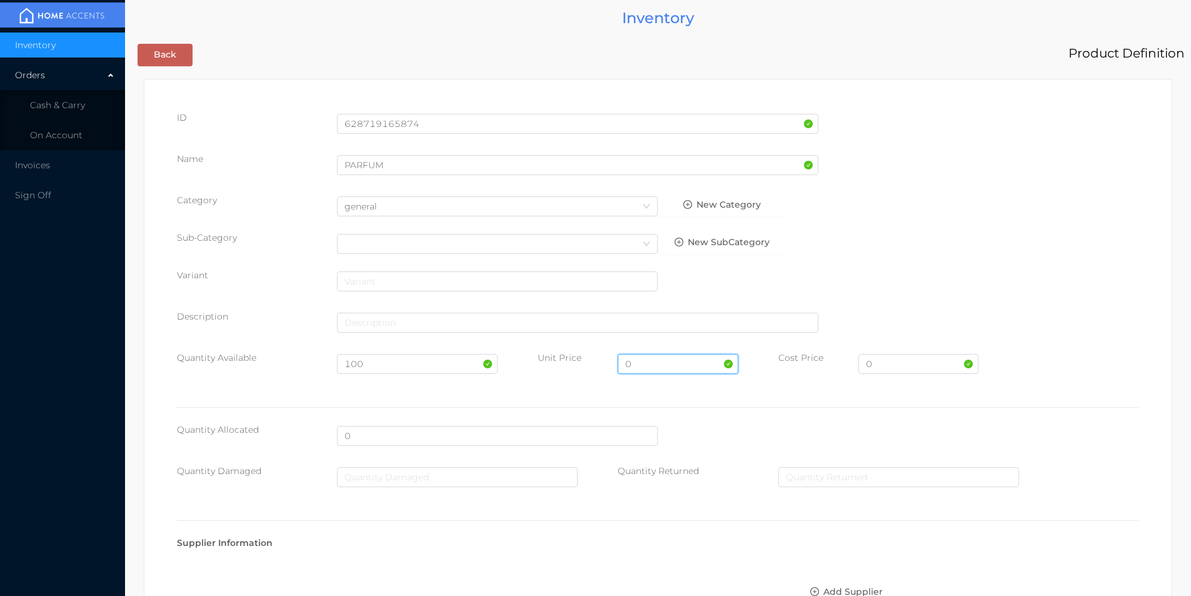
click at [660, 361] on input "0" at bounding box center [678, 364] width 120 height 20
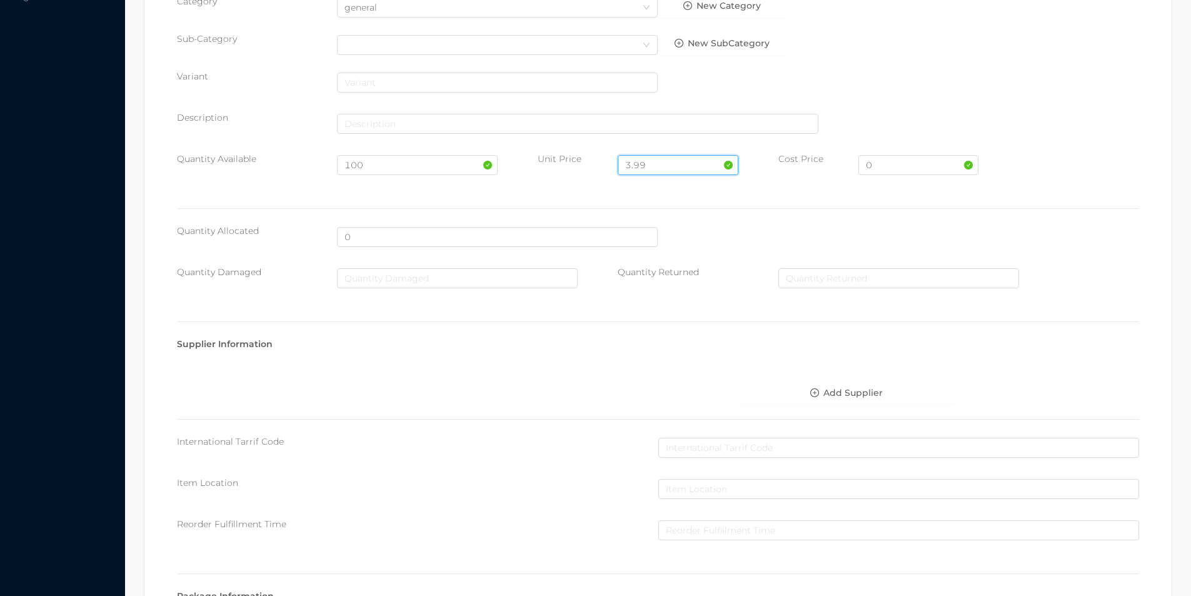
scroll to position [443, 0]
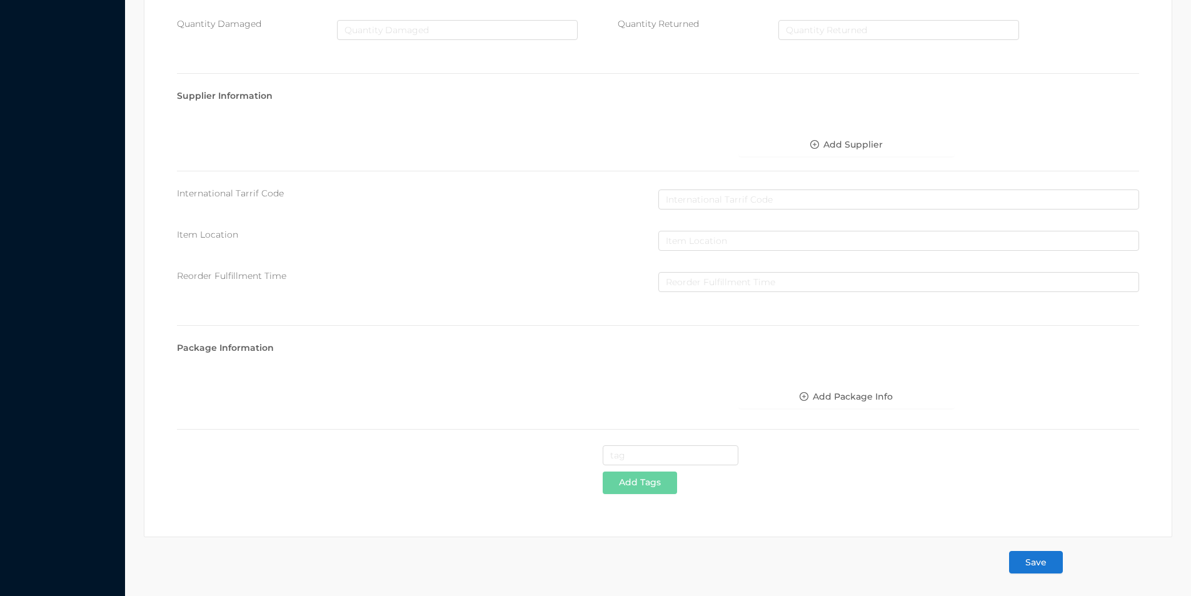
type input "3.99"
click at [1038, 566] on button "Save" at bounding box center [1036, 562] width 54 height 23
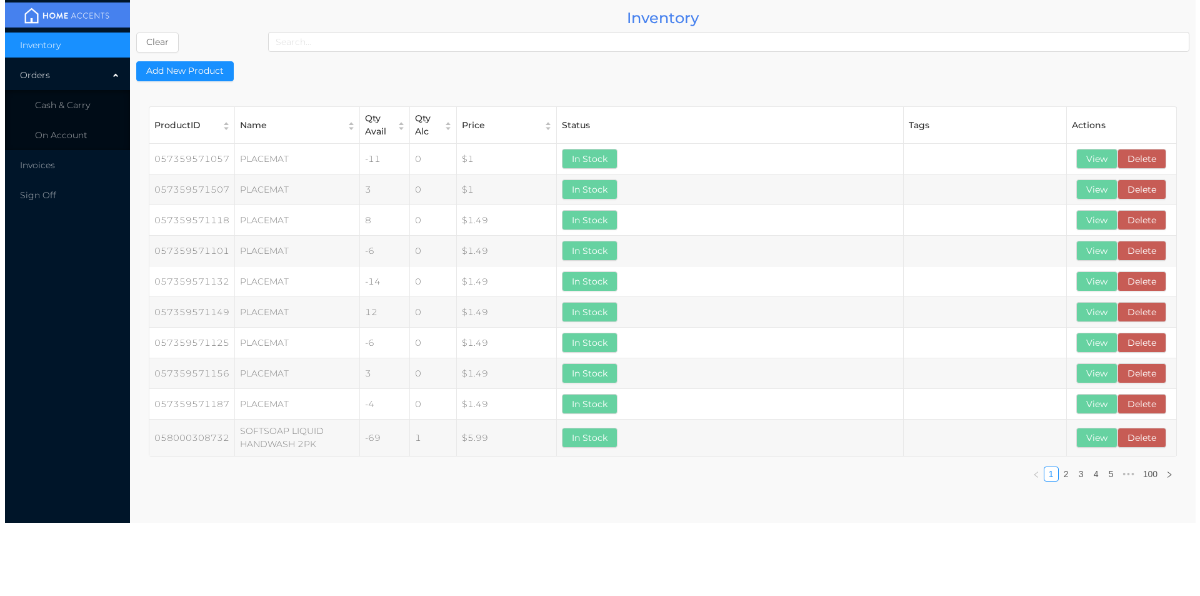
scroll to position [0, 0]
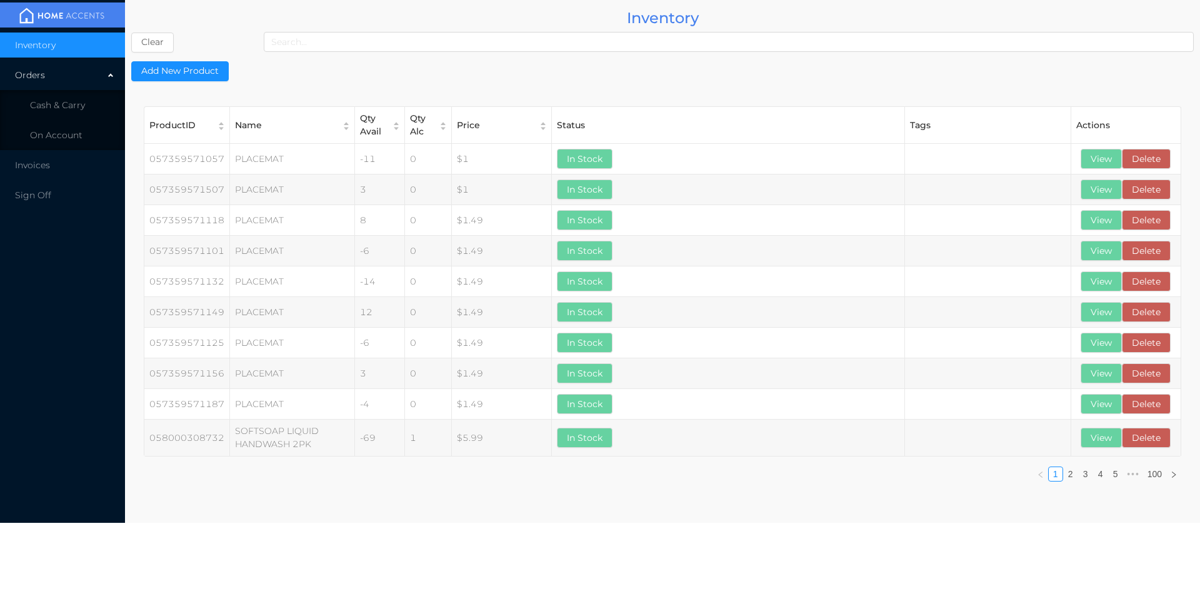
click at [850, 504] on div "ProductID Name Qty Avail Qty Alc Price Status Tags Actions 057359571057 PLACEMA…" at bounding box center [662, 299] width 1063 height 410
click at [56, 100] on span "Cash & Carry" at bounding box center [57, 104] width 55 height 11
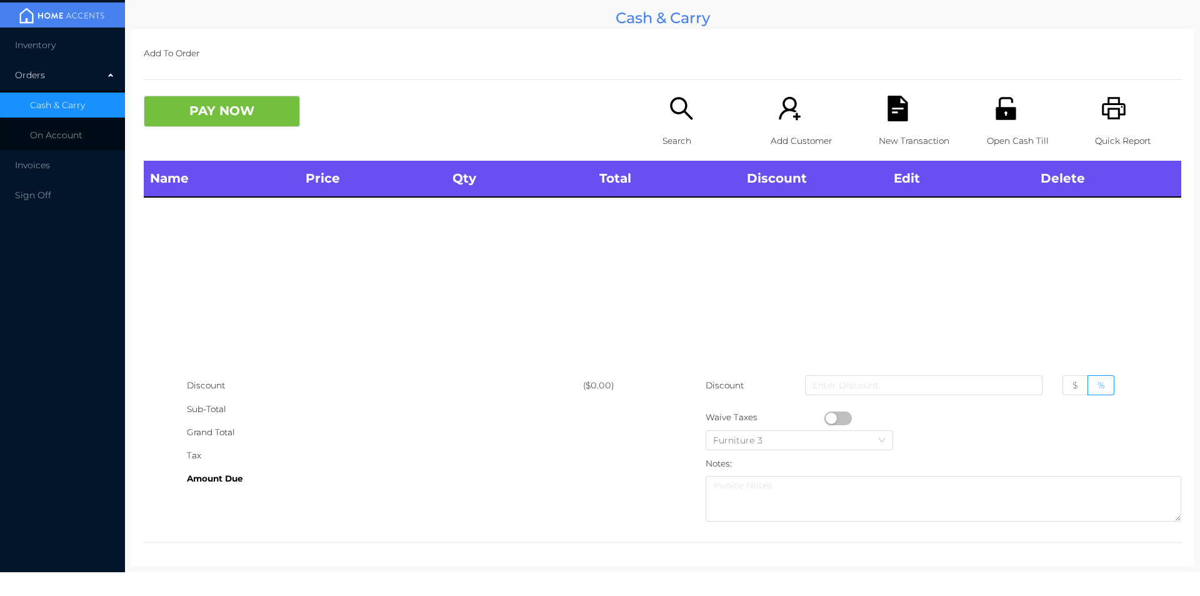
click at [993, 131] on p "Open Cash Till" at bounding box center [1030, 140] width 86 height 23
click at [667, 128] on div "Search" at bounding box center [706, 128] width 86 height 65
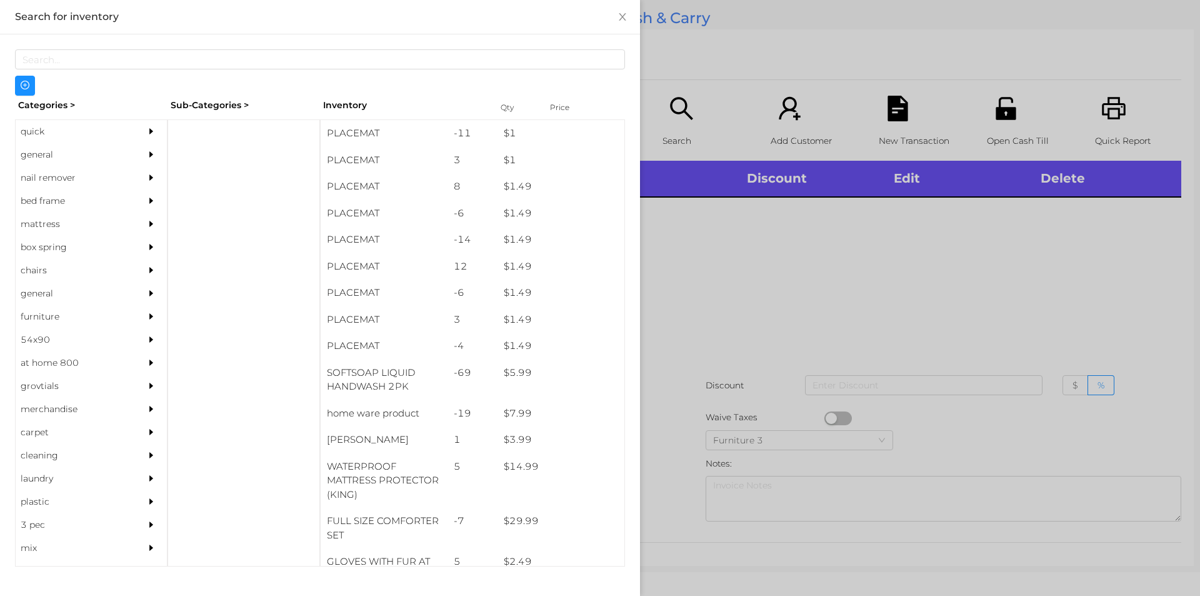
click at [31, 155] on div "general" at bounding box center [73, 154] width 114 height 23
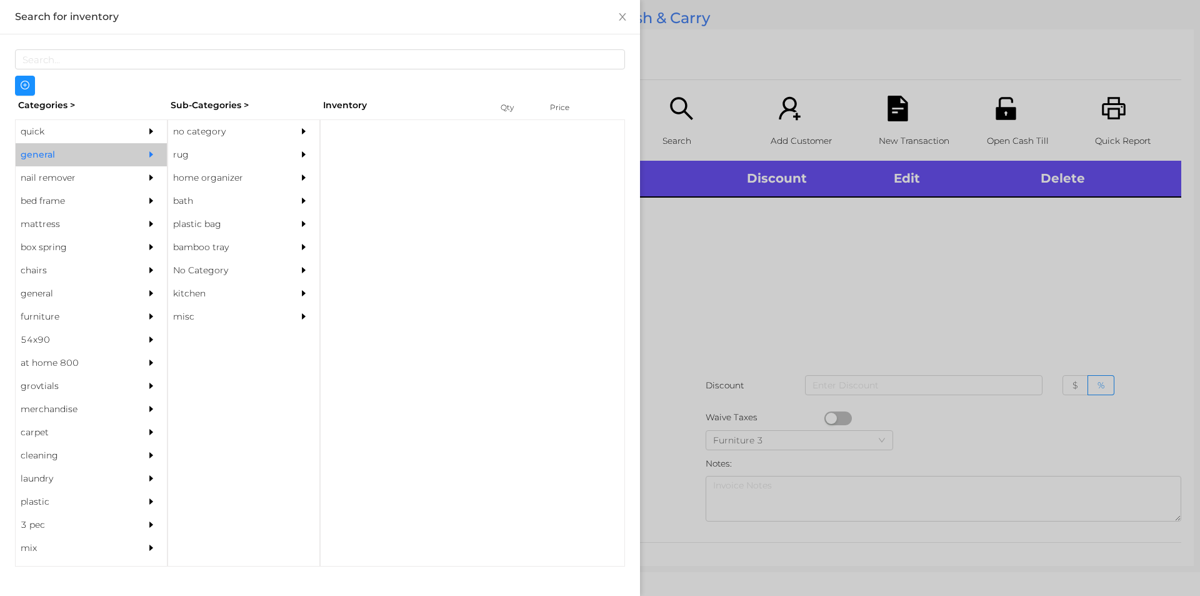
click at [179, 144] on div "rug" at bounding box center [225, 154] width 114 height 23
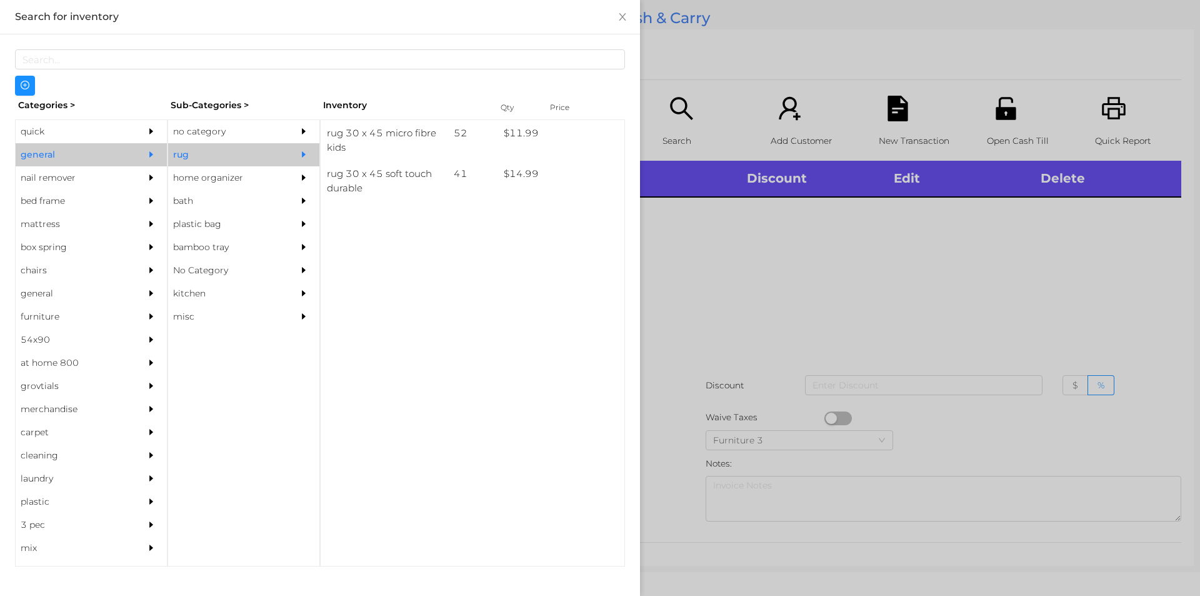
click at [184, 133] on div "no category" at bounding box center [225, 131] width 114 height 23
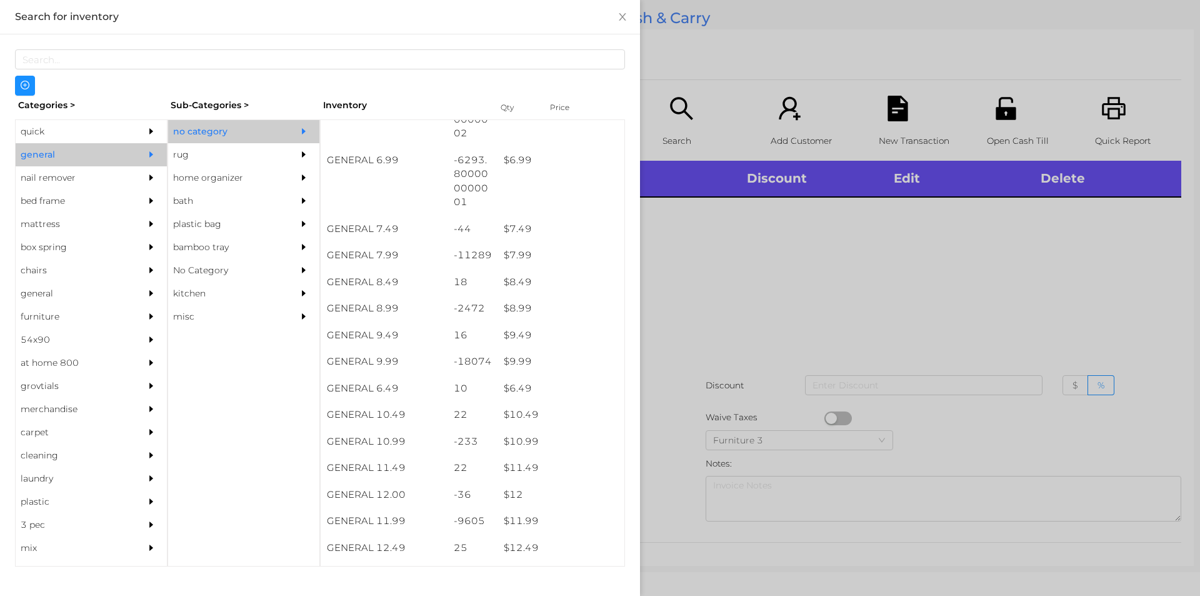
scroll to position [548, 0]
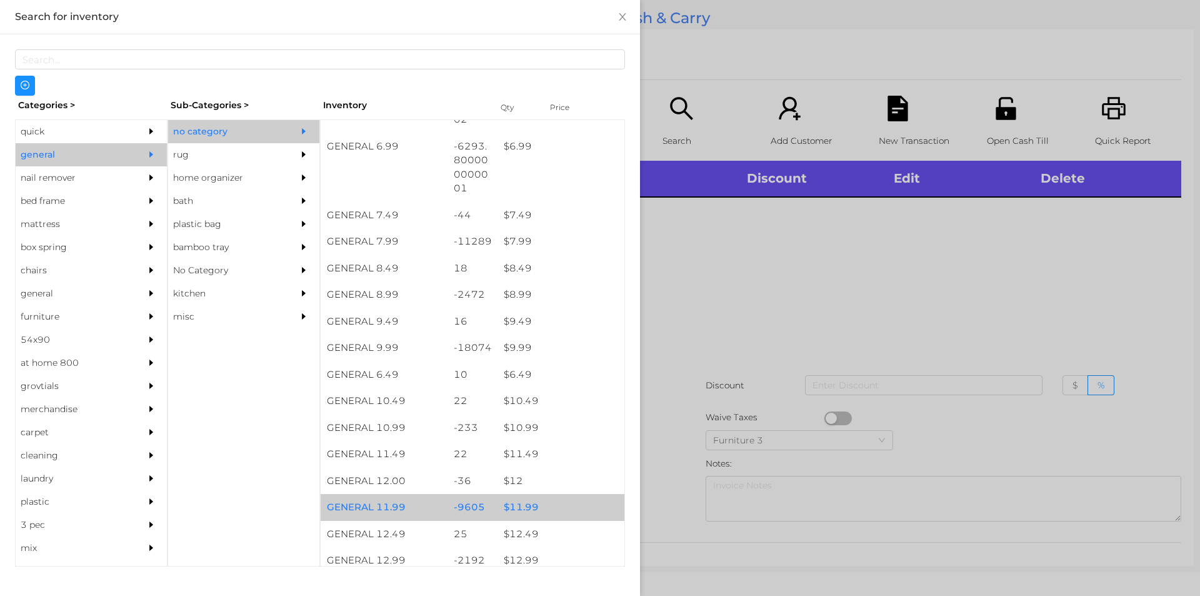
click at [516, 508] on div "$ 11.99" at bounding box center [561, 507] width 127 height 27
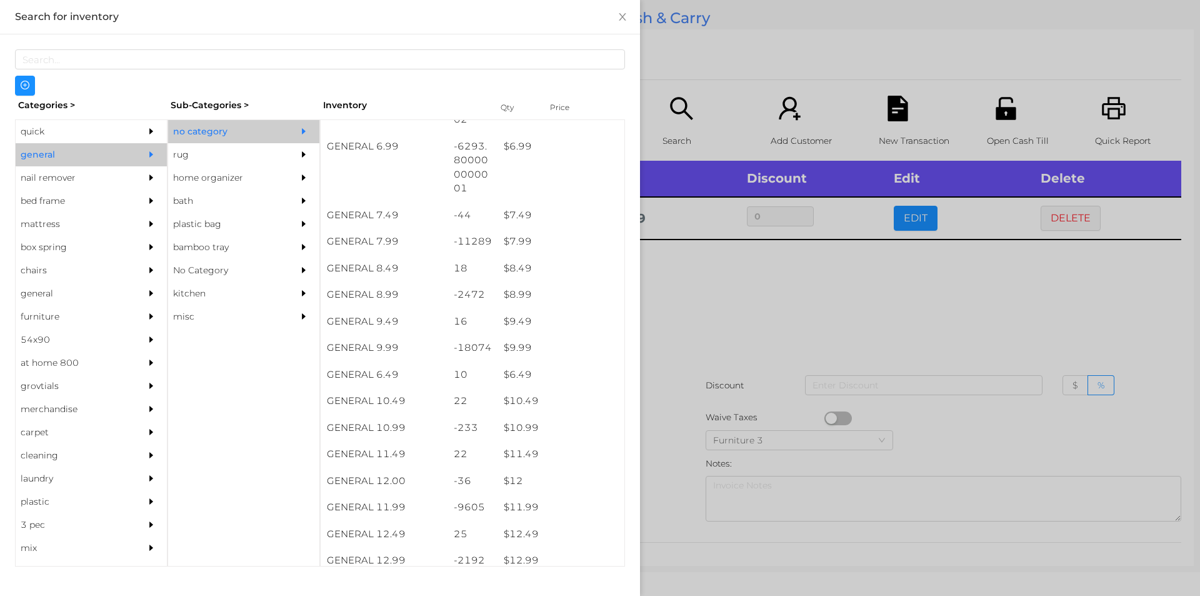
click at [658, 531] on div at bounding box center [600, 298] width 1200 height 596
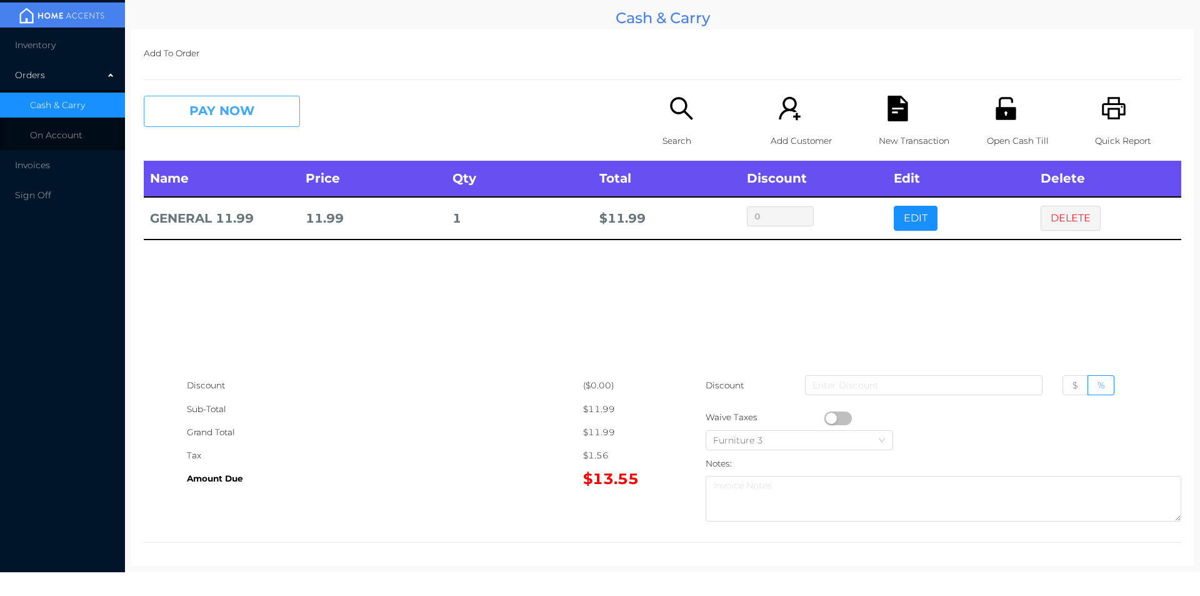
click at [211, 111] on button "PAY NOW" at bounding box center [222, 111] width 156 height 31
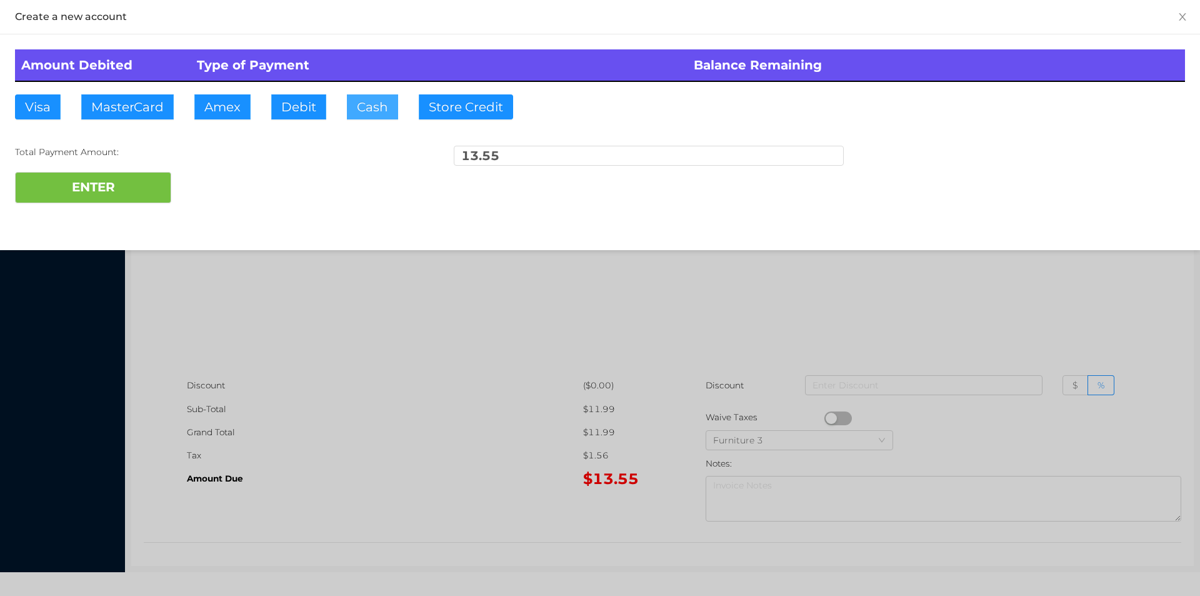
click at [347, 110] on button "Cash" at bounding box center [372, 106] width 51 height 25
type input "20."
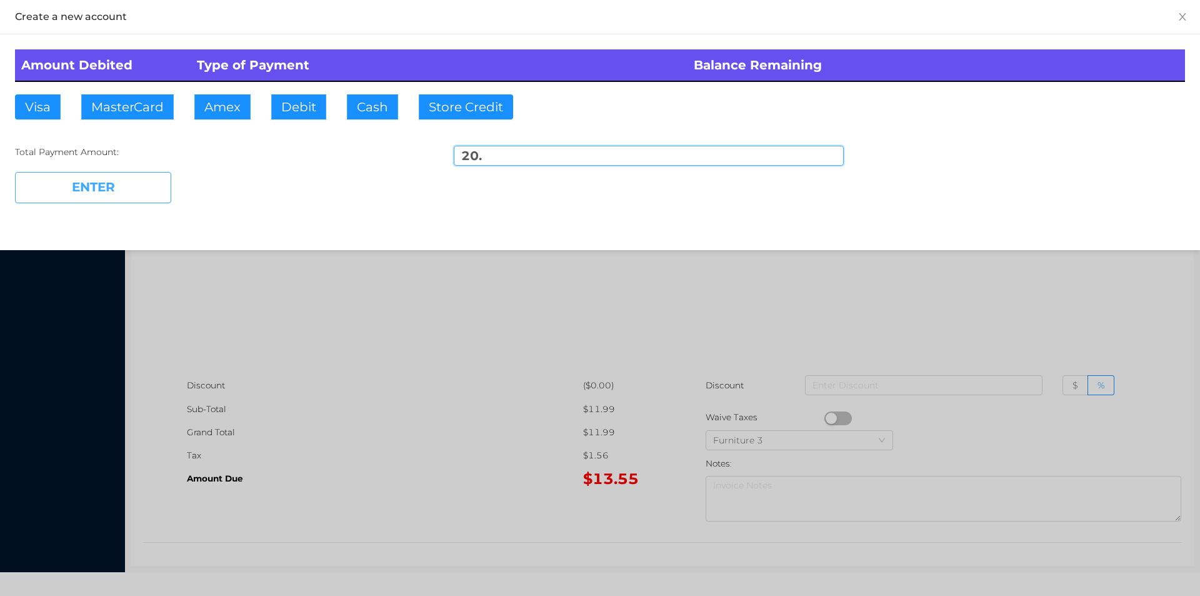
click at [129, 197] on button "ENTER" at bounding box center [93, 187] width 156 height 31
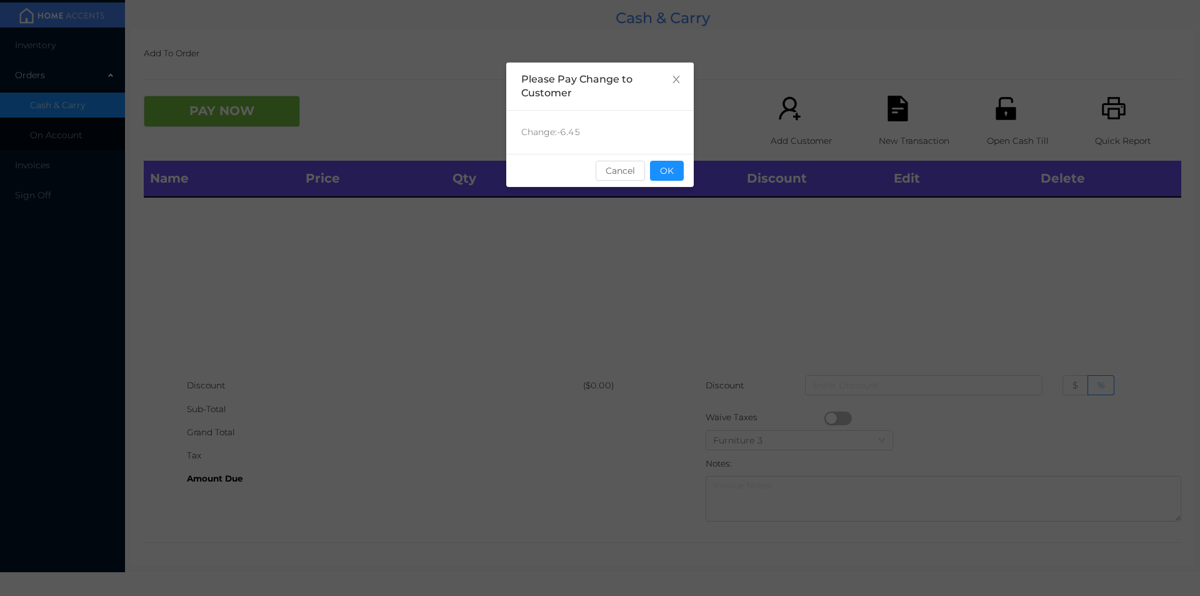
click at [670, 192] on div "sentinelStart Please Pay Change to Customer Change: -6.45 Cancel OK sentinelEnd" at bounding box center [600, 188] width 188 height 250
click at [674, 165] on button "OK" at bounding box center [667, 171] width 34 height 20
click at [699, 238] on div "Name Price Qty Total Discount Edit Delete" at bounding box center [663, 267] width 1038 height 213
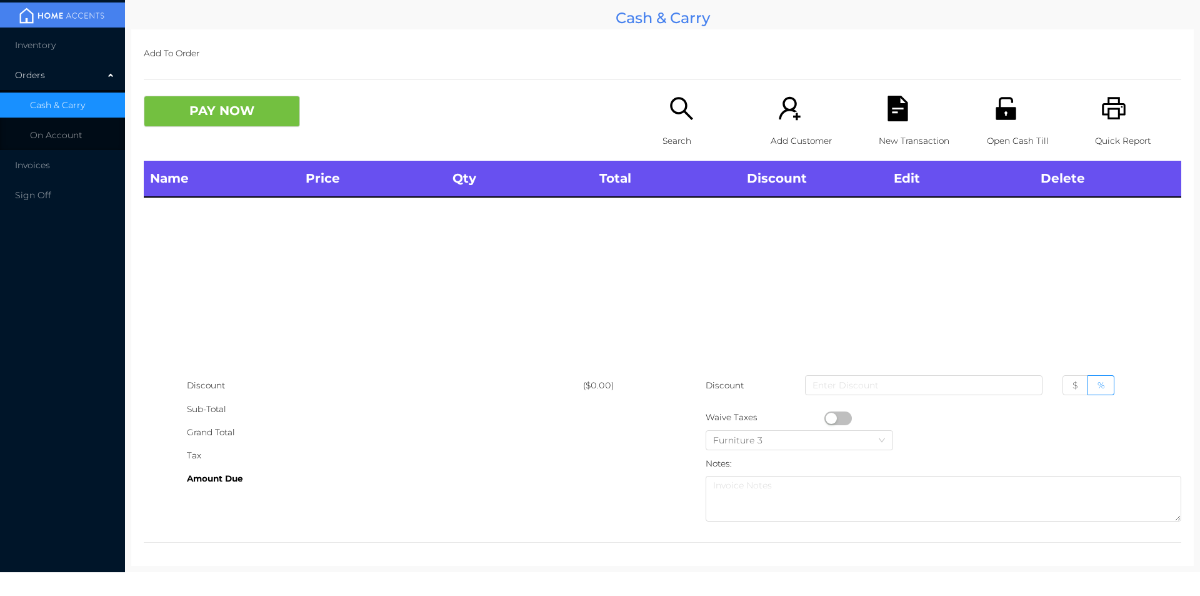
click at [678, 129] on p "Search" at bounding box center [706, 140] width 86 height 23
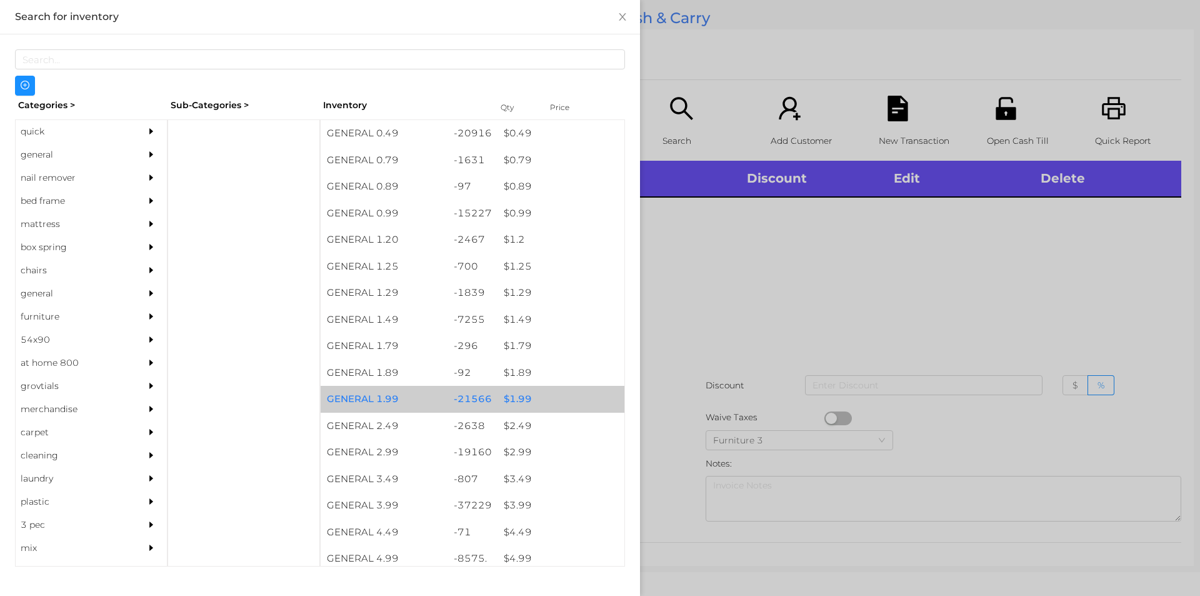
click at [521, 400] on div "$ 1.99" at bounding box center [561, 399] width 127 height 27
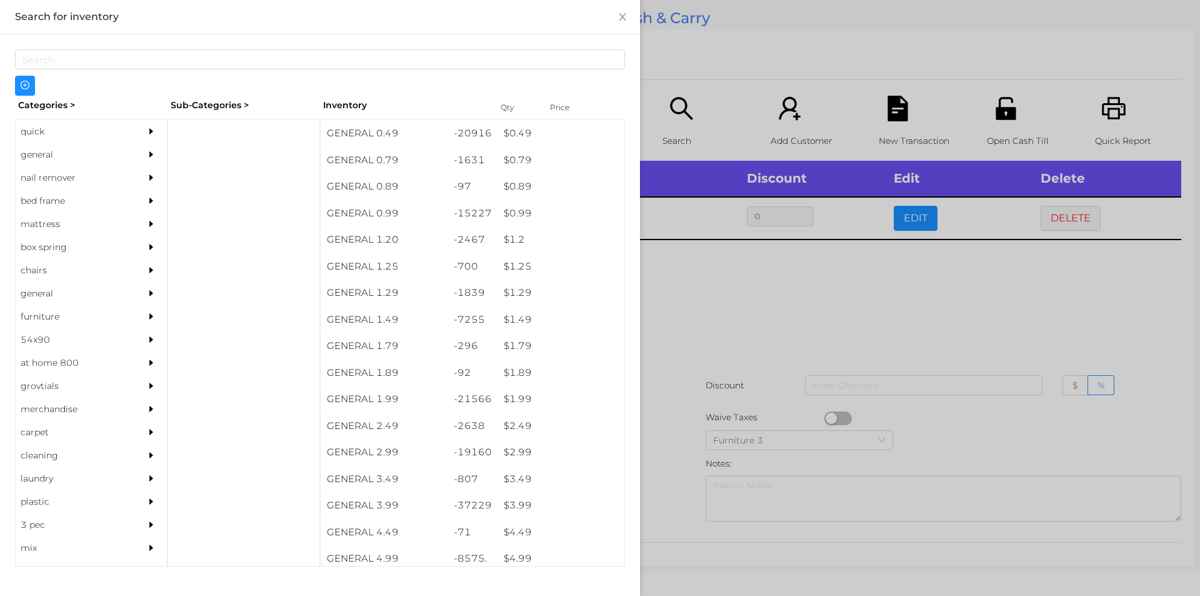
click at [666, 408] on div at bounding box center [600, 298] width 1200 height 596
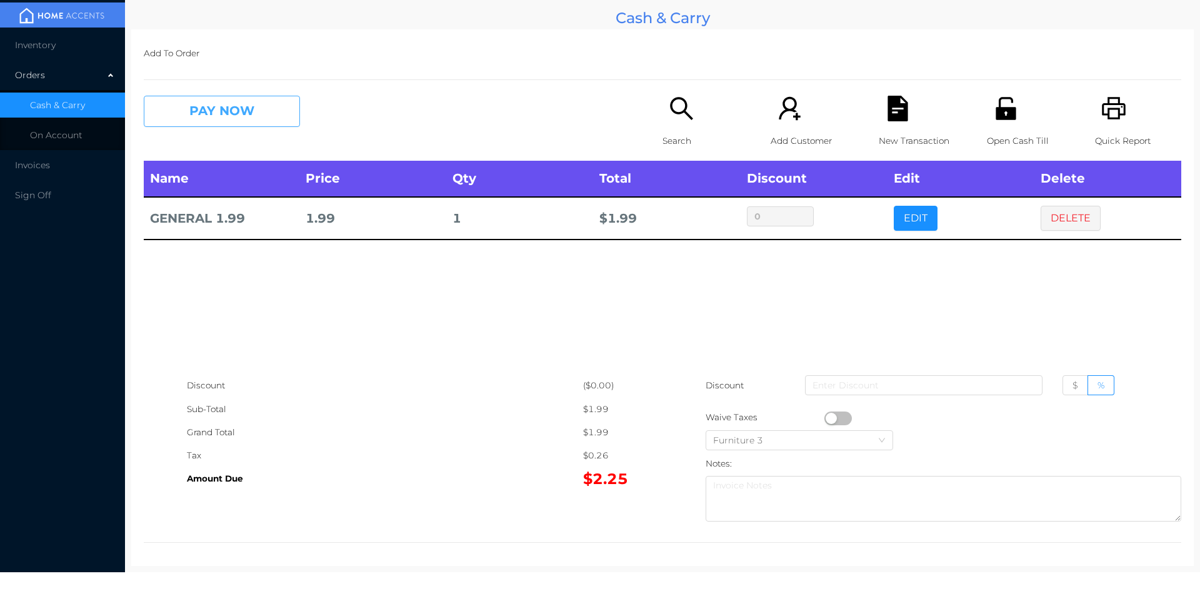
click at [228, 102] on button "PAY NOW" at bounding box center [222, 111] width 156 height 31
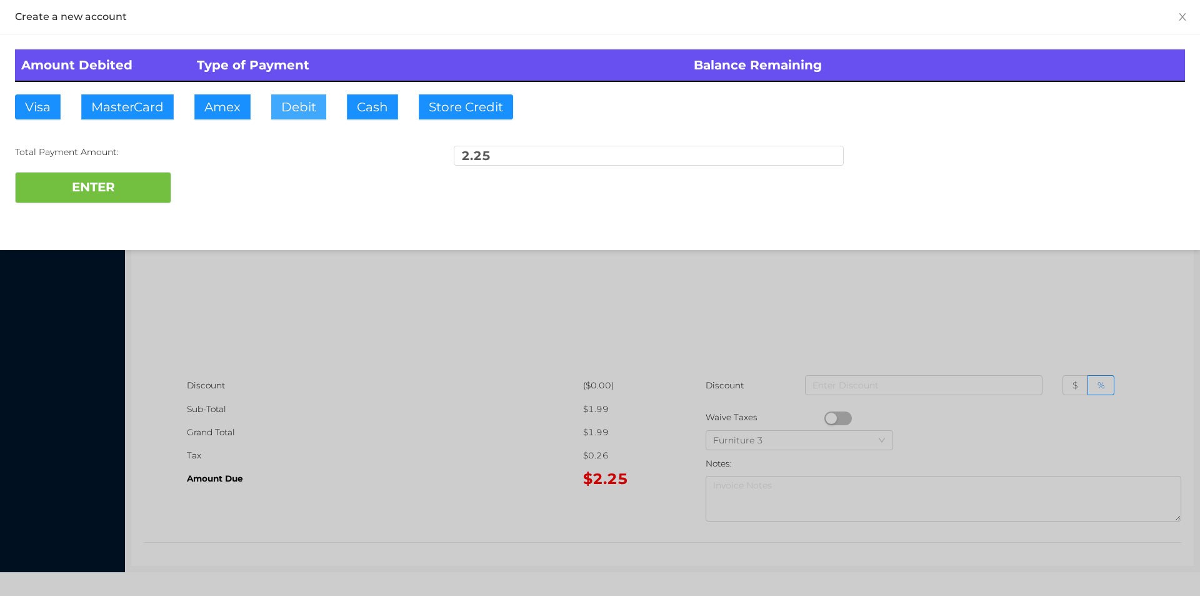
click at [316, 104] on button "Debit" at bounding box center [298, 106] width 55 height 25
click at [120, 186] on button "ENTER" at bounding box center [93, 187] width 156 height 31
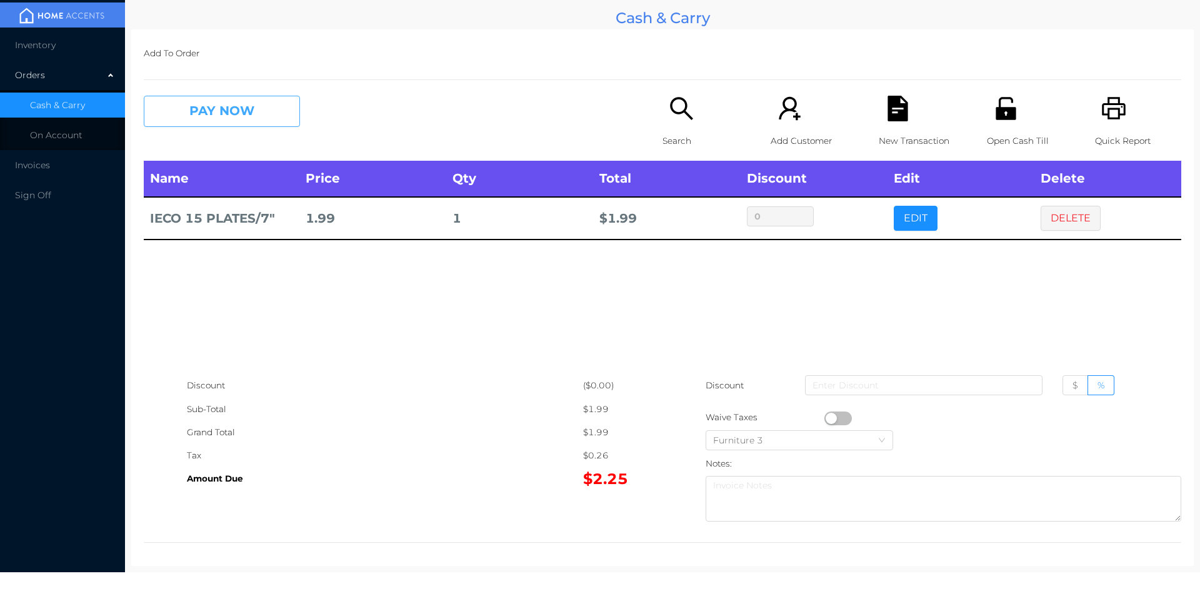
click at [219, 101] on button "PAY NOW" at bounding box center [222, 111] width 156 height 31
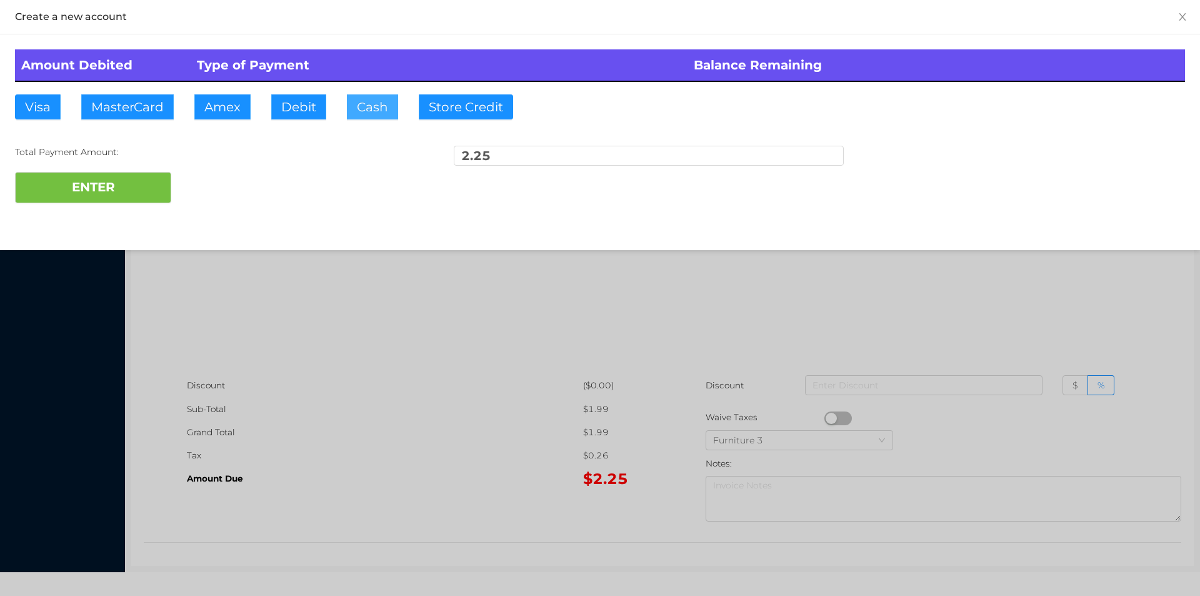
click at [360, 101] on button "Cash" at bounding box center [372, 106] width 51 height 25
click at [96, 183] on button "ENTER" at bounding box center [93, 187] width 156 height 31
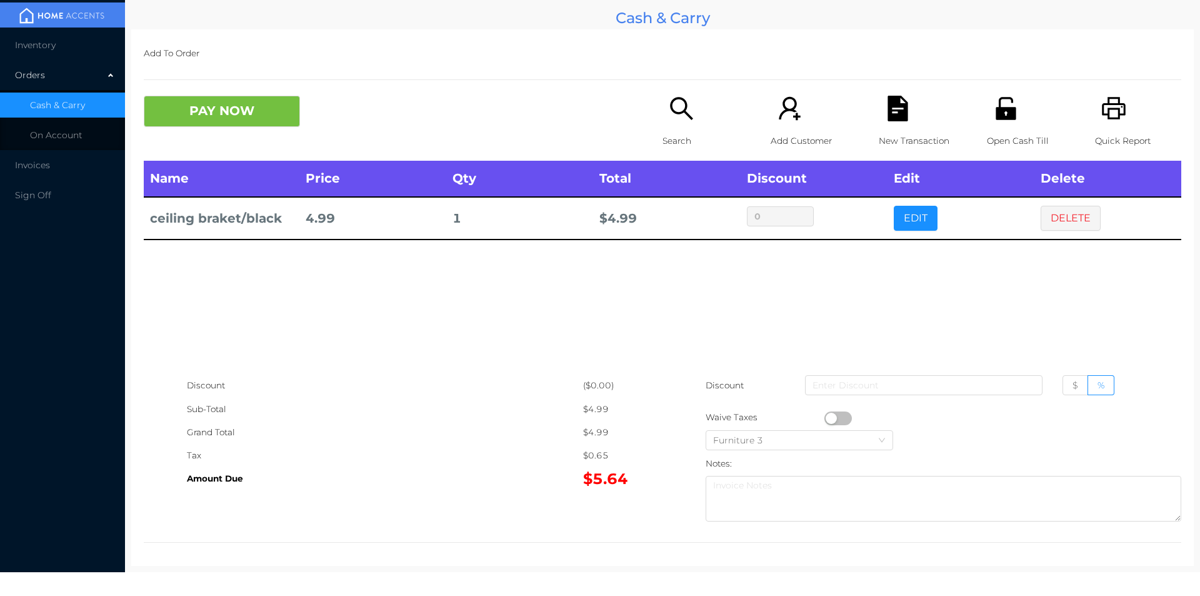
click at [199, 118] on button "PAY NOW" at bounding box center [222, 111] width 156 height 31
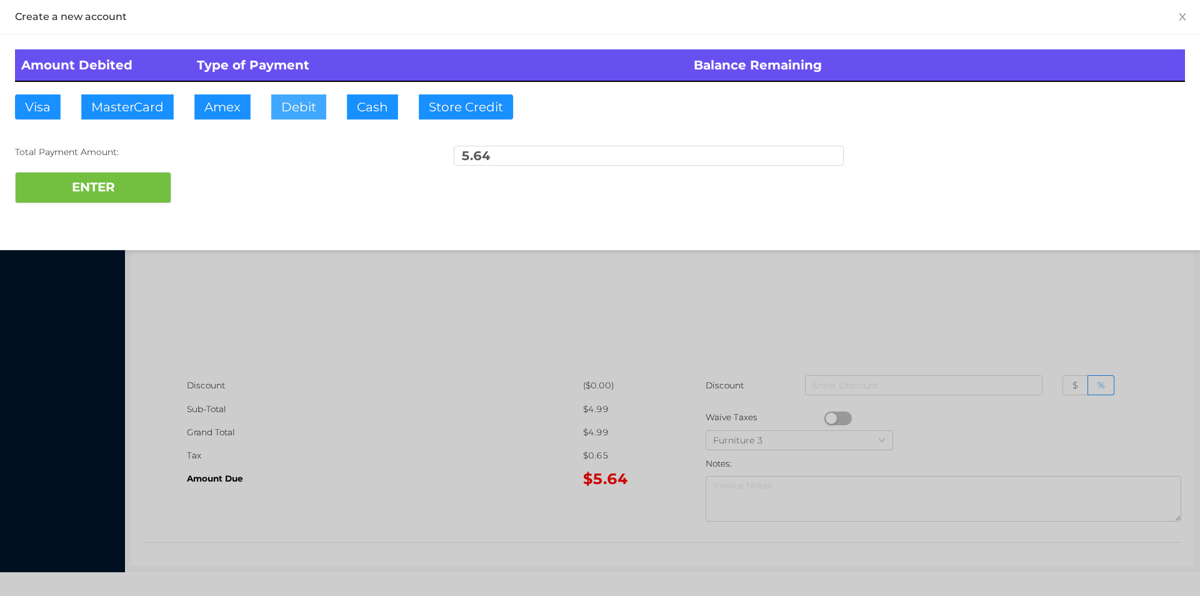
click at [303, 109] on button "Debit" at bounding box center [298, 106] width 55 height 25
click at [228, 200] on div "ENTER" at bounding box center [600, 187] width 1170 height 31
click at [373, 329] on div at bounding box center [600, 298] width 1200 height 596
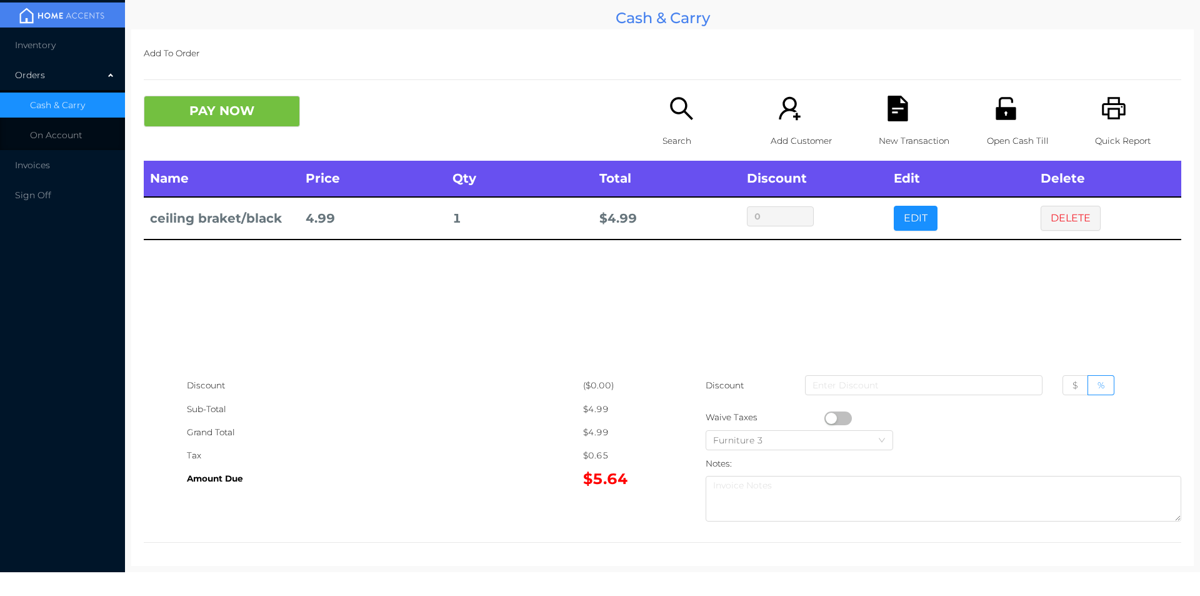
click at [899, 188] on th "Edit" at bounding box center [961, 179] width 147 height 36
click at [1074, 215] on button "DELETE" at bounding box center [1071, 218] width 60 height 25
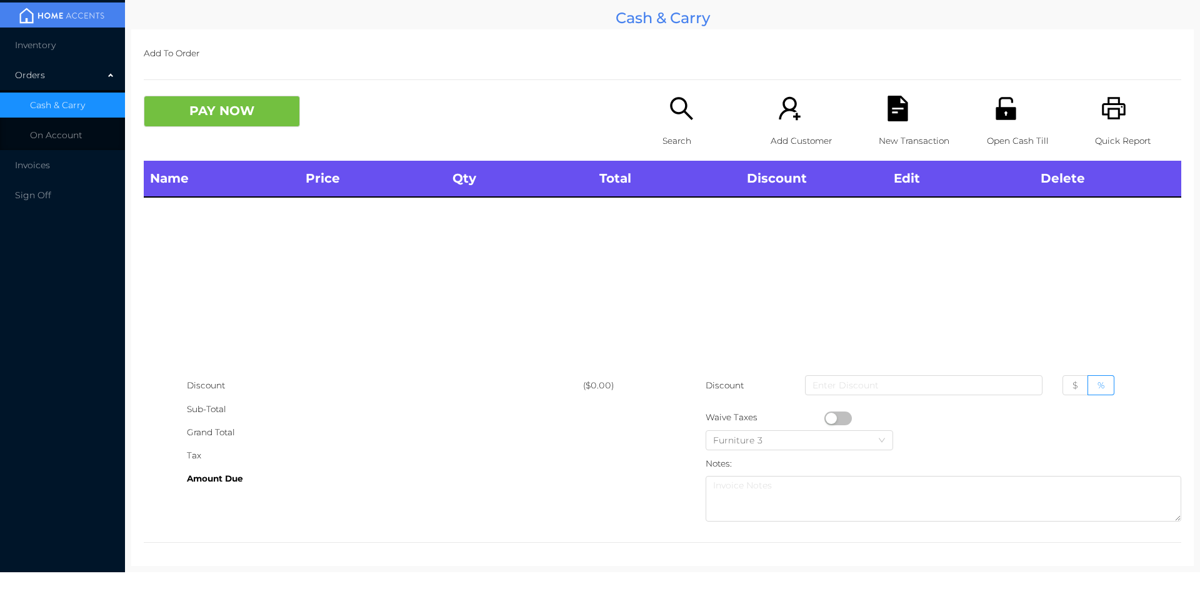
click at [1103, 123] on div "Quick Report" at bounding box center [1138, 128] width 86 height 65
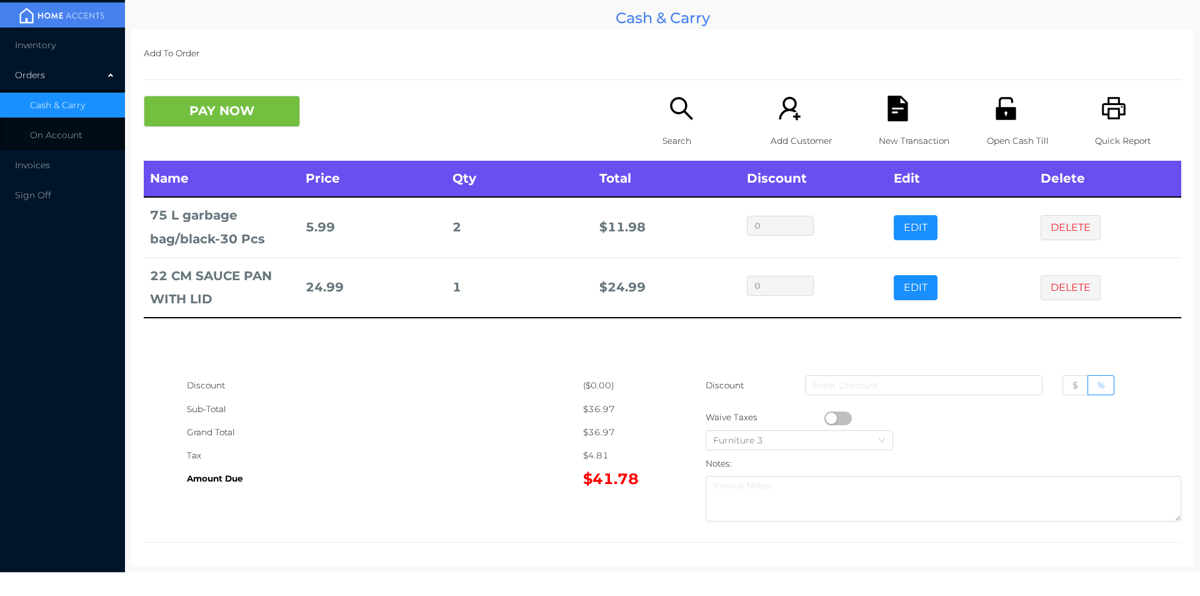
click at [996, 118] on icon "icon: unlock" at bounding box center [1006, 108] width 20 height 23
click at [206, 124] on button "PAY NOW" at bounding box center [222, 111] width 156 height 31
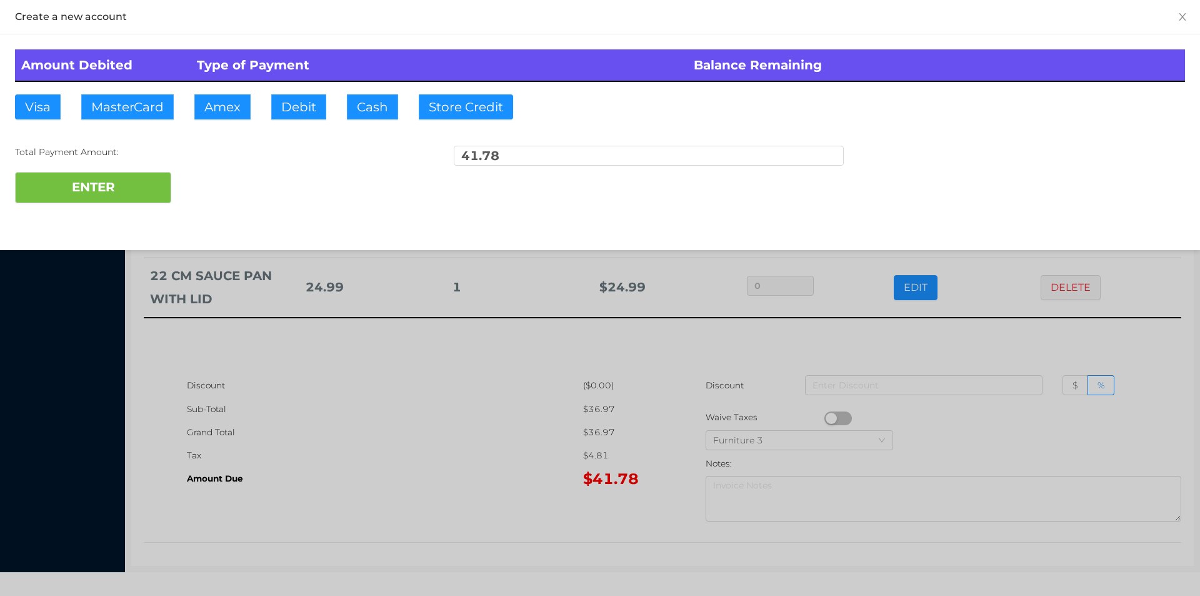
click at [443, 419] on div at bounding box center [600, 298] width 1200 height 596
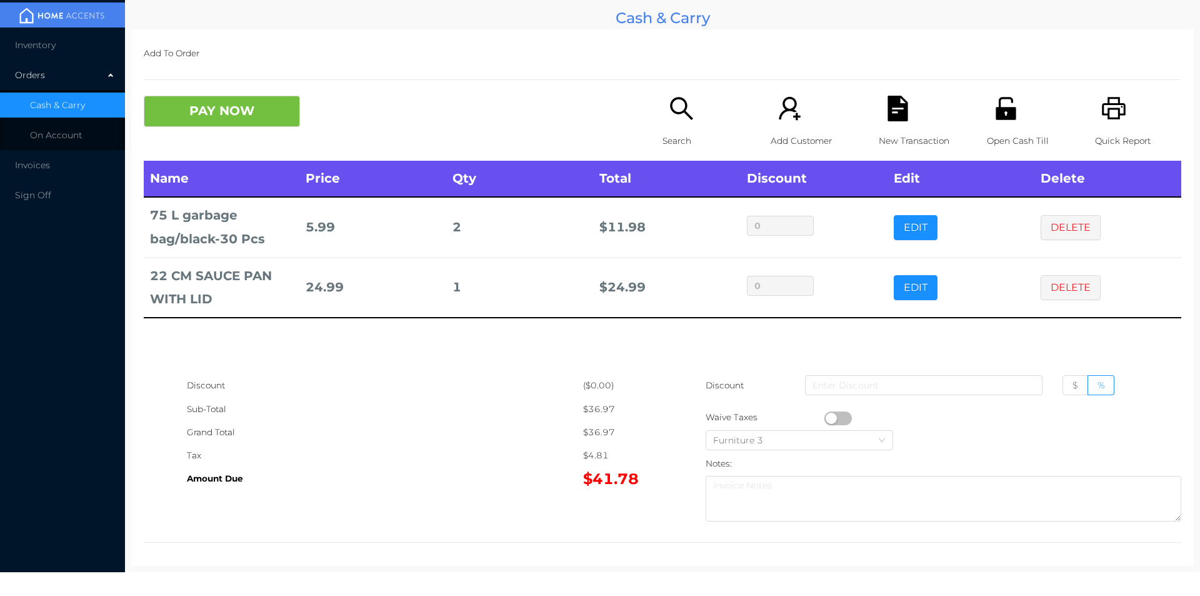
click at [889, 123] on div "New Transaction" at bounding box center [922, 128] width 86 height 65
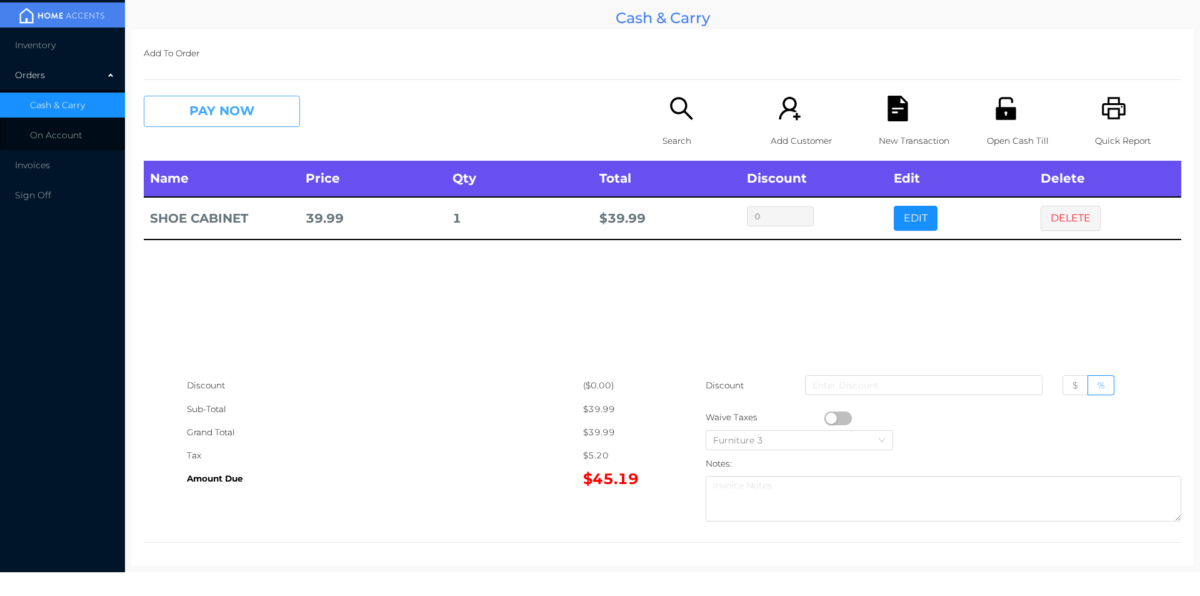
click at [206, 109] on button "PAY NOW" at bounding box center [222, 111] width 156 height 31
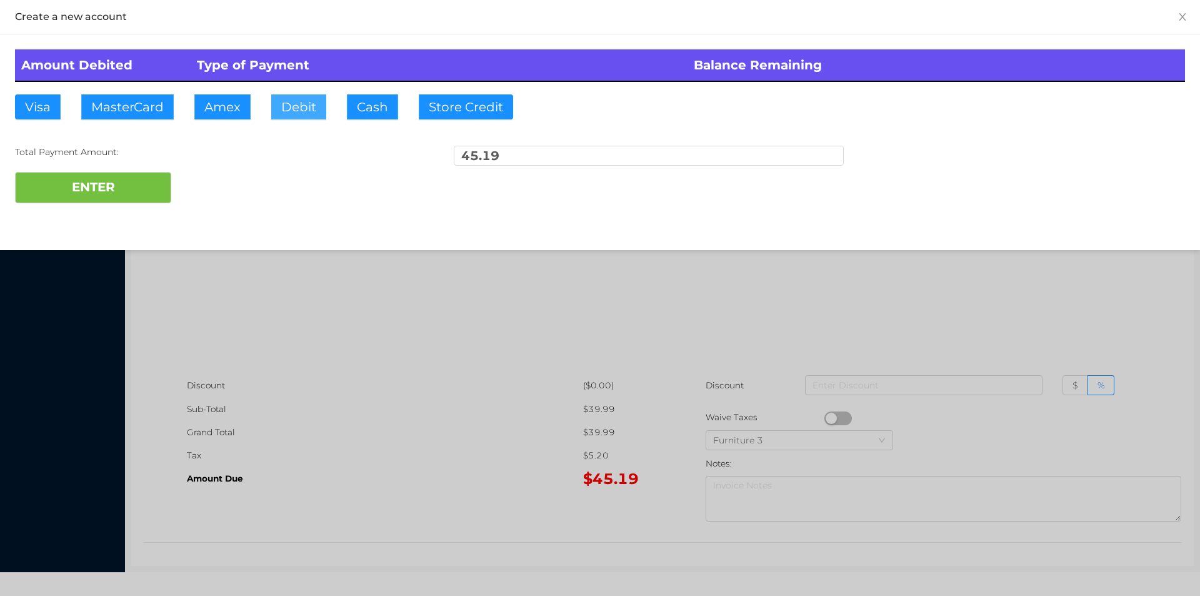
click at [299, 109] on button "Debit" at bounding box center [298, 106] width 55 height 25
click at [140, 176] on button "ENTER" at bounding box center [93, 187] width 156 height 31
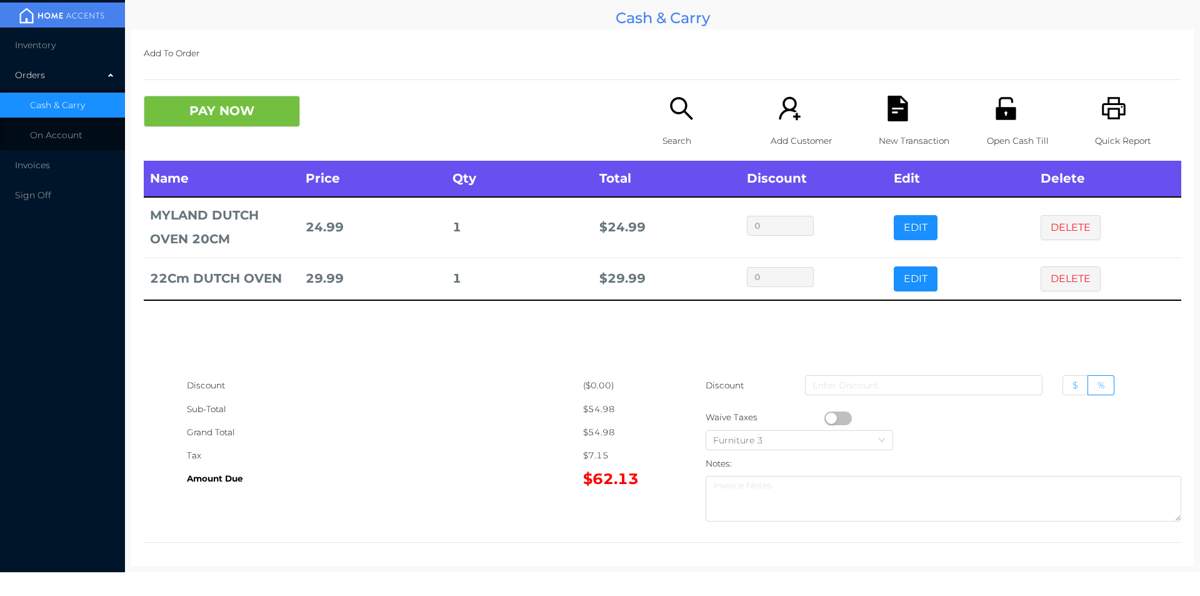
click at [1073, 388] on span "$" at bounding box center [1076, 384] width 6 height 11
click at [1073, 388] on input "$" at bounding box center [1073, 388] width 0 height 0
click at [928, 389] on input at bounding box center [924, 385] width 238 height 20
type input "2"
click at [998, 117] on icon "icon: unlock" at bounding box center [1006, 108] width 20 height 23
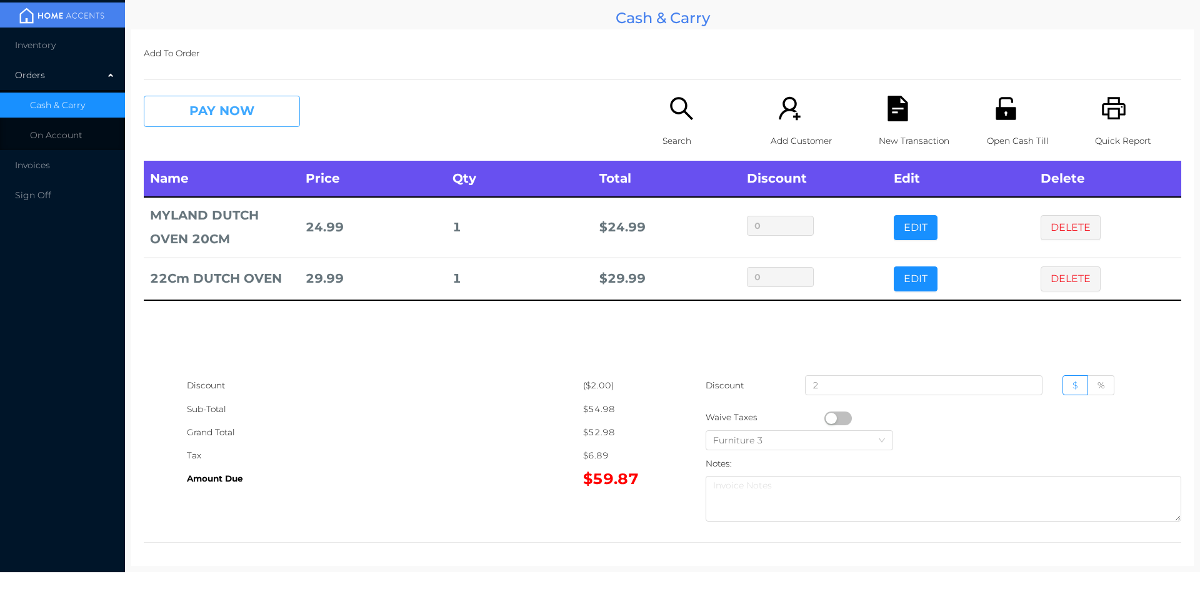
click at [233, 115] on button "PAY NOW" at bounding box center [222, 111] width 156 height 31
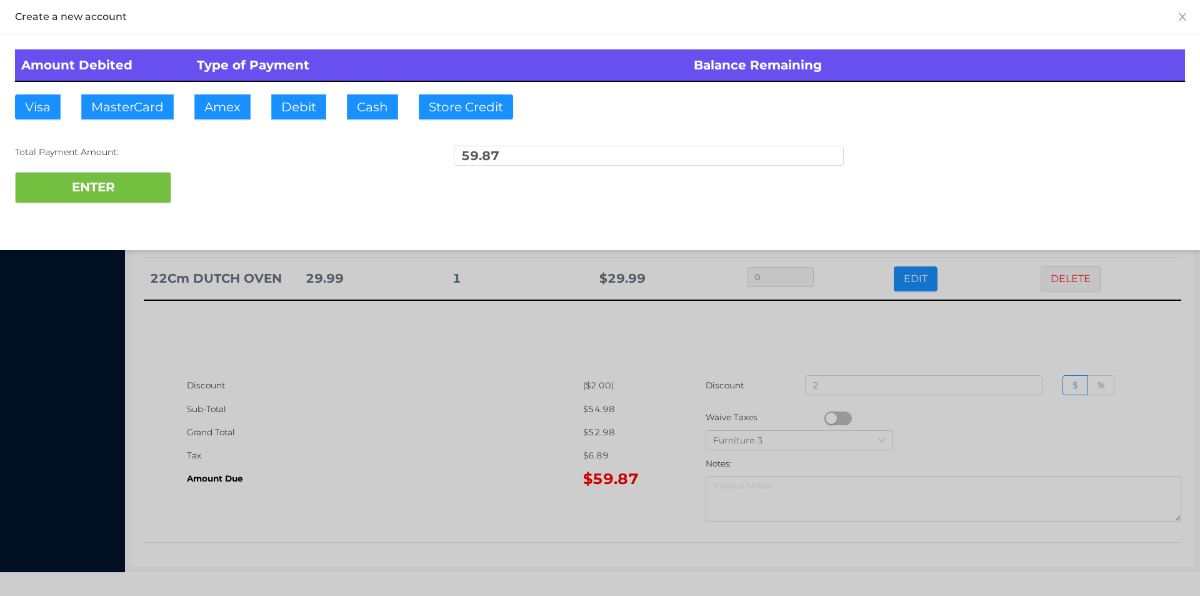
click at [912, 346] on div at bounding box center [600, 298] width 1200 height 596
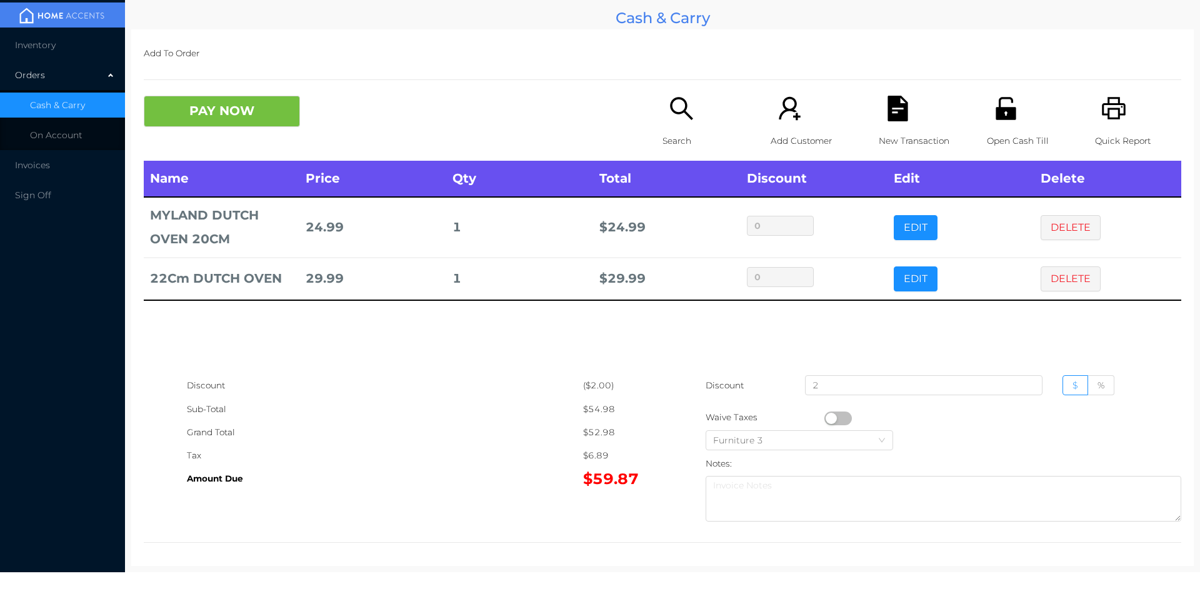
click at [899, 107] on icon "icon: file-text" at bounding box center [898, 109] width 20 height 26
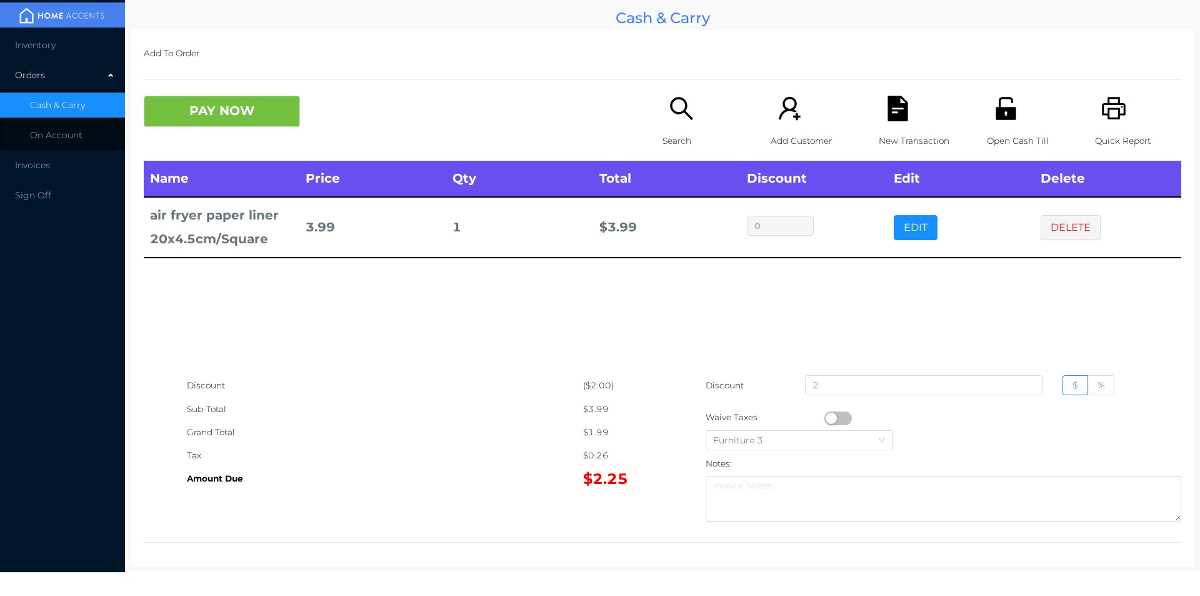
click at [258, 113] on button "PAY NOW" at bounding box center [222, 111] width 156 height 31
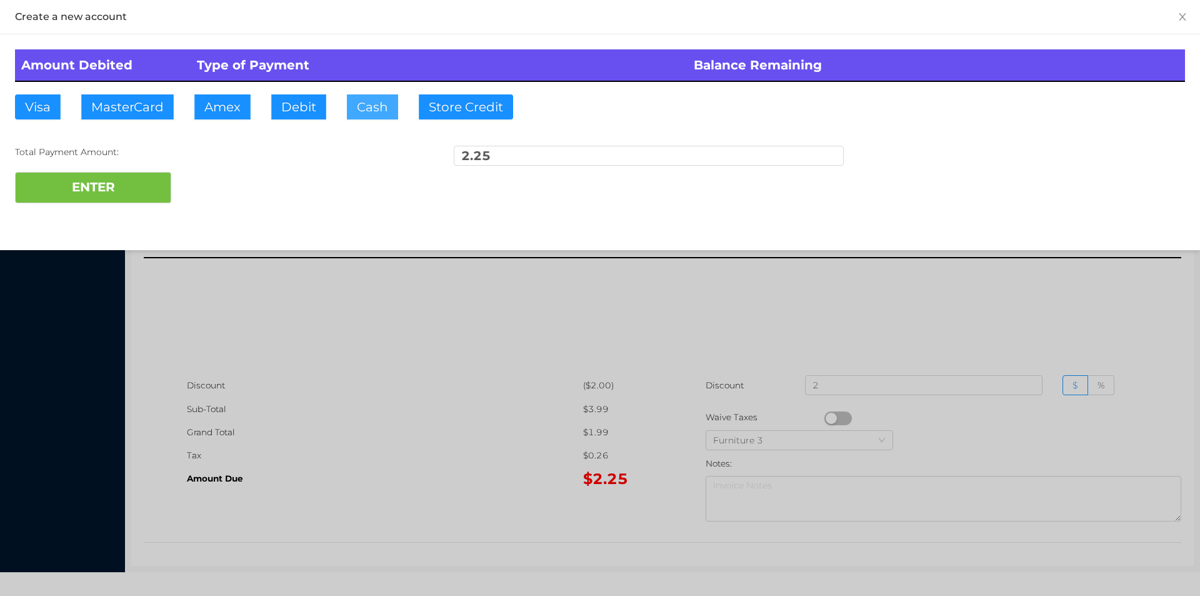
click at [362, 109] on button "Cash" at bounding box center [372, 106] width 51 height 25
type input "5."
click at [143, 182] on button "ENTER" at bounding box center [93, 187] width 156 height 31
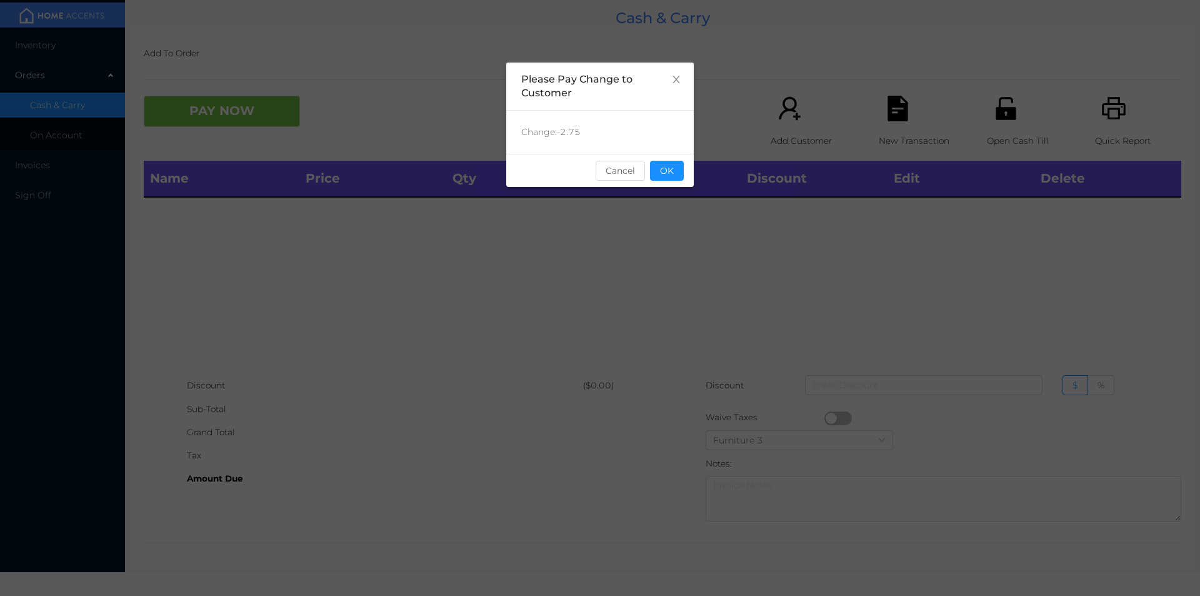
click at [670, 172] on button "OK" at bounding box center [667, 171] width 34 height 20
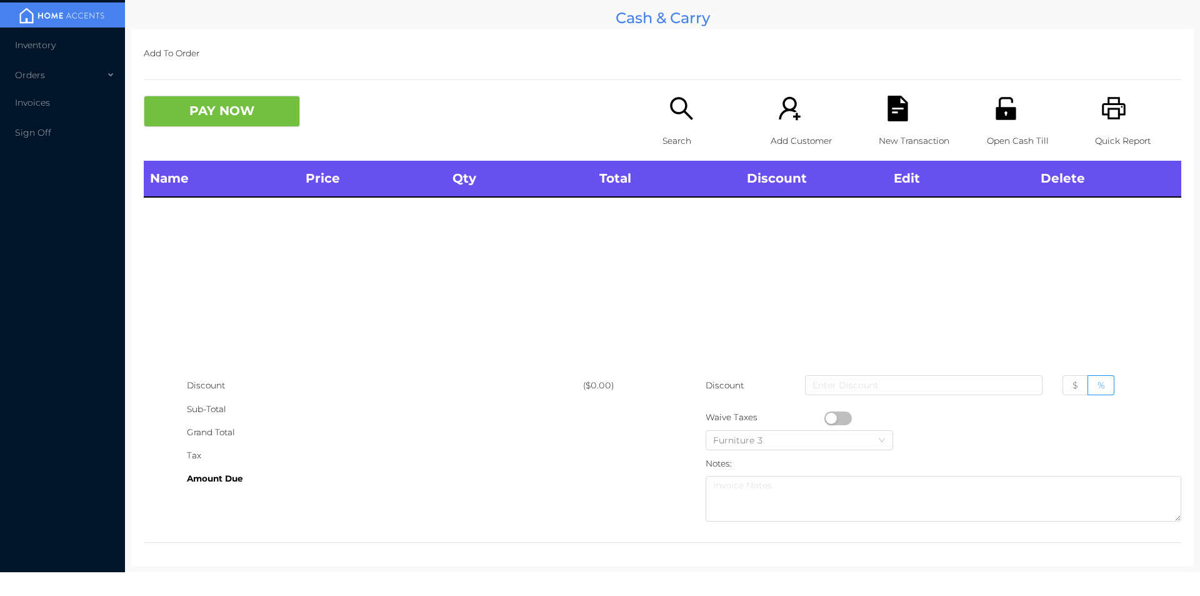
click at [663, 104] on div "Search" at bounding box center [706, 128] width 86 height 65
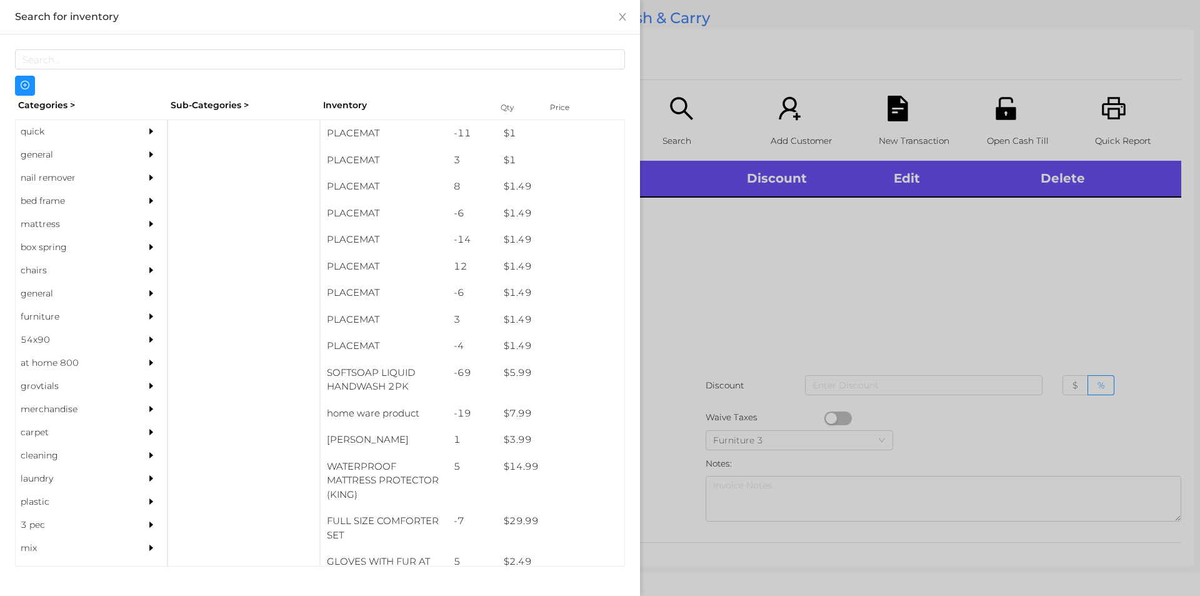
click at [33, 151] on div "general" at bounding box center [73, 154] width 114 height 23
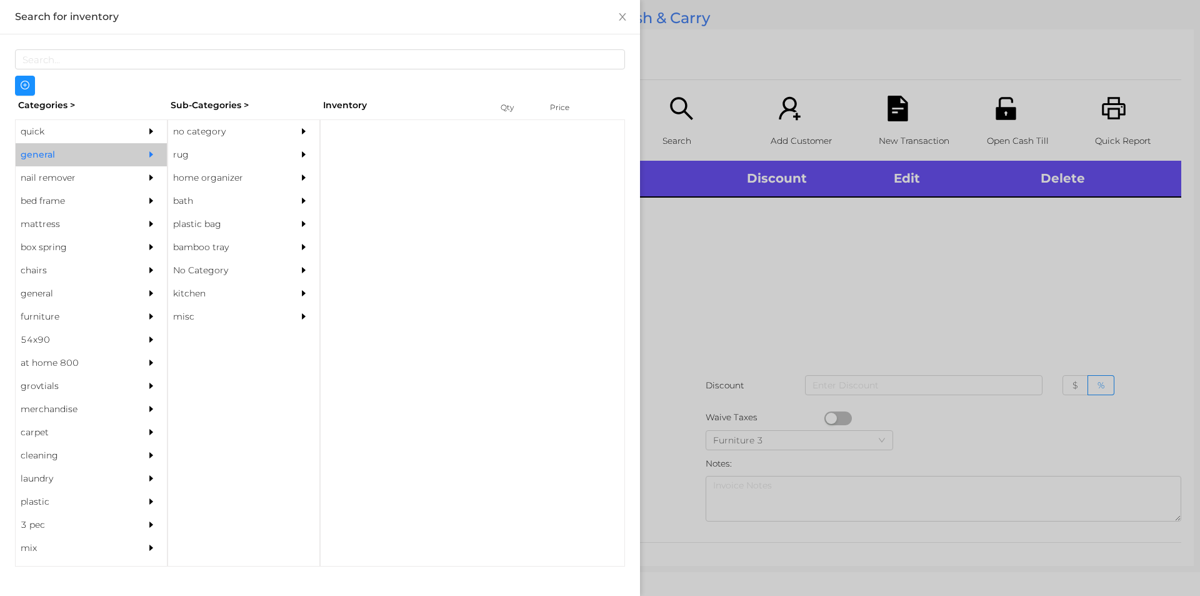
click at [203, 130] on div "no category" at bounding box center [225, 131] width 114 height 23
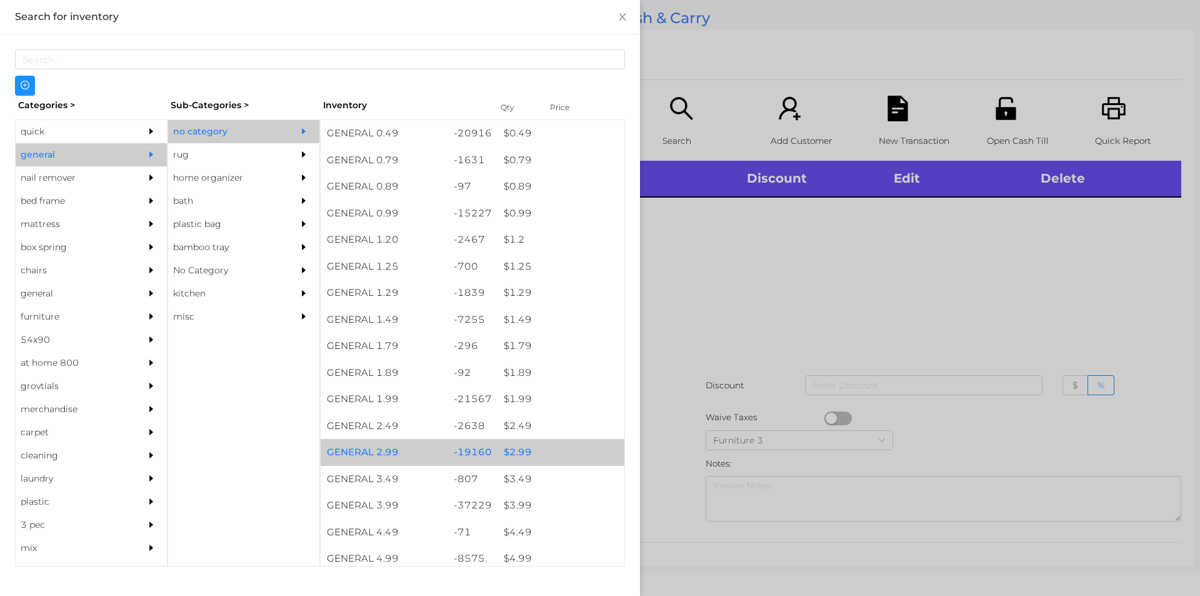
click at [518, 448] on div "$ 2.99" at bounding box center [561, 452] width 127 height 27
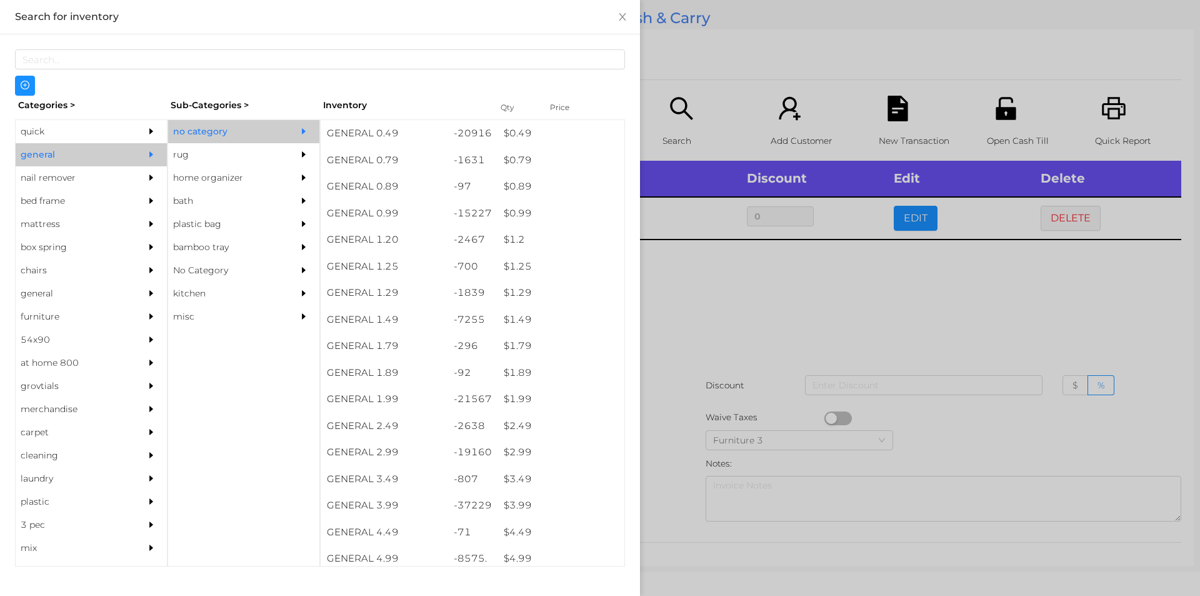
click at [683, 328] on div at bounding box center [600, 298] width 1200 height 596
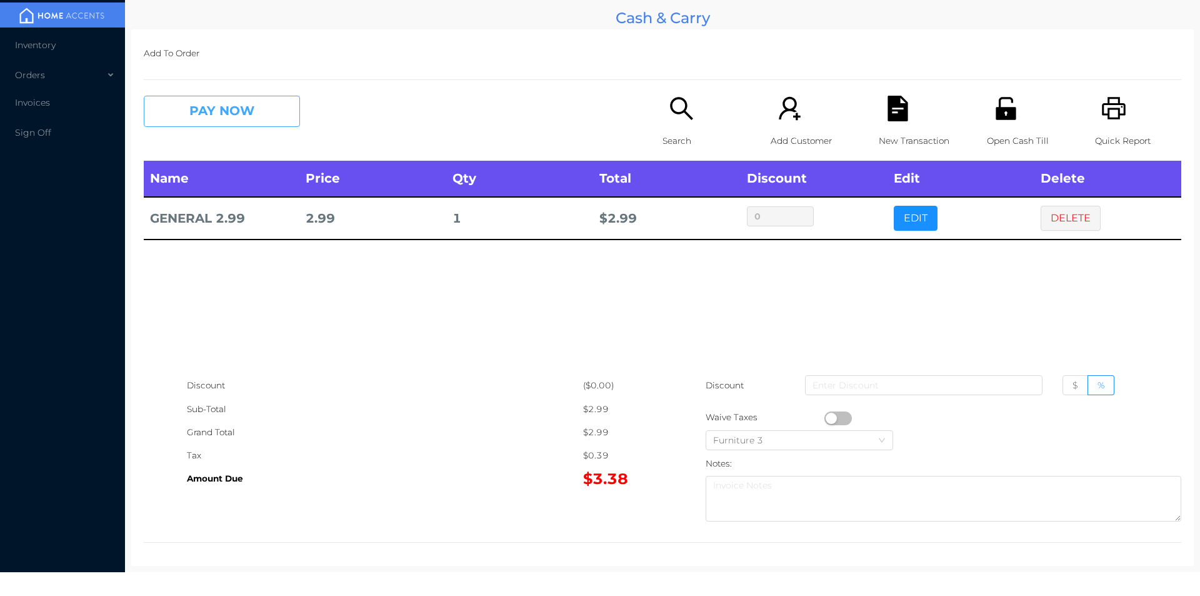
click at [211, 117] on button "PAY NOW" at bounding box center [222, 111] width 156 height 31
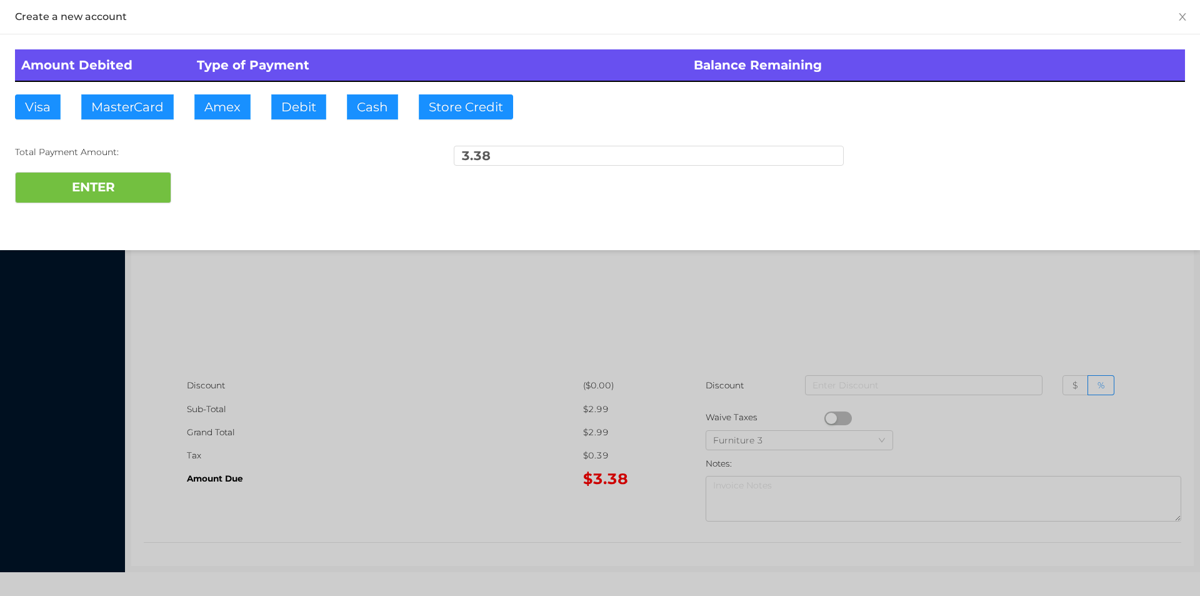
click at [267, 103] on div at bounding box center [600, 298] width 1200 height 596
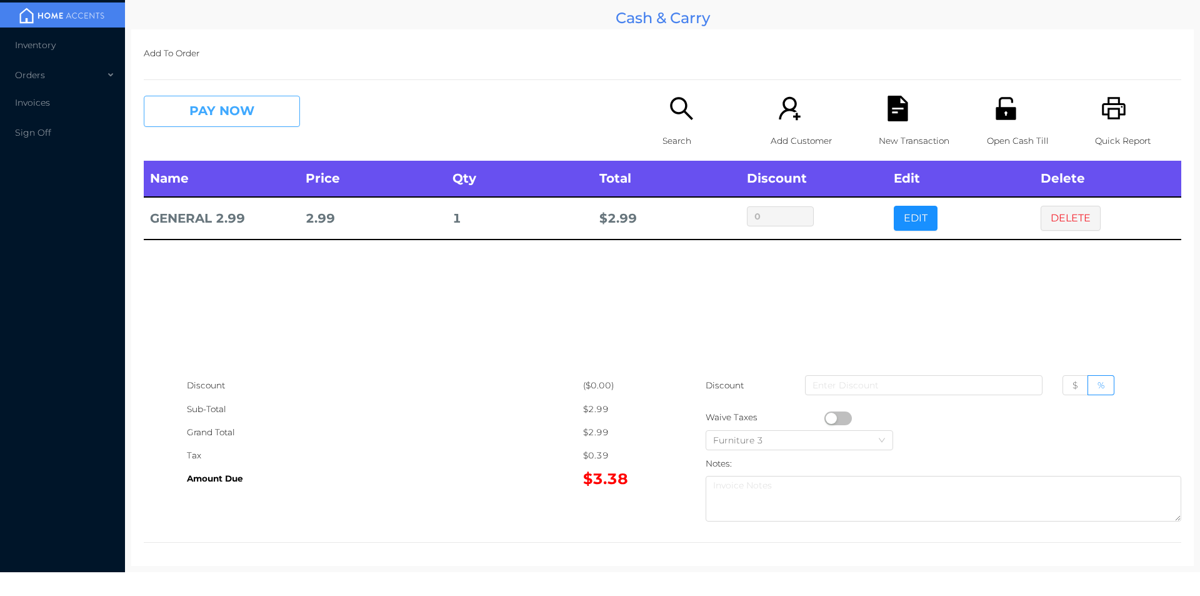
click at [261, 106] on button "PAY NOW" at bounding box center [222, 111] width 156 height 31
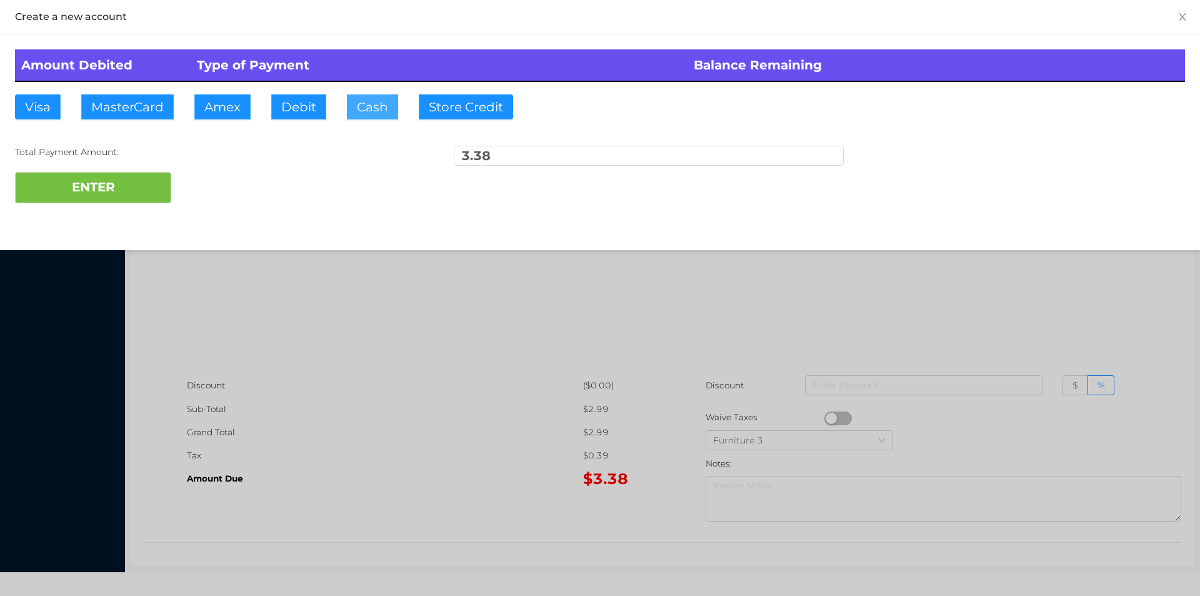
click at [363, 108] on button "Cash" at bounding box center [372, 106] width 51 height 25
type input "5."
click at [124, 189] on button "ENTER" at bounding box center [93, 187] width 156 height 31
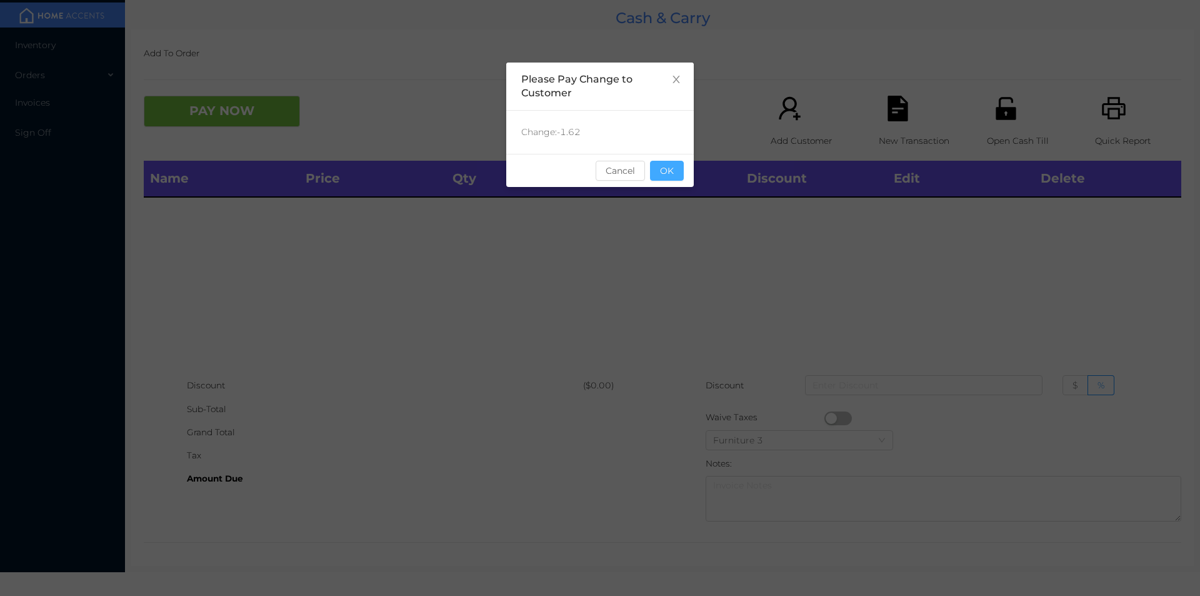
click at [675, 163] on button "OK" at bounding box center [667, 171] width 34 height 20
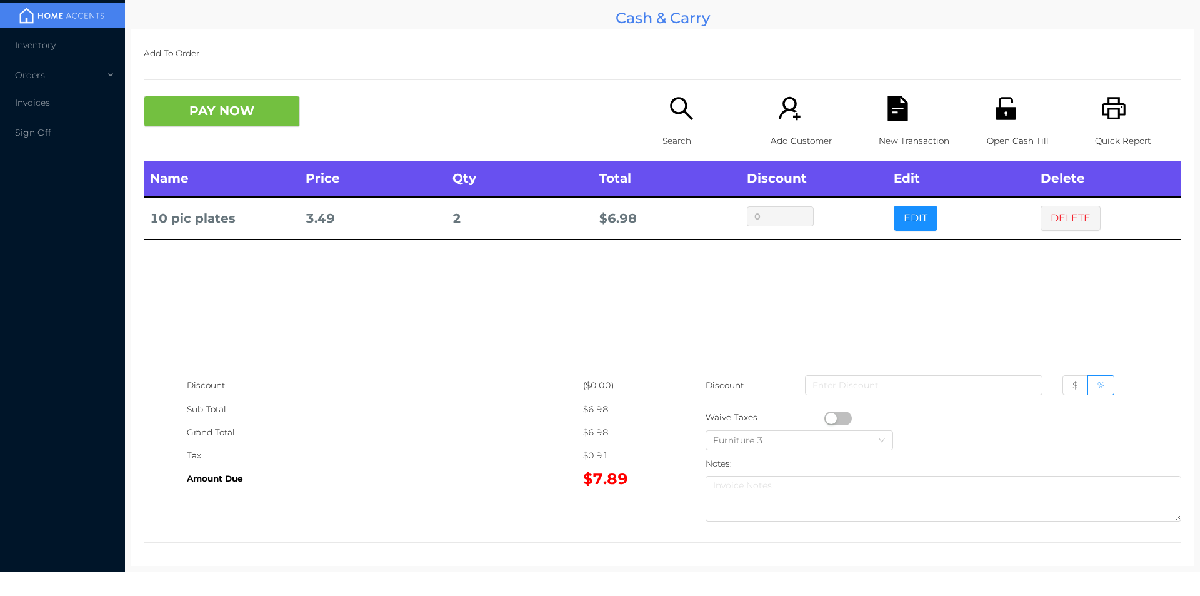
click at [197, 118] on button "PAY NOW" at bounding box center [222, 111] width 156 height 31
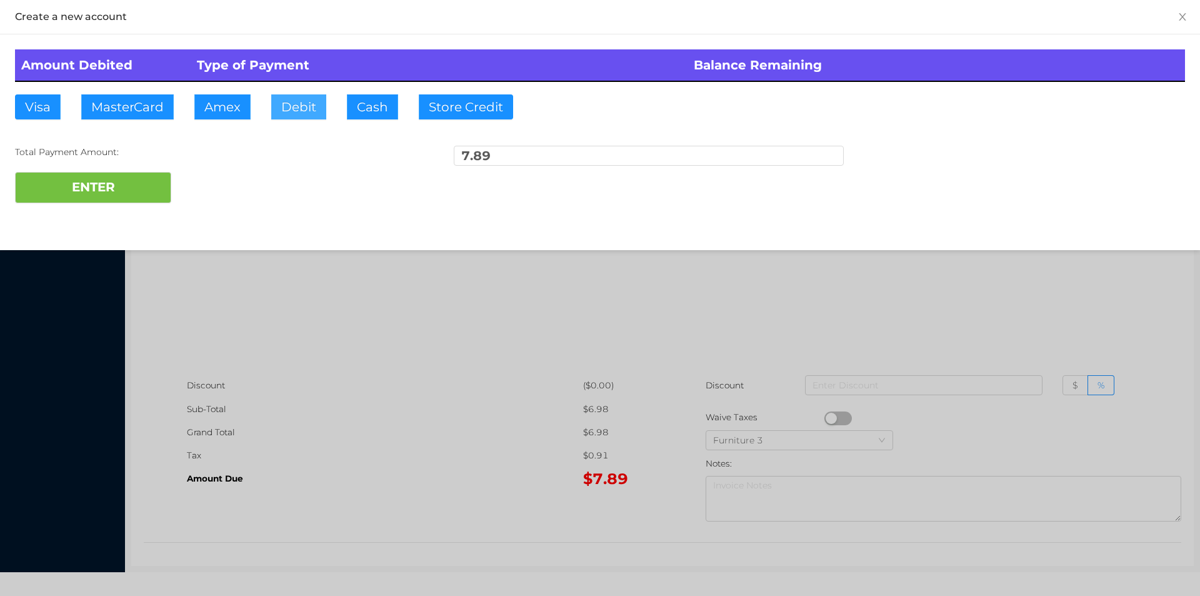
click at [306, 114] on button "Debit" at bounding box center [298, 106] width 55 height 25
type input "20."
click at [122, 198] on button "ENTER" at bounding box center [93, 187] width 156 height 31
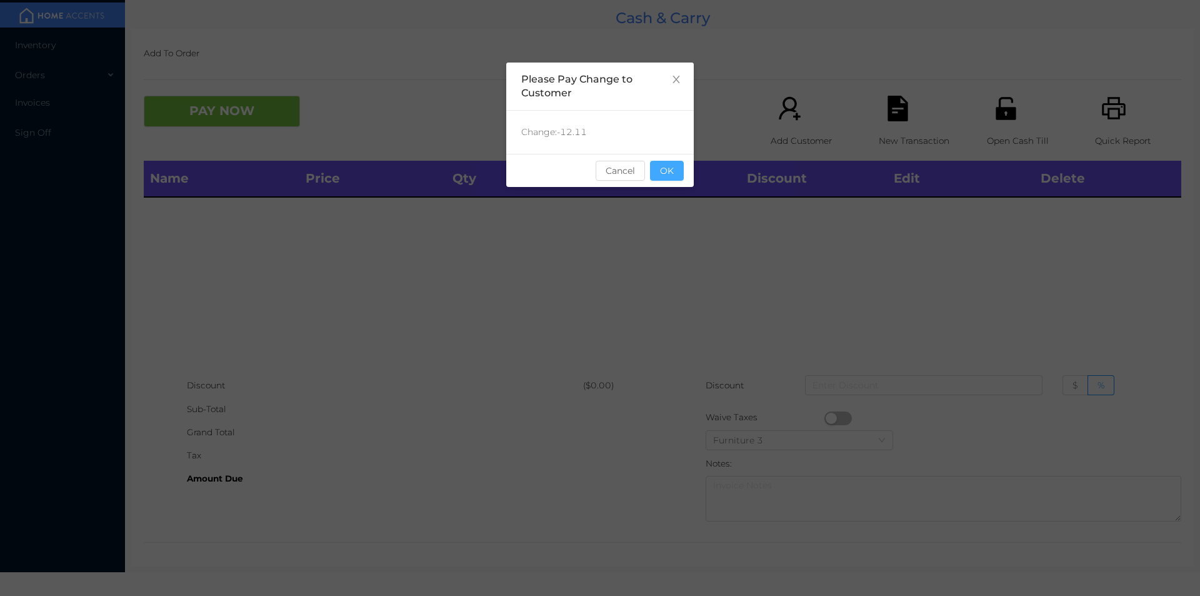
click at [672, 168] on button "OK" at bounding box center [667, 171] width 34 height 20
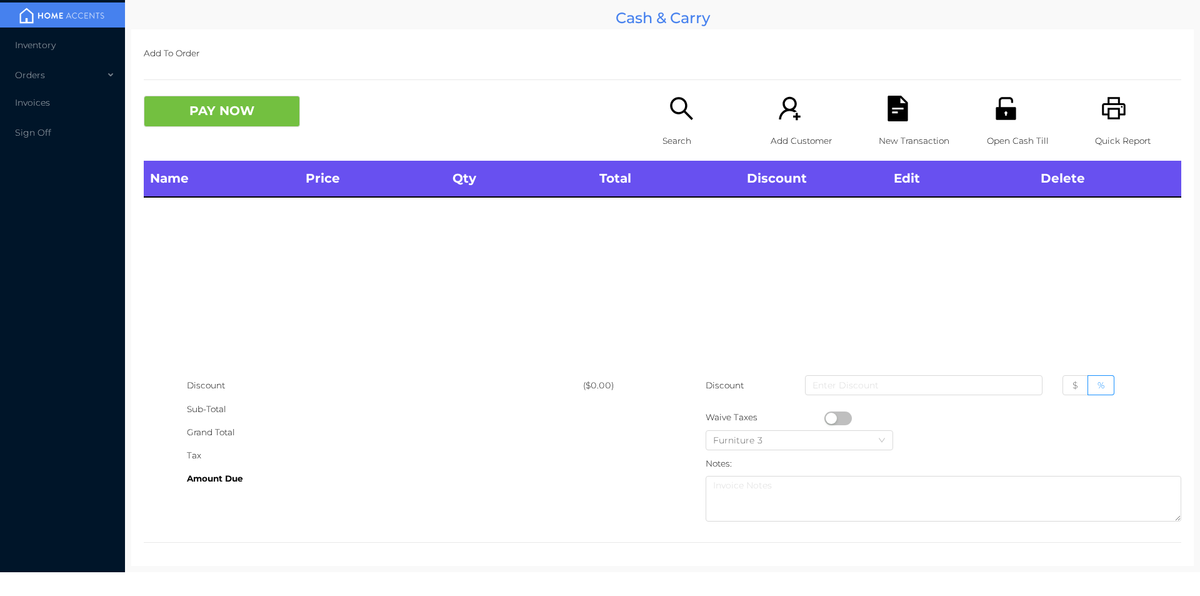
click at [987, 109] on div "Open Cash Till" at bounding box center [1030, 128] width 86 height 65
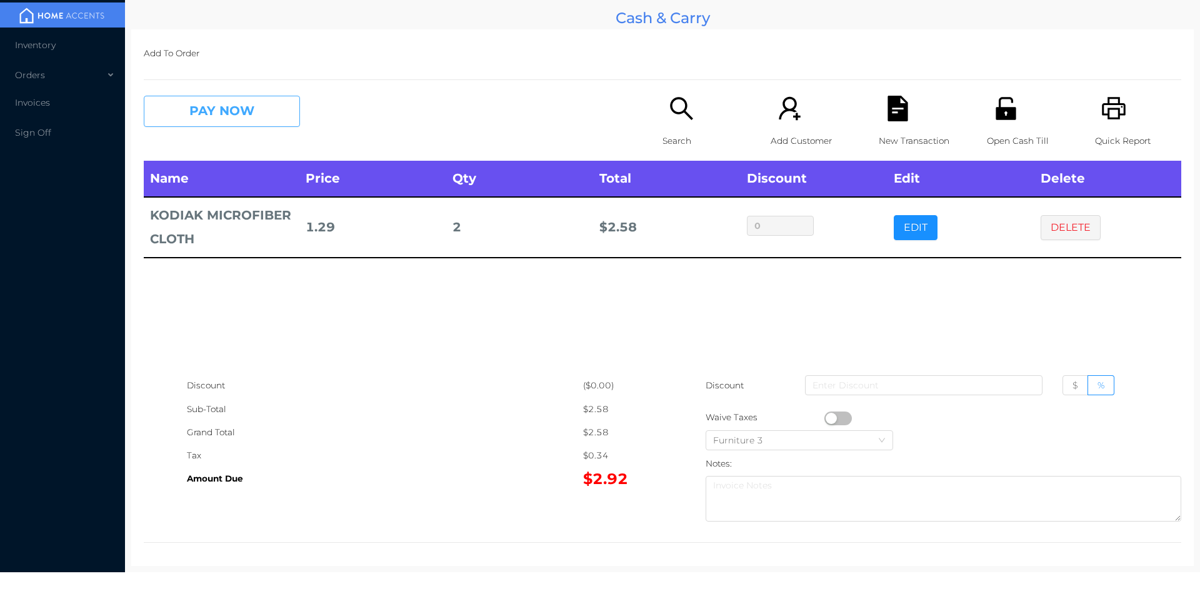
click at [218, 109] on button "PAY NOW" at bounding box center [222, 111] width 156 height 31
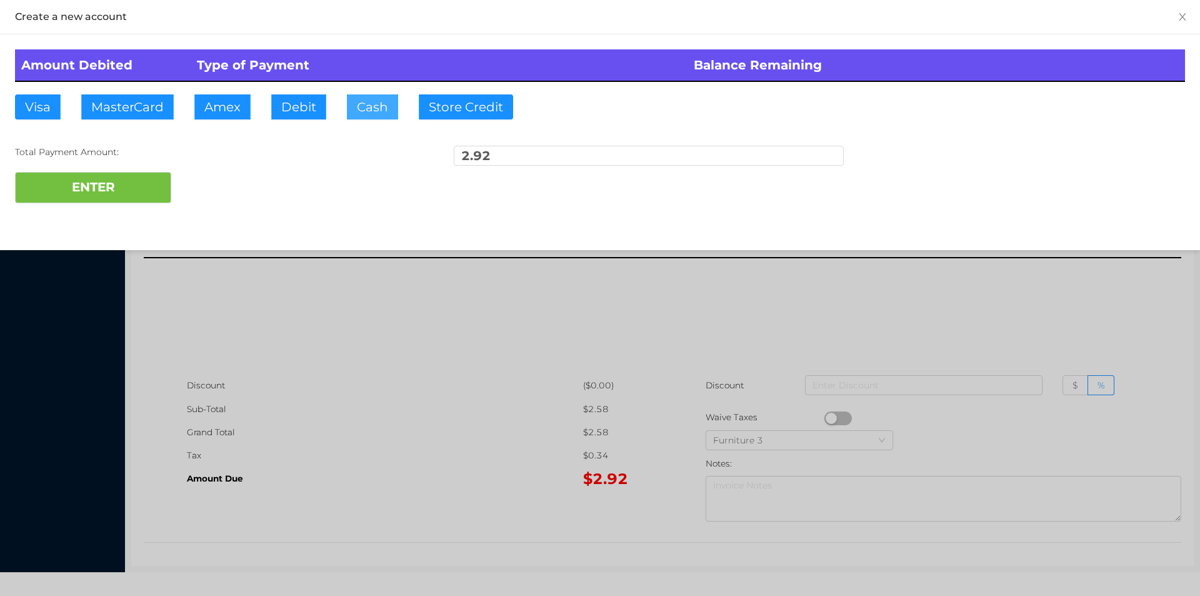
click at [354, 105] on button "Cash" at bounding box center [372, 106] width 51 height 25
type input "5."
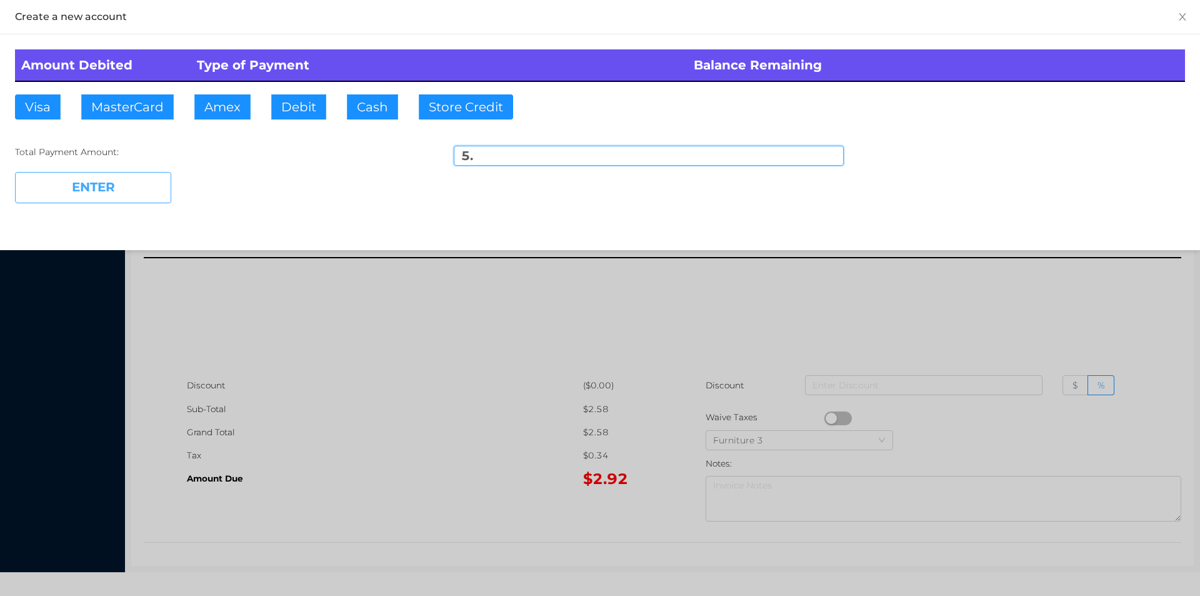
click at [93, 184] on button "ENTER" at bounding box center [93, 187] width 156 height 31
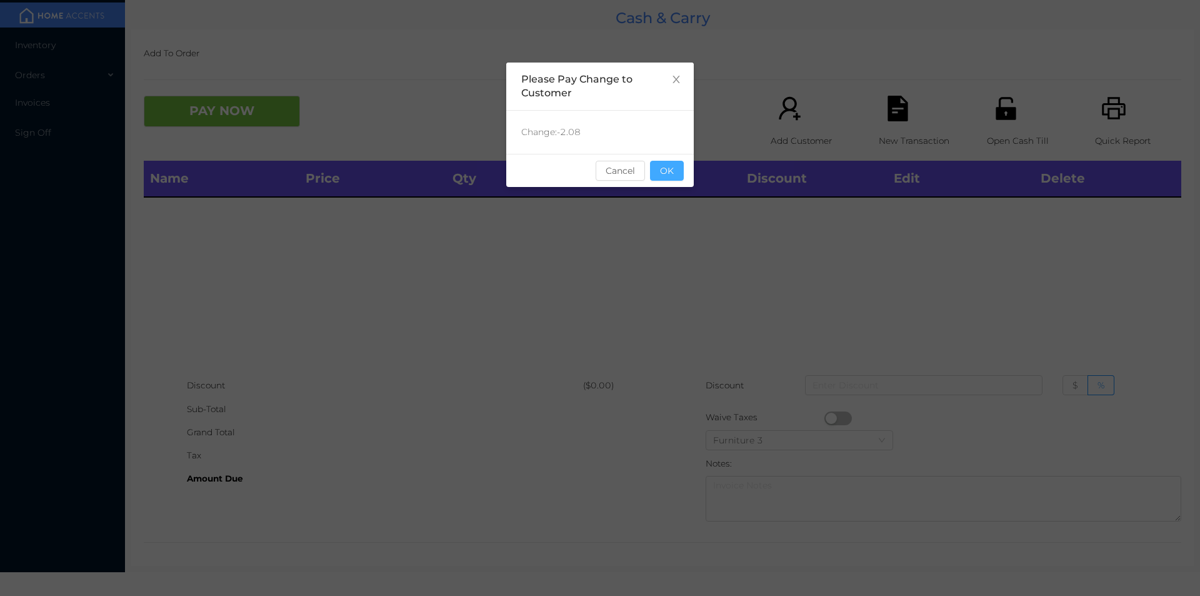
click at [662, 161] on button "OK" at bounding box center [667, 171] width 34 height 20
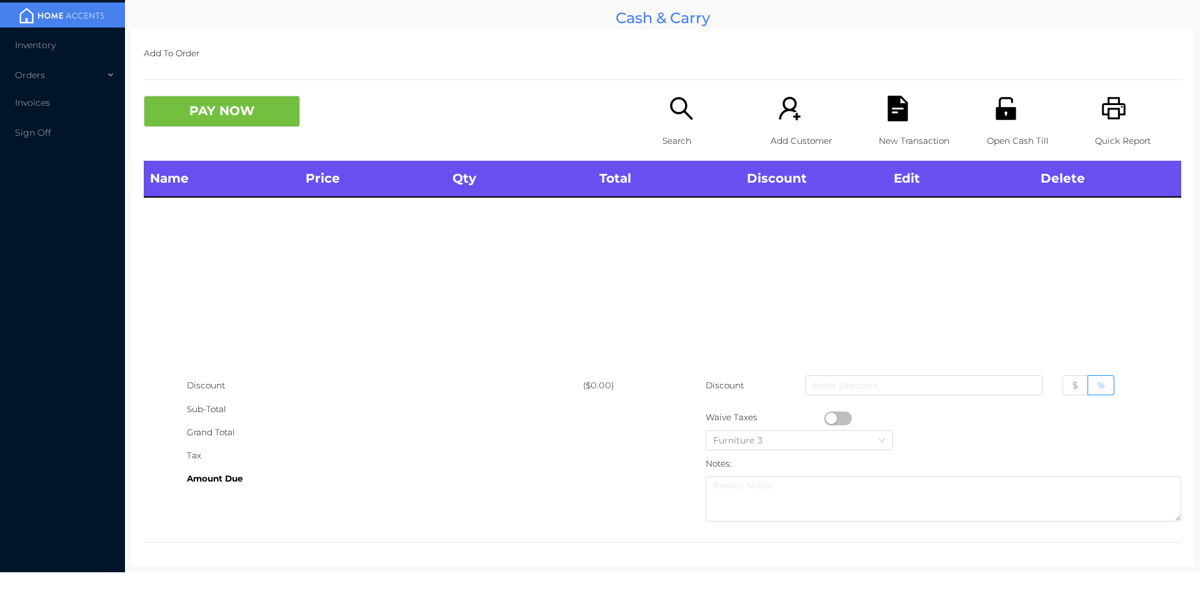
click at [675, 236] on div "Name Price Qty Total Discount Edit Delete" at bounding box center [663, 267] width 1038 height 213
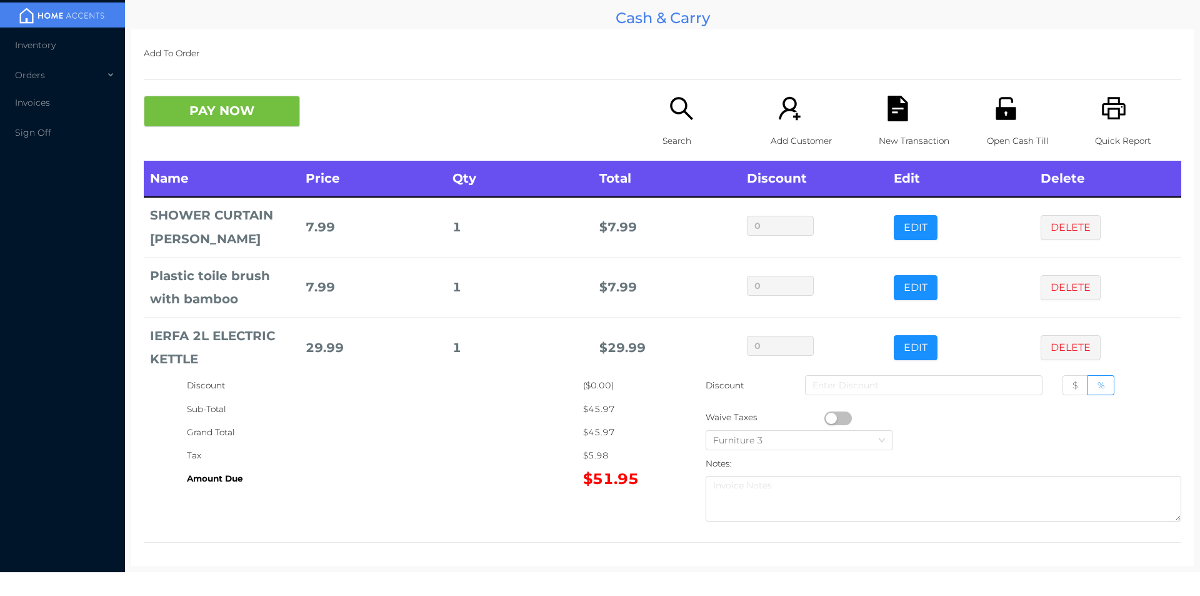
scroll to position [17, 0]
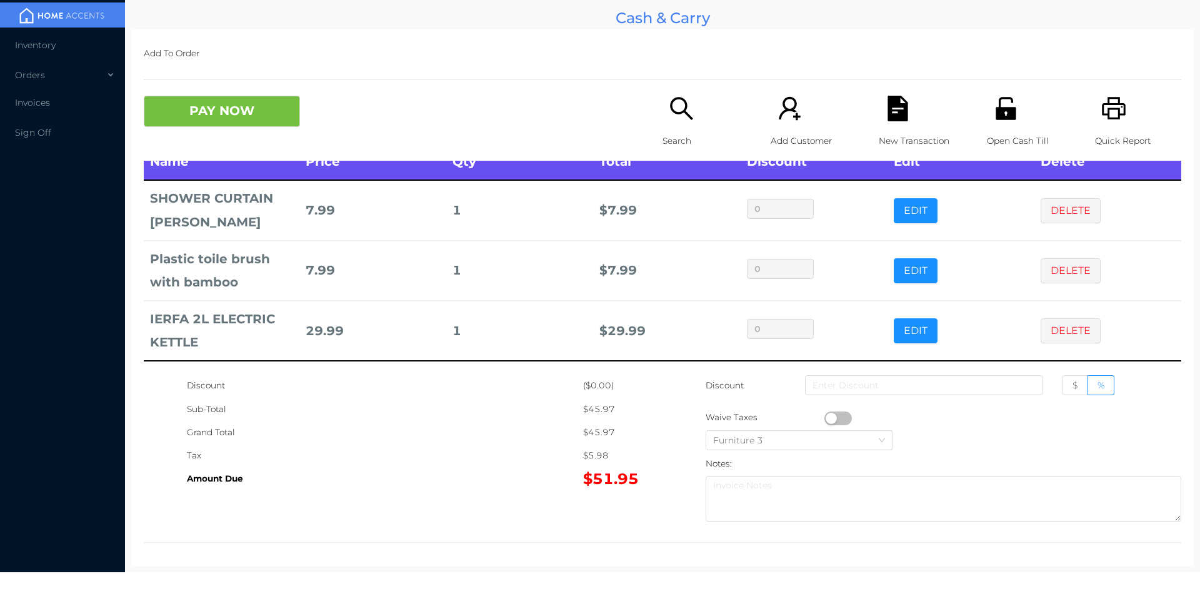
click at [1047, 331] on button "DELETE" at bounding box center [1071, 330] width 60 height 25
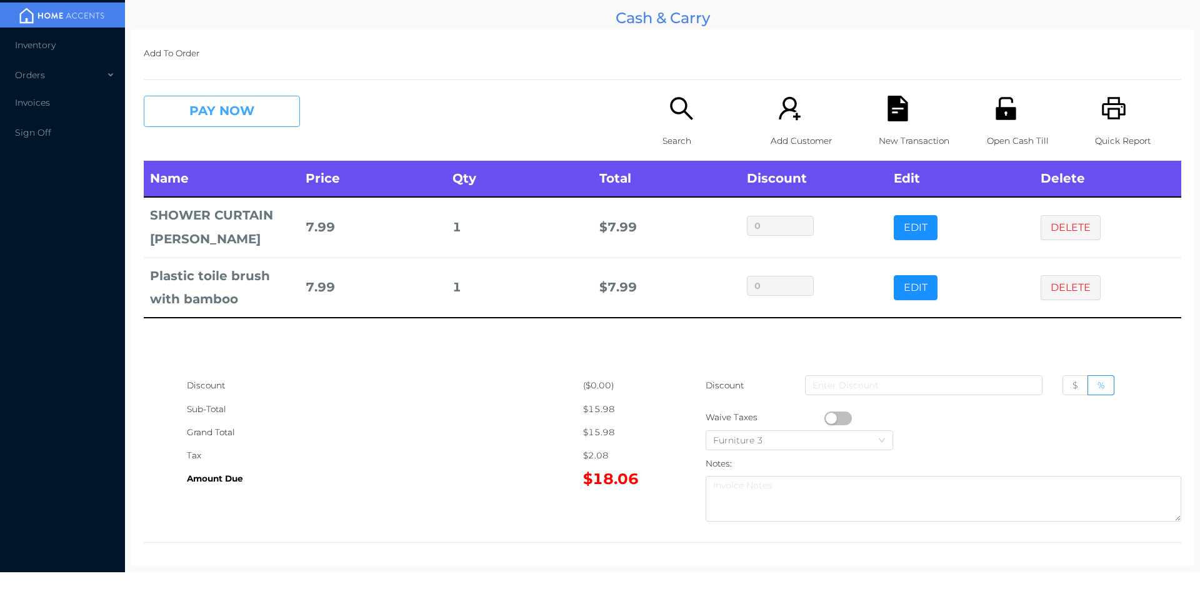
click at [224, 98] on button "PAY NOW" at bounding box center [222, 111] width 156 height 31
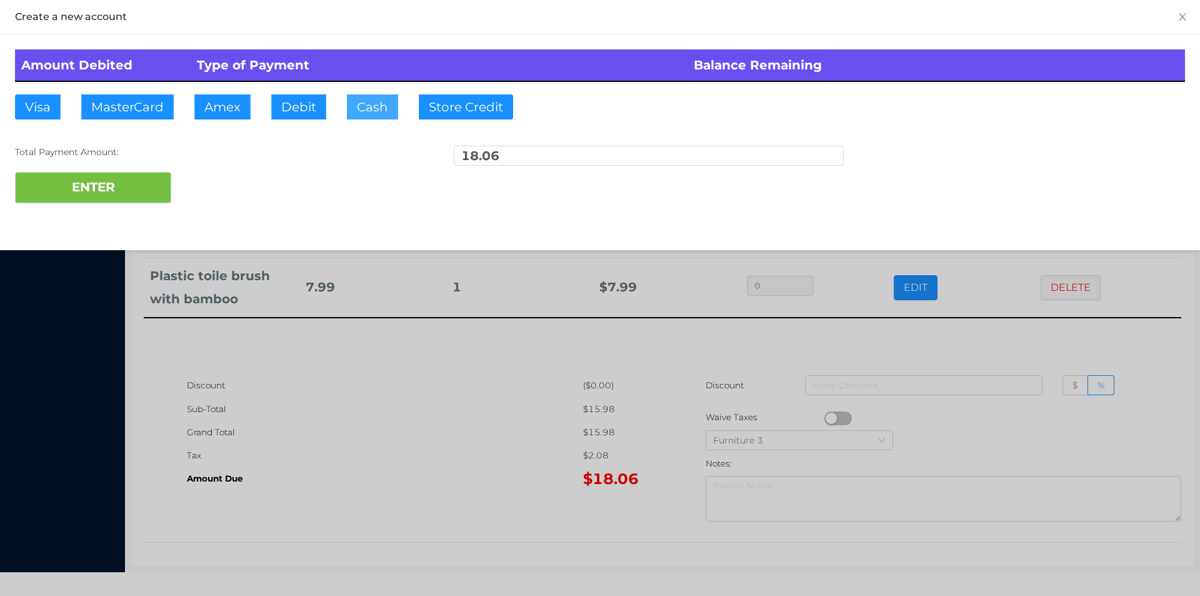
click at [374, 104] on button "Cash" at bounding box center [372, 106] width 51 height 25
click at [123, 184] on button "ENTER" at bounding box center [93, 187] width 156 height 31
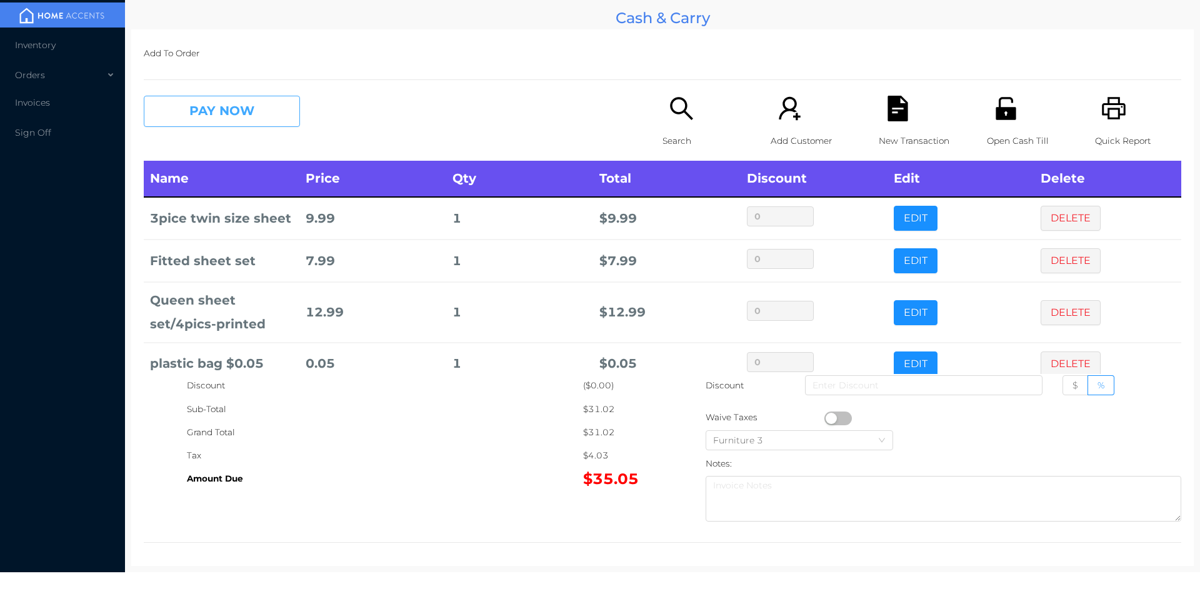
click at [195, 97] on button "PAY NOW" at bounding box center [222, 111] width 156 height 31
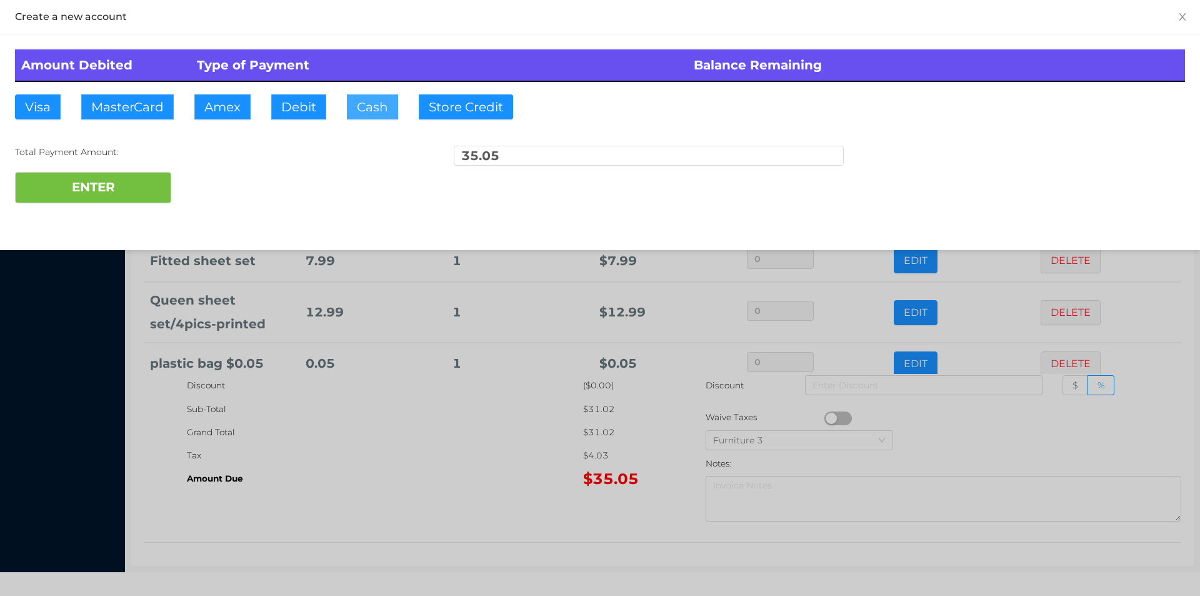
click at [354, 111] on button "Cash" at bounding box center [372, 106] width 51 height 25
click at [127, 189] on button "ENTER" at bounding box center [93, 187] width 156 height 31
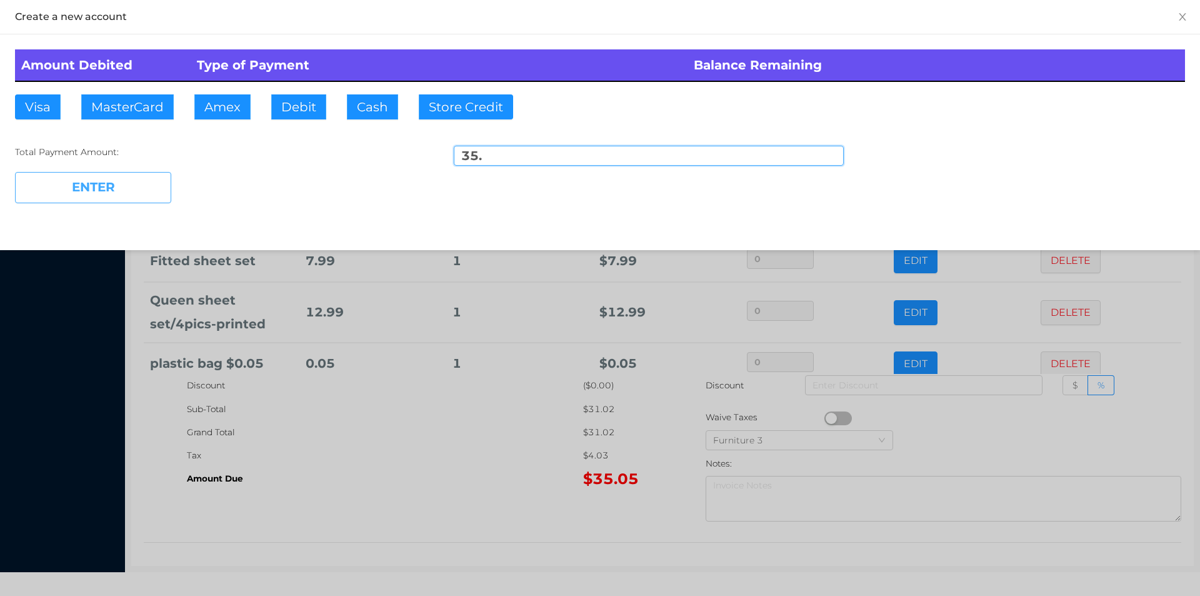
type input "0.05"
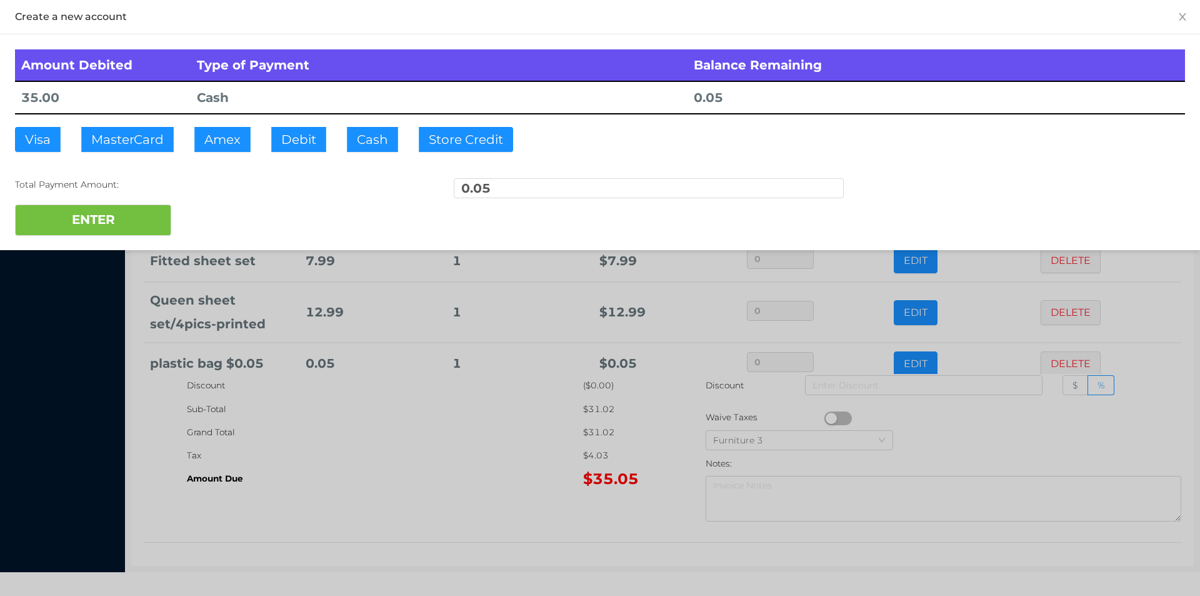
click at [364, 446] on div at bounding box center [600, 298] width 1200 height 596
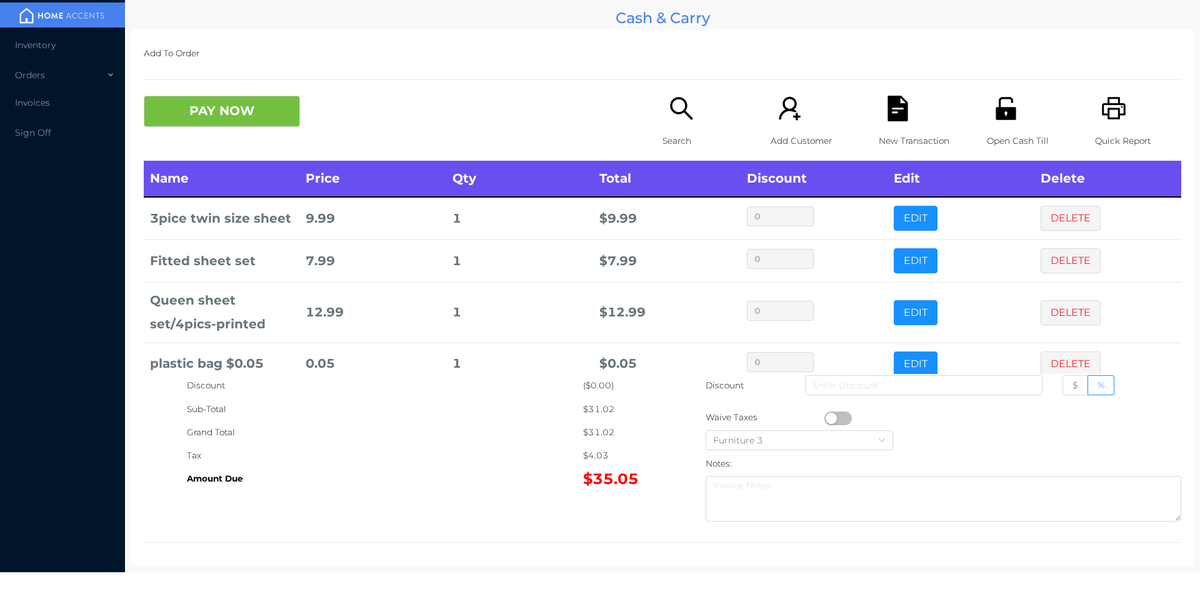
click at [192, 96] on button "PAY NOW" at bounding box center [222, 111] width 156 height 31
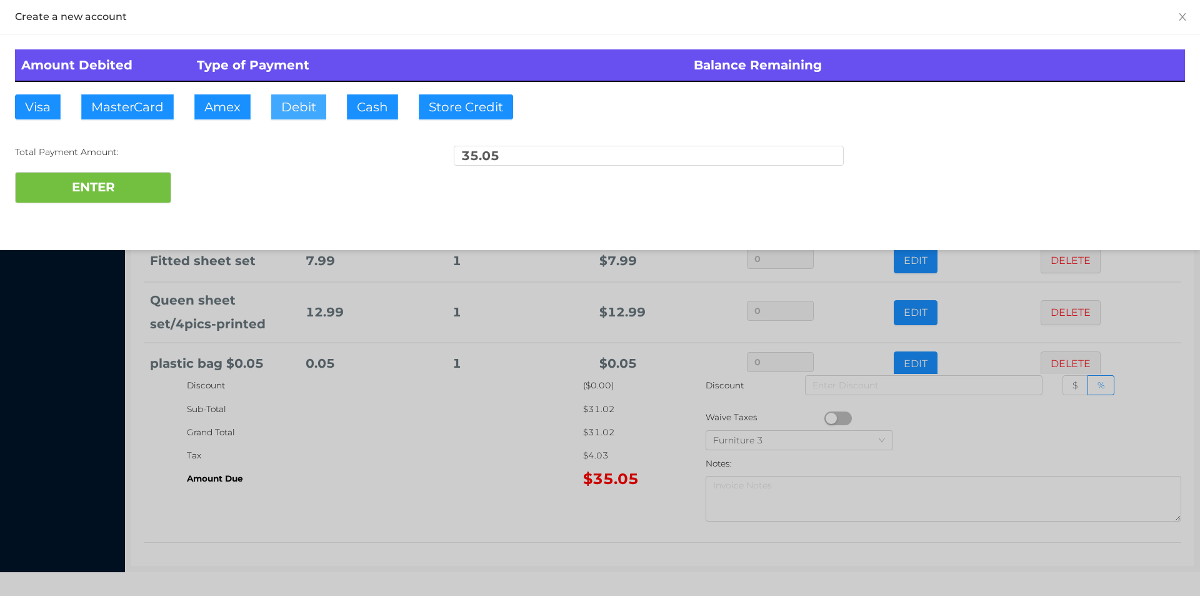
click at [293, 101] on button "Debit" at bounding box center [298, 106] width 55 height 25
click at [102, 187] on button "ENTER" at bounding box center [93, 187] width 156 height 31
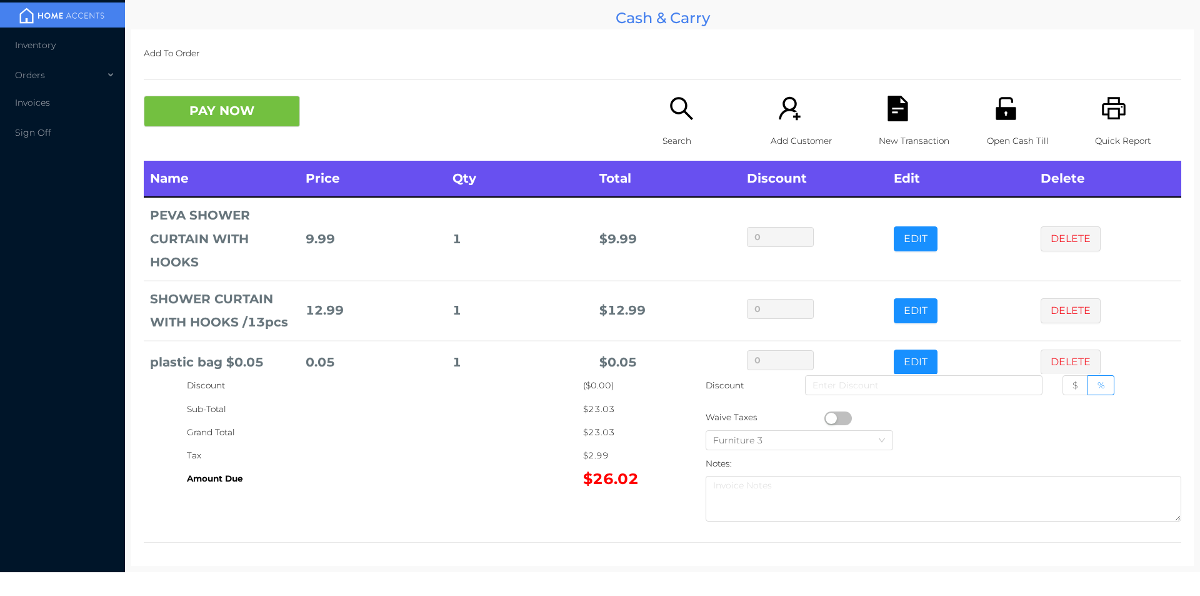
scroll to position [23, 0]
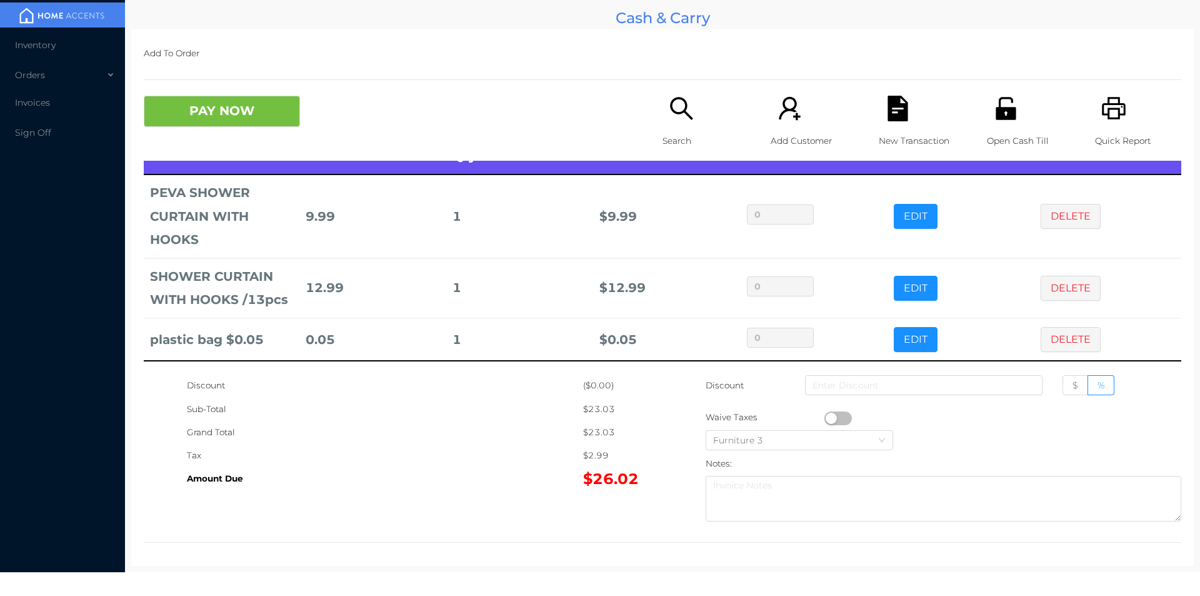
click at [1048, 333] on button "DELETE" at bounding box center [1071, 339] width 60 height 25
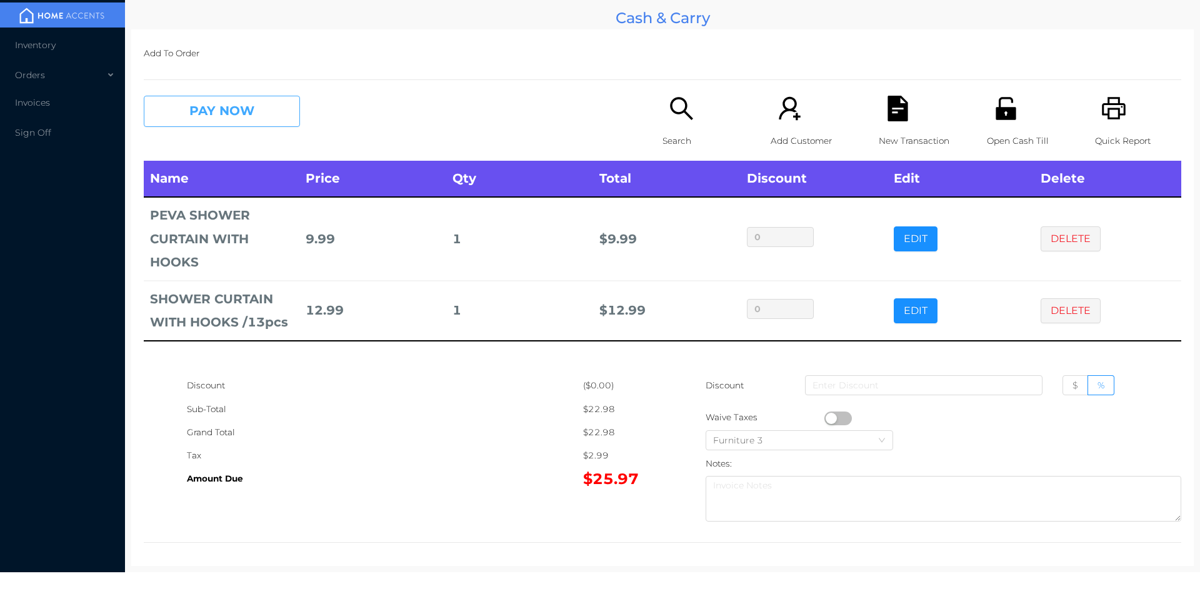
click at [252, 122] on button "PAY NOW" at bounding box center [222, 111] width 156 height 31
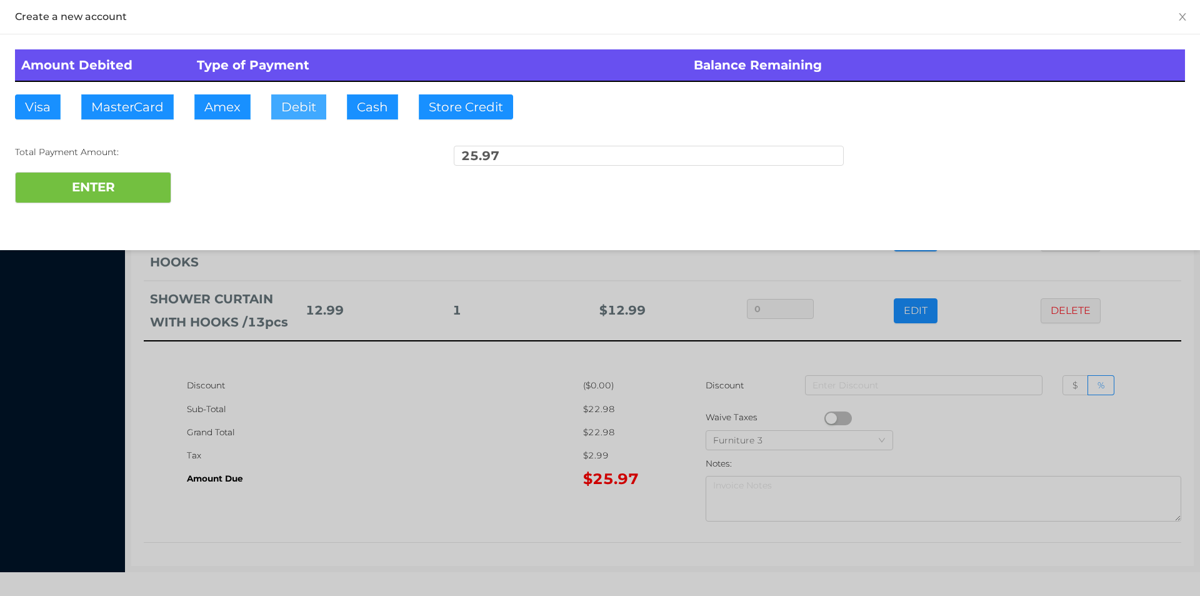
click at [301, 111] on button "Debit" at bounding box center [298, 106] width 55 height 25
click at [128, 194] on button "ENTER" at bounding box center [93, 187] width 156 height 31
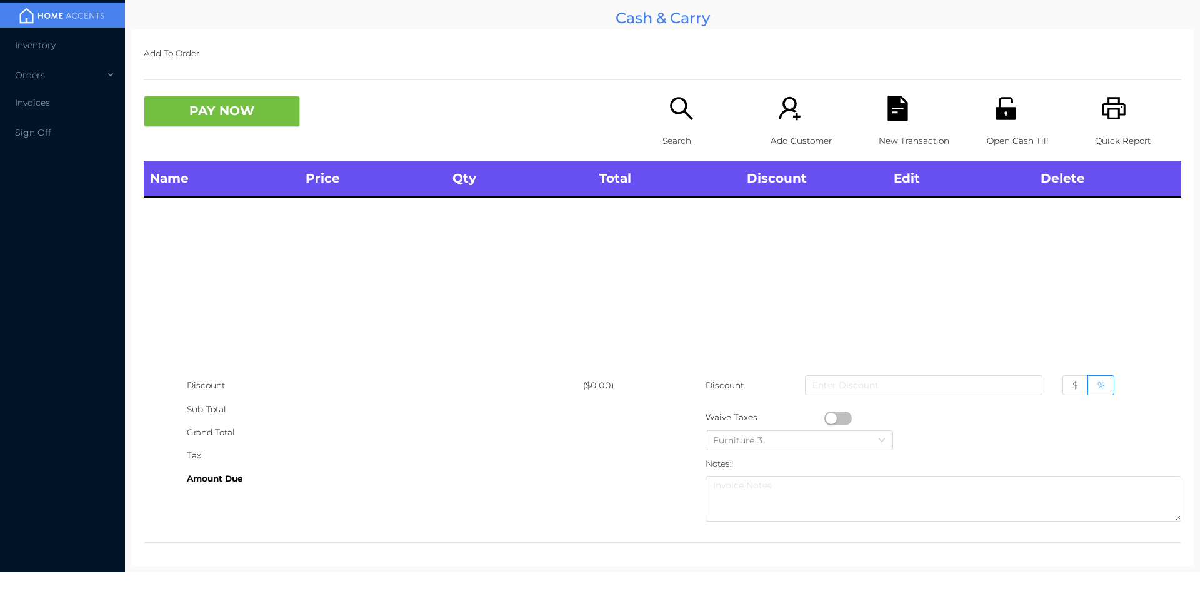
click at [669, 106] on icon "icon: search" at bounding box center [682, 109] width 26 height 26
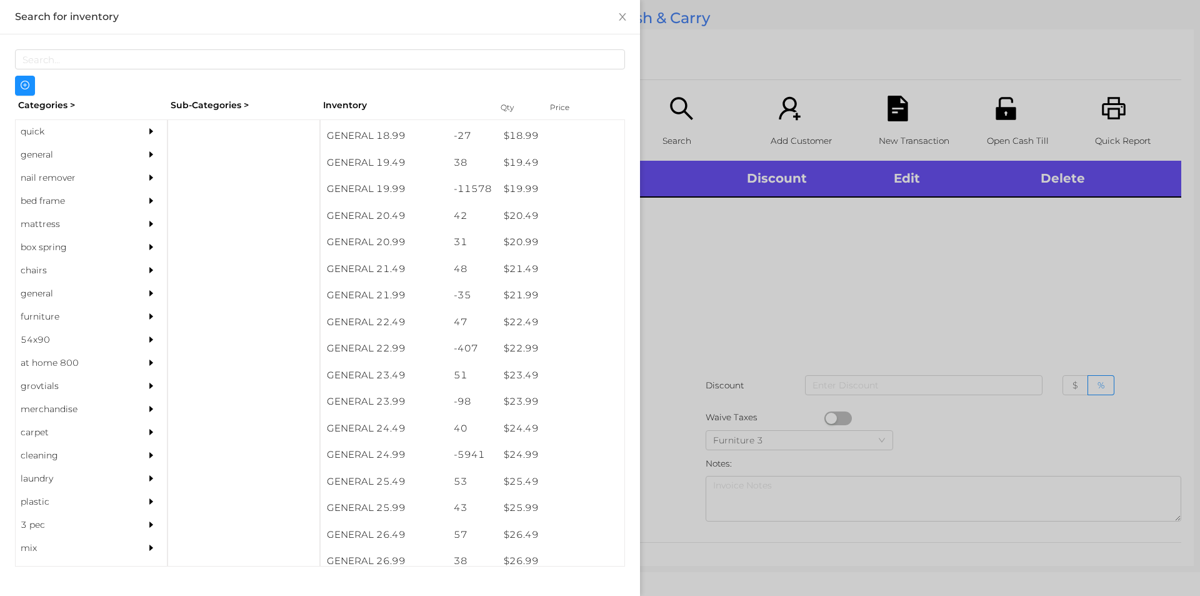
scroll to position [1292, 0]
click at [513, 183] on div "$ 19.99" at bounding box center [561, 189] width 127 height 27
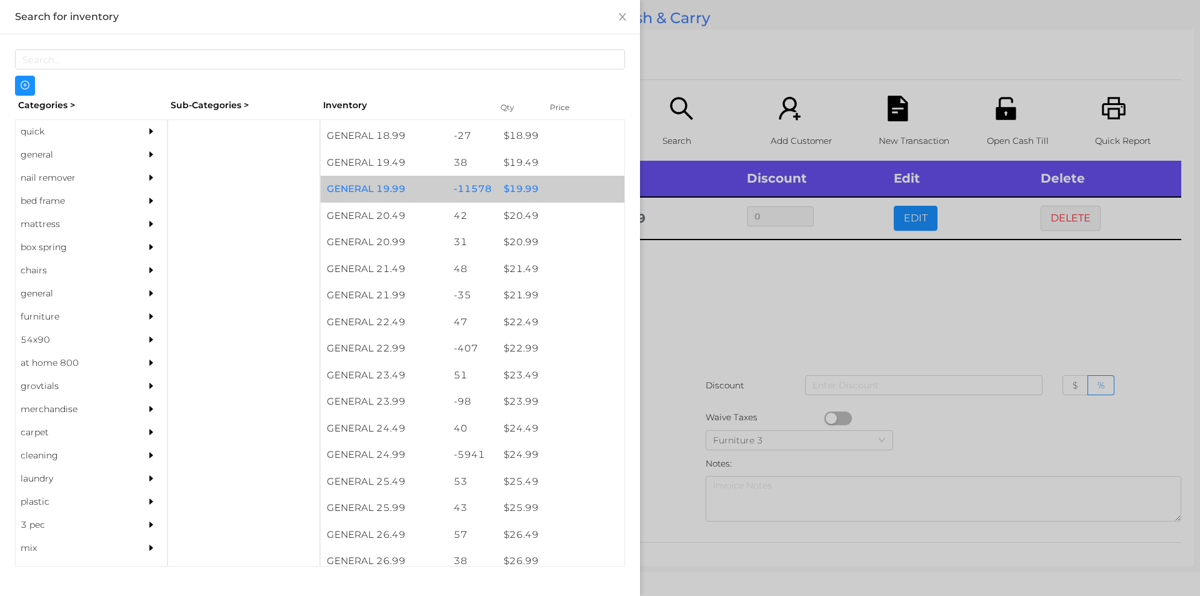
click at [516, 183] on div "$ 19.99" at bounding box center [561, 189] width 127 height 27
click at [526, 186] on div "$ 19.99" at bounding box center [561, 189] width 127 height 27
click at [521, 185] on div "$ 19.99" at bounding box center [561, 189] width 127 height 27
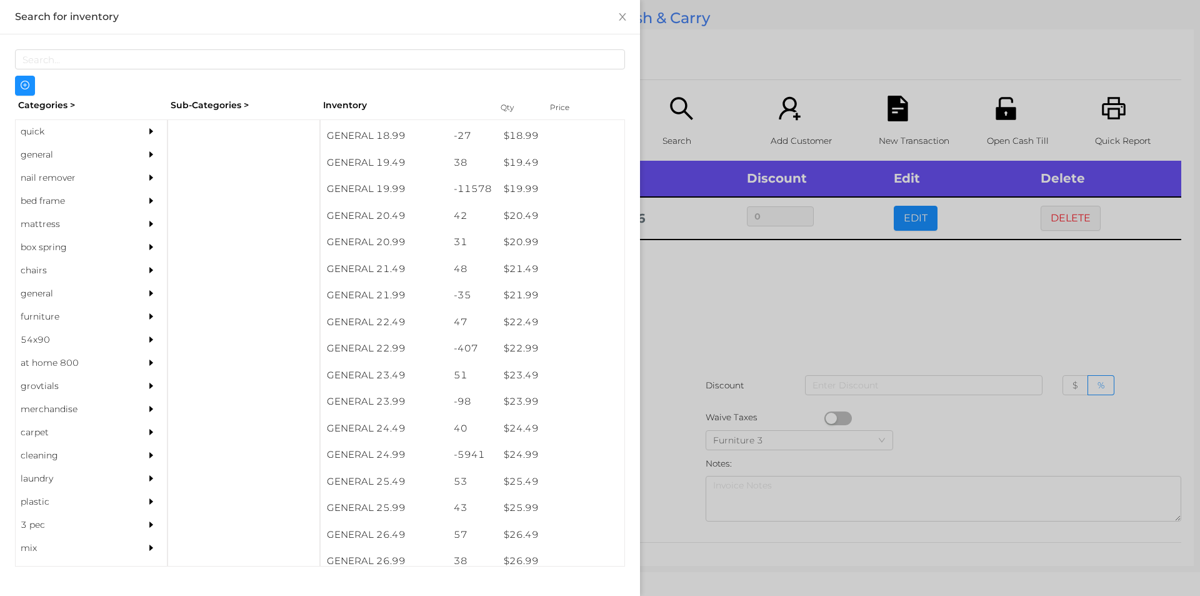
click at [684, 285] on div at bounding box center [600, 298] width 1200 height 596
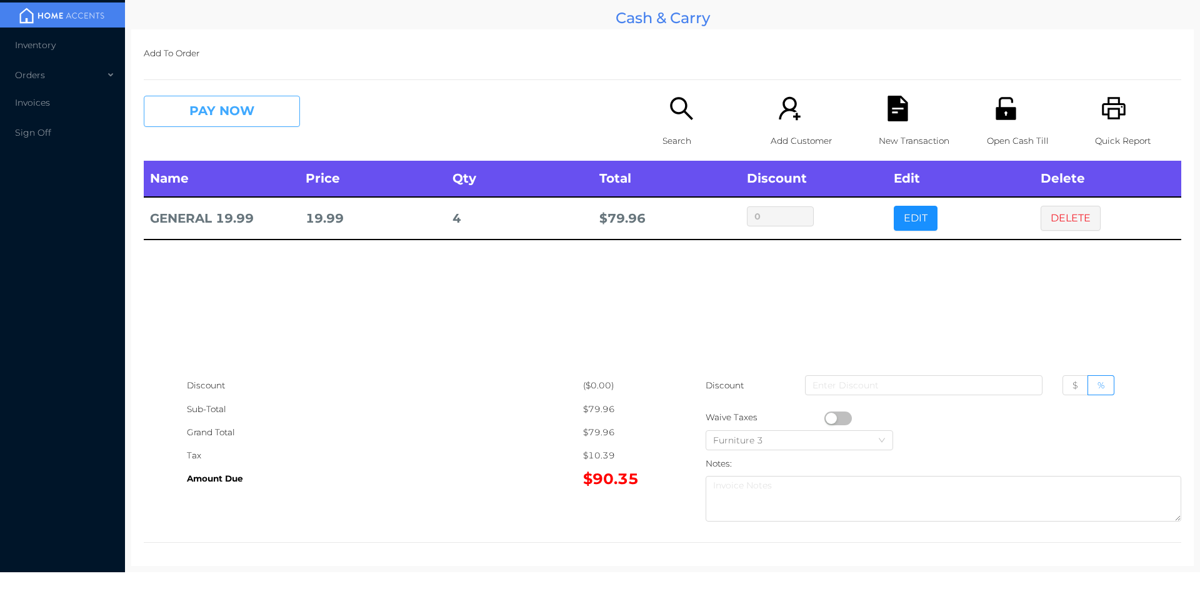
click at [221, 111] on button "PAY NOW" at bounding box center [222, 111] width 156 height 31
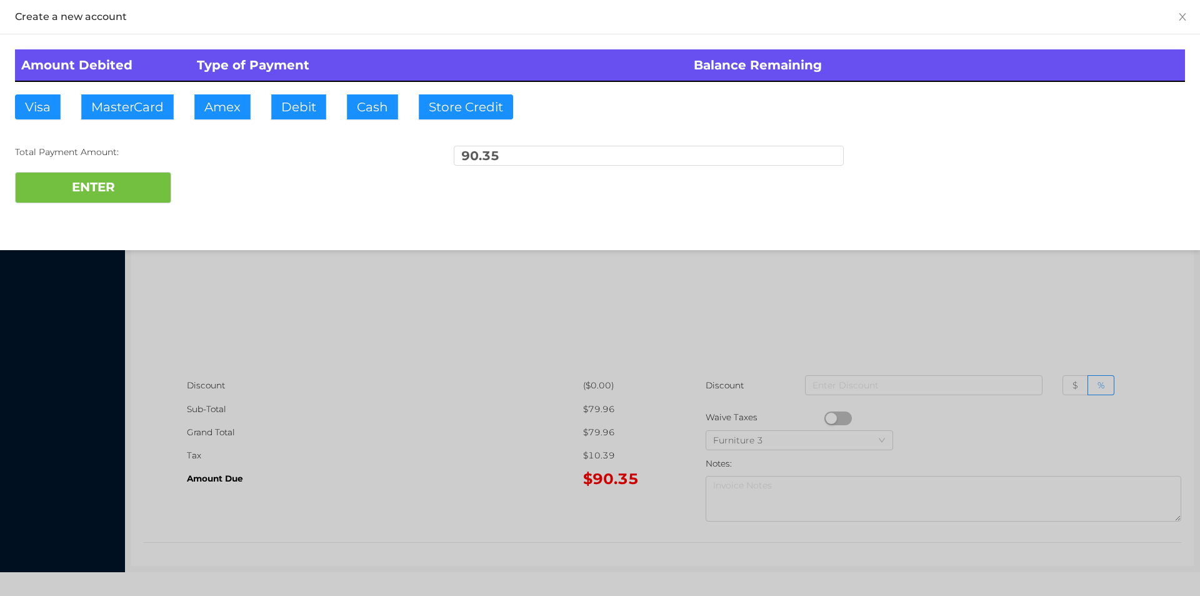
click at [223, 182] on div "ENTER" at bounding box center [600, 187] width 1170 height 31
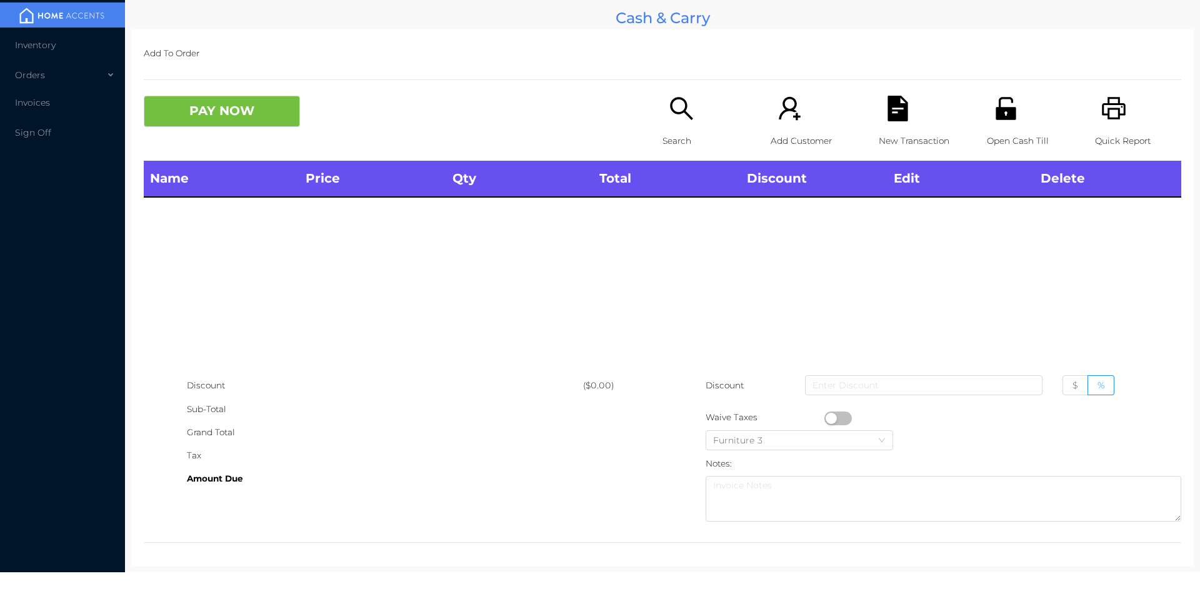
click at [997, 108] on icon "icon: unlock" at bounding box center [1006, 108] width 20 height 23
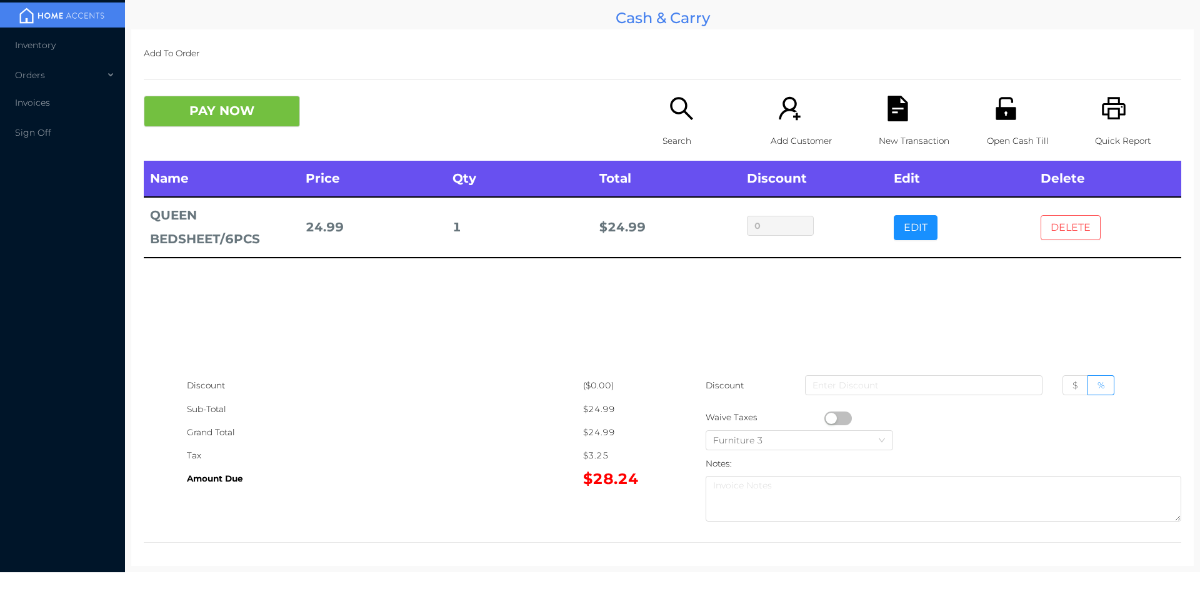
click at [1066, 231] on button "DELETE" at bounding box center [1071, 227] width 60 height 25
click at [215, 119] on button "PAY NOW" at bounding box center [222, 111] width 156 height 31
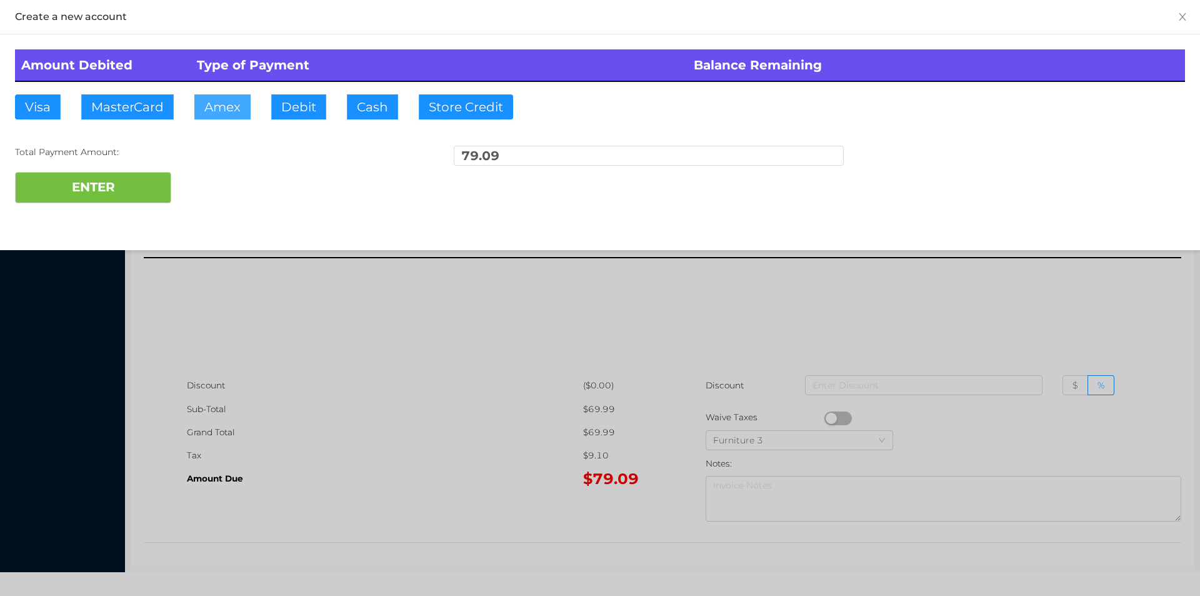
click at [232, 112] on button "Amex" at bounding box center [222, 106] width 56 height 25
click at [291, 108] on button "Debit" at bounding box center [298, 106] width 55 height 25
click at [111, 179] on button "ENTER" at bounding box center [93, 187] width 156 height 31
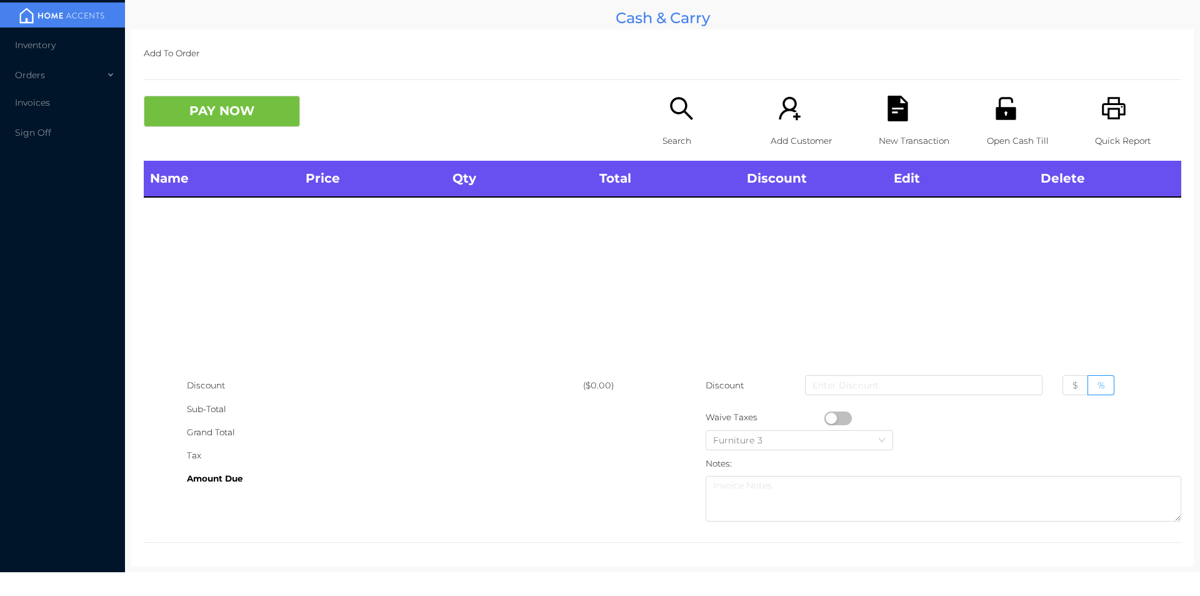
click at [993, 103] on icon "icon: unlock" at bounding box center [1006, 109] width 26 height 26
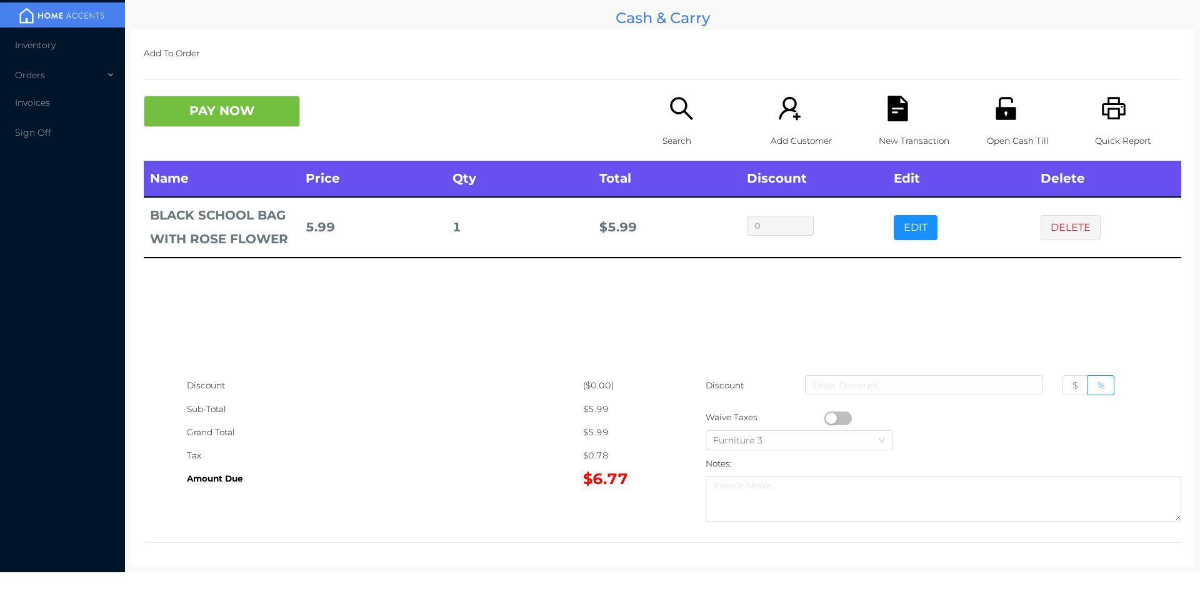
click at [999, 119] on icon "icon: unlock" at bounding box center [1006, 108] width 20 height 23
click at [252, 114] on button "PAY NOW" at bounding box center [222, 111] width 156 height 31
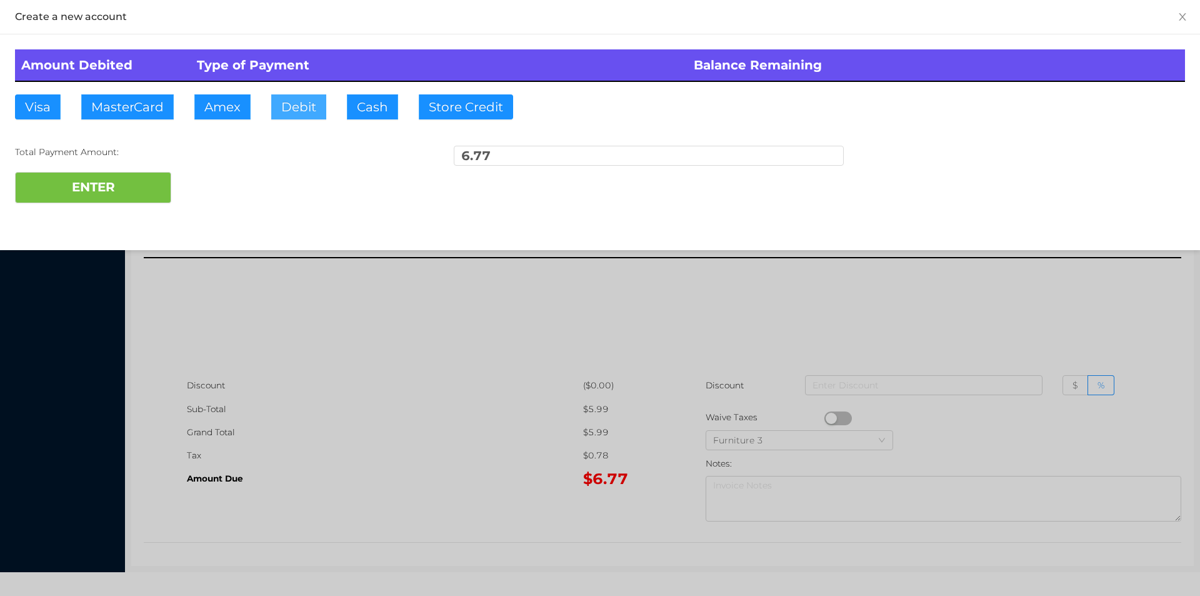
click at [299, 115] on button "Debit" at bounding box center [298, 106] width 55 height 25
click at [129, 200] on button "ENTER" at bounding box center [93, 187] width 156 height 31
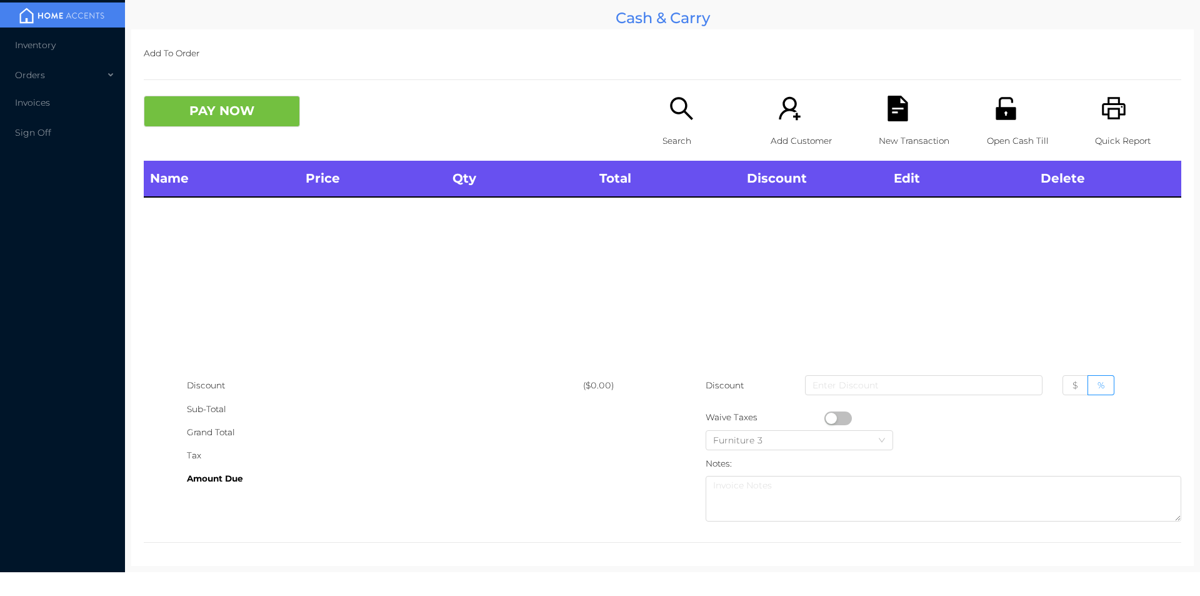
click at [1011, 124] on div "Open Cash Till" at bounding box center [1030, 128] width 86 height 65
click at [1004, 98] on icon "icon: unlock" at bounding box center [1006, 109] width 26 height 26
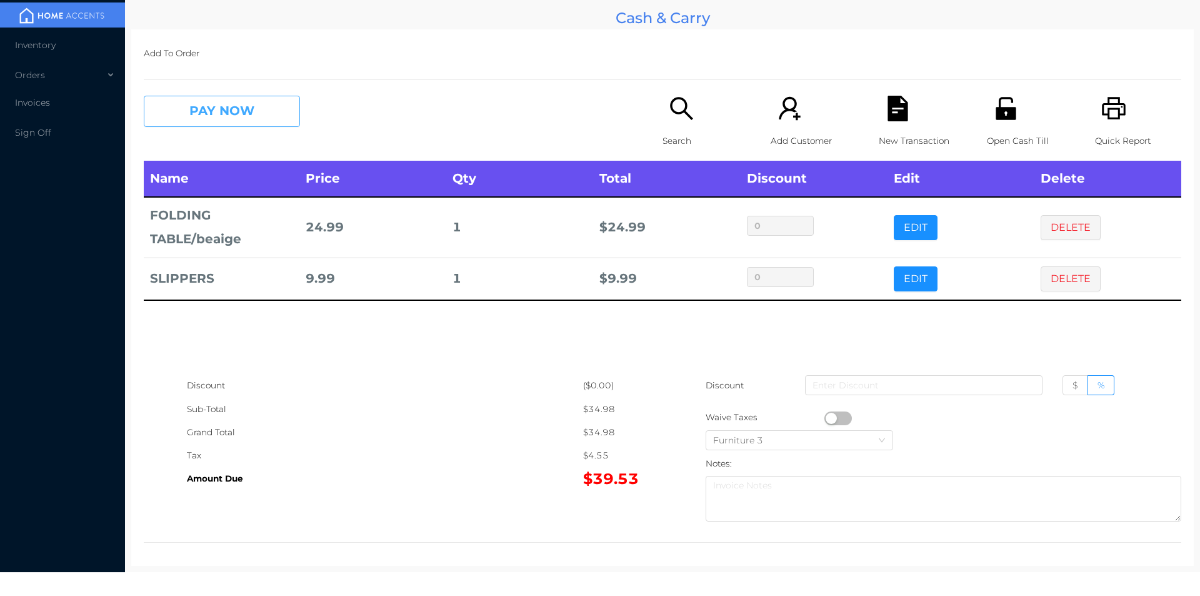
click at [252, 116] on button "PAY NOW" at bounding box center [222, 111] width 156 height 31
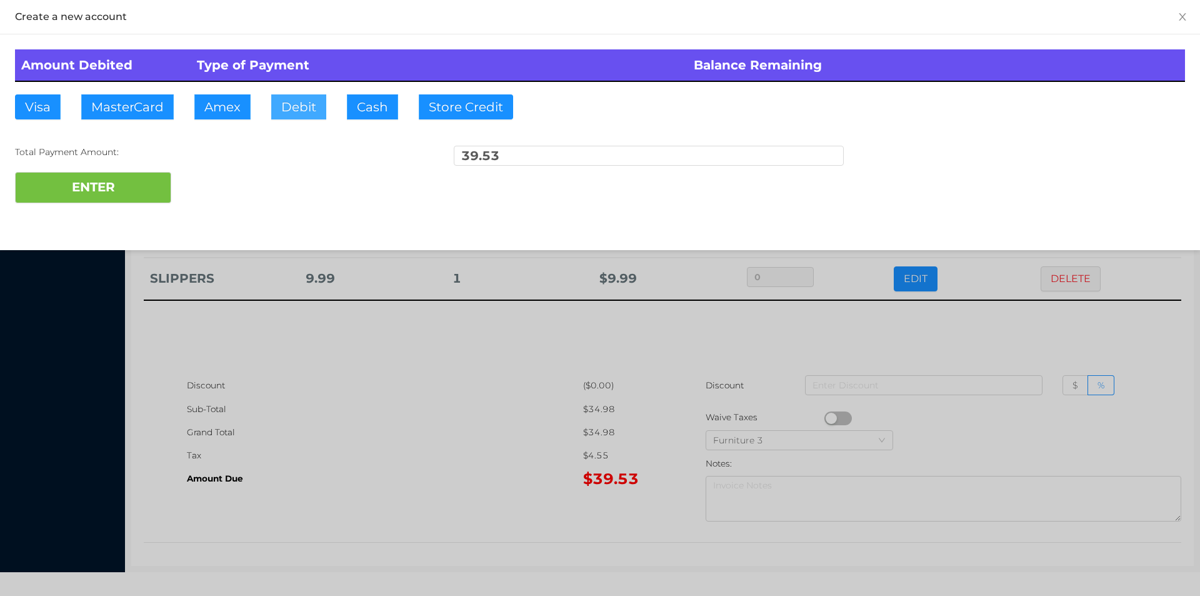
click at [294, 111] on button "Debit" at bounding box center [298, 106] width 55 height 25
click at [211, 189] on div "ENTER" at bounding box center [600, 187] width 1170 height 31
click at [485, 390] on div at bounding box center [600, 298] width 1200 height 596
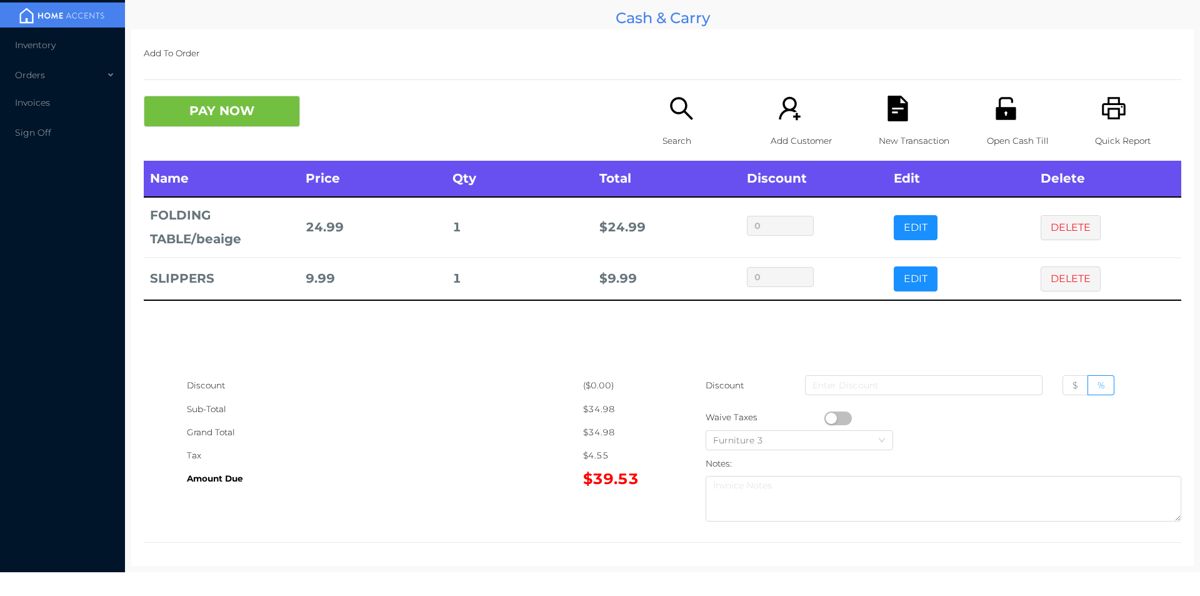
click at [287, 114] on button "PAY NOW" at bounding box center [222, 111] width 156 height 31
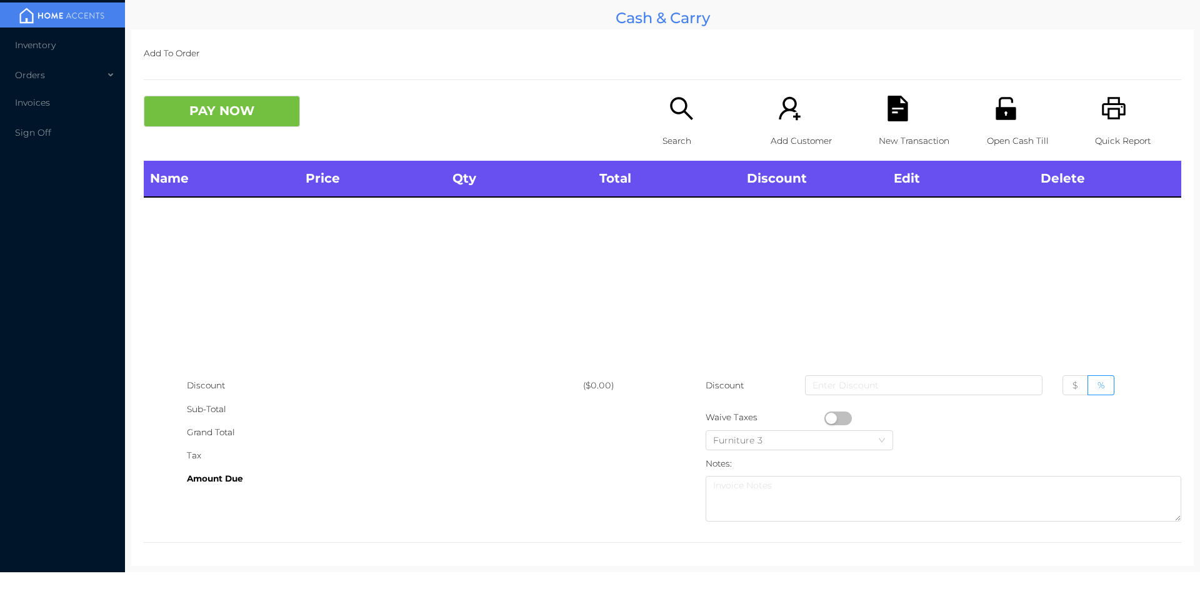
click at [987, 122] on div "Open Cash Till" at bounding box center [1030, 128] width 86 height 65
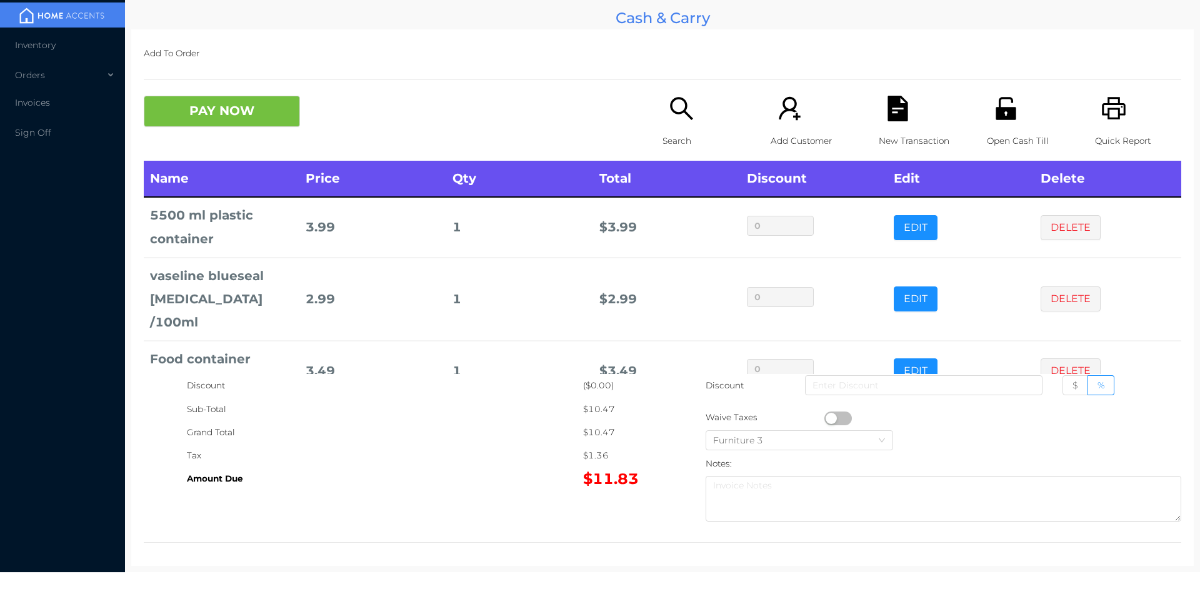
click at [681, 131] on p "Search" at bounding box center [706, 140] width 86 height 23
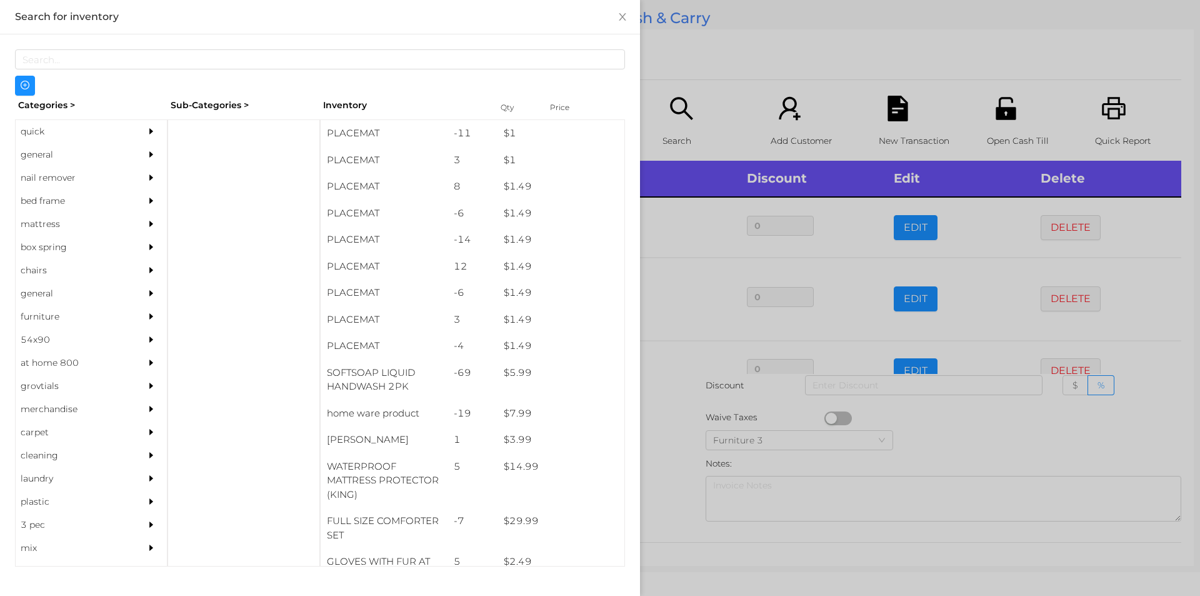
click at [40, 159] on div "general" at bounding box center [73, 154] width 114 height 23
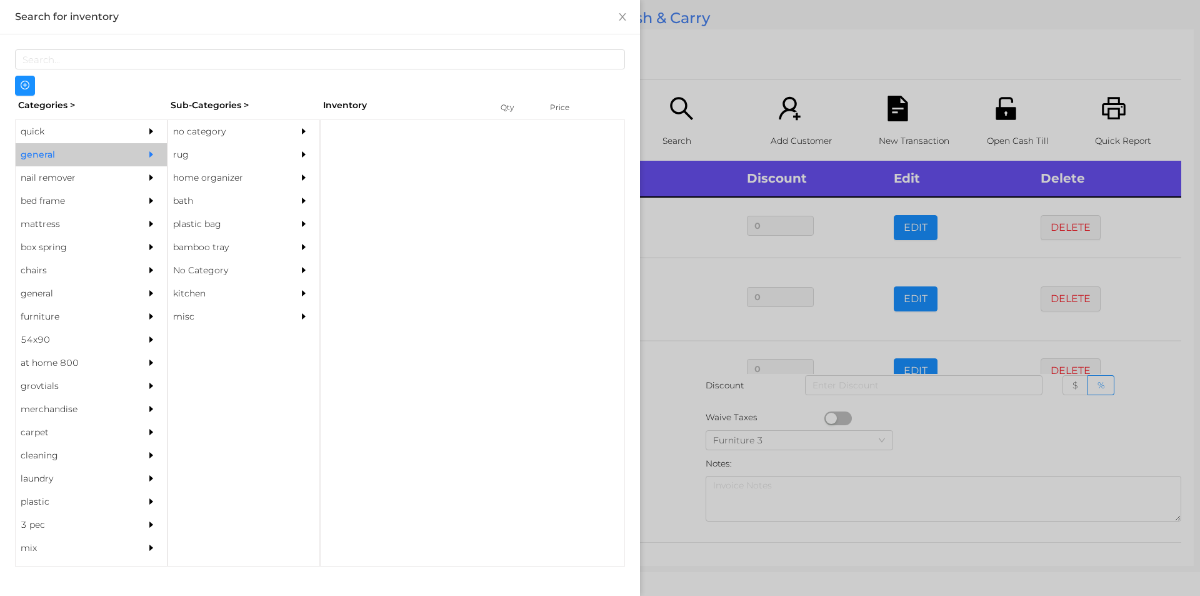
click at [184, 131] on div "no category" at bounding box center [225, 131] width 114 height 23
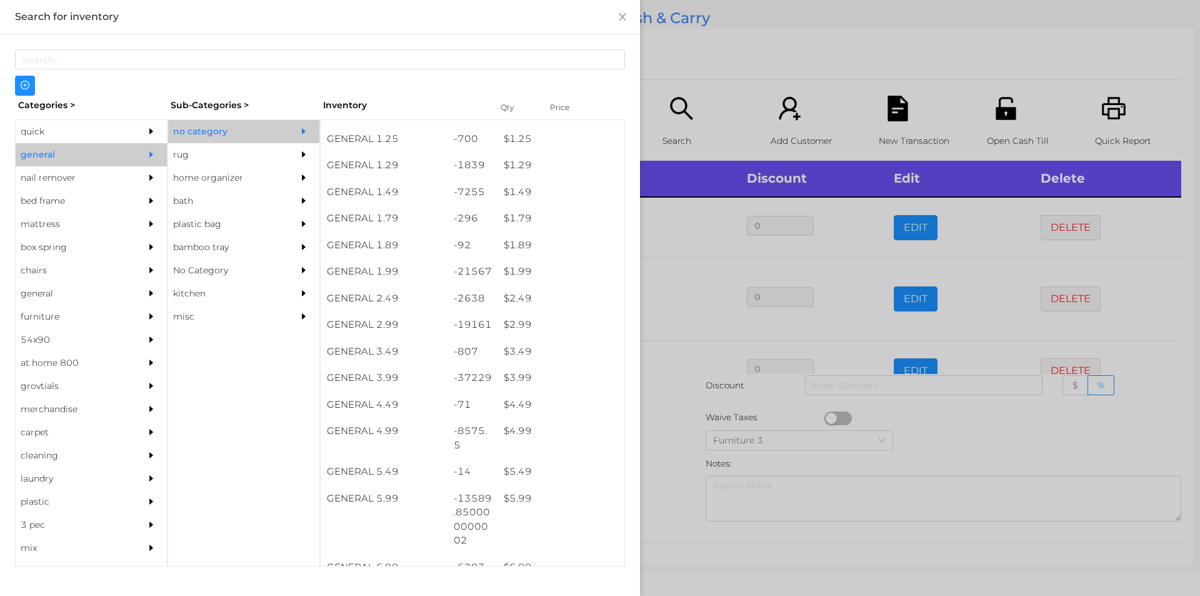
scroll to position [131, 0]
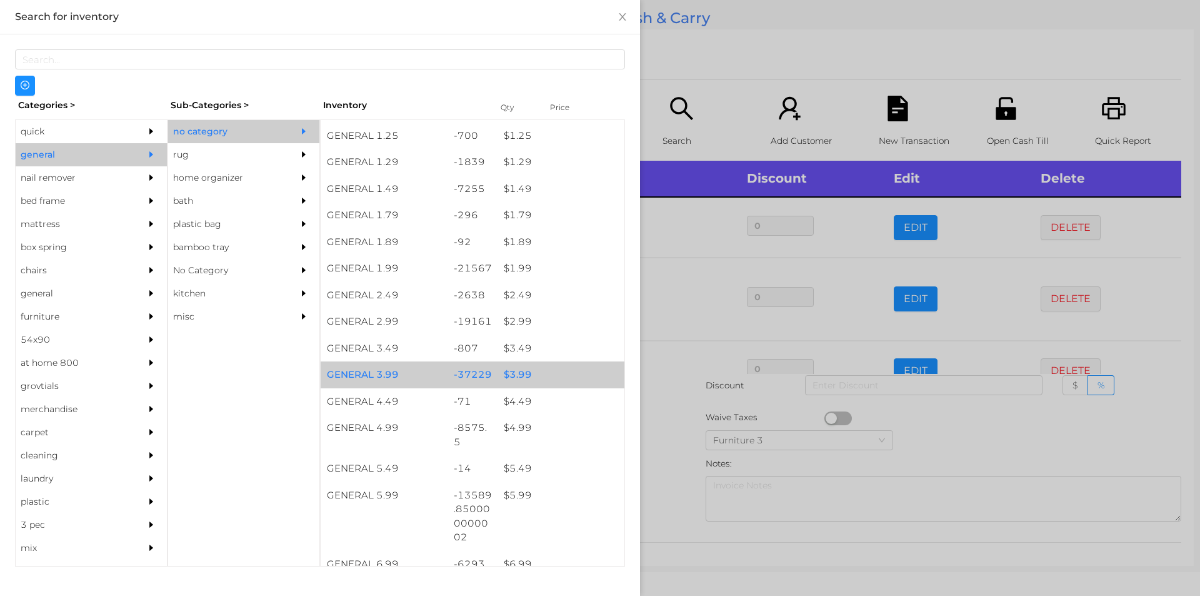
click at [511, 372] on div "$ 3.99" at bounding box center [561, 374] width 127 height 27
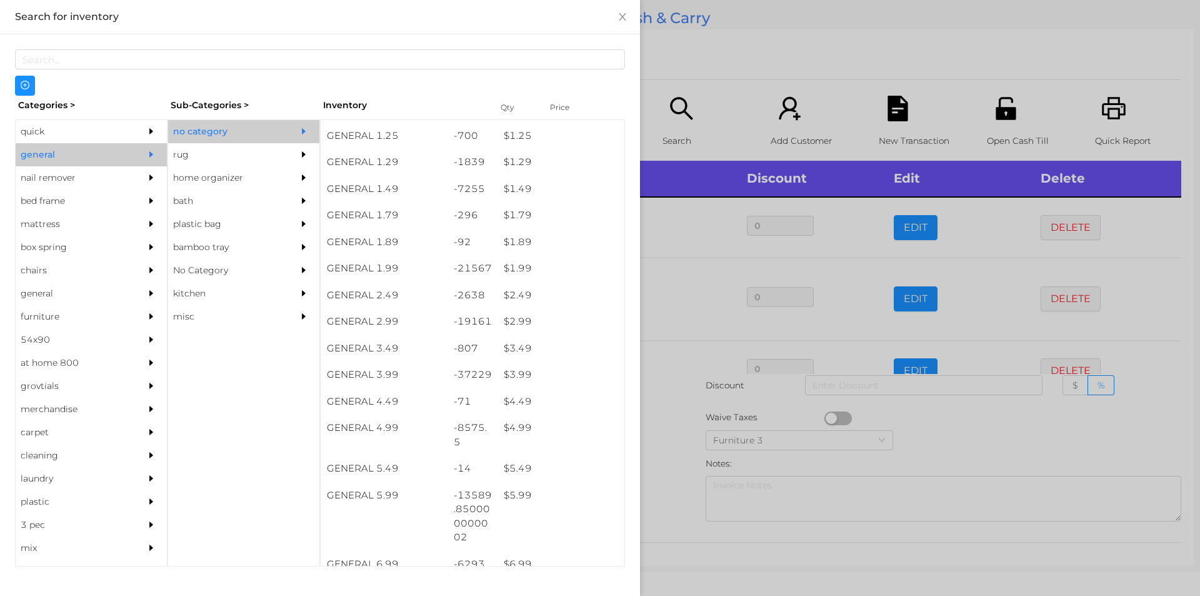
click at [658, 442] on div at bounding box center [600, 298] width 1200 height 596
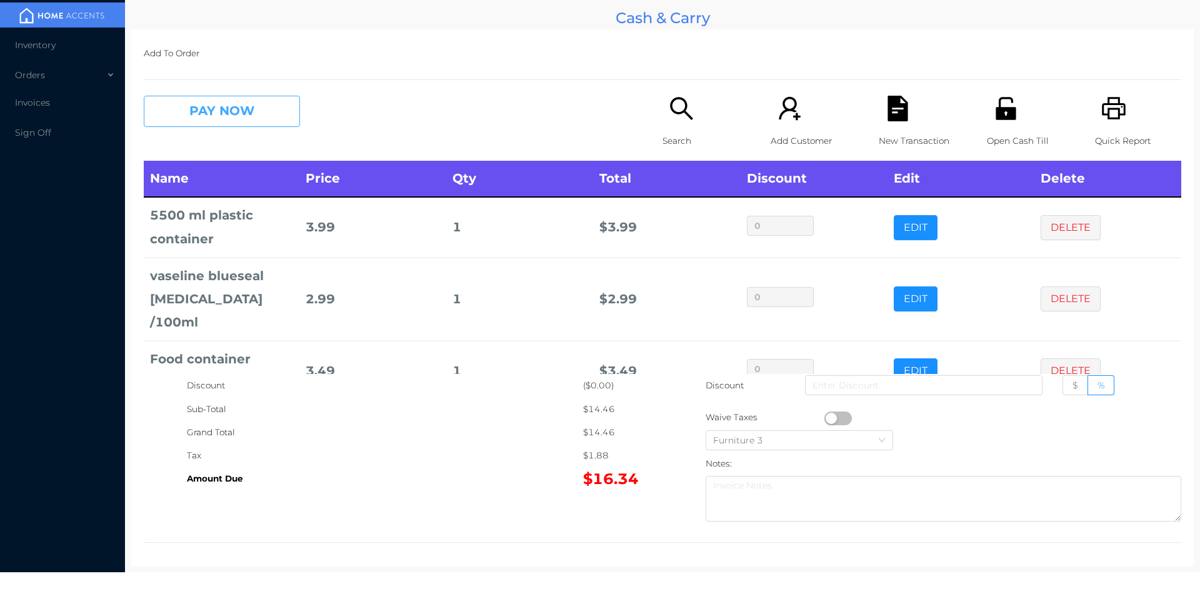
click at [197, 113] on button "PAY NOW" at bounding box center [222, 111] width 156 height 31
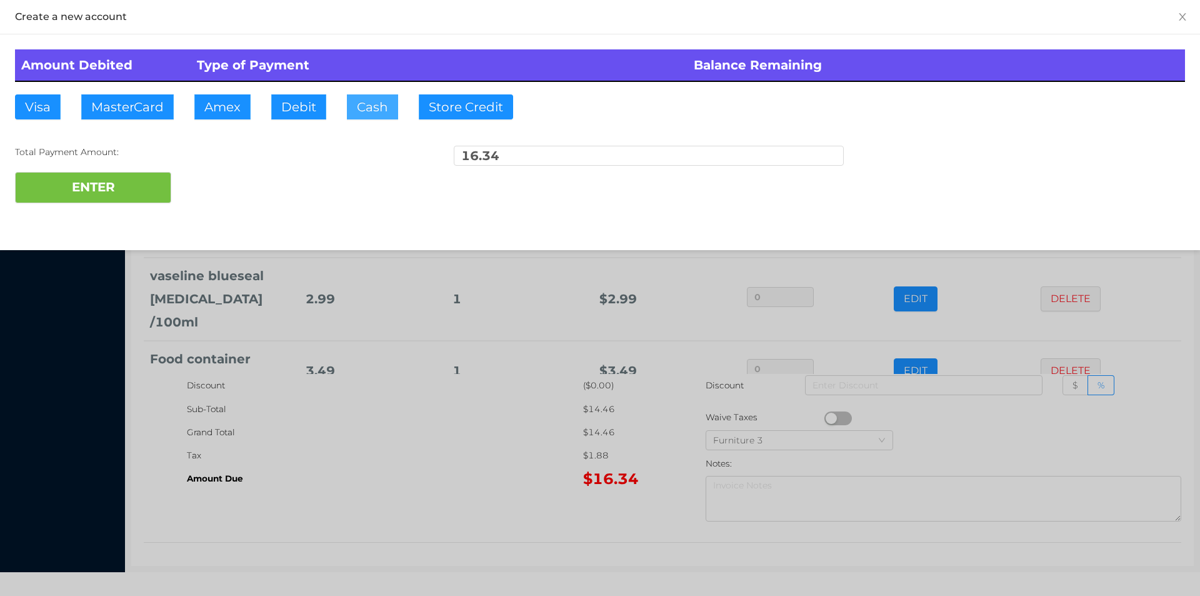
click at [358, 103] on button "Cash" at bounding box center [372, 106] width 51 height 25
type input "20."
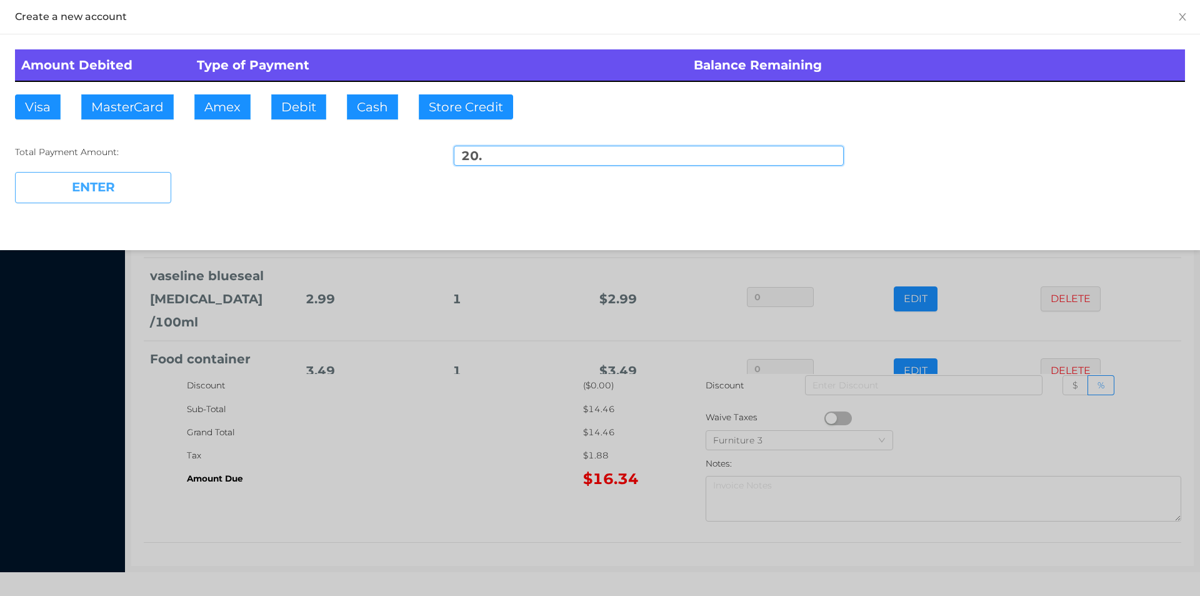
click at [87, 188] on button "ENTER" at bounding box center [93, 187] width 156 height 31
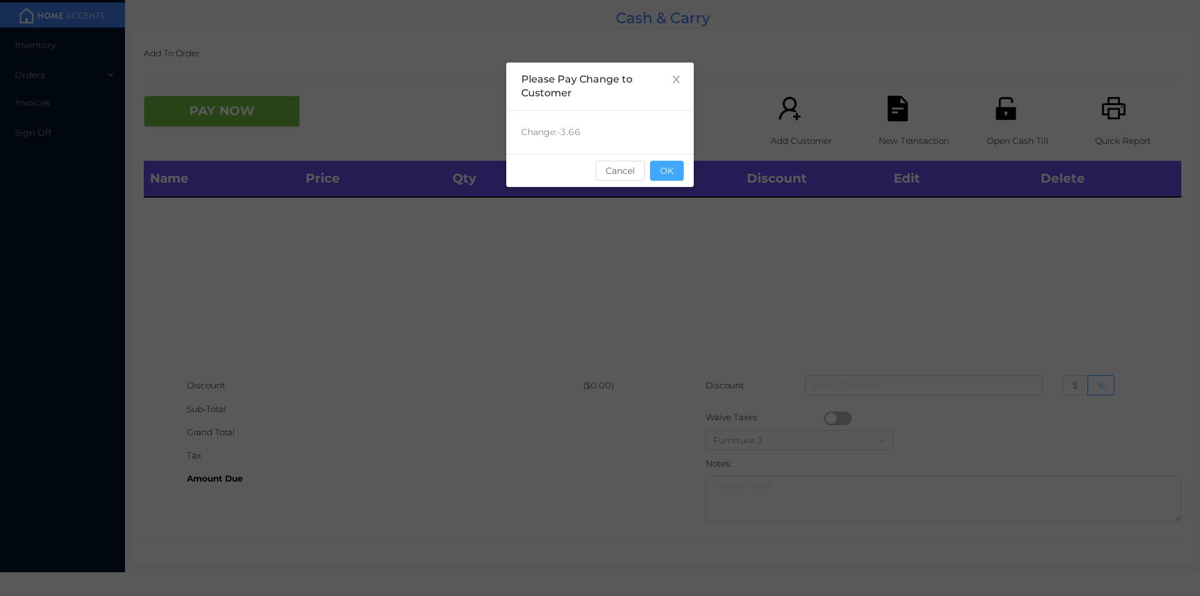
click at [680, 174] on button "OK" at bounding box center [667, 171] width 34 height 20
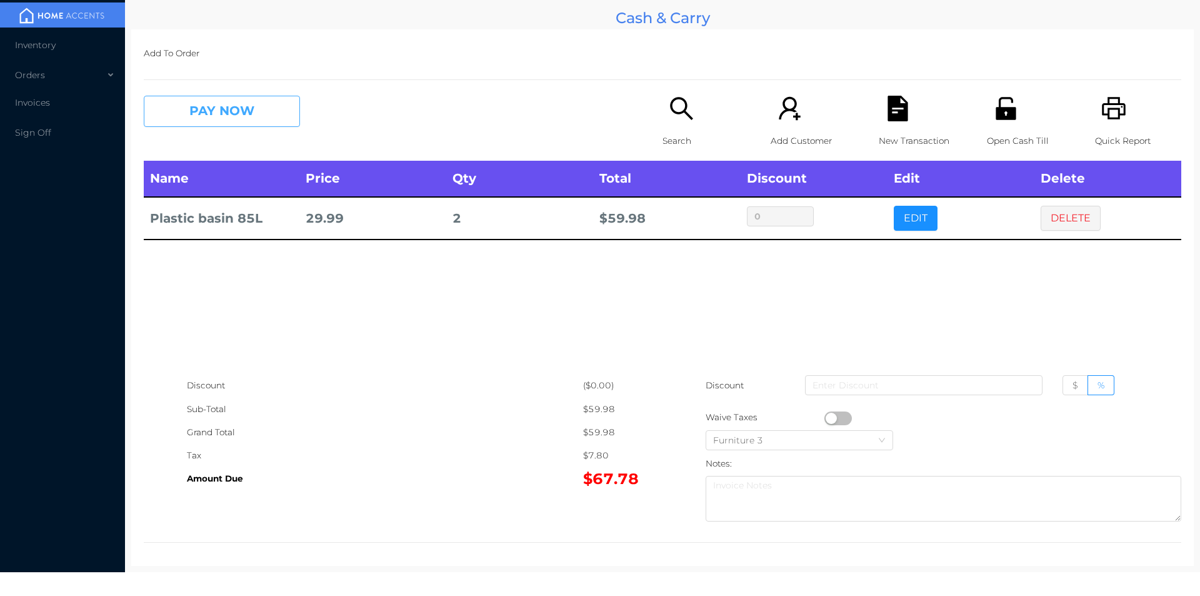
click at [256, 114] on button "PAY NOW" at bounding box center [222, 111] width 156 height 31
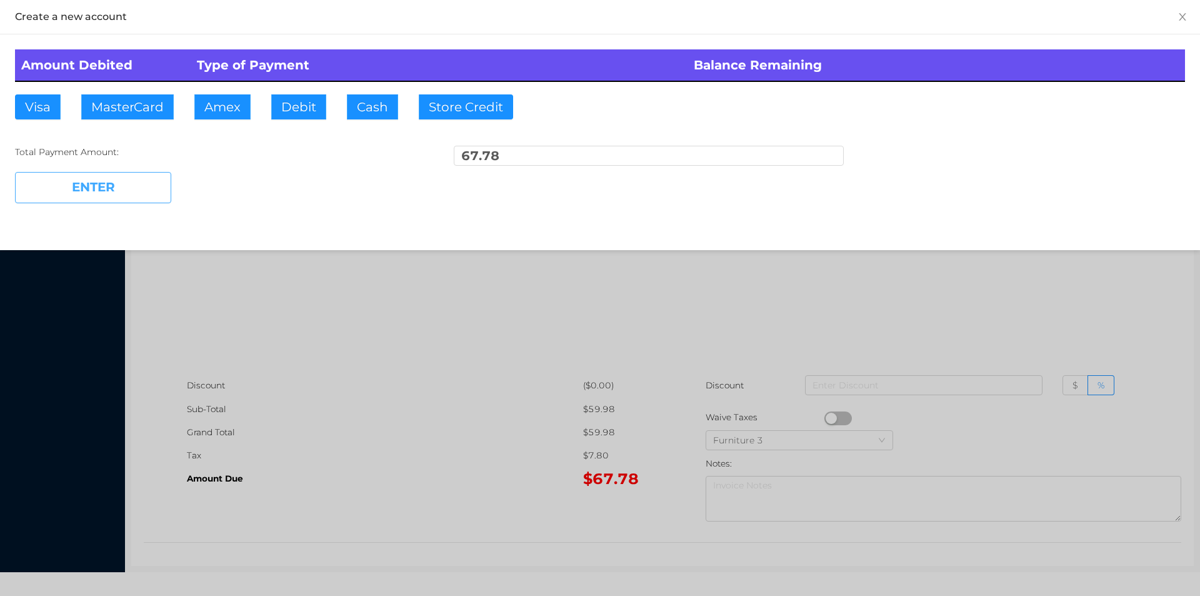
click at [144, 184] on button "ENTER" at bounding box center [93, 187] width 156 height 31
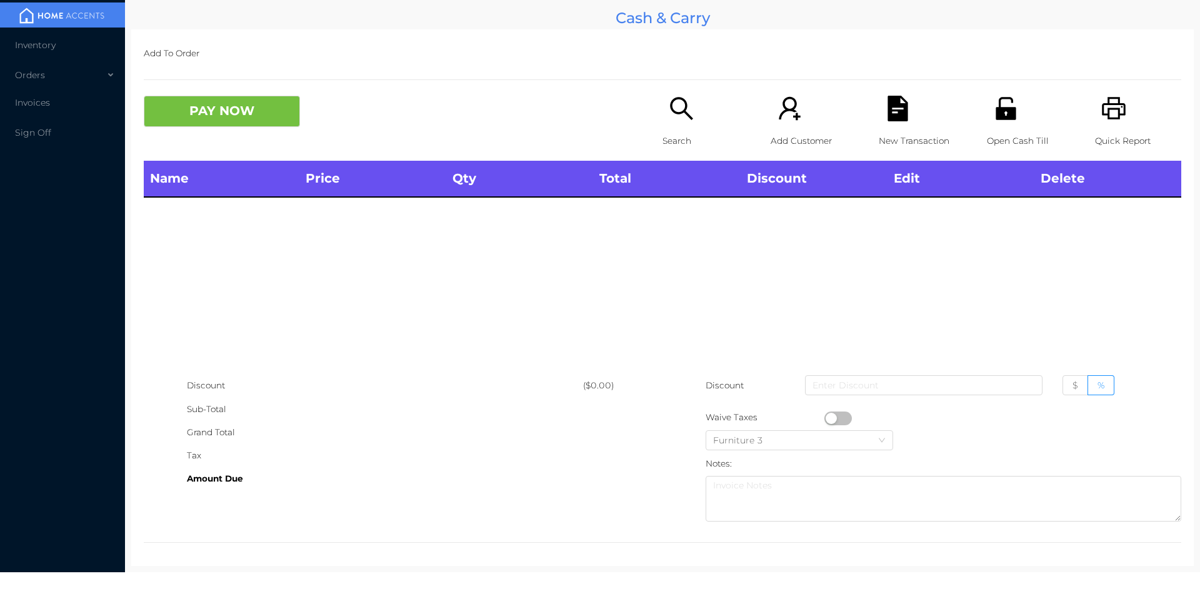
click at [1000, 113] on icon "icon: unlock" at bounding box center [1006, 109] width 26 height 26
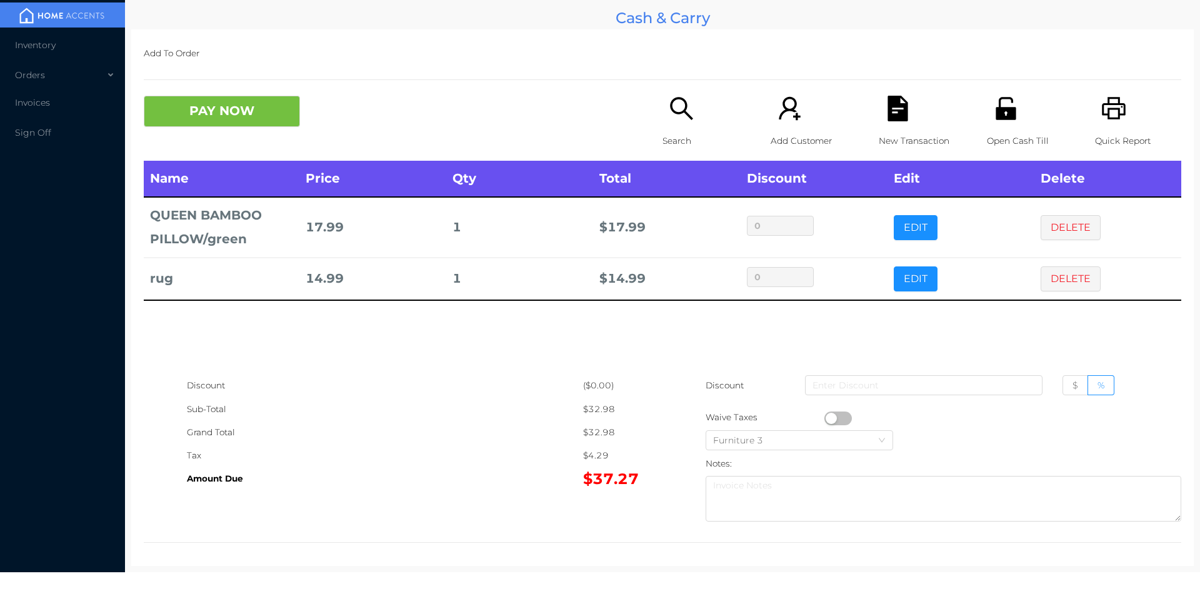
click at [686, 130] on p "Search" at bounding box center [706, 140] width 86 height 23
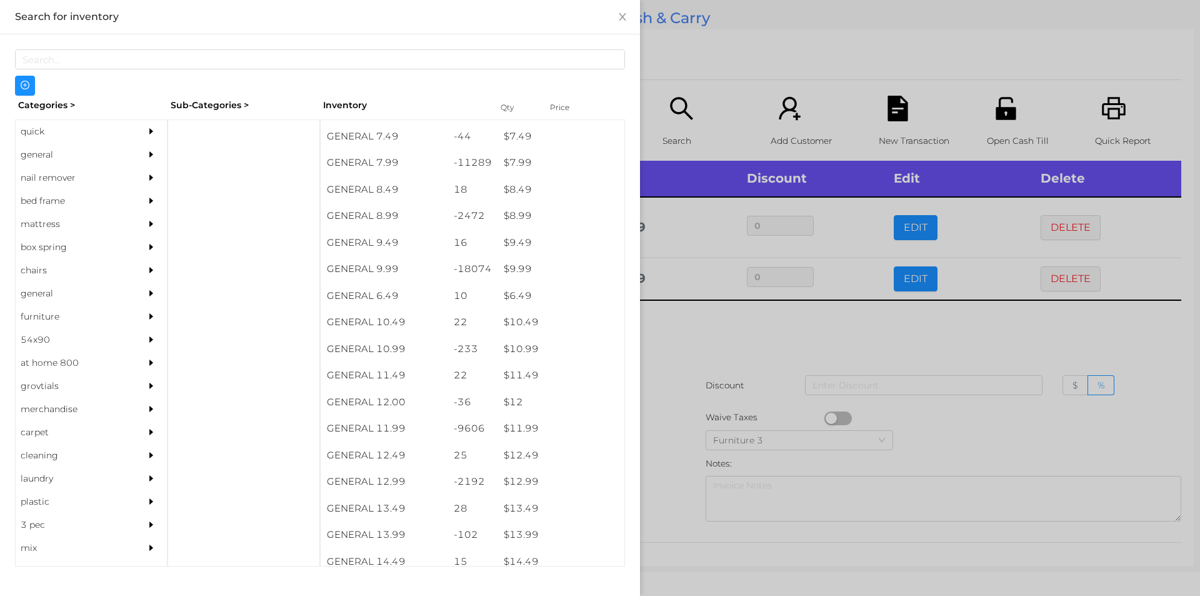
scroll to position [631, 0]
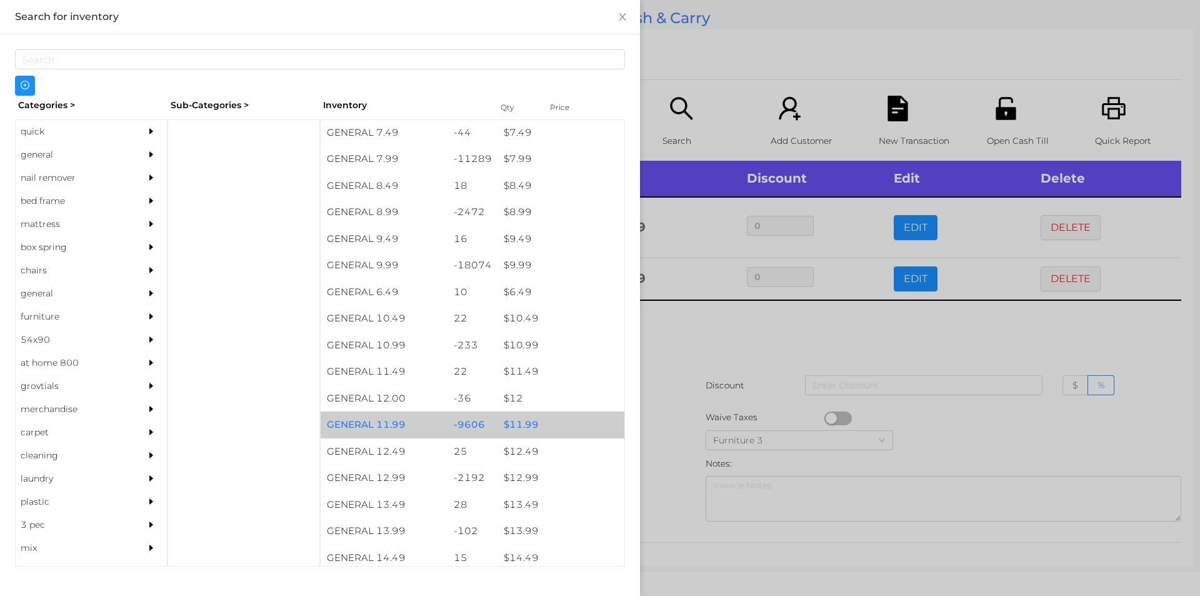
click at [521, 423] on div "$ 11.99" at bounding box center [561, 424] width 127 height 27
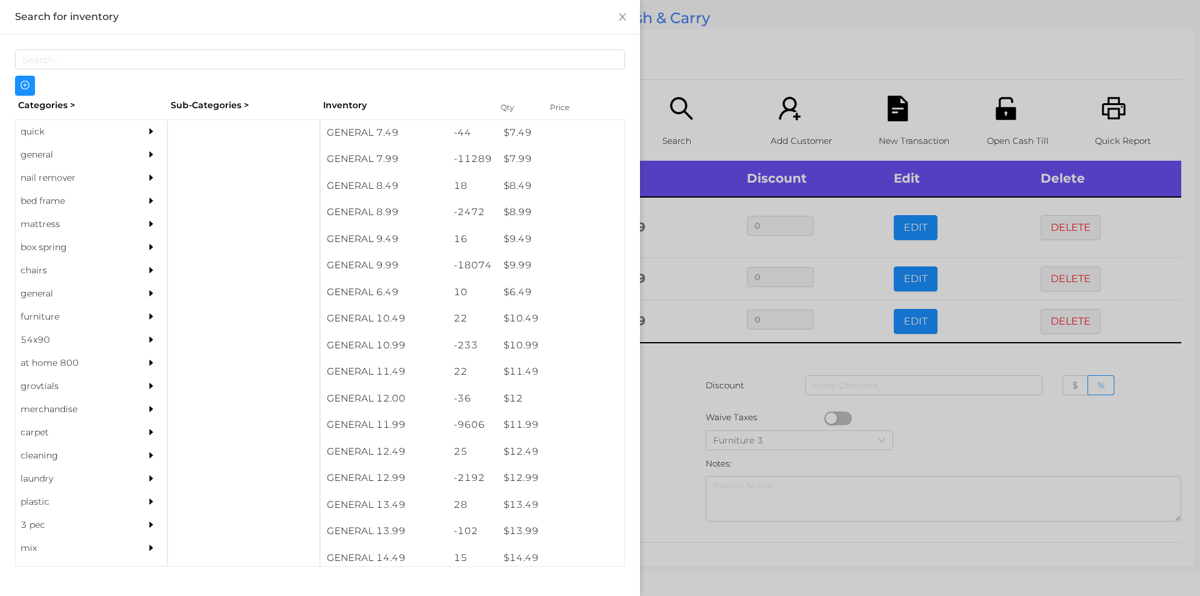
click at [681, 401] on div at bounding box center [600, 298] width 1200 height 596
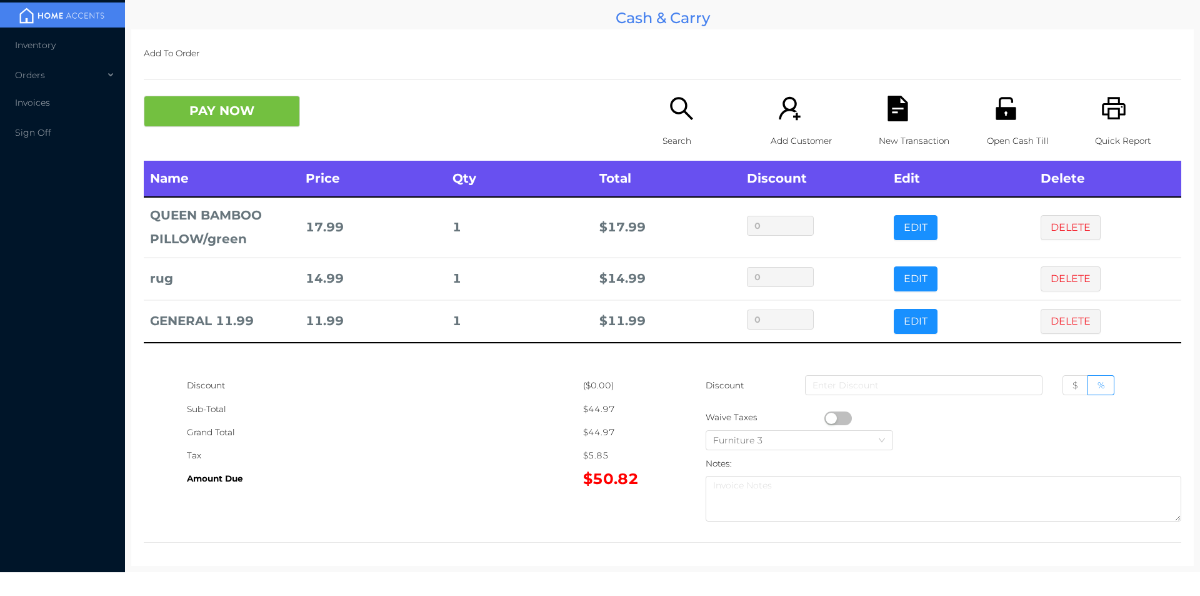
click at [668, 124] on div "Search" at bounding box center [706, 128] width 86 height 65
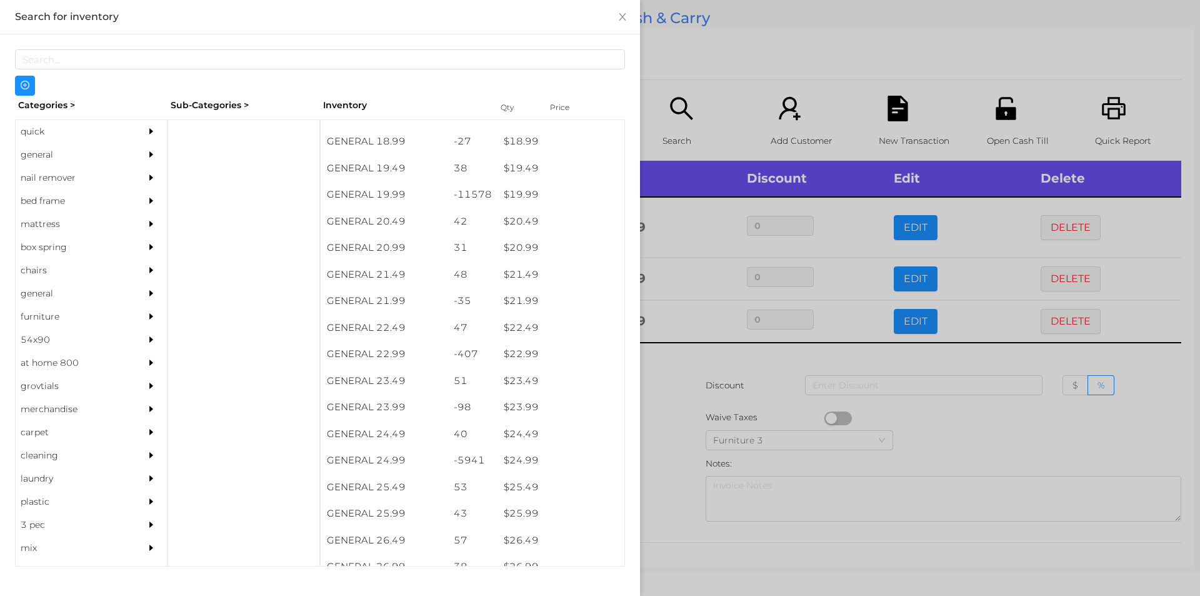
scroll to position [1288, 0]
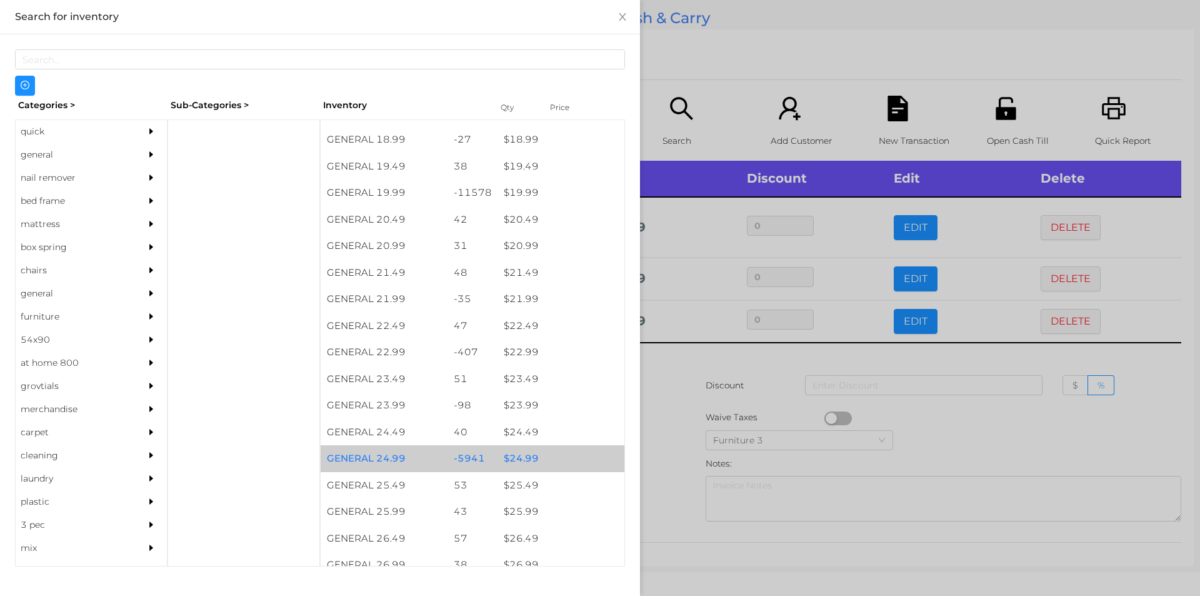
click at [511, 459] on div "$ 24.99" at bounding box center [561, 458] width 127 height 27
click at [516, 461] on div "$ 24.99" at bounding box center [561, 458] width 127 height 27
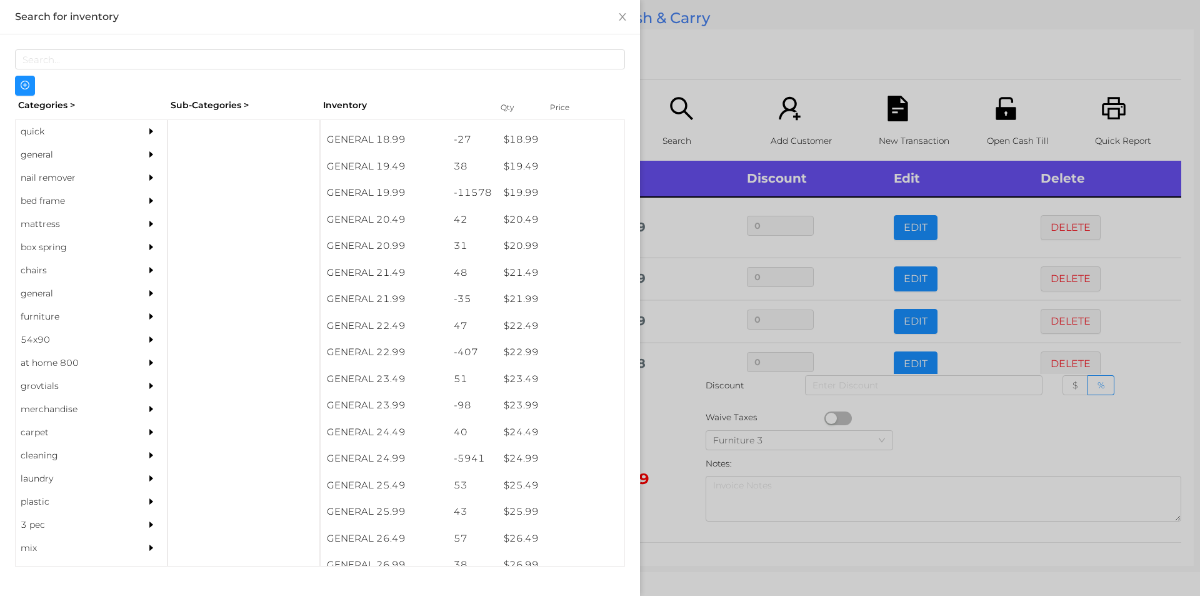
click at [661, 473] on div at bounding box center [600, 298] width 1200 height 596
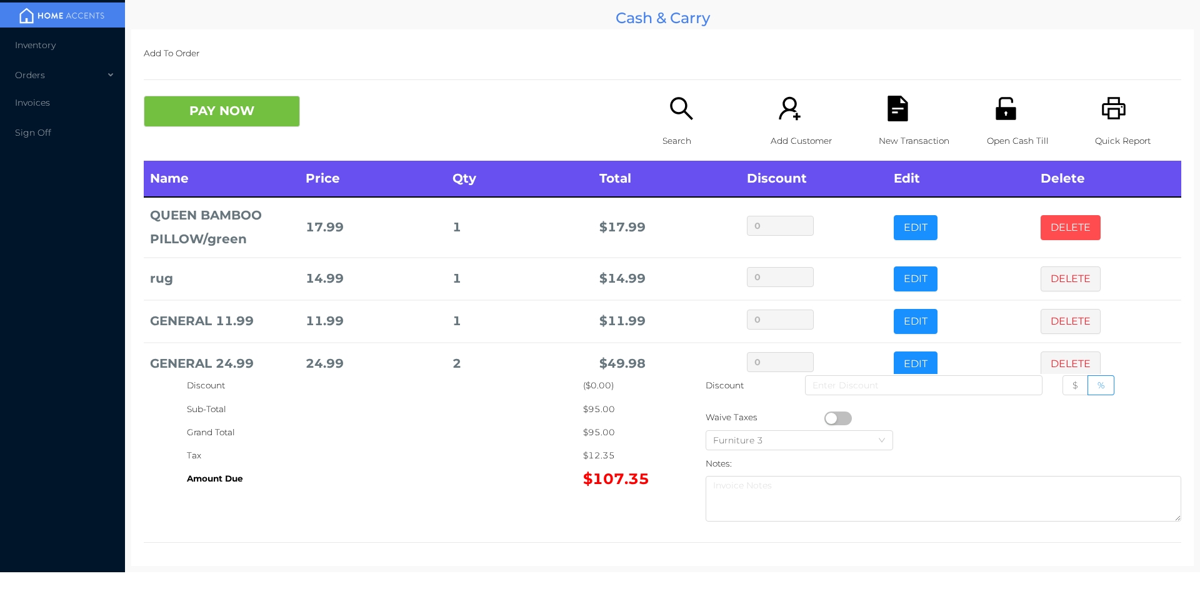
click at [1057, 217] on button "DELETE" at bounding box center [1071, 227] width 60 height 25
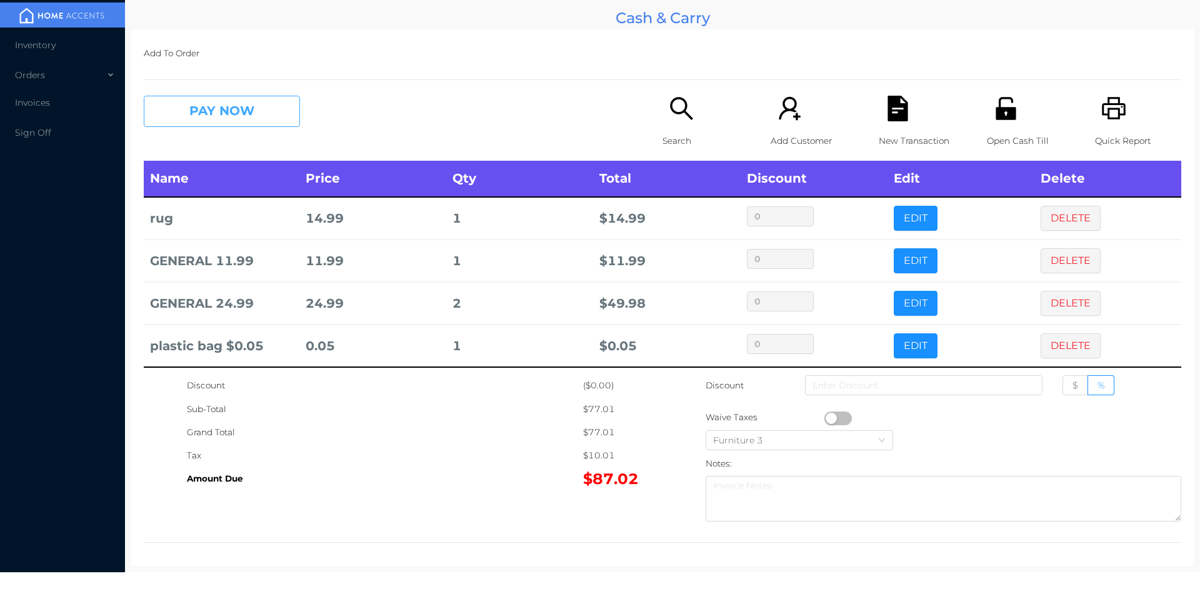
click at [225, 115] on button "PAY NOW" at bounding box center [222, 111] width 156 height 31
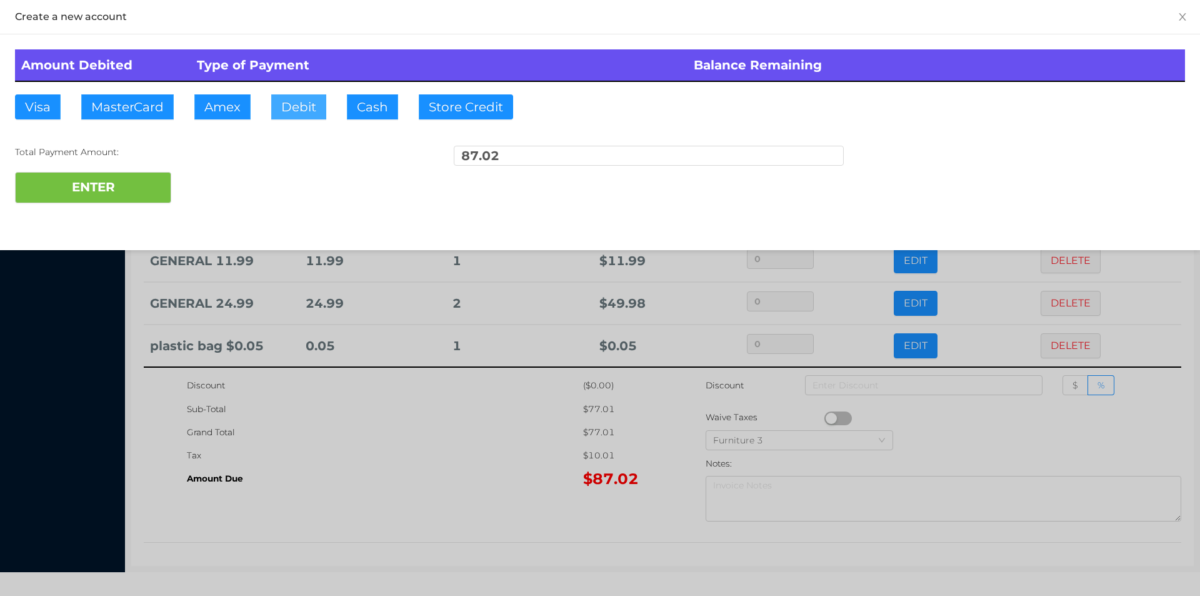
click at [287, 114] on button "Debit" at bounding box center [298, 106] width 55 height 25
click at [128, 198] on button "ENTER" at bounding box center [93, 187] width 156 height 31
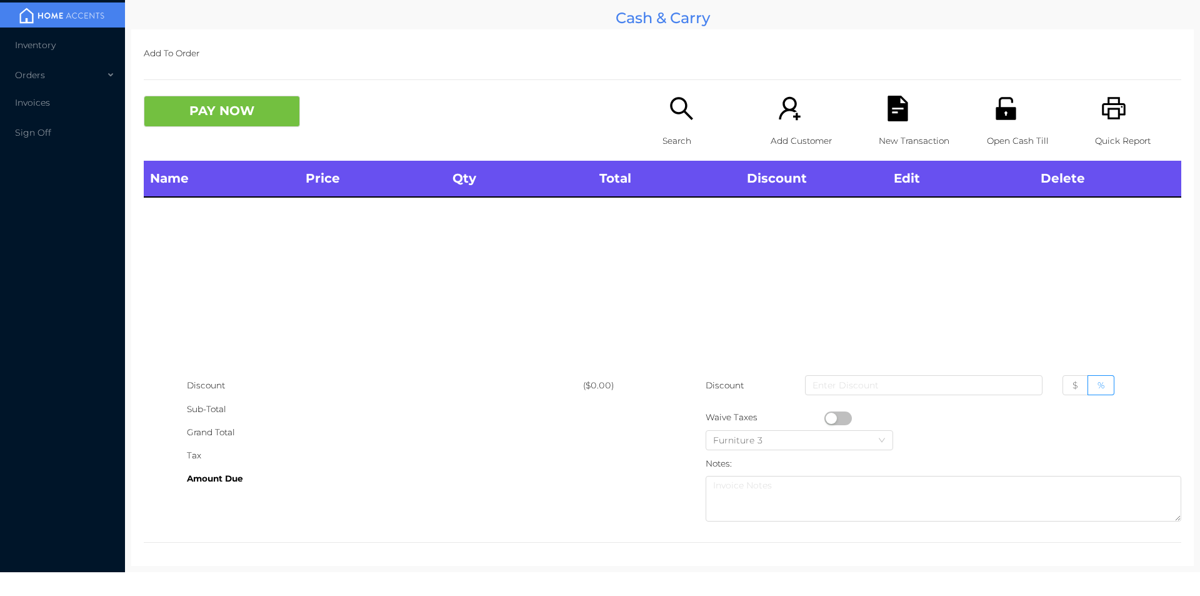
click at [999, 142] on p "Open Cash Till" at bounding box center [1030, 140] width 86 height 23
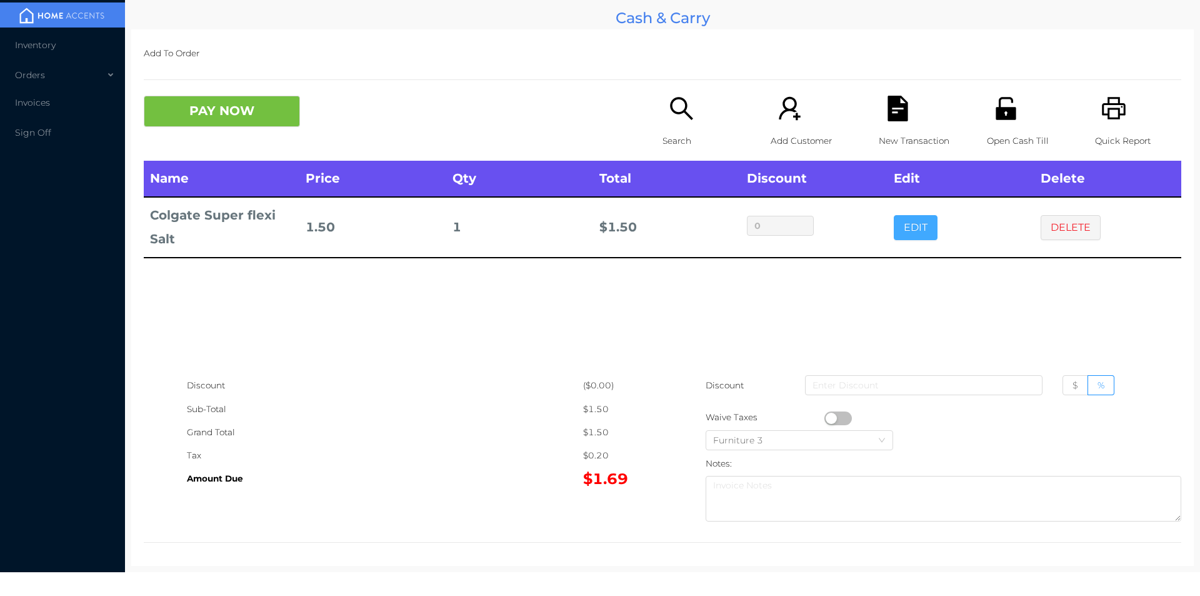
click at [907, 235] on button "EDIT" at bounding box center [916, 227] width 44 height 25
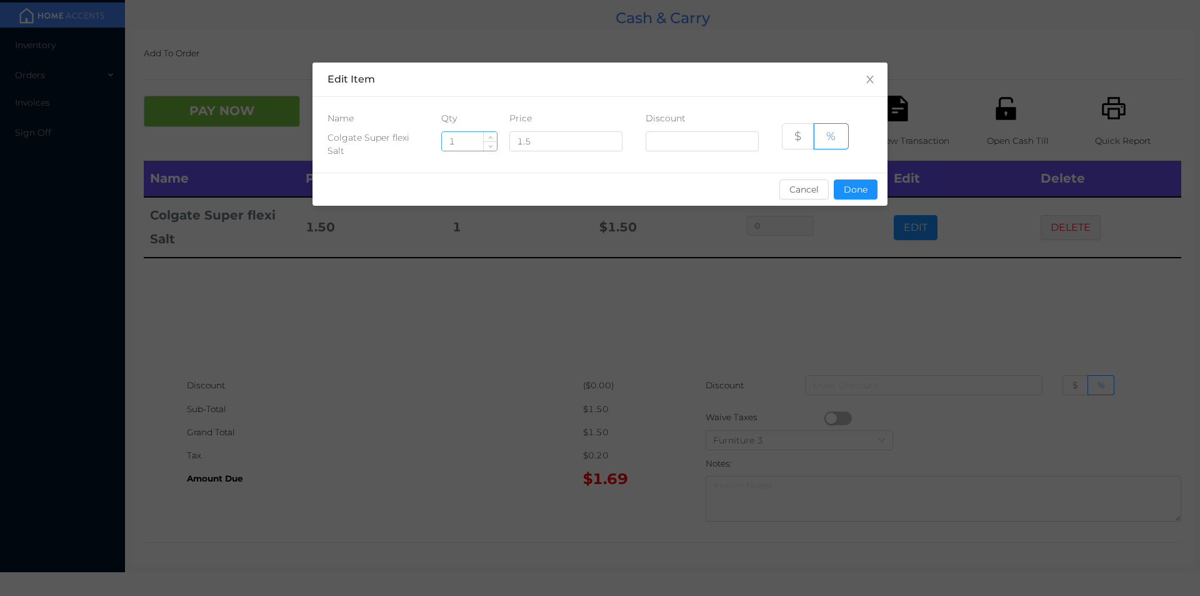
click at [473, 143] on input "1" at bounding box center [469, 141] width 55 height 19
type input "6"
click at [863, 194] on button "Done" at bounding box center [856, 189] width 44 height 20
type input "0%"
click at [826, 271] on div "sentinelStart Edit Item Name Qty Price Discount Colgate Super flexi Salt 6 1.5 …" at bounding box center [600, 298] width 1200 height 596
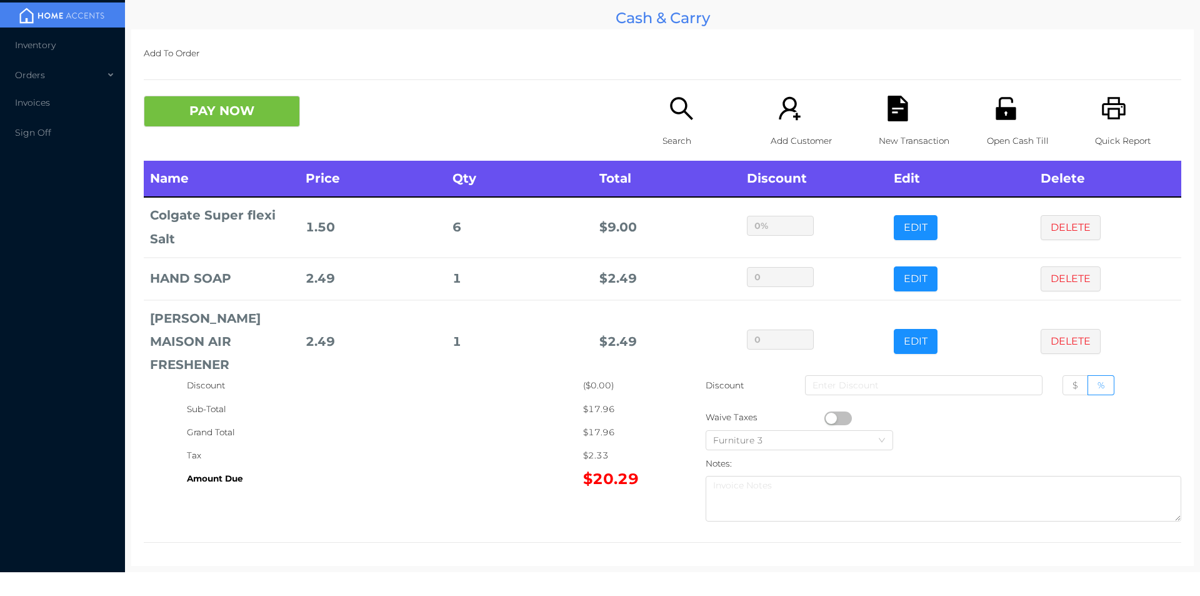
scroll to position [59, 0]
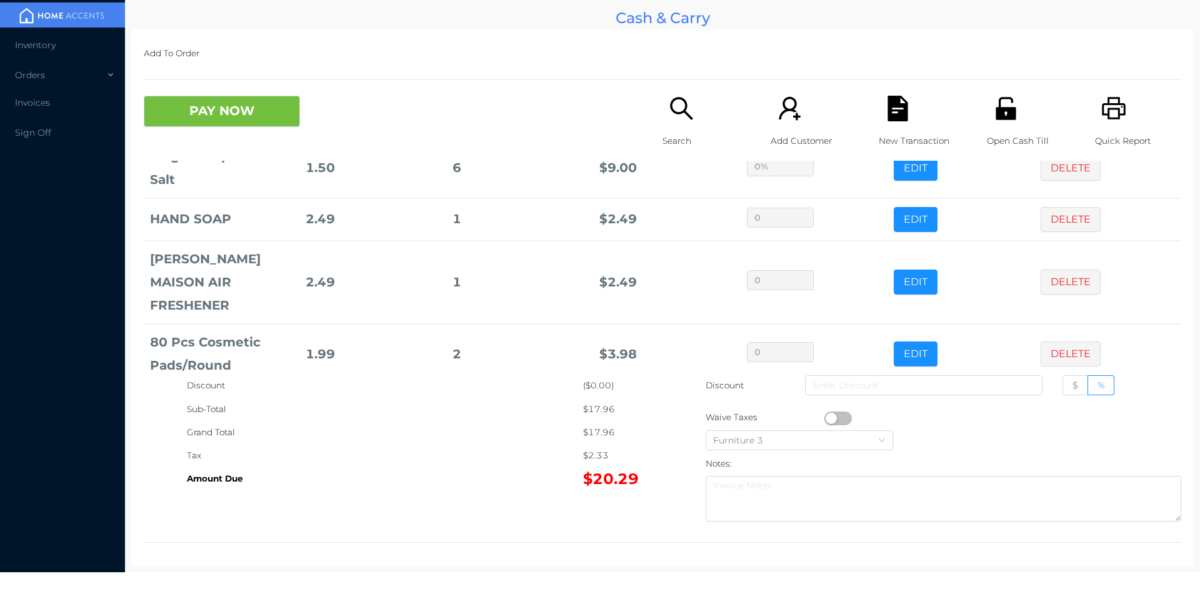
click at [903, 341] on button "EDIT" at bounding box center [916, 353] width 44 height 25
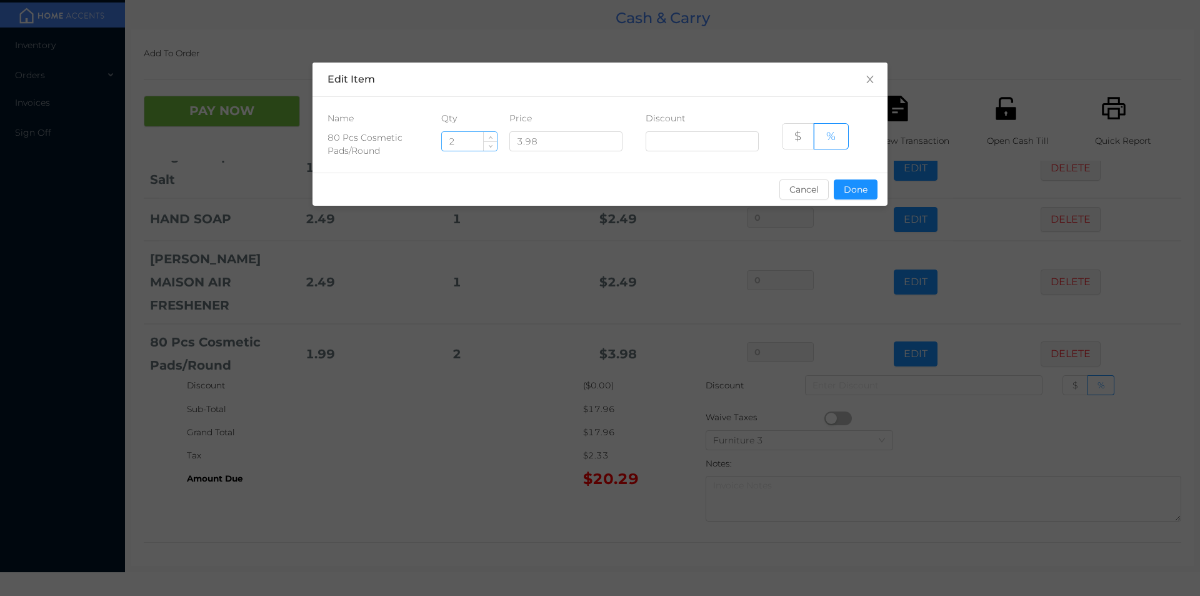
click at [473, 139] on input "2" at bounding box center [469, 141] width 55 height 19
type input "1"
click at [860, 194] on button "Done" at bounding box center [856, 189] width 44 height 20
type input "0%"
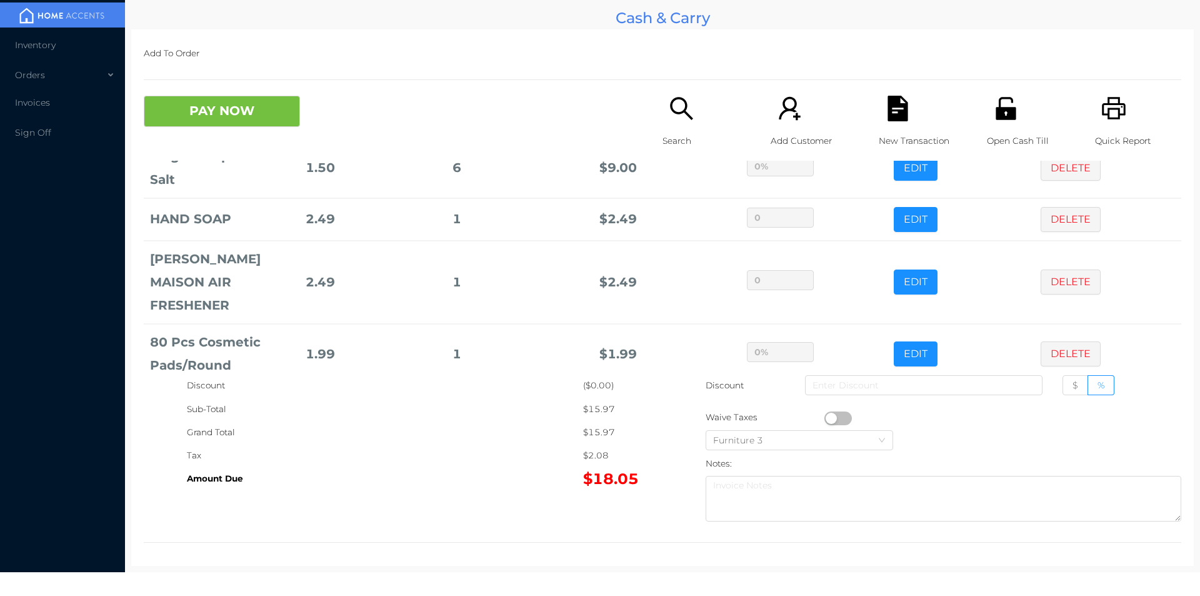
click at [515, 438] on div "Grand Total" at bounding box center [385, 432] width 396 height 23
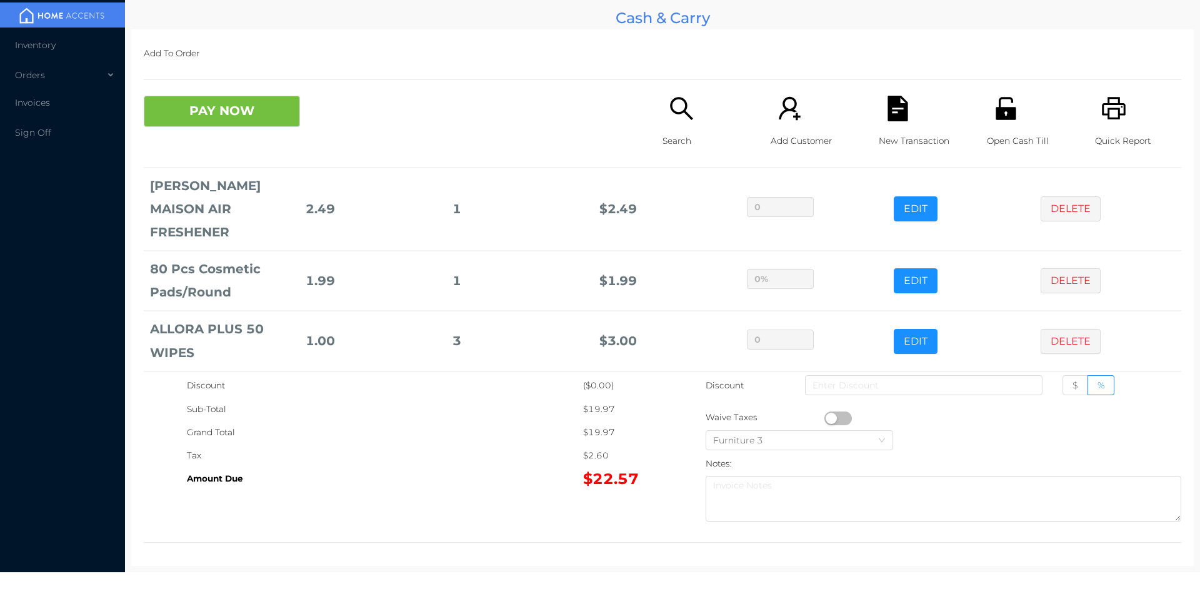
scroll to position [162, 0]
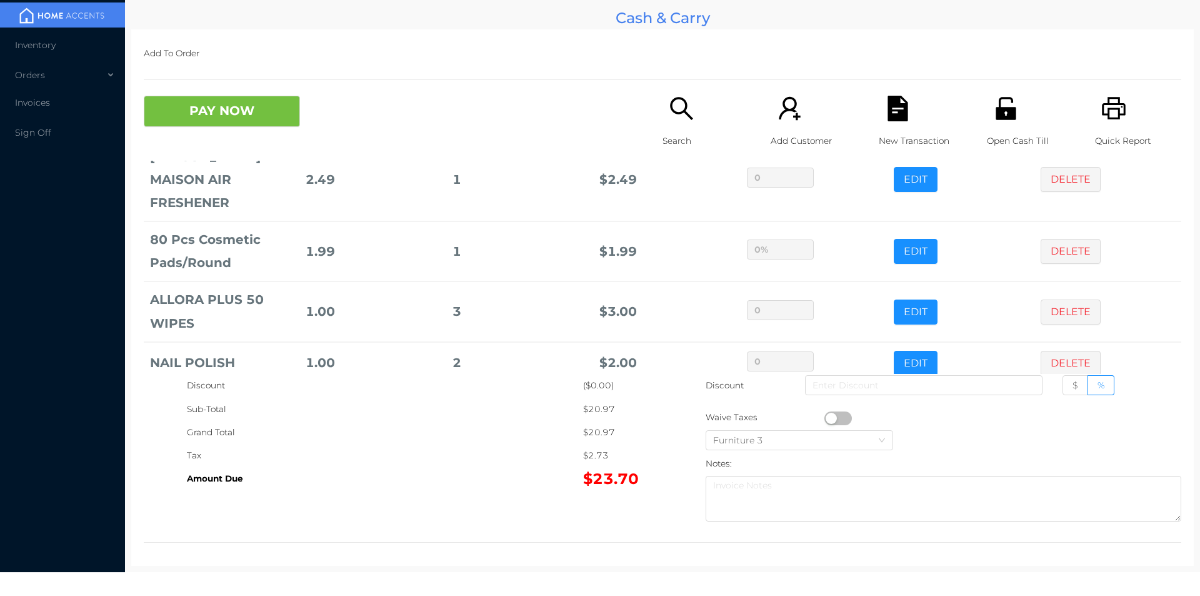
click at [670, 136] on p "Search" at bounding box center [706, 140] width 86 height 23
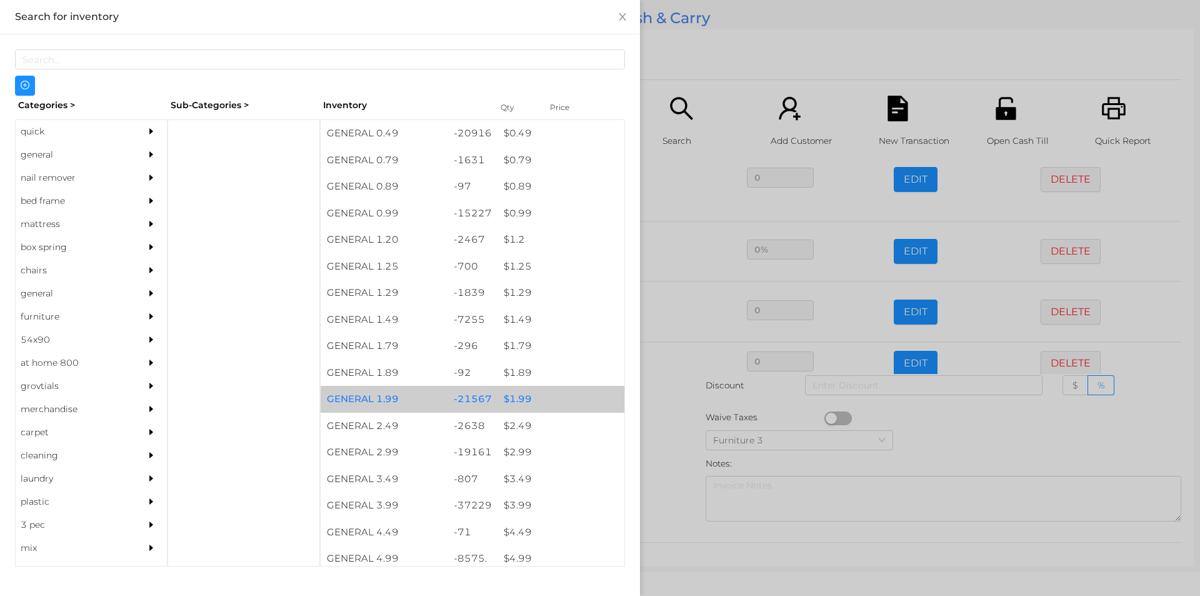
click at [506, 403] on div "$ 1.99" at bounding box center [561, 399] width 127 height 27
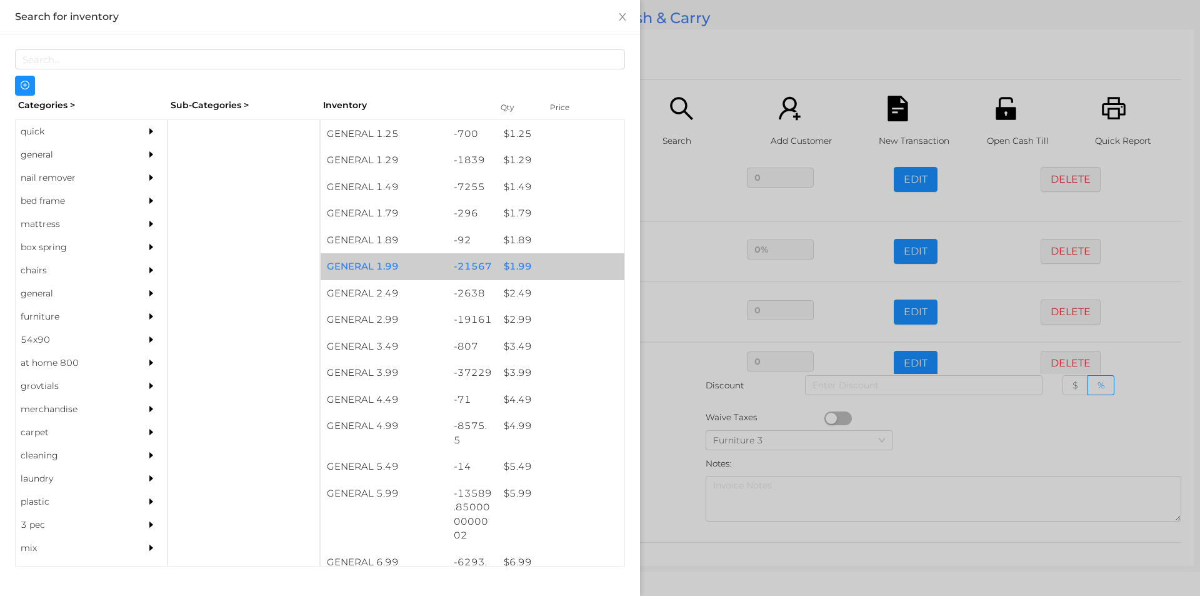
scroll to position [0, 0]
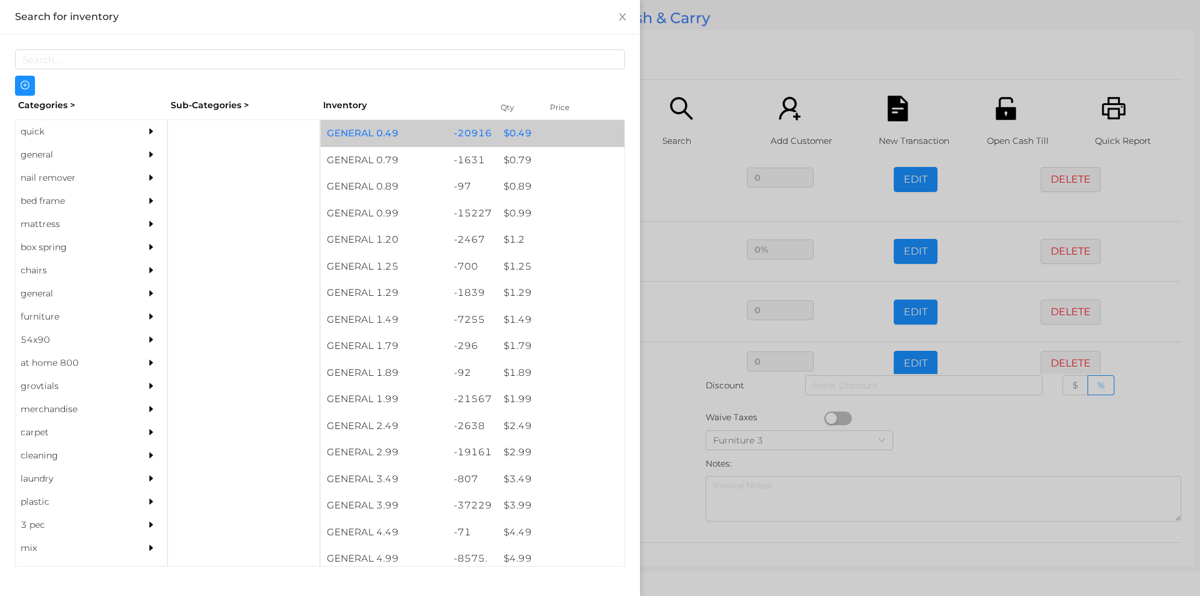
click at [508, 129] on div "$ 0.49" at bounding box center [561, 133] width 127 height 27
click at [508, 128] on div "$ 0.49" at bounding box center [561, 133] width 127 height 27
click at [506, 126] on div "$ 0.49" at bounding box center [561, 133] width 127 height 27
click at [508, 126] on div "$ 0.49" at bounding box center [561, 133] width 127 height 27
click at [507, 127] on div "$ 0.49" at bounding box center [561, 133] width 127 height 27
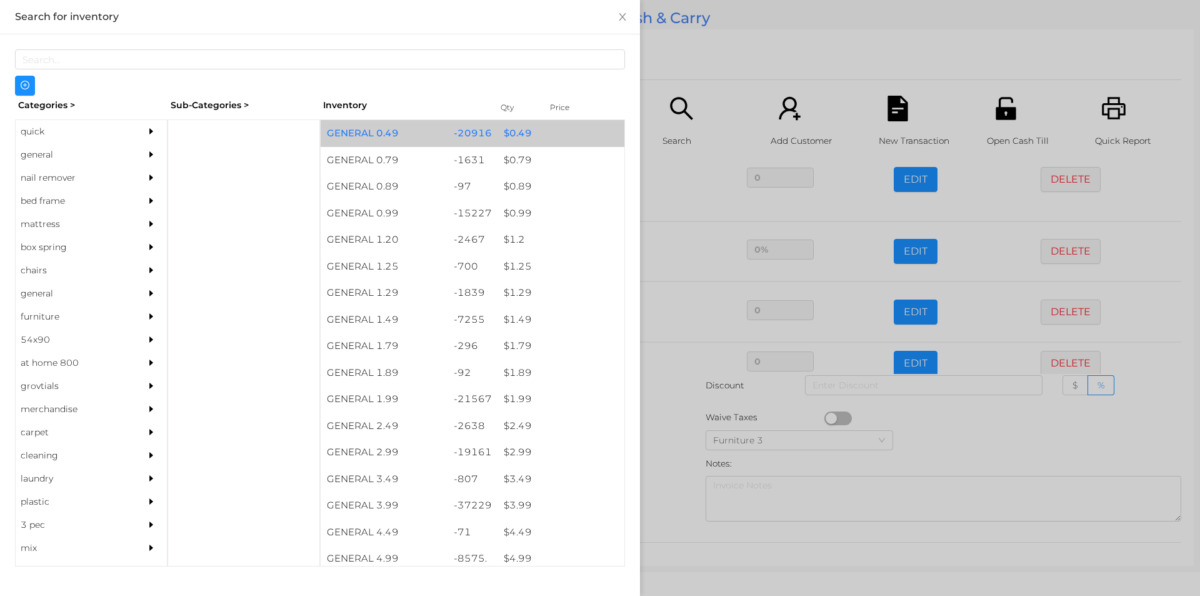
click at [501, 133] on div "$ 0.49" at bounding box center [561, 133] width 127 height 27
click at [511, 136] on div "$ 0.49" at bounding box center [561, 133] width 127 height 27
click at [500, 131] on div "$ 0.49" at bounding box center [561, 133] width 127 height 27
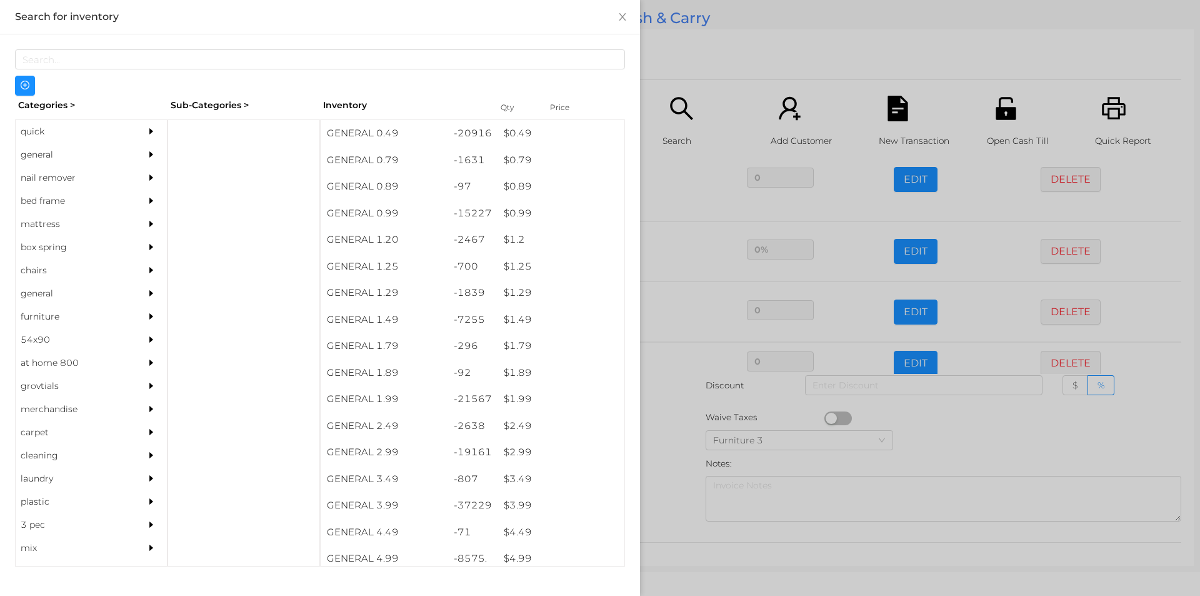
click at [667, 453] on div at bounding box center [600, 298] width 1200 height 596
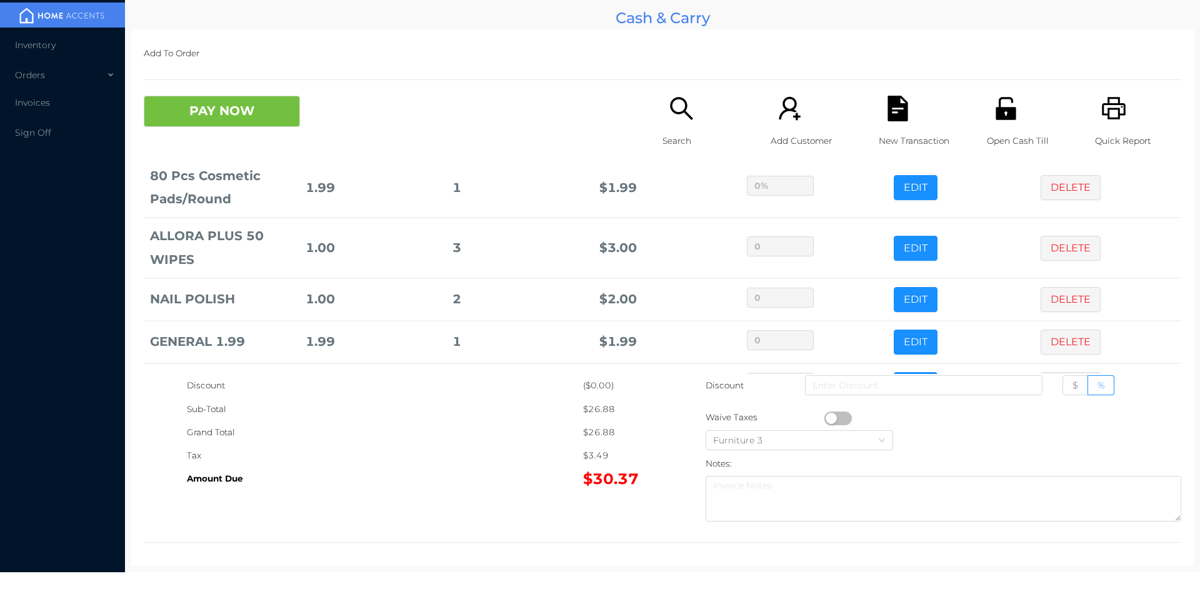
scroll to position [247, 0]
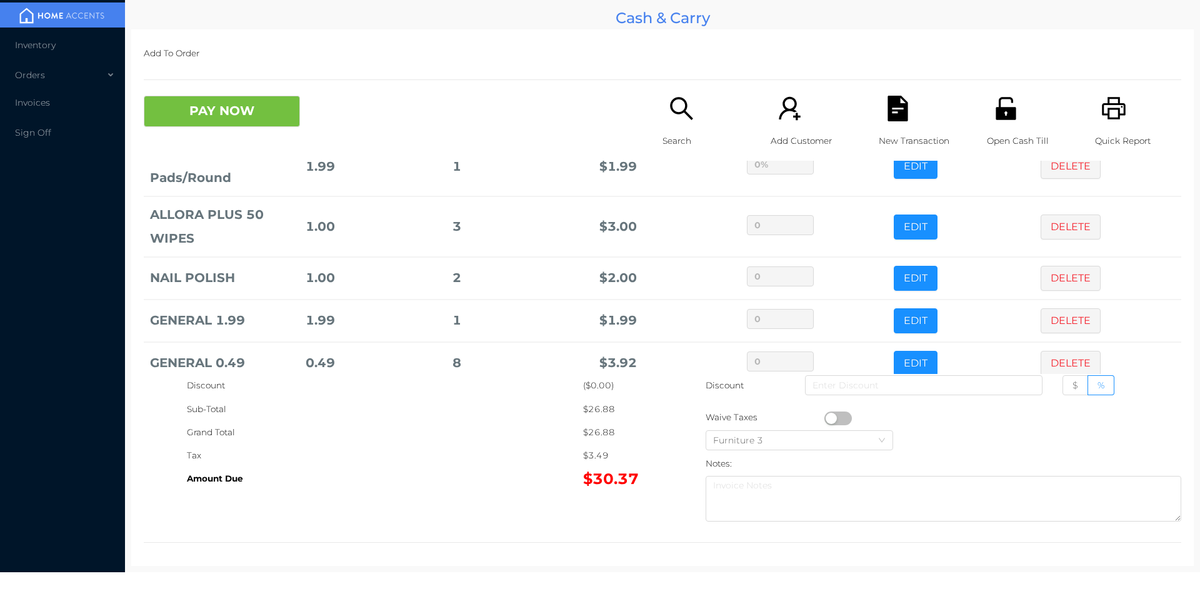
click at [207, 111] on button "PAY NOW" at bounding box center [222, 111] width 156 height 31
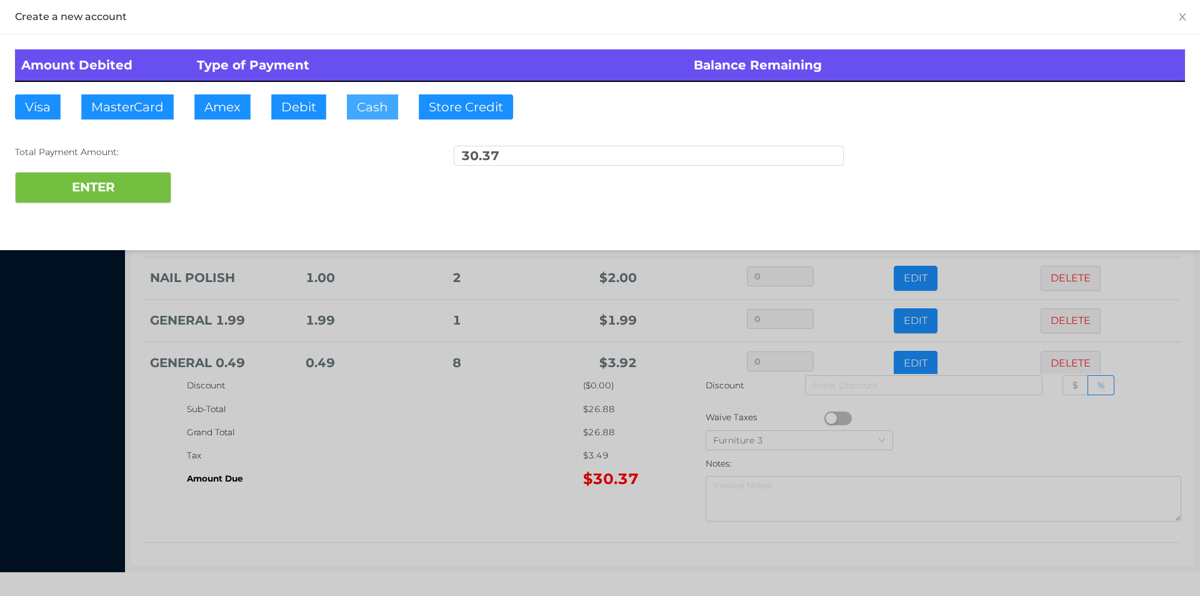
click at [361, 101] on button "Cash" at bounding box center [372, 106] width 51 height 25
click at [108, 189] on button "ENTER" at bounding box center [93, 187] width 156 height 31
type input "0"
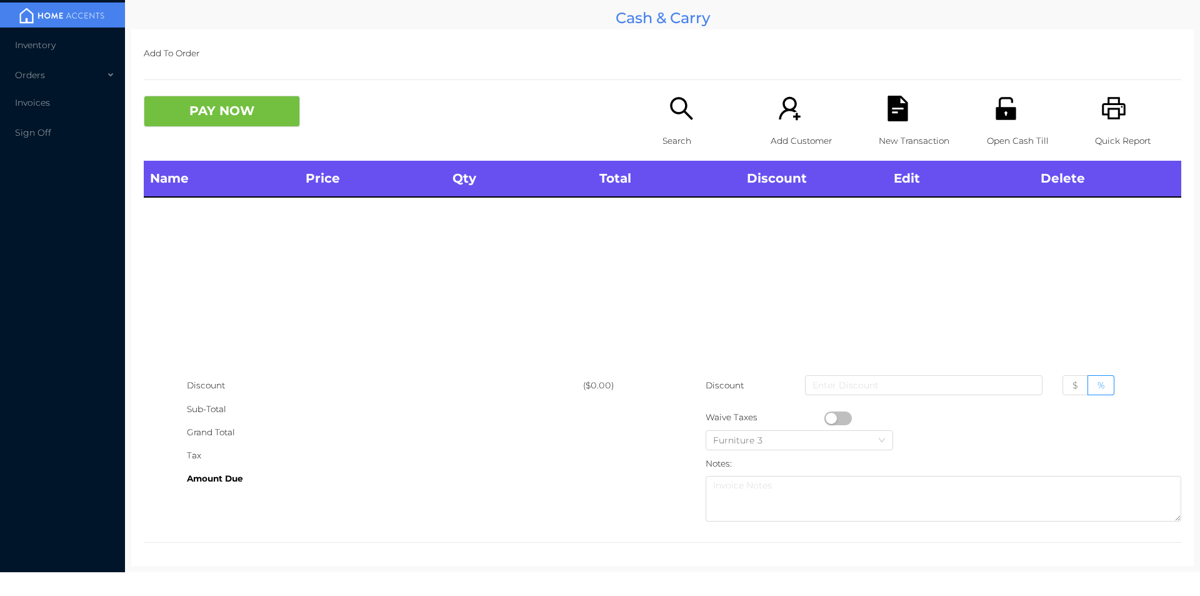
scroll to position [0, 0]
click at [1111, 116] on icon "icon: printer" at bounding box center [1114, 108] width 24 height 23
click at [673, 123] on div "Search" at bounding box center [706, 128] width 86 height 65
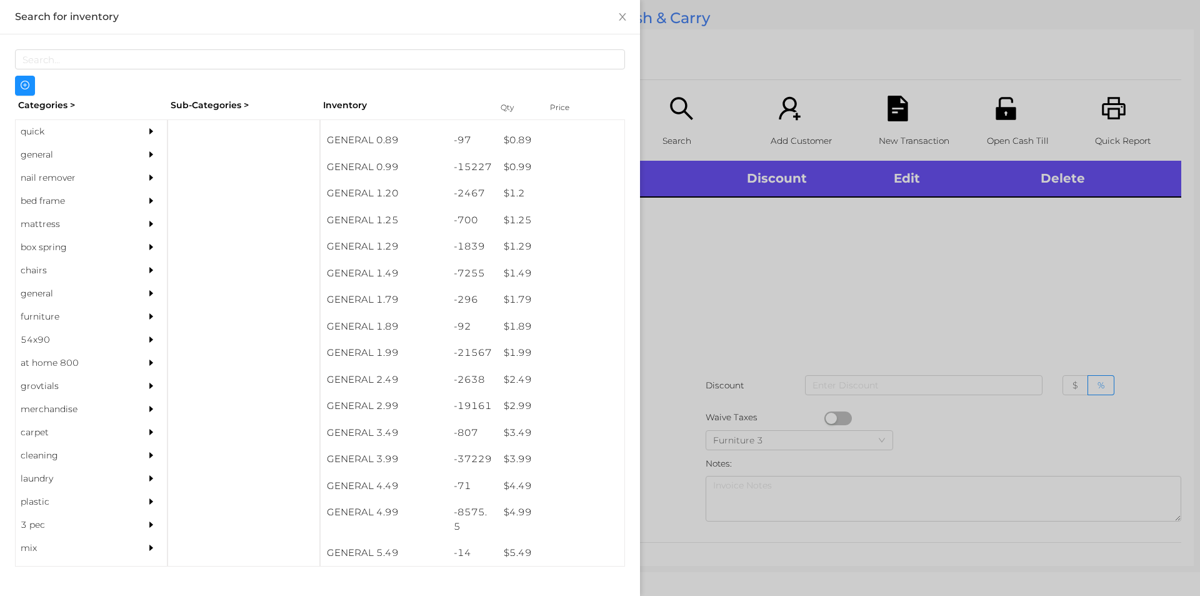
scroll to position [51, 0]
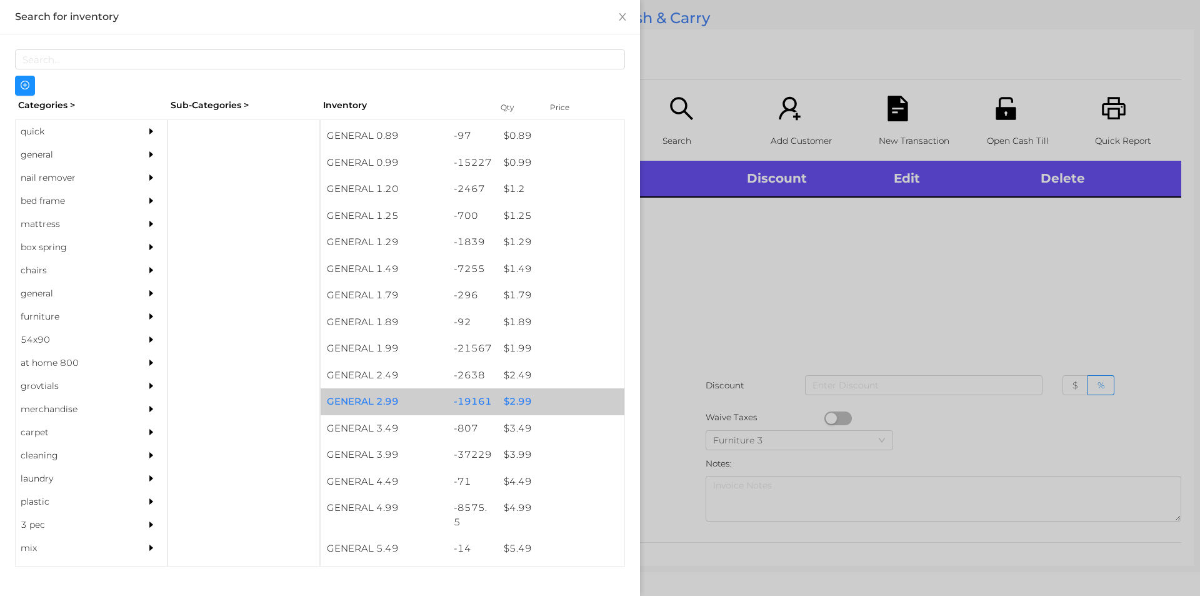
click at [518, 397] on div "$ 2.99" at bounding box center [561, 401] width 127 height 27
click at [513, 396] on div "$ 2.99" at bounding box center [561, 401] width 127 height 27
click at [512, 399] on div "$ 2.99" at bounding box center [561, 401] width 127 height 27
click at [518, 401] on div "$ 2.99" at bounding box center [561, 401] width 127 height 27
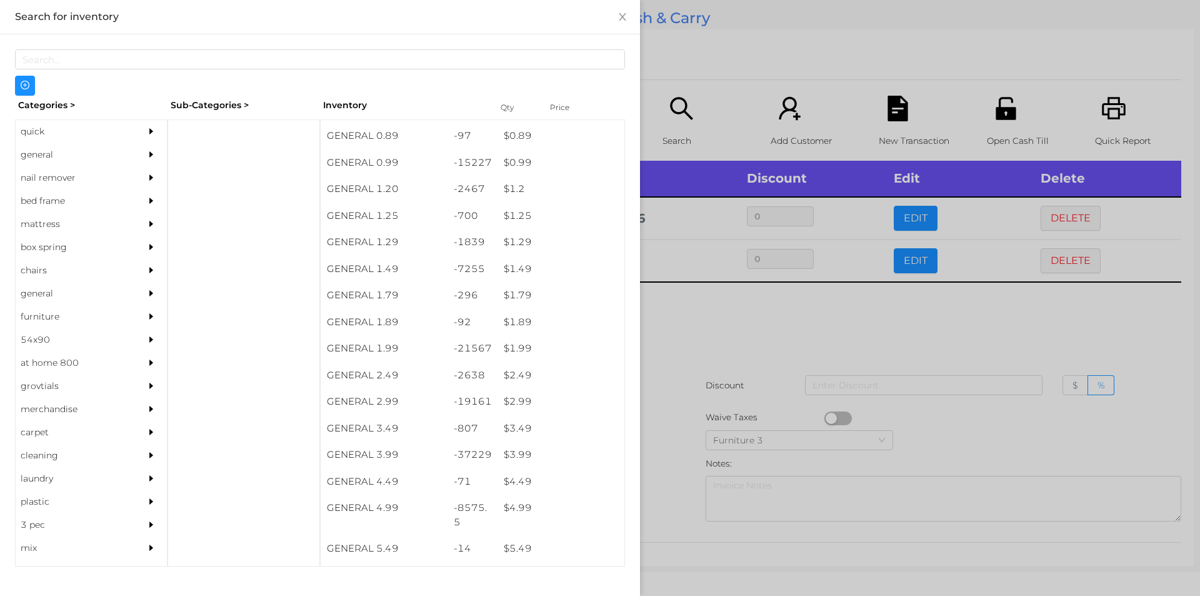
click at [706, 317] on div at bounding box center [600, 298] width 1200 height 596
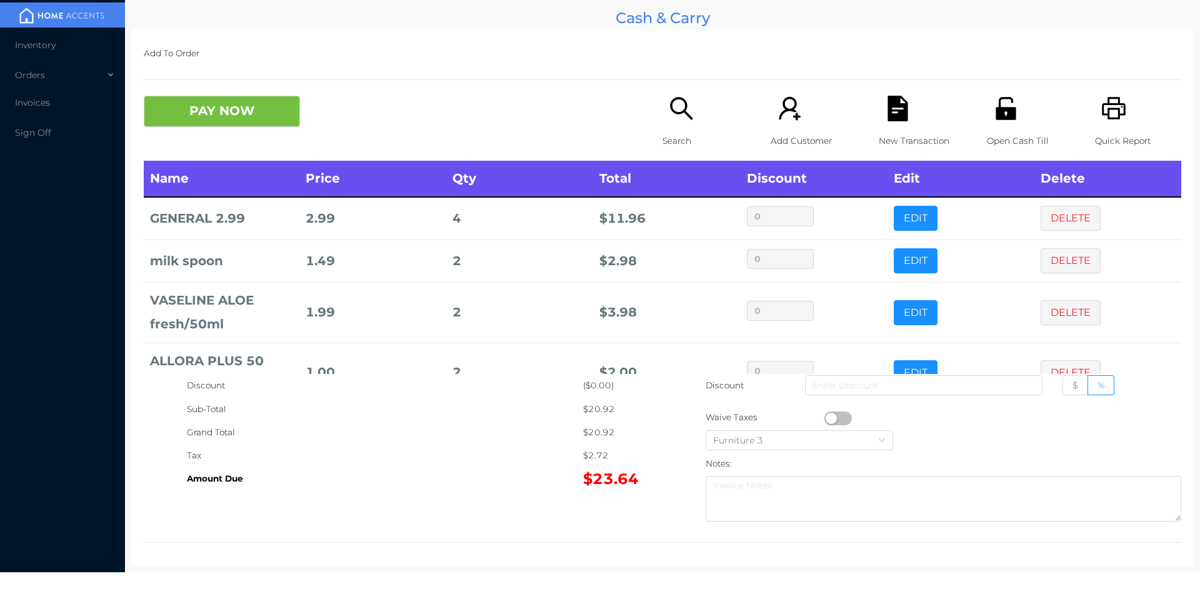
click at [676, 123] on div "Search" at bounding box center [706, 128] width 86 height 65
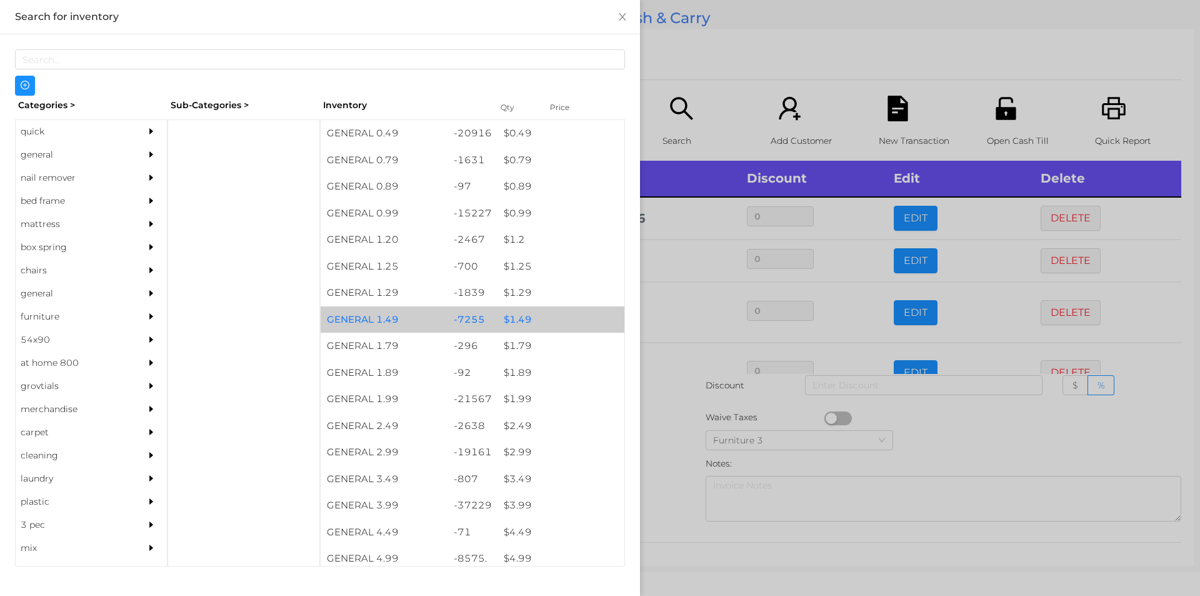
click at [516, 320] on div "$ 1.49" at bounding box center [561, 319] width 127 height 27
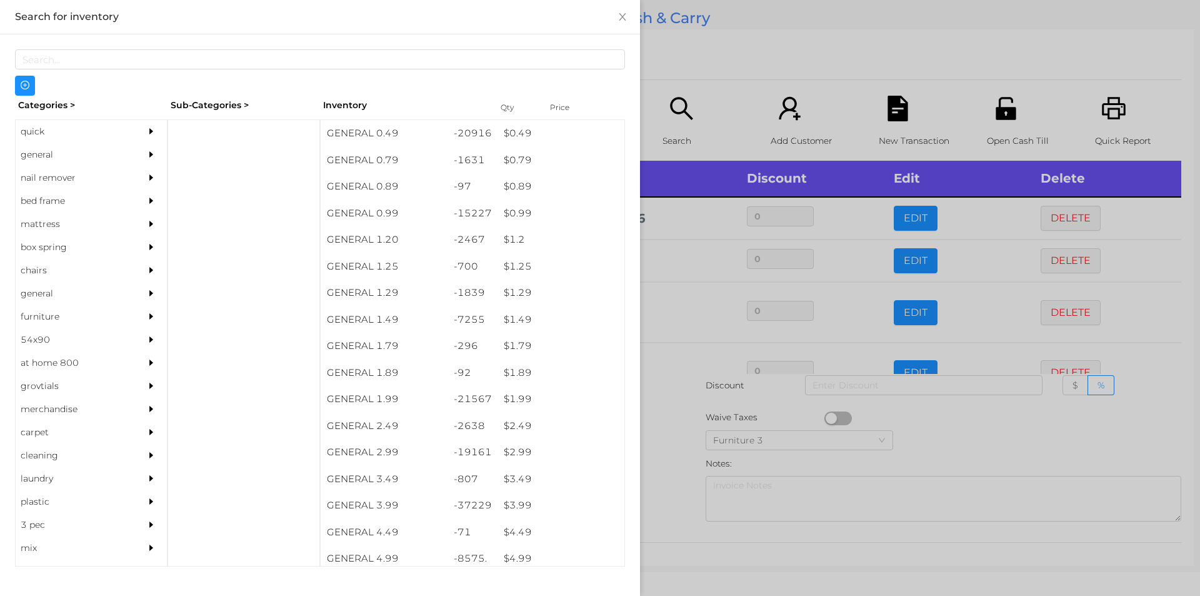
click at [661, 420] on div at bounding box center [600, 298] width 1200 height 596
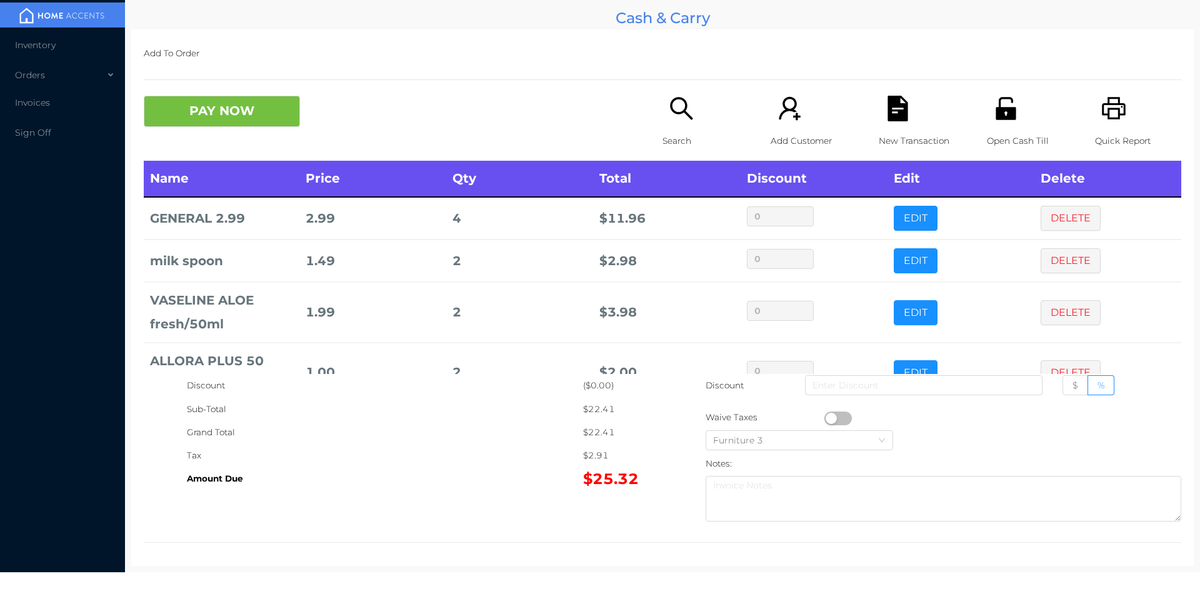
click at [256, 106] on button "PAY NOW" at bounding box center [222, 111] width 156 height 31
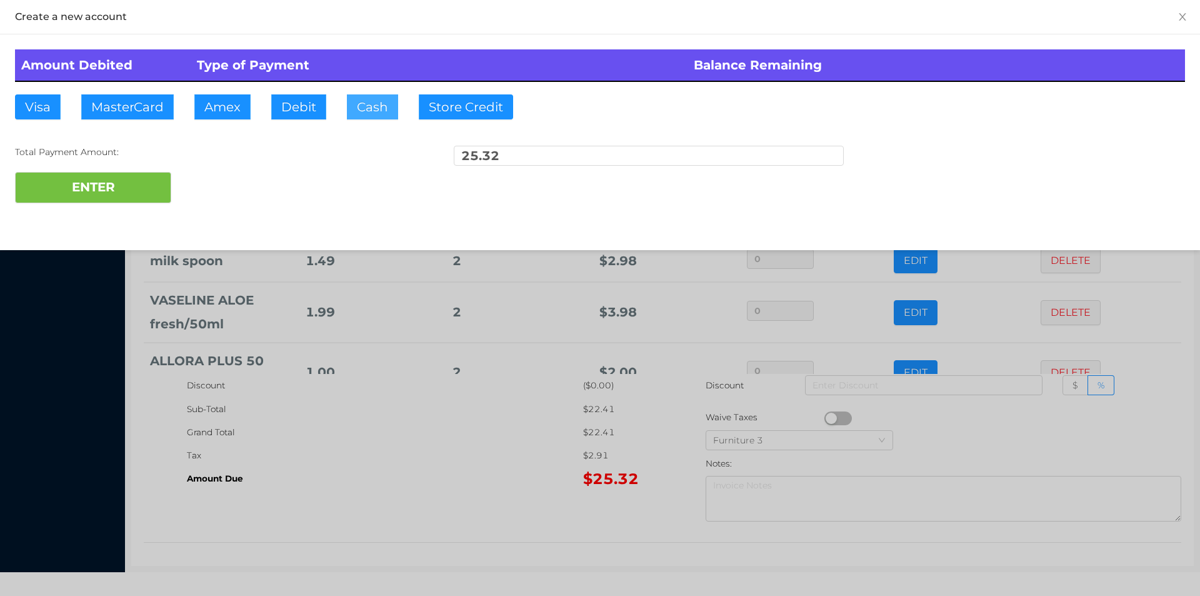
click at [367, 100] on button "Cash" at bounding box center [372, 106] width 51 height 25
type input "50."
click at [109, 200] on button "ENTER" at bounding box center [93, 187] width 156 height 31
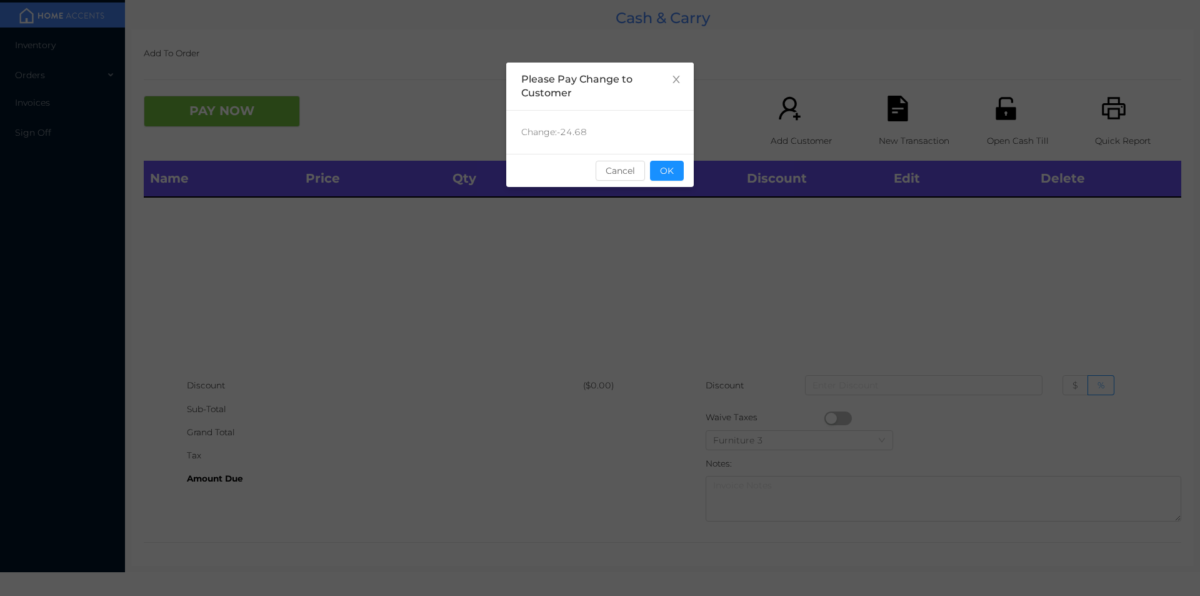
click at [670, 162] on button "OK" at bounding box center [667, 171] width 34 height 20
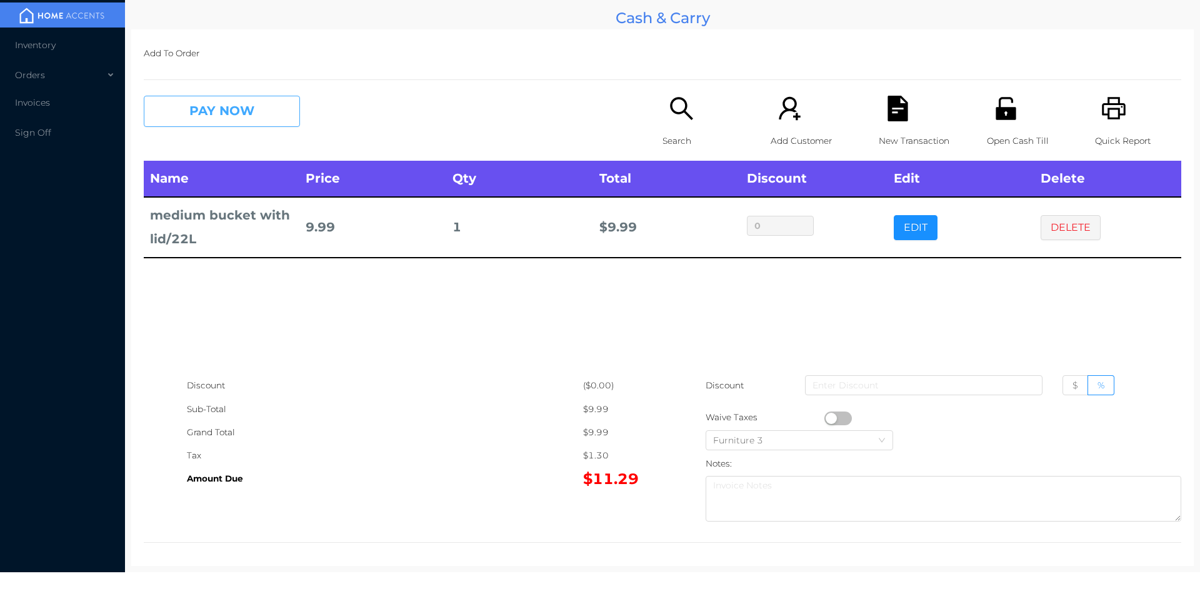
click at [221, 106] on button "PAY NOW" at bounding box center [222, 111] width 156 height 31
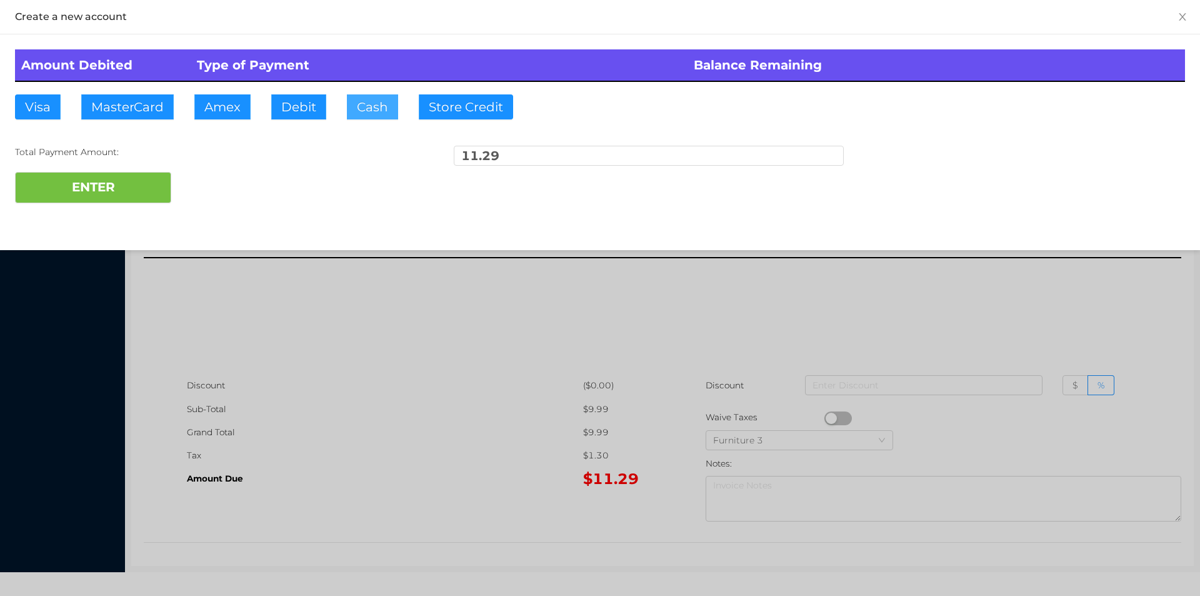
click at [357, 108] on button "Cash" at bounding box center [372, 106] width 51 height 25
click at [215, 183] on div "ENTER" at bounding box center [600, 187] width 1170 height 31
click at [323, 368] on div at bounding box center [600, 298] width 1200 height 596
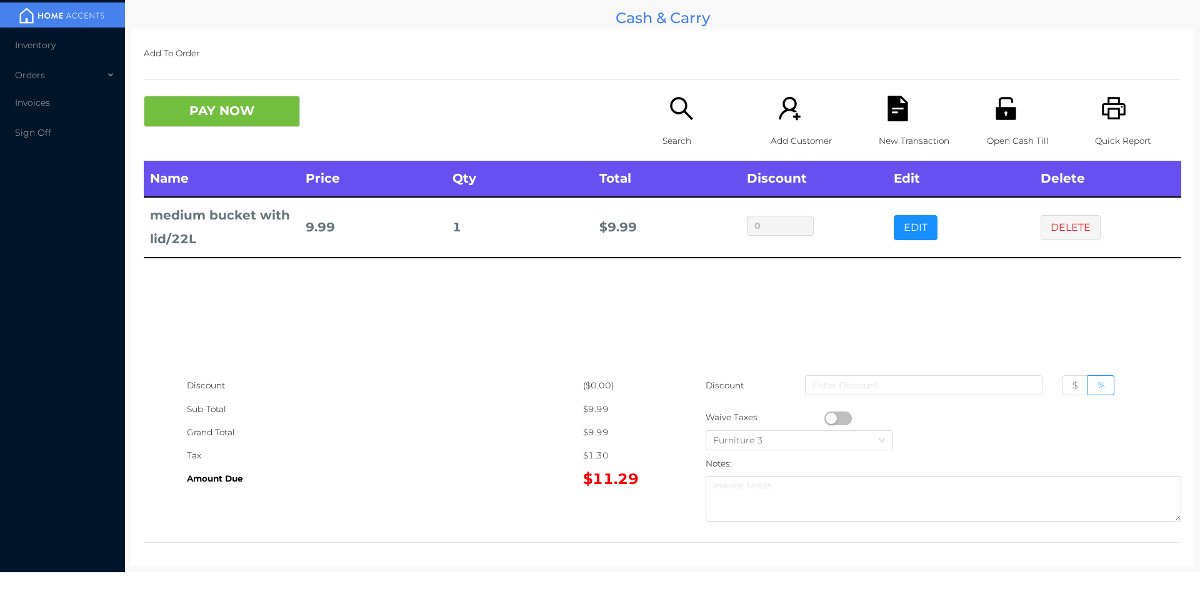
click at [1001, 137] on p "Open Cash Till" at bounding box center [1030, 140] width 86 height 23
click at [1068, 235] on button "DELETE" at bounding box center [1071, 227] width 60 height 25
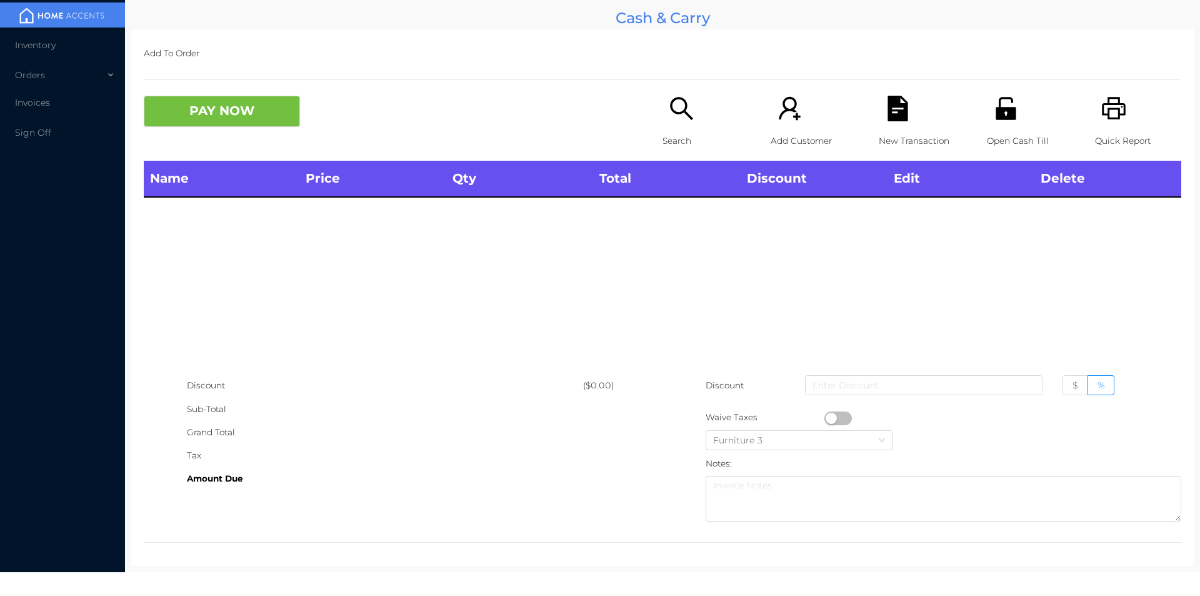
click at [671, 139] on p "Search" at bounding box center [706, 140] width 86 height 23
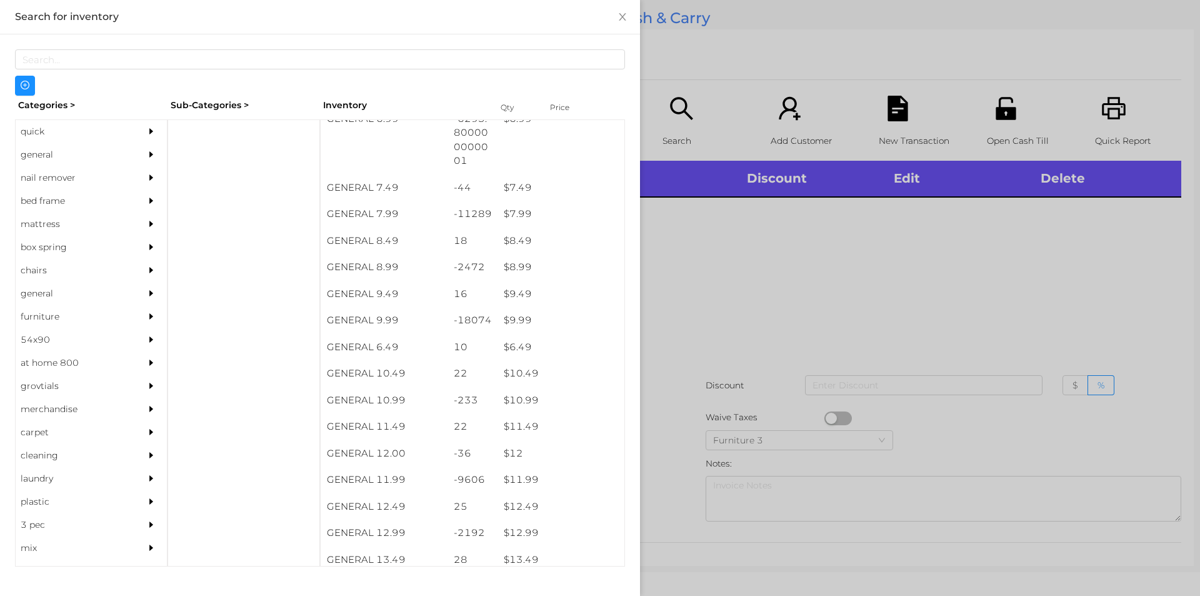
scroll to position [595, 0]
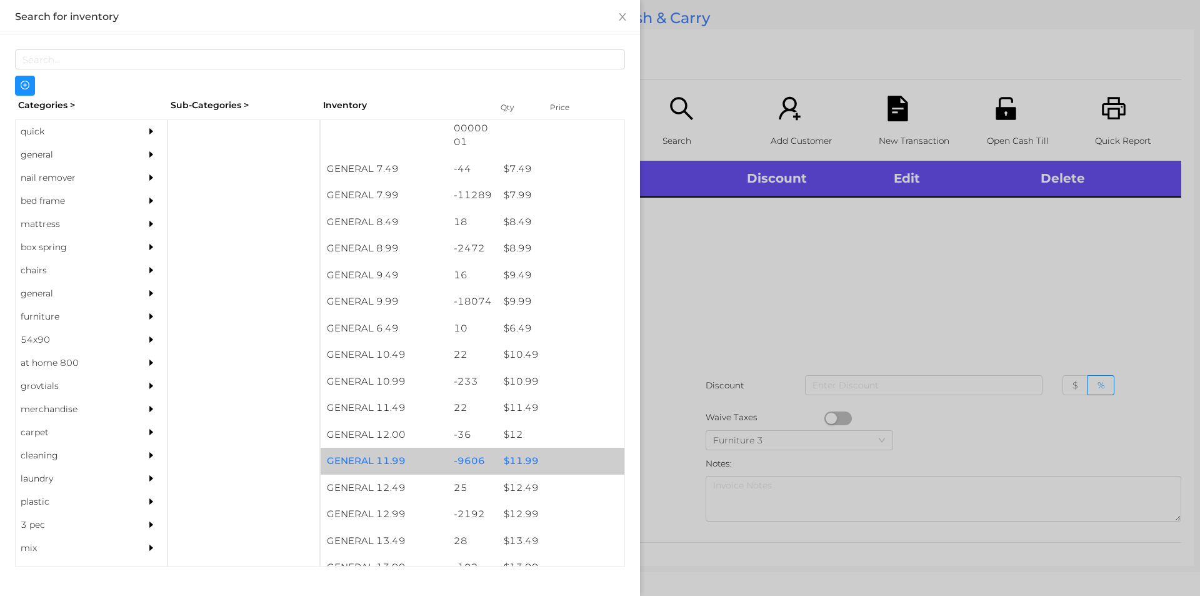
click at [508, 465] on div "$ 11.99" at bounding box center [561, 461] width 127 height 27
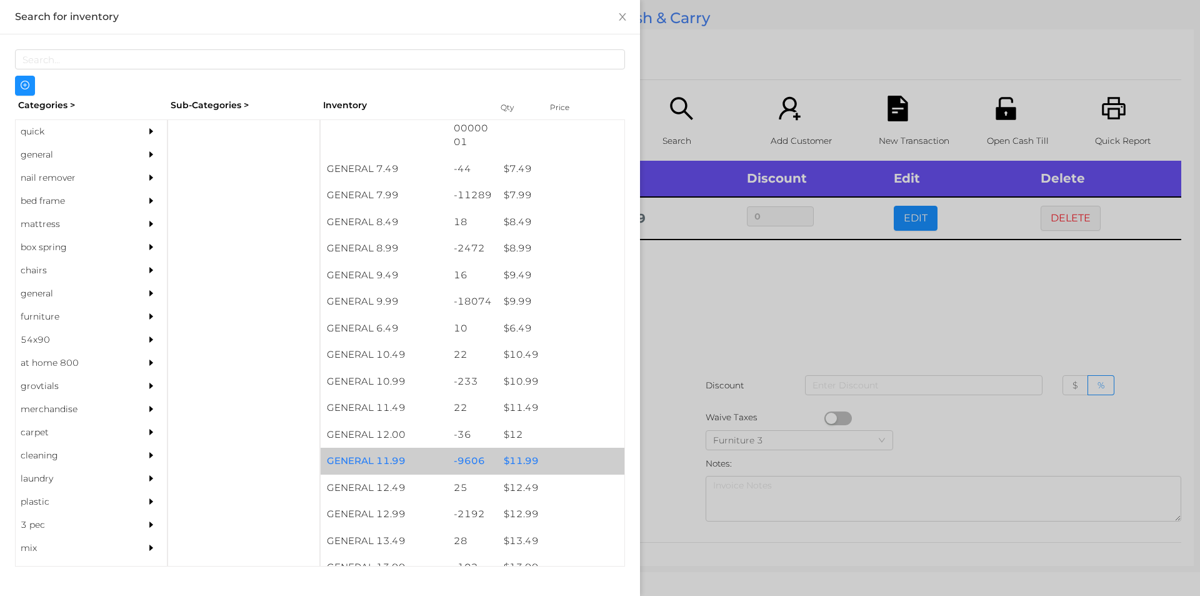
click at [513, 465] on div "$ 11.99" at bounding box center [561, 461] width 127 height 27
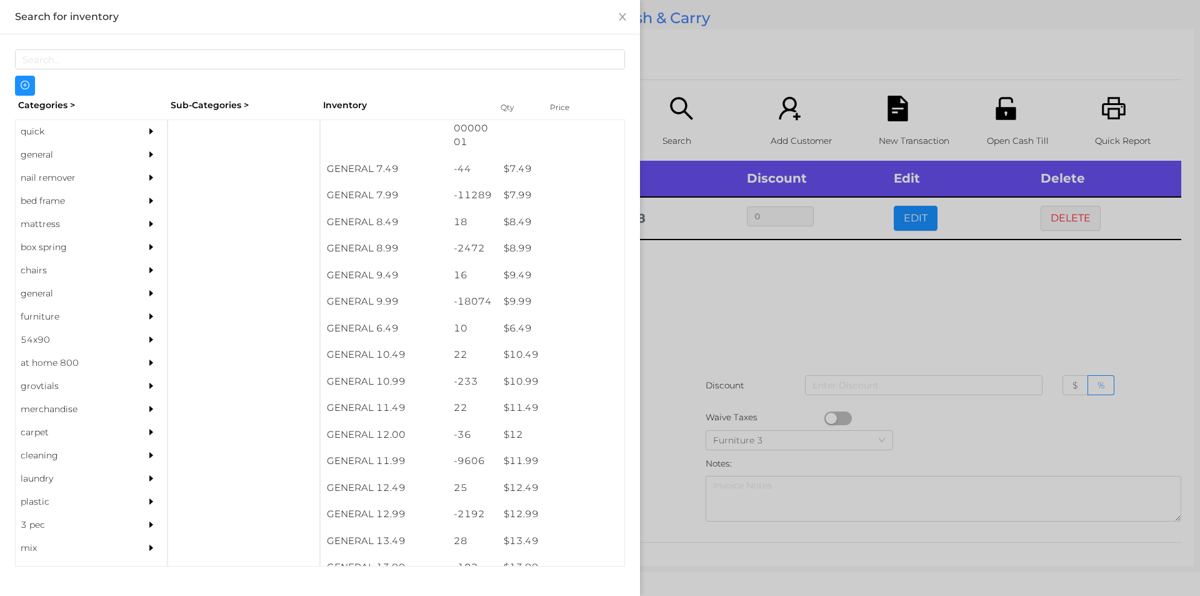
click at [655, 485] on div at bounding box center [600, 298] width 1200 height 596
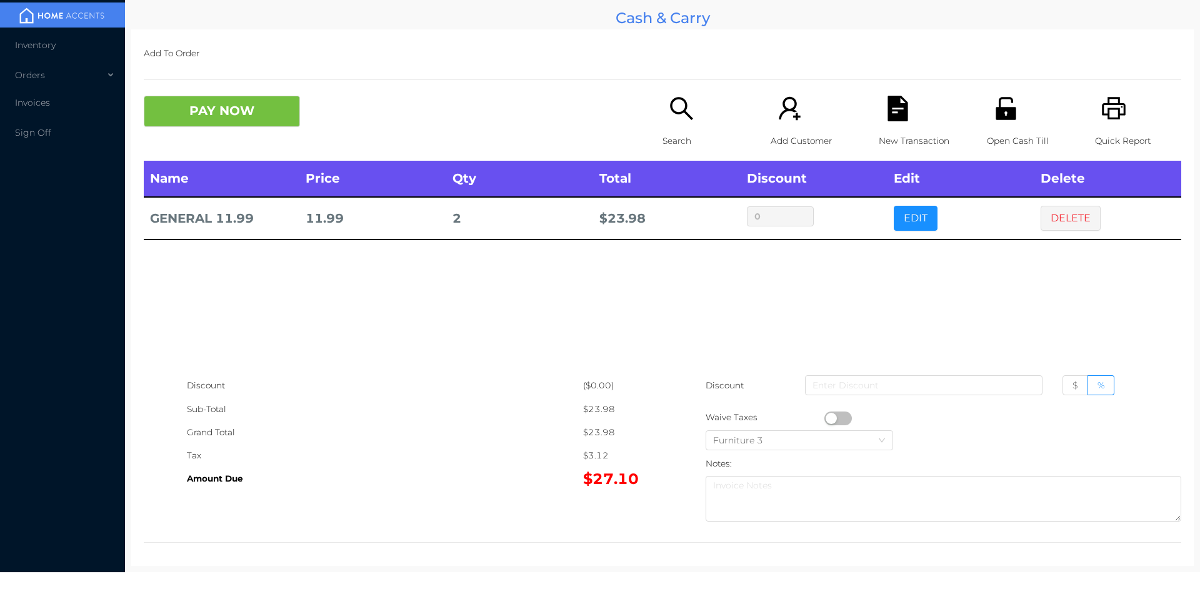
click at [825, 418] on button "button" at bounding box center [839, 418] width 28 height 14
click at [1003, 128] on div "Open Cash Till" at bounding box center [1030, 128] width 86 height 65
click at [1065, 222] on button "DELETE" at bounding box center [1071, 218] width 60 height 25
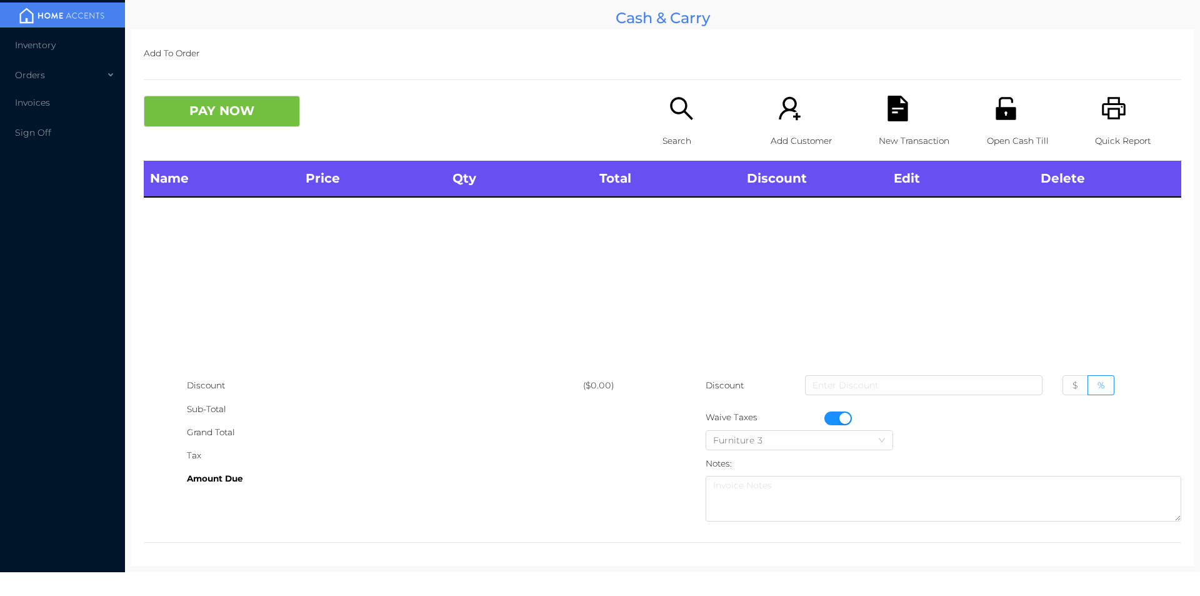
click at [680, 109] on icon "icon: search" at bounding box center [681, 108] width 23 height 23
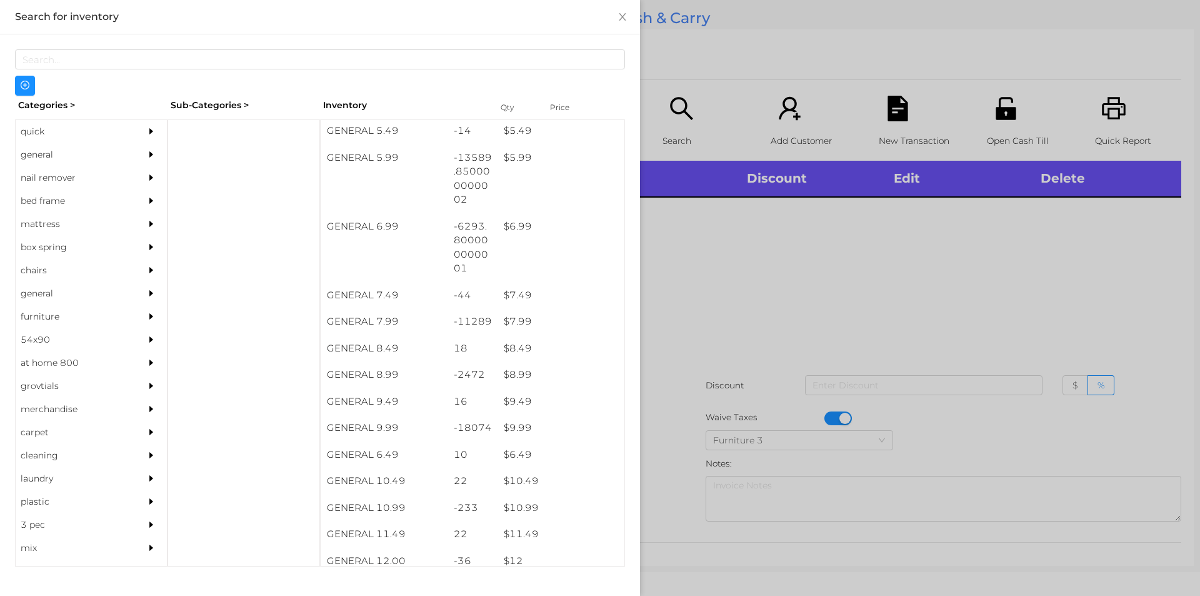
scroll to position [468, 0]
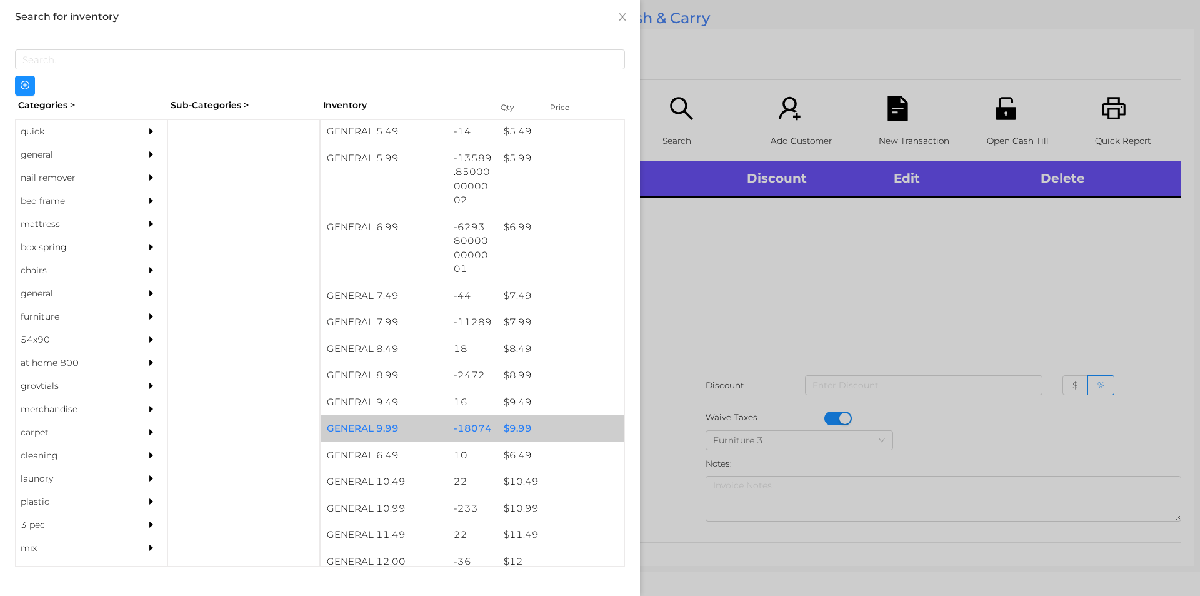
click at [514, 424] on div "$ 9.99" at bounding box center [561, 428] width 127 height 27
click at [515, 425] on div "$ 9.99" at bounding box center [561, 428] width 127 height 27
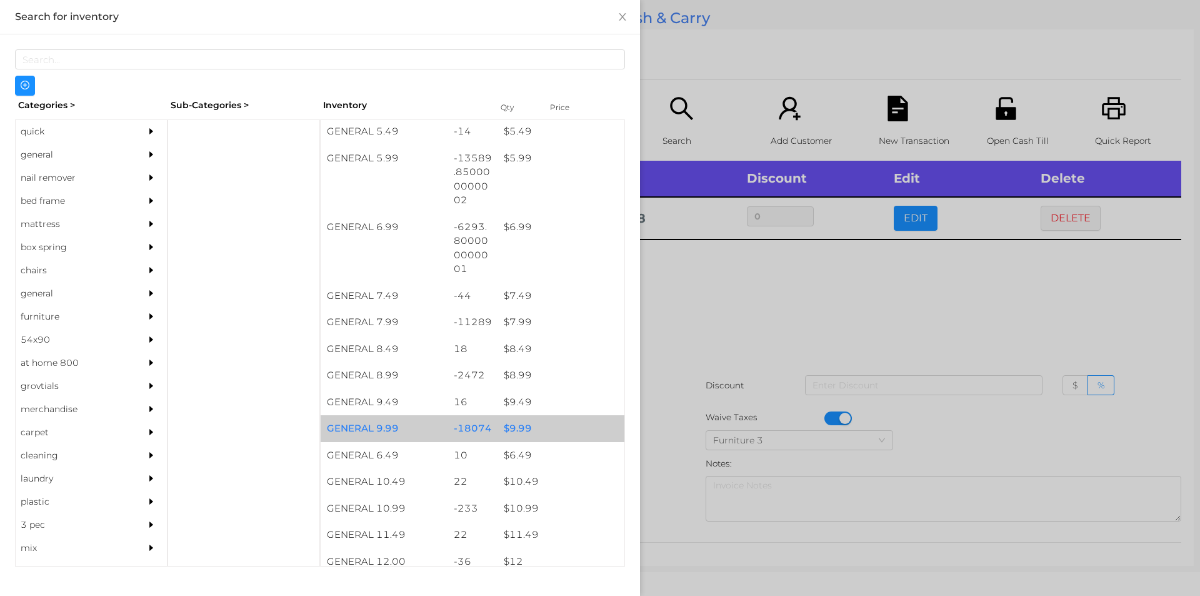
click at [703, 318] on div at bounding box center [600, 298] width 1200 height 596
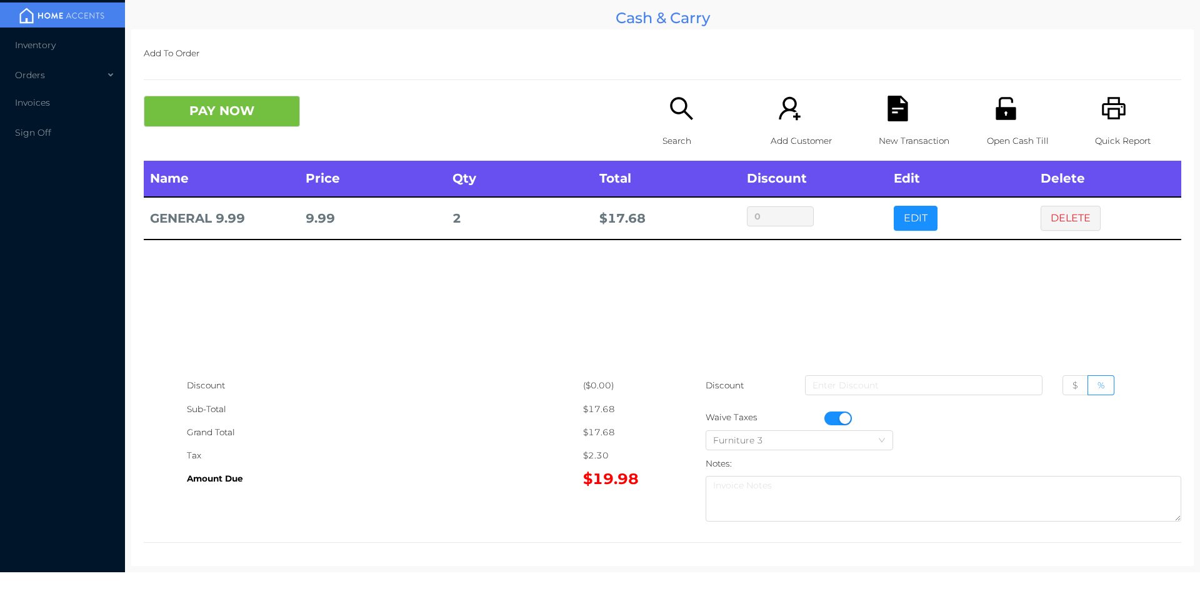
click at [229, 101] on button "PAY NOW" at bounding box center [222, 111] width 156 height 31
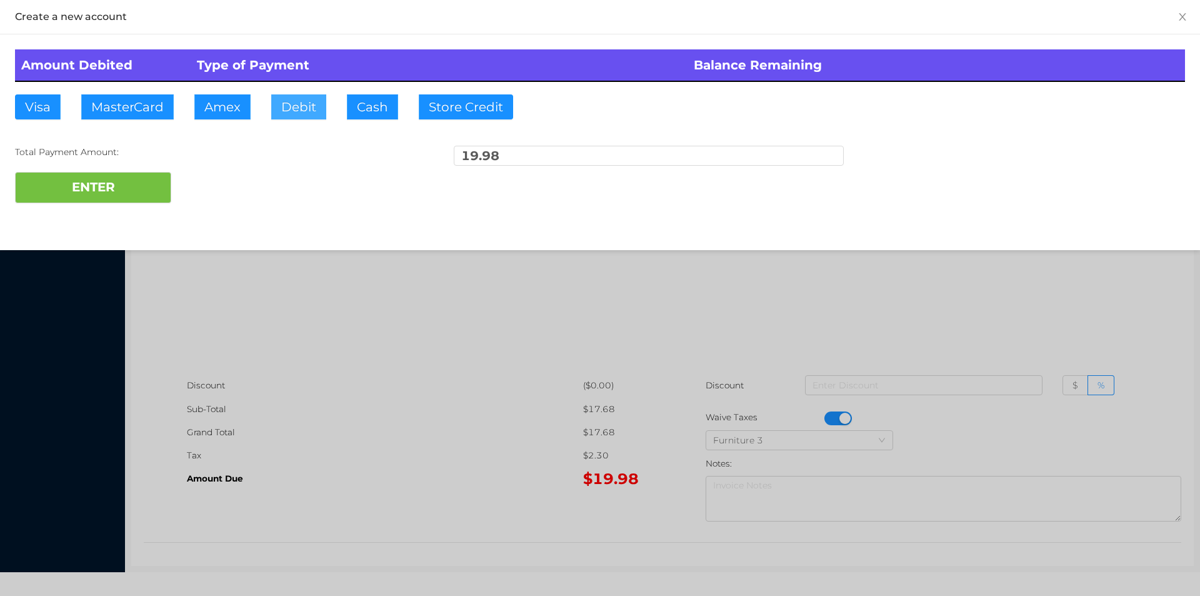
click at [302, 109] on button "Debit" at bounding box center [298, 106] width 55 height 25
click at [158, 176] on button "ENTER" at bounding box center [93, 187] width 156 height 31
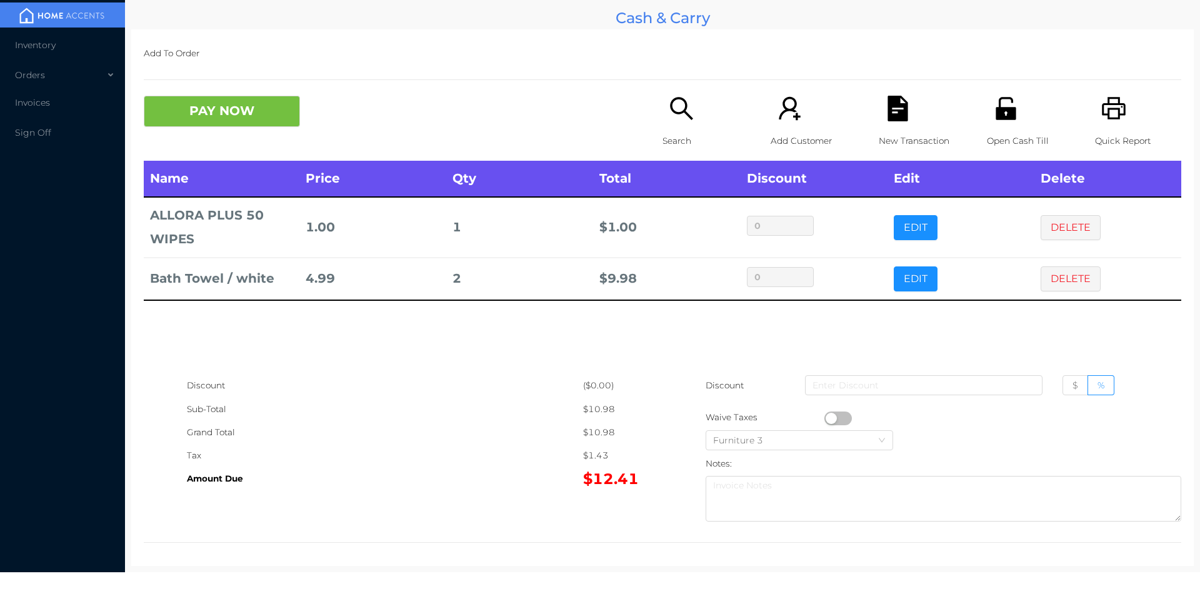
click at [205, 101] on button "PAY NOW" at bounding box center [222, 111] width 156 height 31
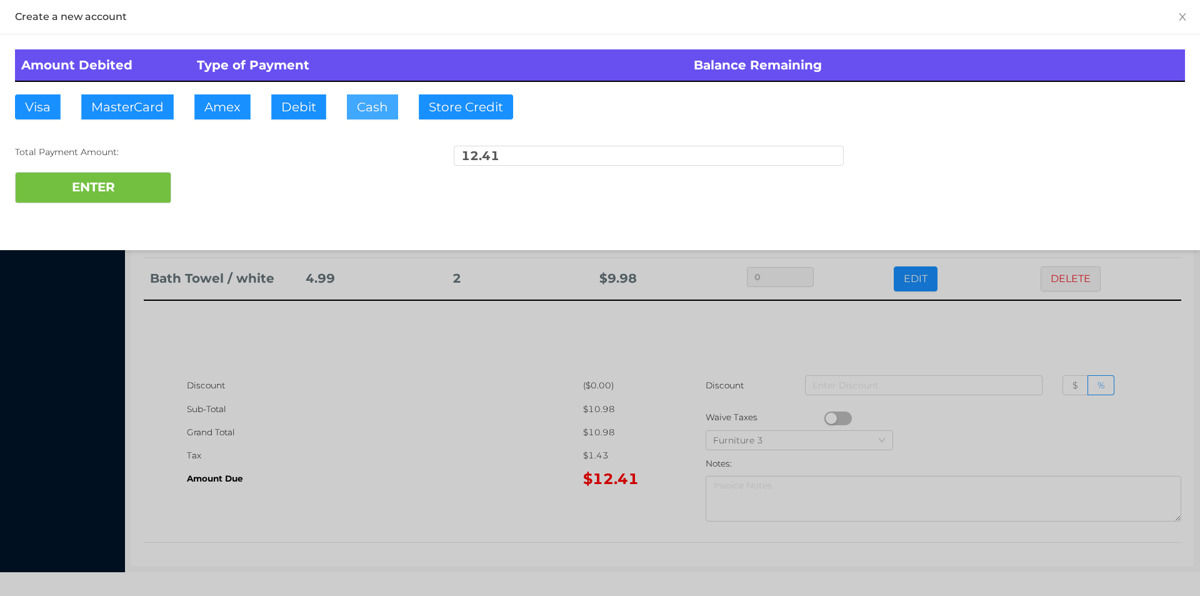
click at [356, 103] on button "Cash" at bounding box center [372, 106] width 51 height 25
type input "100."
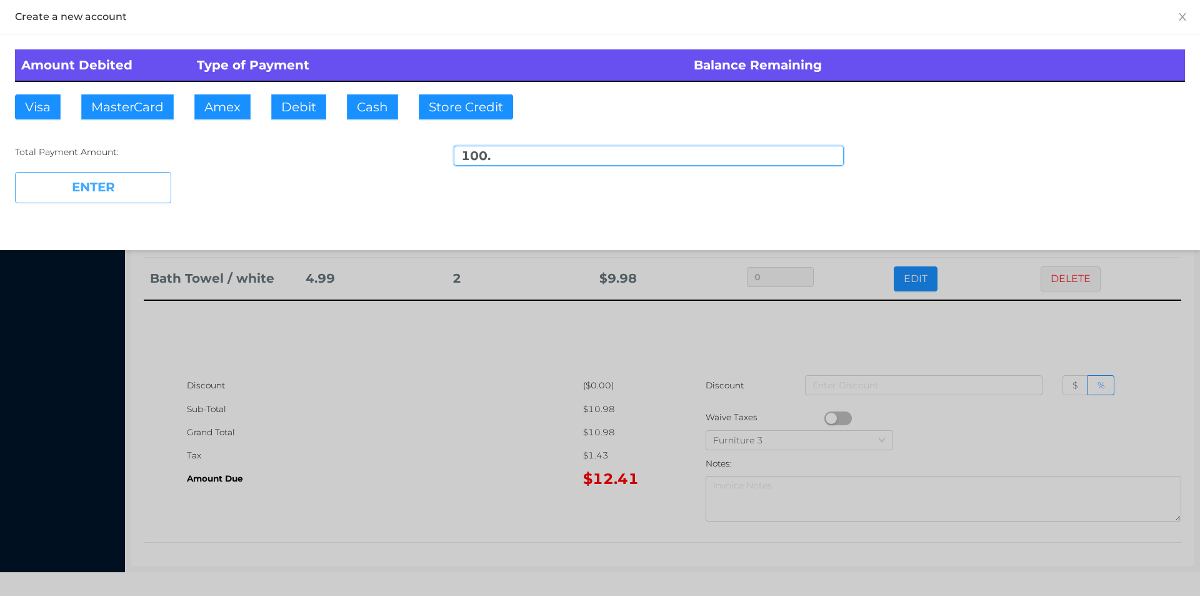
click at [139, 196] on button "ENTER" at bounding box center [93, 187] width 156 height 31
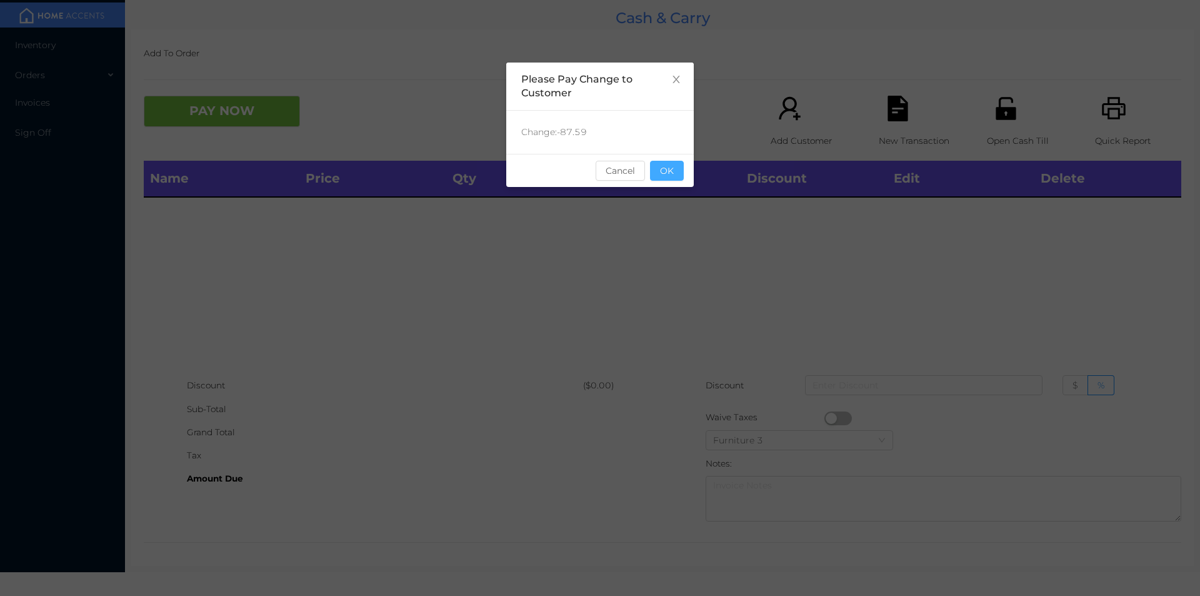
click at [677, 176] on button "OK" at bounding box center [667, 171] width 34 height 20
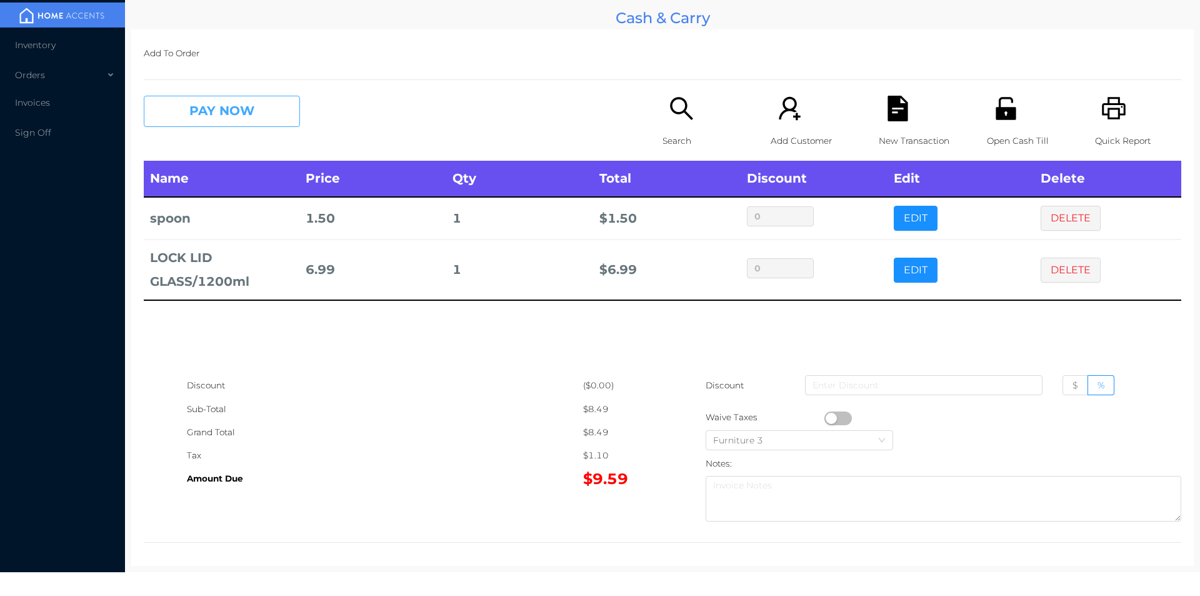
click at [264, 110] on button "PAY NOW" at bounding box center [222, 111] width 156 height 31
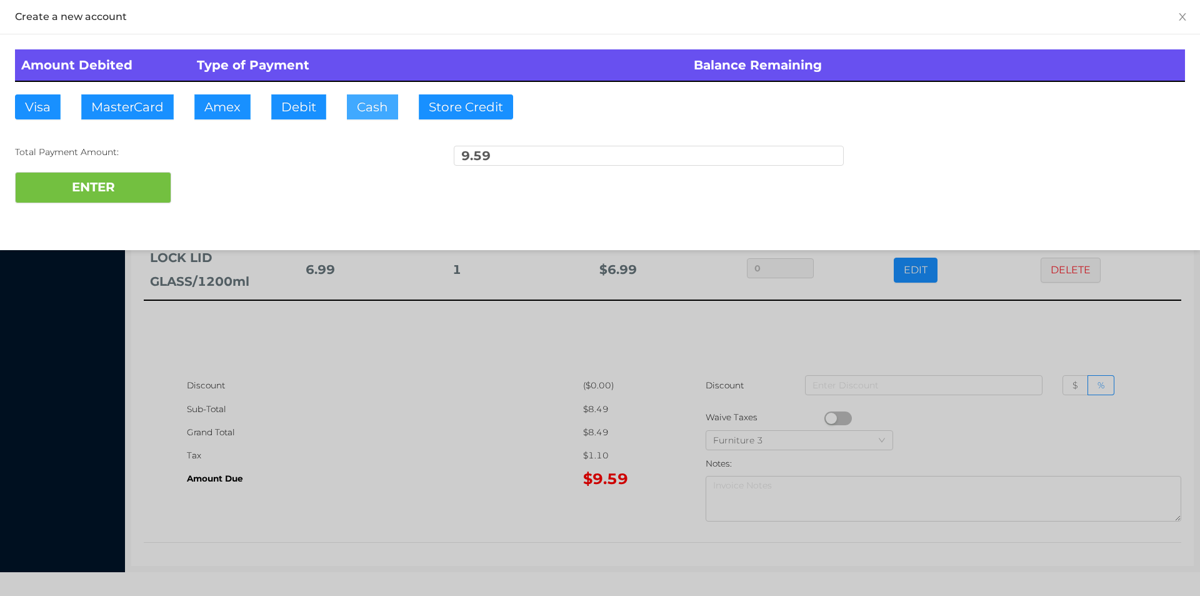
click at [371, 112] on button "Cash" at bounding box center [372, 106] width 51 height 25
click at [445, 376] on div at bounding box center [600, 298] width 1200 height 596
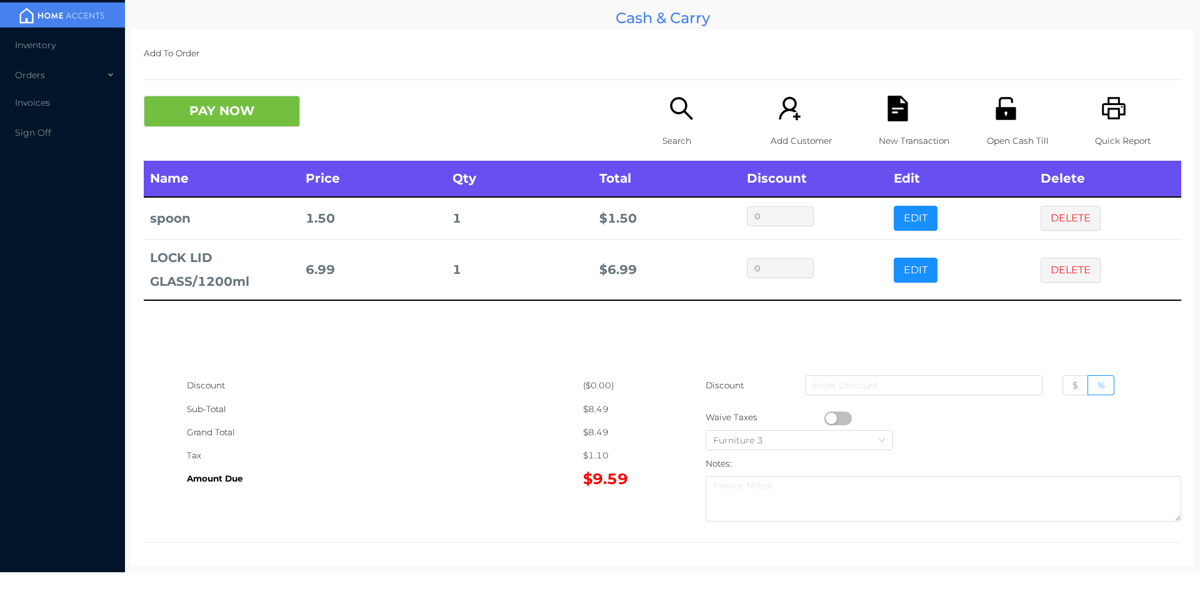
click at [913, 111] on div "New Transaction" at bounding box center [922, 128] width 86 height 65
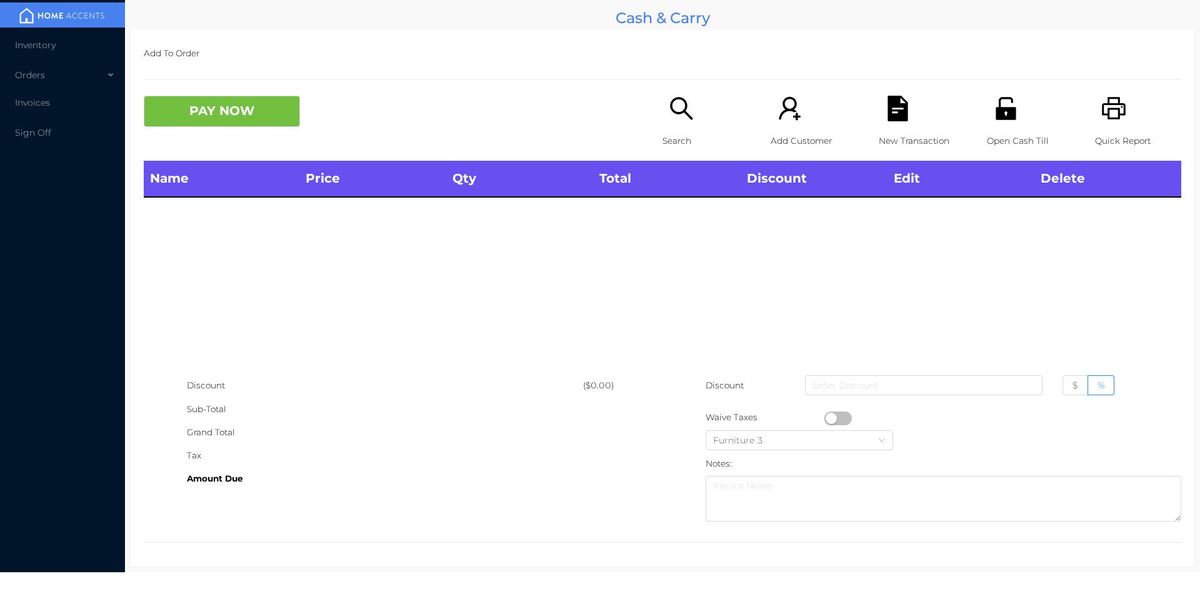
click at [1020, 128] on div "Open Cash Till" at bounding box center [1030, 128] width 86 height 65
click at [673, 131] on p "Search" at bounding box center [706, 140] width 86 height 23
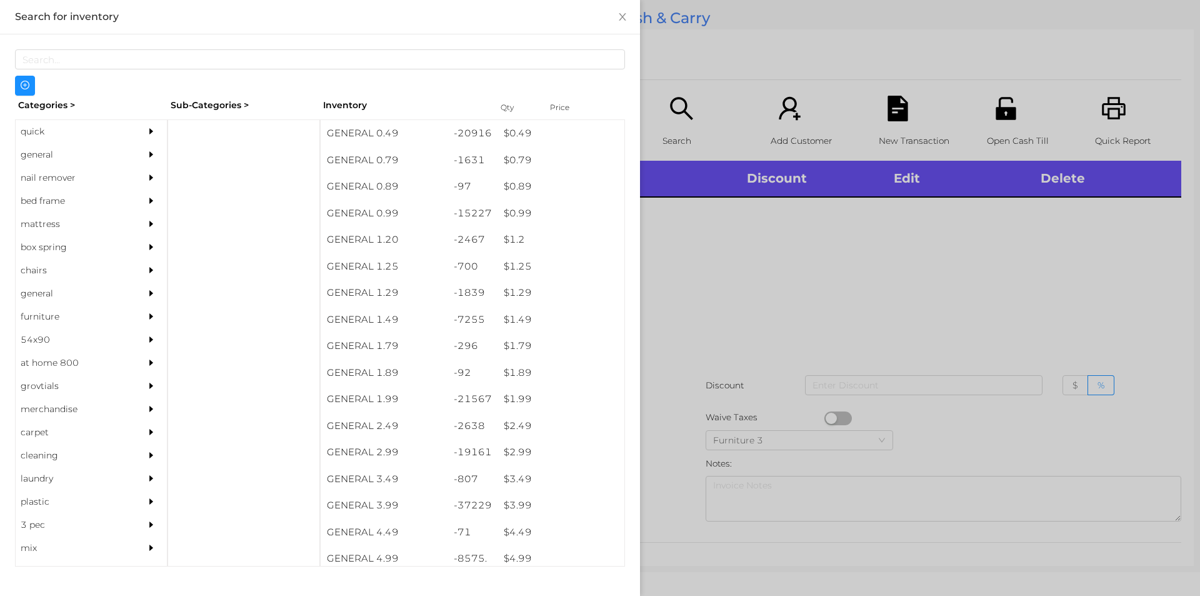
click at [42, 135] on div "quick" at bounding box center [73, 131] width 114 height 23
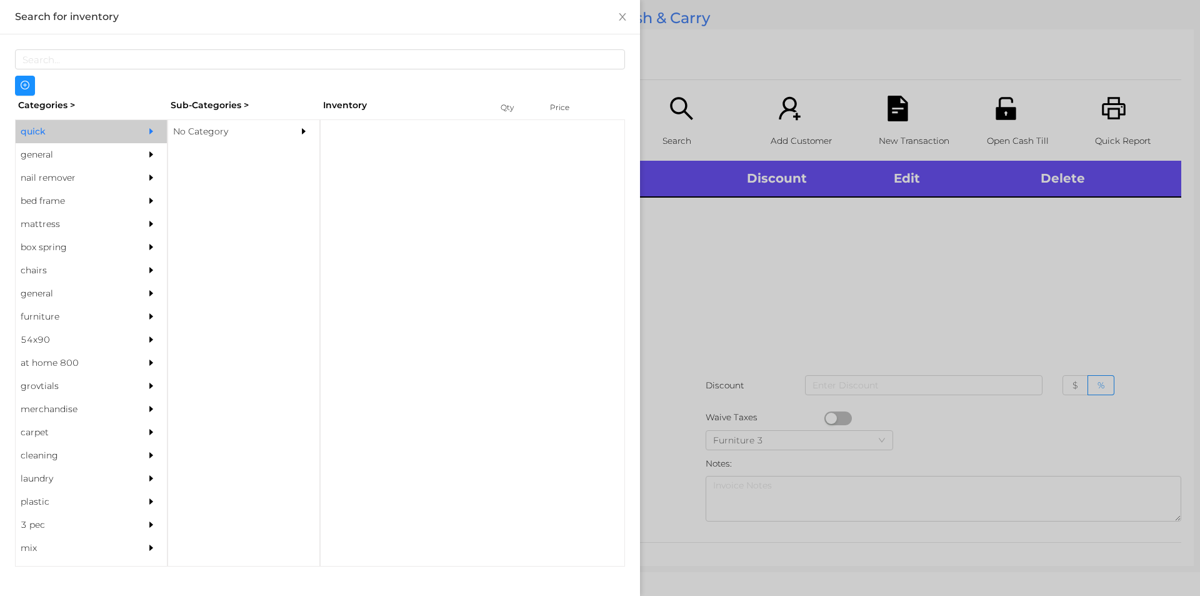
click at [219, 128] on div "No Category" at bounding box center [225, 131] width 114 height 23
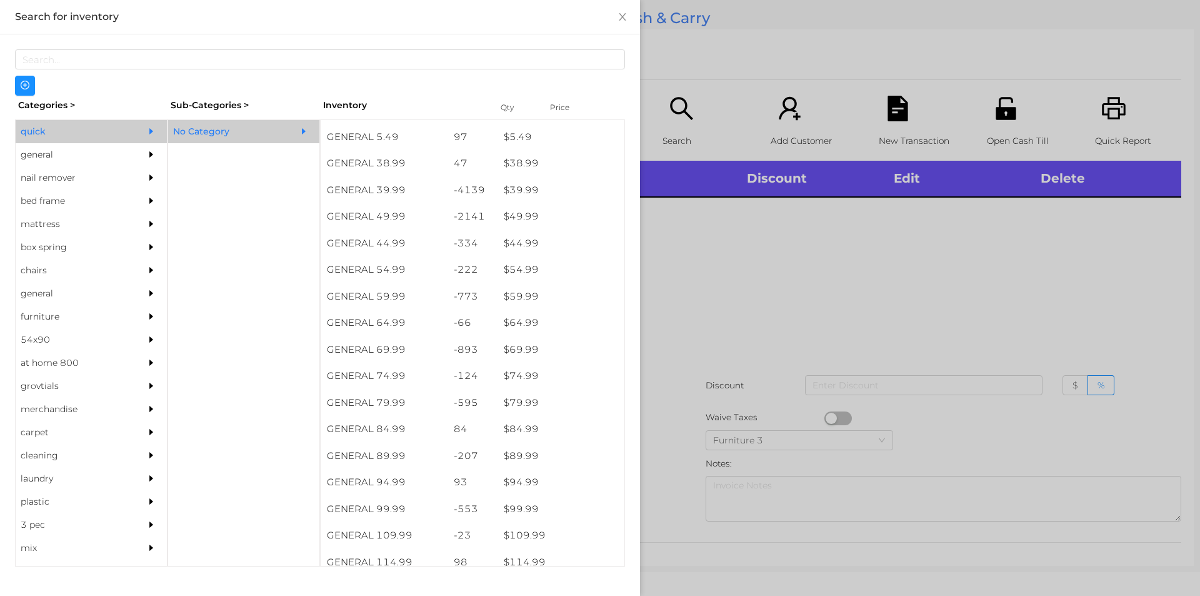
scroll to position [663, 0]
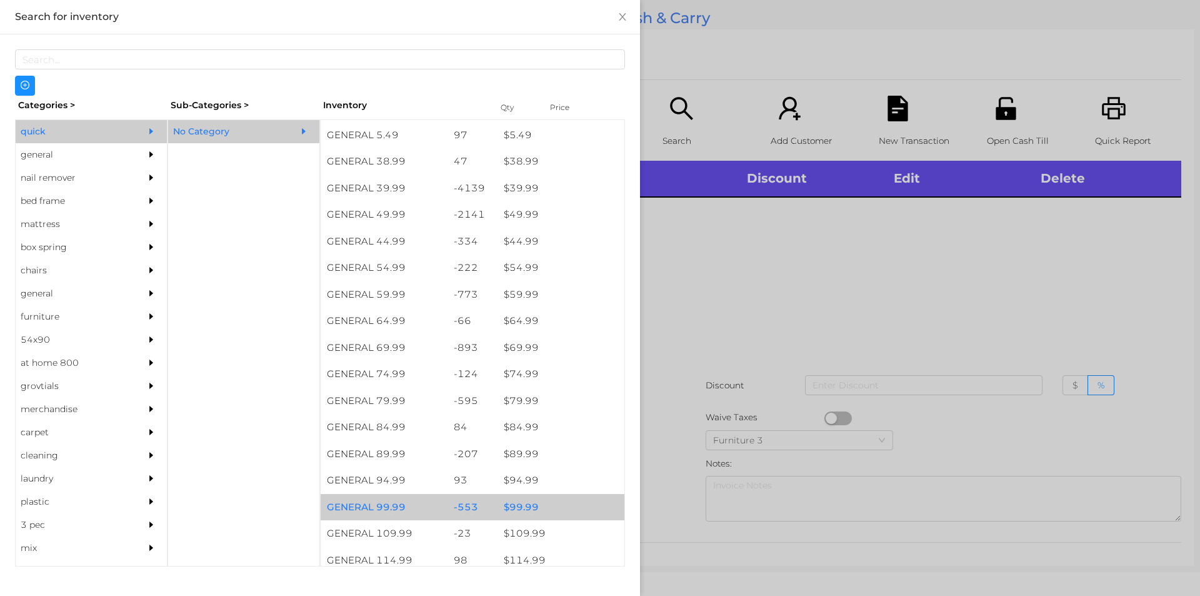
click at [518, 506] on div "$ 99.99" at bounding box center [561, 507] width 127 height 27
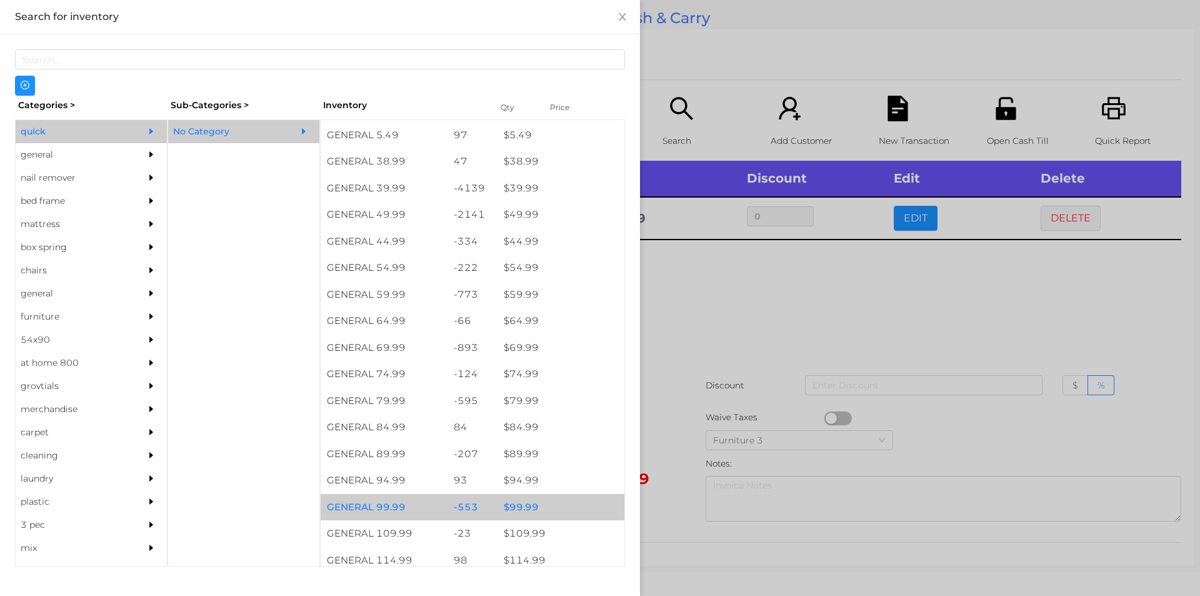
click at [664, 500] on div at bounding box center [600, 298] width 1200 height 596
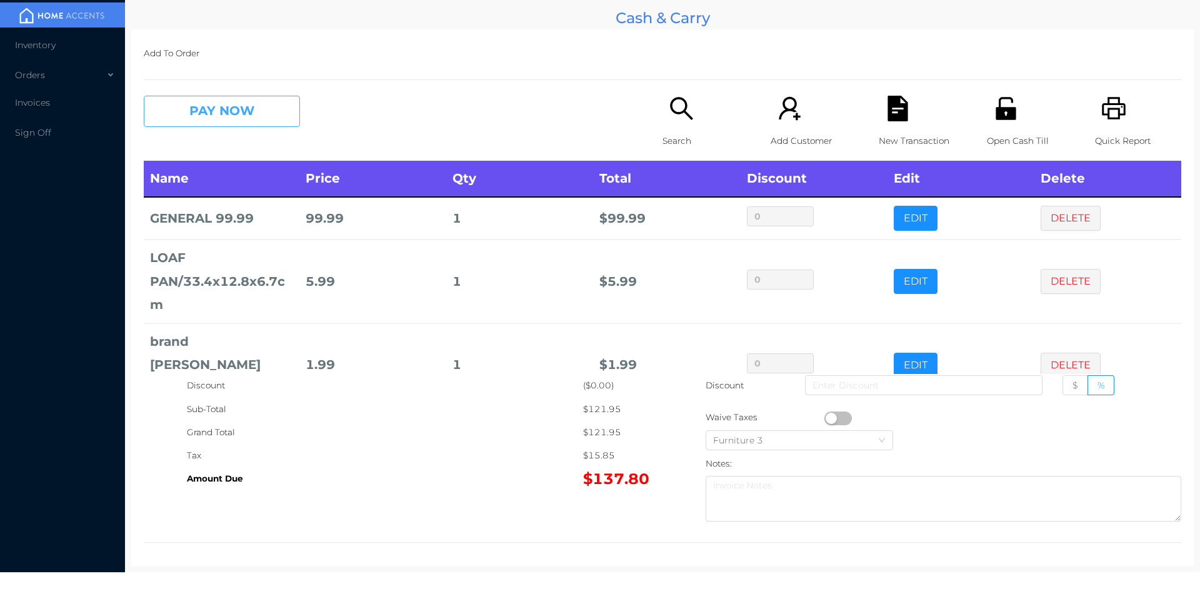
click at [206, 104] on button "PAY NOW" at bounding box center [222, 111] width 156 height 31
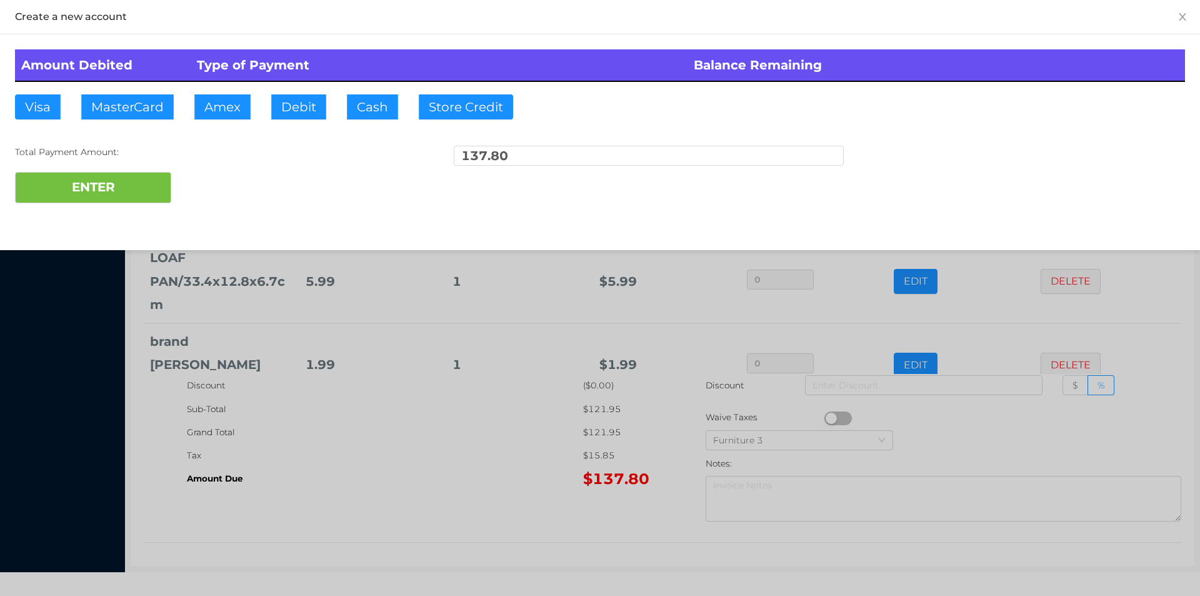
click at [206, 181] on div "ENTER" at bounding box center [600, 187] width 1170 height 31
click at [389, 445] on div at bounding box center [600, 298] width 1200 height 596
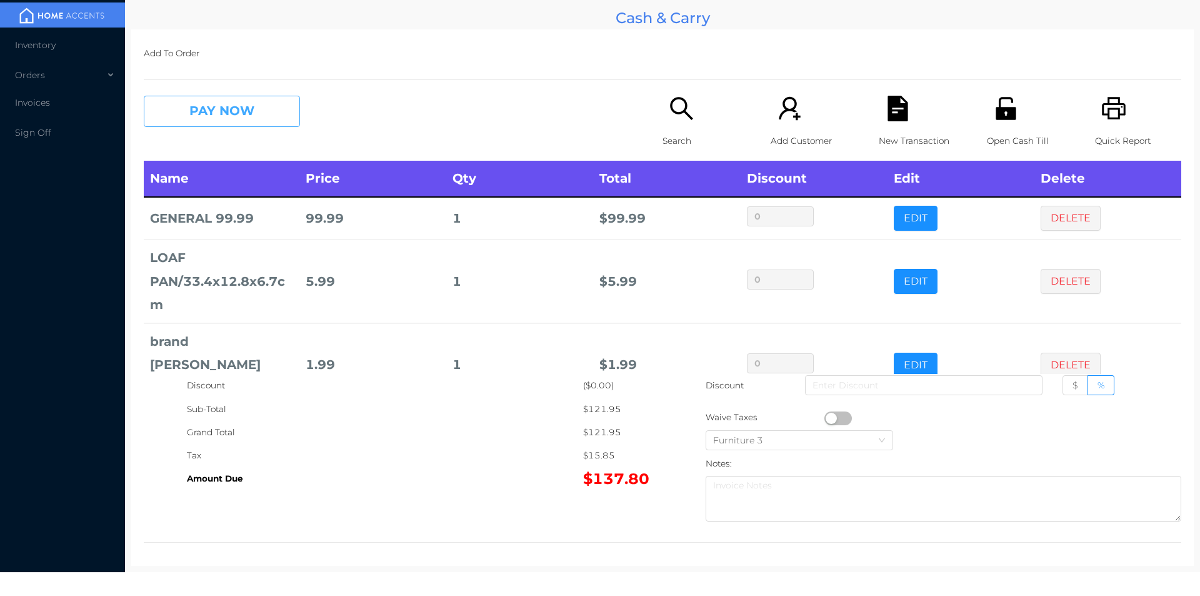
click at [281, 125] on button "PAY NOW" at bounding box center [222, 111] width 156 height 31
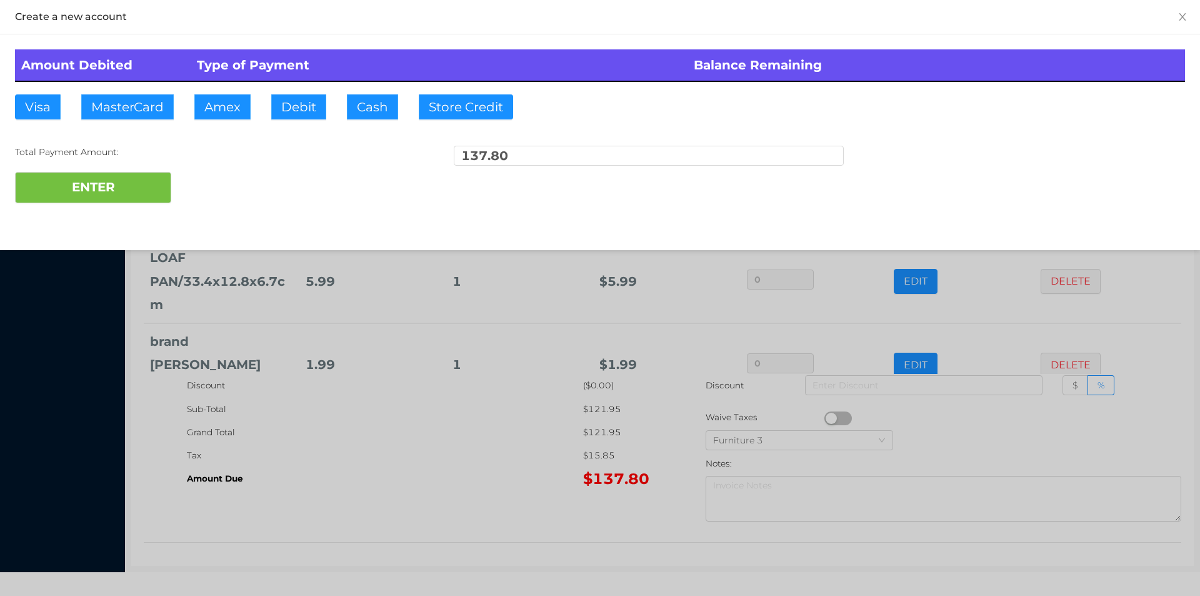
click at [463, 492] on div at bounding box center [600, 298] width 1200 height 596
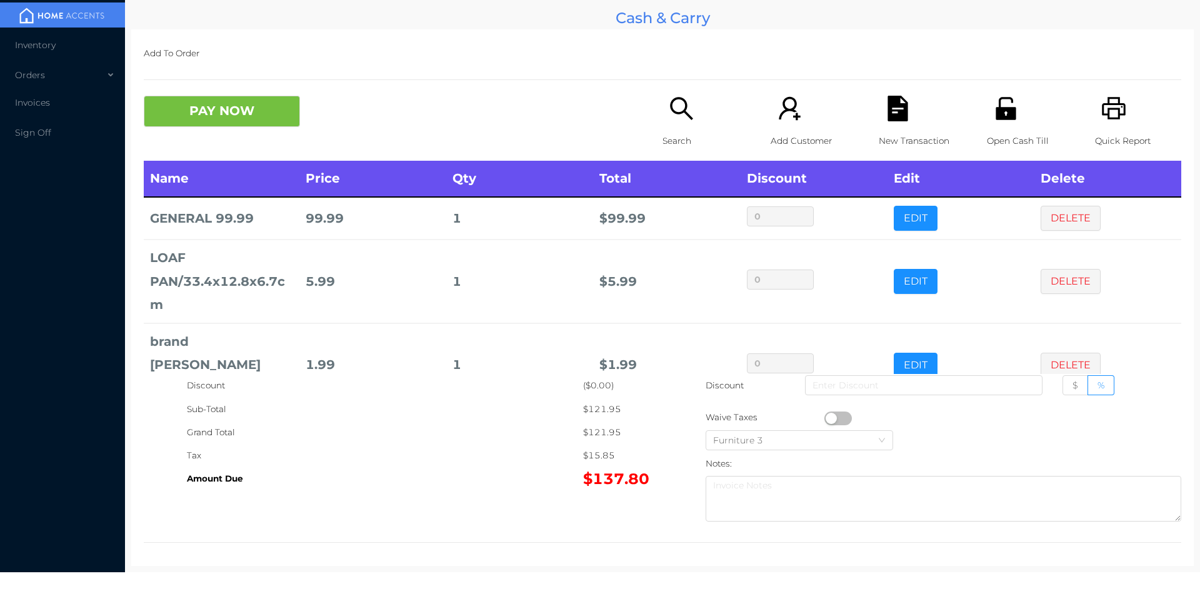
click at [896, 124] on div "New Transaction" at bounding box center [922, 128] width 86 height 65
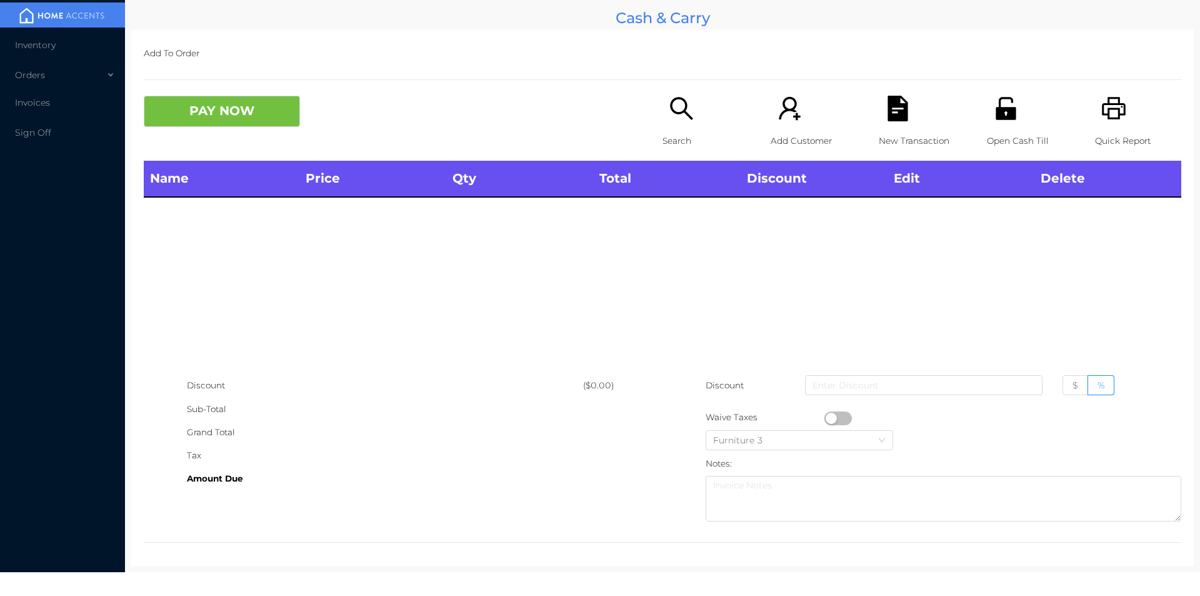
click at [1003, 134] on p "Open Cash Till" at bounding box center [1030, 140] width 86 height 23
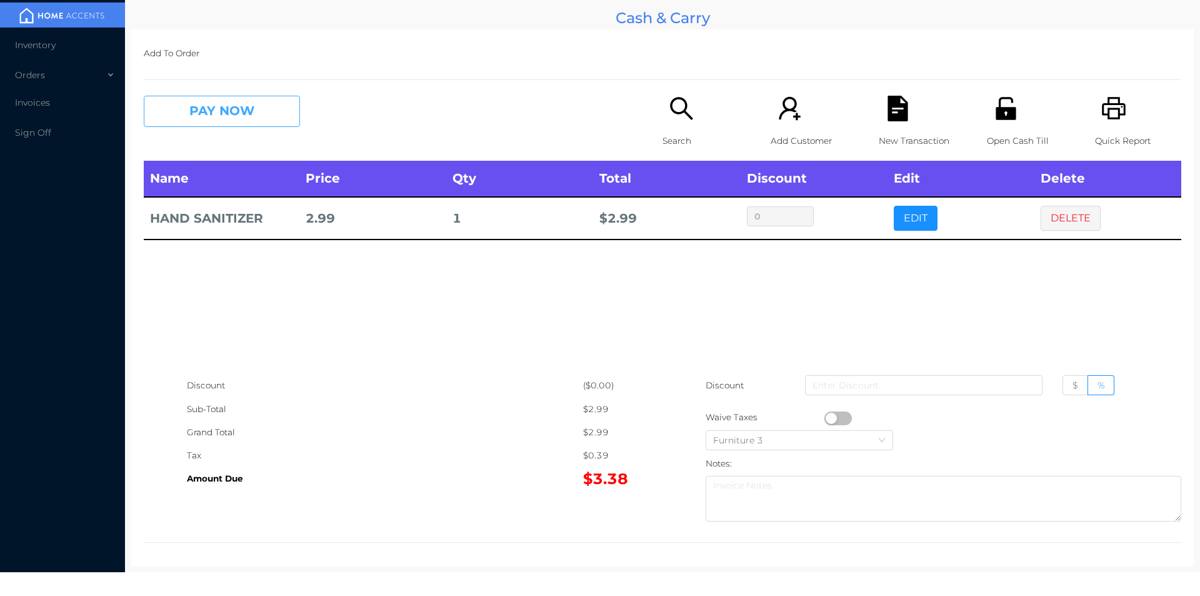
click at [199, 109] on button "PAY NOW" at bounding box center [222, 111] width 156 height 31
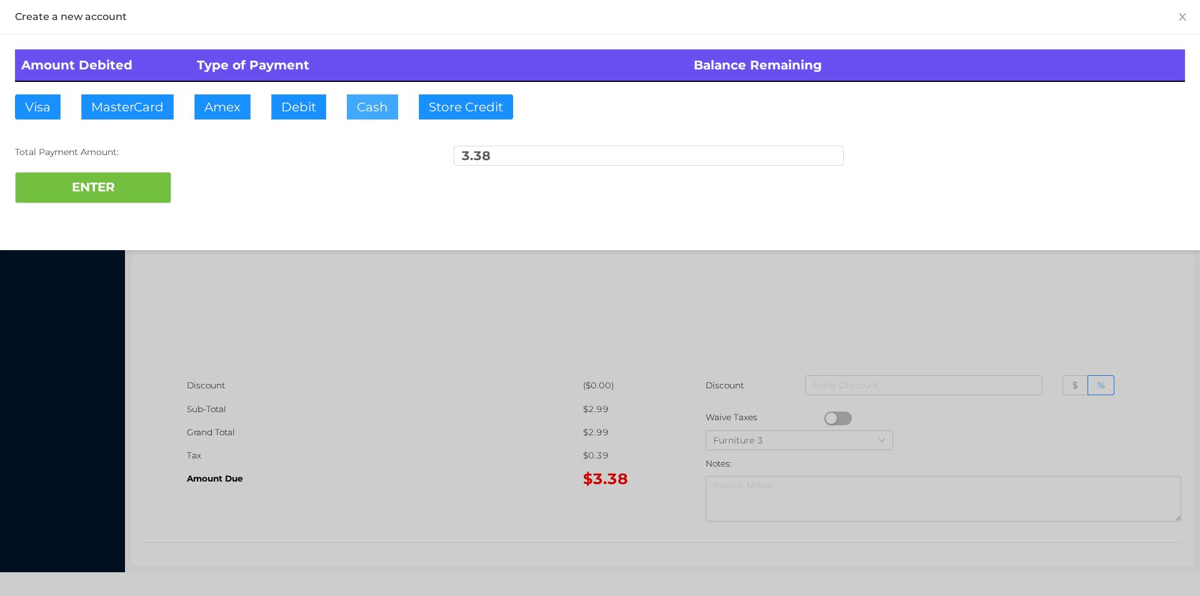
click at [348, 106] on button "Cash" at bounding box center [372, 106] width 51 height 25
click at [83, 185] on button "ENTER" at bounding box center [93, 187] width 156 height 31
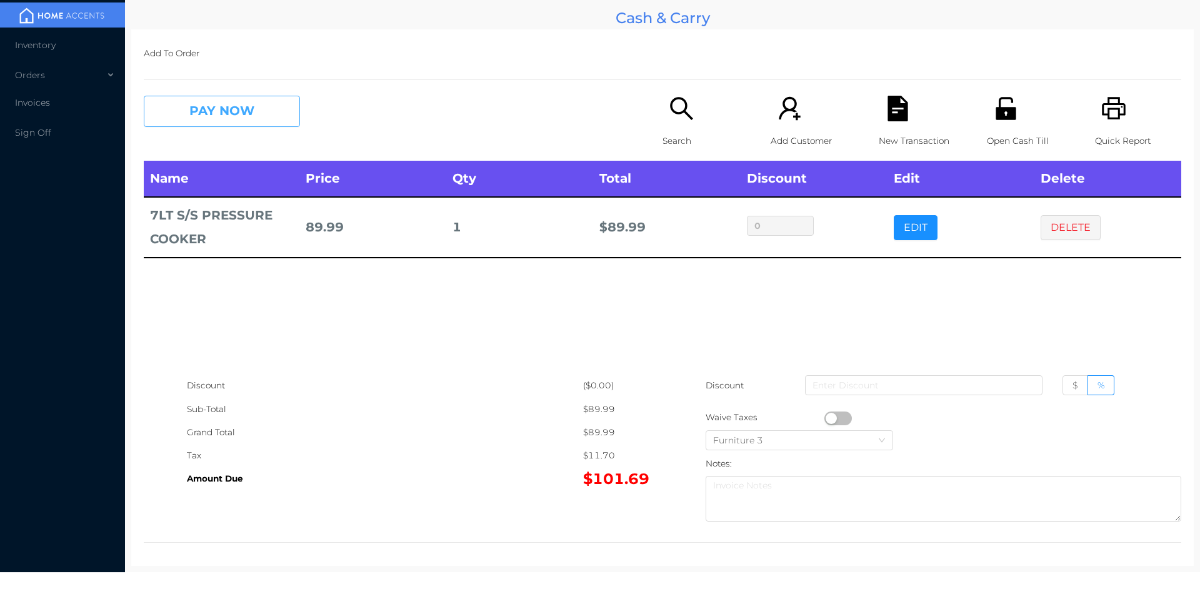
click at [269, 101] on button "PAY NOW" at bounding box center [222, 111] width 156 height 31
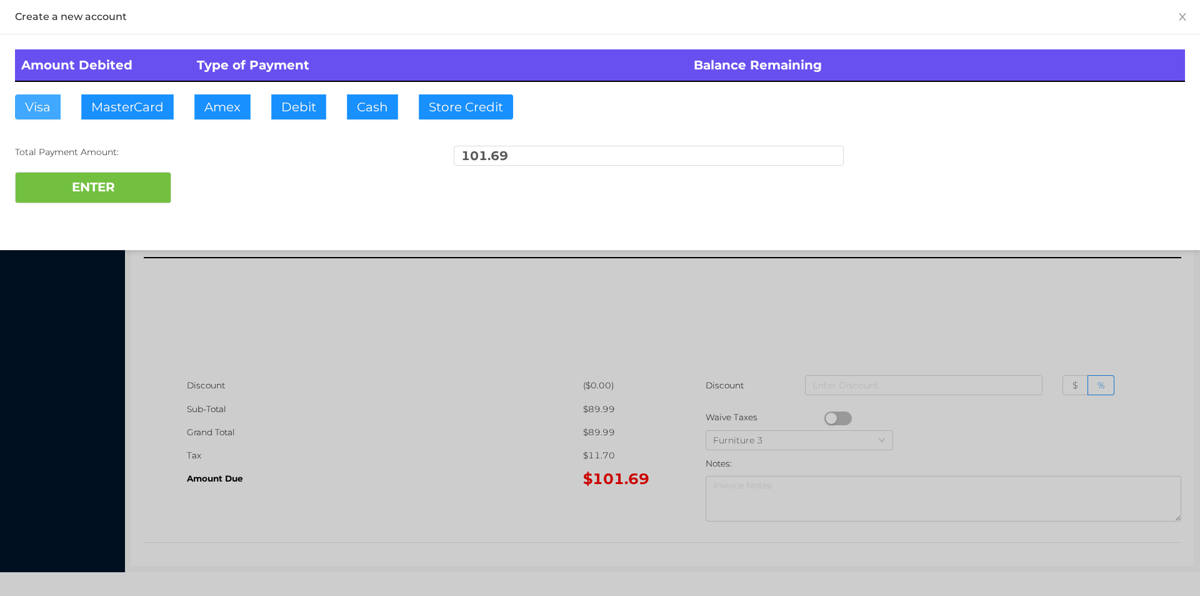
click at [39, 111] on button "Visa" at bounding box center [38, 106] width 46 height 25
click at [69, 187] on button "ENTER" at bounding box center [93, 187] width 156 height 31
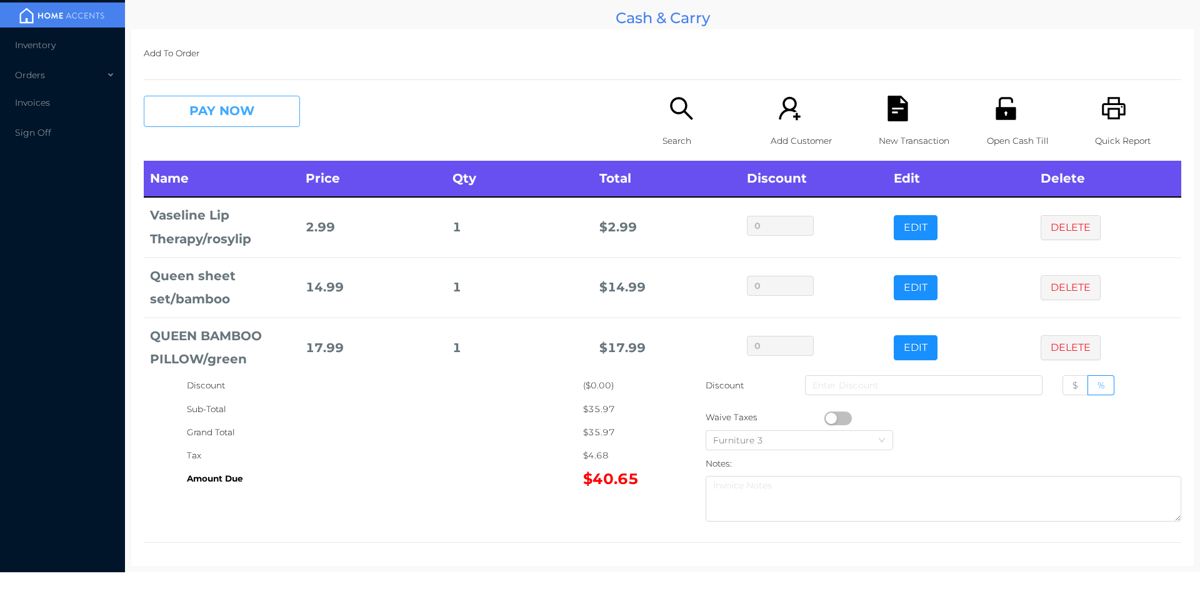
click at [253, 113] on button "PAY NOW" at bounding box center [222, 111] width 156 height 31
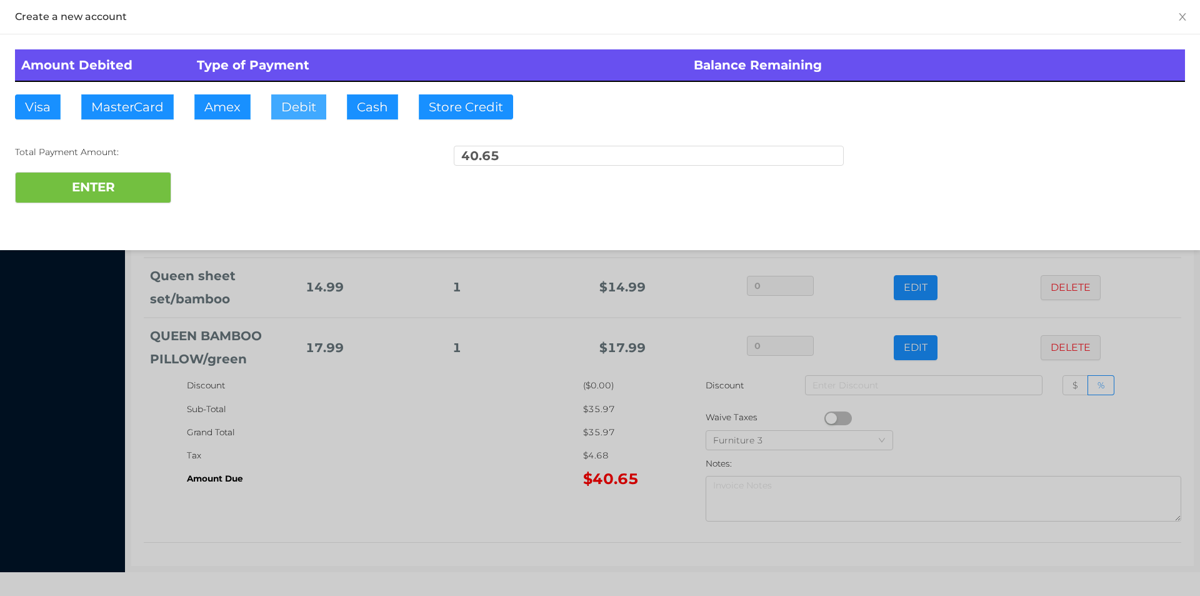
click at [300, 115] on button "Debit" at bounding box center [298, 106] width 55 height 25
click at [160, 189] on button "ENTER" at bounding box center [93, 187] width 156 height 31
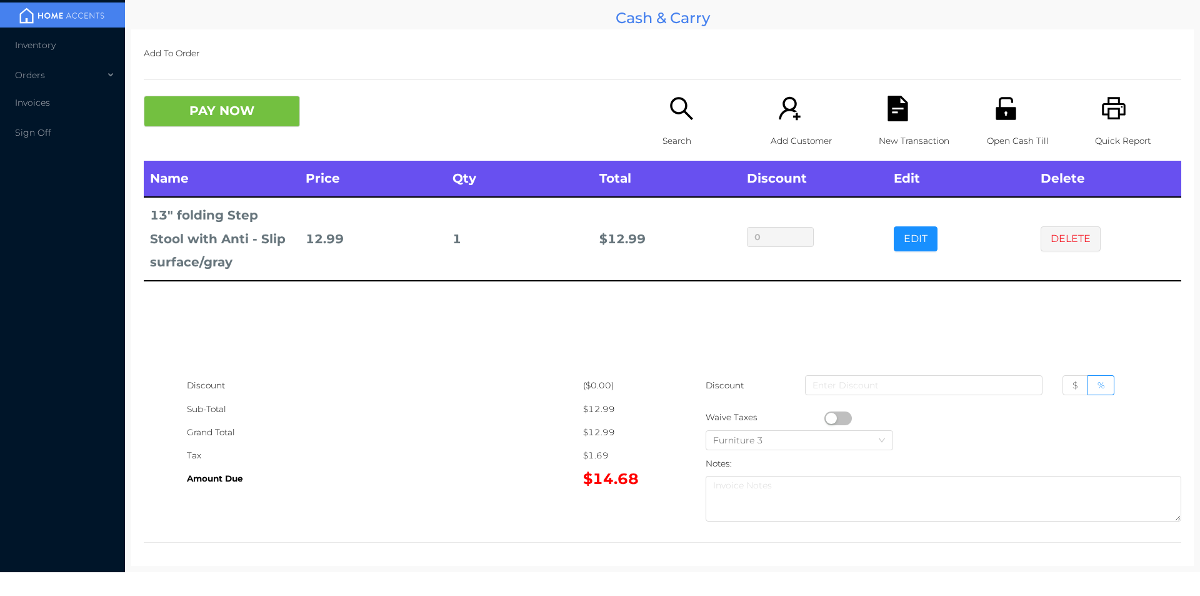
click at [663, 134] on p "Search" at bounding box center [706, 140] width 86 height 23
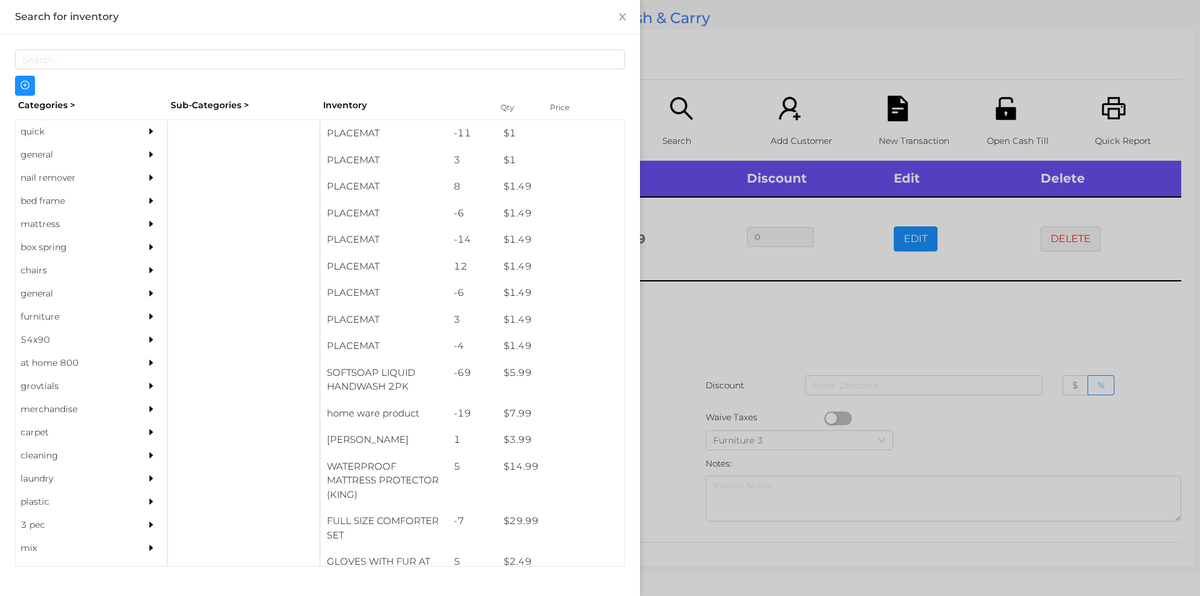
click at [680, 120] on div at bounding box center [600, 298] width 1200 height 596
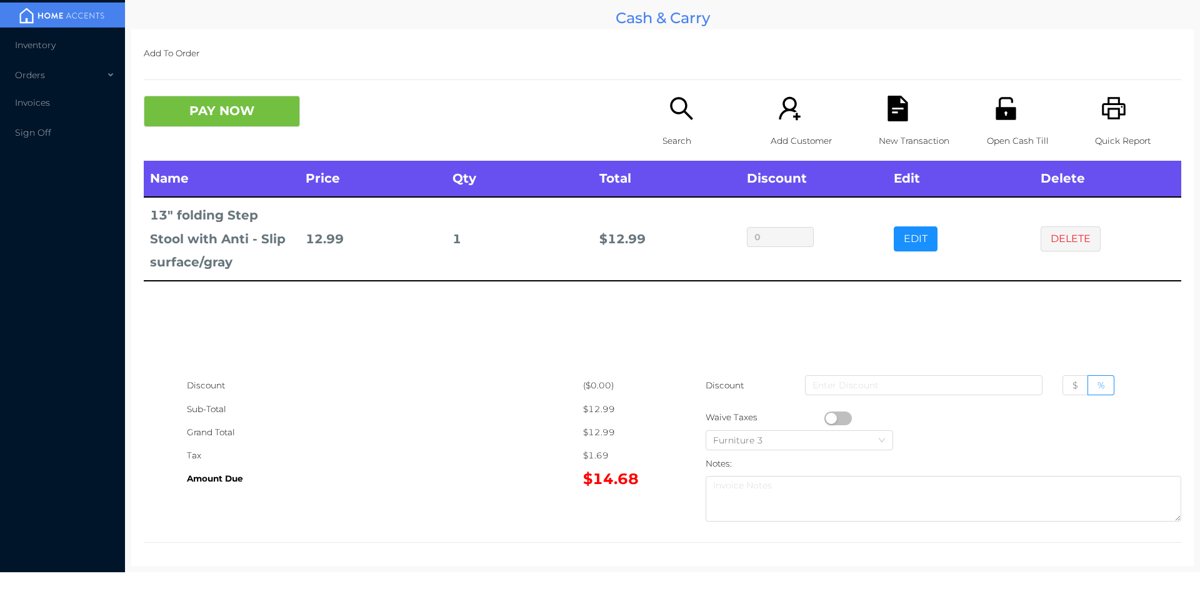
click at [676, 144] on p "Search" at bounding box center [706, 140] width 86 height 23
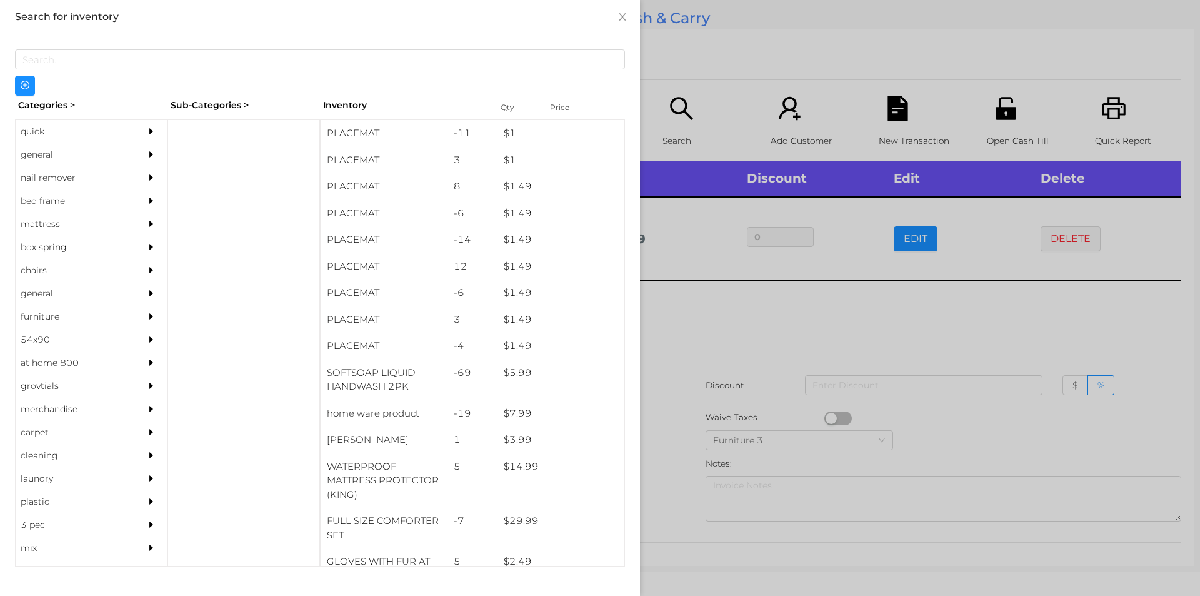
click at [41, 158] on div "general" at bounding box center [73, 154] width 114 height 23
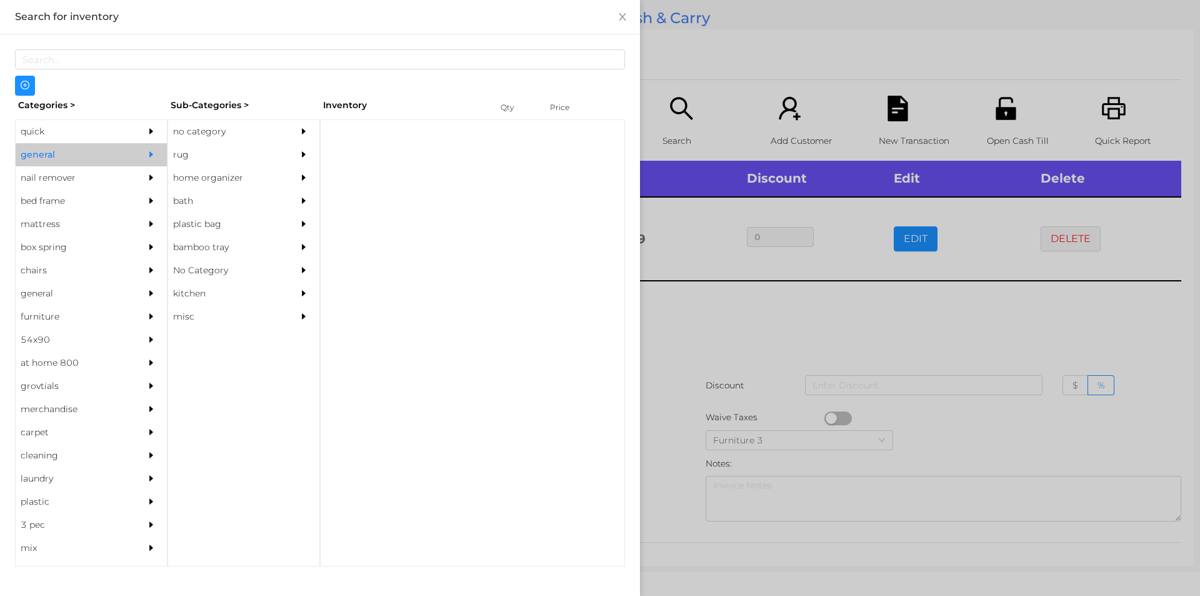
click at [199, 129] on div "no category" at bounding box center [225, 131] width 114 height 23
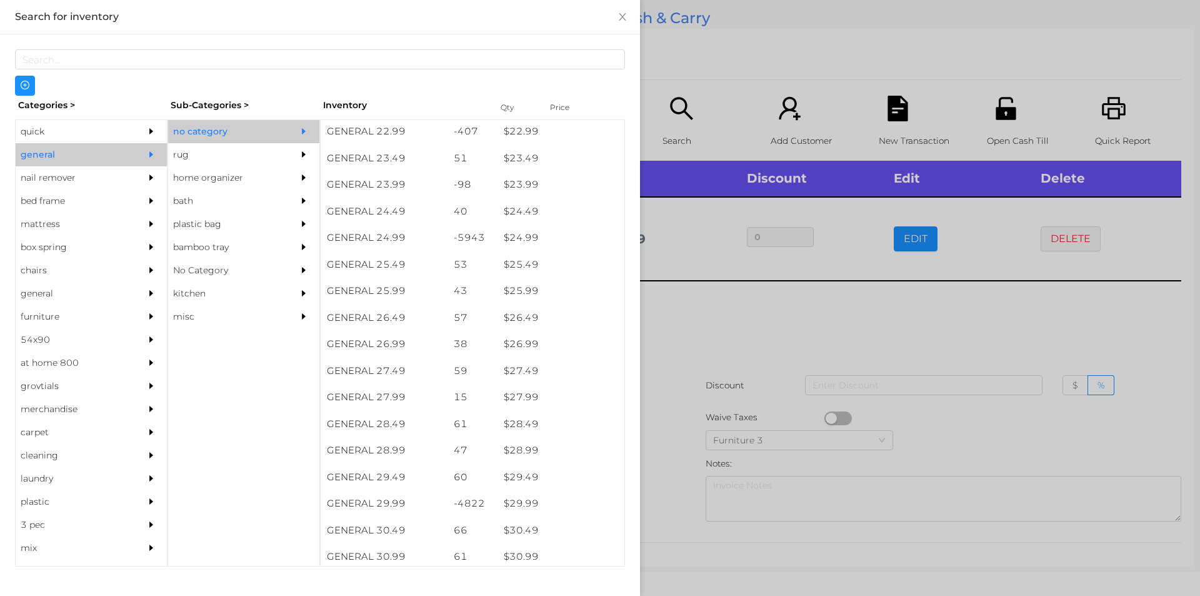
scroll to position [1512, 0]
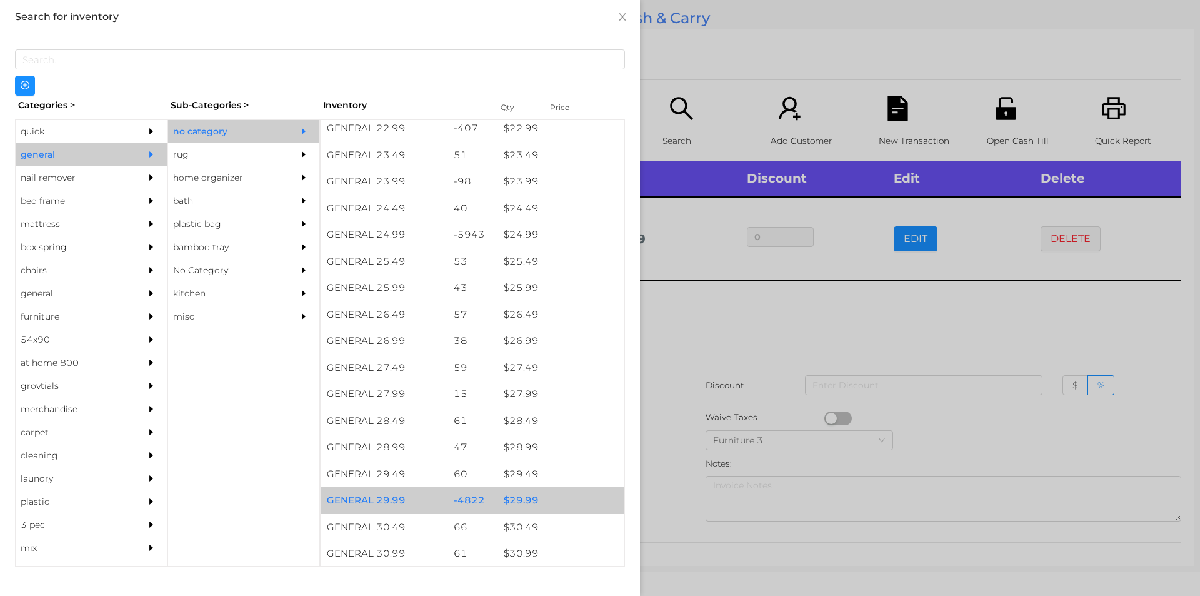
click at [530, 500] on div "$ 29.99" at bounding box center [561, 500] width 127 height 27
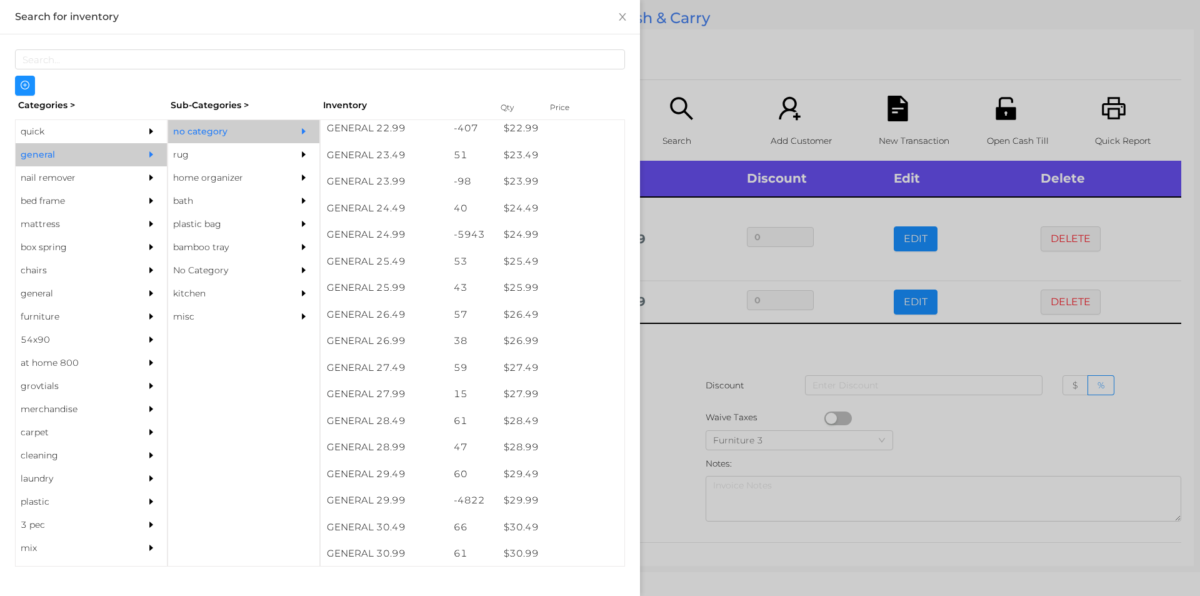
click at [668, 504] on div at bounding box center [600, 298] width 1200 height 596
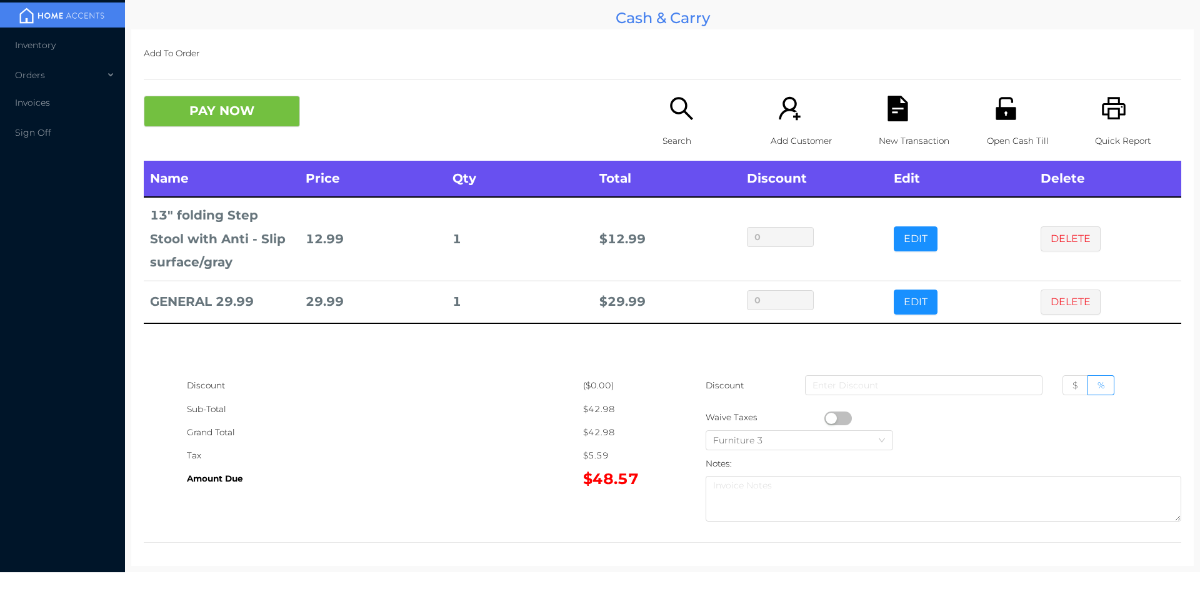
click at [663, 126] on div "Search" at bounding box center [706, 128] width 86 height 65
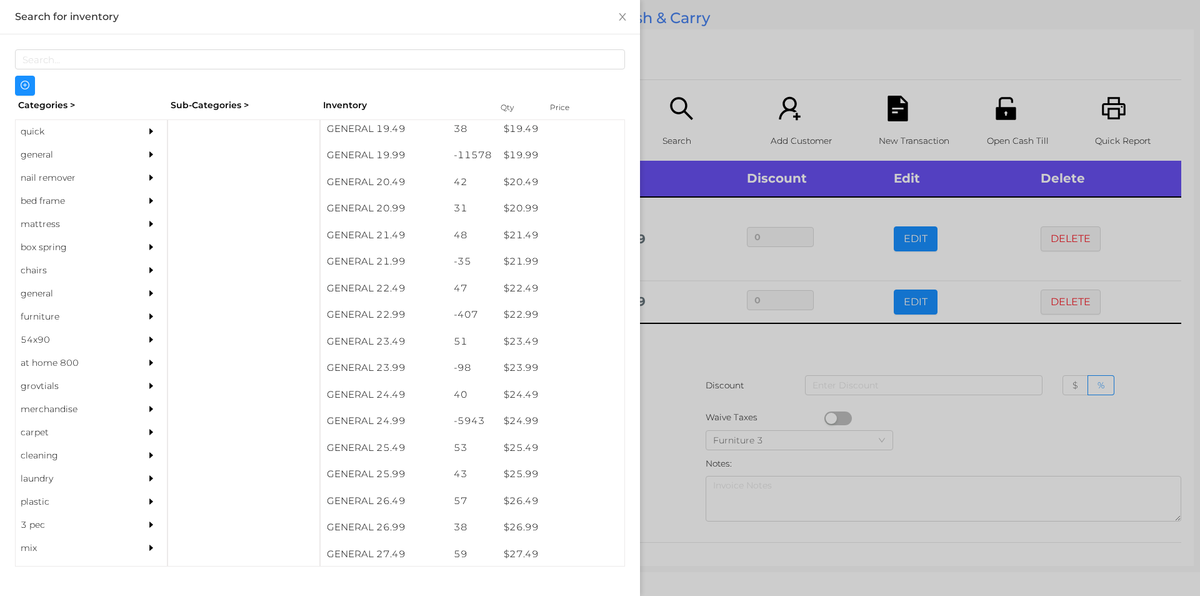
scroll to position [1325, 0]
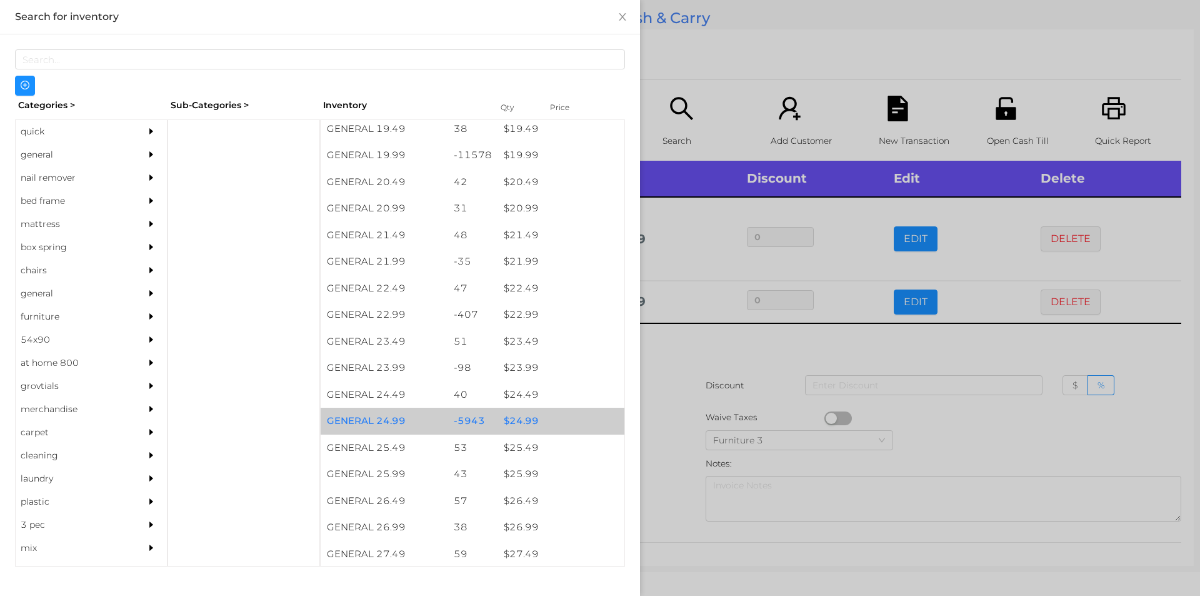
click at [523, 428] on div "$ 24.99" at bounding box center [561, 421] width 127 height 27
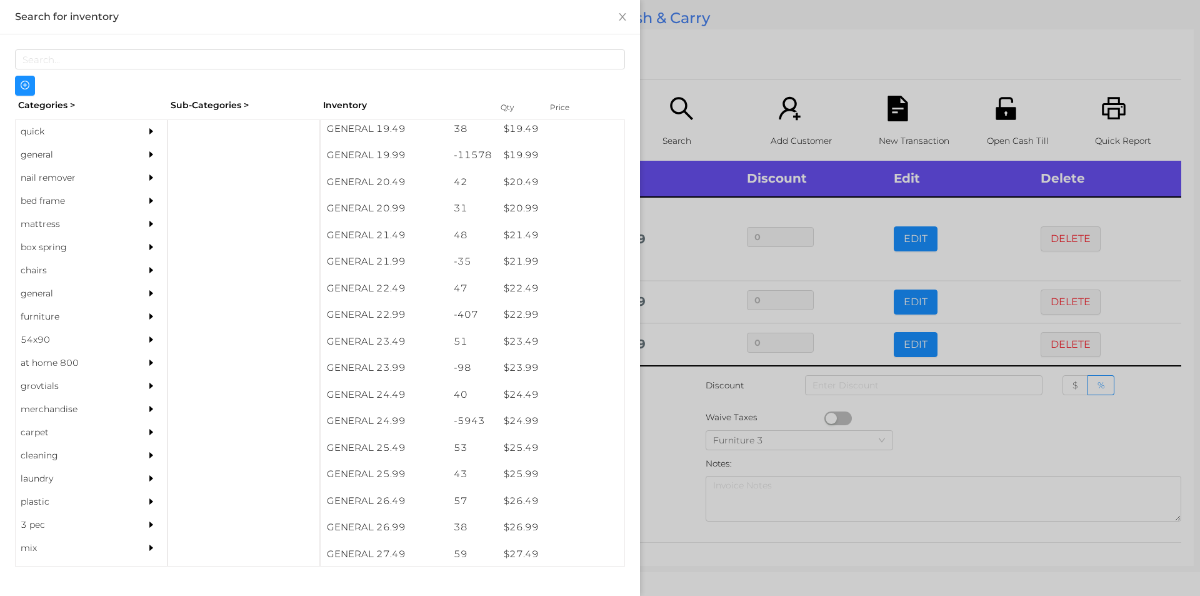
click at [676, 448] on div at bounding box center [600, 298] width 1200 height 596
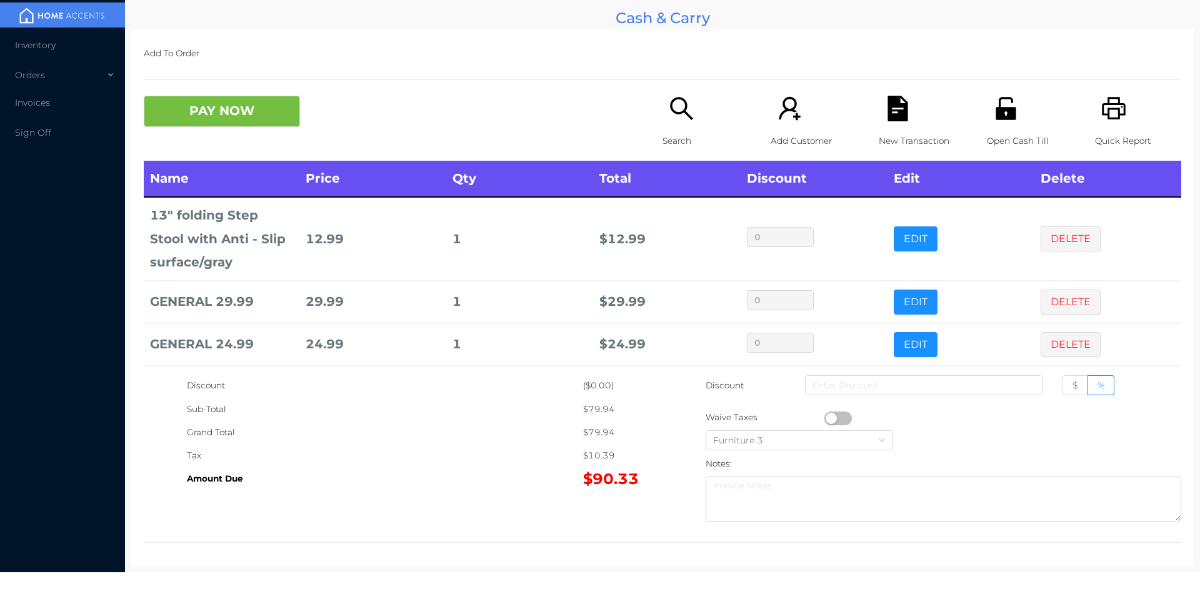
click at [680, 115] on icon "icon: search" at bounding box center [682, 109] width 26 height 26
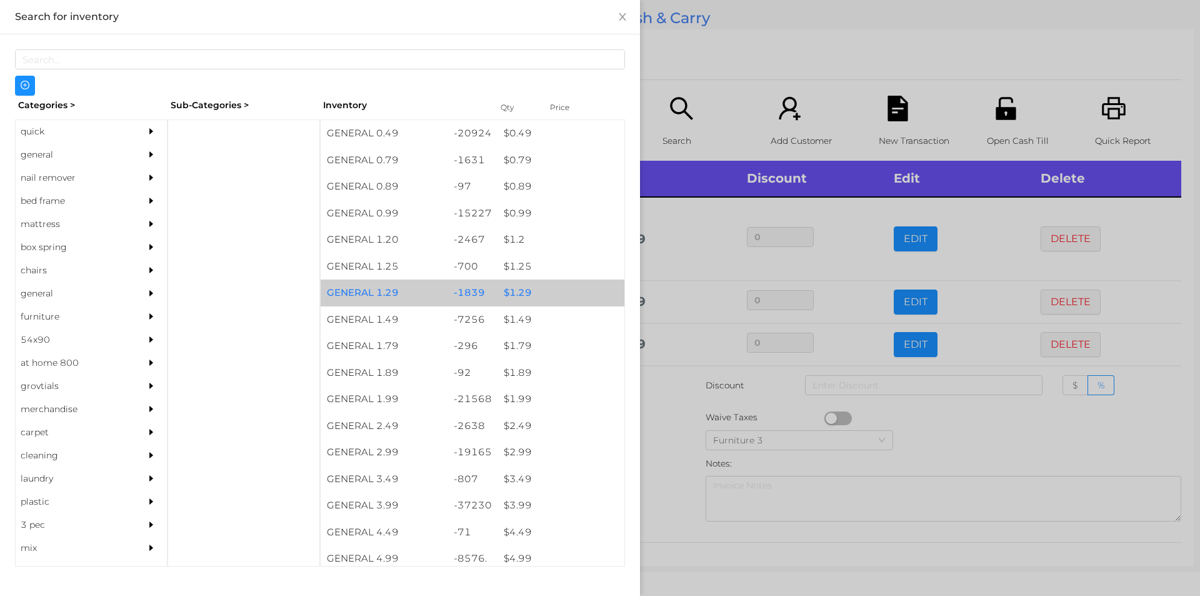
click at [517, 296] on div "$ 1.29" at bounding box center [561, 292] width 127 height 27
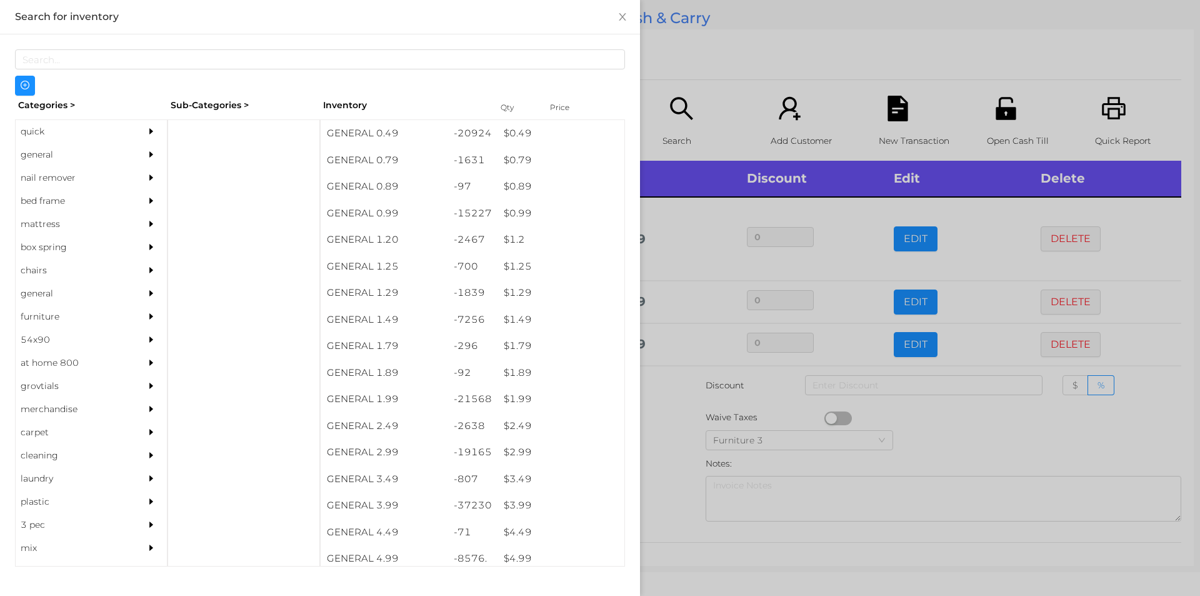
click at [664, 426] on div at bounding box center [600, 298] width 1200 height 596
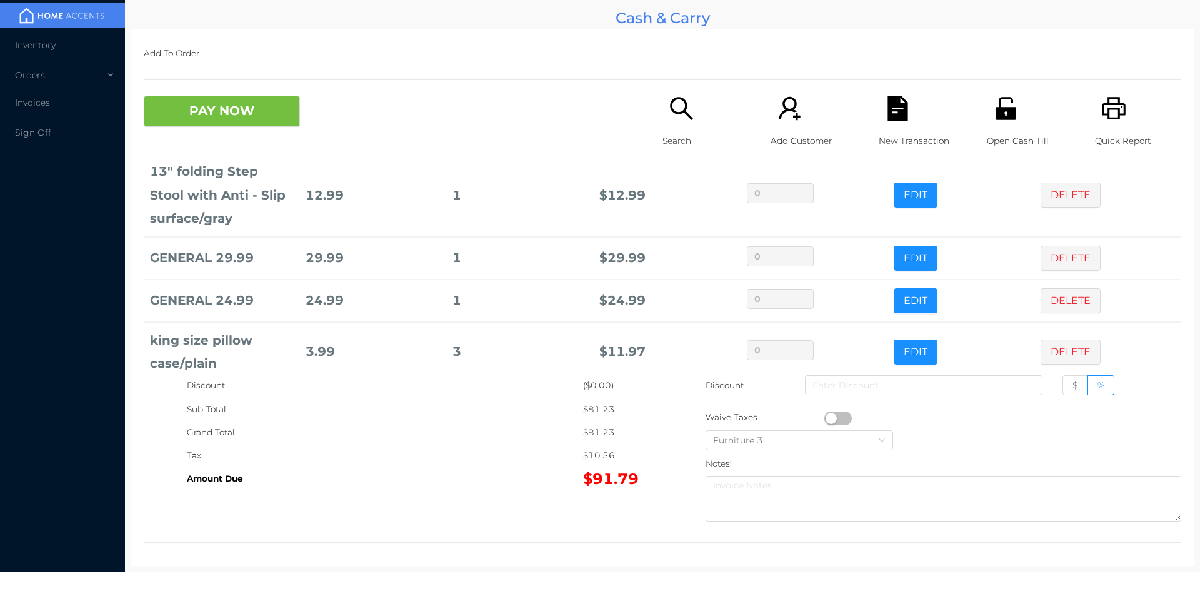
scroll to position [108, 0]
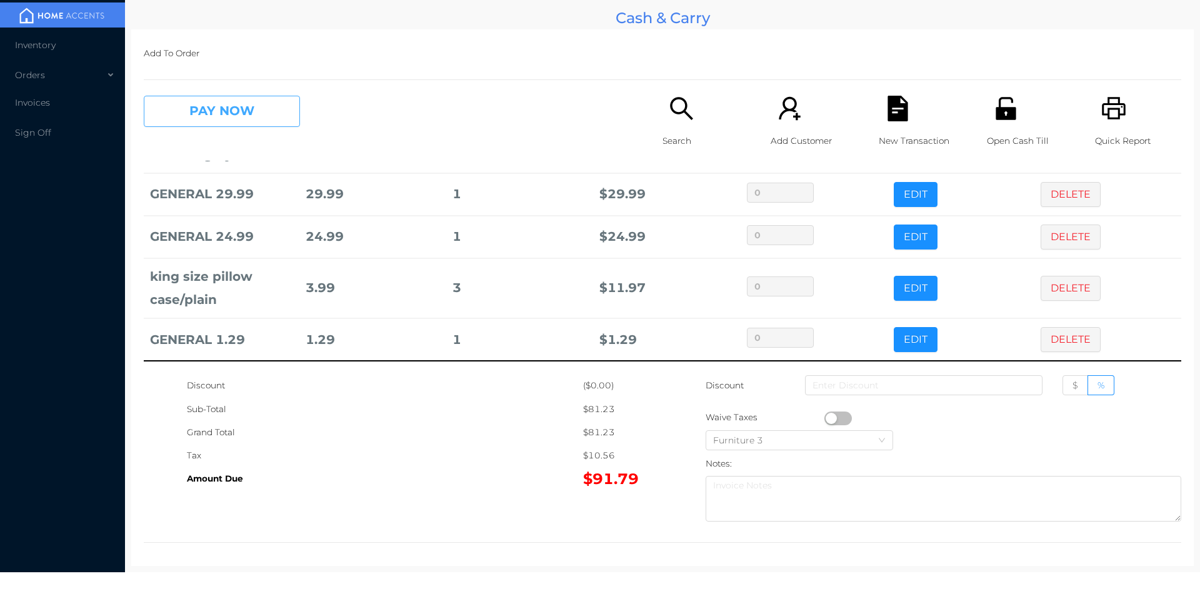
click at [246, 118] on button "PAY NOW" at bounding box center [222, 111] width 156 height 31
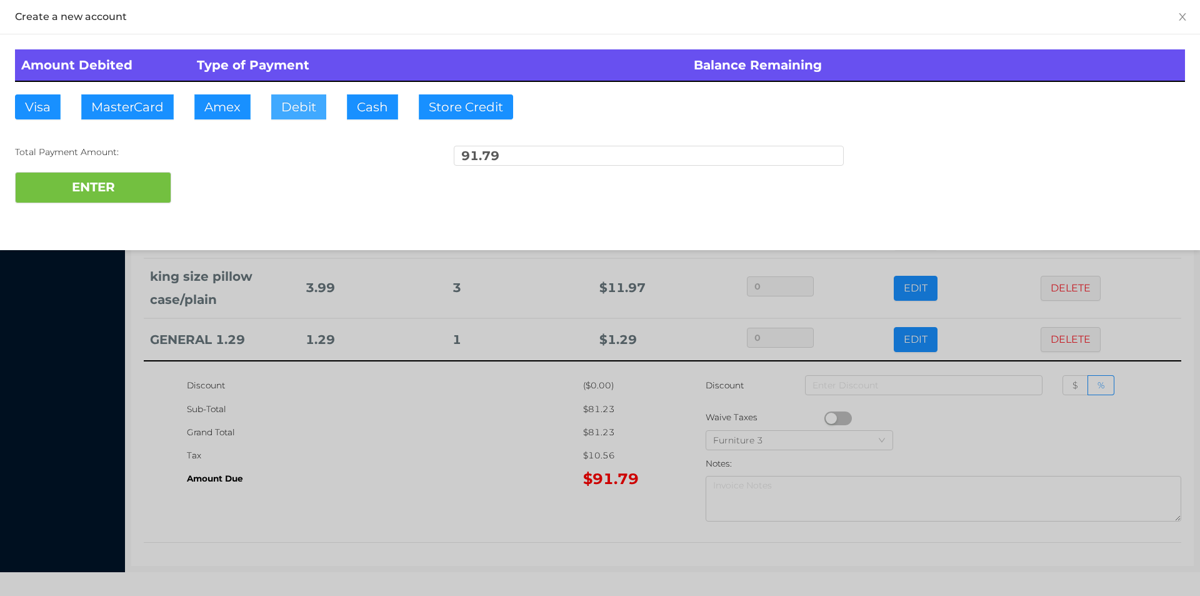
click at [299, 106] on button "Debit" at bounding box center [298, 106] width 55 height 25
click at [109, 181] on button "ENTER" at bounding box center [93, 187] width 156 height 31
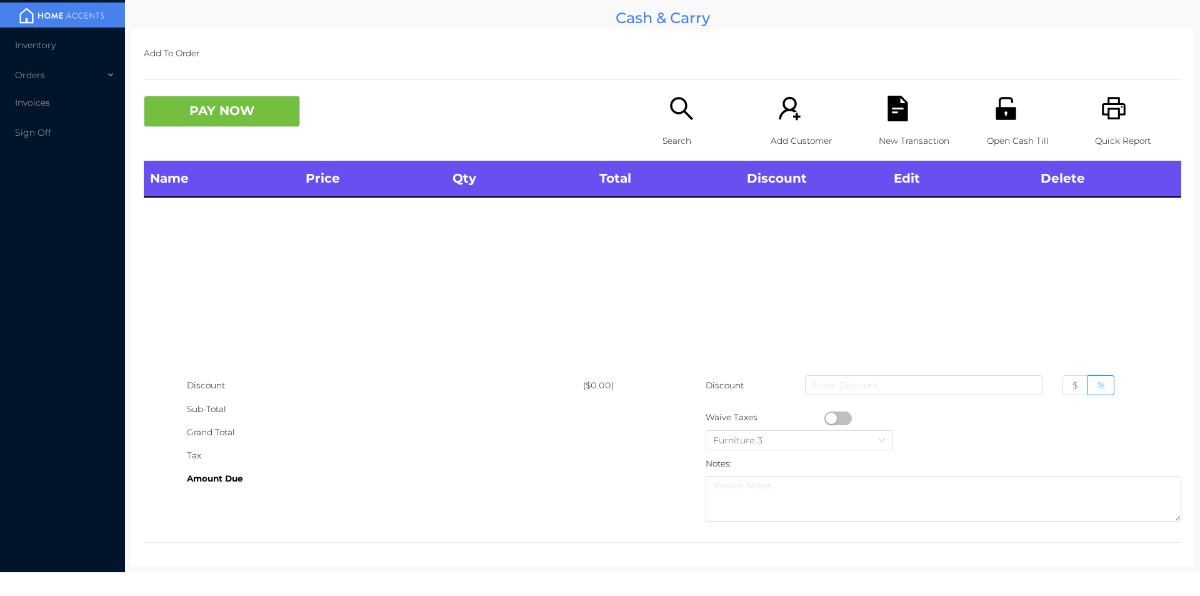
scroll to position [0, 0]
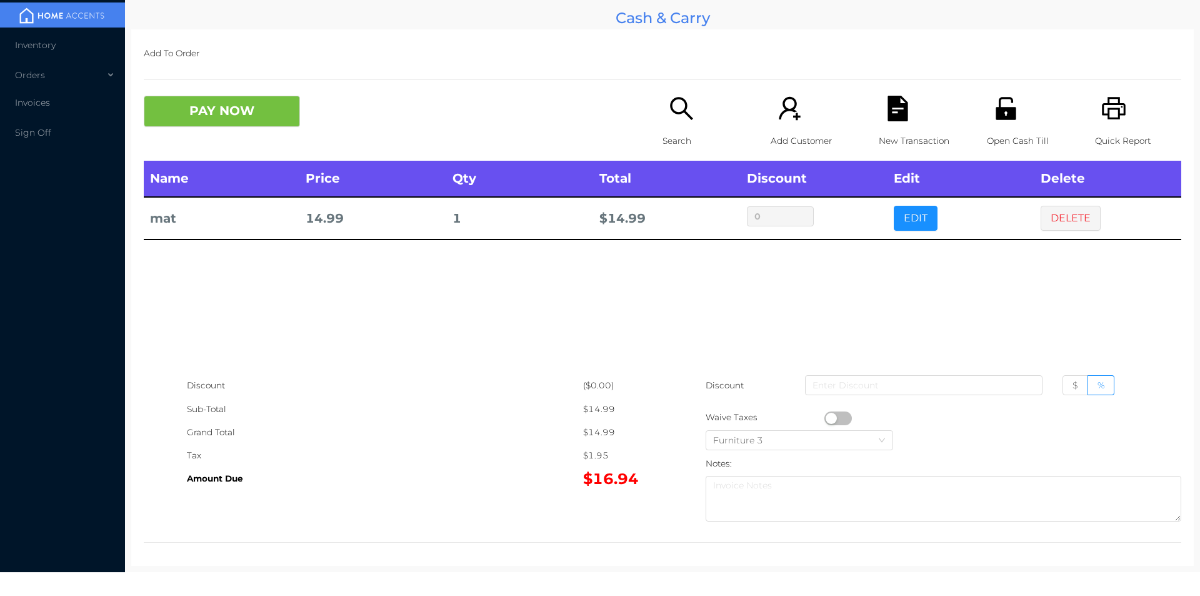
click at [1115, 117] on icon "icon: printer" at bounding box center [1115, 109] width 26 height 26
click at [1070, 220] on button "DELETE" at bounding box center [1071, 218] width 60 height 25
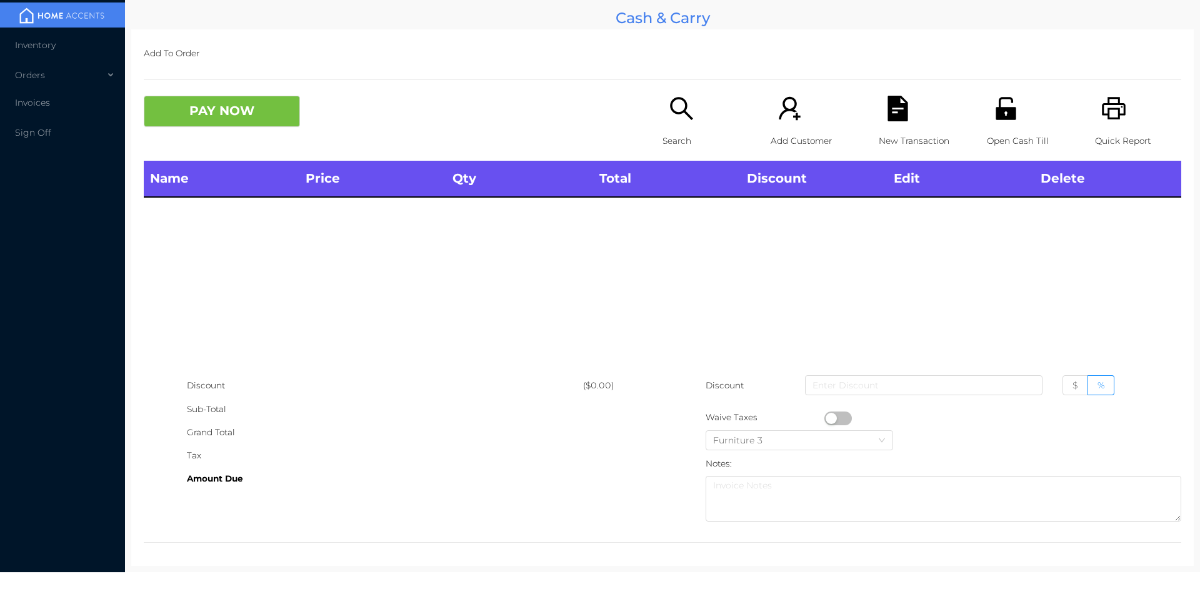
click at [248, 100] on button "PAY NOW" at bounding box center [222, 111] width 156 height 31
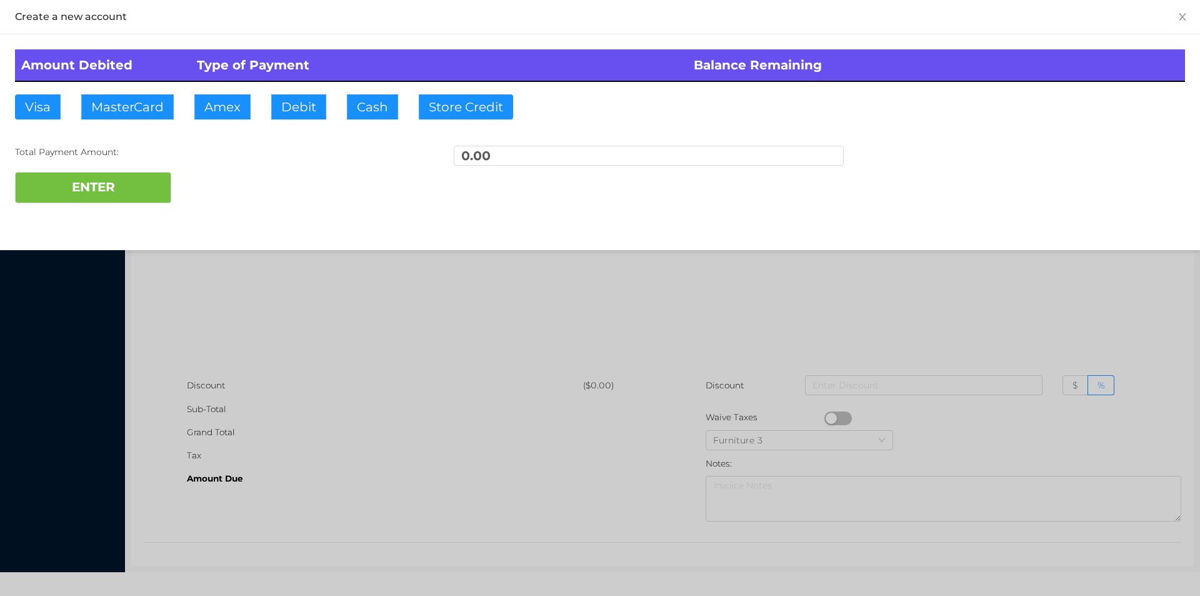
click at [1088, 265] on div at bounding box center [600, 298] width 1200 height 596
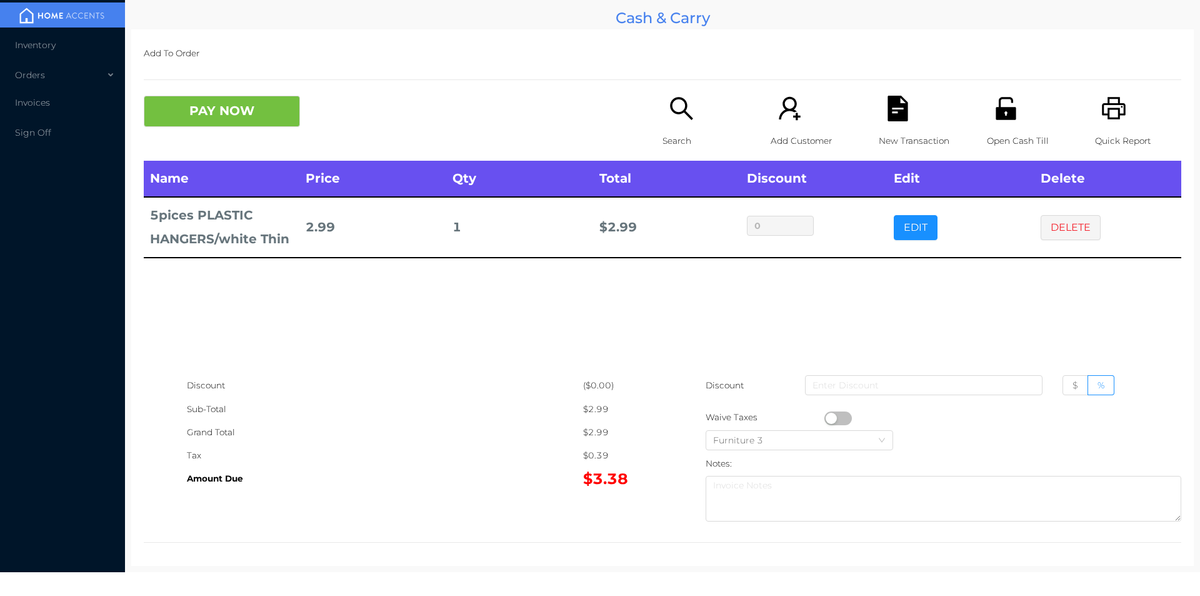
click at [681, 124] on div "Search" at bounding box center [706, 128] width 86 height 65
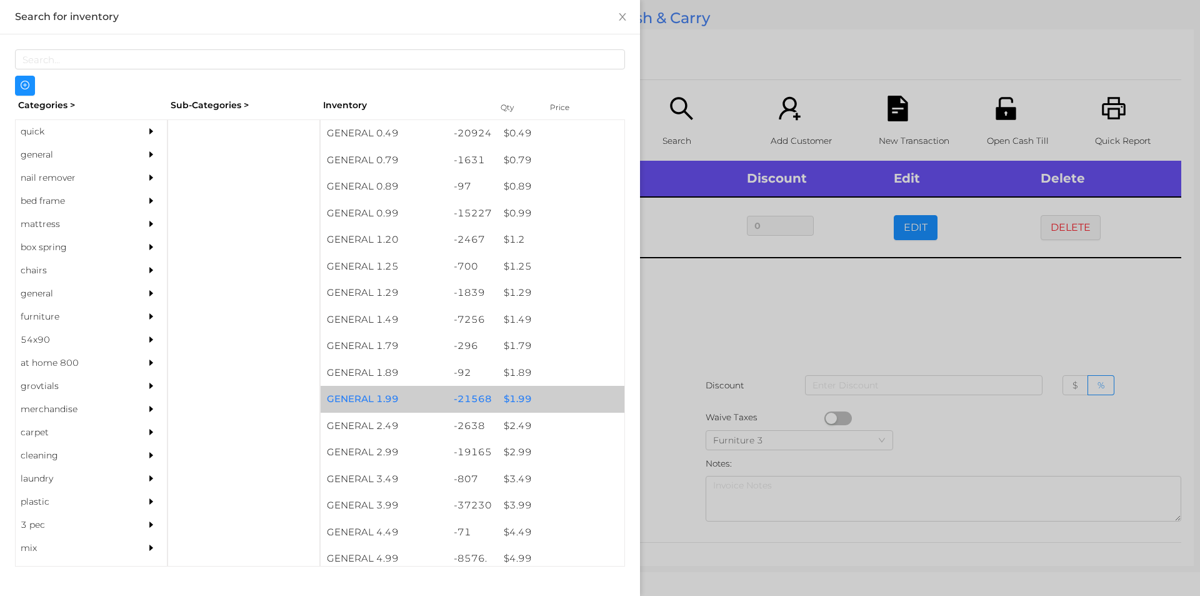
click at [521, 390] on div "$ 1.99" at bounding box center [561, 399] width 127 height 27
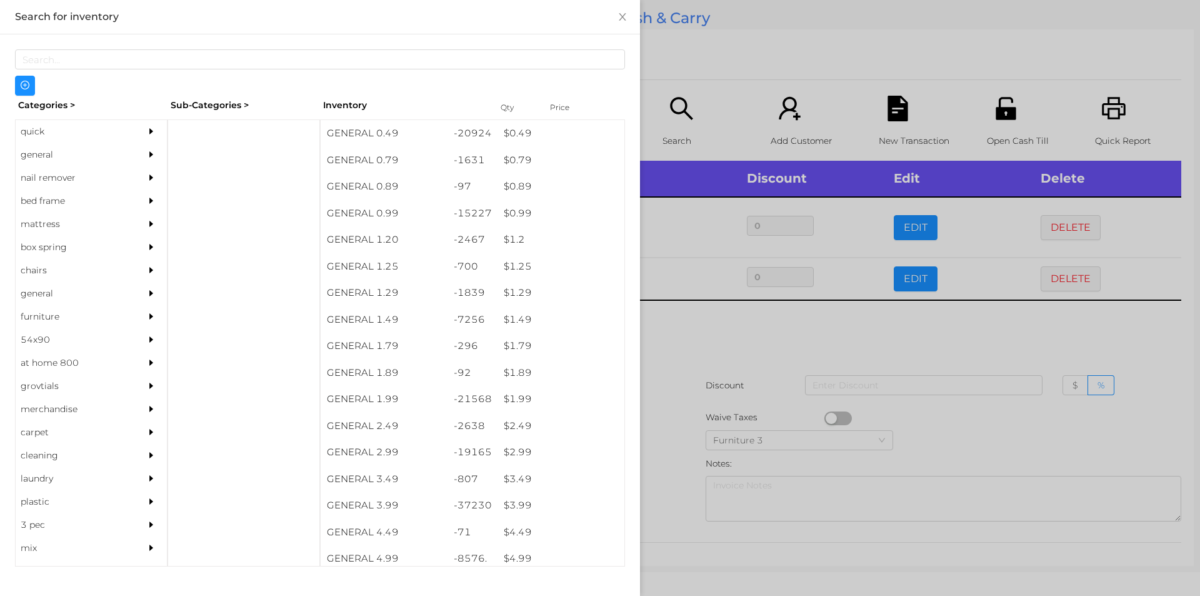
click at [690, 350] on div at bounding box center [600, 298] width 1200 height 596
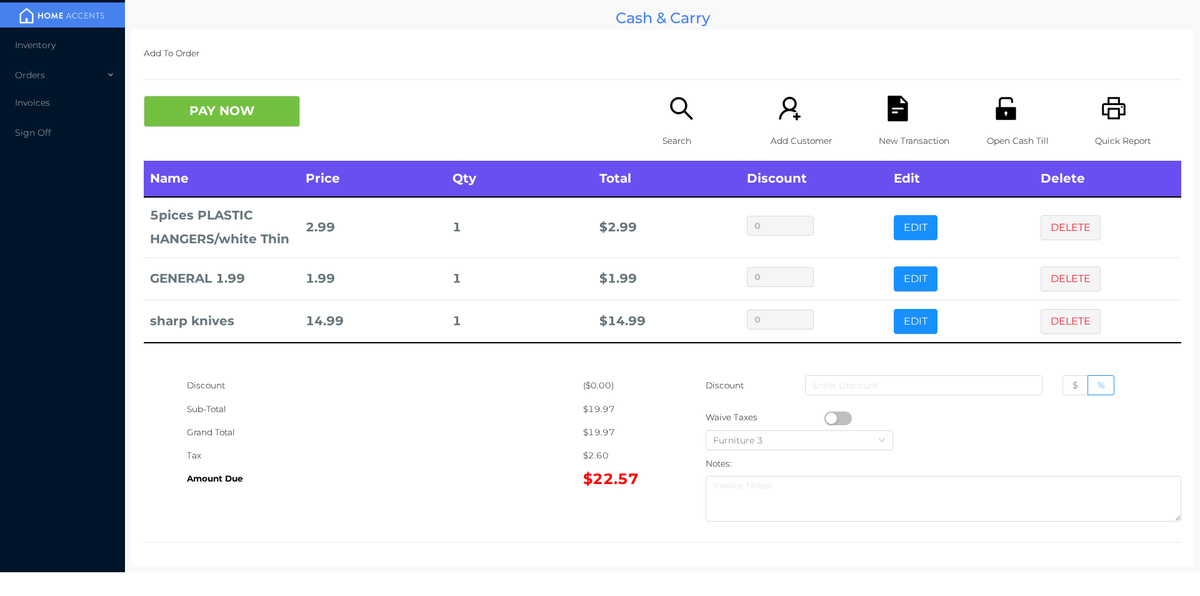
click at [470, 275] on div "1" at bounding box center [520, 278] width 134 height 23
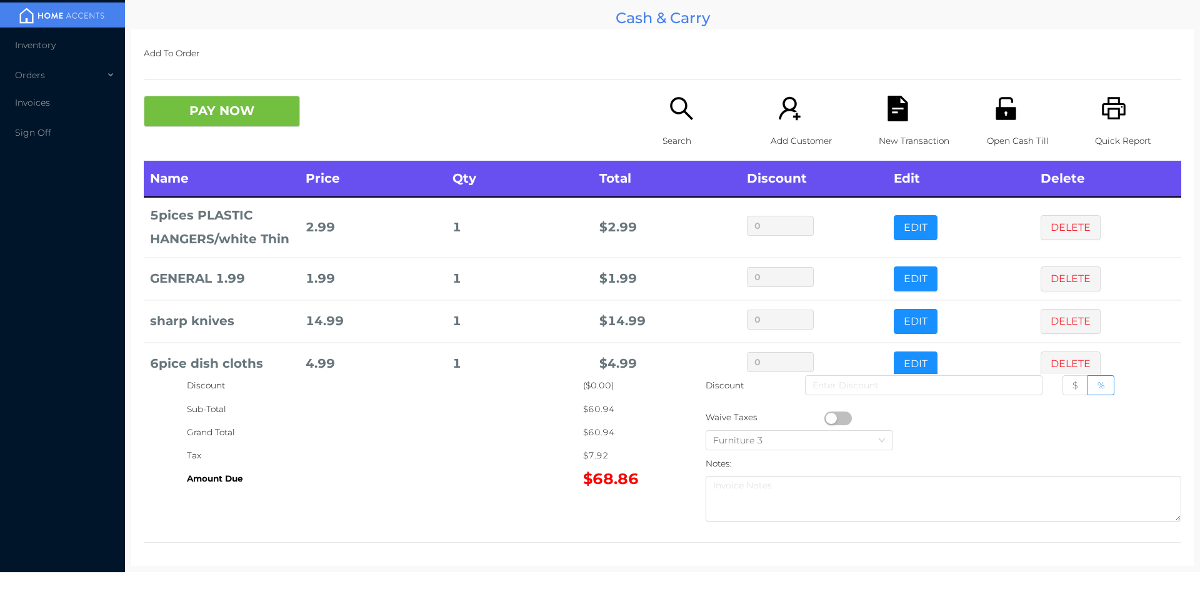
click at [831, 416] on button "button" at bounding box center [839, 418] width 28 height 14
click at [201, 98] on button "PAY NOW" at bounding box center [222, 111] width 156 height 31
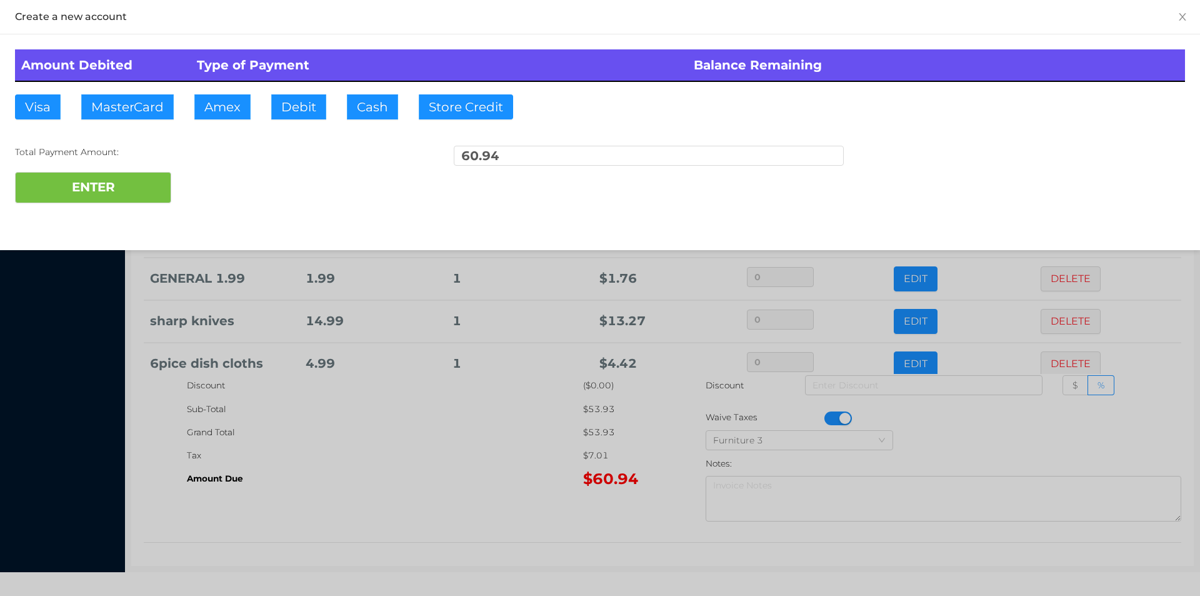
click at [414, 495] on div at bounding box center [600, 298] width 1200 height 596
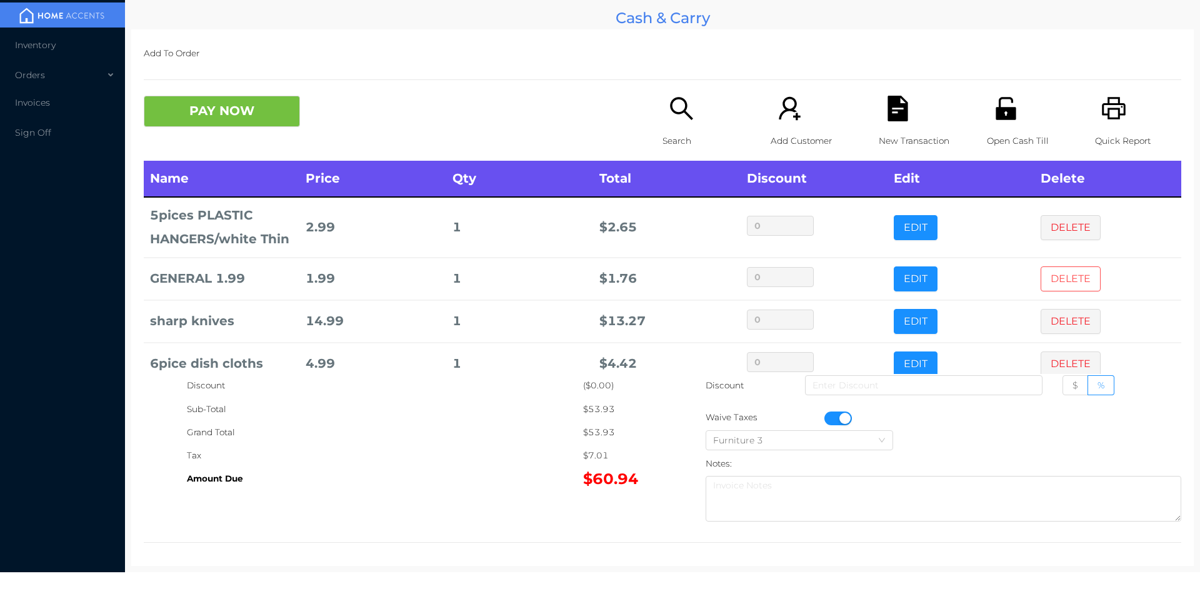
click at [1050, 283] on button "DELETE" at bounding box center [1071, 278] width 60 height 25
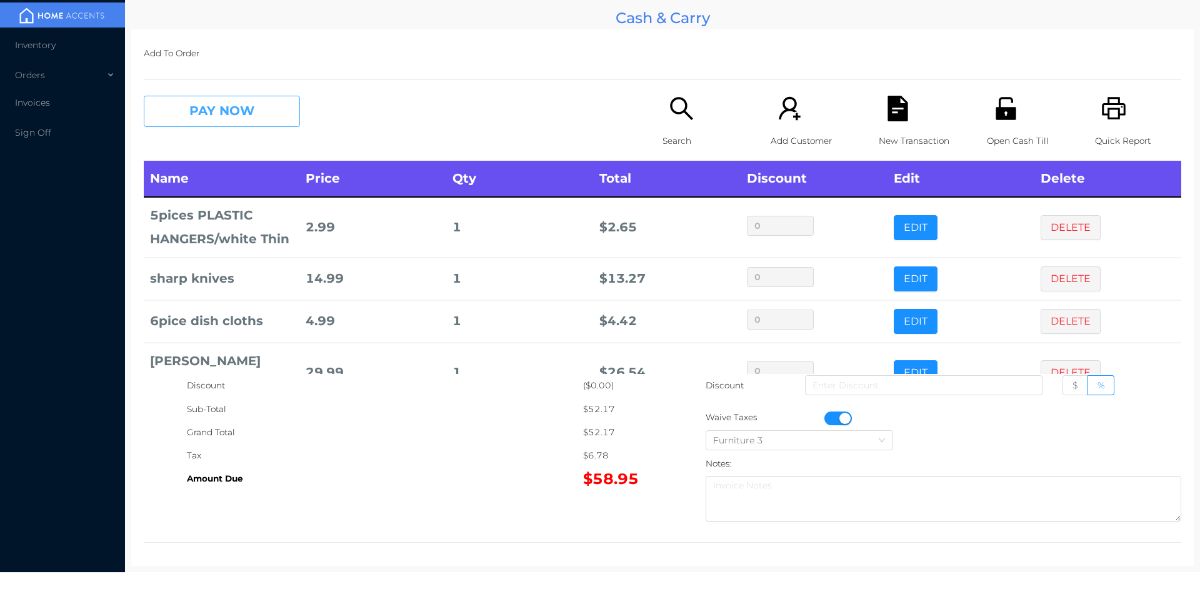
click at [218, 112] on button "PAY NOW" at bounding box center [222, 111] width 156 height 31
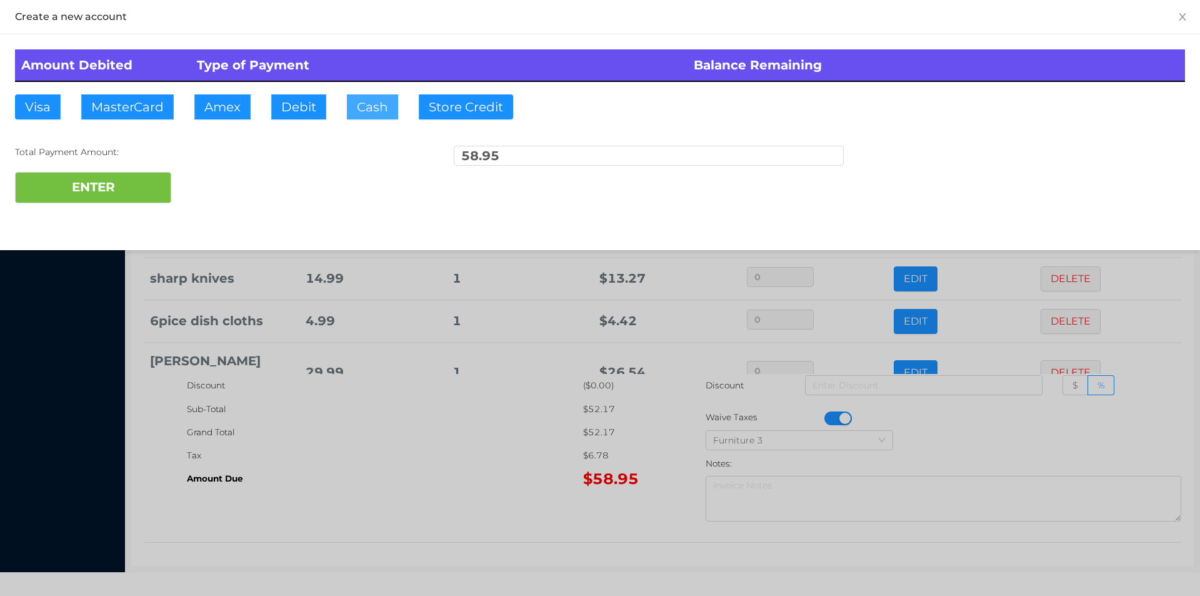
click at [364, 113] on button "Cash" at bounding box center [372, 106] width 51 height 25
type input "100."
click at [145, 198] on button "ENTER" at bounding box center [93, 187] width 156 height 31
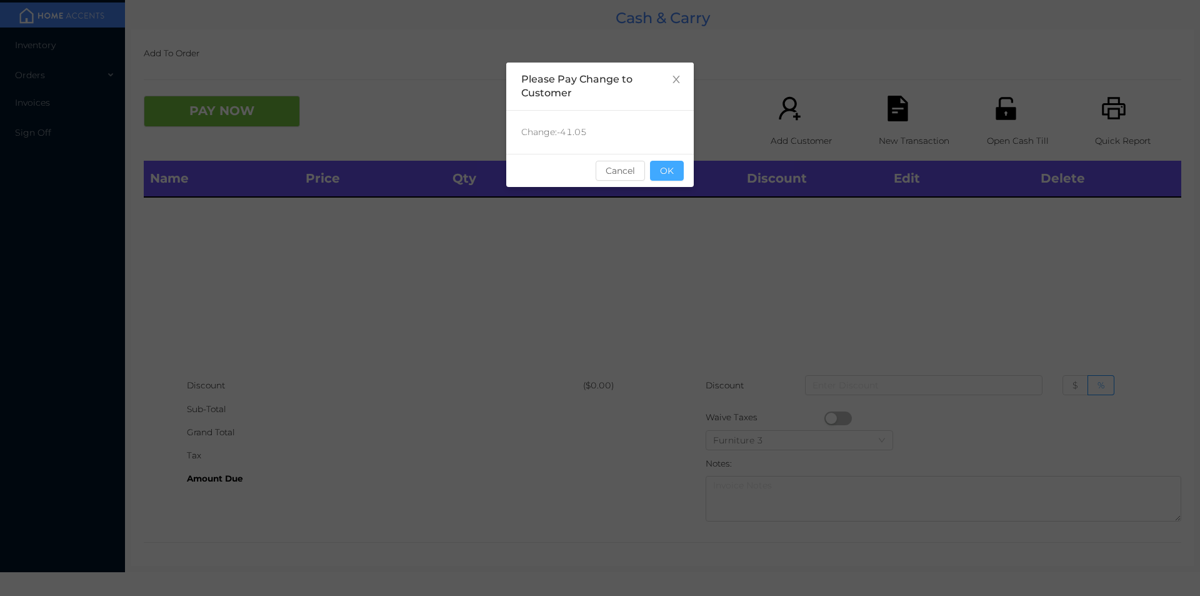
click at [678, 164] on button "OK" at bounding box center [667, 171] width 34 height 20
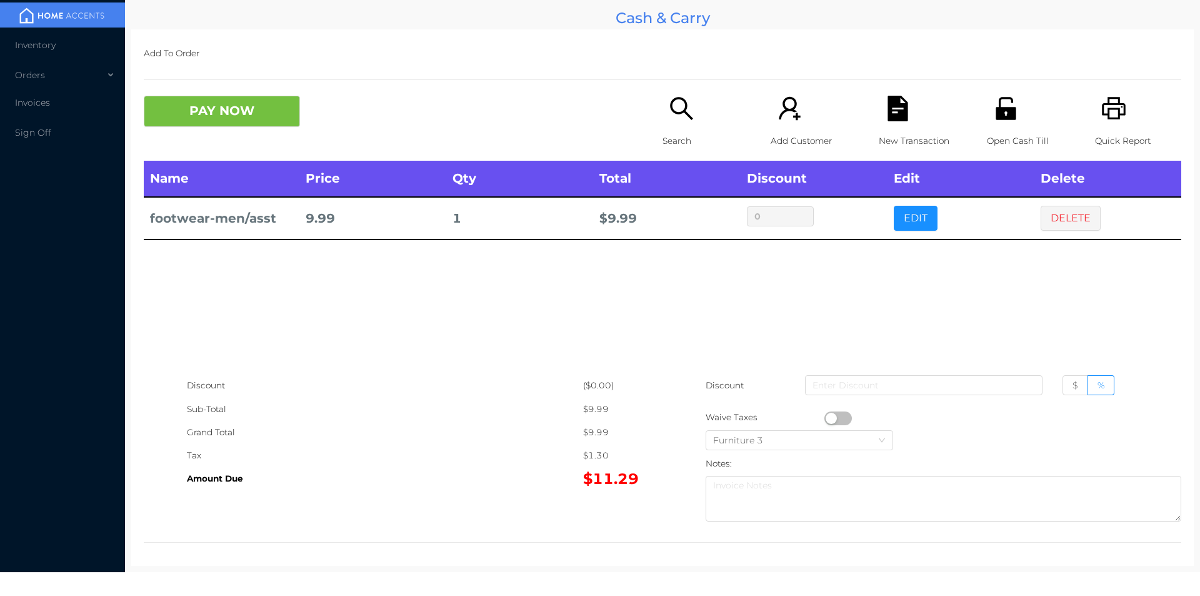
click at [684, 105] on icon "icon: search" at bounding box center [682, 109] width 26 height 26
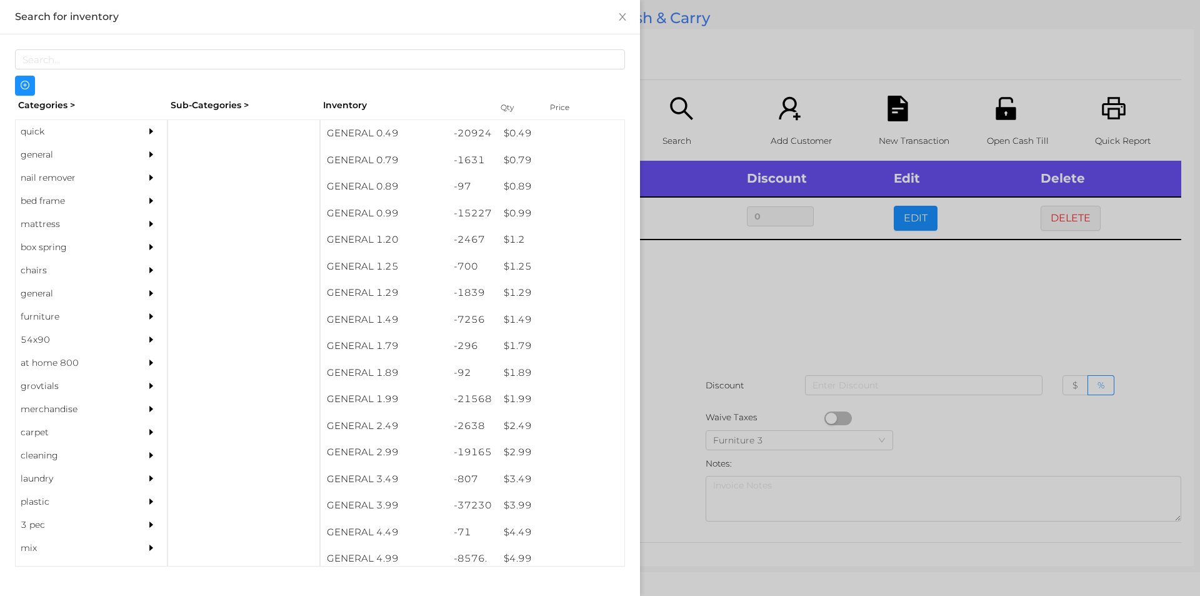
click at [49, 127] on div "quick" at bounding box center [73, 131] width 114 height 23
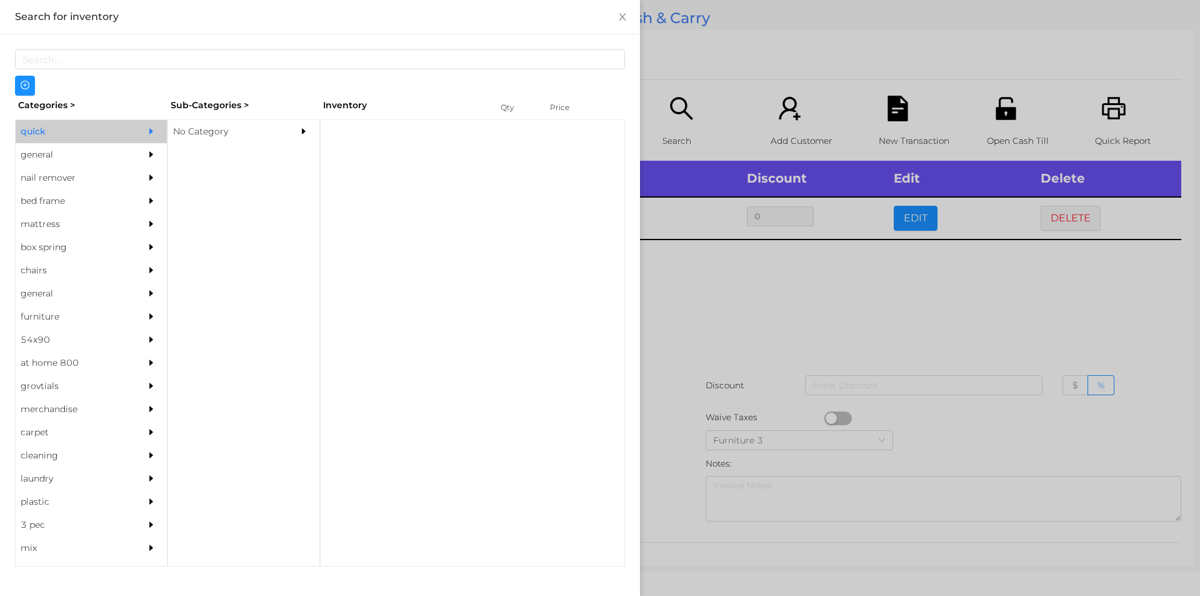
click at [191, 132] on div "No Category" at bounding box center [225, 131] width 114 height 23
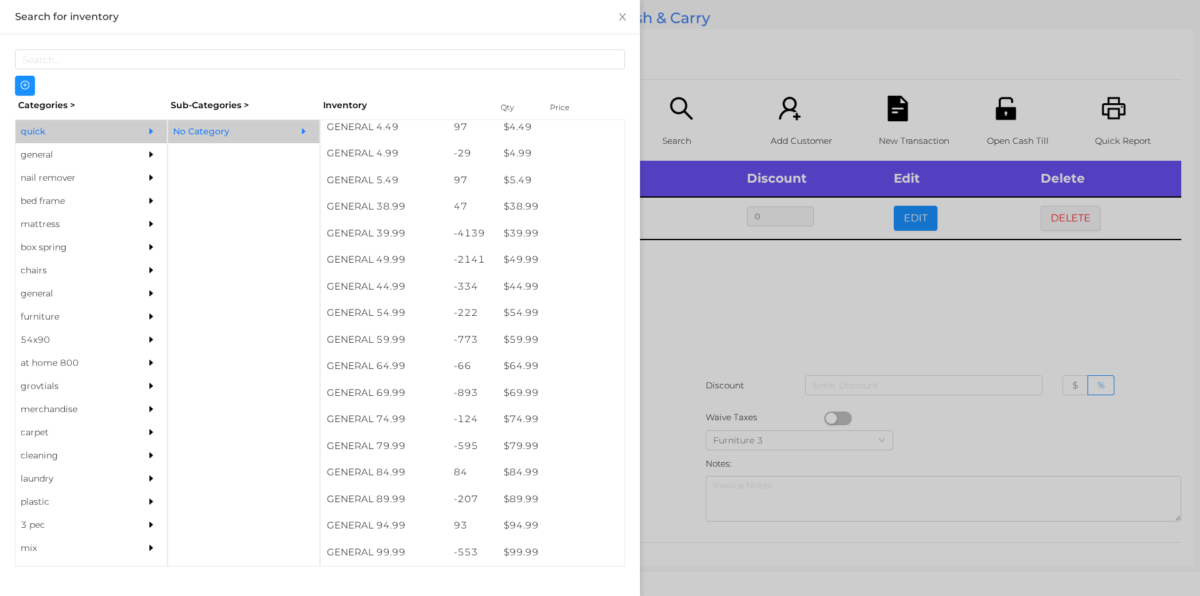
scroll to position [618, 0]
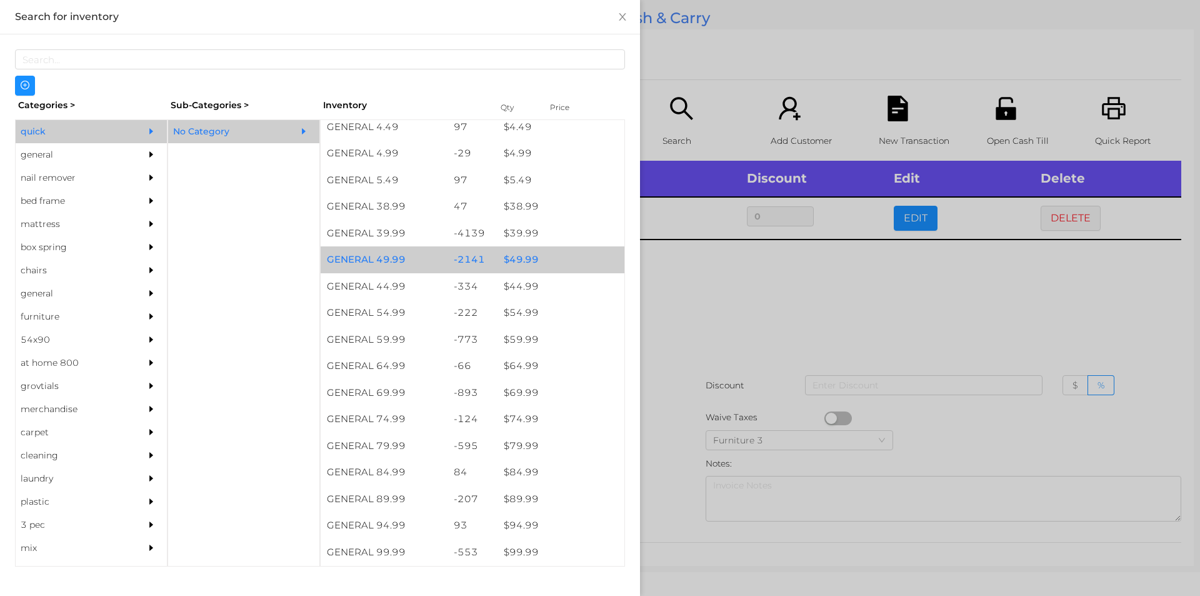
click at [513, 254] on div "$ 49.99" at bounding box center [561, 259] width 127 height 27
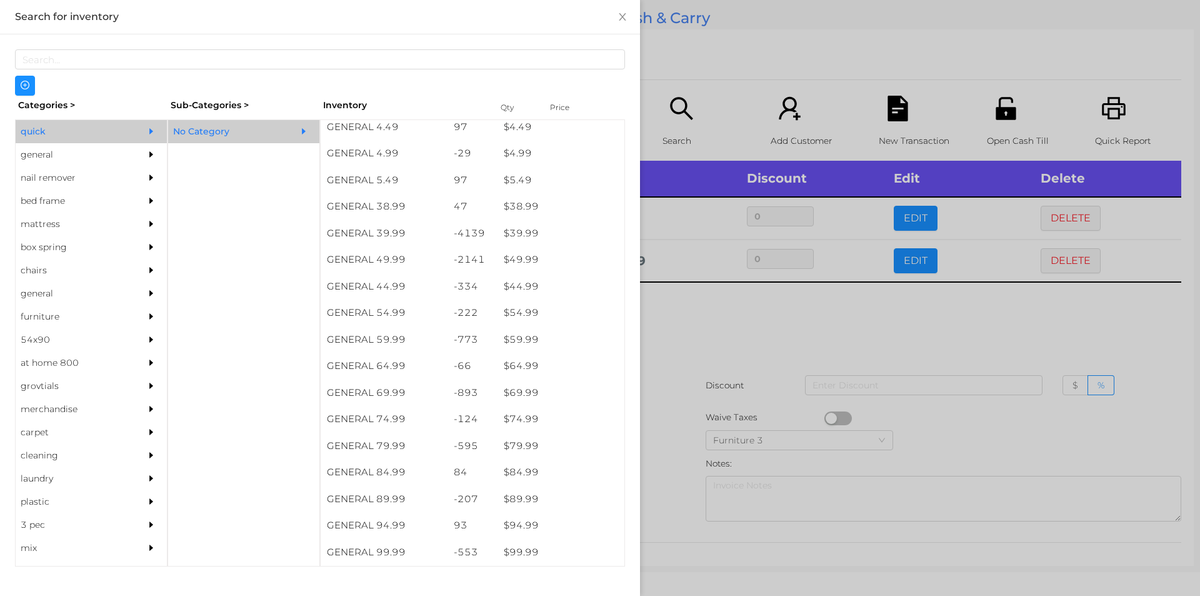
click at [698, 316] on div at bounding box center [600, 298] width 1200 height 596
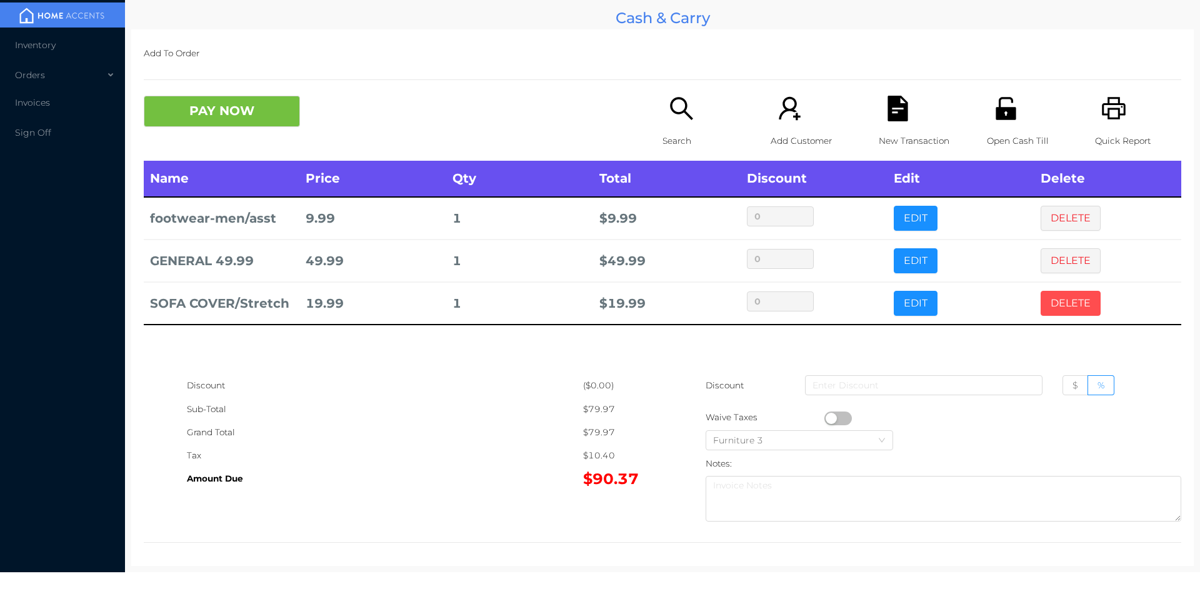
click at [1059, 313] on button "DELETE" at bounding box center [1071, 303] width 60 height 25
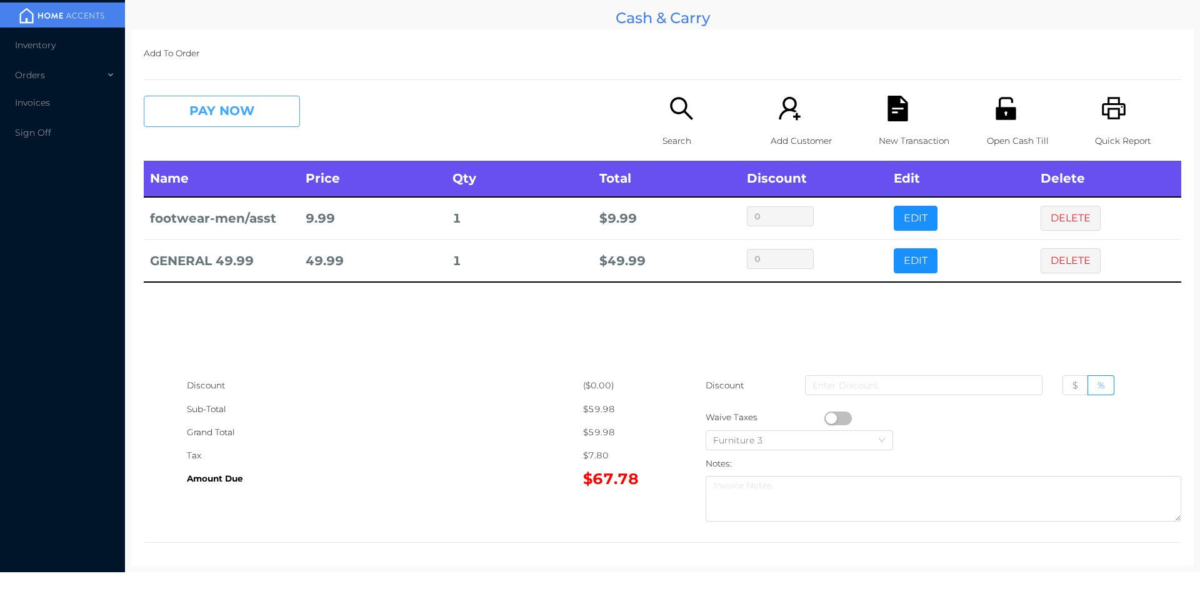
click at [250, 109] on button "PAY NOW" at bounding box center [222, 111] width 156 height 31
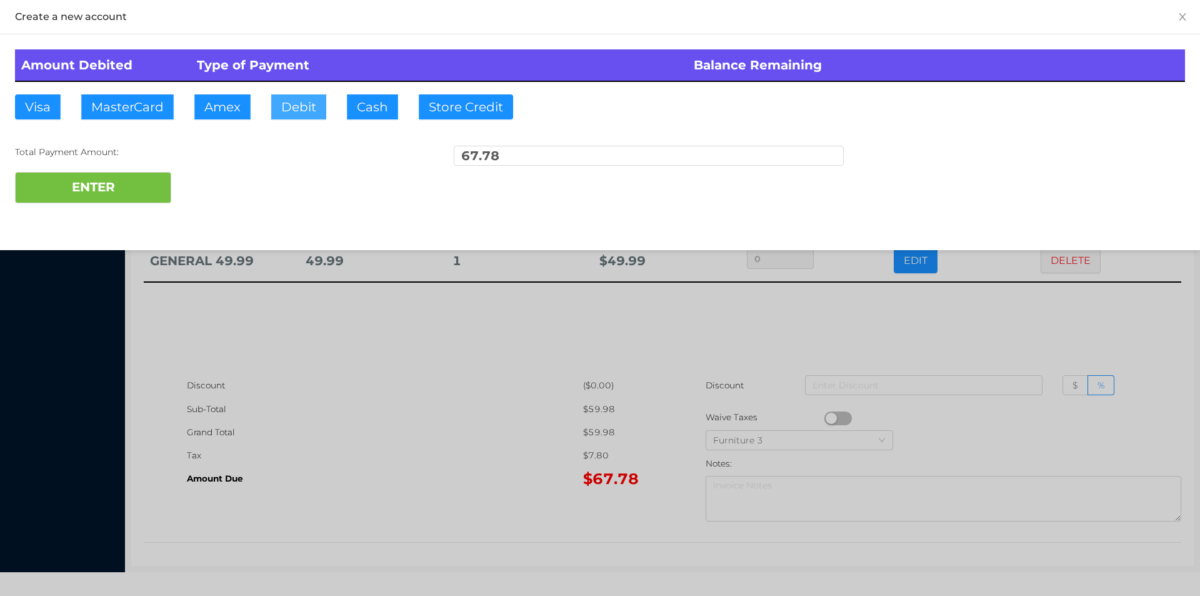
click at [304, 105] on button "Debit" at bounding box center [298, 106] width 55 height 25
click at [145, 187] on button "ENTER" at bounding box center [93, 187] width 156 height 31
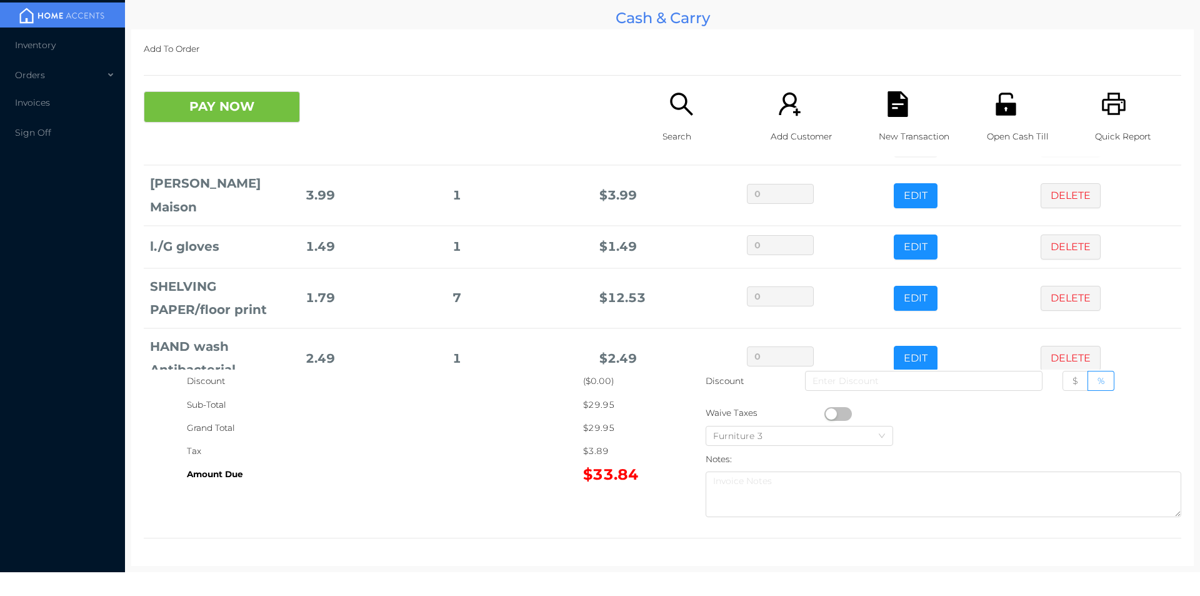
scroll to position [204, 0]
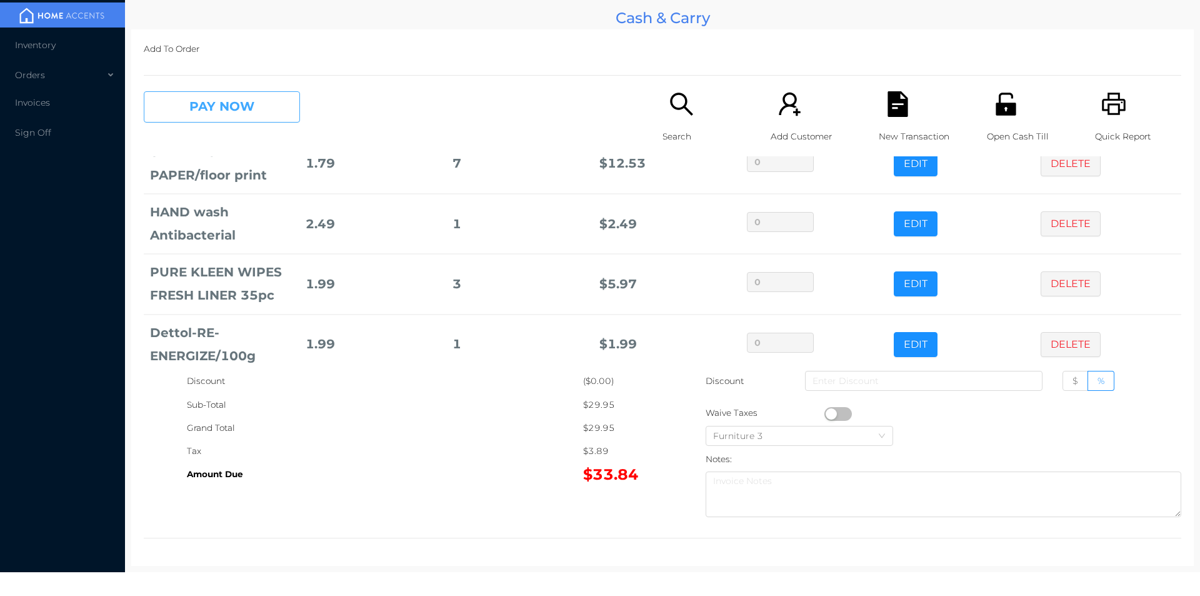
click at [233, 111] on button "PAY NOW" at bounding box center [222, 106] width 156 height 31
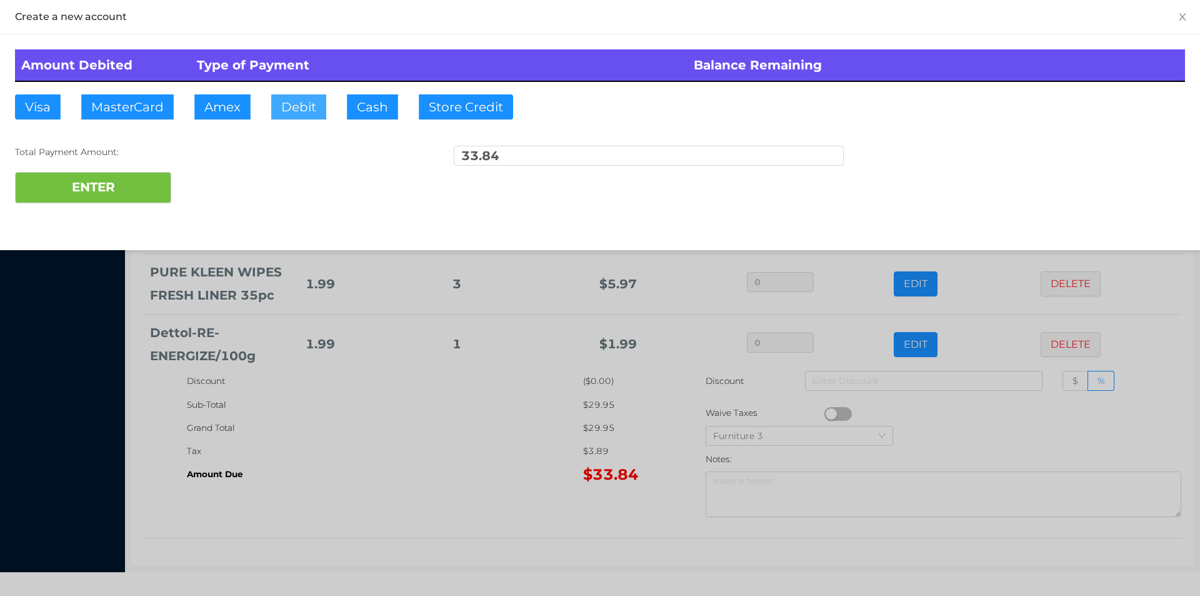
click at [293, 101] on button "Debit" at bounding box center [298, 106] width 55 height 25
click at [100, 200] on button "ENTER" at bounding box center [93, 187] width 156 height 31
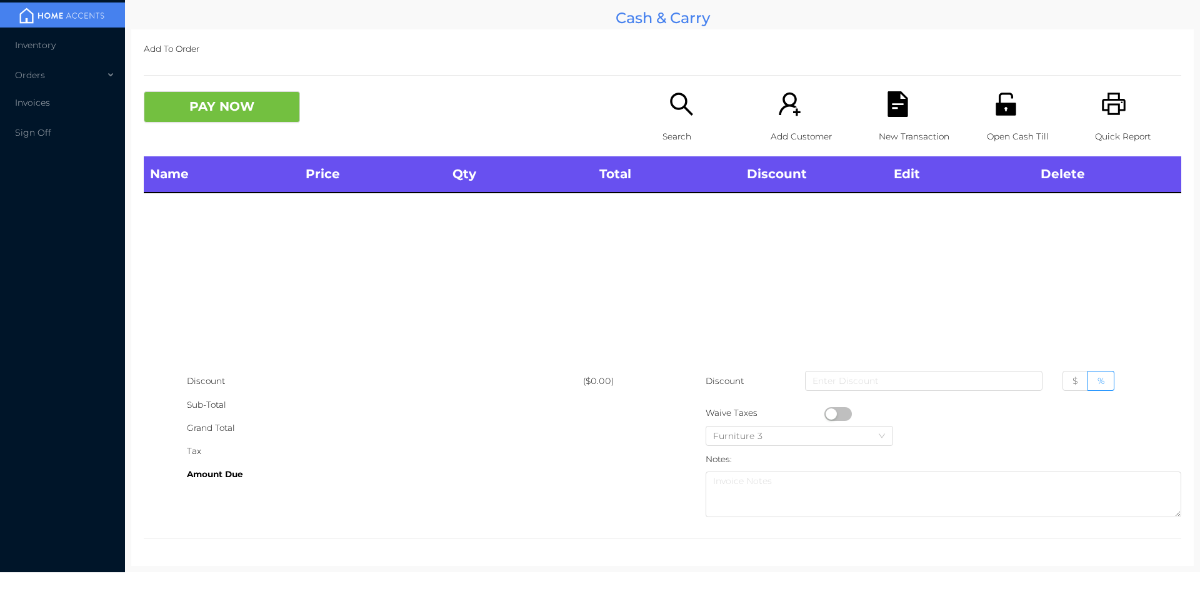
scroll to position [0, 0]
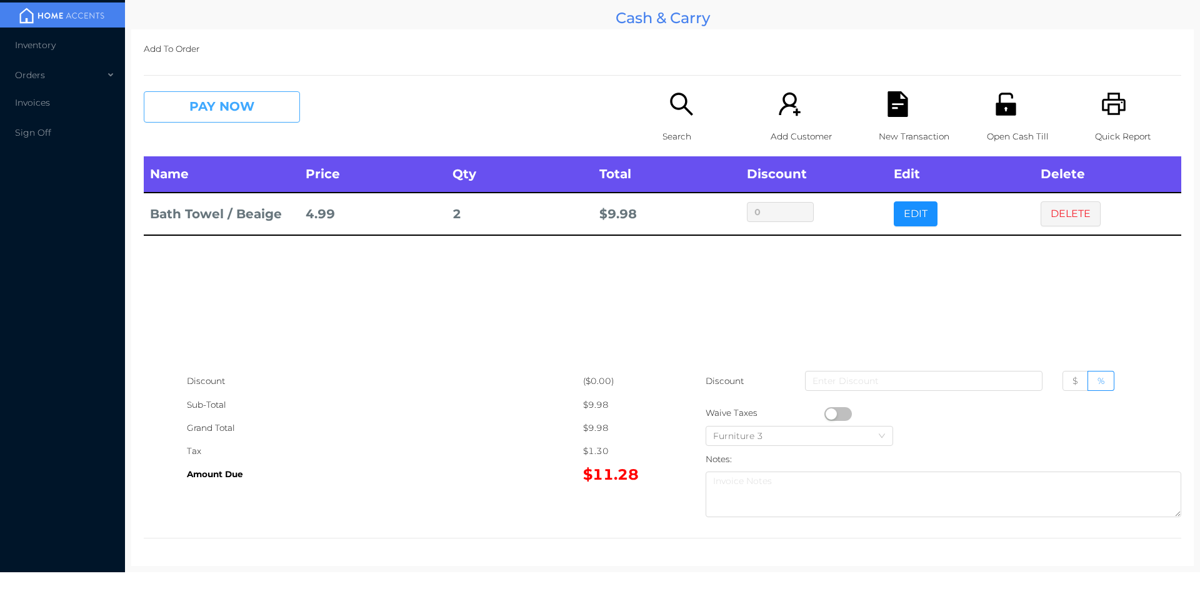
click at [223, 114] on button "PAY NOW" at bounding box center [222, 106] width 156 height 31
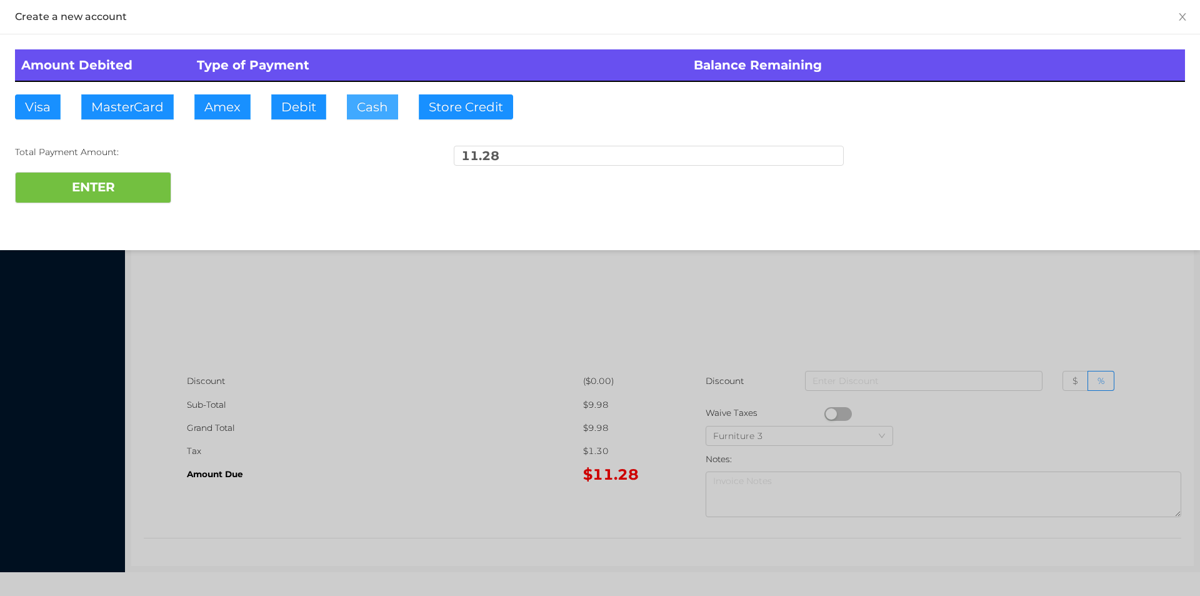
click at [367, 109] on button "Cash" at bounding box center [372, 106] width 51 height 25
click at [99, 187] on button "ENTER" at bounding box center [93, 187] width 156 height 31
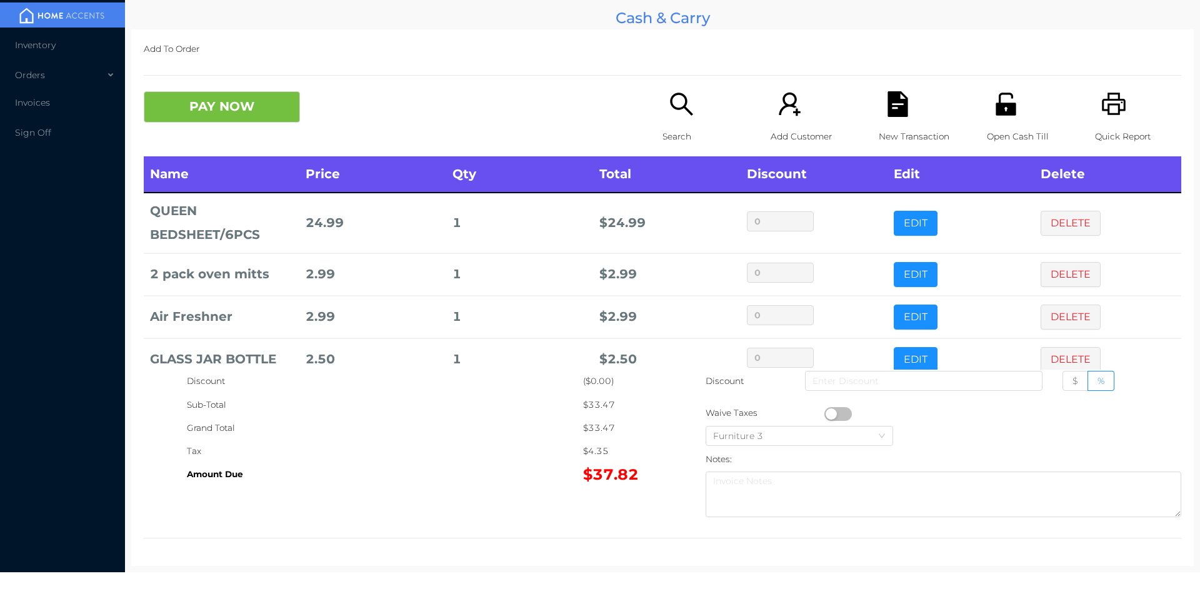
click at [672, 133] on p "Search" at bounding box center [706, 136] width 86 height 23
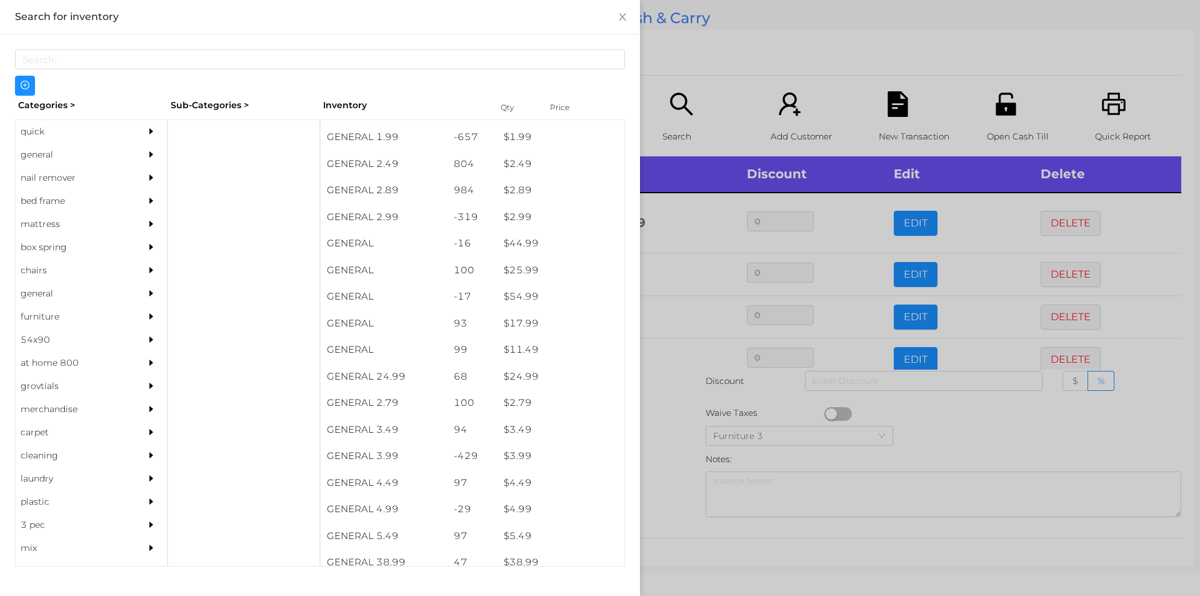
scroll to position [260, 0]
click at [51, 142] on div "quick" at bounding box center [73, 131] width 114 height 23
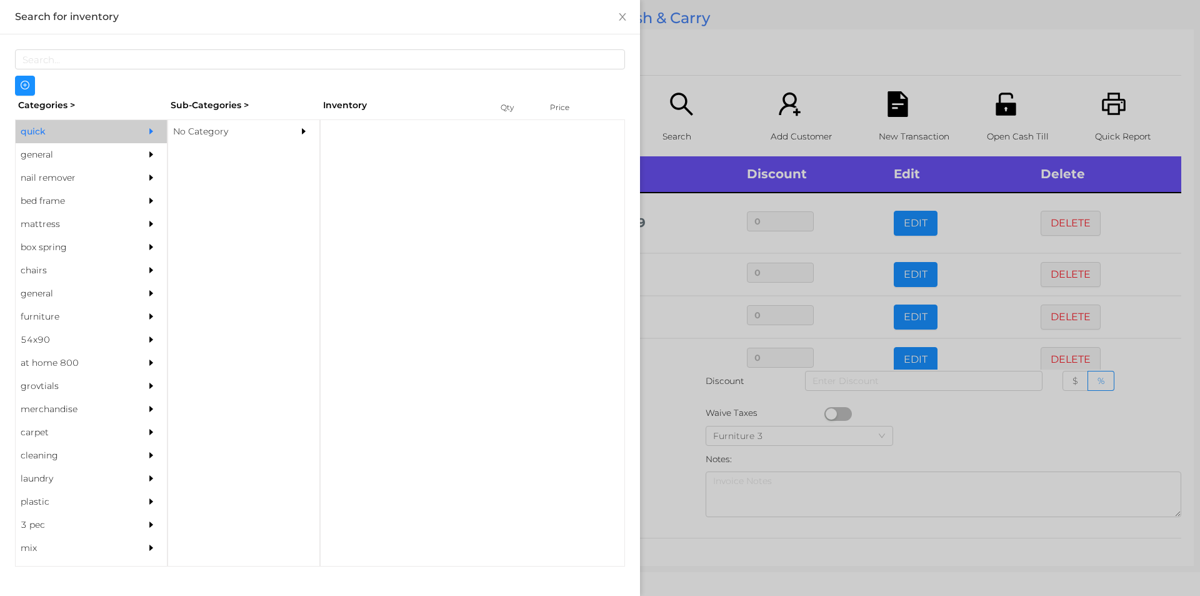
click at [192, 140] on div "No Category" at bounding box center [225, 131] width 114 height 23
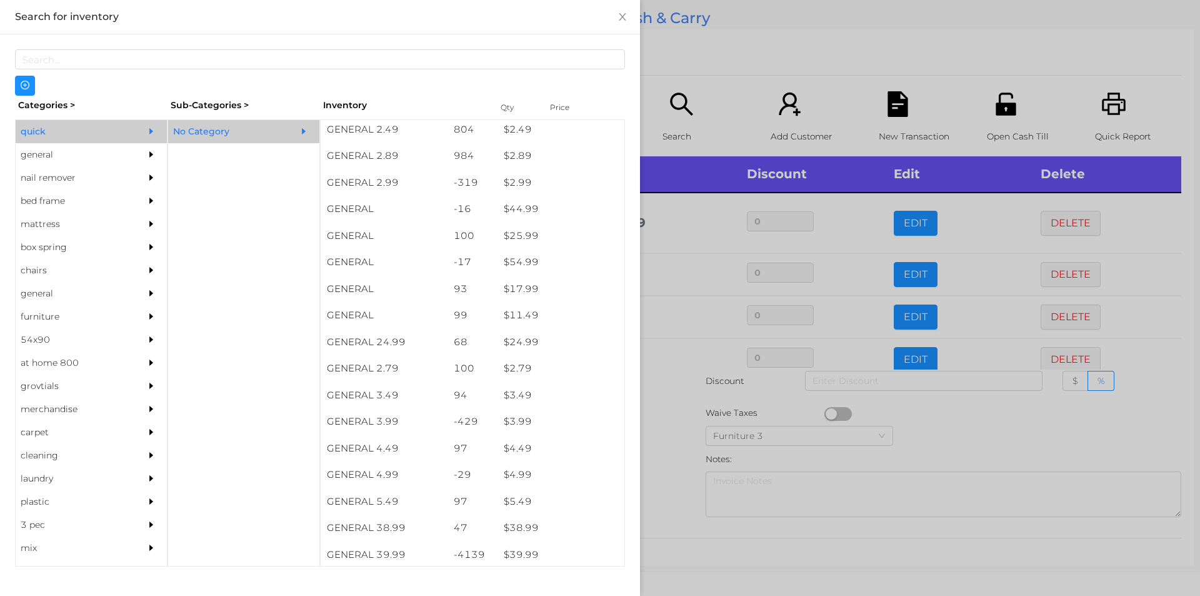
scroll to position [308, 0]
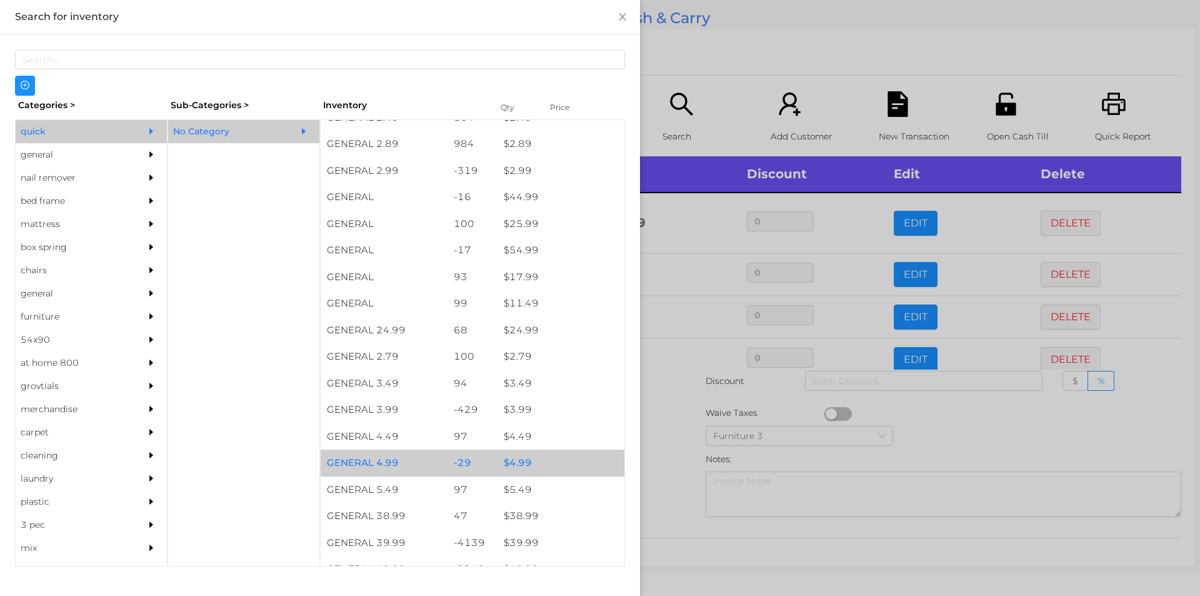
click at [516, 458] on div "$ 4.99" at bounding box center [561, 463] width 127 height 27
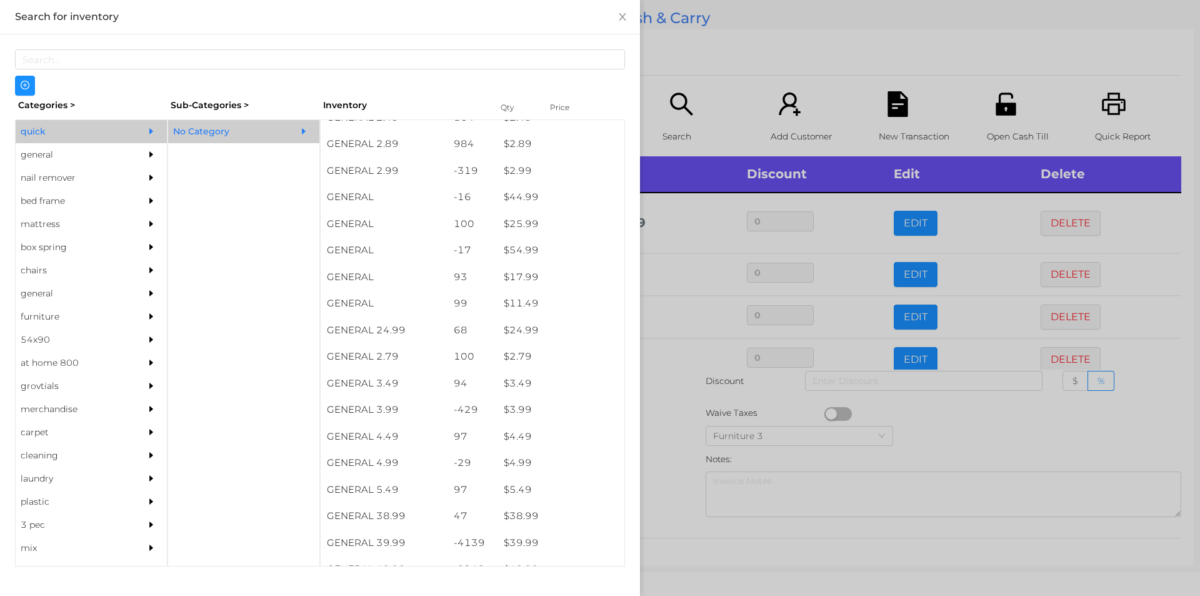
click at [680, 446] on div at bounding box center [600, 298] width 1200 height 596
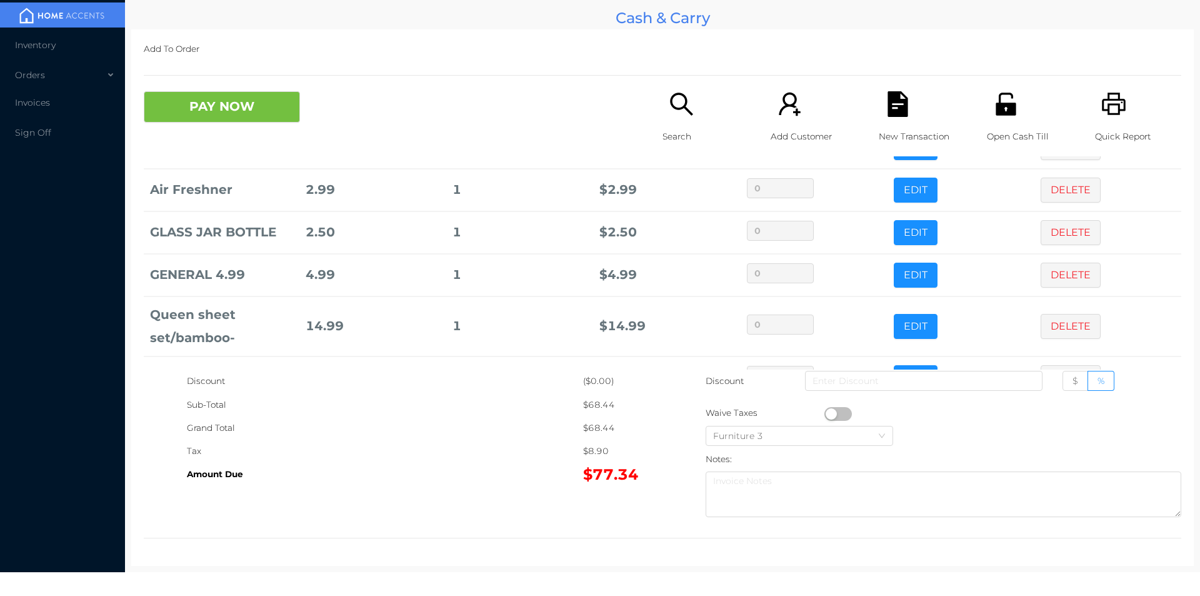
scroll to position [169, 0]
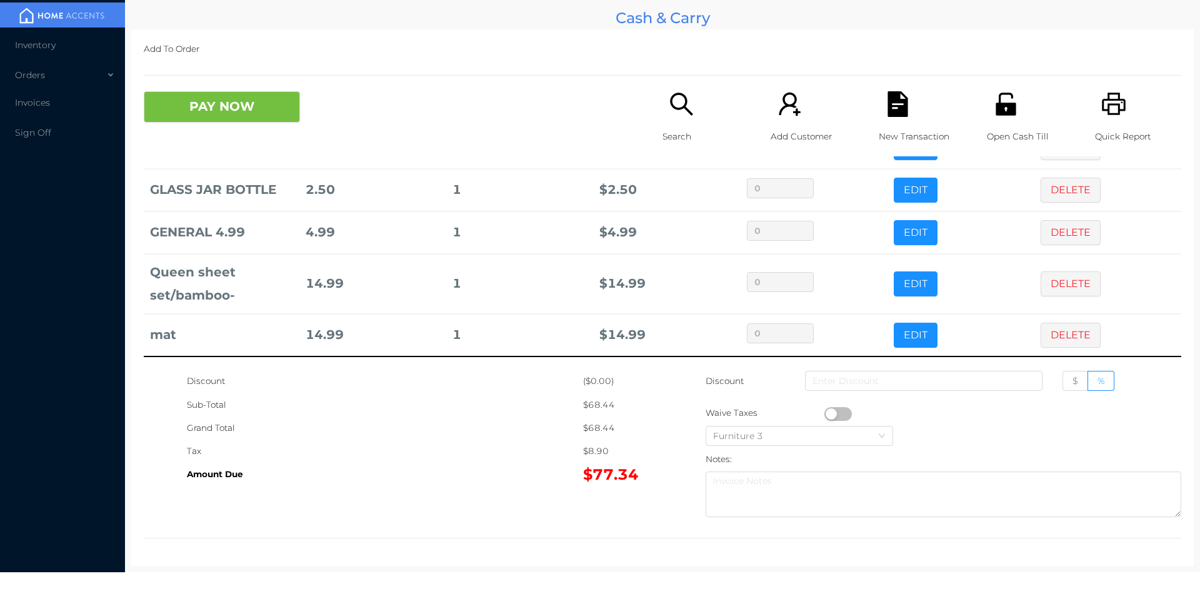
click at [678, 122] on div "Search" at bounding box center [706, 123] width 86 height 65
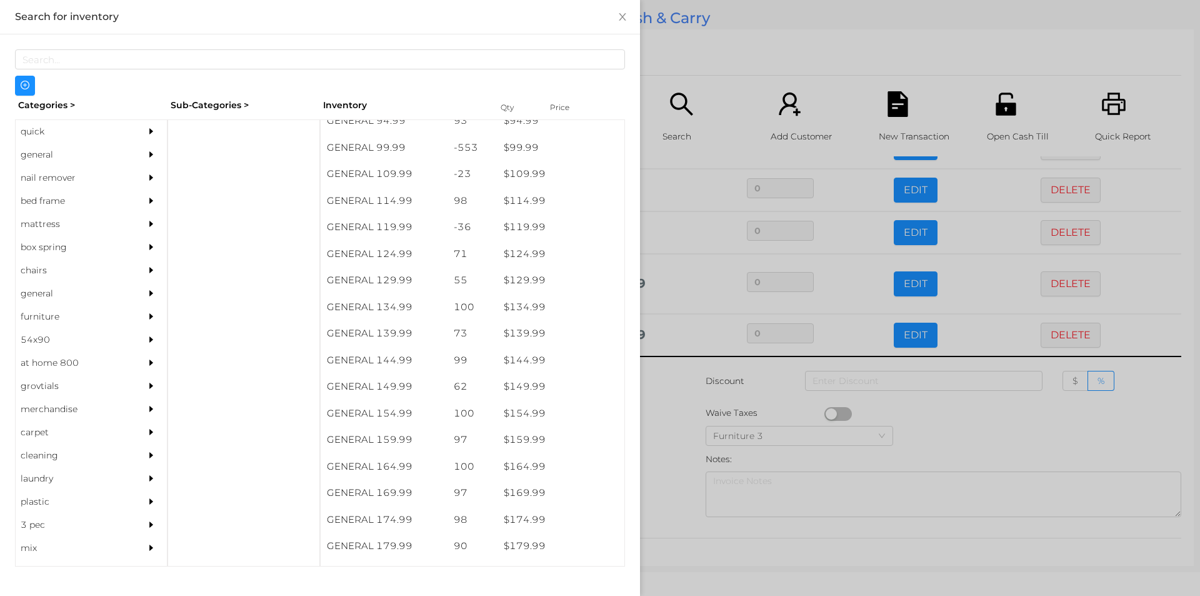
scroll to position [1025, 0]
click at [186, 128] on div at bounding box center [244, 342] width 153 height 447
click at [56, 148] on div "general" at bounding box center [73, 154] width 114 height 23
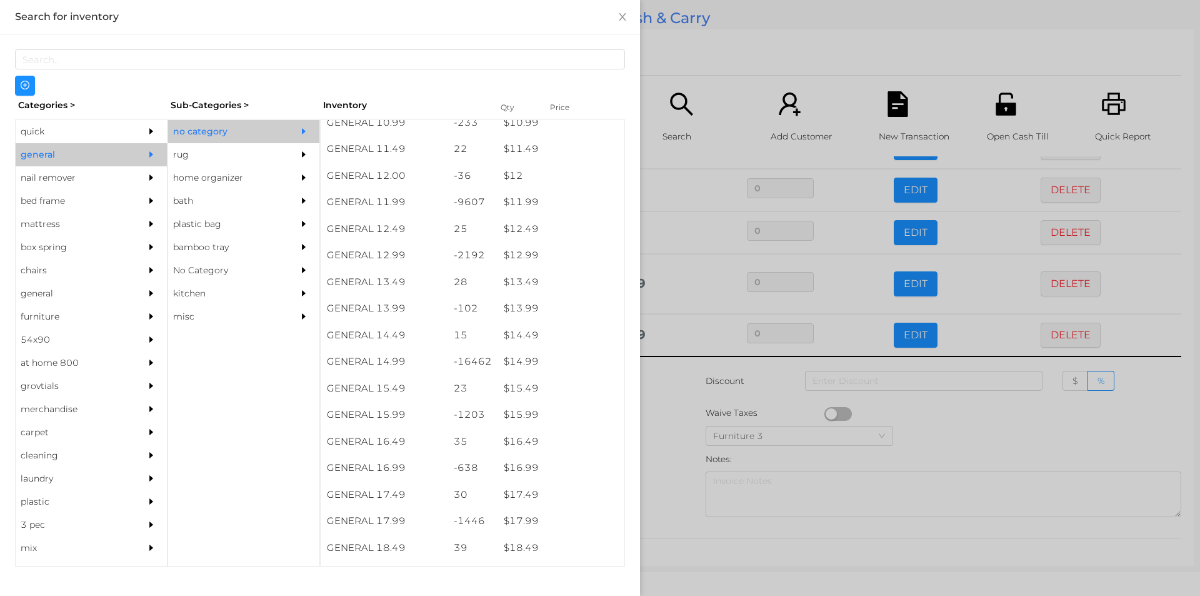
scroll to position [860, 0]
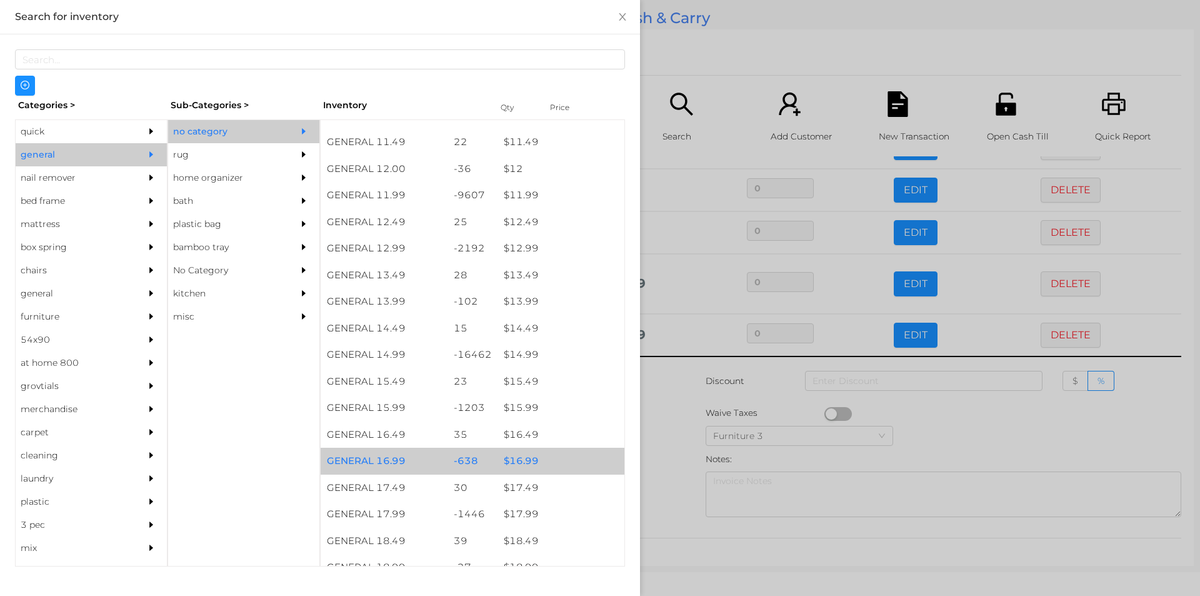
click at [523, 462] on div "$ 16.99" at bounding box center [561, 461] width 127 height 27
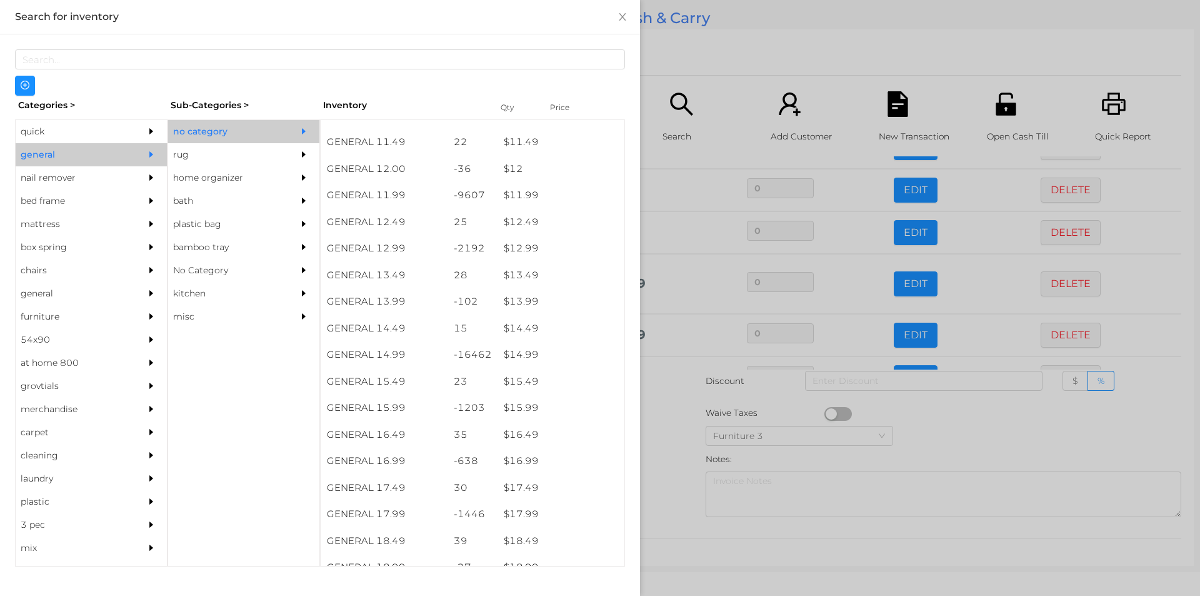
click at [674, 480] on div at bounding box center [600, 298] width 1200 height 596
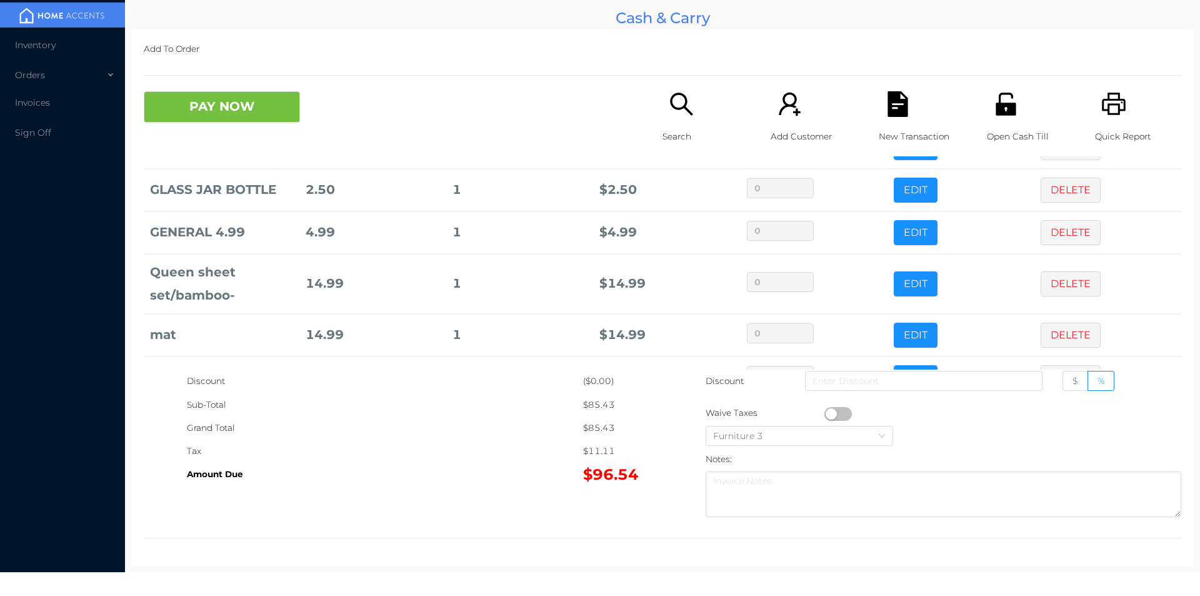
scroll to position [212, 0]
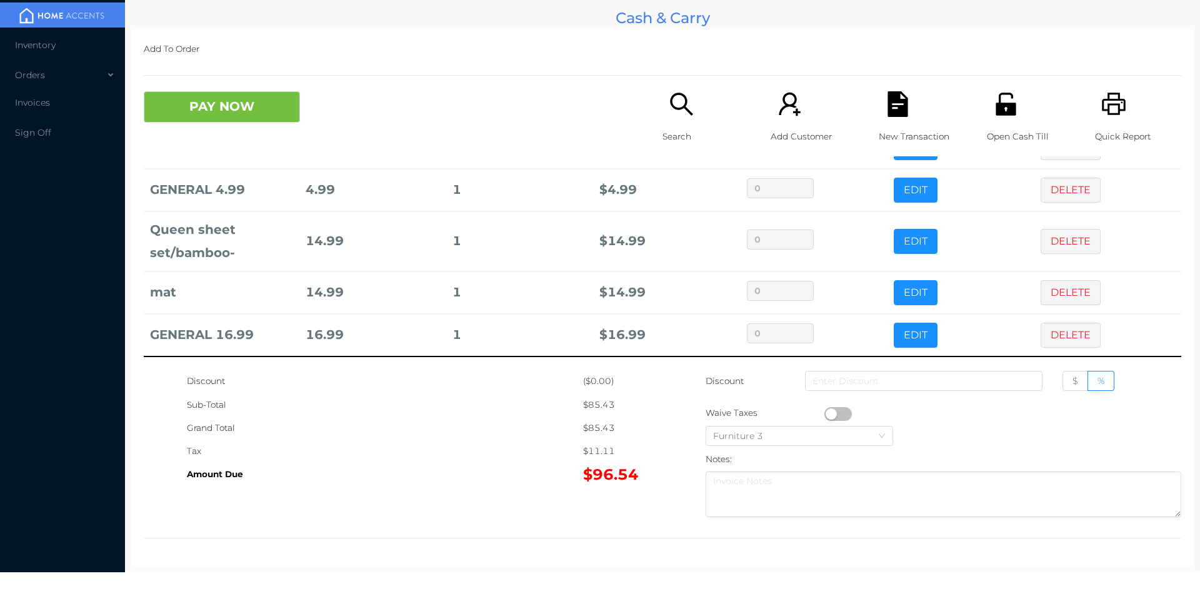
click at [205, 106] on button "PAY NOW" at bounding box center [222, 106] width 156 height 31
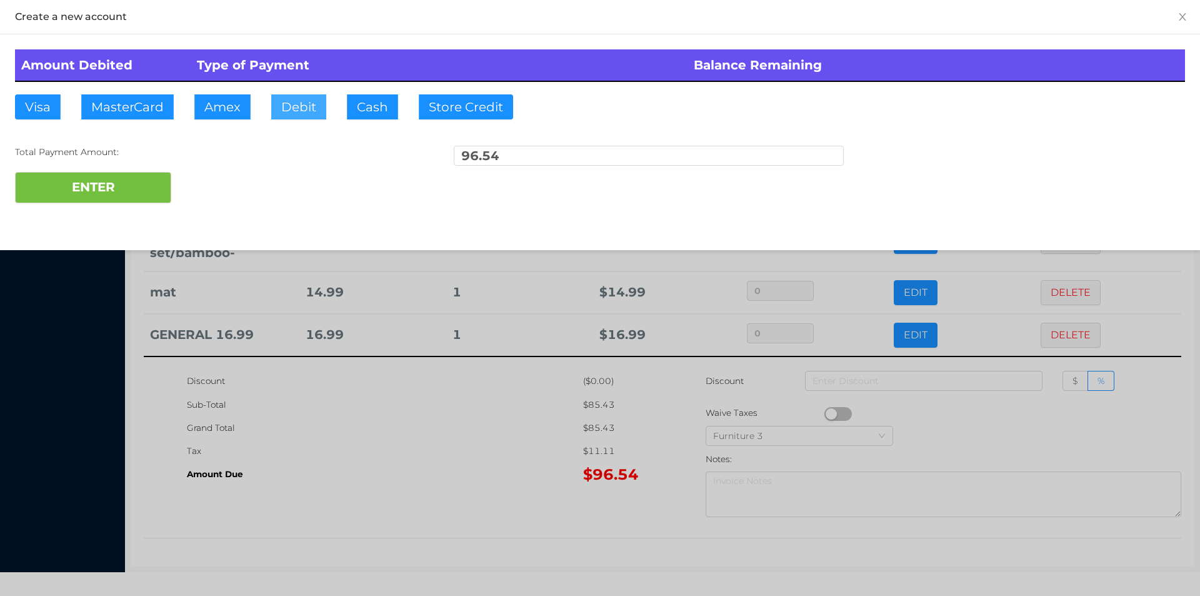
click at [290, 108] on button "Debit" at bounding box center [298, 106] width 55 height 25
click at [136, 179] on button "ENTER" at bounding box center [93, 187] width 156 height 31
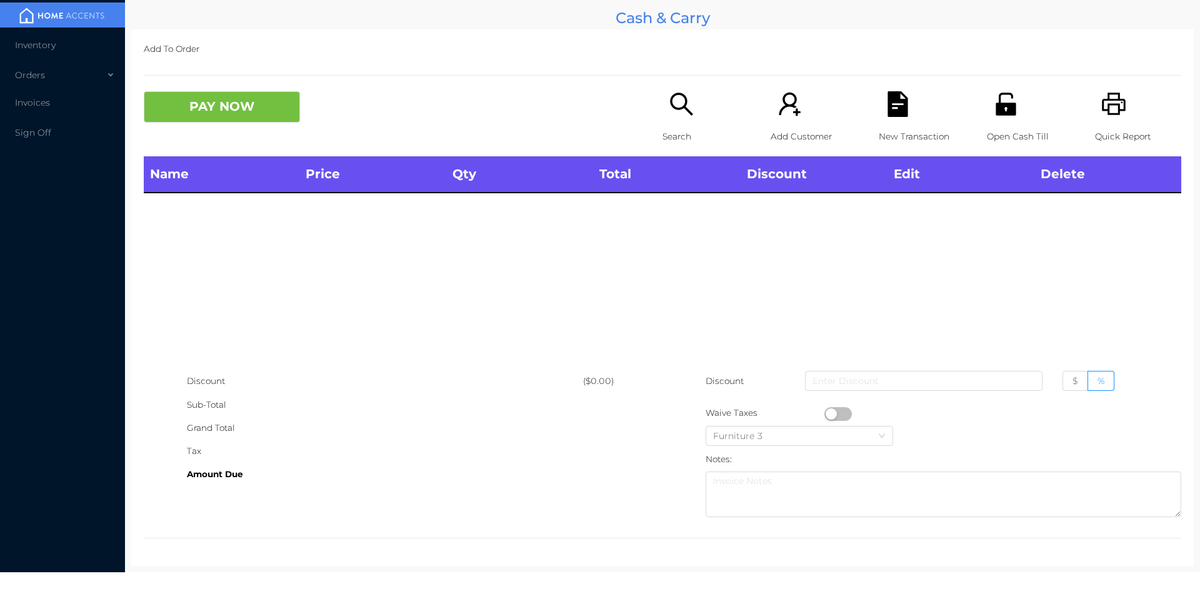
scroll to position [0, 0]
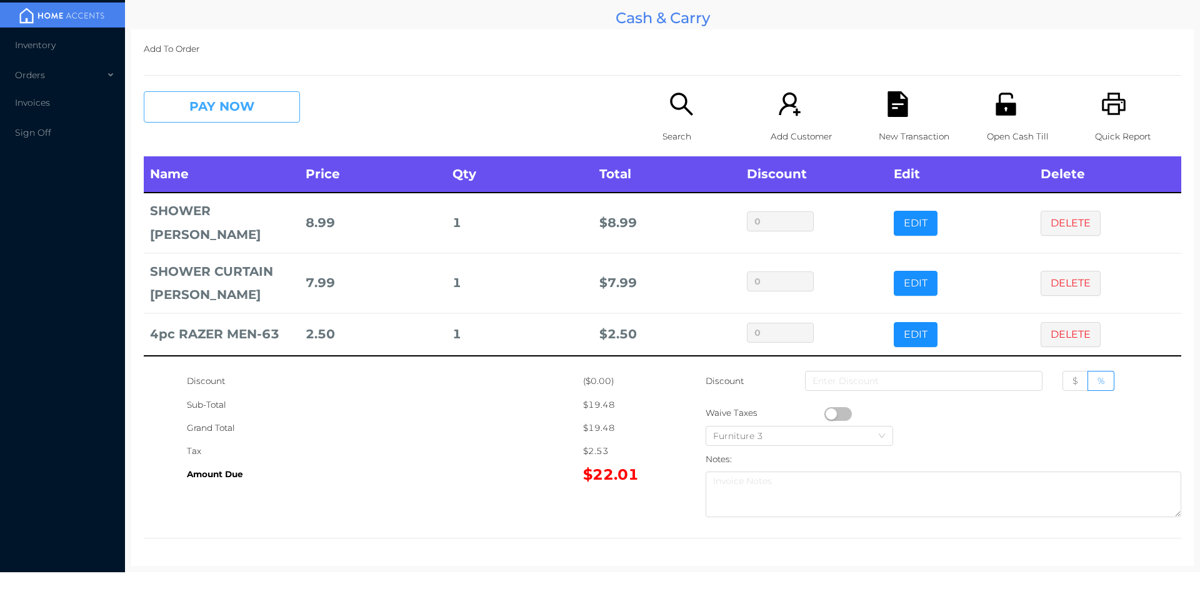
click at [204, 117] on button "PAY NOW" at bounding box center [222, 106] width 156 height 31
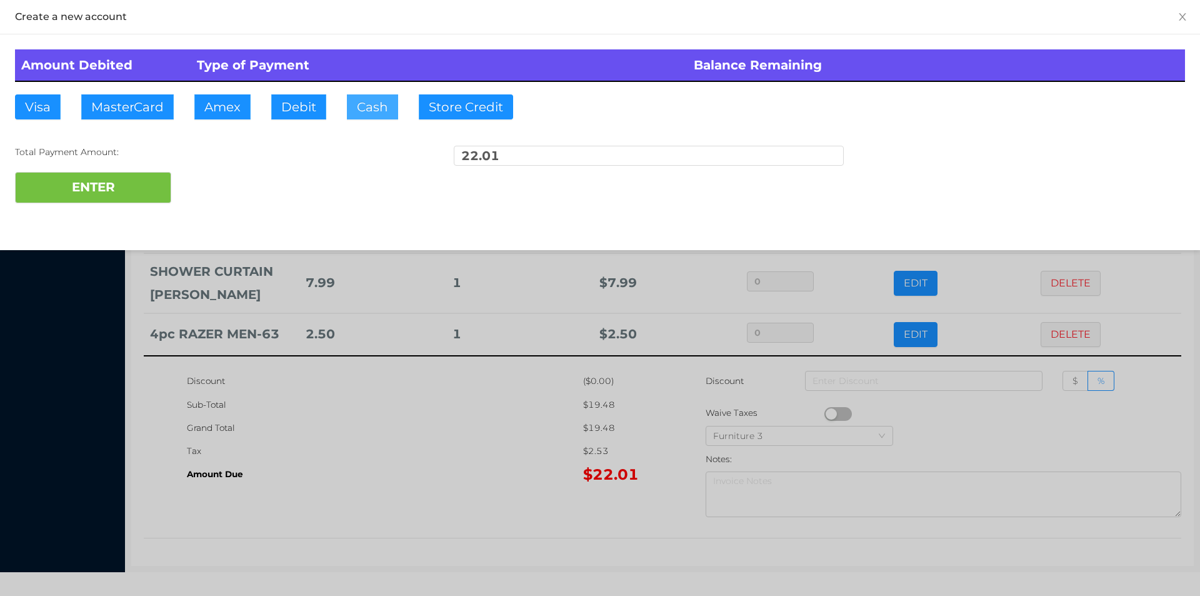
click at [349, 110] on button "Cash" at bounding box center [372, 106] width 51 height 25
click at [104, 194] on button "ENTER" at bounding box center [93, 187] width 156 height 31
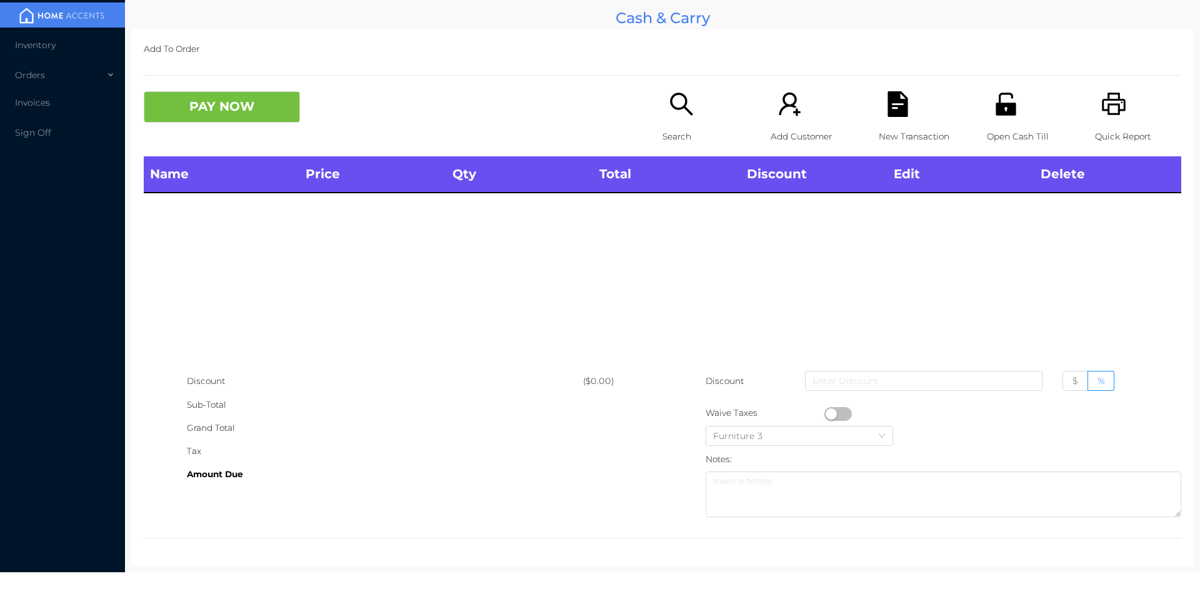
click at [674, 125] on p "Search" at bounding box center [706, 136] width 86 height 23
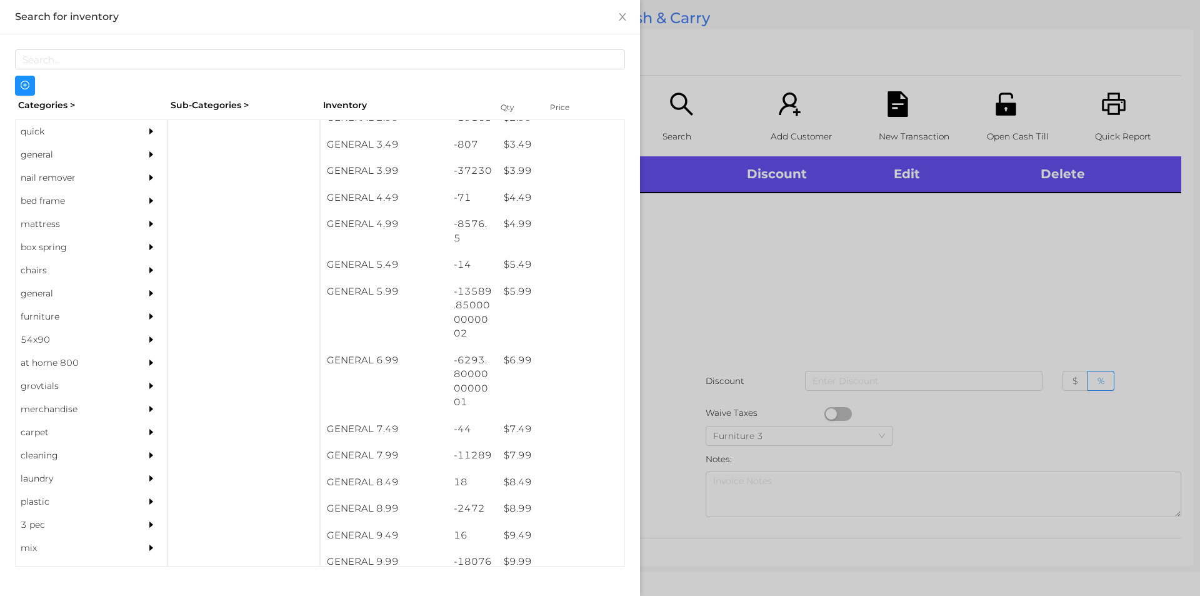
scroll to position [336, 0]
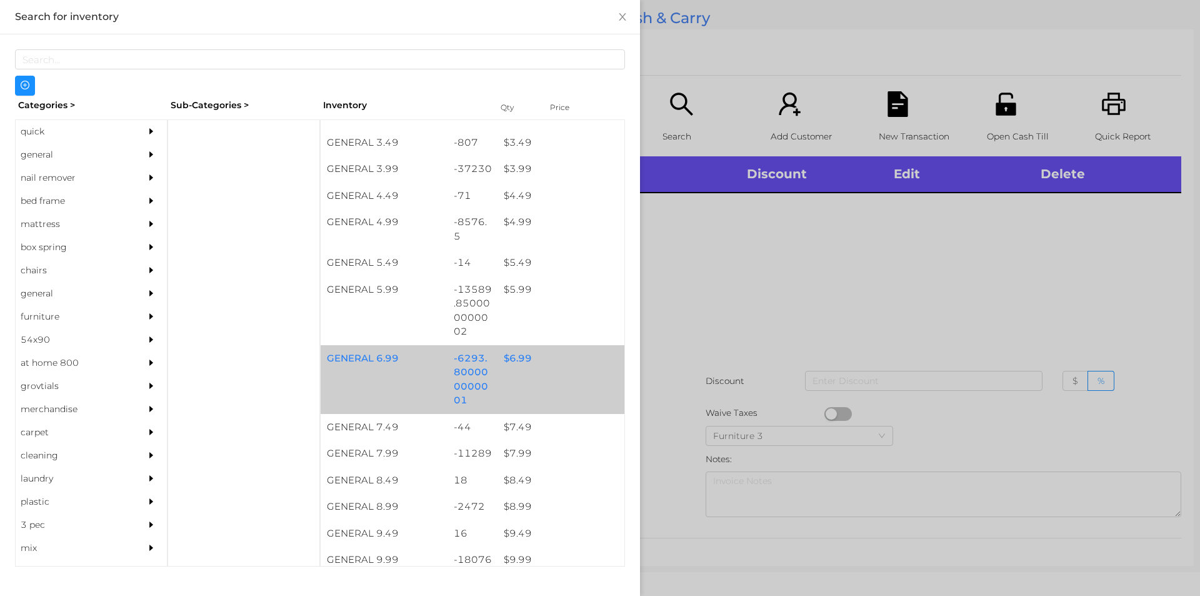
click at [511, 353] on div "$ 6.99" at bounding box center [561, 358] width 127 height 27
click at [519, 358] on div "$ 6.99" at bounding box center [561, 358] width 127 height 27
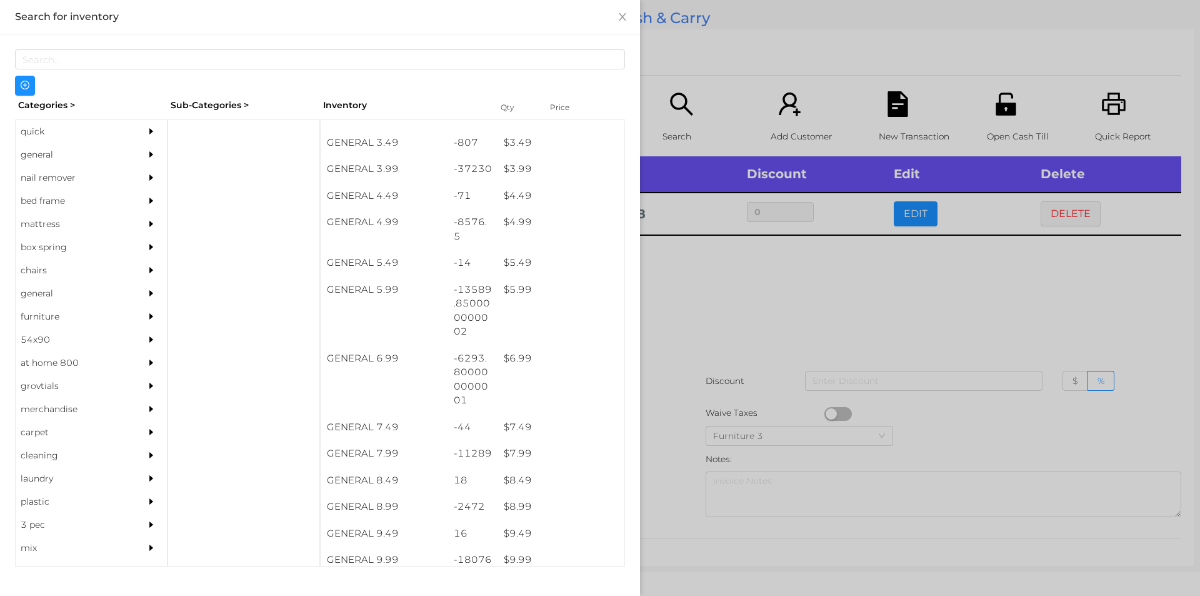
click at [728, 313] on div at bounding box center [600, 298] width 1200 height 596
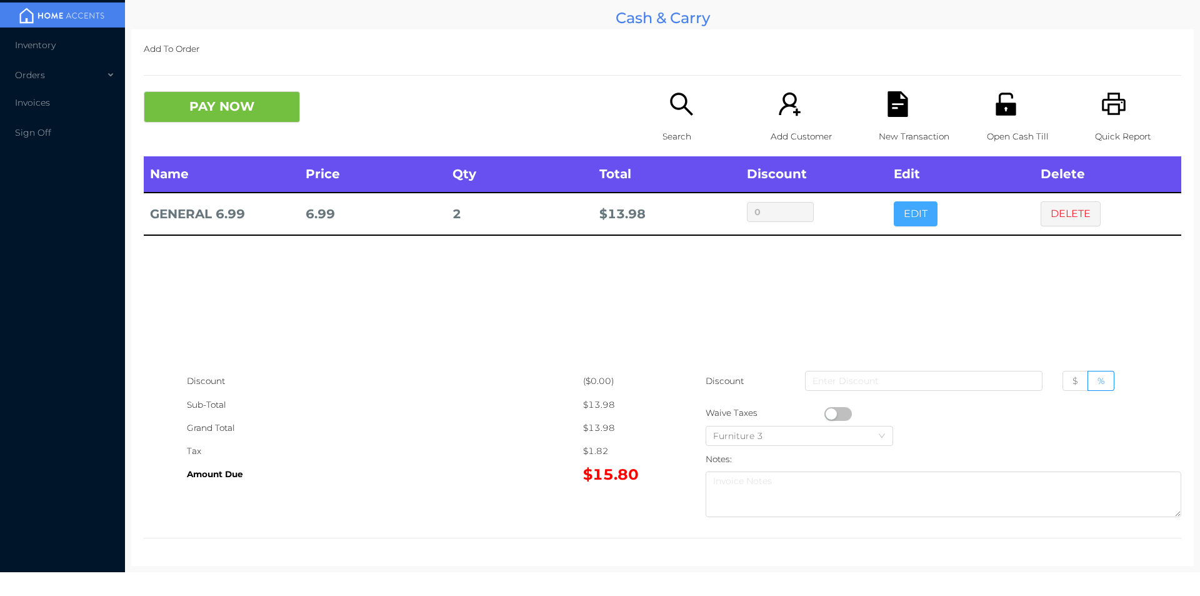
click at [914, 215] on button "EDIT" at bounding box center [916, 213] width 44 height 25
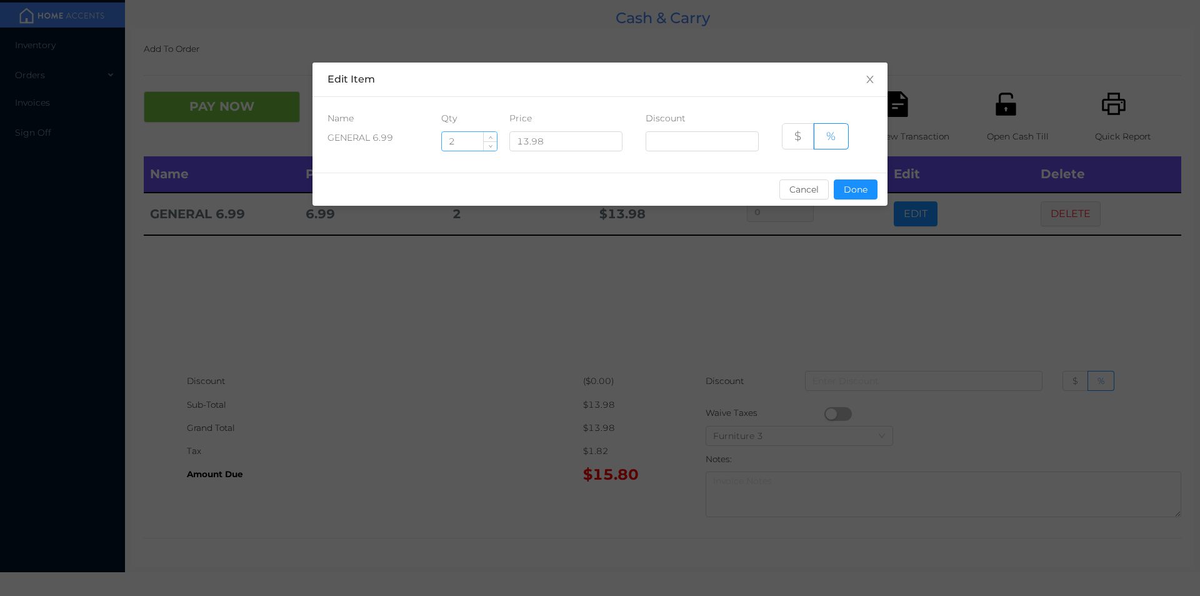
click at [475, 143] on input "2" at bounding box center [469, 141] width 55 height 19
type input "2.5"
click at [856, 191] on button "Done" at bounding box center [856, 189] width 44 height 20
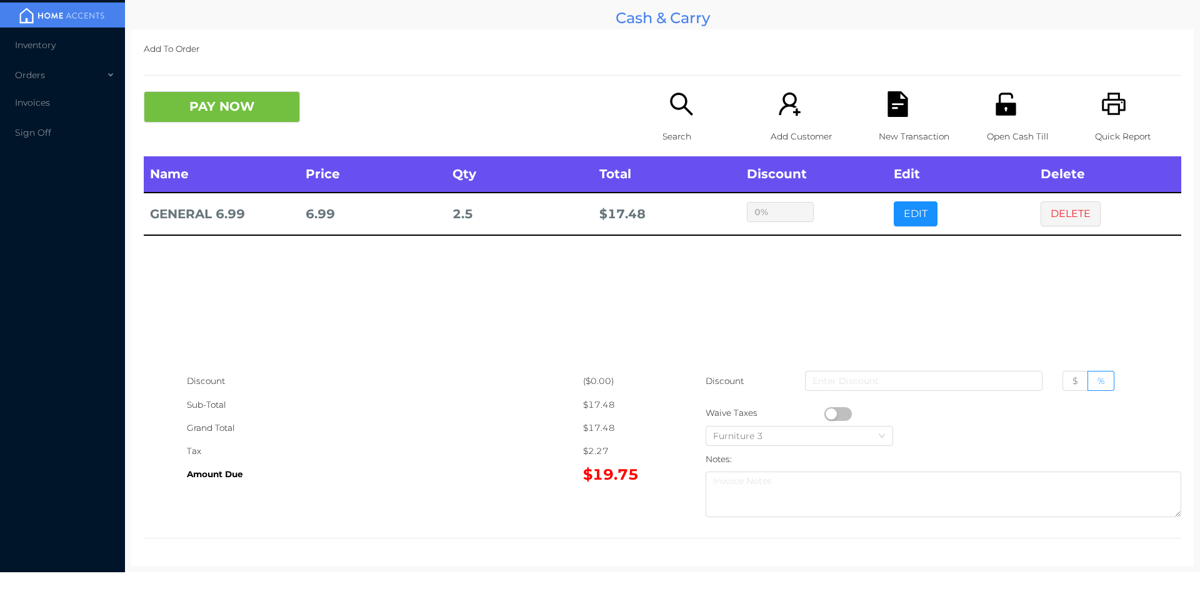
click at [844, 229] on div "sentinelStart Edit Item Name Qty Price Discount GENERAL 6.99 2.5 13.98 $ % Canc…" at bounding box center [600, 298] width 1200 height 596
click at [247, 106] on button "PAY NOW" at bounding box center [222, 106] width 156 height 31
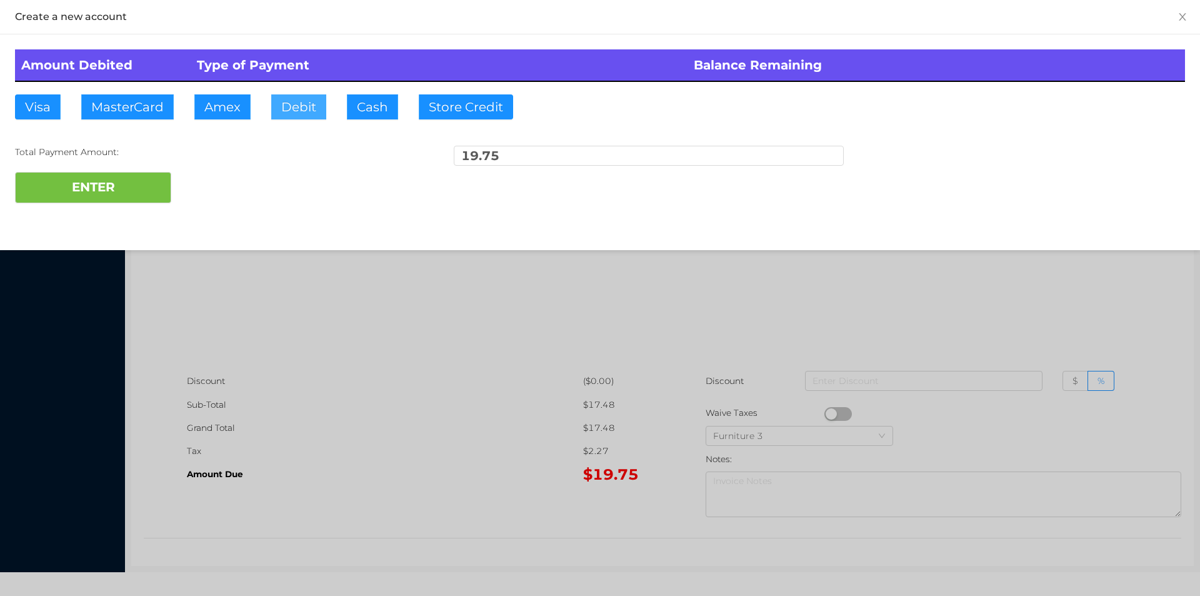
click at [293, 110] on button "Debit" at bounding box center [298, 106] width 55 height 25
click at [139, 184] on button "ENTER" at bounding box center [93, 187] width 156 height 31
type input "0"
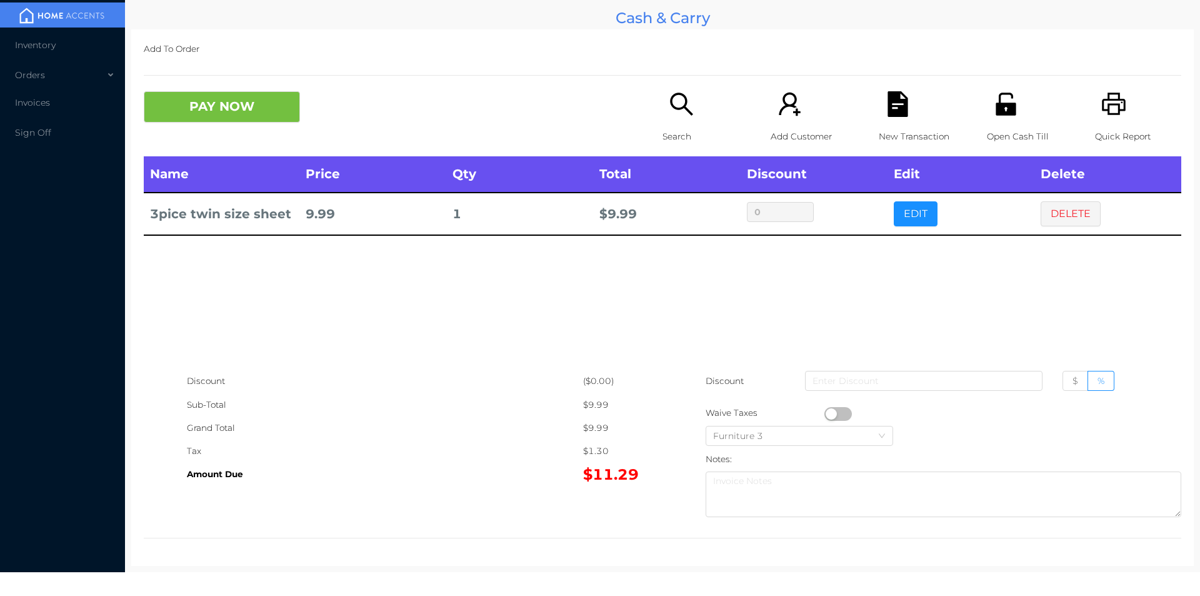
click at [670, 129] on p "Search" at bounding box center [706, 136] width 86 height 23
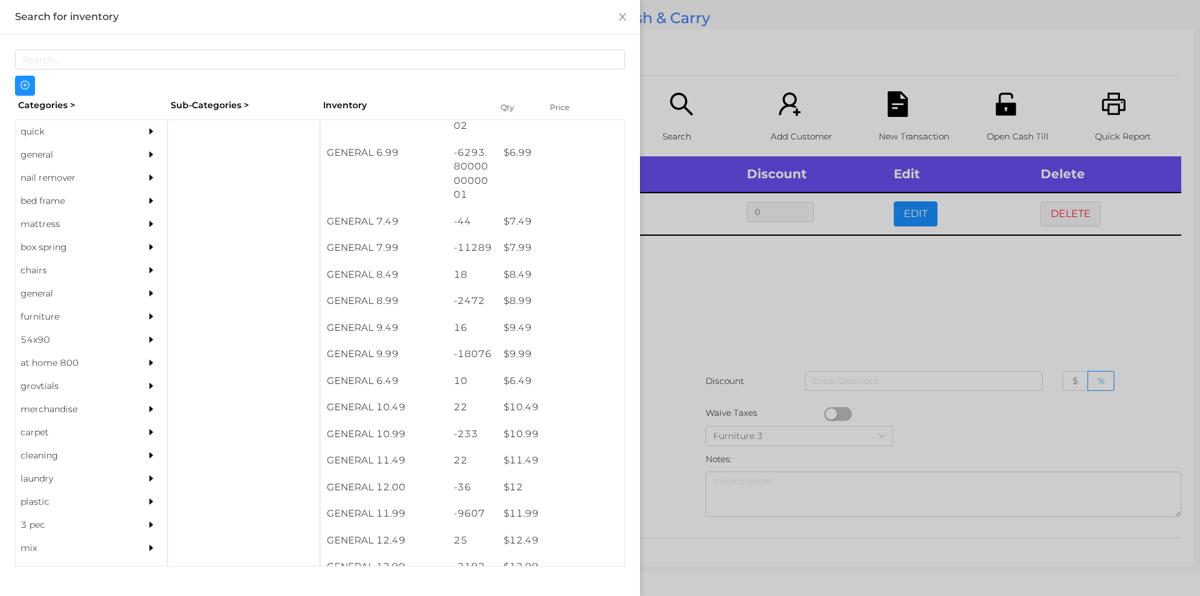
scroll to position [541, 0]
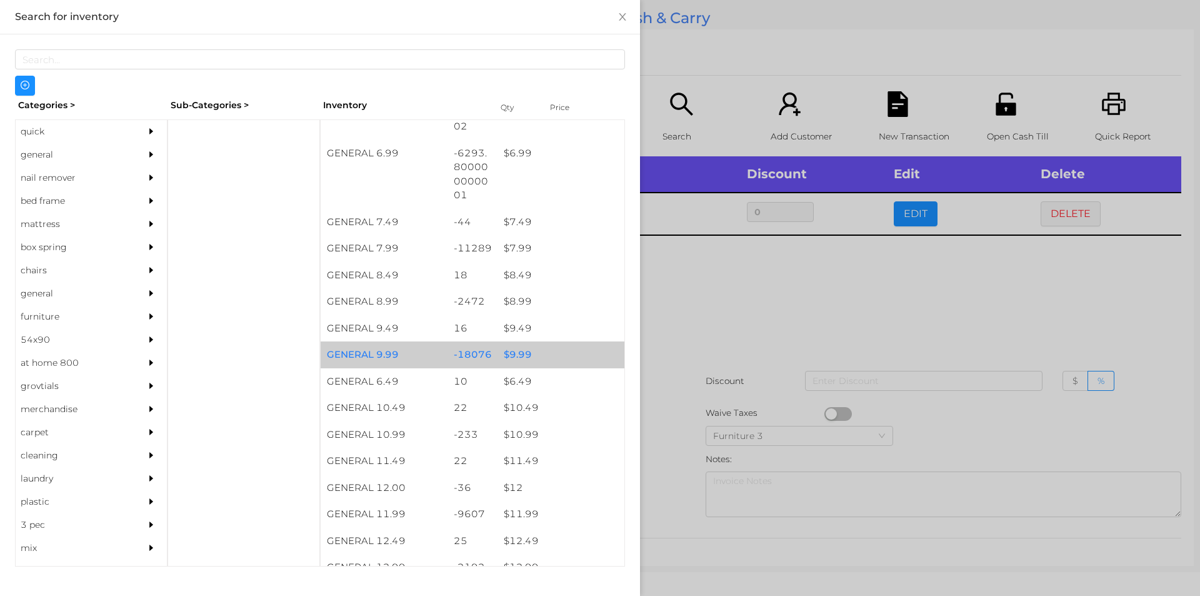
click at [511, 356] on div "$ 9.99" at bounding box center [561, 354] width 127 height 27
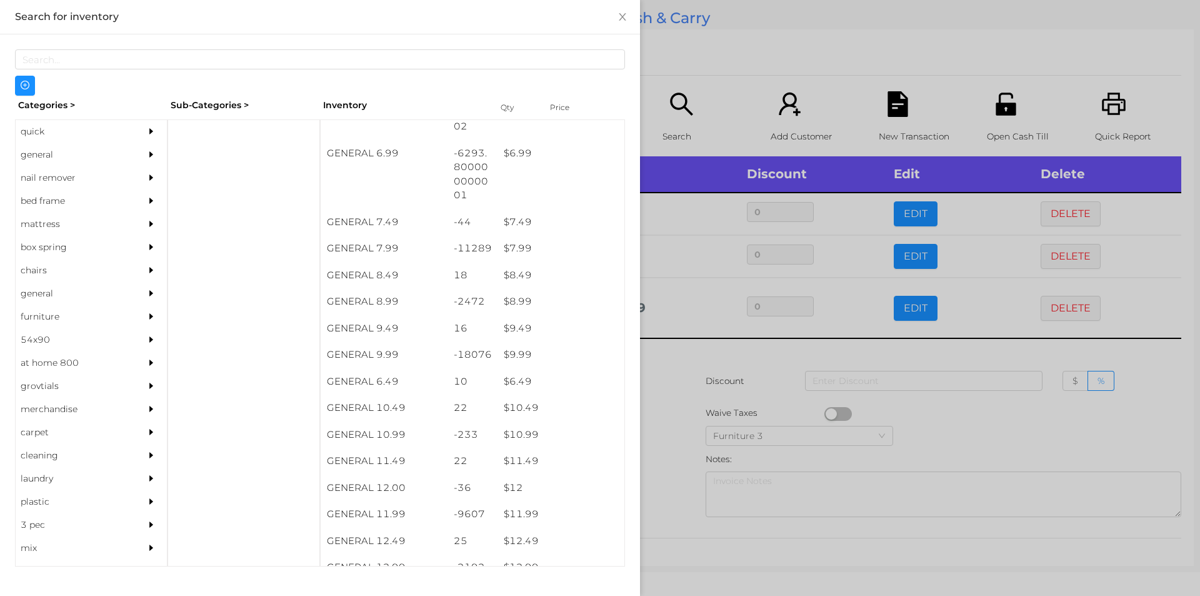
click at [946, 413] on div at bounding box center [600, 298] width 1200 height 596
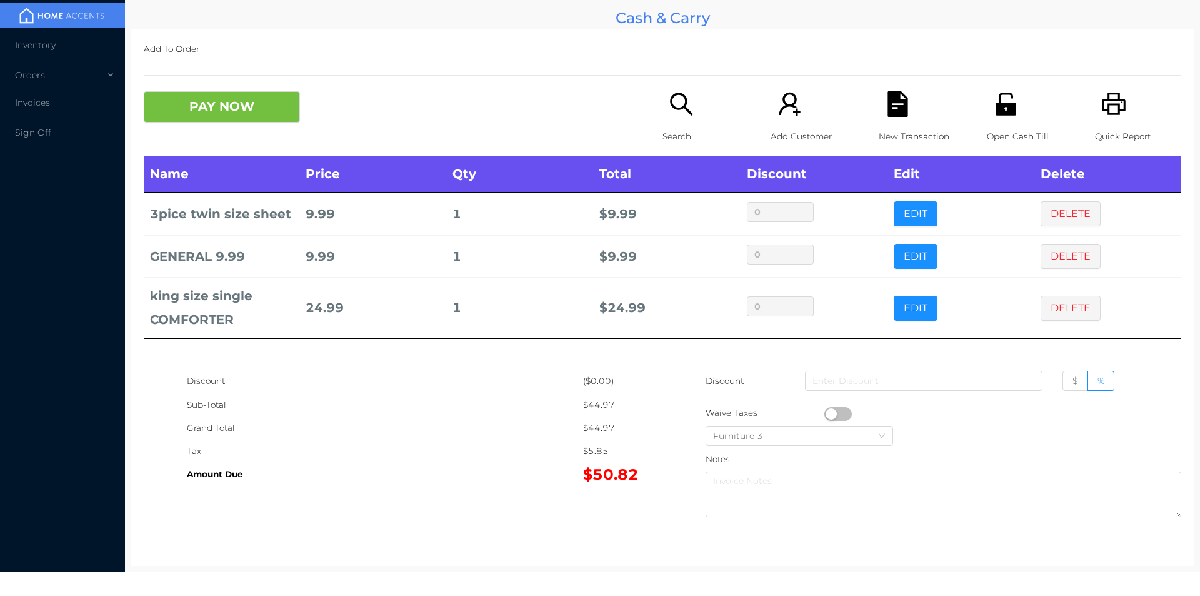
click at [690, 95] on div "Search" at bounding box center [706, 123] width 86 height 65
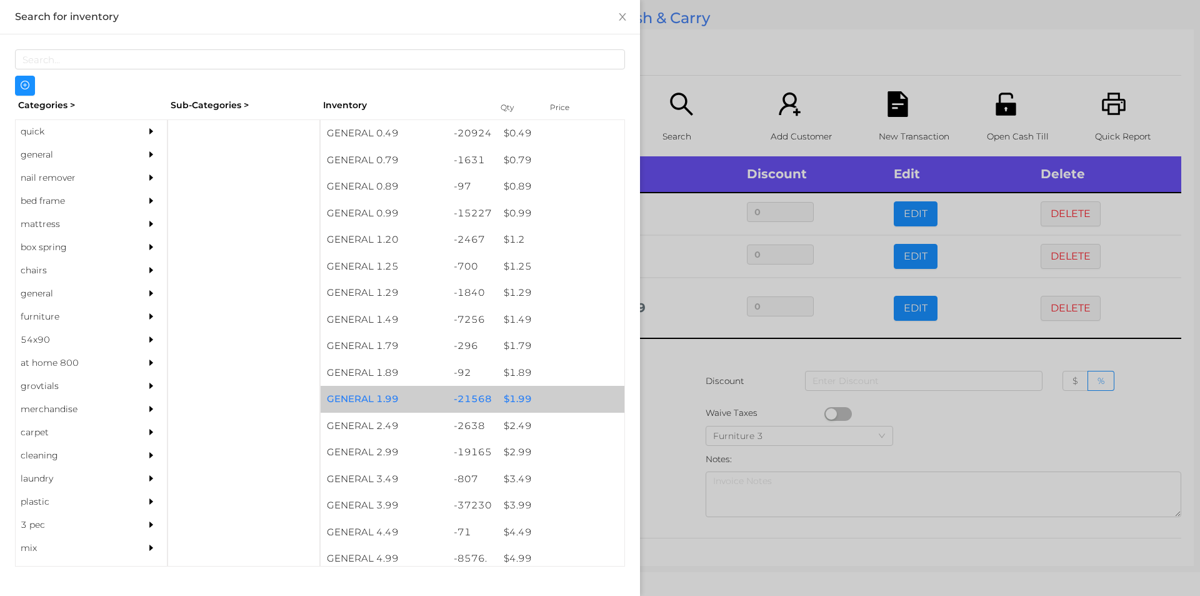
click at [522, 399] on div "$ 1.99" at bounding box center [561, 399] width 127 height 27
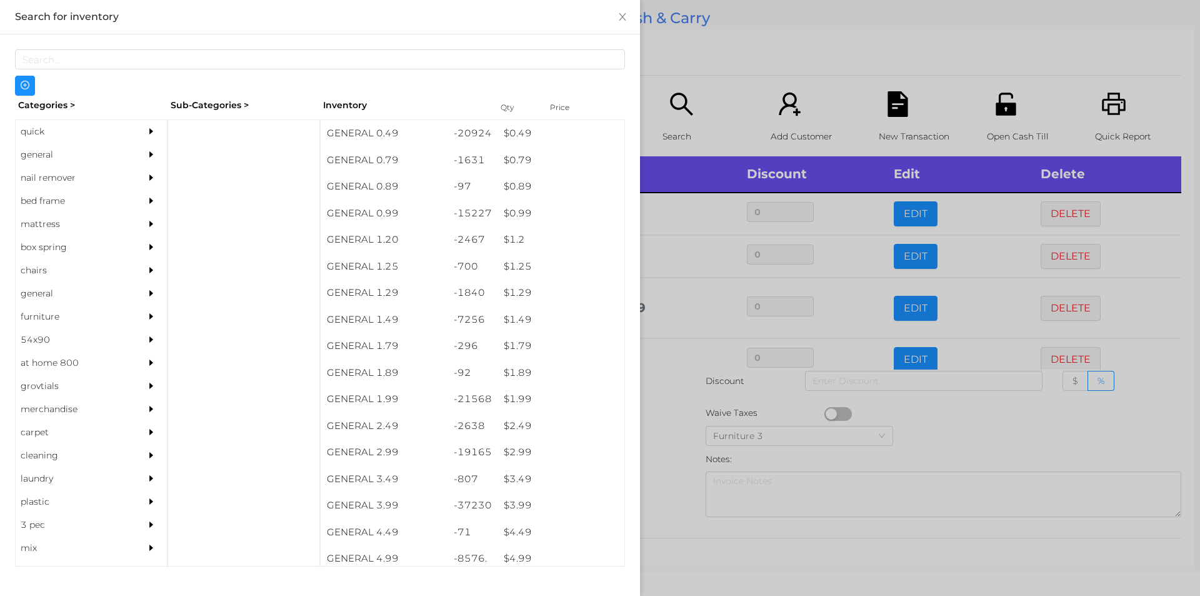
click at [666, 428] on div at bounding box center [600, 298] width 1200 height 596
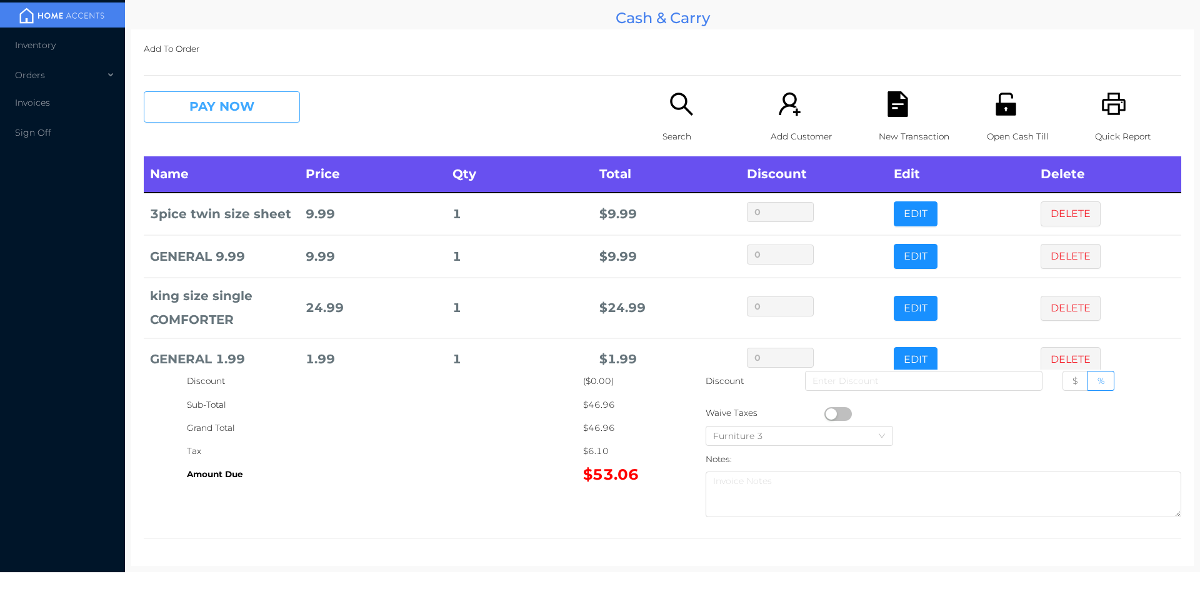
click at [194, 113] on button "PAY NOW" at bounding box center [222, 106] width 156 height 31
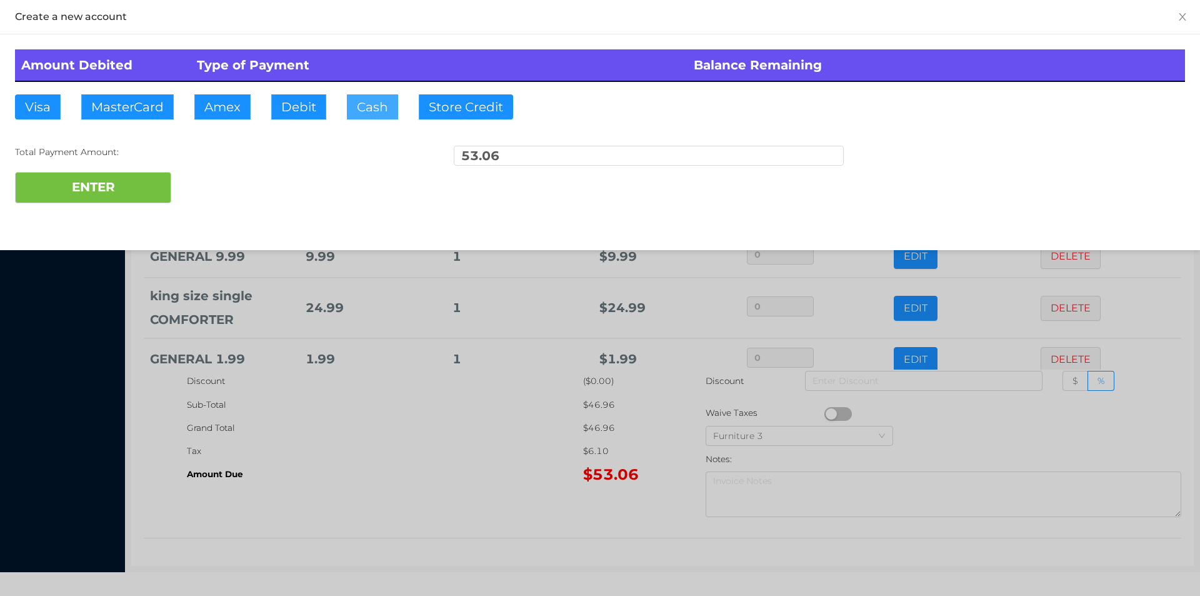
click at [373, 108] on button "Cash" at bounding box center [372, 106] width 51 height 25
type input "60."
click at [126, 185] on button "ENTER" at bounding box center [93, 187] width 156 height 31
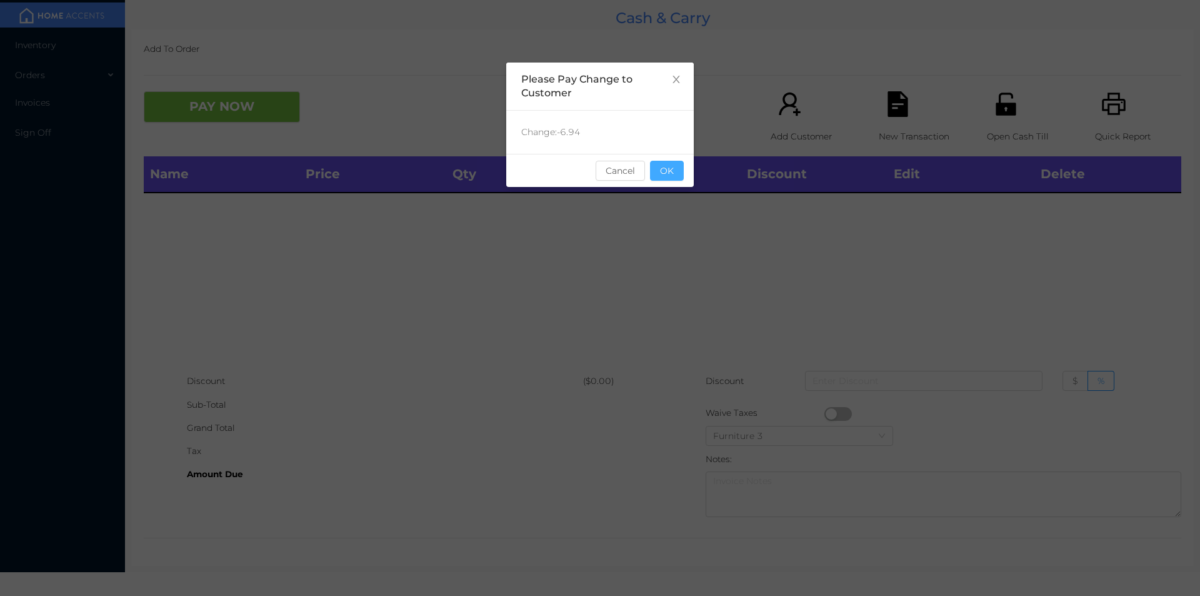
click at [683, 180] on button "OK" at bounding box center [667, 171] width 34 height 20
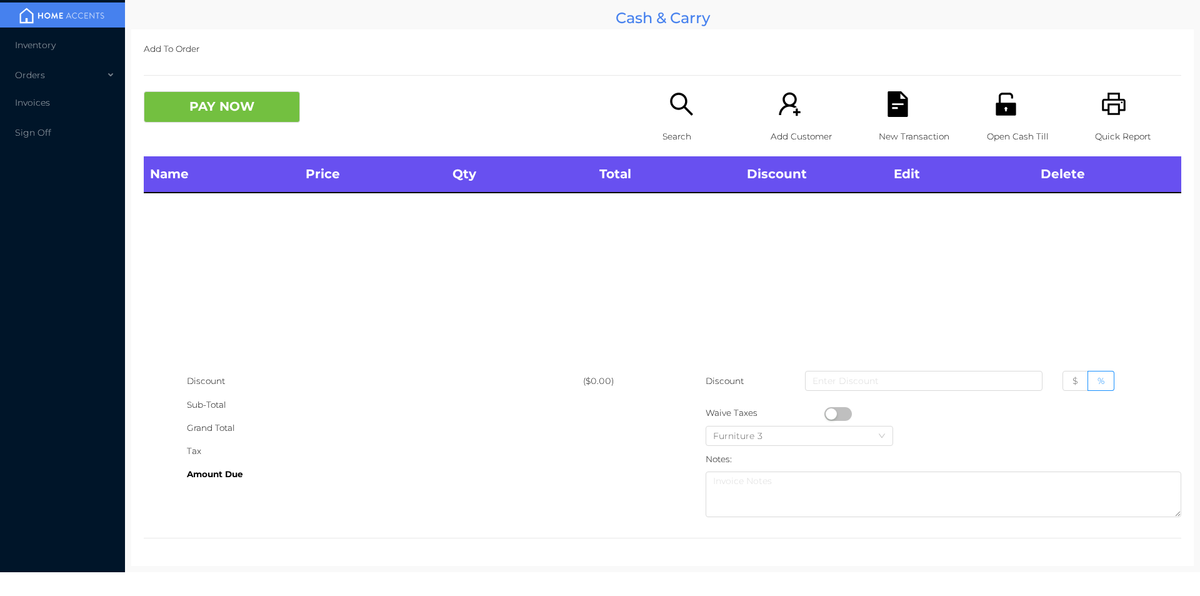
click at [663, 111] on div "Search" at bounding box center [706, 123] width 86 height 65
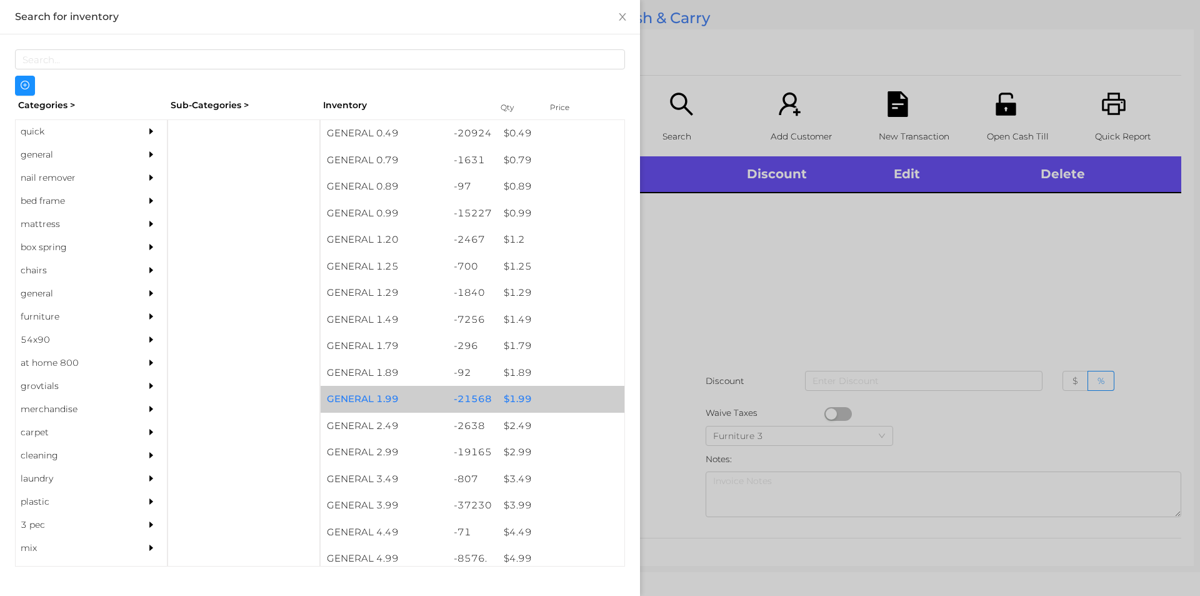
click at [520, 397] on div "$ 1.99" at bounding box center [561, 399] width 127 height 27
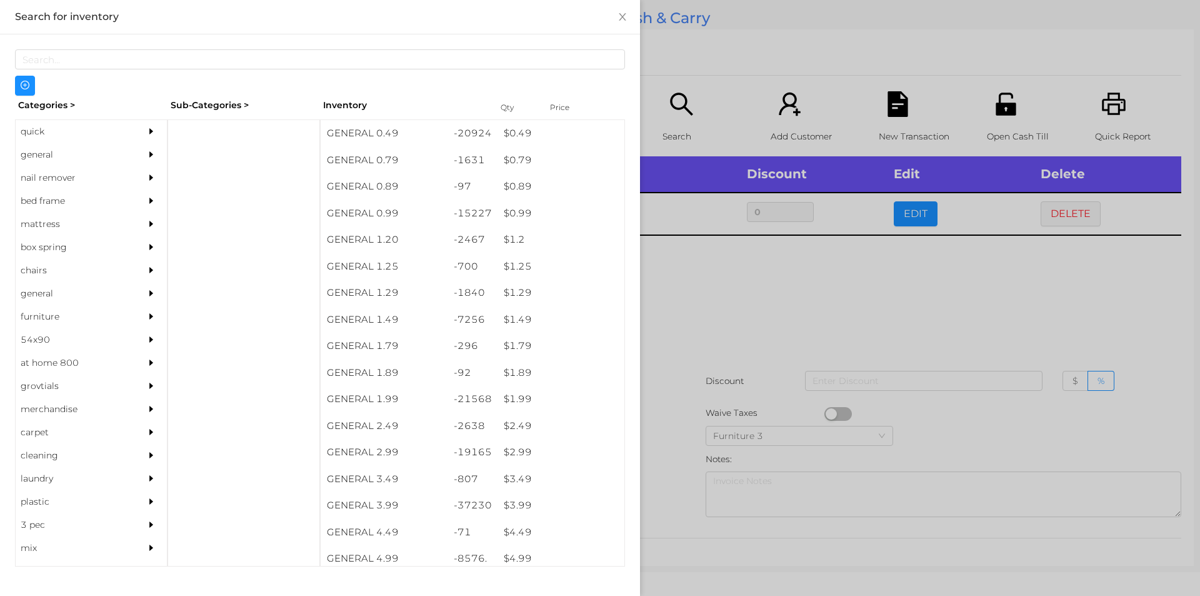
click at [700, 329] on div at bounding box center [600, 298] width 1200 height 596
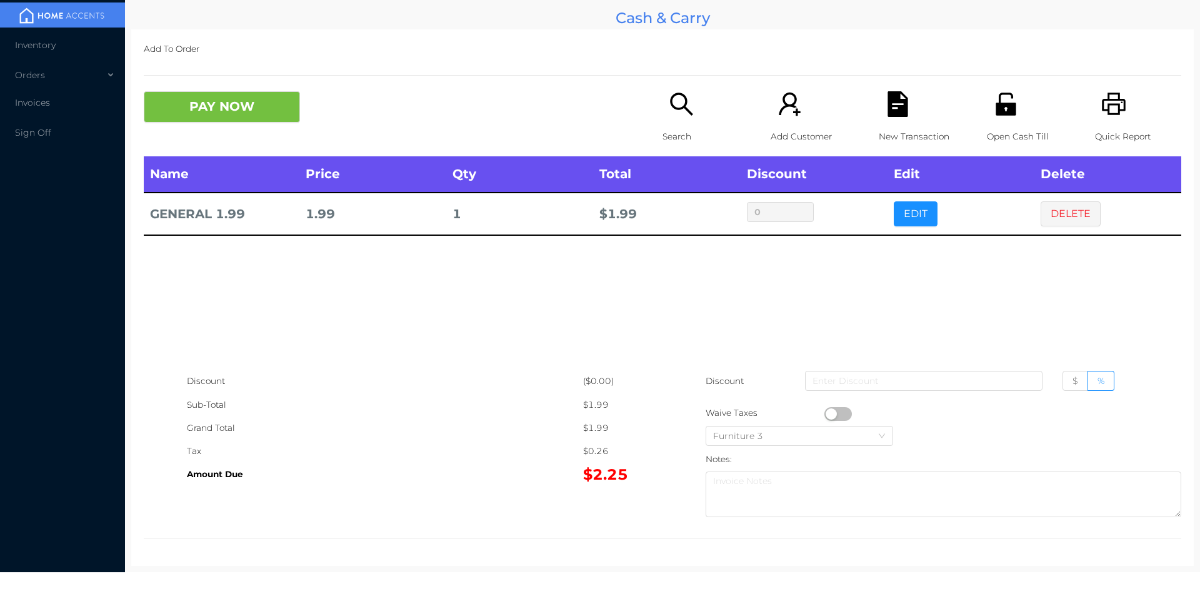
click at [186, 106] on button "PAY NOW" at bounding box center [222, 106] width 156 height 31
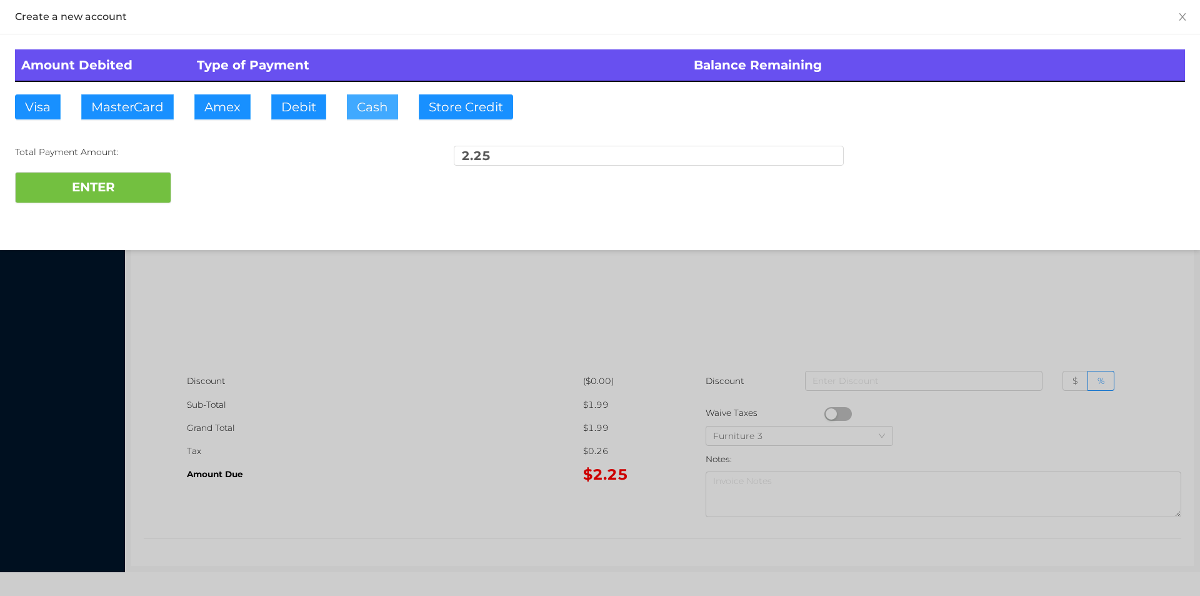
click at [368, 99] on button "Cash" at bounding box center [372, 106] width 51 height 25
click at [105, 199] on button "ENTER" at bounding box center [93, 187] width 156 height 31
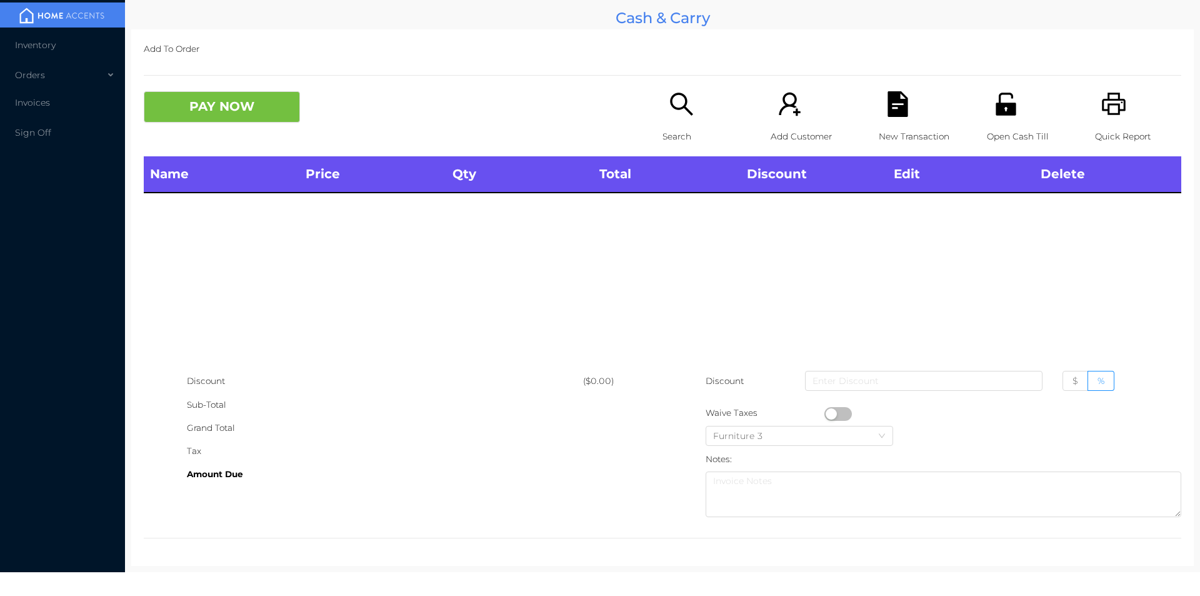
click at [1004, 111] on icon "icon: unlock" at bounding box center [1006, 104] width 20 height 23
click at [674, 127] on p "Search" at bounding box center [706, 136] width 86 height 23
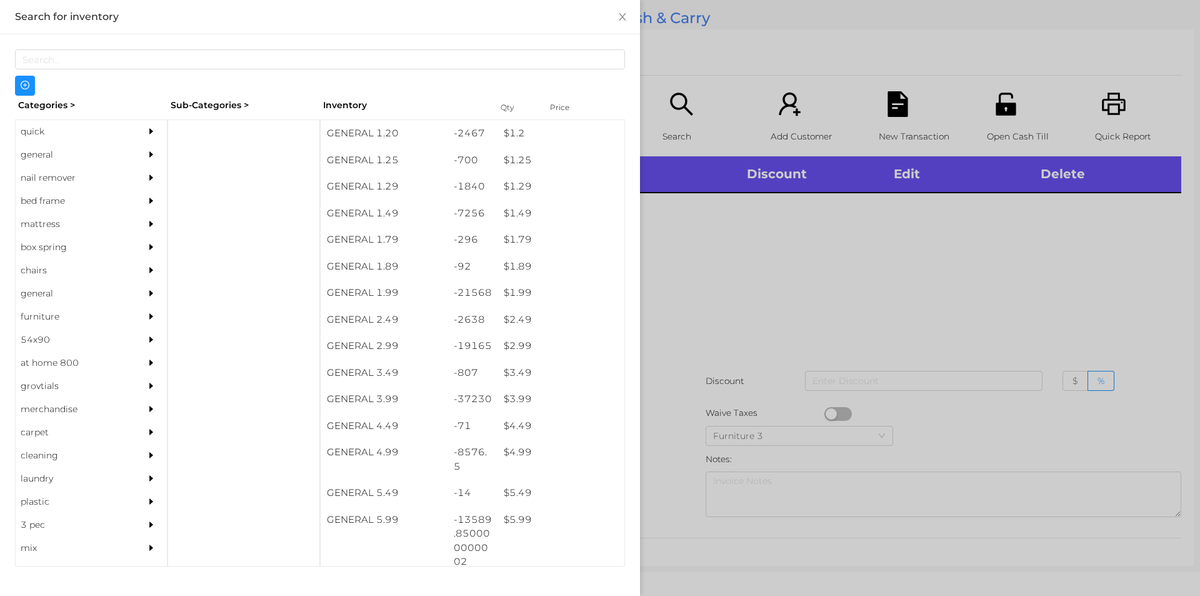
scroll to position [118, 0]
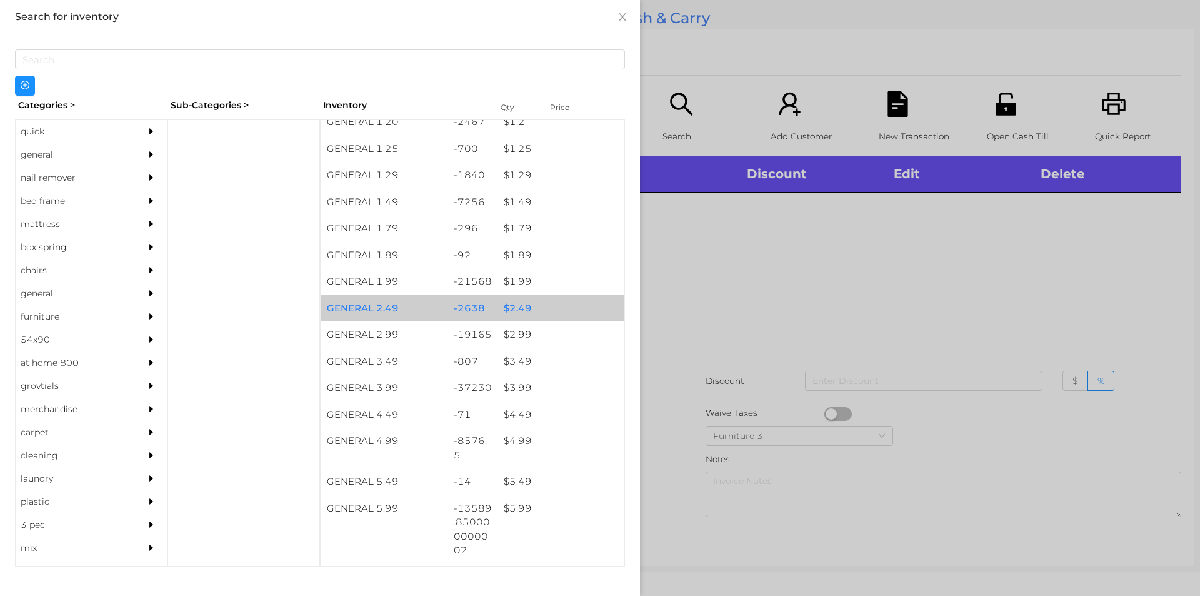
click at [530, 312] on div "$ 2.49" at bounding box center [561, 308] width 127 height 27
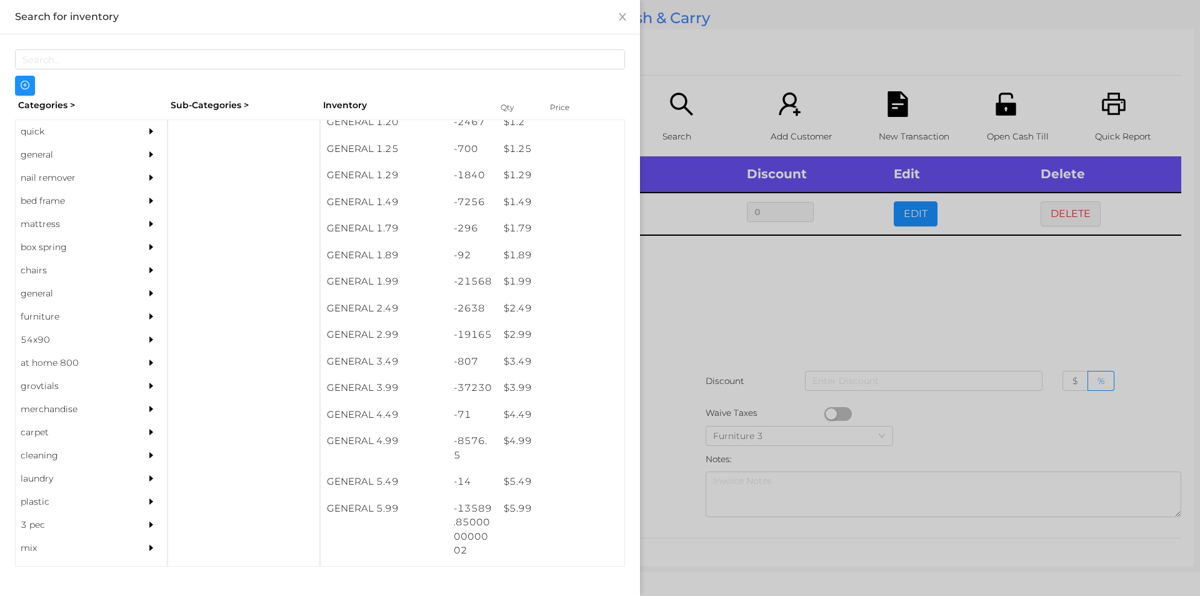
click at [985, 304] on div at bounding box center [600, 298] width 1200 height 596
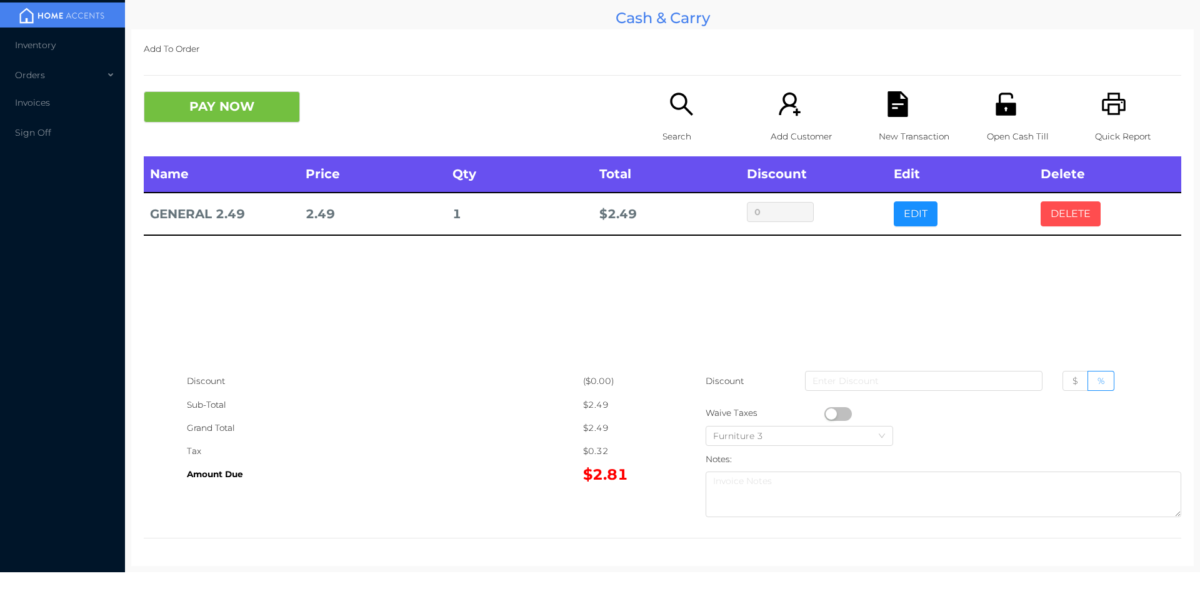
click at [1067, 212] on button "DELETE" at bounding box center [1071, 213] width 60 height 25
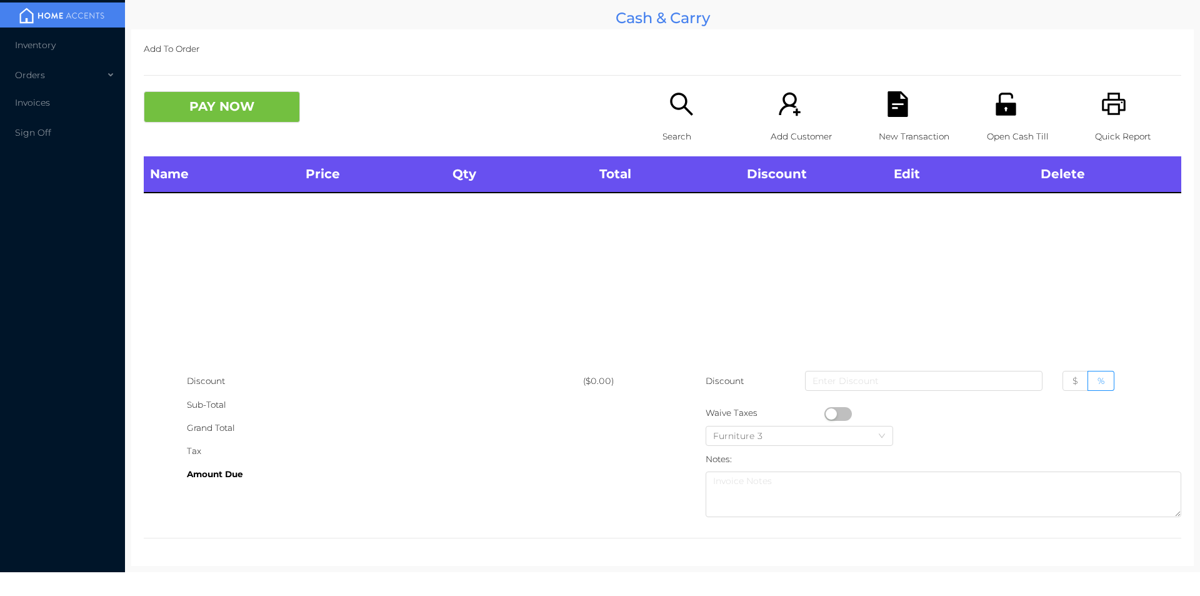
click at [1110, 102] on icon "icon: printer" at bounding box center [1115, 104] width 26 height 26
click at [246, 134] on div "PAY NOW Search Add Customer New Transaction Open Cash Till Quick Report" at bounding box center [663, 123] width 1038 height 65
click at [267, 323] on div "Name Price Qty Total Discount Edit Delete" at bounding box center [663, 262] width 1038 height 213
click at [1005, 114] on icon "icon: unlock" at bounding box center [1006, 104] width 20 height 23
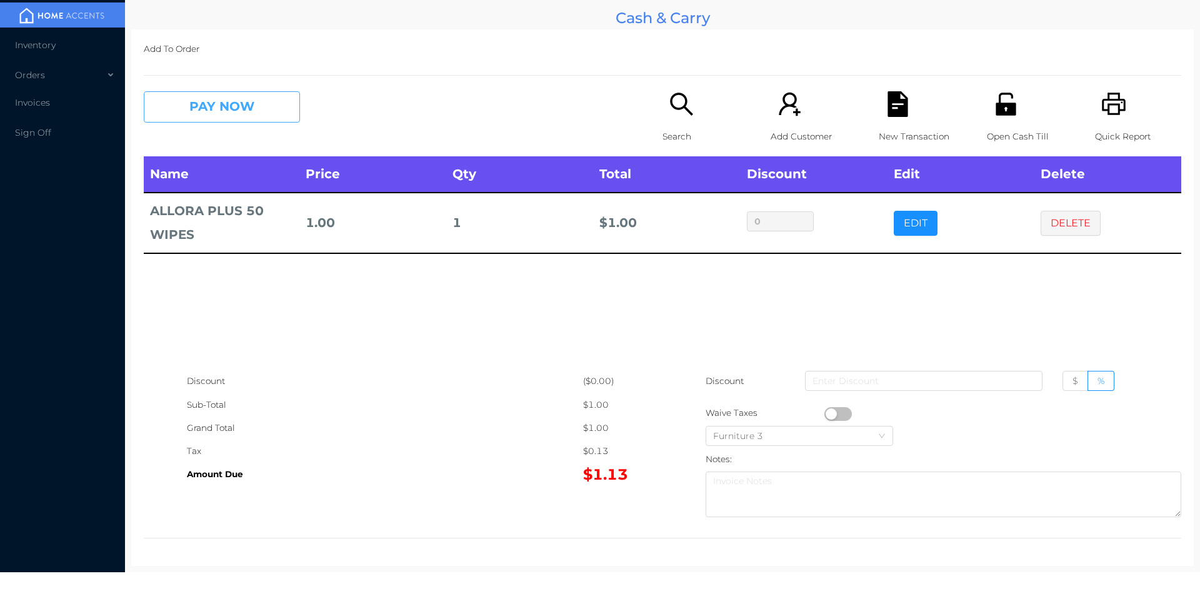
click at [213, 110] on button "PAY NOW" at bounding box center [222, 106] width 156 height 31
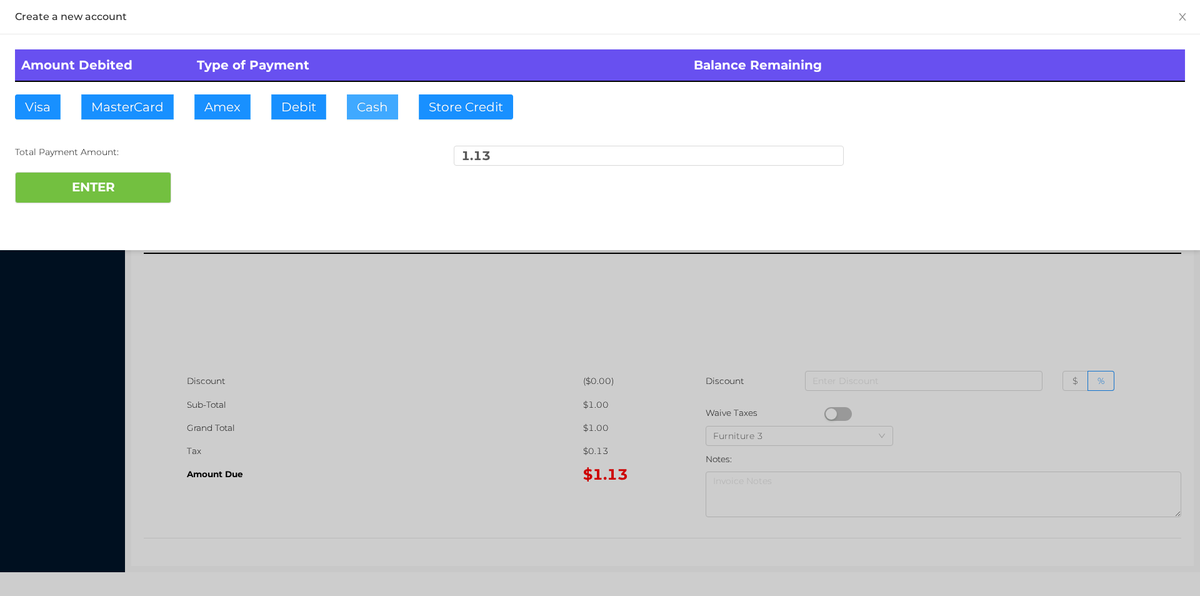
click at [366, 101] on button "Cash" at bounding box center [372, 106] width 51 height 25
click at [116, 196] on button "ENTER" at bounding box center [93, 187] width 156 height 31
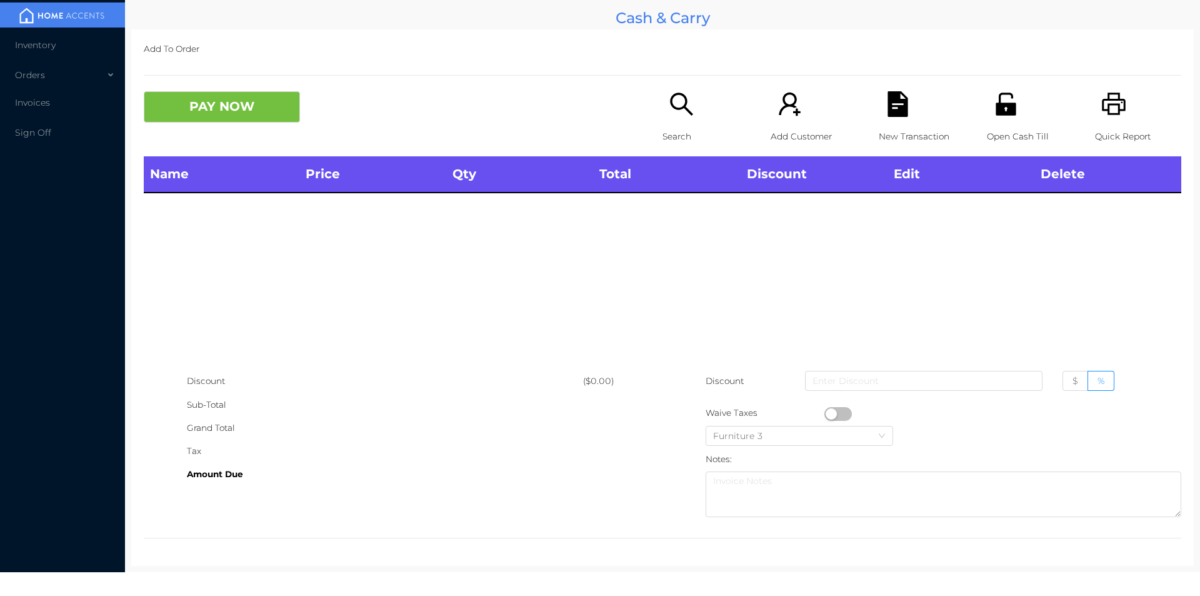
click at [666, 134] on p "Search" at bounding box center [706, 136] width 86 height 23
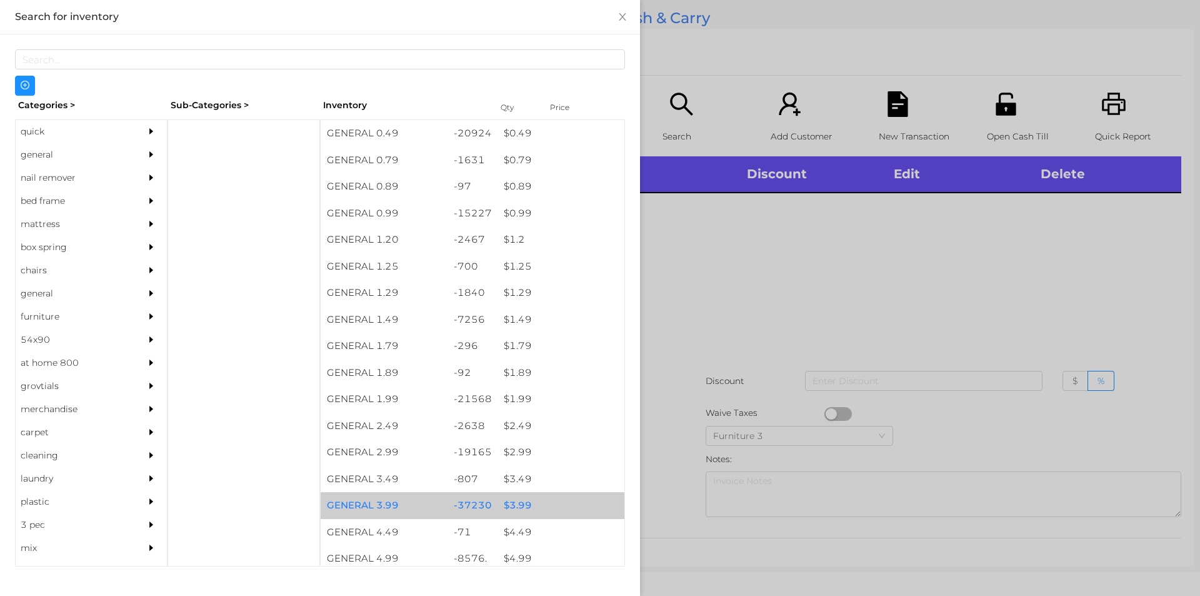
click at [513, 513] on div "$ 3.99" at bounding box center [561, 505] width 127 height 27
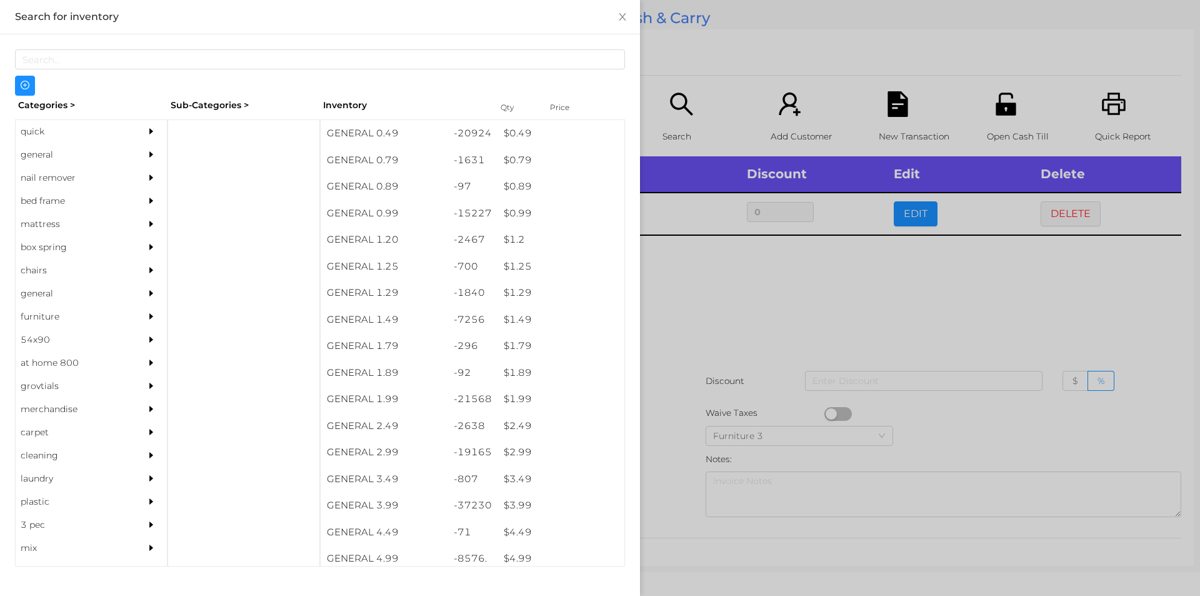
click at [656, 491] on div at bounding box center [600, 298] width 1200 height 596
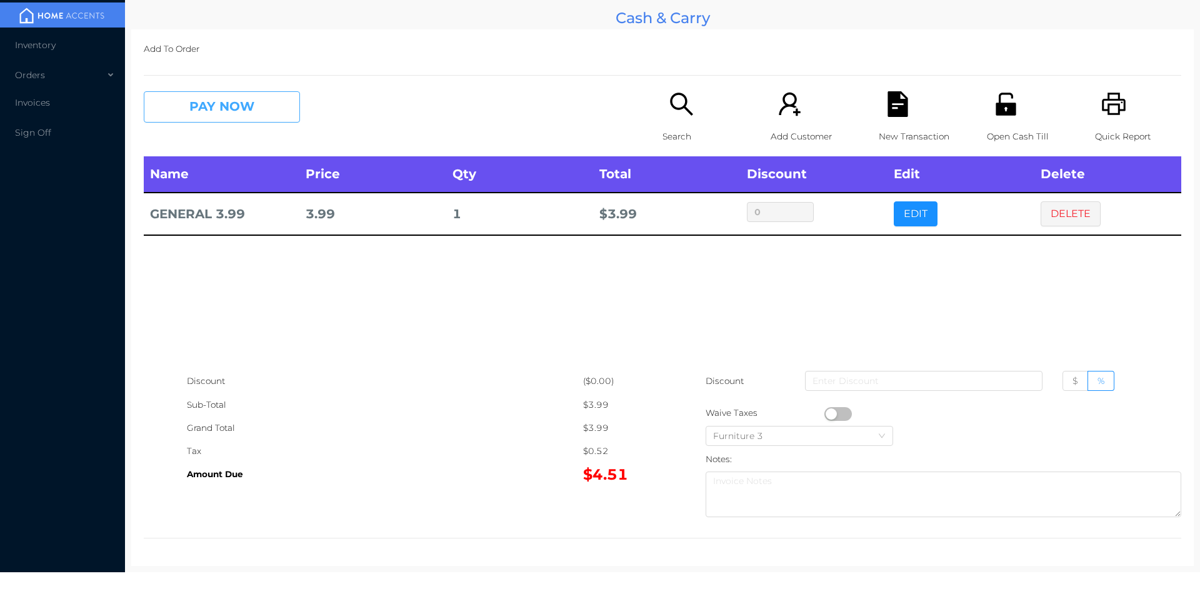
click at [211, 113] on button "PAY NOW" at bounding box center [222, 106] width 156 height 31
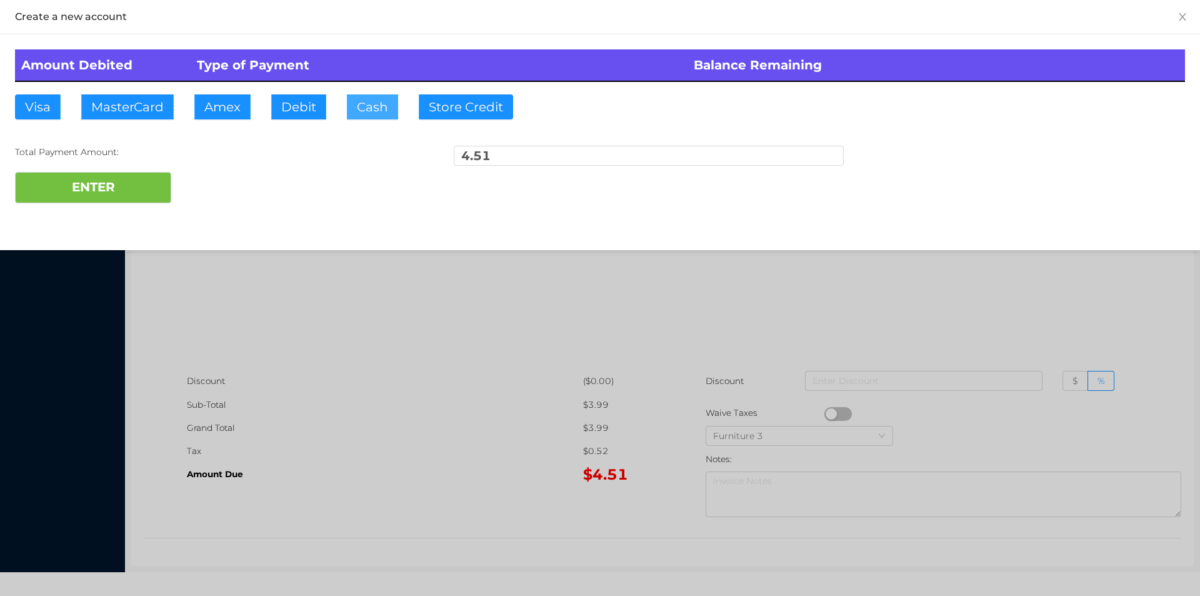
click at [369, 110] on button "Cash" at bounding box center [372, 106] width 51 height 25
type input "5"
click at [911, 308] on div at bounding box center [600, 298] width 1200 height 596
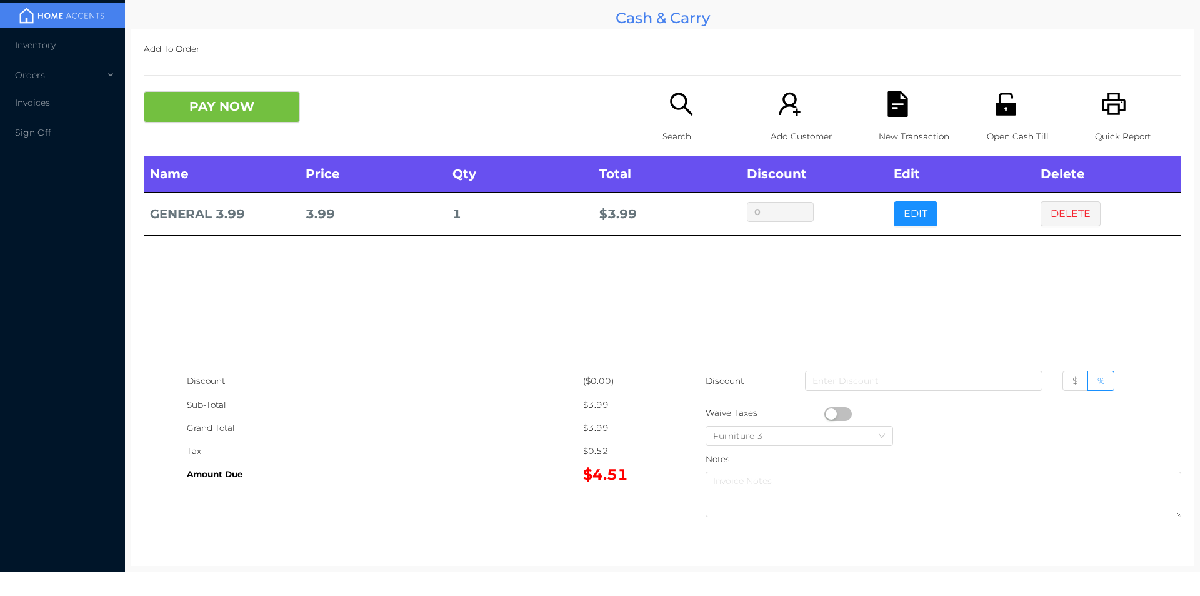
click at [898, 106] on icon "icon: file-text" at bounding box center [898, 104] width 20 height 26
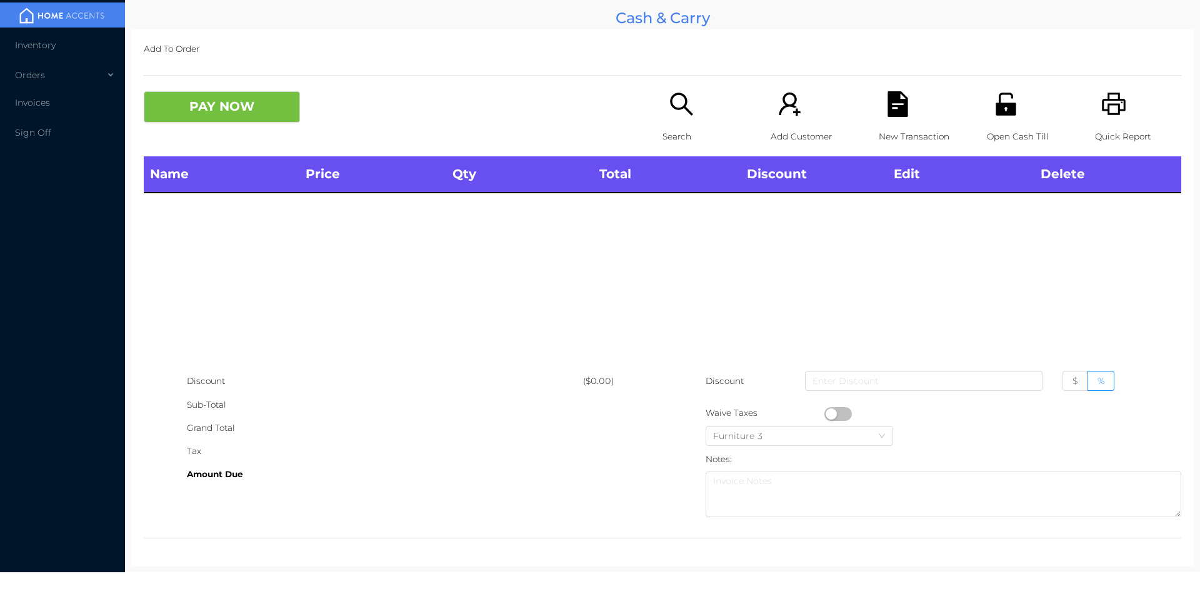
click at [1003, 130] on p "Open Cash Till" at bounding box center [1030, 136] width 86 height 23
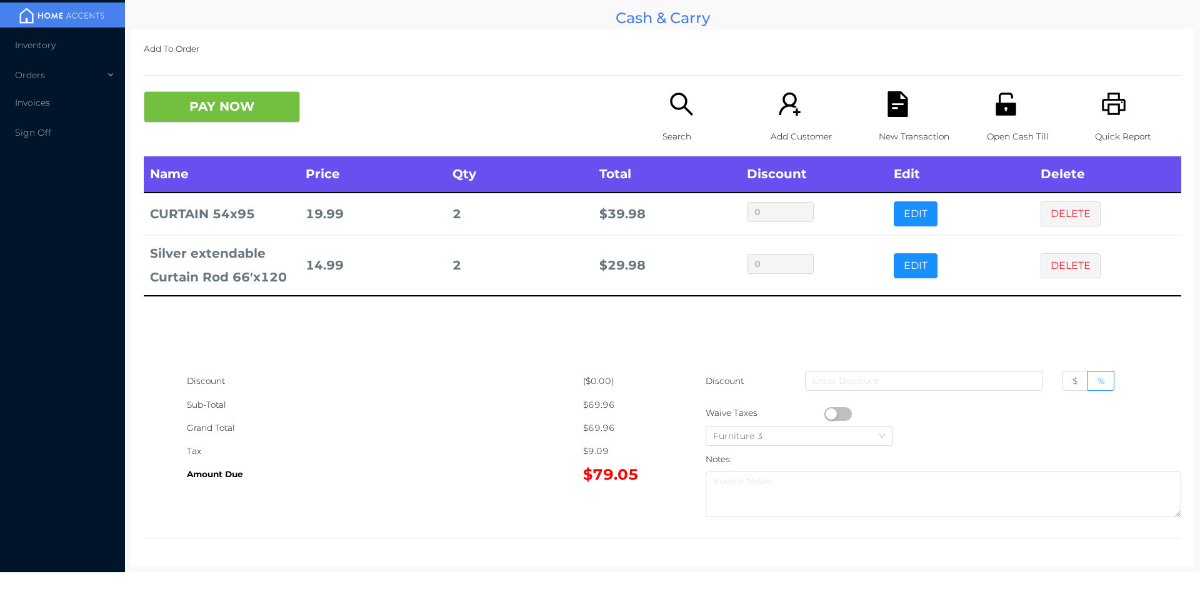
click at [201, 111] on button "PAY NOW" at bounding box center [222, 106] width 156 height 31
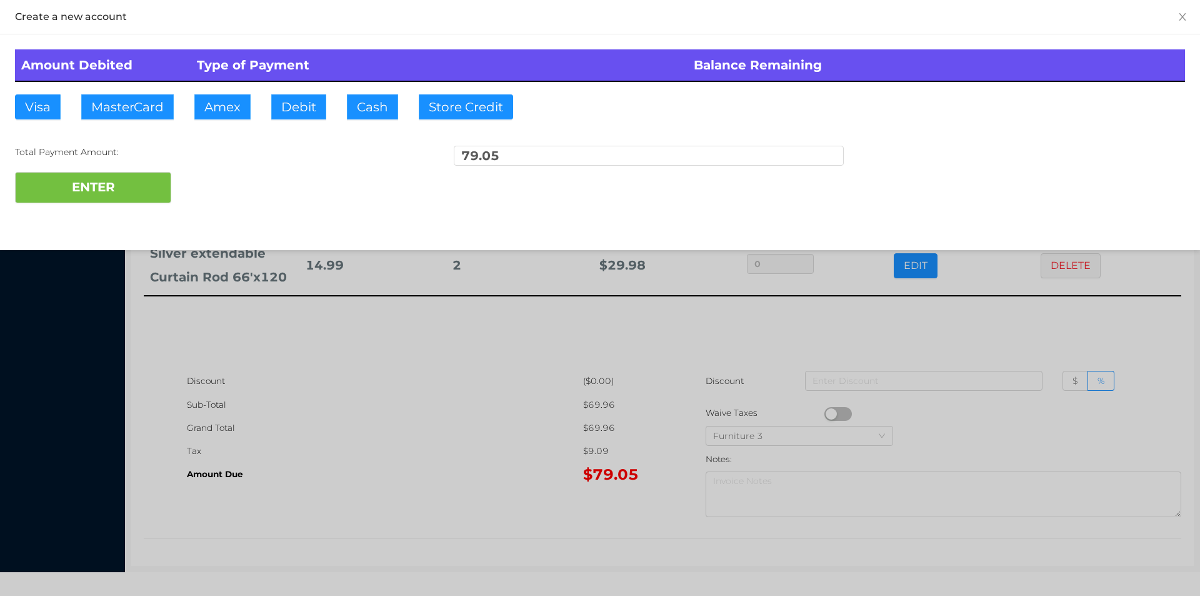
click at [213, 184] on div "ENTER" at bounding box center [600, 187] width 1170 height 31
click at [206, 189] on div "ENTER" at bounding box center [600, 187] width 1170 height 31
click at [332, 416] on div at bounding box center [600, 298] width 1200 height 596
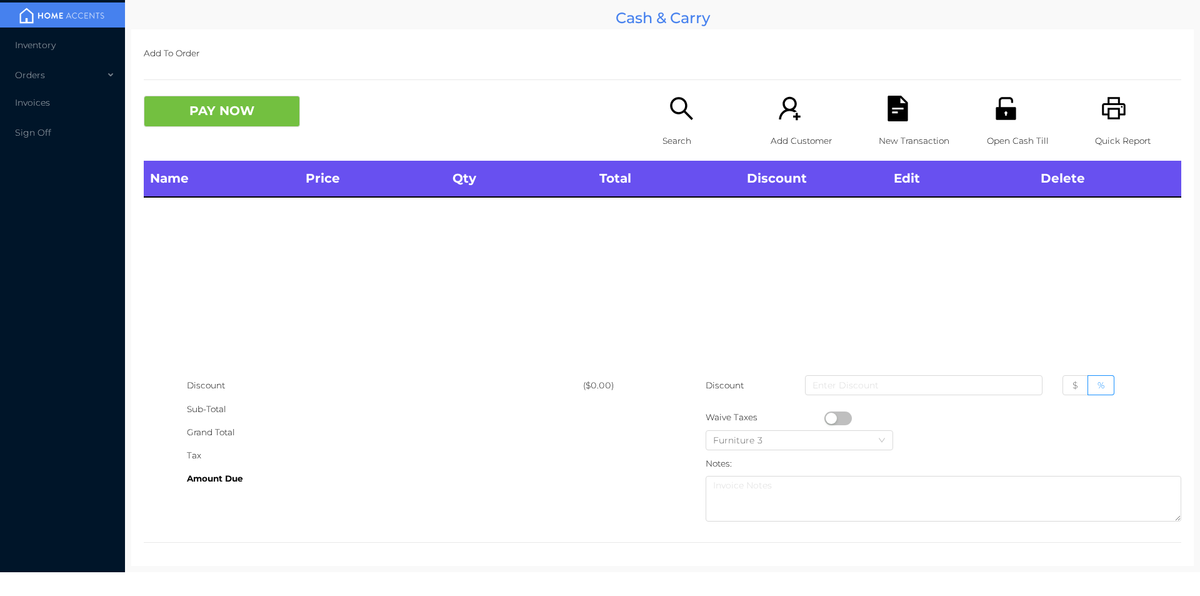
click at [1003, 120] on icon "icon: unlock" at bounding box center [1006, 109] width 26 height 26
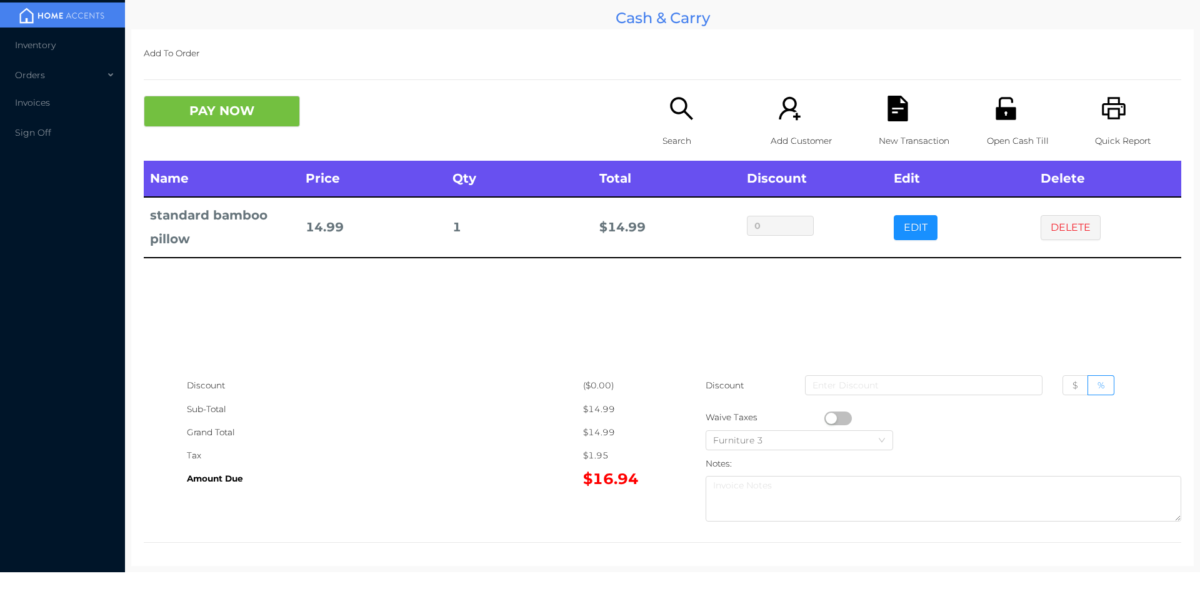
click at [663, 118] on div "Search" at bounding box center [706, 128] width 86 height 65
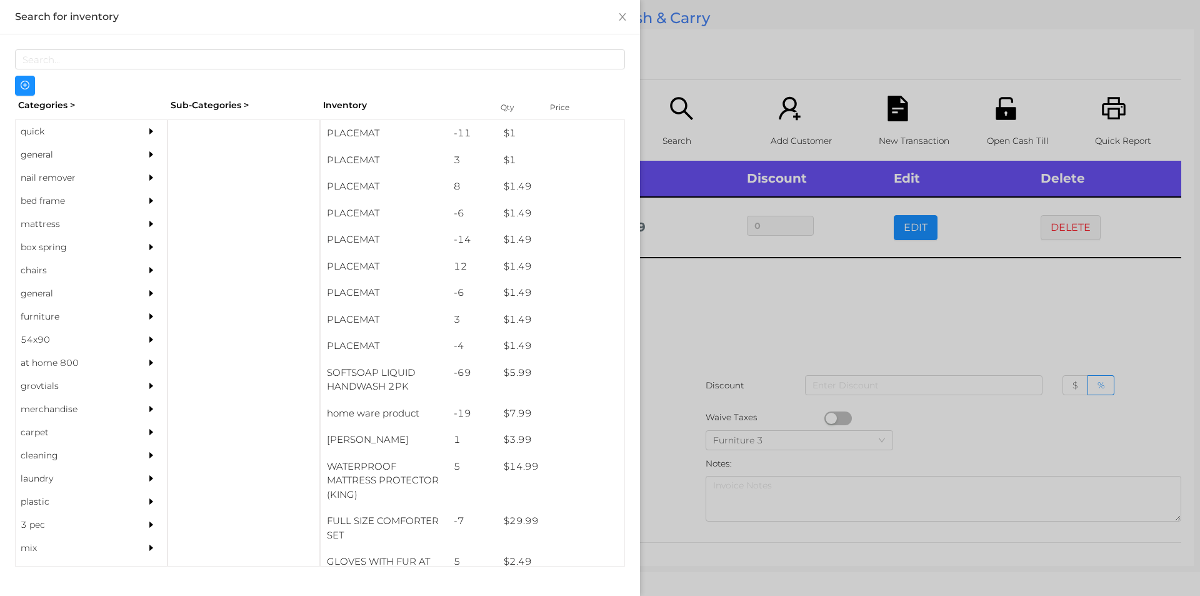
click at [50, 149] on div "general" at bounding box center [73, 154] width 114 height 23
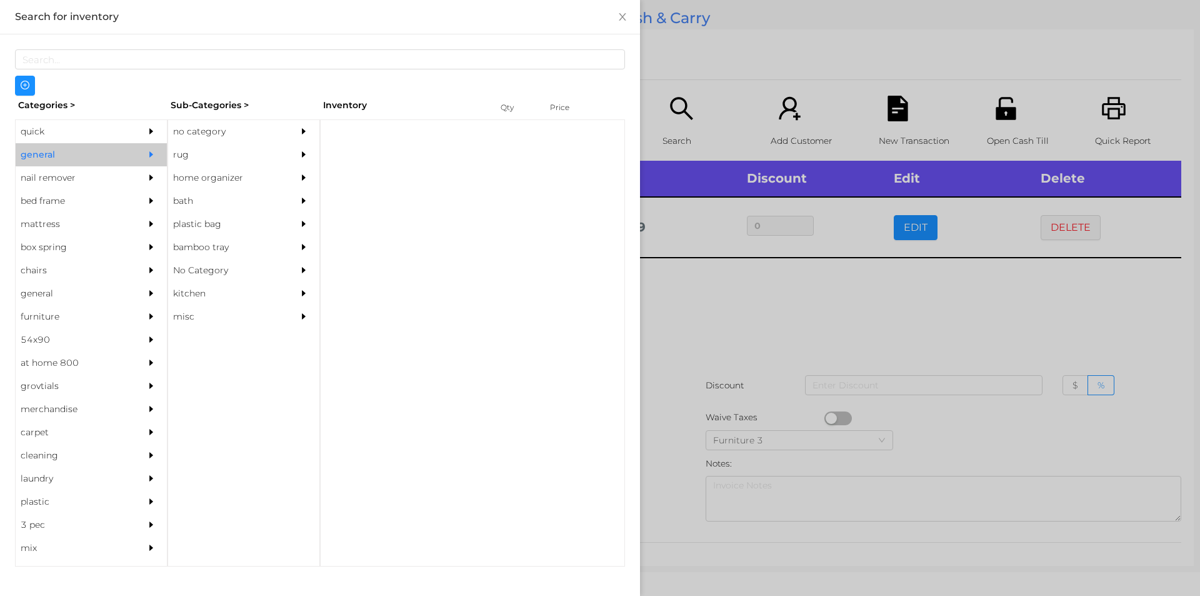
click at [206, 129] on div "no category" at bounding box center [225, 131] width 114 height 23
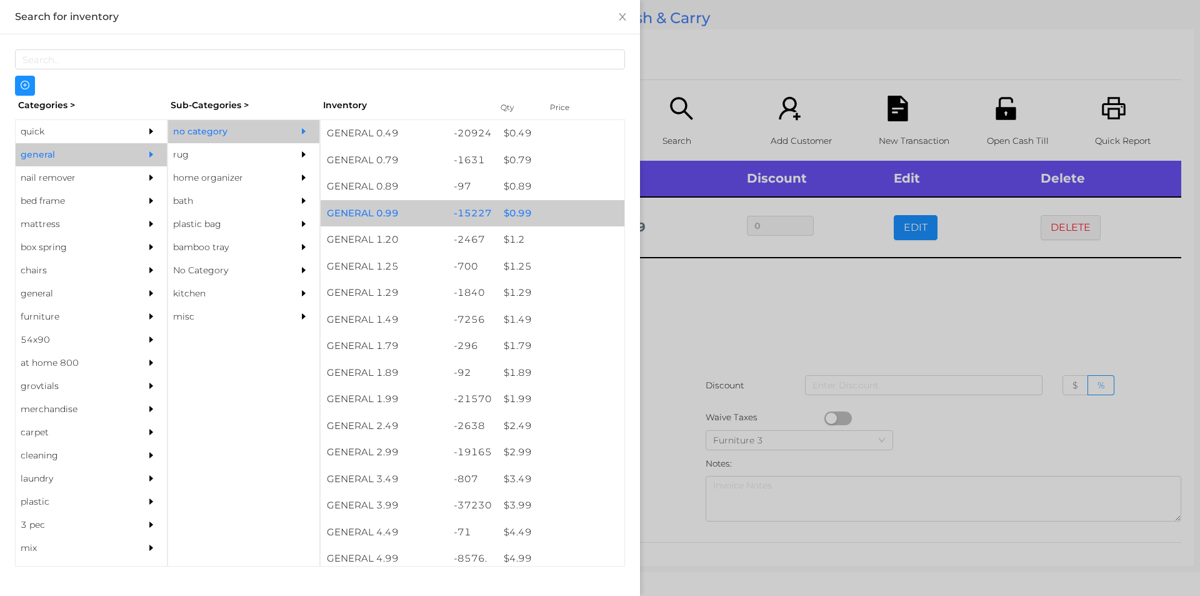
click at [503, 211] on div "$ 0.99" at bounding box center [561, 213] width 127 height 27
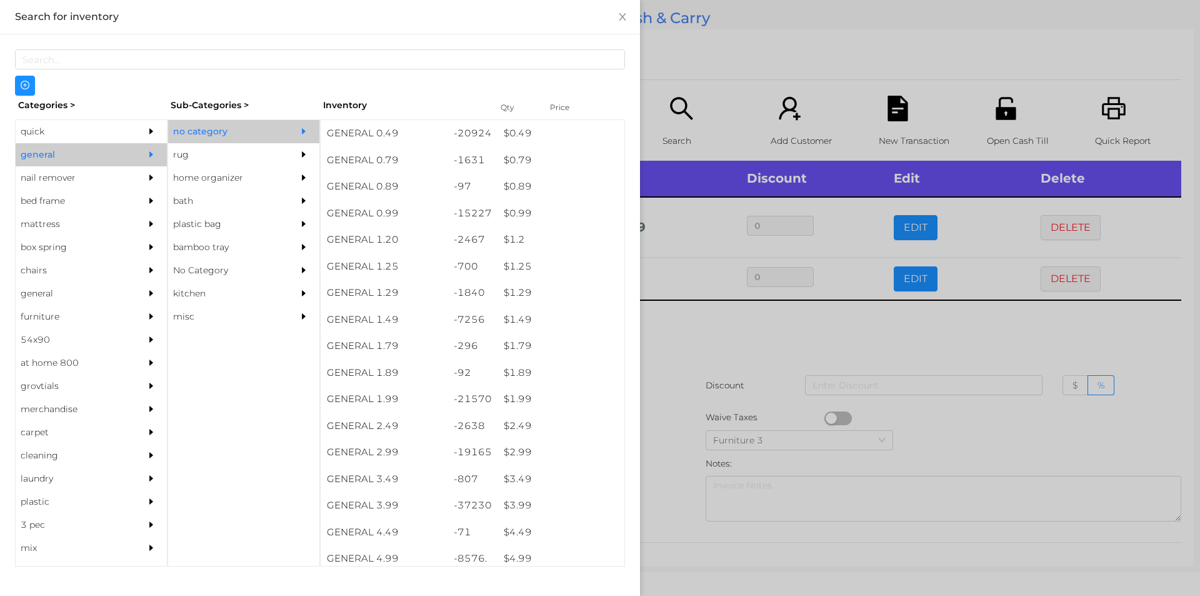
click at [686, 345] on div at bounding box center [600, 298] width 1200 height 596
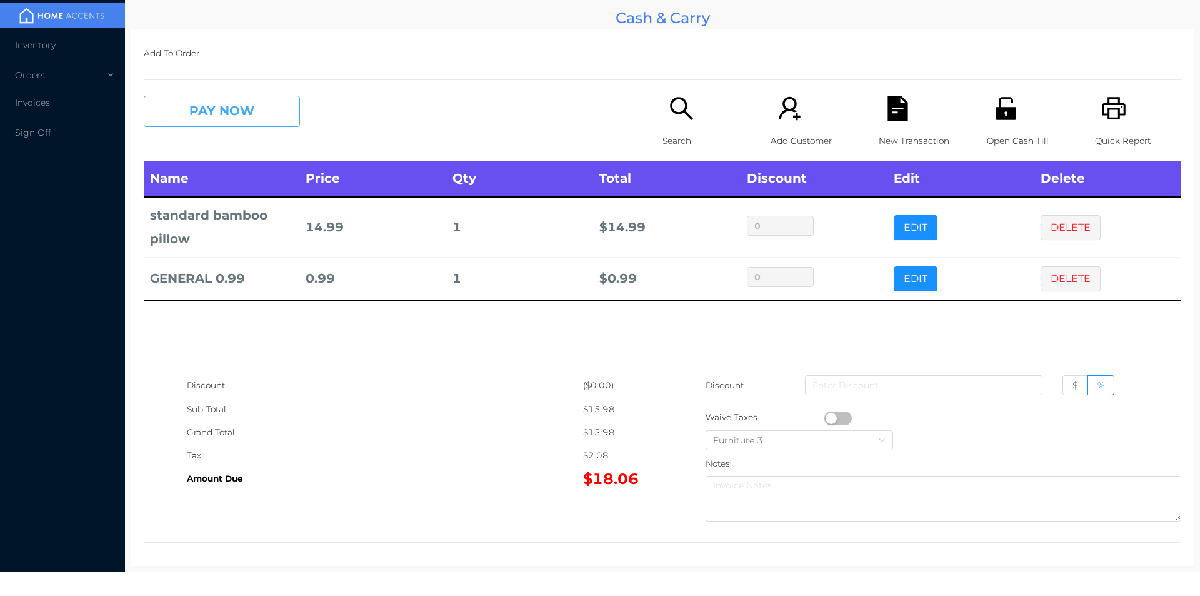
click at [245, 113] on button "PAY NOW" at bounding box center [222, 111] width 156 height 31
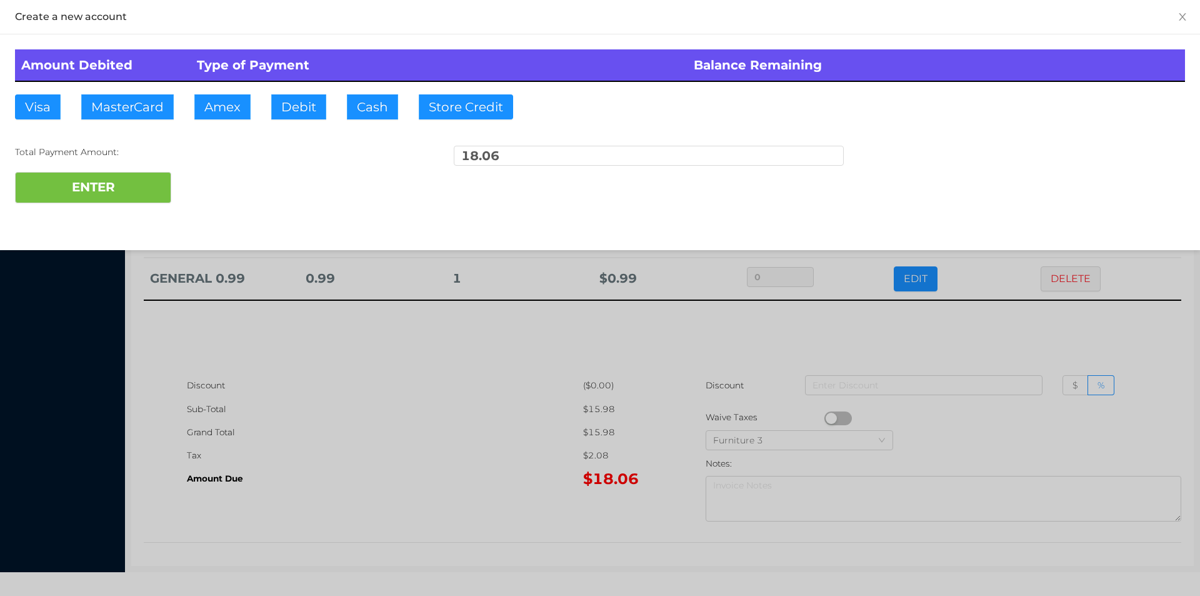
click at [273, 120] on div at bounding box center [600, 298] width 1200 height 596
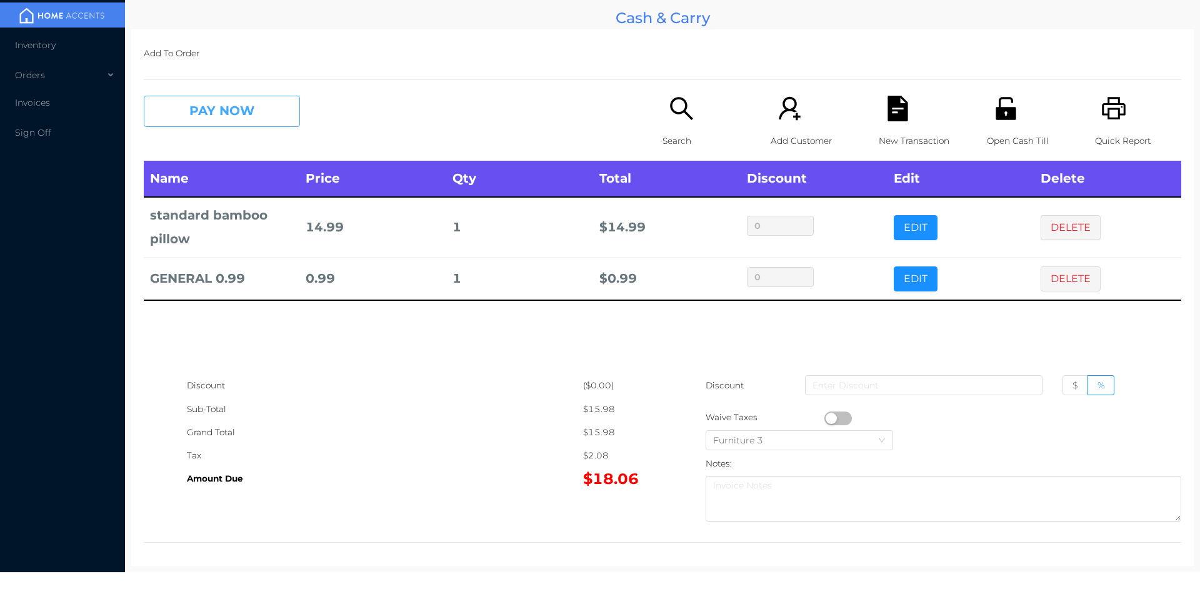
click at [263, 123] on button "PAY NOW" at bounding box center [222, 111] width 156 height 31
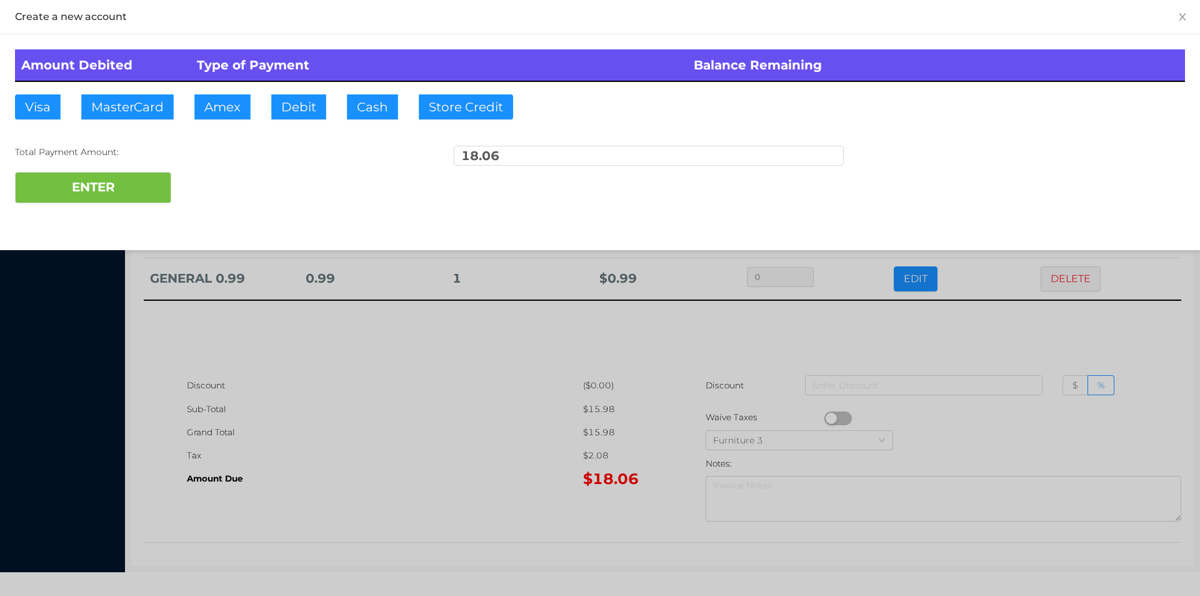
click at [267, 114] on div at bounding box center [600, 298] width 1200 height 596
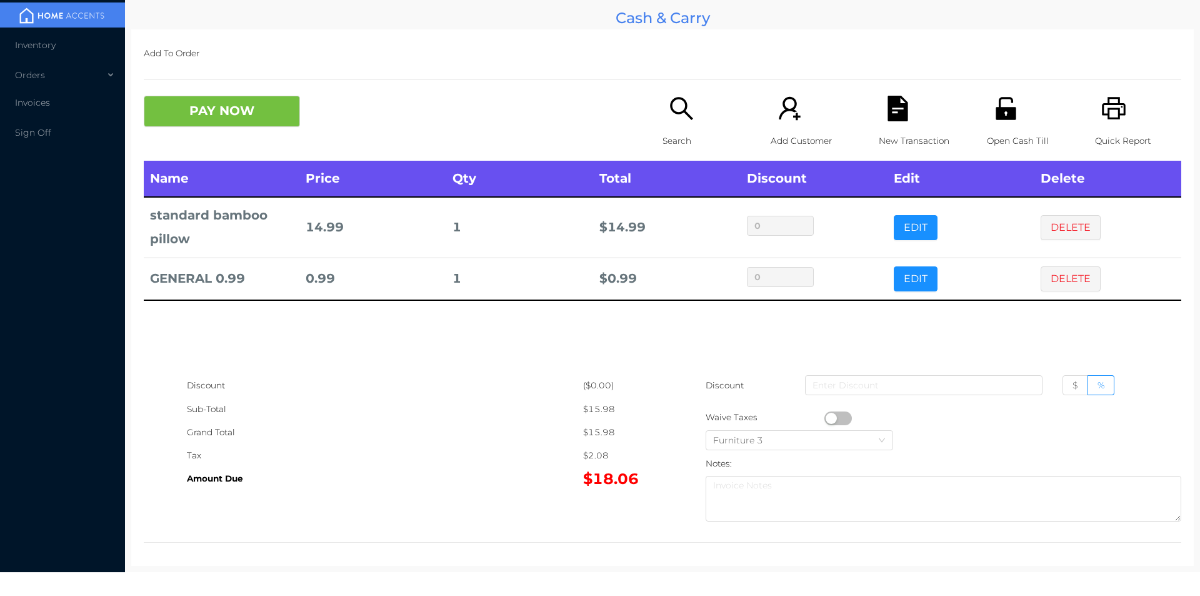
click at [374, 383] on div "Discount" at bounding box center [385, 385] width 396 height 23
click at [269, 108] on button "PAY NOW" at bounding box center [222, 111] width 156 height 31
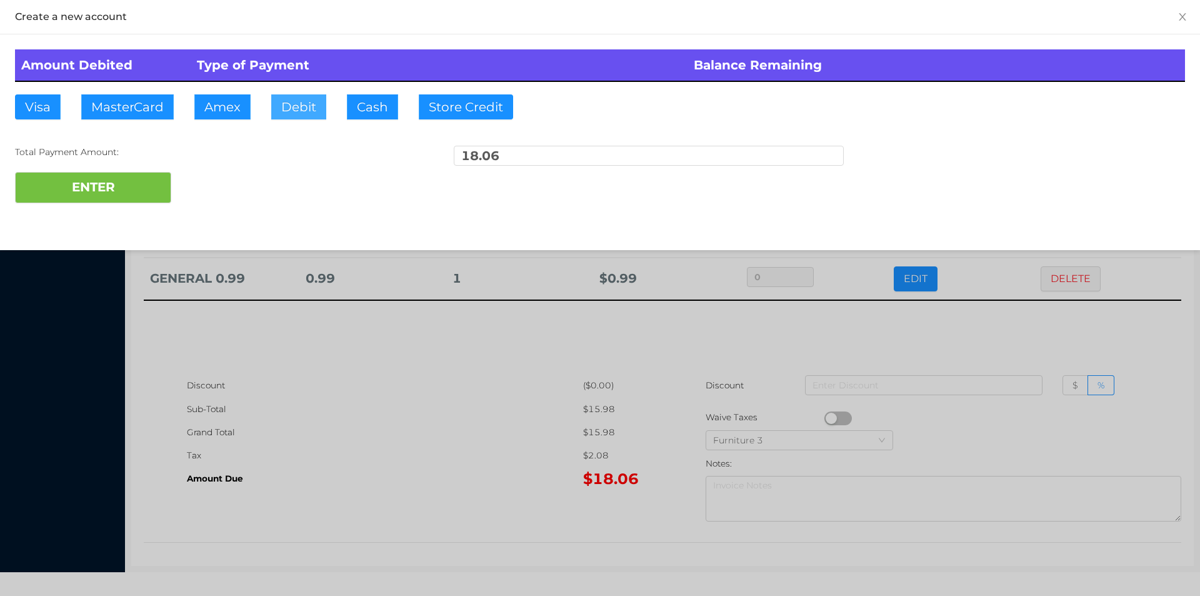
click at [293, 109] on button "Debit" at bounding box center [298, 106] width 55 height 25
click at [132, 186] on button "ENTER" at bounding box center [93, 187] width 156 height 31
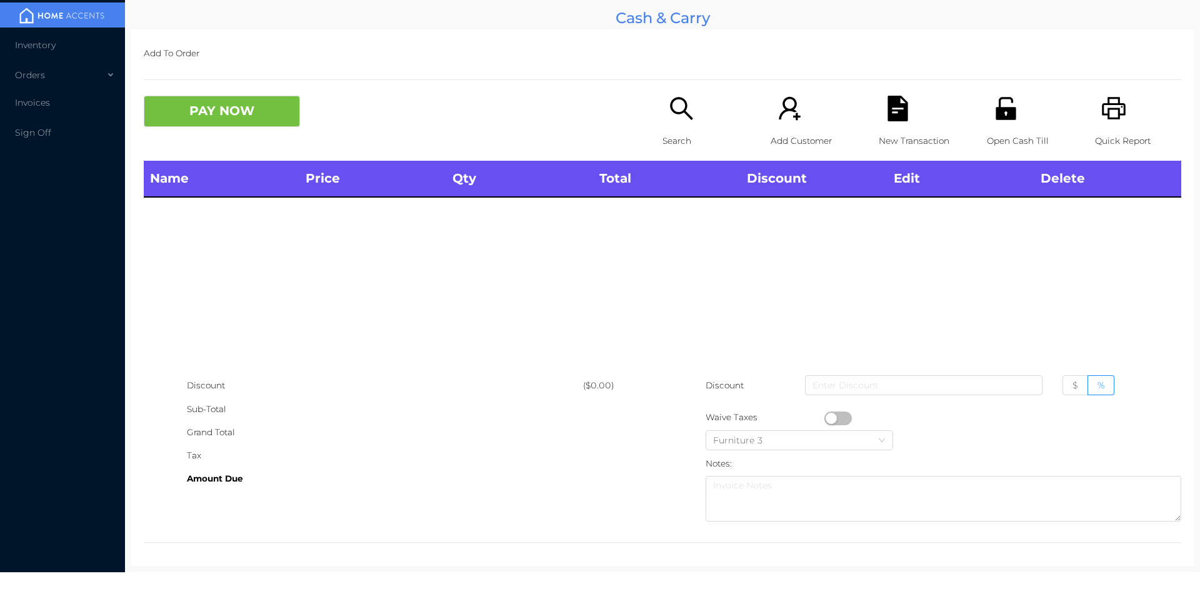
click at [673, 127] on div "Search" at bounding box center [706, 128] width 86 height 65
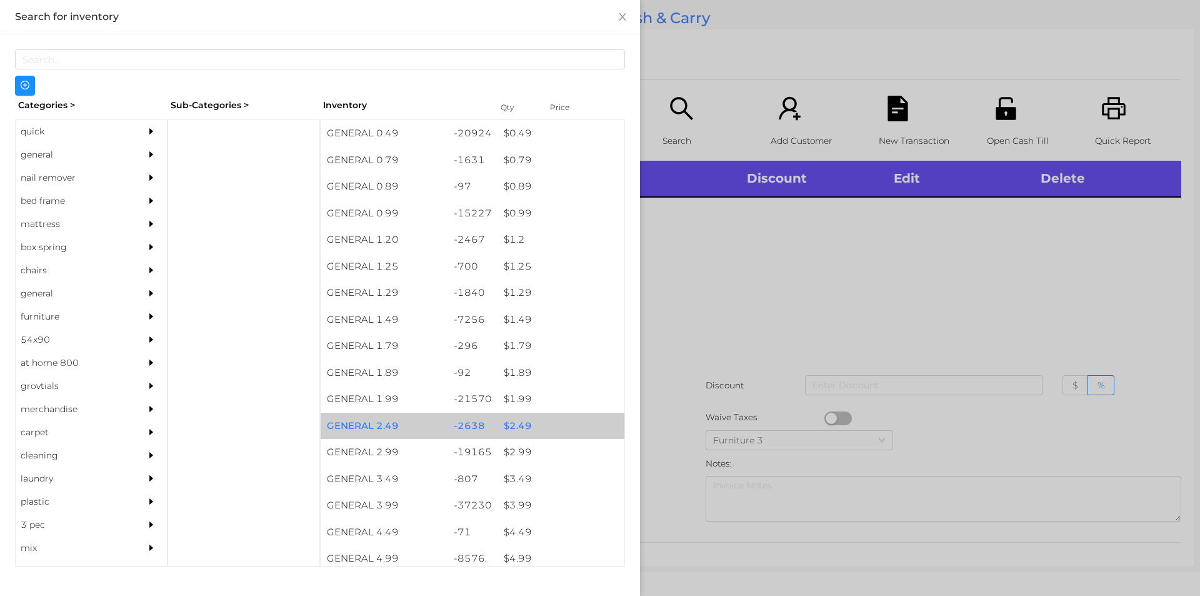
click at [519, 426] on div "$ 2.49" at bounding box center [561, 426] width 127 height 27
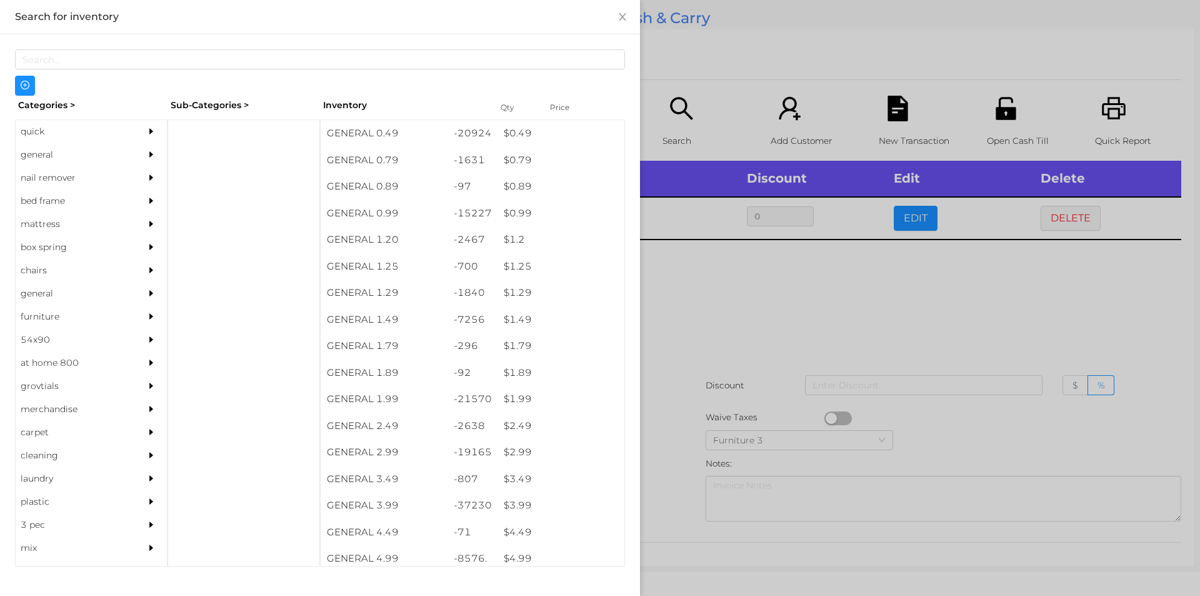
click at [687, 332] on div at bounding box center [600, 298] width 1200 height 596
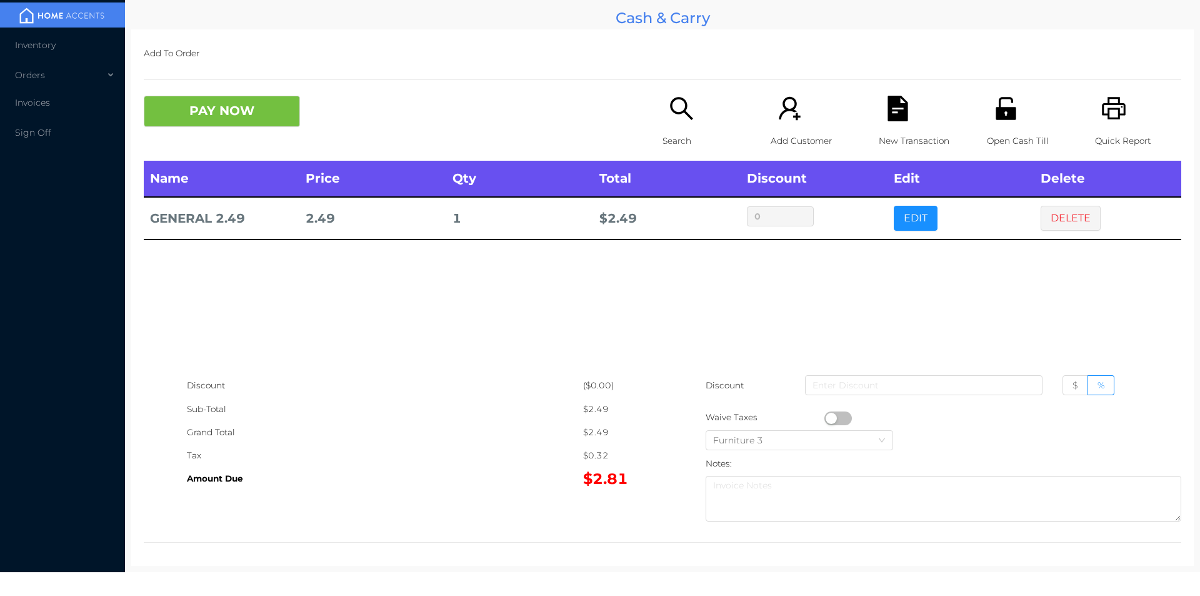
scroll to position [2, 0]
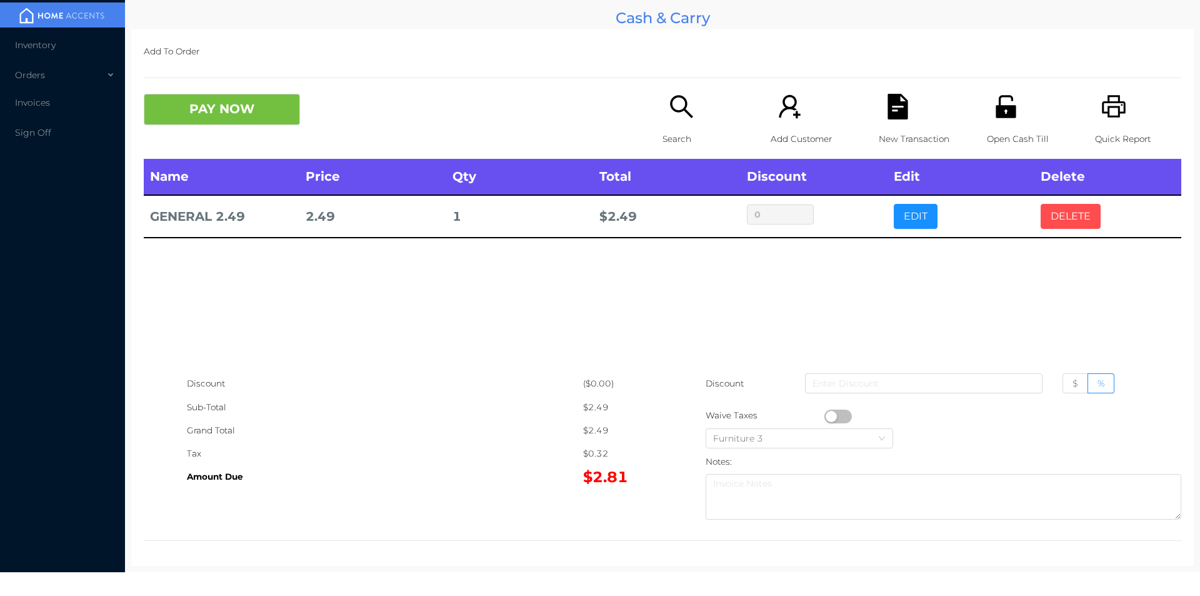
click at [1048, 218] on button "DELETE" at bounding box center [1071, 216] width 60 height 25
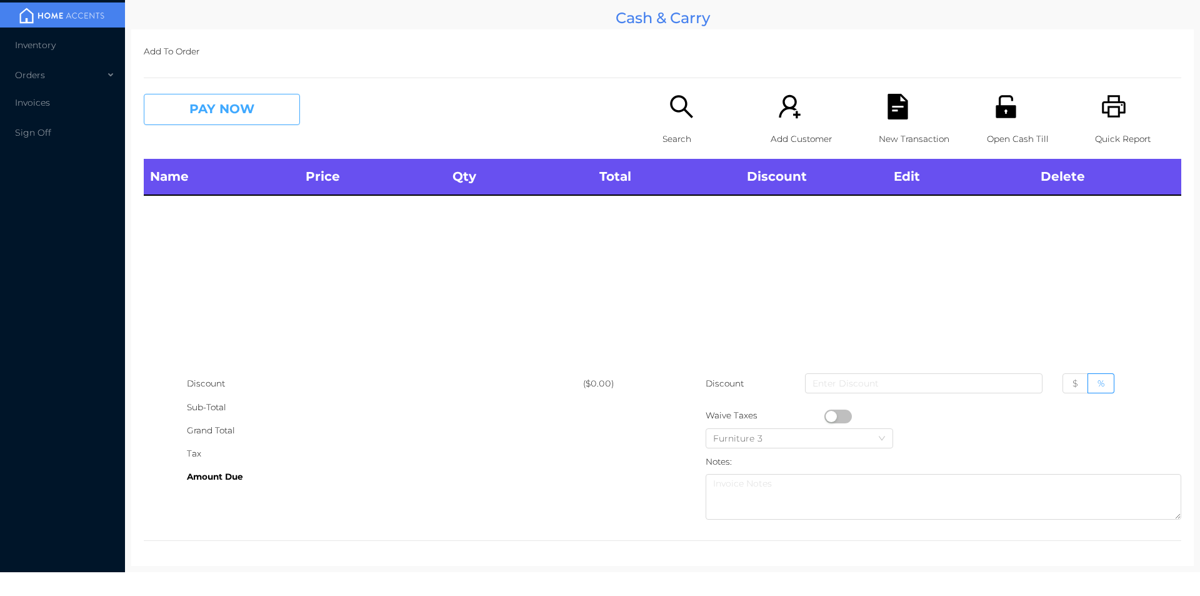
click at [240, 114] on button "PAY NOW" at bounding box center [222, 109] width 156 height 31
click at [985, 246] on div "Name Price Qty Total Discount Edit Delete" at bounding box center [663, 265] width 1038 height 213
click at [1110, 129] on p "Quick Report" at bounding box center [1138, 139] width 86 height 23
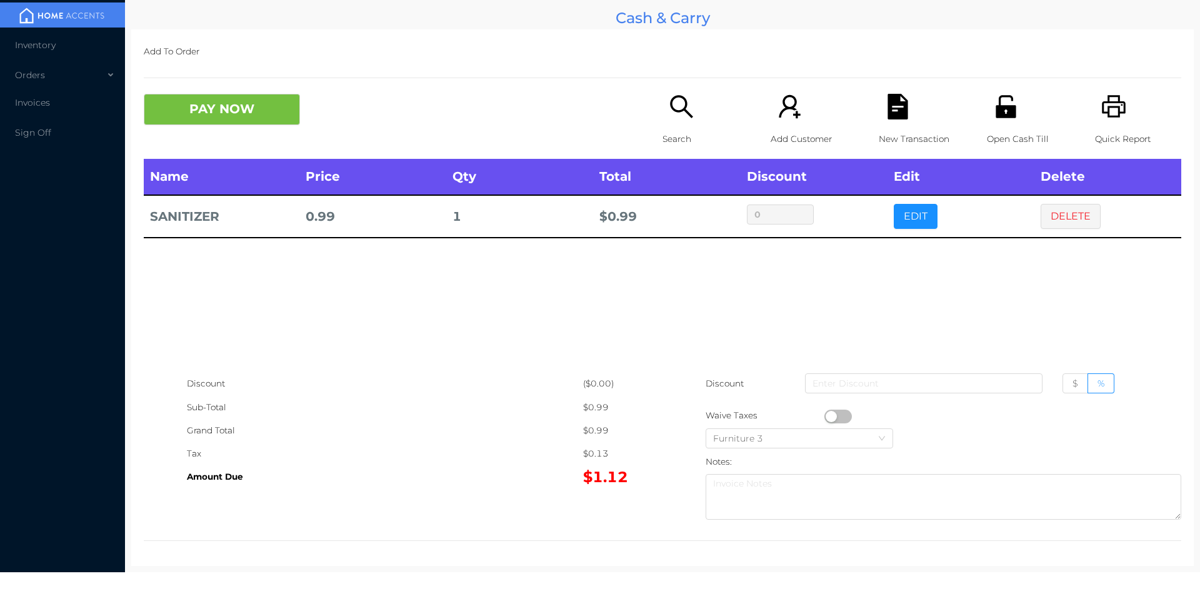
click at [670, 139] on p "Search" at bounding box center [706, 139] width 86 height 23
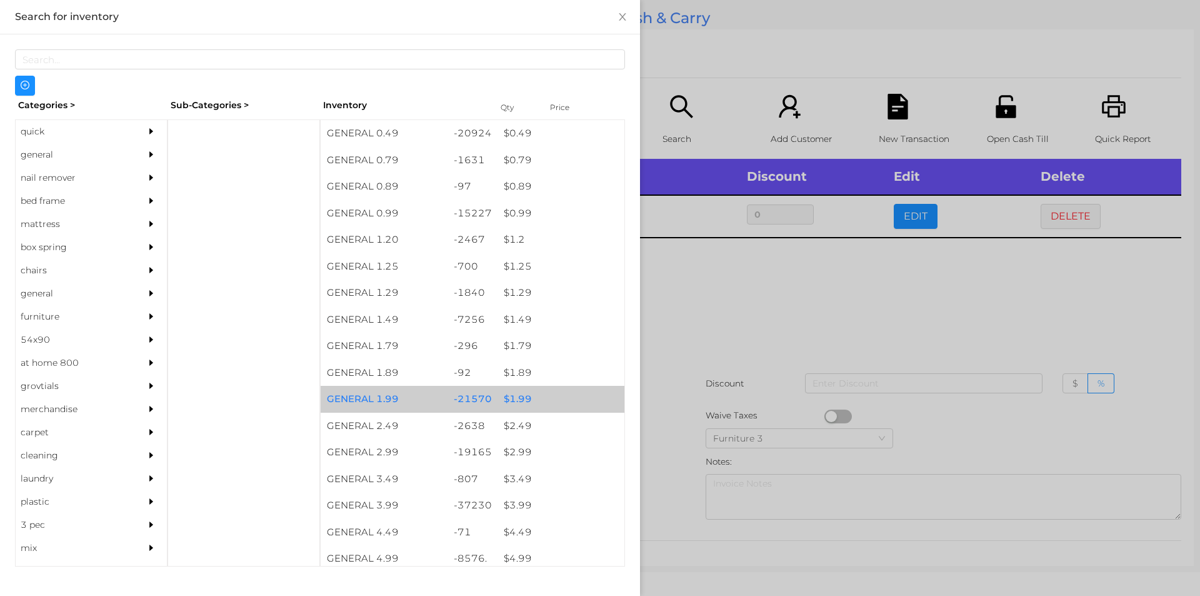
click at [523, 390] on div "$ 1.99" at bounding box center [561, 399] width 127 height 27
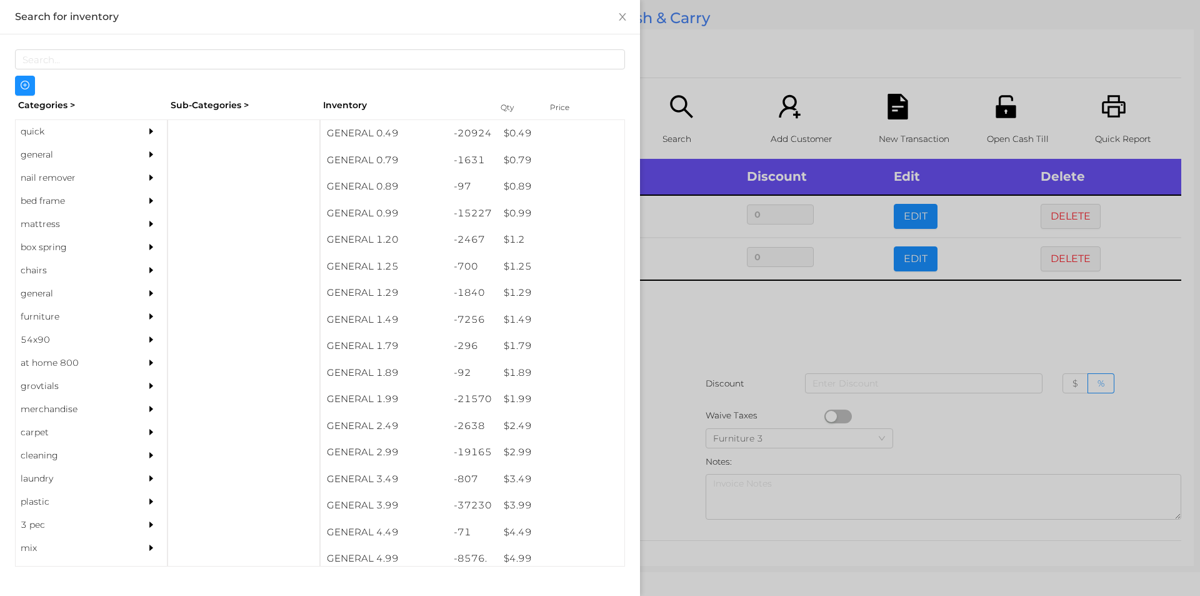
click at [671, 359] on div at bounding box center [600, 298] width 1200 height 596
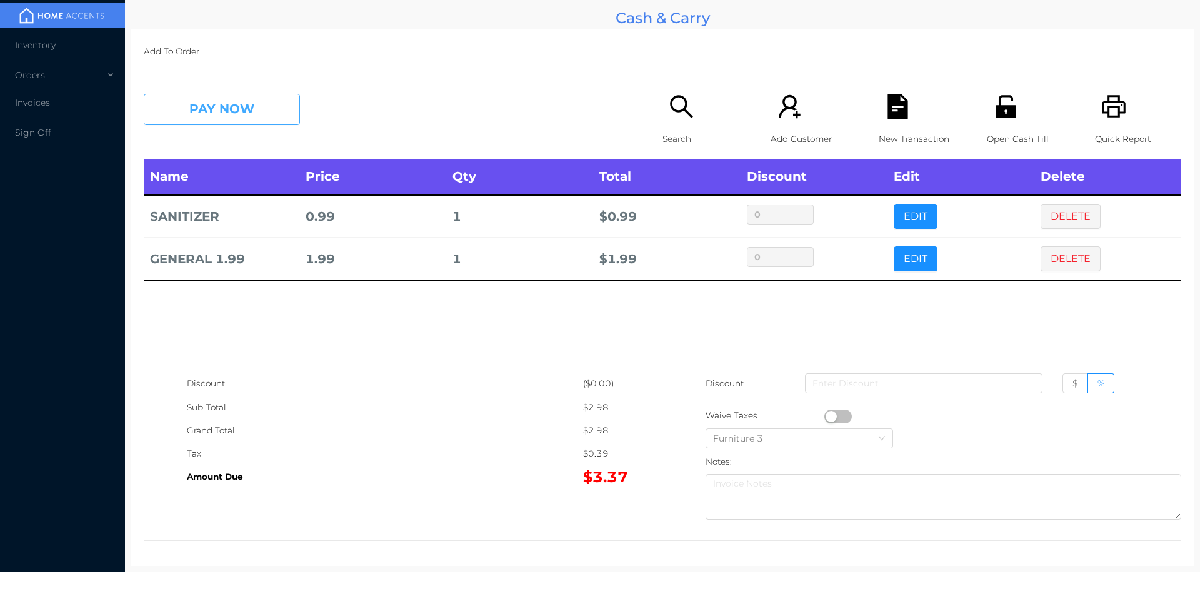
click at [220, 106] on button "PAY NOW" at bounding box center [222, 109] width 156 height 31
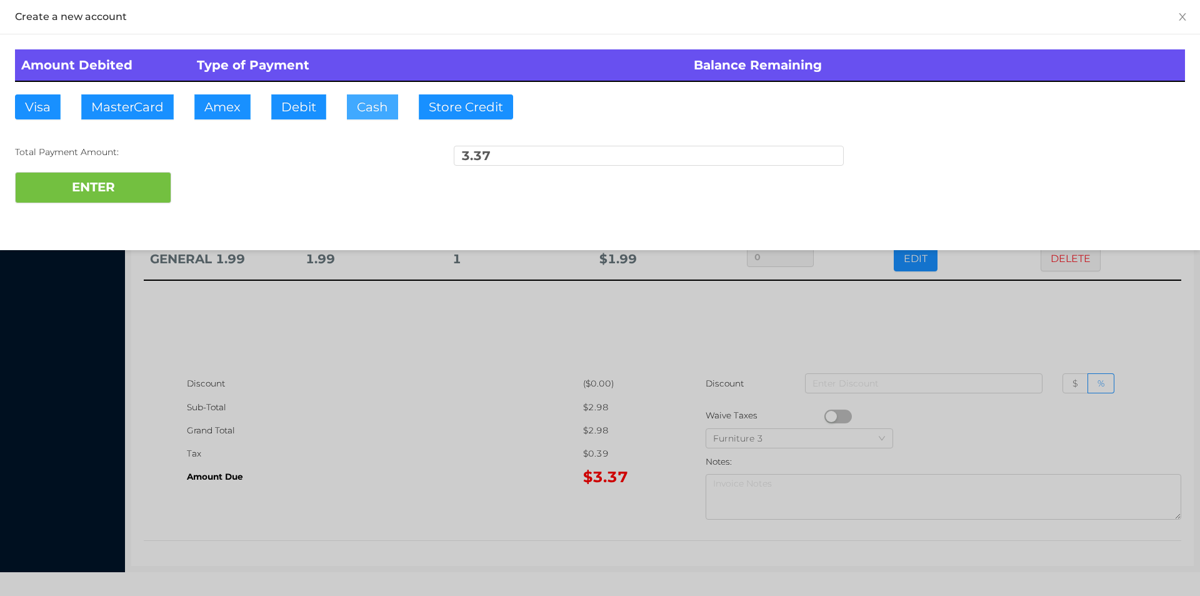
click at [361, 114] on button "Cash" at bounding box center [372, 106] width 51 height 25
click at [121, 174] on button "ENTER" at bounding box center [93, 187] width 156 height 31
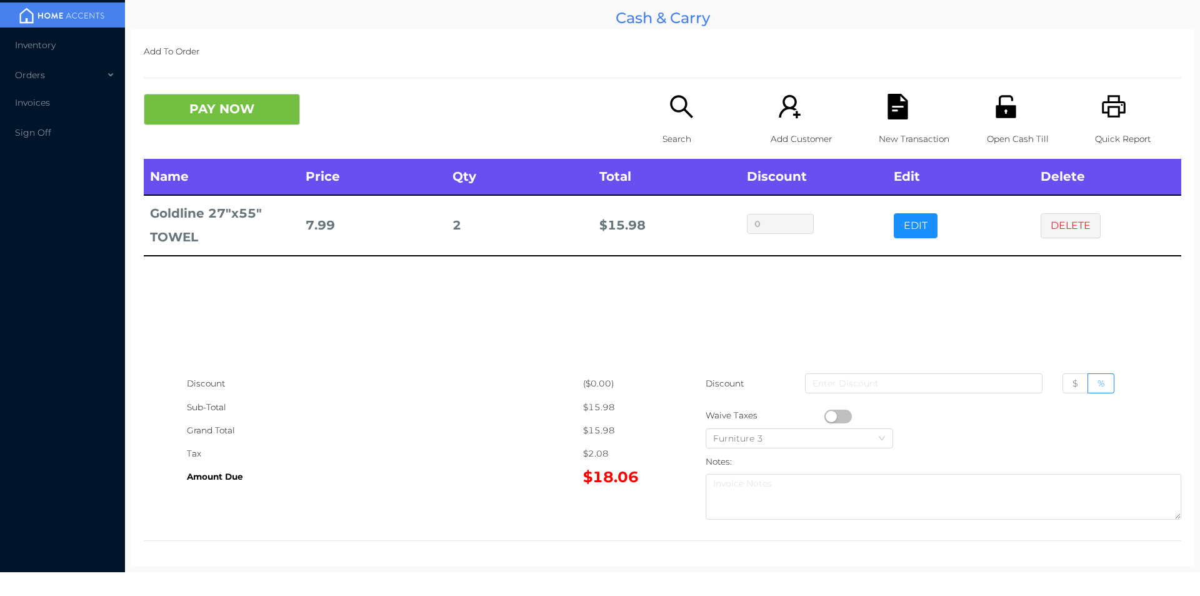
click at [1105, 112] on icon "icon: printer" at bounding box center [1115, 107] width 26 height 26
click at [1061, 218] on button "DELETE" at bounding box center [1071, 225] width 60 height 25
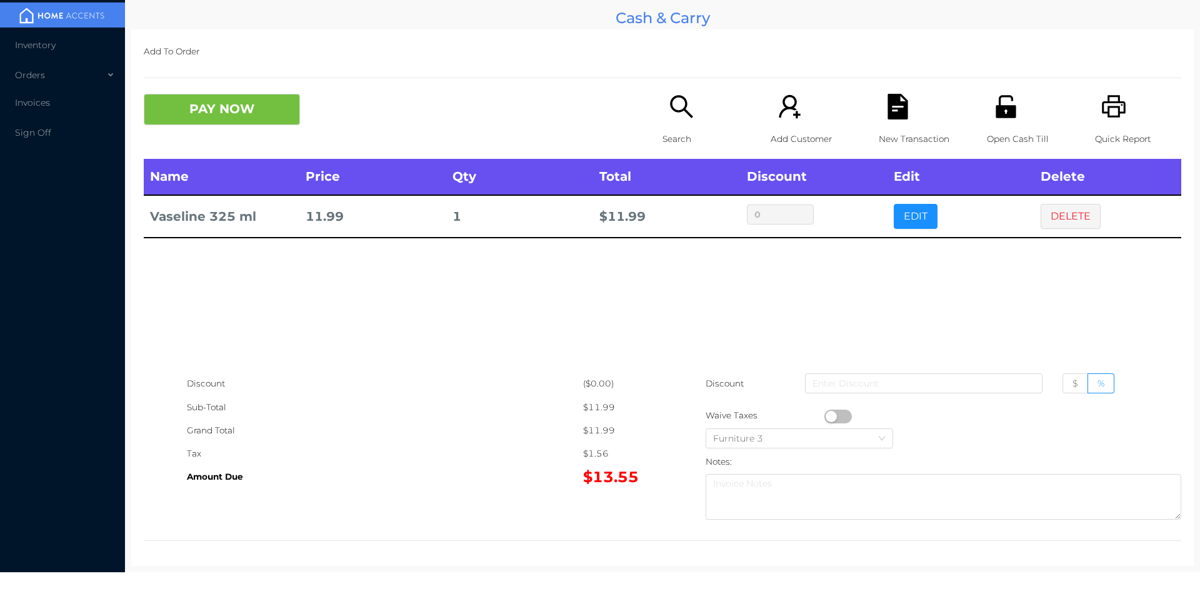
click at [825, 419] on button "button" at bounding box center [839, 416] width 28 height 14
click at [995, 98] on icon "icon: unlock" at bounding box center [1006, 107] width 26 height 26
click at [255, 109] on button "PAY NOW" at bounding box center [222, 109] width 156 height 31
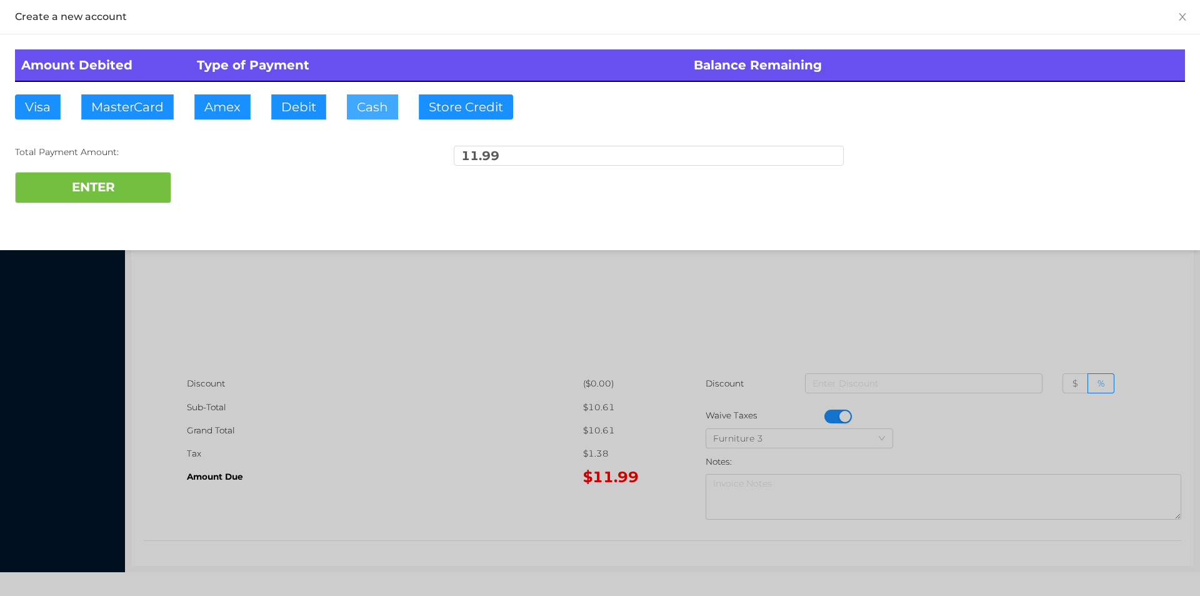
click at [350, 109] on button "Cash" at bounding box center [372, 106] width 51 height 25
click at [162, 186] on button "ENTER" at bounding box center [93, 187] width 156 height 31
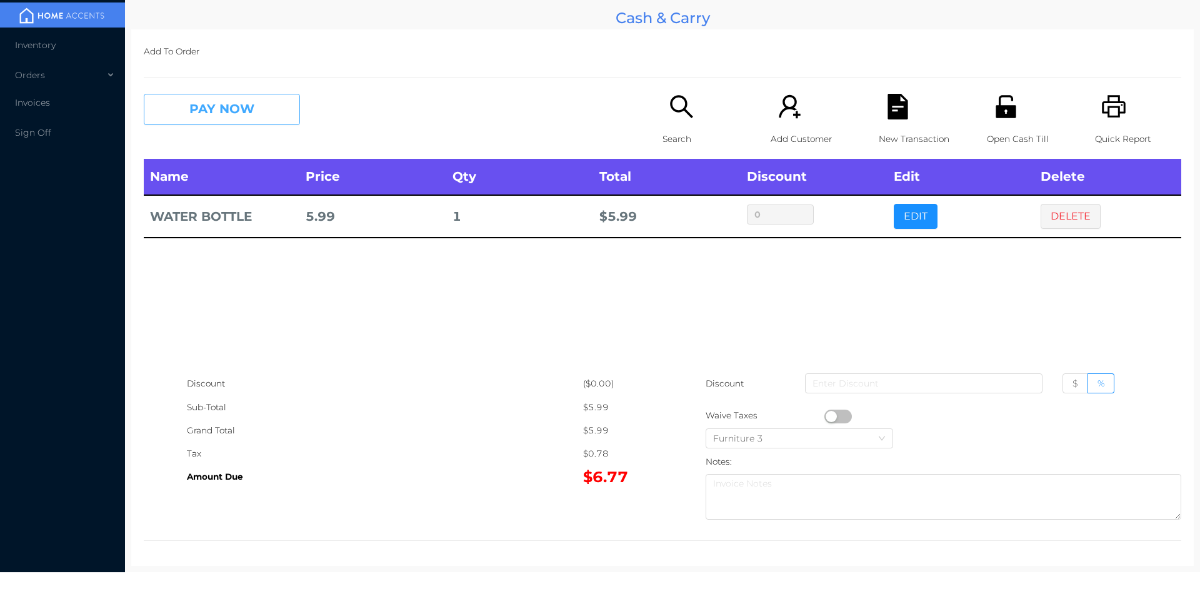
click at [215, 105] on button "PAY NOW" at bounding box center [222, 109] width 156 height 31
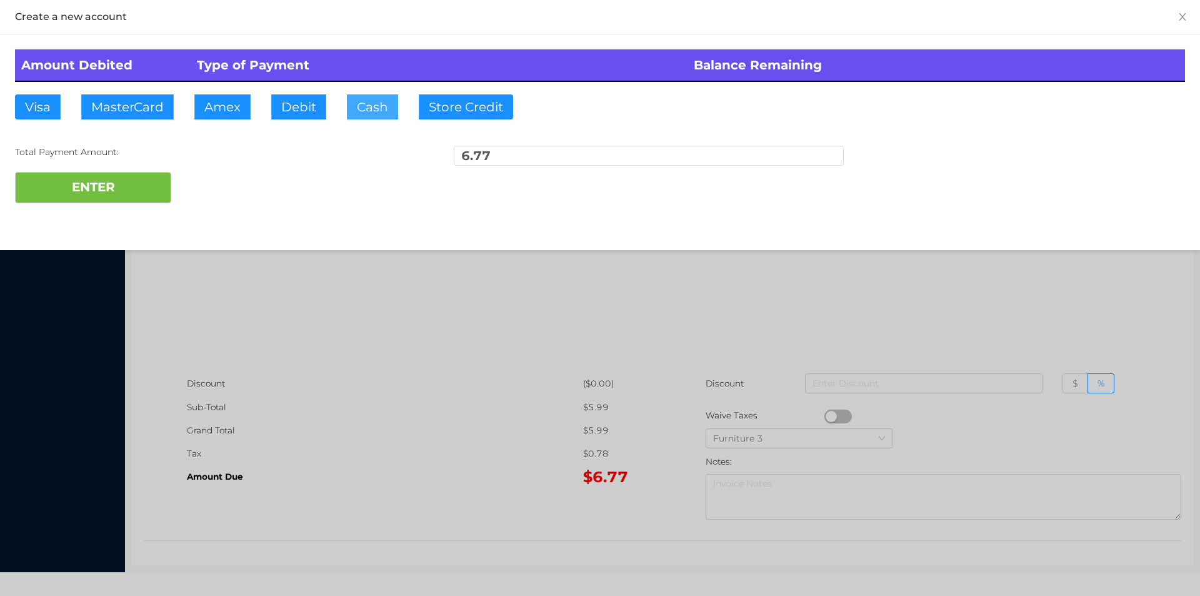
click at [375, 111] on button "Cash" at bounding box center [372, 106] width 51 height 25
type input "20."
click at [116, 191] on button "ENTER" at bounding box center [93, 187] width 156 height 31
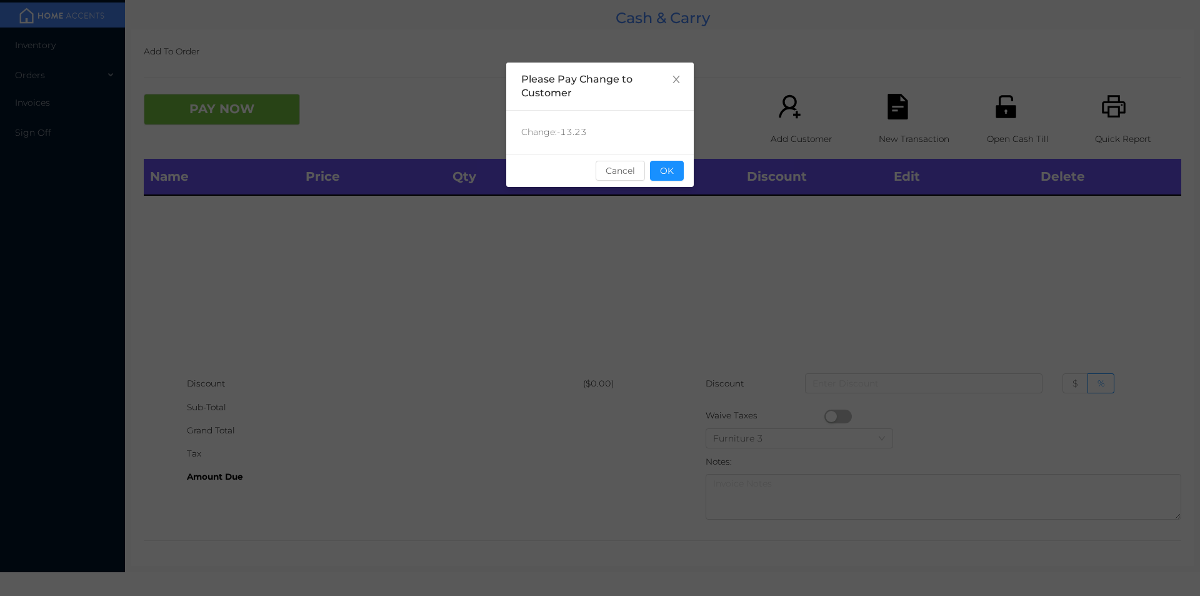
click at [680, 170] on button "OK" at bounding box center [667, 171] width 34 height 20
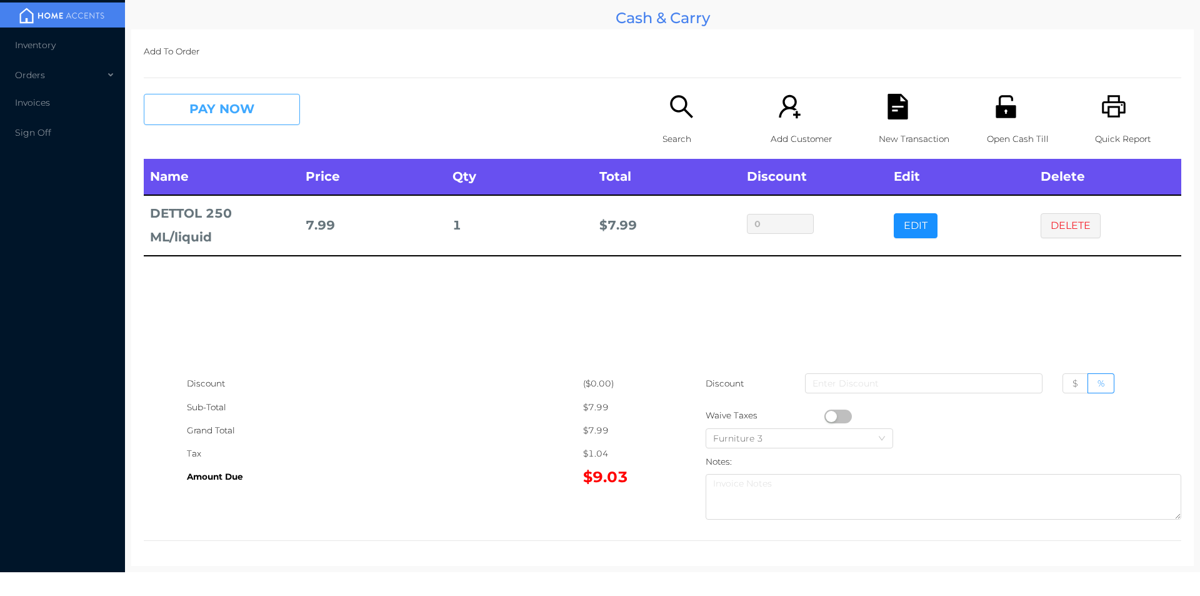
click at [208, 99] on button "PAY NOW" at bounding box center [222, 109] width 156 height 31
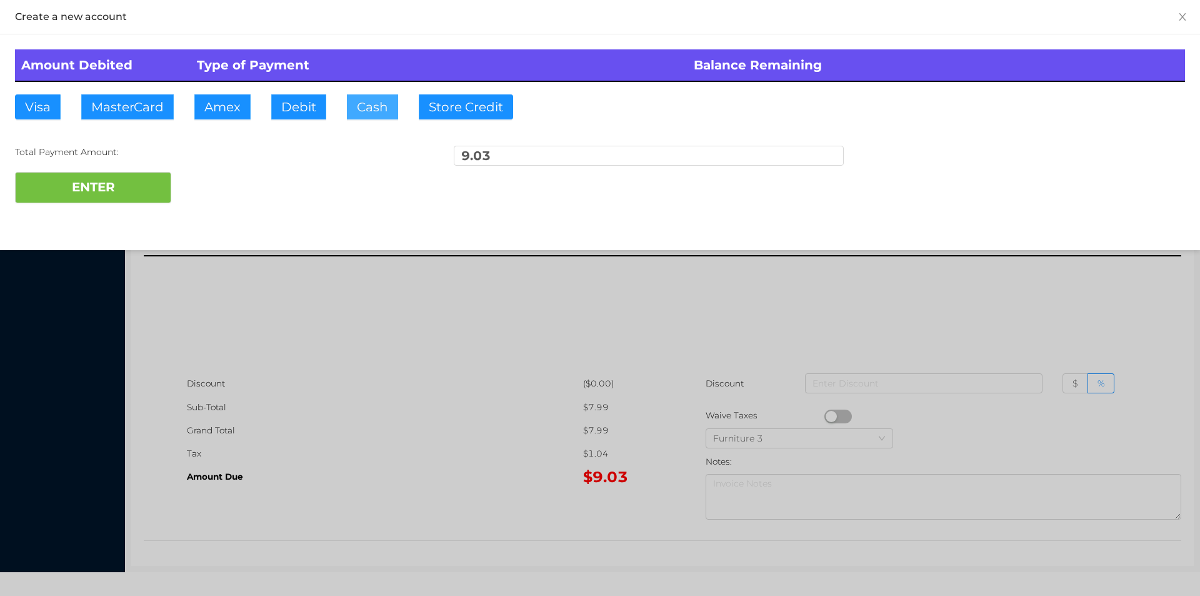
click at [366, 116] on button "Cash" at bounding box center [372, 106] width 51 height 25
type input "10."
click at [136, 194] on button "ENTER" at bounding box center [93, 187] width 156 height 31
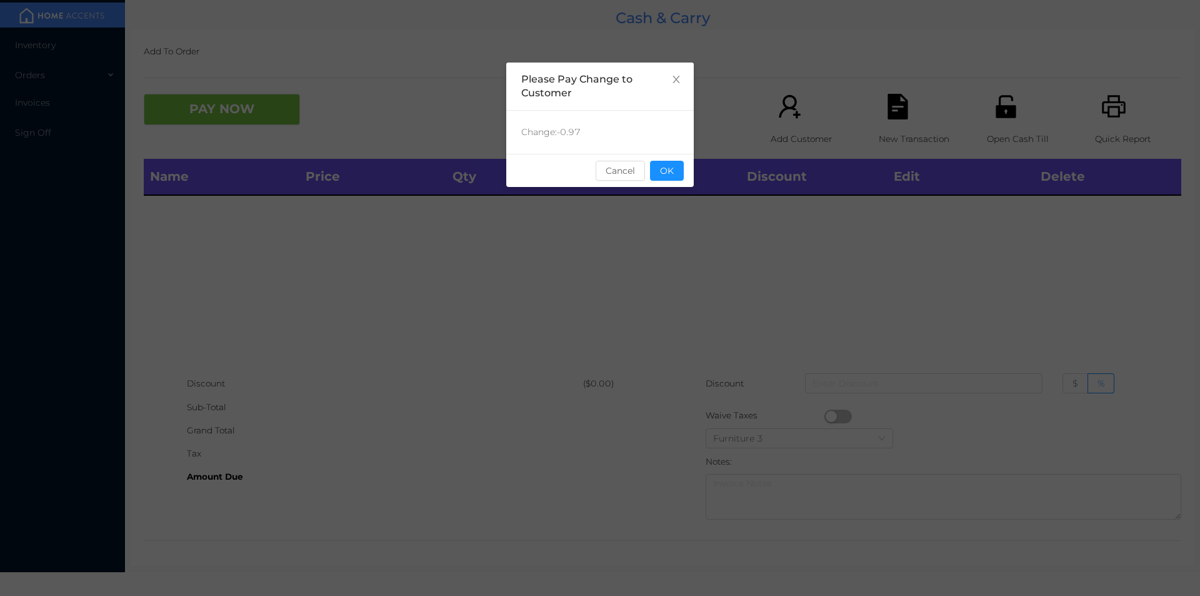
click at [674, 166] on button "OK" at bounding box center [667, 171] width 34 height 20
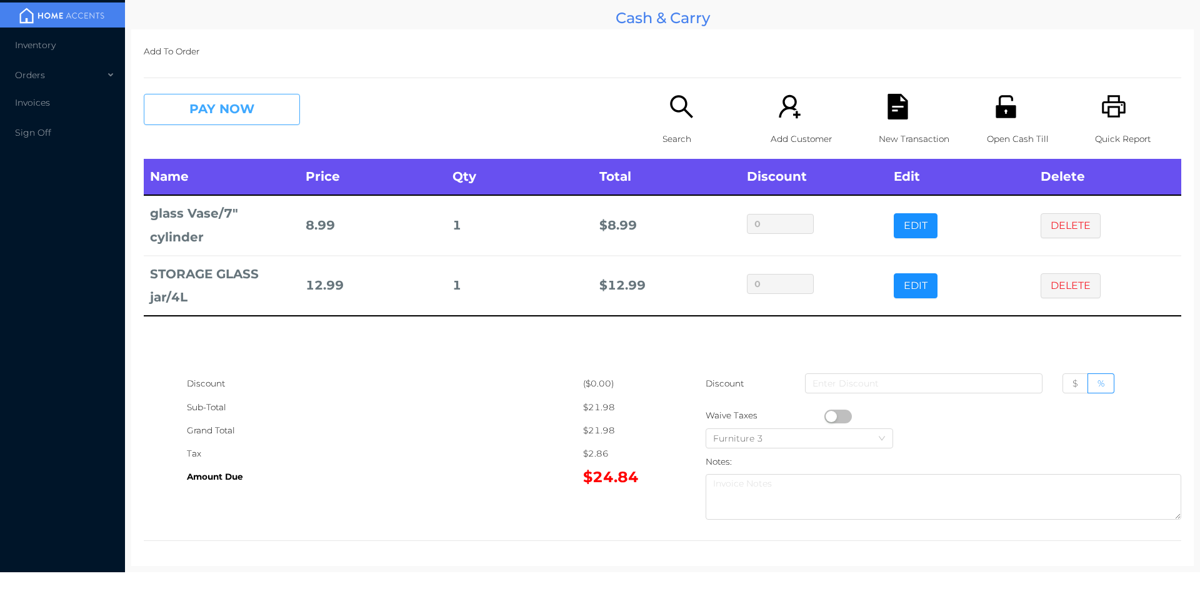
click at [253, 112] on button "PAY NOW" at bounding box center [222, 109] width 156 height 31
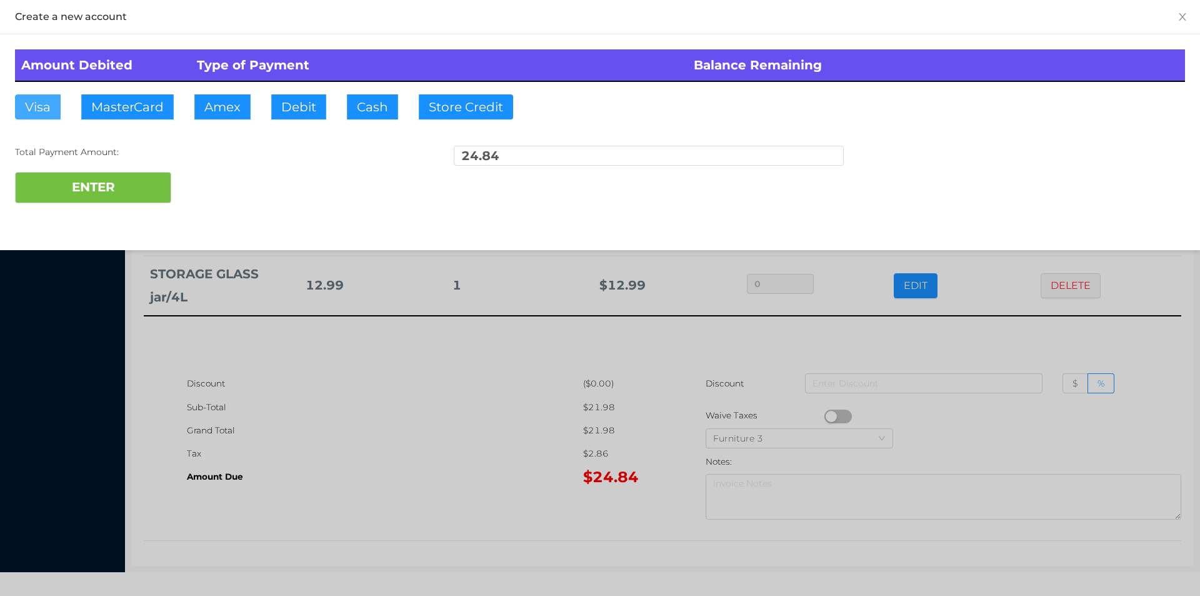
click at [46, 101] on button "Visa" at bounding box center [38, 106] width 46 height 25
click at [61, 196] on button "ENTER" at bounding box center [93, 187] width 156 height 31
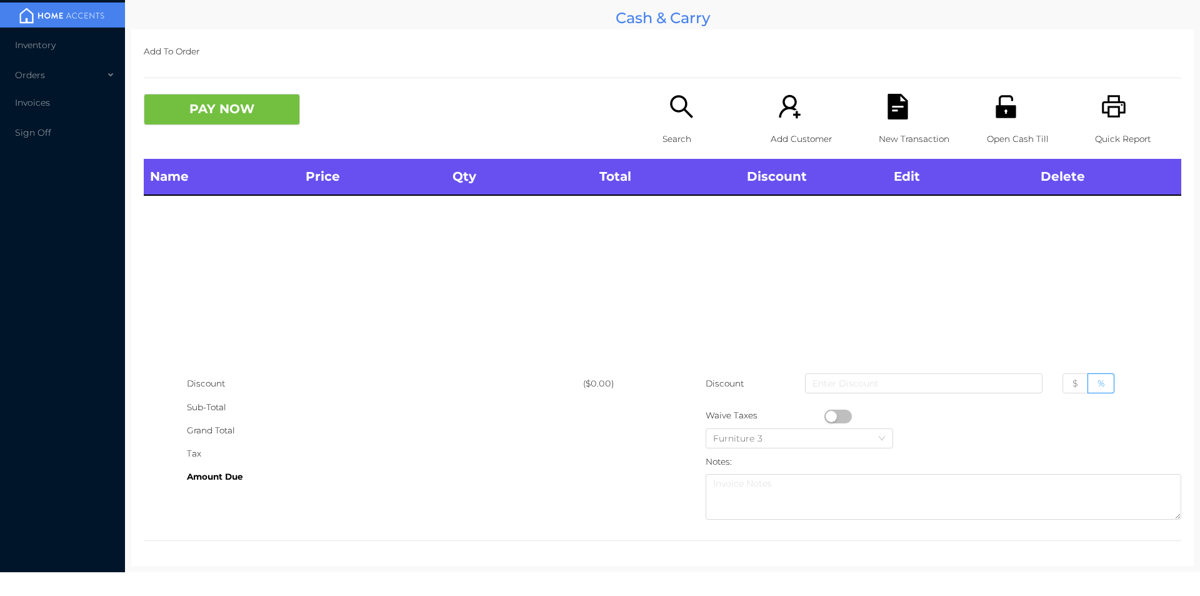
click at [1102, 116] on icon "icon: printer" at bounding box center [1114, 106] width 24 height 23
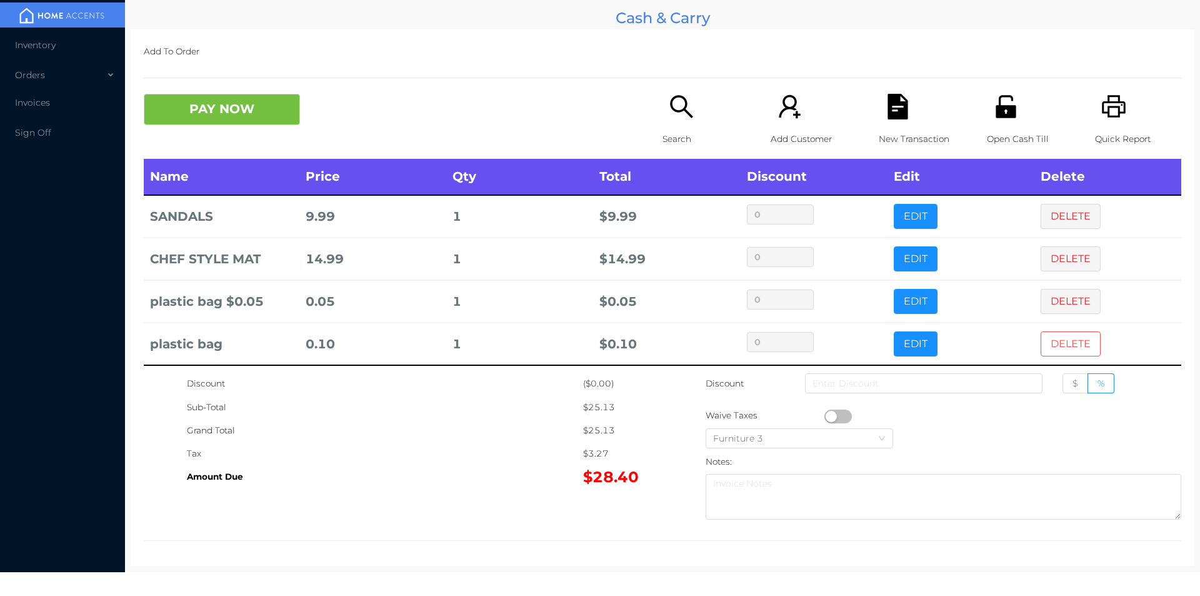
click at [1061, 338] on button "DELETE" at bounding box center [1071, 343] width 60 height 25
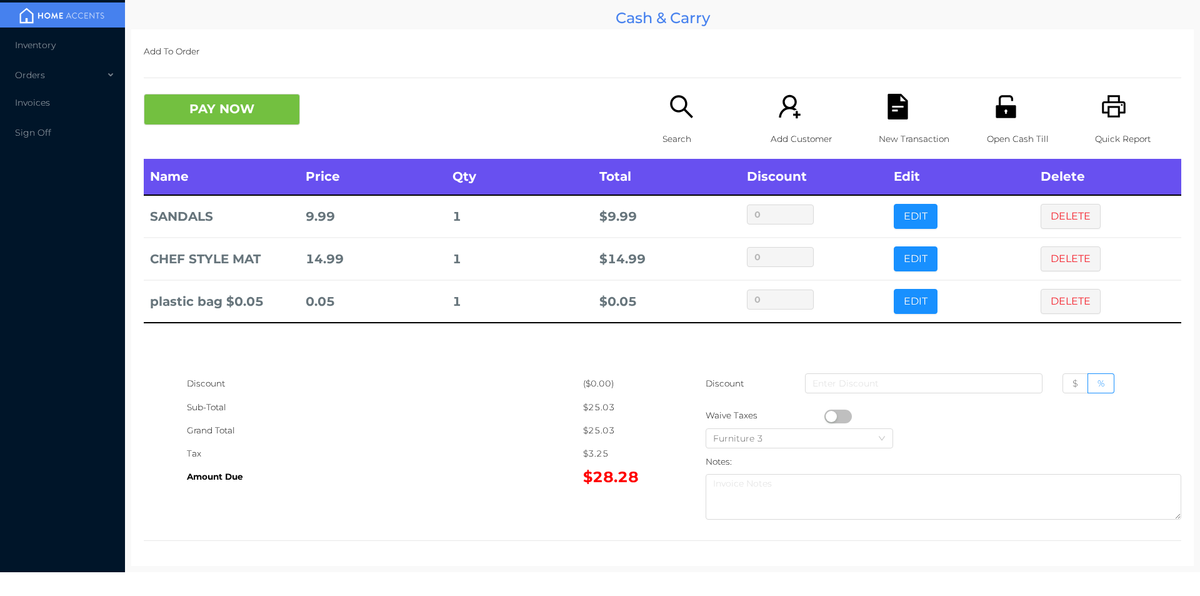
click at [267, 106] on button "PAY NOW" at bounding box center [222, 109] width 156 height 31
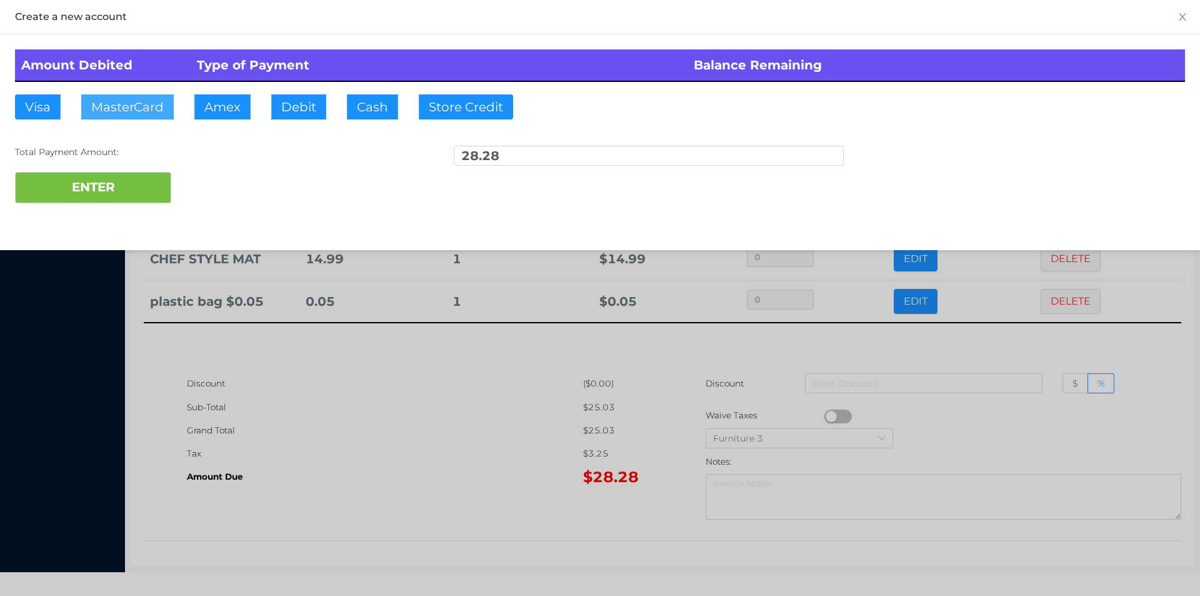
click at [126, 97] on button "MasterCard" at bounding box center [127, 106] width 93 height 25
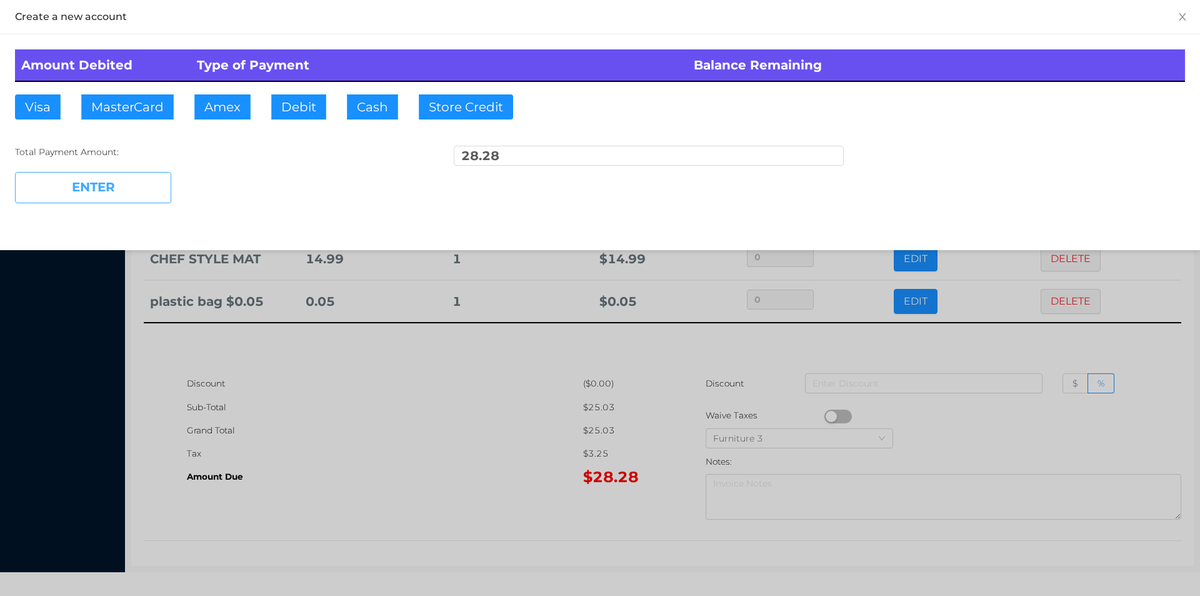
click at [126, 188] on button "ENTER" at bounding box center [93, 187] width 156 height 31
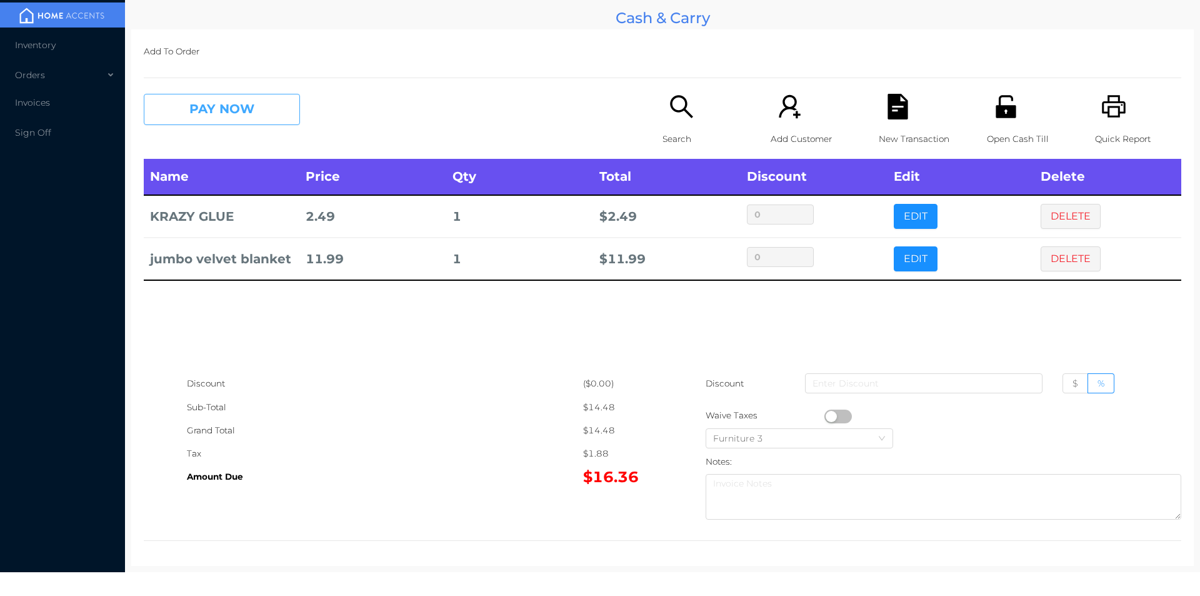
click at [233, 109] on button "PAY NOW" at bounding box center [222, 109] width 156 height 31
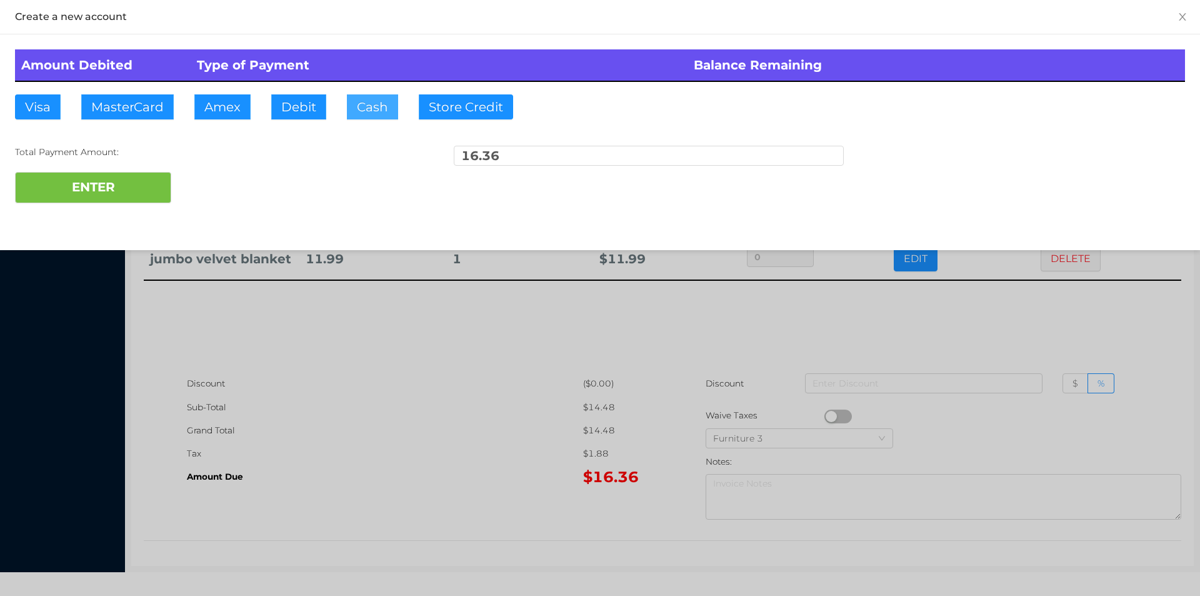
click at [373, 114] on button "Cash" at bounding box center [372, 106] width 51 height 25
type input "20."
click at [158, 196] on button "ENTER" at bounding box center [93, 187] width 156 height 31
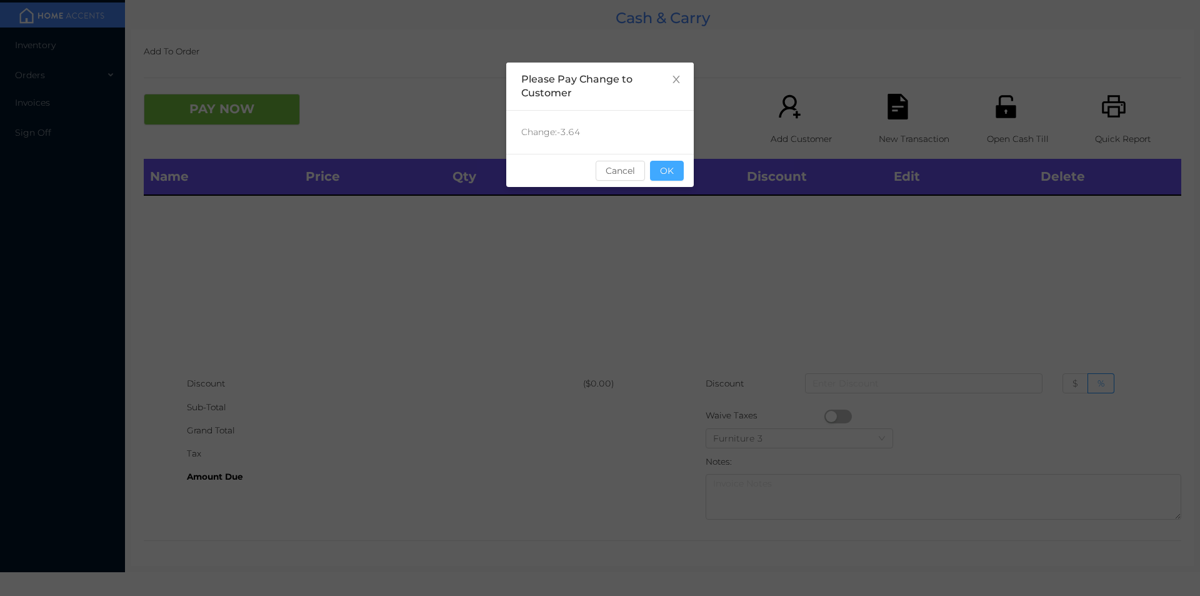
click at [660, 178] on button "OK" at bounding box center [667, 171] width 34 height 20
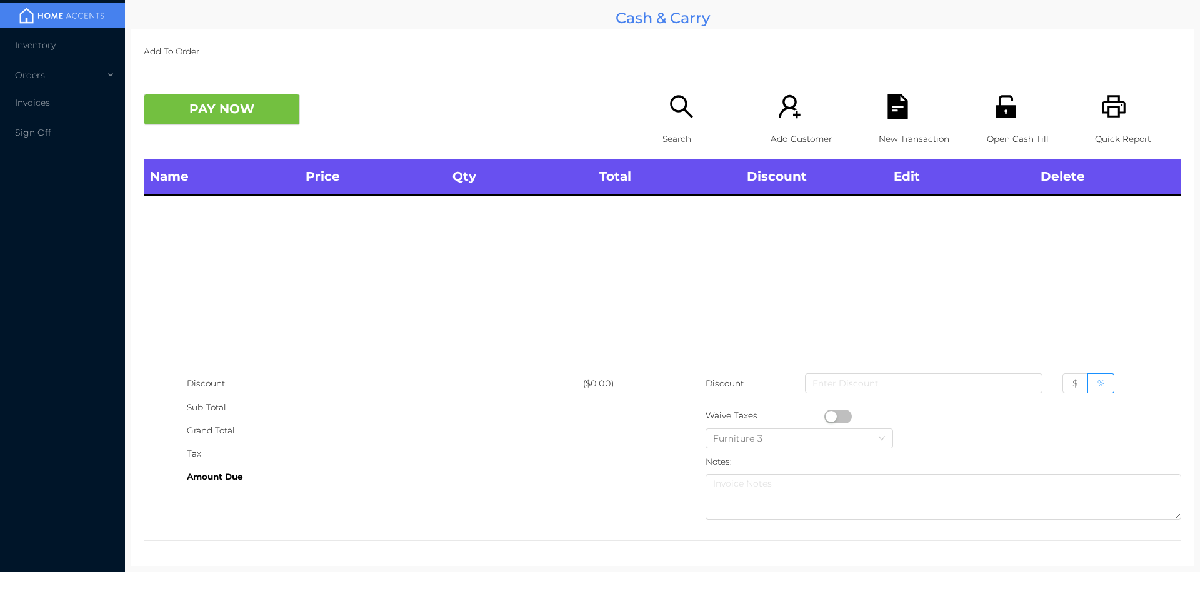
click at [681, 133] on p "Search" at bounding box center [706, 139] width 86 height 23
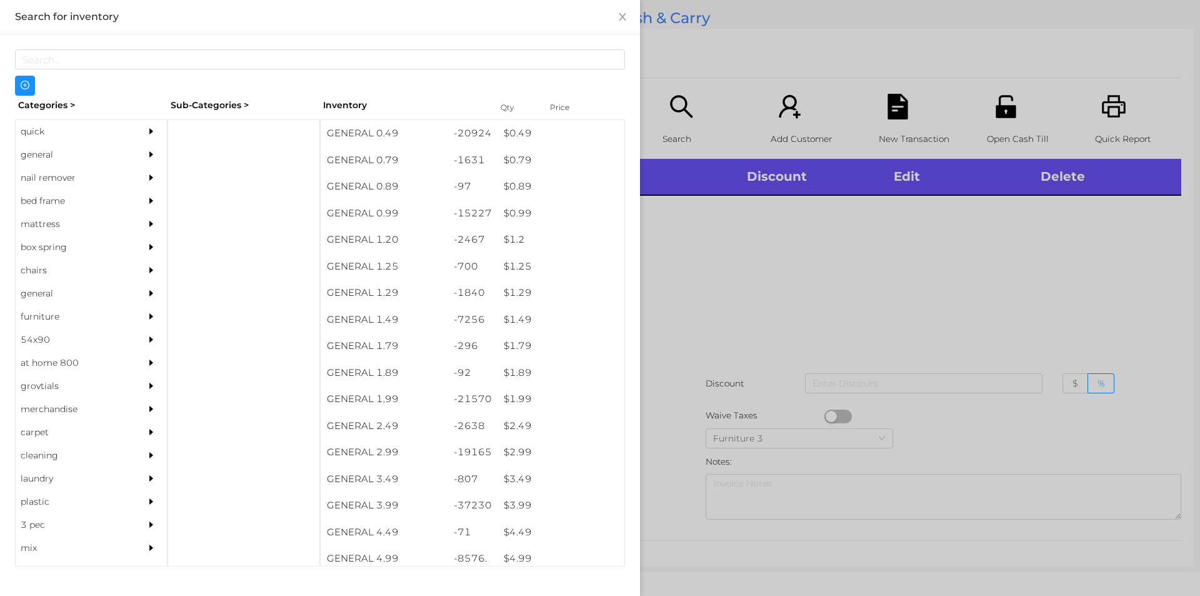
click at [35, 157] on div "general" at bounding box center [73, 154] width 114 height 23
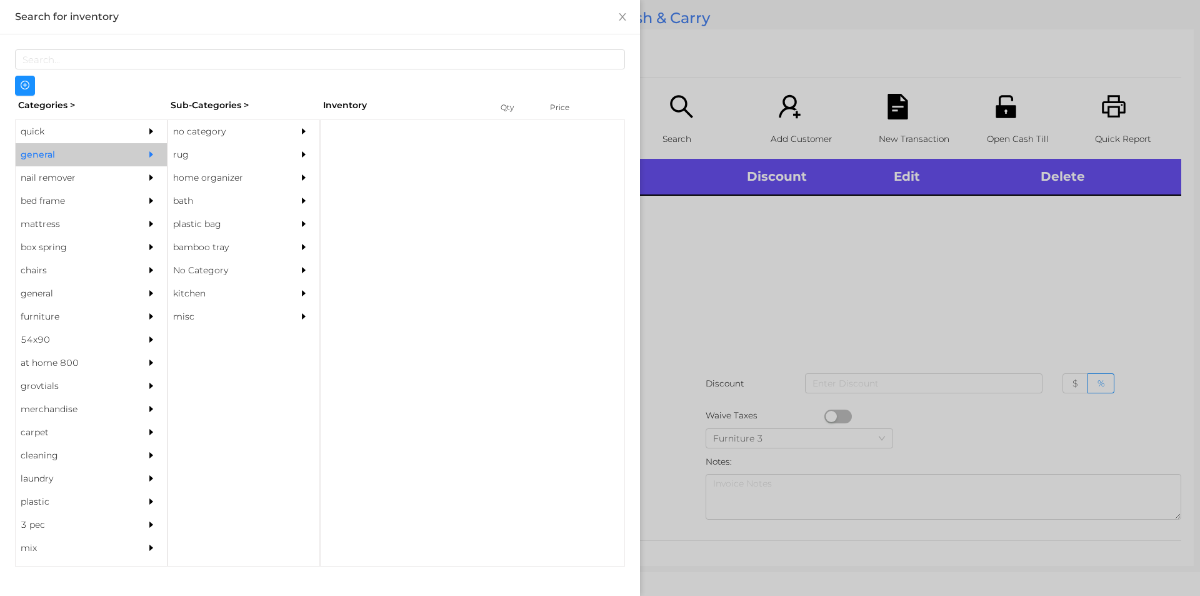
click at [192, 130] on div "no category" at bounding box center [225, 131] width 114 height 23
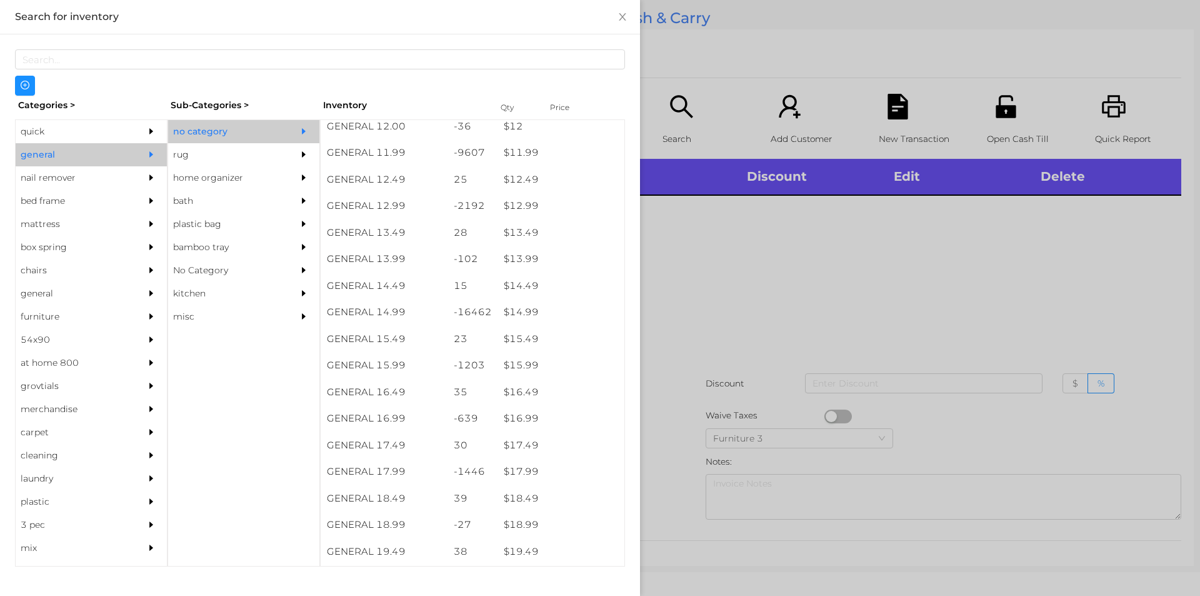
scroll to position [899, 0]
click at [511, 378] on div "$ 15.99" at bounding box center [561, 369] width 127 height 27
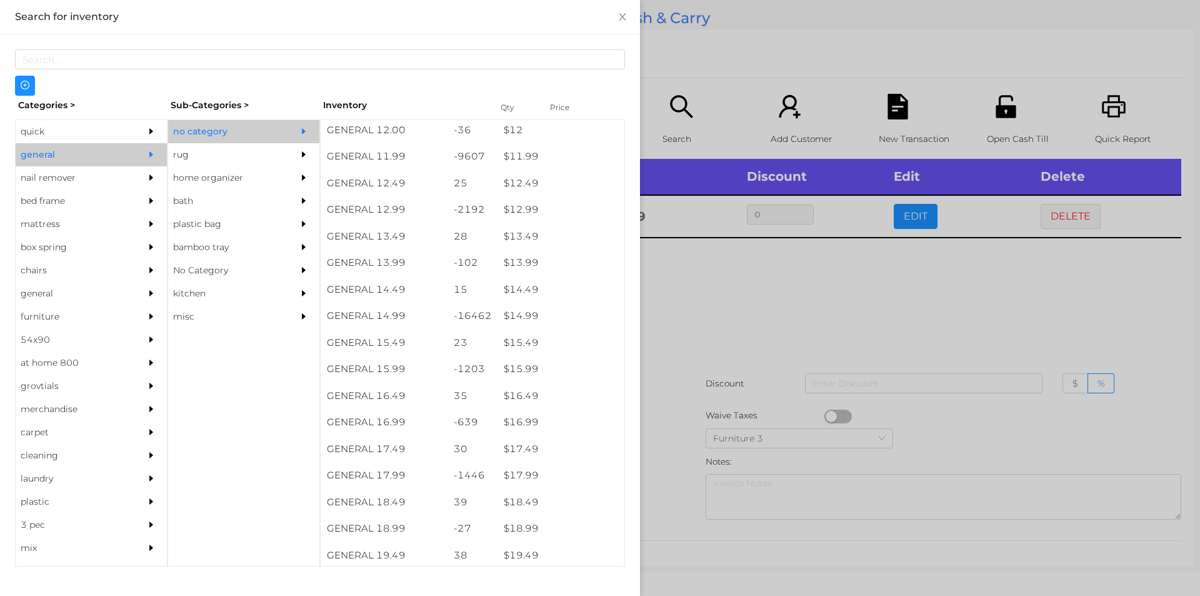
click at [683, 382] on div at bounding box center [600, 298] width 1200 height 596
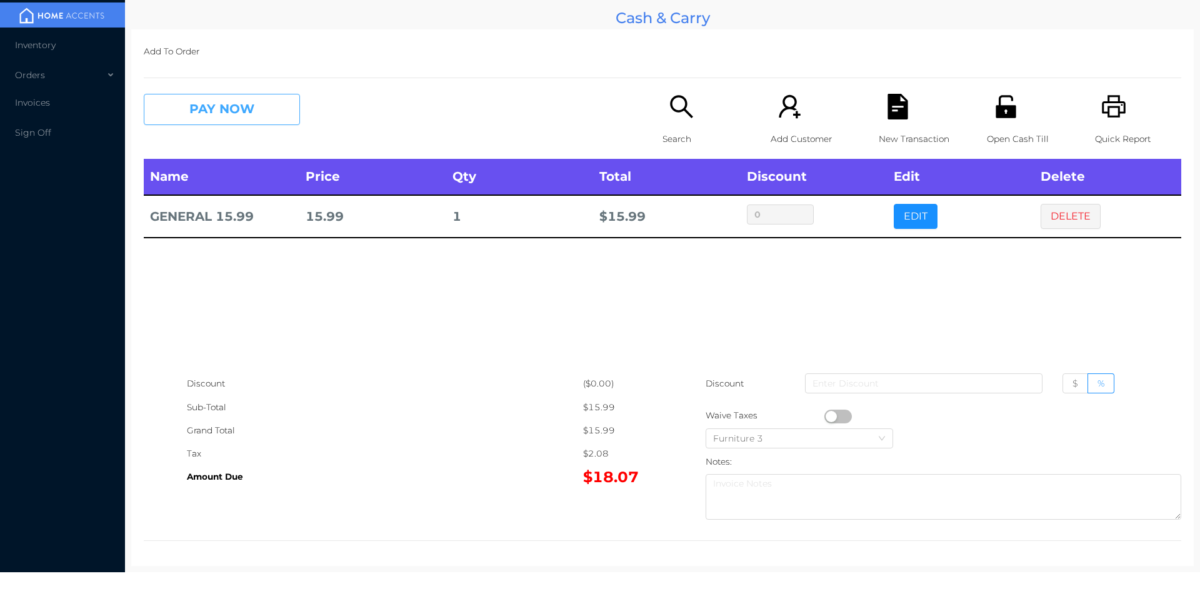
click at [236, 112] on button "PAY NOW" at bounding box center [222, 109] width 156 height 31
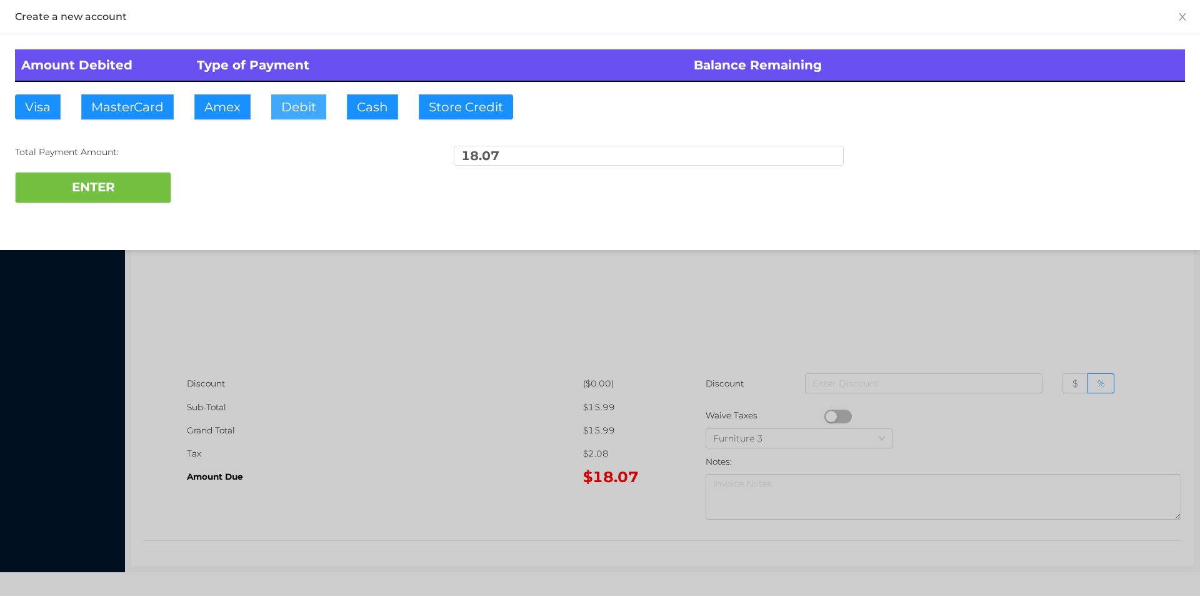
click at [297, 108] on button "Debit" at bounding box center [298, 106] width 55 height 25
click at [118, 188] on button "ENTER" at bounding box center [93, 187] width 156 height 31
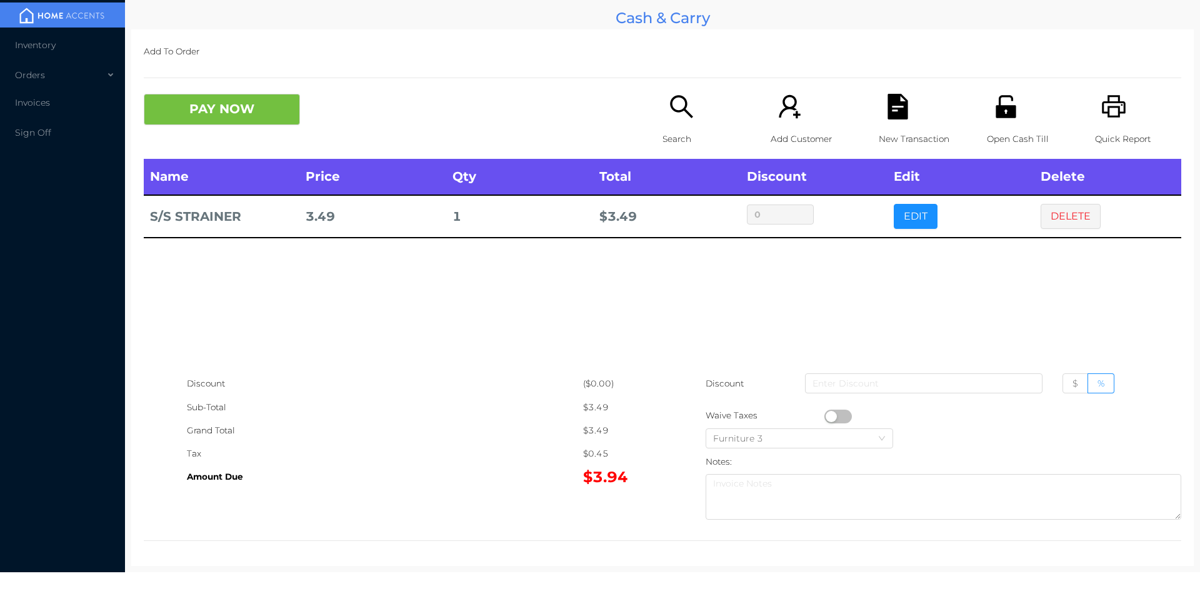
click at [1064, 222] on button "DELETE" at bounding box center [1071, 216] width 60 height 25
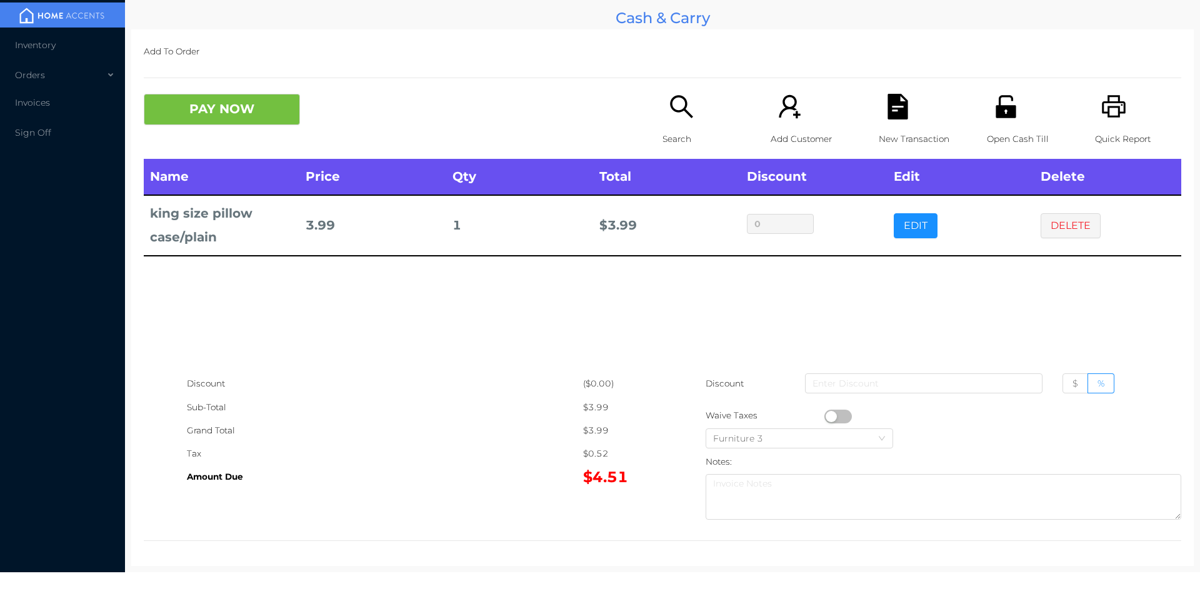
click at [680, 120] on div "Search" at bounding box center [706, 126] width 86 height 65
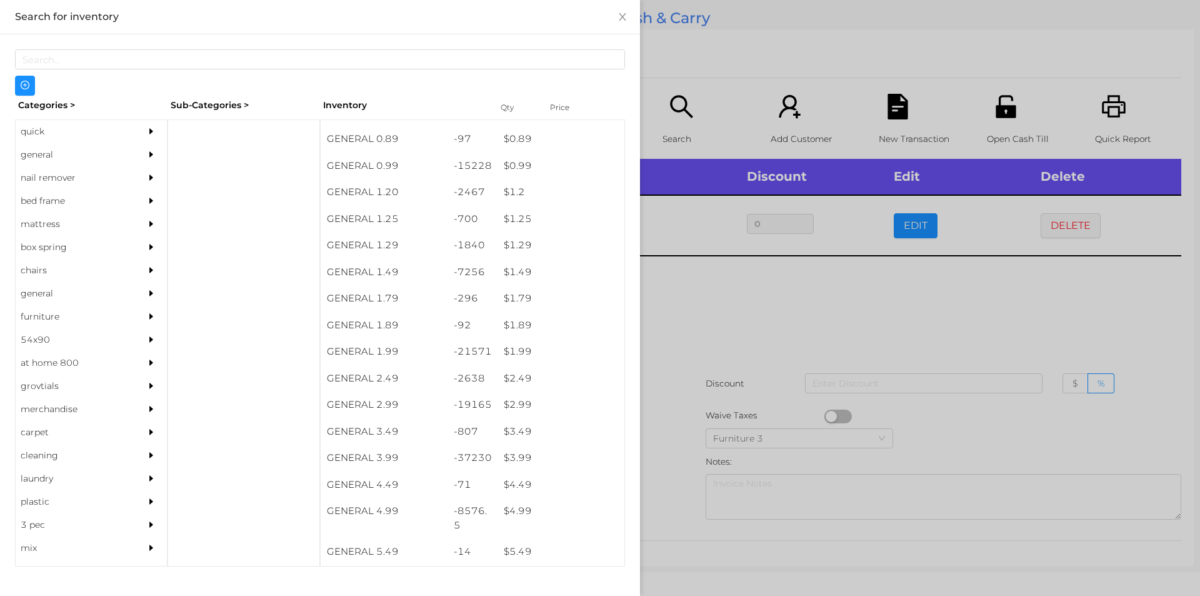
scroll to position [44, 0]
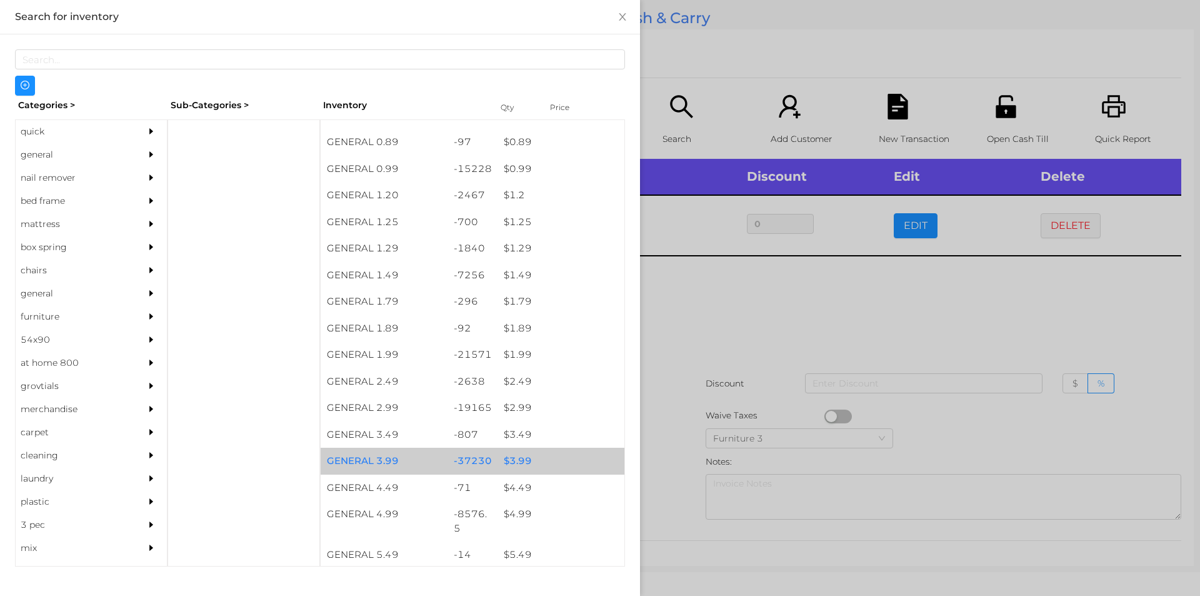
click at [515, 461] on div "$ 3.99" at bounding box center [561, 461] width 127 height 27
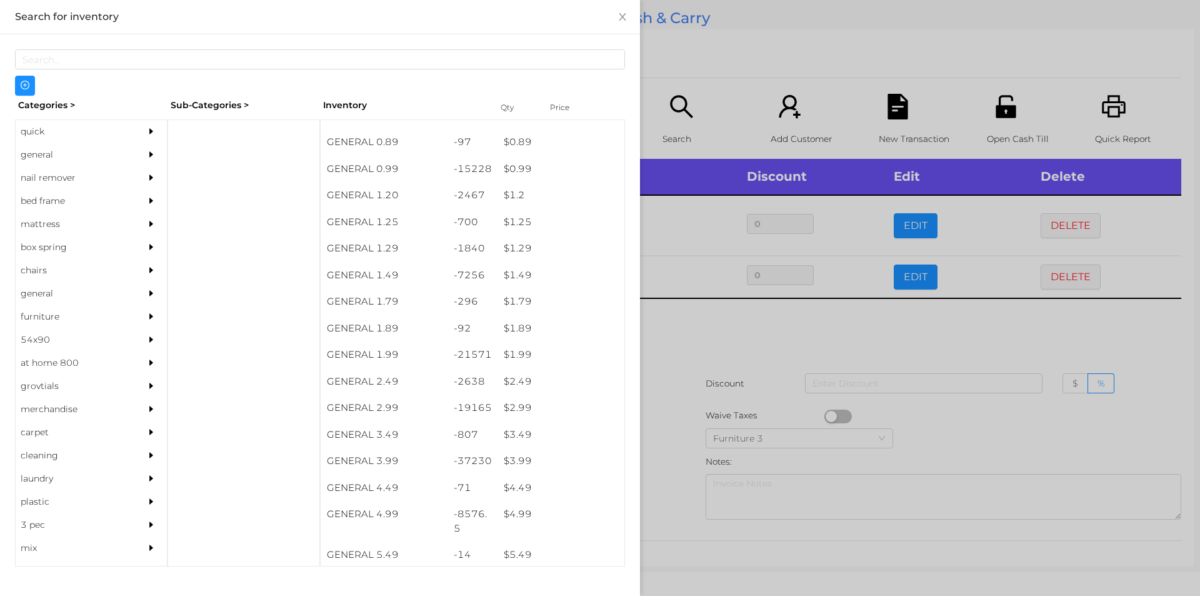
click at [675, 475] on div at bounding box center [600, 298] width 1200 height 596
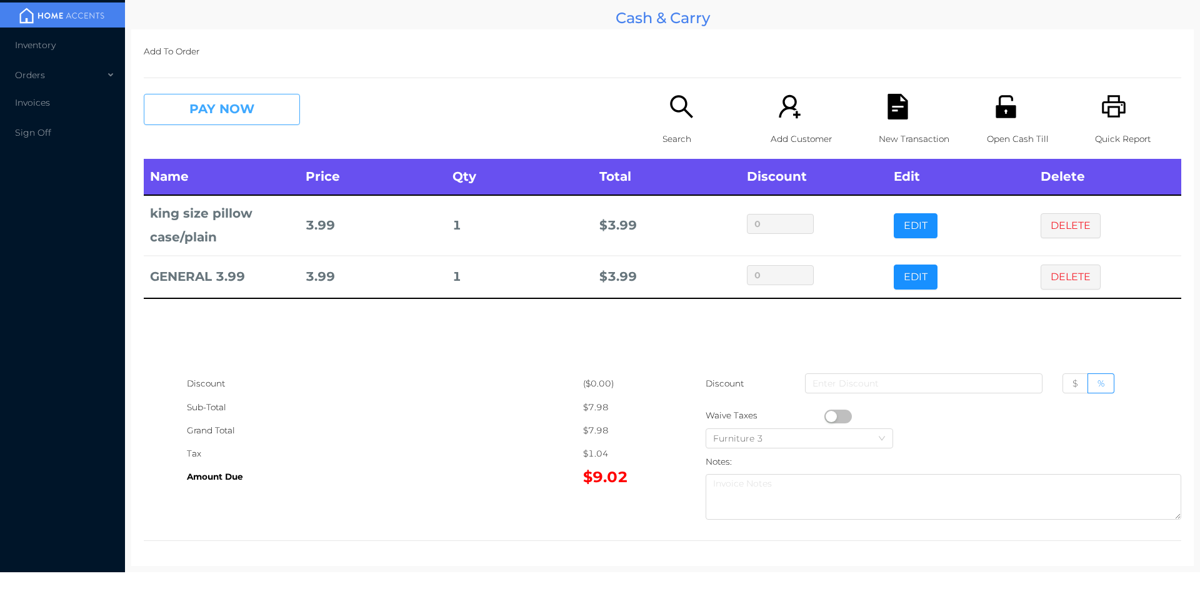
click at [213, 122] on button "PAY NOW" at bounding box center [222, 109] width 156 height 31
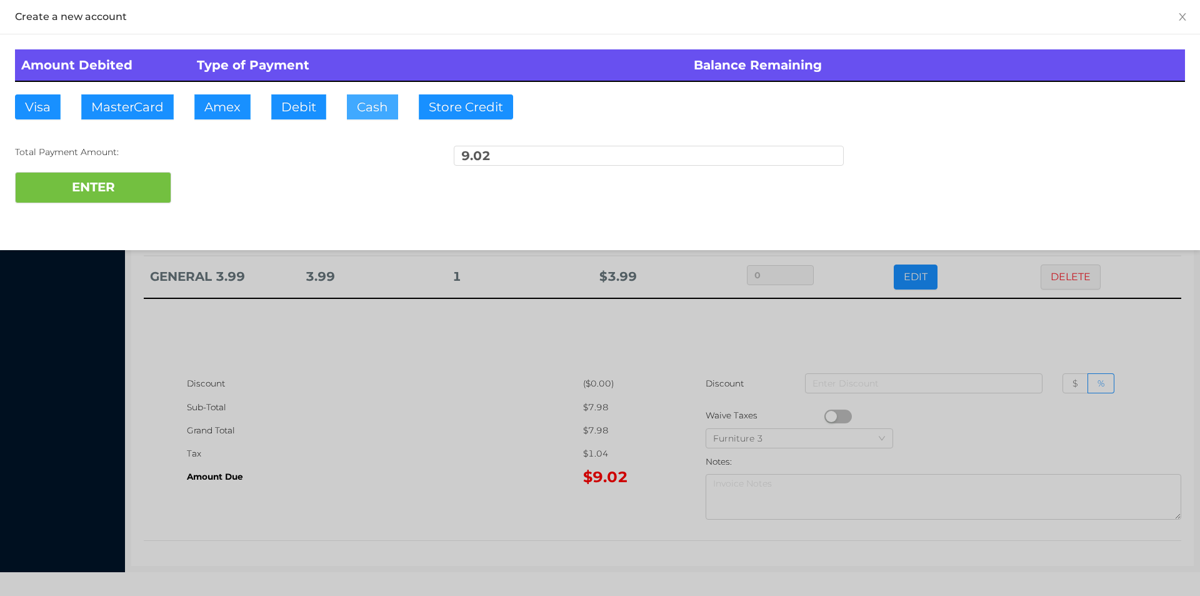
click at [363, 110] on button "Cash" at bounding box center [372, 106] width 51 height 25
click at [134, 176] on button "ENTER" at bounding box center [93, 187] width 156 height 31
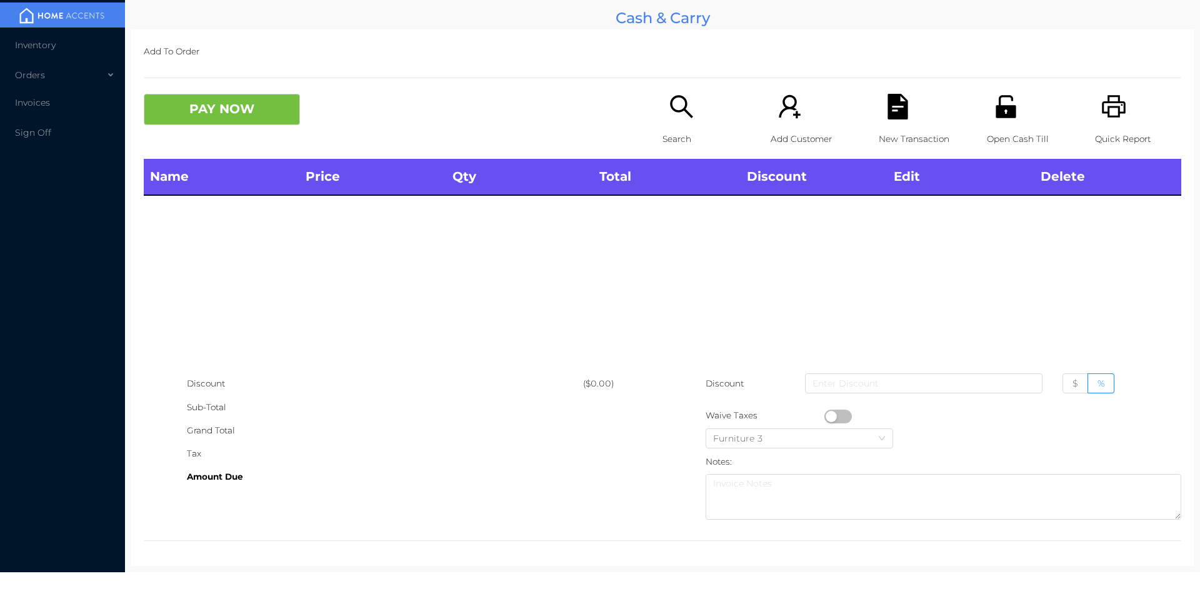
click at [670, 133] on p "Search" at bounding box center [706, 139] width 86 height 23
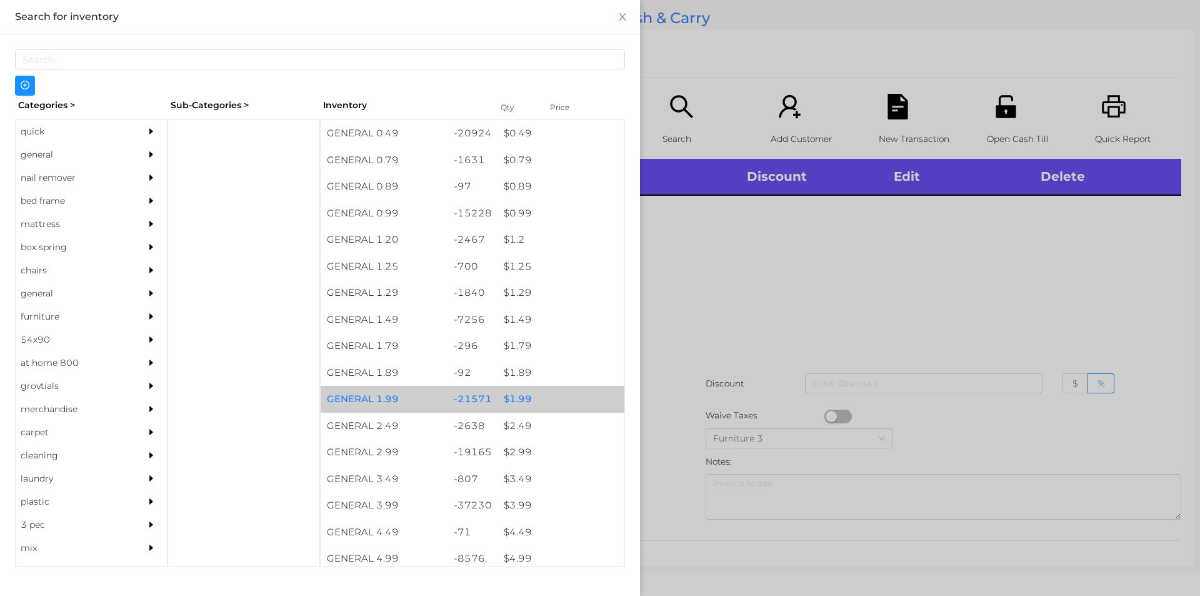
click at [516, 407] on div "$ 1.99" at bounding box center [561, 399] width 127 height 27
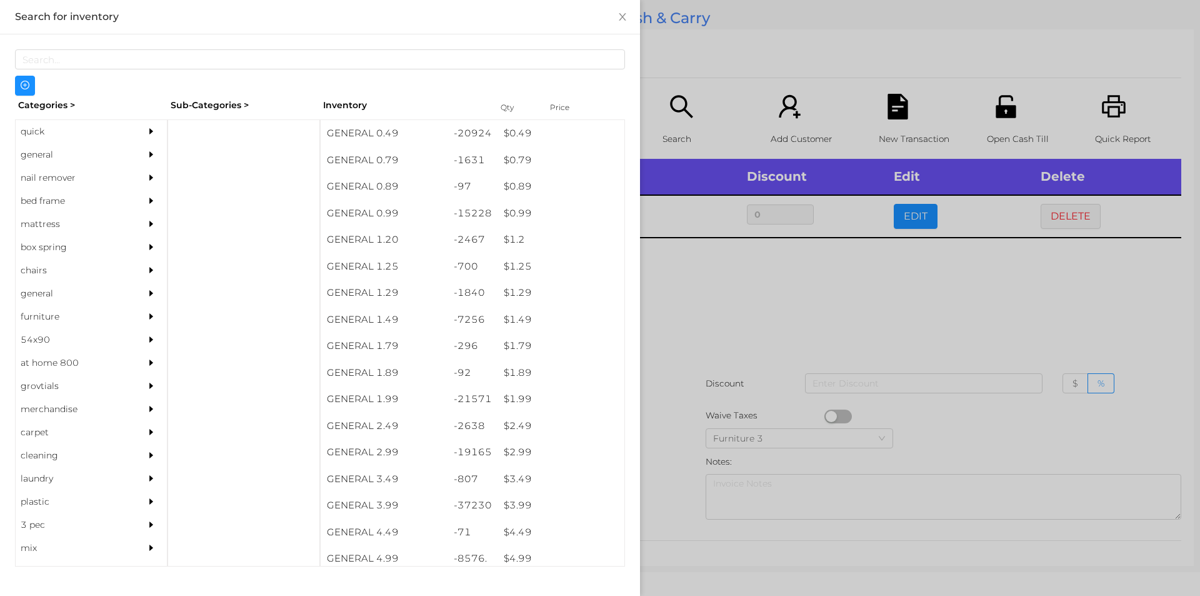
click at [671, 373] on div at bounding box center [600, 298] width 1200 height 596
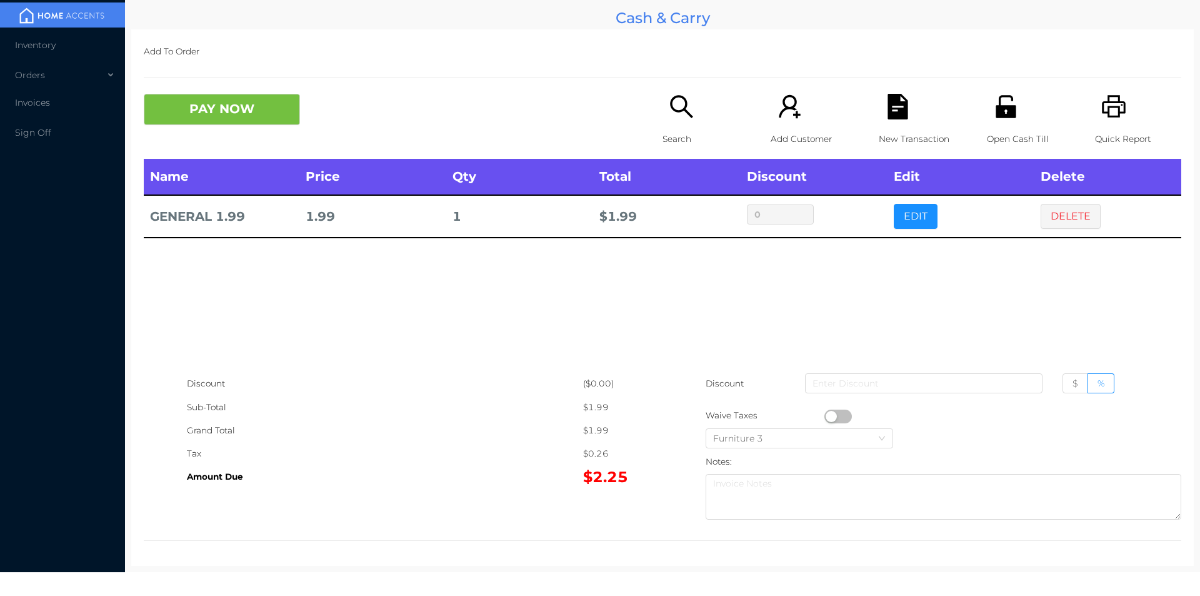
click at [192, 96] on button "PAY NOW" at bounding box center [222, 109] width 156 height 31
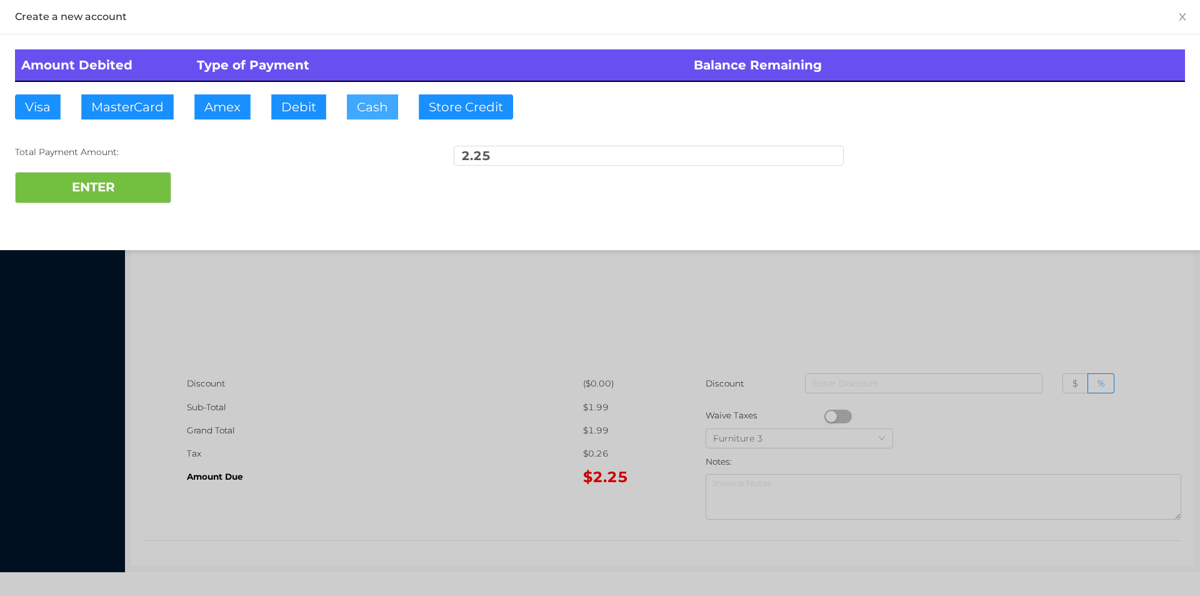
click at [366, 109] on button "Cash" at bounding box center [372, 106] width 51 height 25
type input "10."
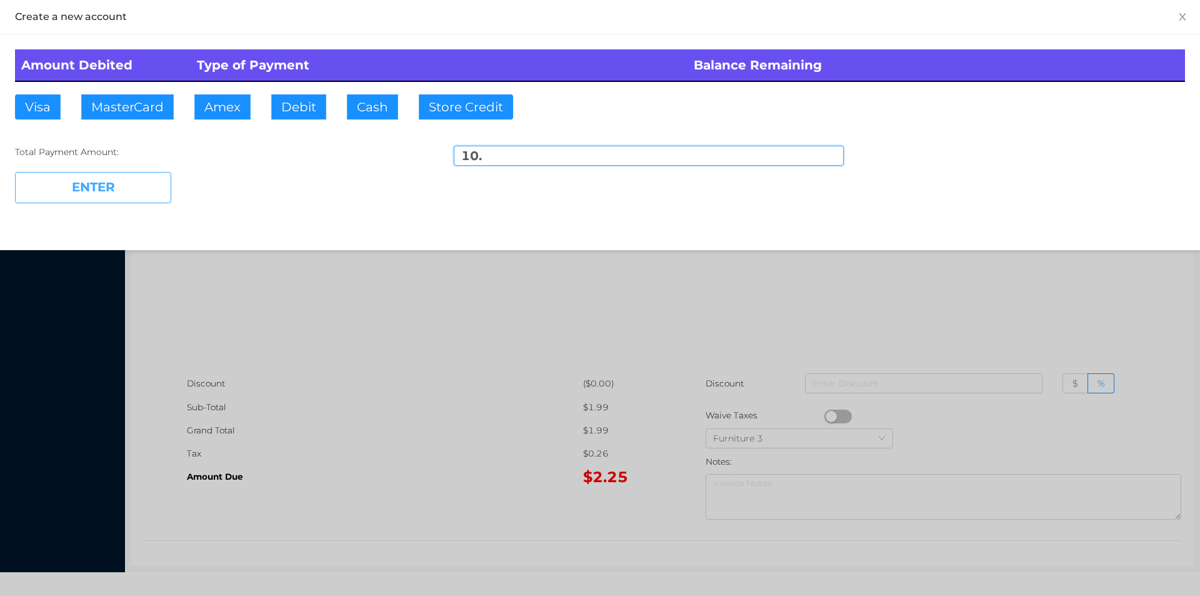
click at [87, 193] on button "ENTER" at bounding box center [93, 187] width 156 height 31
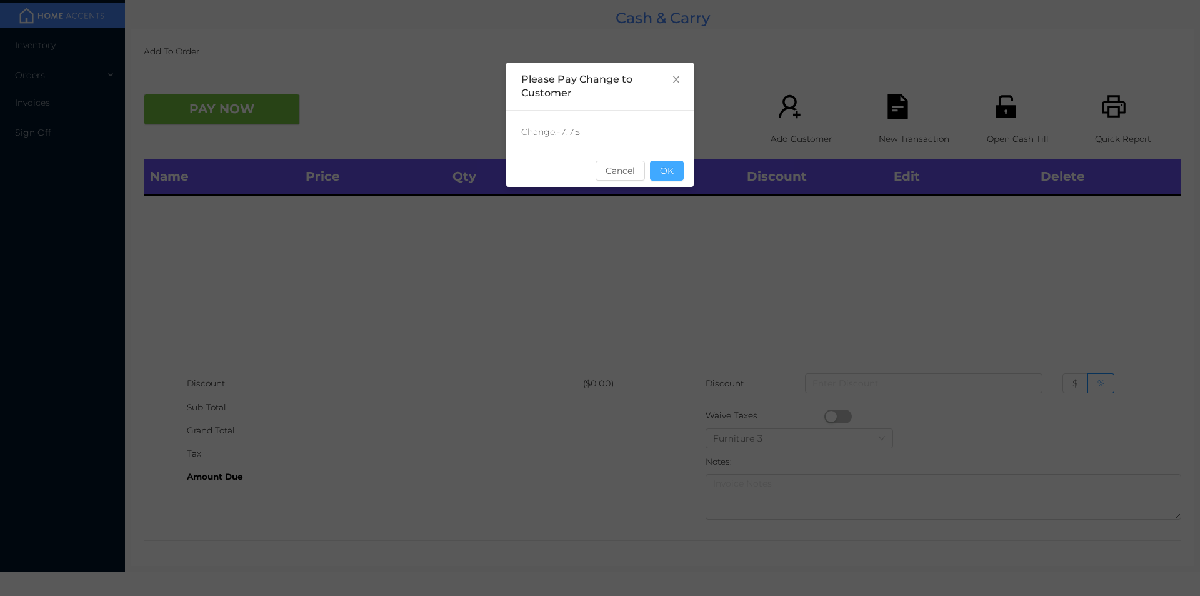
click at [665, 163] on button "OK" at bounding box center [667, 171] width 34 height 20
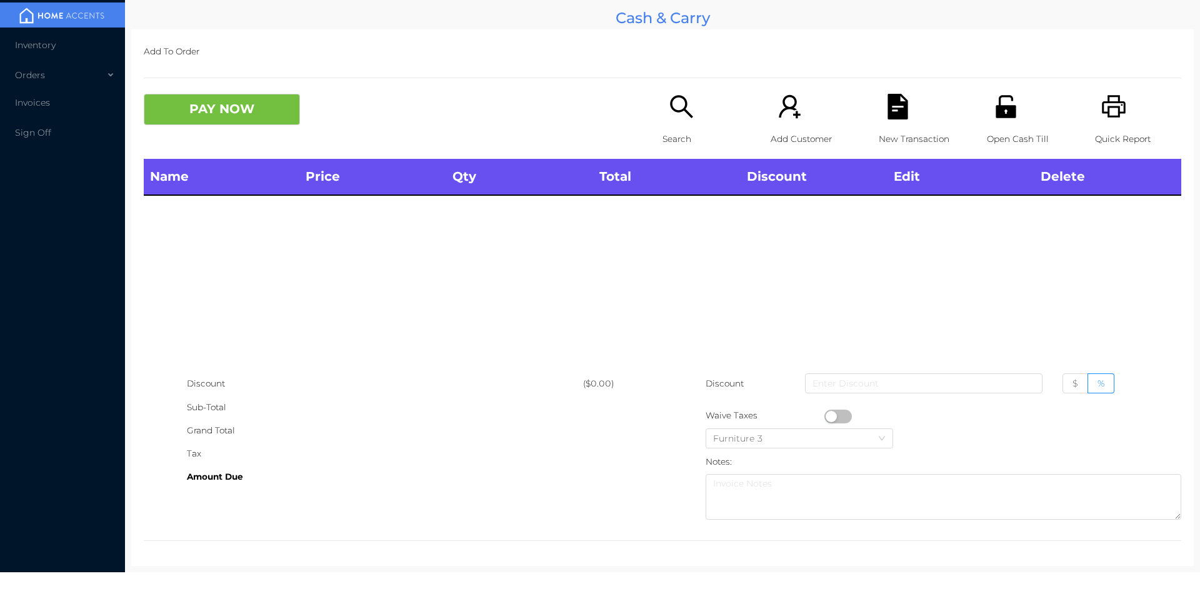
click at [692, 219] on div "Name Price Qty Total Discount Edit Delete" at bounding box center [663, 265] width 1038 height 213
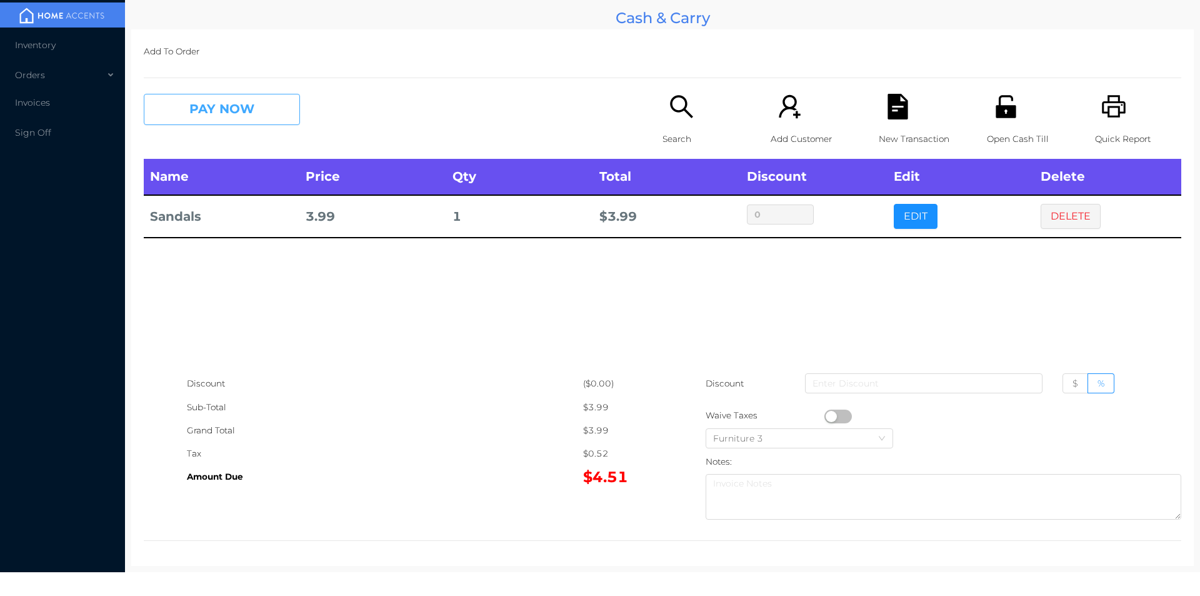
click at [247, 116] on button "PAY NOW" at bounding box center [222, 109] width 156 height 31
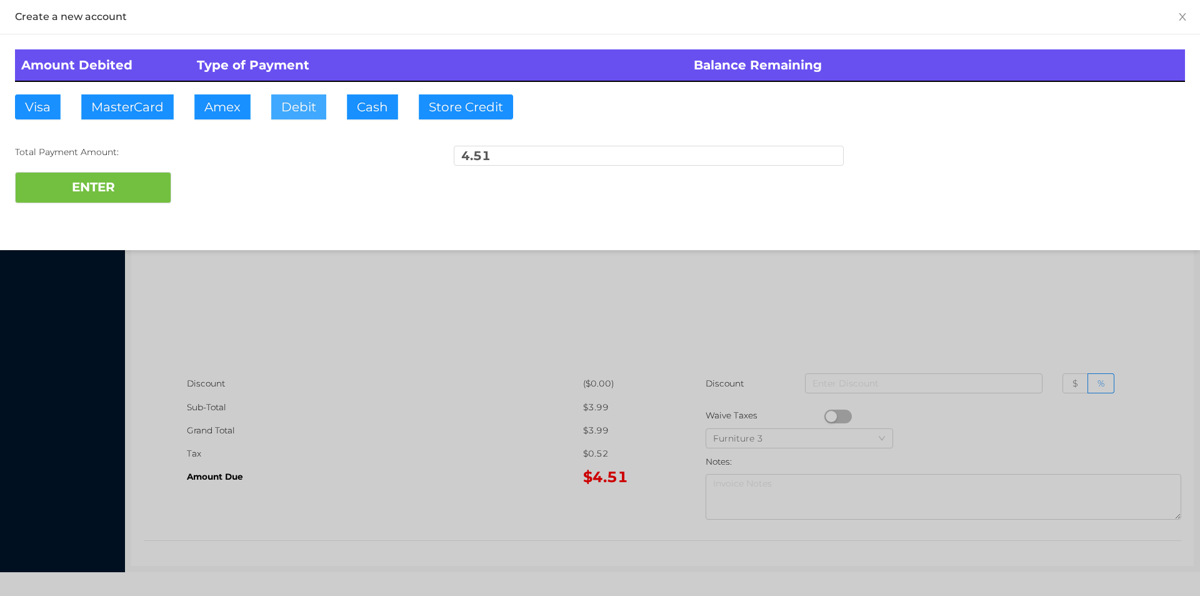
click at [286, 111] on button "Debit" at bounding box center [298, 106] width 55 height 25
click at [146, 186] on button "ENTER" at bounding box center [93, 187] width 156 height 31
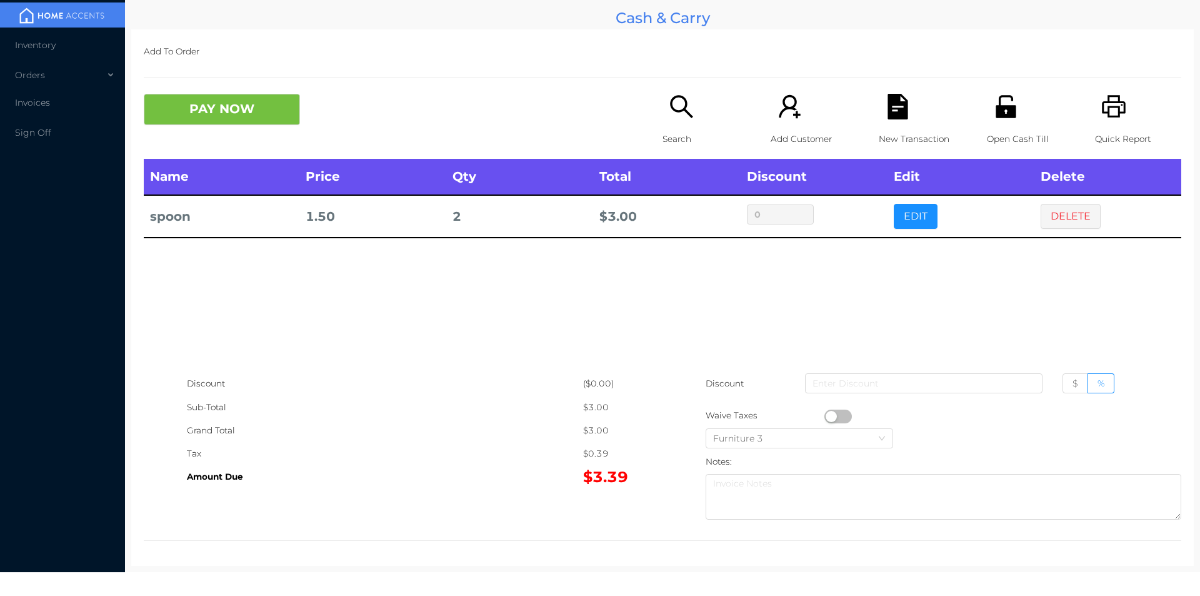
click at [998, 135] on p "Open Cash Till" at bounding box center [1030, 139] width 86 height 23
click at [996, 118] on icon "icon: unlock" at bounding box center [1006, 106] width 20 height 23
click at [1059, 206] on button "DELETE" at bounding box center [1071, 216] width 60 height 25
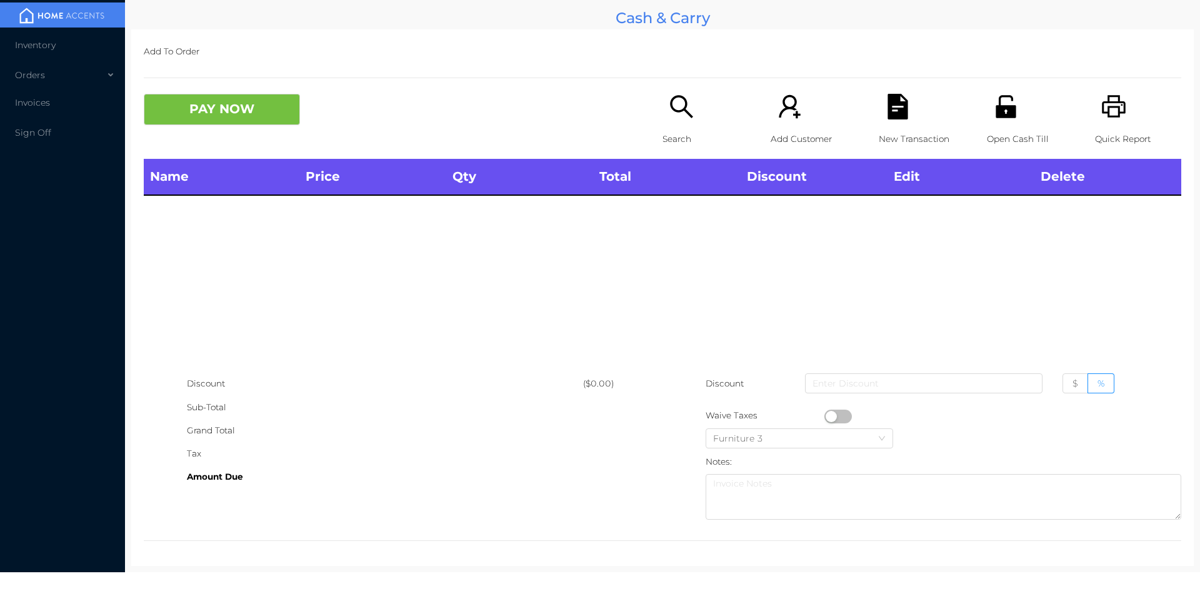
click at [663, 129] on p "Search" at bounding box center [706, 139] width 86 height 23
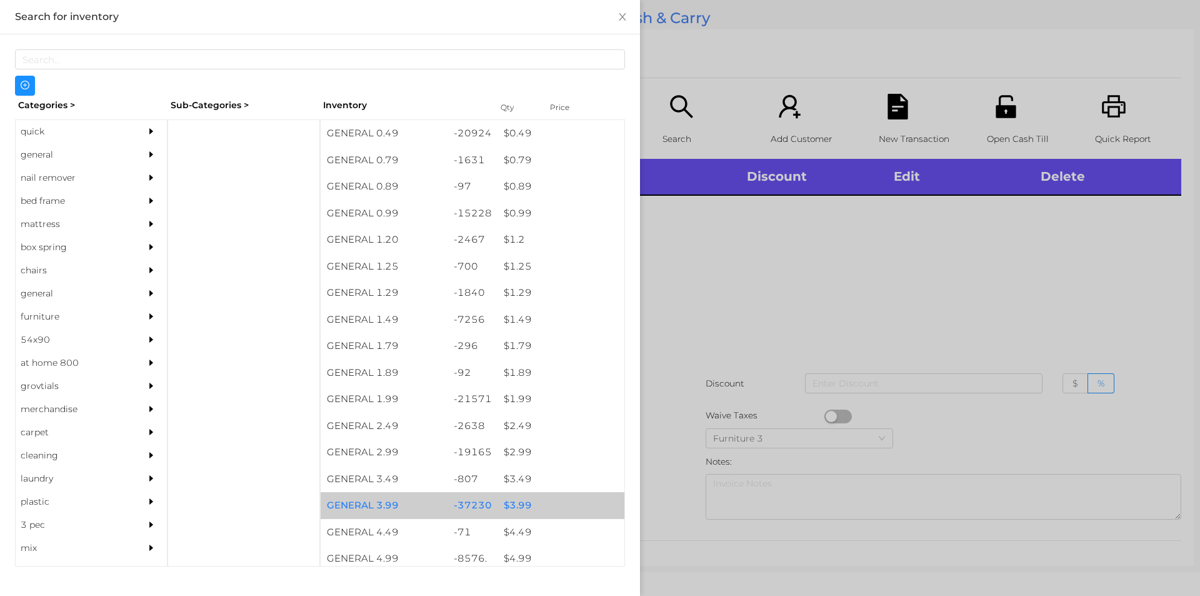
click at [510, 493] on div "$ 3.99" at bounding box center [561, 505] width 127 height 27
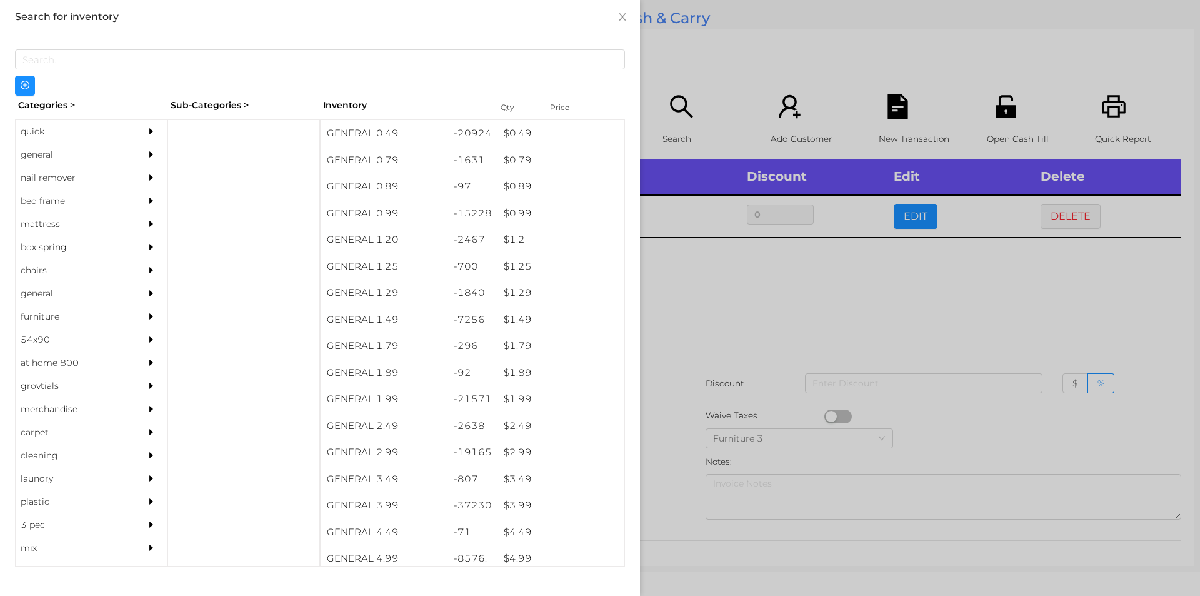
click at [695, 340] on div at bounding box center [600, 298] width 1200 height 596
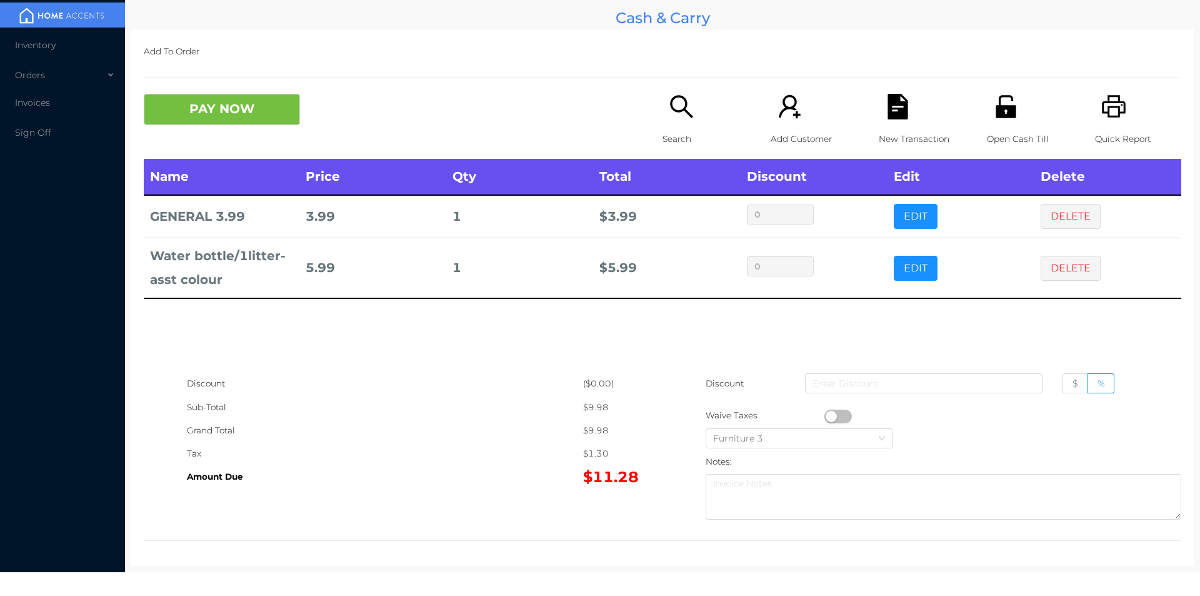
click at [1003, 116] on icon "icon: unlock" at bounding box center [1006, 106] width 20 height 23
click at [218, 123] on button "PAY NOW" at bounding box center [222, 109] width 156 height 31
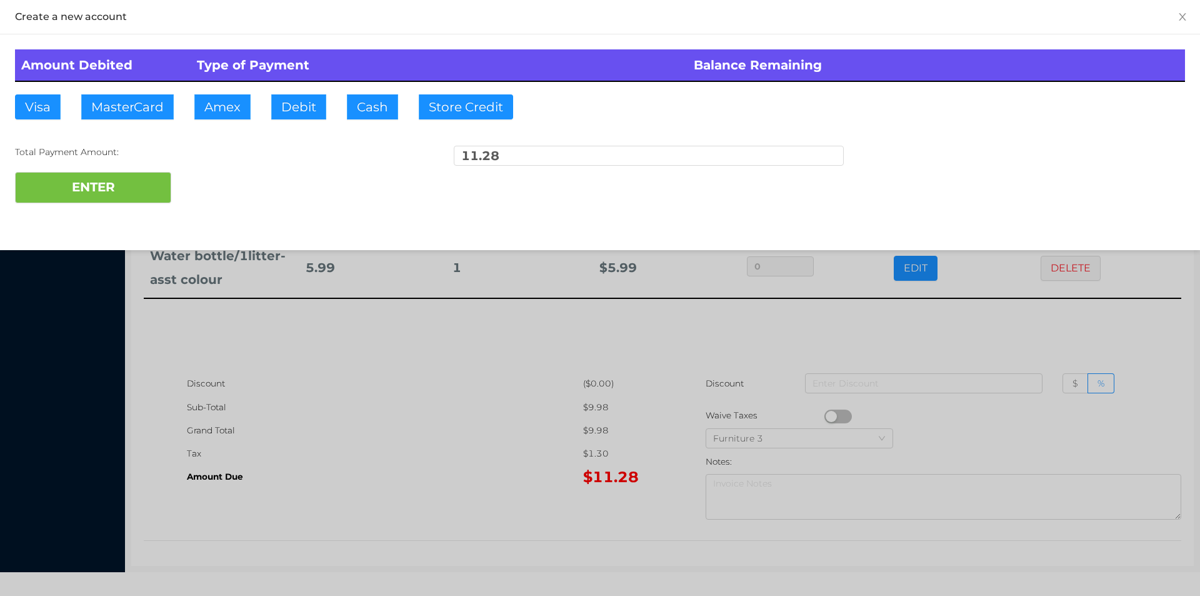
click at [201, 184] on div "ENTER" at bounding box center [600, 187] width 1170 height 31
click at [375, 403] on div at bounding box center [600, 298] width 1200 height 596
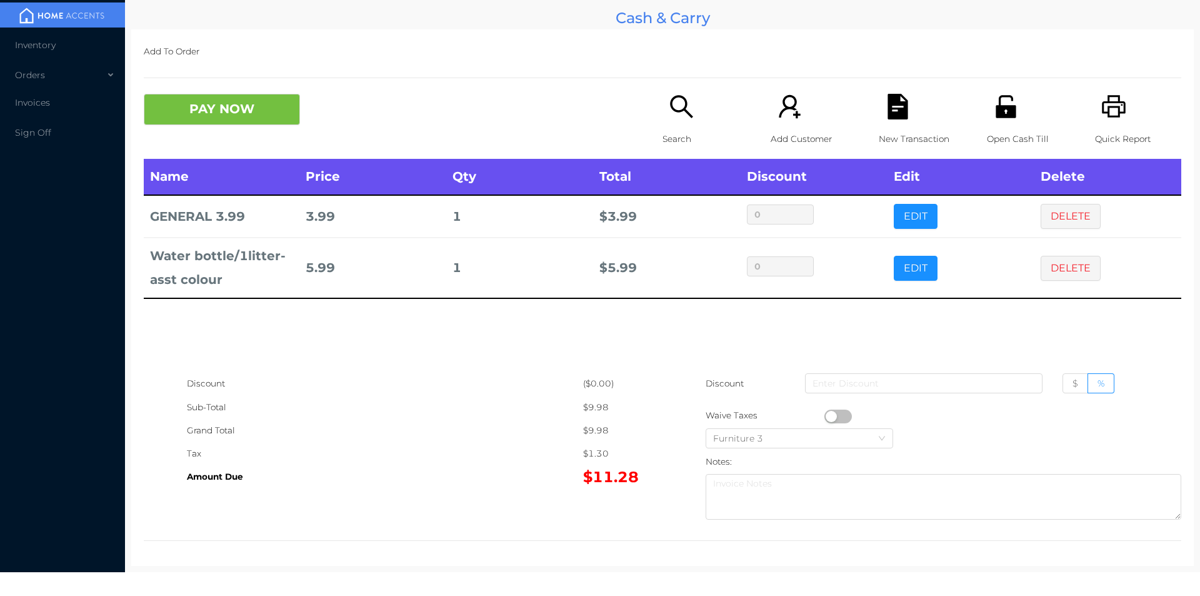
scroll to position [0, 0]
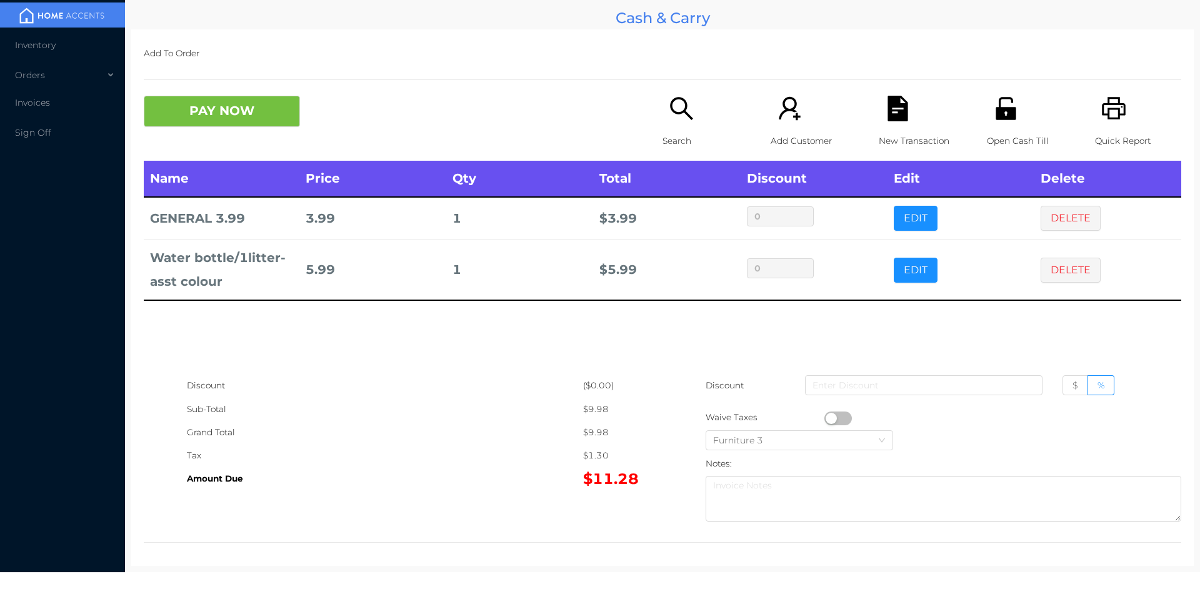
click at [879, 120] on div "New Transaction" at bounding box center [922, 128] width 86 height 65
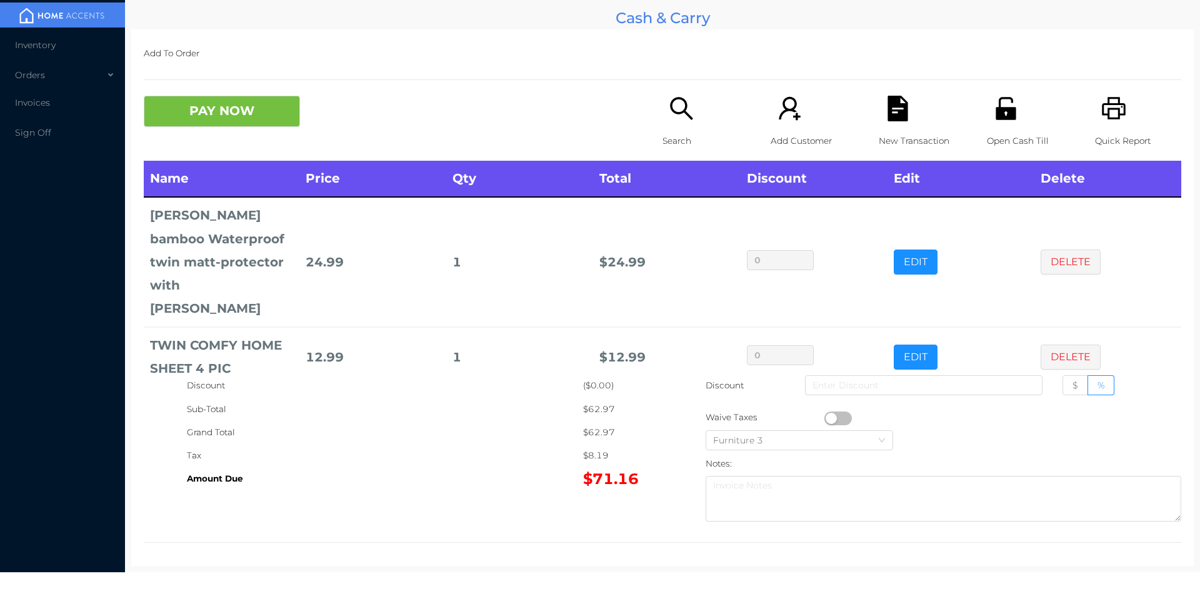
scroll to position [63, 0]
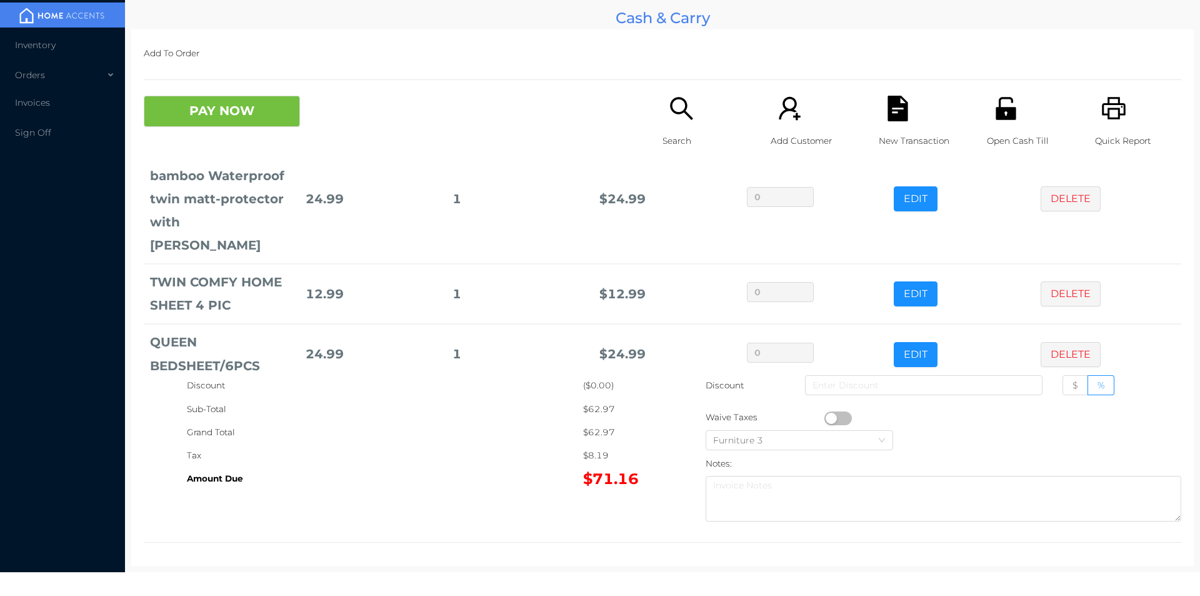
click at [1013, 103] on div "Open Cash Till" at bounding box center [1030, 128] width 86 height 65
click at [262, 108] on button "PAY NOW" at bounding box center [222, 111] width 156 height 31
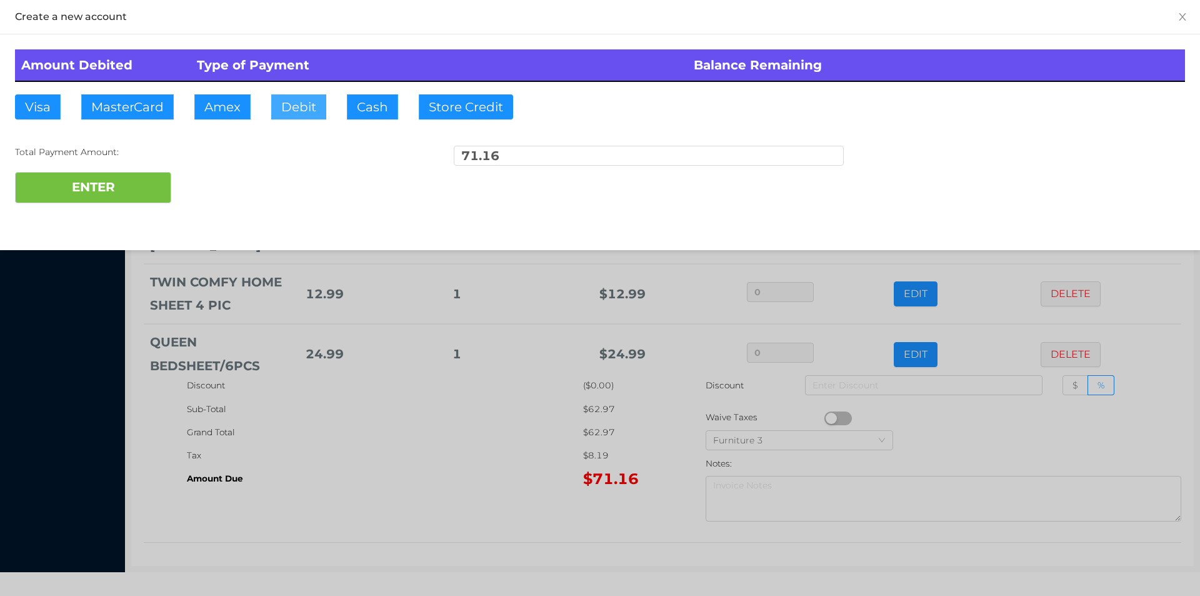
click at [292, 109] on button "Debit" at bounding box center [298, 106] width 55 height 25
click at [143, 187] on button "ENTER" at bounding box center [93, 187] width 156 height 31
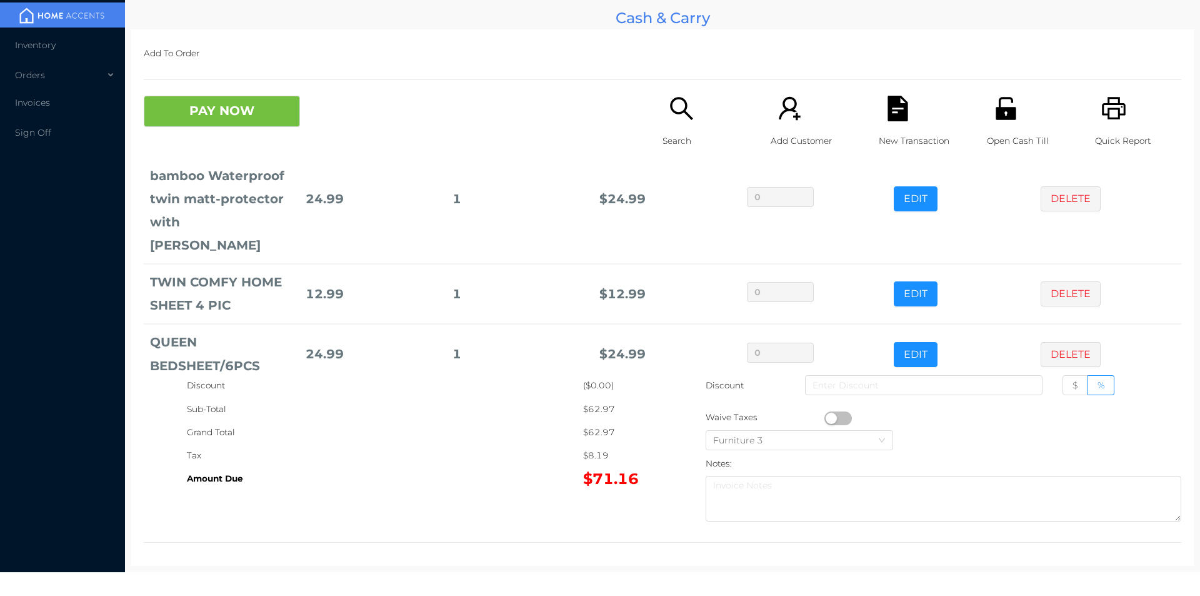
scroll to position [0, 0]
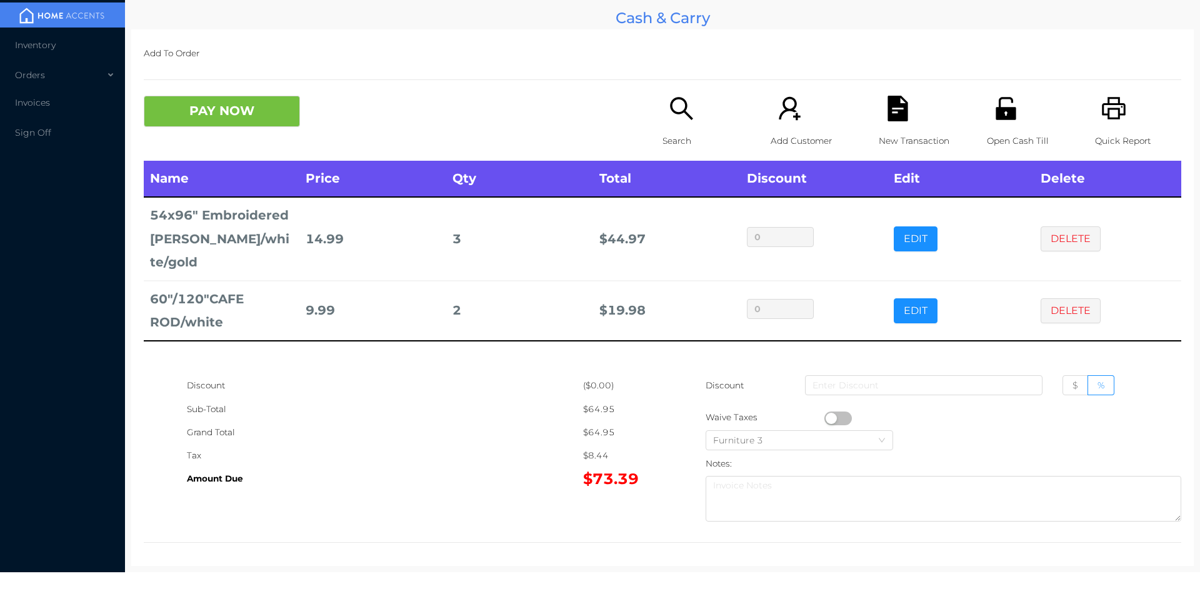
click at [897, 117] on icon "icon: file-text" at bounding box center [898, 109] width 20 height 26
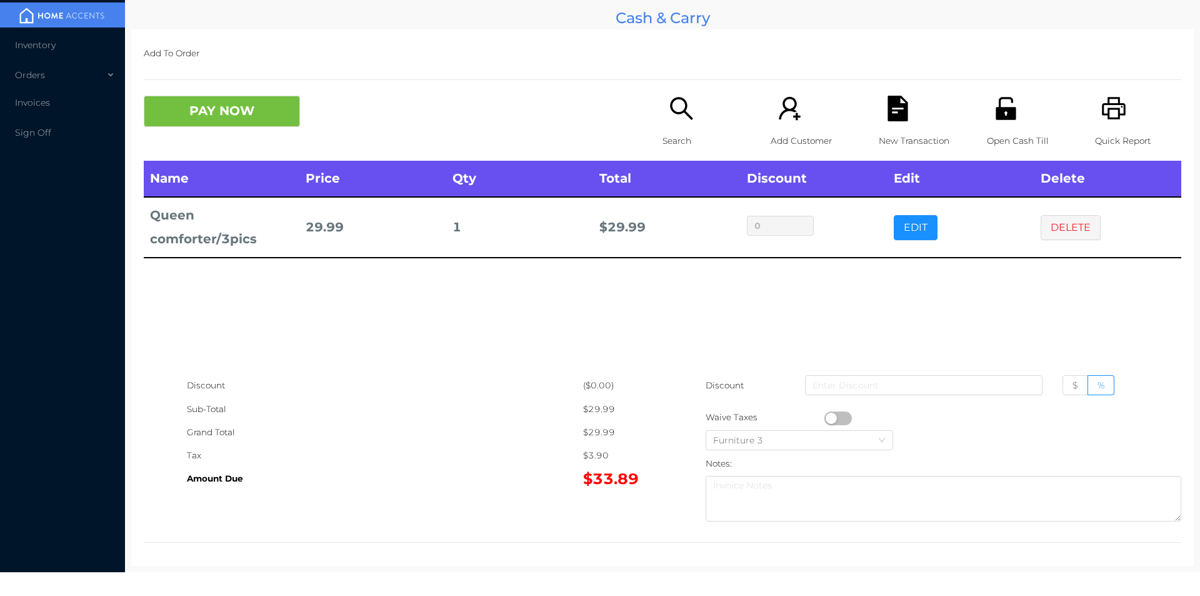
click at [673, 130] on p "Search" at bounding box center [706, 140] width 86 height 23
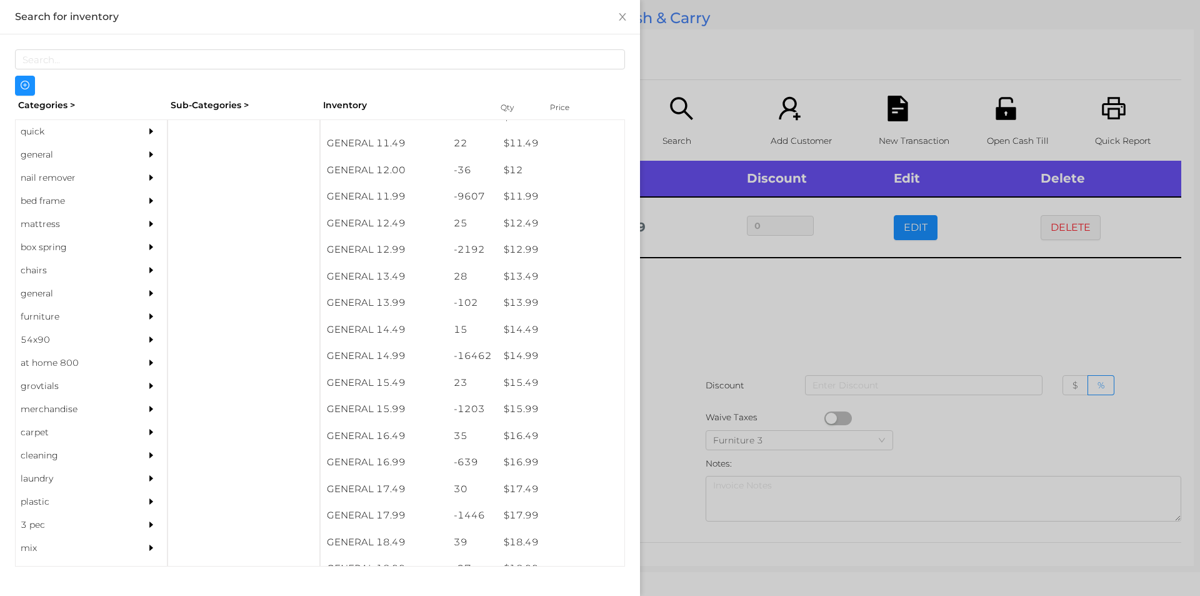
scroll to position [866, 0]
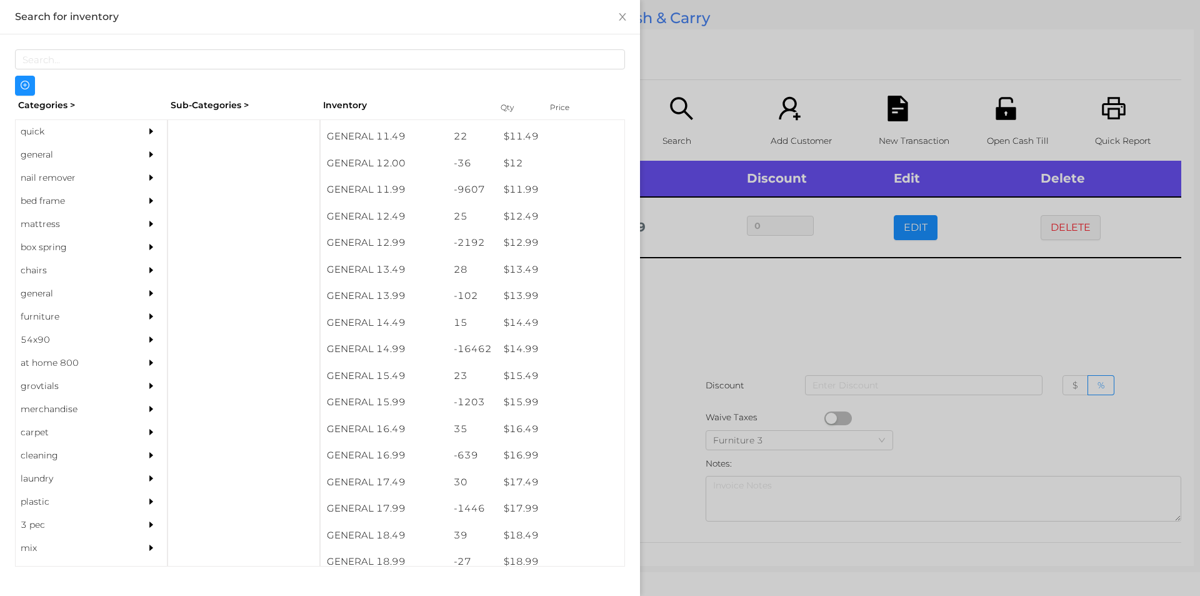
click at [749, 304] on div at bounding box center [600, 298] width 1200 height 596
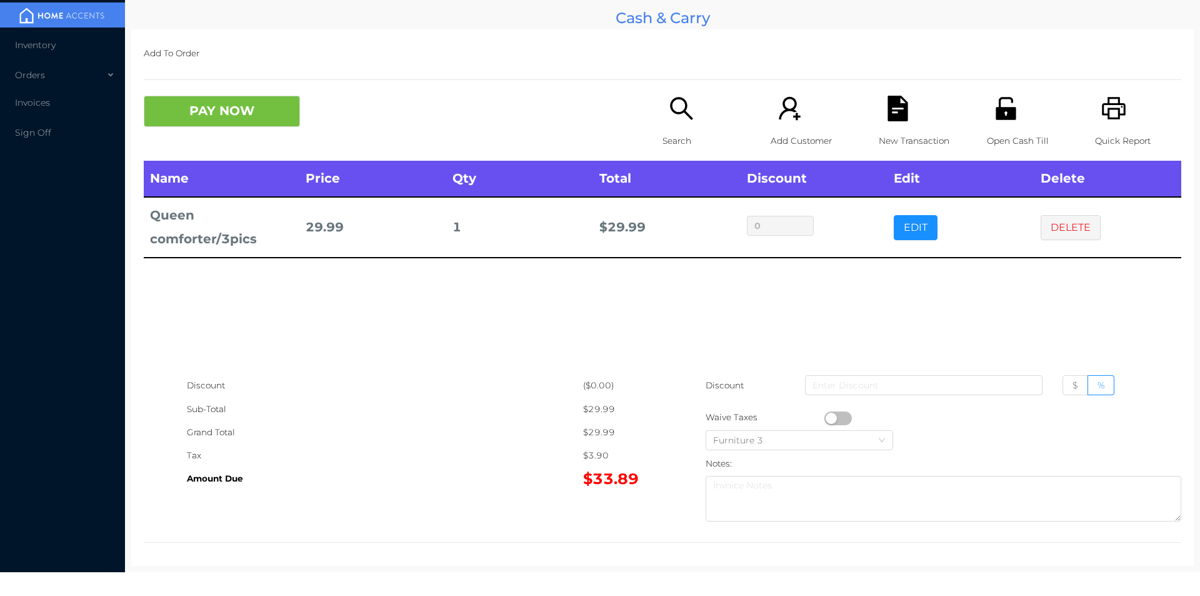
click at [665, 158] on div "Search" at bounding box center [706, 128] width 86 height 65
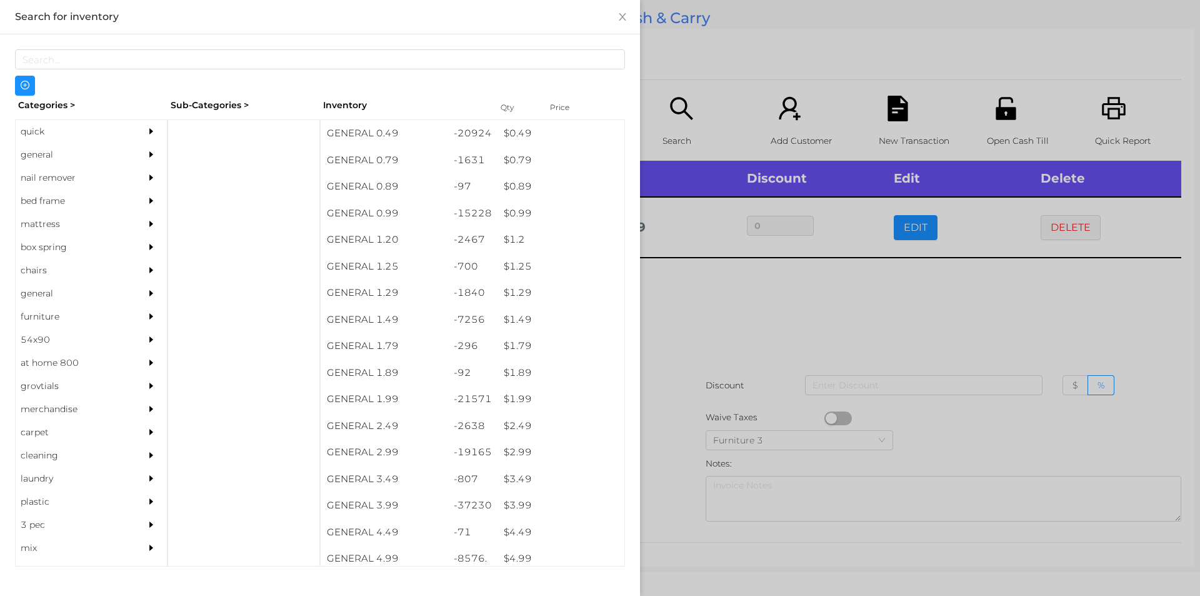
click at [43, 156] on div "general" at bounding box center [73, 154] width 114 height 23
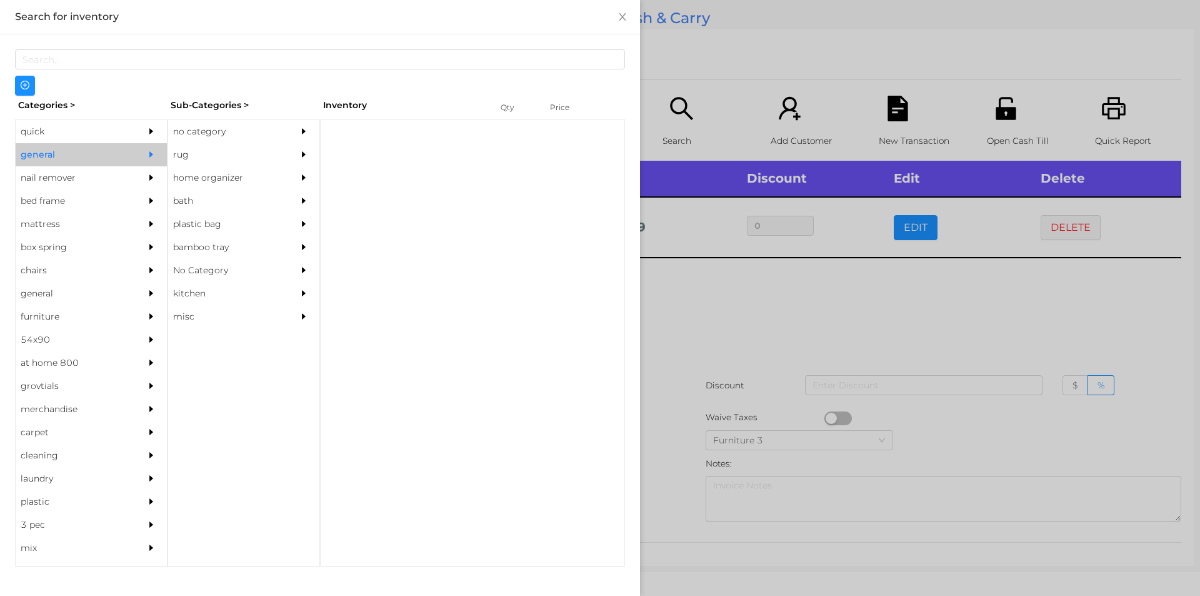
click at [203, 133] on div "no category" at bounding box center [225, 131] width 114 height 23
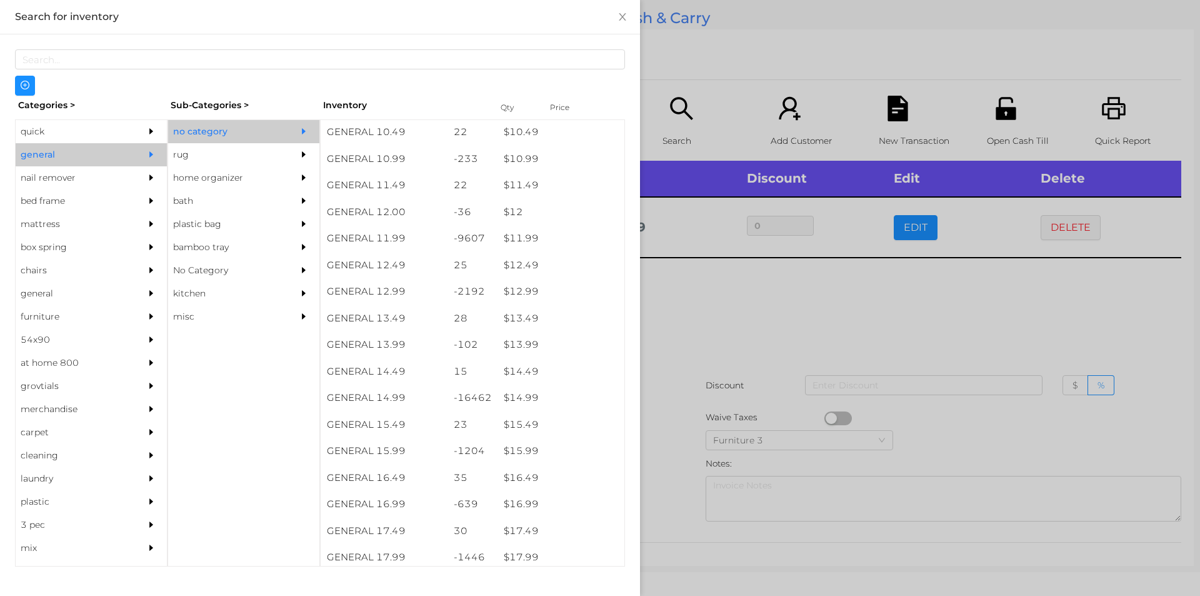
scroll to position [817, 0]
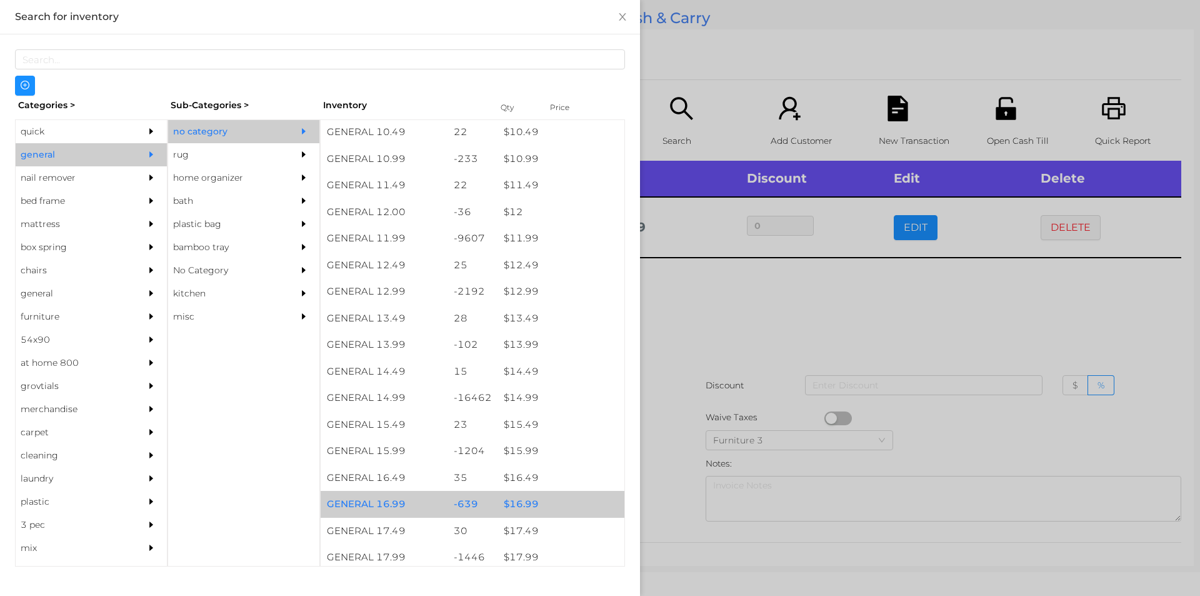
click at [513, 501] on div "$ 16.99" at bounding box center [561, 504] width 127 height 27
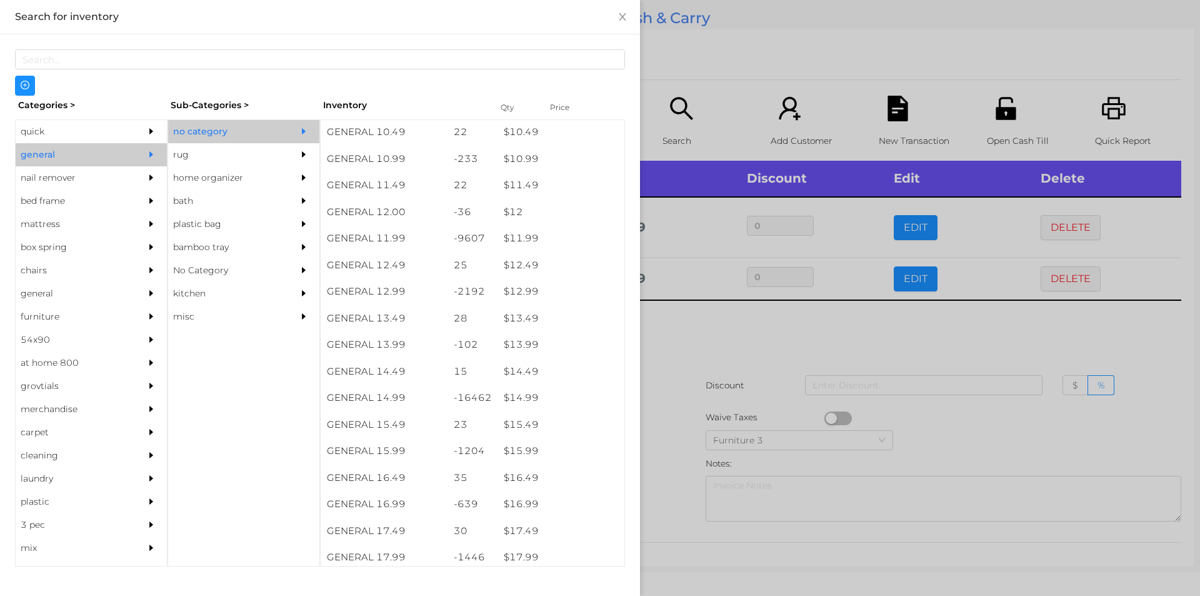
click at [673, 462] on div at bounding box center [600, 298] width 1200 height 596
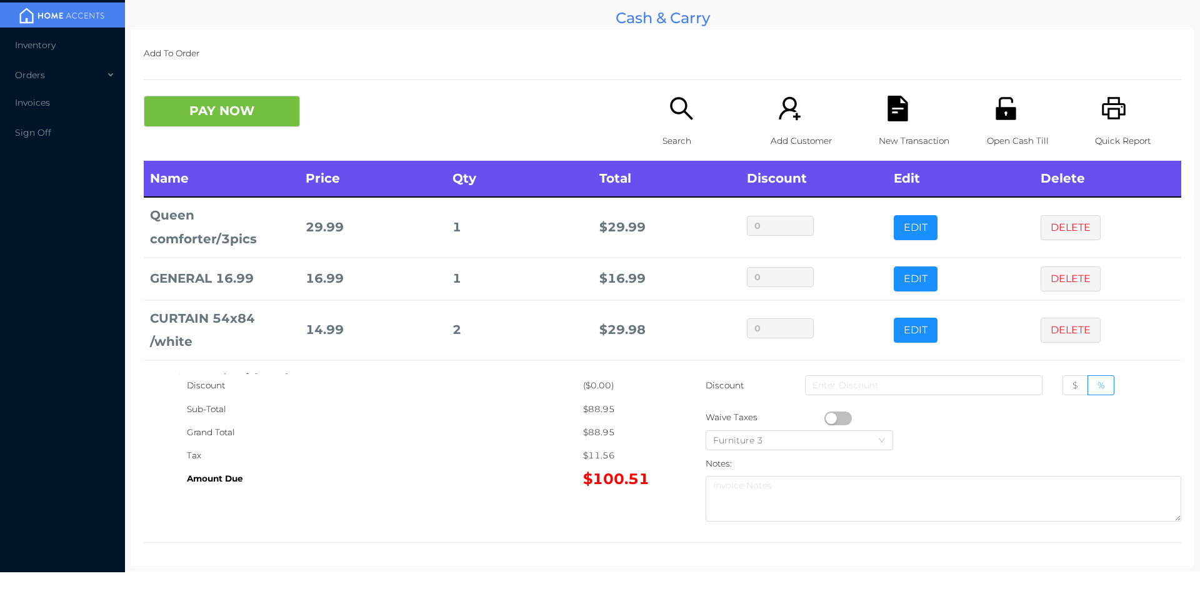
click at [218, 113] on button "PAY NOW" at bounding box center [222, 111] width 156 height 31
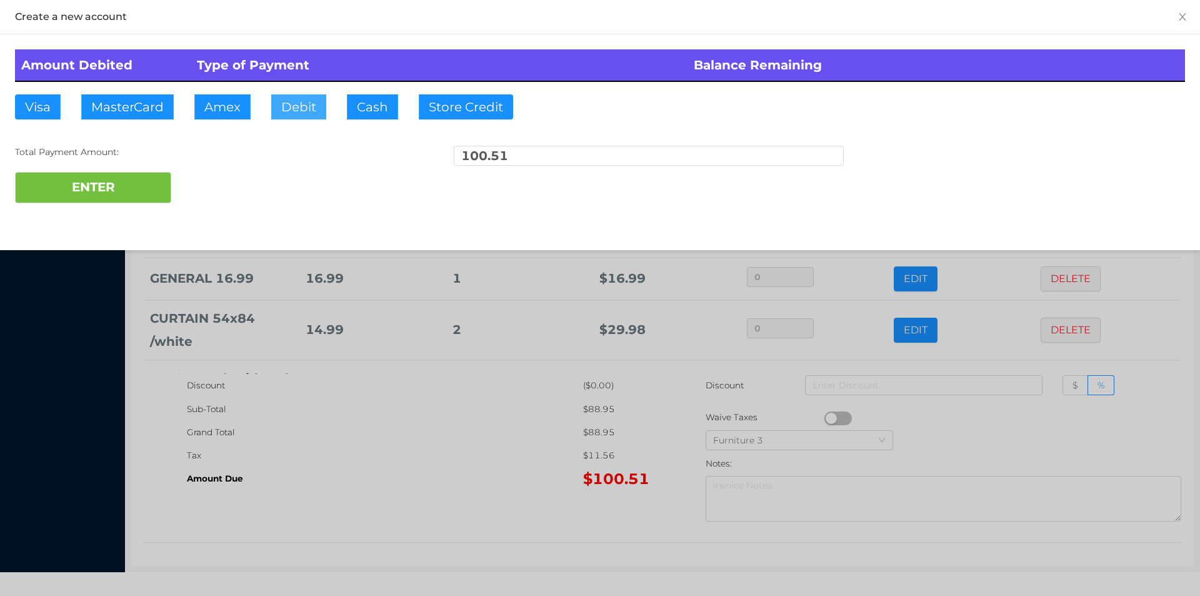
click at [309, 109] on button "Debit" at bounding box center [298, 106] width 55 height 25
click at [117, 181] on button "ENTER" at bounding box center [93, 187] width 156 height 31
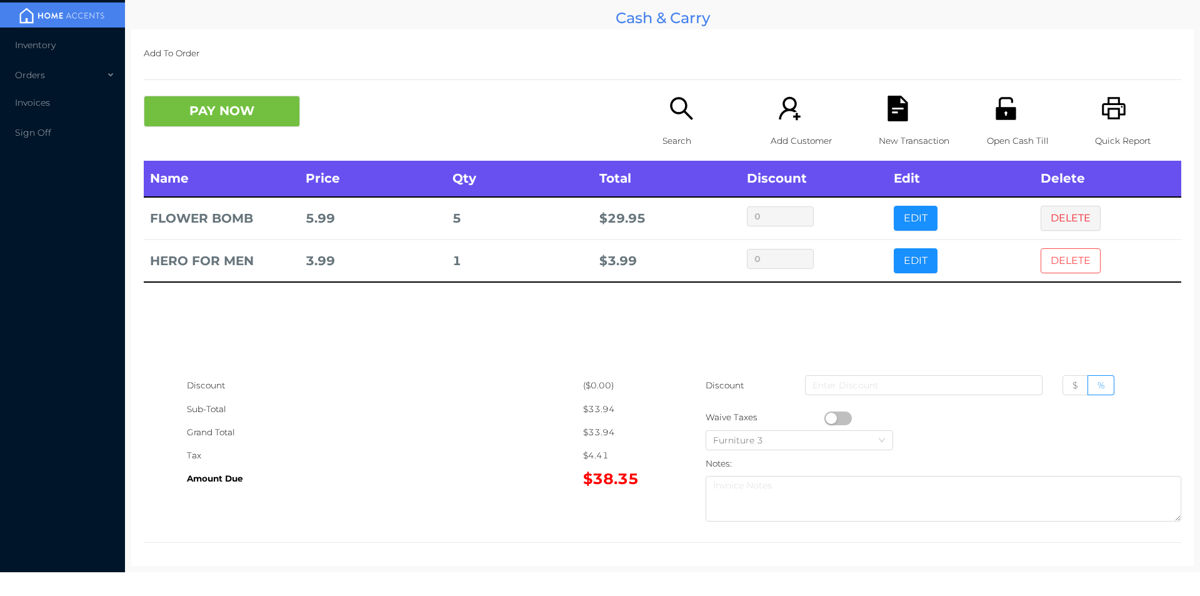
click at [1065, 269] on button "DELETE" at bounding box center [1071, 260] width 60 height 25
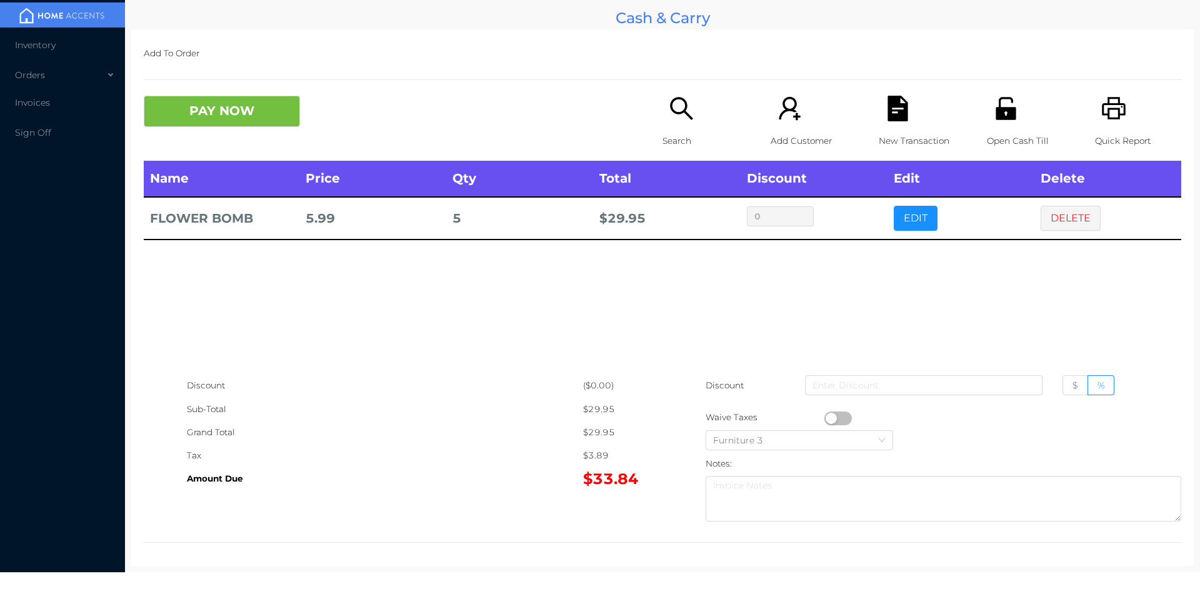
click at [1107, 108] on icon "icon: printer" at bounding box center [1115, 109] width 26 height 26
click at [674, 121] on icon "icon: search" at bounding box center [682, 109] width 26 height 26
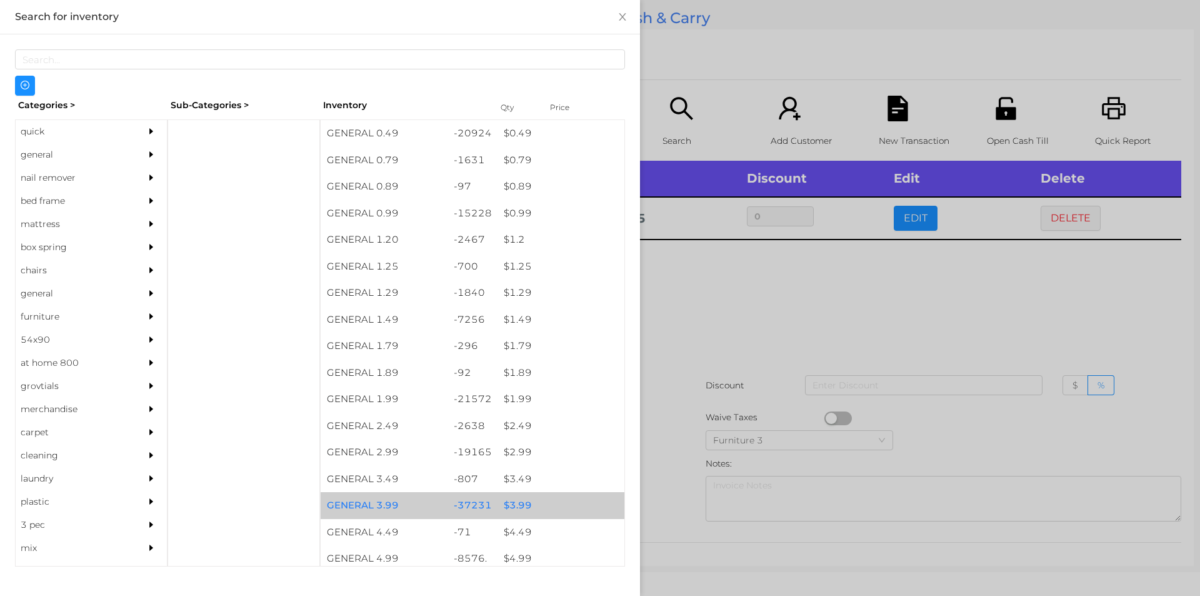
click at [518, 507] on div "$ 3.99" at bounding box center [561, 505] width 127 height 27
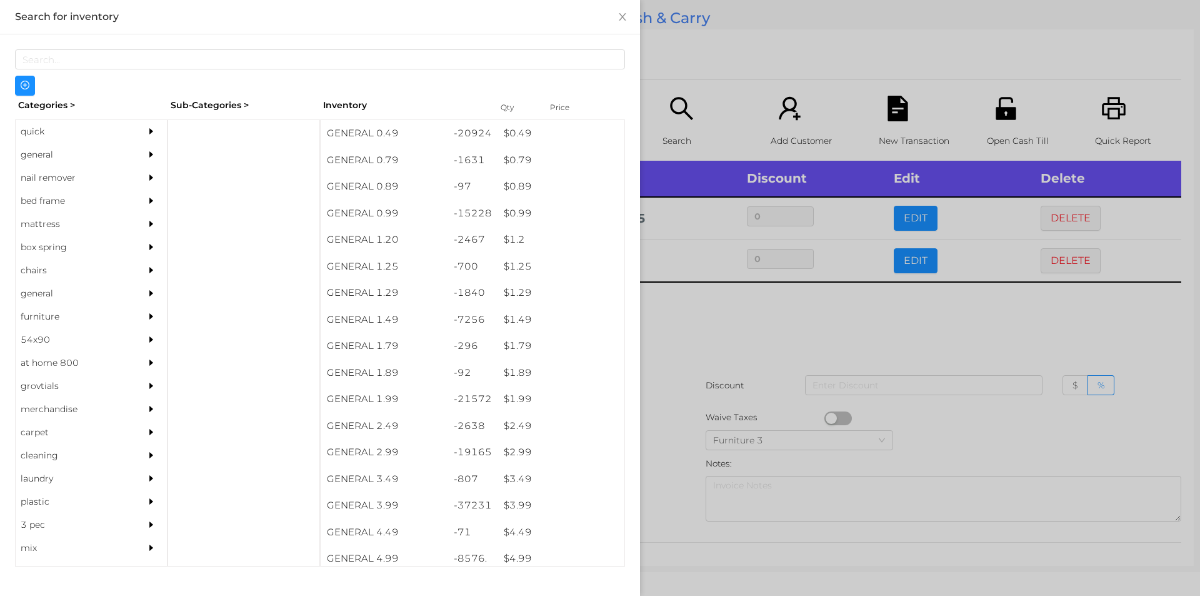
click at [913, 269] on div at bounding box center [600, 298] width 1200 height 596
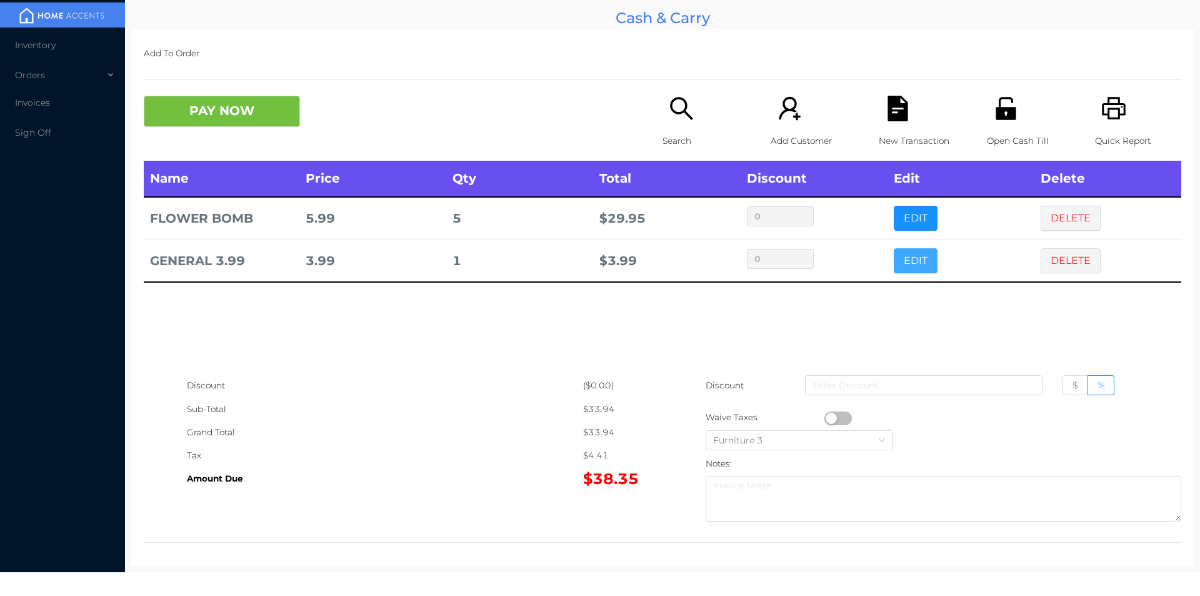
click at [902, 255] on button "EDIT" at bounding box center [916, 260] width 44 height 25
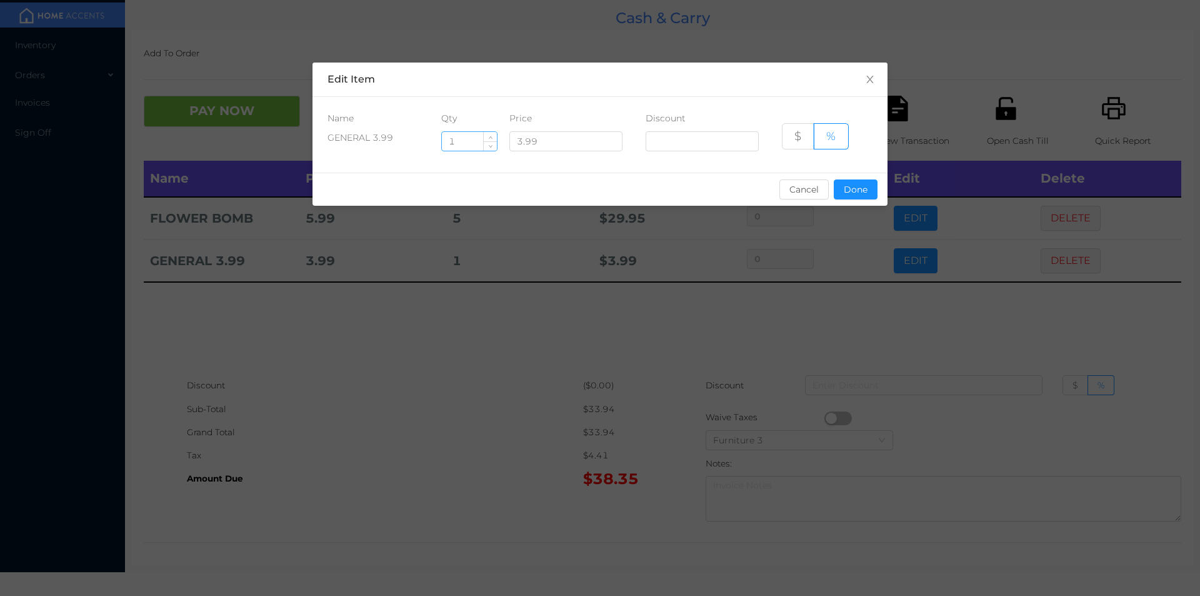
click at [471, 143] on input "1" at bounding box center [469, 141] width 55 height 19
type input "30"
click at [860, 189] on button "Done" at bounding box center [856, 189] width 44 height 20
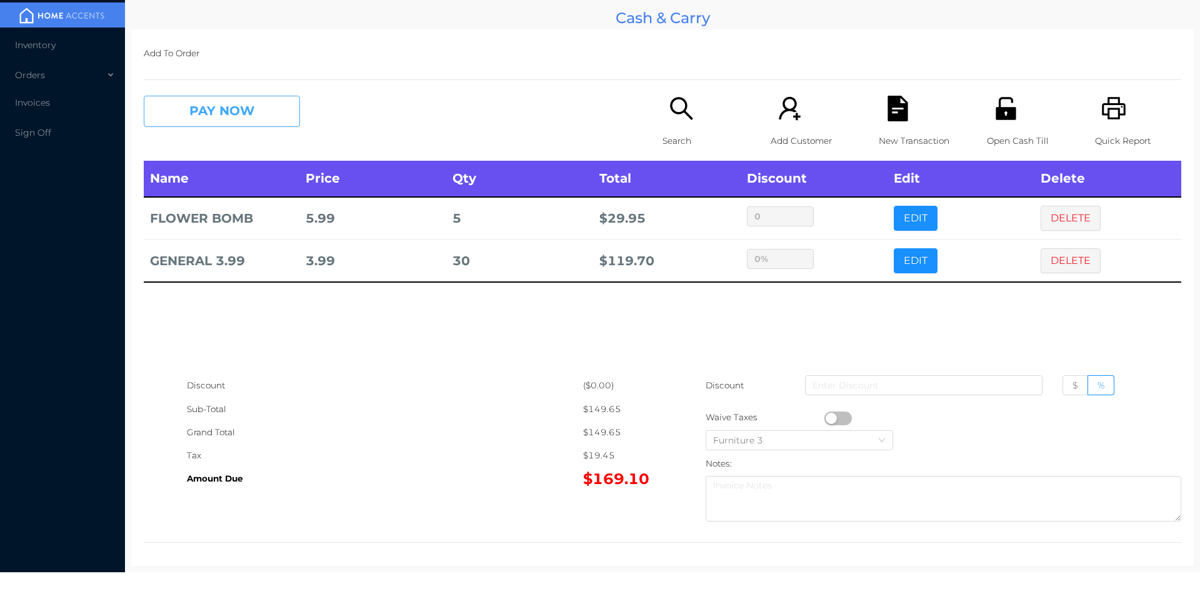
click at [223, 102] on button "PAY NOW" at bounding box center [222, 111] width 156 height 31
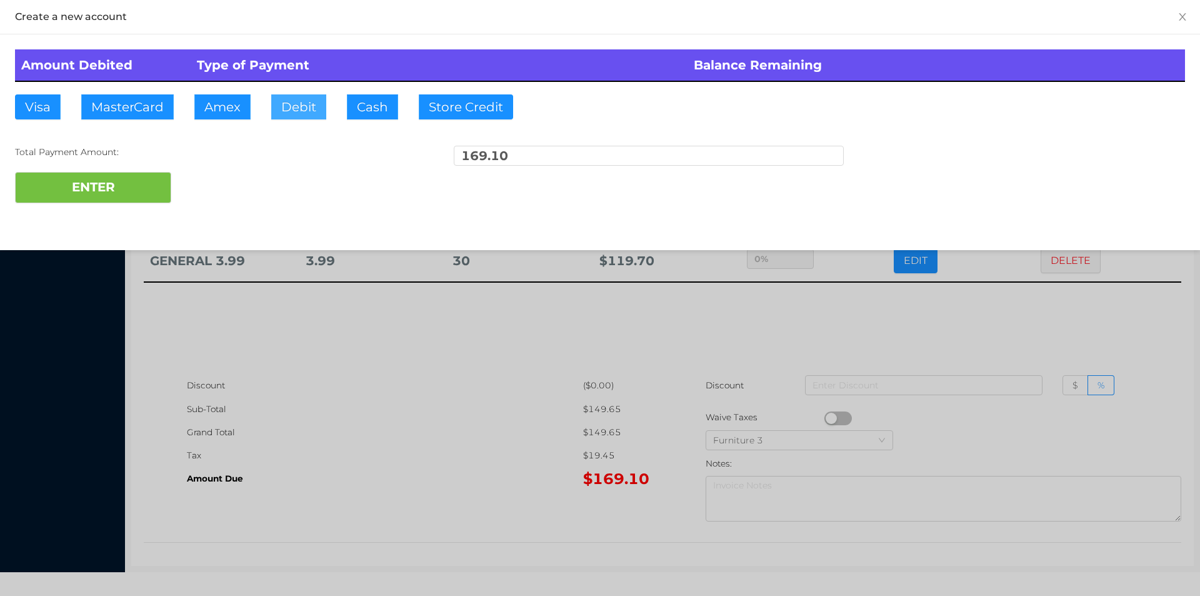
click at [301, 111] on button "Debit" at bounding box center [298, 106] width 55 height 25
click at [147, 187] on button "ENTER" at bounding box center [93, 187] width 156 height 31
type input "0"
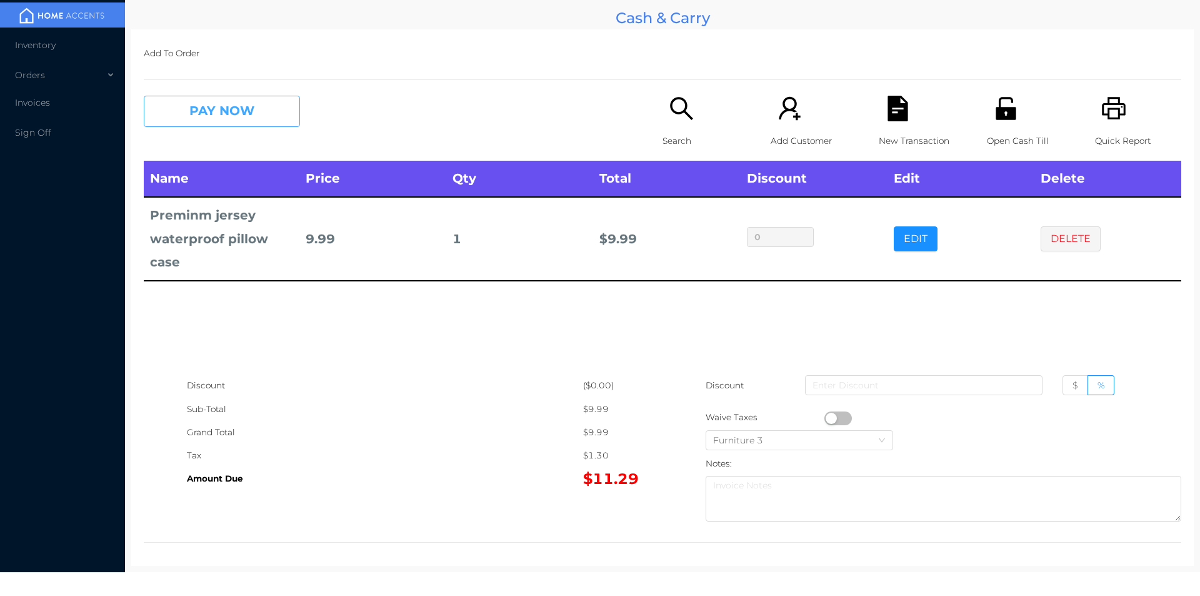
click at [209, 108] on button "PAY NOW" at bounding box center [222, 111] width 156 height 31
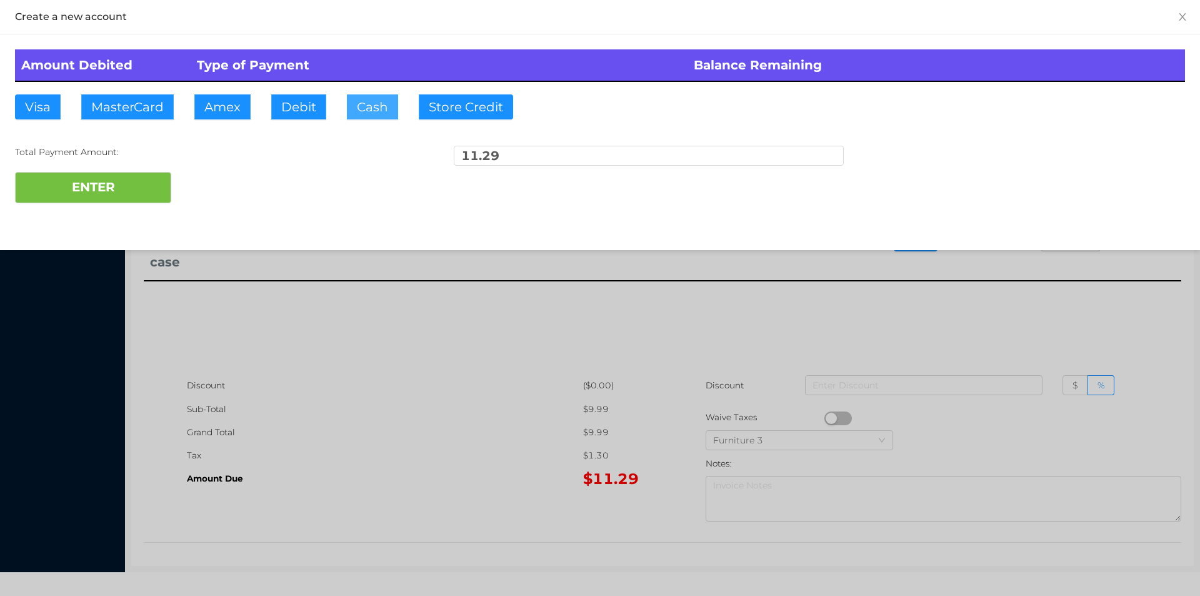
click at [365, 101] on button "Cash" at bounding box center [372, 106] width 51 height 25
click at [318, 440] on div at bounding box center [600, 298] width 1200 height 596
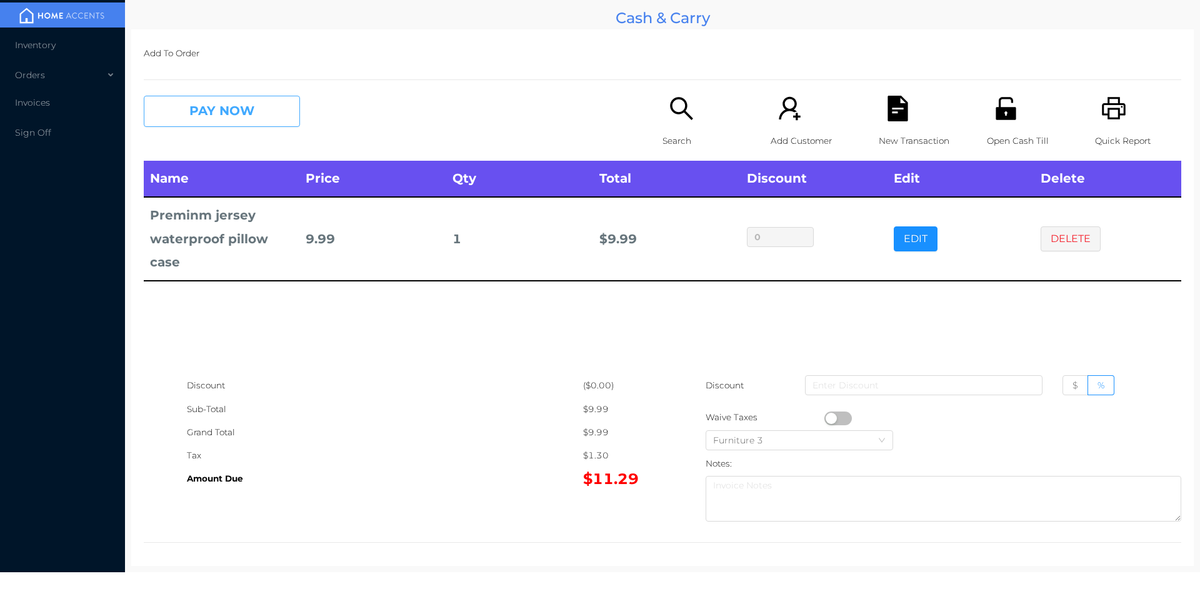
click at [188, 116] on button "PAY NOW" at bounding box center [222, 111] width 156 height 31
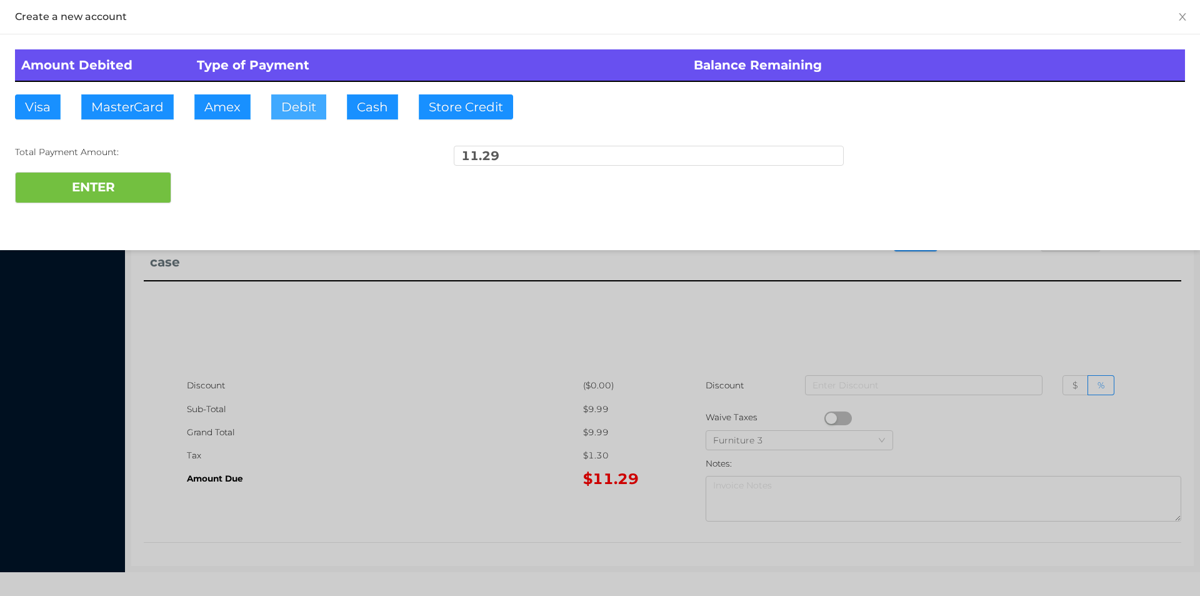
click at [298, 111] on button "Debit" at bounding box center [298, 106] width 55 height 25
click at [156, 174] on button "ENTER" at bounding box center [93, 187] width 156 height 31
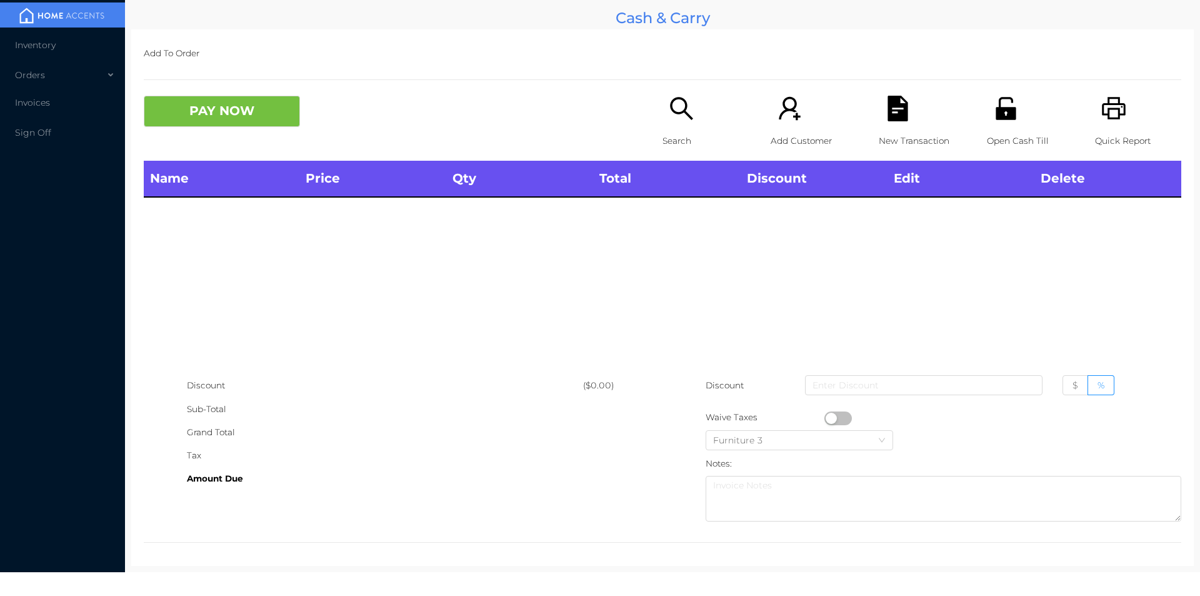
click at [689, 130] on p "Search" at bounding box center [706, 140] width 86 height 23
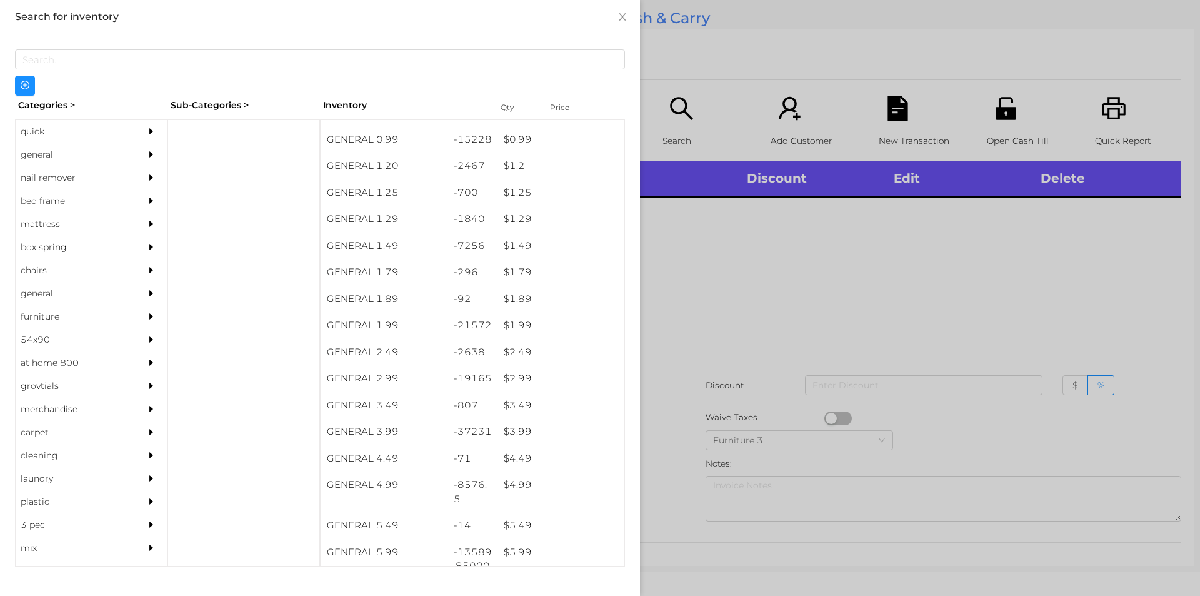
scroll to position [78, 0]
click at [995, 120] on div at bounding box center [600, 298] width 1200 height 596
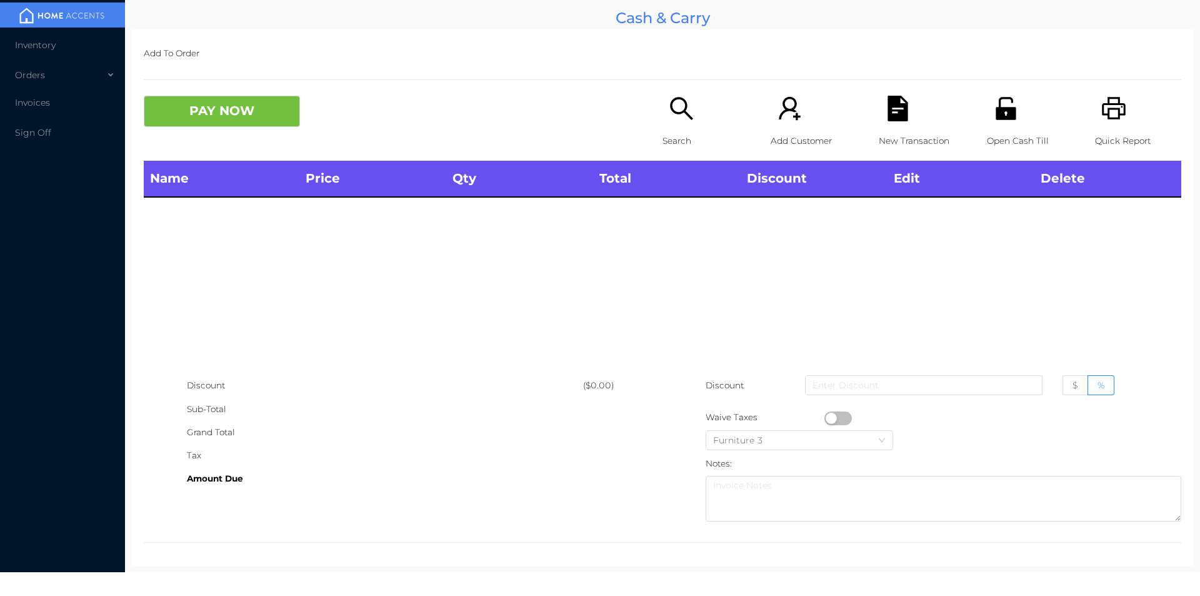
click at [1004, 139] on p "Open Cash Till" at bounding box center [1030, 140] width 86 height 23
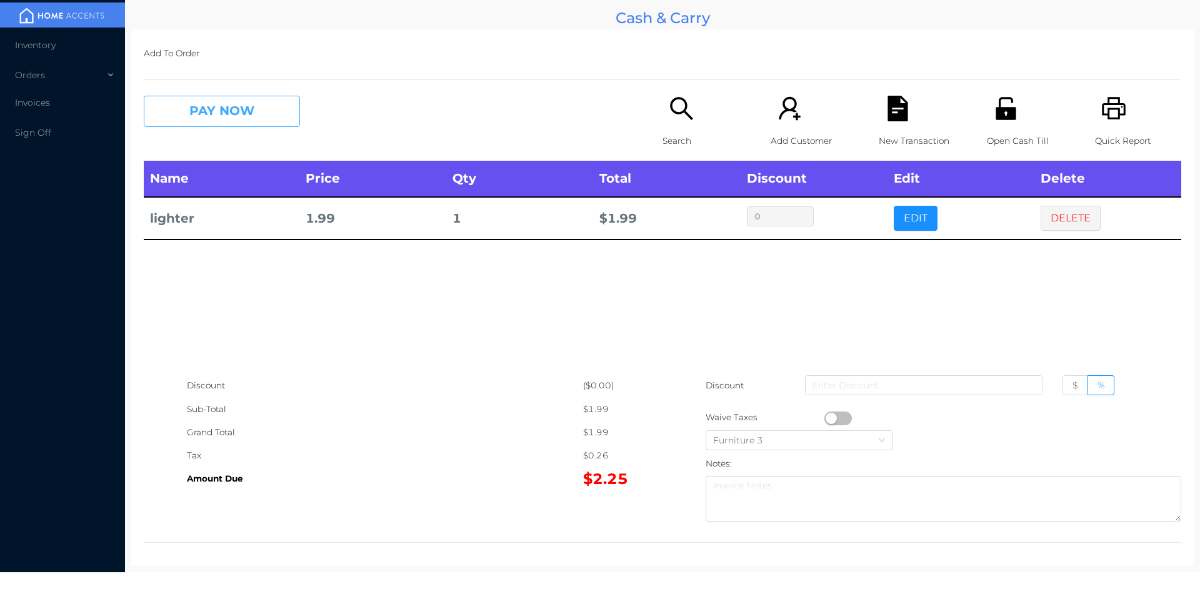
click at [210, 108] on button "PAY NOW" at bounding box center [222, 111] width 156 height 31
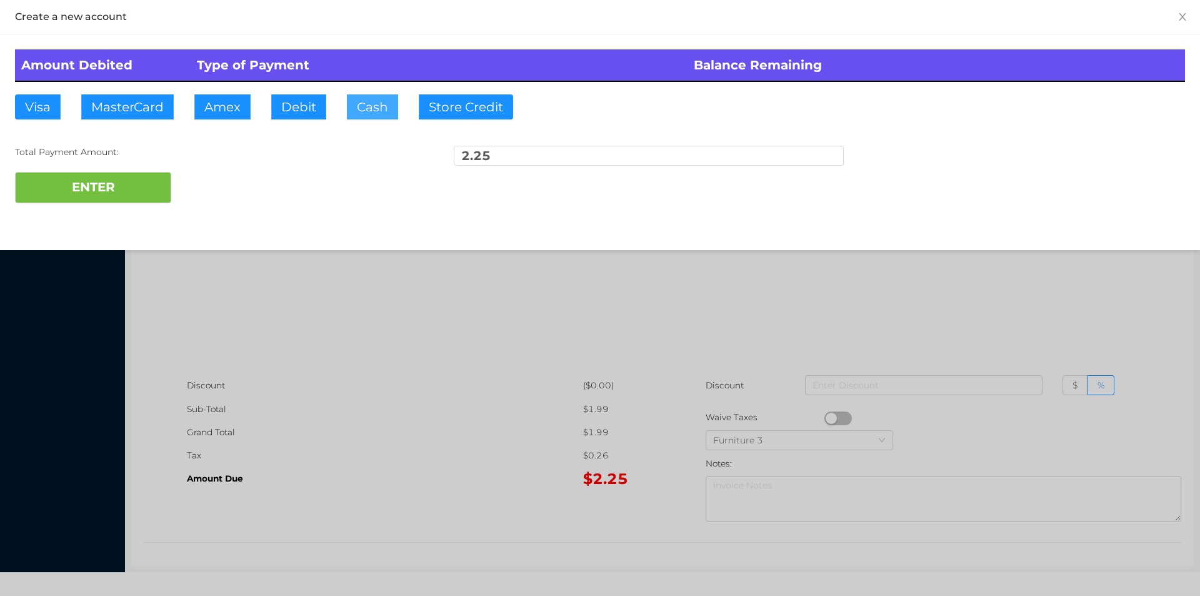
click at [361, 114] on button "Cash" at bounding box center [372, 106] width 51 height 25
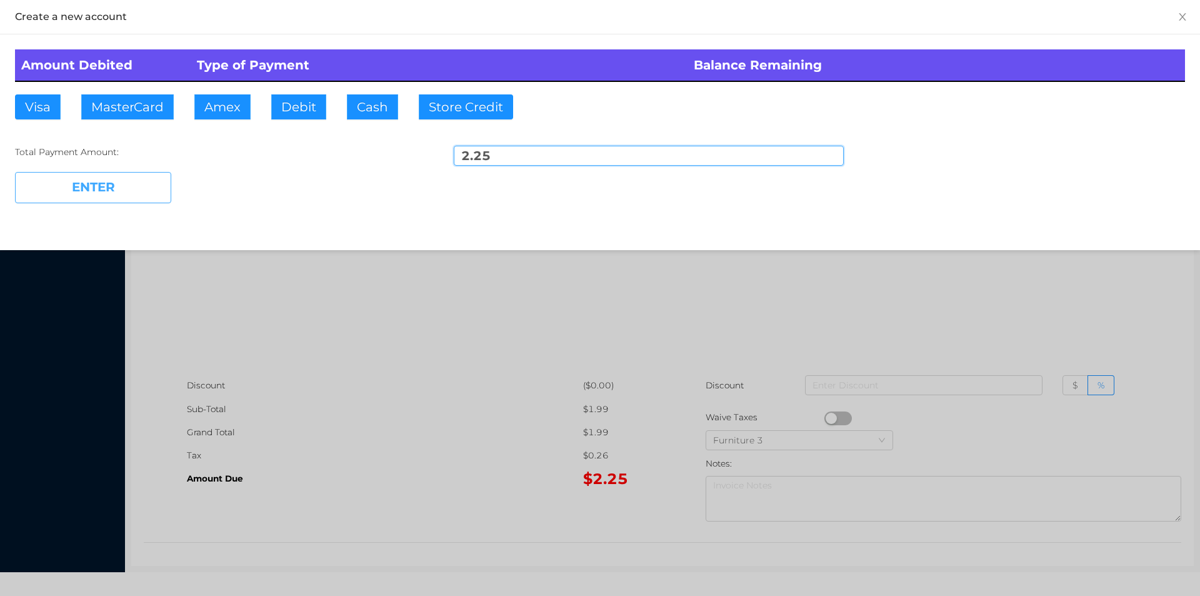
click at [110, 186] on button "ENTER" at bounding box center [93, 187] width 156 height 31
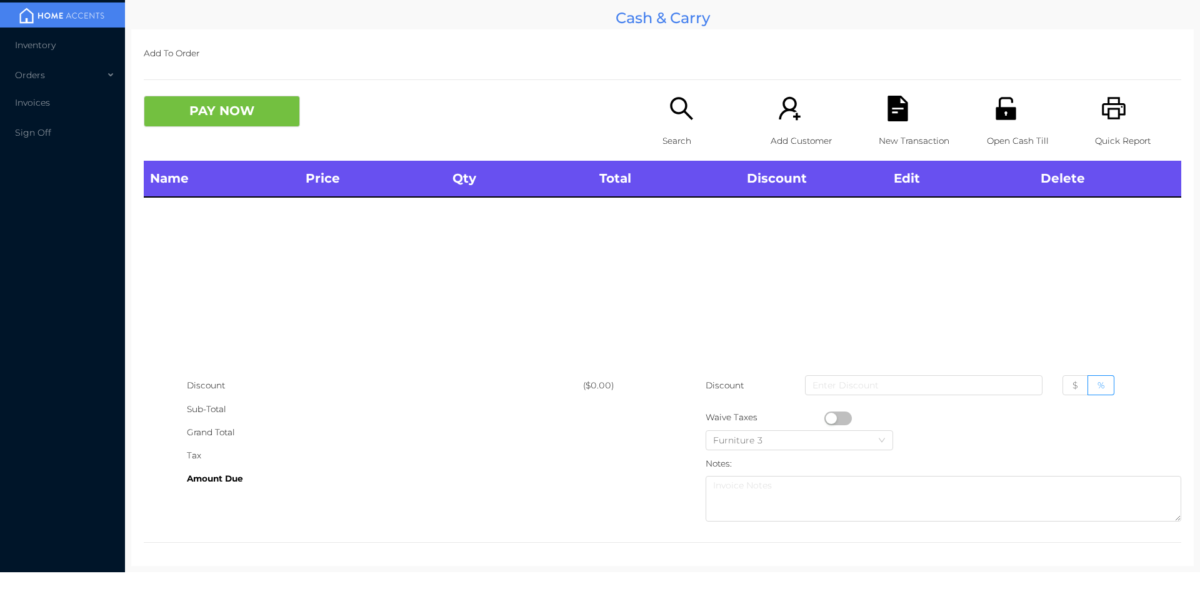
click at [1103, 113] on icon "icon: printer" at bounding box center [1115, 109] width 26 height 26
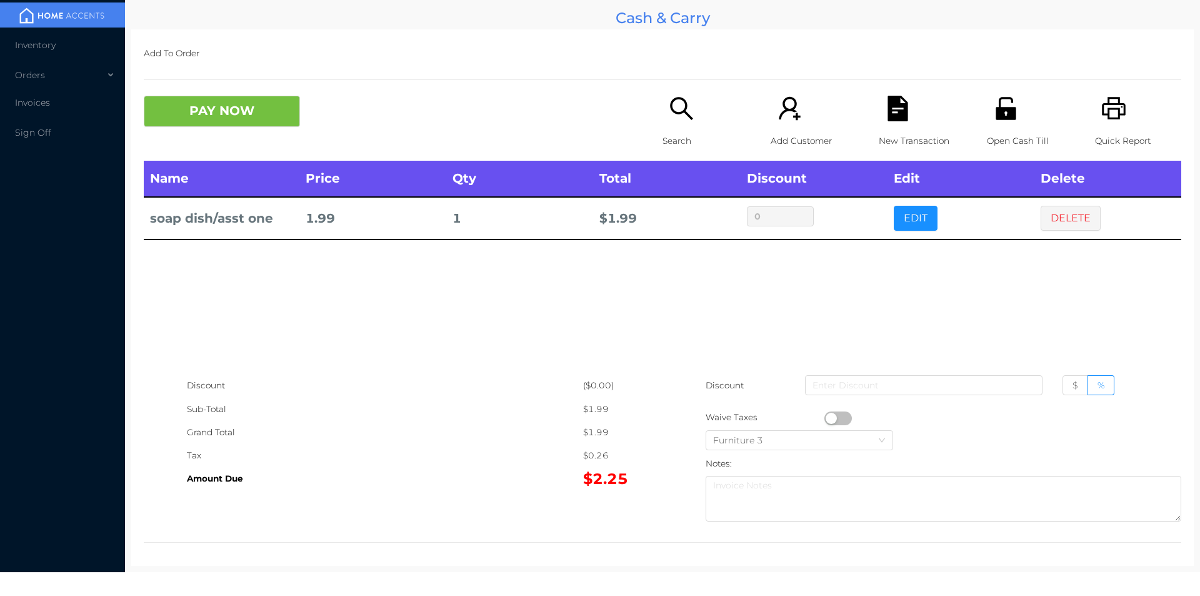
click at [687, 123] on div "Search" at bounding box center [706, 128] width 86 height 65
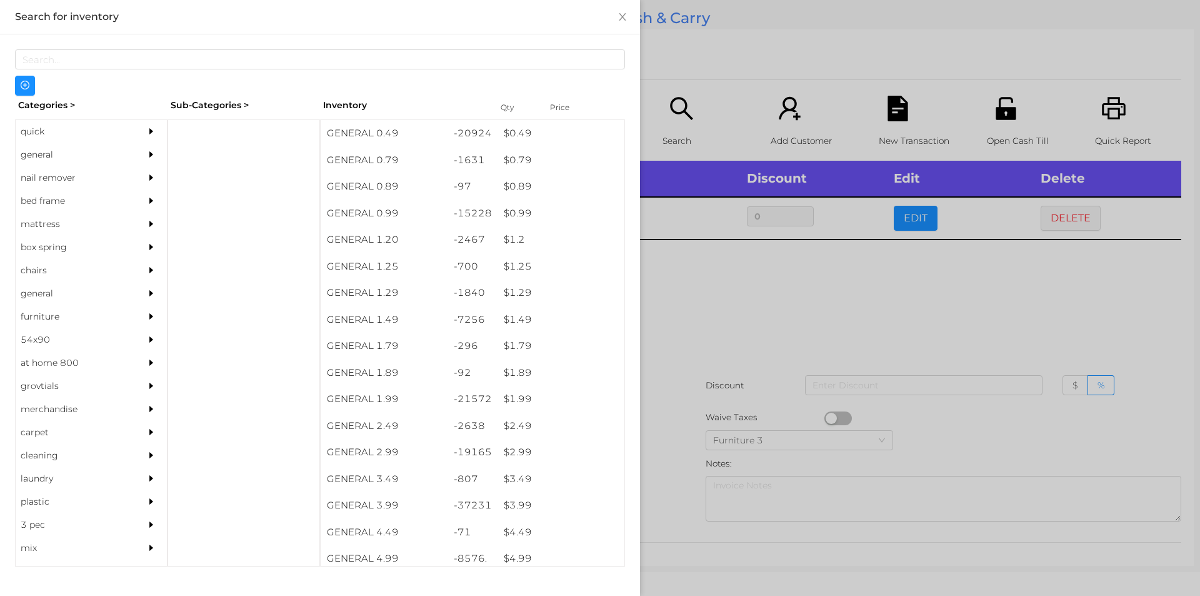
click at [510, 144] on div "$ 0.49" at bounding box center [561, 133] width 127 height 27
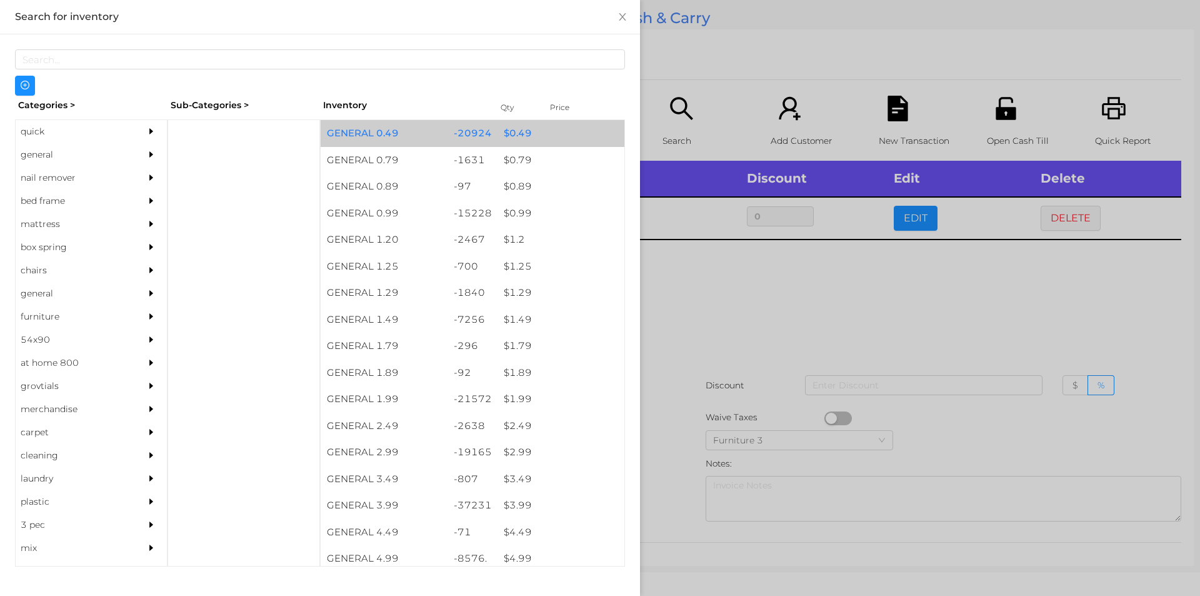
click at [520, 141] on div "$ 0.49" at bounding box center [561, 133] width 127 height 27
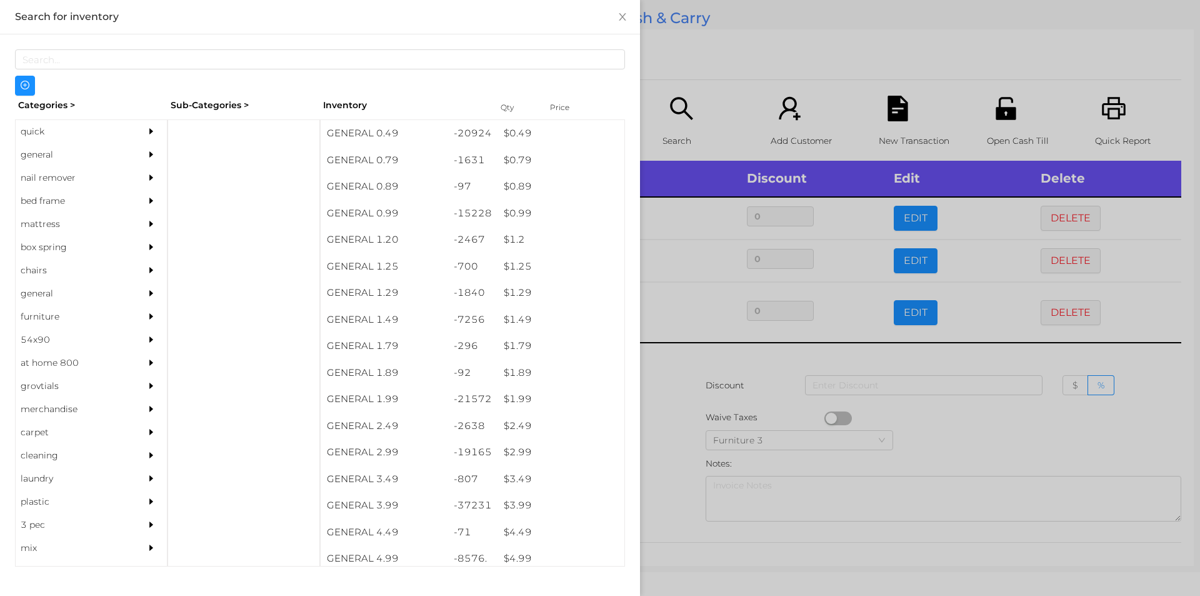
click at [962, 417] on div at bounding box center [600, 298] width 1200 height 596
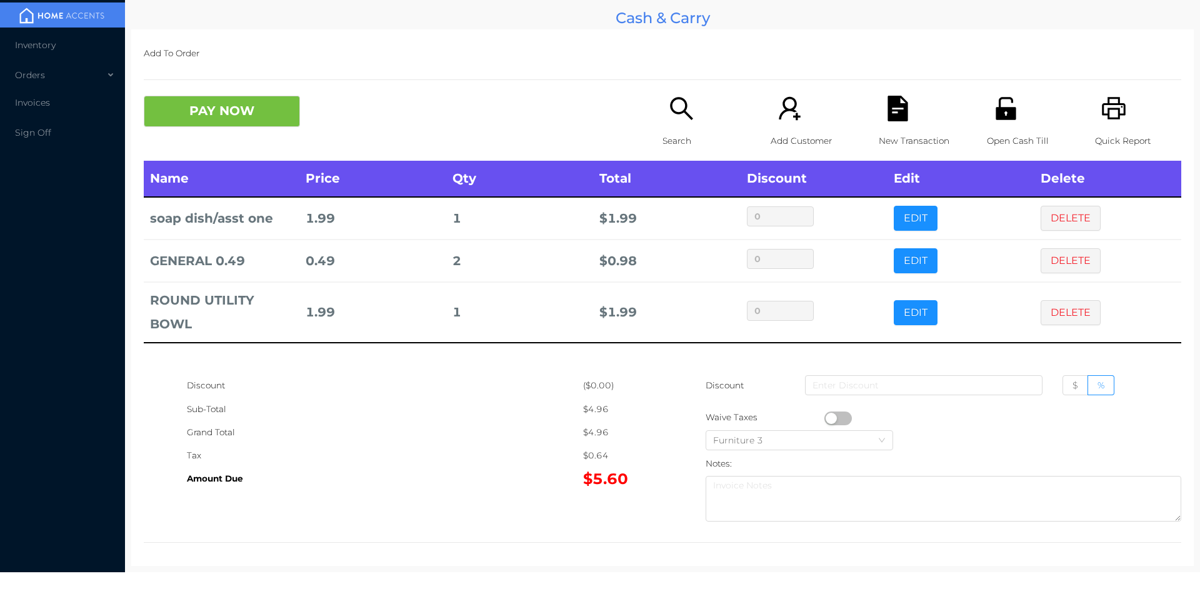
click at [674, 114] on icon "icon: search" at bounding box center [681, 108] width 23 height 23
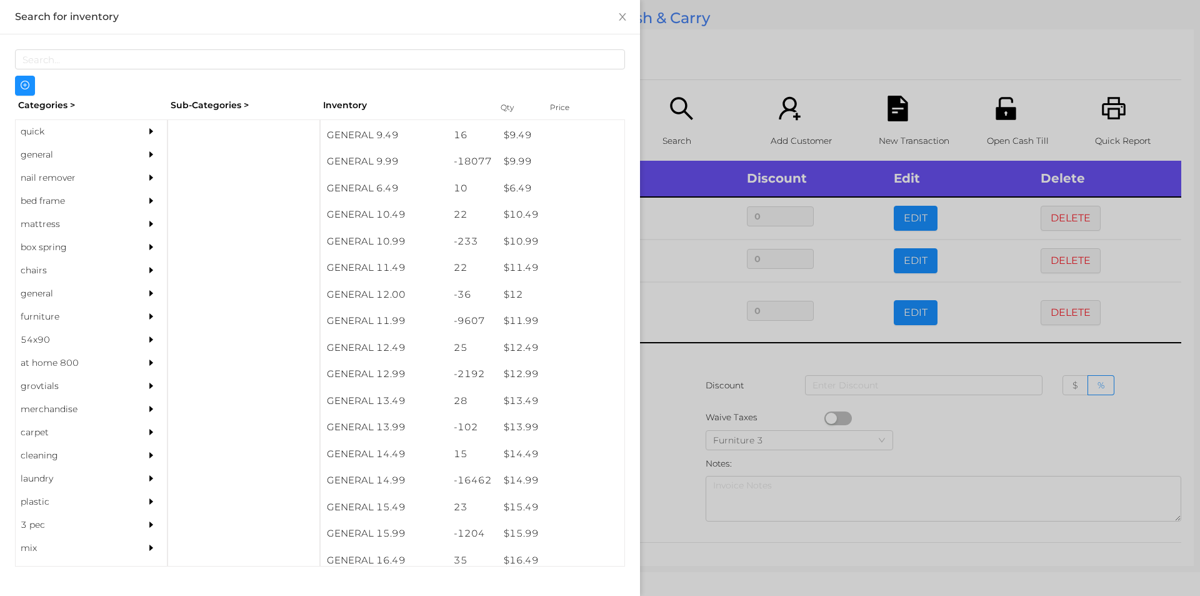
scroll to position [805, 0]
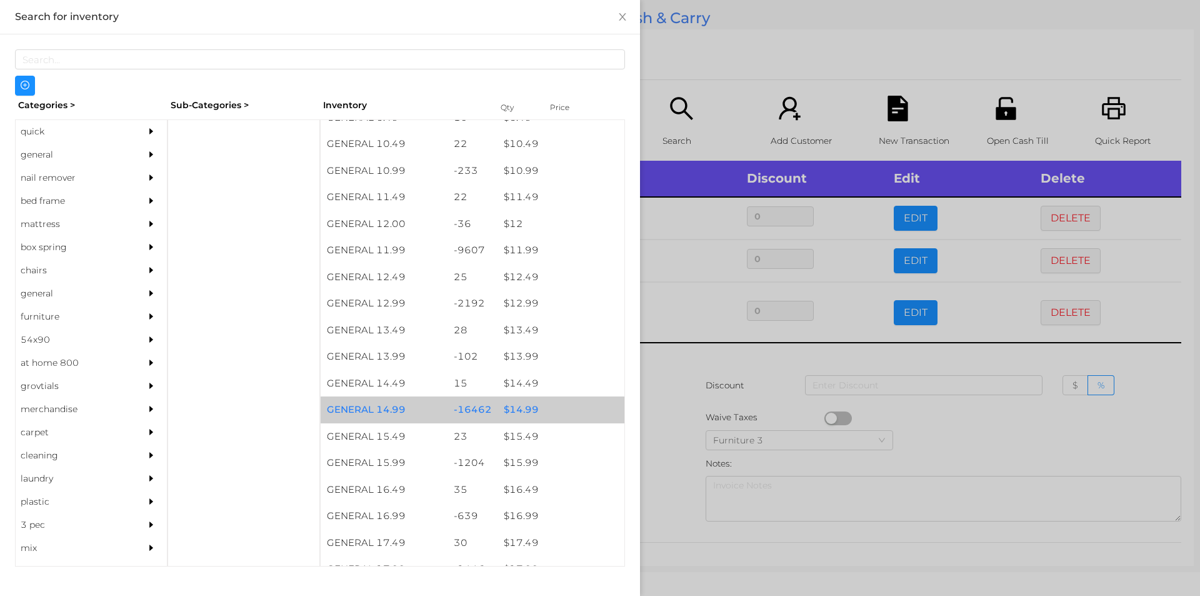
click at [526, 409] on div "$ 14.99" at bounding box center [561, 409] width 127 height 27
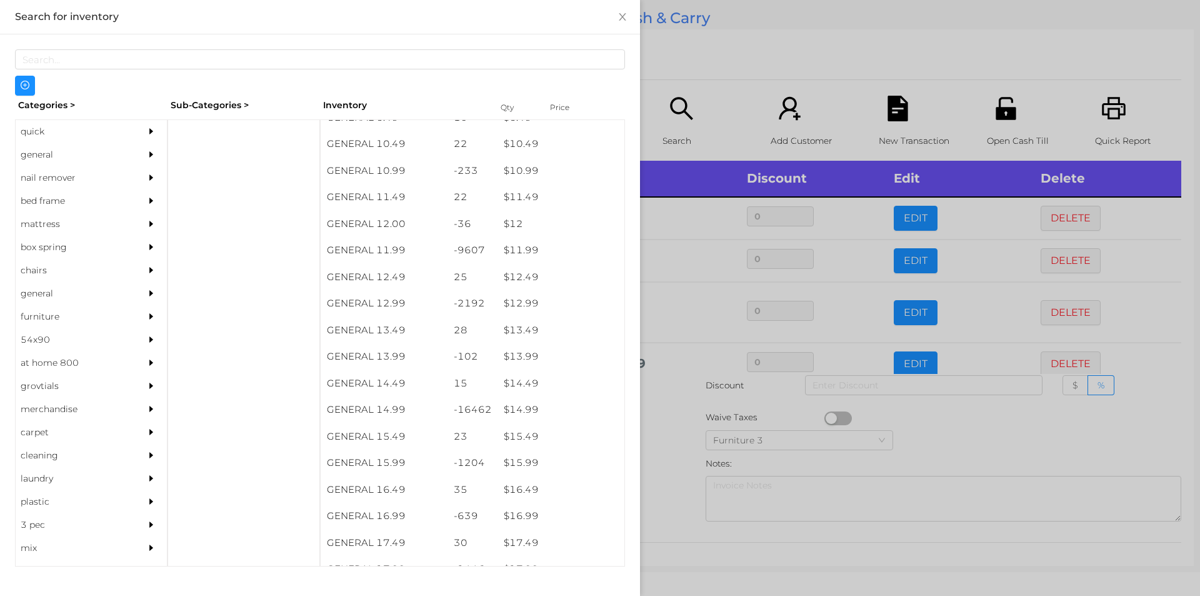
click at [683, 414] on div at bounding box center [600, 298] width 1200 height 596
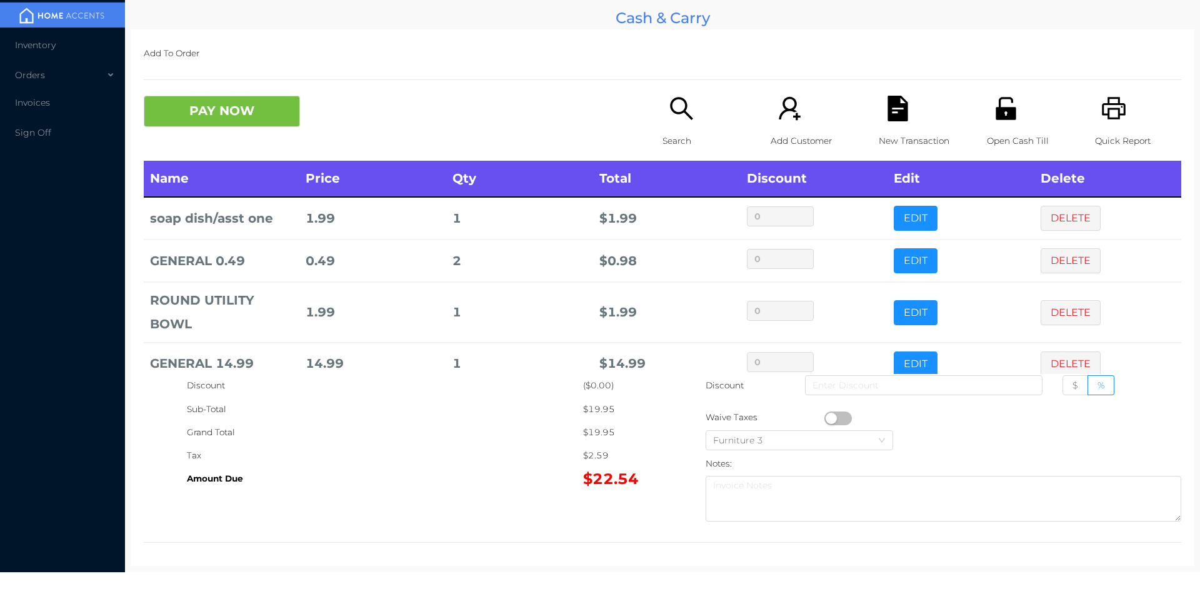
click at [253, 119] on button "PAY NOW" at bounding box center [222, 111] width 156 height 31
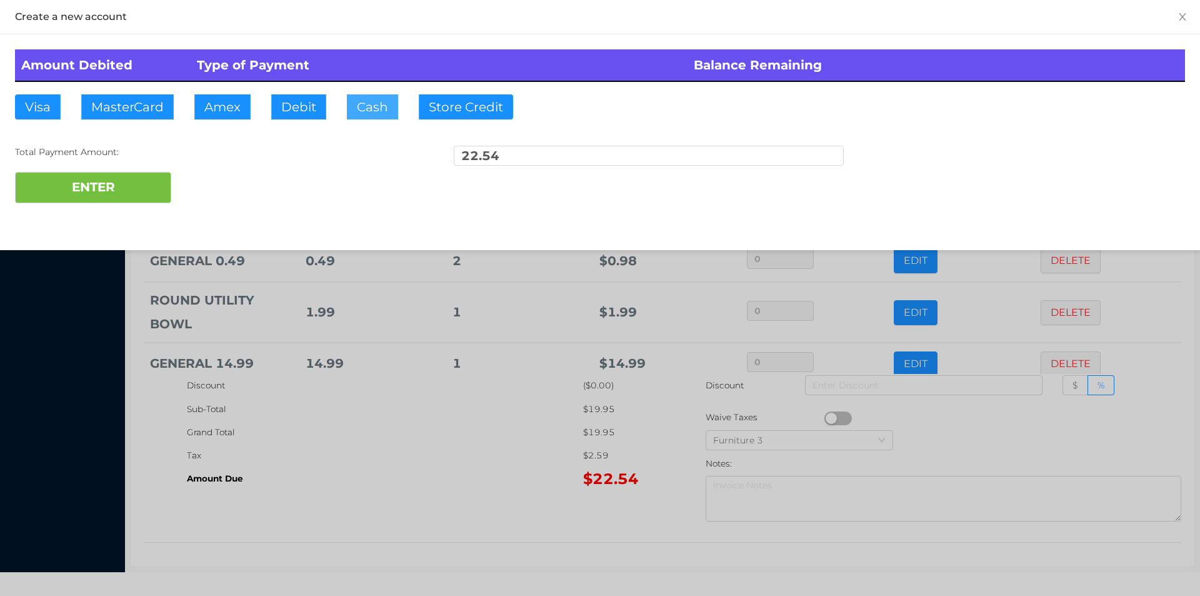
click at [362, 116] on button "Cash" at bounding box center [372, 106] width 51 height 25
type input "100."
click at [118, 179] on button "ENTER" at bounding box center [93, 187] width 156 height 31
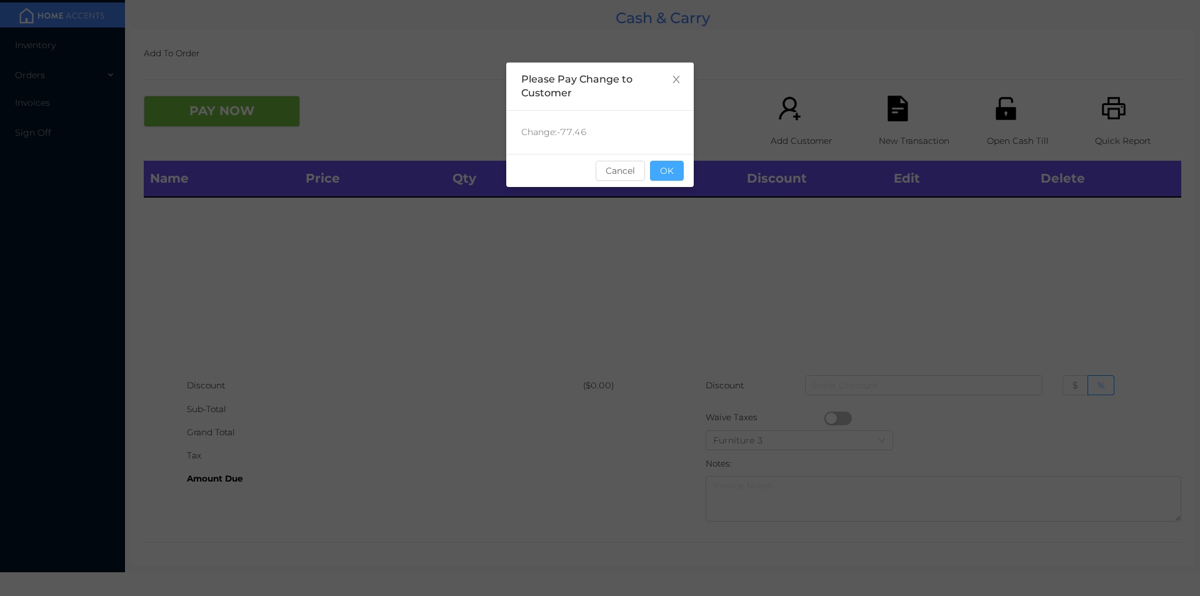
click at [676, 174] on button "OK" at bounding box center [667, 171] width 34 height 20
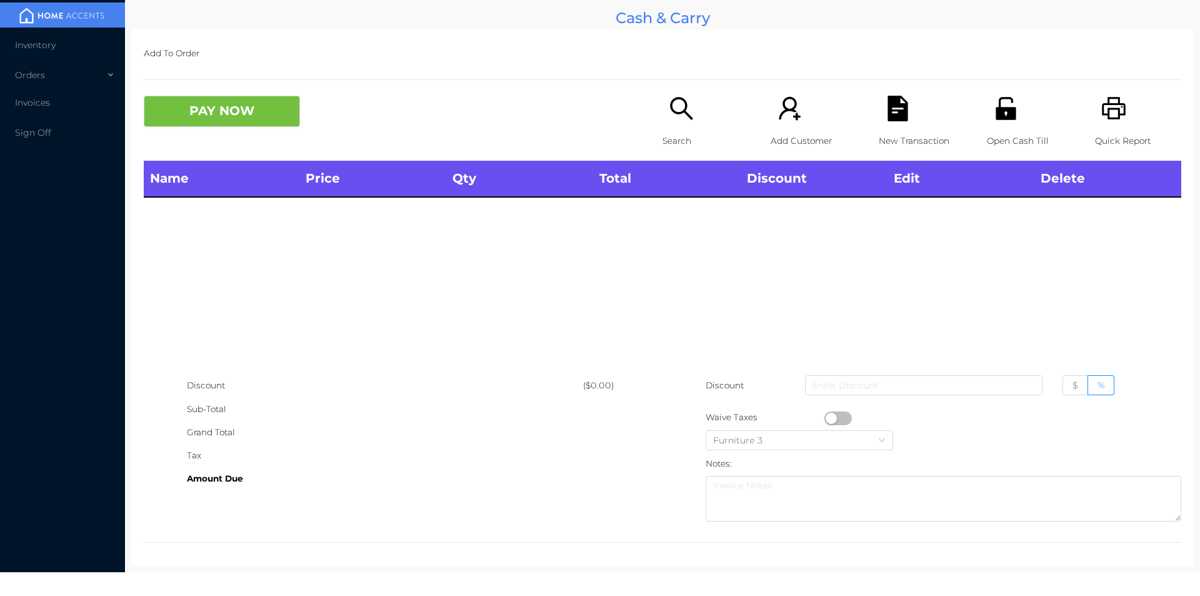
click at [1117, 126] on div "Quick Report" at bounding box center [1138, 128] width 86 height 65
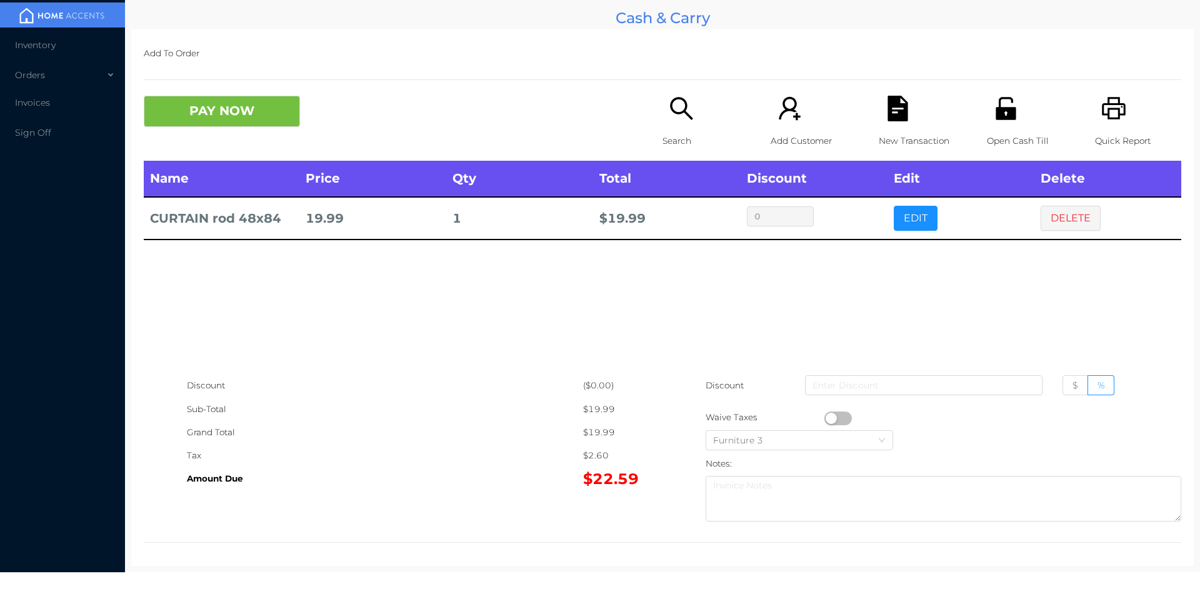
click at [1057, 227] on button "DELETE" at bounding box center [1071, 218] width 60 height 25
click at [179, 108] on button "PAY NOW" at bounding box center [222, 111] width 156 height 31
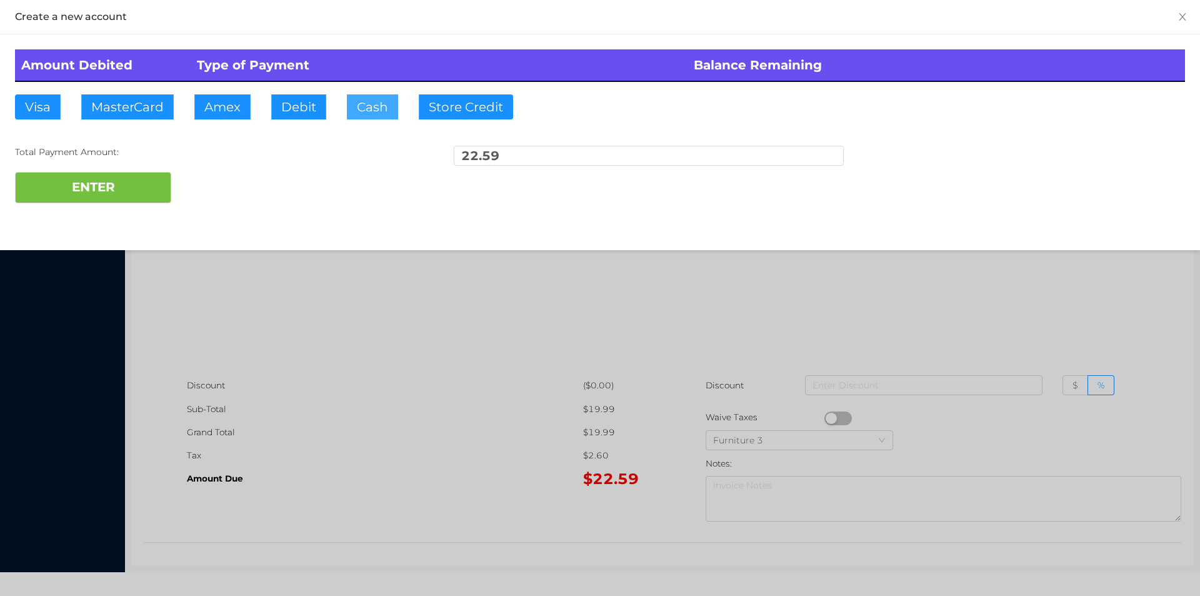
click at [366, 109] on button "Cash" at bounding box center [372, 106] width 51 height 25
type input "30."
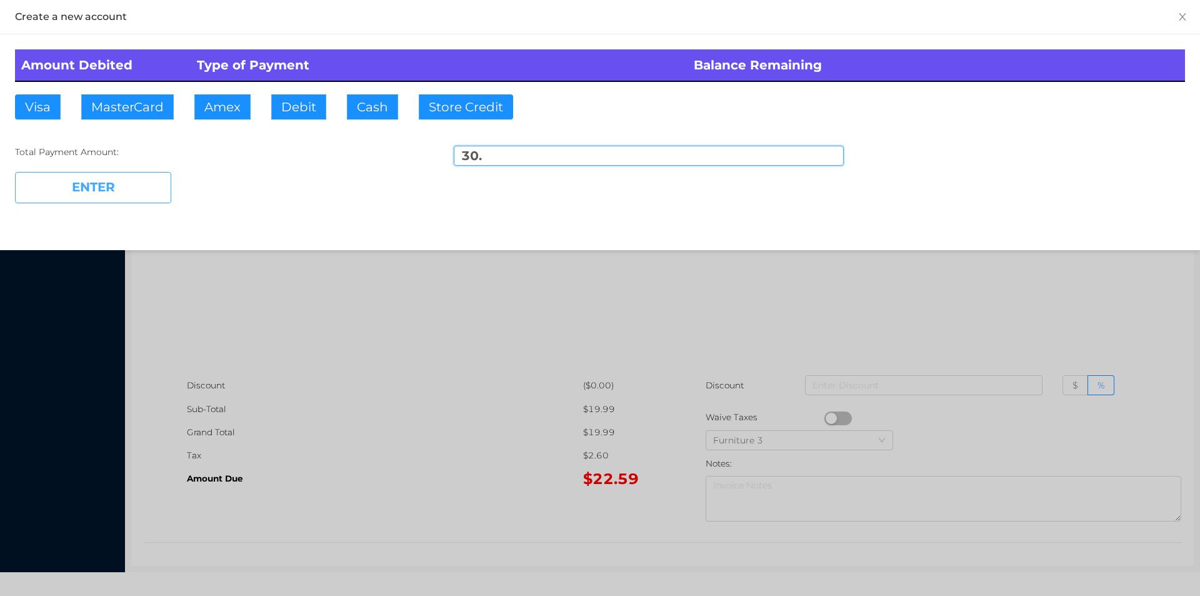
click at [126, 199] on button "ENTER" at bounding box center [93, 187] width 156 height 31
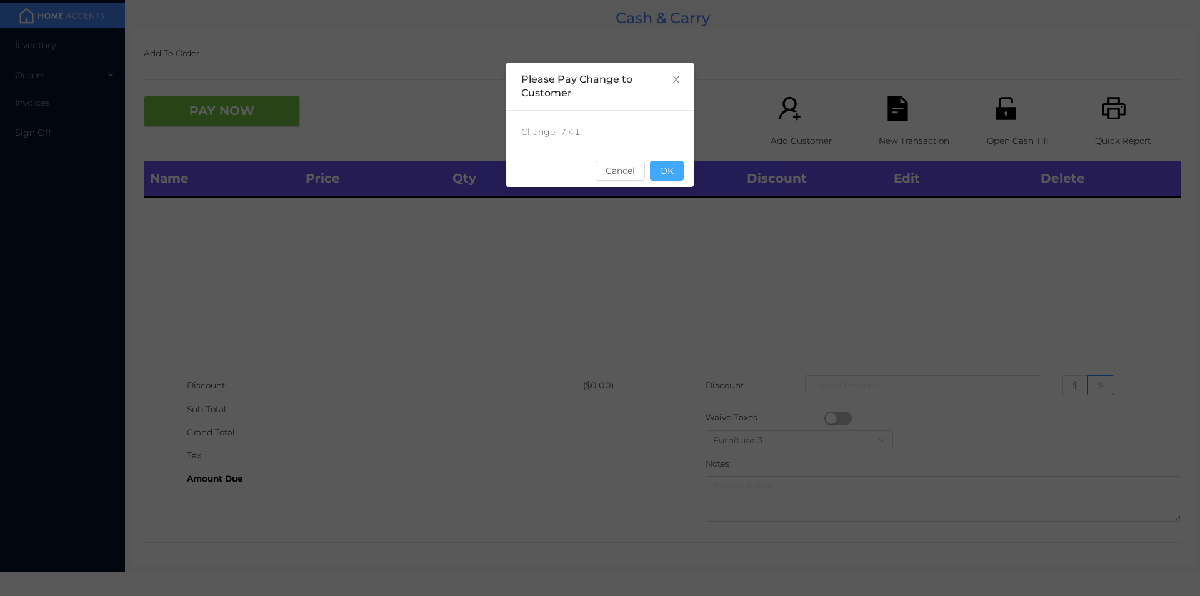
click at [665, 176] on button "OK" at bounding box center [667, 171] width 34 height 20
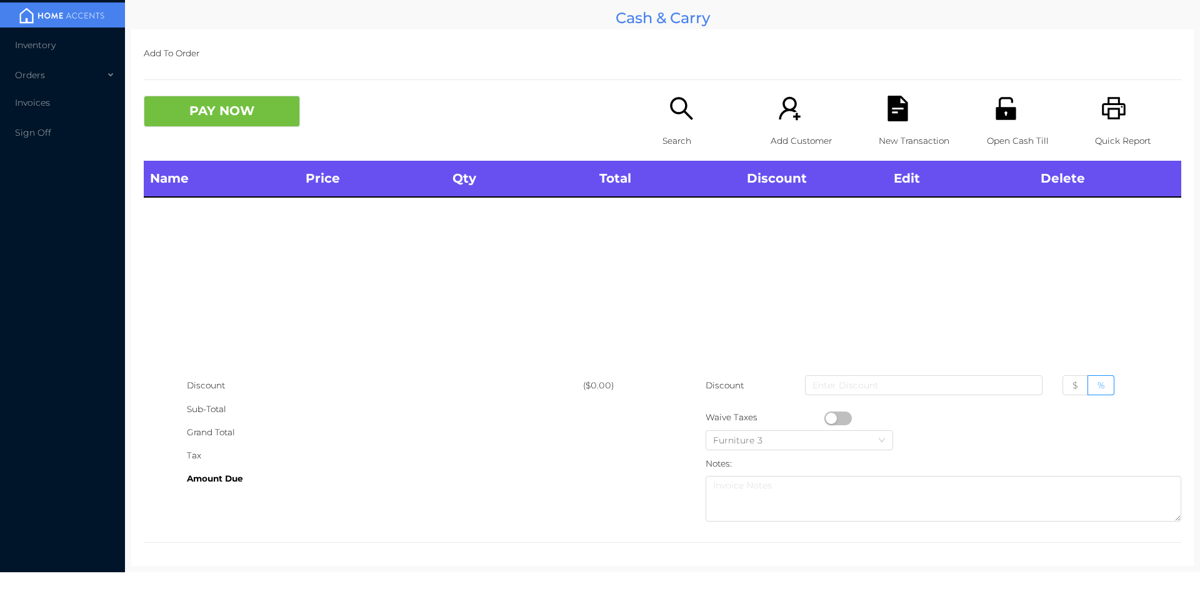
click at [663, 228] on div "Name Price Qty Total Discount Edit Delete" at bounding box center [663, 267] width 1038 height 213
click at [681, 103] on icon "icon: search" at bounding box center [681, 108] width 23 height 23
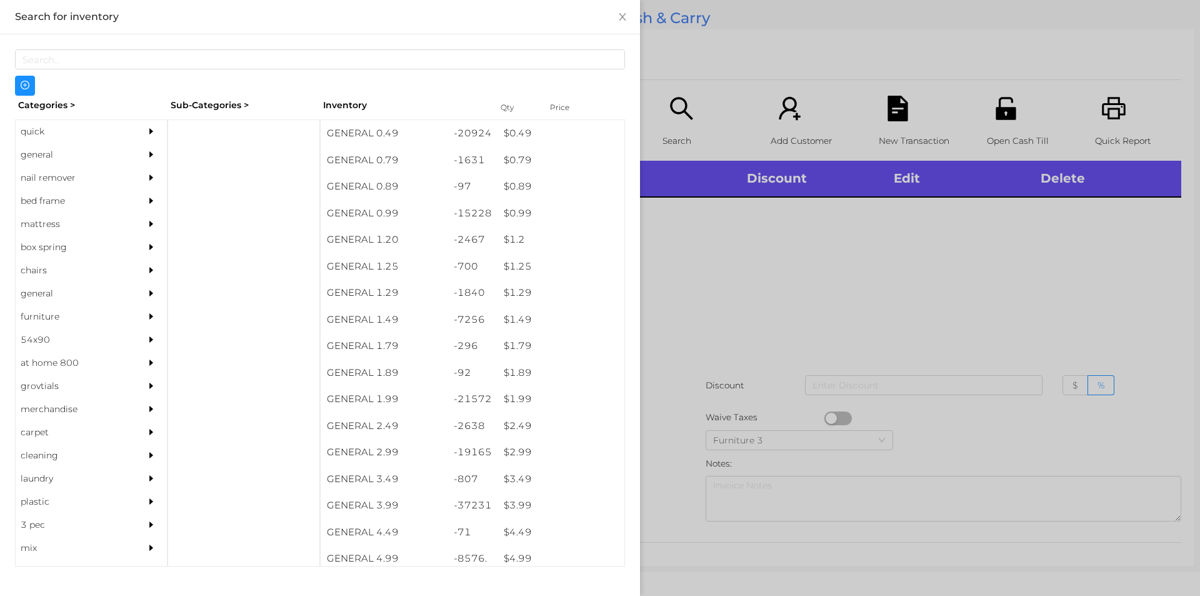
click at [48, 128] on div "quick" at bounding box center [73, 131] width 114 height 23
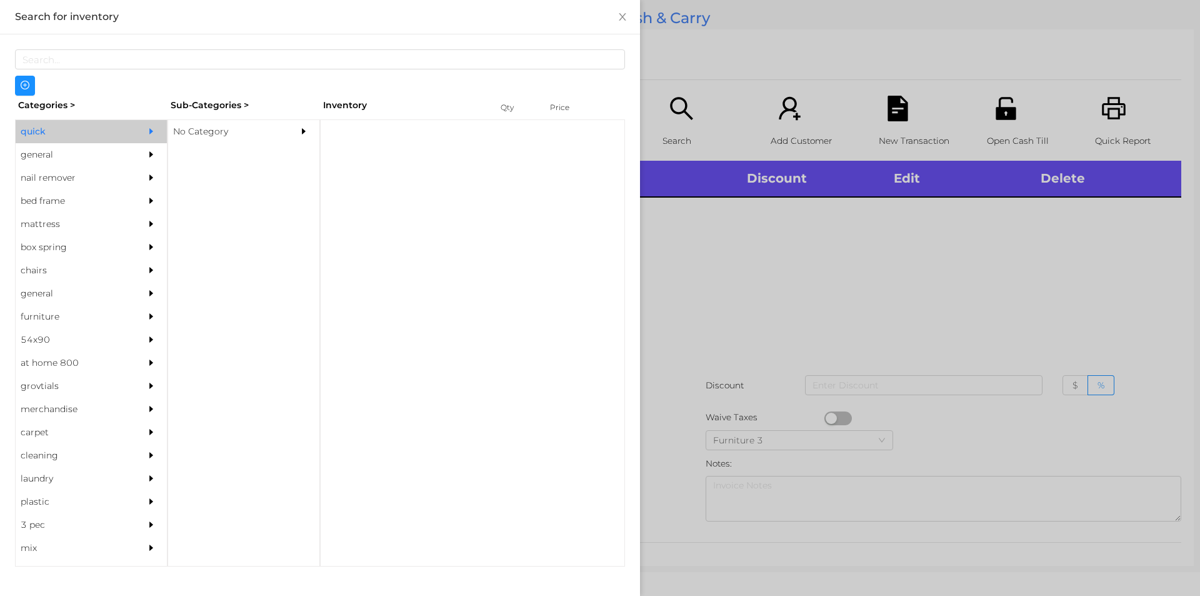
click at [197, 129] on div "No Category" at bounding box center [225, 131] width 114 height 23
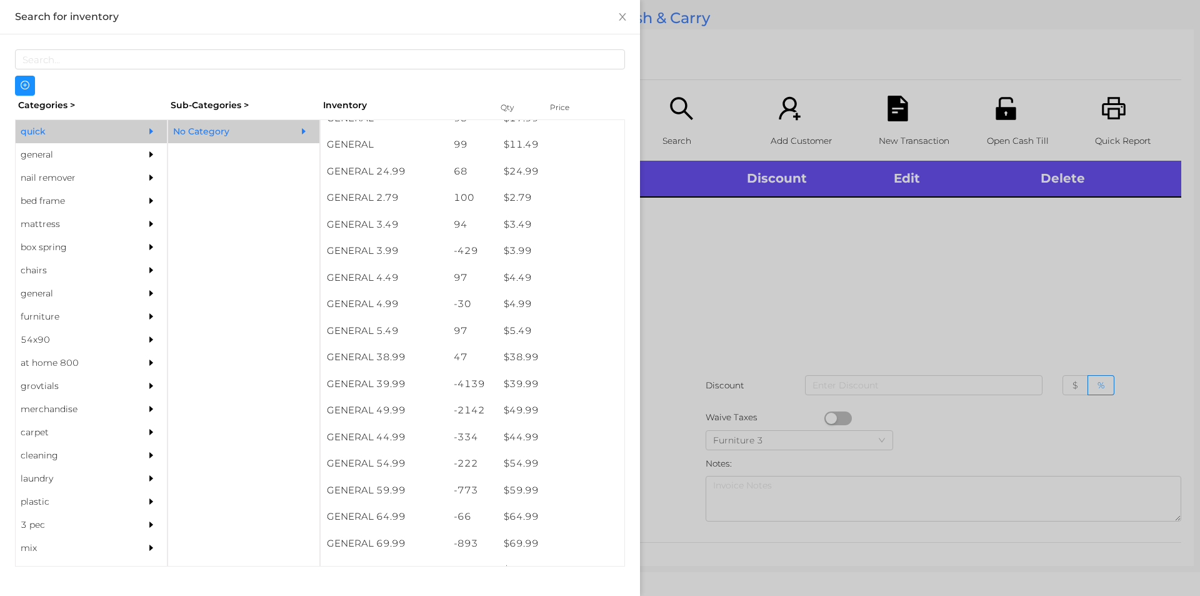
scroll to position [500, 0]
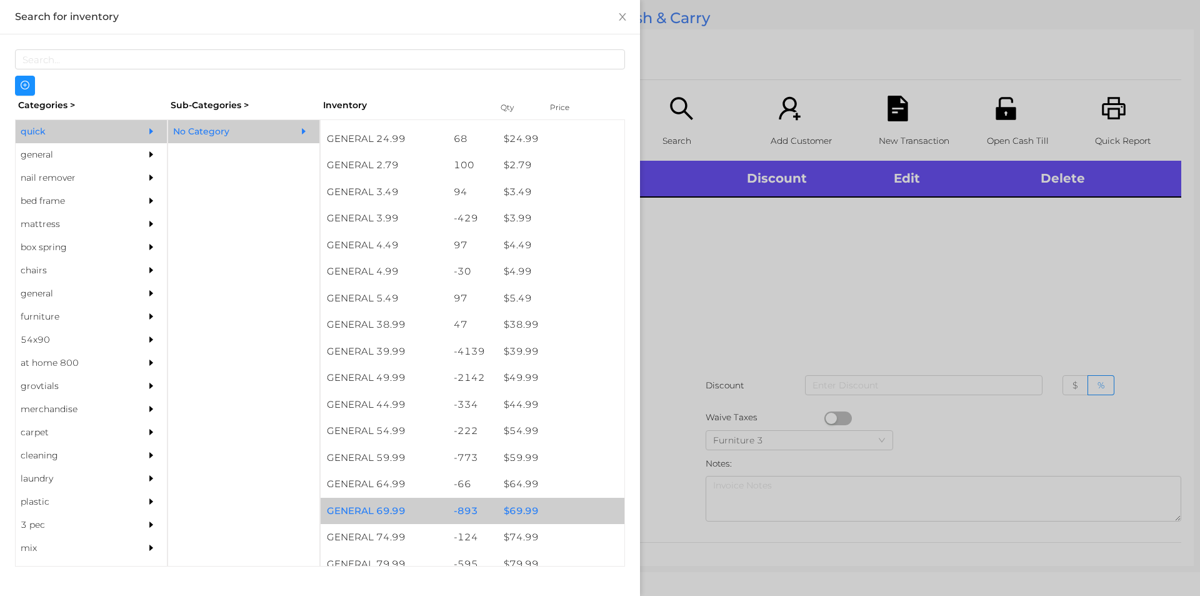
click at [511, 508] on div "$ 69.99" at bounding box center [561, 511] width 127 height 27
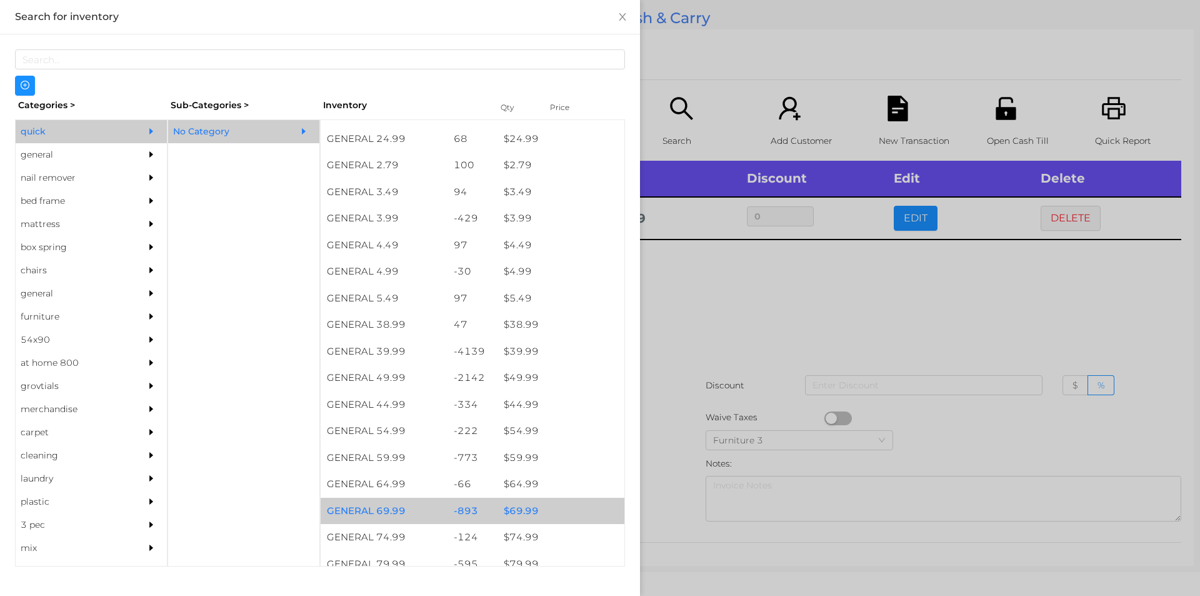
click at [505, 511] on div "$ 69.99" at bounding box center [561, 511] width 127 height 27
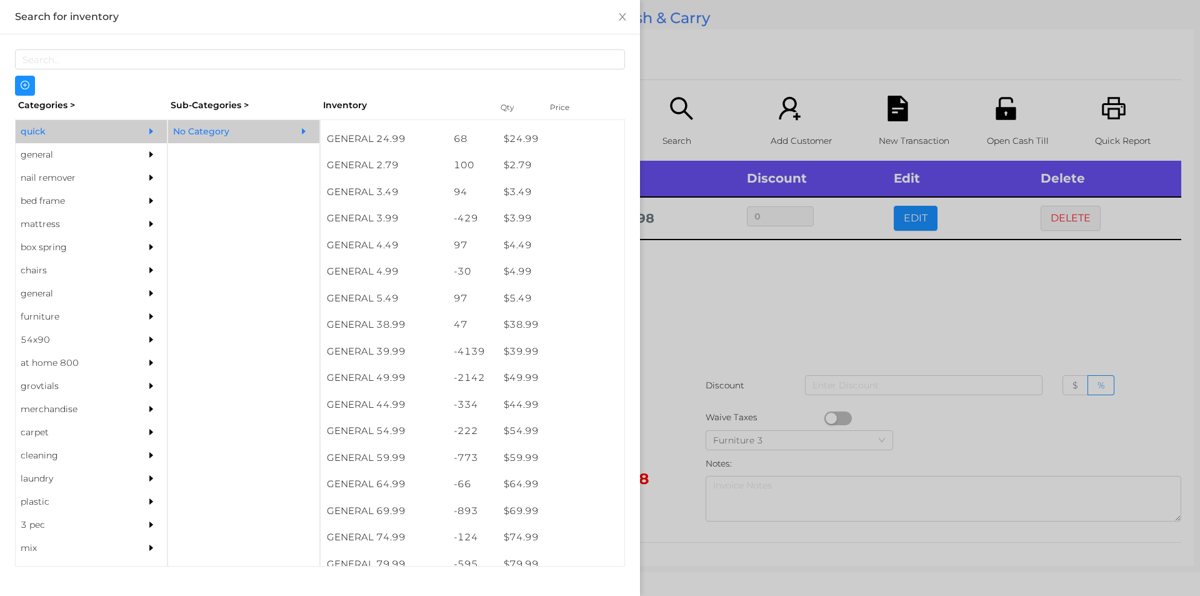
click at [663, 472] on div at bounding box center [600, 298] width 1200 height 596
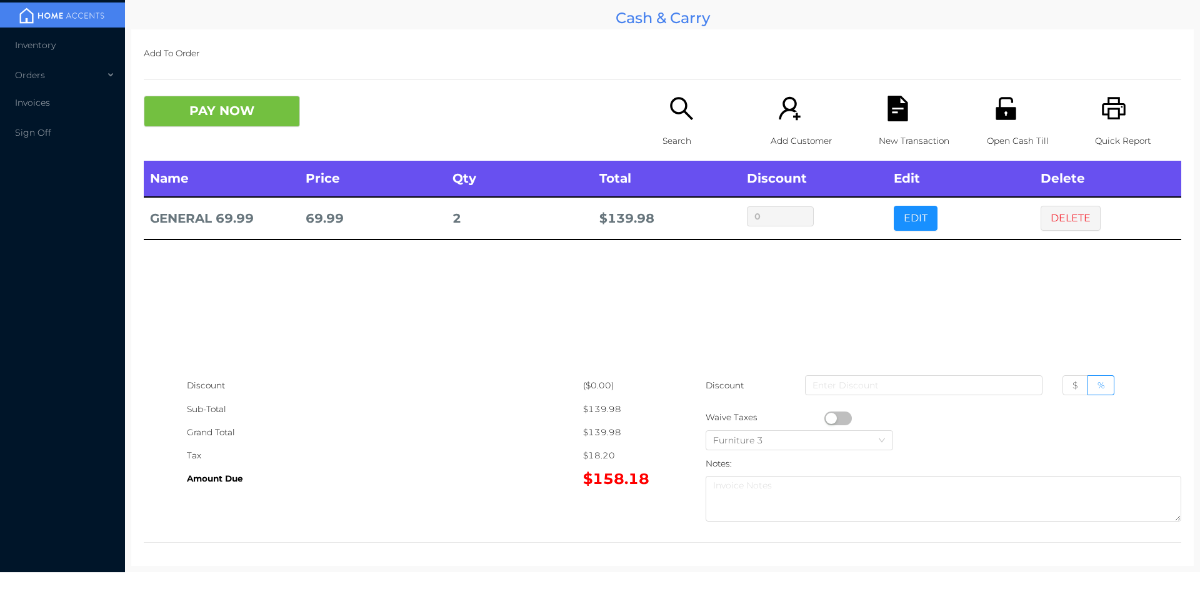
click at [189, 113] on button "PAY NOW" at bounding box center [222, 111] width 156 height 31
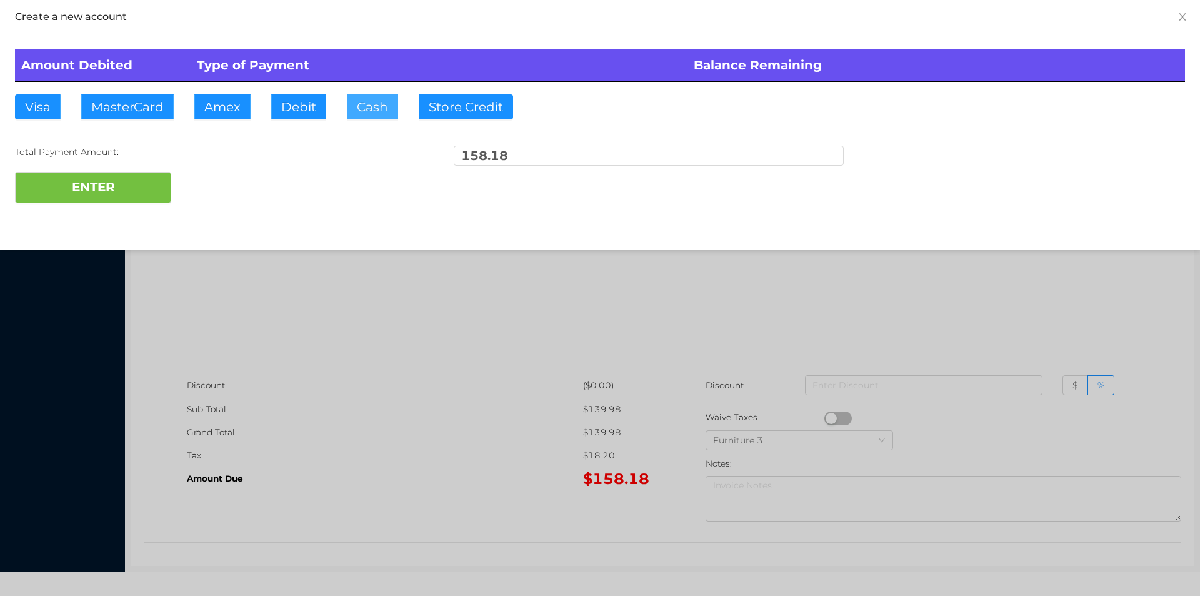
click at [360, 109] on button "Cash" at bounding box center [372, 106] width 51 height 25
type input "200."
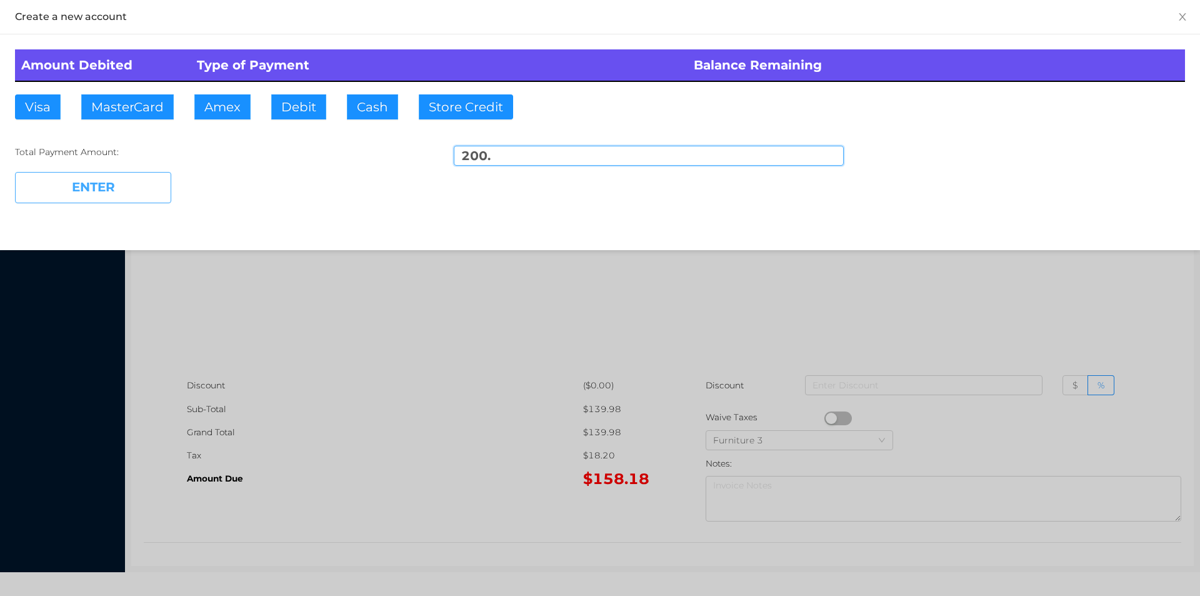
click at [108, 182] on button "ENTER" at bounding box center [93, 187] width 156 height 31
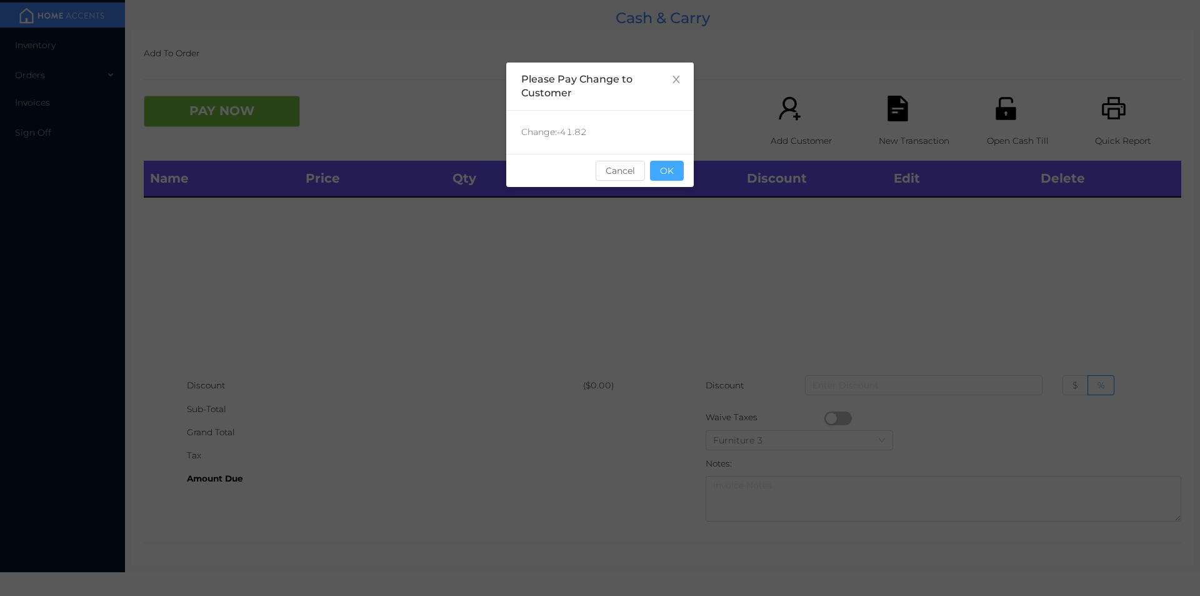
click at [681, 176] on button "OK" at bounding box center [667, 171] width 34 height 20
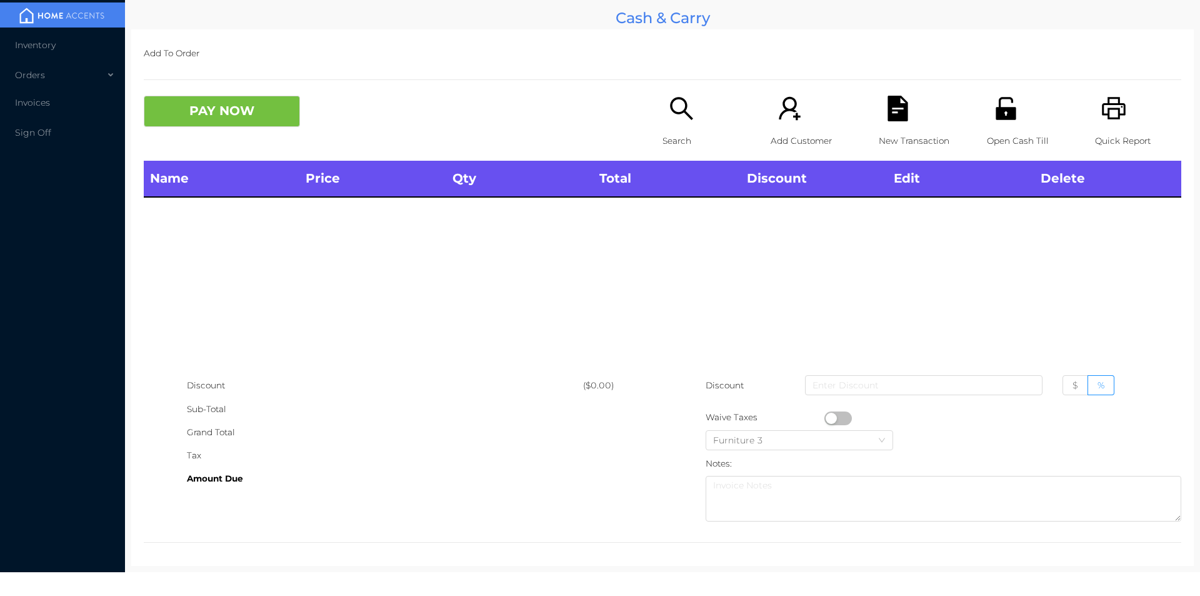
click at [677, 274] on div "Name Price Qty Total Discount Edit Delete" at bounding box center [663, 267] width 1038 height 213
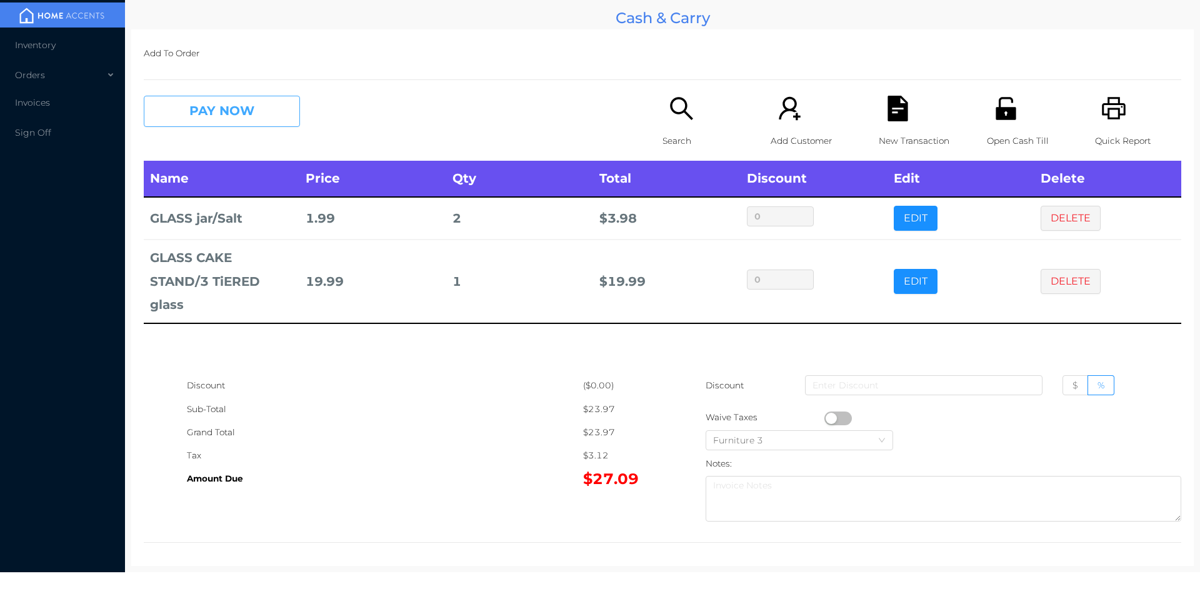
click at [210, 115] on button "PAY NOW" at bounding box center [222, 111] width 156 height 31
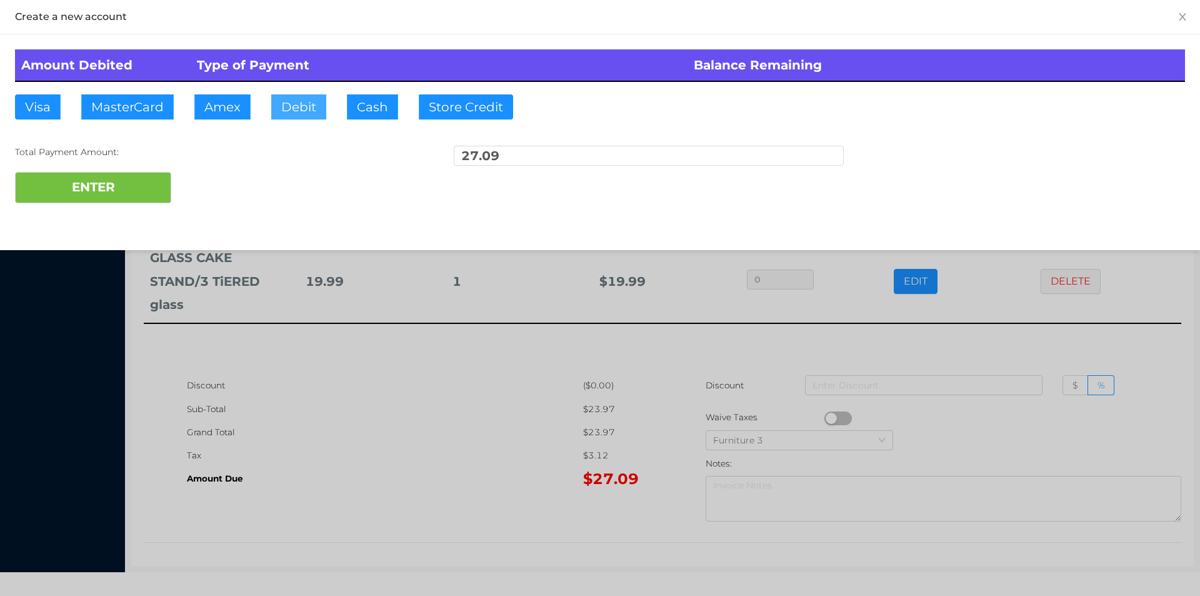
click at [284, 101] on button "Debit" at bounding box center [298, 106] width 55 height 25
click at [107, 182] on button "ENTER" at bounding box center [93, 187] width 156 height 31
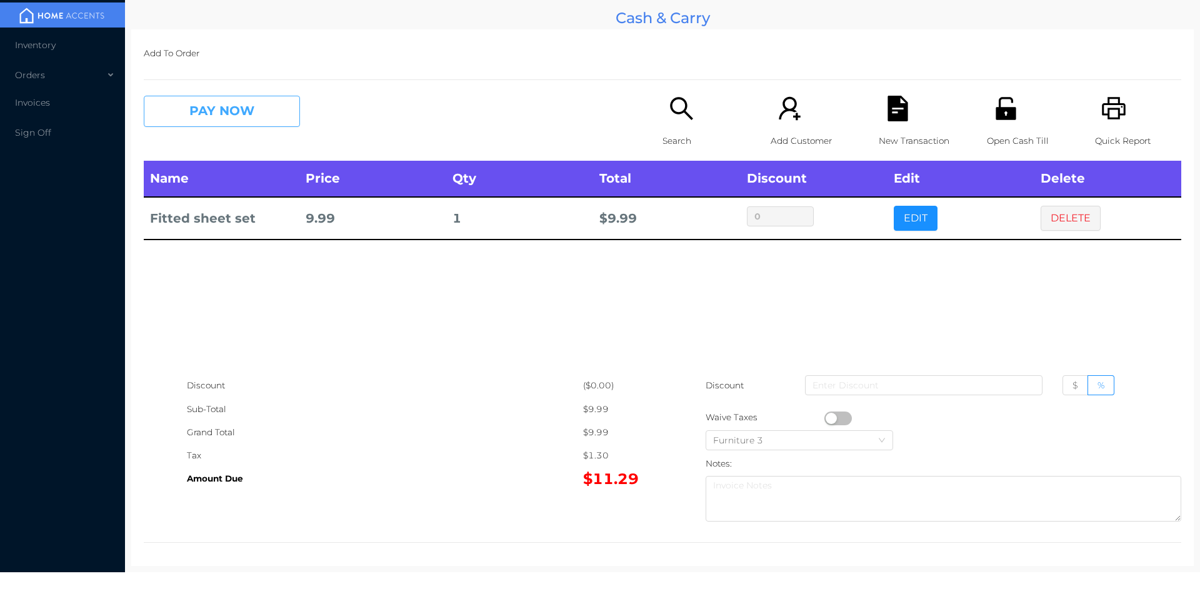
click at [249, 116] on button "PAY NOW" at bounding box center [222, 111] width 156 height 31
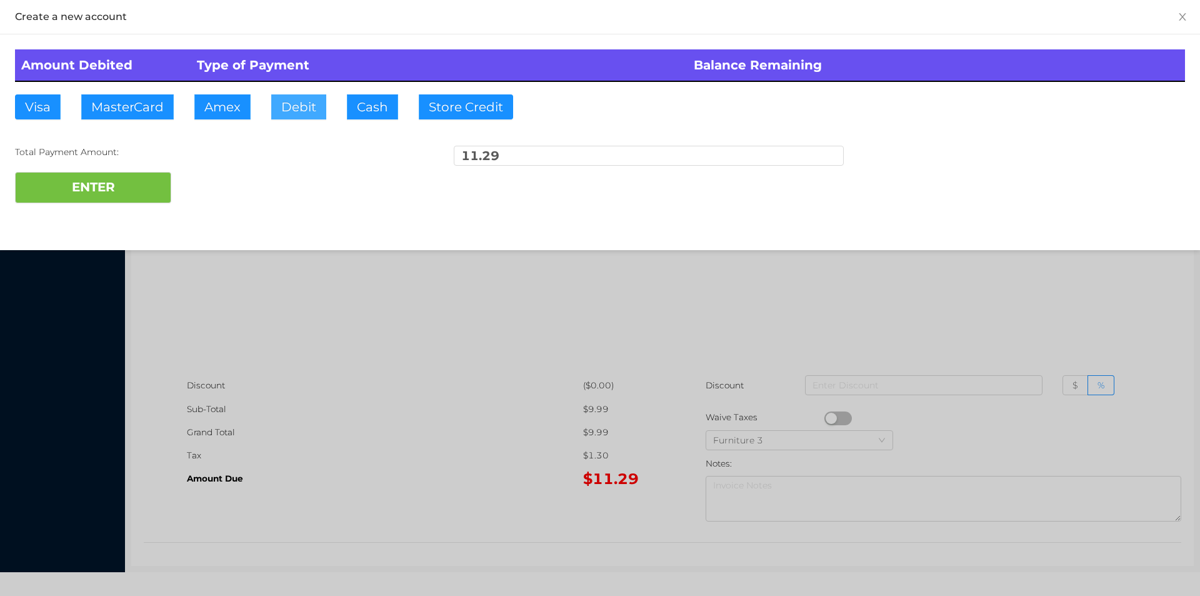
click at [286, 112] on button "Debit" at bounding box center [298, 106] width 55 height 25
click at [153, 178] on button "ENTER" at bounding box center [93, 187] width 156 height 31
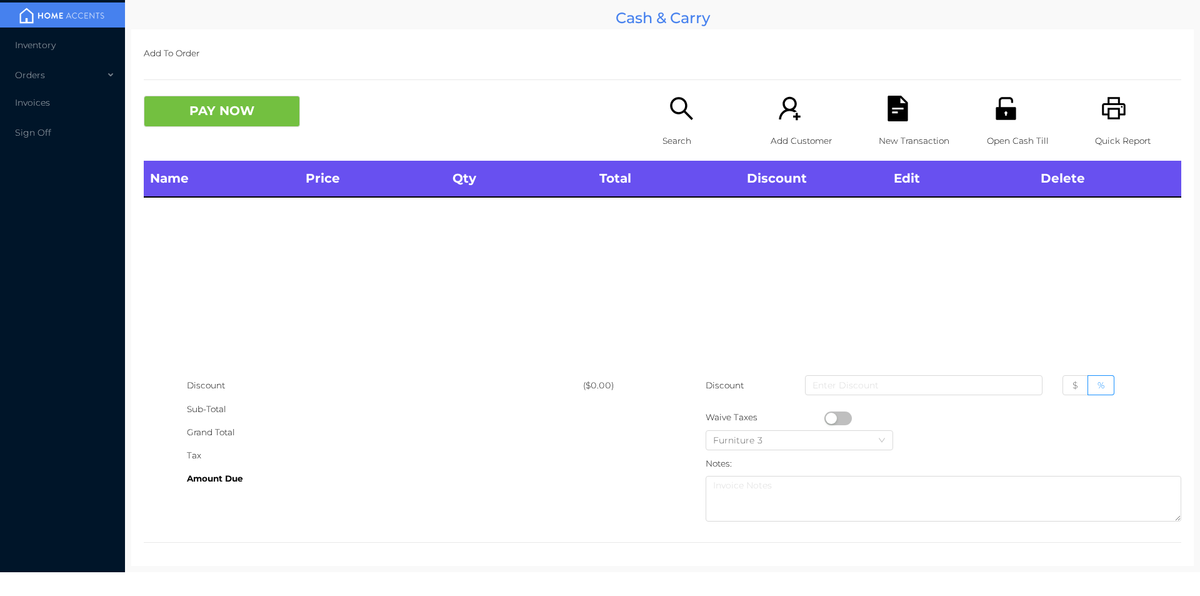
click at [1012, 124] on div "Open Cash Till" at bounding box center [1030, 128] width 86 height 65
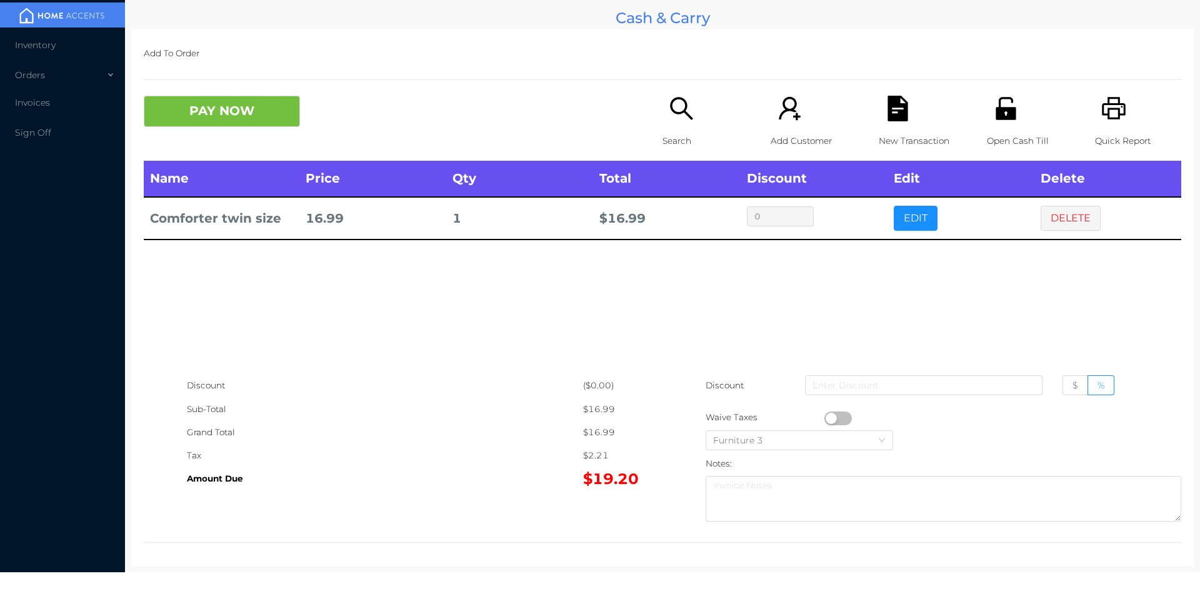
click at [680, 116] on icon "icon: search" at bounding box center [682, 109] width 26 height 26
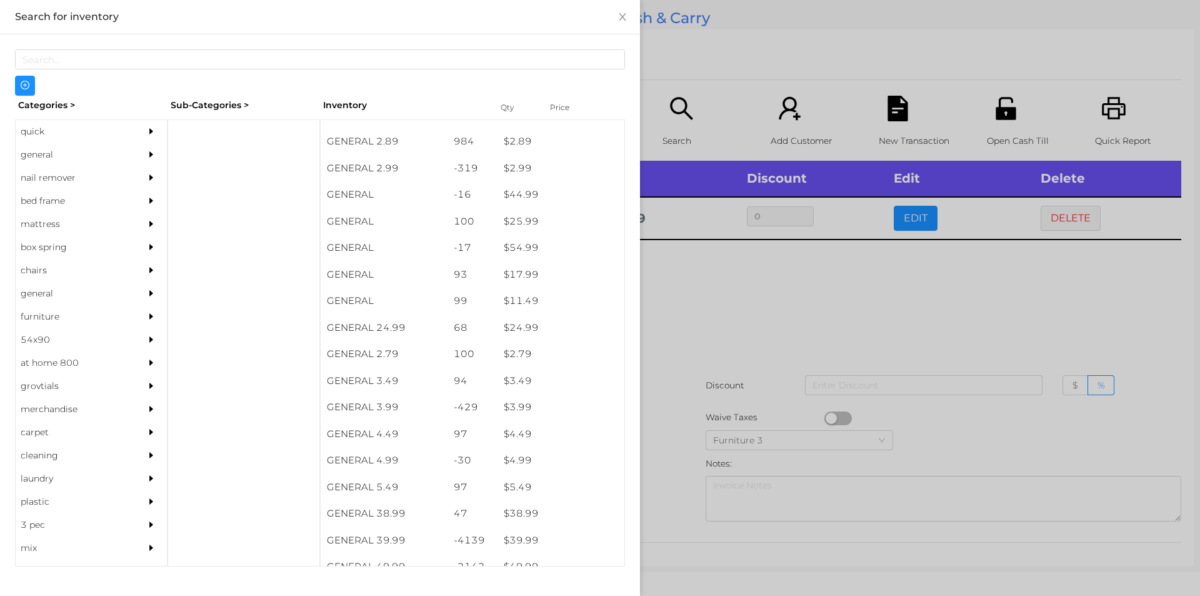
scroll to position [310, 0]
click at [51, 152] on div "general" at bounding box center [73, 154] width 114 height 23
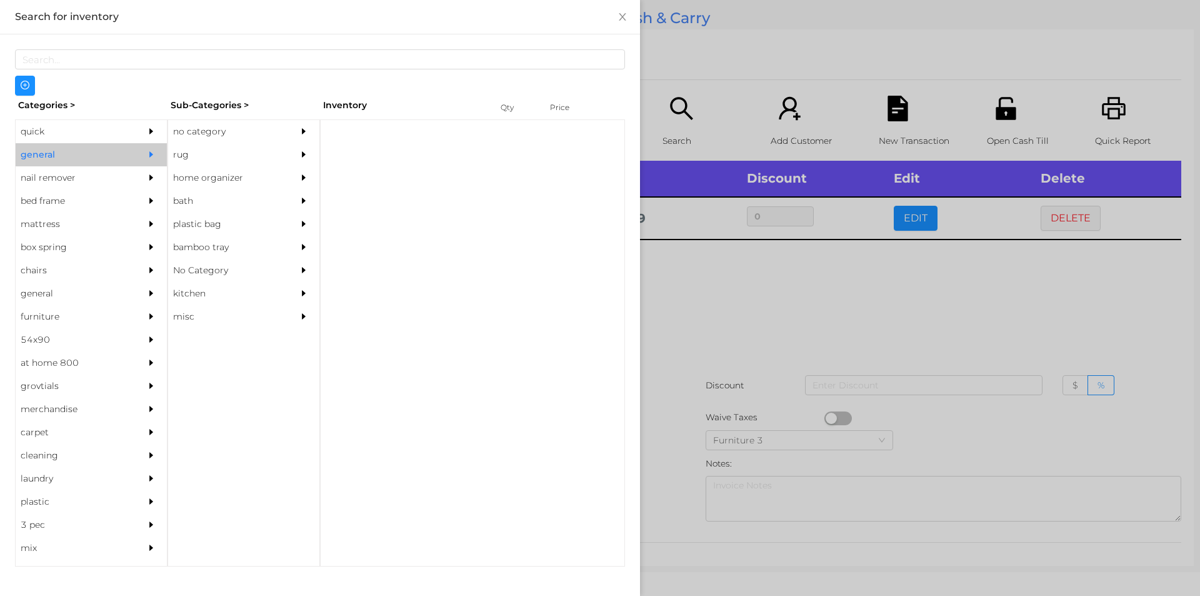
scroll to position [0, 0]
click at [185, 136] on div "no category" at bounding box center [225, 131] width 114 height 23
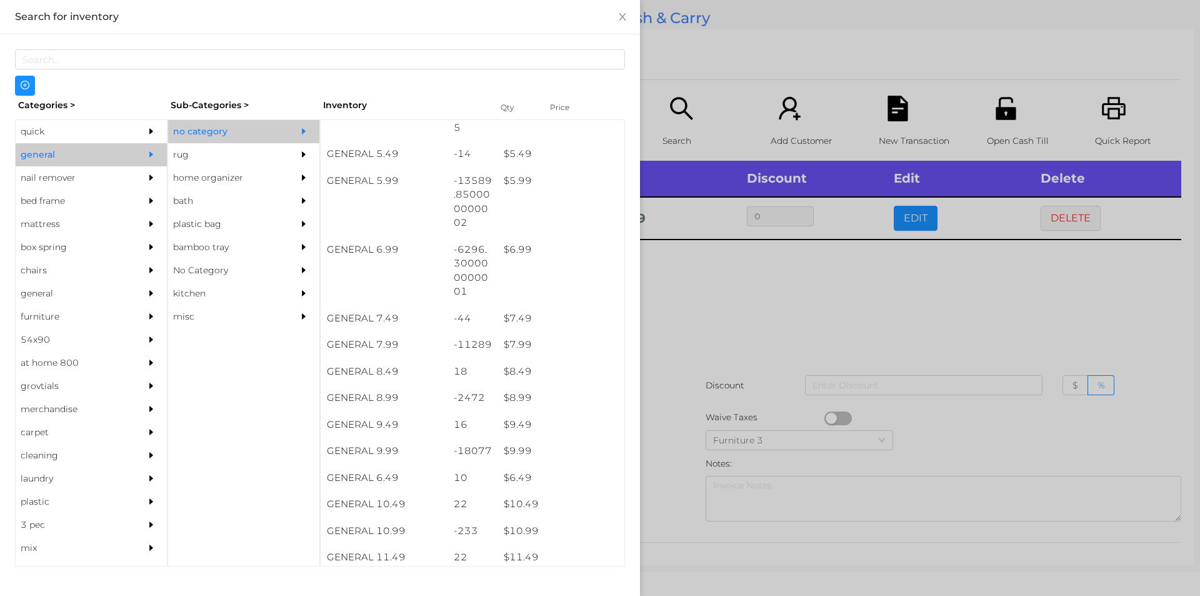
scroll to position [445, 0]
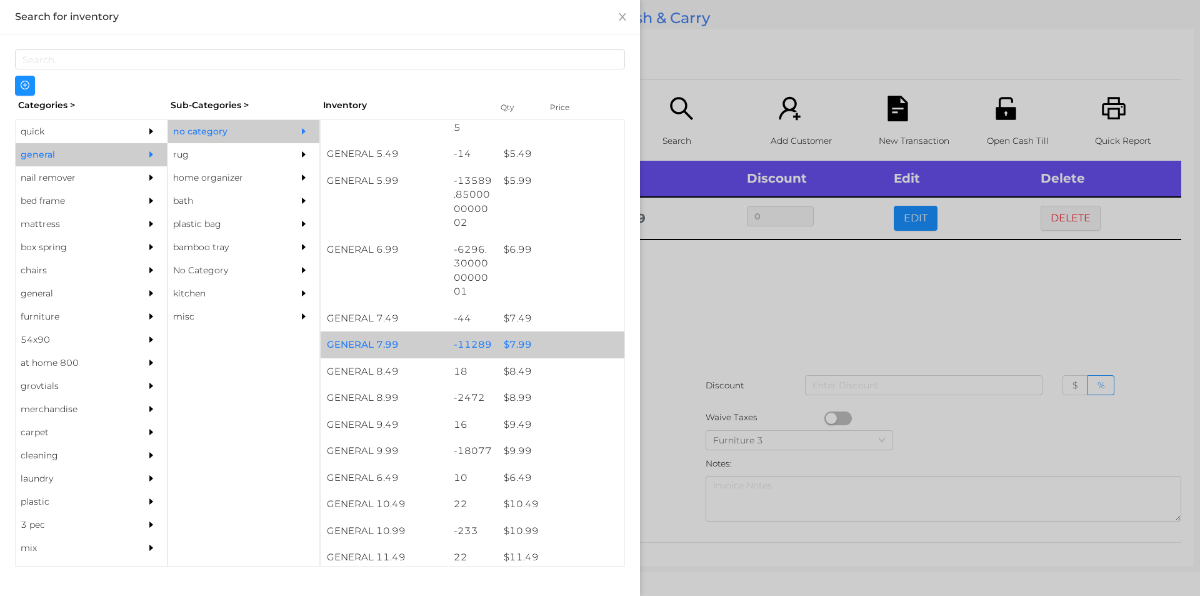
click at [516, 348] on div "$ 7.99" at bounding box center [561, 344] width 127 height 27
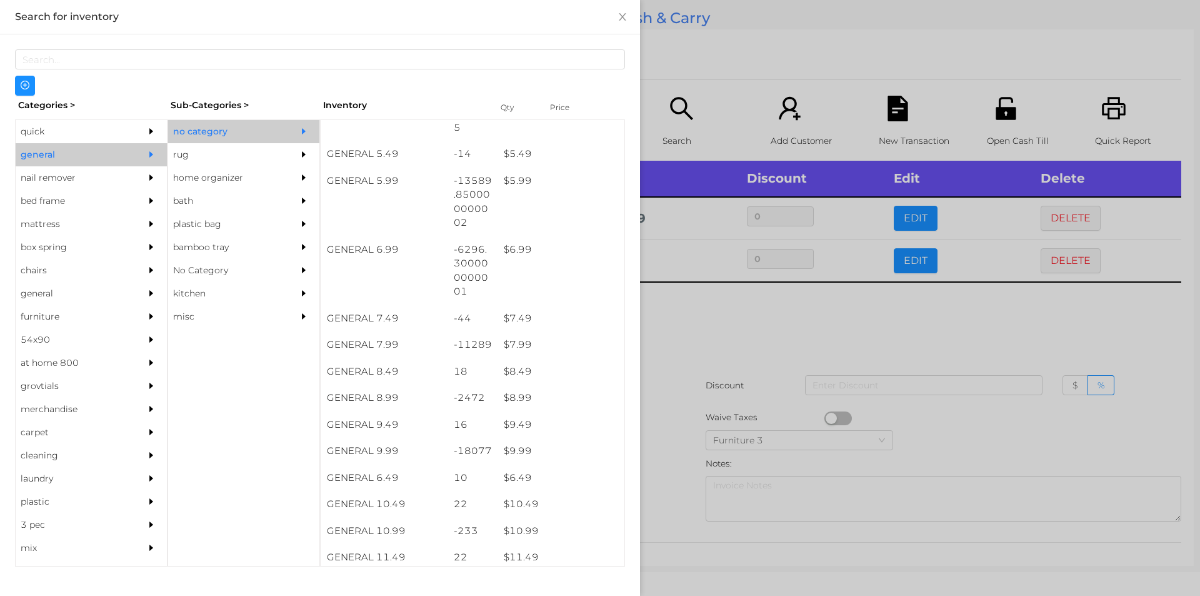
click at [683, 353] on div at bounding box center [600, 298] width 1200 height 596
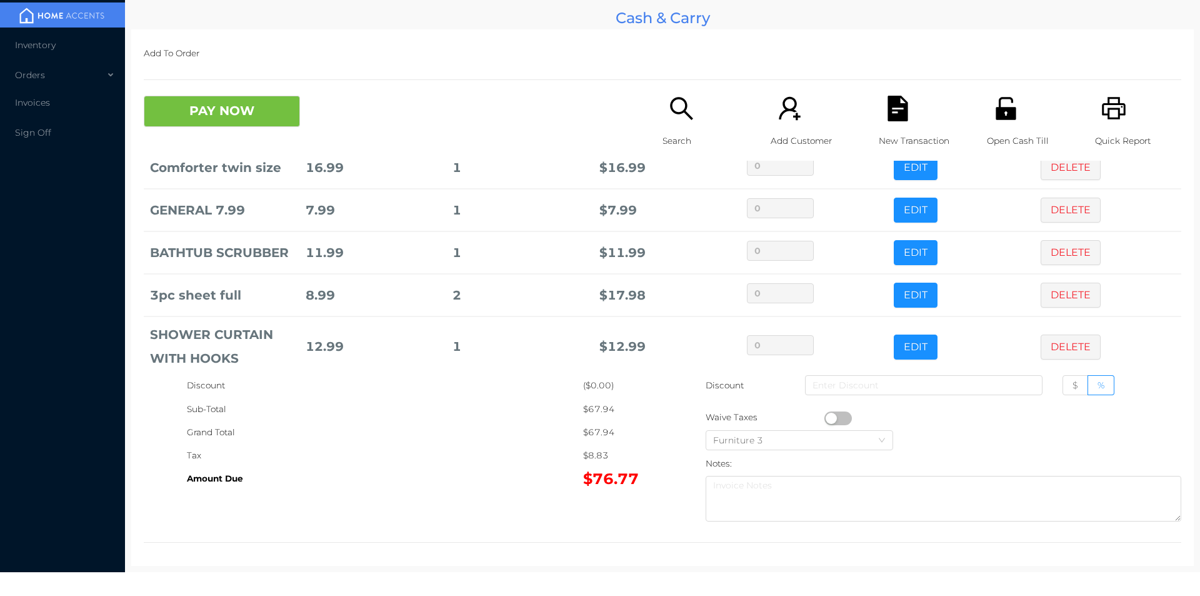
scroll to position [66, 0]
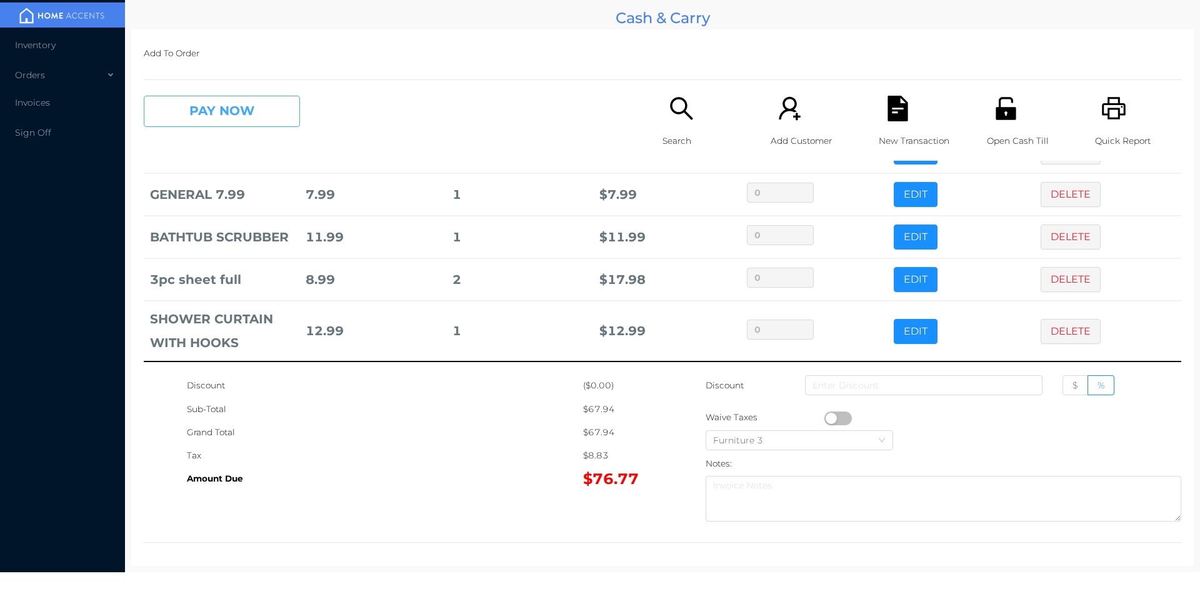
click at [203, 113] on button "PAY NOW" at bounding box center [222, 111] width 156 height 31
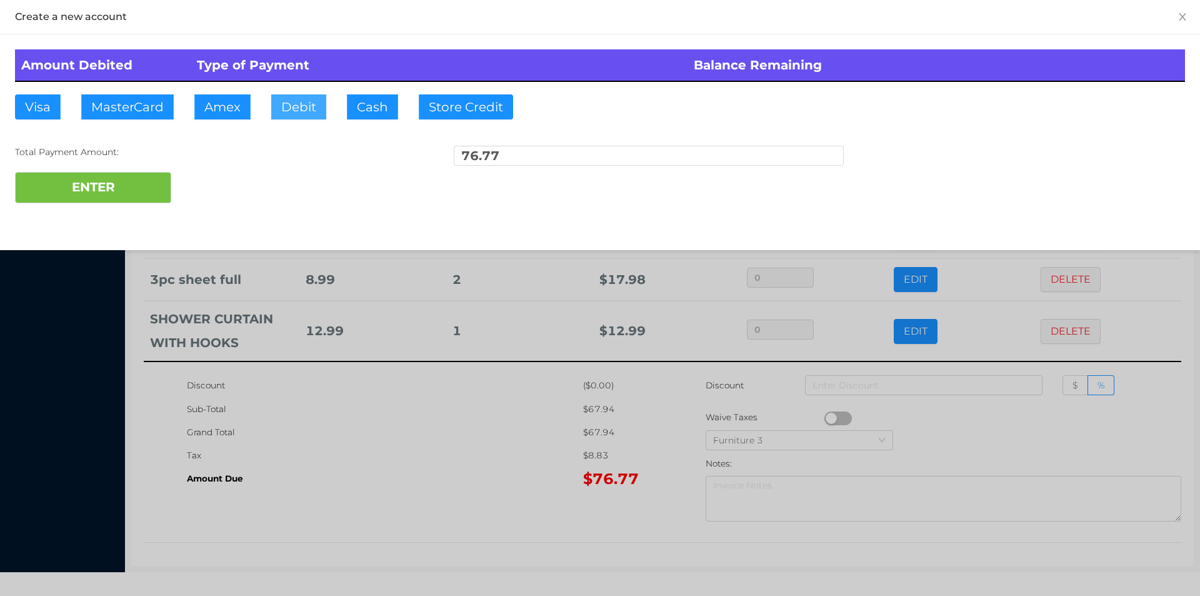
click at [289, 108] on button "Debit" at bounding box center [298, 106] width 55 height 25
click at [146, 176] on button "ENTER" at bounding box center [93, 187] width 156 height 31
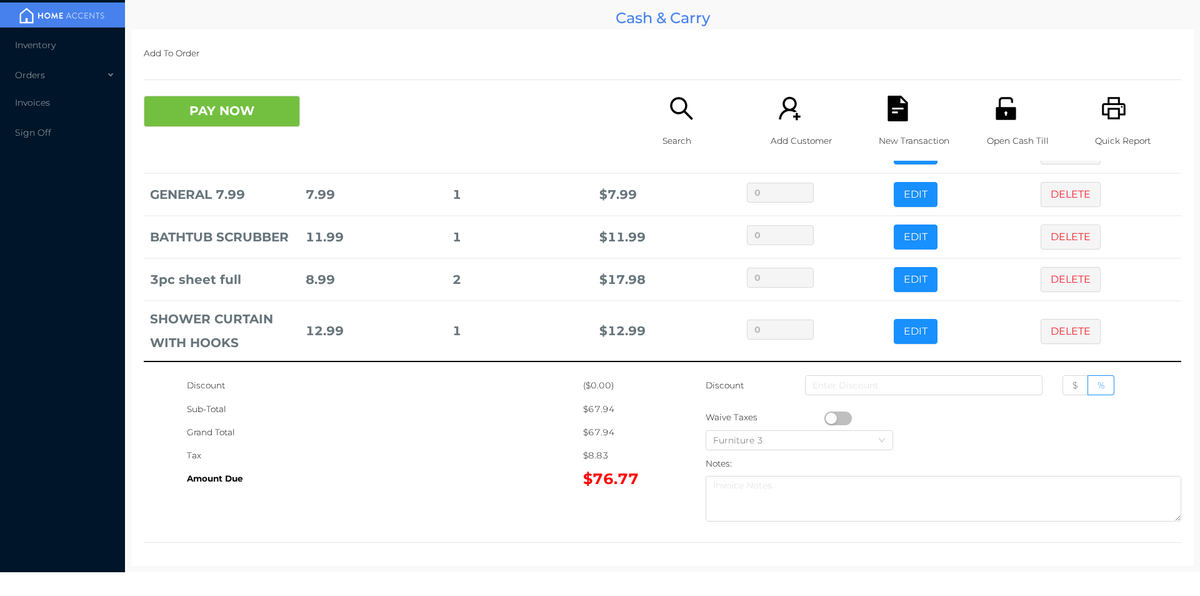
scroll to position [0, 0]
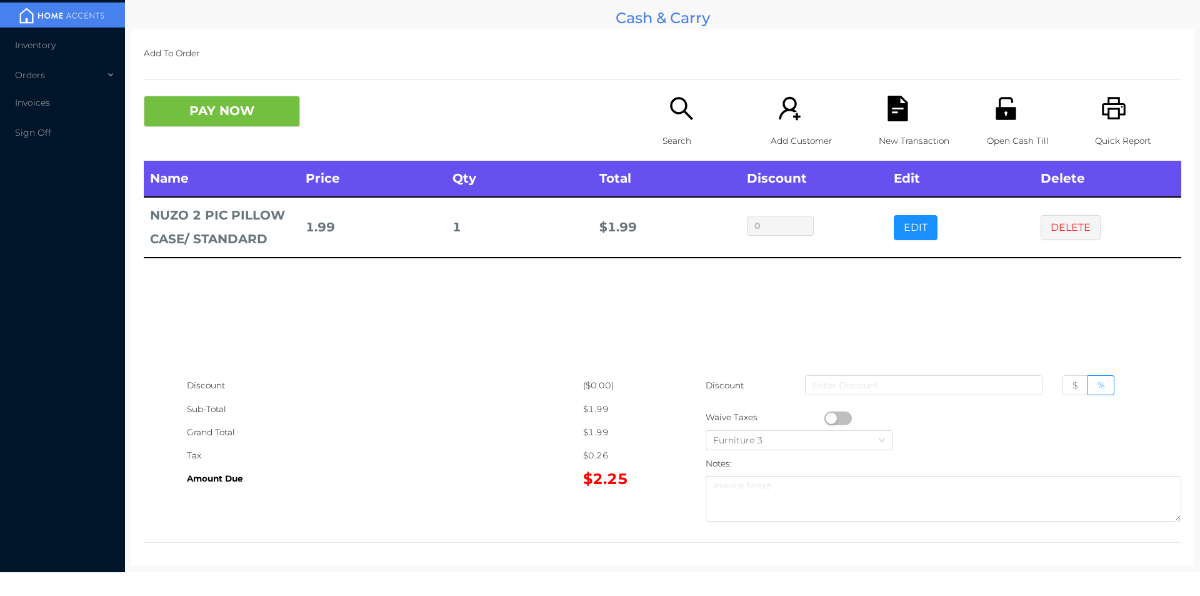
click at [1003, 136] on p "Open Cash Till" at bounding box center [1030, 140] width 86 height 23
click at [241, 124] on button "PAY NOW" at bounding box center [222, 111] width 156 height 31
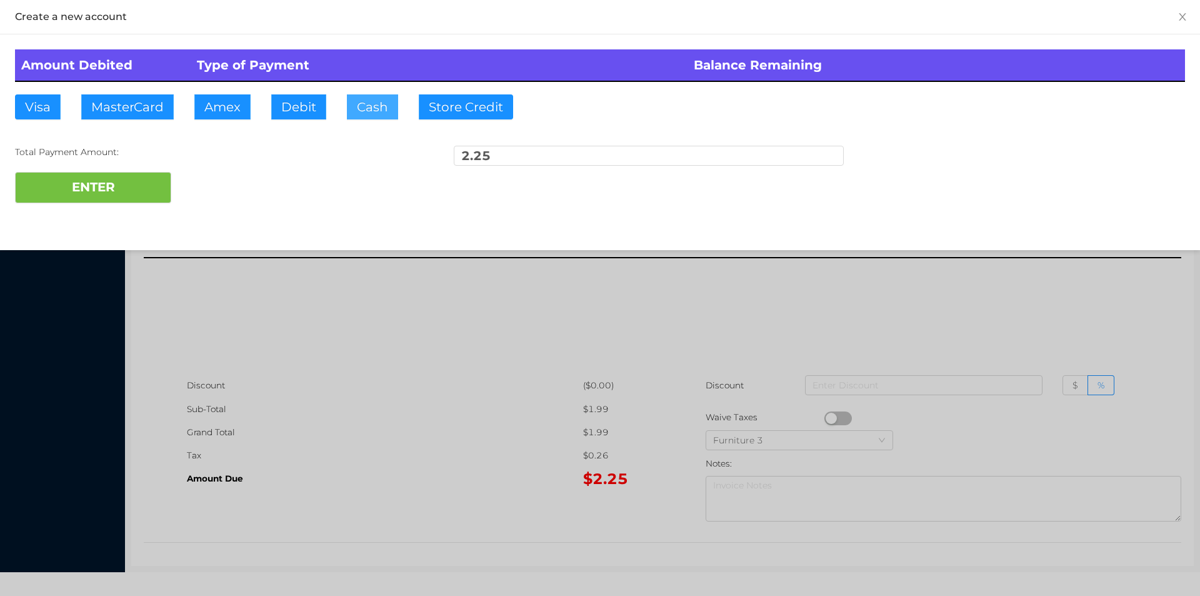
click at [364, 118] on button "Cash" at bounding box center [372, 106] width 51 height 25
click at [136, 198] on button "ENTER" at bounding box center [93, 187] width 156 height 31
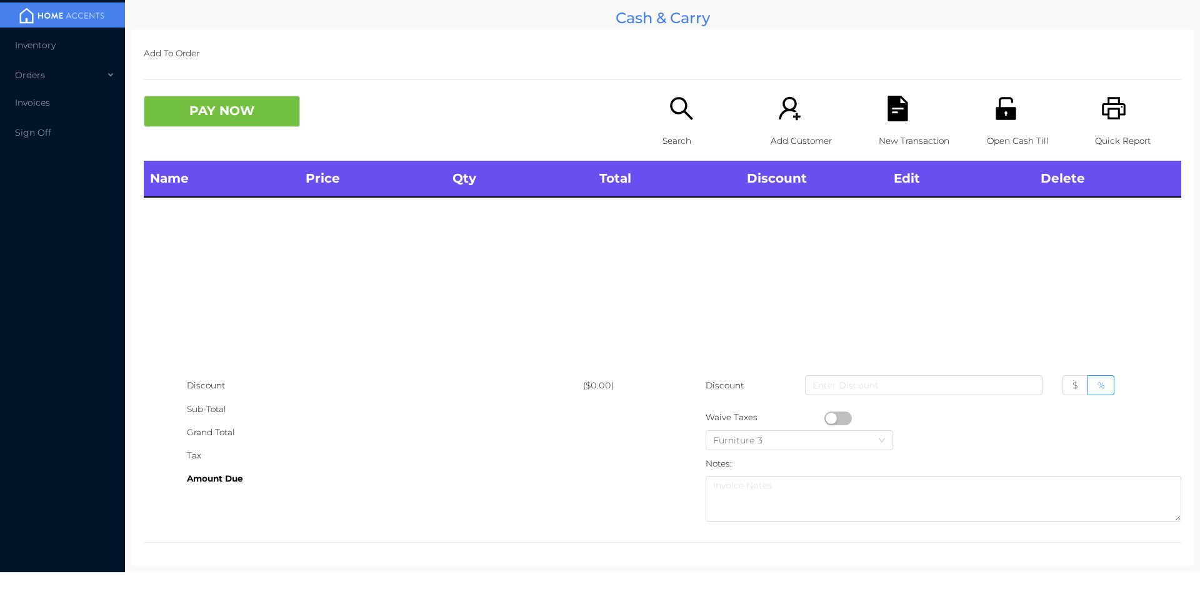
click at [672, 139] on p "Search" at bounding box center [706, 140] width 86 height 23
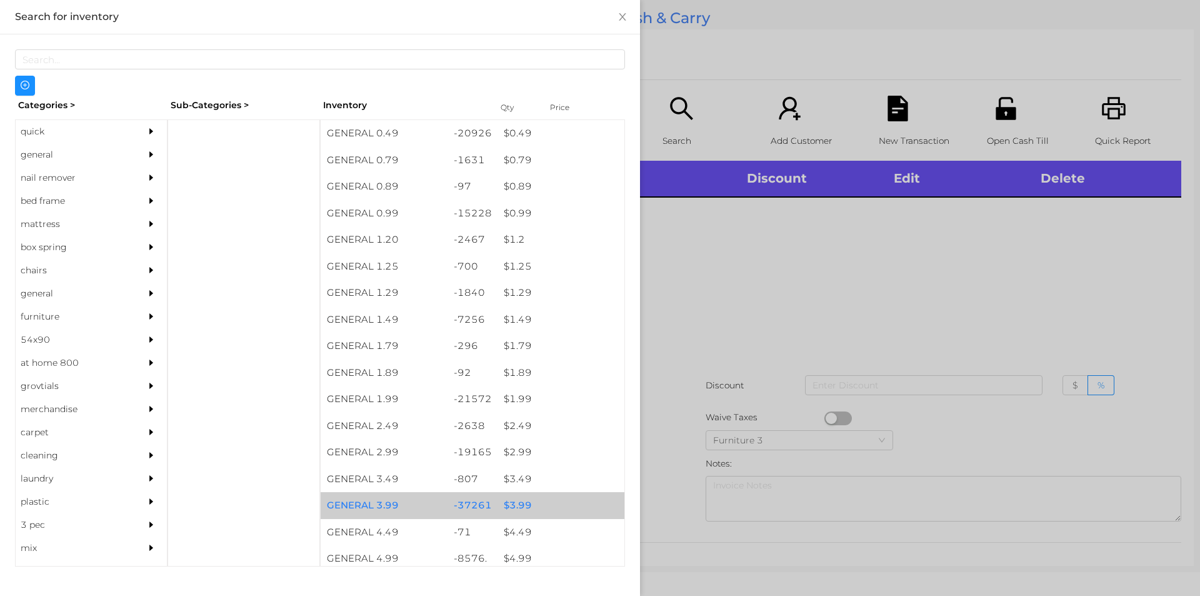
click at [517, 501] on div "$ 3.99" at bounding box center [561, 505] width 127 height 27
click at [518, 501] on div "$ 3.99" at bounding box center [561, 505] width 127 height 27
click at [515, 500] on div "$ 3.99" at bounding box center [561, 505] width 127 height 27
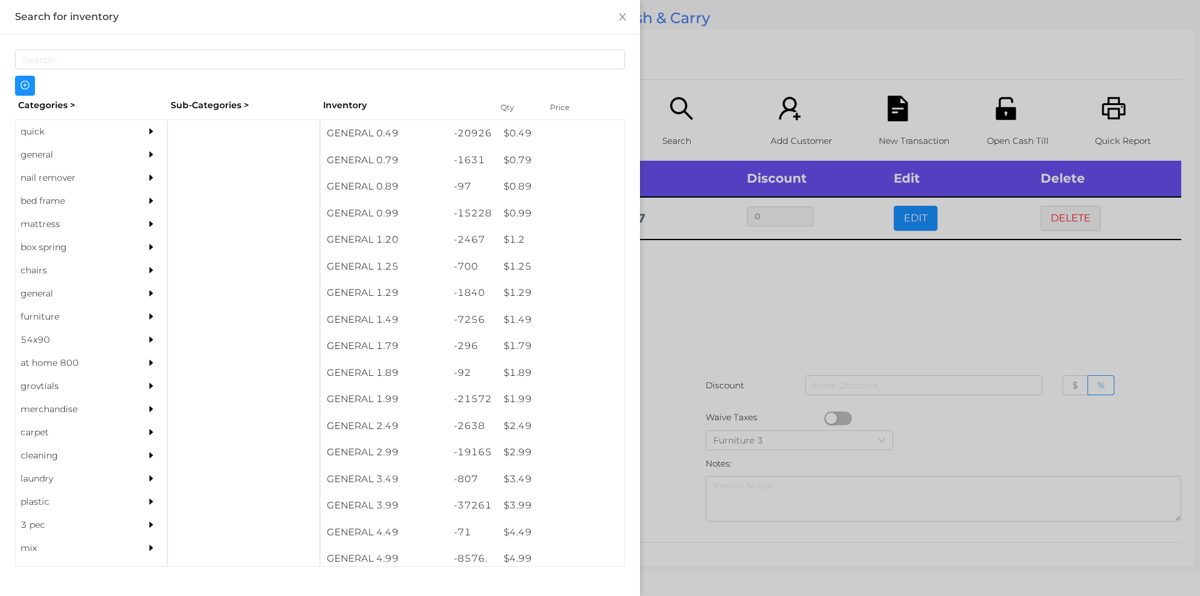
click at [764, 234] on div at bounding box center [600, 298] width 1200 height 596
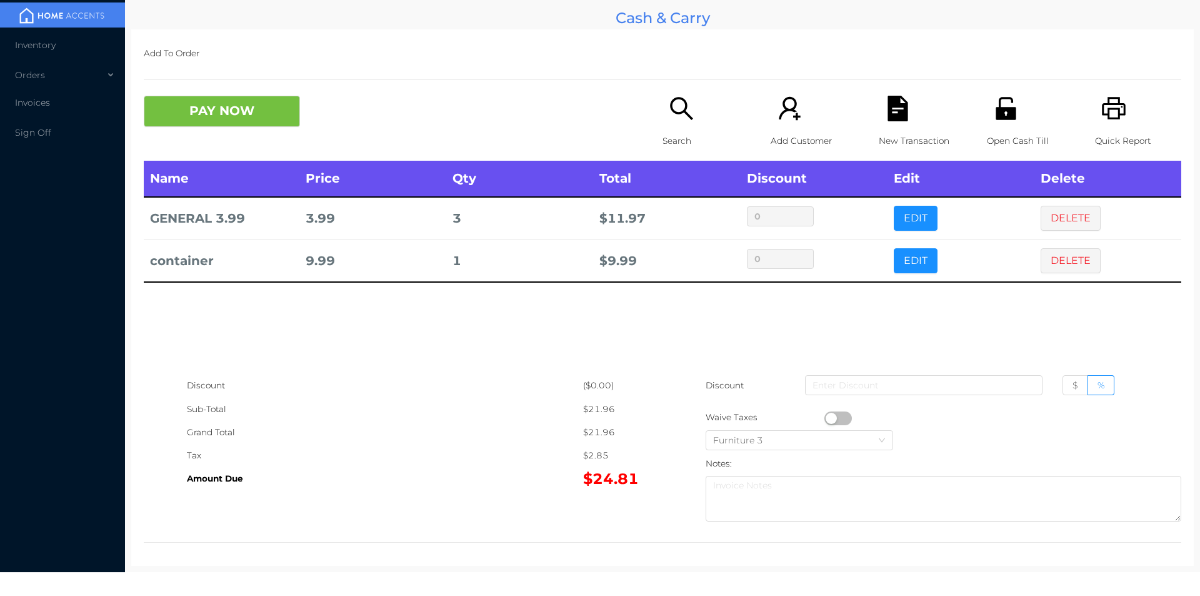
click at [680, 141] on p "Search" at bounding box center [706, 140] width 86 height 23
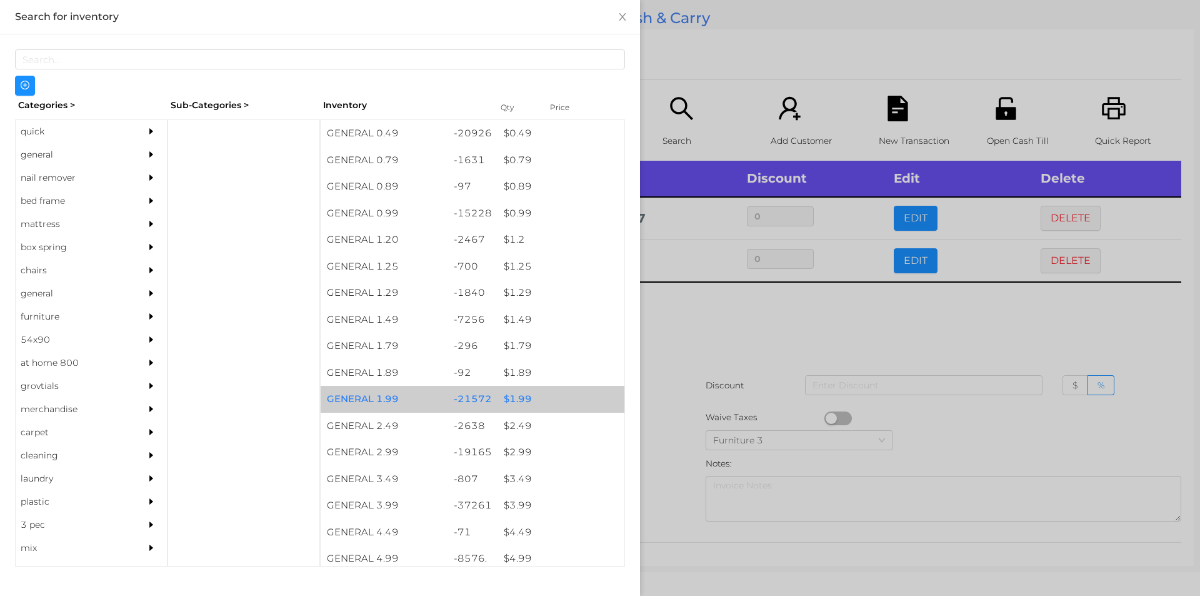
click at [525, 395] on div "$ 1.99" at bounding box center [561, 399] width 127 height 27
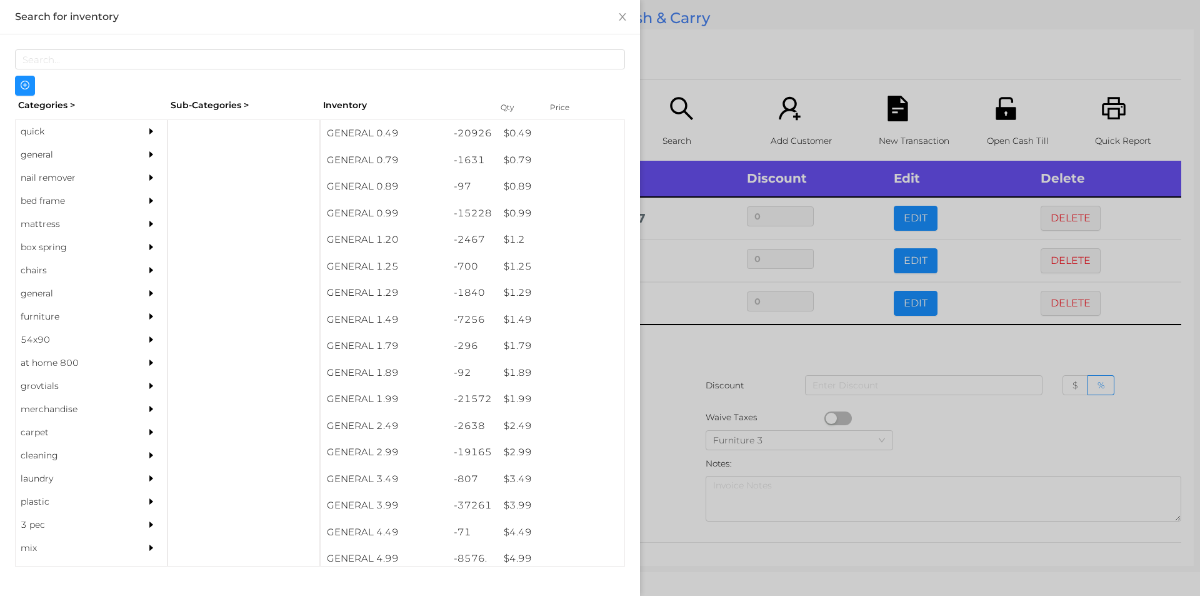
click at [696, 363] on div at bounding box center [600, 298] width 1200 height 596
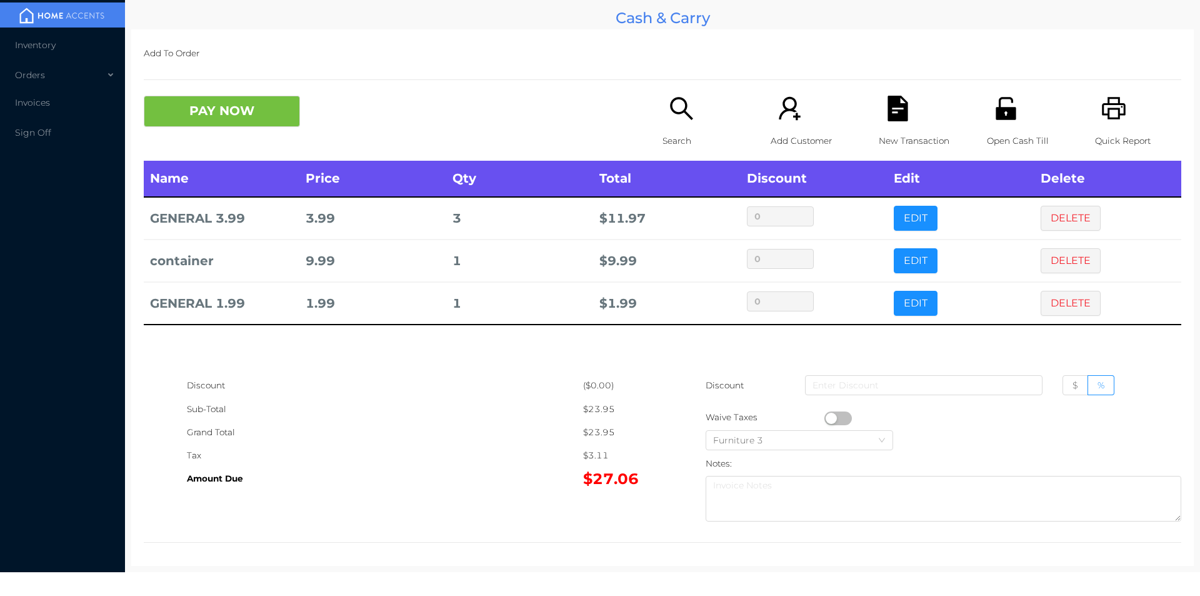
click at [676, 114] on icon "icon: search" at bounding box center [681, 108] width 23 height 23
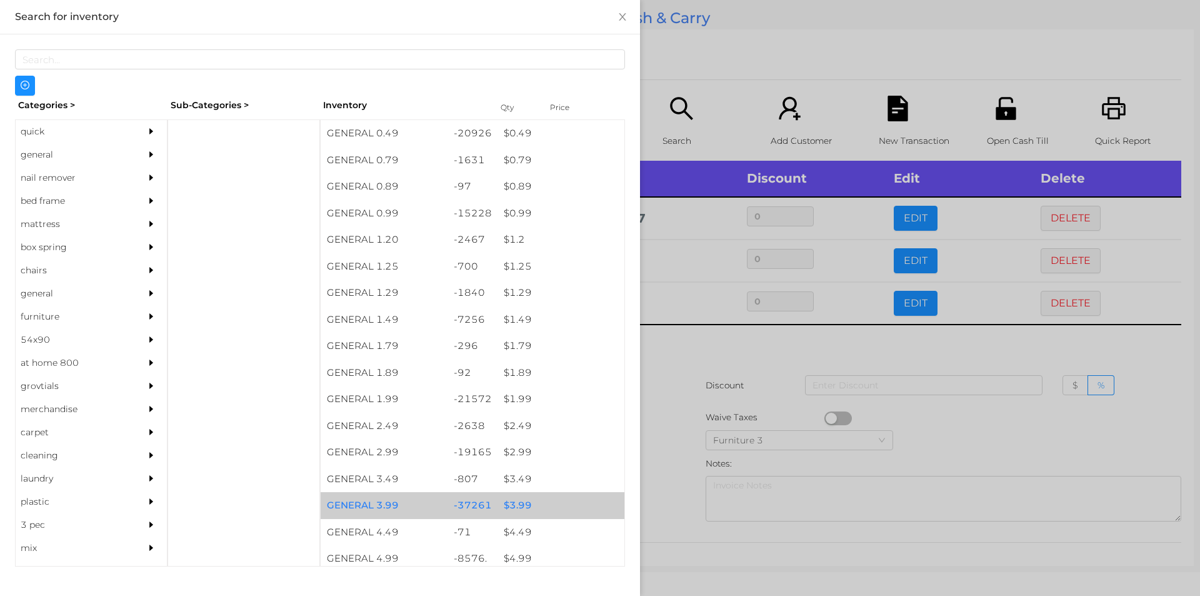
click at [512, 503] on div "$ 3.99" at bounding box center [561, 505] width 127 height 27
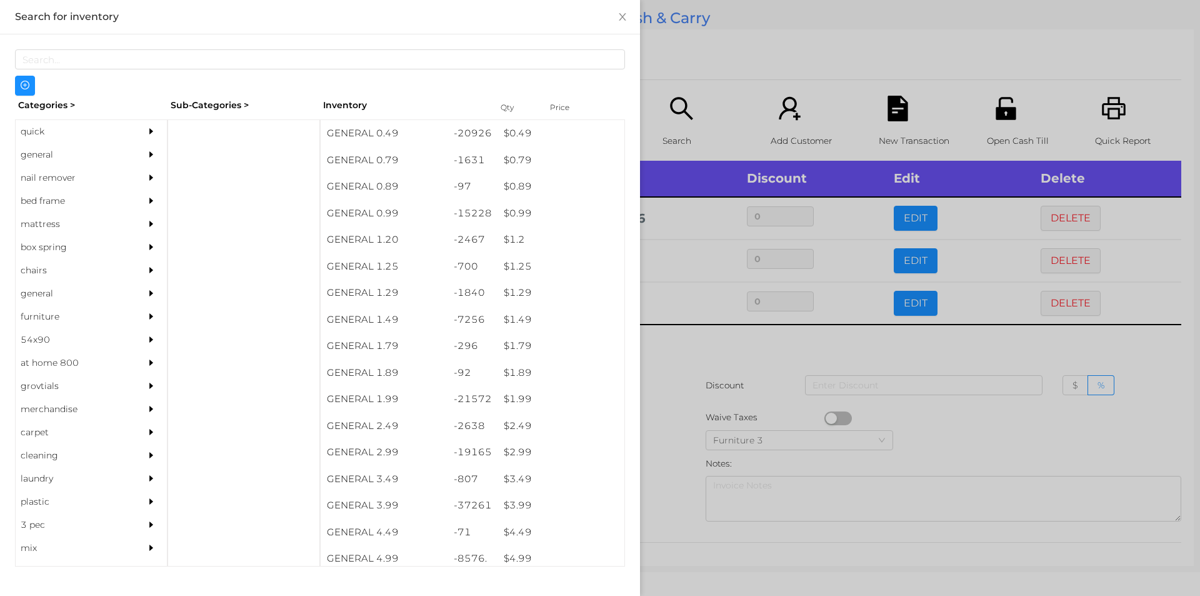
click at [687, 373] on div at bounding box center [600, 298] width 1200 height 596
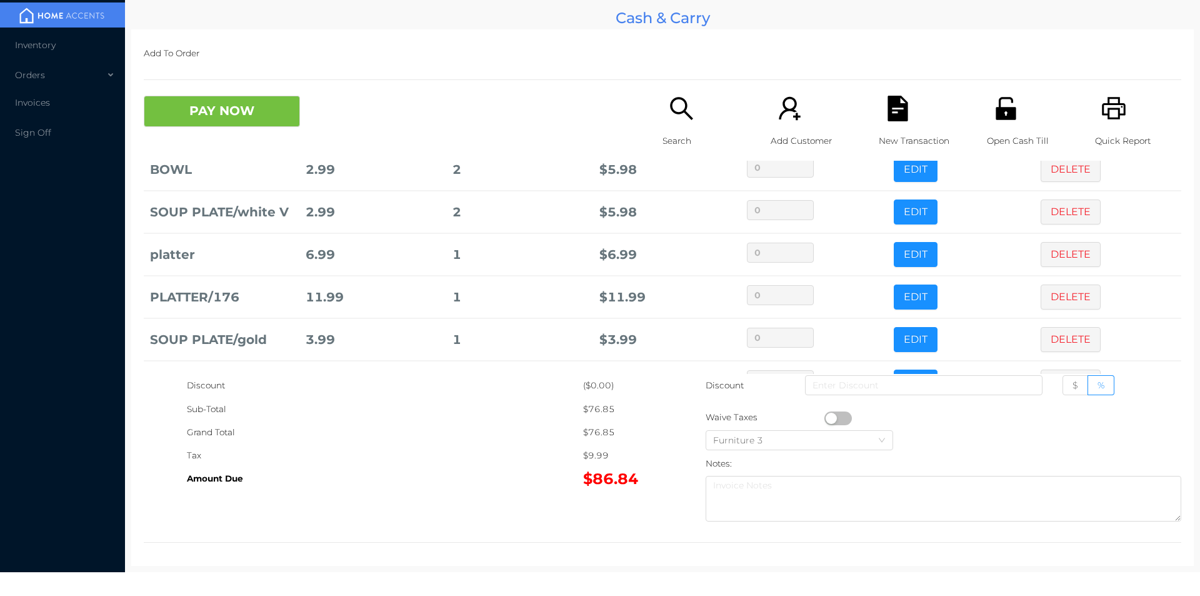
scroll to position [261, 0]
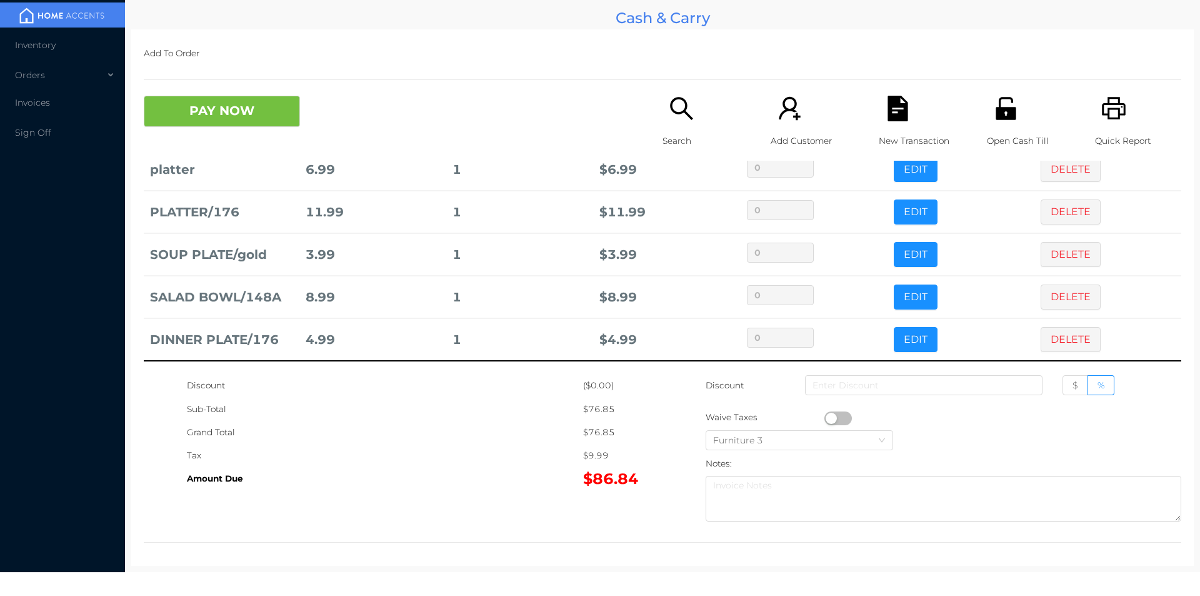
click at [677, 124] on div "Search" at bounding box center [706, 128] width 86 height 65
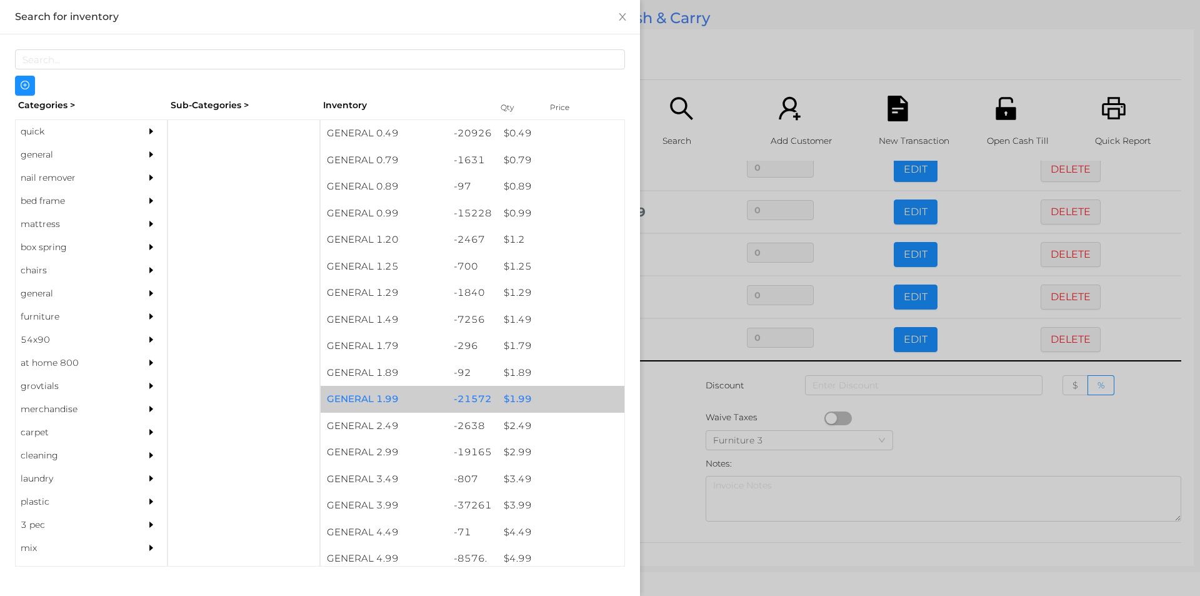
click at [517, 393] on div "$ 1.99" at bounding box center [561, 399] width 127 height 27
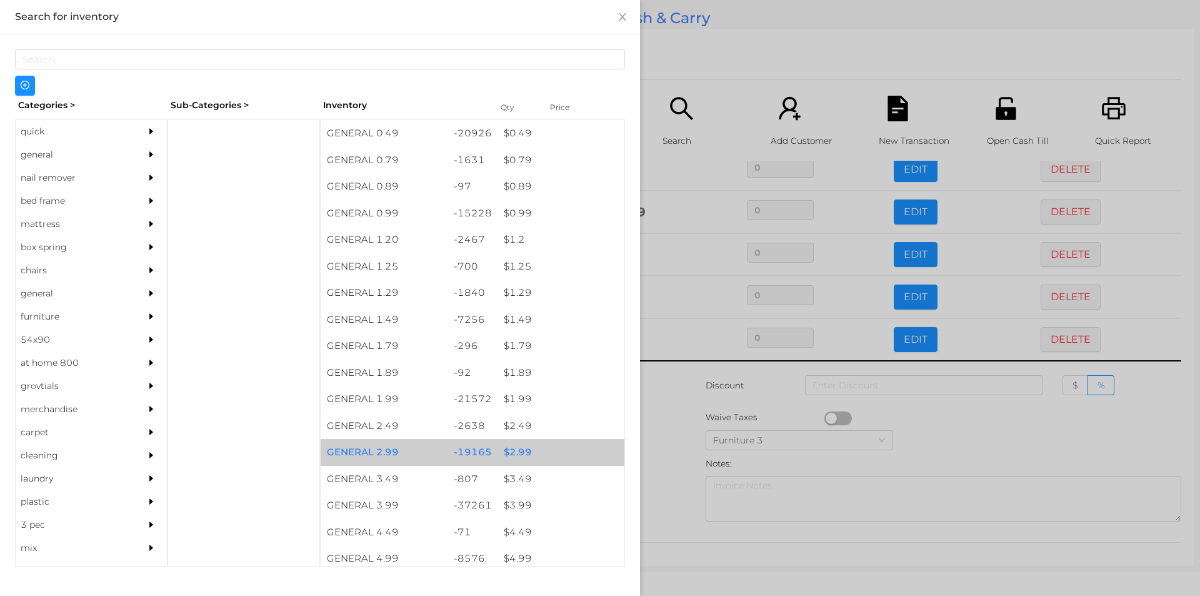
click at [516, 451] on div "$ 2.99" at bounding box center [561, 452] width 127 height 27
click at [520, 451] on div "$ 2.99" at bounding box center [561, 452] width 127 height 27
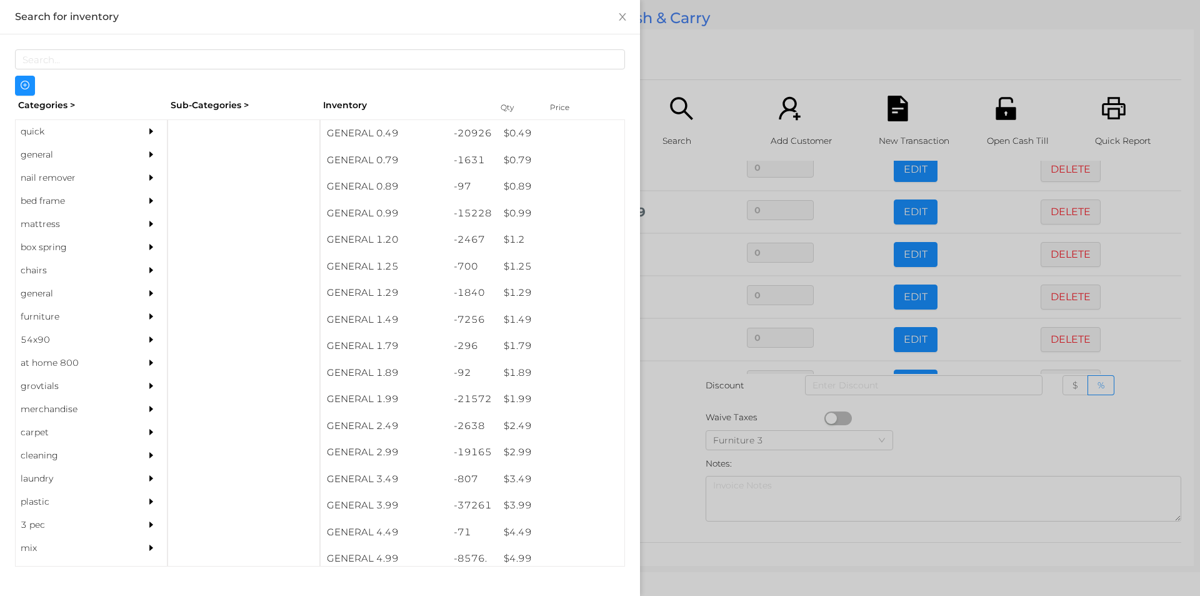
click at [978, 453] on div at bounding box center [600, 298] width 1200 height 596
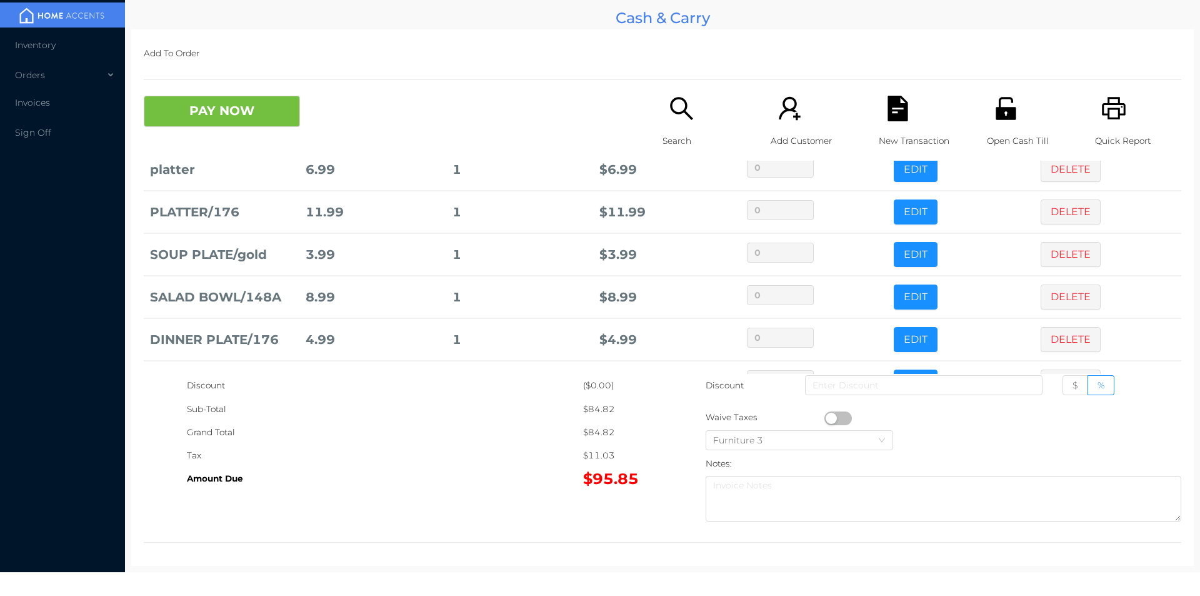
scroll to position [304, 0]
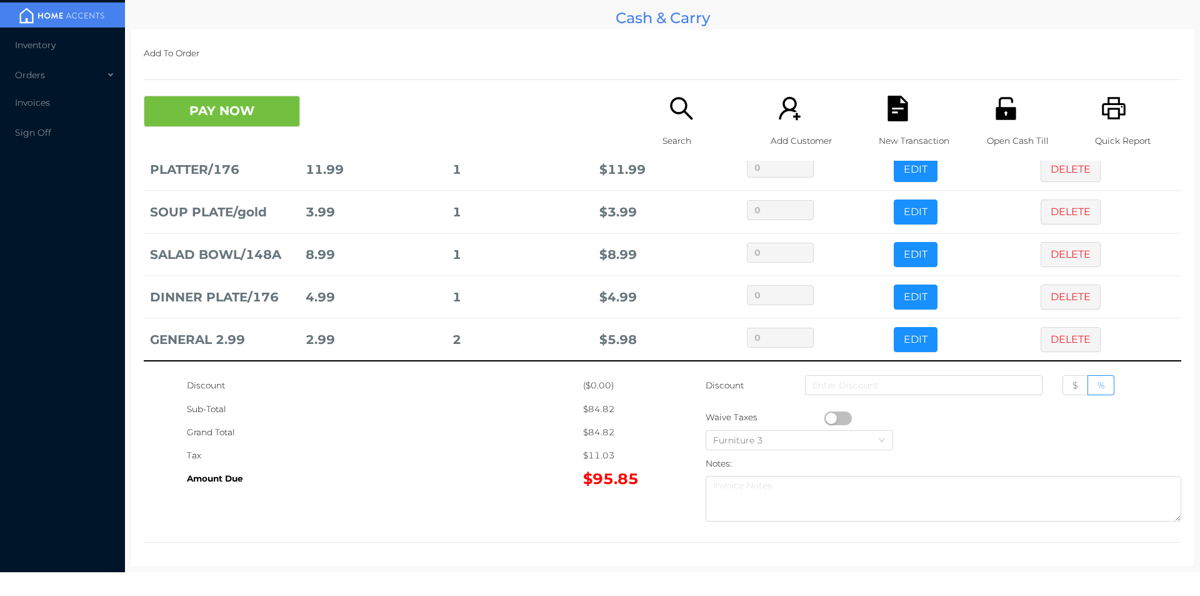
click at [671, 107] on icon "icon: search" at bounding box center [682, 109] width 26 height 26
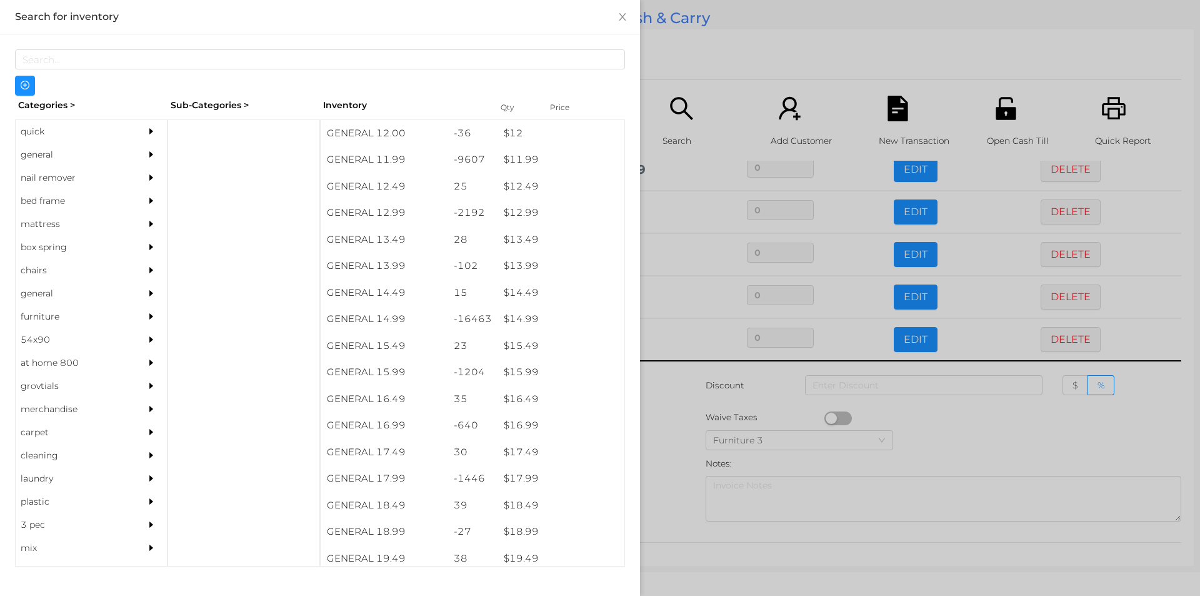
scroll to position [896, 0]
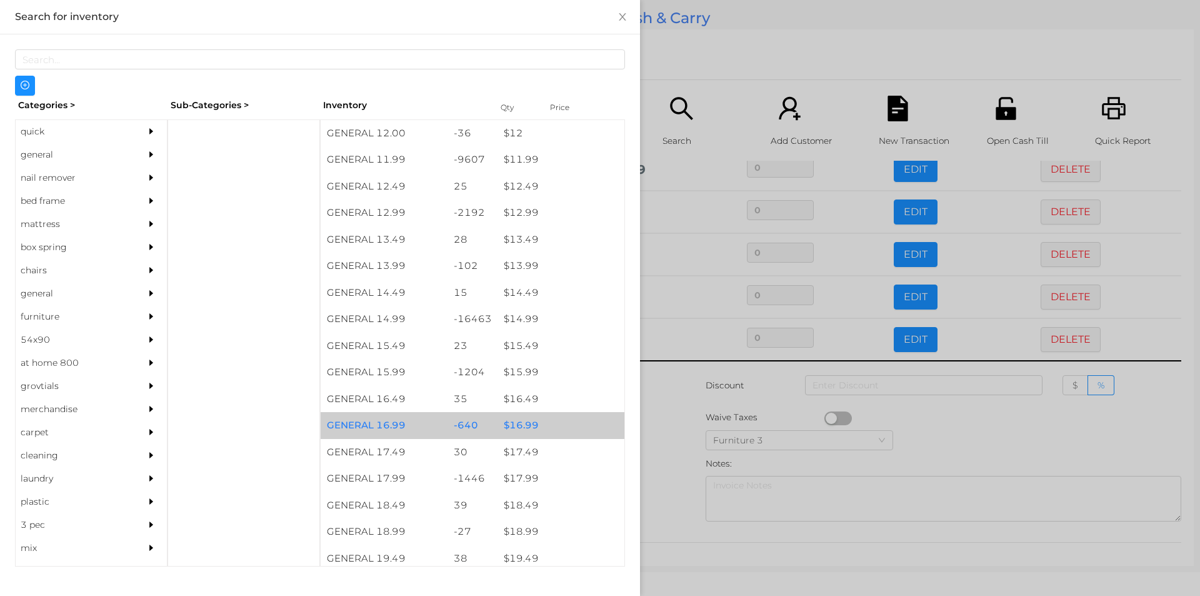
click at [525, 432] on div "$ 16.99" at bounding box center [561, 425] width 127 height 27
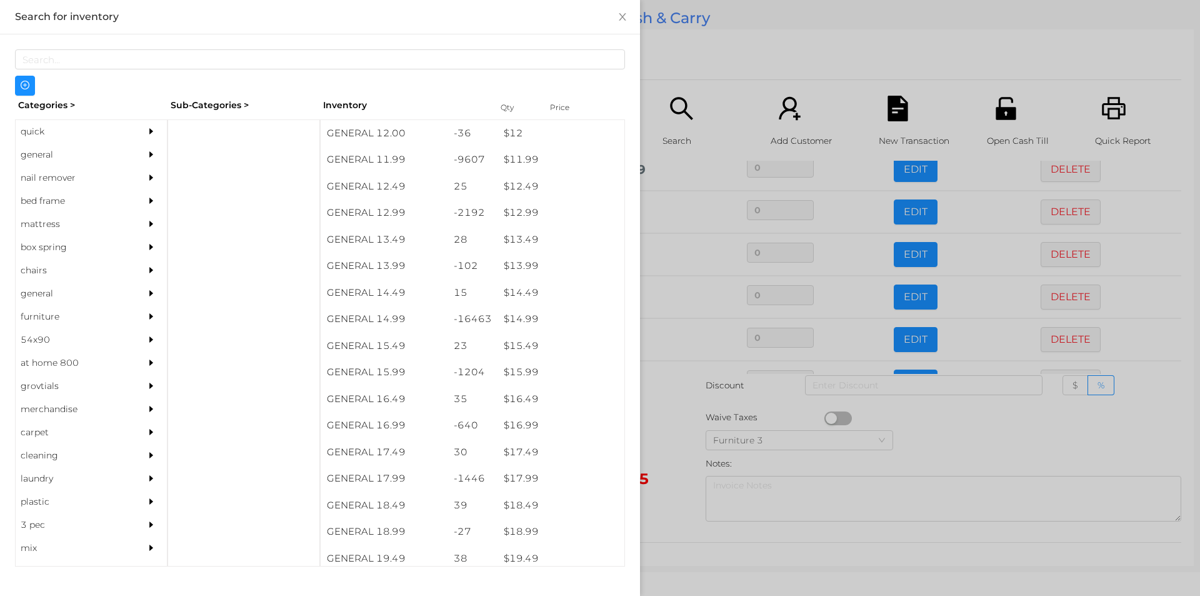
click at [668, 432] on div at bounding box center [600, 298] width 1200 height 596
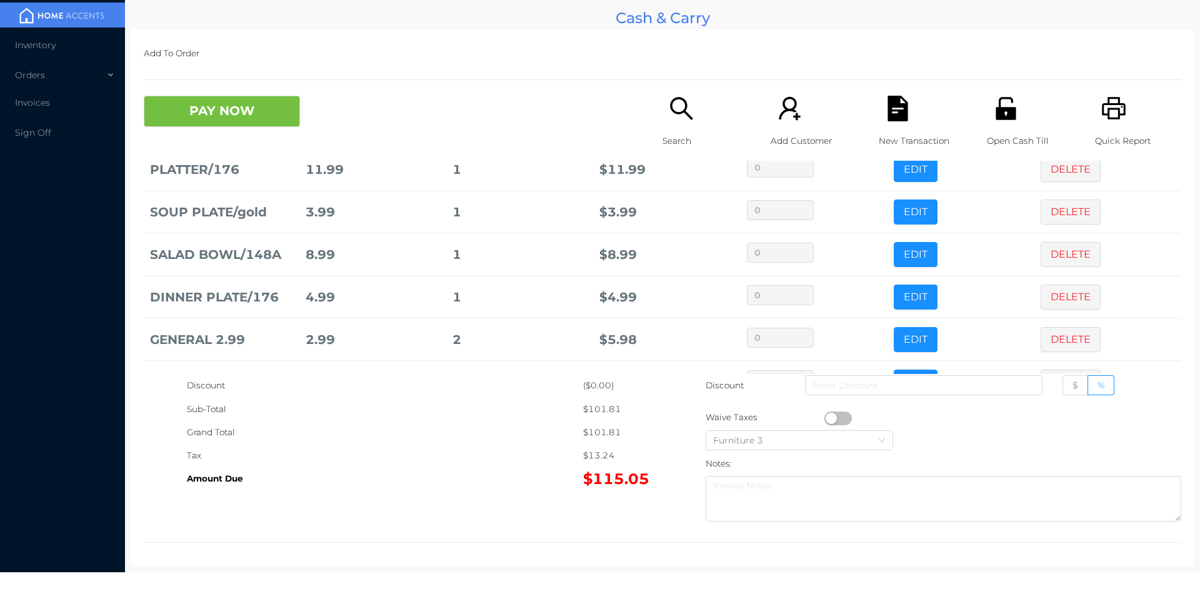
scroll to position [346, 0]
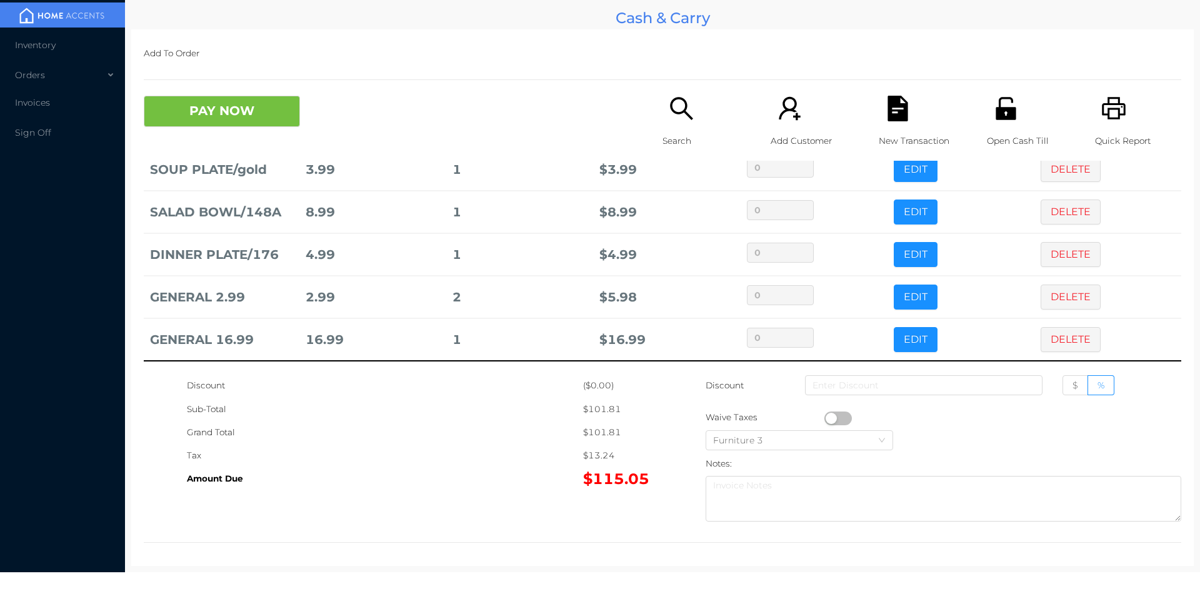
click at [685, 117] on icon "icon: search" at bounding box center [681, 108] width 23 height 23
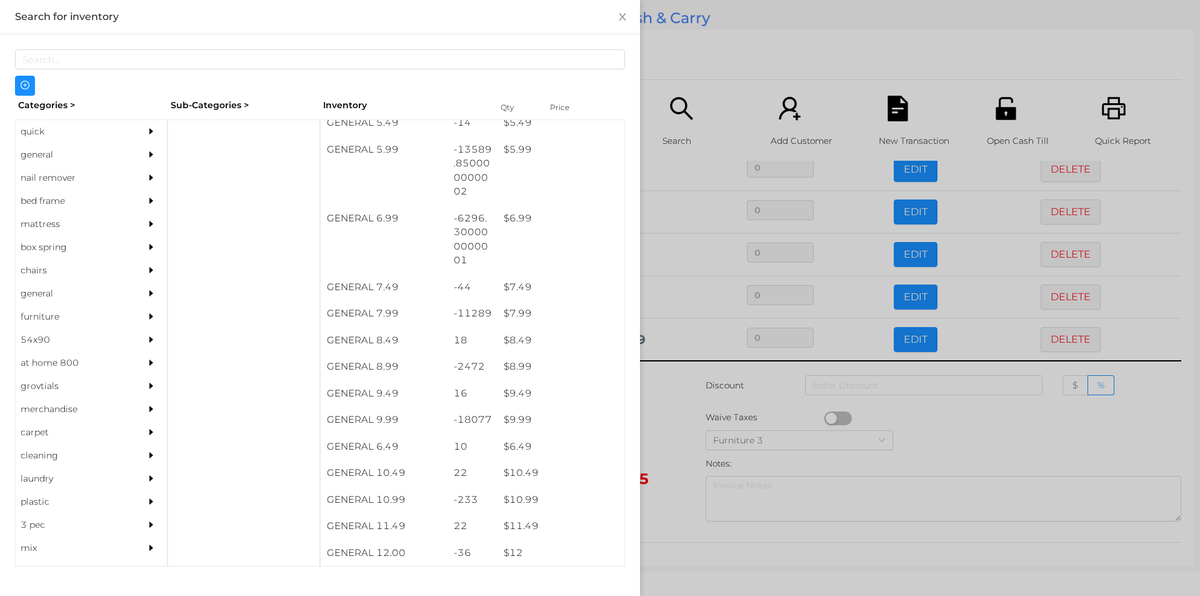
scroll to position [486, 0]
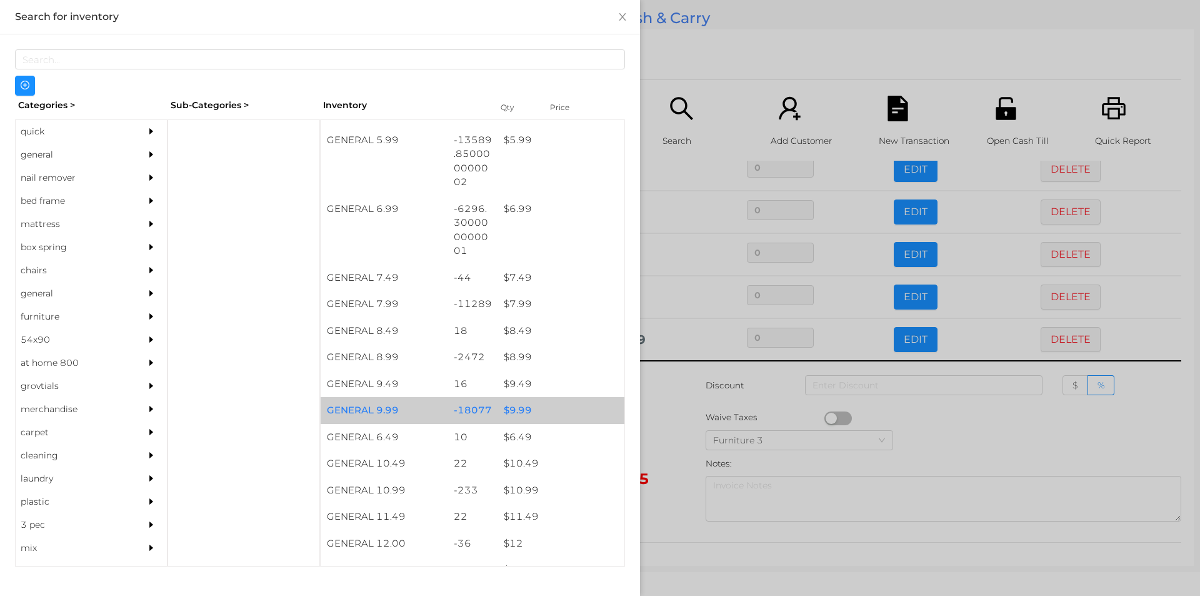
click at [516, 408] on div "$ 9.99" at bounding box center [561, 410] width 127 height 27
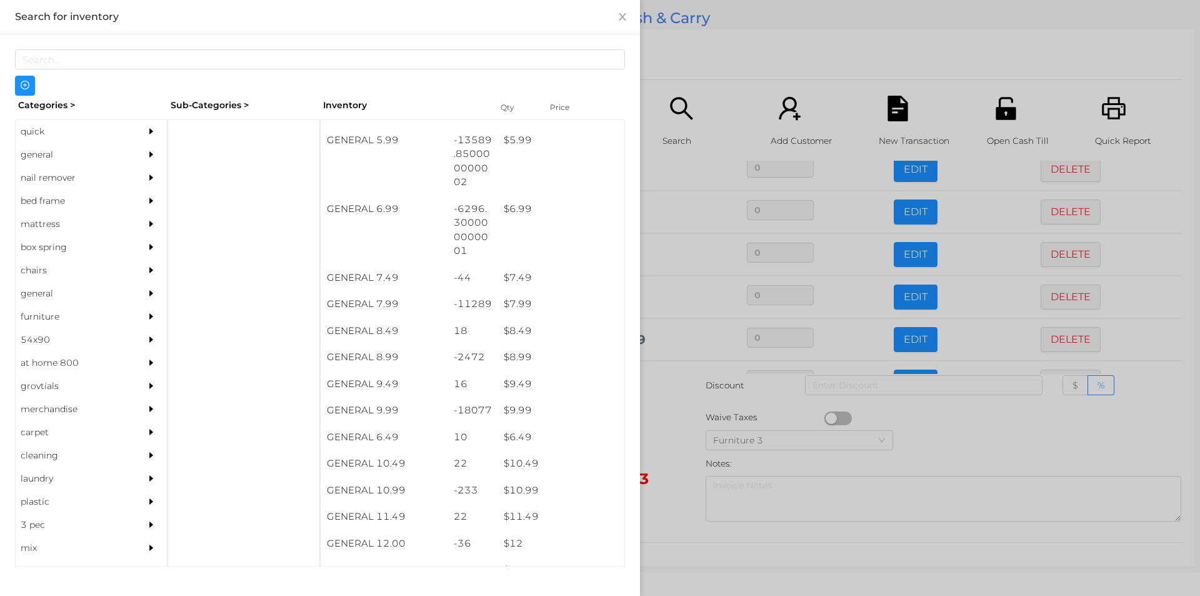
click at [685, 445] on div at bounding box center [600, 298] width 1200 height 596
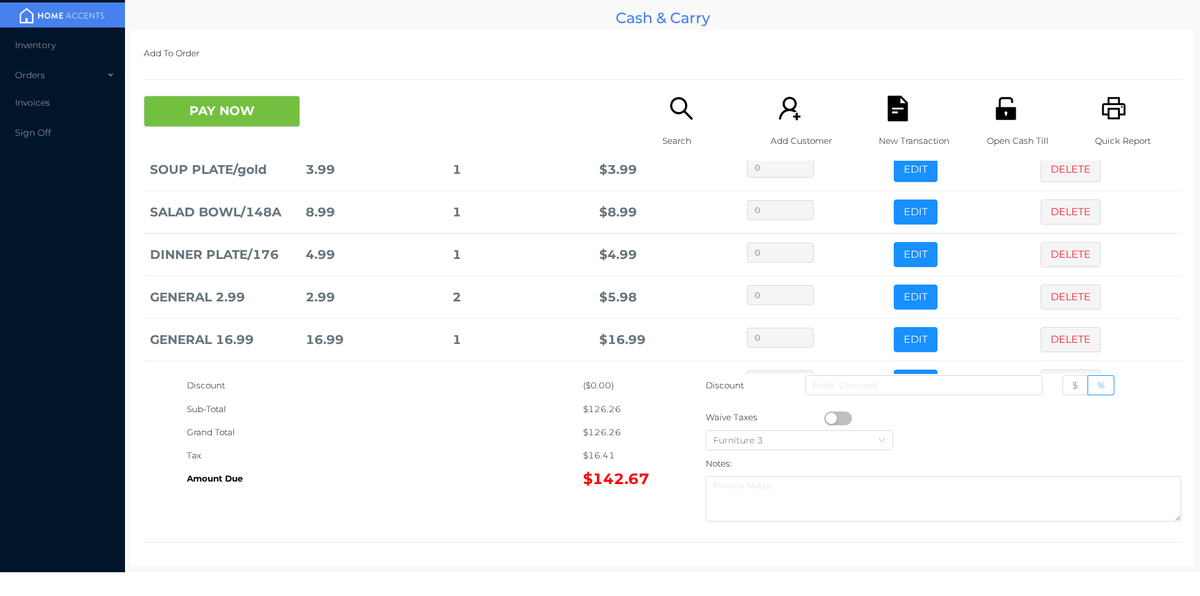
click at [680, 127] on div "Search" at bounding box center [706, 128] width 86 height 65
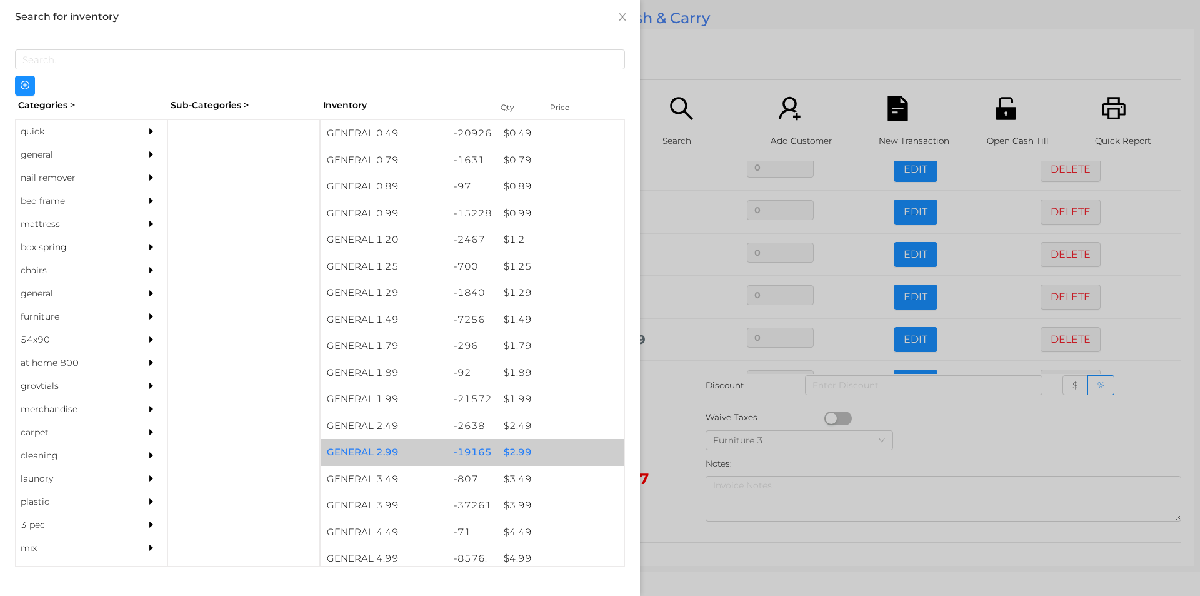
click at [511, 454] on div "$ 2.99" at bounding box center [561, 452] width 127 height 27
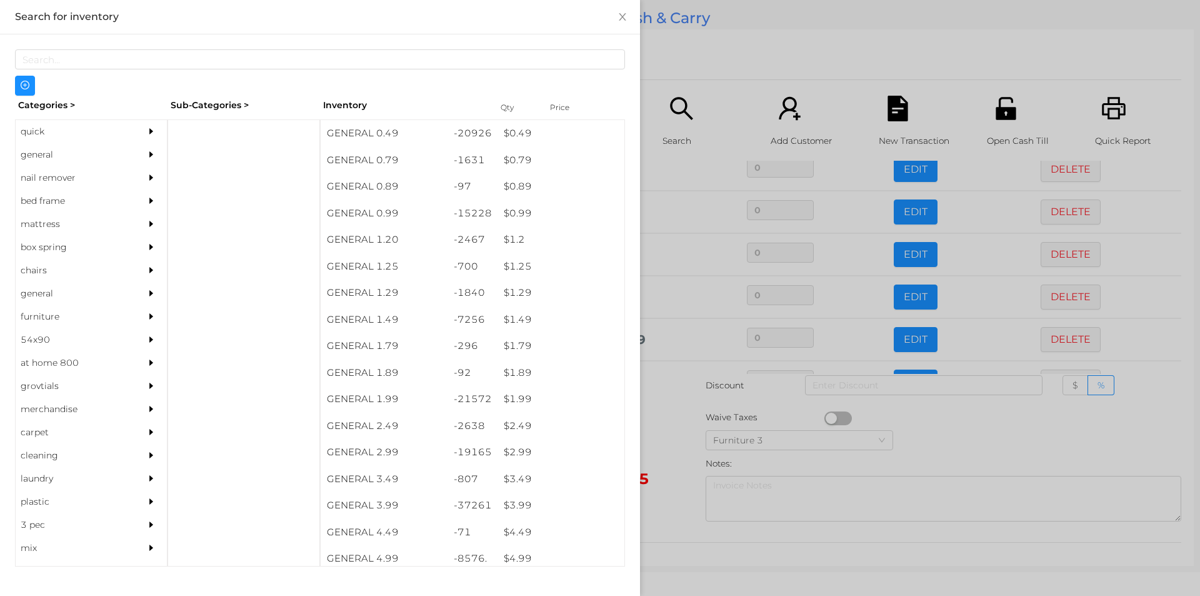
click at [674, 456] on div at bounding box center [600, 298] width 1200 height 596
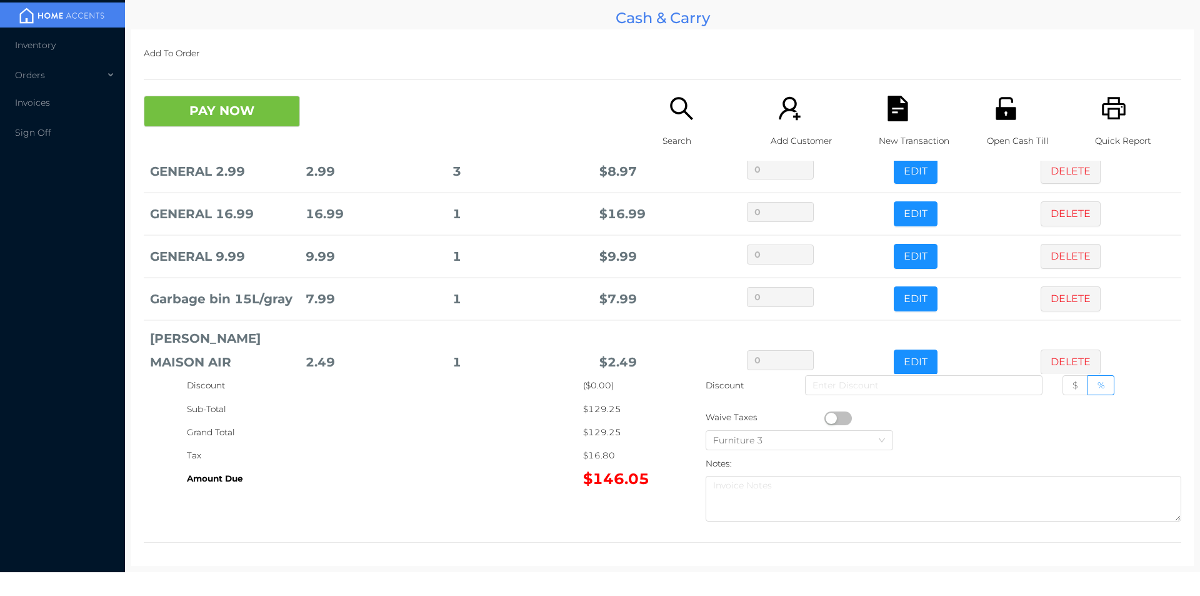
scroll to position [570, 0]
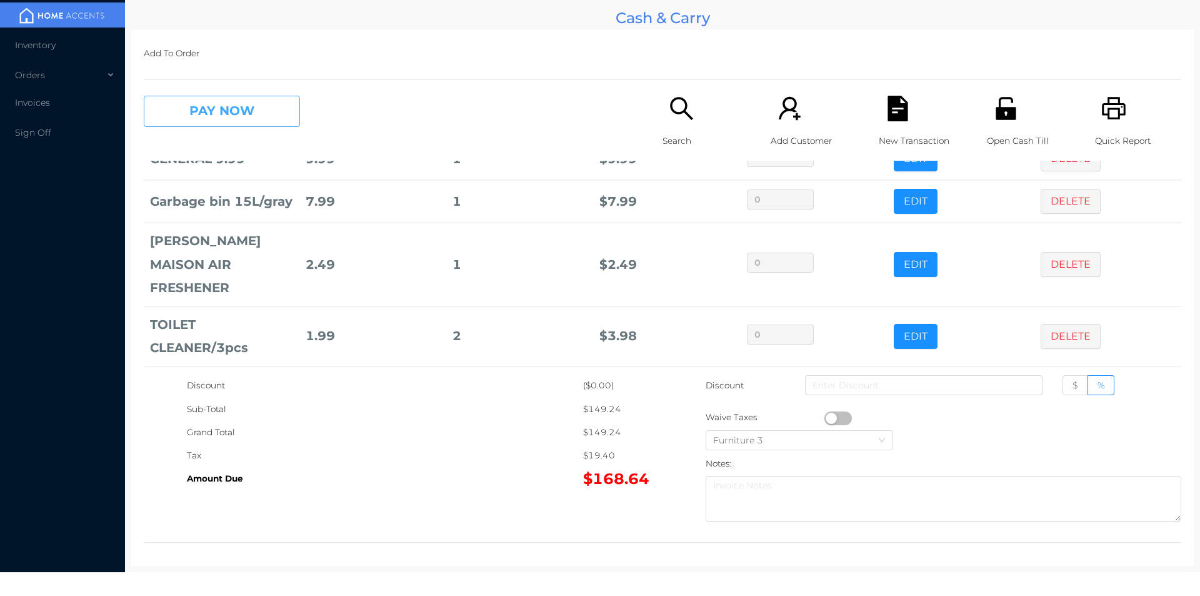
click at [241, 106] on button "PAY NOW" at bounding box center [222, 111] width 156 height 31
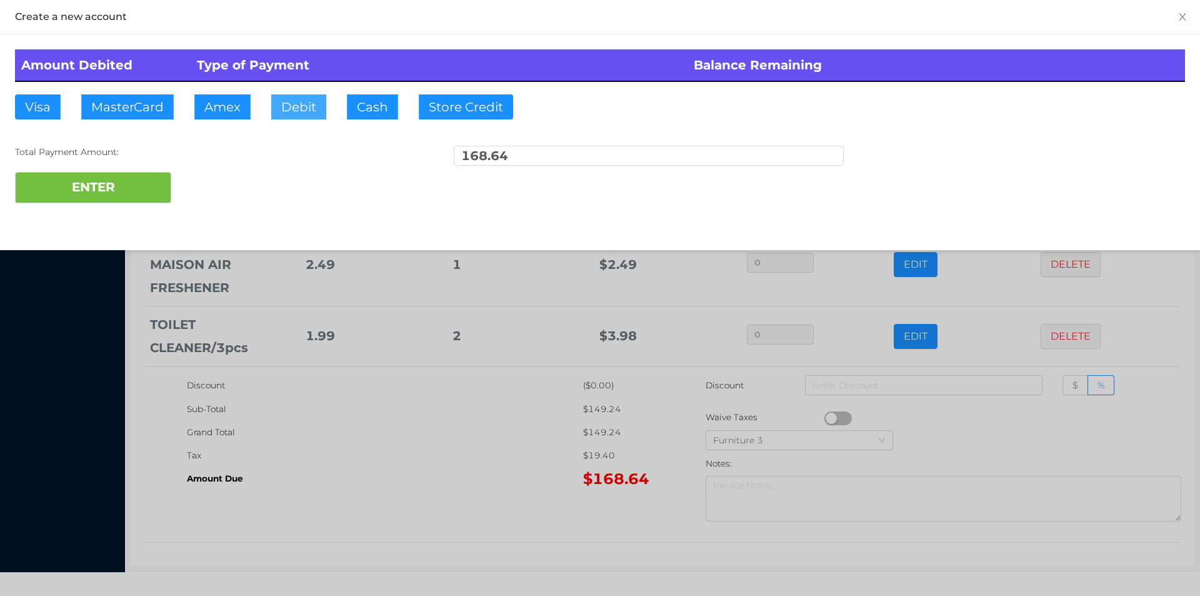
click at [284, 104] on button "Debit" at bounding box center [298, 106] width 55 height 25
click at [141, 174] on button "ENTER" at bounding box center [93, 187] width 156 height 31
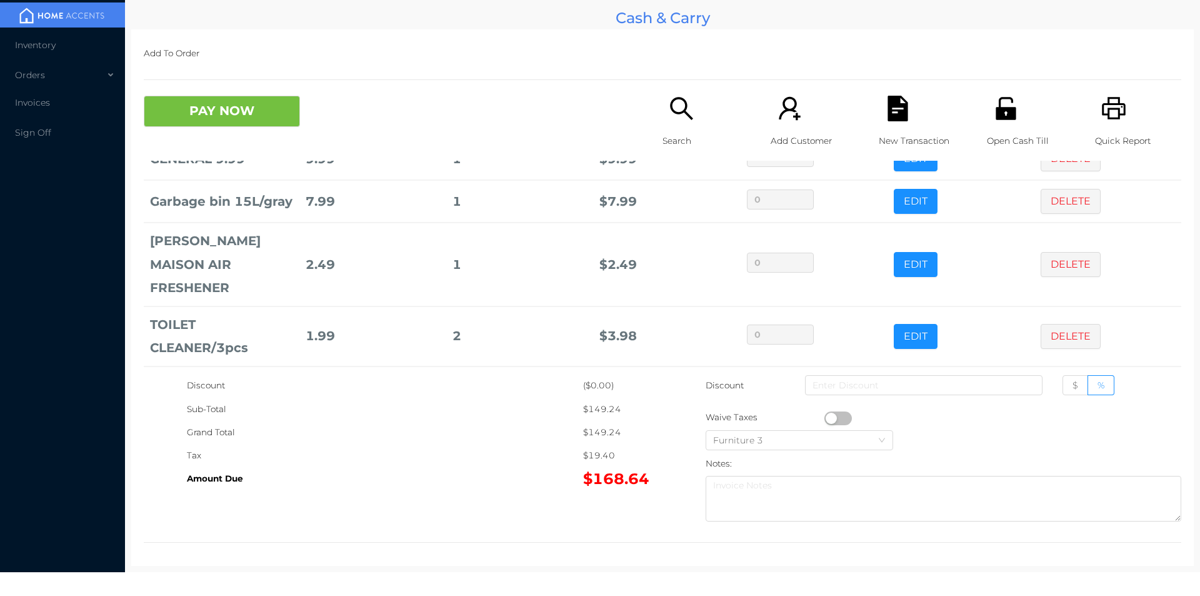
scroll to position [0, 0]
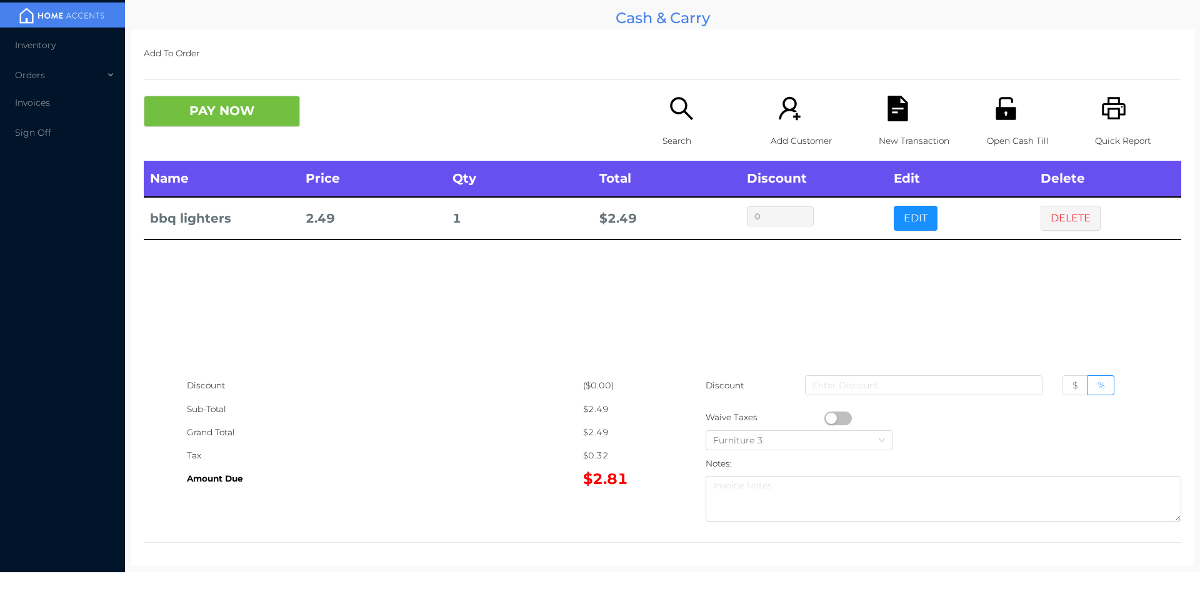
click at [676, 124] on div "Search" at bounding box center [706, 128] width 86 height 65
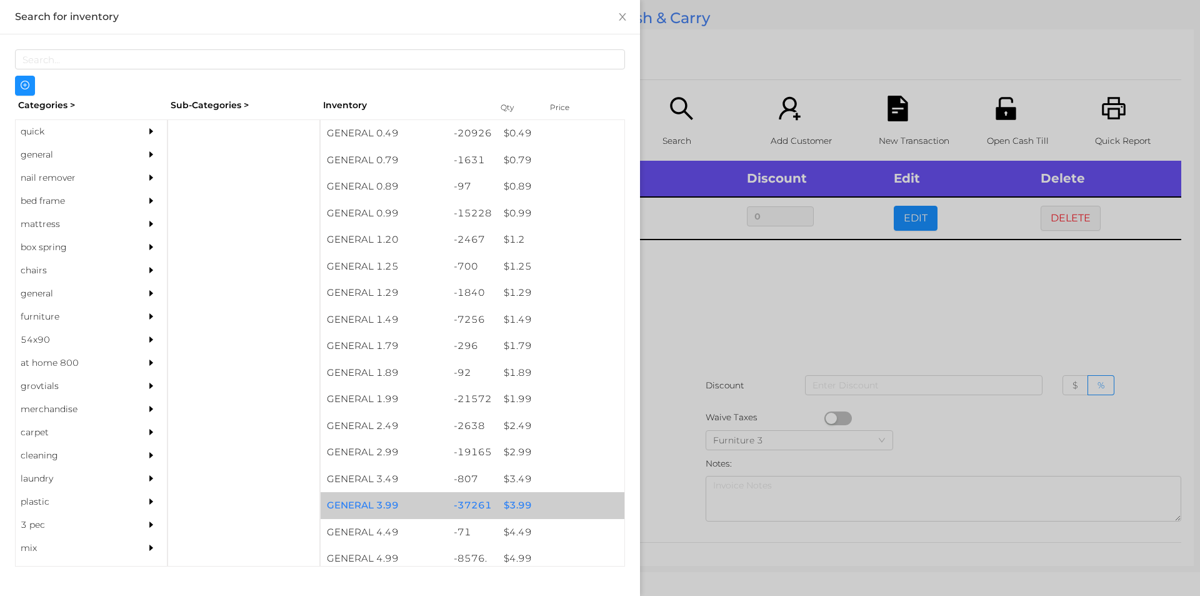
click at [522, 503] on div "$ 3.99" at bounding box center [561, 505] width 127 height 27
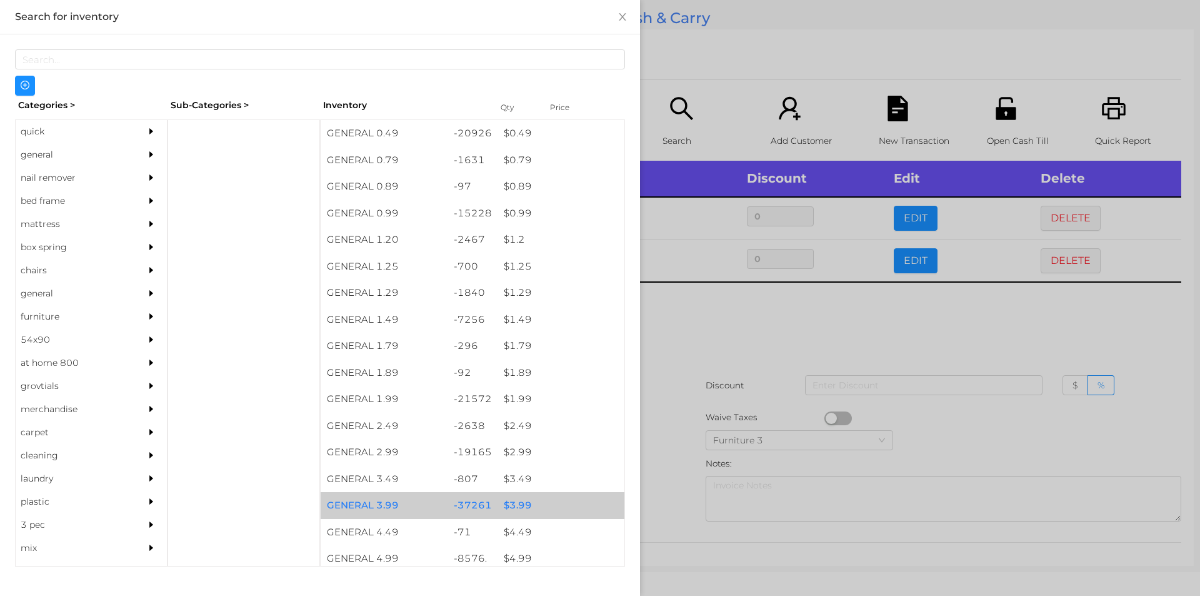
click at [524, 500] on div "$ 3.99" at bounding box center [561, 505] width 127 height 27
click at [516, 499] on div "$ 3.99" at bounding box center [561, 505] width 127 height 27
click at [512, 496] on div "$ 3.99" at bounding box center [561, 505] width 127 height 27
click at [509, 505] on div "$ 3.99" at bounding box center [561, 505] width 127 height 27
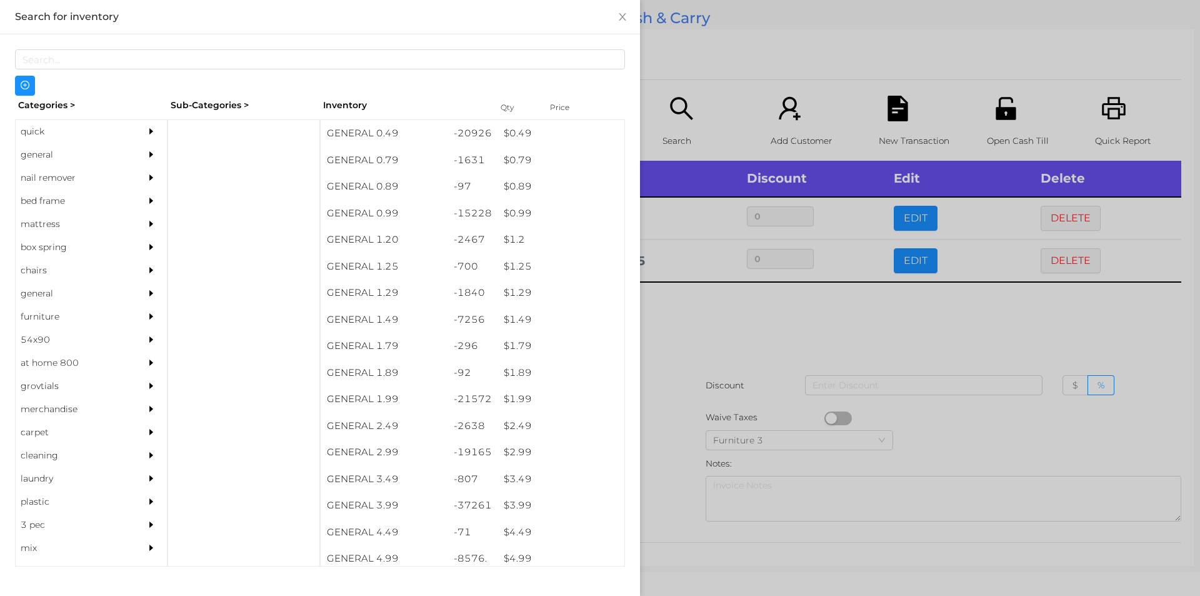
click at [700, 304] on div at bounding box center [600, 298] width 1200 height 596
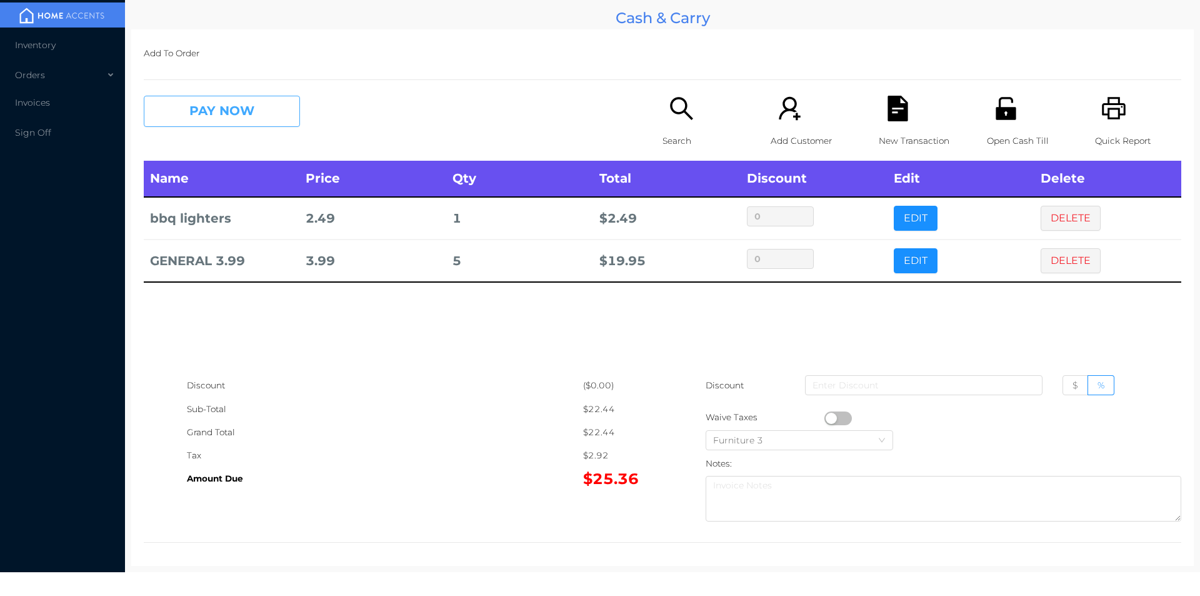
click at [256, 106] on button "PAY NOW" at bounding box center [222, 111] width 156 height 31
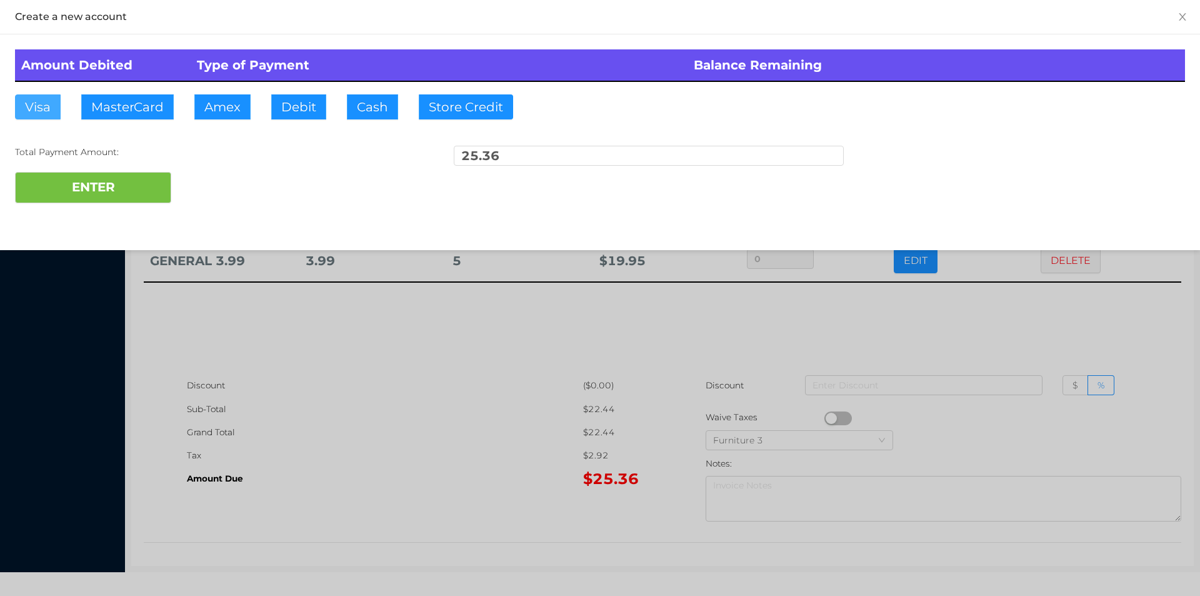
click at [46, 98] on button "Visa" at bounding box center [38, 106] width 46 height 25
click at [78, 194] on button "ENTER" at bounding box center [93, 187] width 156 height 31
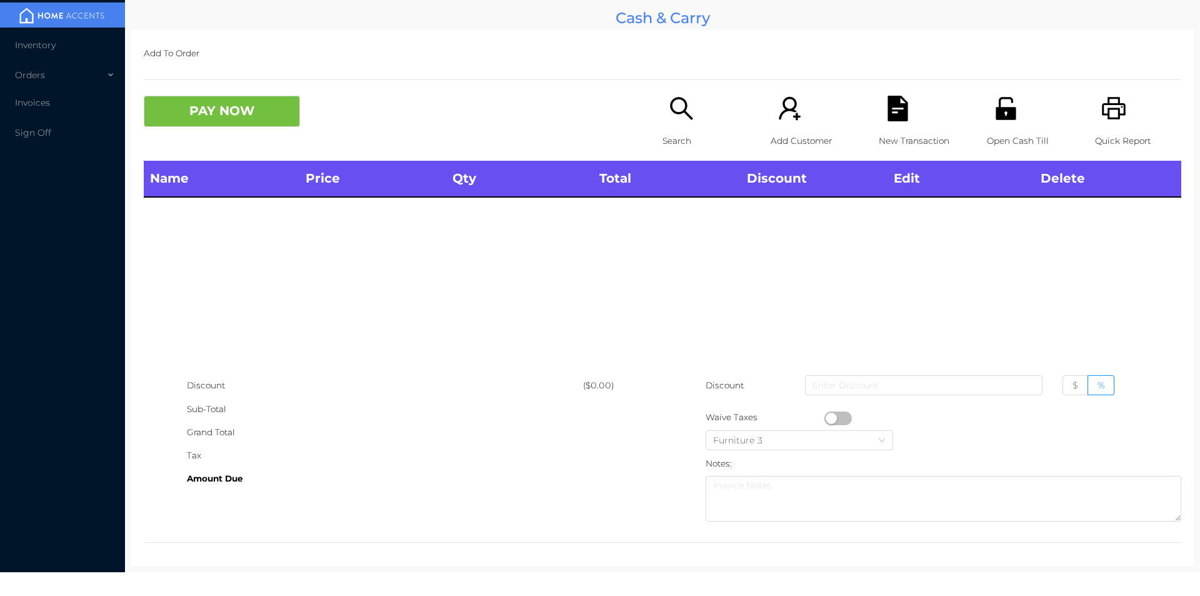
click at [669, 114] on icon "icon: search" at bounding box center [682, 109] width 26 height 26
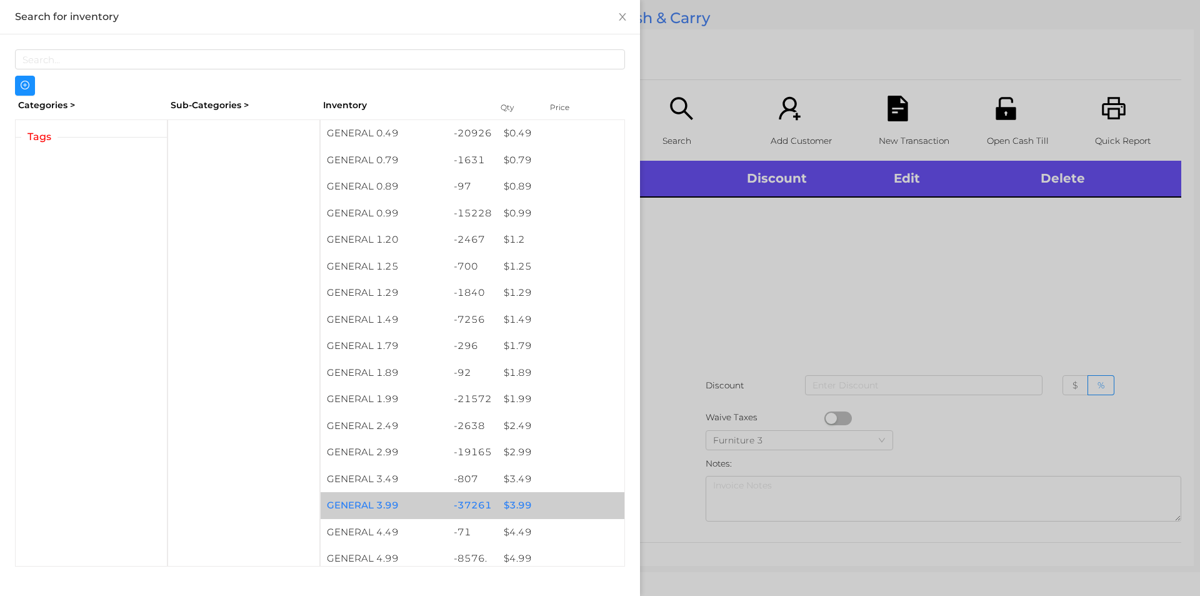
click at [516, 502] on div "$ 3.99" at bounding box center [561, 505] width 127 height 27
click at [520, 500] on div "$ 3.99" at bounding box center [561, 505] width 127 height 27
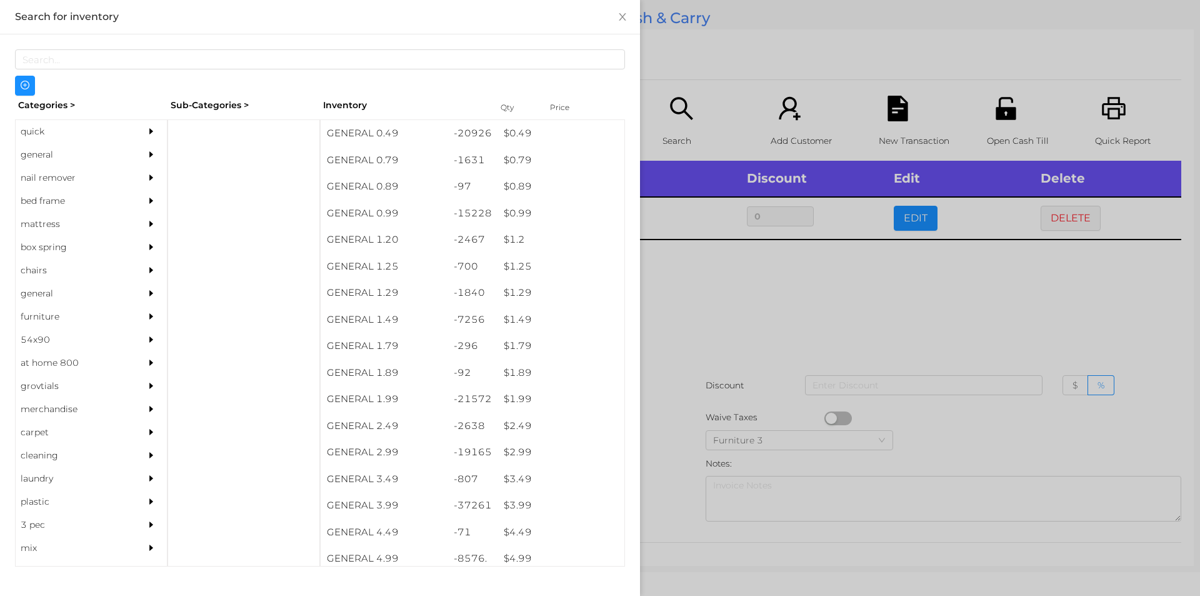
click at [731, 285] on div at bounding box center [600, 298] width 1200 height 596
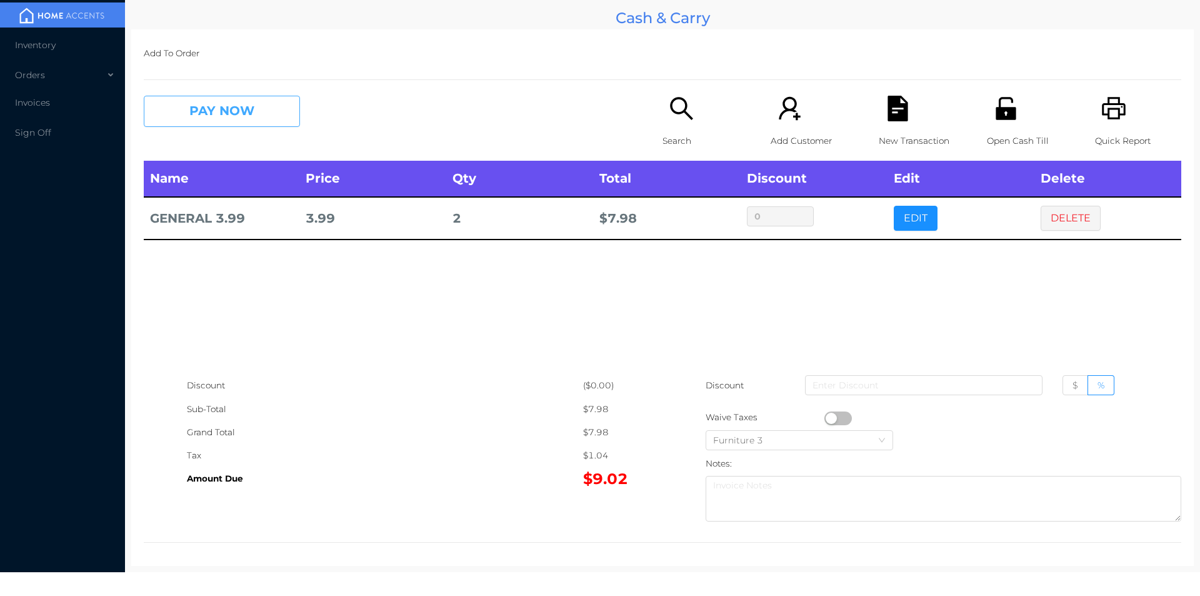
click at [218, 115] on button "PAY NOW" at bounding box center [222, 111] width 156 height 31
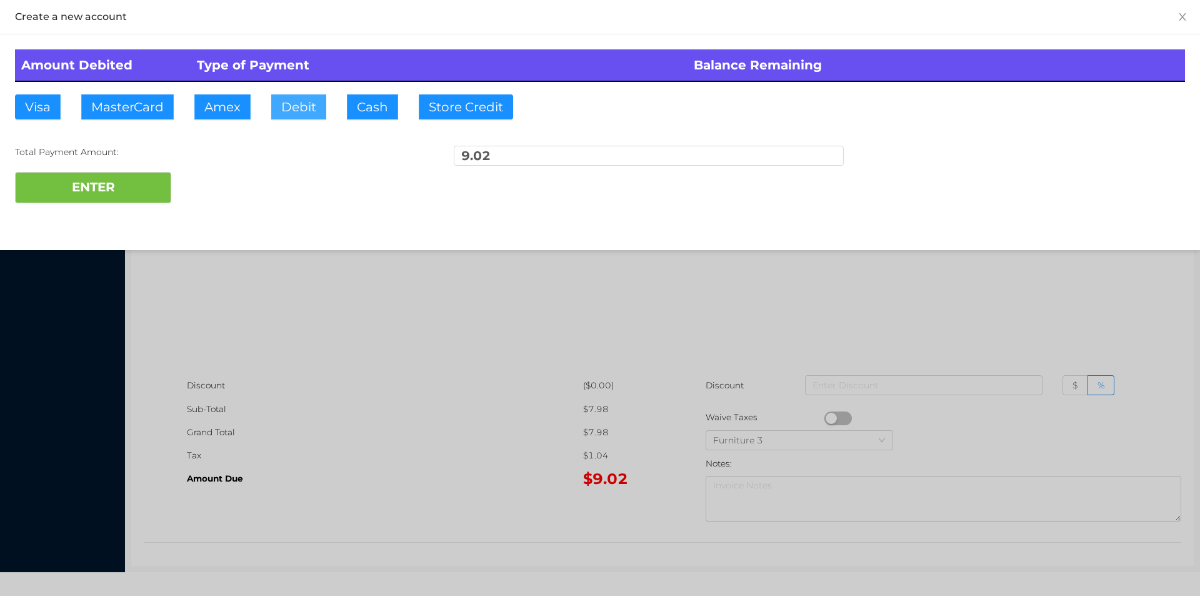
click at [303, 111] on button "Debit" at bounding box center [298, 106] width 55 height 25
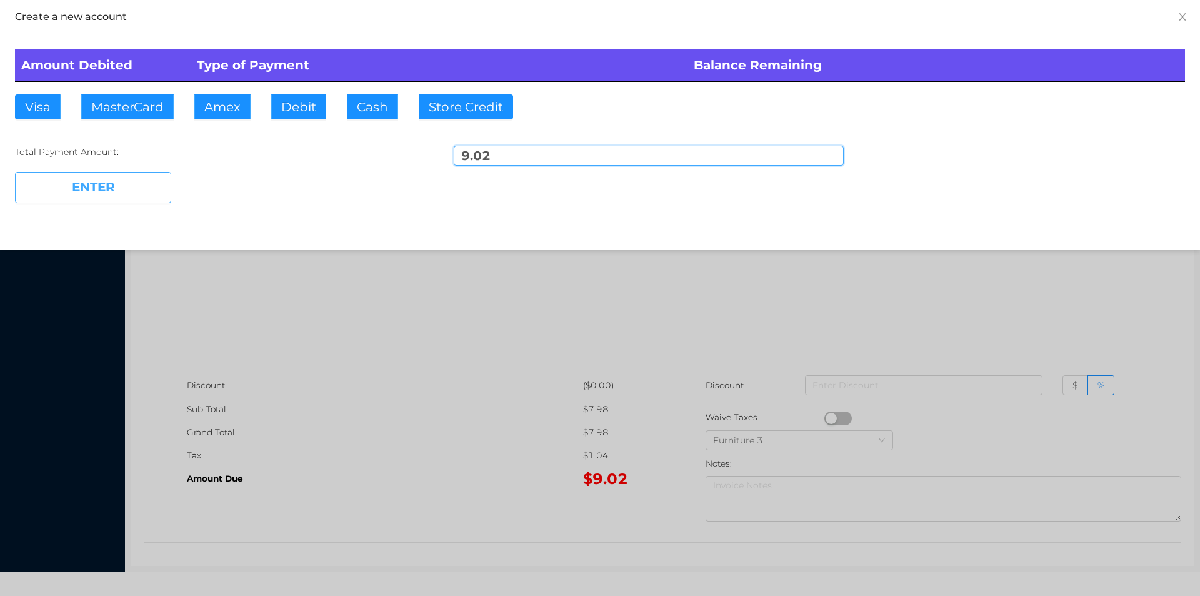
click at [131, 188] on button "ENTER" at bounding box center [93, 187] width 156 height 31
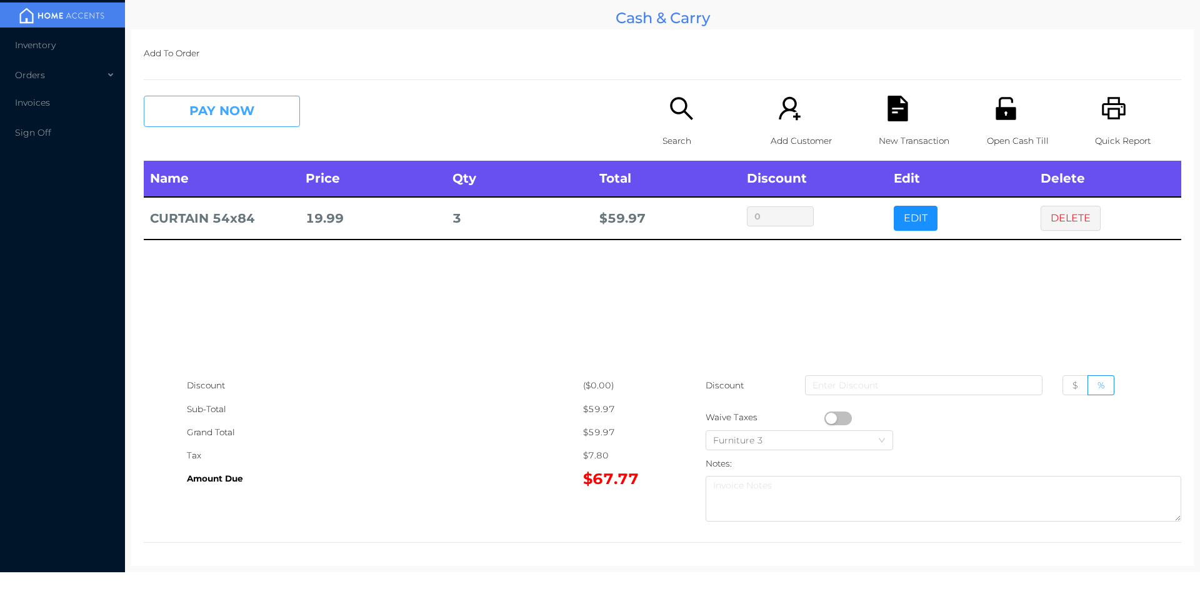
click at [197, 108] on button "PAY NOW" at bounding box center [222, 111] width 156 height 31
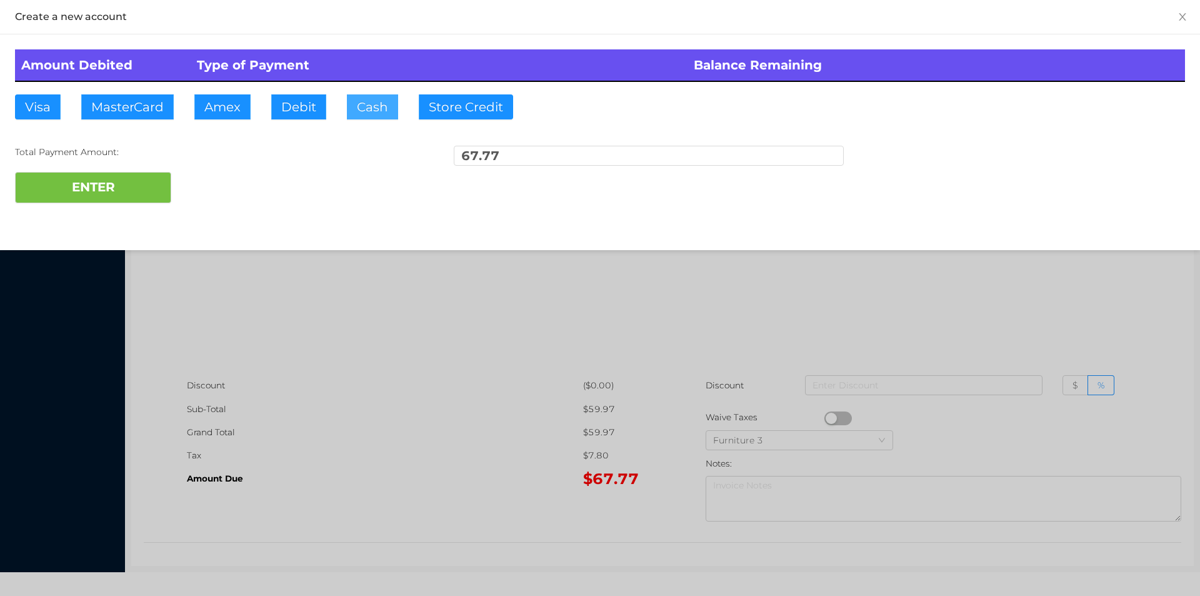
click at [365, 106] on button "Cash" at bounding box center [372, 106] width 51 height 25
type input "100."
click at [110, 194] on button "ENTER" at bounding box center [93, 187] width 156 height 31
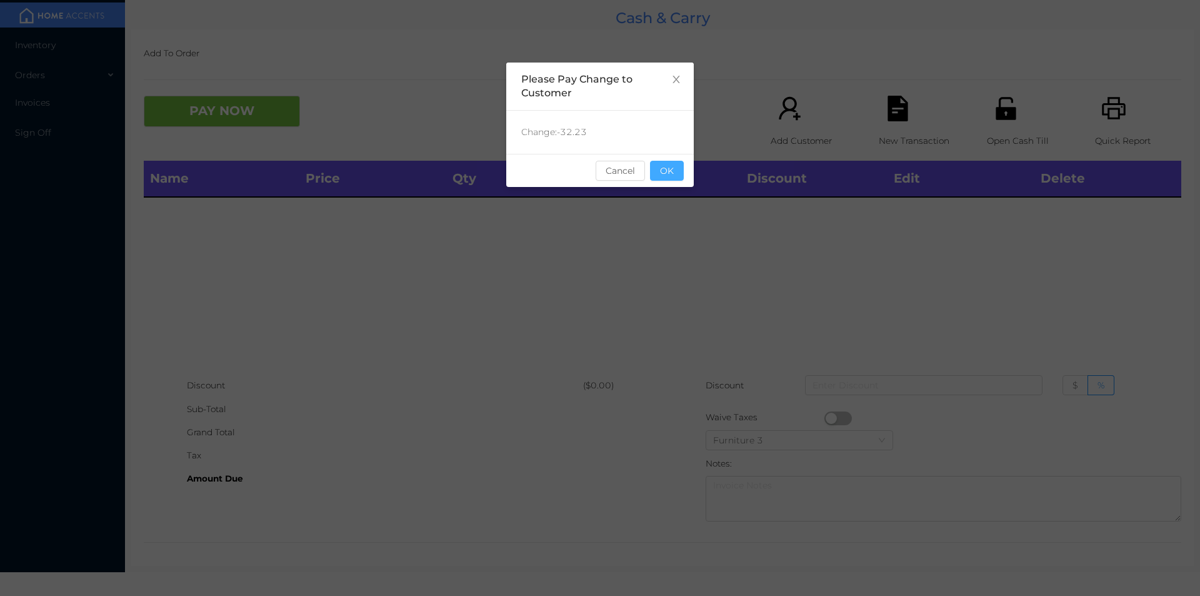
click at [666, 166] on button "OK" at bounding box center [667, 171] width 34 height 20
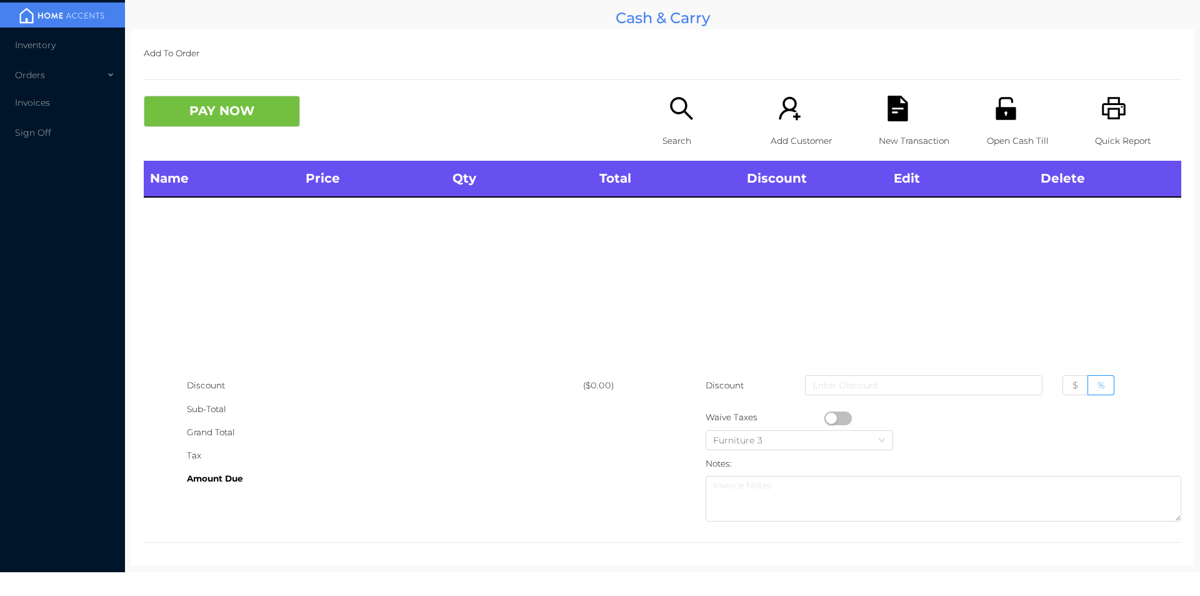
click at [665, 125] on div "Search" at bounding box center [706, 128] width 86 height 65
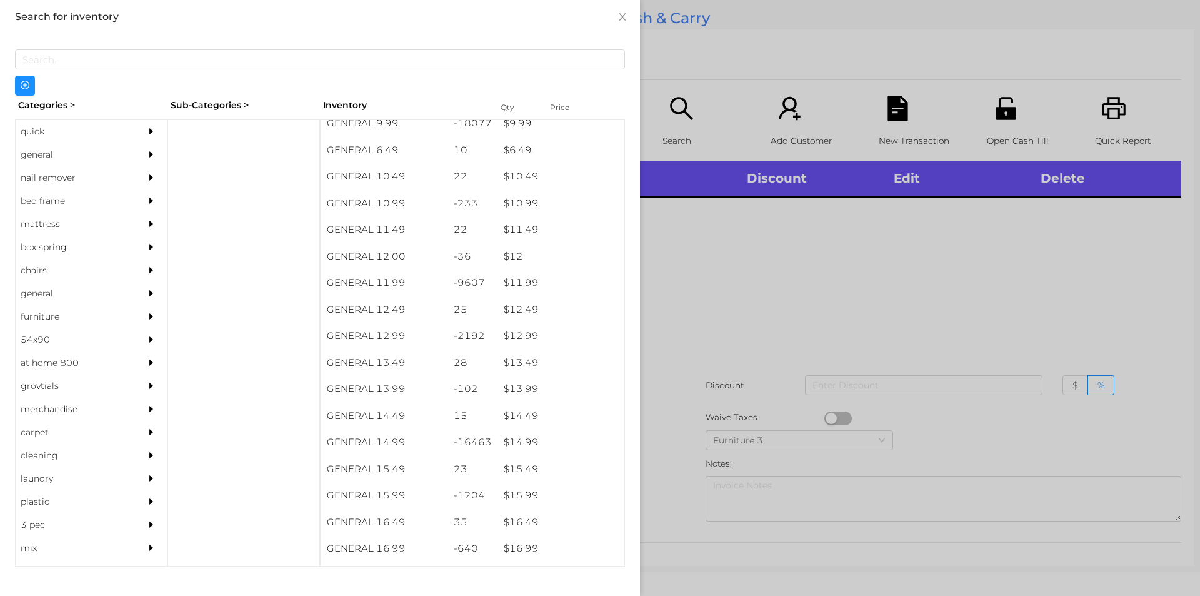
scroll to position [773, 0]
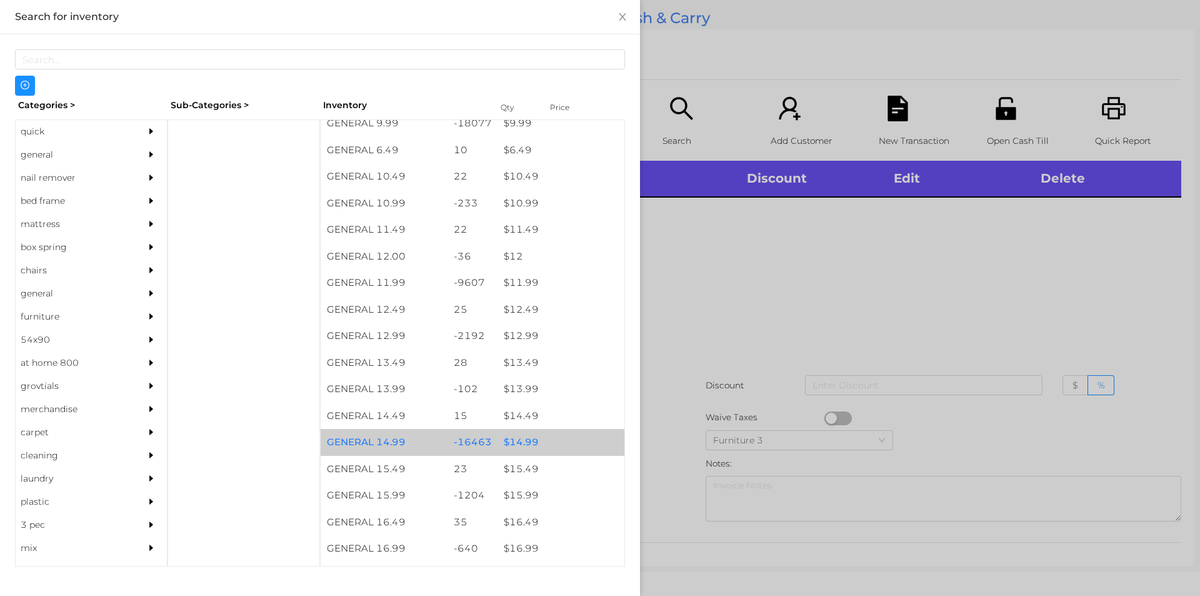
click at [514, 443] on div "$ 14.99" at bounding box center [561, 442] width 127 height 27
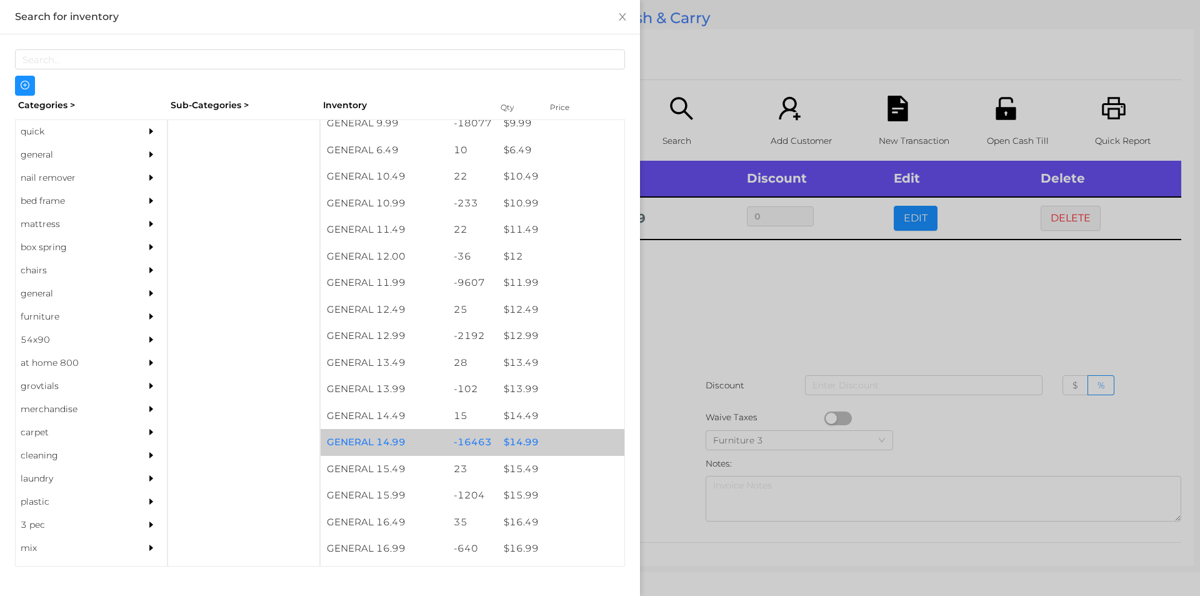
click at [518, 440] on div "$ 14.99" at bounding box center [561, 442] width 127 height 27
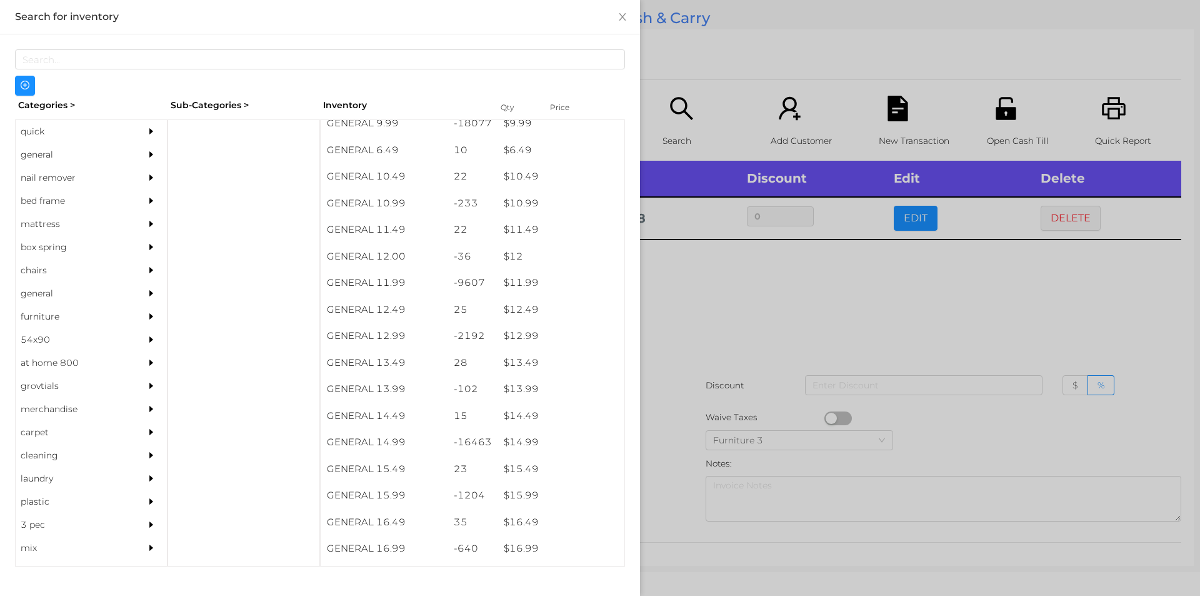
click at [685, 319] on div at bounding box center [600, 298] width 1200 height 596
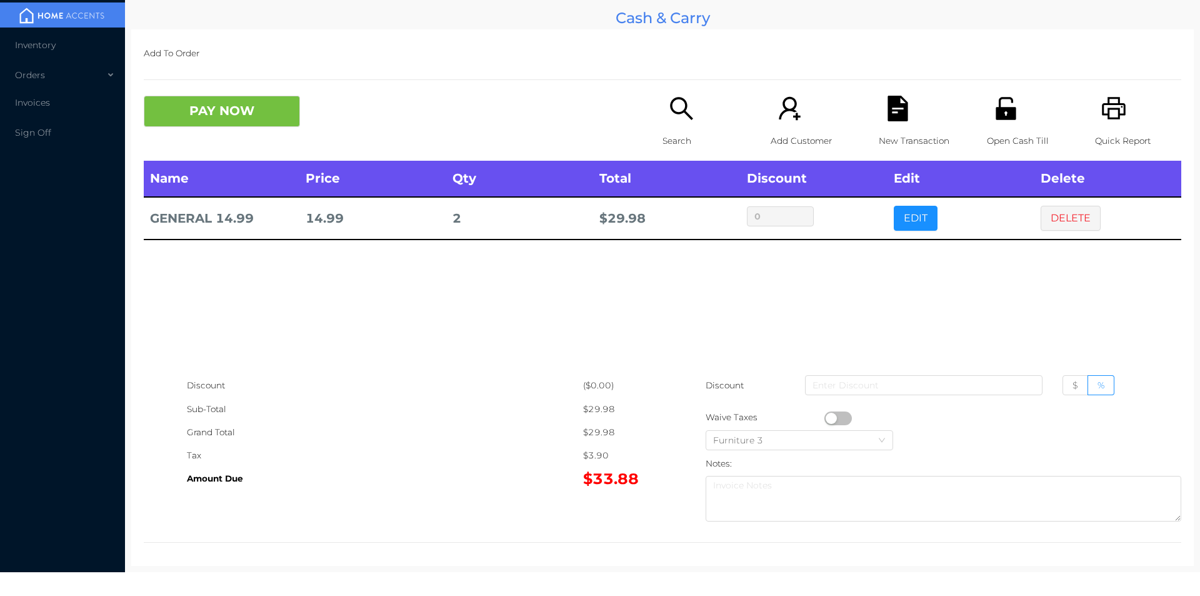
click at [187, 111] on button "PAY NOW" at bounding box center [222, 111] width 156 height 31
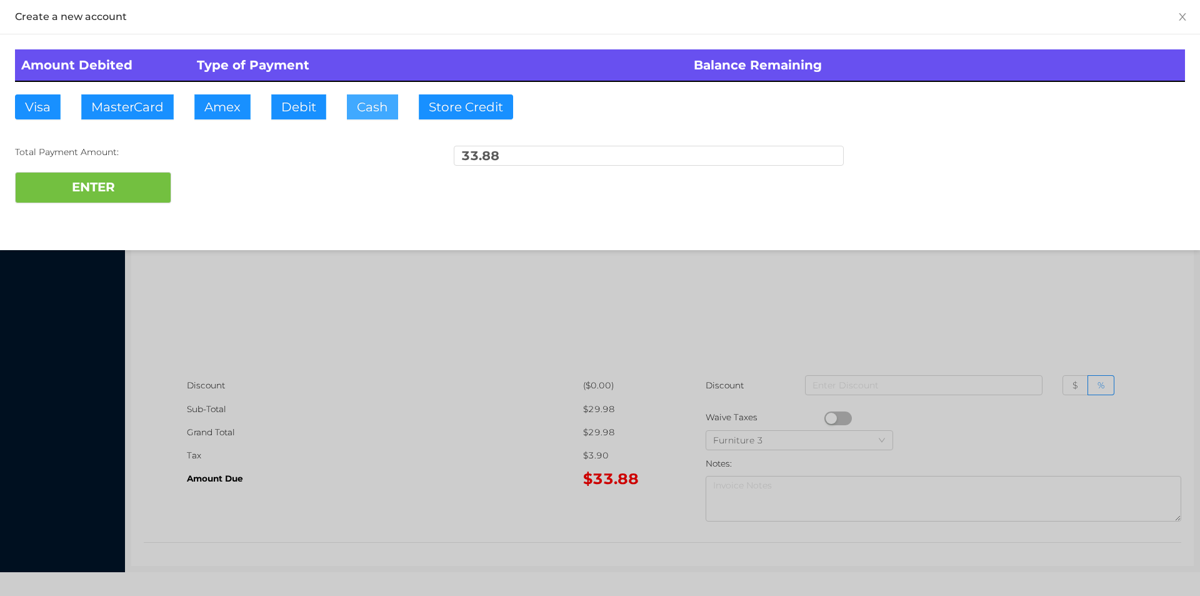
click at [370, 103] on button "Cash" at bounding box center [372, 106] width 51 height 25
type input "50."
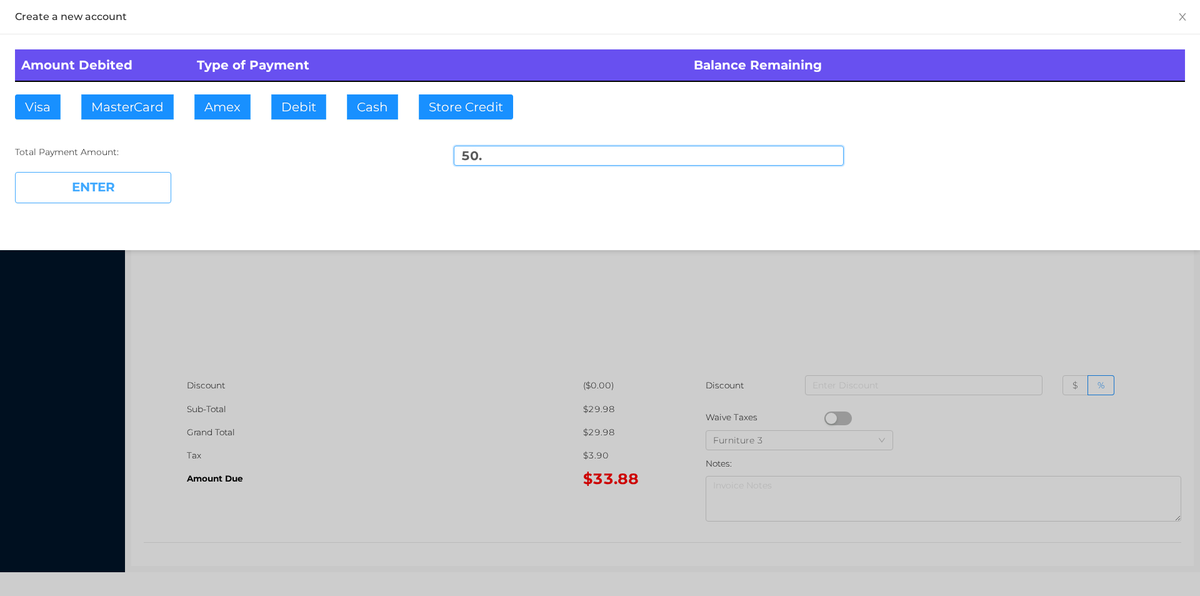
click at [107, 202] on button "ENTER" at bounding box center [93, 187] width 156 height 31
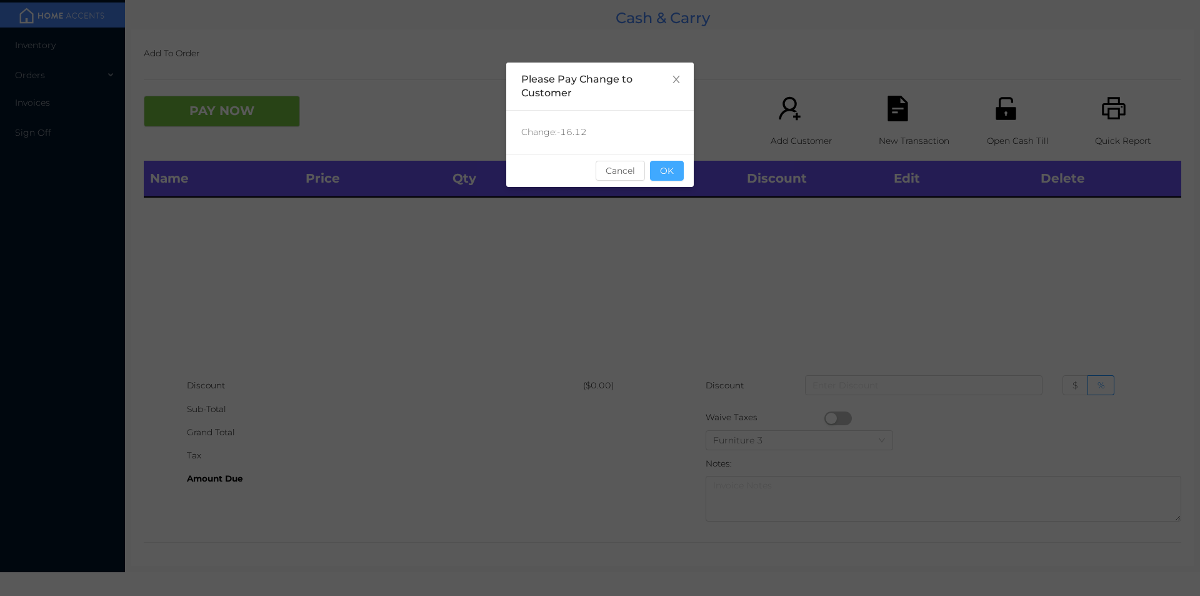
click at [674, 170] on button "OK" at bounding box center [667, 171] width 34 height 20
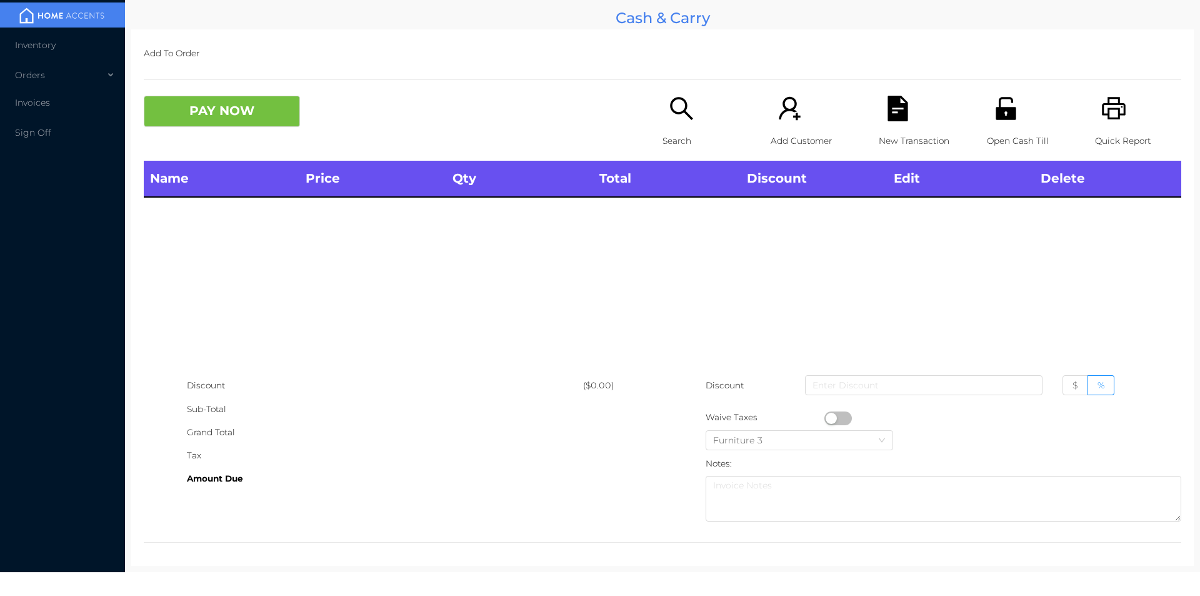
click at [850, 281] on div "Name Price Qty Total Discount Edit Delete" at bounding box center [663, 267] width 1038 height 213
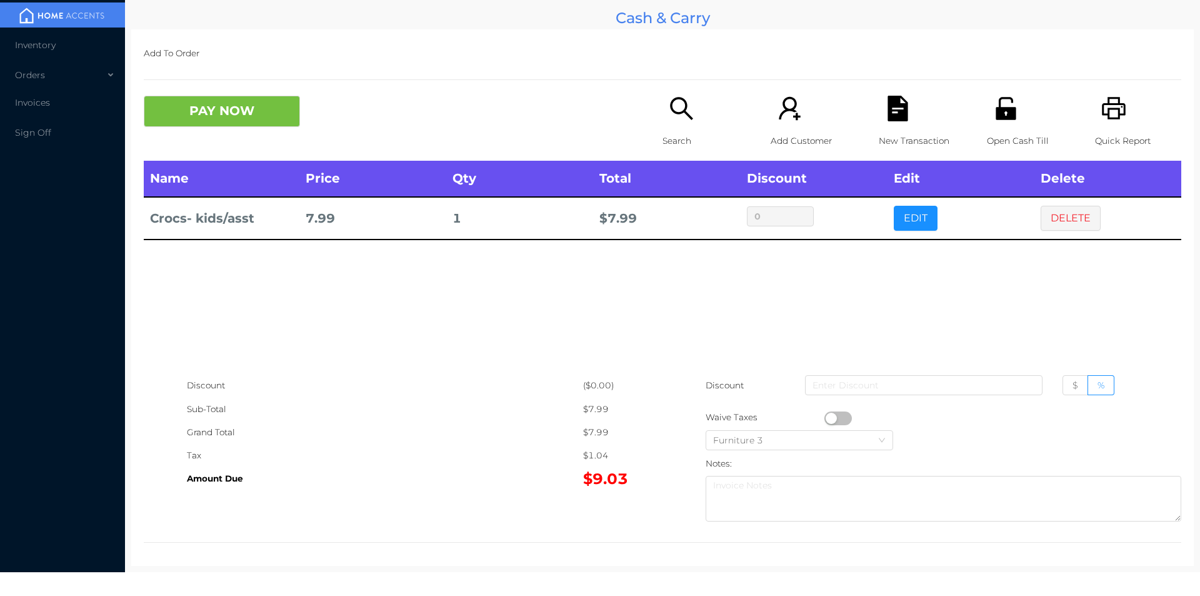
click at [1101, 128] on div "Quick Report" at bounding box center [1138, 128] width 86 height 65
click at [685, 130] on p "Search" at bounding box center [706, 140] width 86 height 23
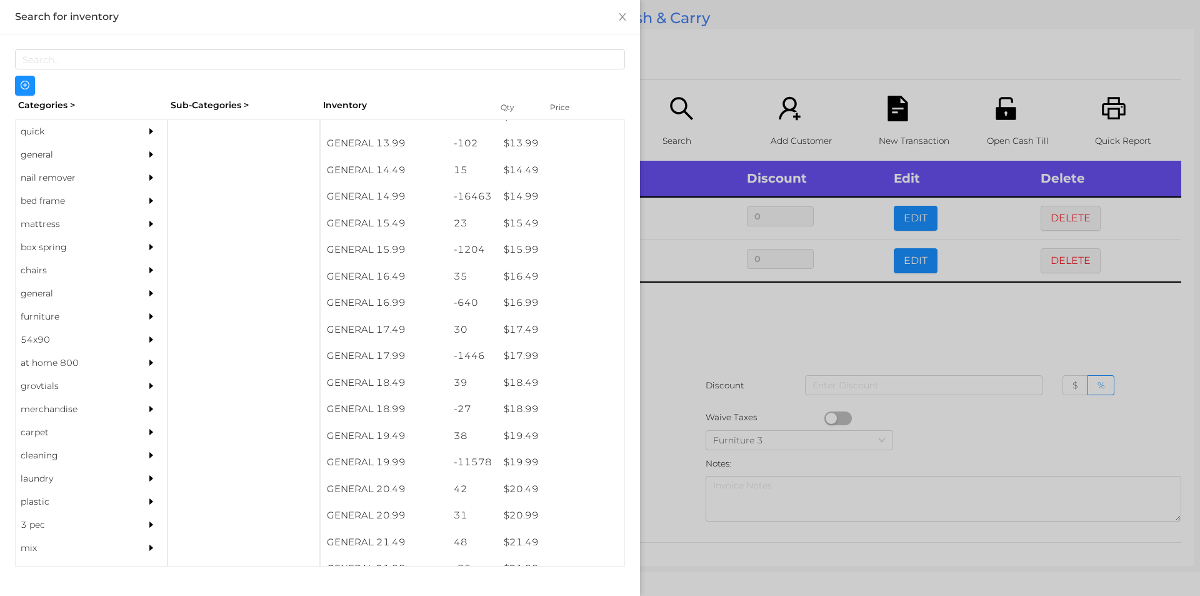
scroll to position [1019, 0]
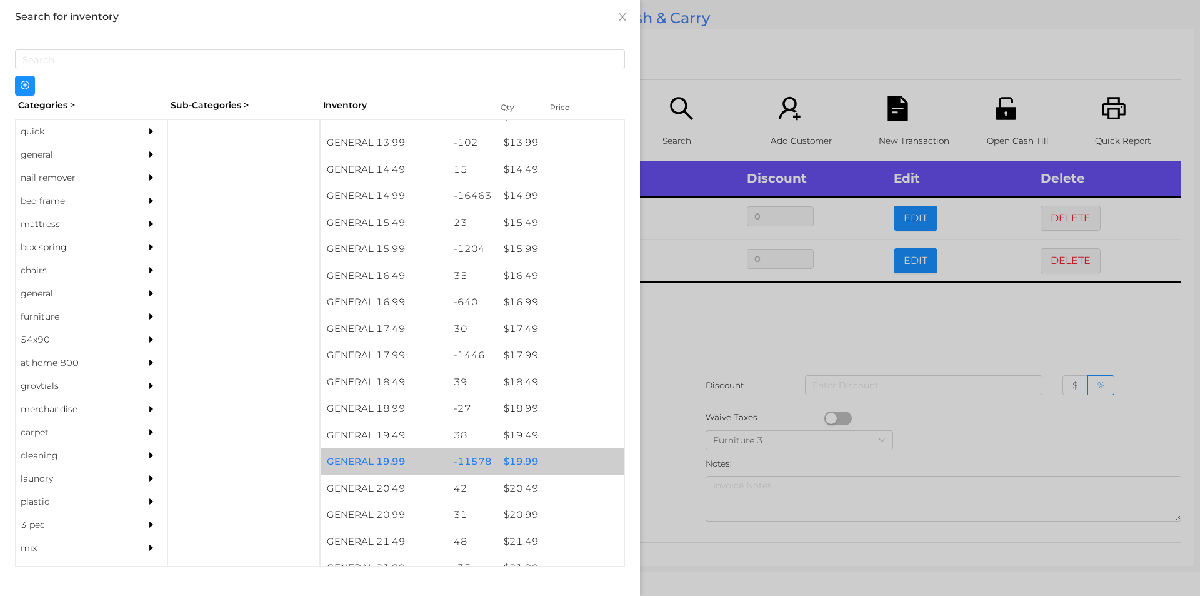
click at [516, 464] on div "$ 19.99" at bounding box center [561, 461] width 127 height 27
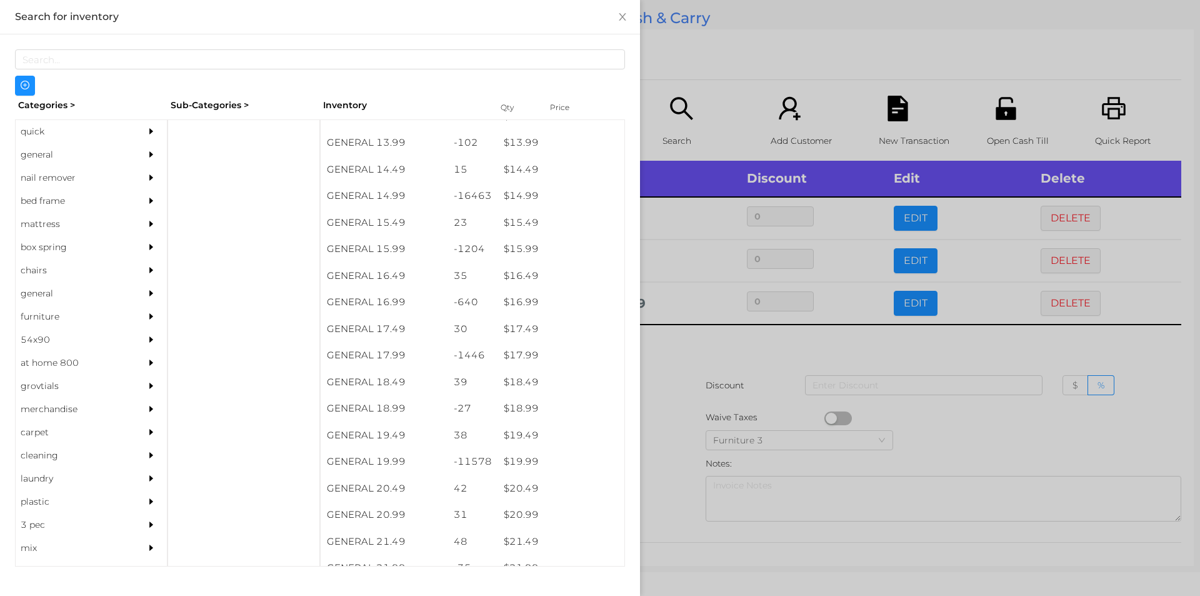
click at [681, 398] on div at bounding box center [600, 298] width 1200 height 596
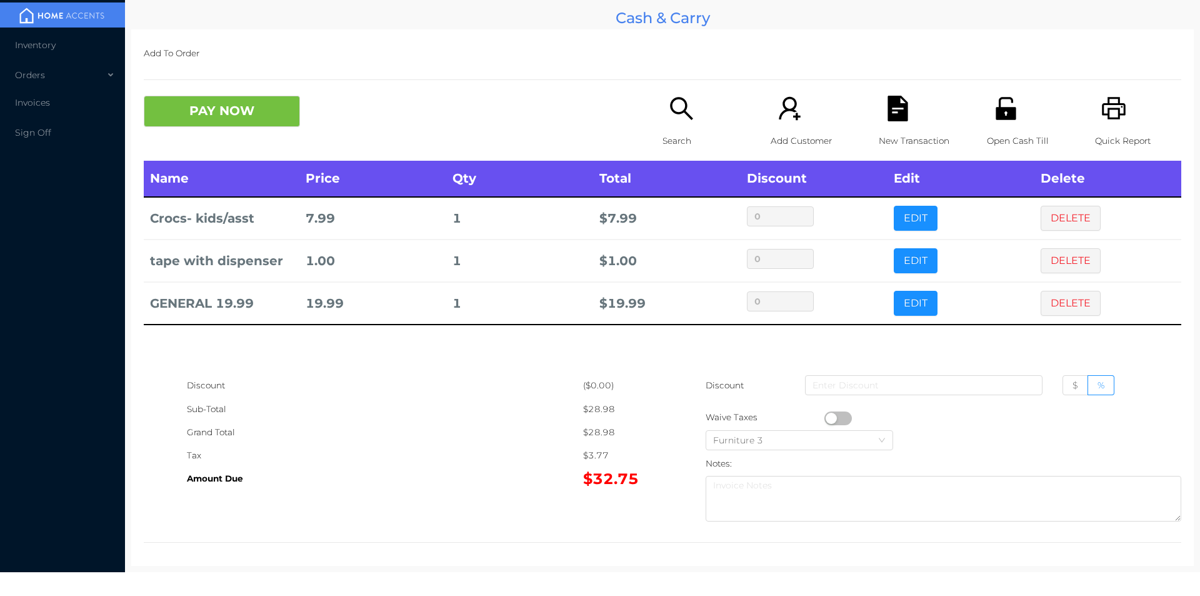
click at [1067, 296] on button "DELETE" at bounding box center [1071, 303] width 60 height 25
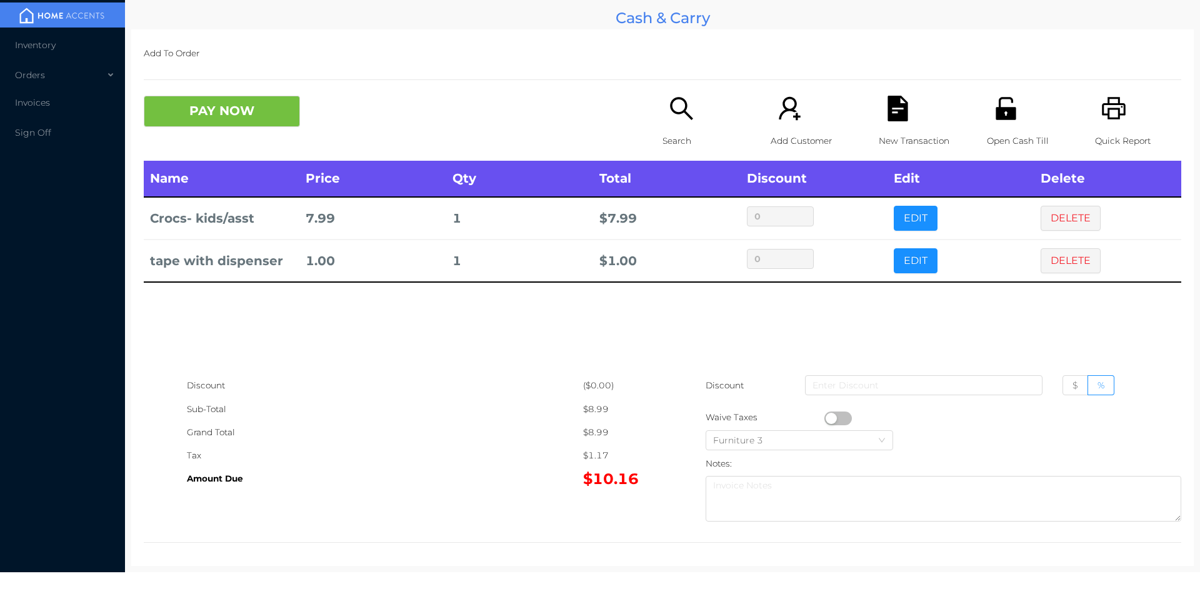
click at [663, 126] on div "Search" at bounding box center [706, 128] width 86 height 65
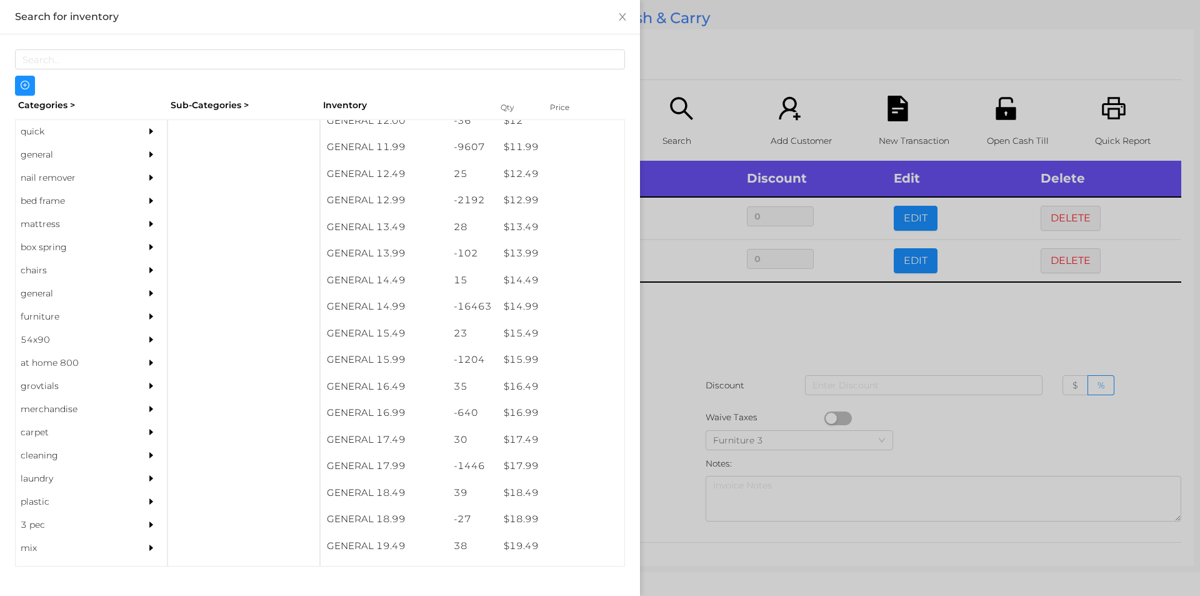
scroll to position [896, 0]
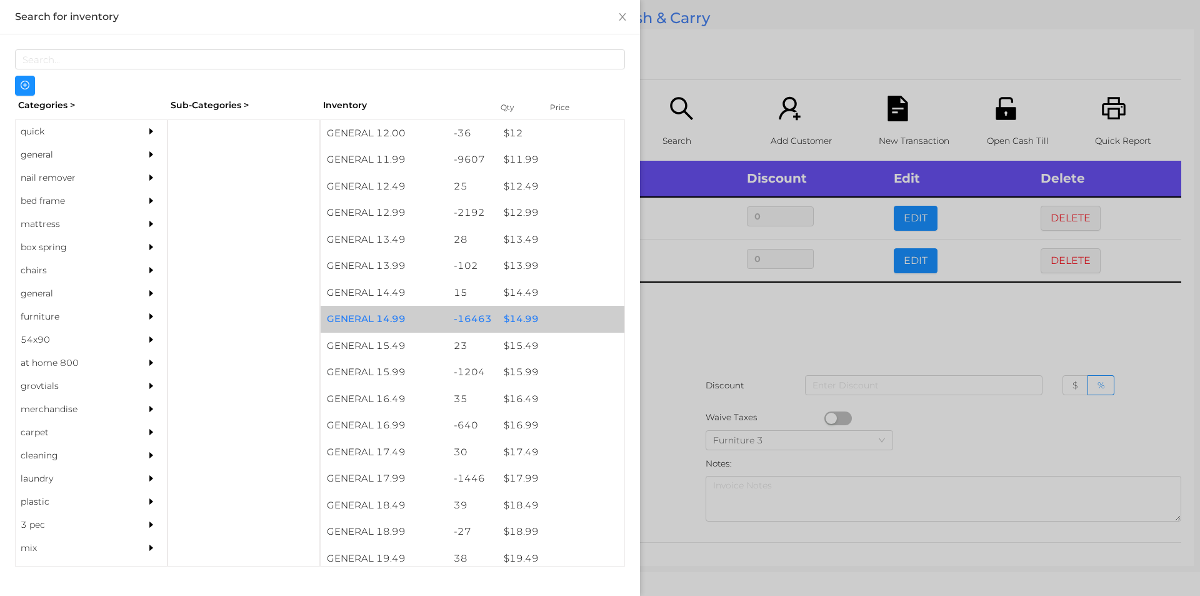
click at [519, 320] on div "$ 14.99" at bounding box center [561, 319] width 127 height 27
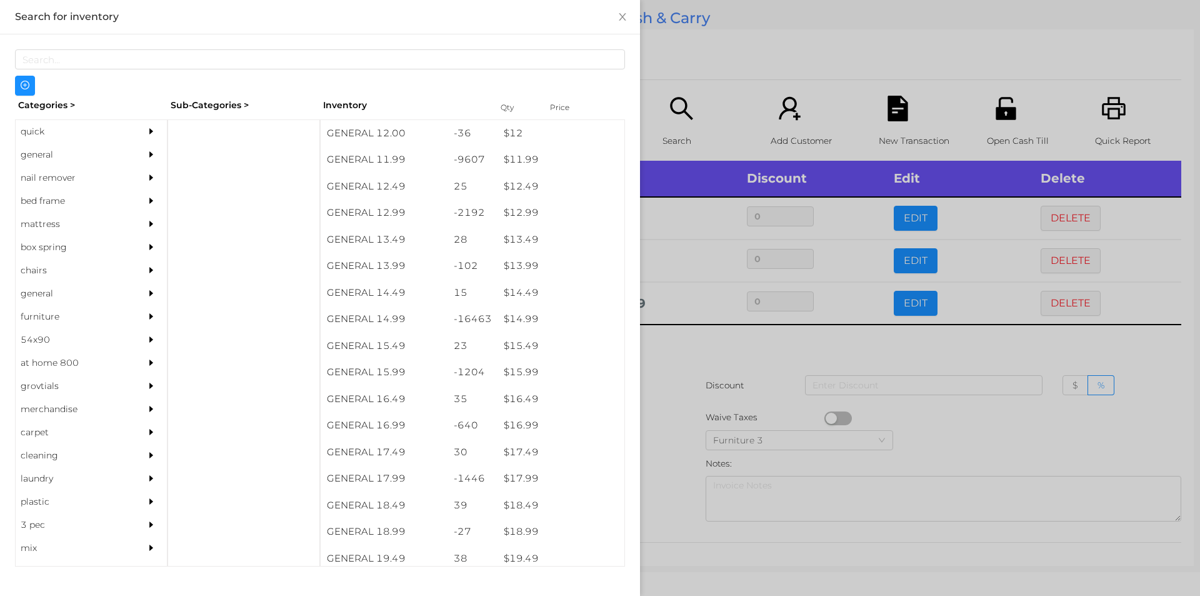
click at [685, 354] on div at bounding box center [600, 298] width 1200 height 596
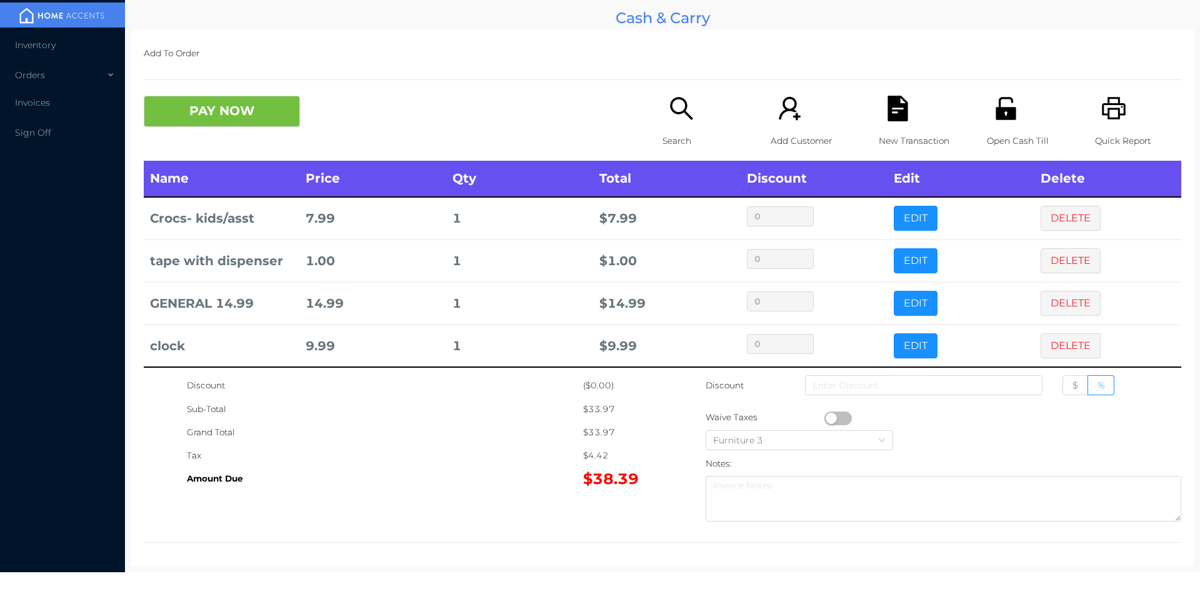
click at [193, 108] on button "PAY NOW" at bounding box center [222, 111] width 156 height 31
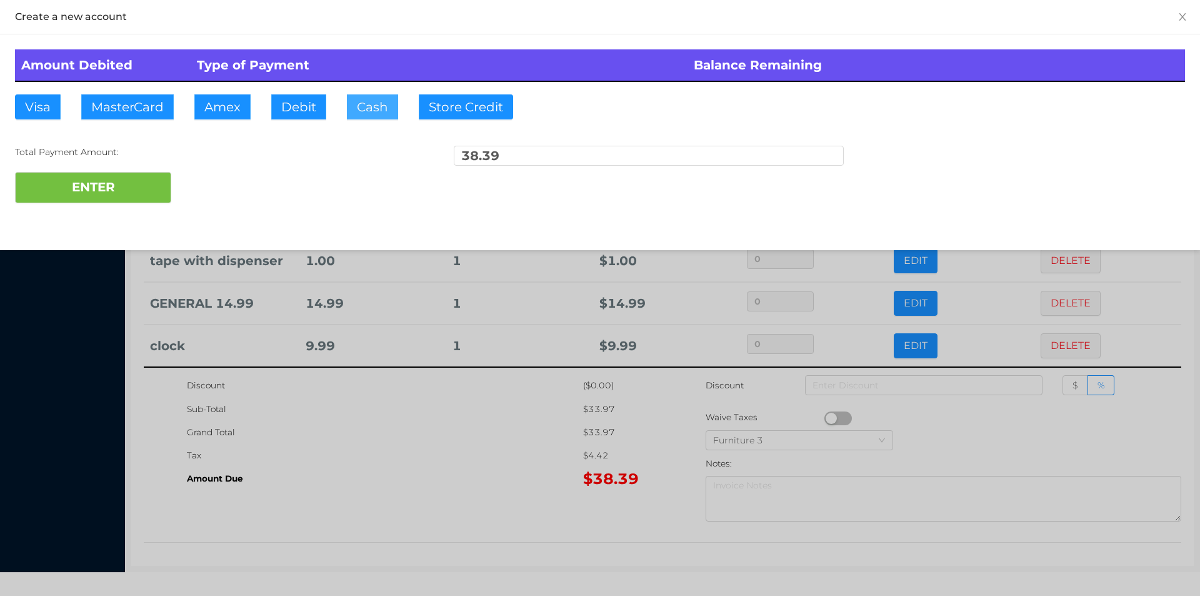
click at [365, 103] on button "Cash" at bounding box center [372, 106] width 51 height 25
type input "100."
click at [143, 183] on button "ENTER" at bounding box center [93, 187] width 156 height 31
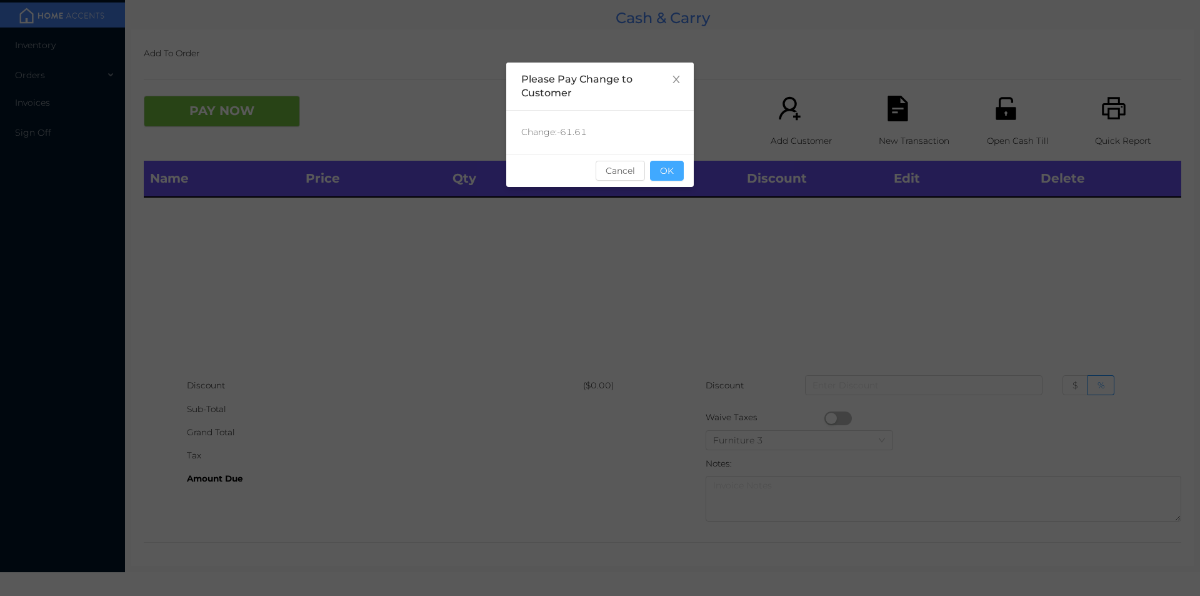
click at [673, 177] on button "OK" at bounding box center [667, 171] width 34 height 20
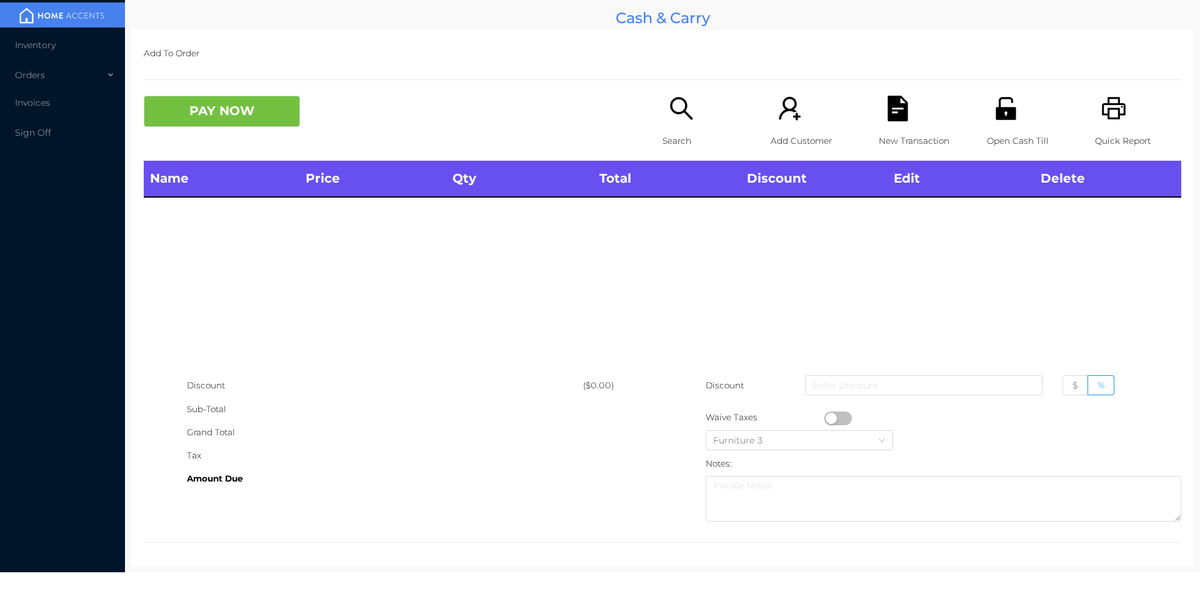
click at [693, 229] on div "Name Price Qty Total Discount Edit Delete" at bounding box center [663, 267] width 1038 height 213
click at [1113, 107] on icon "icon: printer" at bounding box center [1115, 109] width 26 height 26
click at [1102, 116] on icon "icon: printer" at bounding box center [1115, 109] width 26 height 26
click at [1102, 117] on icon "icon: printer" at bounding box center [1115, 109] width 26 height 26
